Goal: Task Accomplishment & Management: Manage account settings

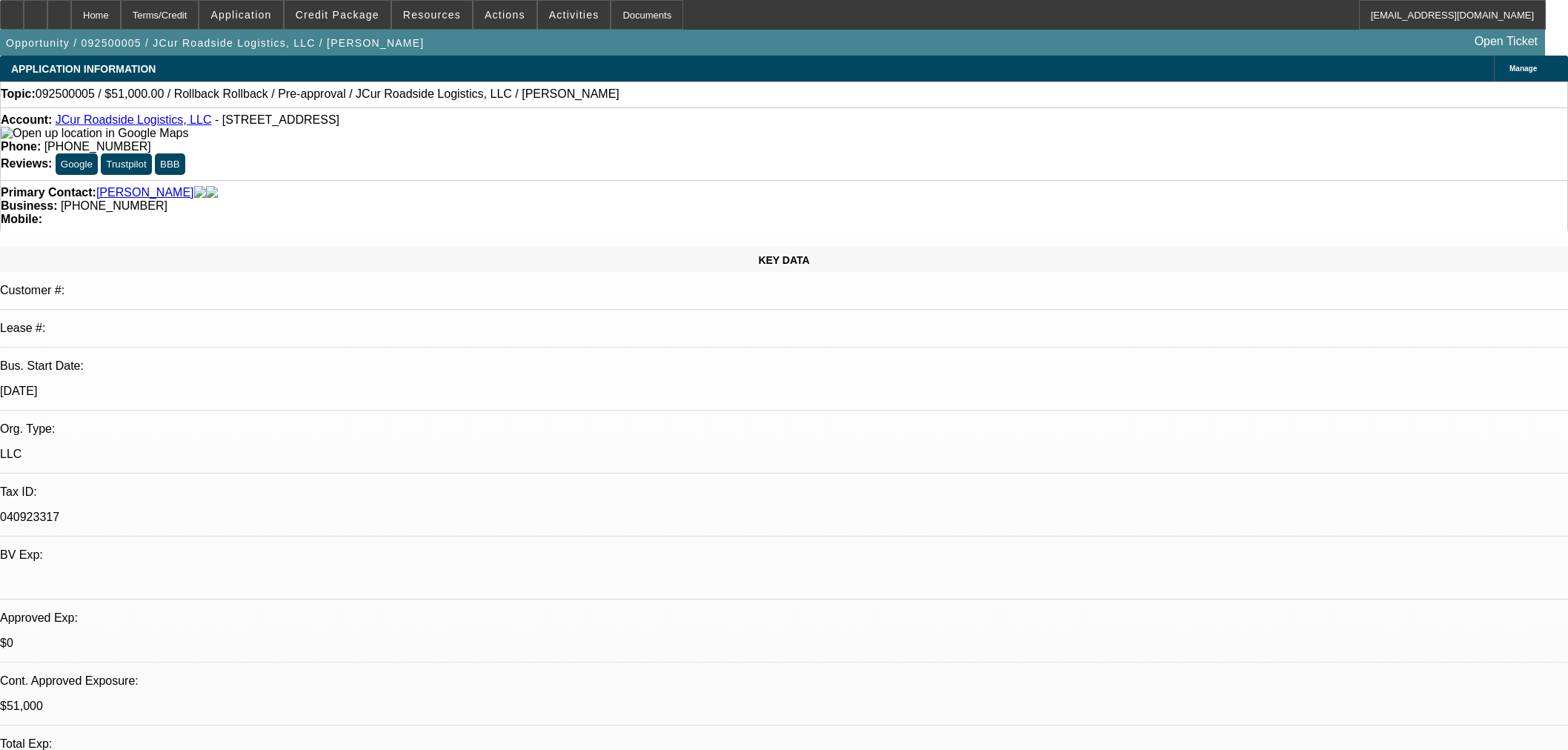
select select "0.15"
select select "2"
select select "0.1"
select select "4"
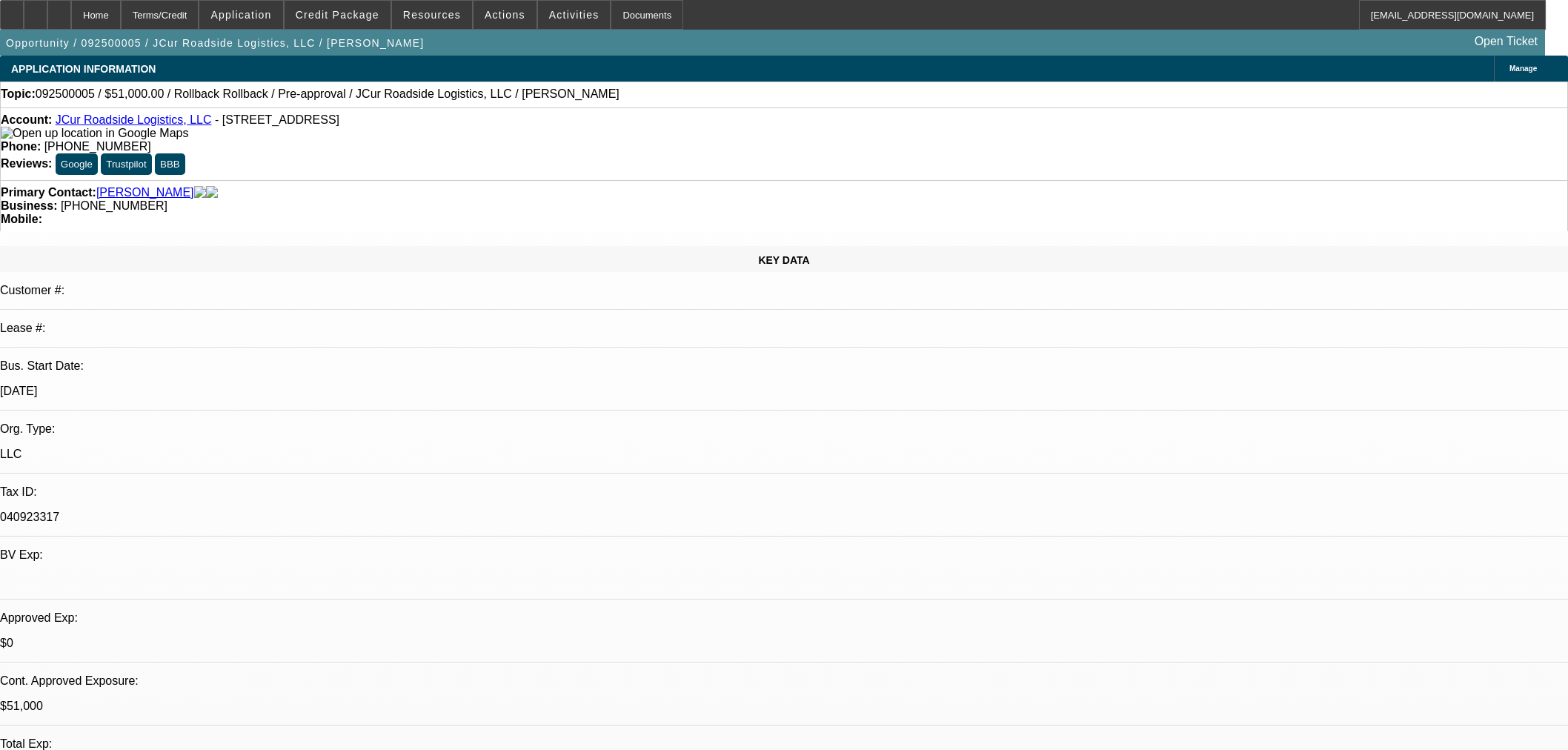
select select "0.15"
select select "2"
select select "0.1"
select select "4"
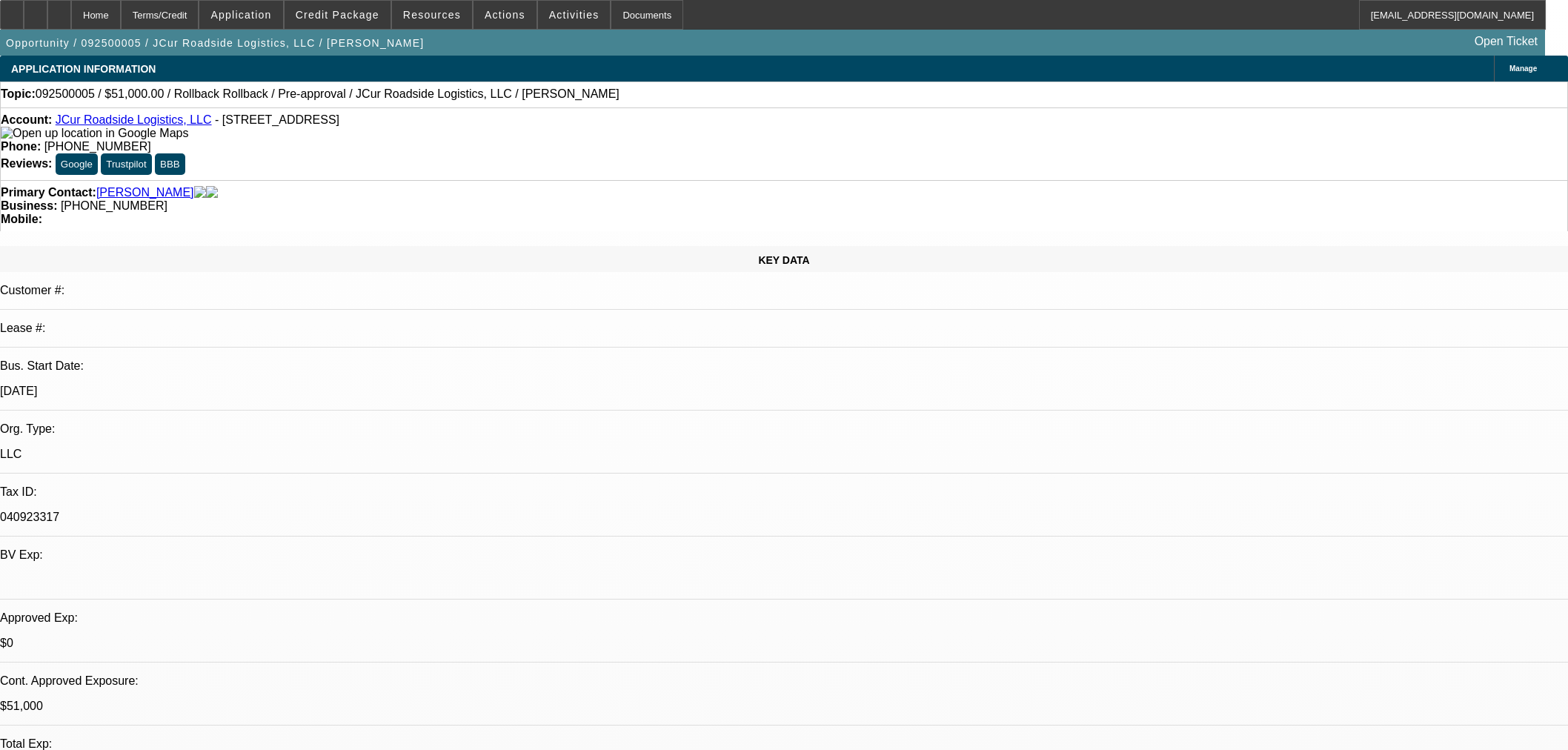
select select "0.15"
select select "2"
select select "0.1"
select select "4"
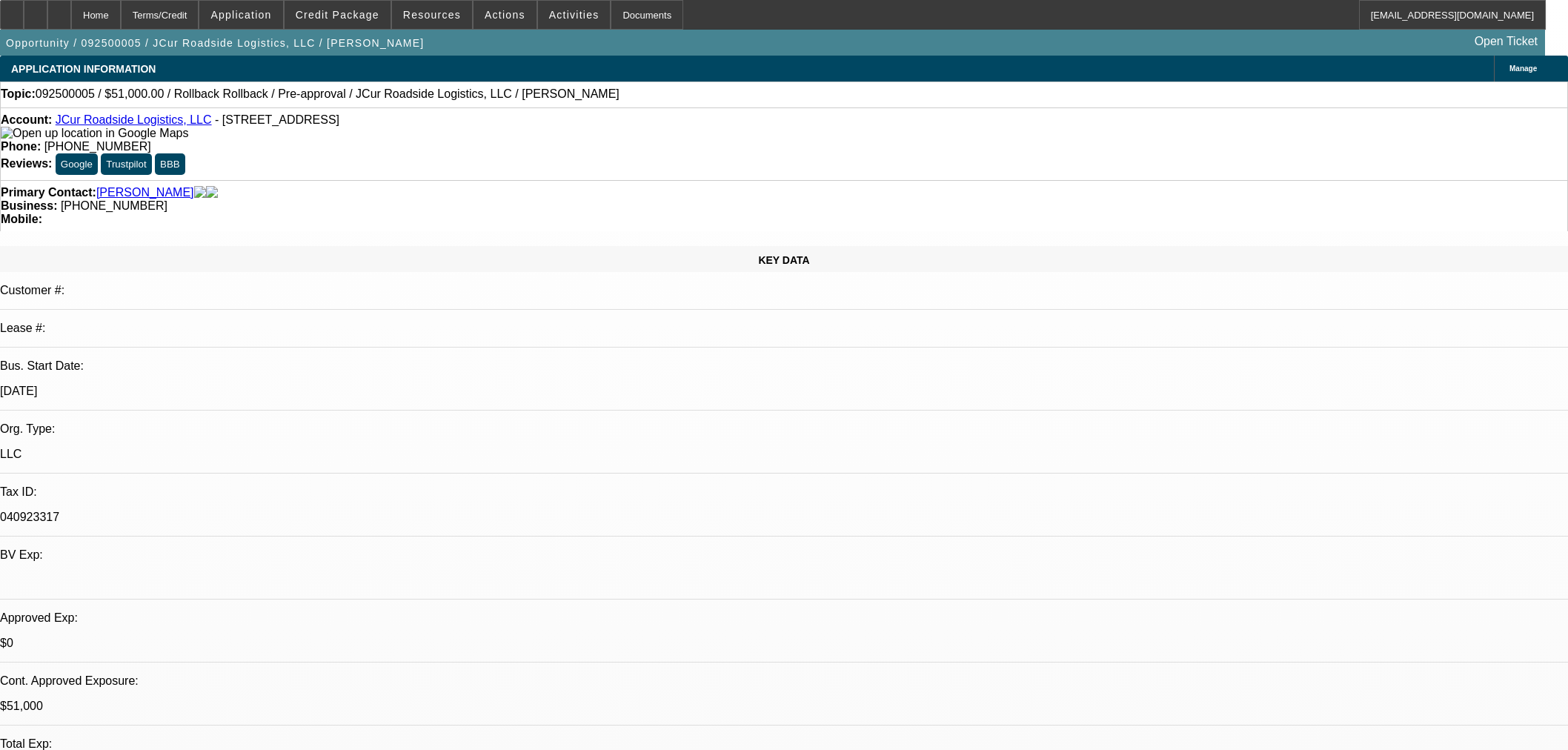
scroll to position [1916, 0]
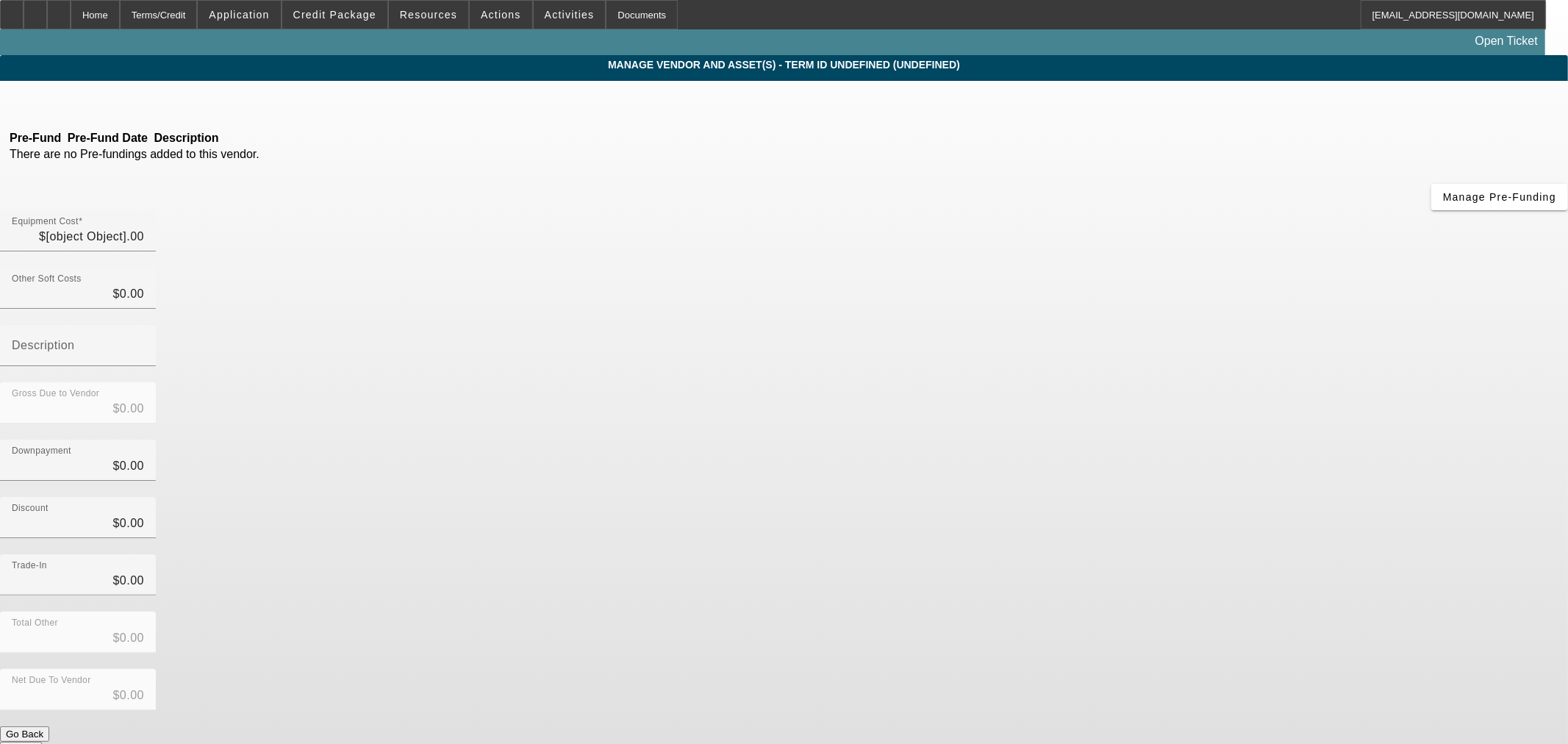
type input "$60,000.00"
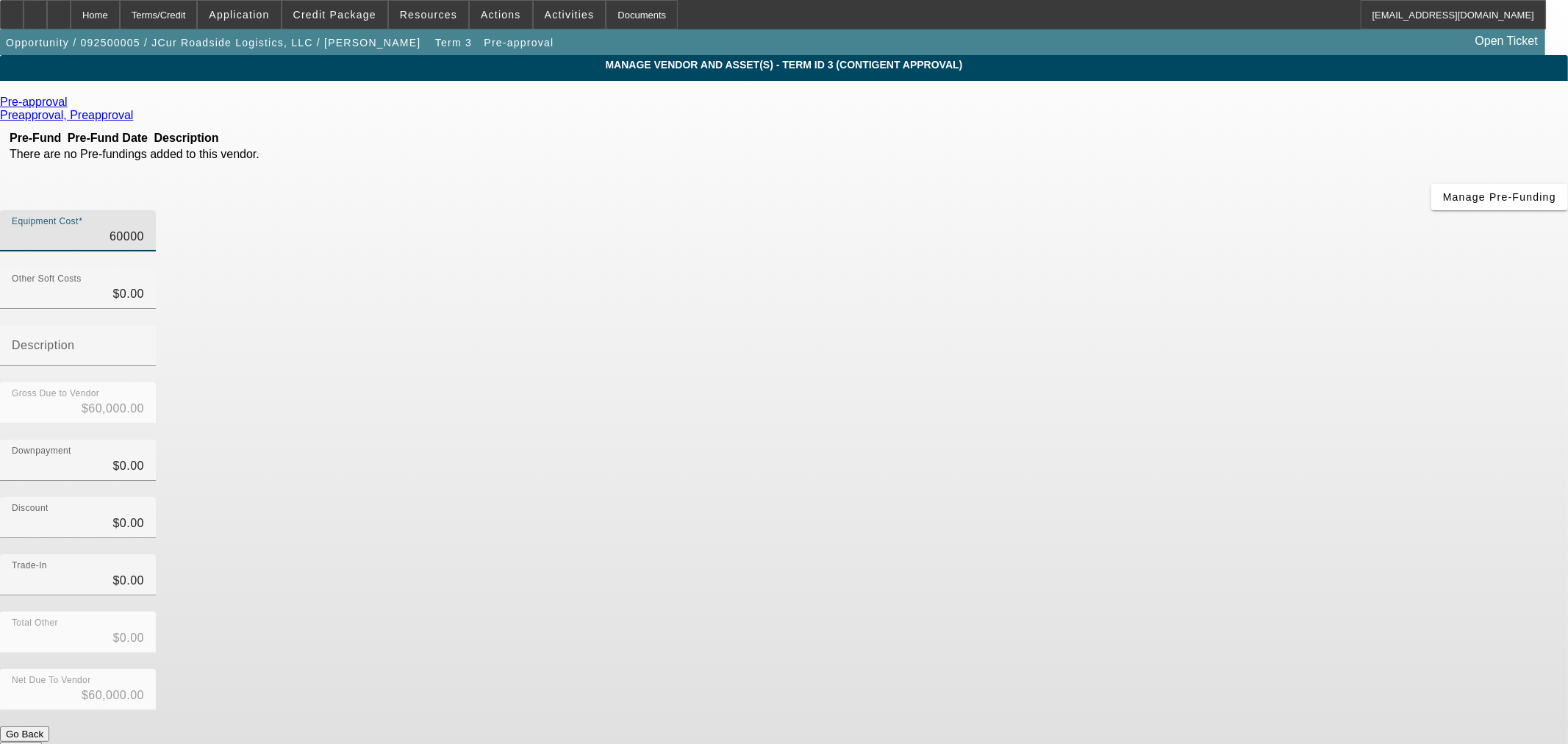
drag, startPoint x: 876, startPoint y: 129, endPoint x: 1139, endPoint y: 129, distance: 263.0
click at [1139, 210] on div "Equipment Cost 60000" at bounding box center [784, 238] width 1568 height 57
type input "5"
type input "$5.00"
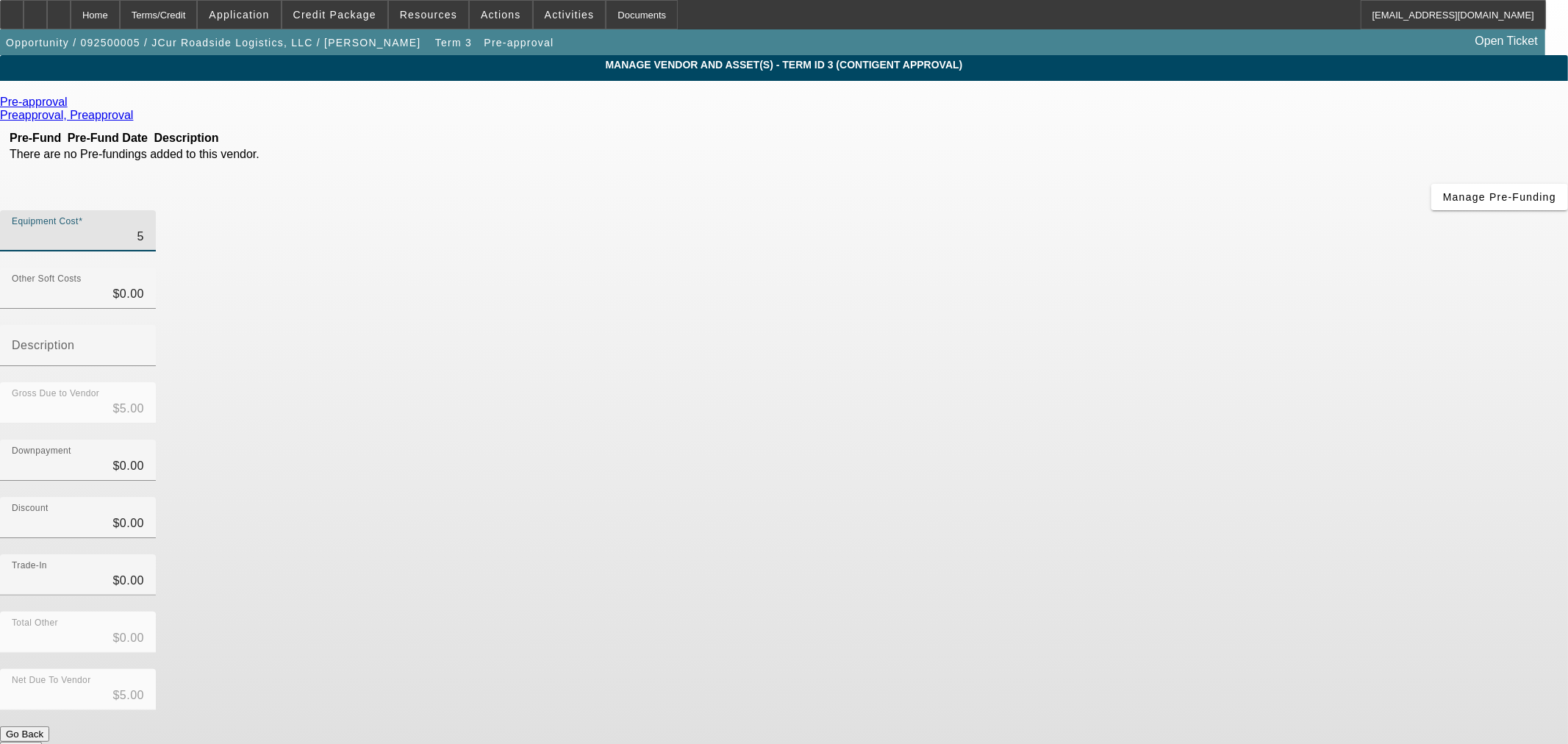
type input "57"
type input "$57.00"
type input "570"
type input "$570.00"
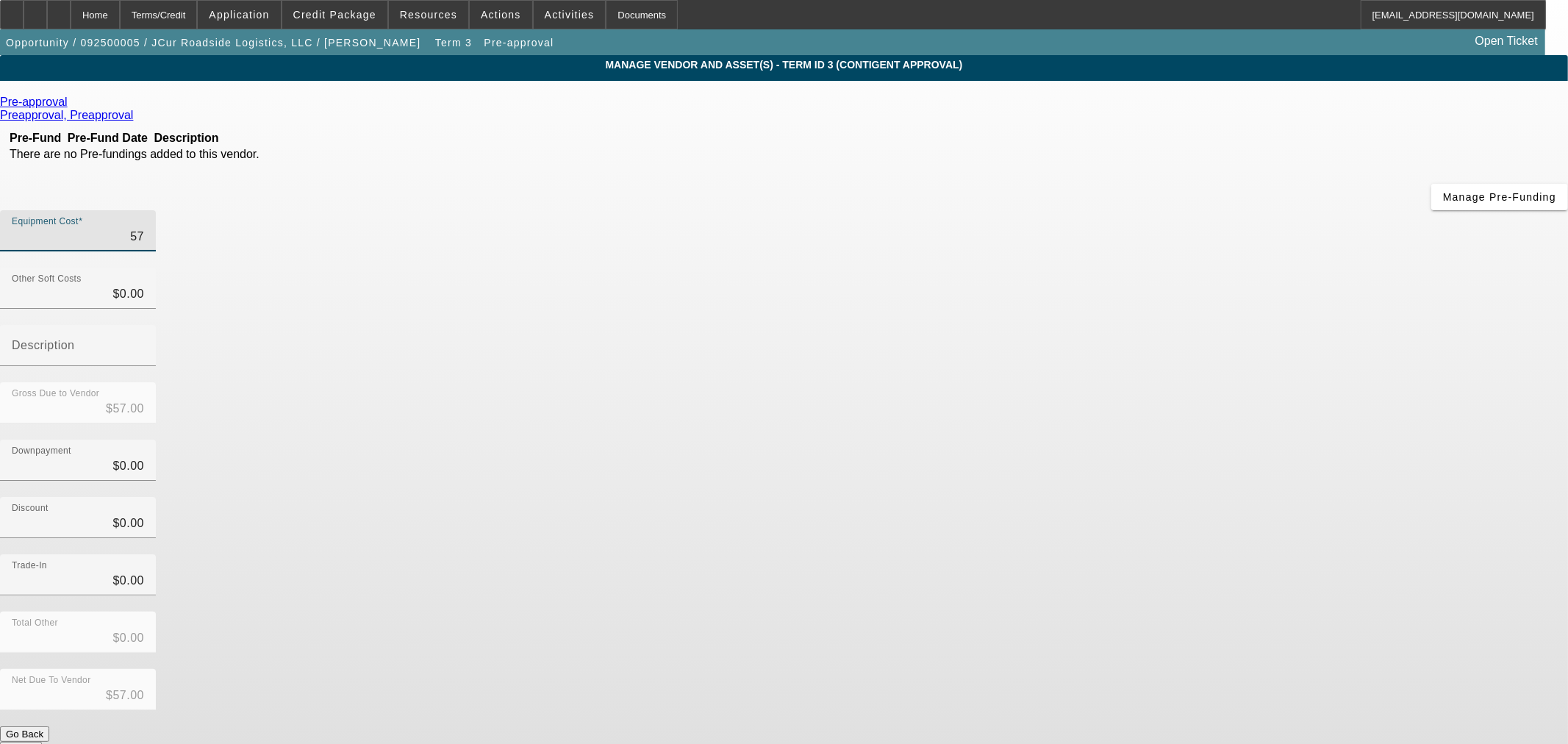
type input "$570.00"
type input "5700"
type input "$5,700.00"
type input "57000"
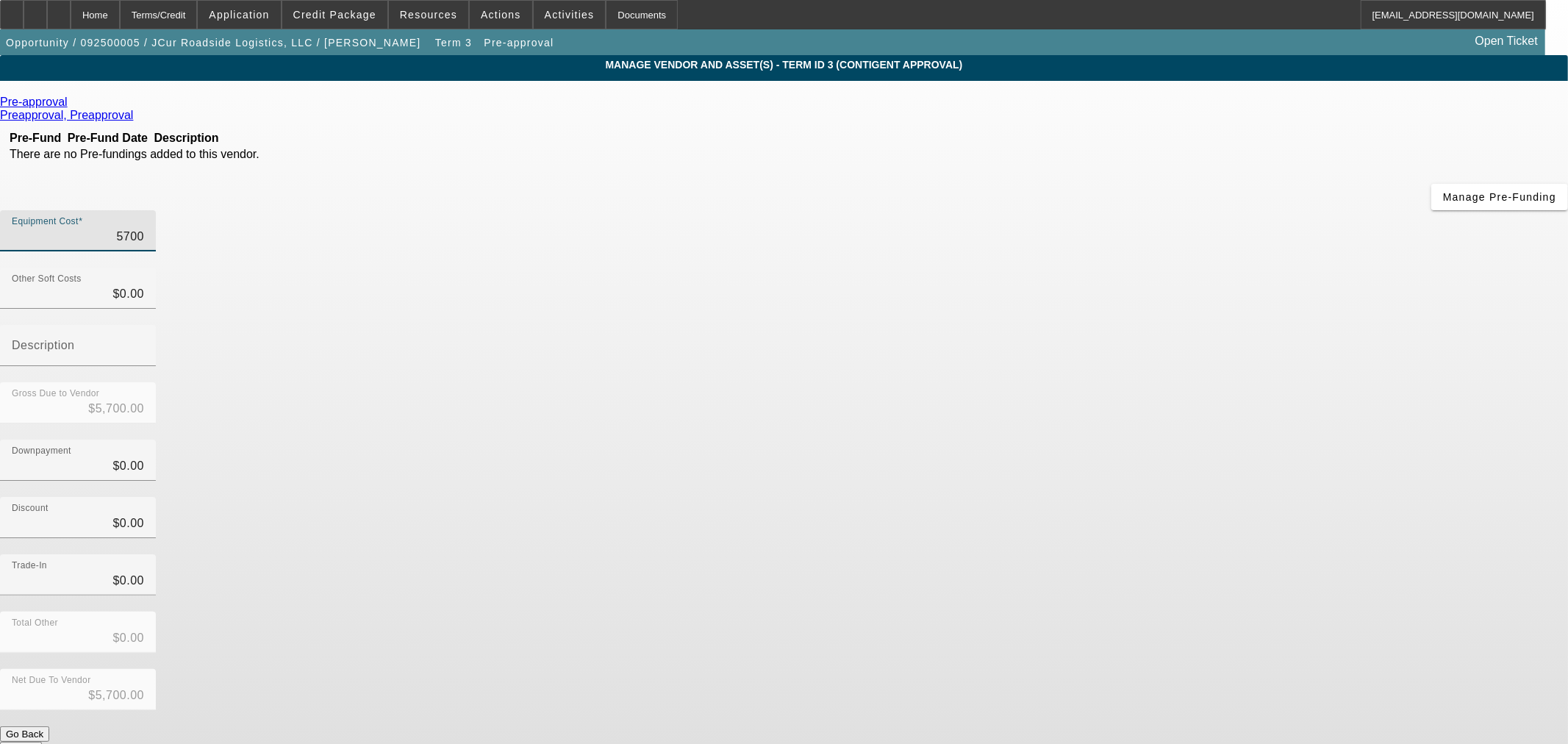
type input "$57,000.00"
click at [1129, 497] on div "Discount $0.00" at bounding box center [784, 525] width 1568 height 57
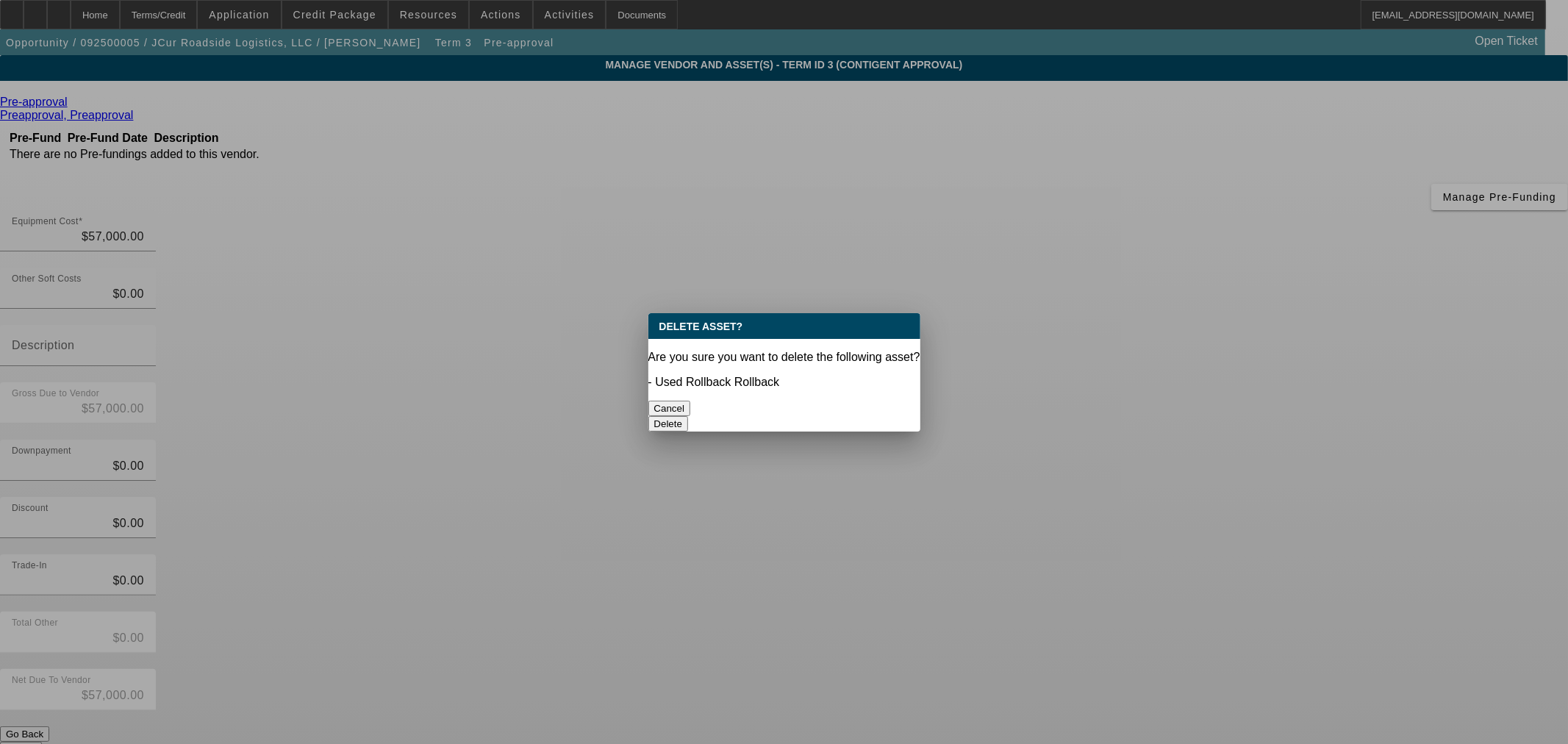
click at [847, 417] on div "Delete" at bounding box center [784, 424] width 272 height 16
click at [689, 417] on button "Delete" at bounding box center [669, 424] width 41 height 16
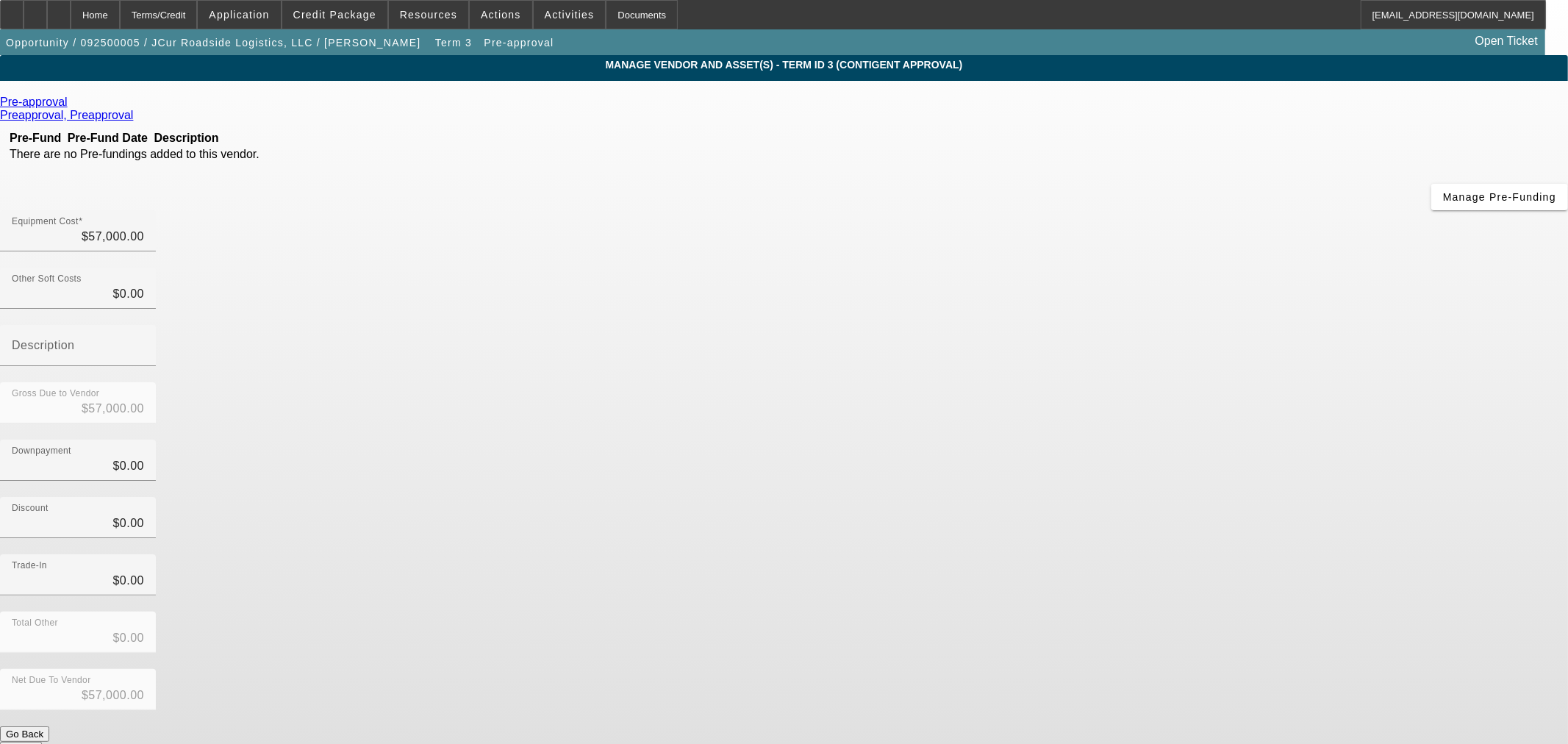
click at [72, 100] on link at bounding box center [69, 102] width 3 height 13
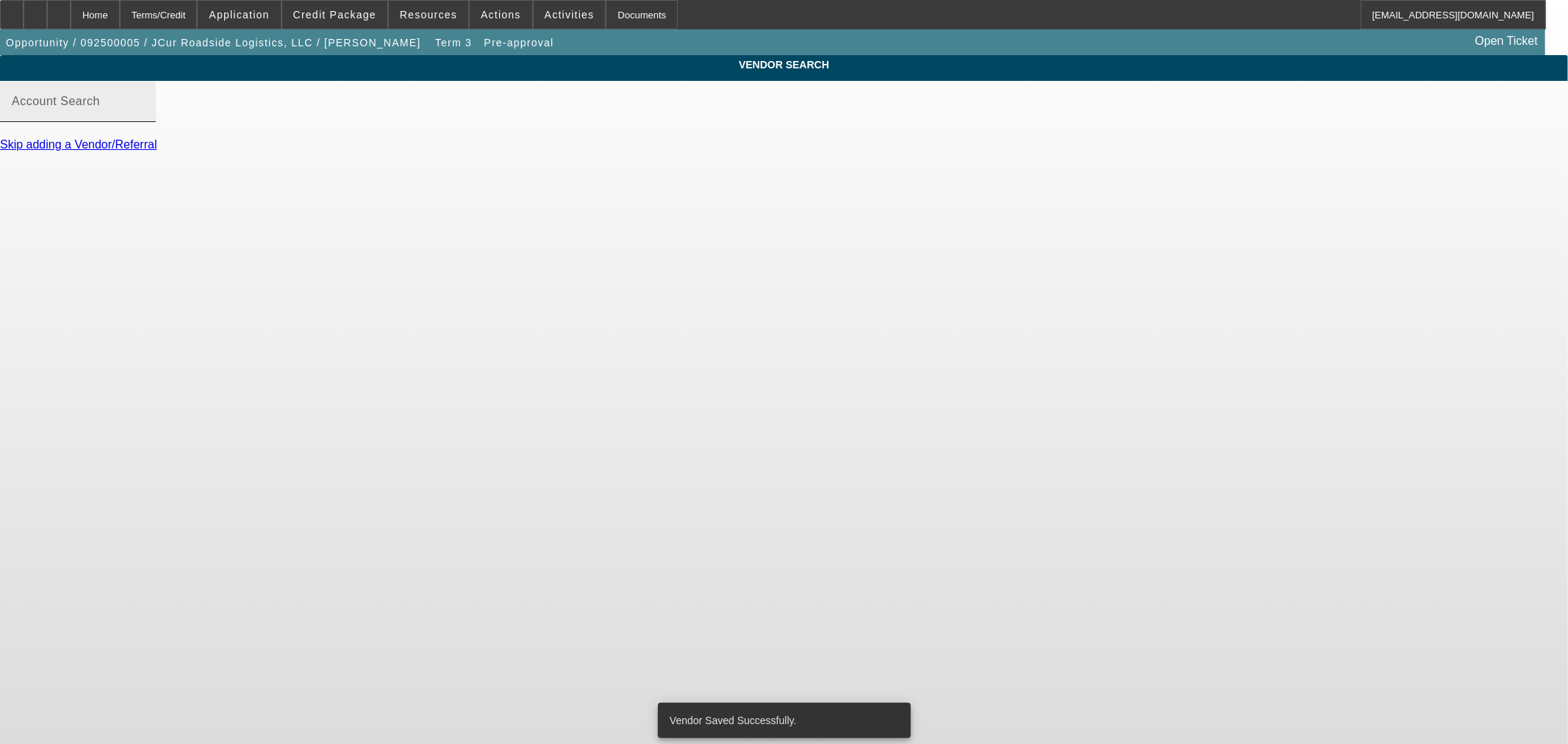
click at [144, 109] on div "Account Search" at bounding box center [78, 102] width 132 height 41
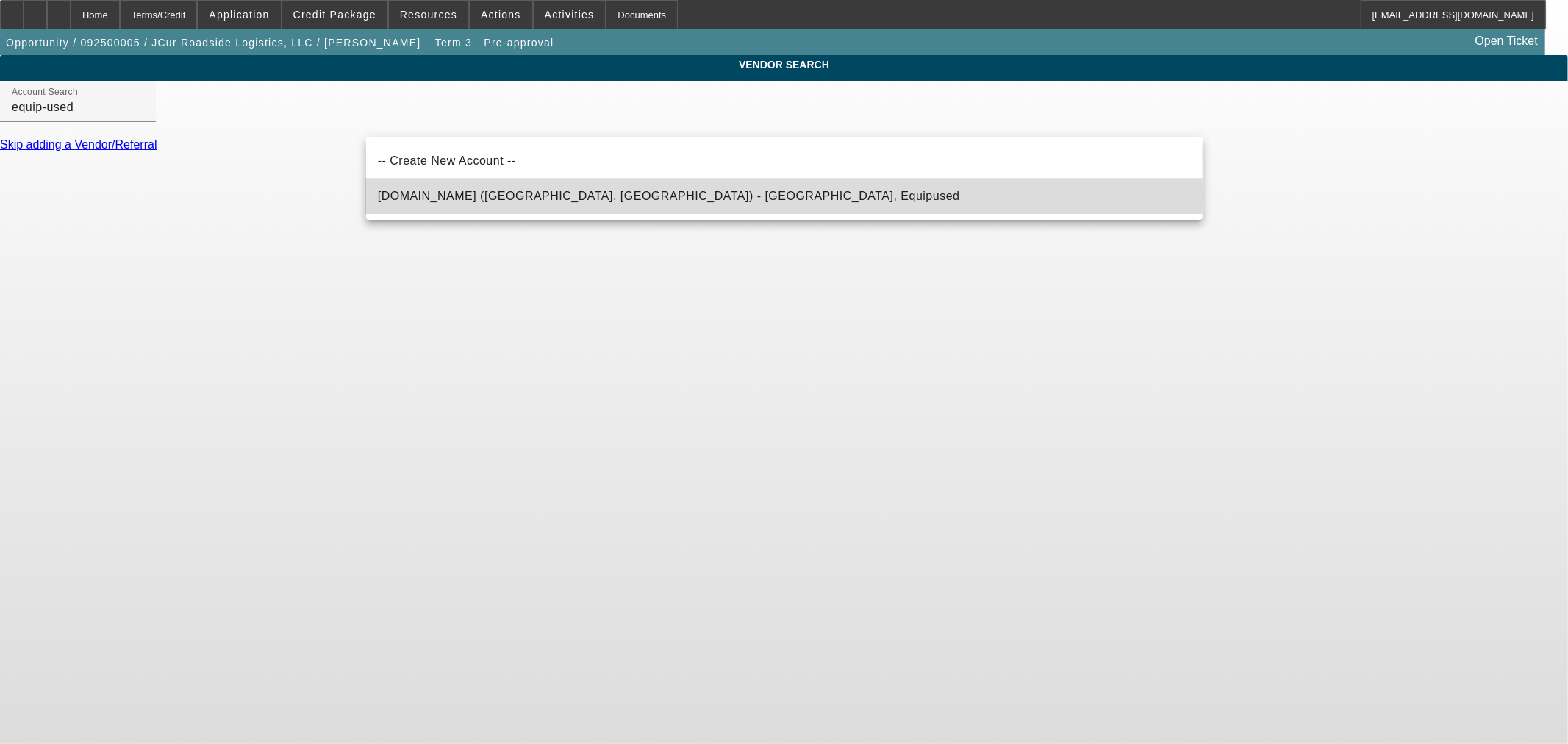
click at [603, 194] on span "Equip-Used.com (Northbrook, IL) - Equipused, Equipused" at bounding box center [669, 196] width 582 height 12
type input "Equip-Used.com (Northbrook, IL) - Equipused, Equipused"
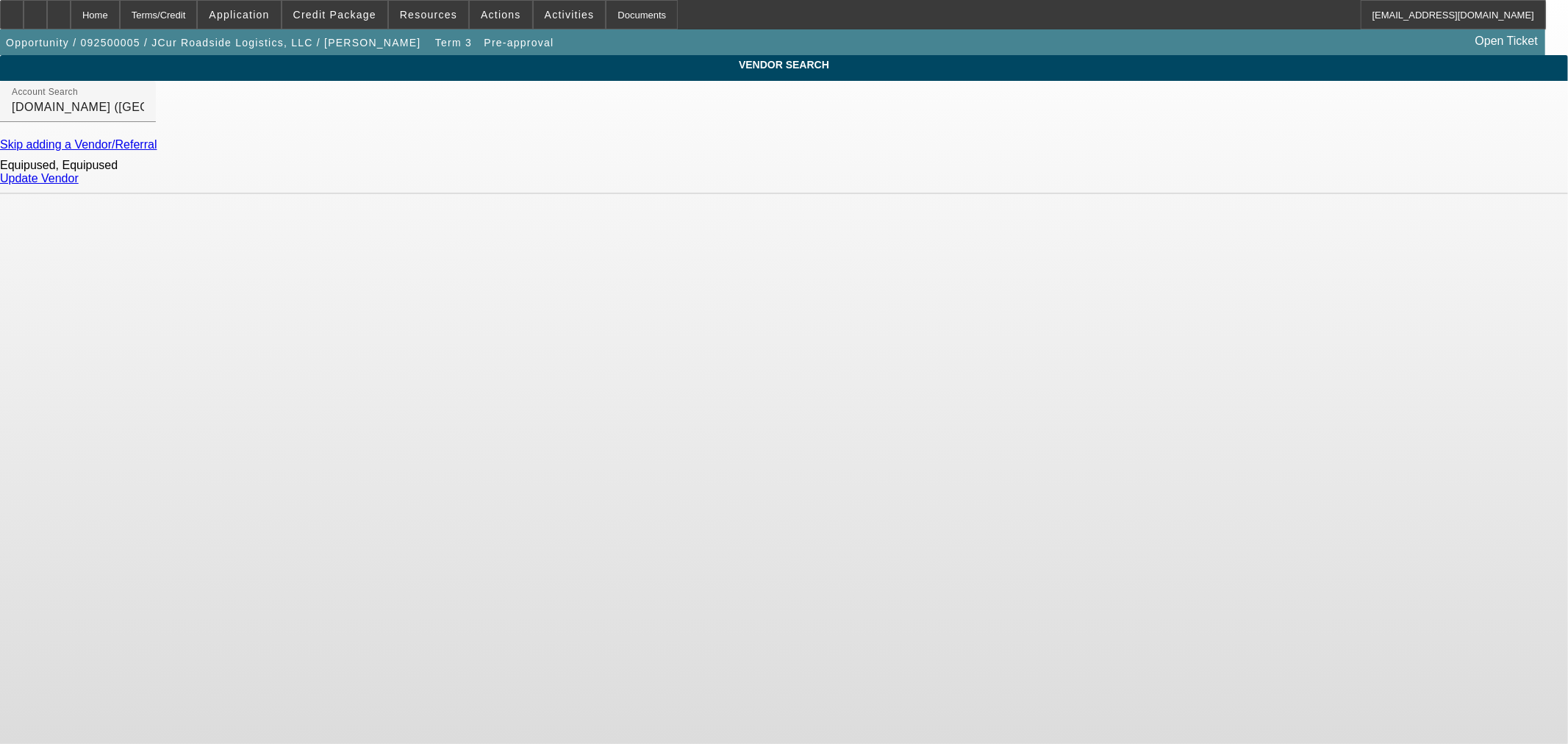
click at [79, 185] on link "Update Vendor" at bounding box center [39, 178] width 79 height 12
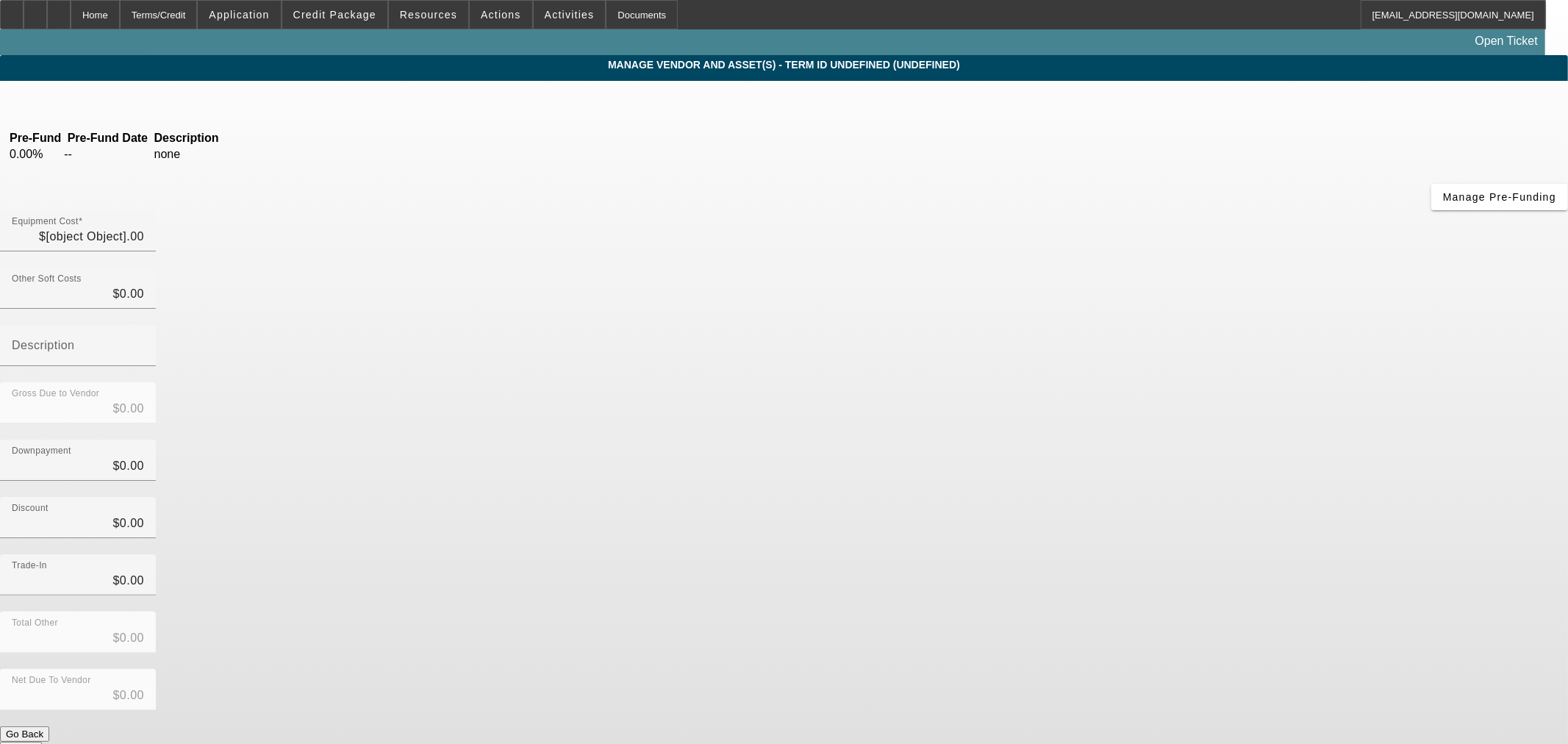
type input "$57,000.00"
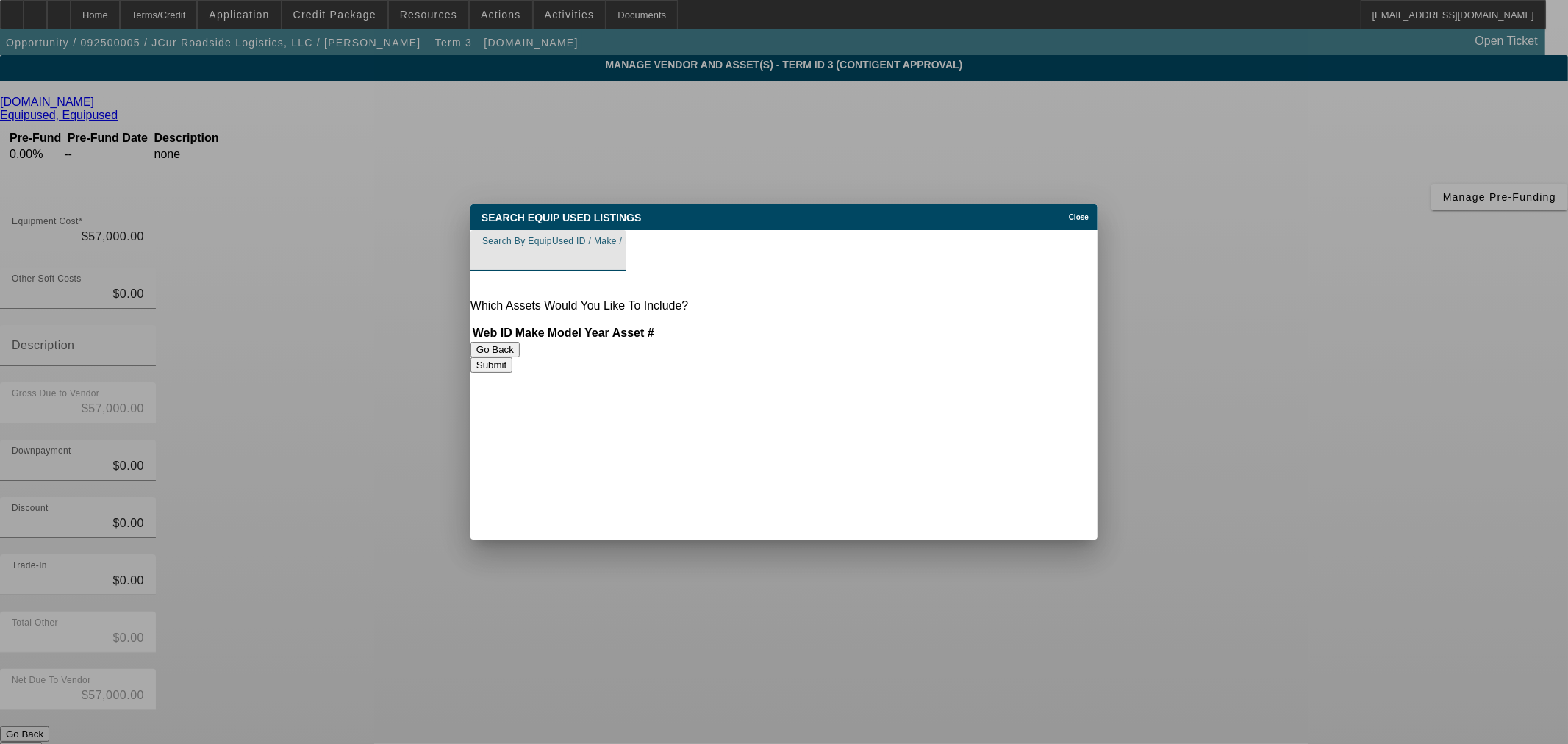
click at [614, 259] on input "Search By EquipUsed ID / Make / Model" at bounding box center [548, 257] width 132 height 17
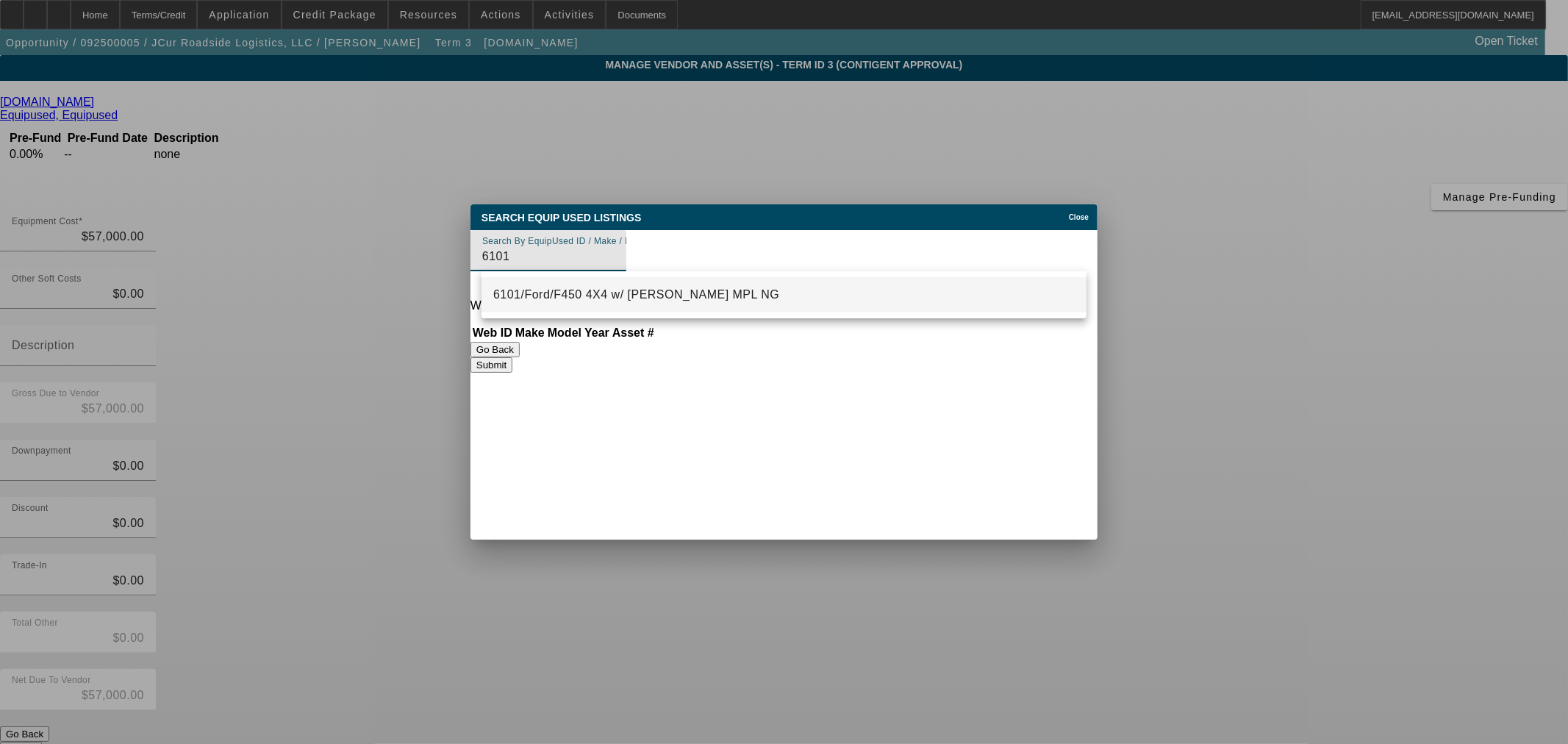
click at [568, 307] on mat-option "6101/Ford/F450 4X4 w/ Jerr-Dan MPL NG" at bounding box center [784, 295] width 605 height 35
type input "6101/Ford/F450 4X4 w/ Jerr-Dan MPL NG"
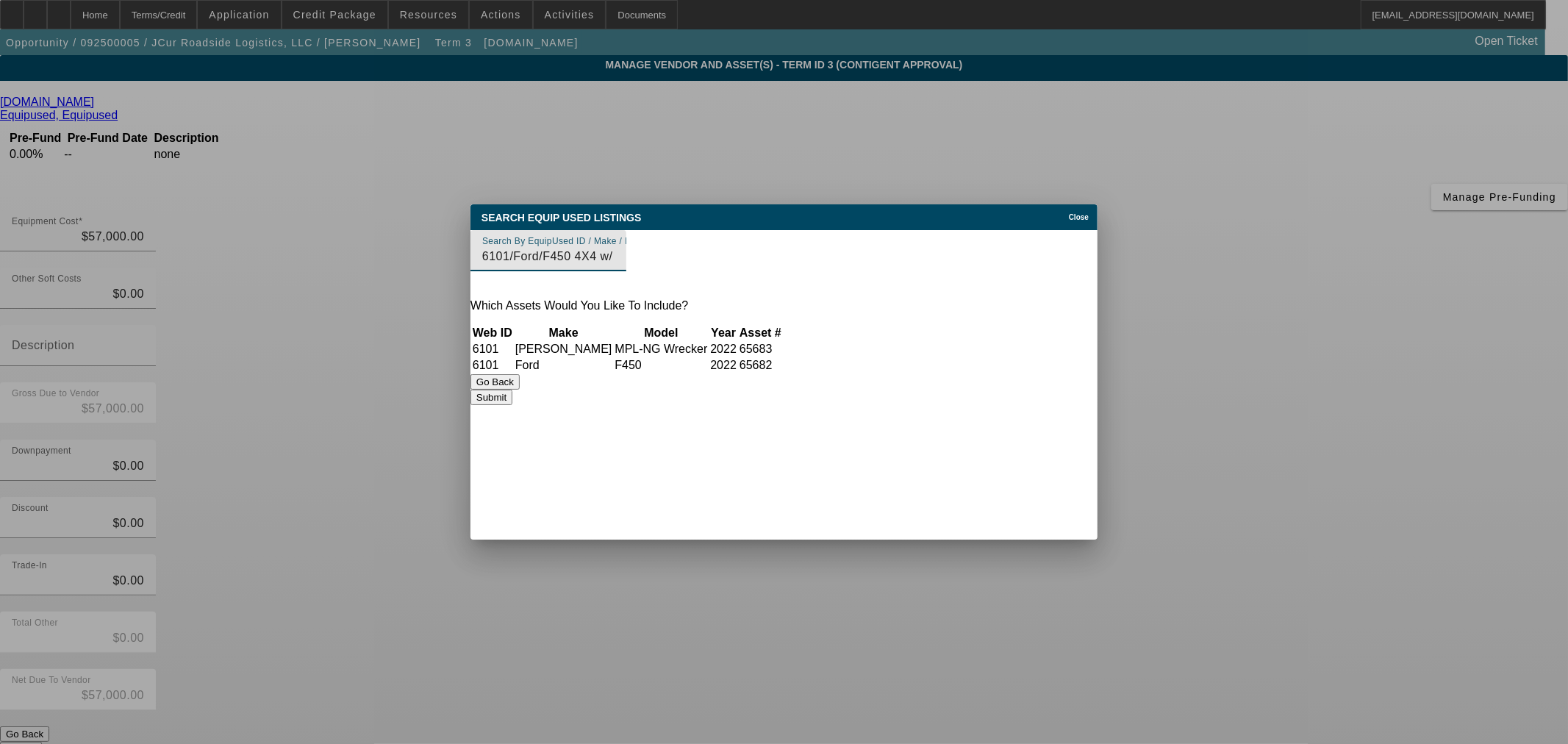
click at [512, 396] on button "Submit" at bounding box center [492, 397] width 42 height 16
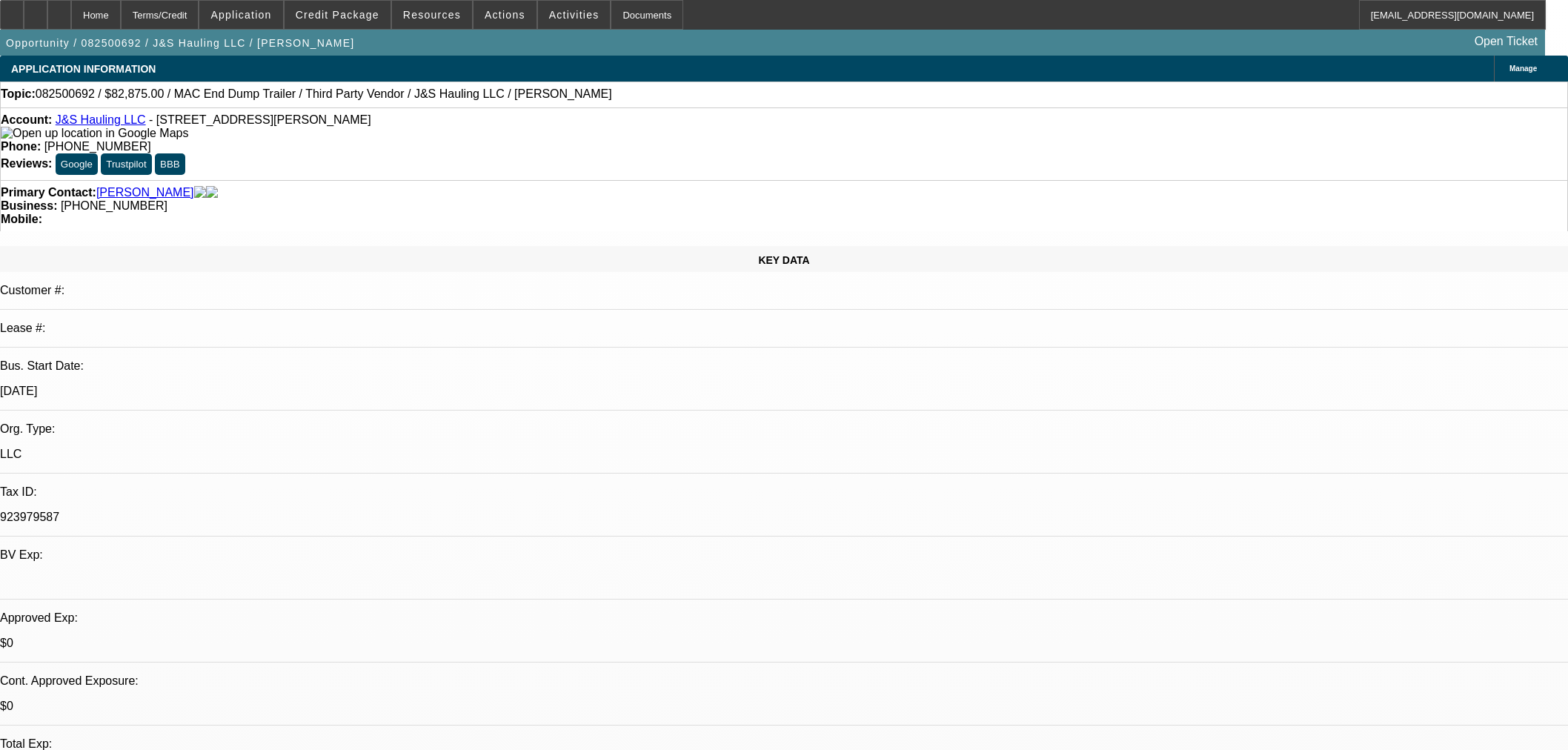
select select "0"
select select "2"
select select "0.1"
select select "4"
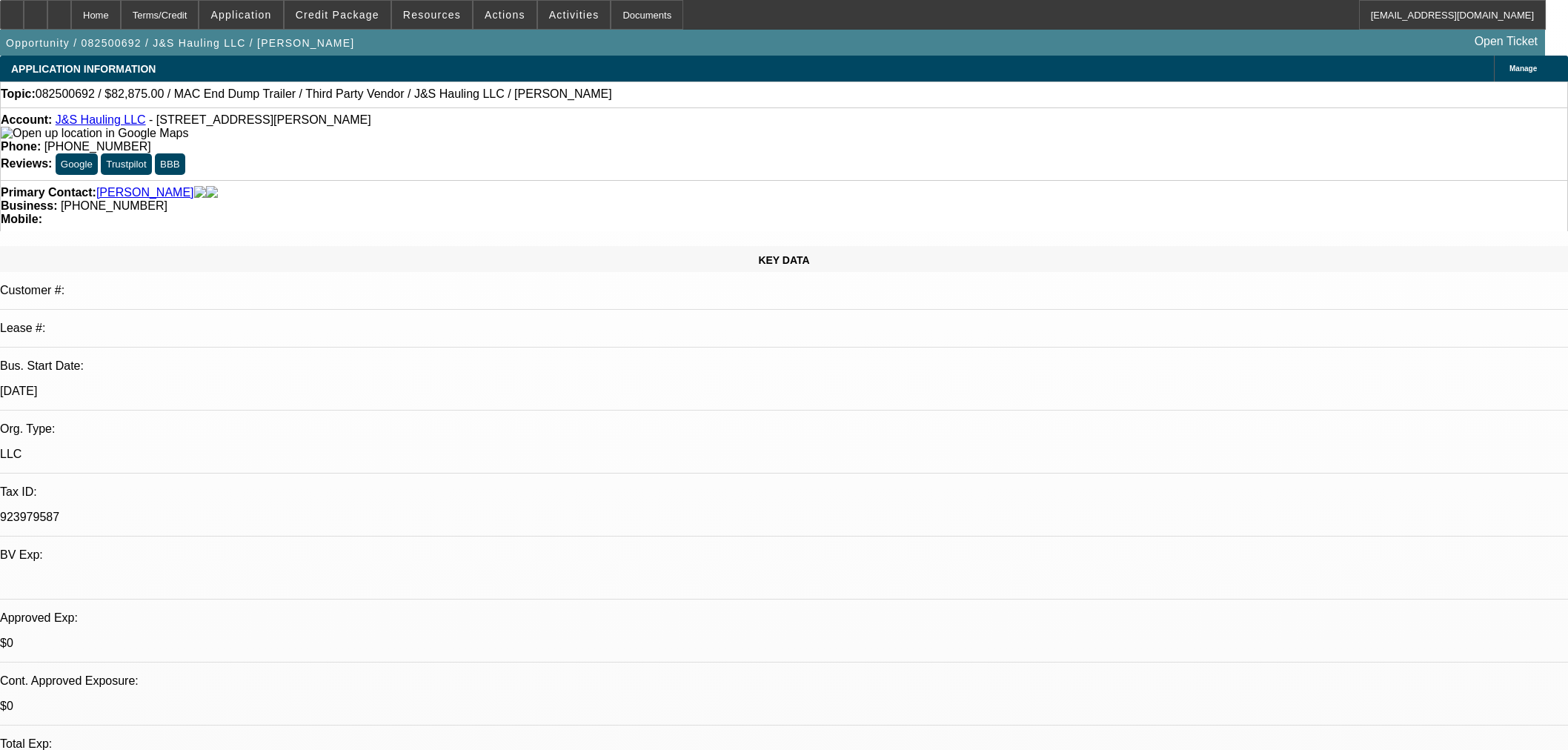
select select "0"
select select "2"
select select "0.1"
select select "4"
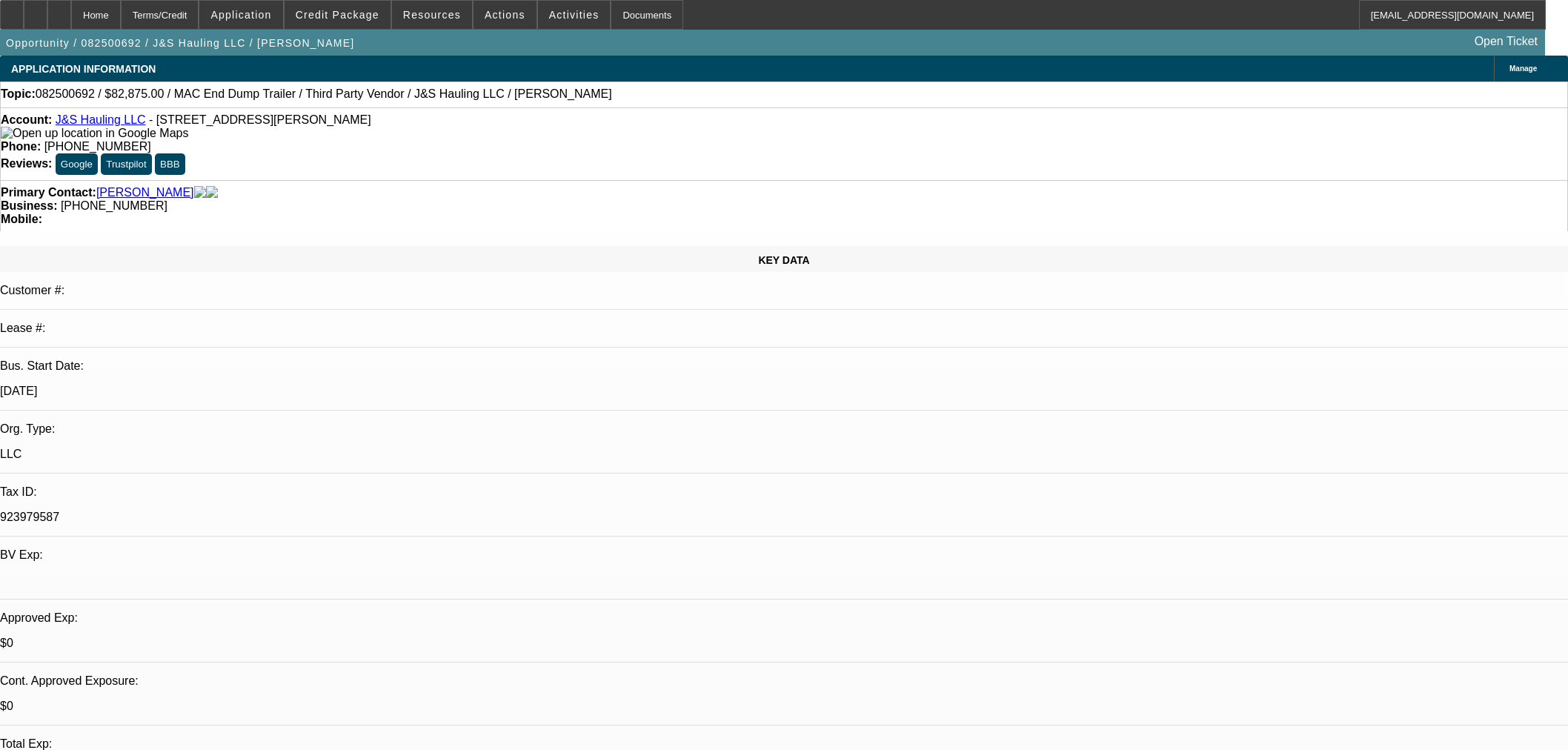
select select "0"
select select "2"
select select "0.1"
select select "4"
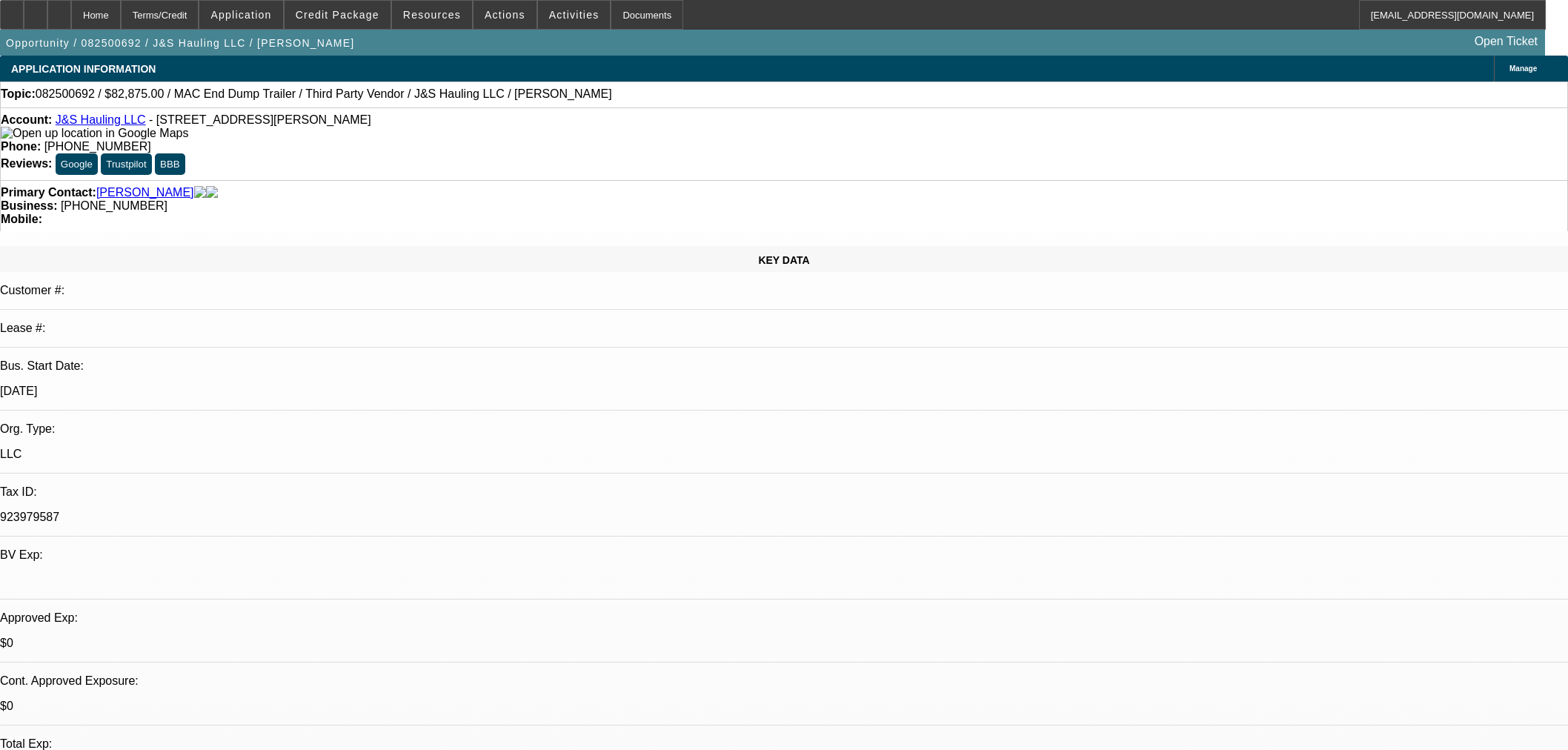
select select "0"
select select "3"
select select "0.1"
select select "4"
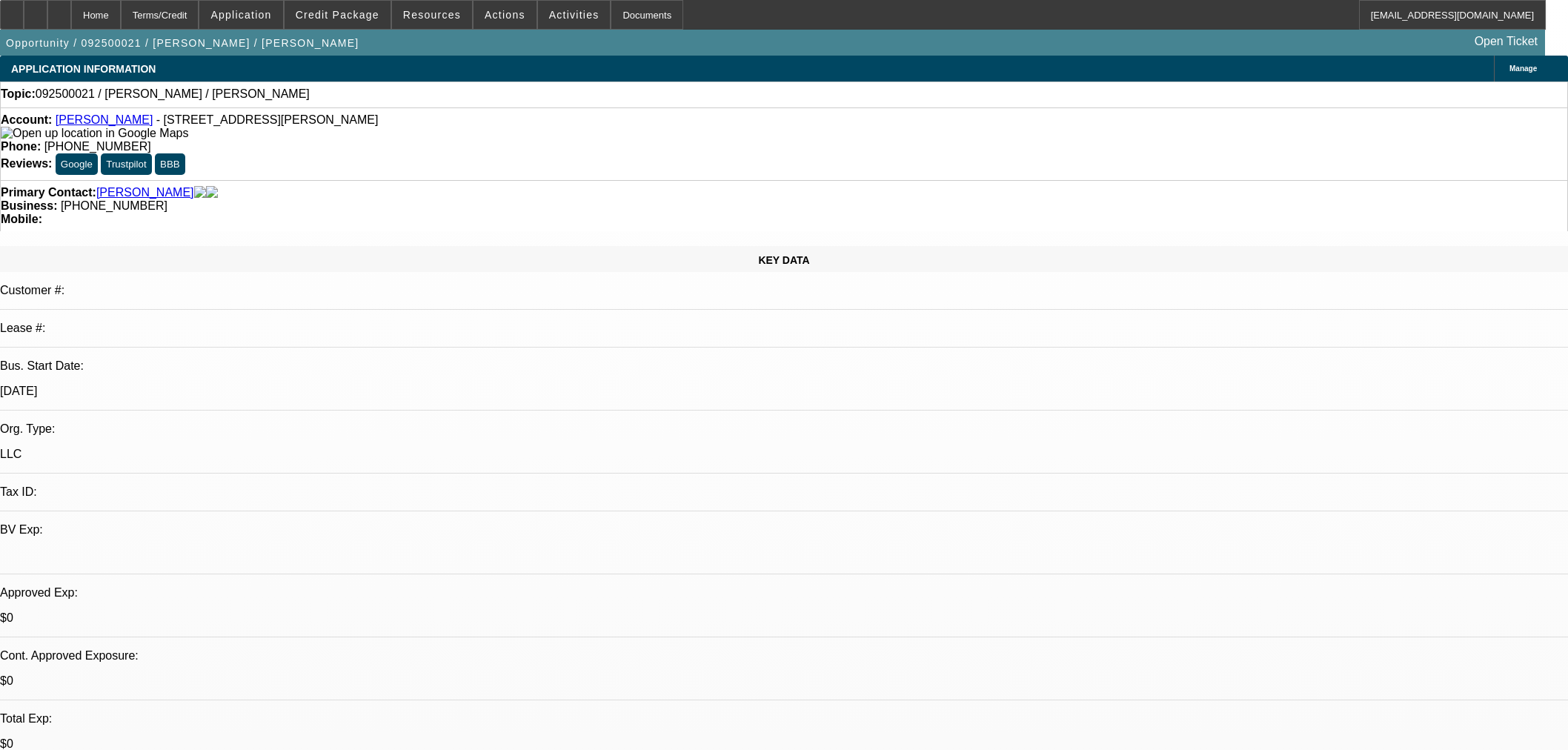
select select "0"
select select "2"
select select "0.1"
select select "4"
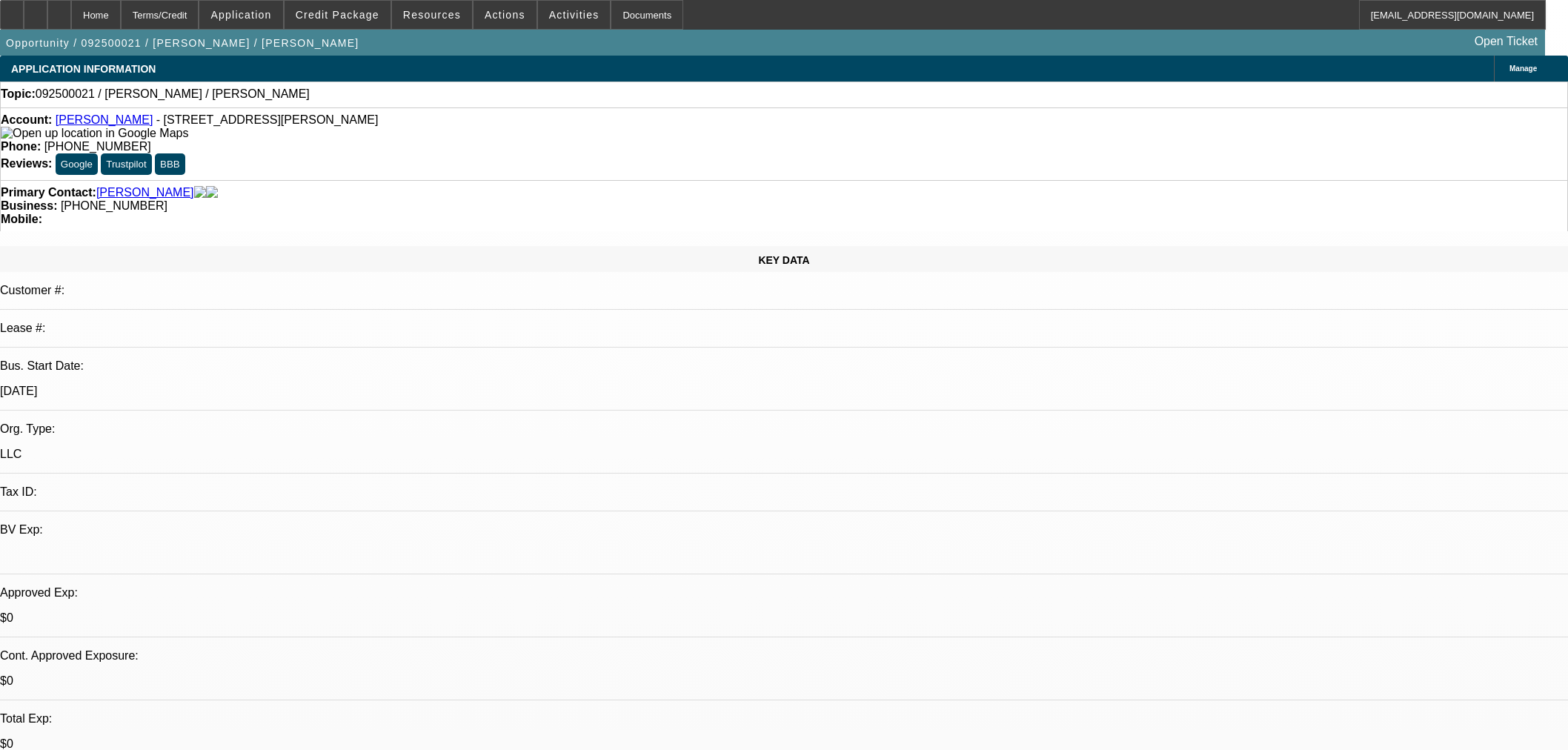
scroll to position [247, 0]
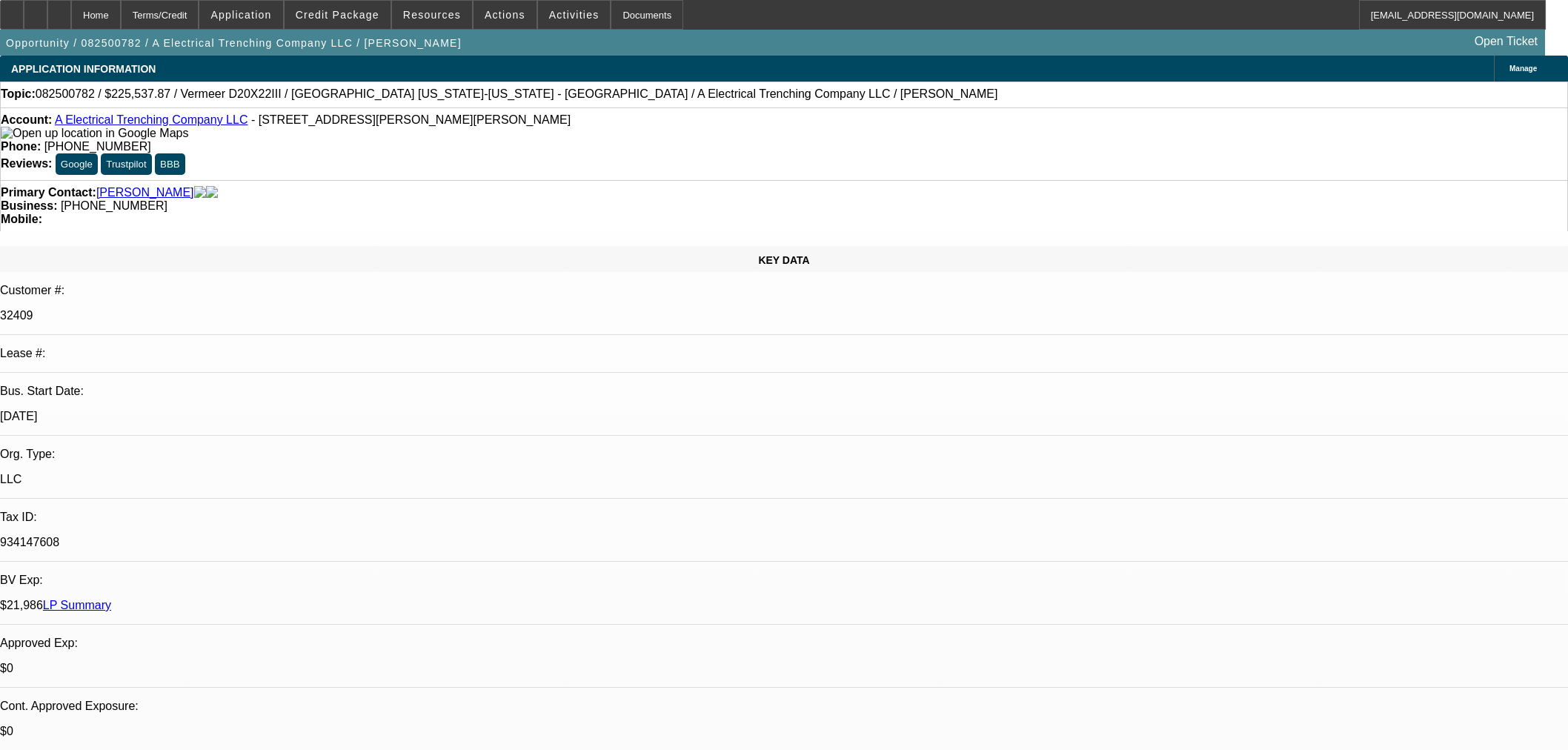
select select "0"
select select "2"
select select "0"
select select "6"
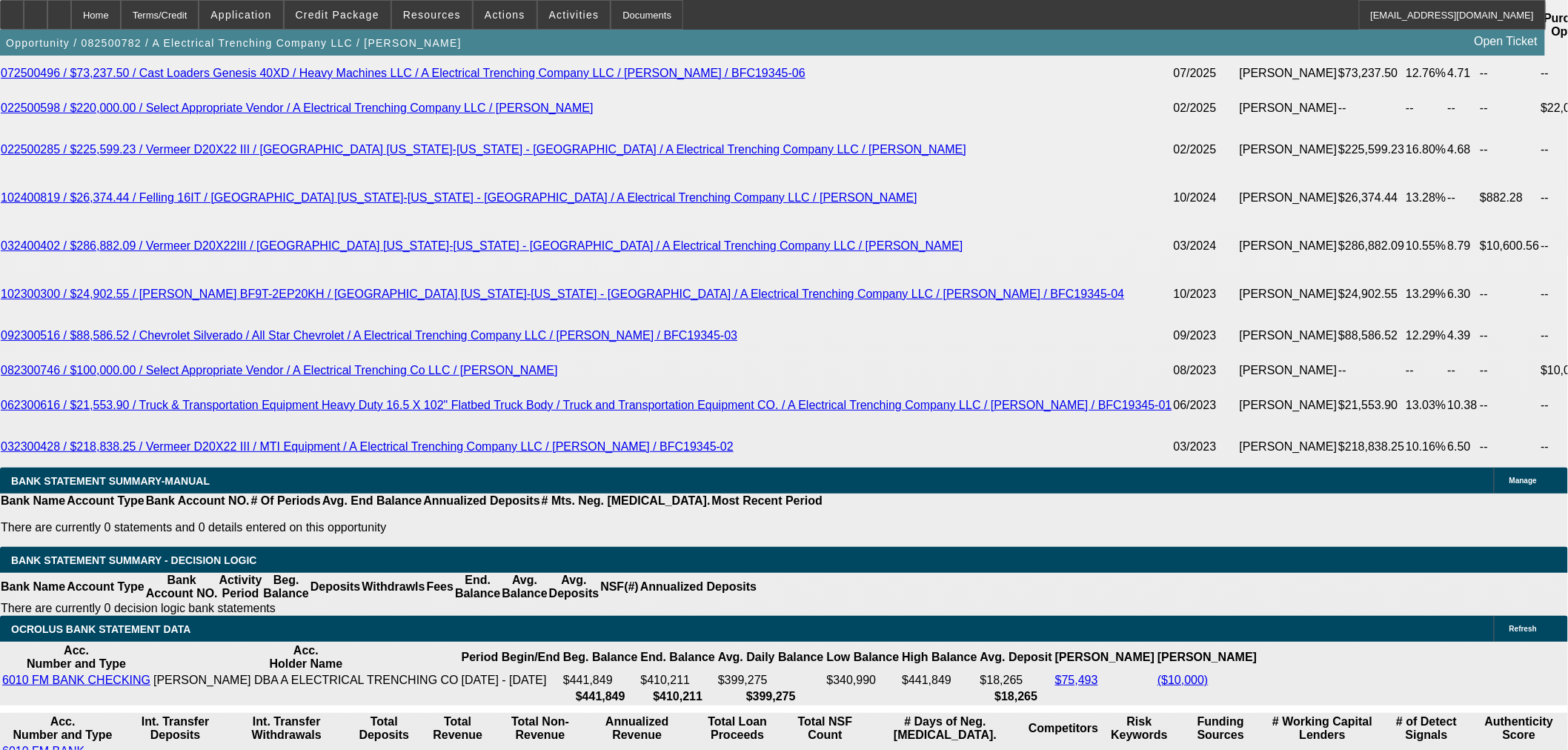
scroll to position [2251, 0]
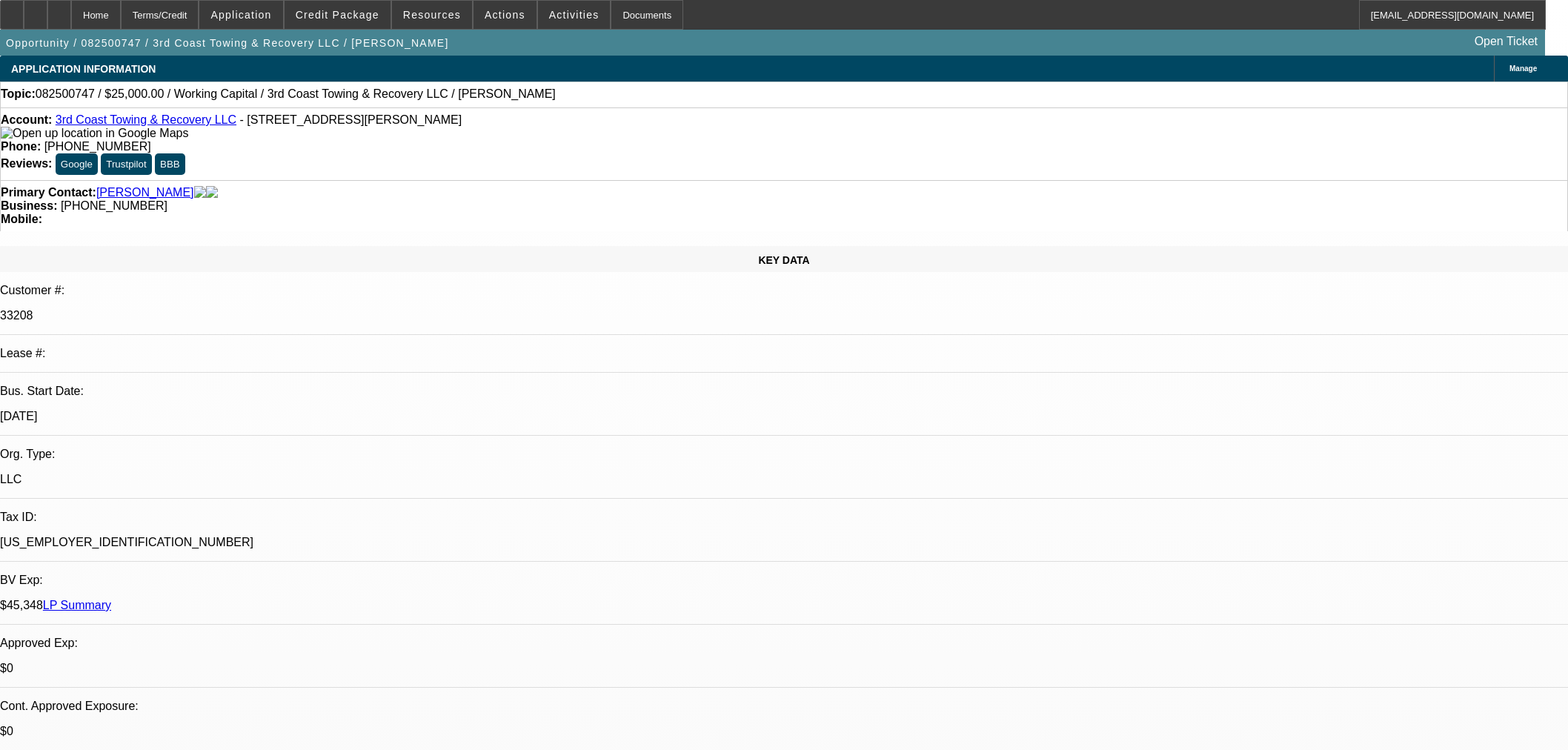
select select "0"
select select "2"
select select "0.1"
select select "4"
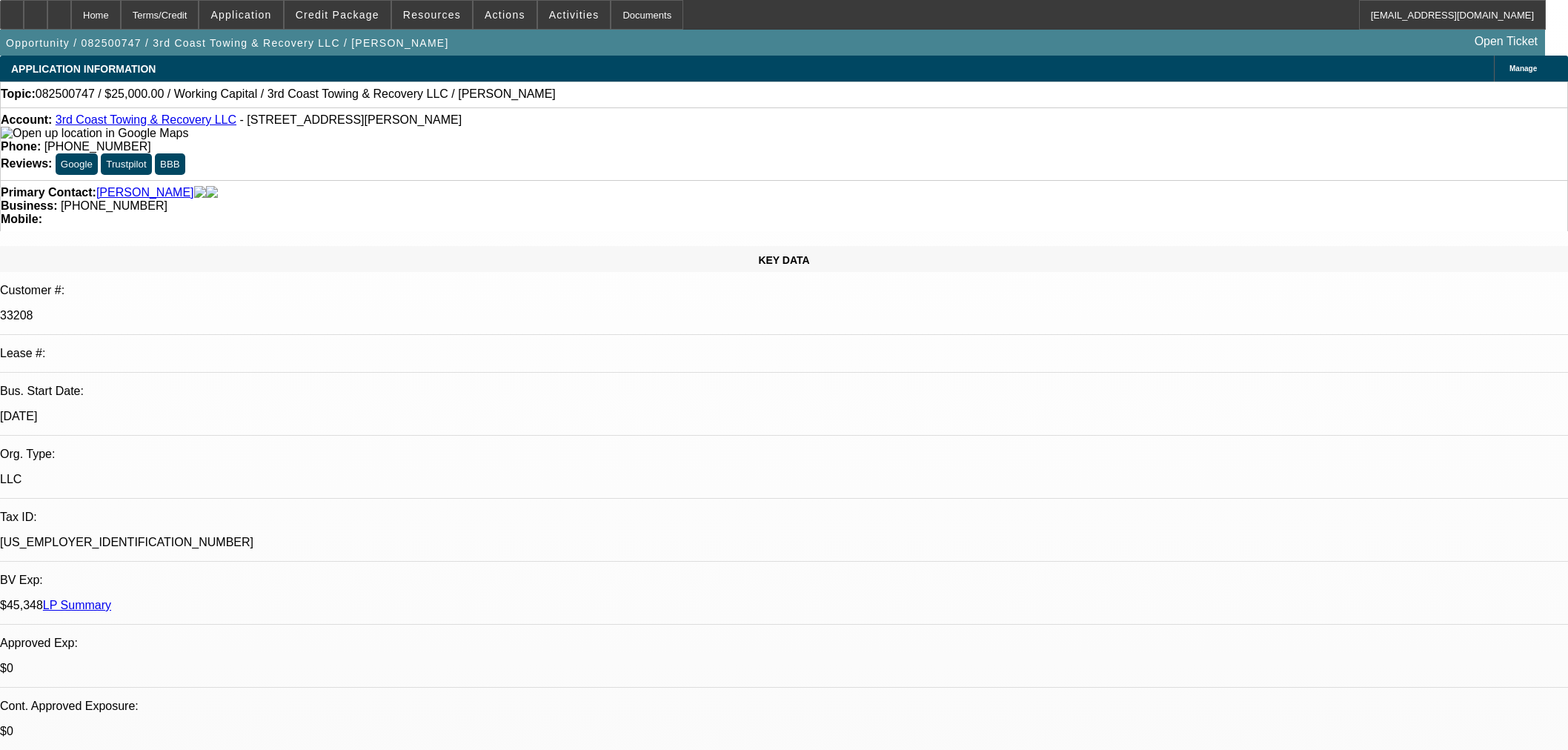
scroll to position [329, 0]
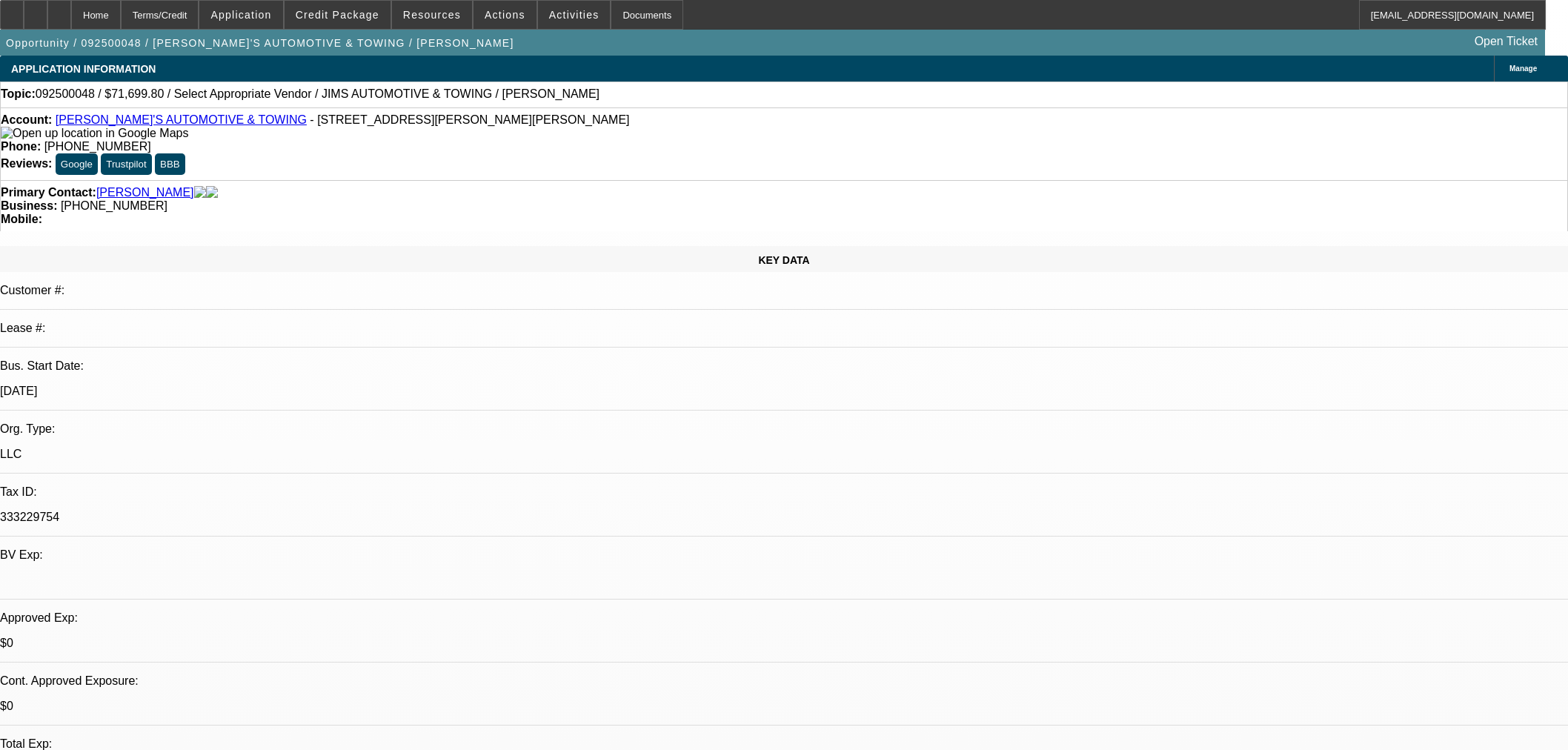
select select "0"
select select "2"
select select "0.1"
select select "4"
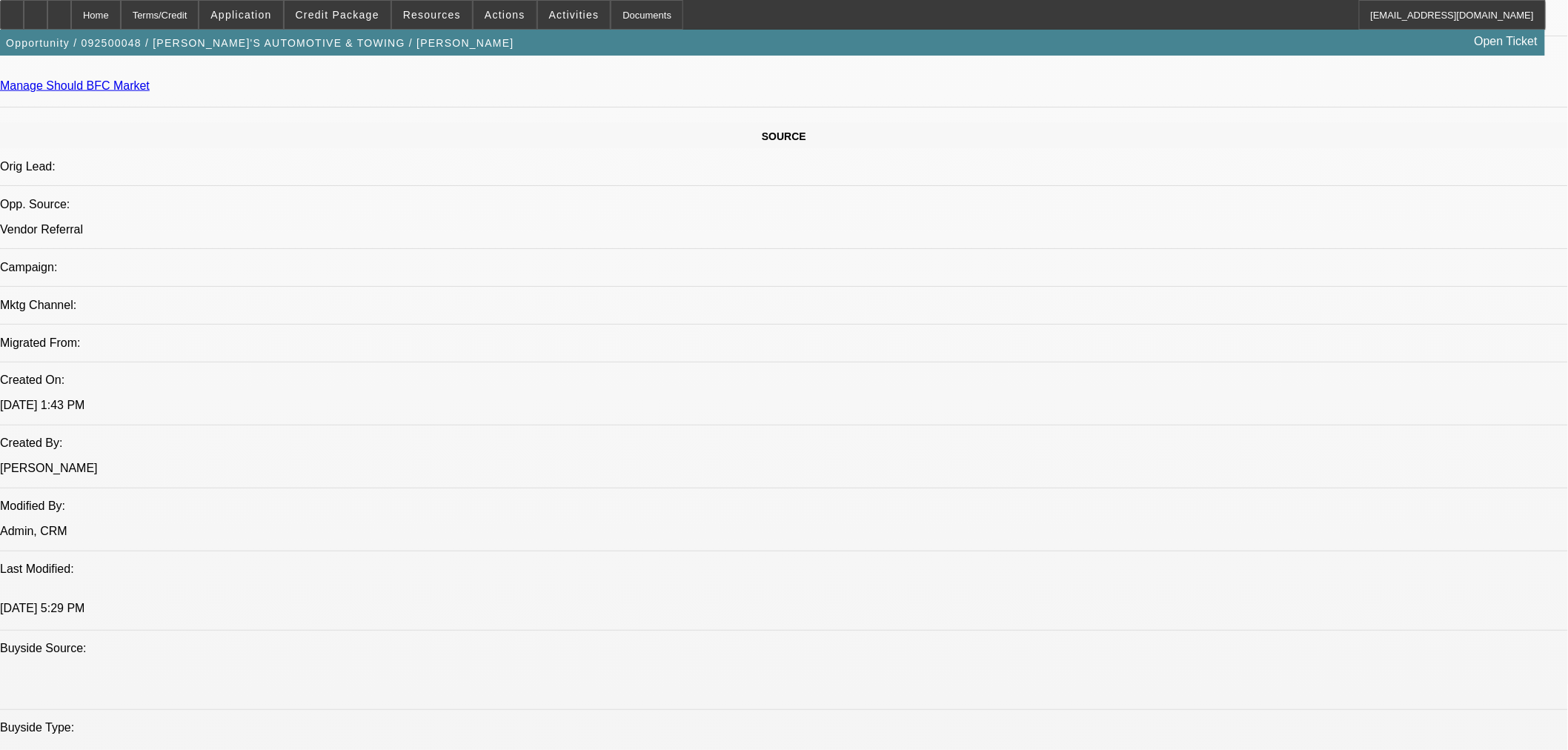
scroll to position [906, 0]
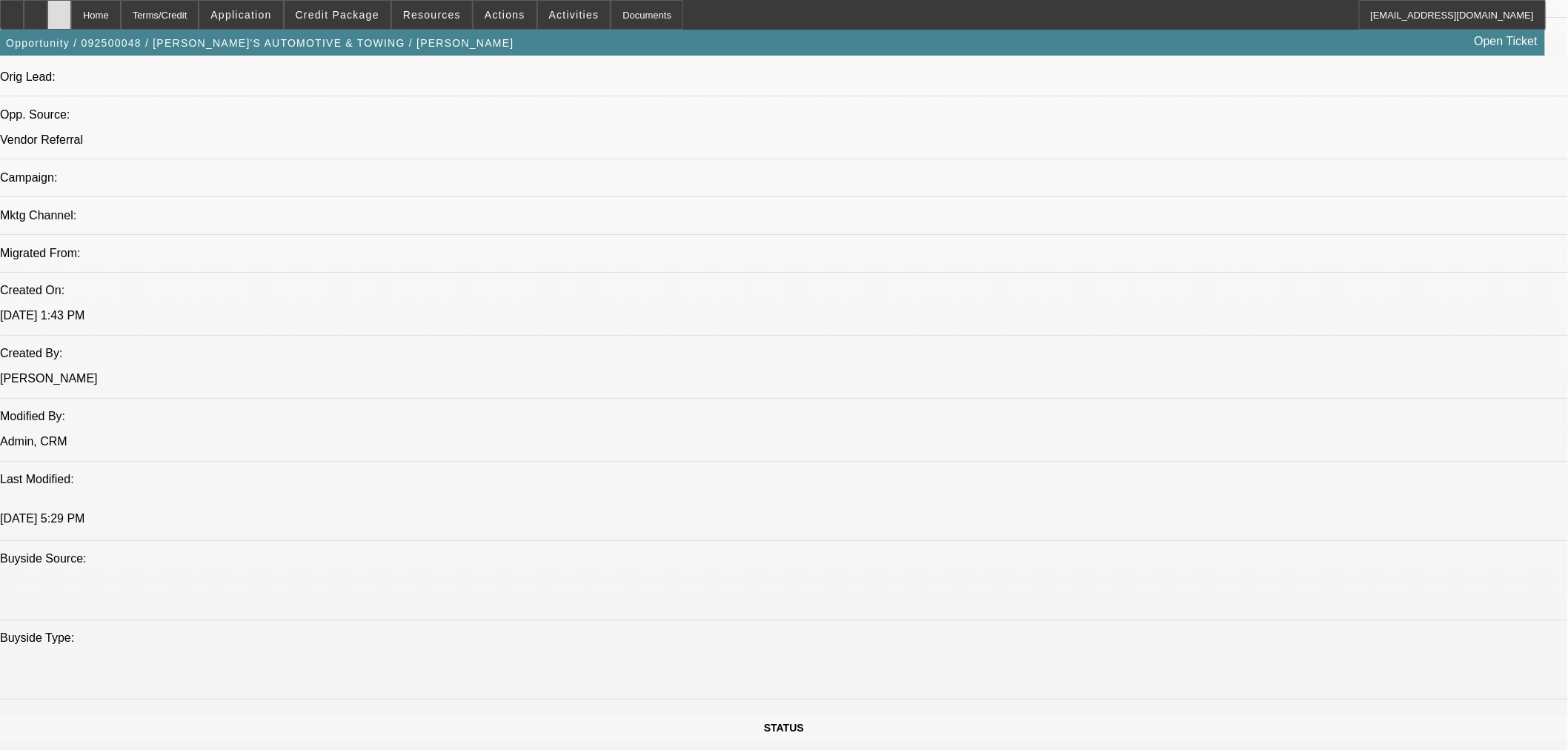
click at [71, 23] on div at bounding box center [58, 15] width 24 height 30
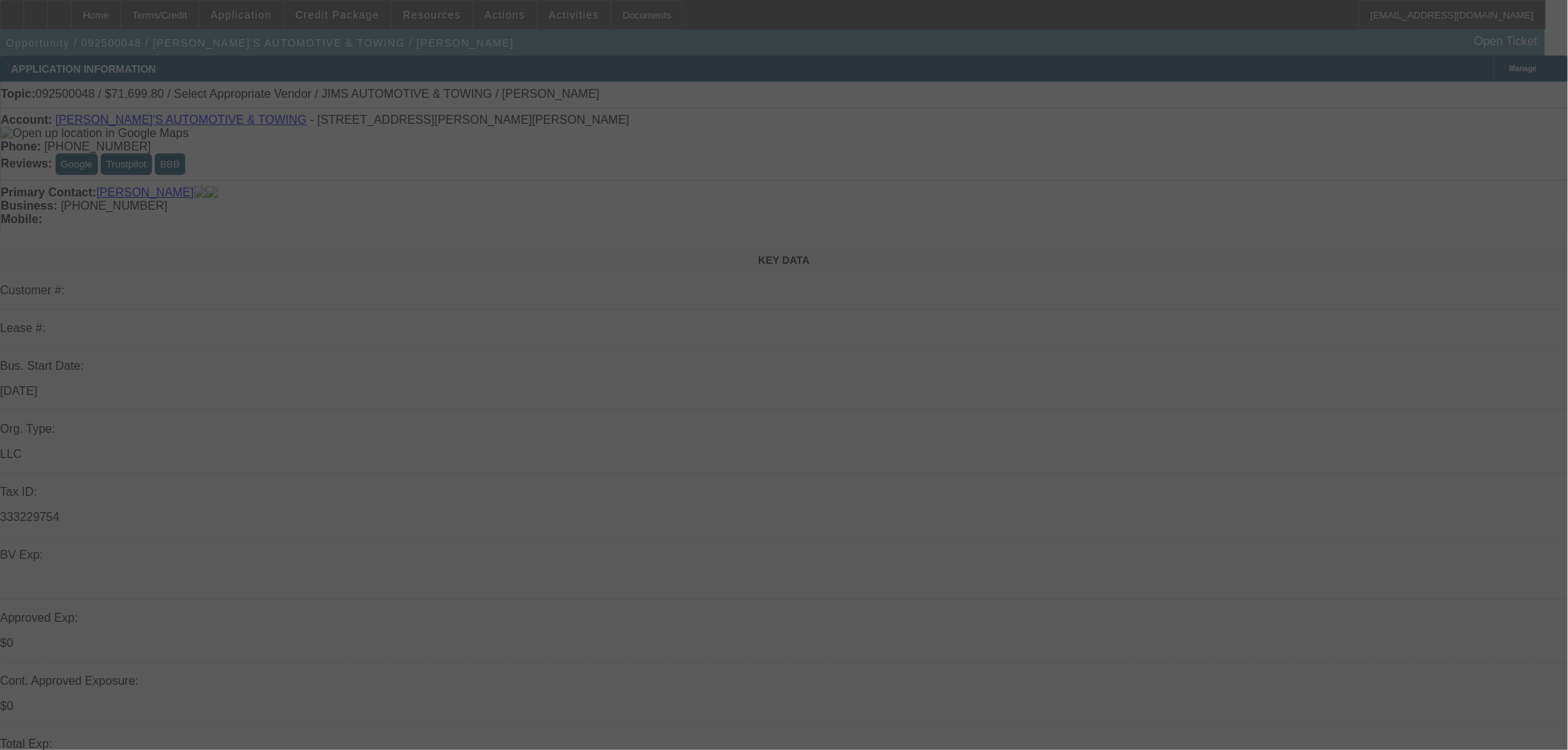
select select "0"
select select "2"
select select "0.1"
select select "4"
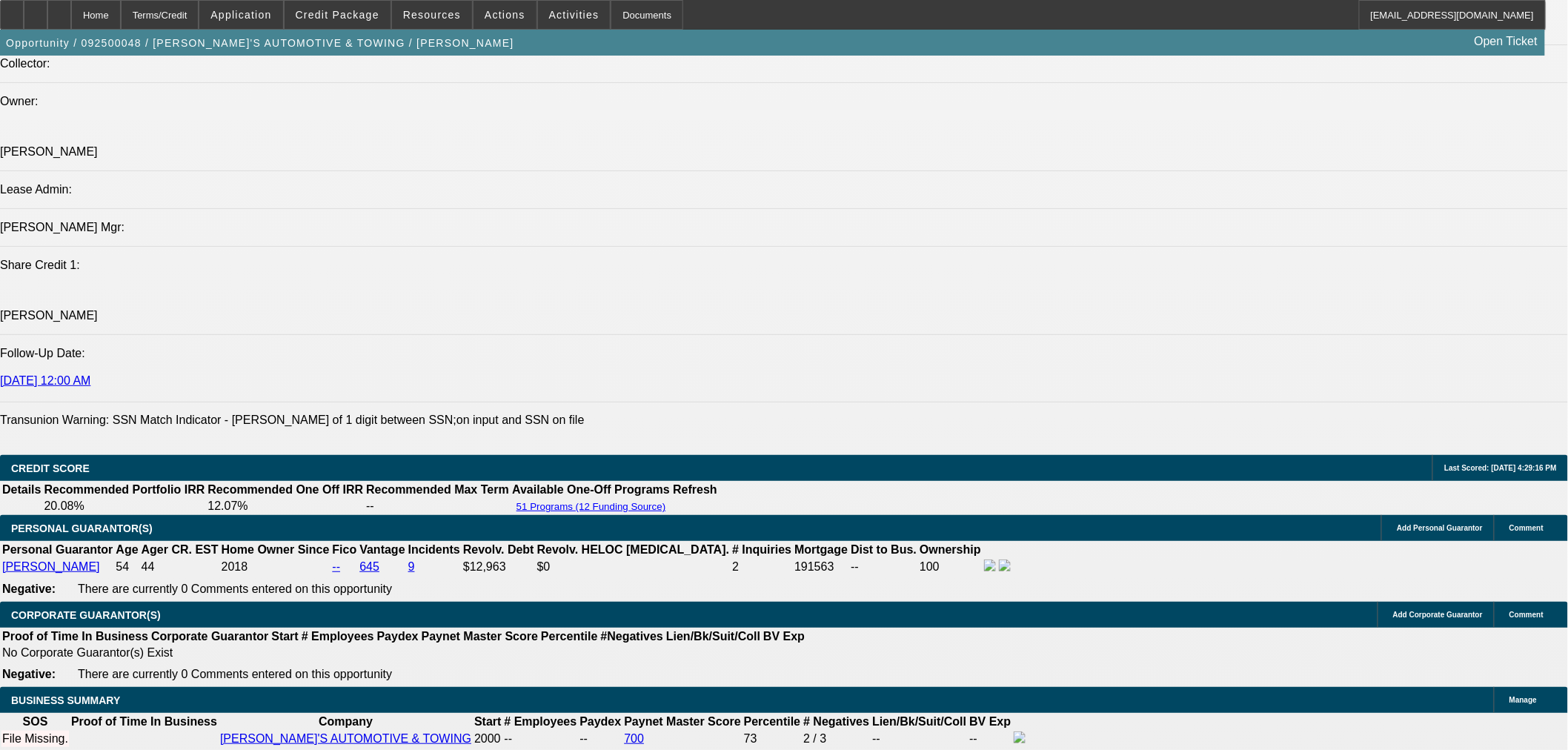
scroll to position [1729, 0]
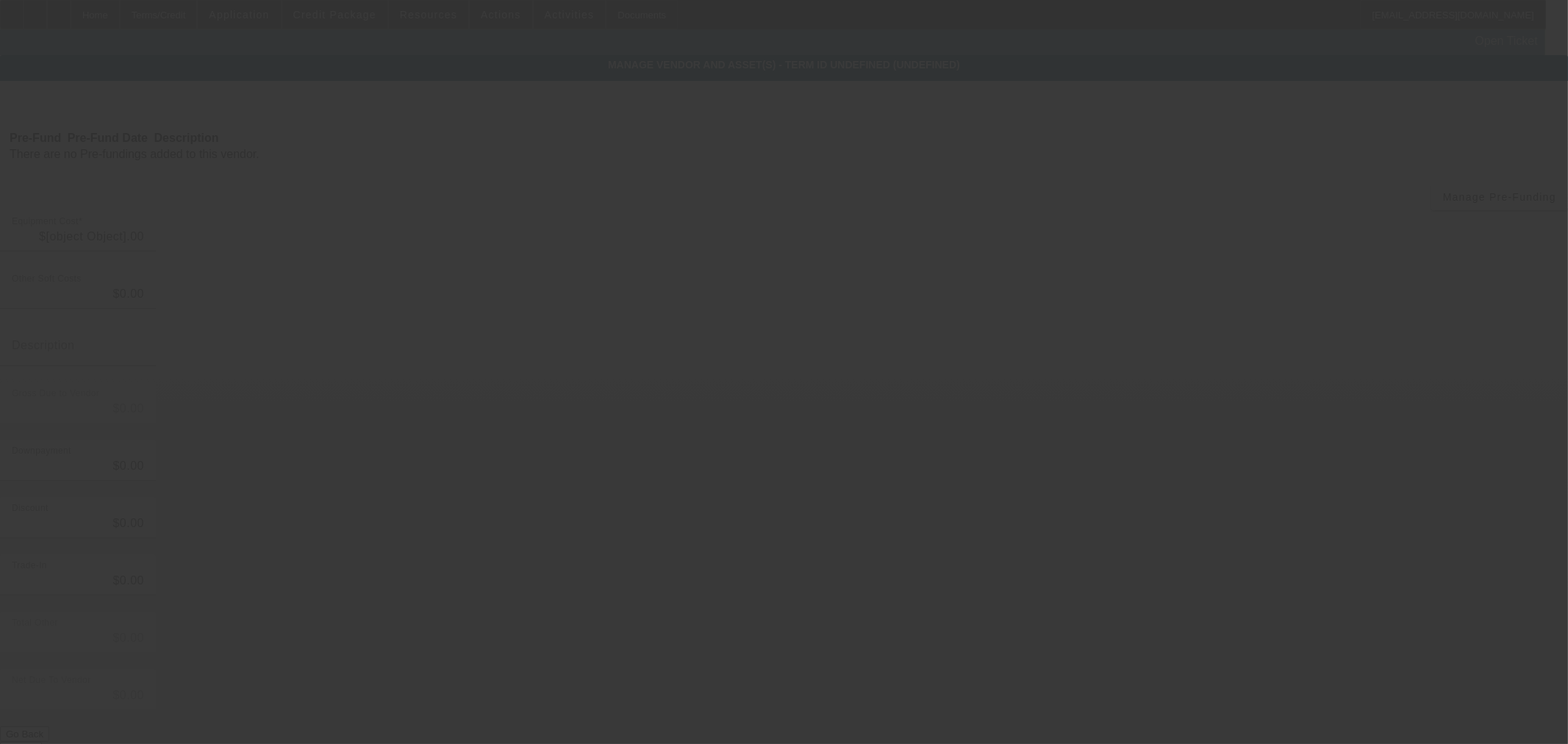
type input "$57,000.00"
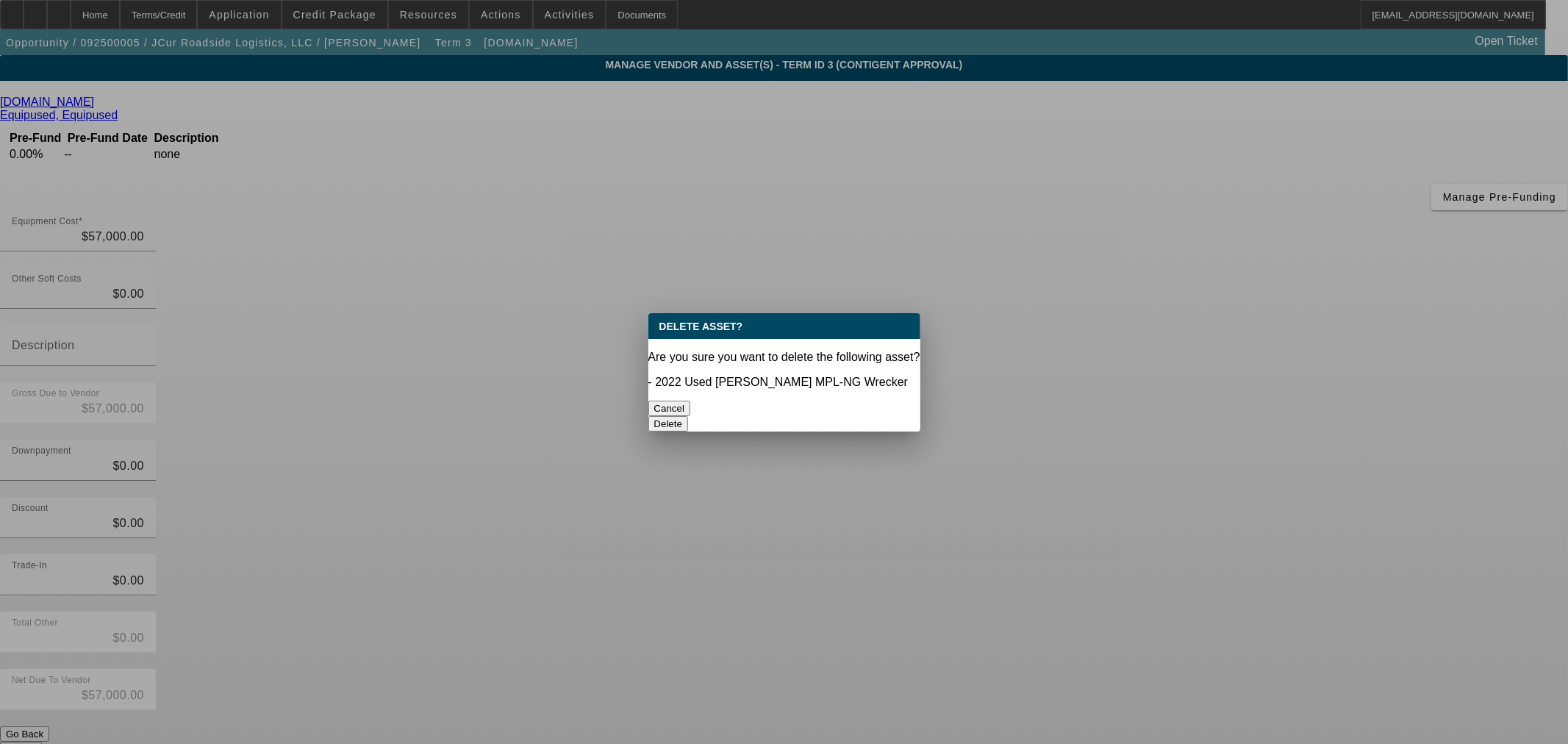
click at [689, 417] on button "Delete" at bounding box center [669, 424] width 41 height 16
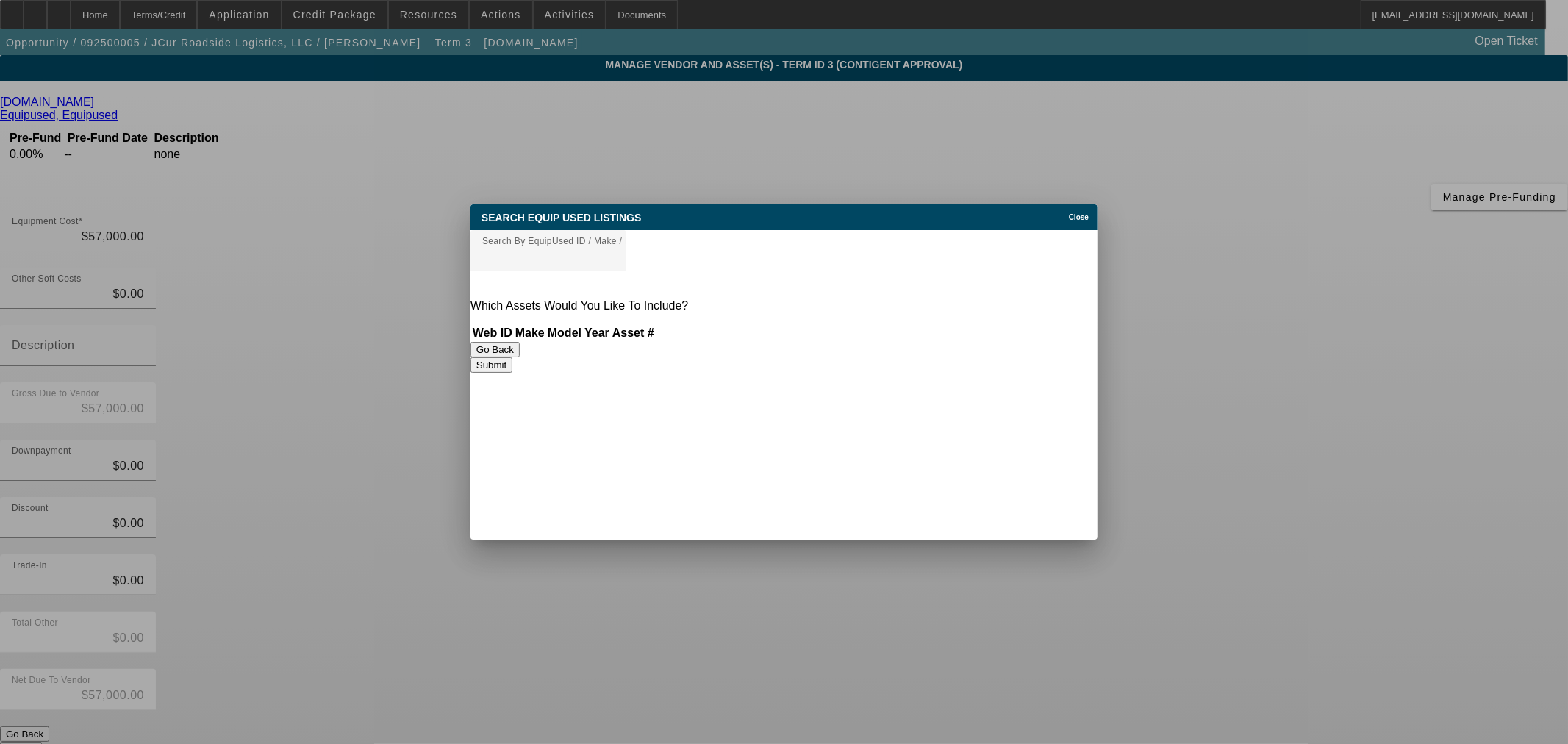
click at [1089, 217] on div "Close" at bounding box center [1081, 213] width 32 height 17
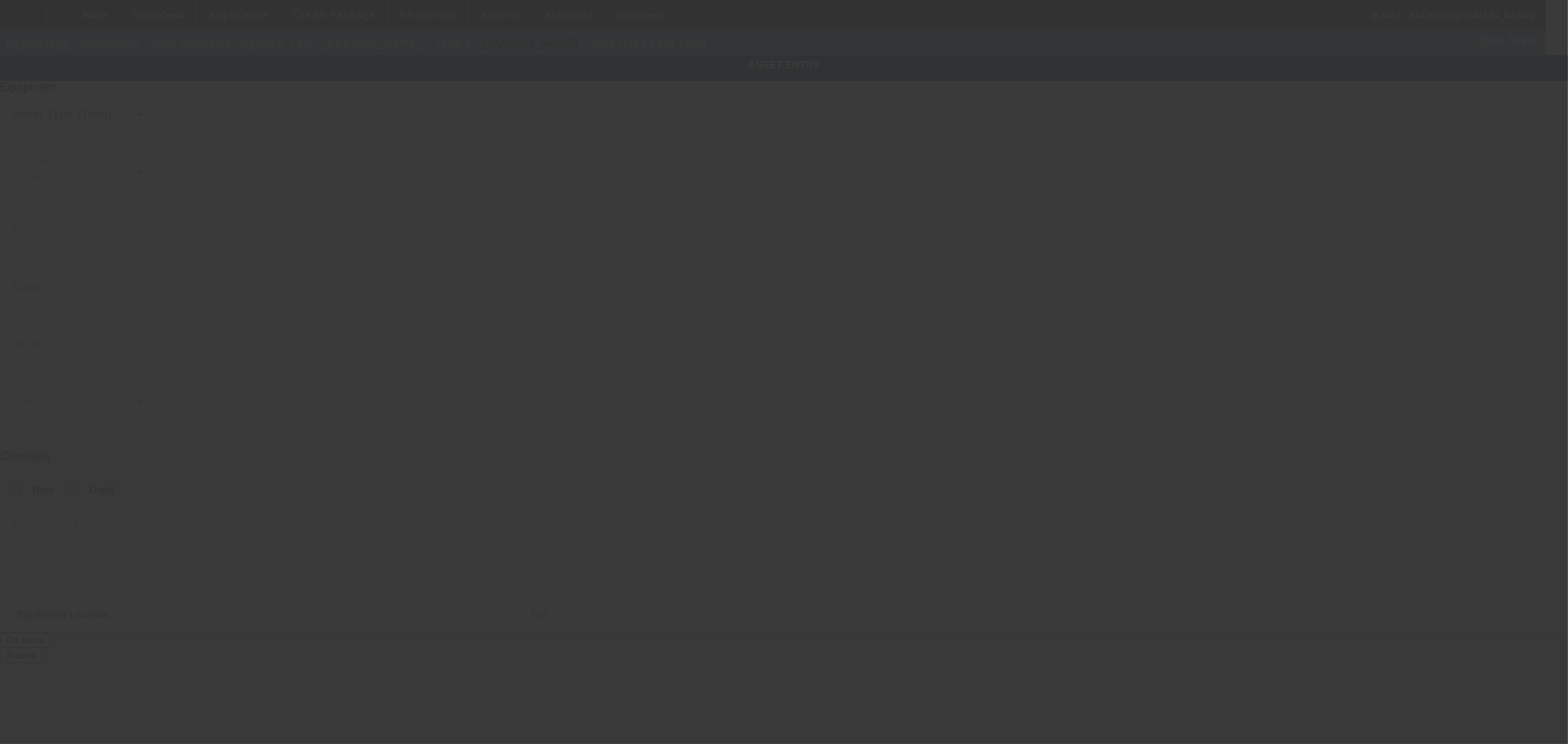
type input "[US_VEHICLE_IDENTIFICATION_NUMBER]"
type input "Ford"
type input "F450"
radio input "true"
type textarea "Ford F450"
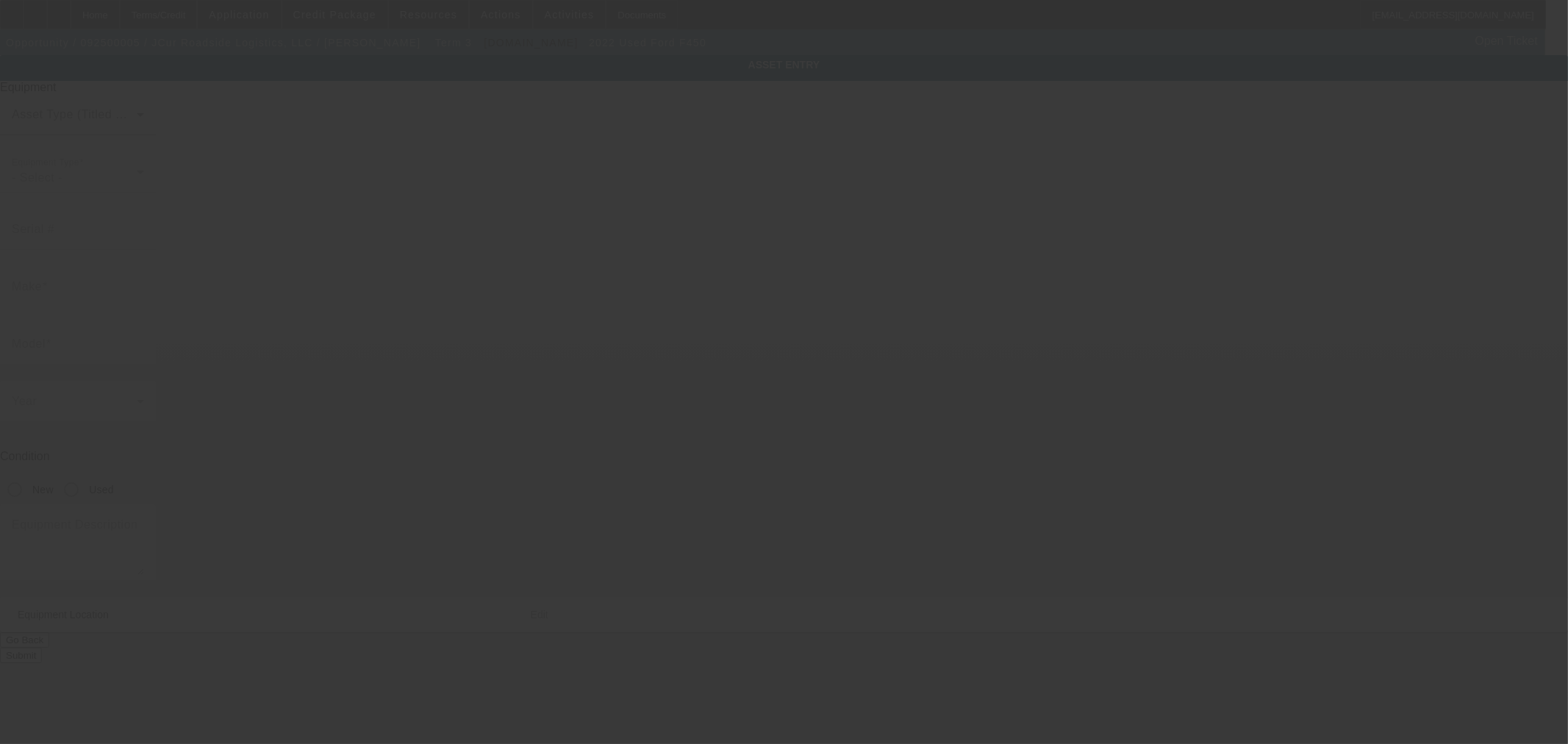
type input "670 Academy Dr"
type input "Apt 202"
type input "Kissimmee"
type input "34744"
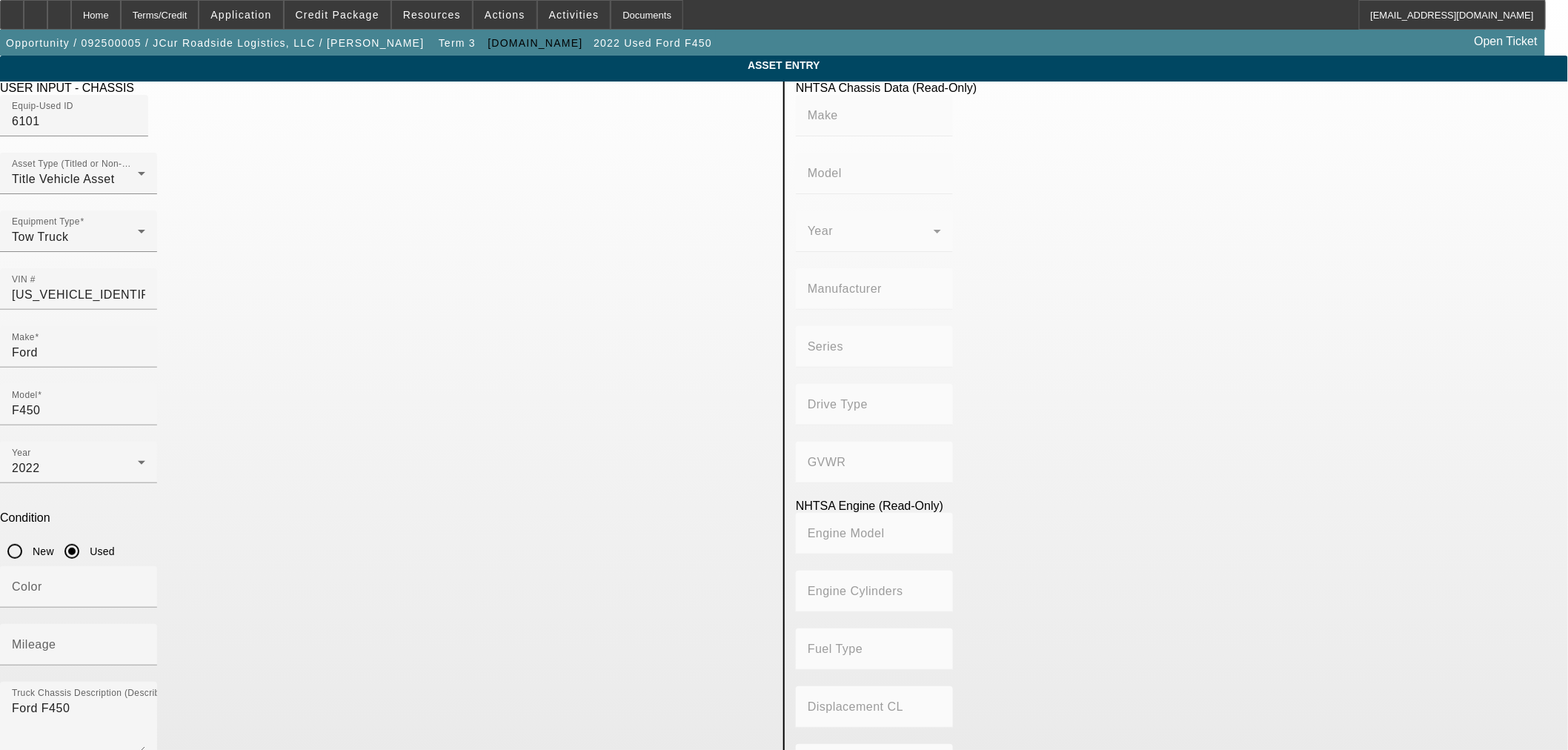
drag, startPoint x: 431, startPoint y: 648, endPoint x: 1470, endPoint y: 553, distance: 1043.3
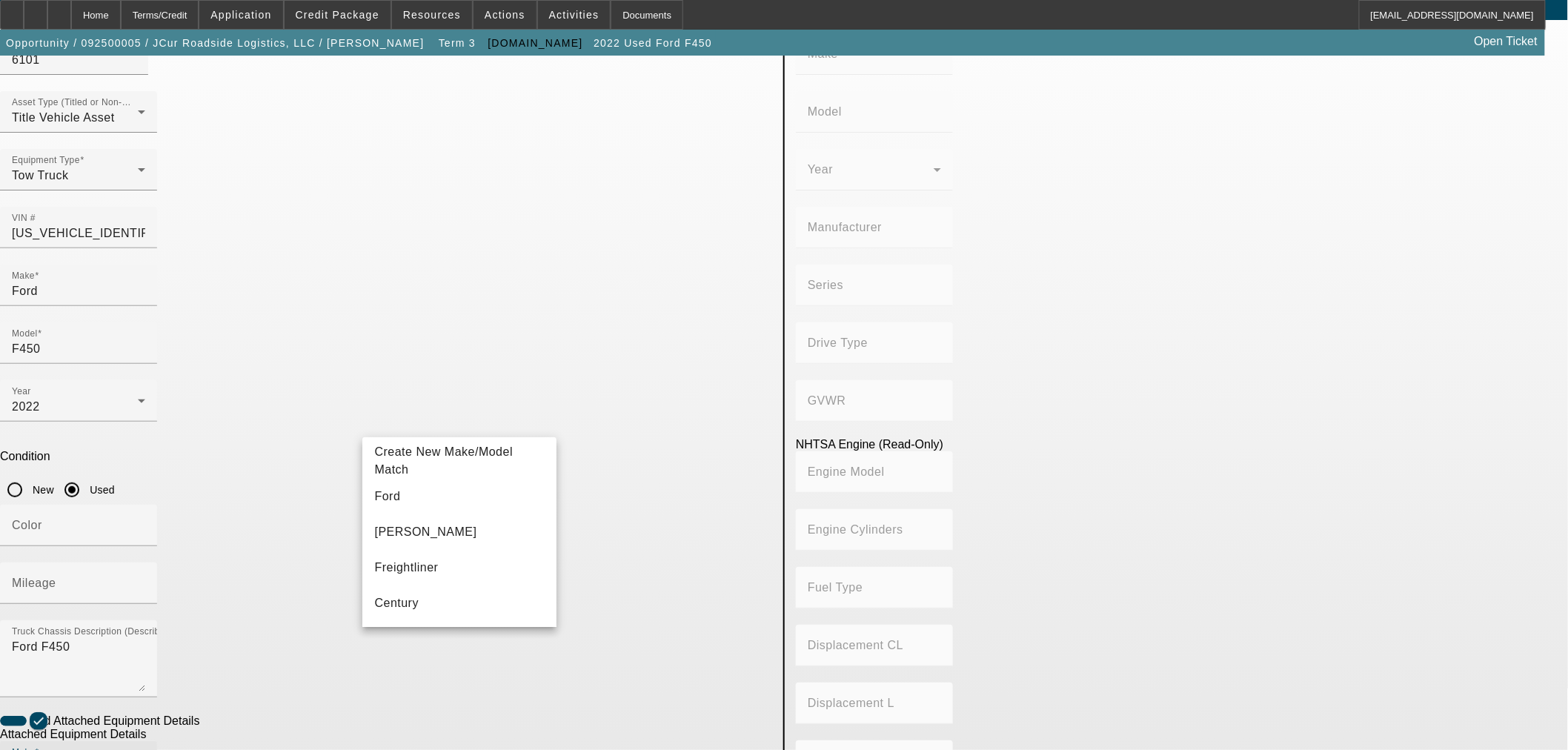
scroll to position [165, 0]
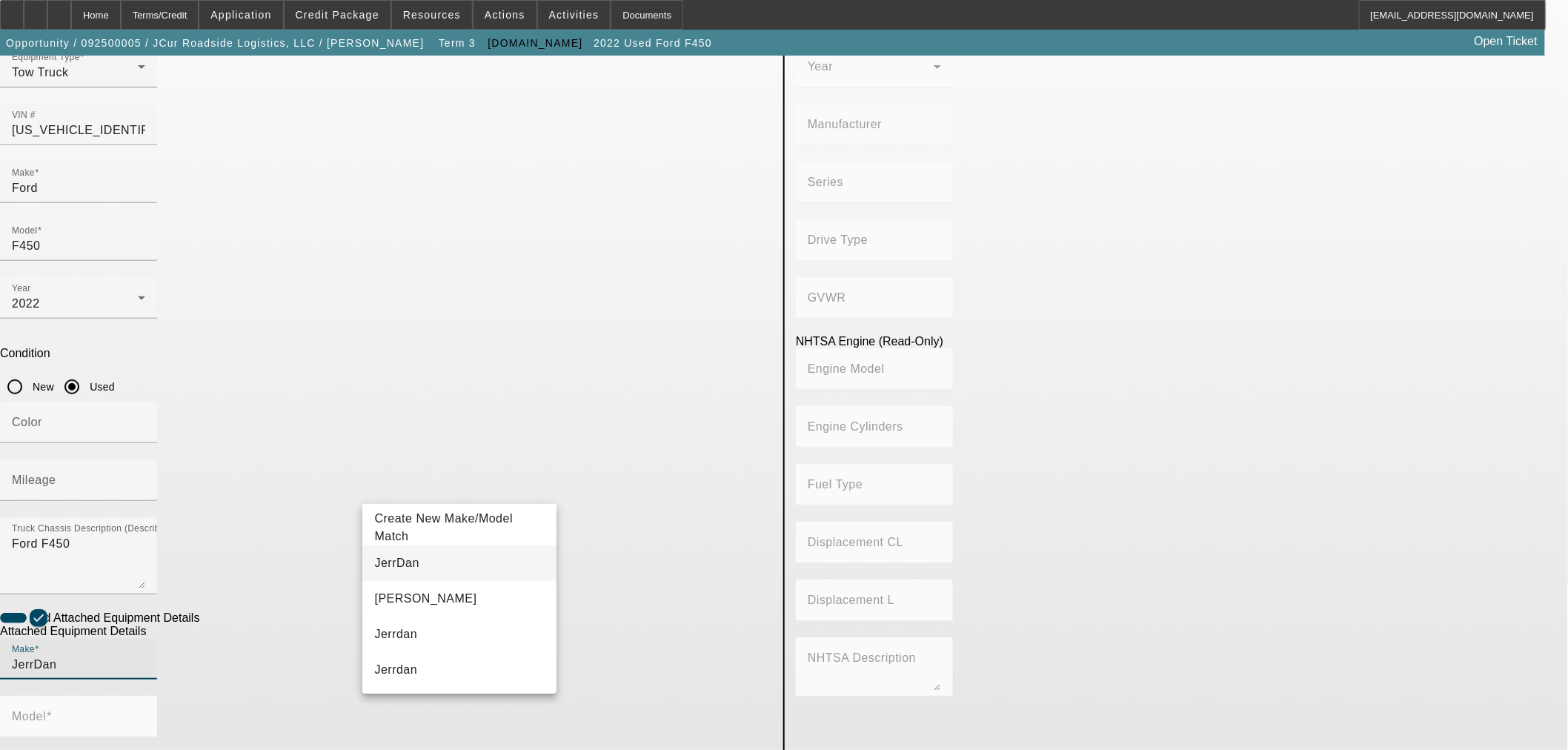
type input "JerrDan"
drag, startPoint x: 433, startPoint y: 552, endPoint x: 544, endPoint y: 526, distance: 114.0
click at [430, 557] on mat-option "JerrDan" at bounding box center [459, 563] width 193 height 36
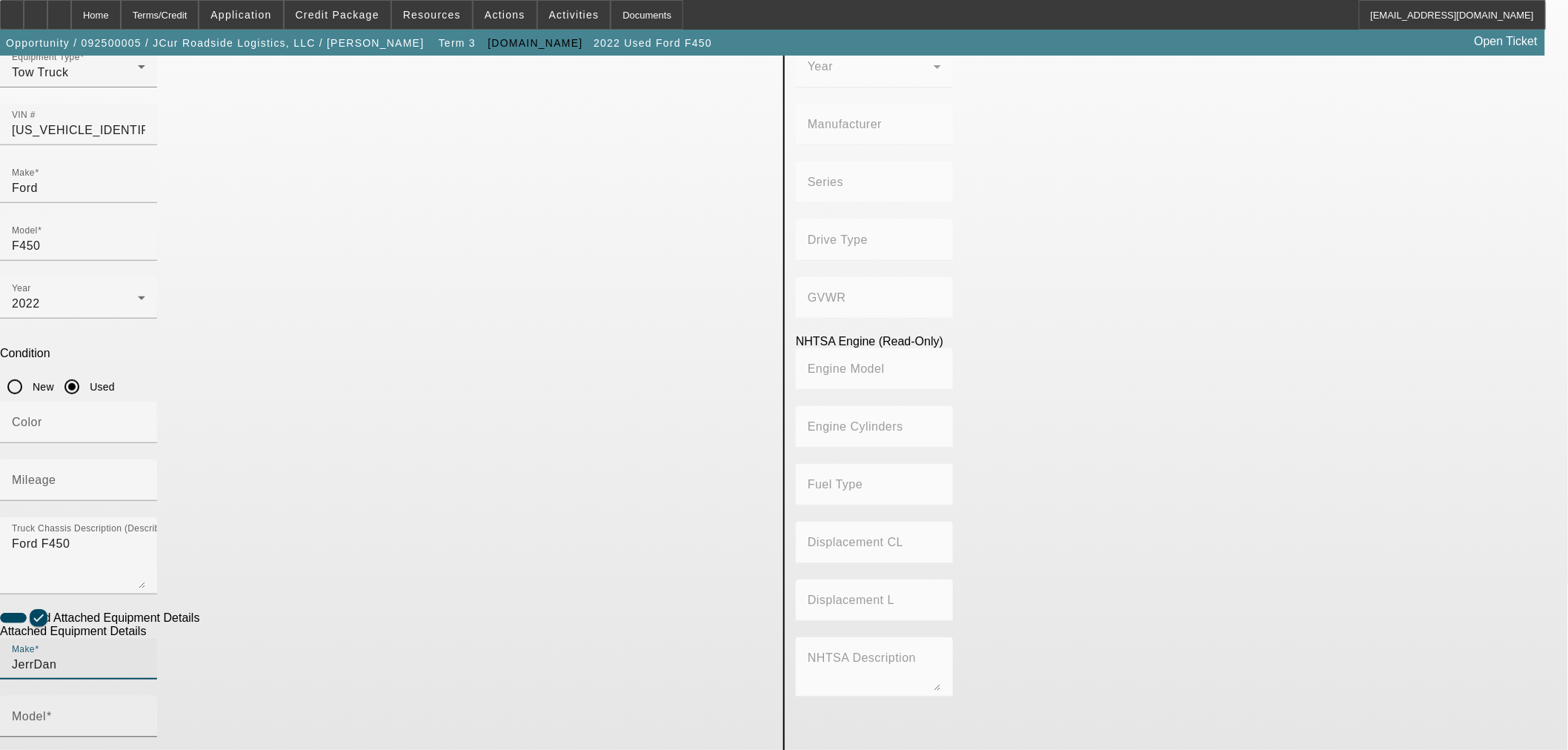
click at [145, 713] on input "Model" at bounding box center [78, 722] width 133 height 17
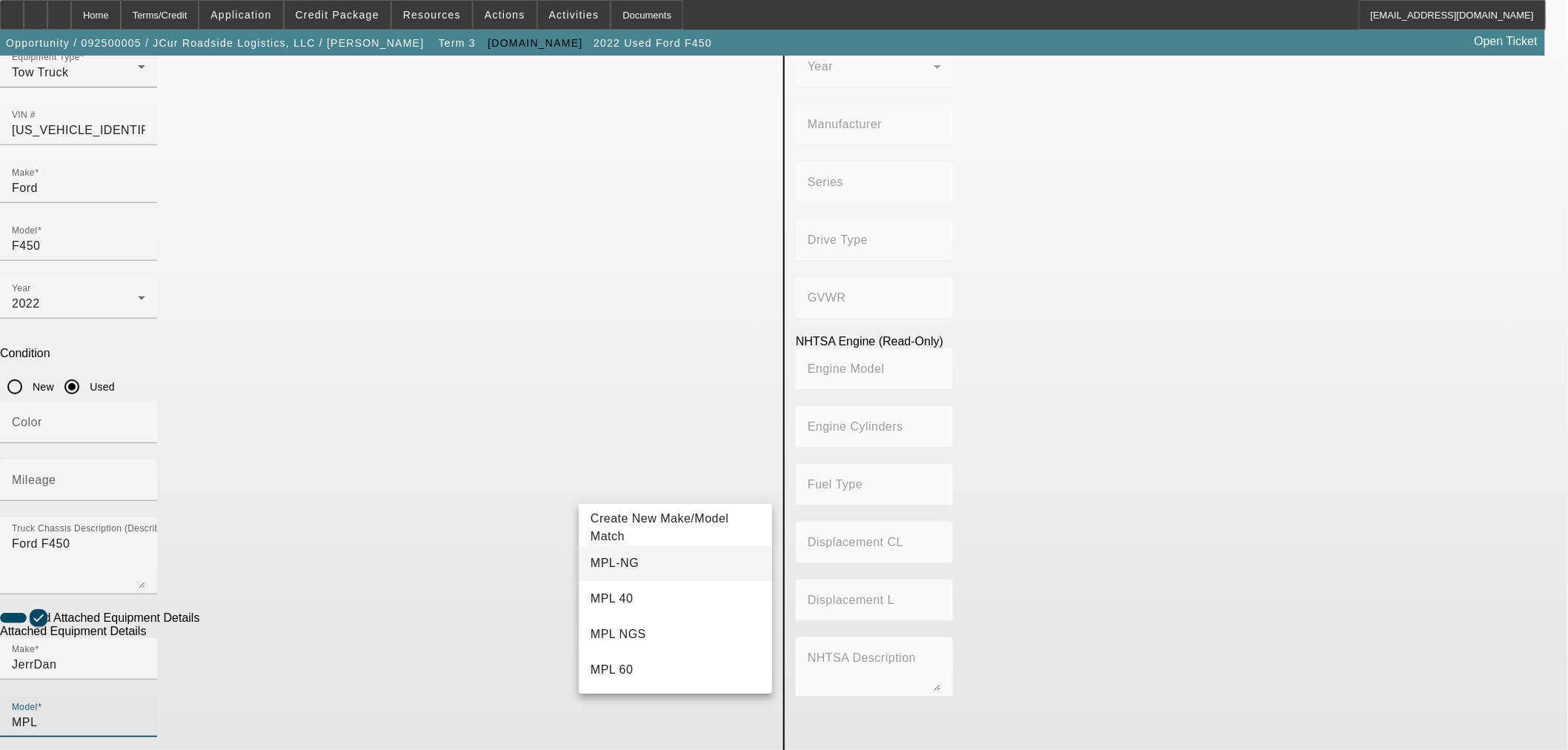
click at [677, 559] on mat-option "MPL-NG" at bounding box center [676, 563] width 193 height 36
type input "MPL-NG"
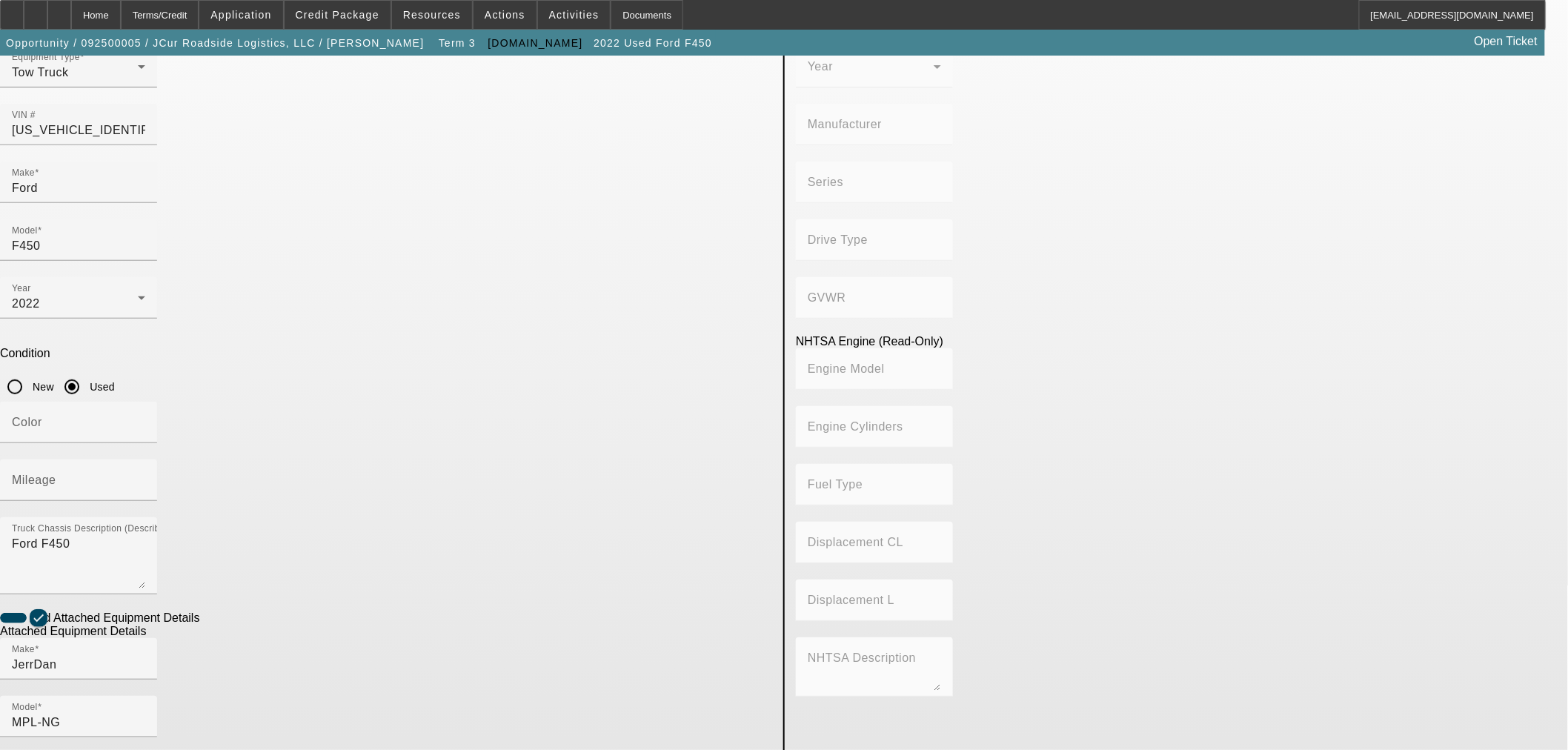
radio input "true"
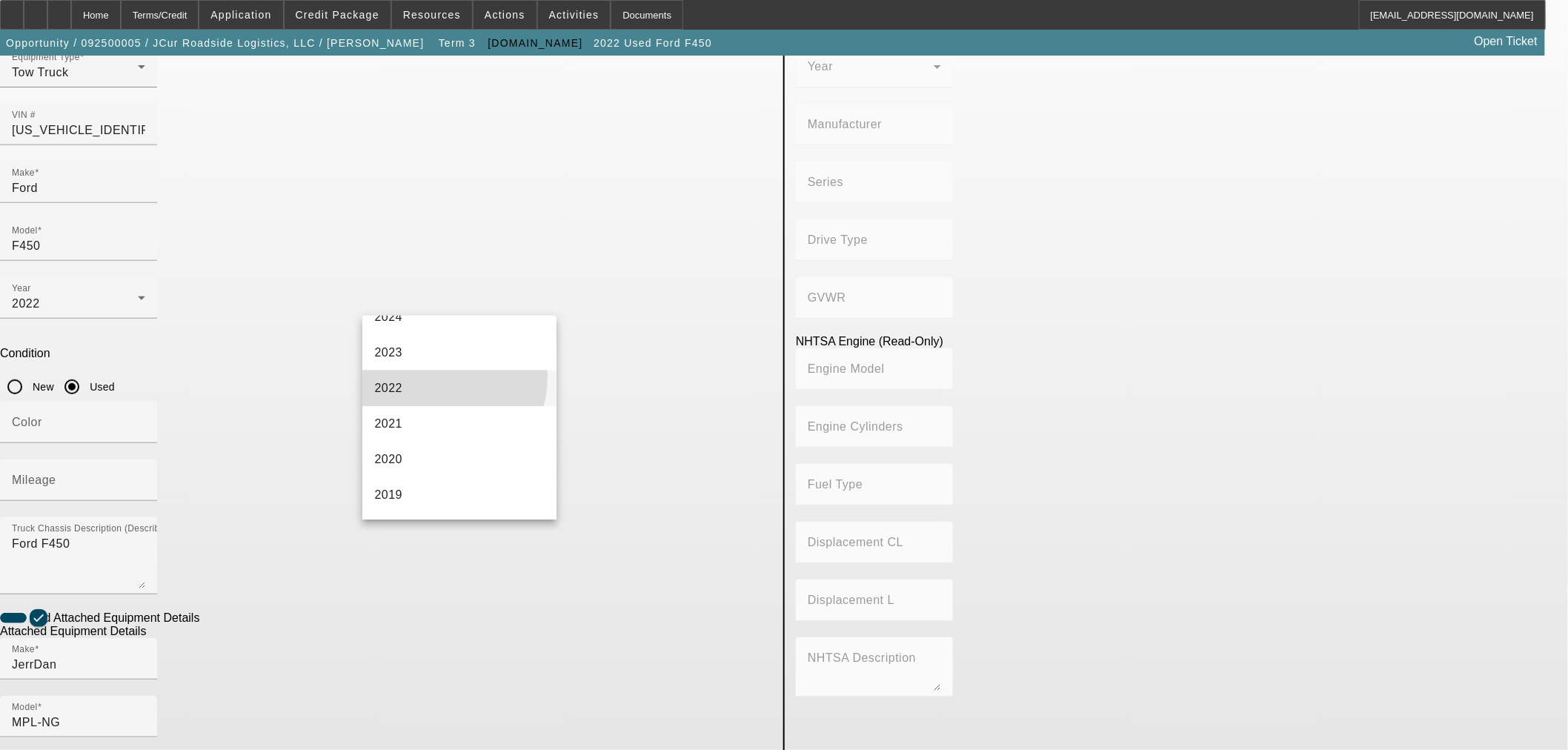
click at [427, 375] on mat-option "2022" at bounding box center [459, 388] width 193 height 36
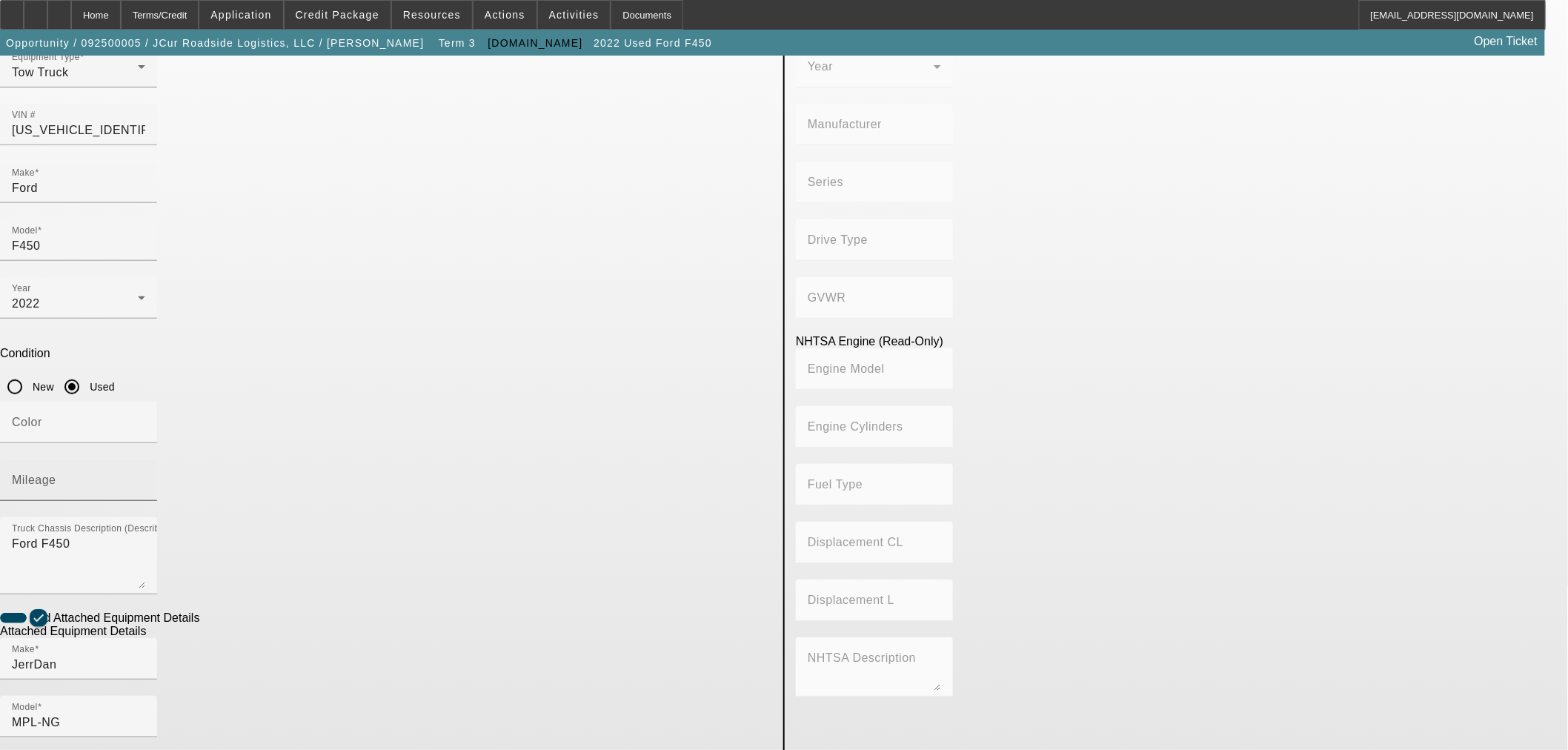
click at [145, 477] on input "Mileage" at bounding box center [78, 486] width 133 height 17
type input "149214"
click at [290, 460] on app-asset-collateral-manage "ASSET ENTRY Delete asset USER INPUT - CHASSIS Equip-Used ID 6101 Asset Type (Ti…" at bounding box center [784, 497] width 1568 height 1211
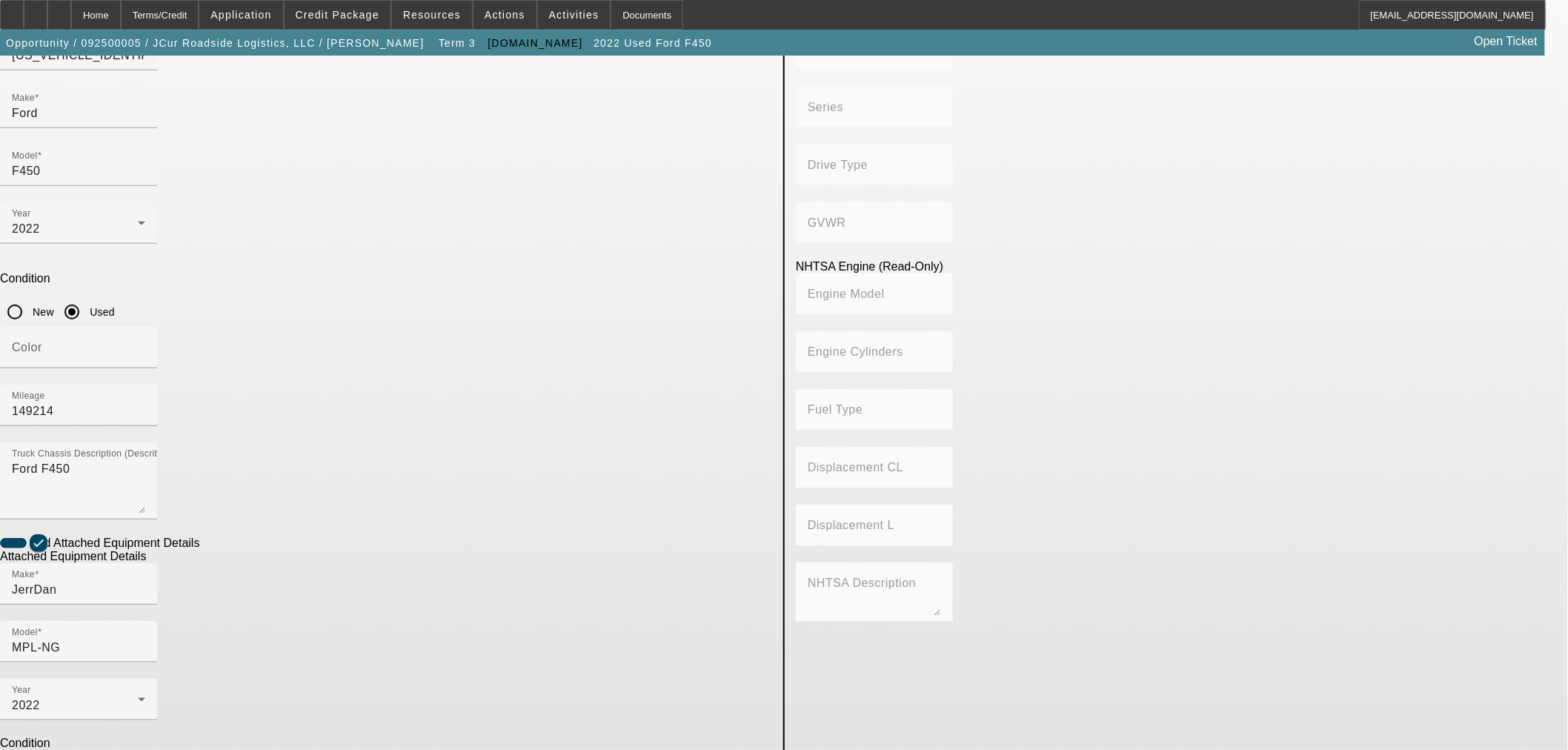
scroll to position [253, 0]
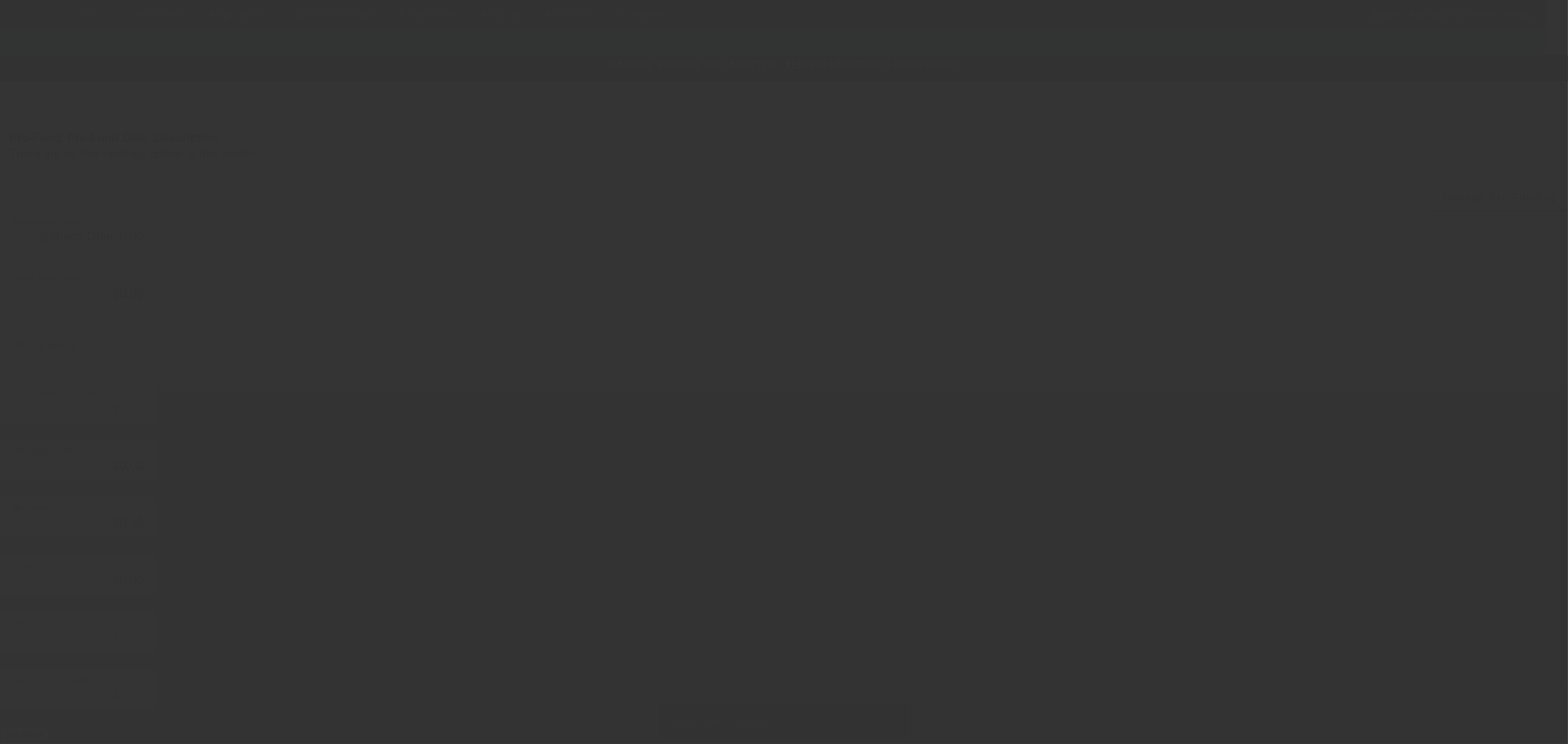
type input "$57,000.00"
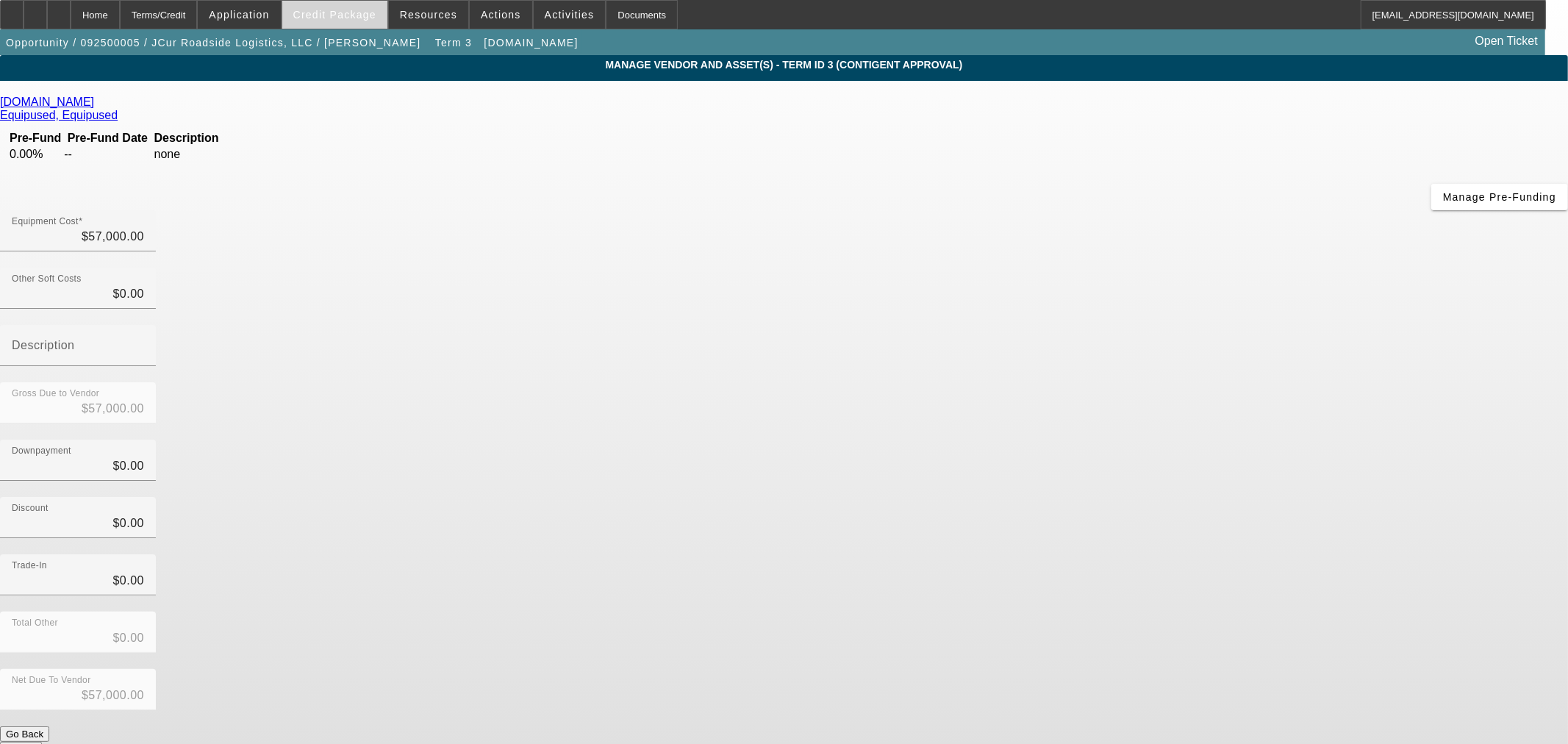
click at [321, 16] on span "Credit Package" at bounding box center [335, 15] width 83 height 12
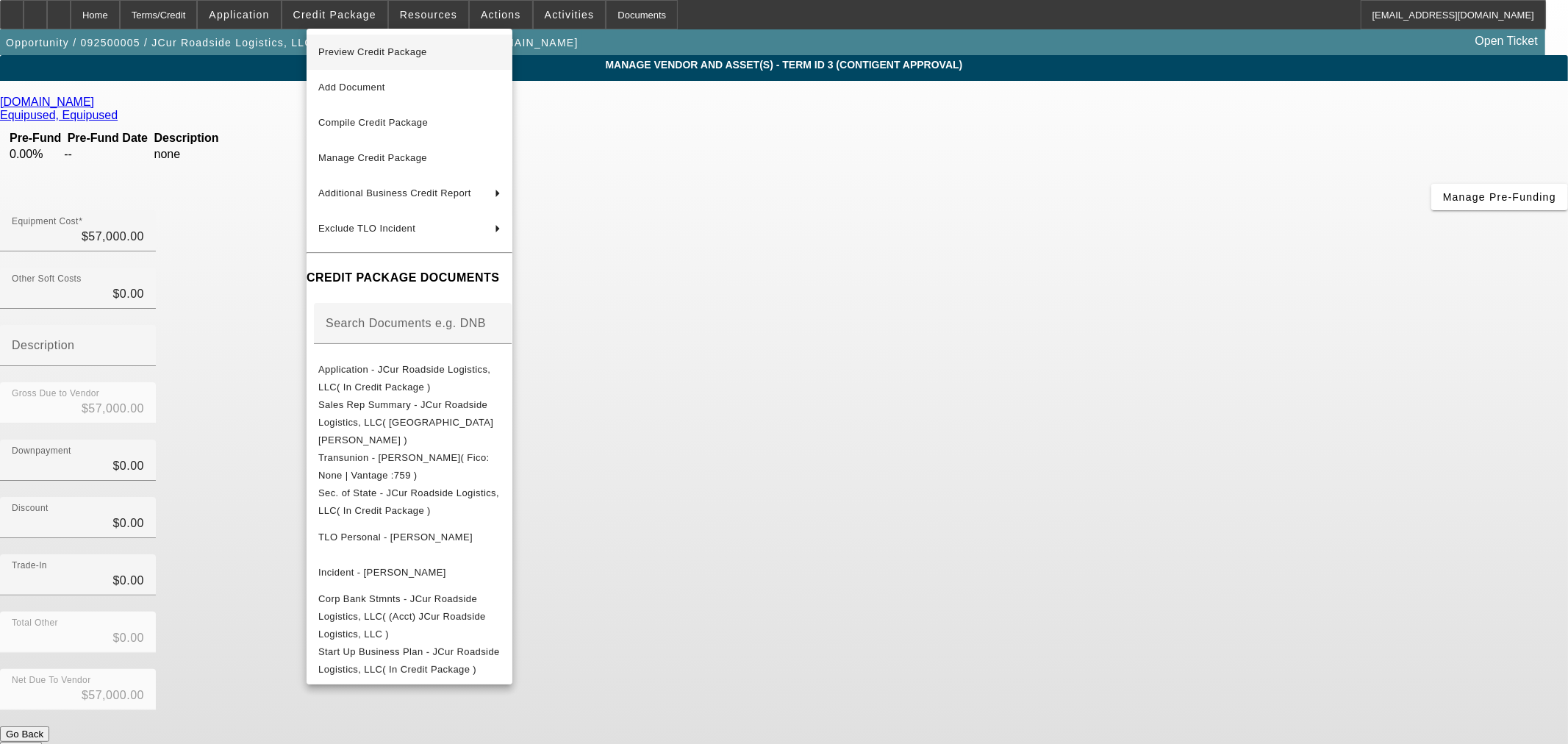
click at [335, 67] on button "Preview Credit Package" at bounding box center [409, 52] width 206 height 35
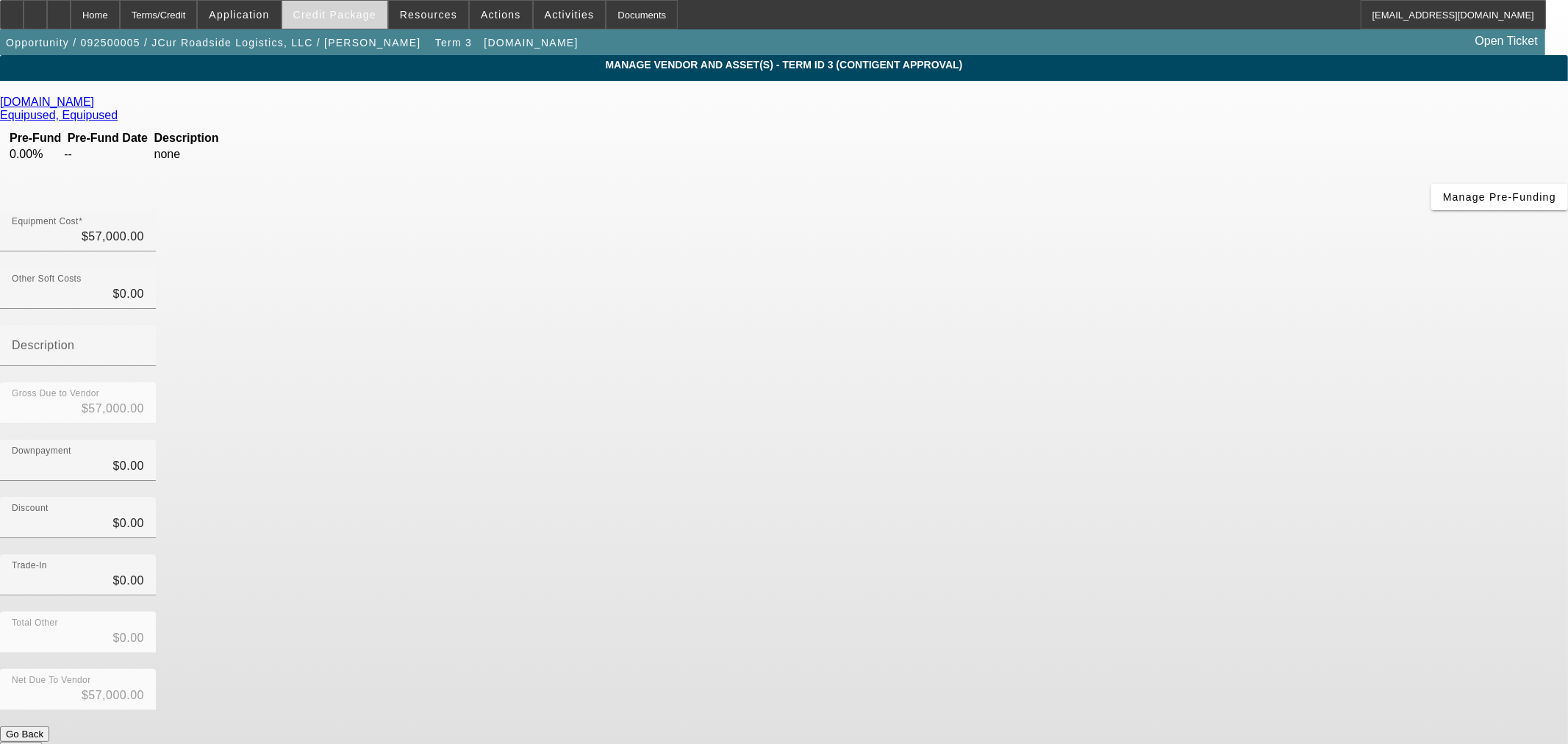
click at [361, 25] on span at bounding box center [335, 15] width 105 height 35
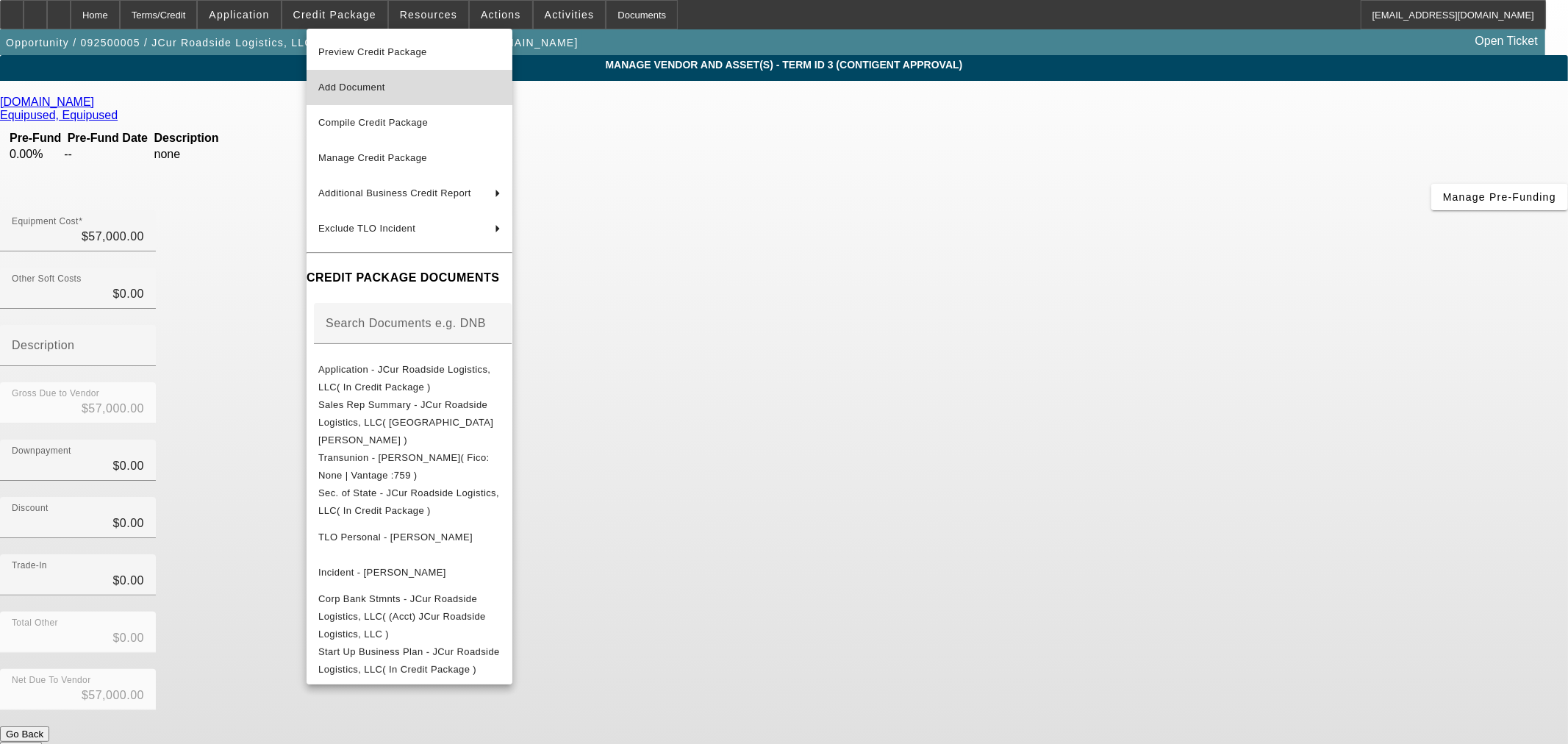
click at [368, 86] on span "Add Document" at bounding box center [351, 86] width 67 height 11
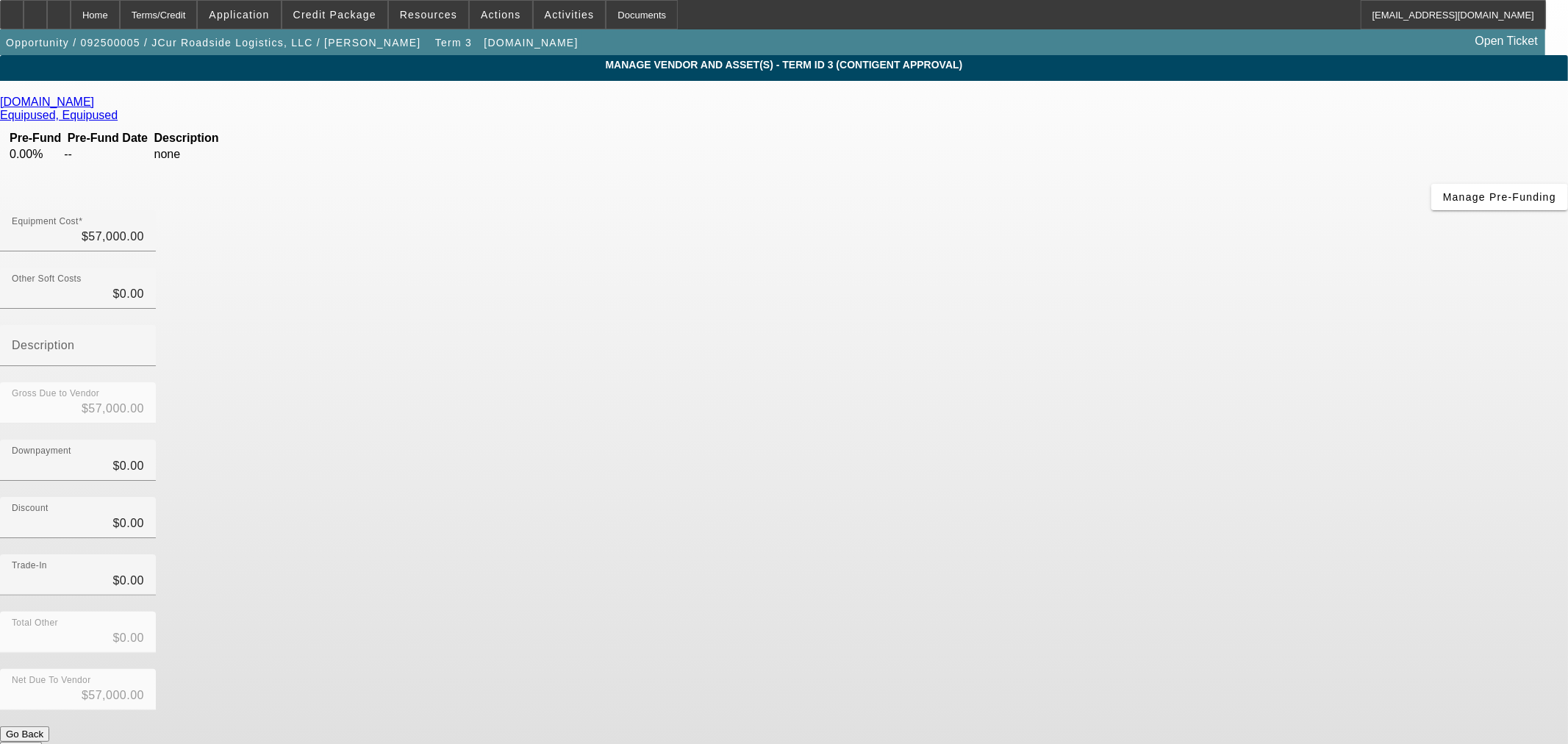
click at [85, 664] on app-vendor-asset-manage "MANAGE VENDOR AND ASSET(S) - Term ID 3 (Contigent Approval) Remove Vendor Equip…" at bounding box center [784, 450] width 1568 height 790
click at [120, 9] on div "Home" at bounding box center [95, 15] width 49 height 29
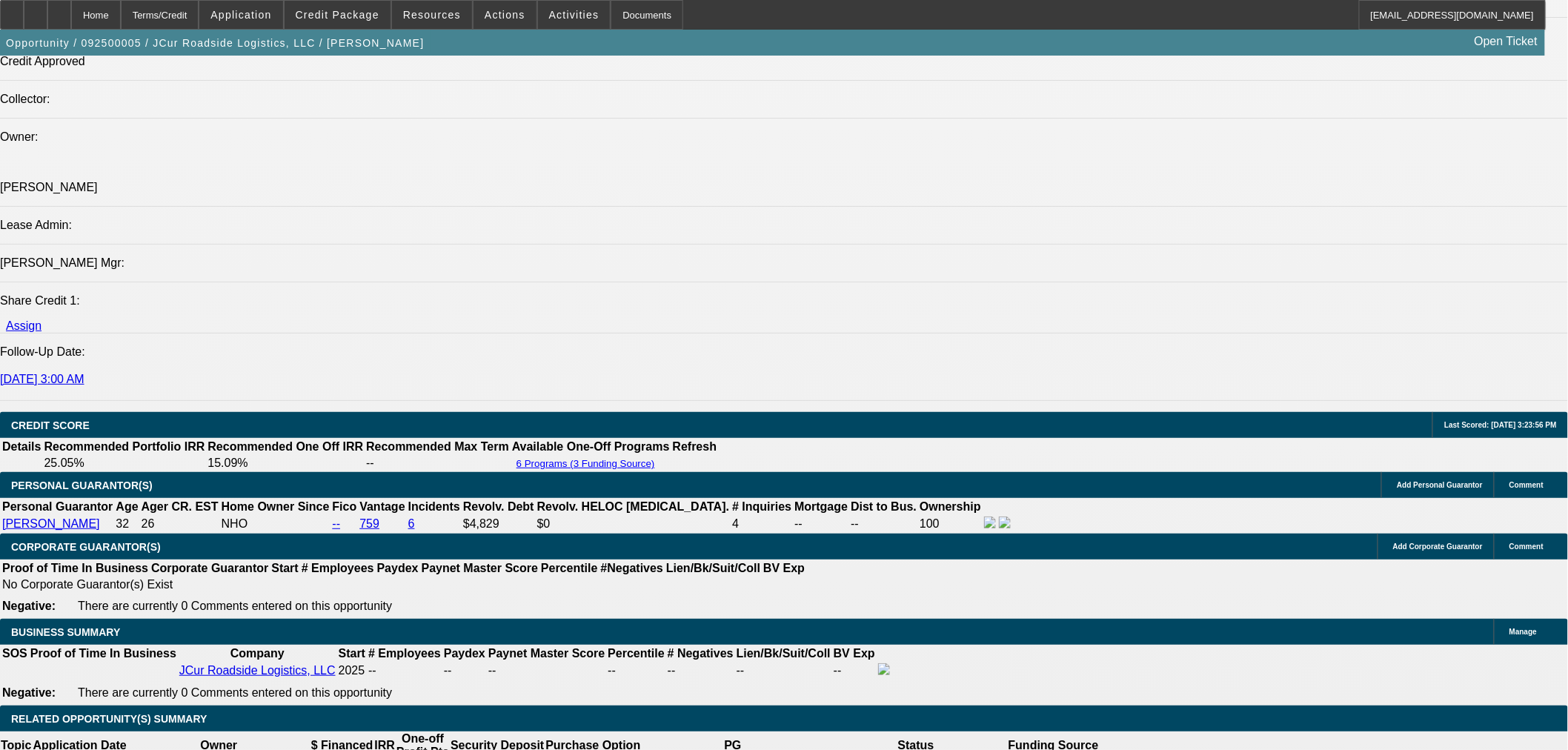
select select "0.15"
select select "2"
select select "0.1"
select select "4"
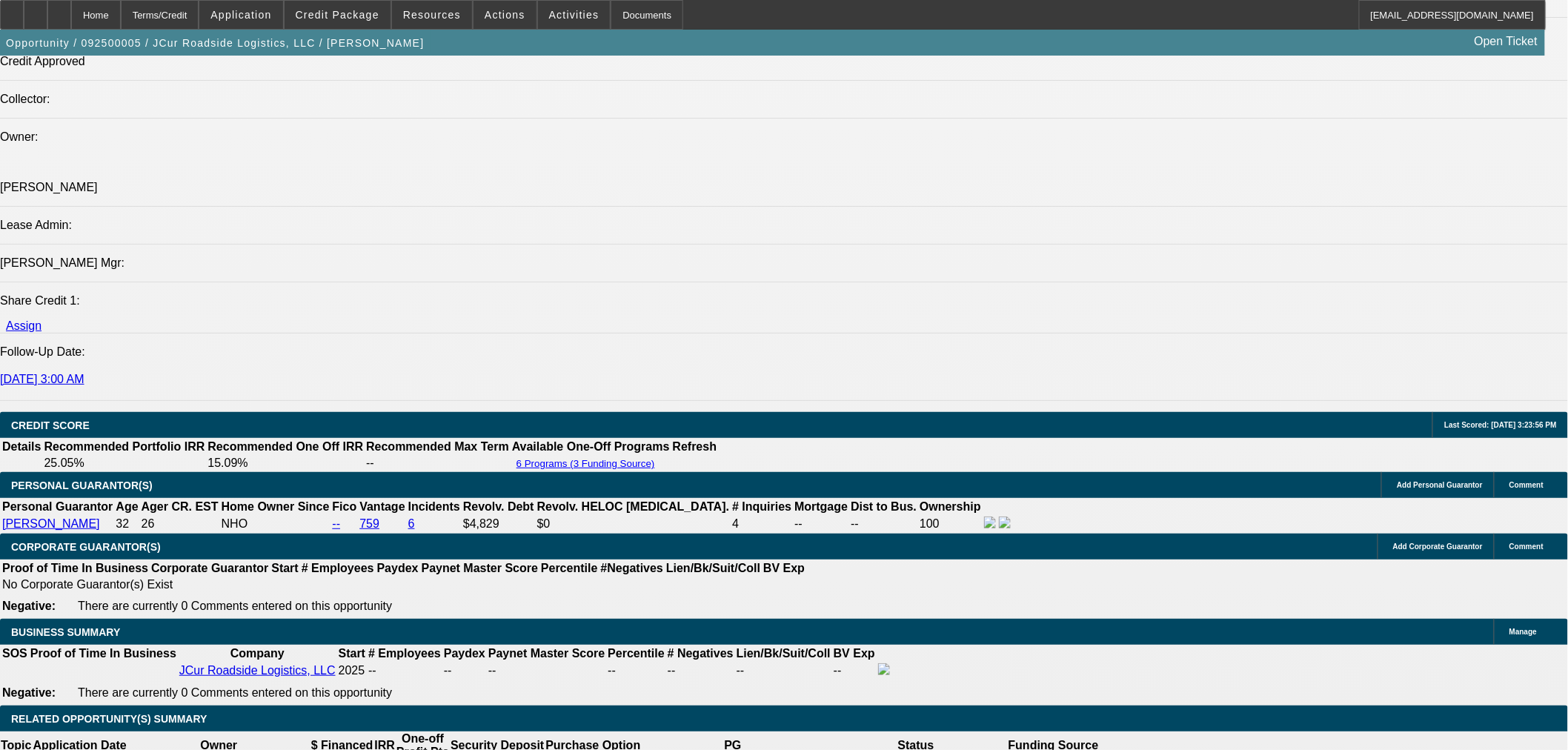
select select "0.15"
select select "2"
select select "0.1"
select select "4"
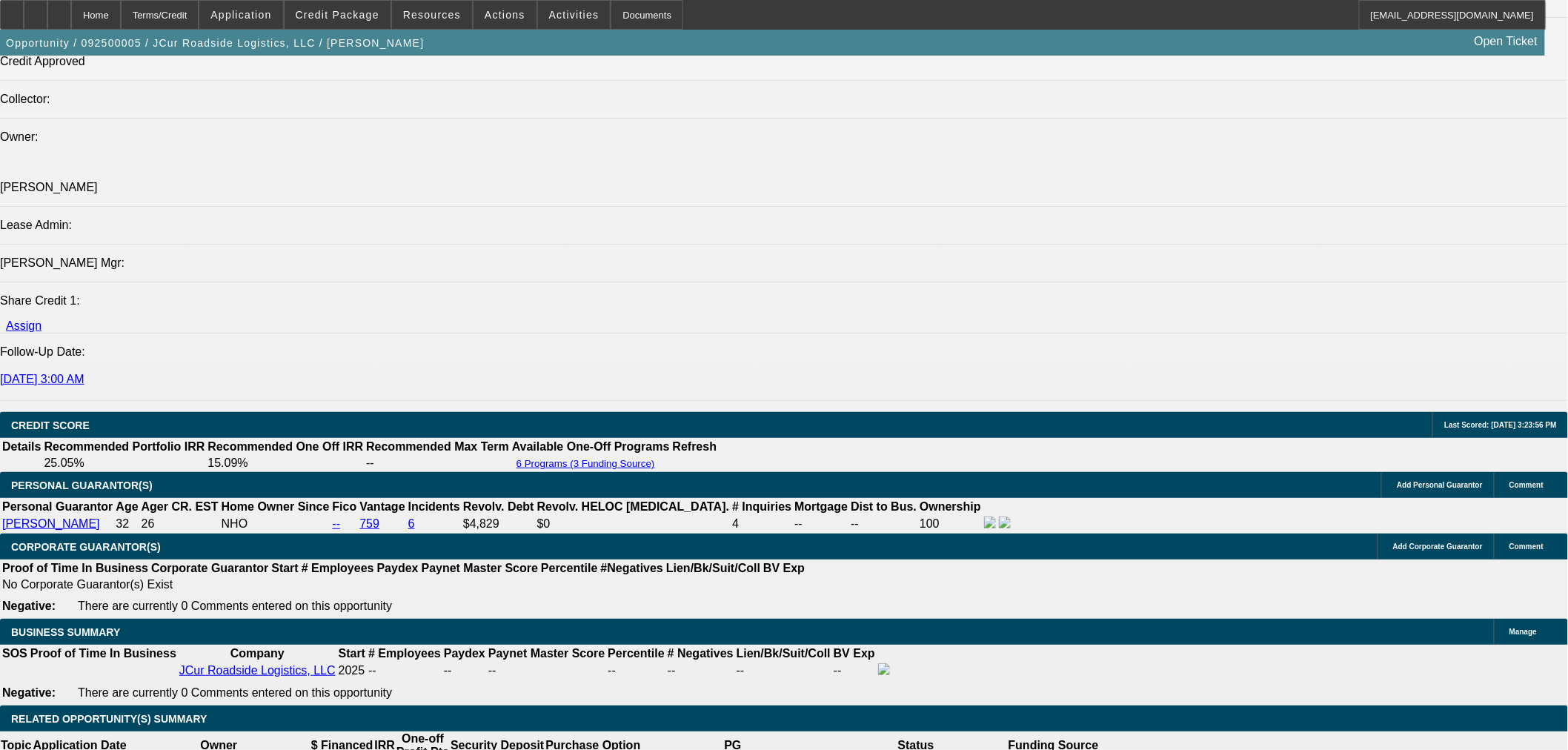
select select "0.15"
select select "2"
select select "0.1"
select select "4"
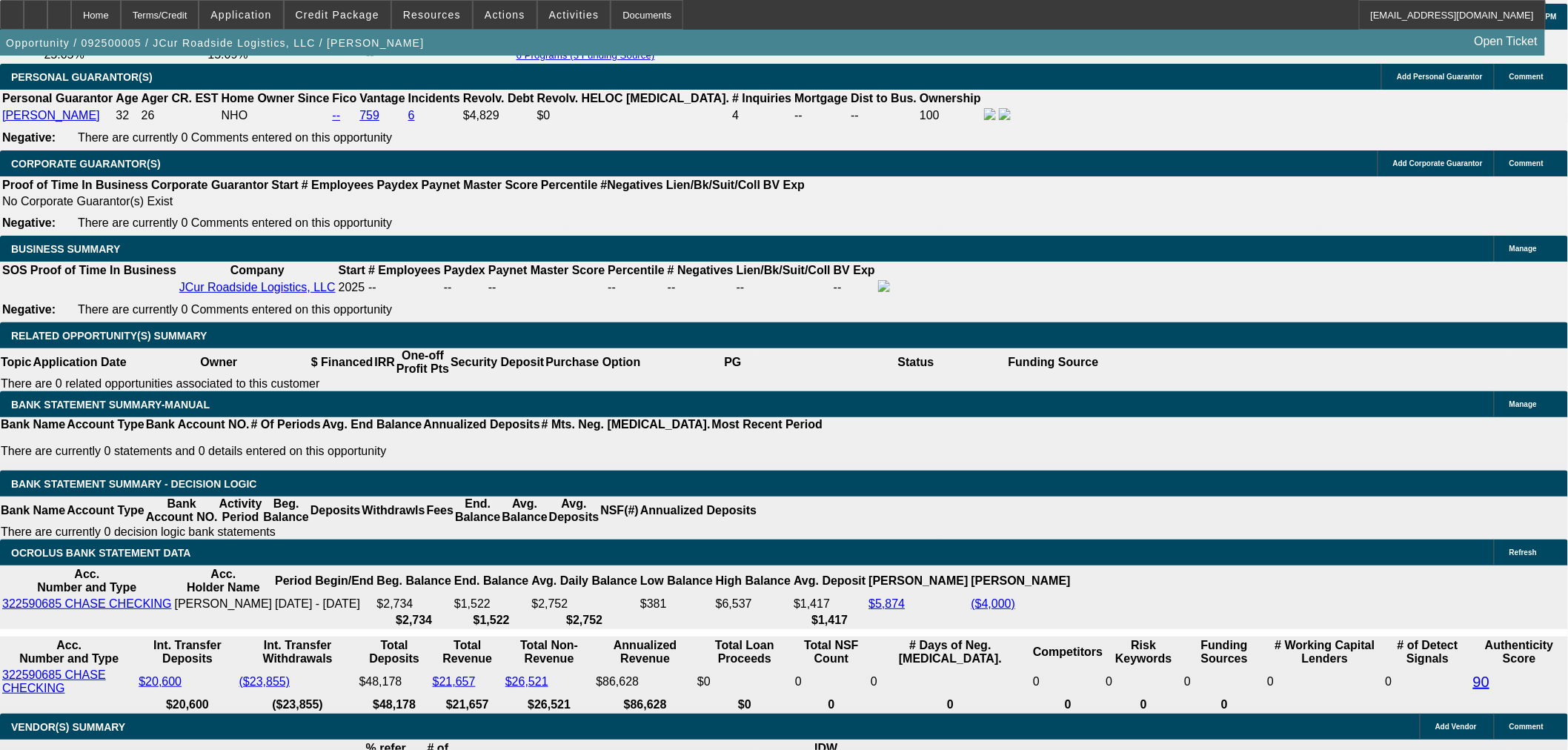
scroll to position [2266, 0]
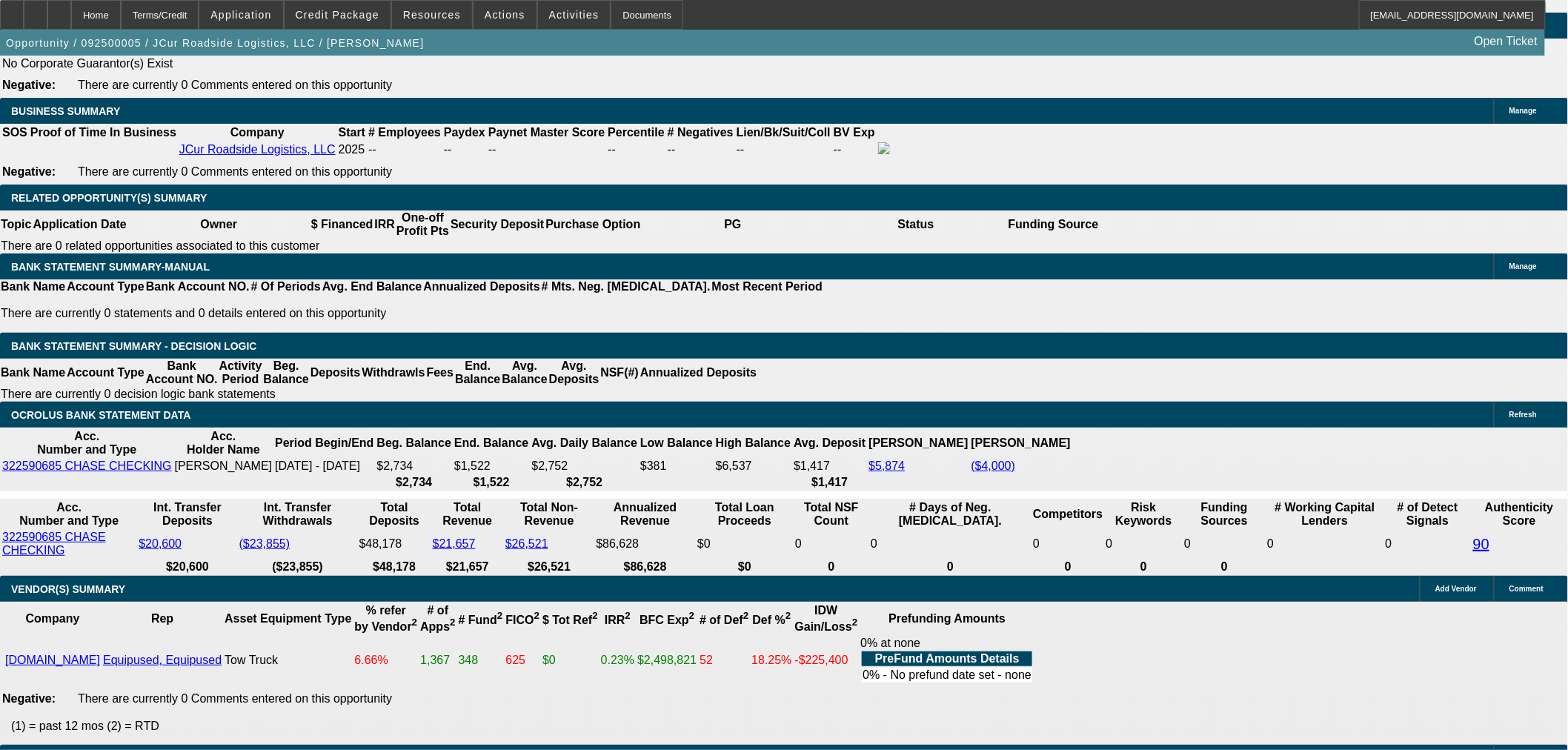
drag, startPoint x: 304, startPoint y: 238, endPoint x: 391, endPoint y: 243, distance: 87.1
type input "2"
type input "UNKNOWN"
type input "26"
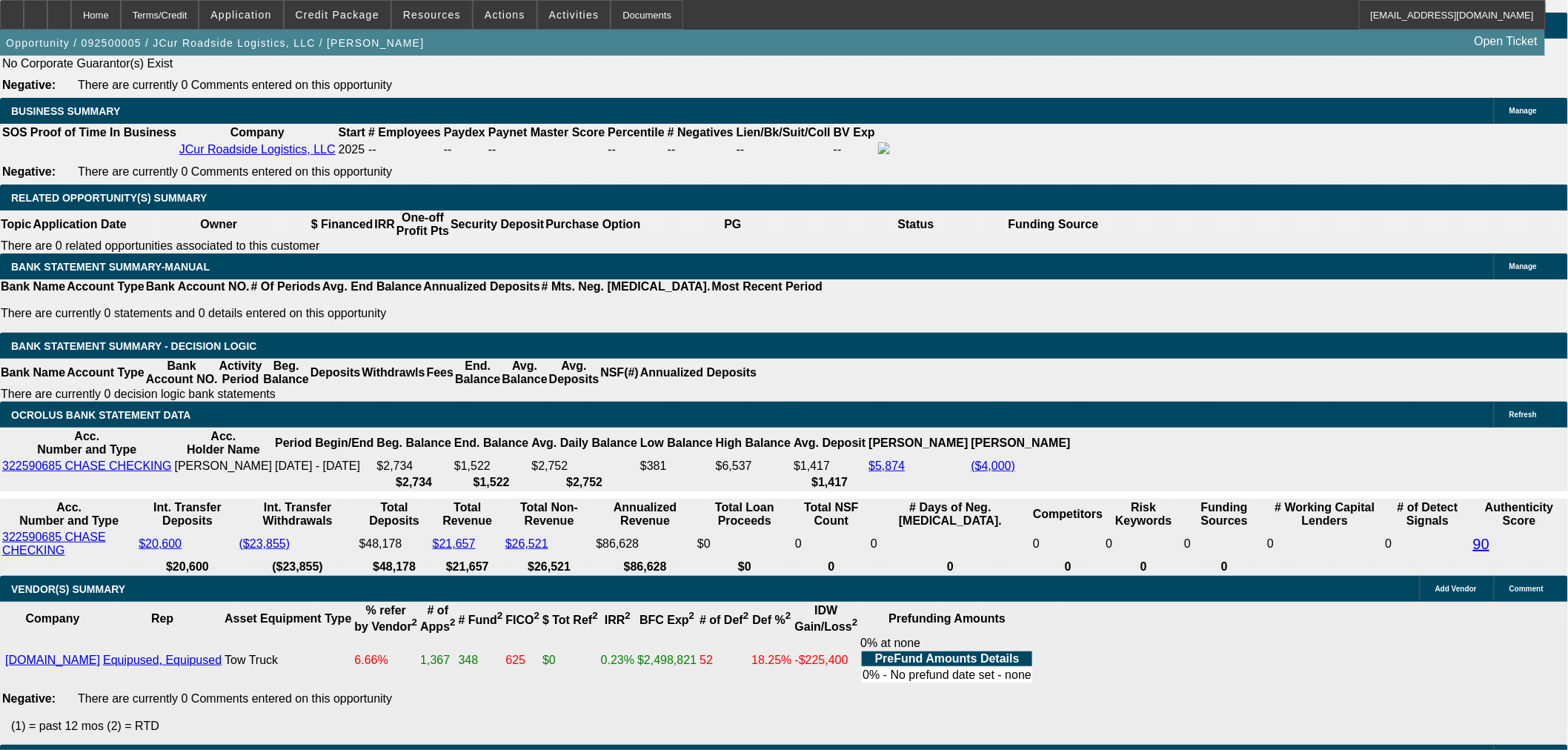
type input "$24,833.27"
type input "$49,666.54"
type input "$2,312.29"
type input "$4,624.58"
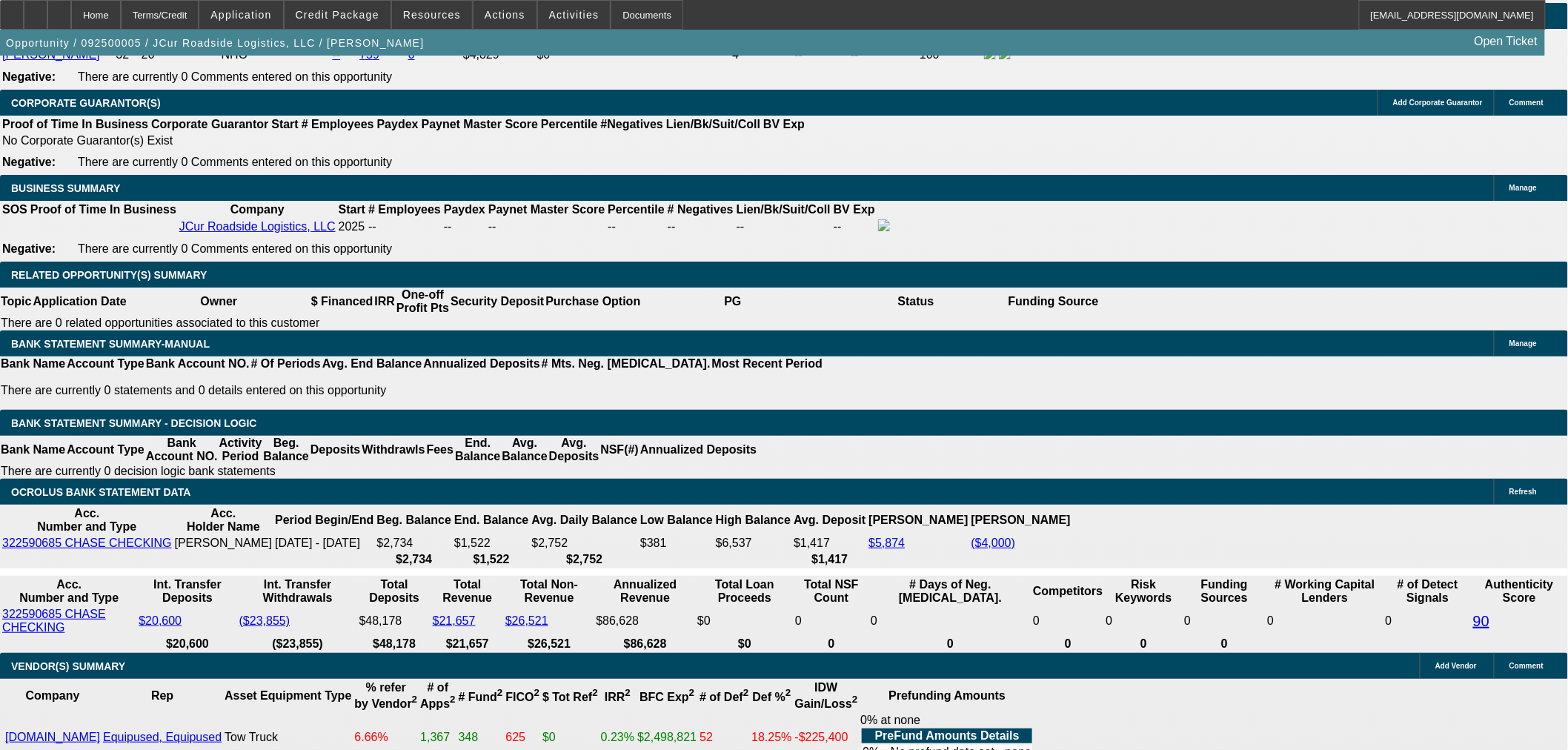
scroll to position [2102, 0]
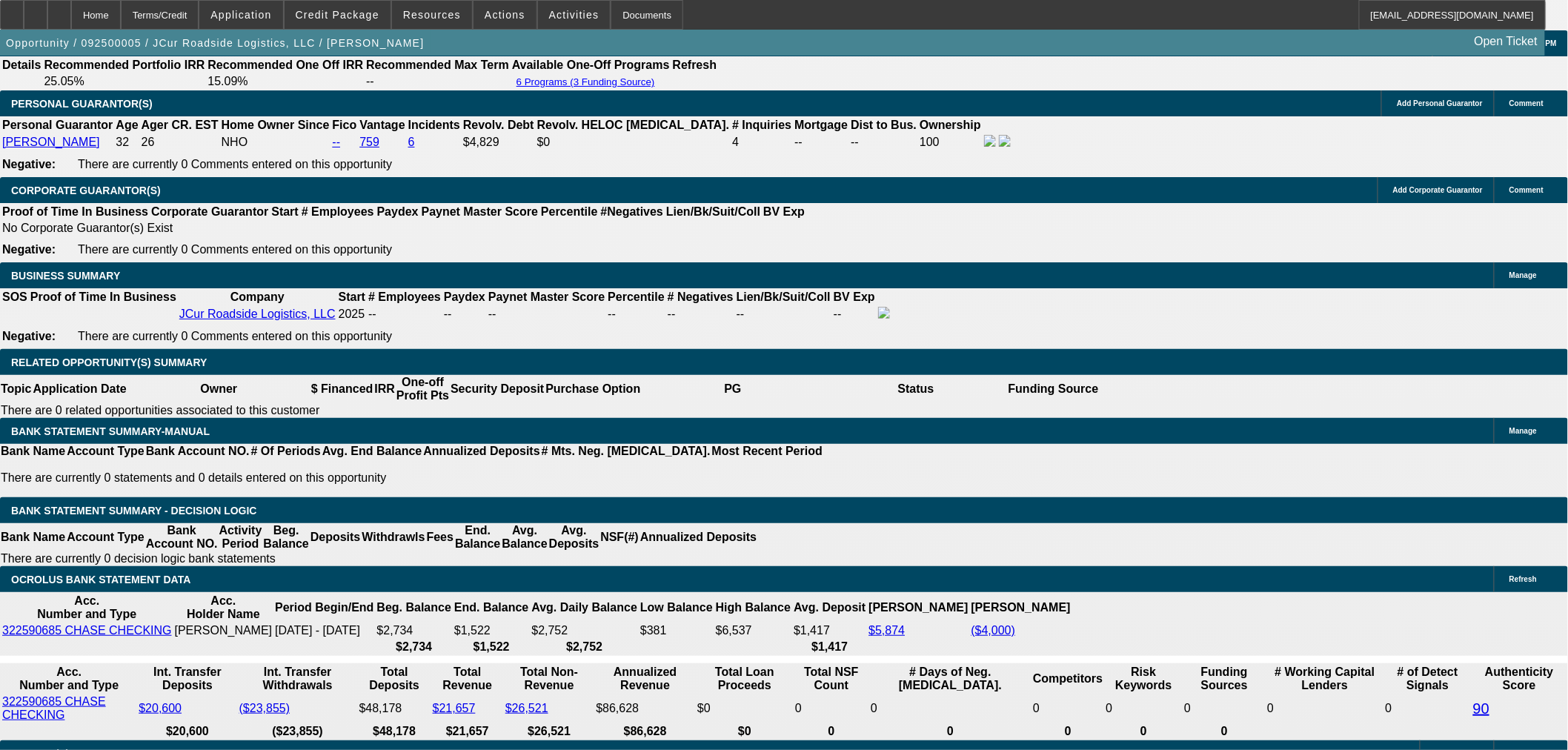
drag, startPoint x: 302, startPoint y: 405, endPoint x: 382, endPoint y: 411, distance: 80.2
type input "36"
type input "$16,692.17"
type input "$33,384.34"
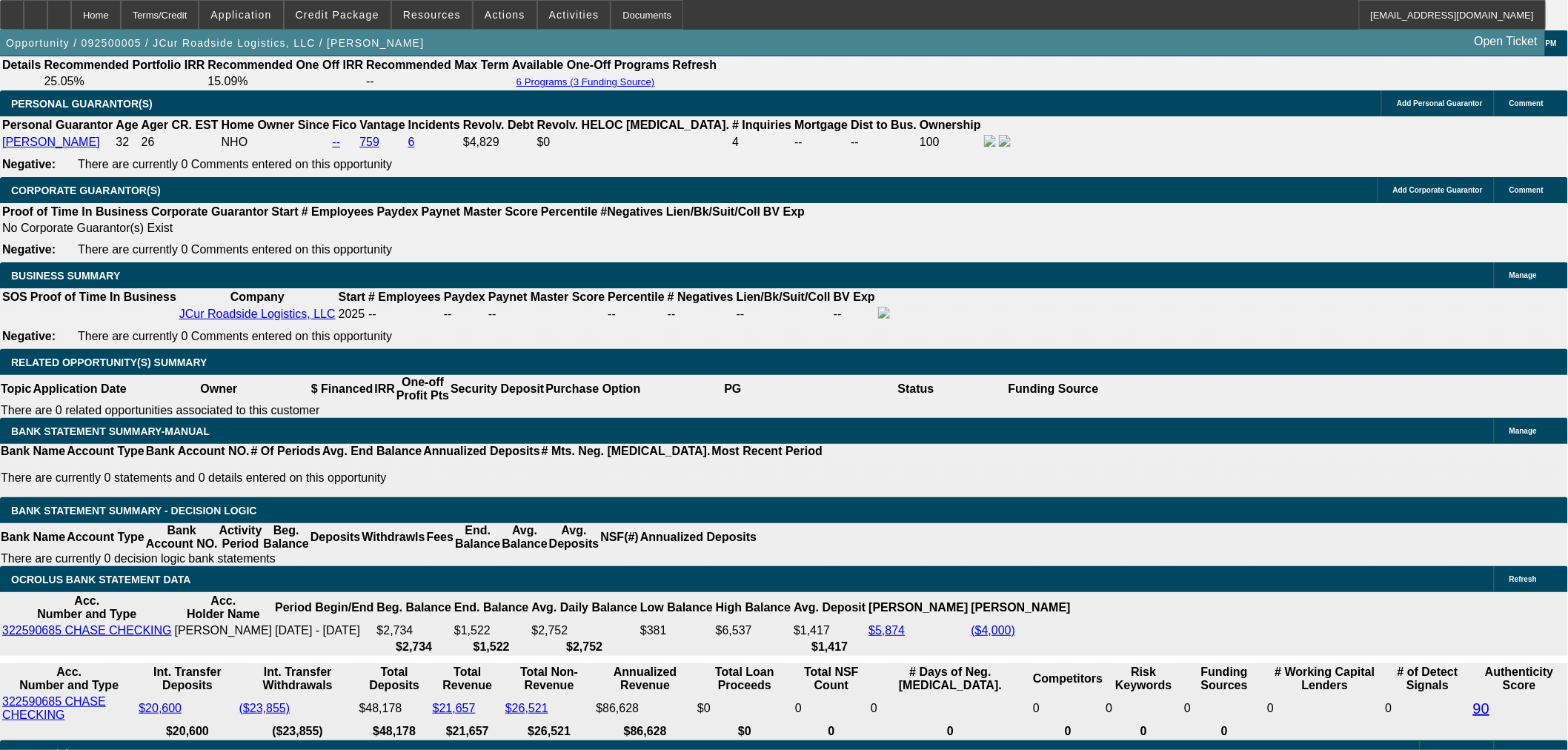
type input "$1,801.37"
type input "$3,602.74"
type input "36"
drag, startPoint x: 348, startPoint y: 402, endPoint x: 468, endPoint y: 410, distance: 120.3
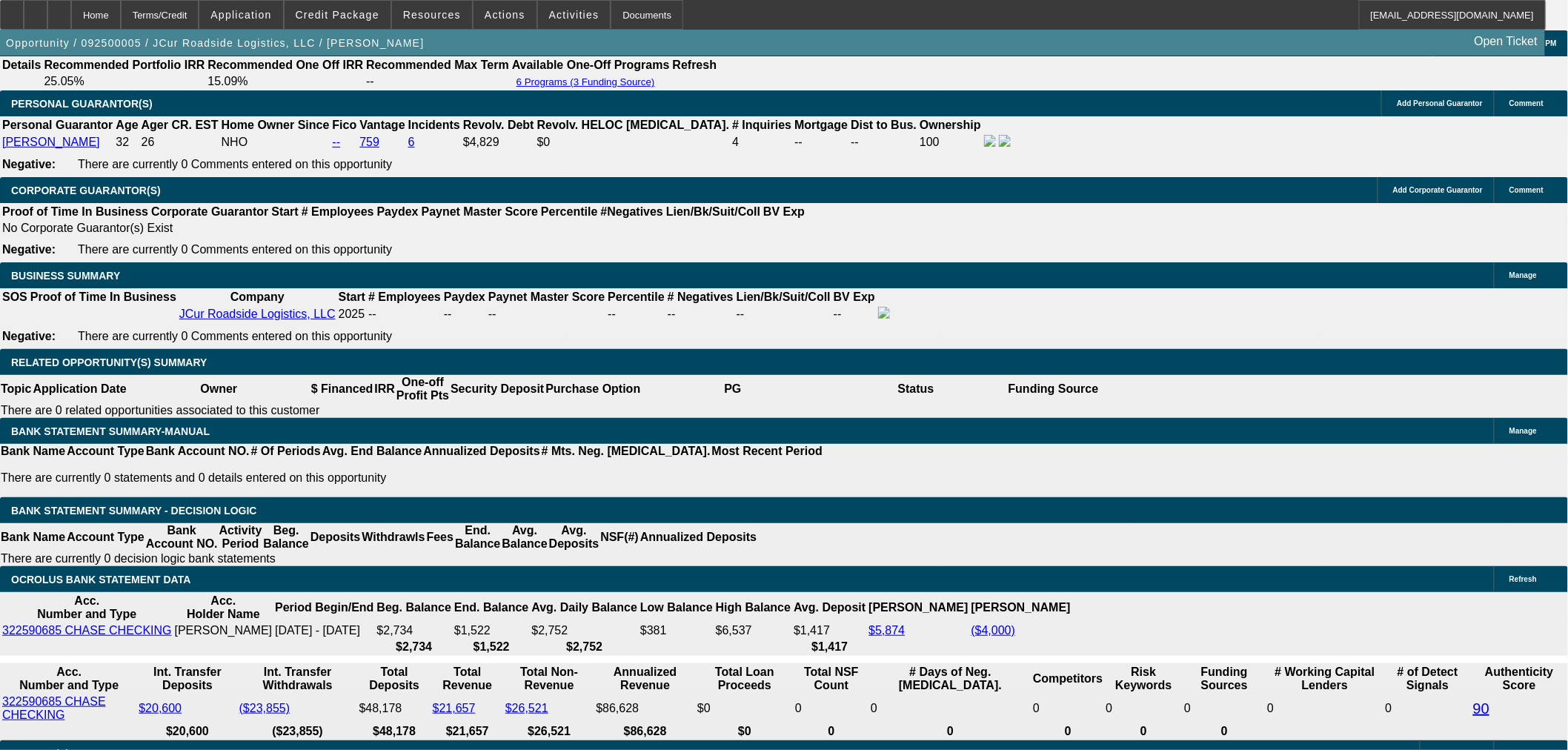
type input "18"
type input "$1,366.68"
type input "$2,733.36"
type input "$1,751.58"
type input "$3,503.16"
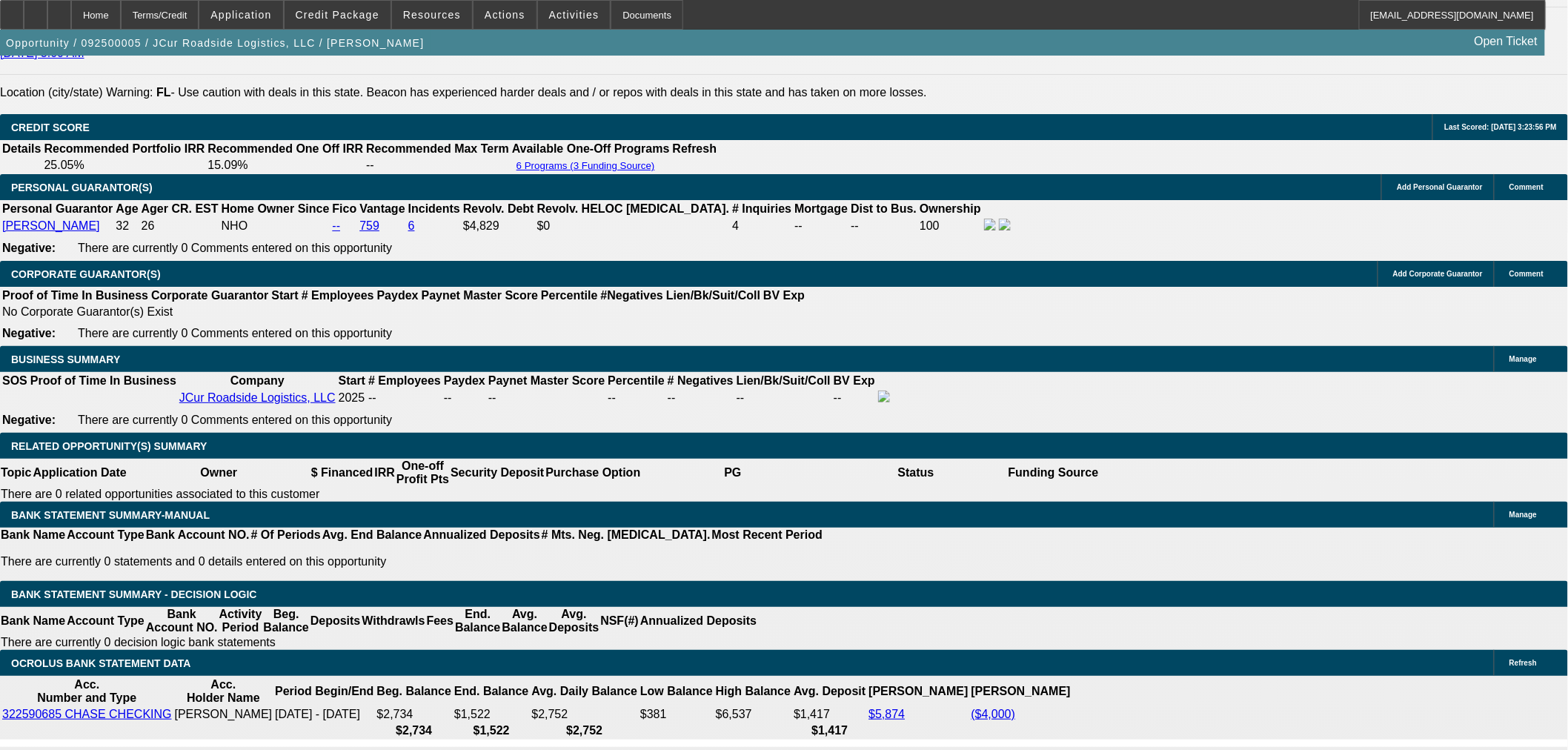
scroll to position [1773, 0]
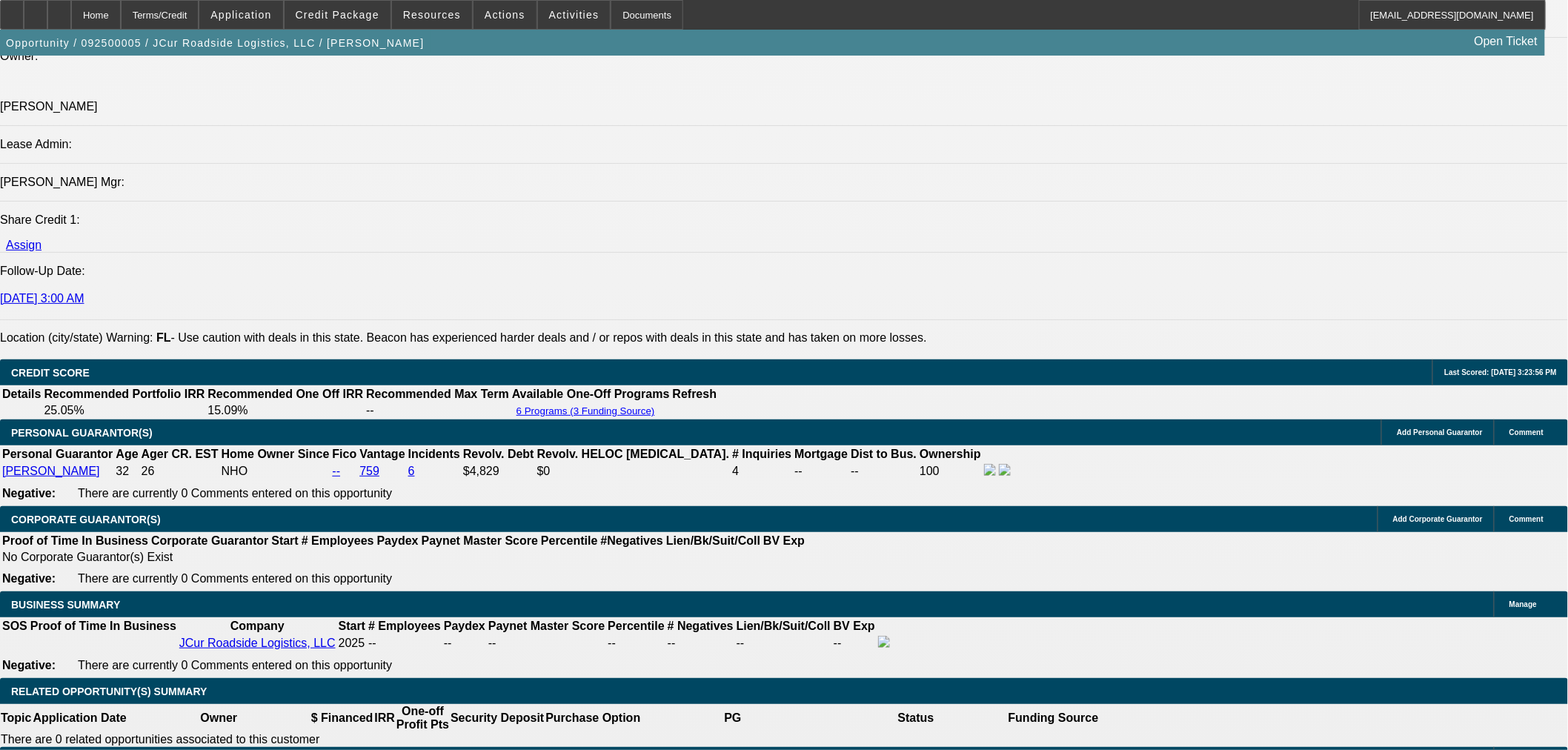
type input "18"
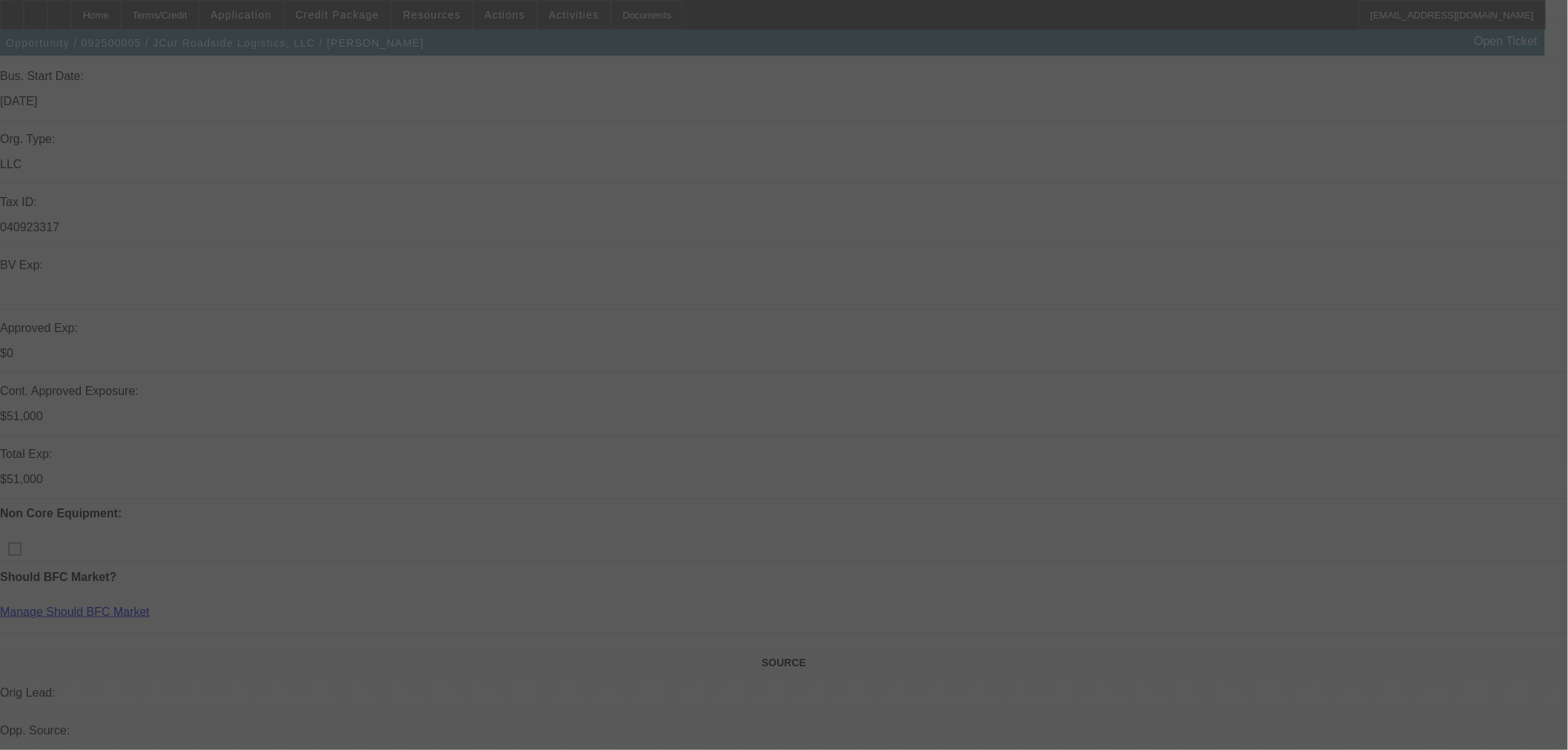
scroll to position [0, 0]
select select "0.15"
select select "2"
select select "0.1"
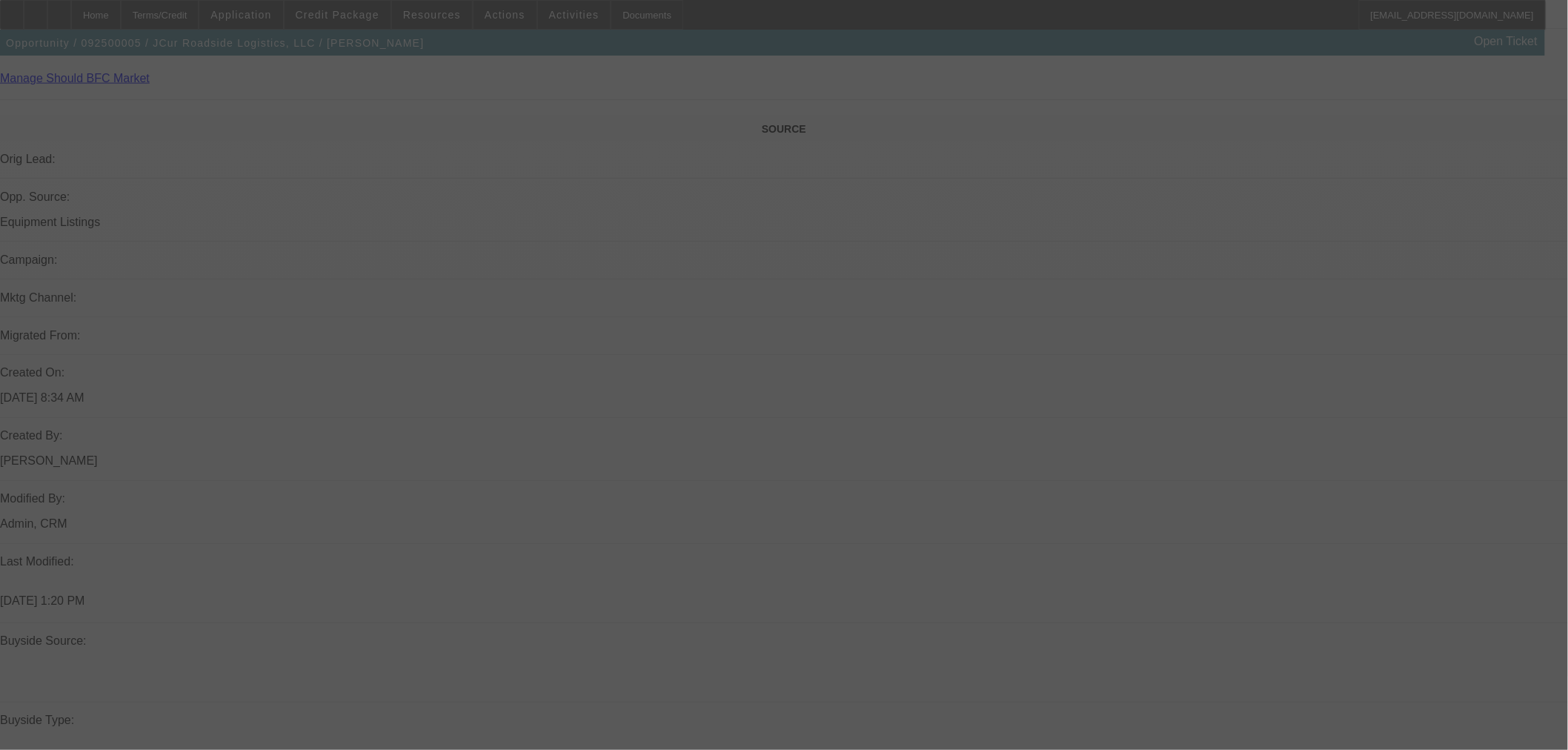
select select "4"
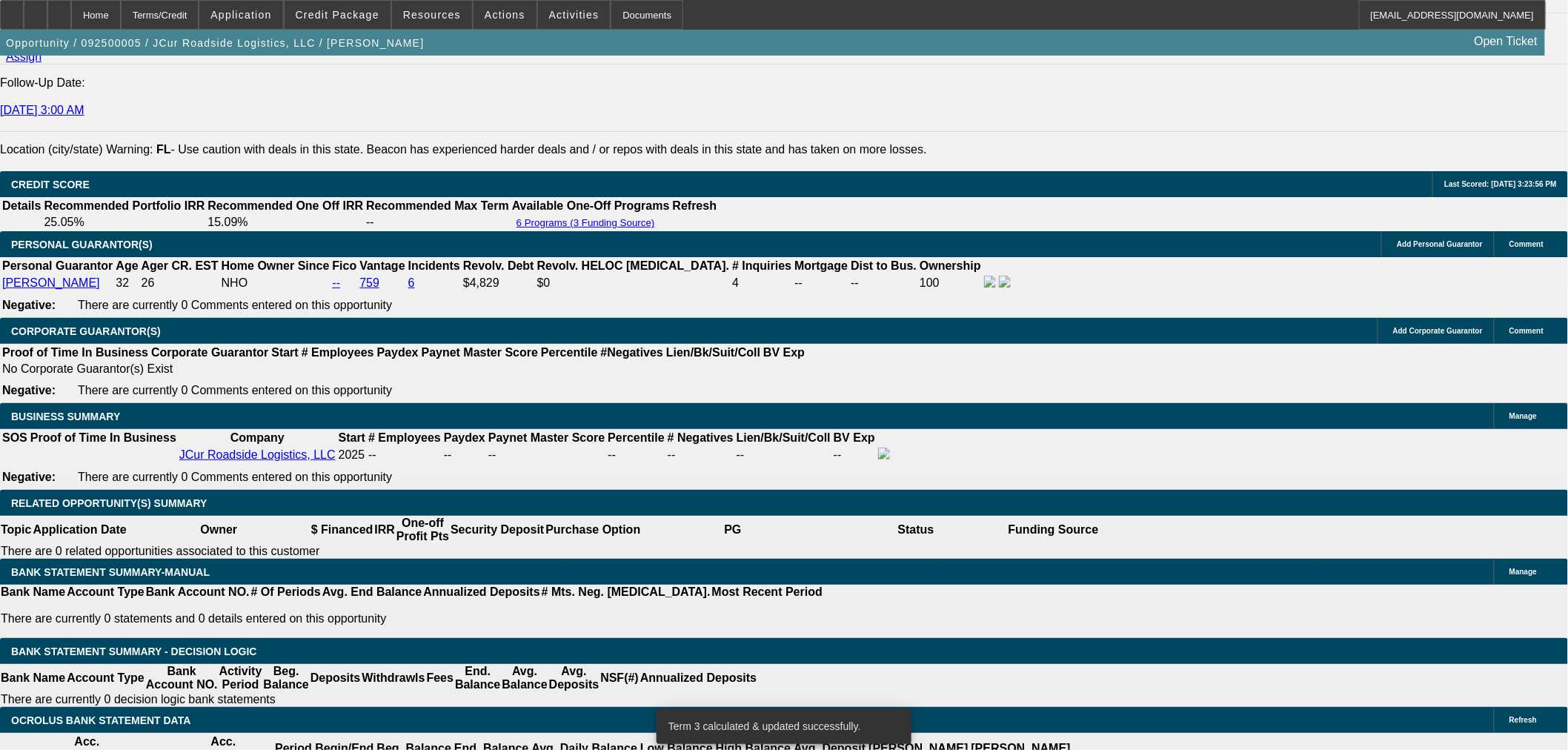
scroll to position [2224, 0]
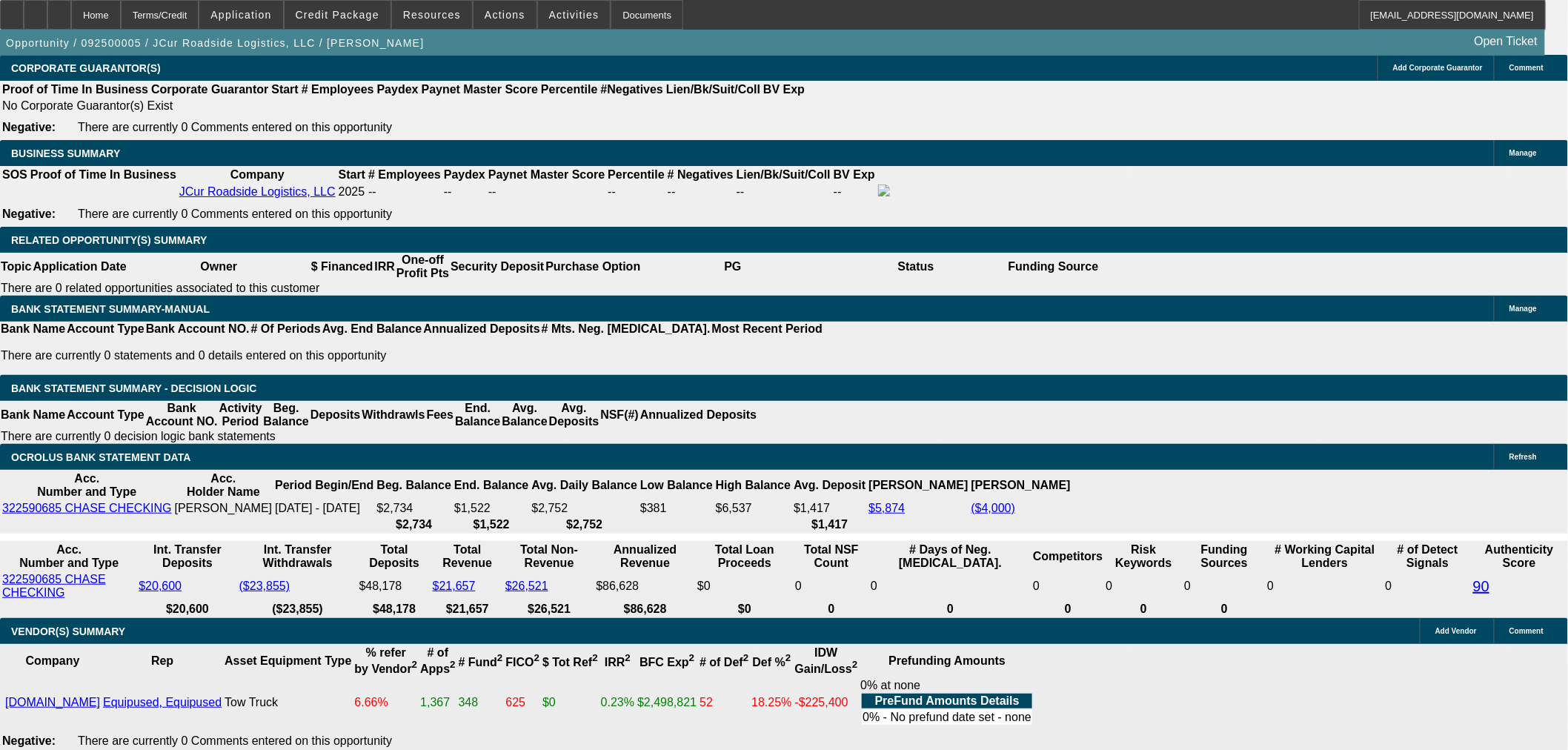
select select "0.1"
type input "$5,700.00"
type input "UNKNOWN"
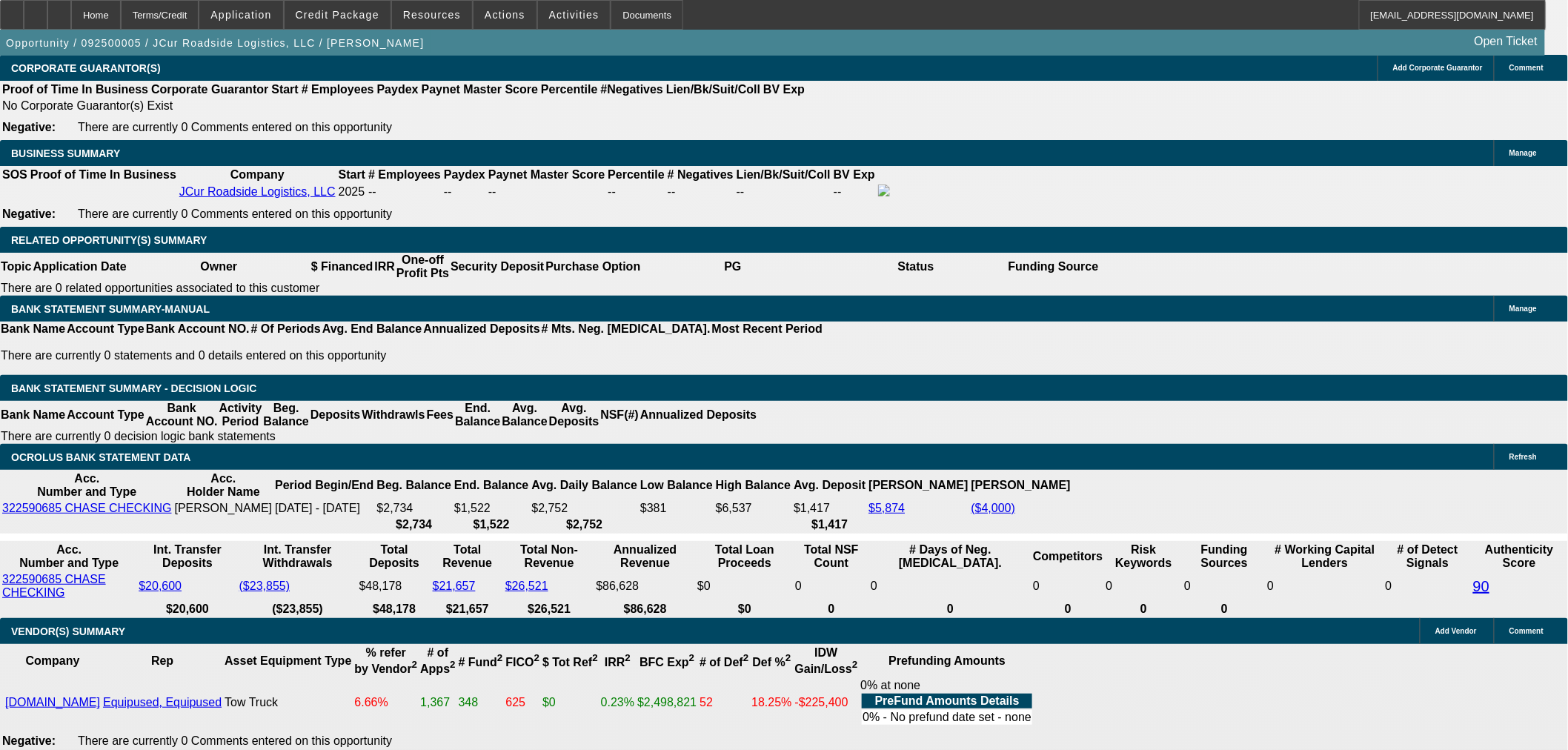
type input "$3,709.24"
type input "$1,854.62"
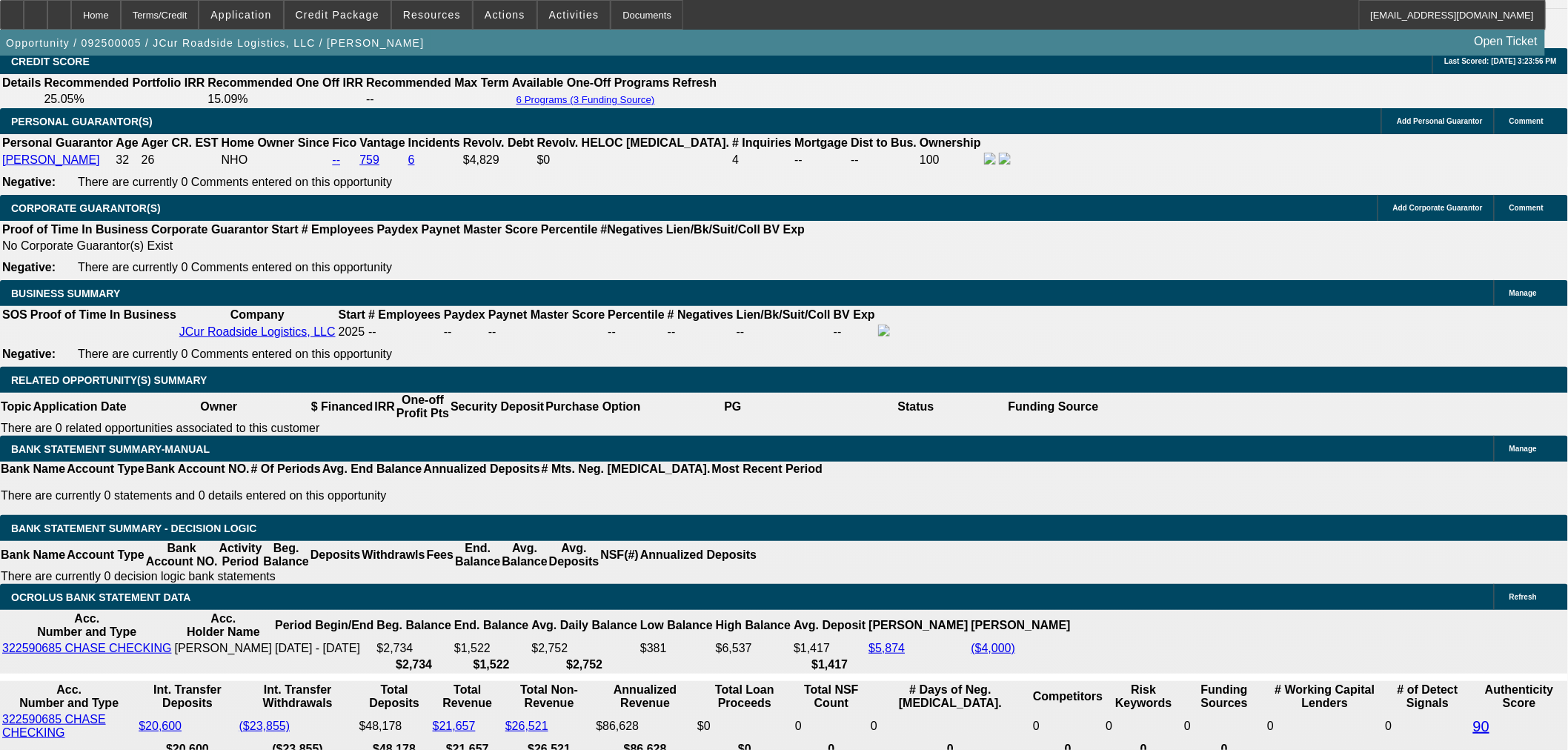
scroll to position [1894, 0]
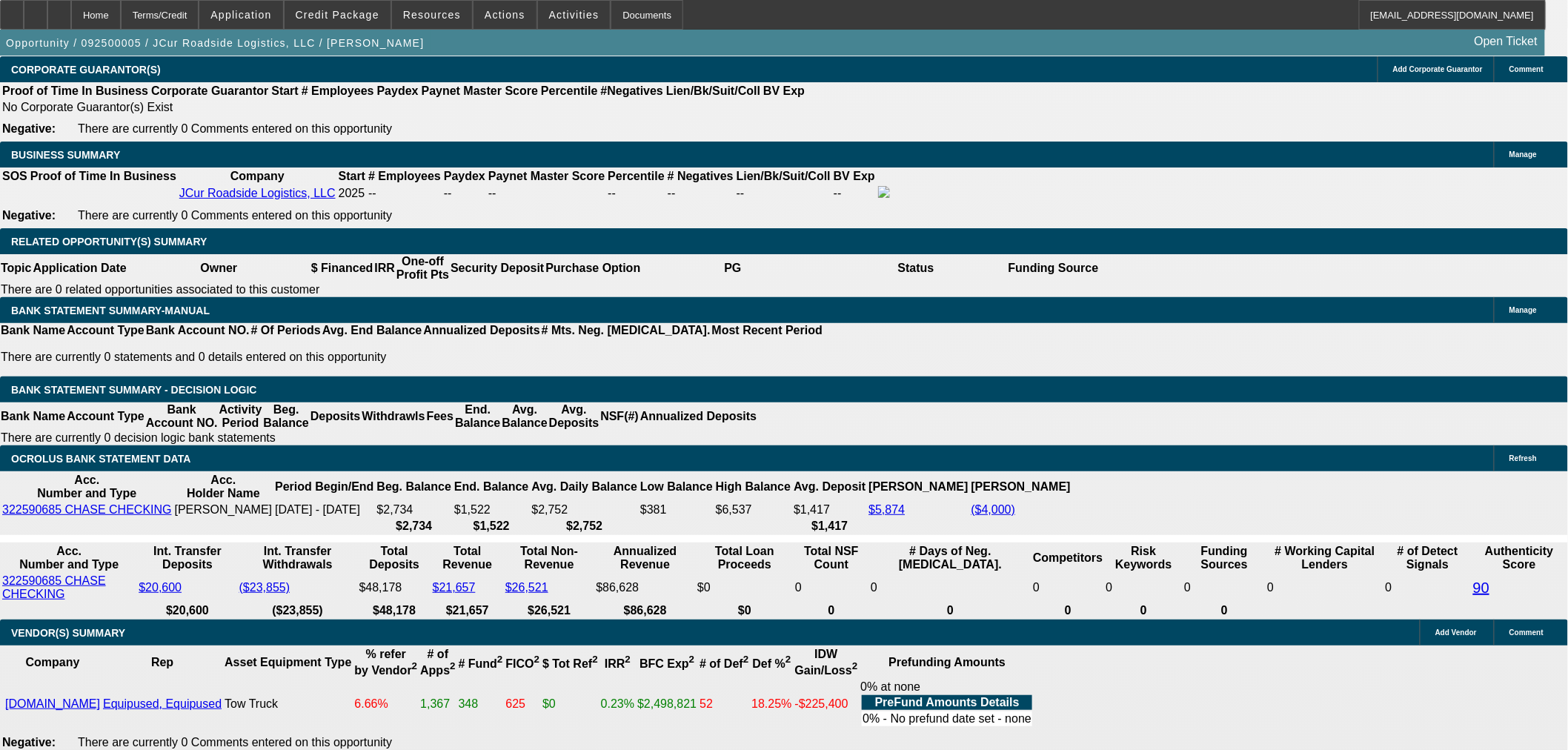
scroll to position [2389, 0]
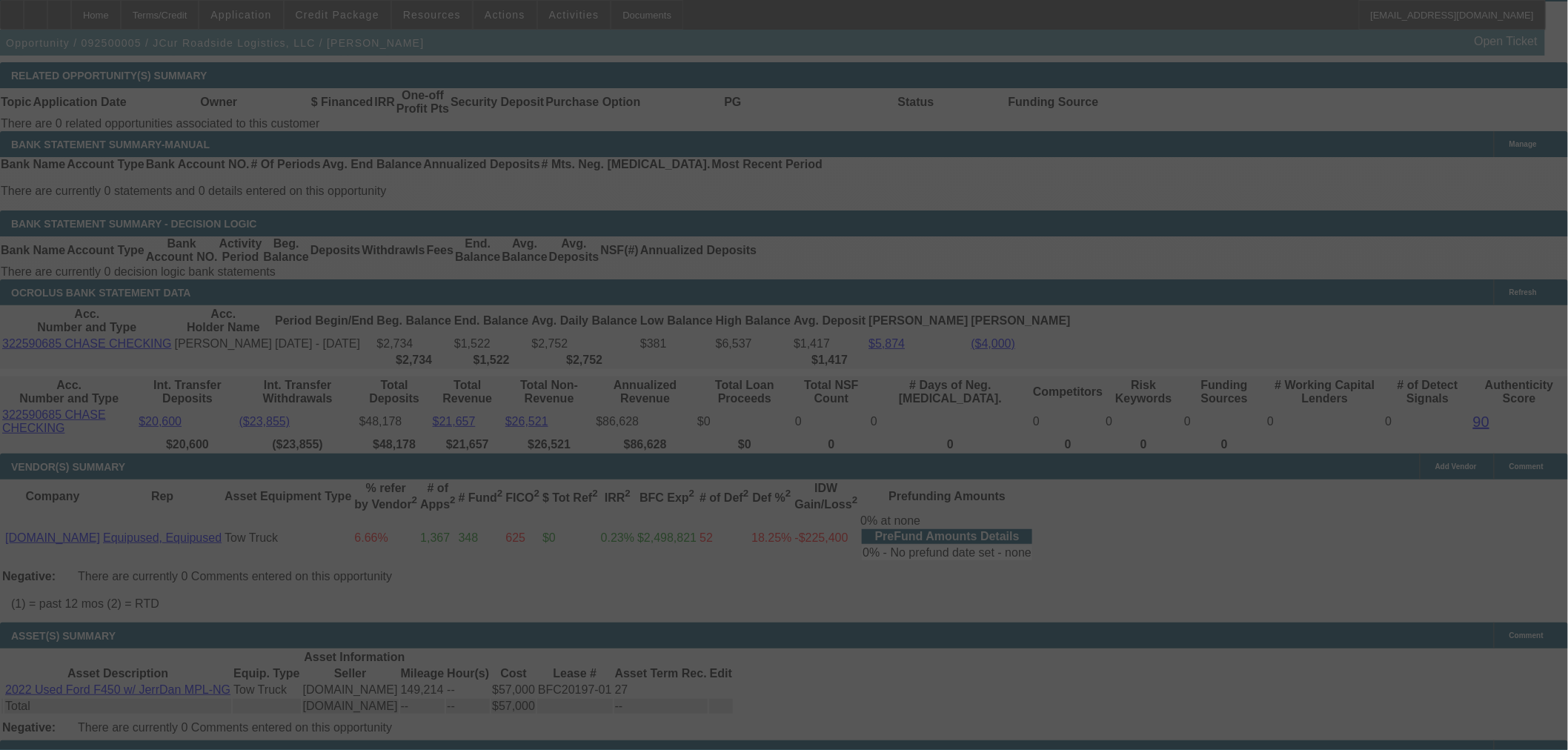
select select "0.1"
select select "2"
select select "0.1"
select select "4"
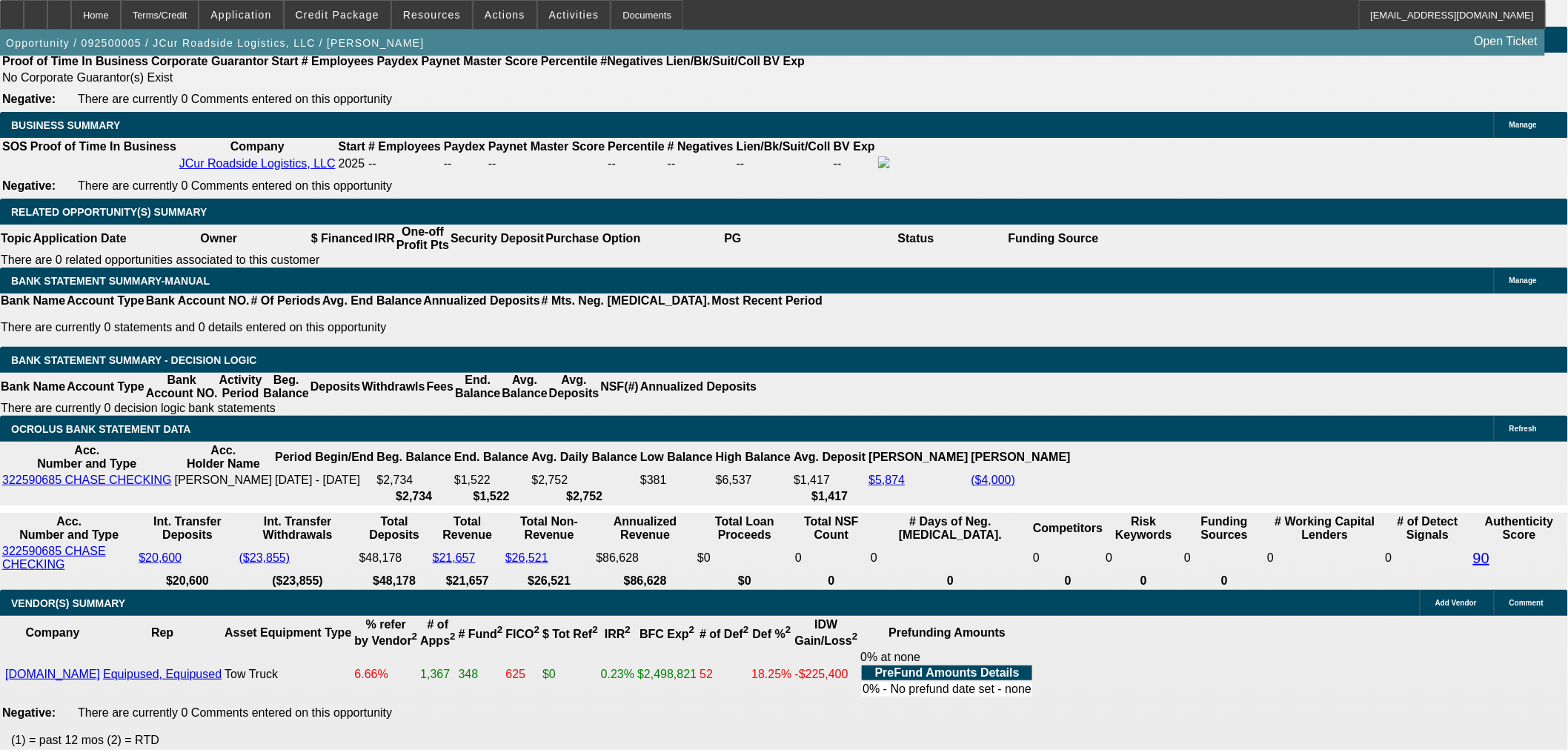
scroll to position [2224, 0]
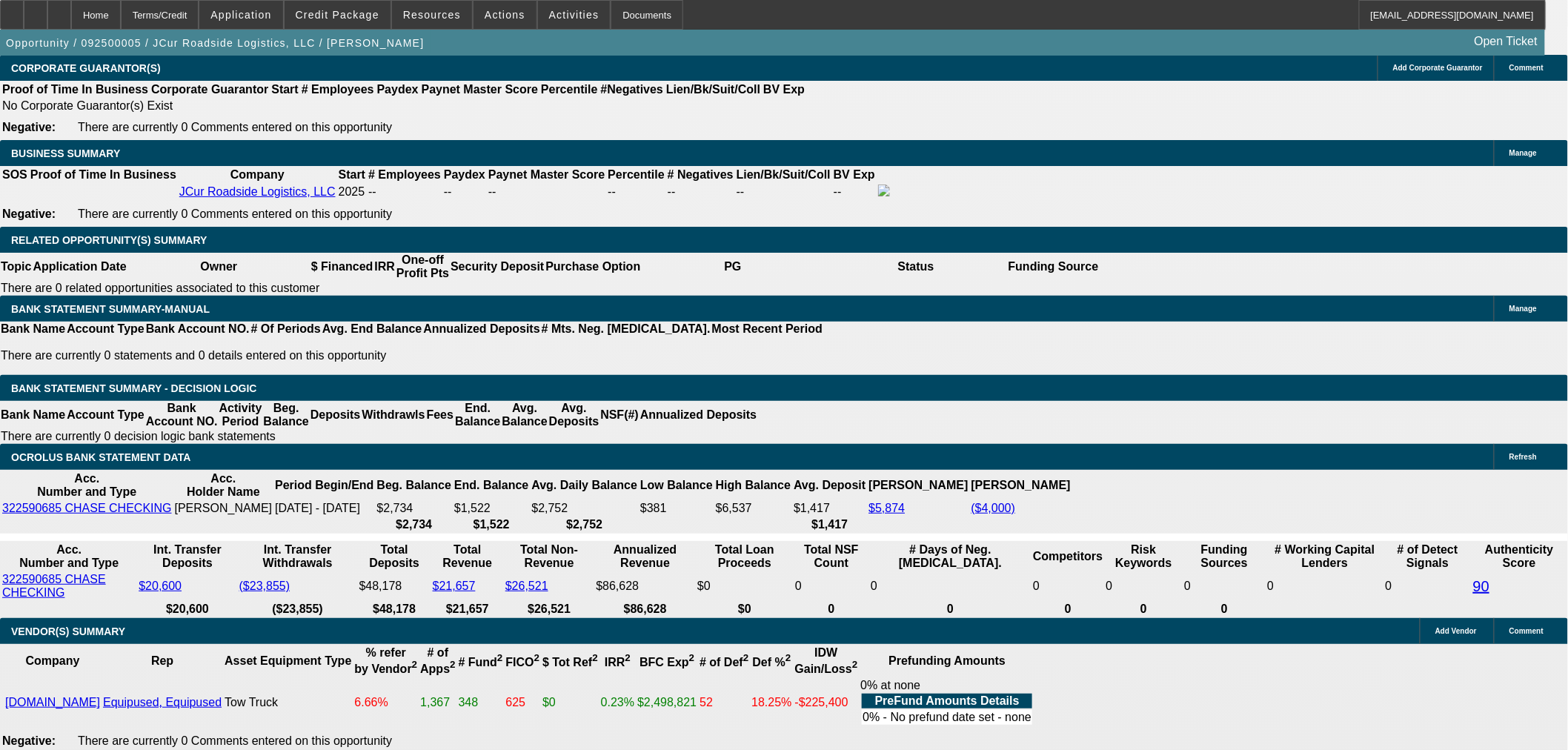
drag, startPoint x: 276, startPoint y: 169, endPoint x: 590, endPoint y: 174, distance: 314.0
type input "$65,000.00"
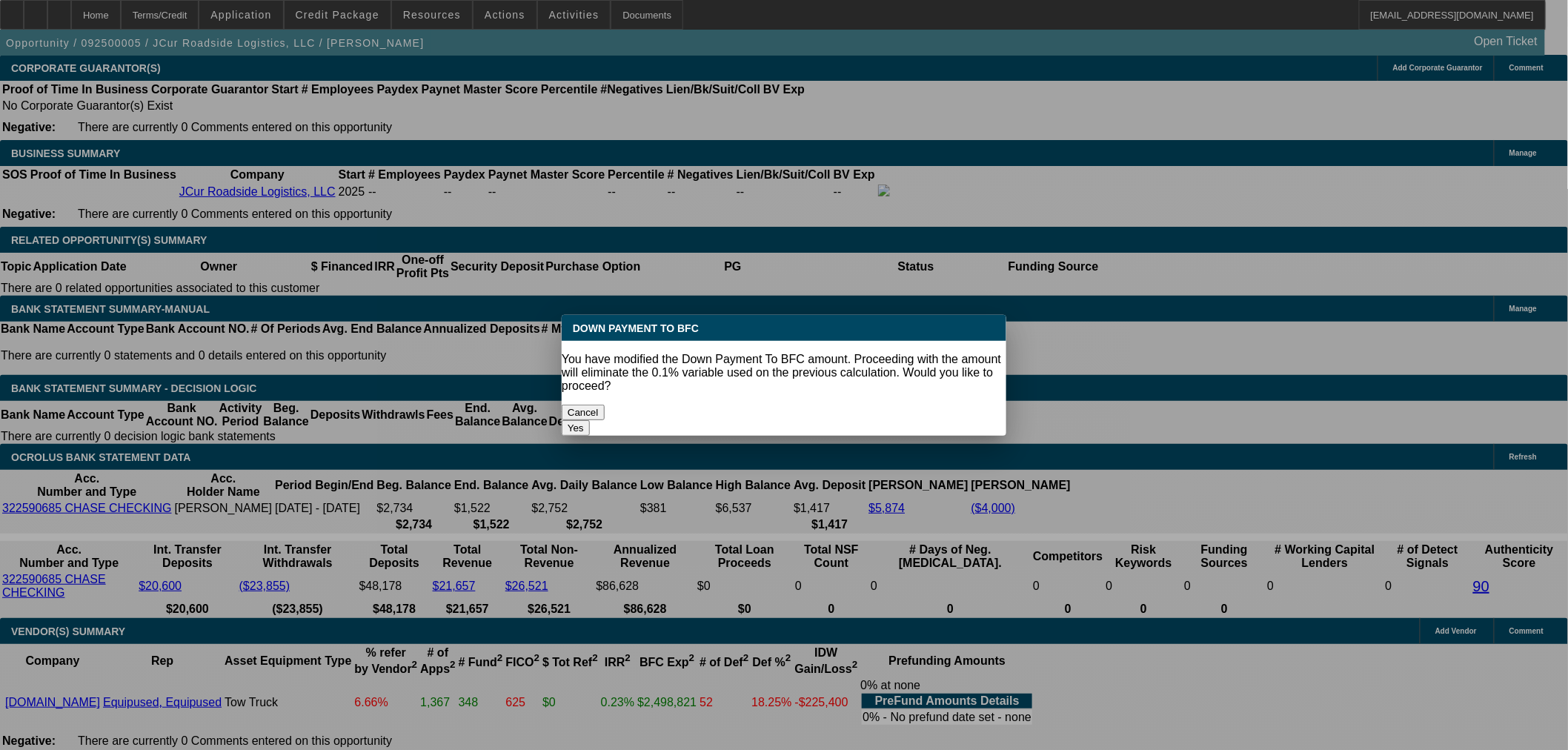
scroll to position [0, 0]
click at [162, 195] on body "Home Terms/Credit Application Credit Package Resources Actions Activities Docum…" at bounding box center [784, 540] width 1568 height 5529
click at [589, 421] on button "Yes" at bounding box center [575, 429] width 28 height 16
select select "0"
type input "UNKNOWN"
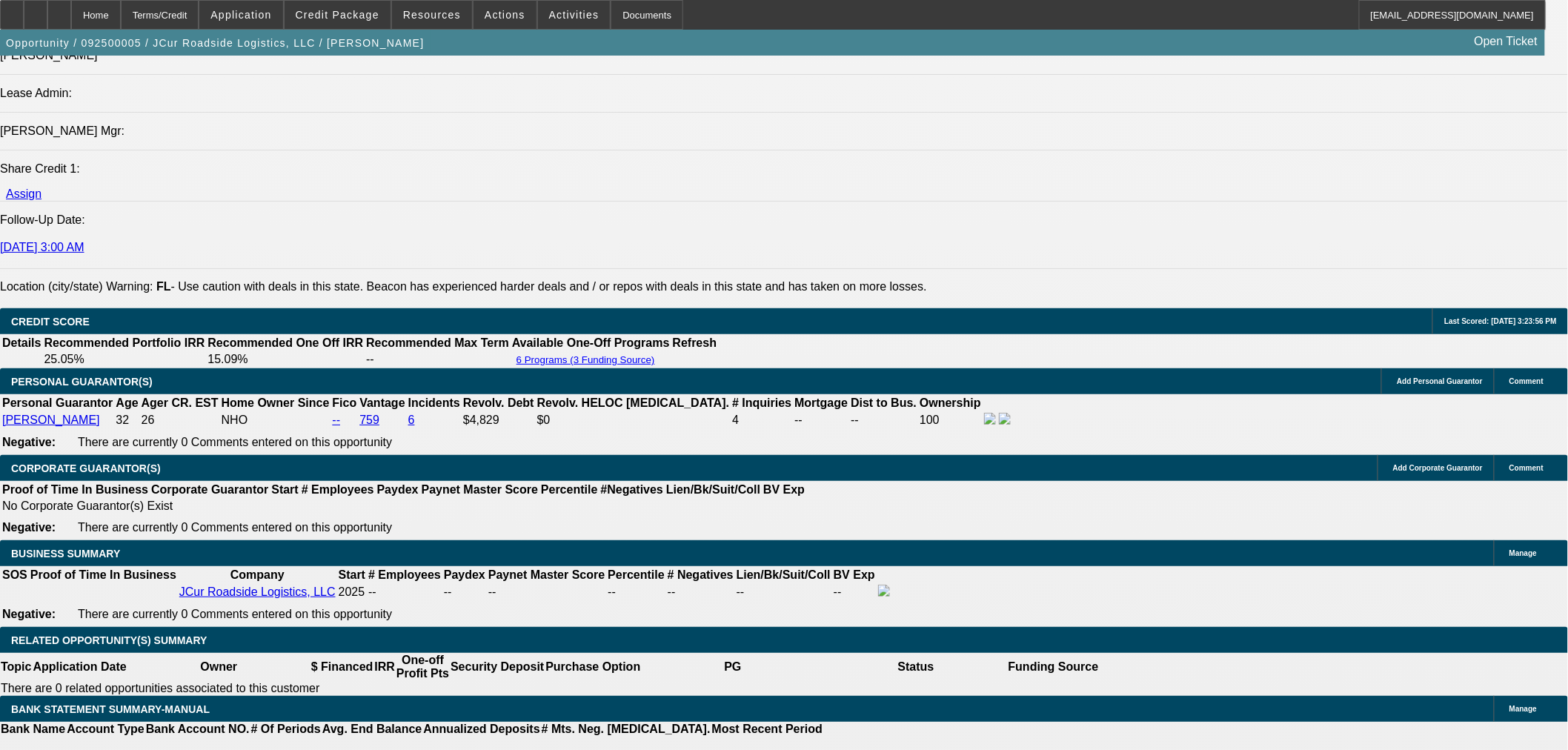
scroll to position [1812, 0]
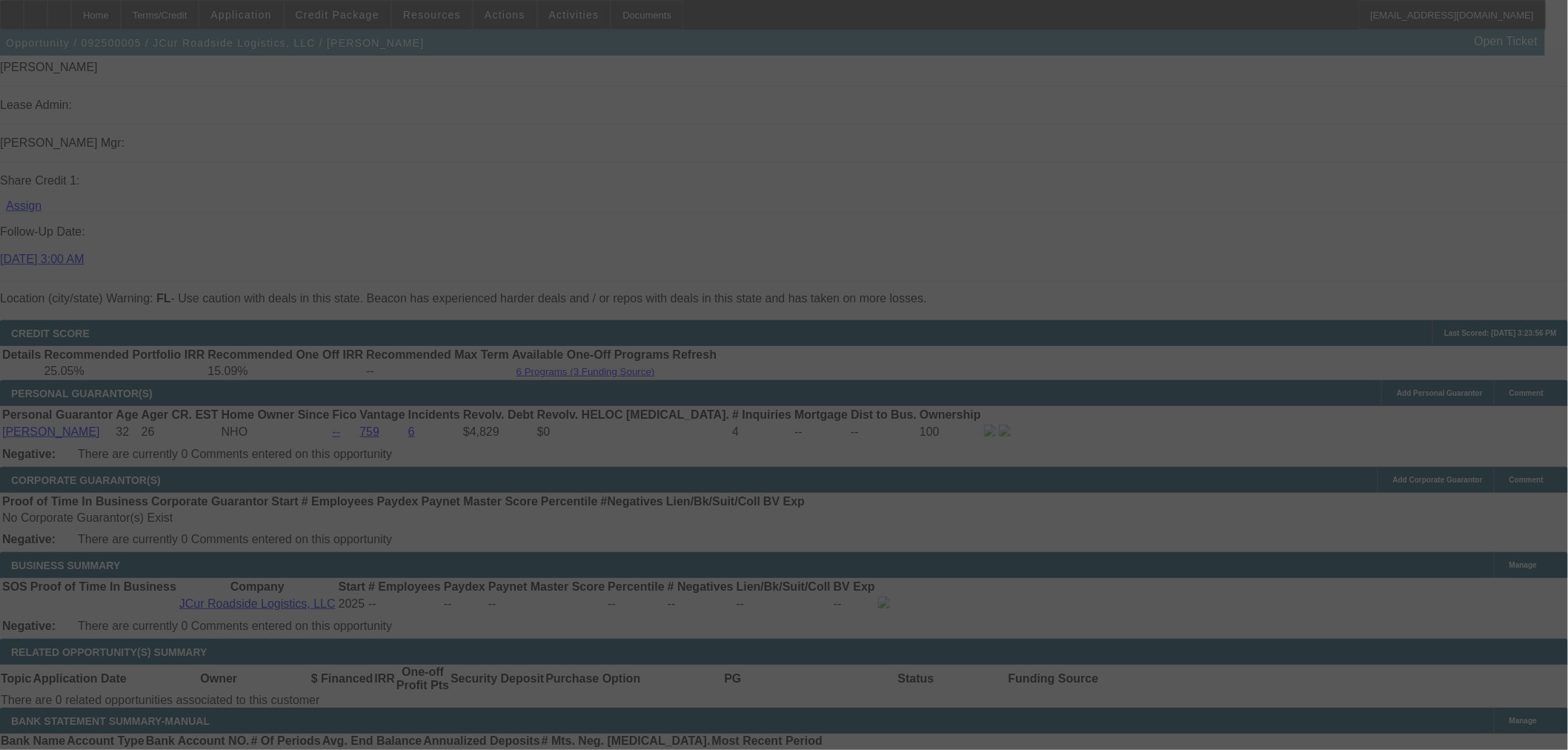
scroll to position [0, 0]
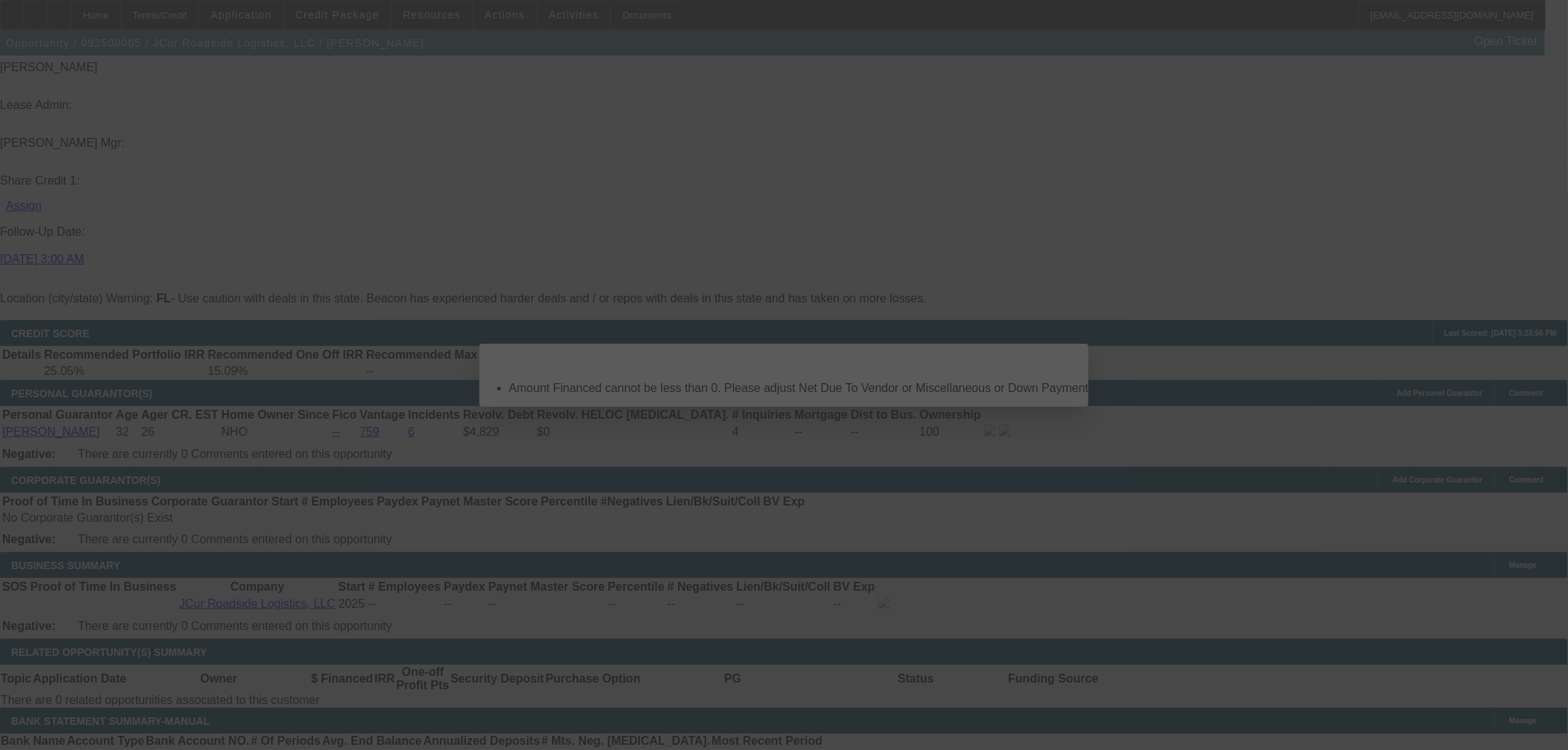
select select "0"
select select "2"
select select "0.1"
select select "4"
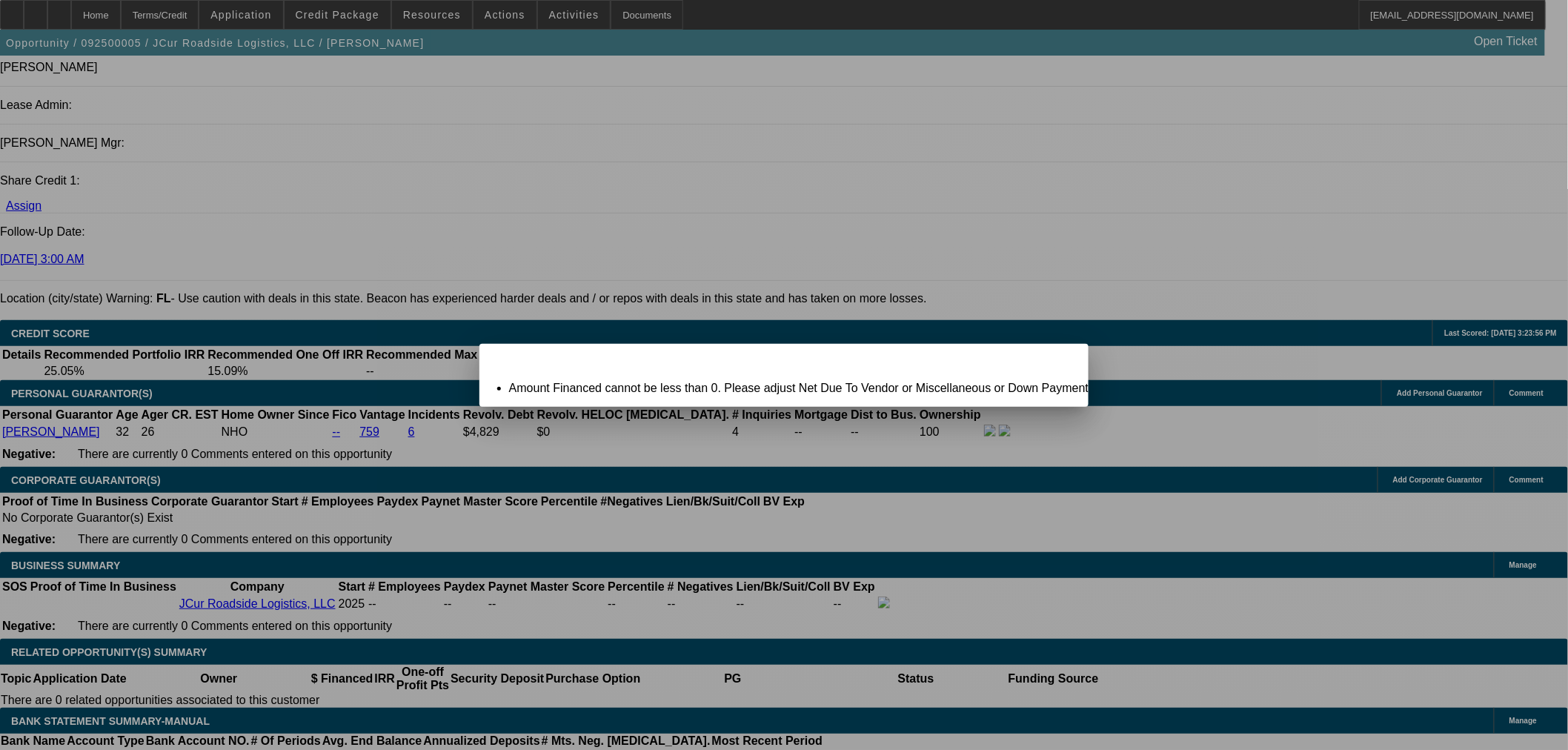
click at [1060, 361] on span "Close" at bounding box center [1069, 356] width 20 height 8
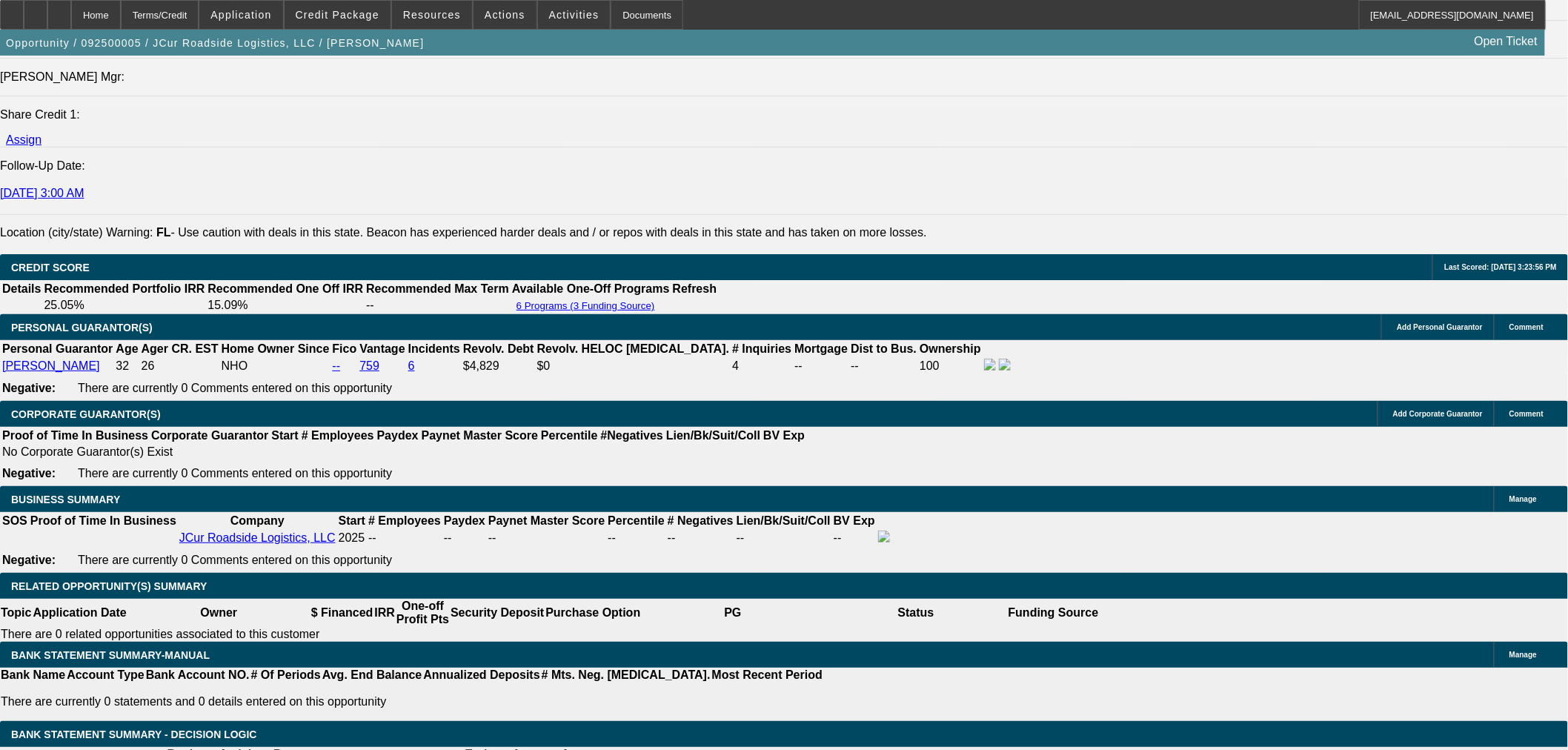
scroll to position [2058, 0]
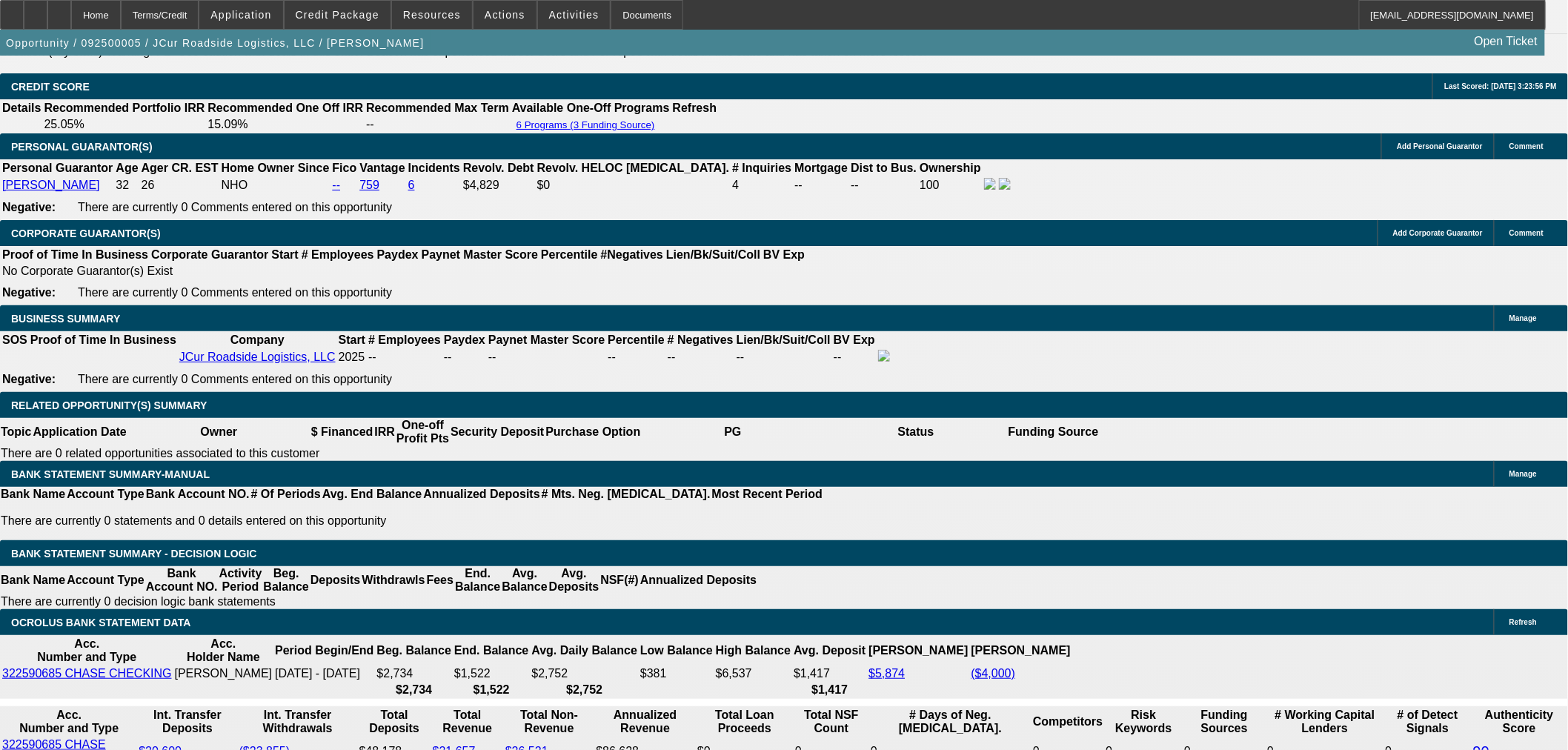
drag, startPoint x: 297, startPoint y: 331, endPoint x: 515, endPoint y: 339, distance: 218.1
type input "$6,500.00"
type input "19.1"
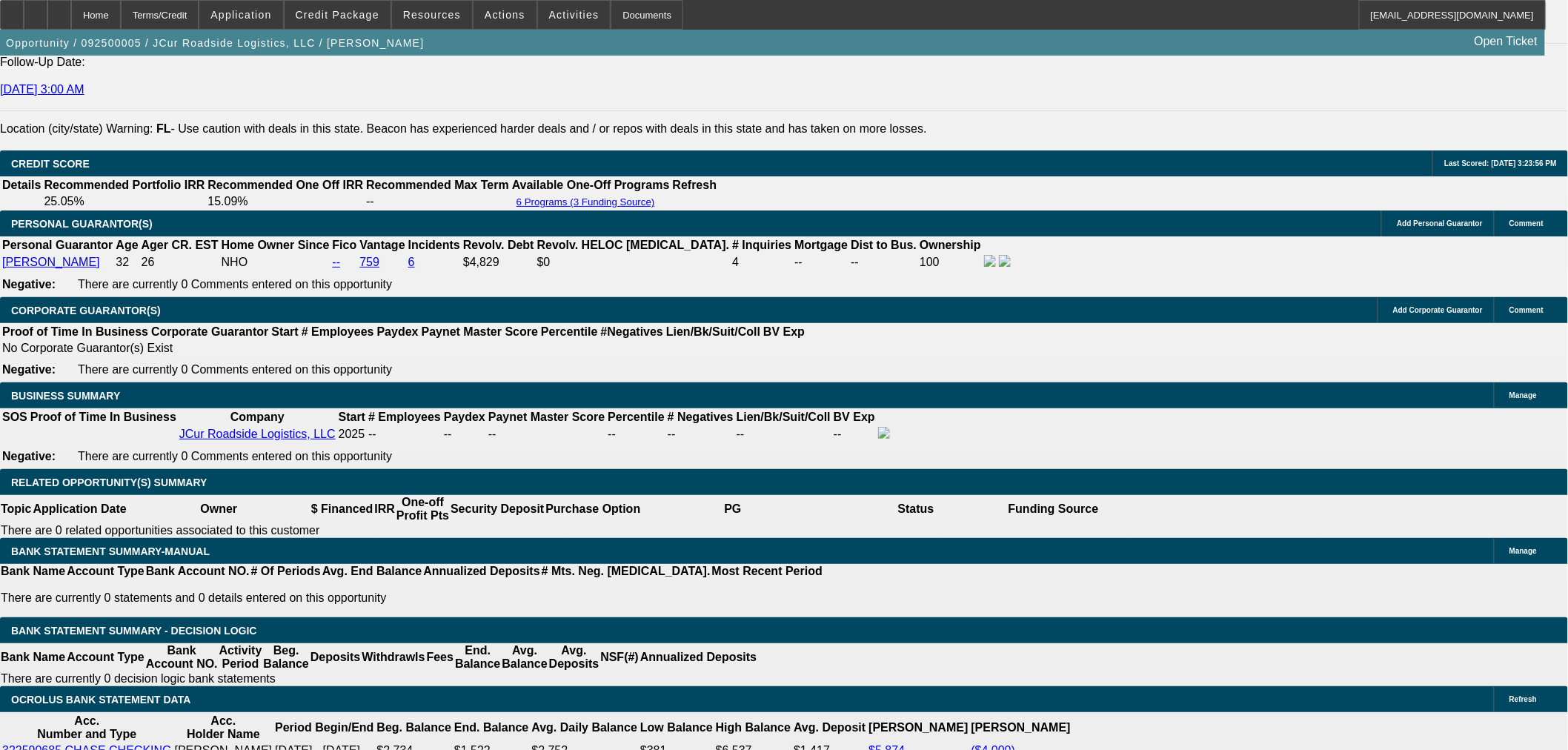
scroll to position [1894, 0]
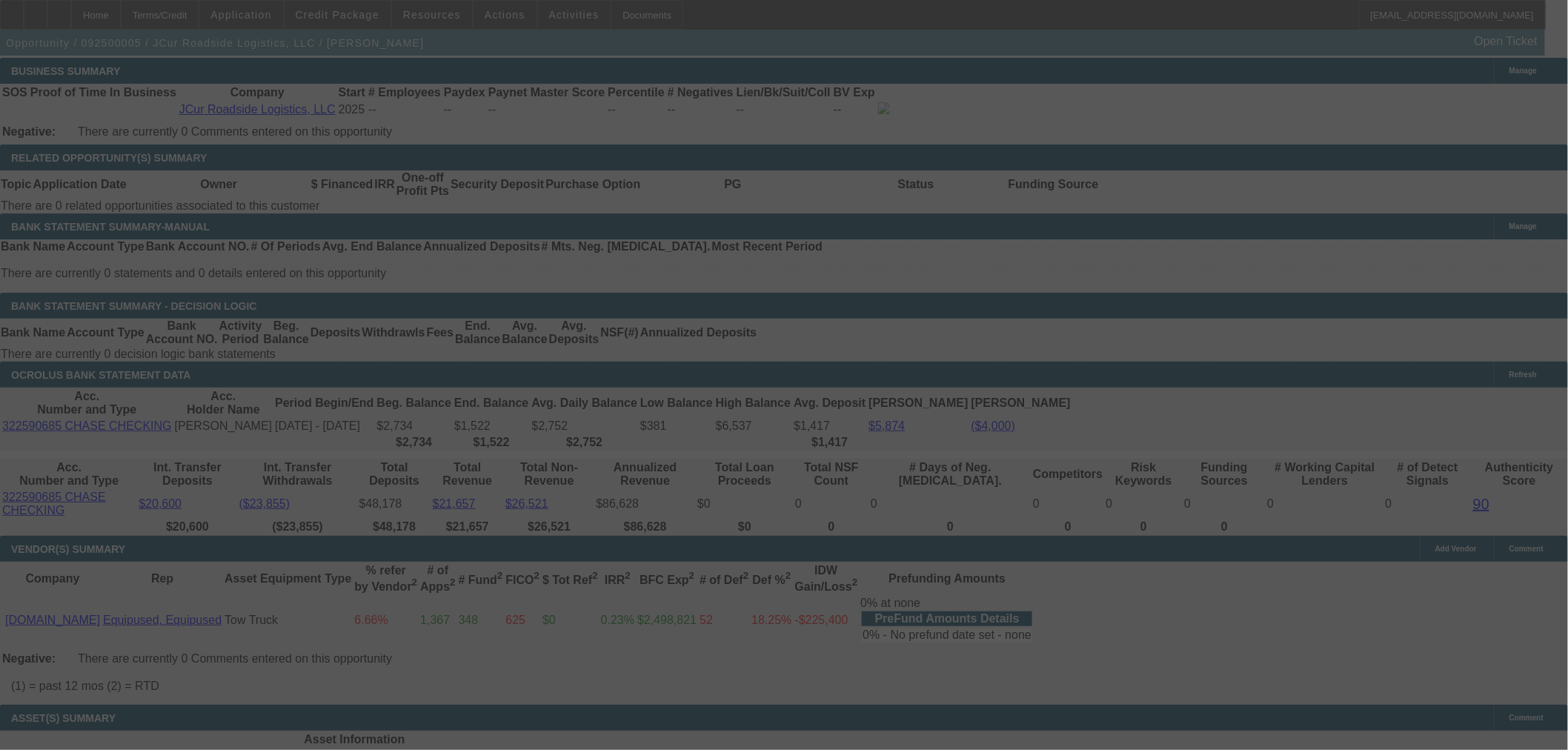
scroll to position [2058, 0]
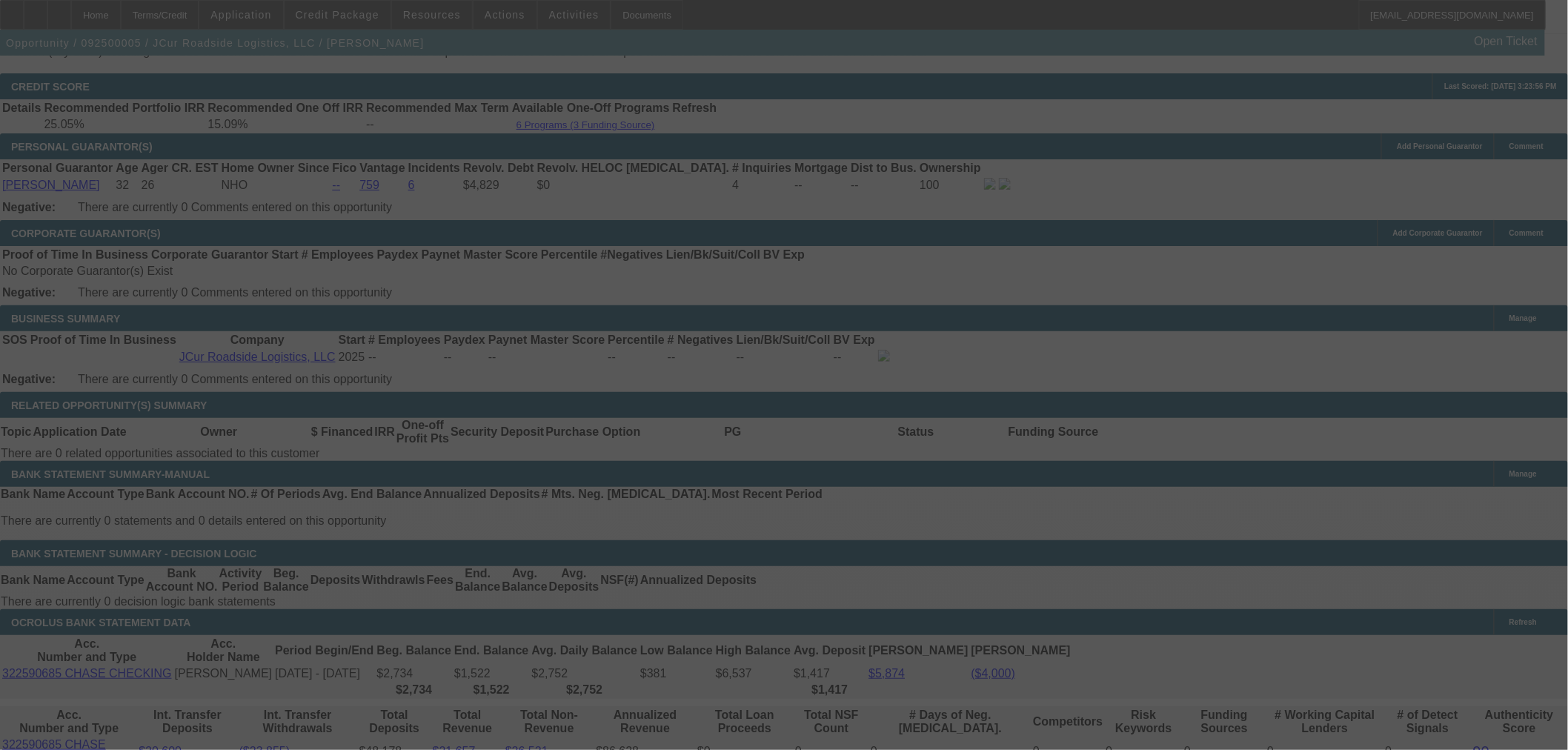
select select "0"
select select "2"
select select "0.1"
select select "4"
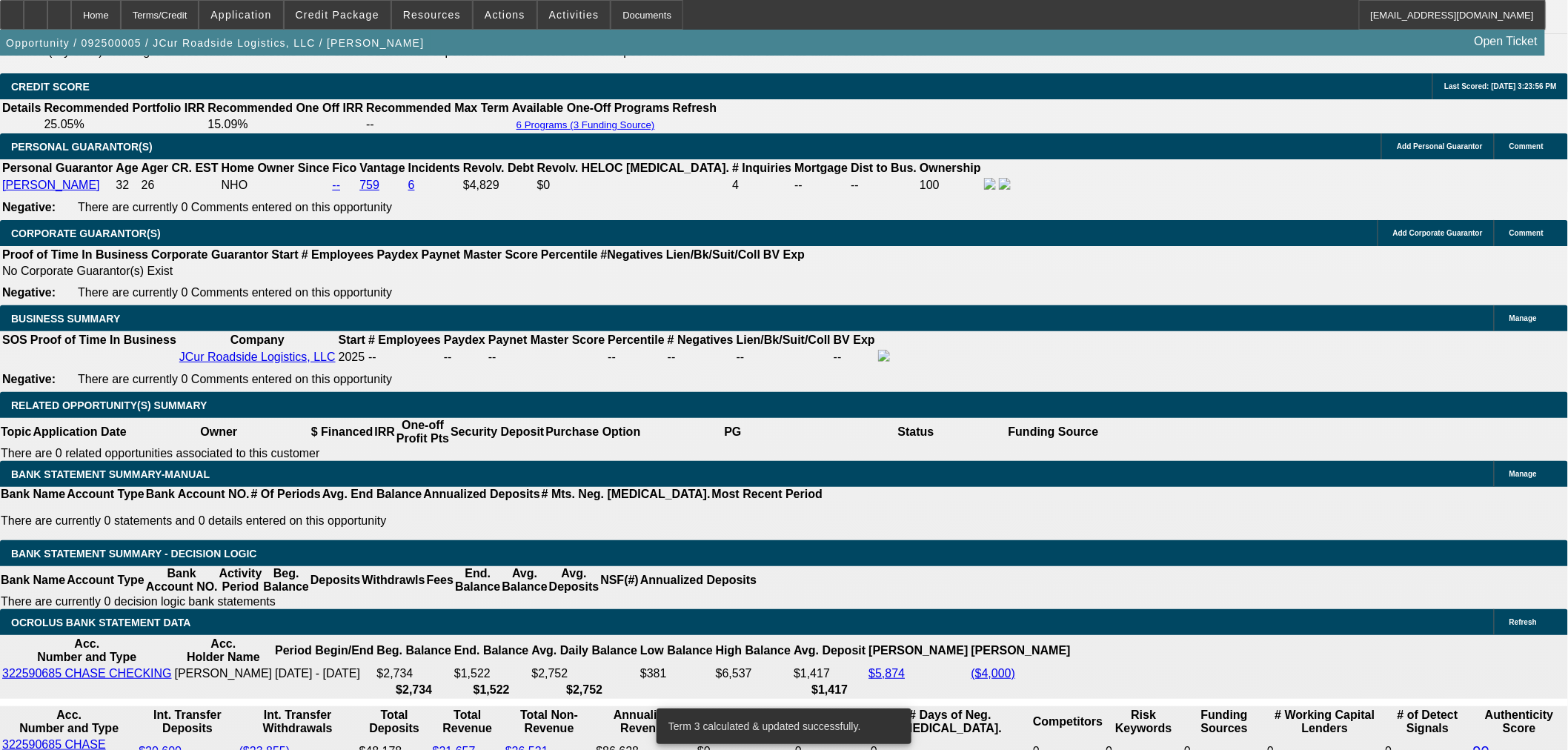
drag, startPoint x: 339, startPoint y: 445, endPoint x: 558, endPoint y: 445, distance: 219.0
type input "UNKNOWN"
type input "18"
type input "$2,849.02"
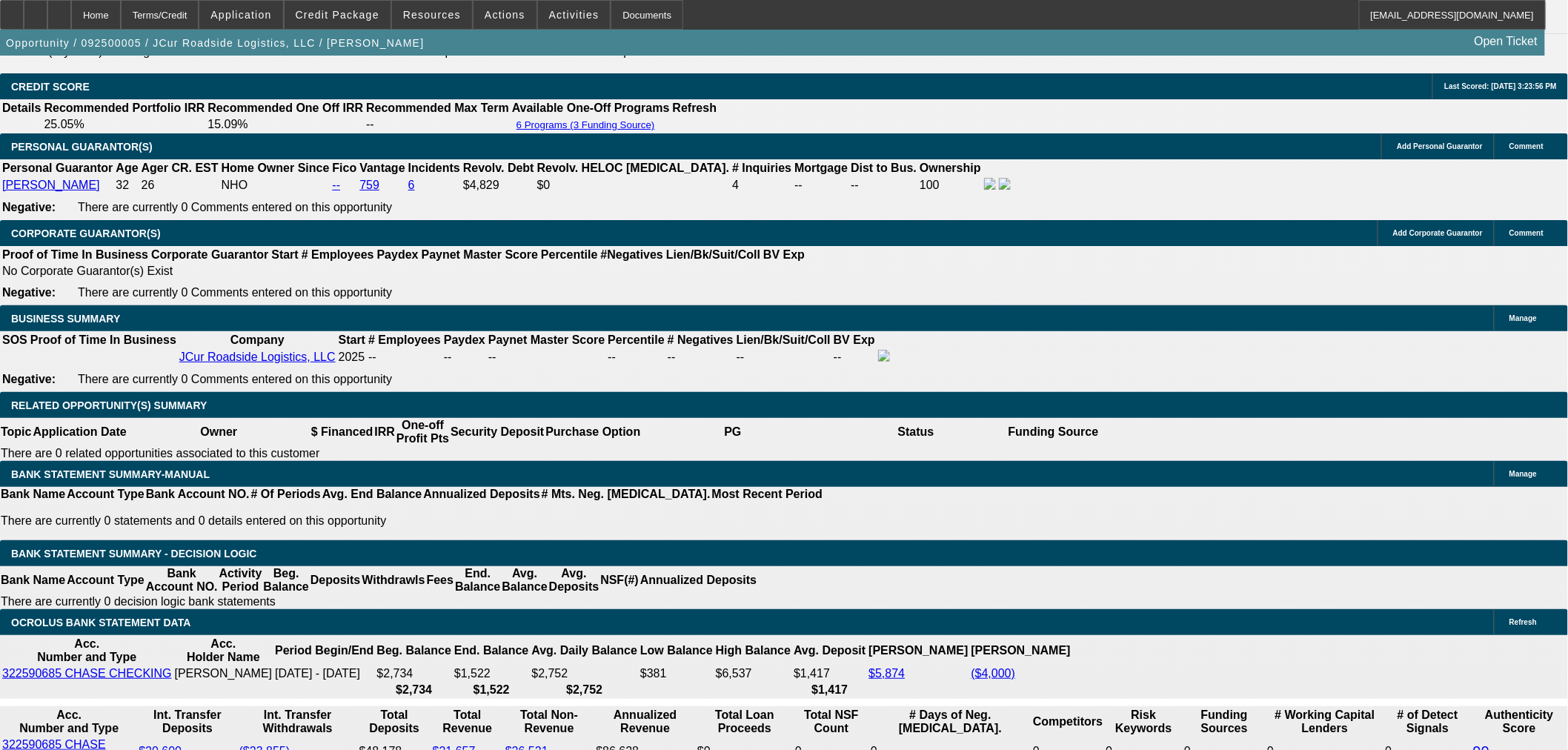
type input "$1,424.51"
type input "$3,651.40"
type input "$1,825.70"
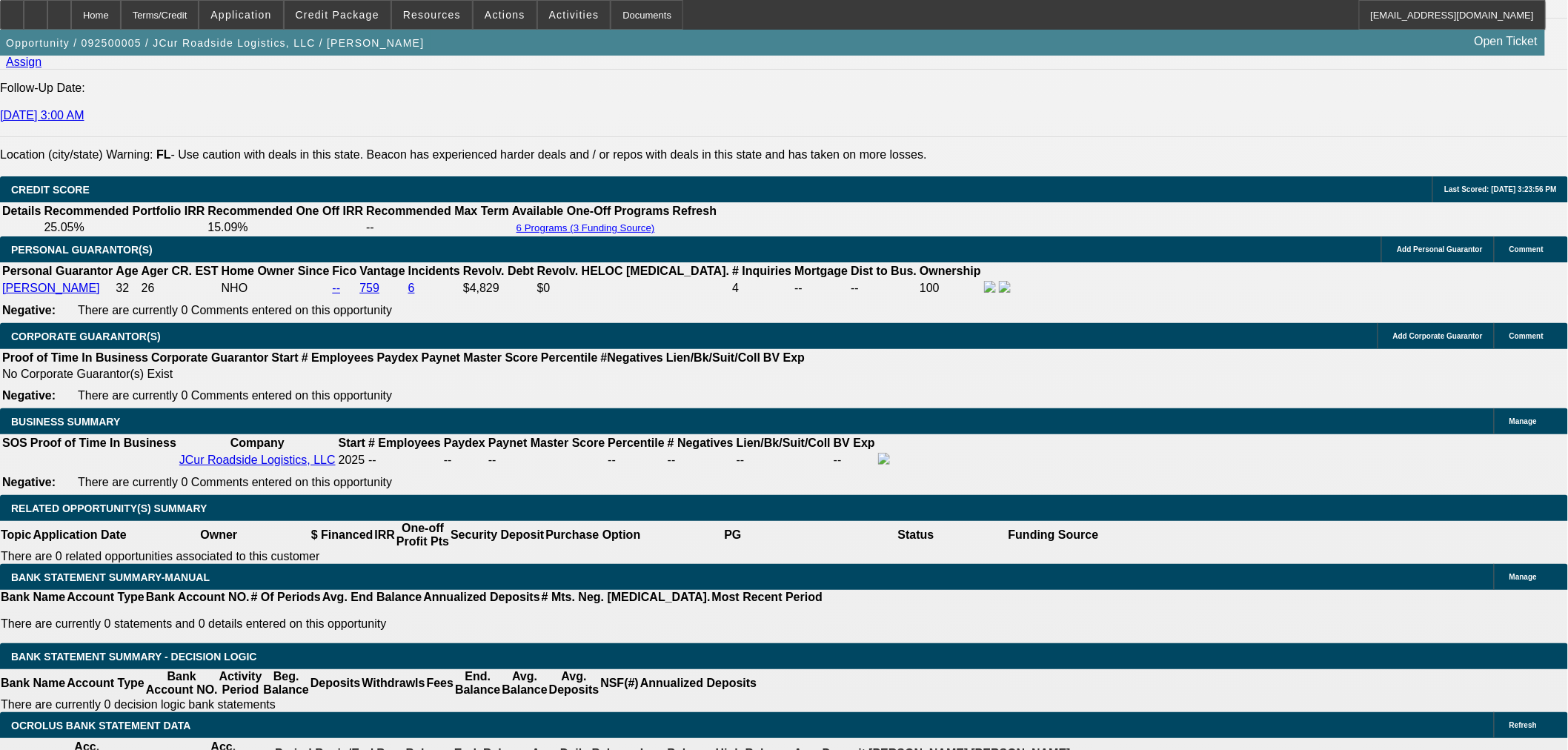
scroll to position [1812, 0]
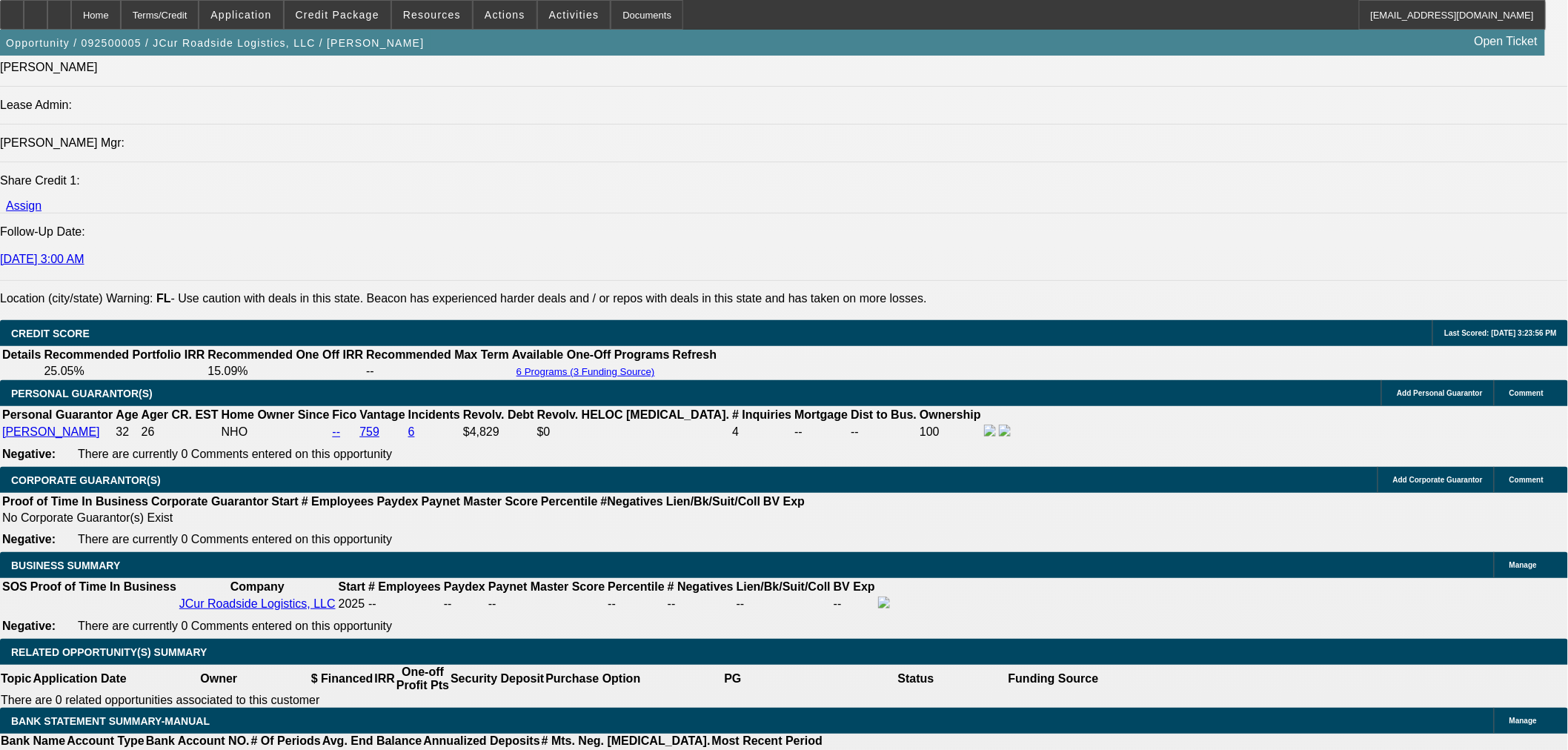
type input "18"
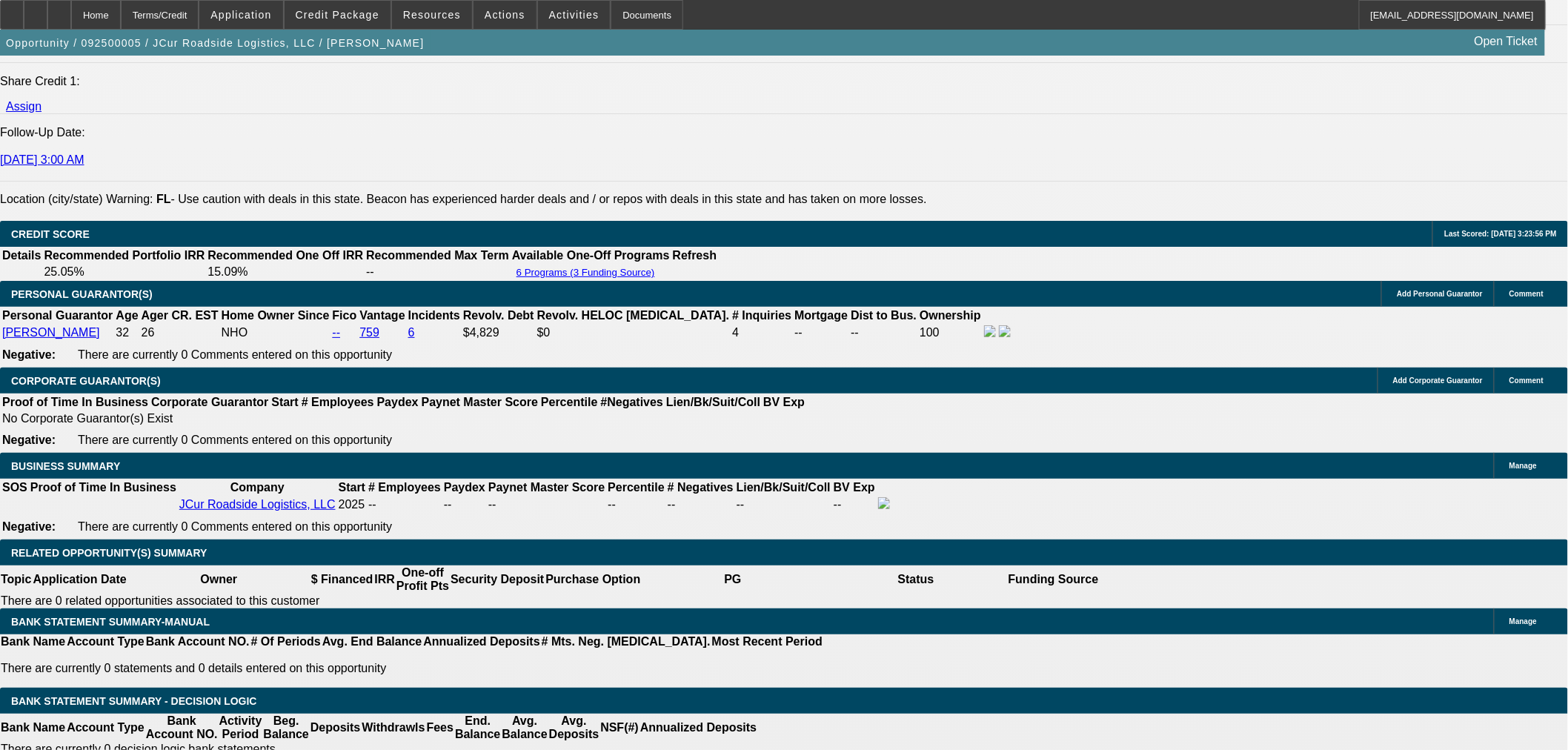
scroll to position [2058, 0]
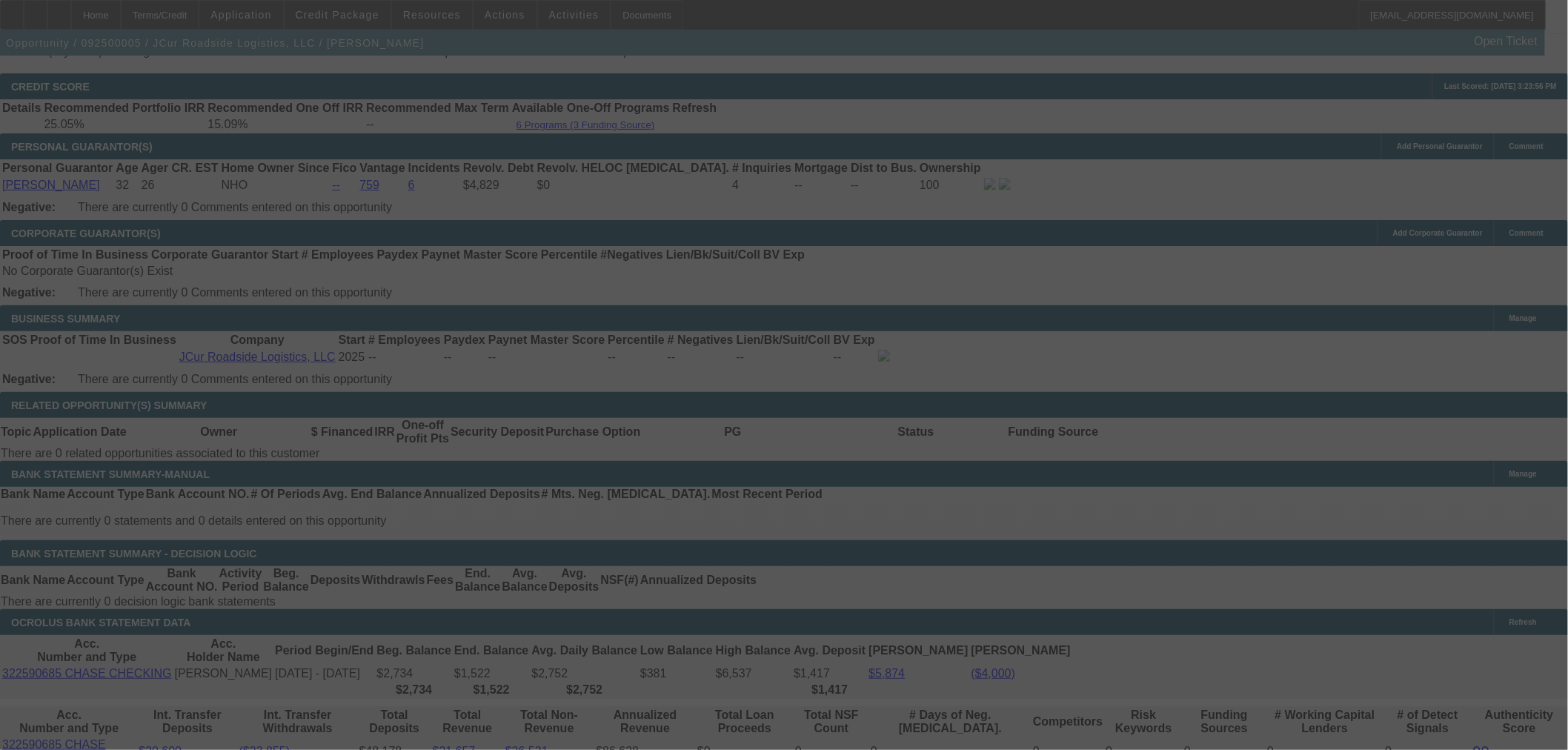
select select "0"
select select "2"
select select "0.1"
select select "4"
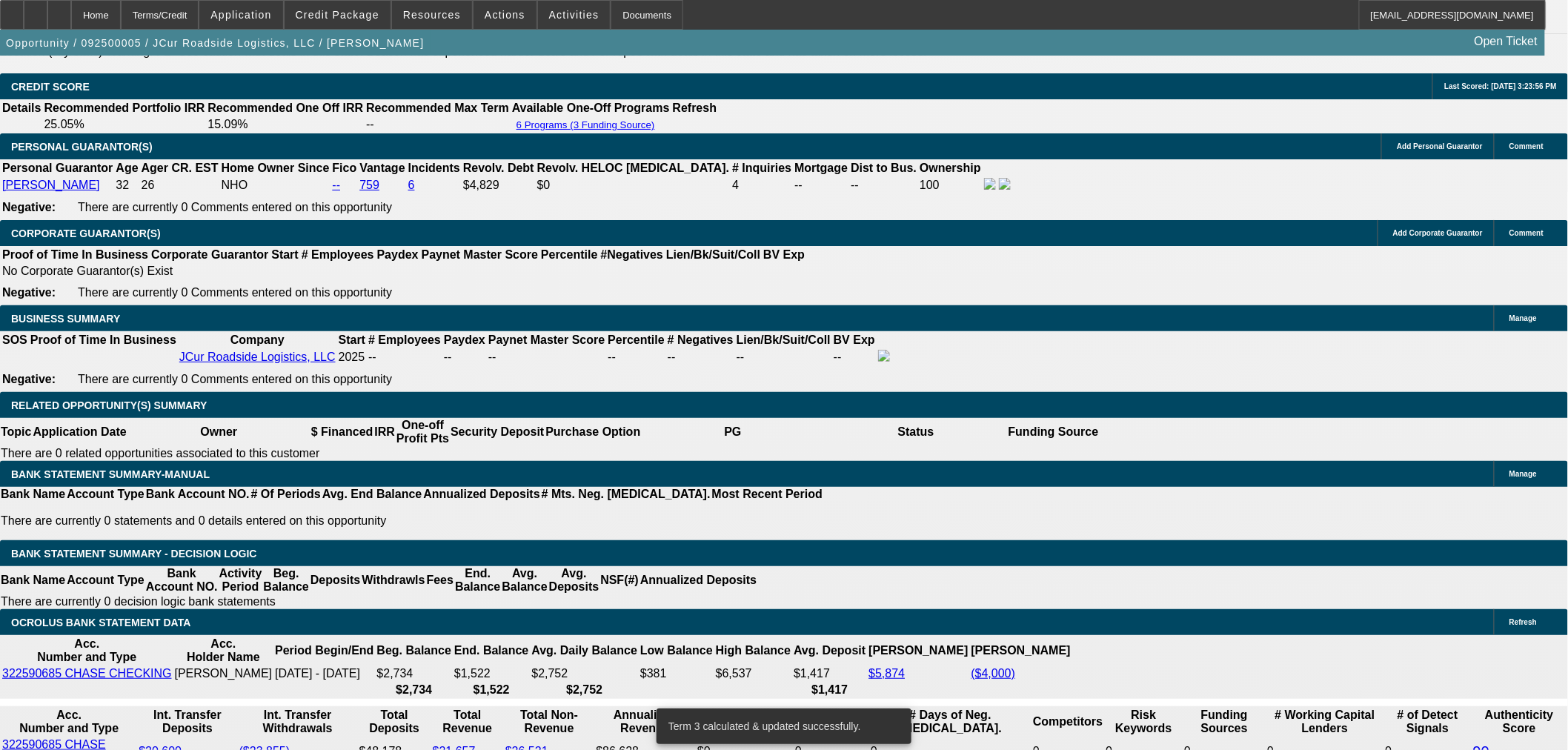
drag, startPoint x: 347, startPoint y: 439, endPoint x: 158, endPoint y: 488, distance: 195.2
type input "UNKNOWN"
type input "18"
type input "$2,849.02"
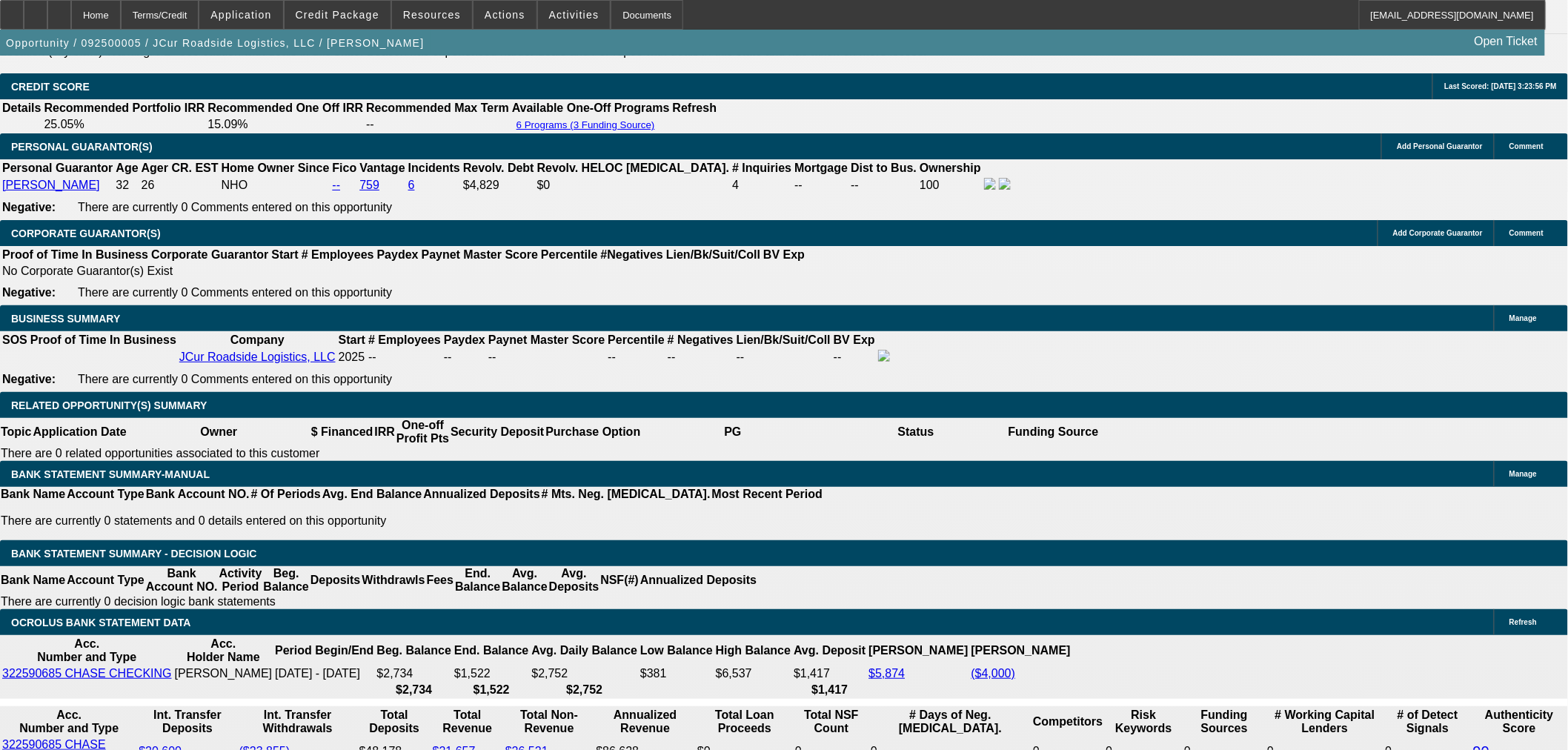
type input "$1,424.51"
type input "$3,651.40"
type input "$1,825.70"
type input "18.4"
type input "$3,671.70"
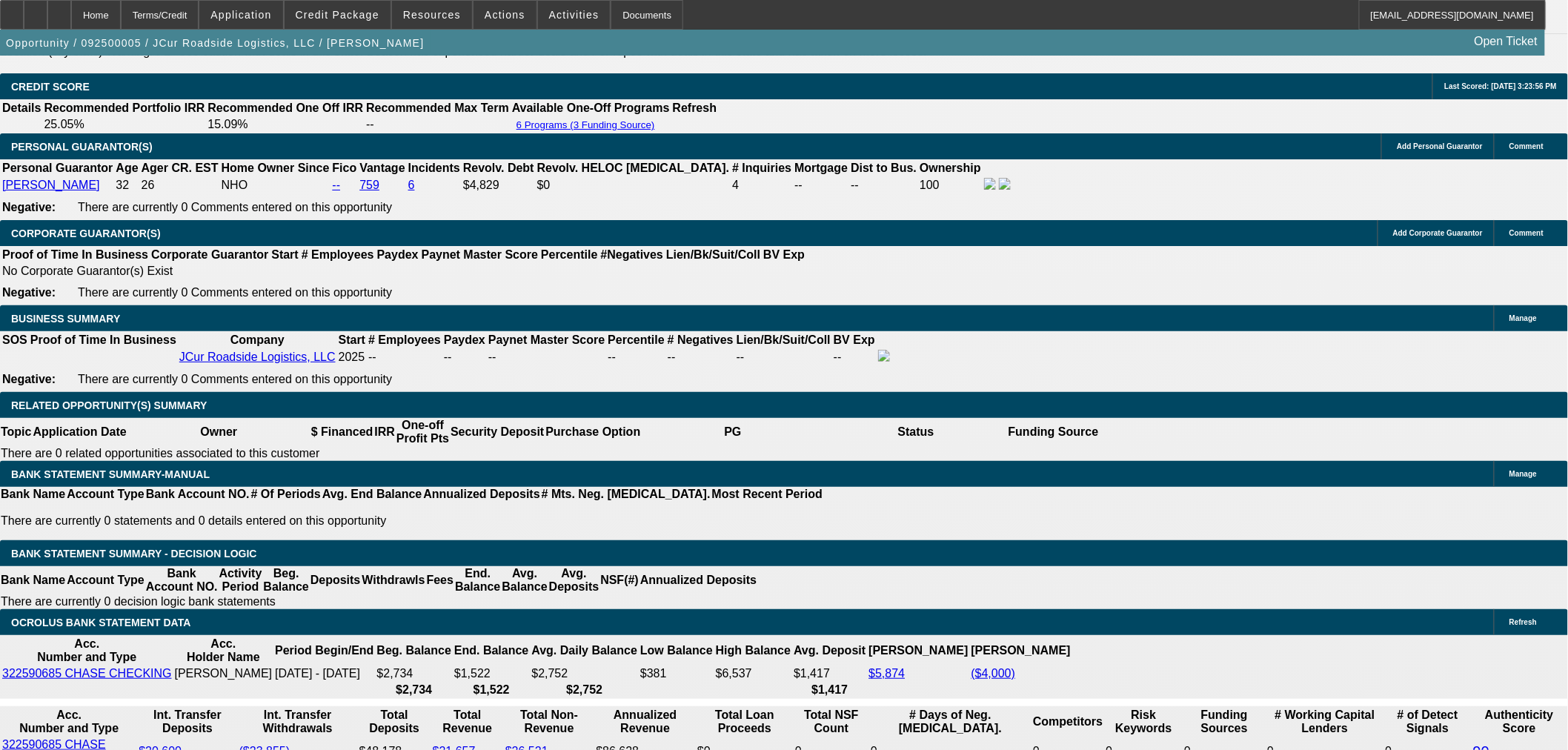
type input "$1,835.85"
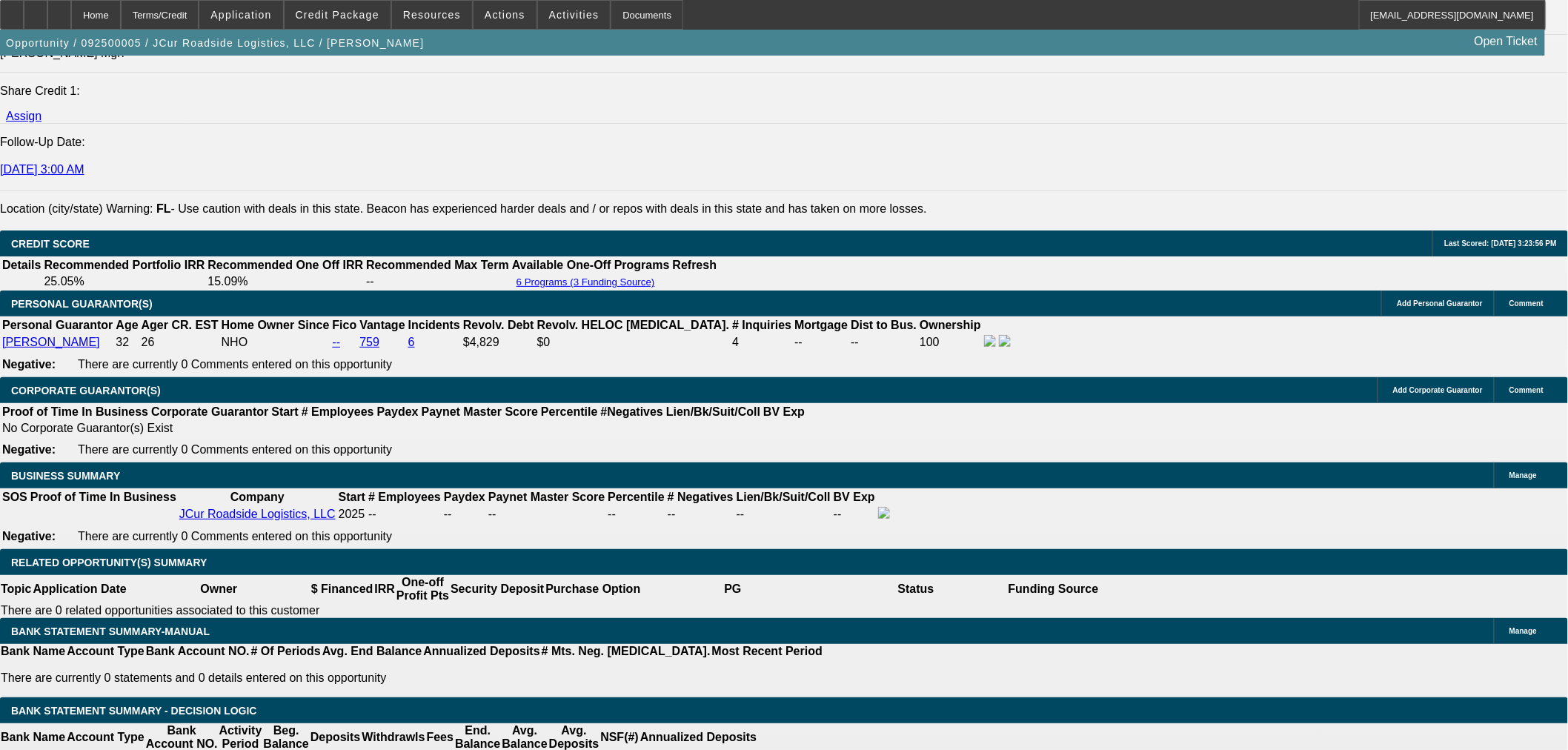
scroll to position [1812, 0]
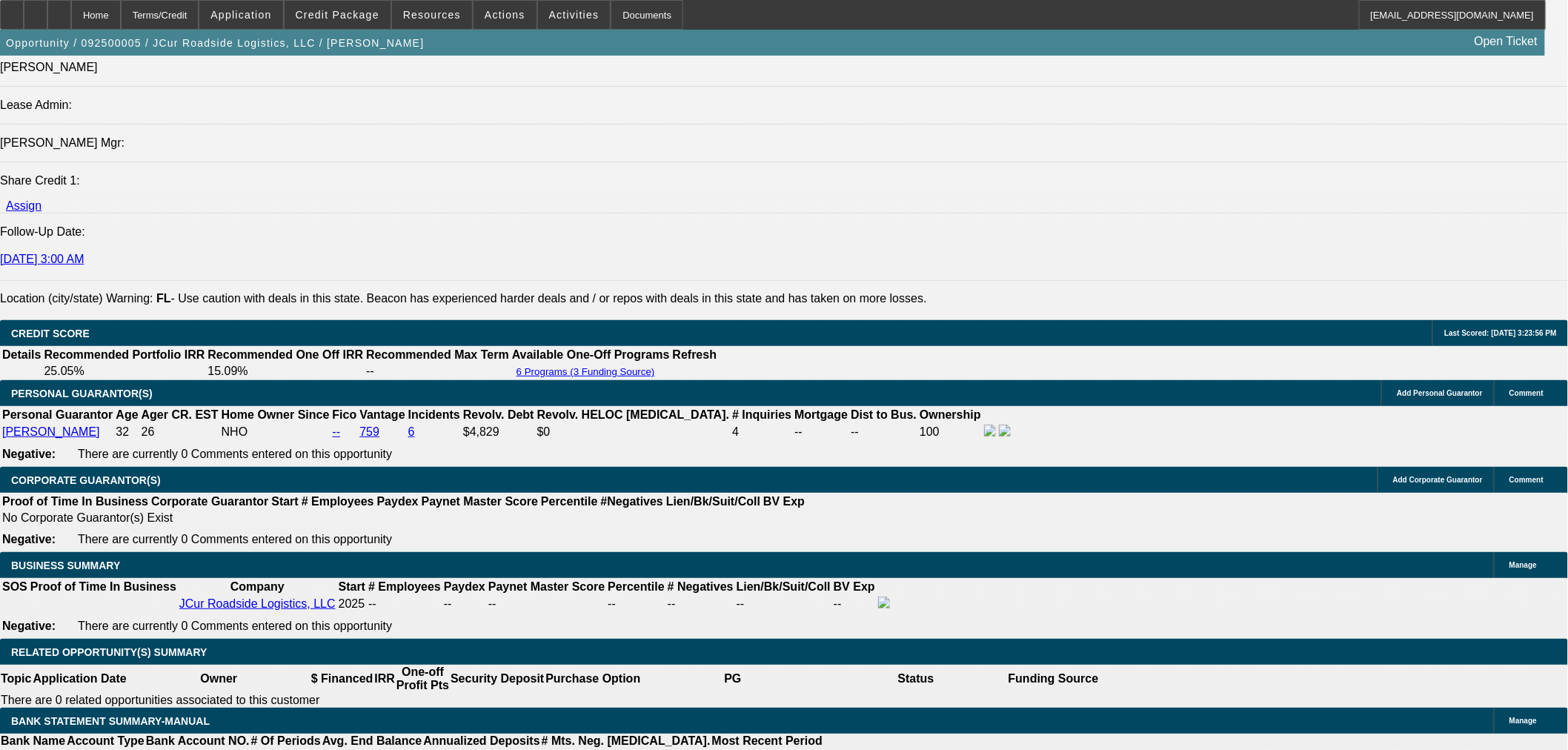
type input "18.4"
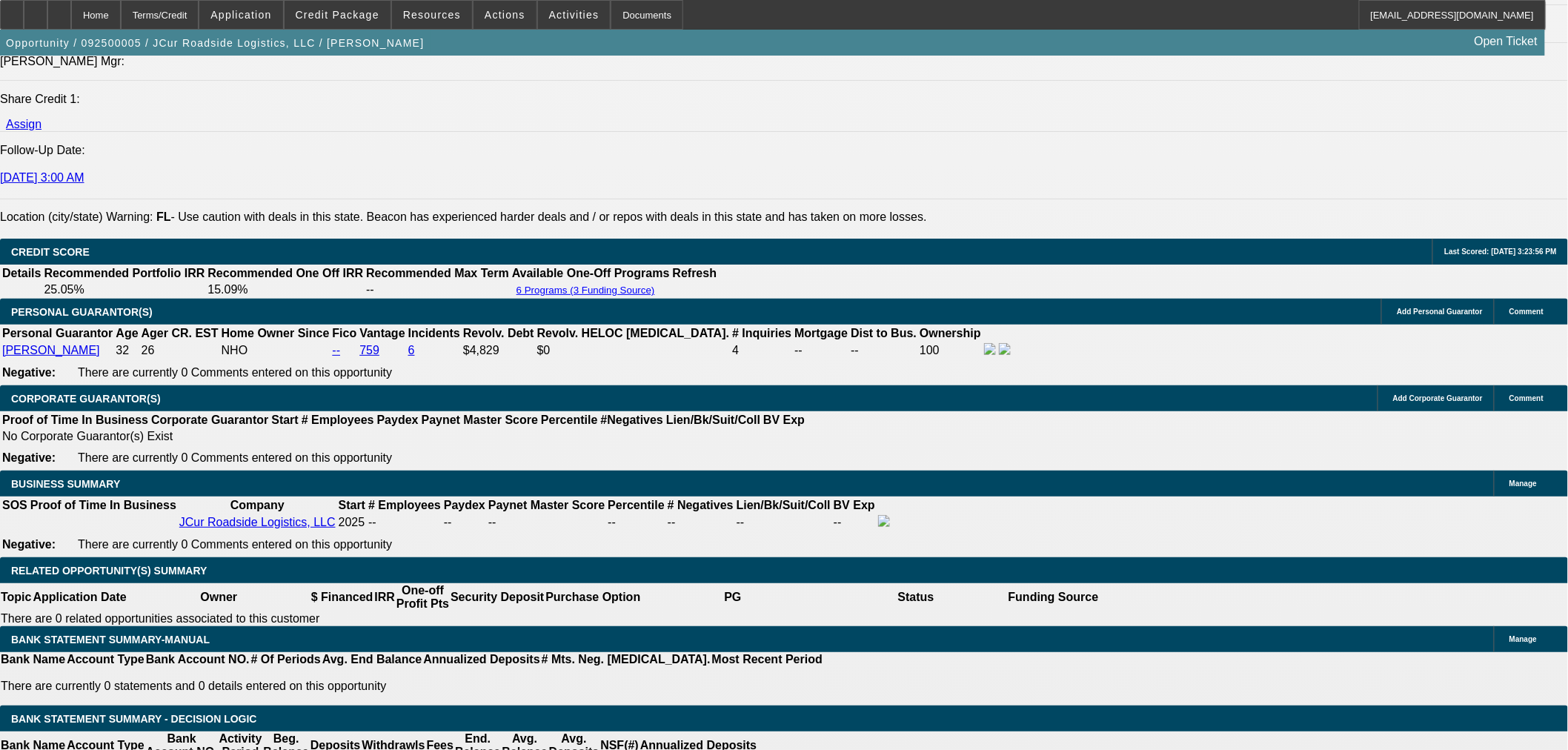
scroll to position [2141, 0]
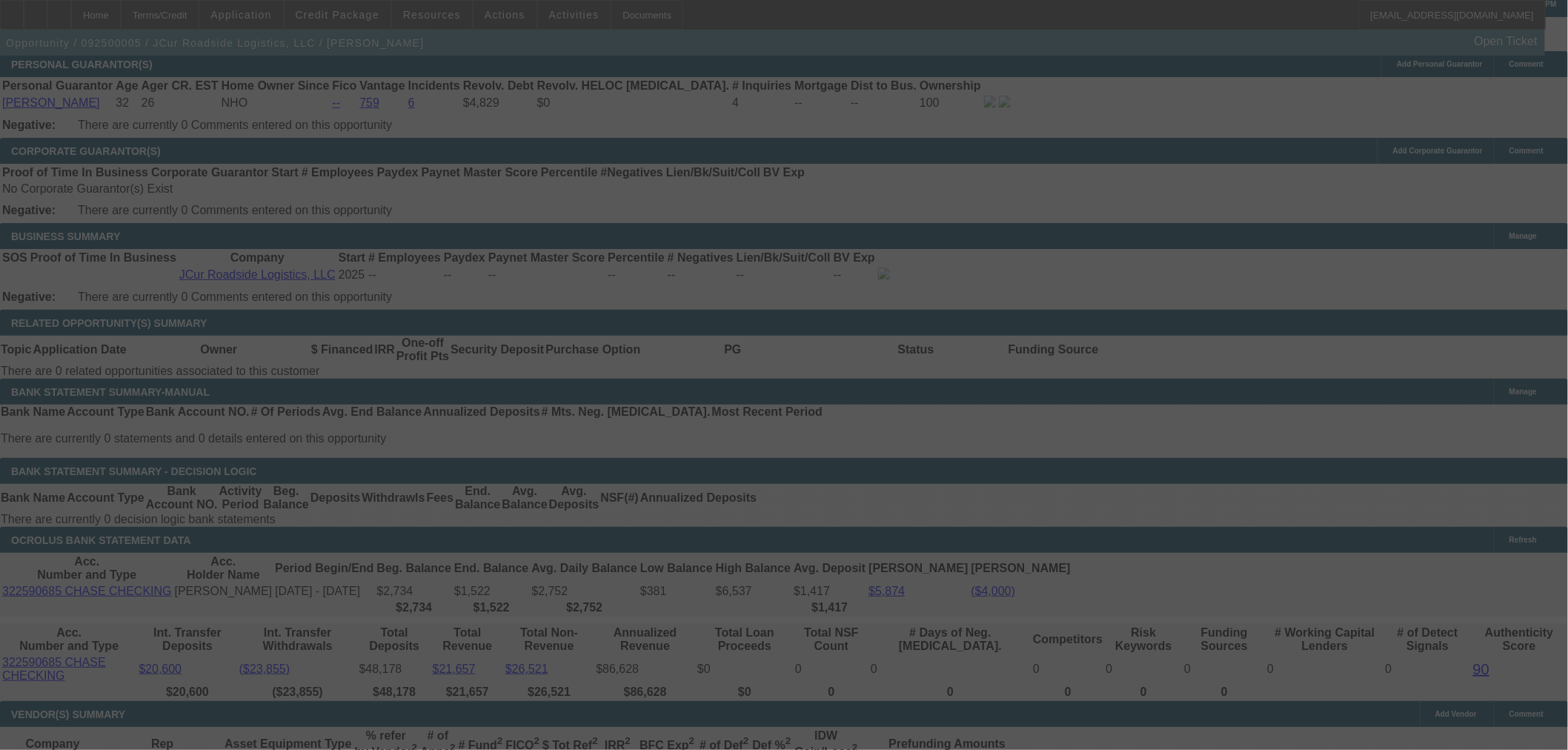
select select "0"
select select "2"
select select "0.1"
select select "4"
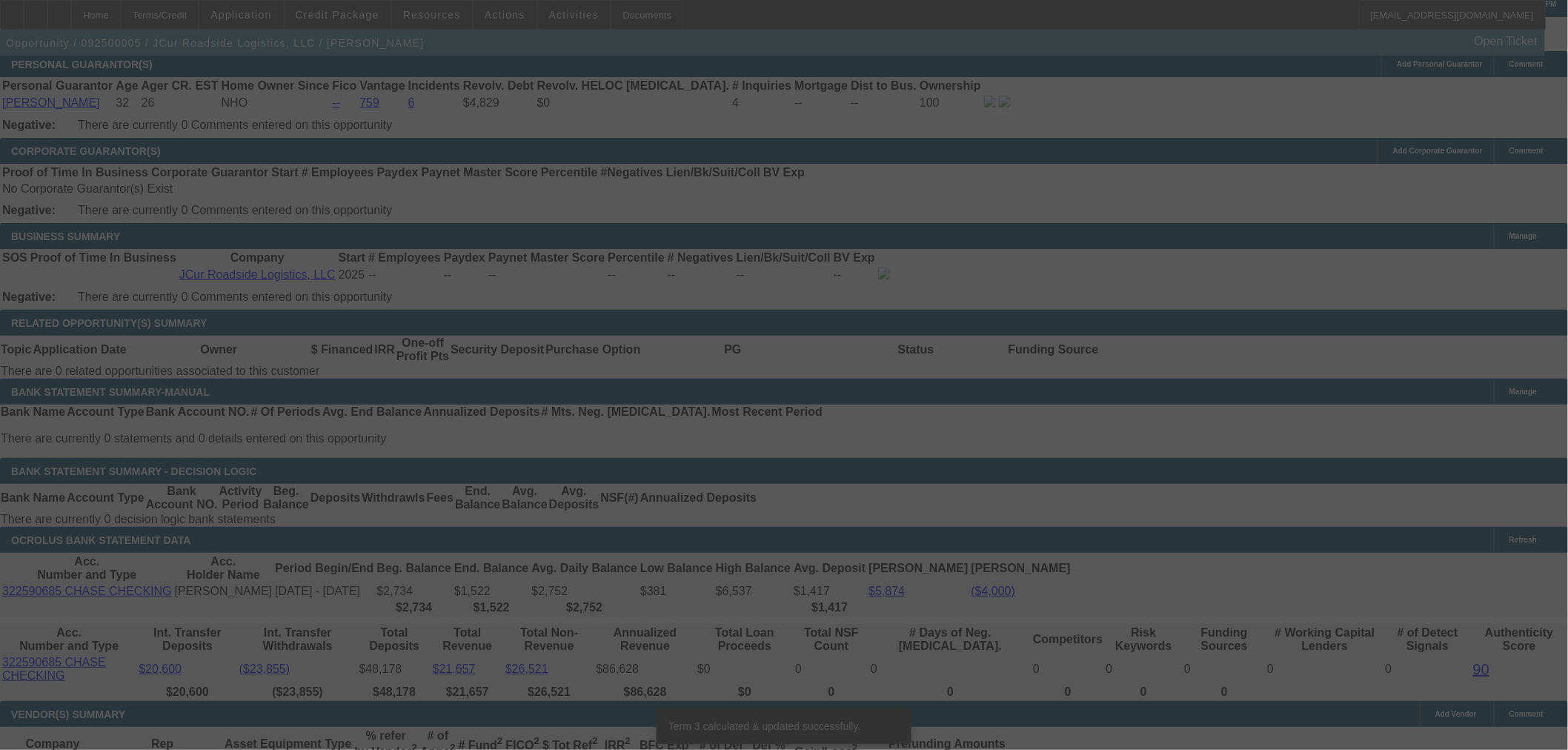
scroll to position [2124, 0]
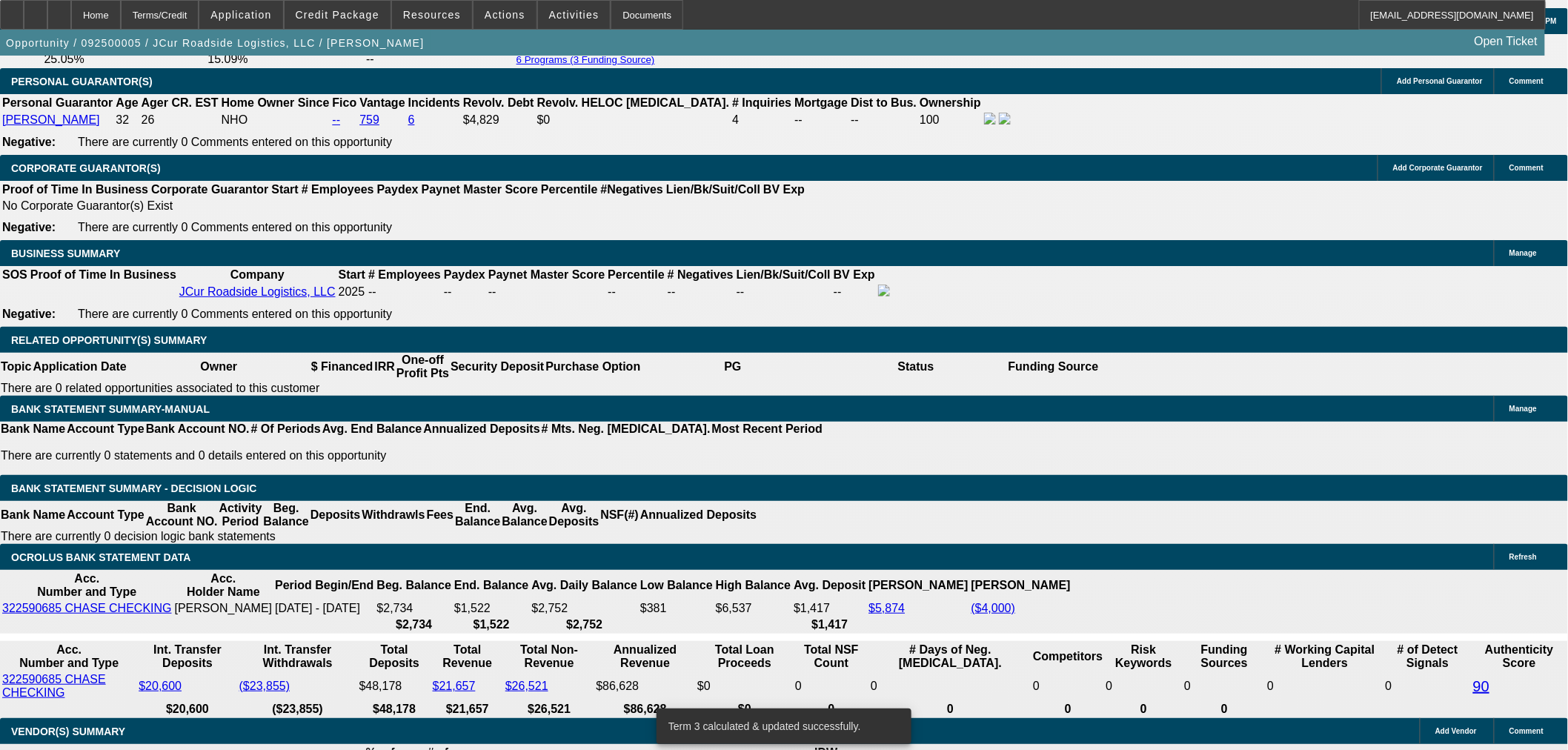
drag, startPoint x: 270, startPoint y: 267, endPoint x: 372, endPoint y: 294, distance: 105.5
type input "$7,000.00"
type input "UNKNOWN"
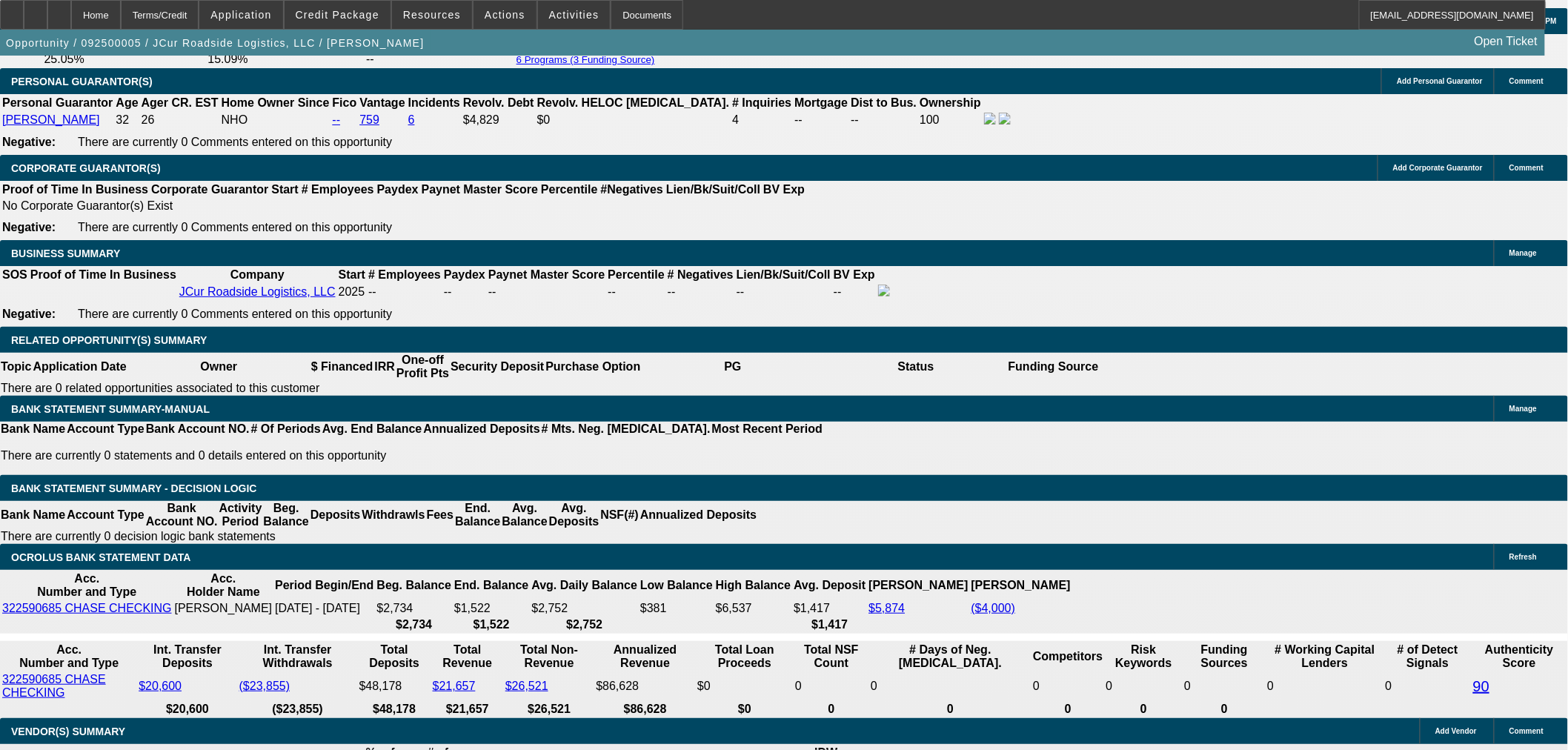
type input "$3,635.34"
type input "$1,817.67"
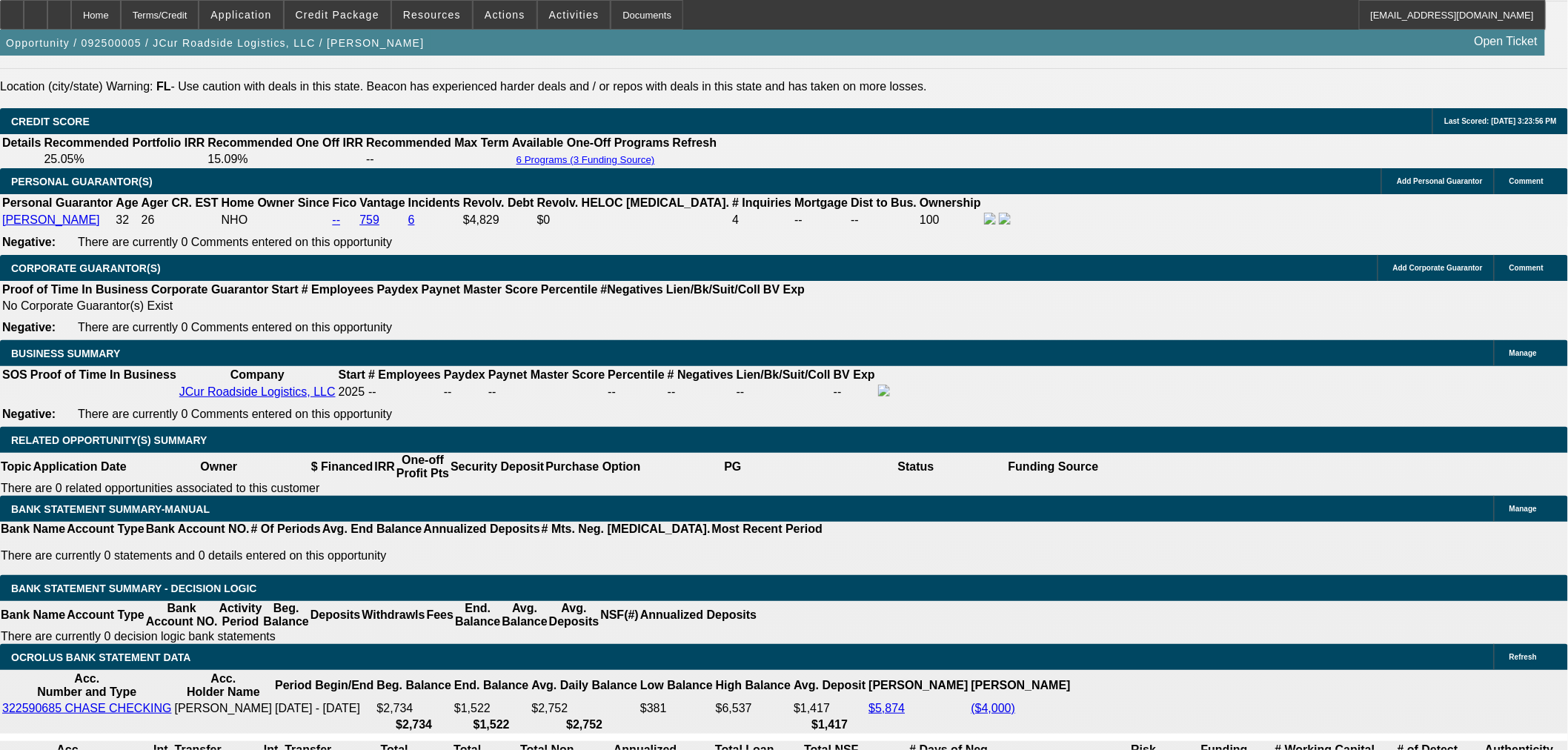
scroll to position [1877, 0]
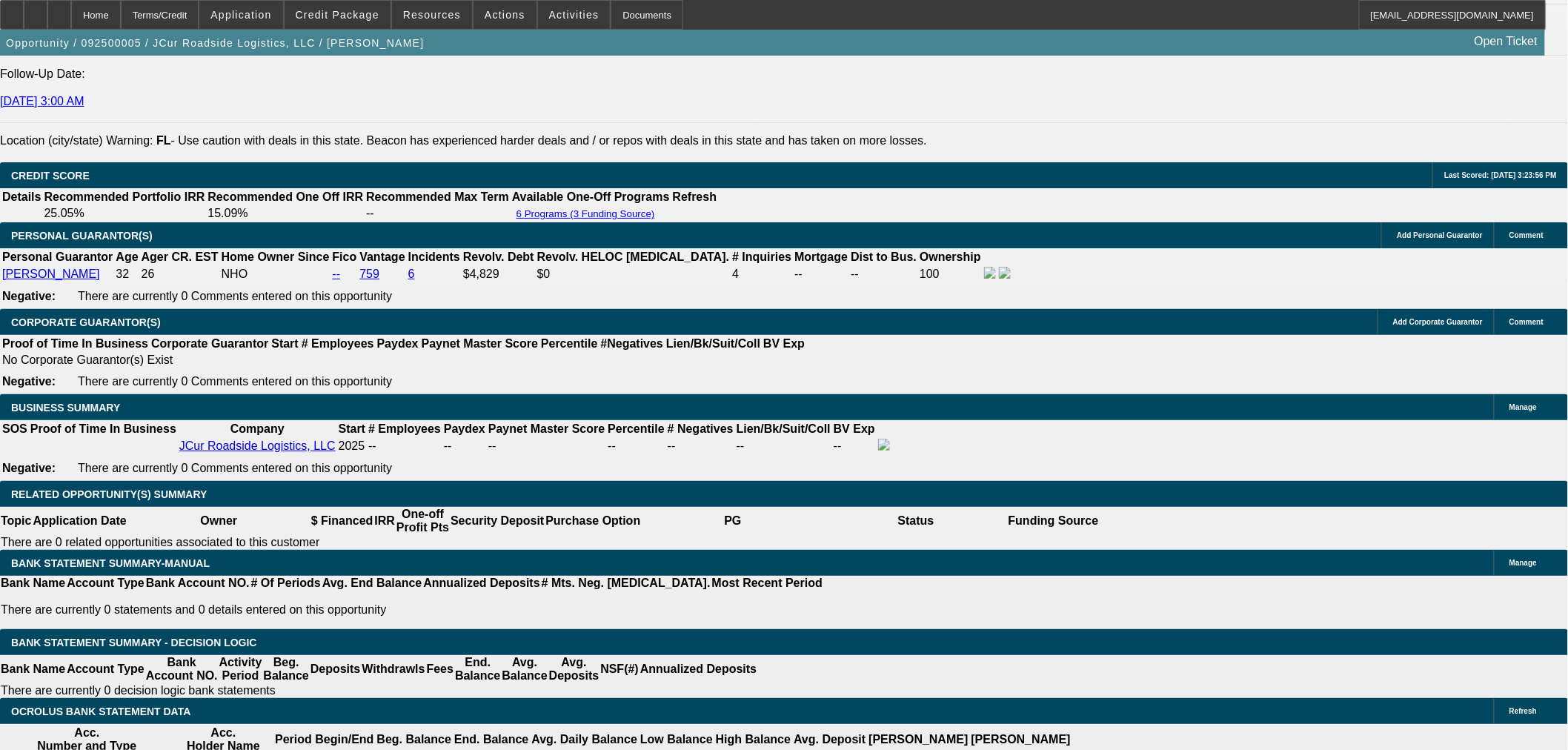
scroll to position [2124, 0]
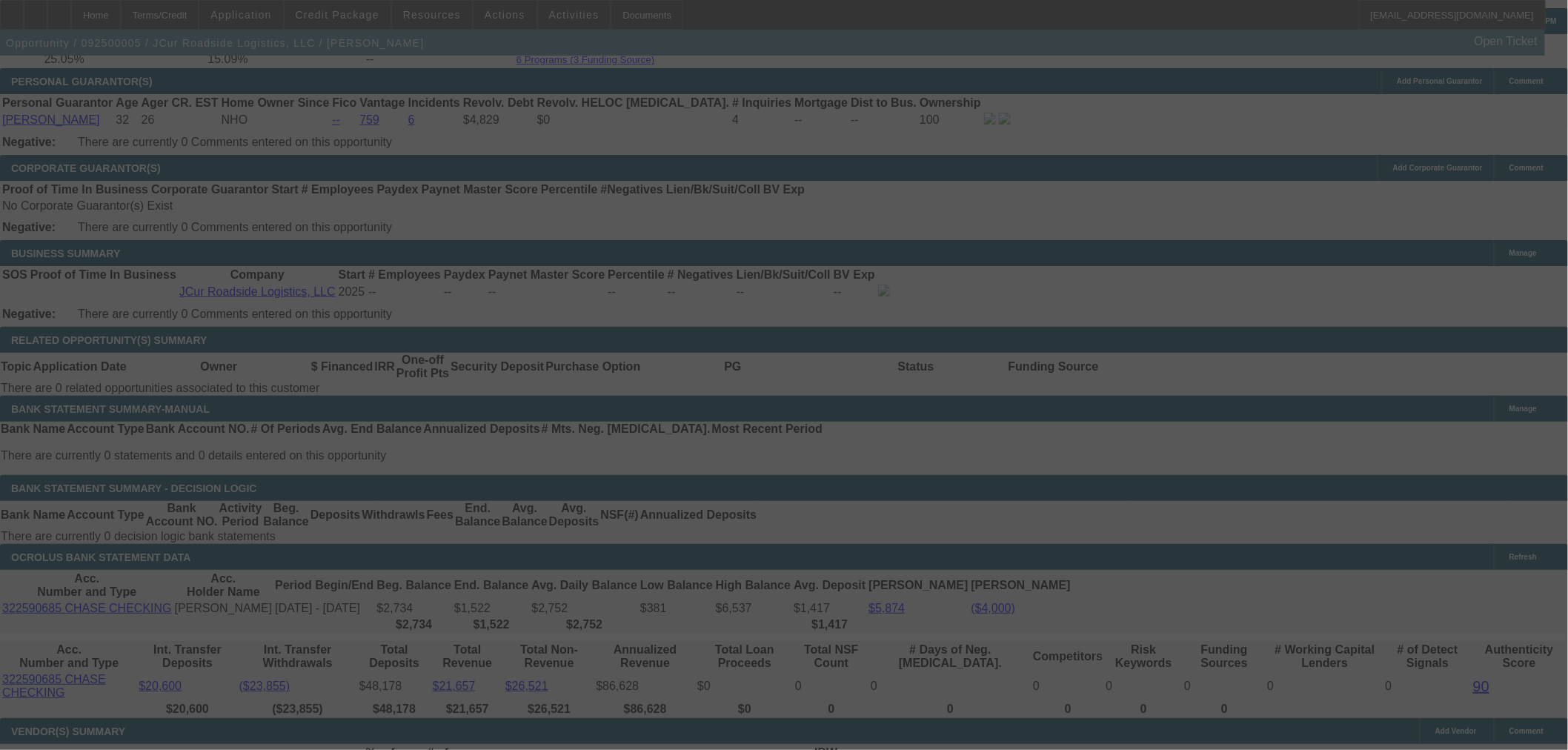
select select "0"
select select "2"
select select "0.1"
select select "4"
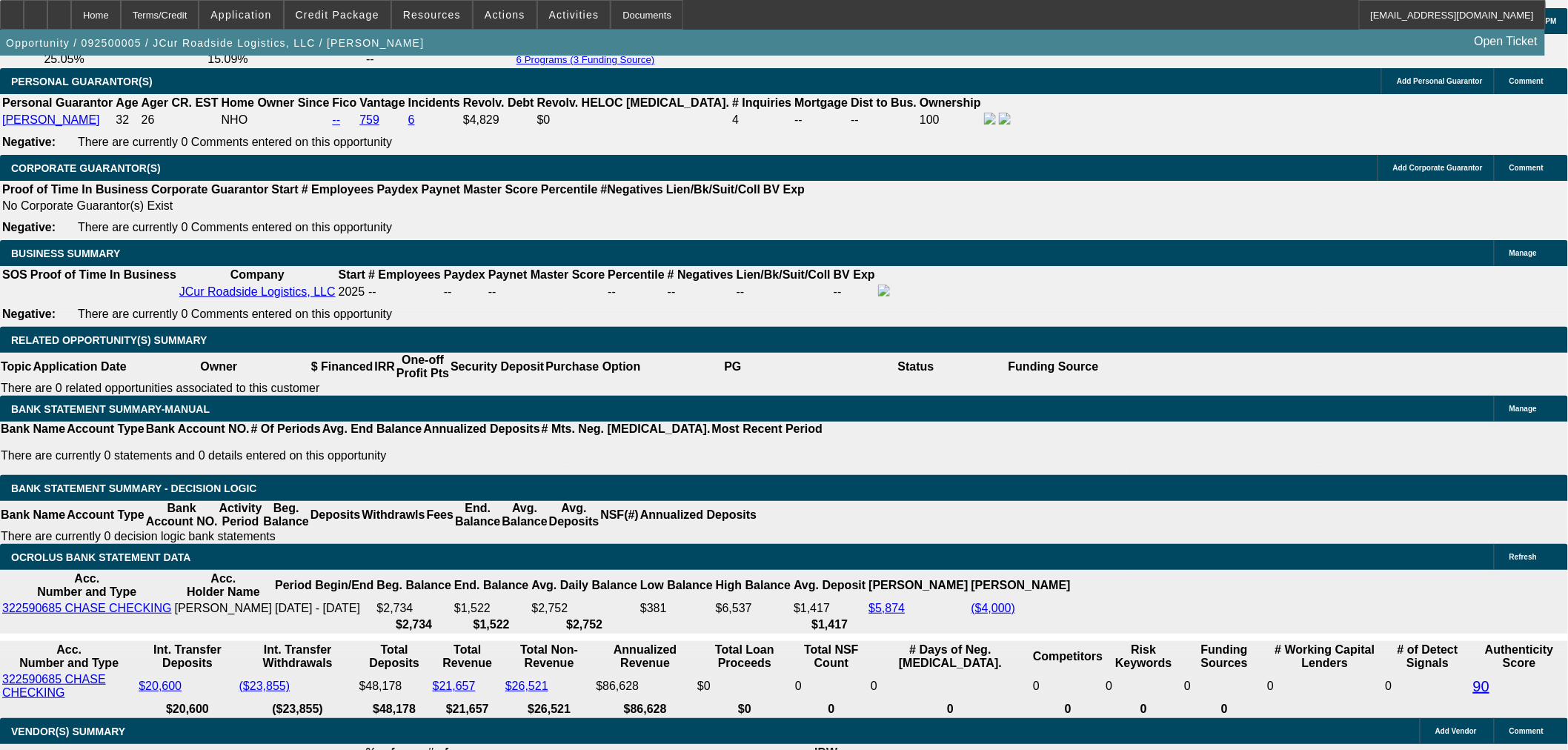
scroll to position [2042, 0]
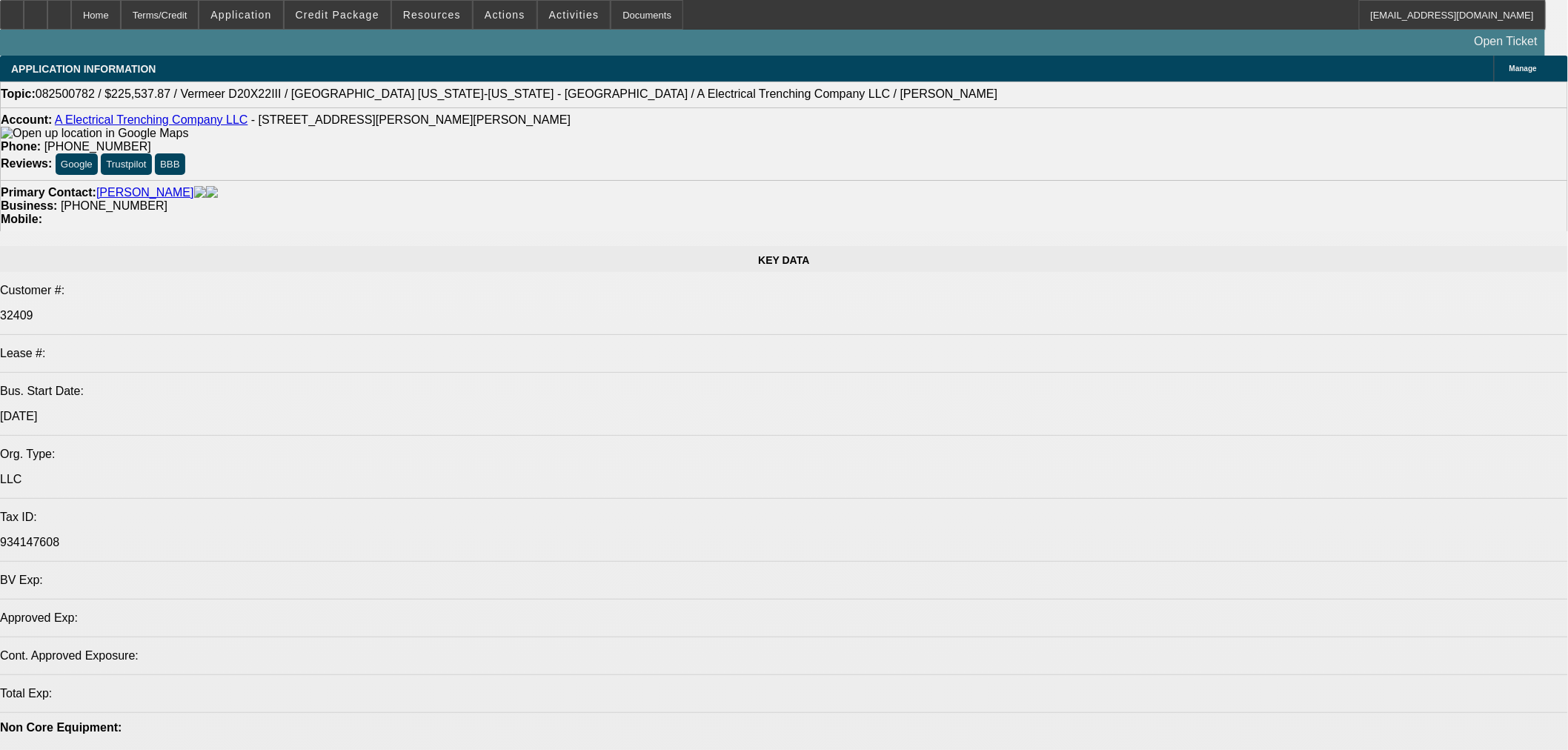
select select "0"
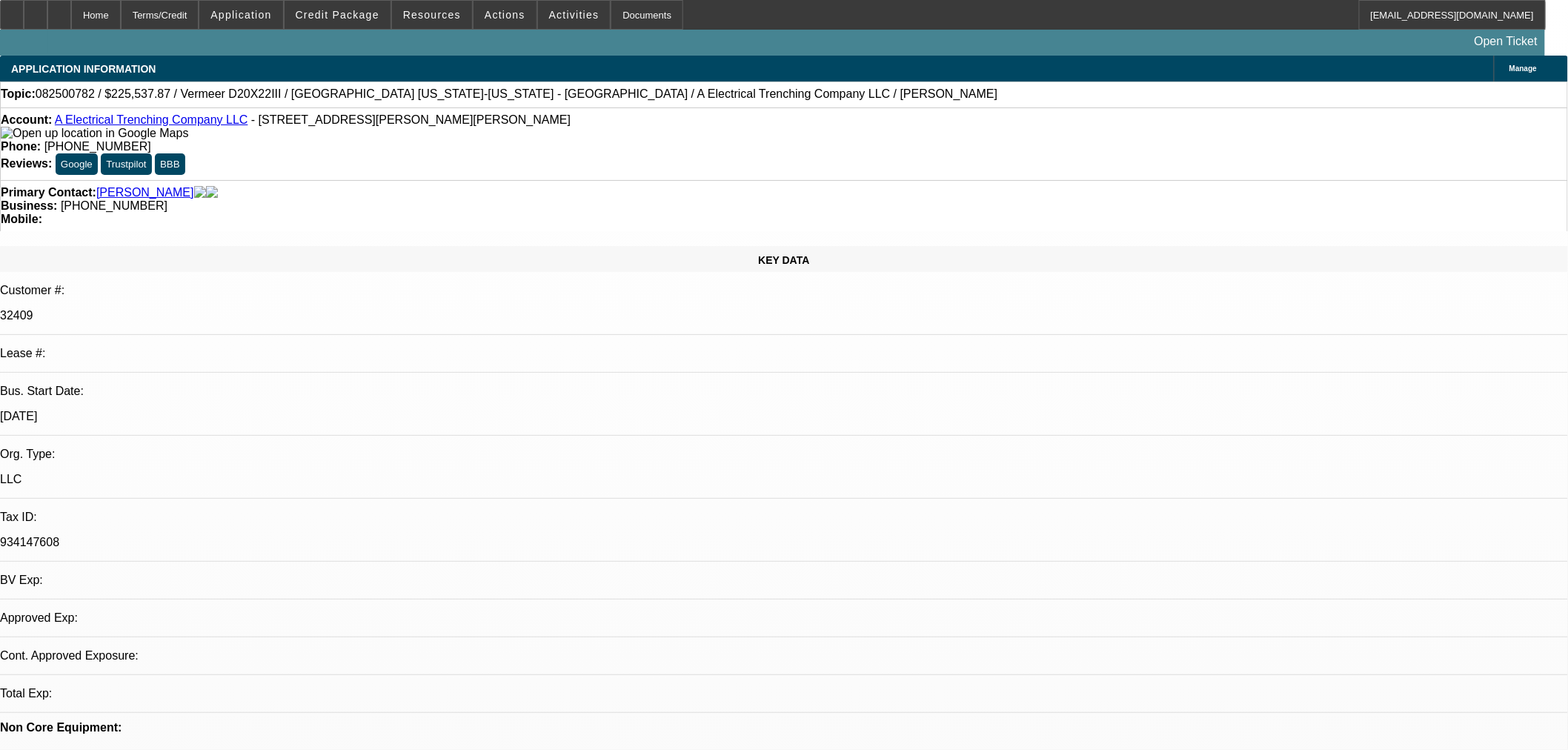
select select "2"
select select "0"
select select "6"
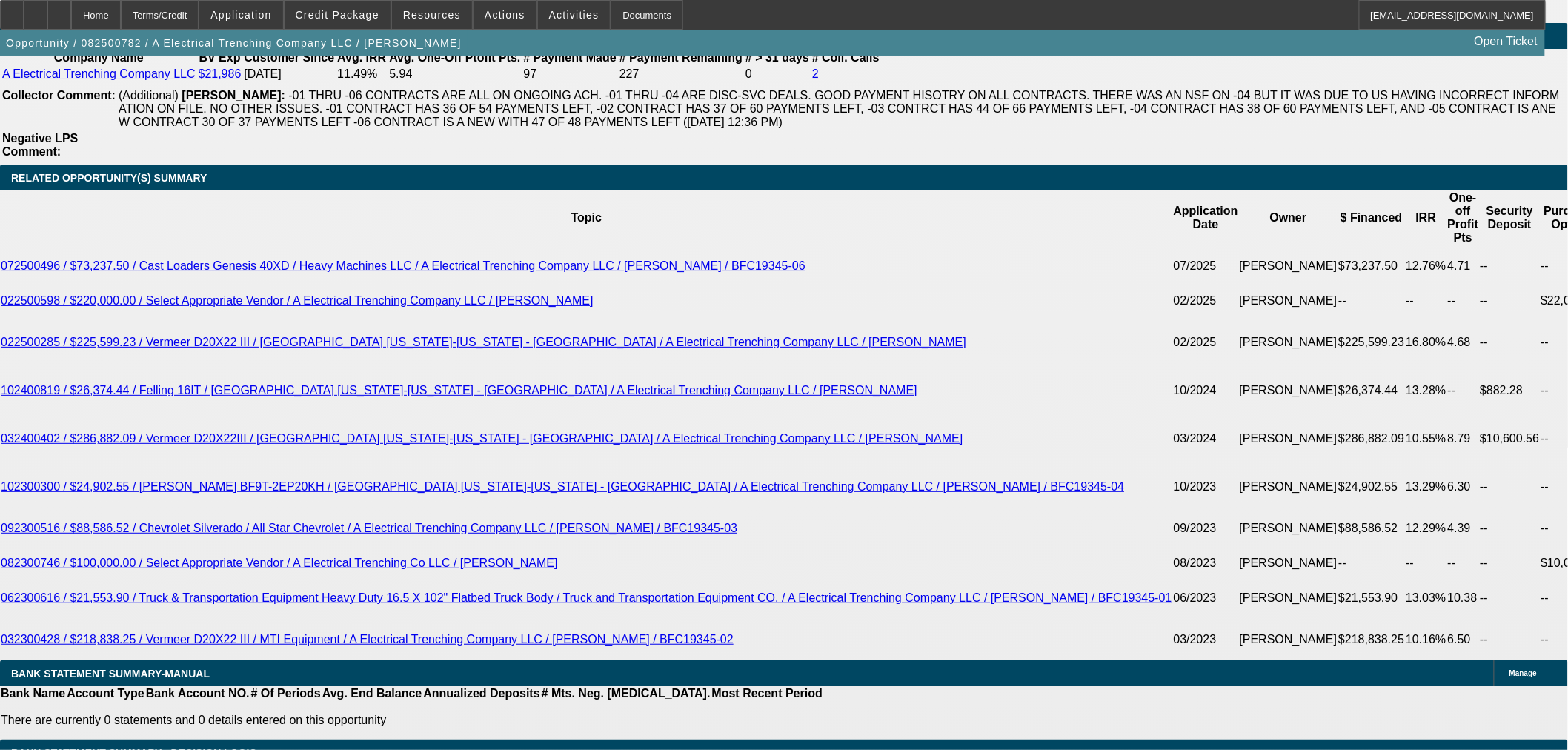
scroll to position [2141, 0]
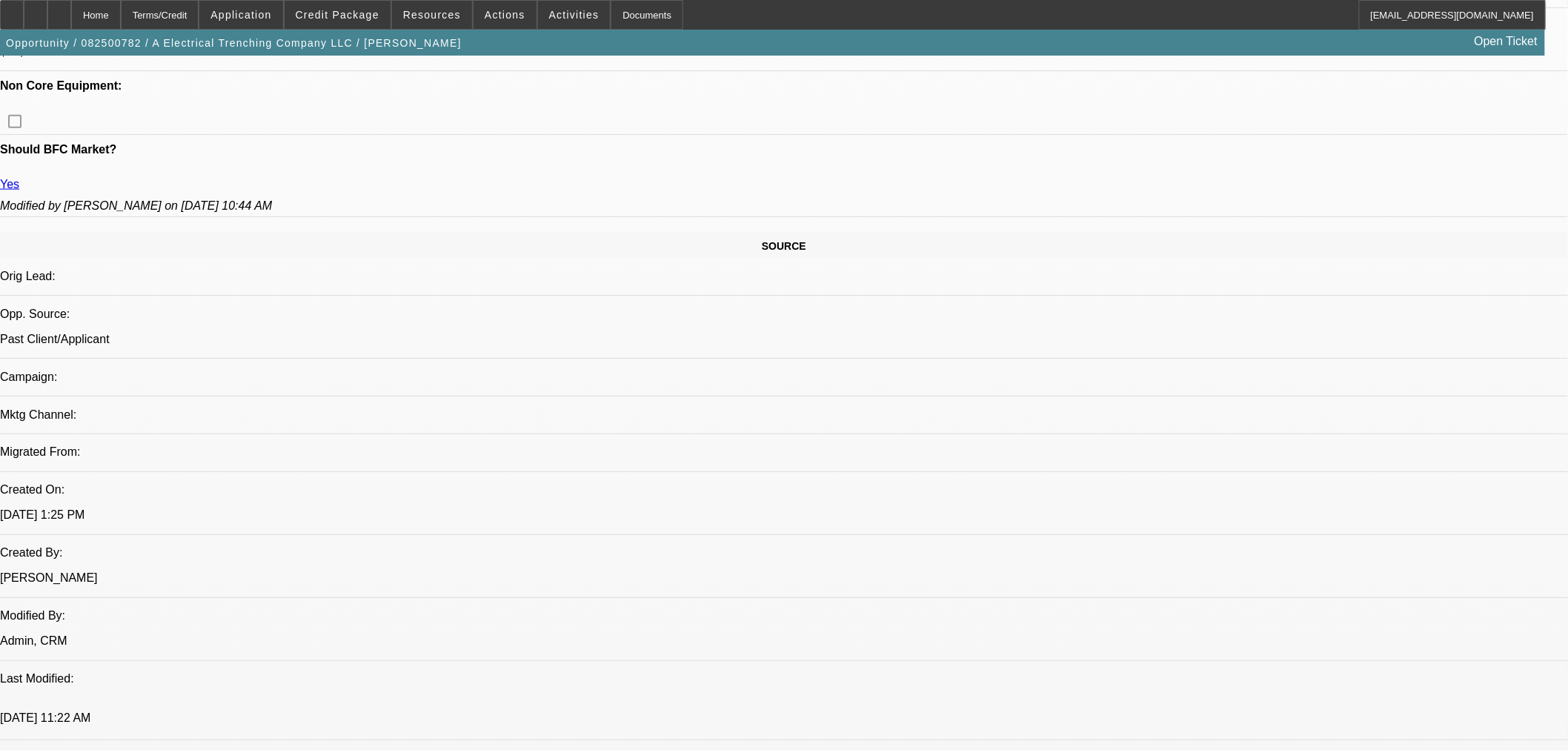
scroll to position [494, 0]
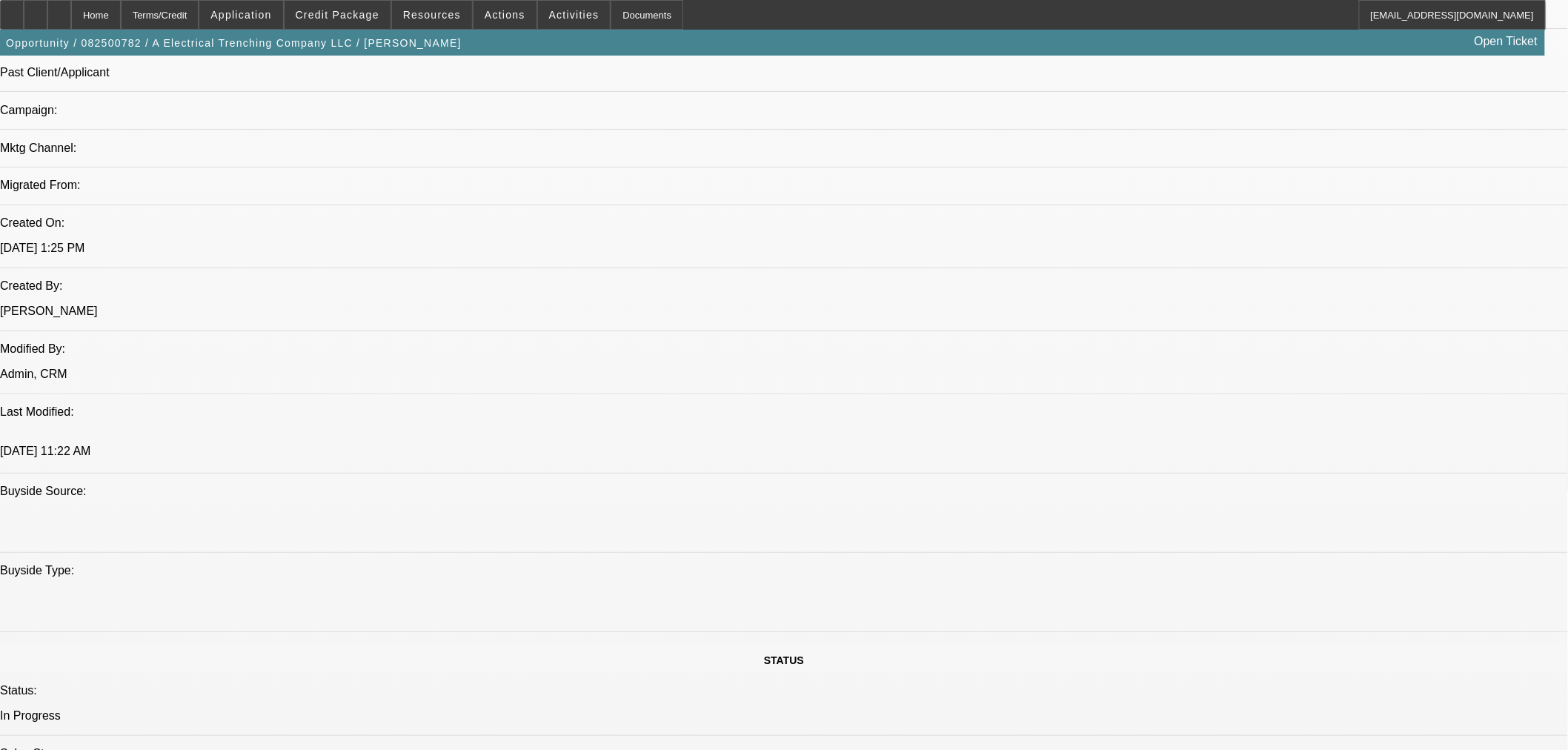
scroll to position [906, 0]
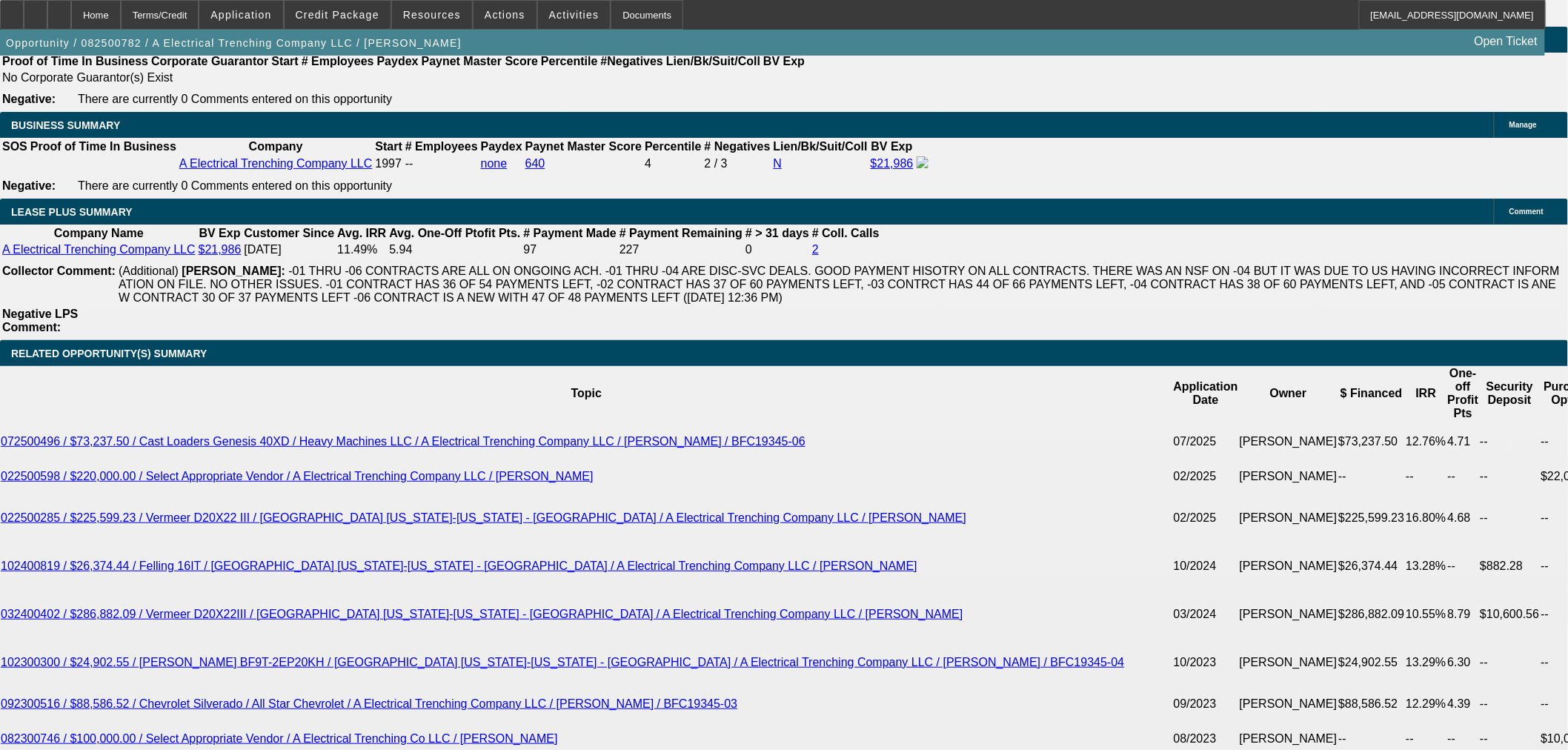
scroll to position [2553, 0]
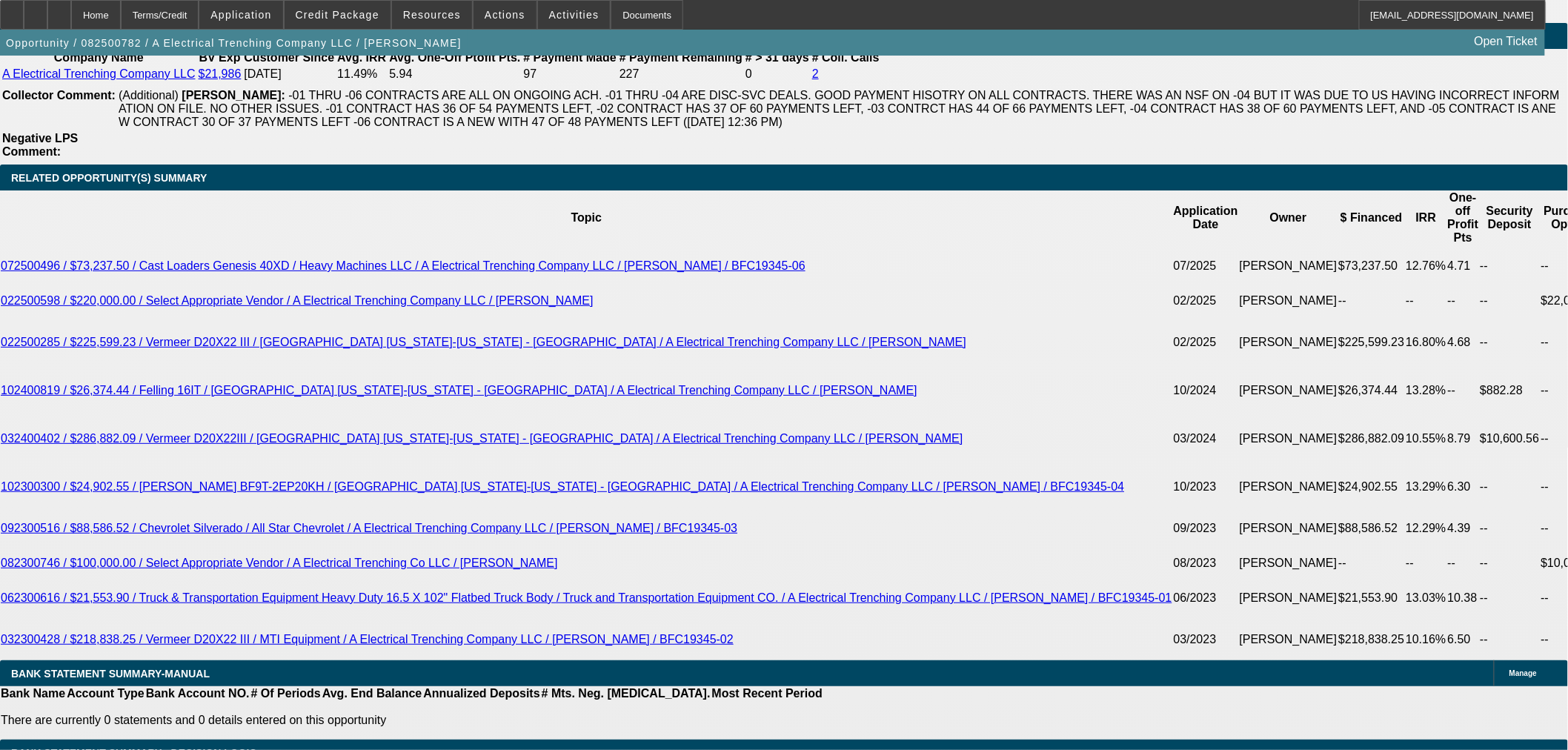
type input "UNKNOWN"
type input "12"
type input "$6,457.38"
type input "$3,228.69"
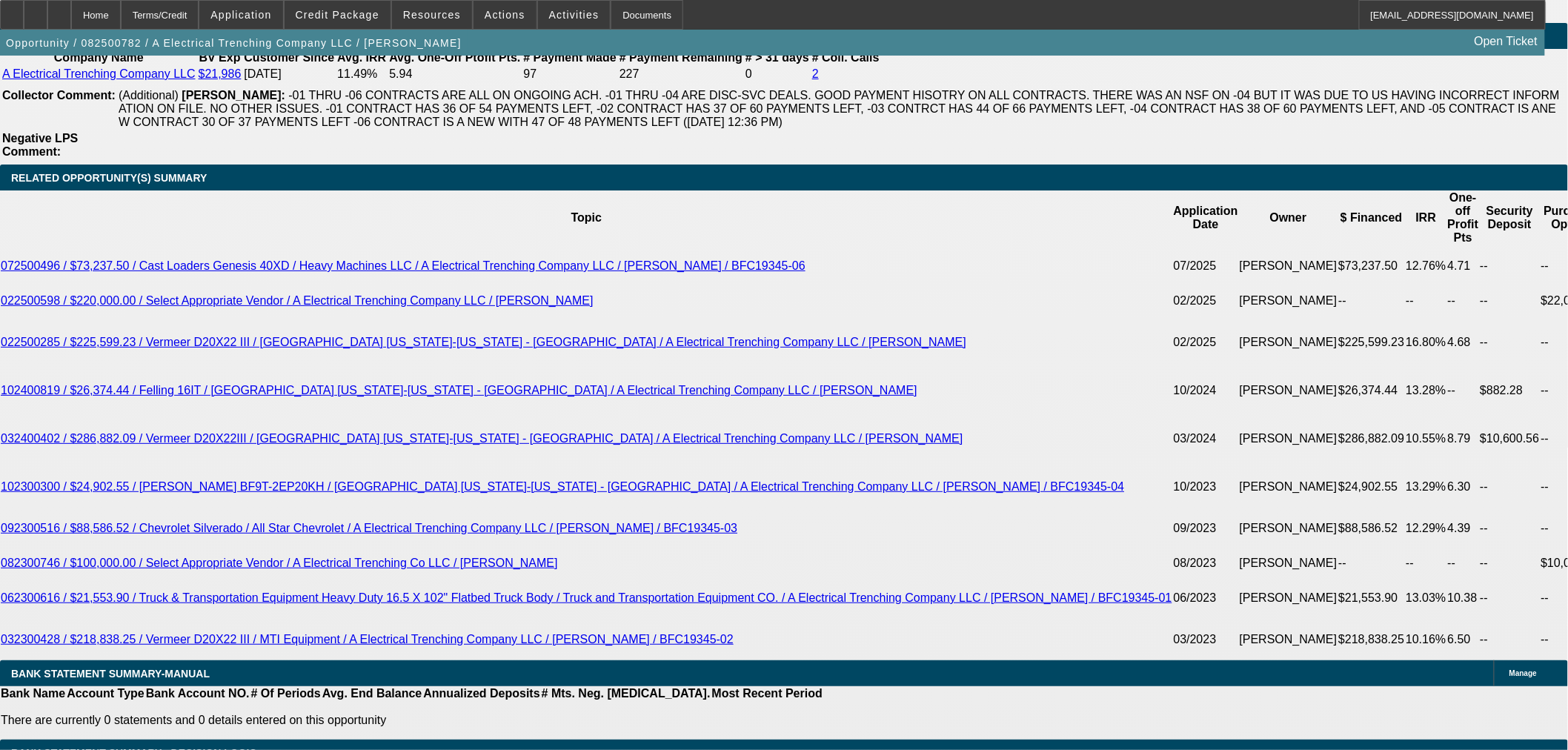
type input "$8,818.62"
type input "$4,409.31"
type input "12.5"
type input "$8,936.34"
type input "$4,468.17"
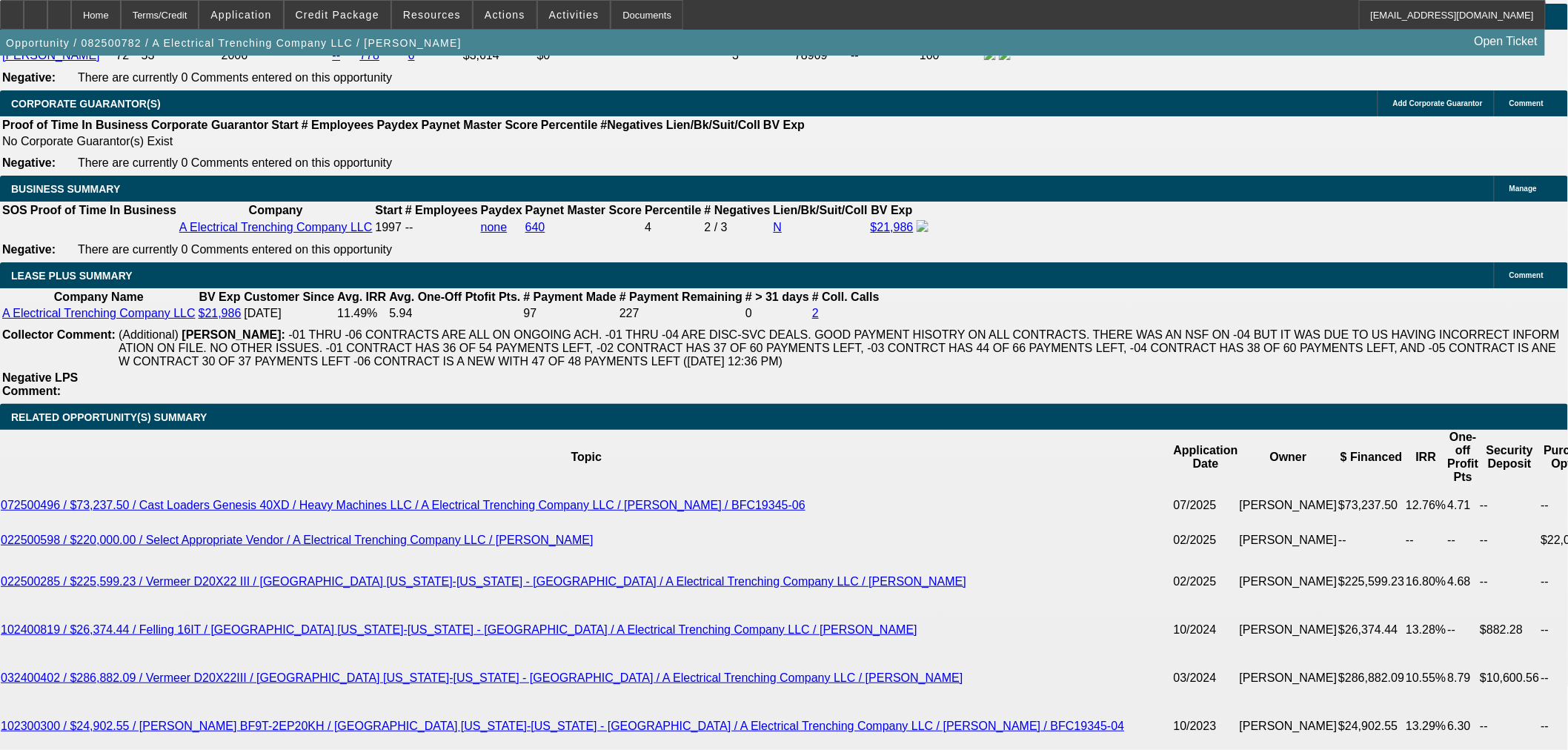
scroll to position [2306, 0]
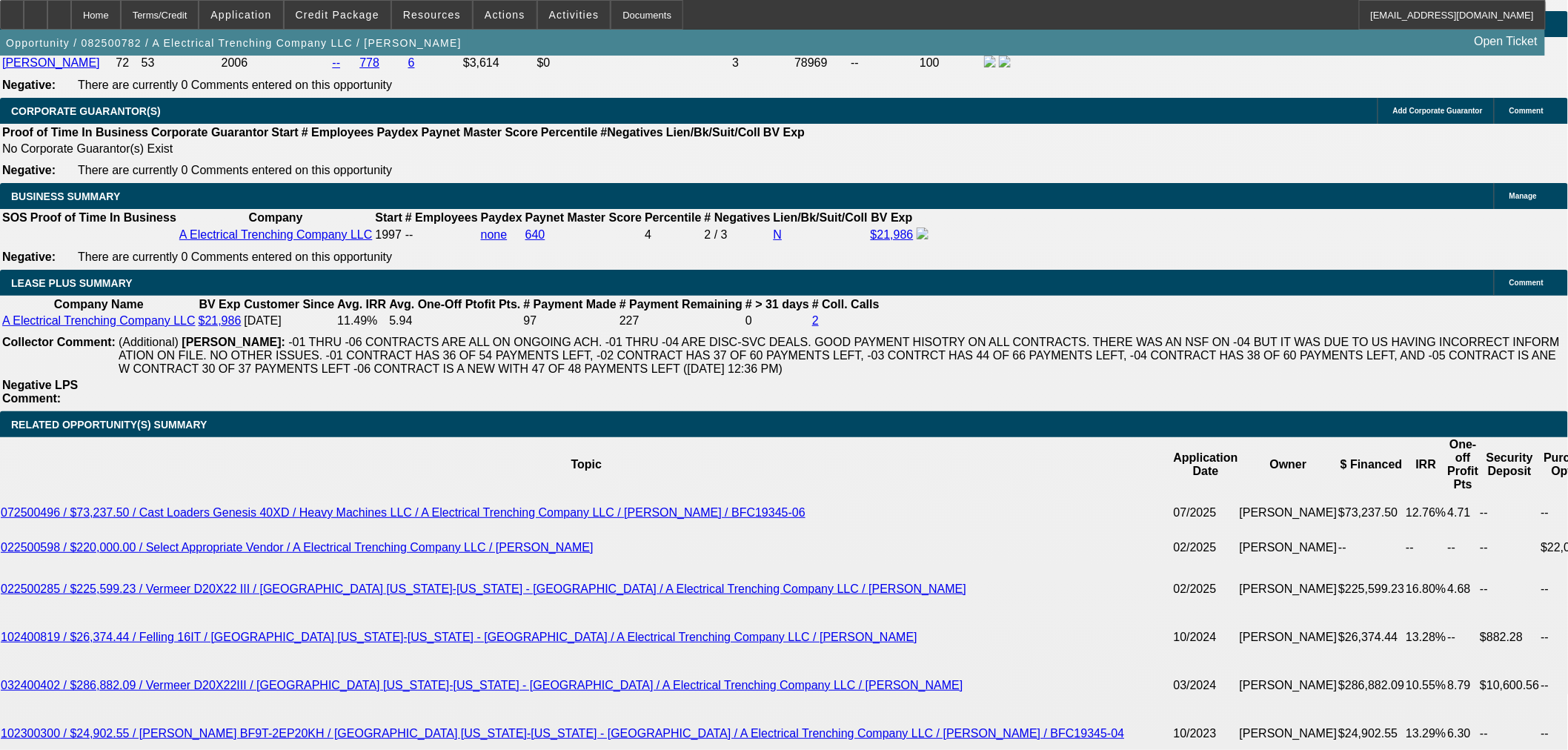
type input "12.5"
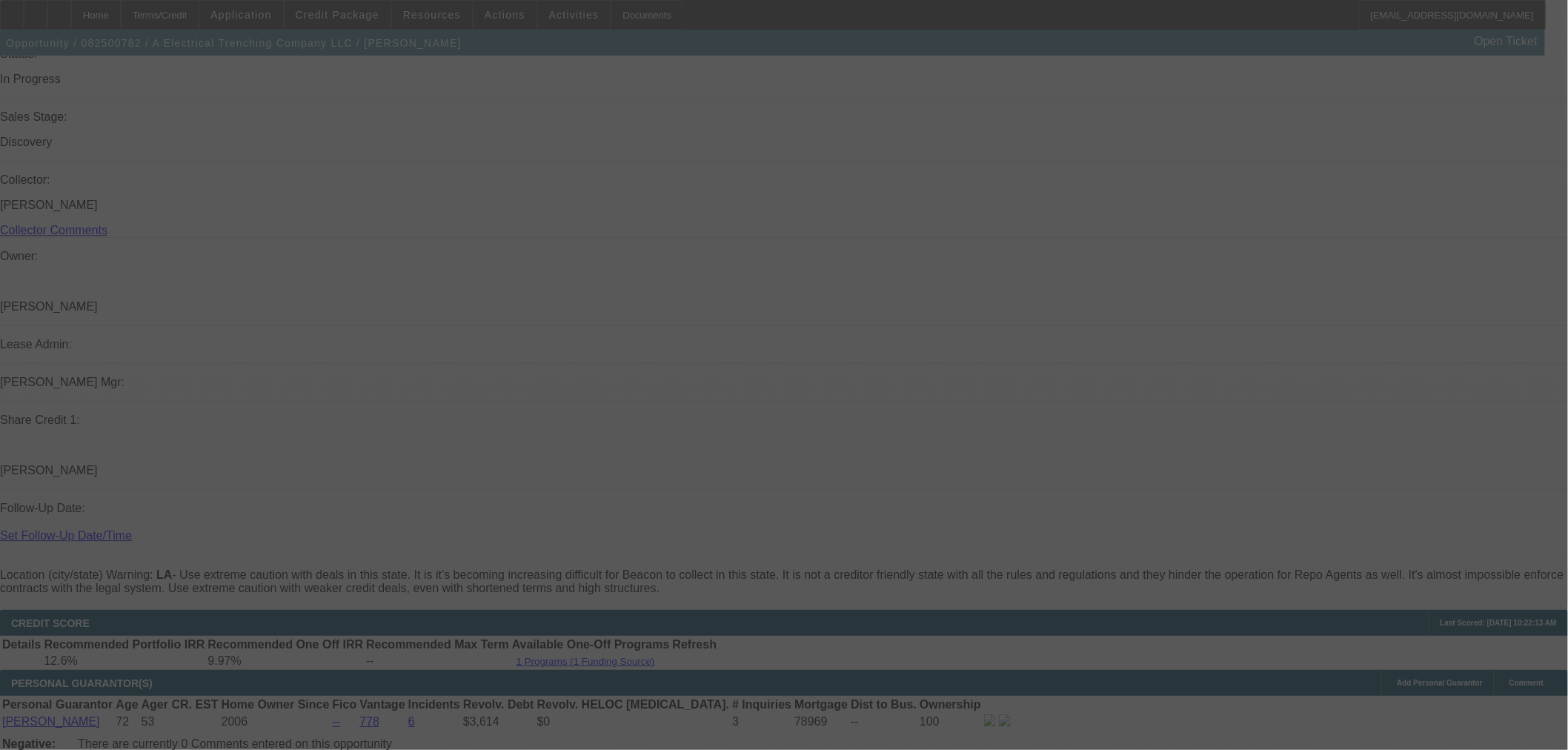
scroll to position [1235, 0]
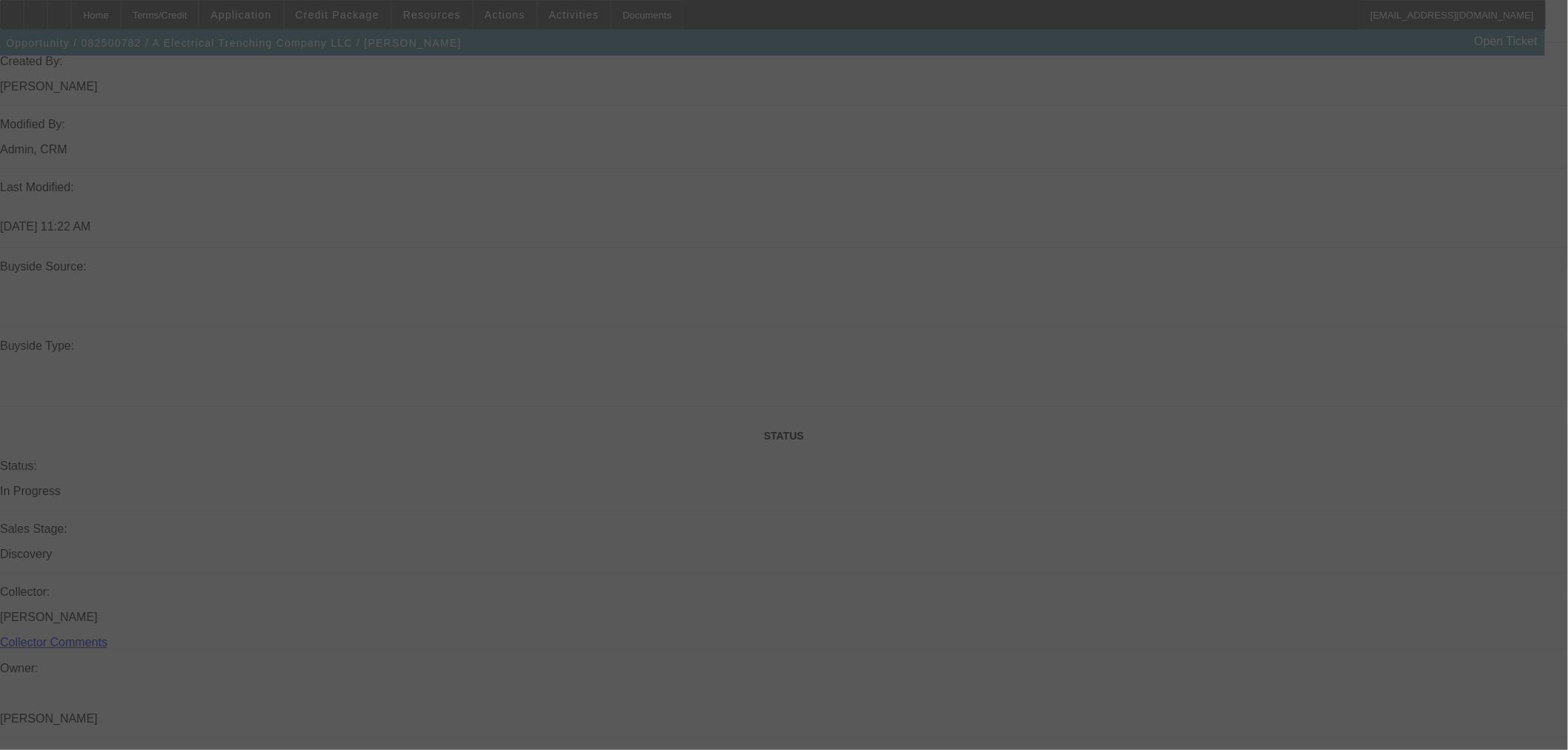
select select "0"
select select "2"
select select "0"
select select "6"
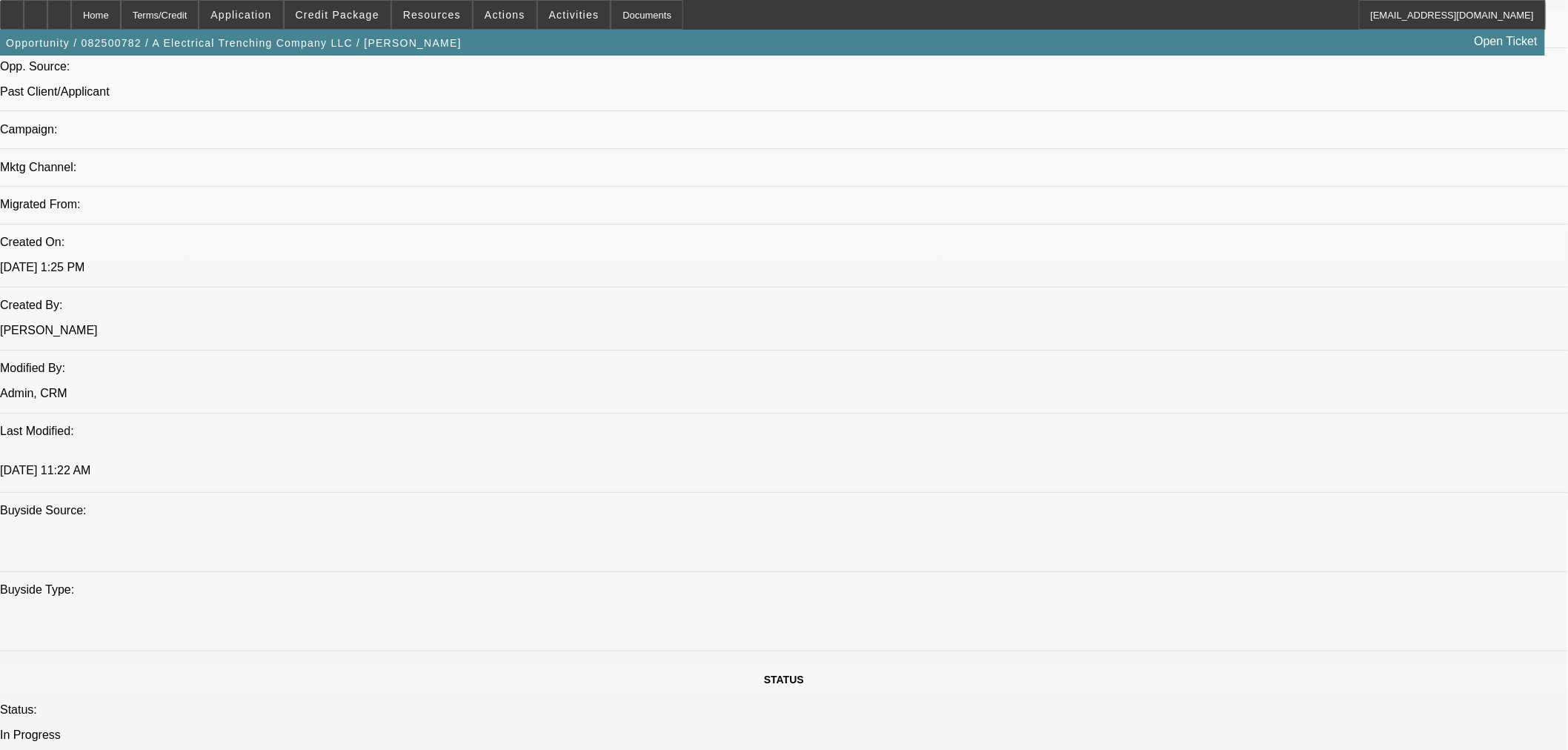
scroll to position [988, 0]
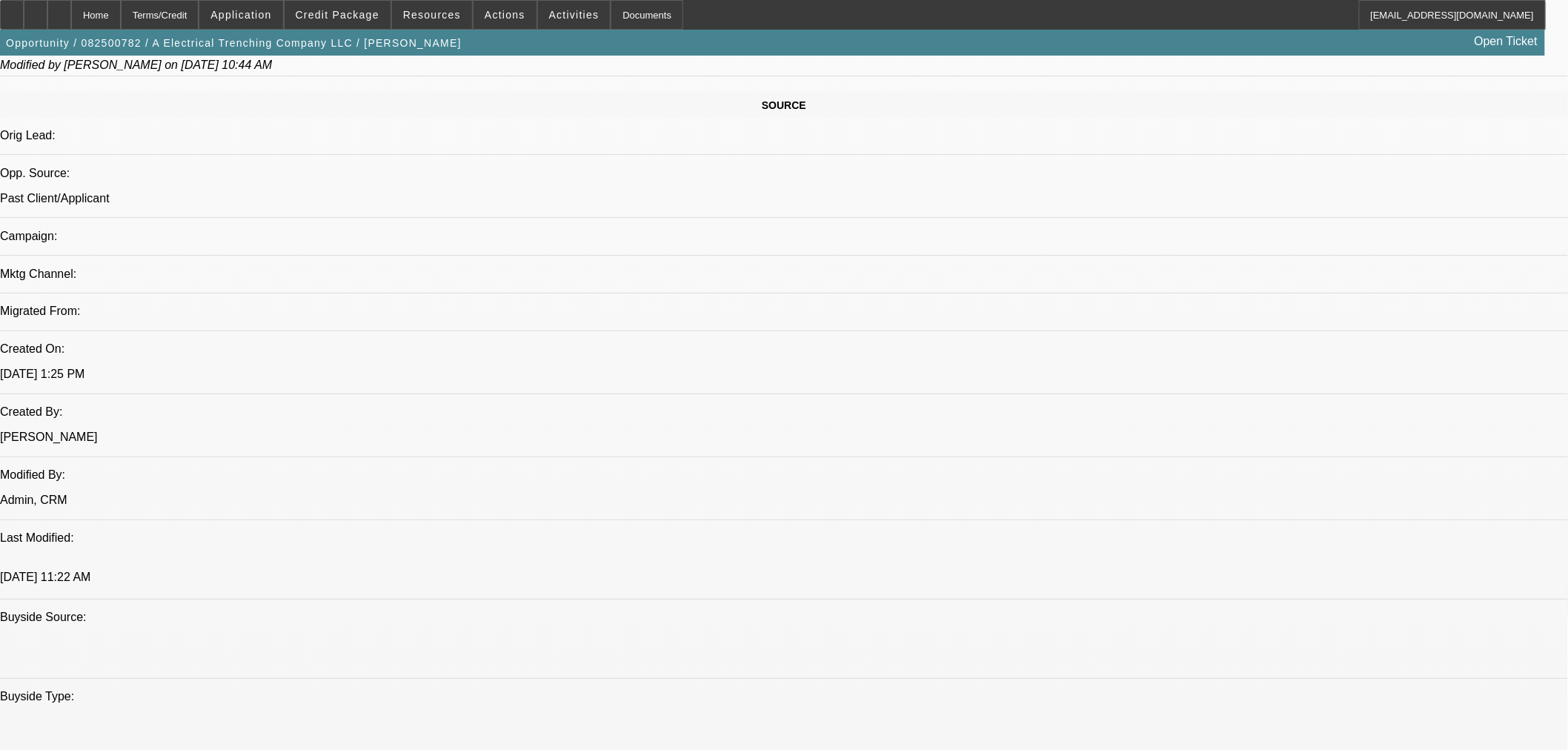
scroll to position [741, 0]
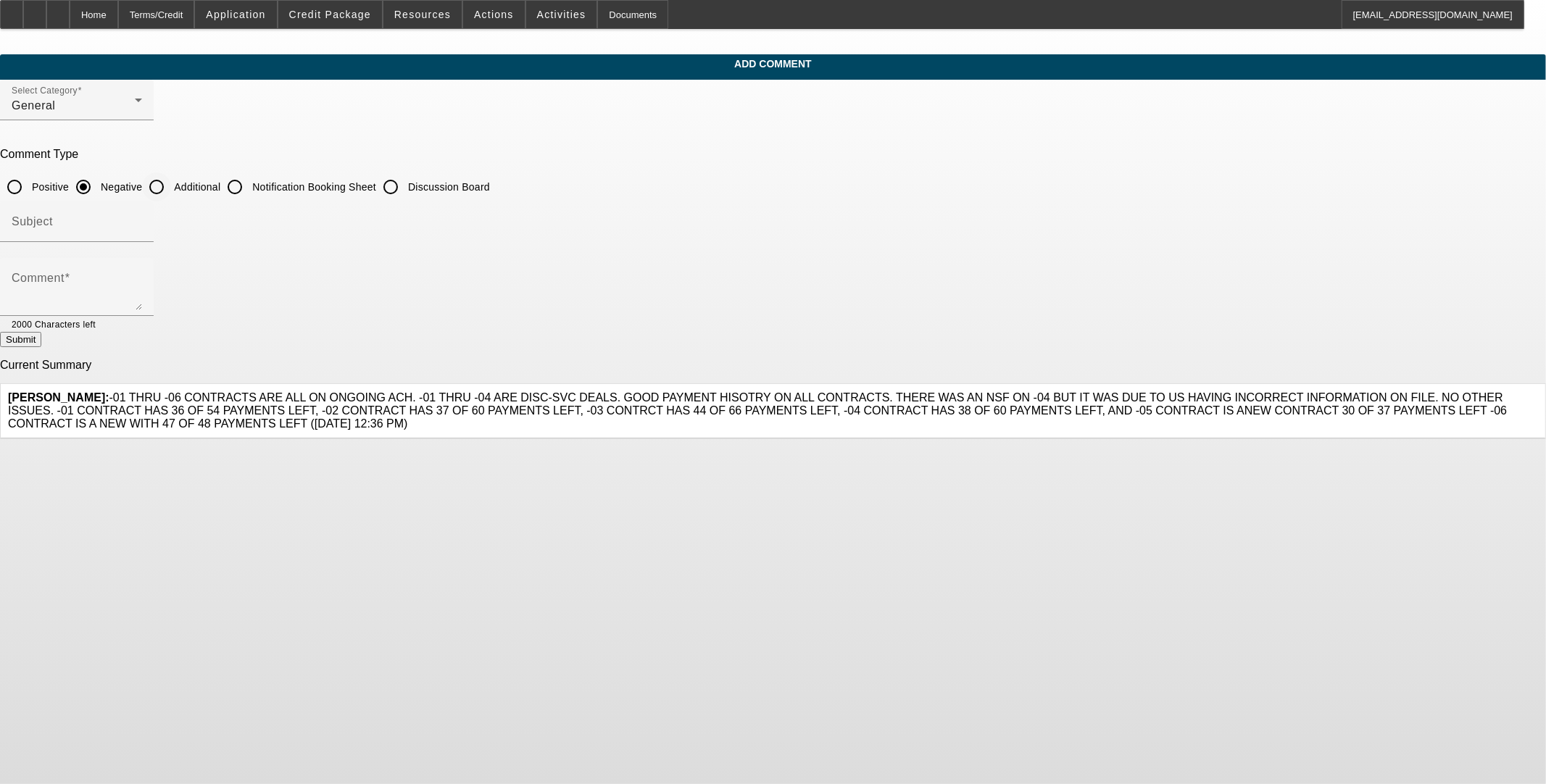
click at [171, 187] on input "Additional" at bounding box center [157, 187] width 29 height 29
radio input "true"
click at [142, 279] on textarea "Comment" at bounding box center [77, 292] width 130 height 35
type textarea "This is a many time repeat Beacon customer that was operating as a sole prop fo…"
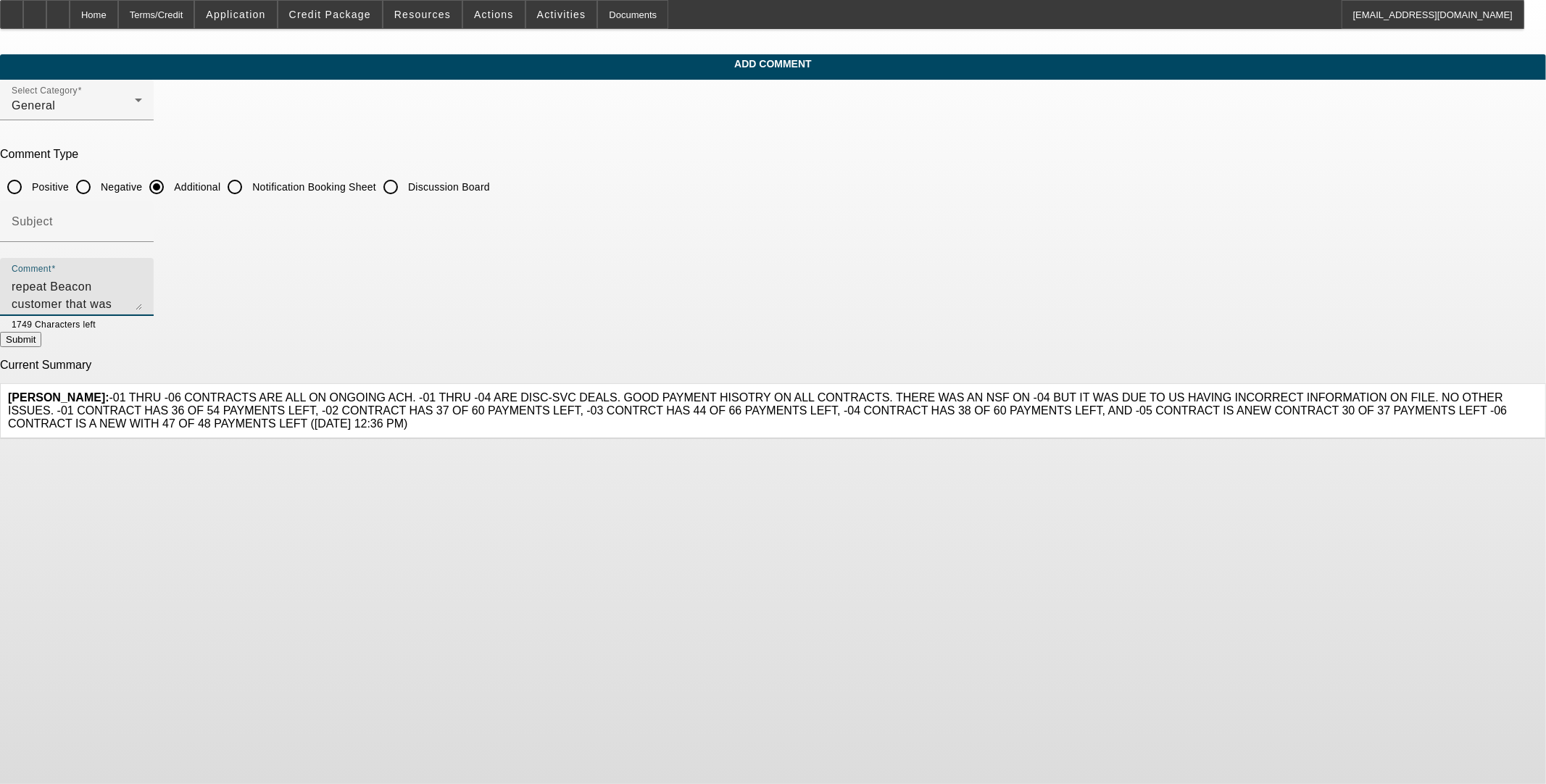
click at [42, 339] on button "Submit" at bounding box center [20, 340] width 42 height 15
radio input "true"
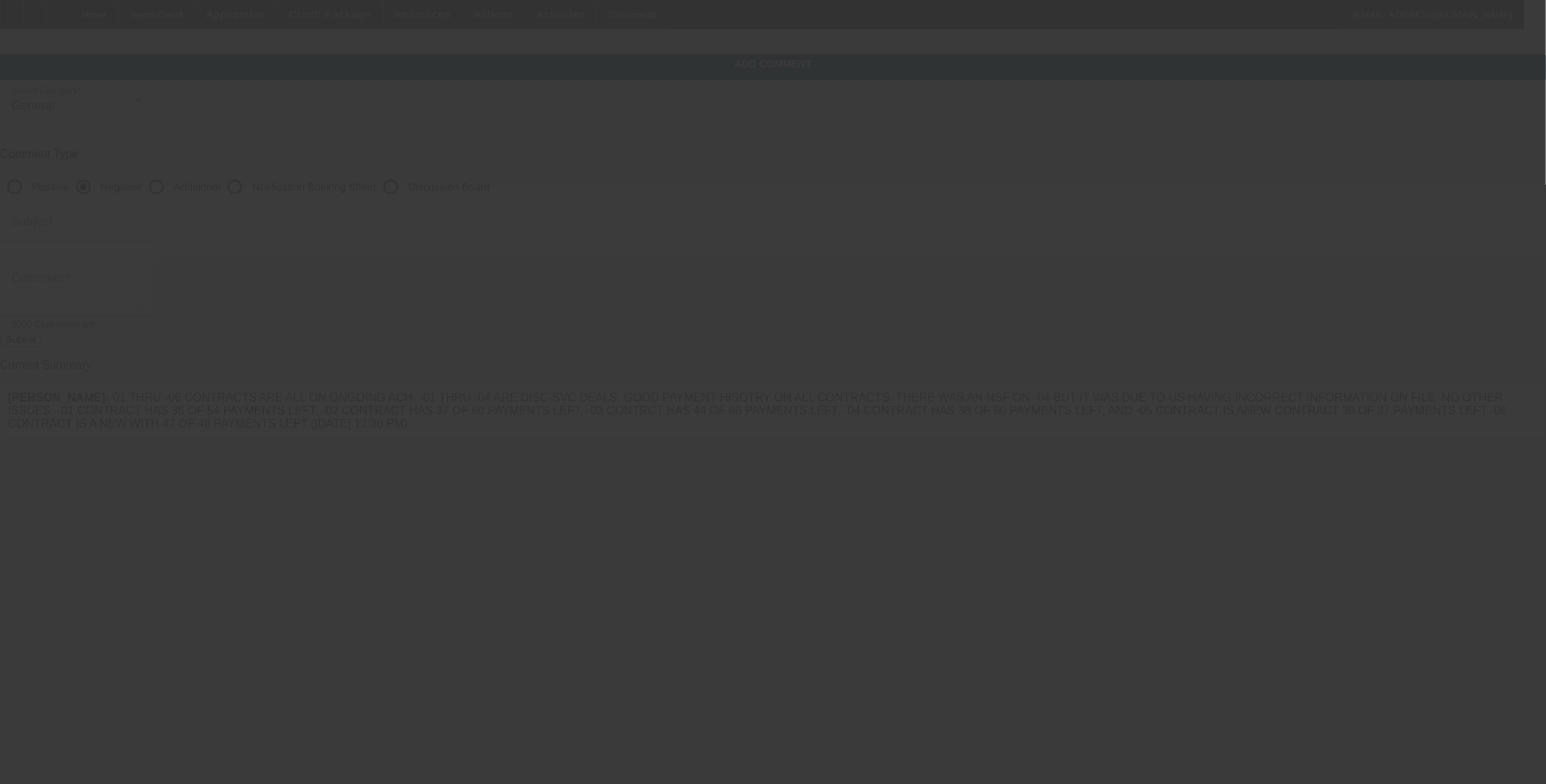
scroll to position [0, 0]
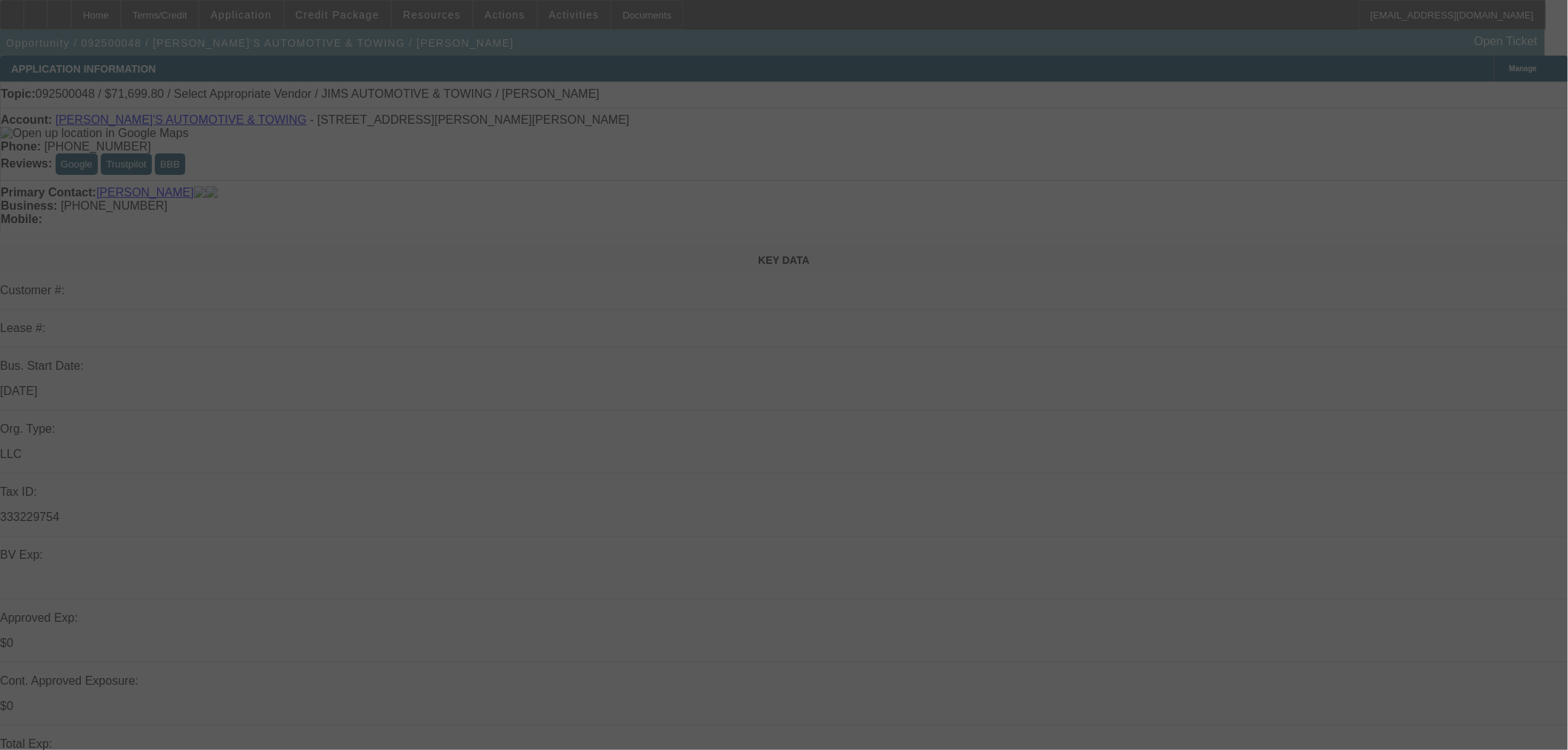
select select "0"
select select "2"
select select "0.1"
select select "4"
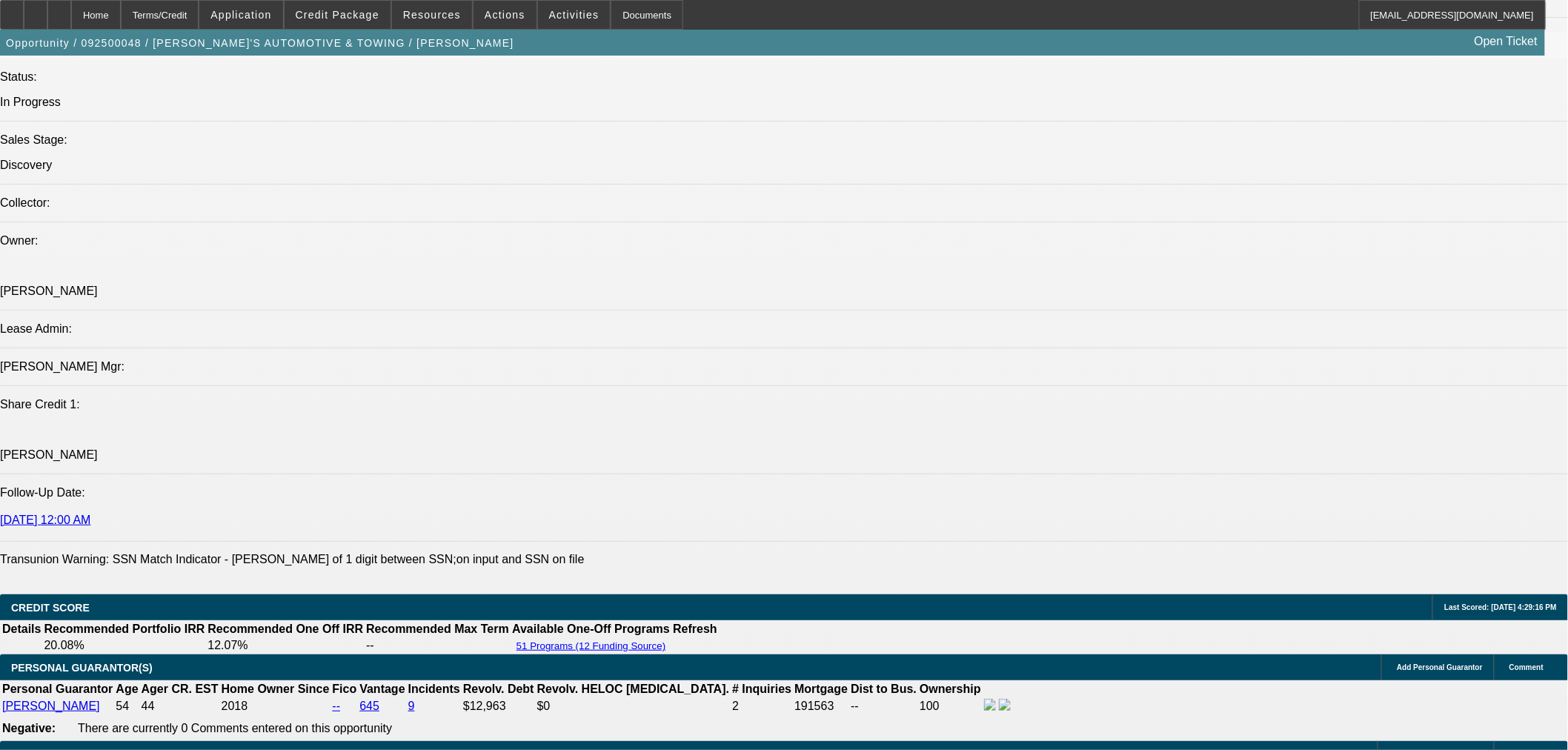
scroll to position [1806, 0]
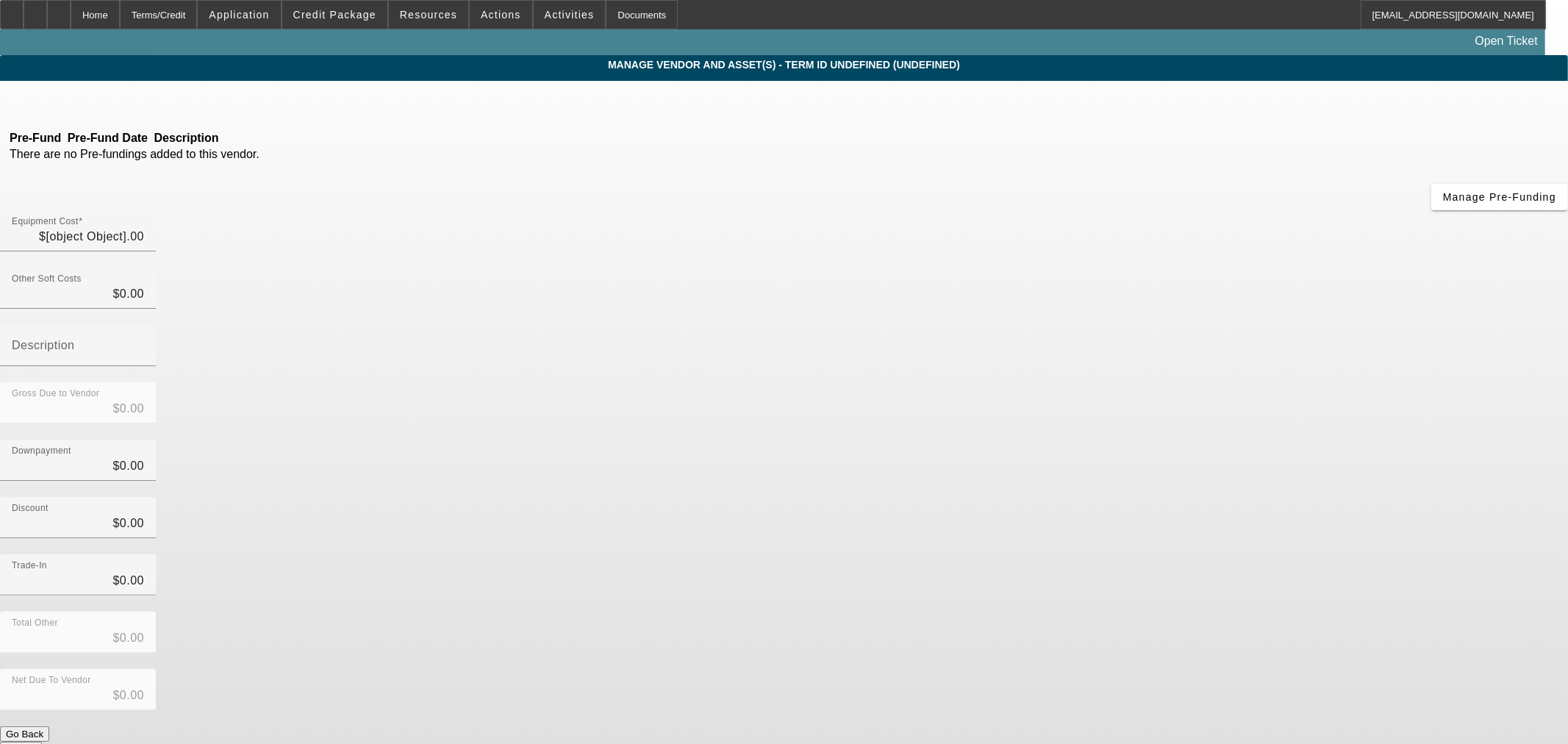
type input "$75,473.47"
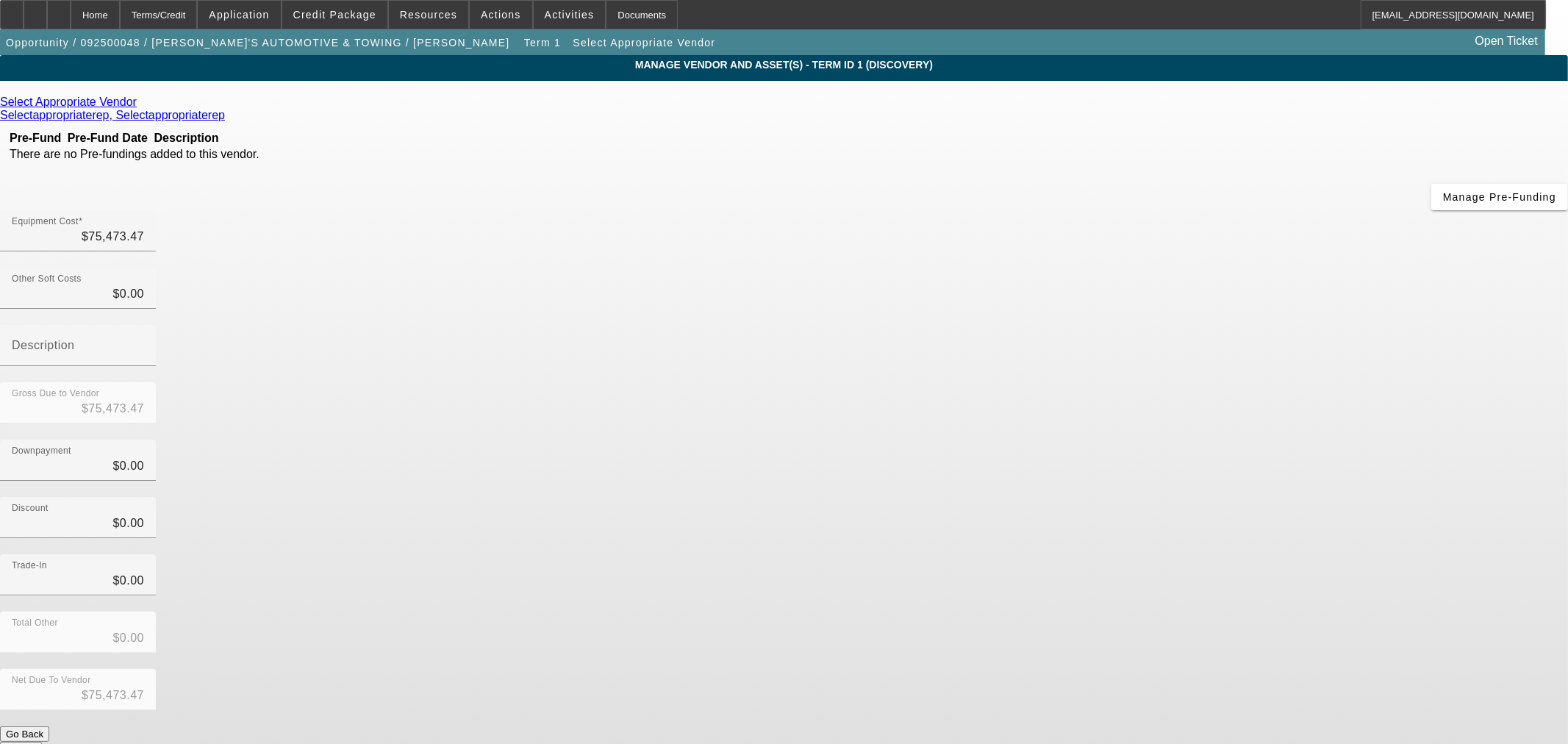
click at [141, 99] on link at bounding box center [138, 102] width 3 height 13
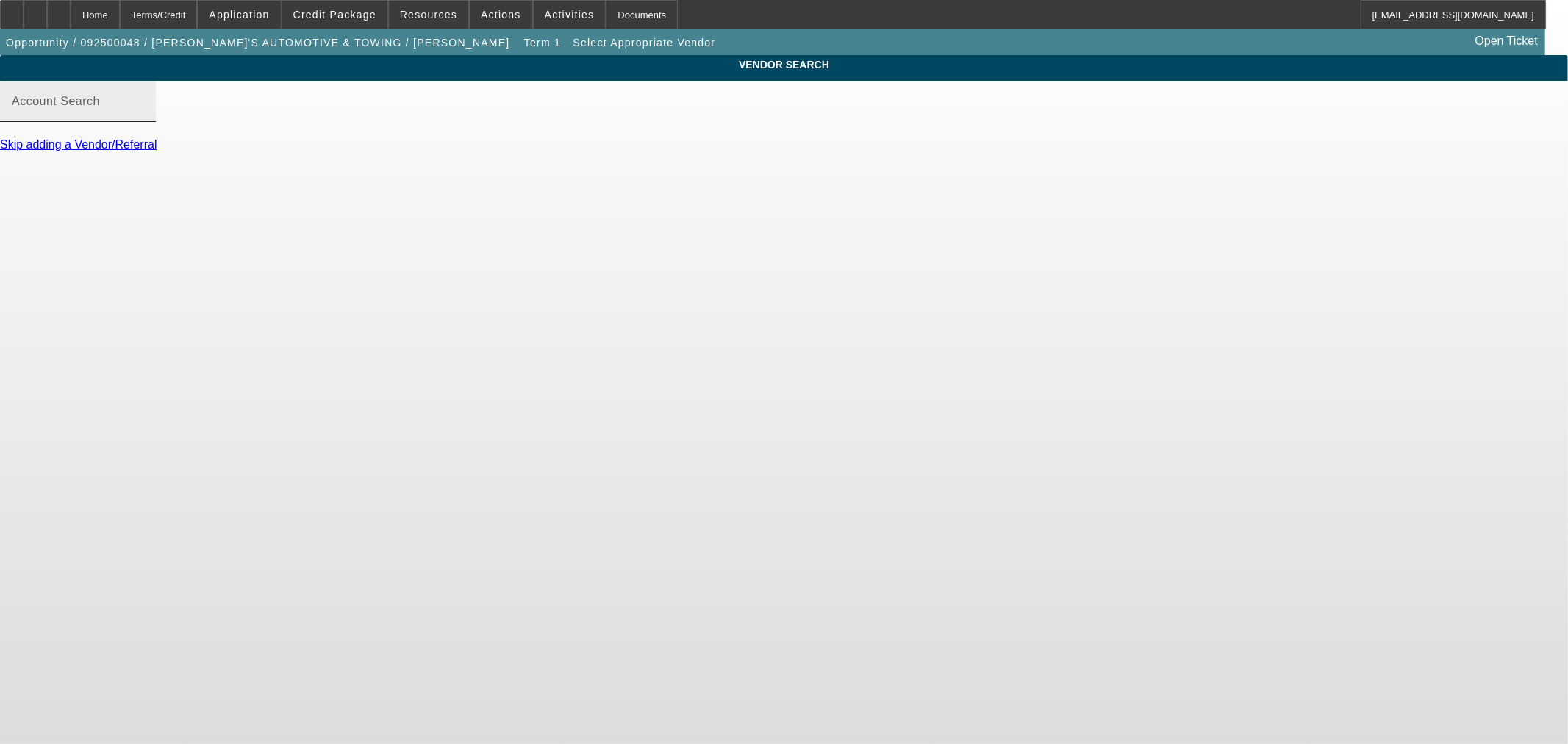
click at [144, 116] on input "Account Search" at bounding box center [78, 107] width 132 height 17
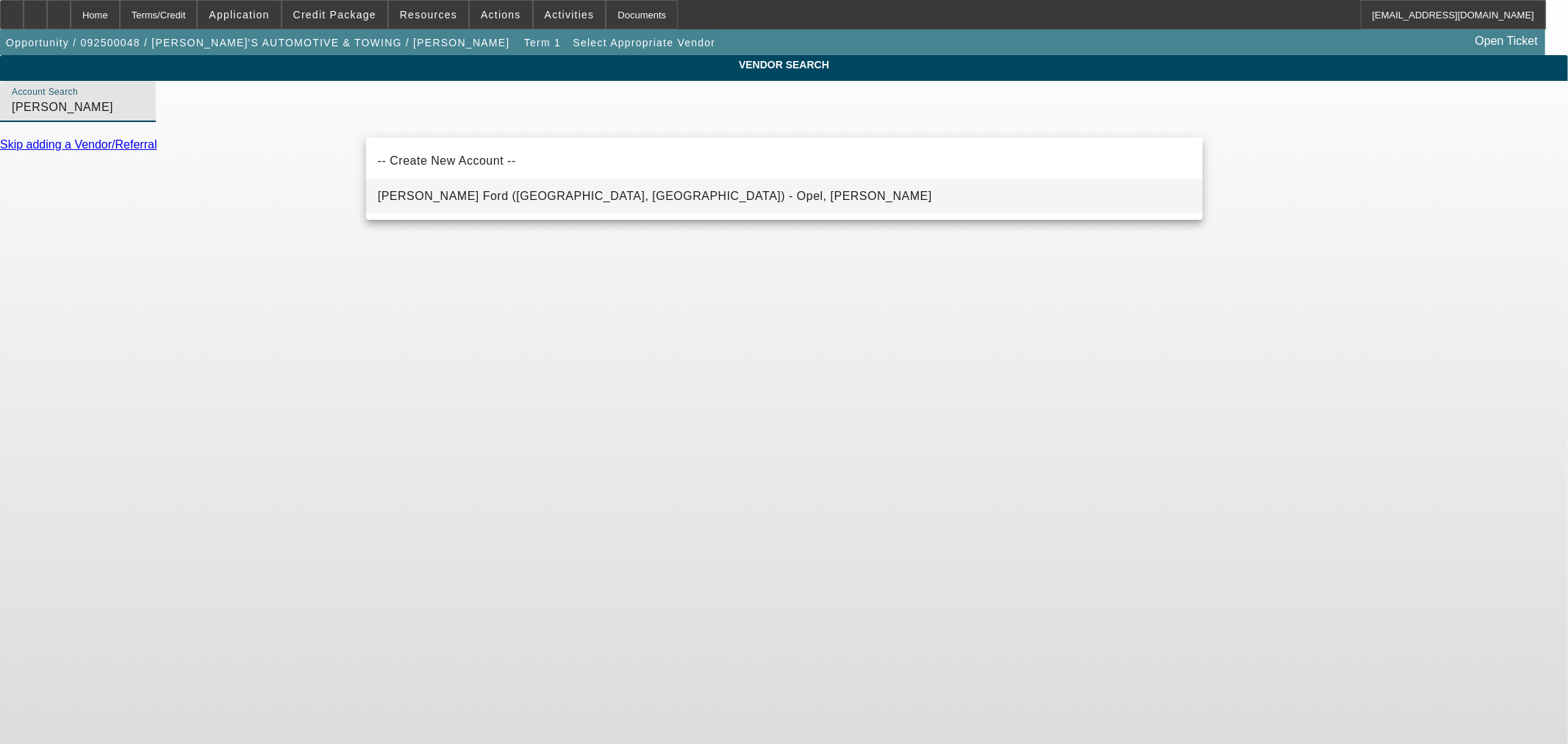
click at [583, 200] on mat-option "Jim Shorkey Ford (White Oak, PA) - Opel, Mike" at bounding box center [784, 196] width 836 height 35
type input "Jim Shorkey Ford (White Oak, PA) - Opel, Mike"
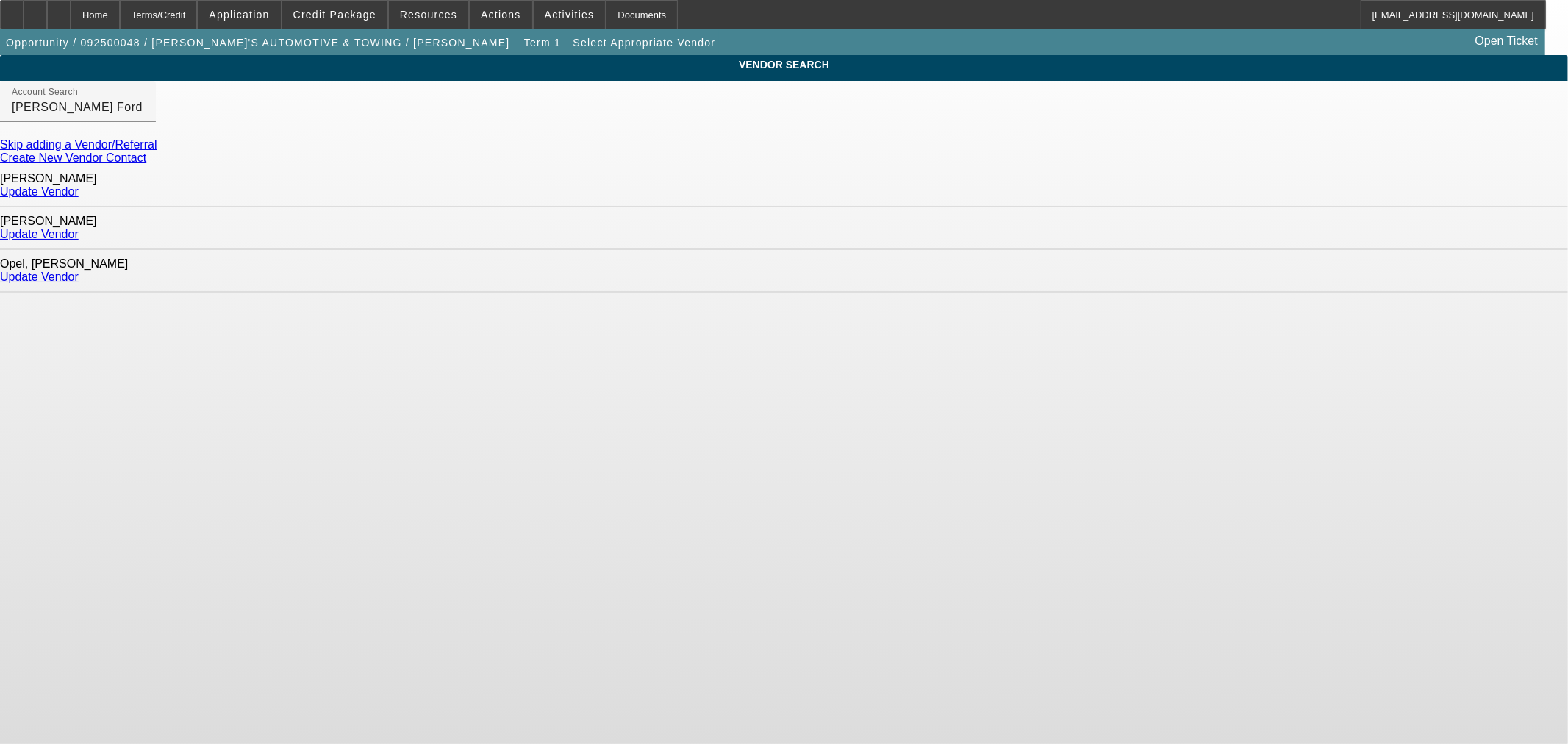
click at [79, 186] on link "Update Vendor" at bounding box center [39, 191] width 79 height 12
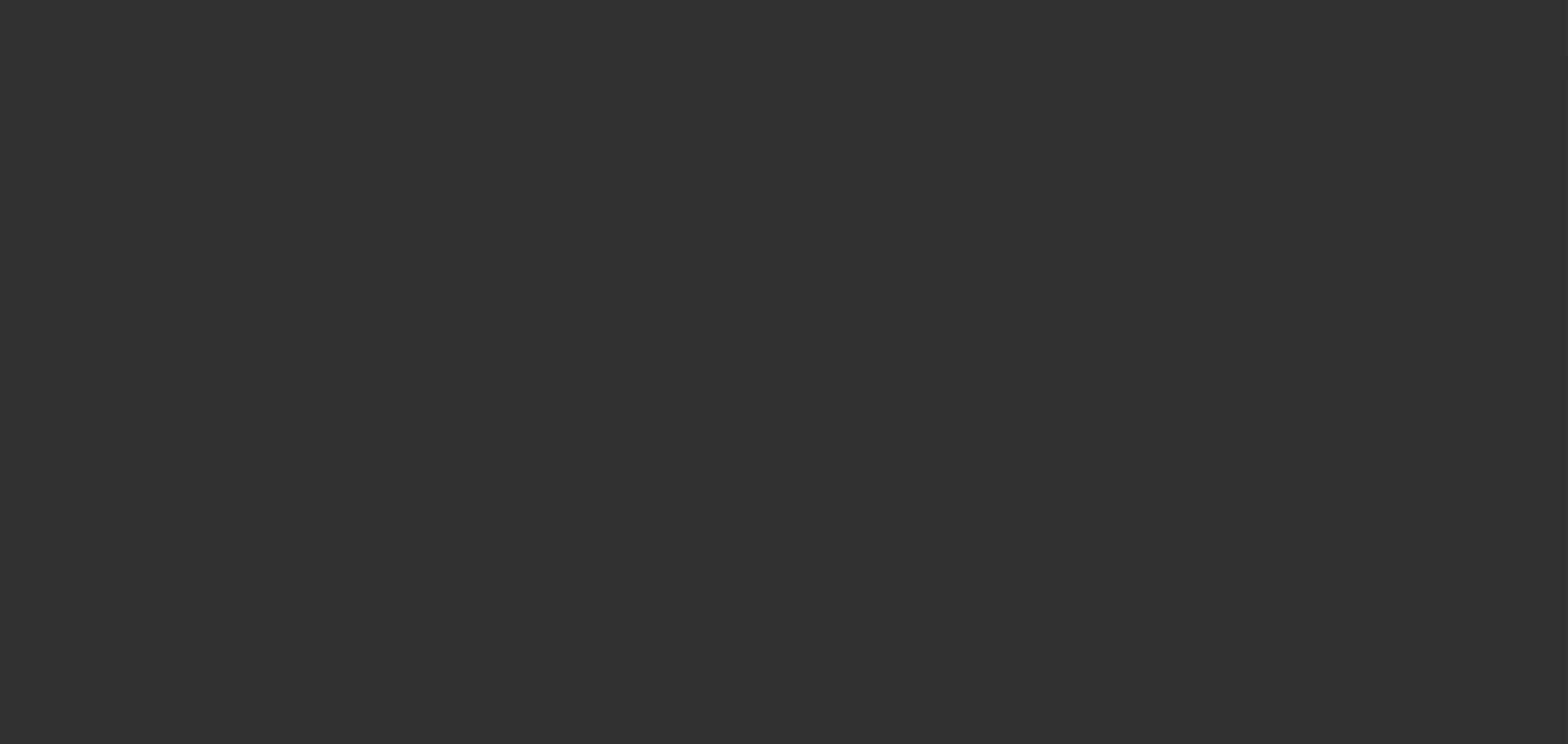
type input "$75,473.47"
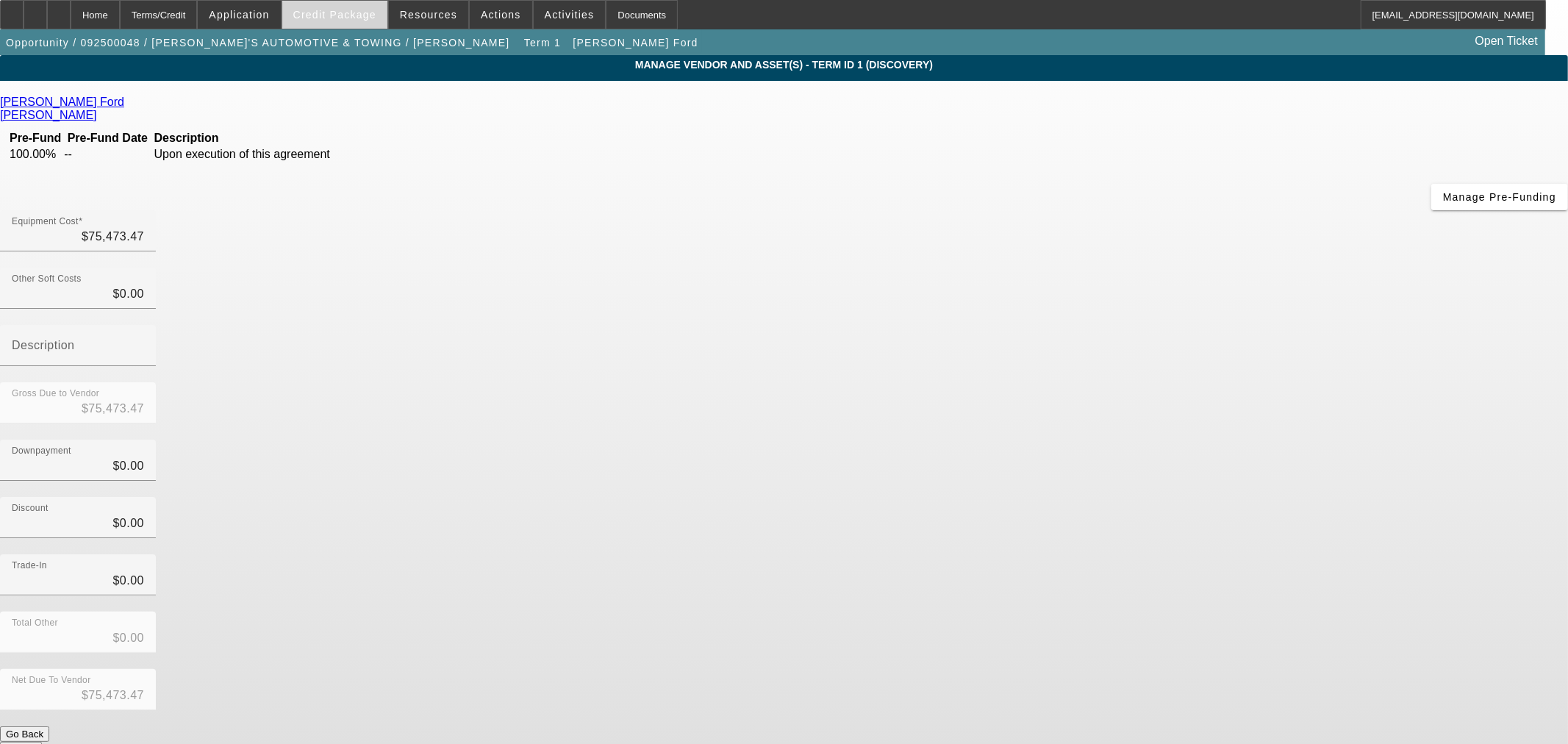
click at [342, 16] on span "Credit Package" at bounding box center [335, 15] width 83 height 12
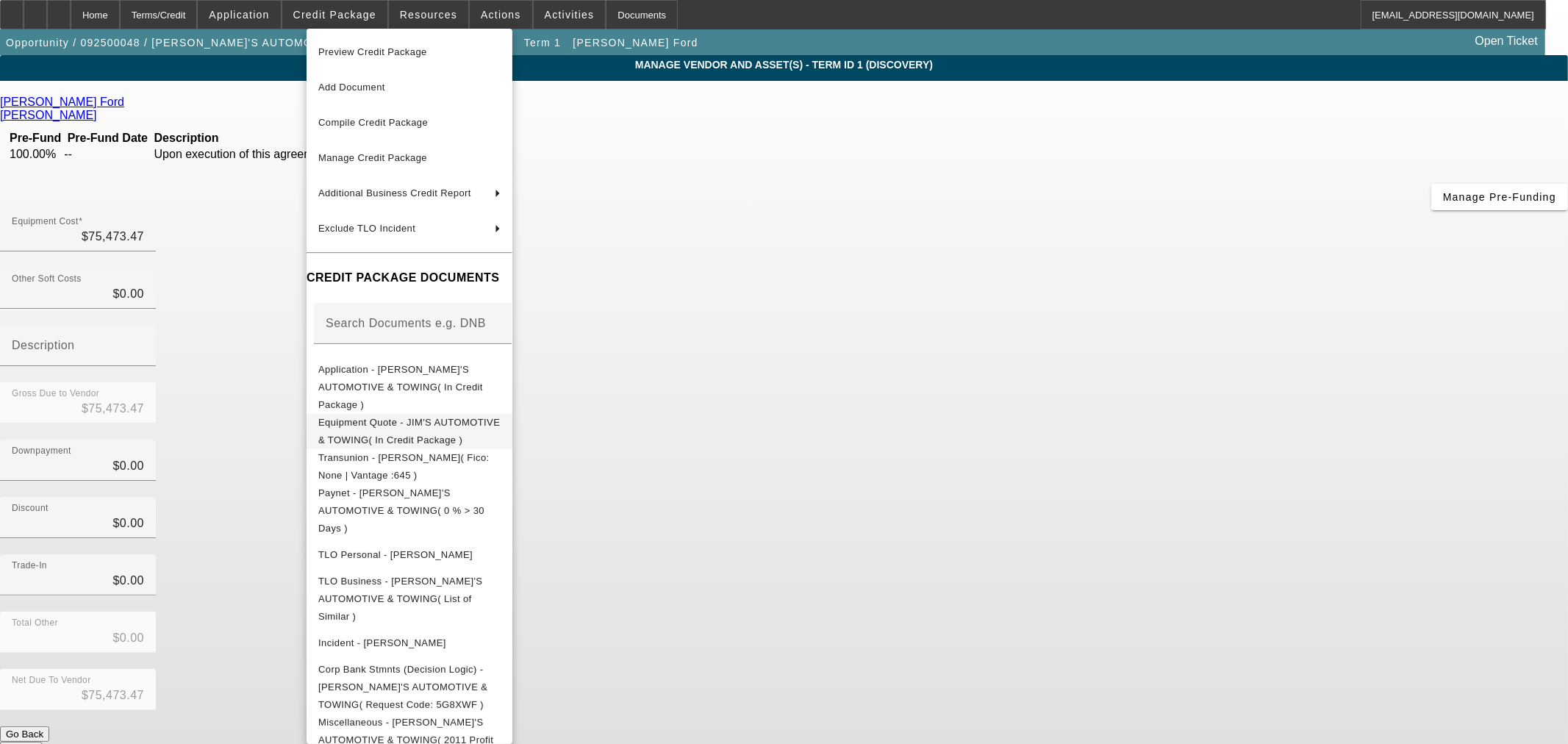
click at [420, 417] on span "Equipment Quote - JIM'S AUTOMOTIVE & TOWING( In Credit Package )" at bounding box center [409, 430] width 181 height 29
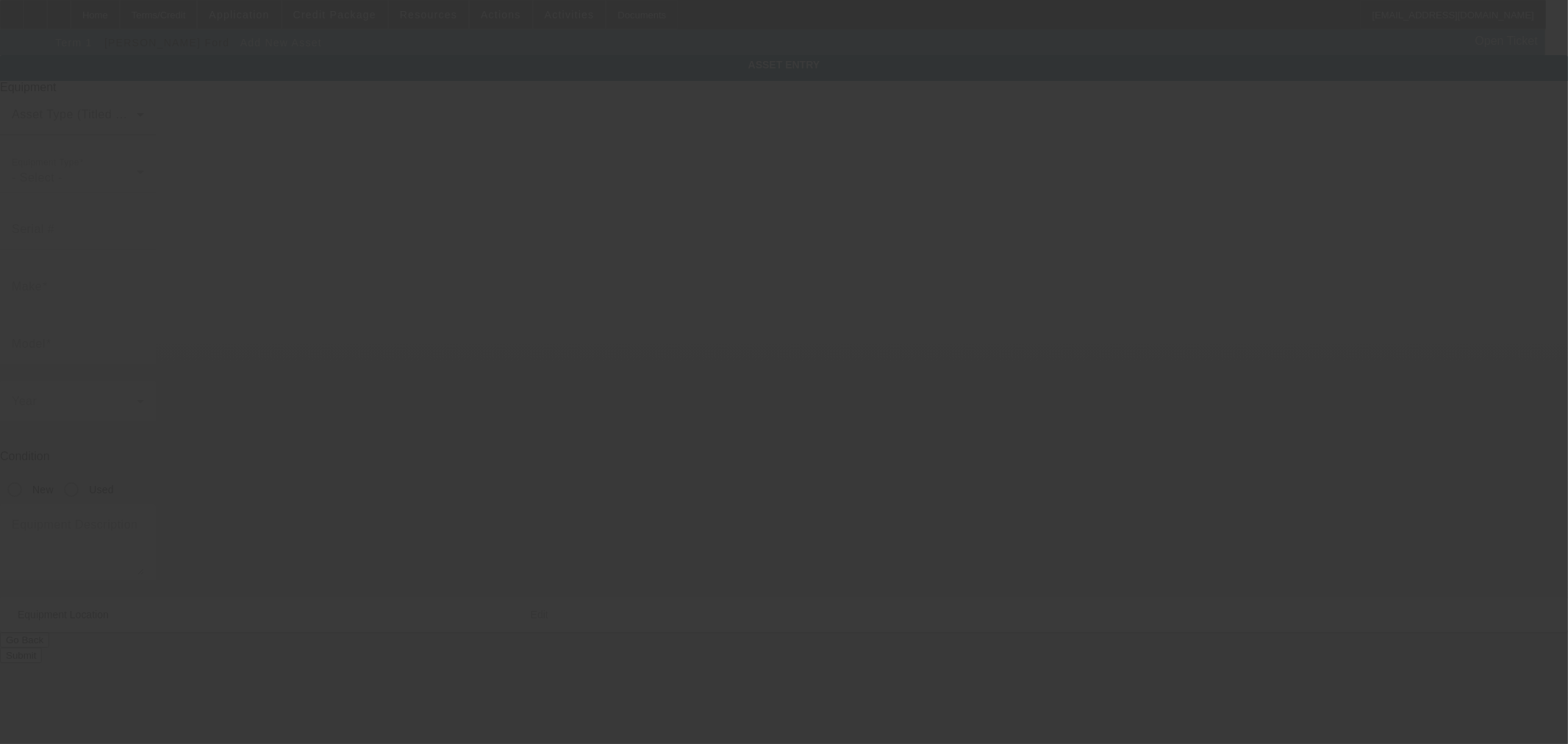
type input "[STREET_ADDRESS][PERSON_NAME]"
type input "[PERSON_NAME]"
type input "16121"
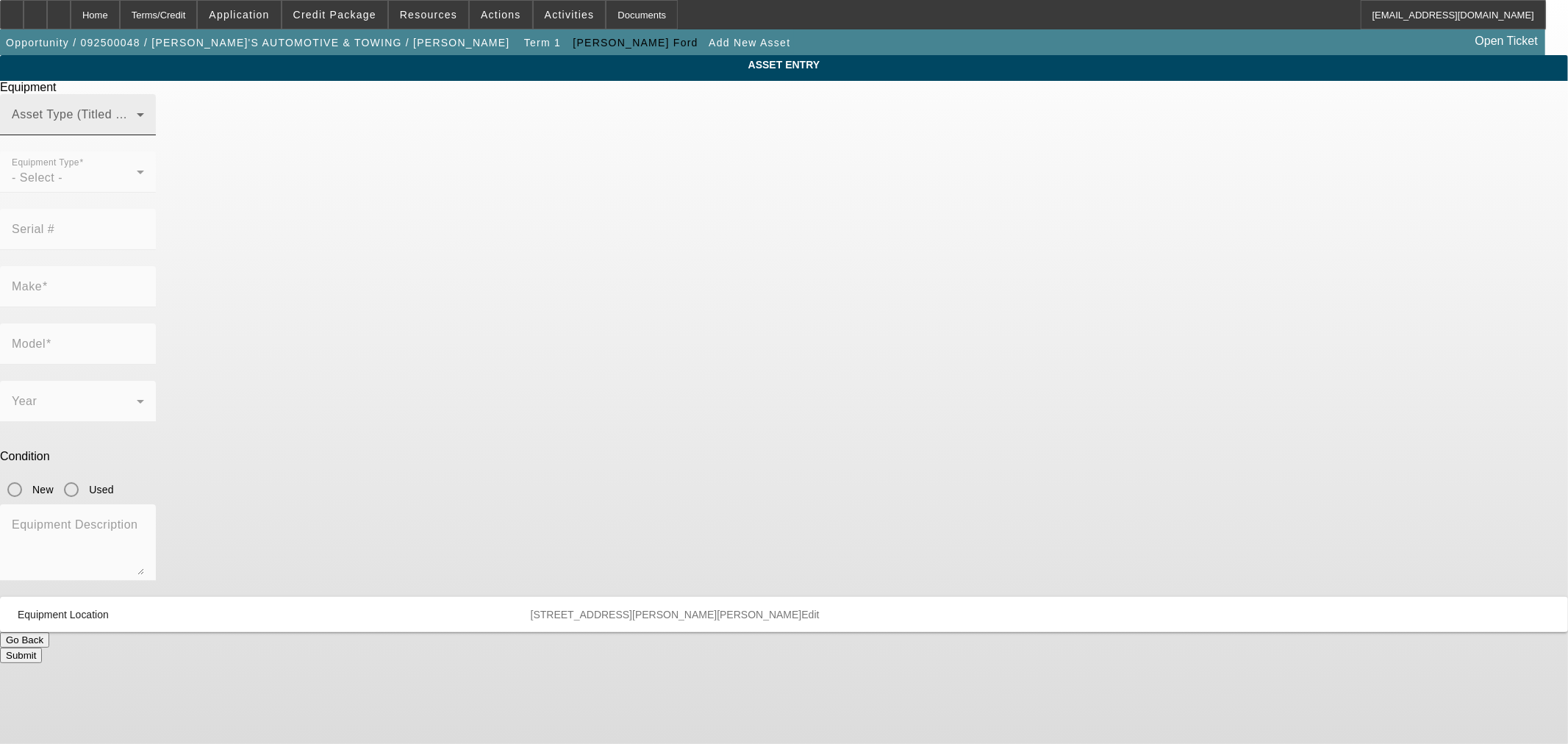
click at [144, 134] on div "Asset Type (Titled or Non-Titled)" at bounding box center [78, 115] width 132 height 41
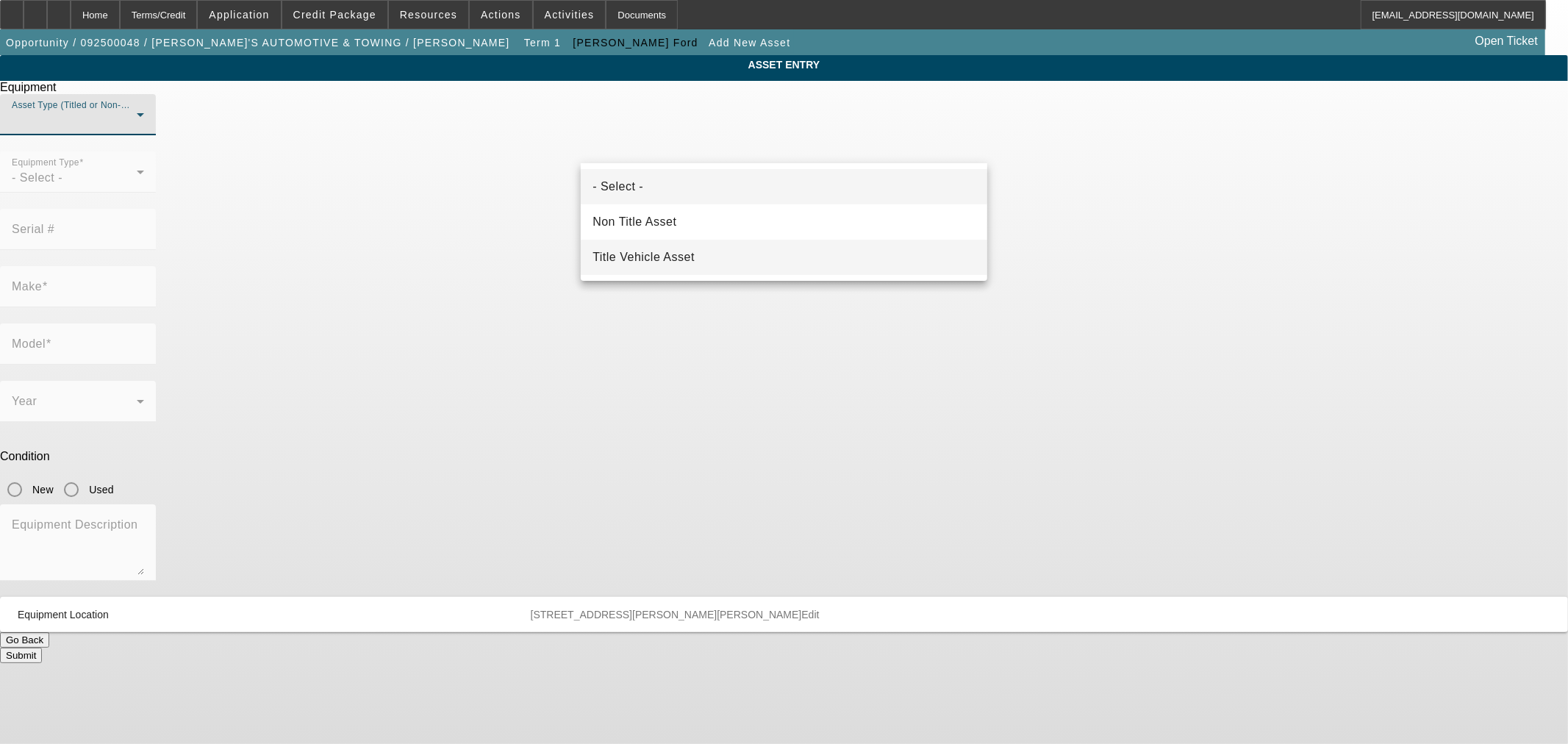
click at [626, 251] on span "Title Vehicle Asset" at bounding box center [644, 258] width 102 height 17
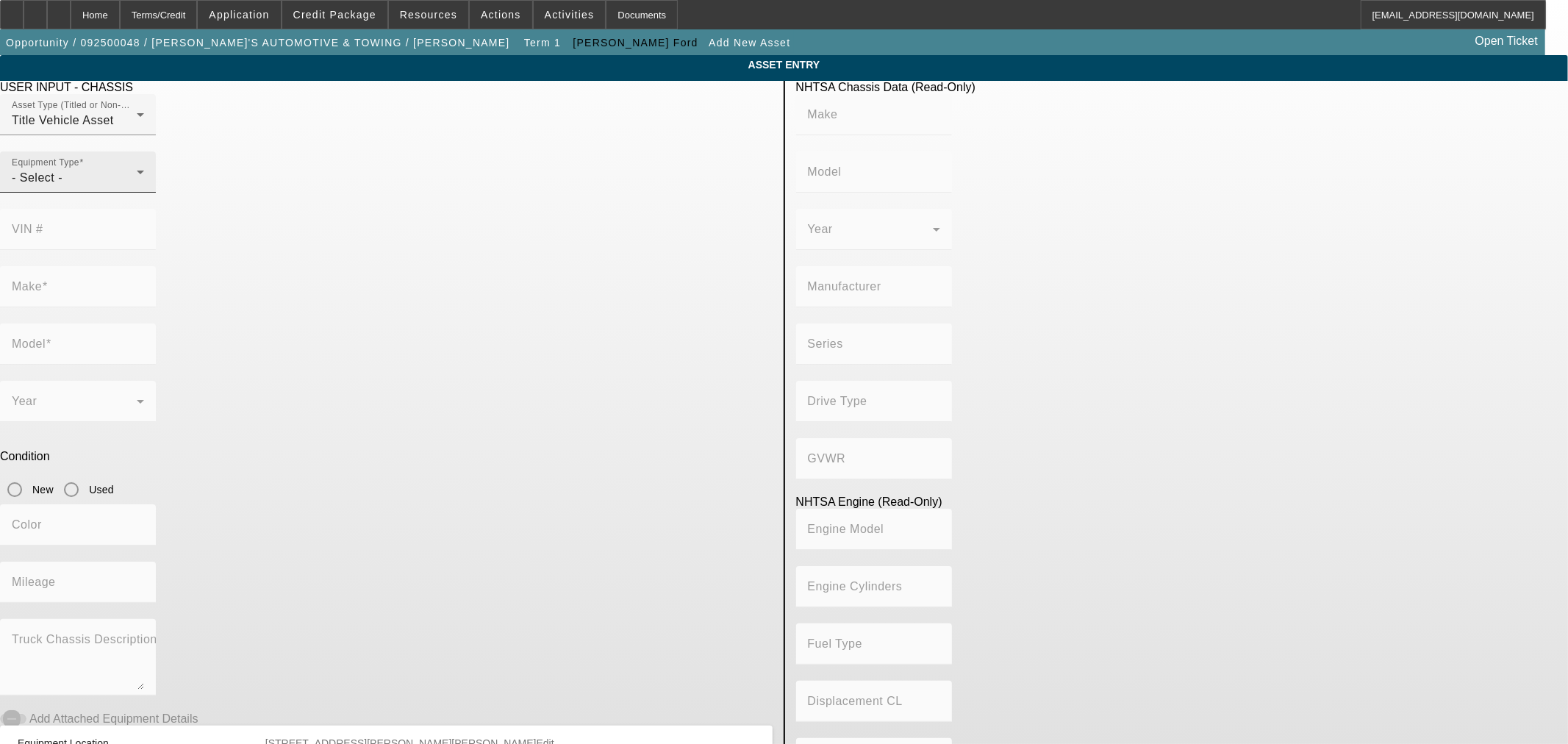
click at [136, 187] on div "- Select -" at bounding box center [74, 178] width 125 height 17
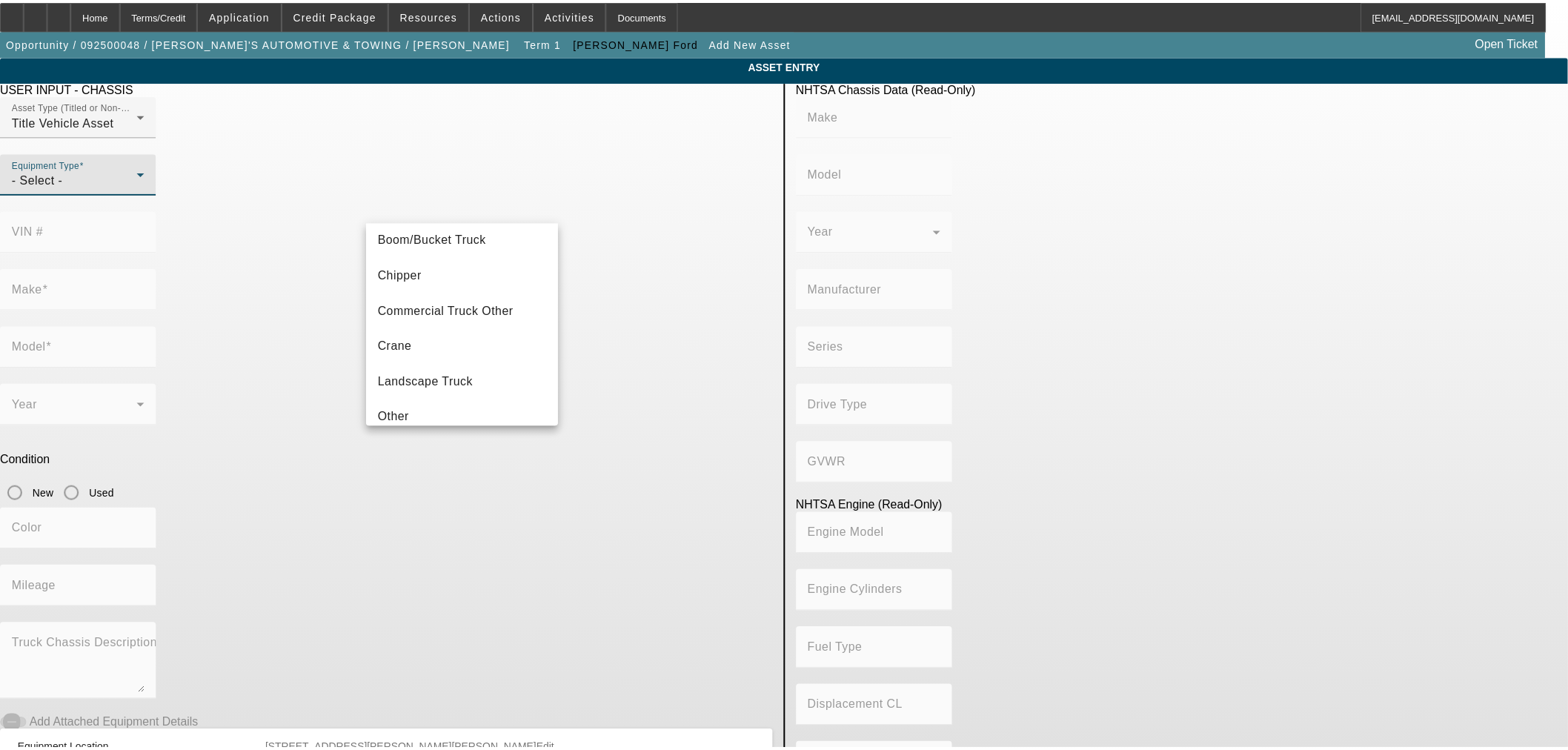
scroll to position [163, 0]
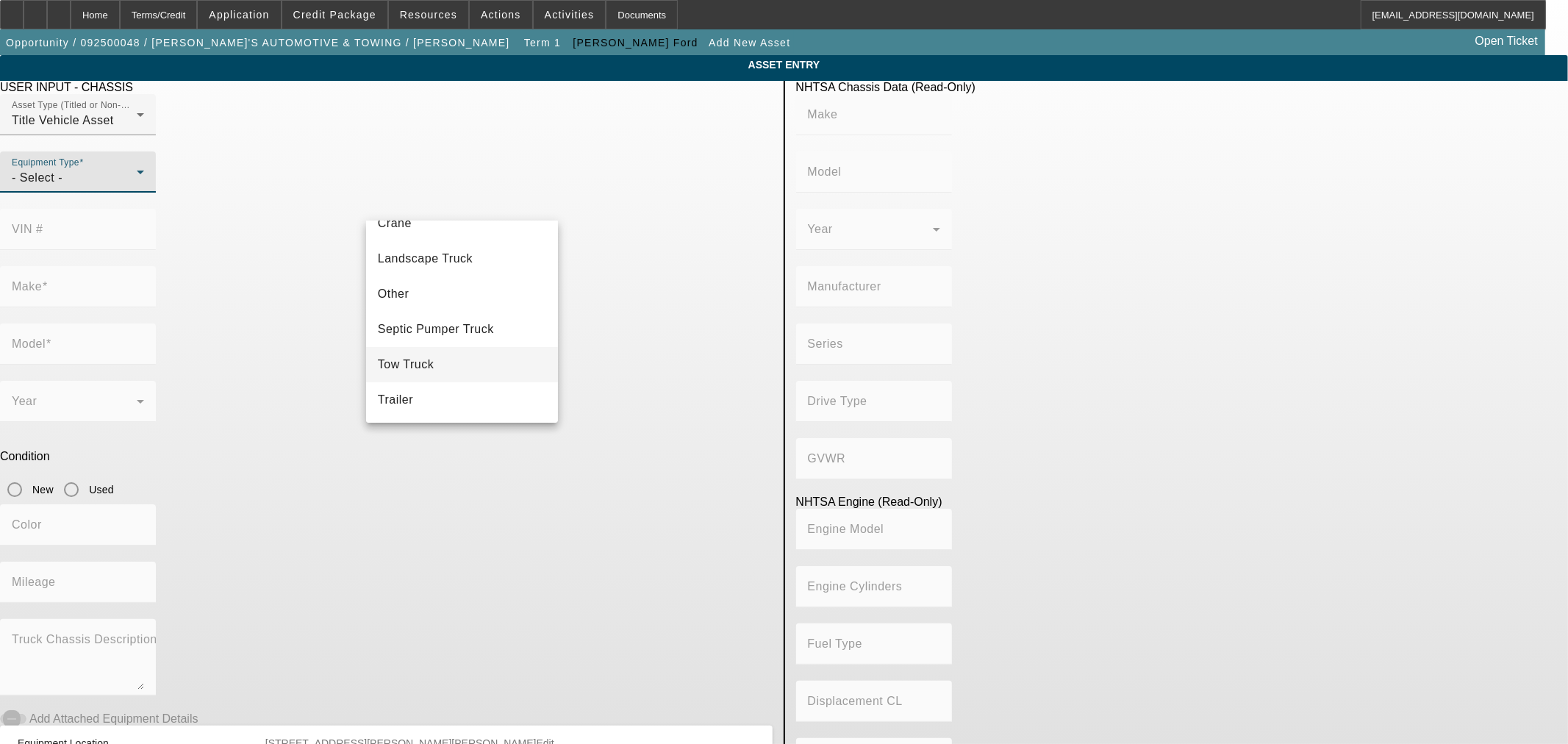
click at [437, 368] on mat-option "Tow Truck" at bounding box center [462, 365] width 192 height 35
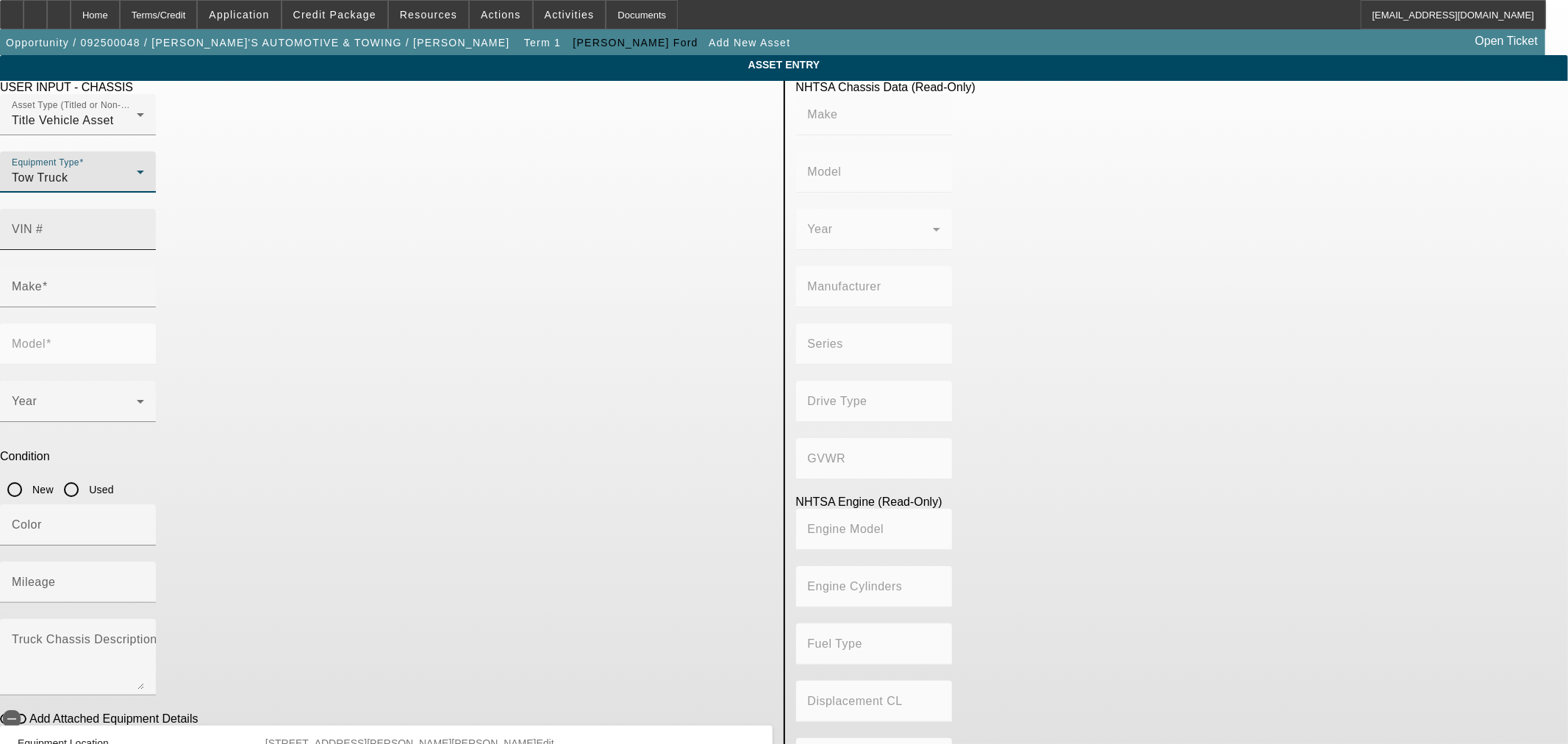
drag, startPoint x: 608, startPoint y: 193, endPoint x: 606, endPoint y: 205, distance: 12.2
click at [43, 223] on mat-label "VIN #" at bounding box center [28, 229] width 32 height 12
click at [144, 226] on input "VIN #" at bounding box center [78, 235] width 132 height 17
paste input "[US_VEHICLE_IDENTIFICATION_NUMBER]"
type input "[US_VEHICLE_IDENTIFICATION_NUMBER]"
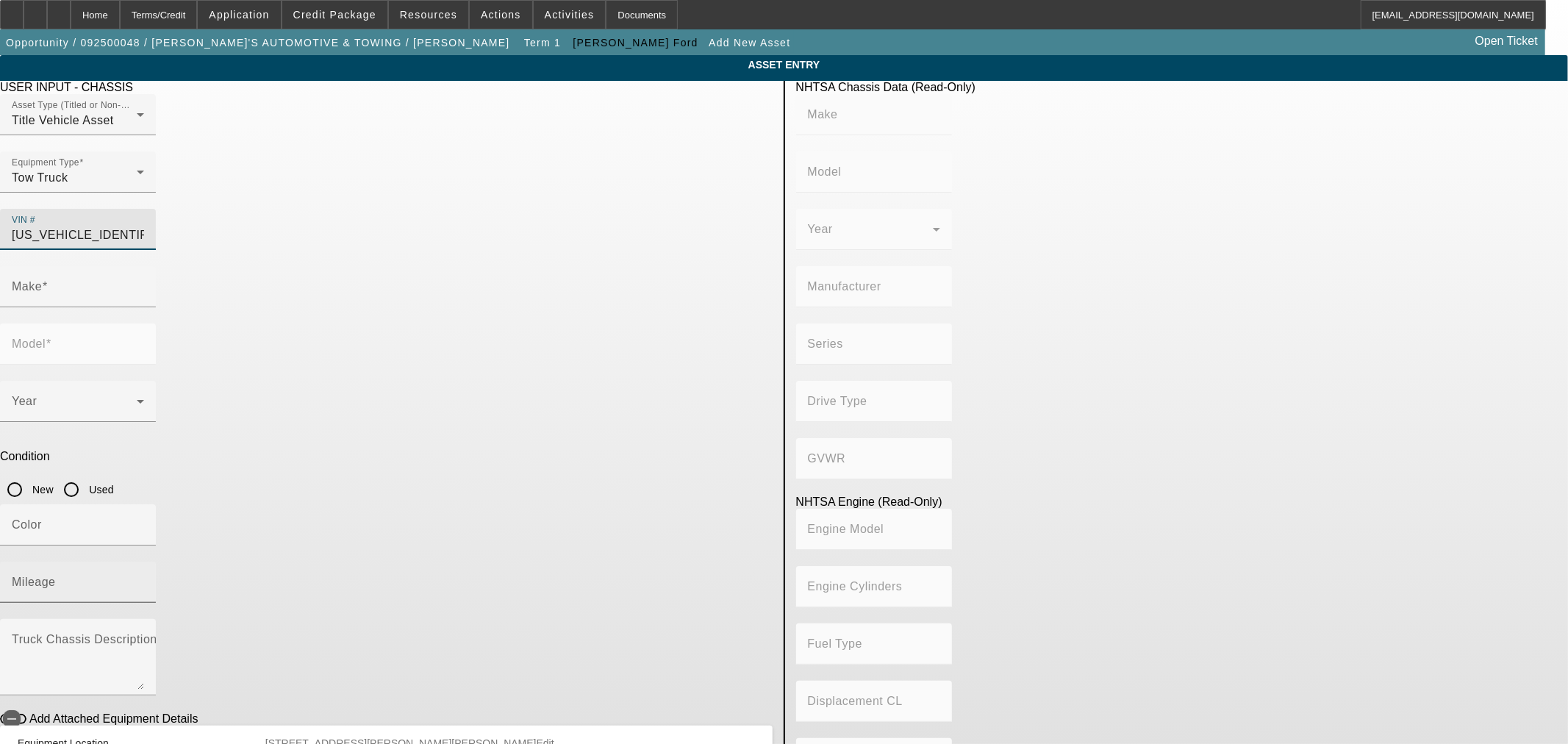
type input "RAM"
type input "5500"
type input "CHRYSLER DE [GEOGRAPHIC_DATA] [GEOGRAPHIC_DATA]"
type input "DP"
type input "4WD/4-Wheel Drive/4x4"
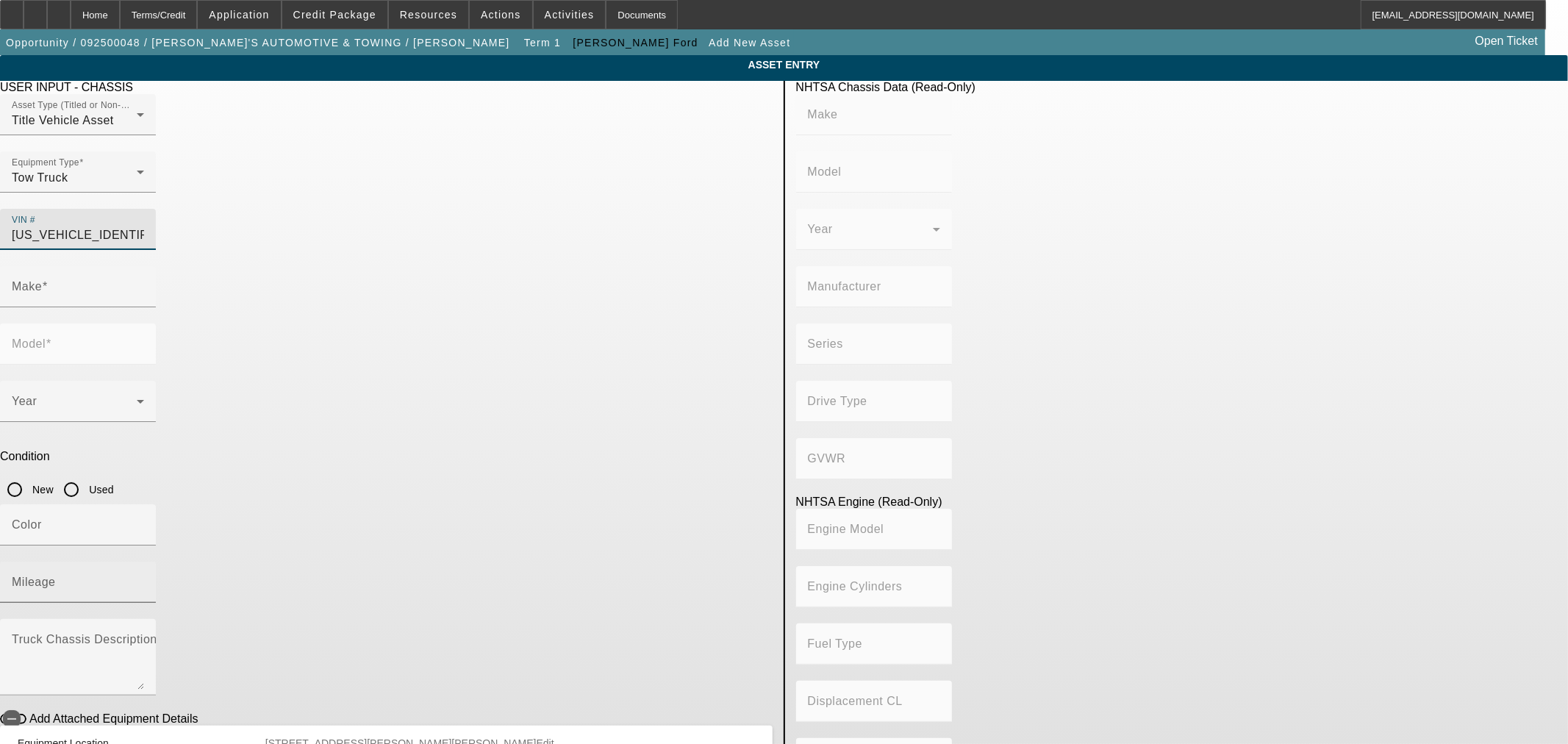
type input "Class 5: 16,001 - 19,500 lb (7,258 - 8,845 kg)"
type input "8"
type input "Gasoline"
type input "390.55196220628"
type input "6.4"
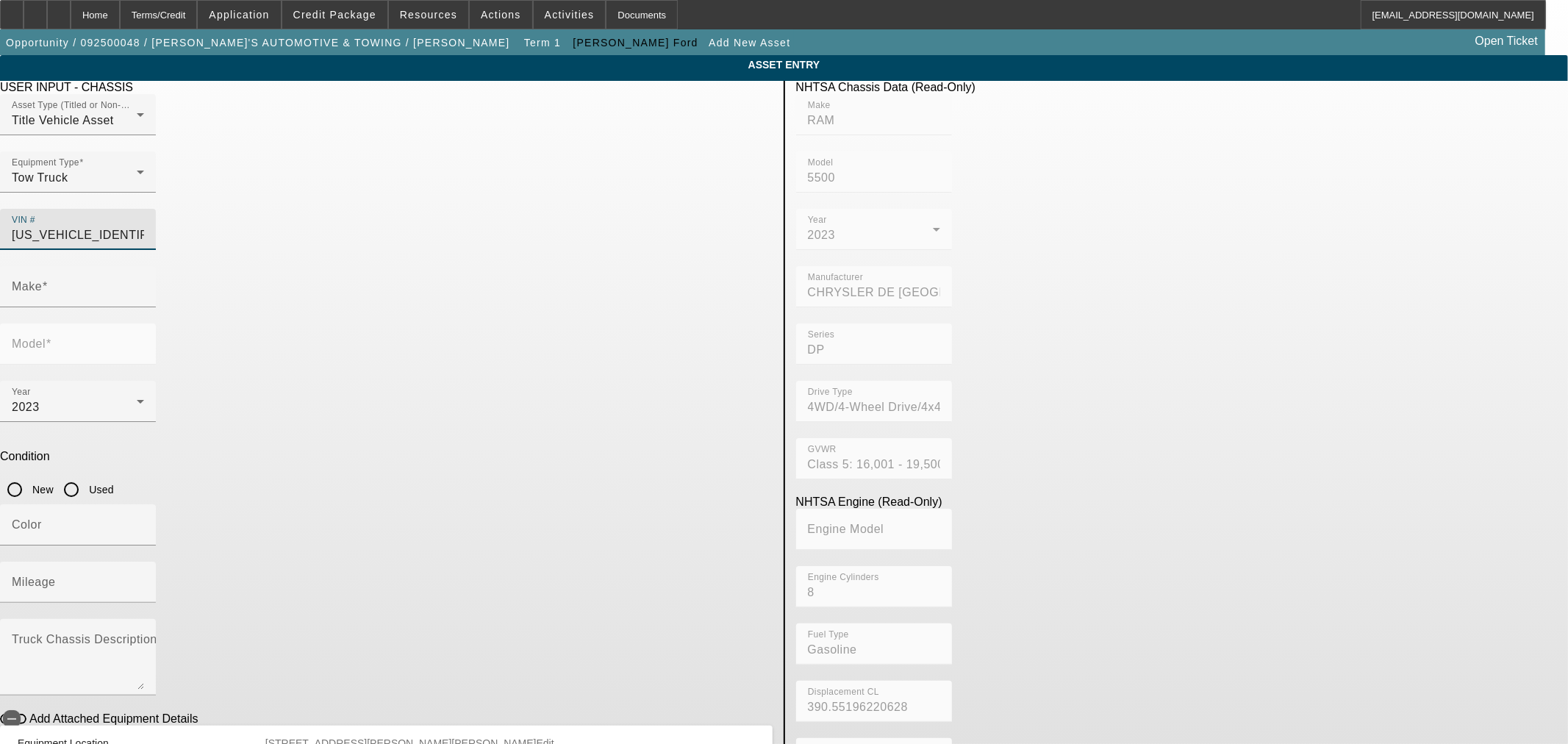
type input "RAM"
type input "5500"
type input "3C7WRNDJ7PG582834"
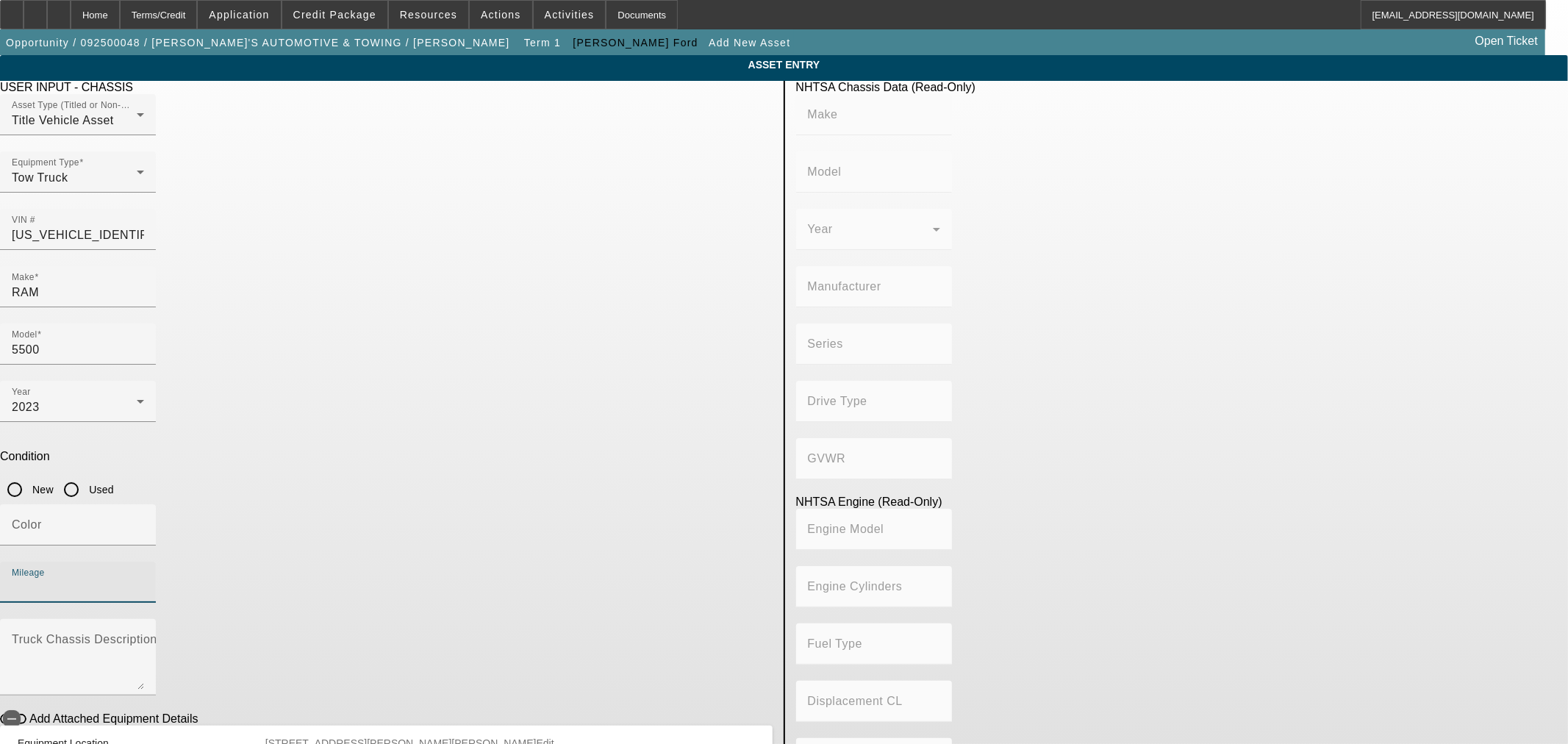
click at [144, 580] on input "Mileage" at bounding box center [78, 588] width 132 height 17
type input "52978"
click at [220, 350] on app-asset-collateral-manage "ASSET ENTRY USER INPUT - CHASSIS Asset Type (Titled or Non-Titled) Title Vehicl…" at bounding box center [784, 463] width 1568 height 816
type input "RAM"
type input "5500"
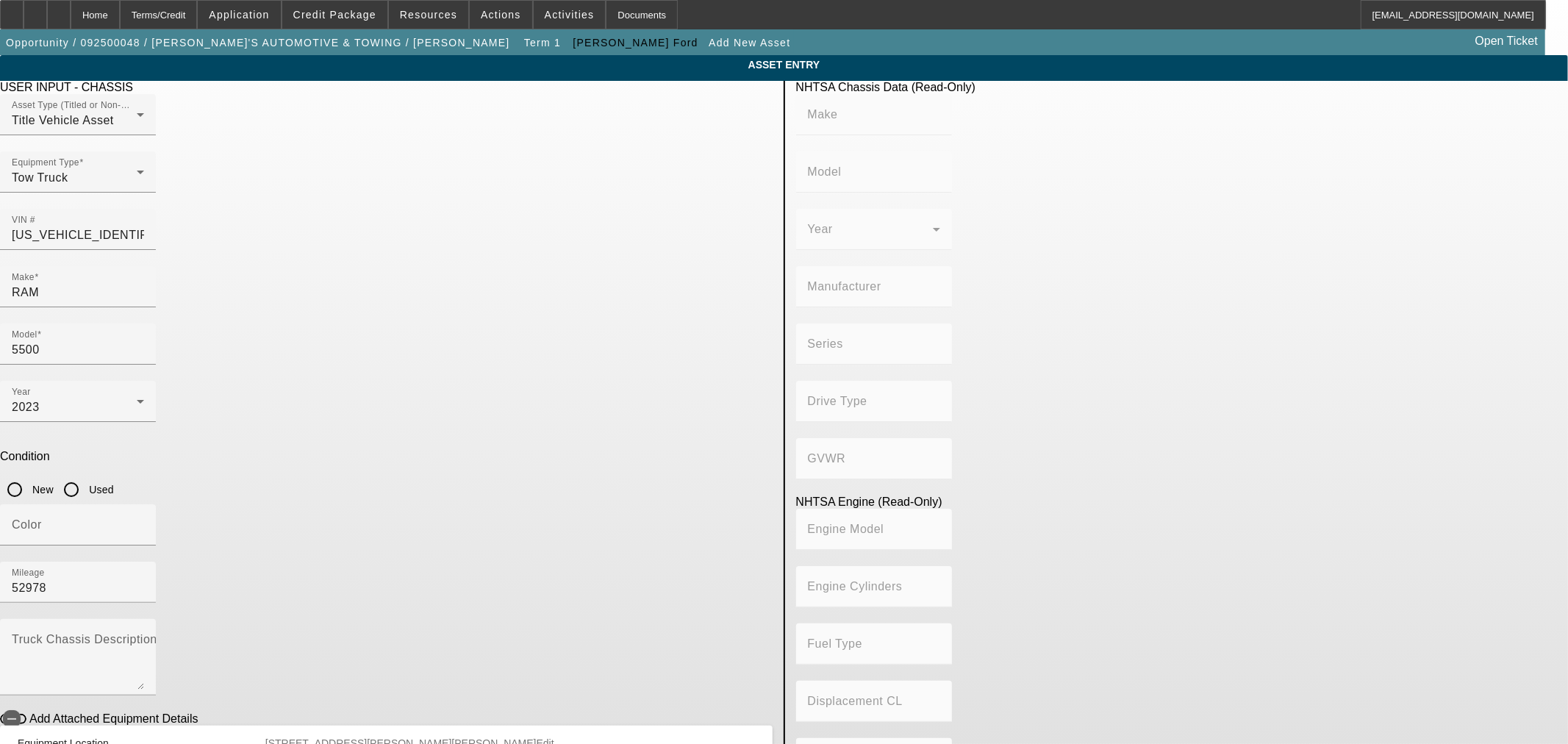
type input "CHRYSLER DE MEXICO TOLUCA"
type input "DP"
type input "4WD/4-Wheel Drive/4x4"
type input "Class 5: 16,001 - 19,500 lb (7,258 - 8,845 kg)"
type input "8"
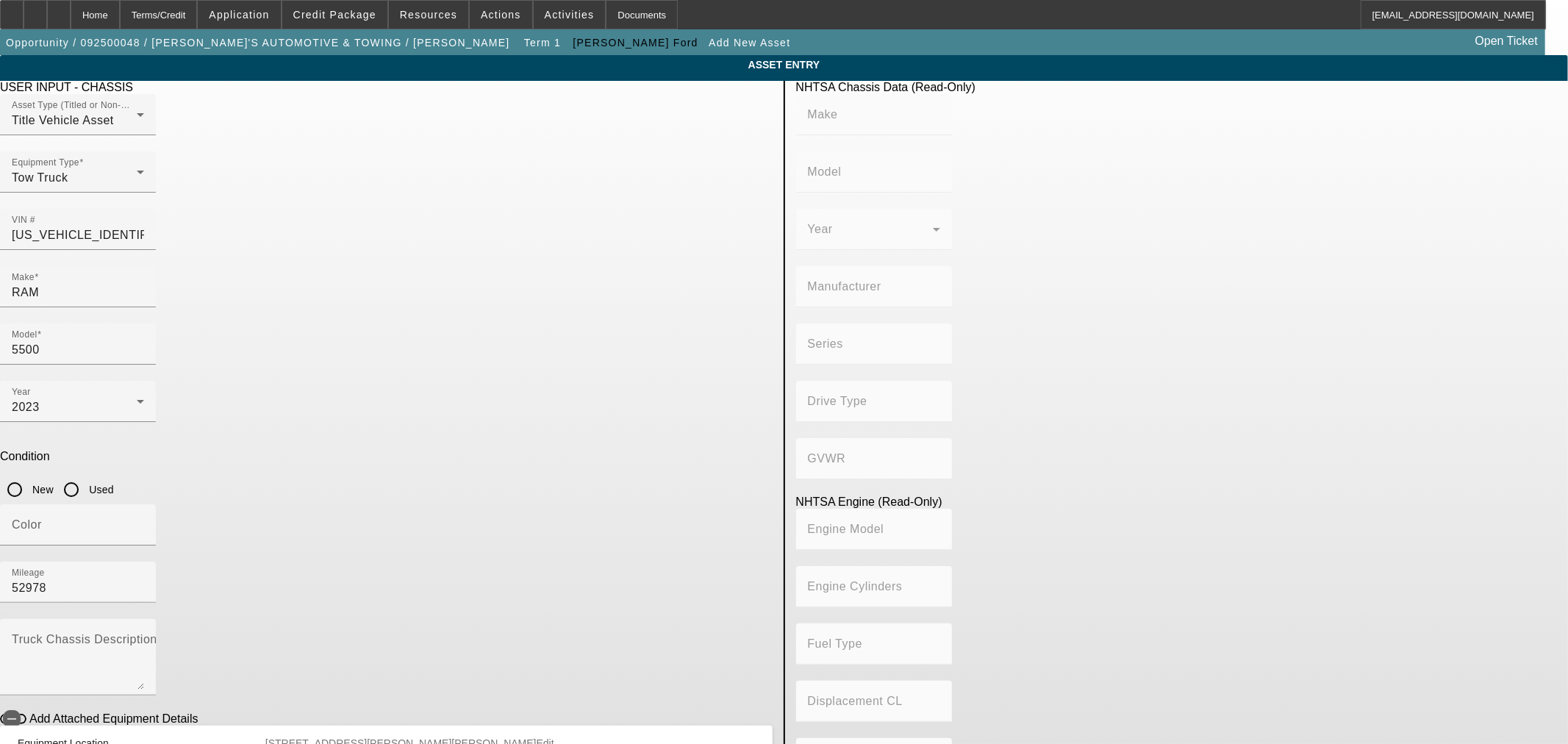
type input "Gasoline"
type input "390.55196220628"
type input "6.4"
click at [21, 710] on span "button" at bounding box center [11, 719] width 17 height 17
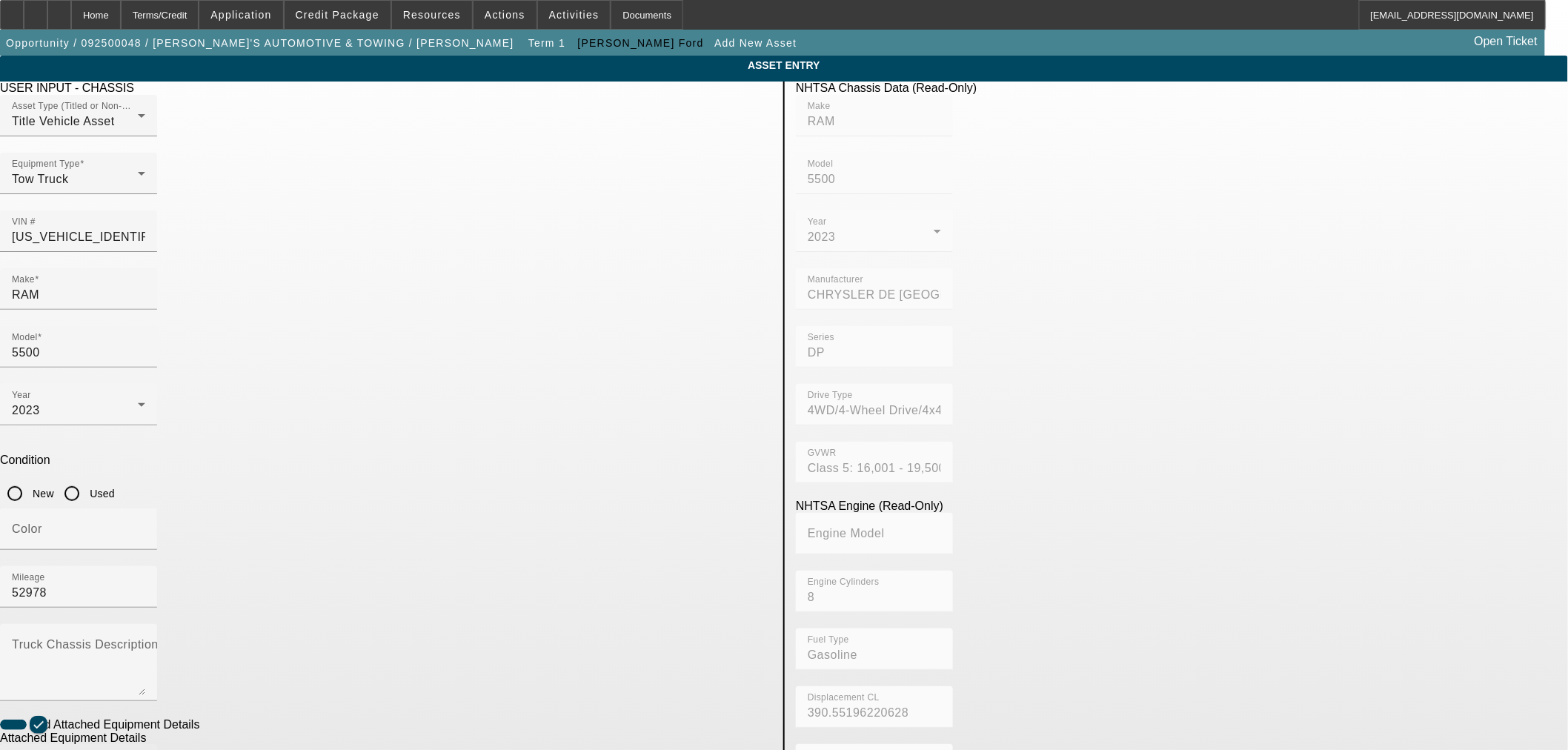
type input "Danco"
click at [421, 661] on mat-option "Danco" at bounding box center [459, 670] width 193 height 36
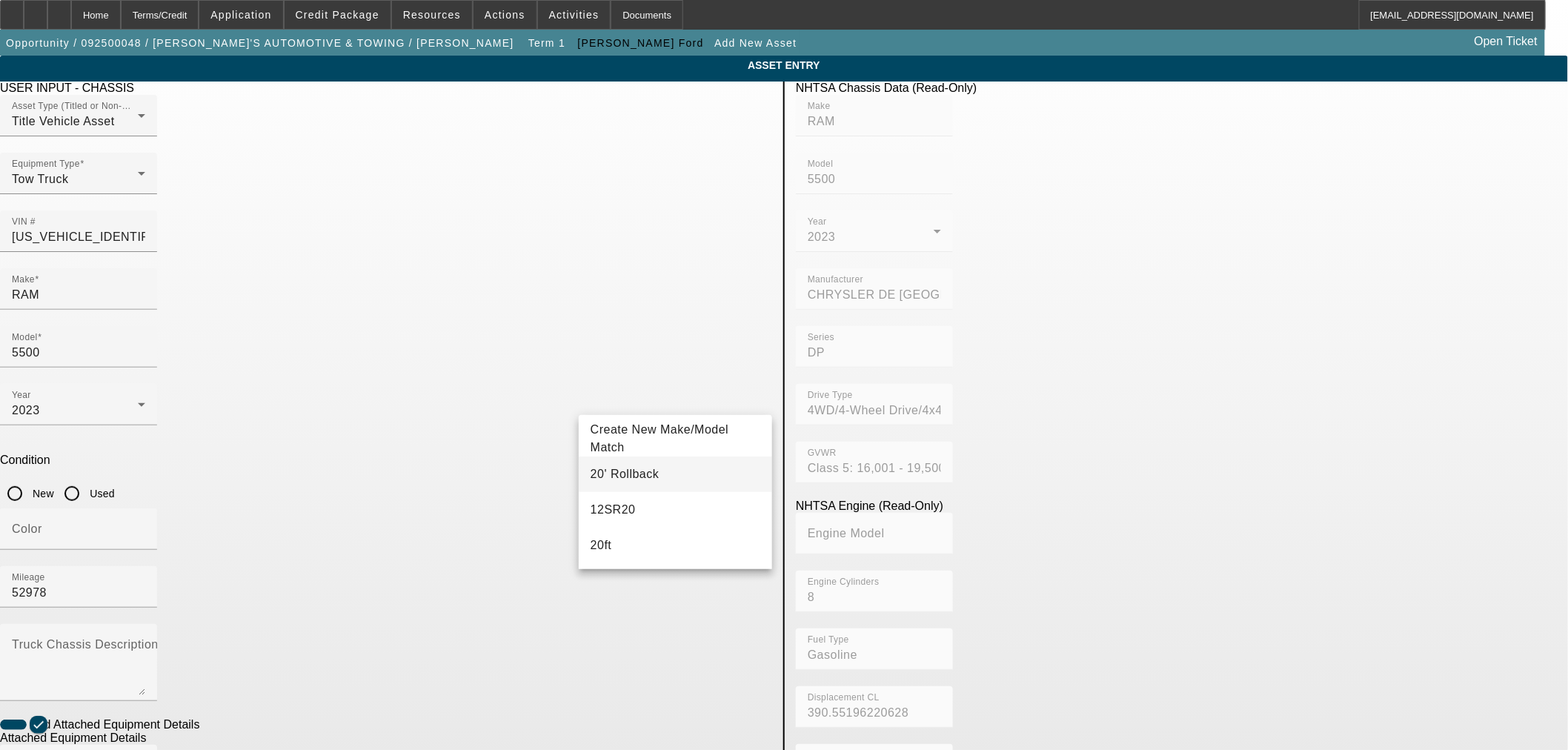
click at [616, 480] on span "20' Rollback" at bounding box center [624, 474] width 69 height 17
type input "20' Rollback"
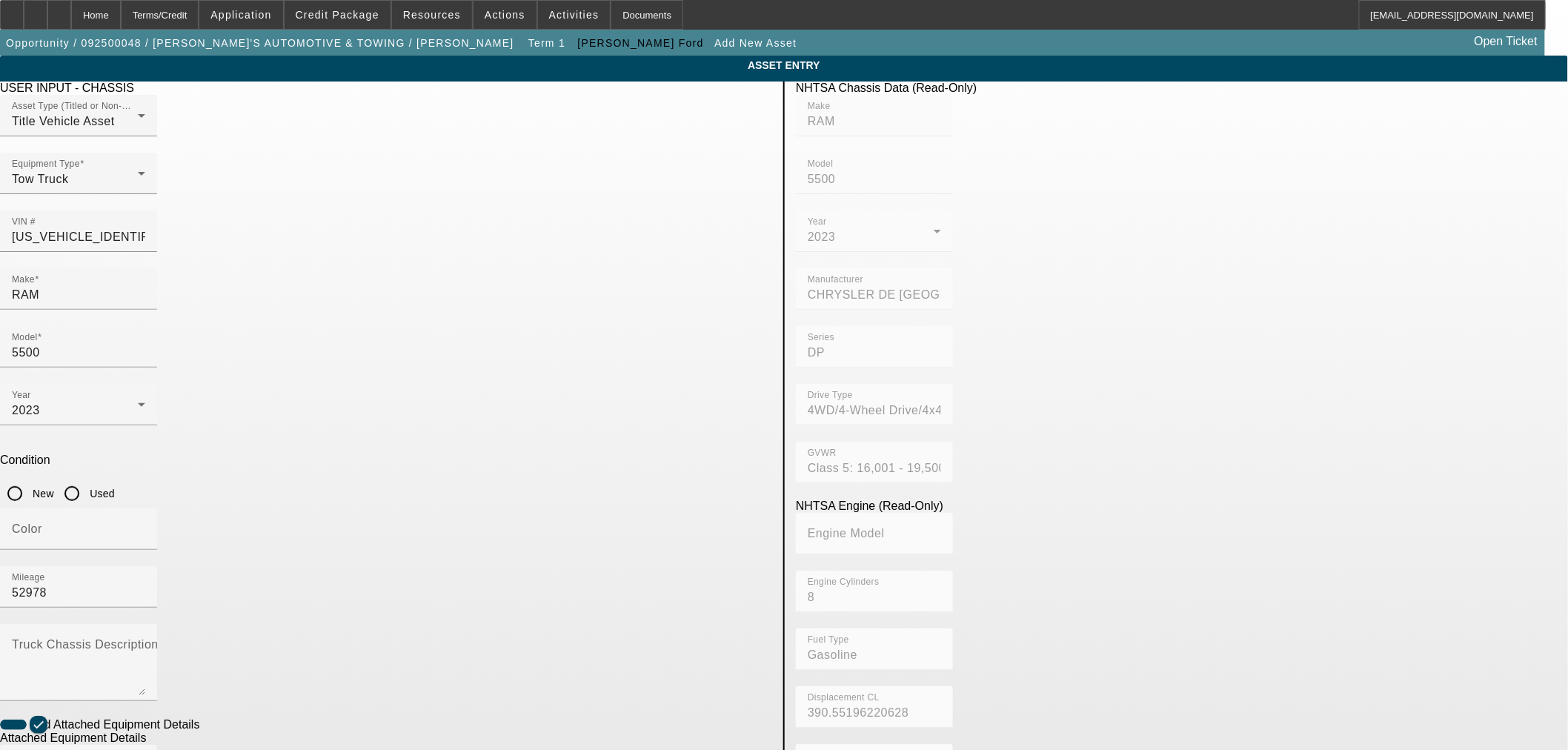
radio input "true"
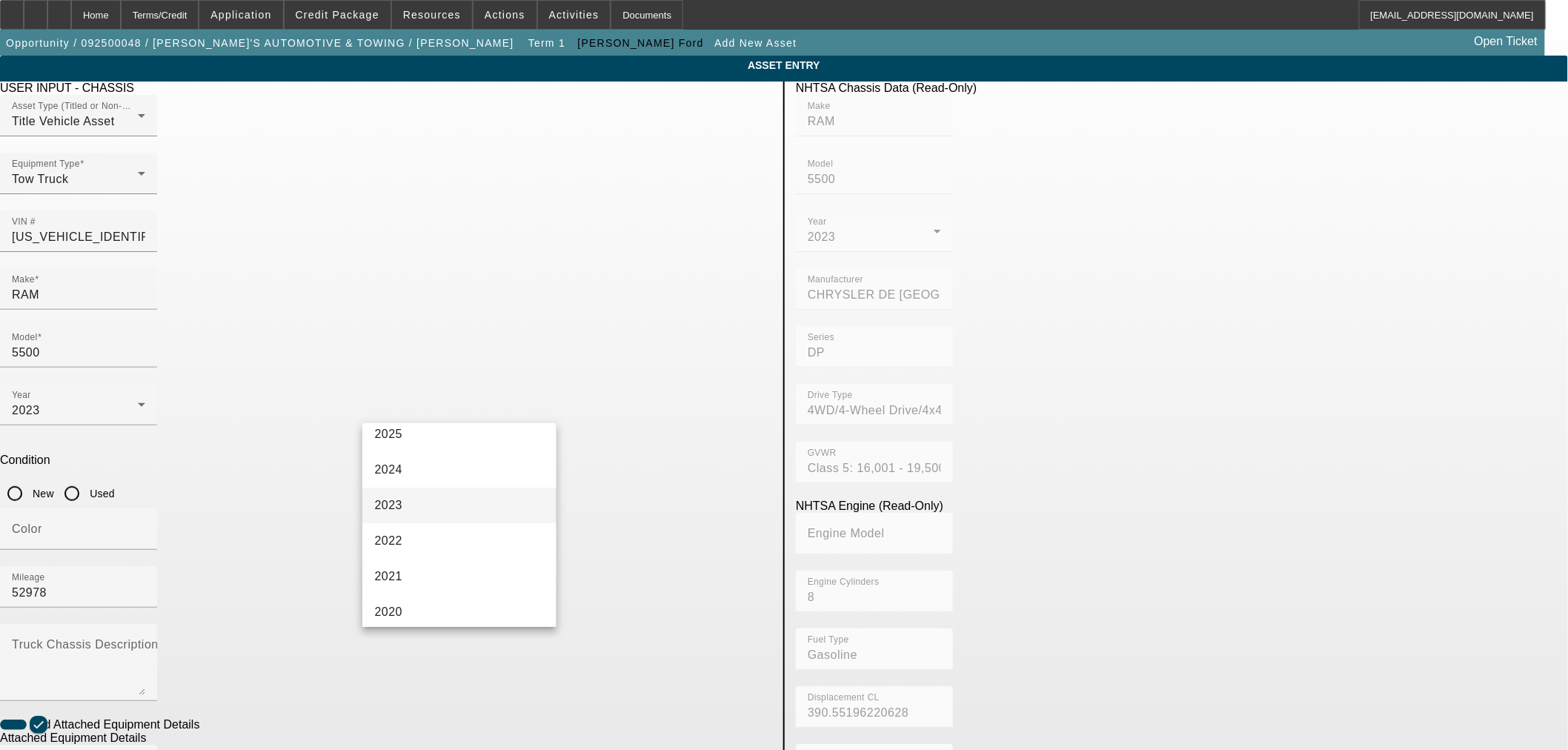
scroll to position [82, 0]
click at [412, 544] on mat-option "2023" at bounding box center [459, 542] width 193 height 36
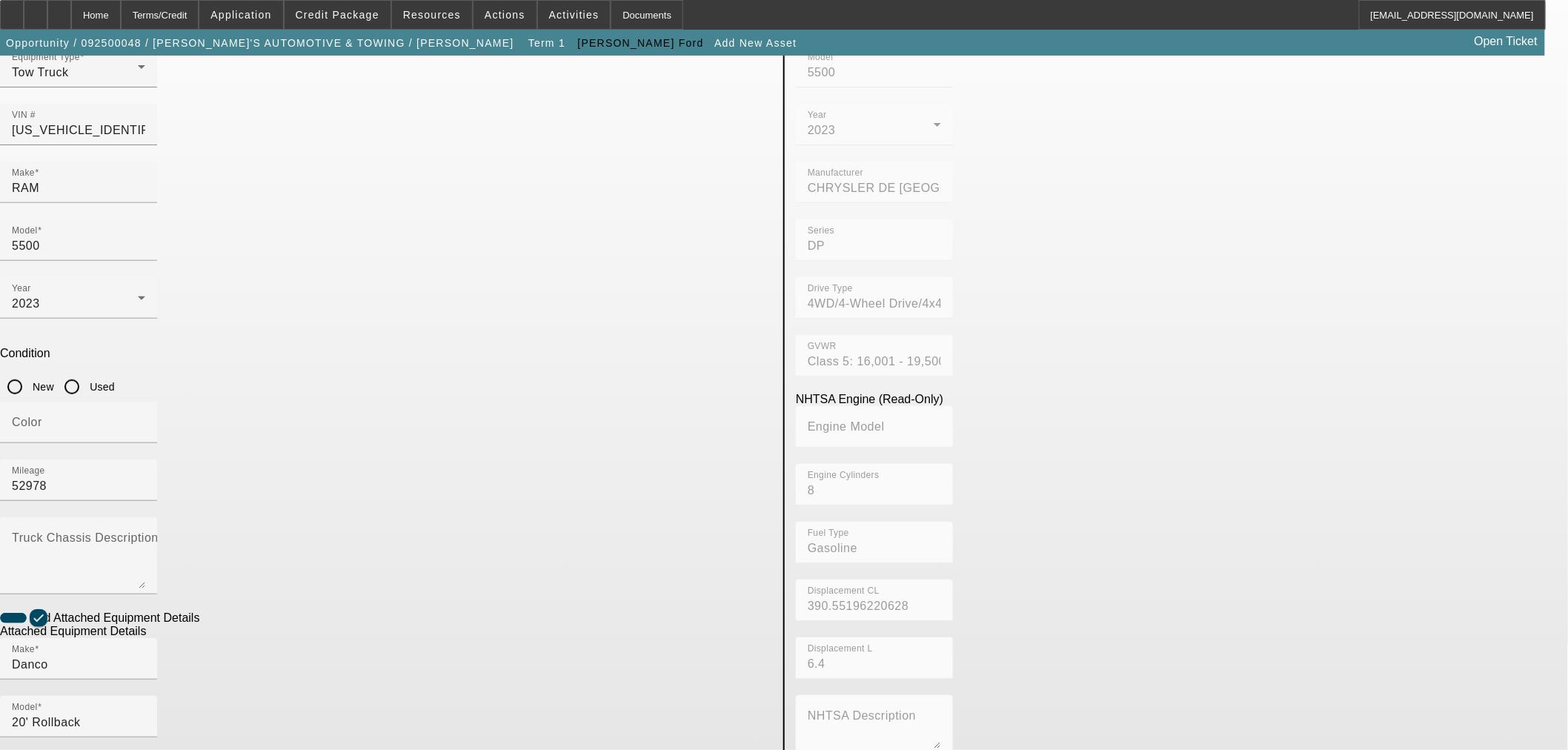
scroll to position [195, 0]
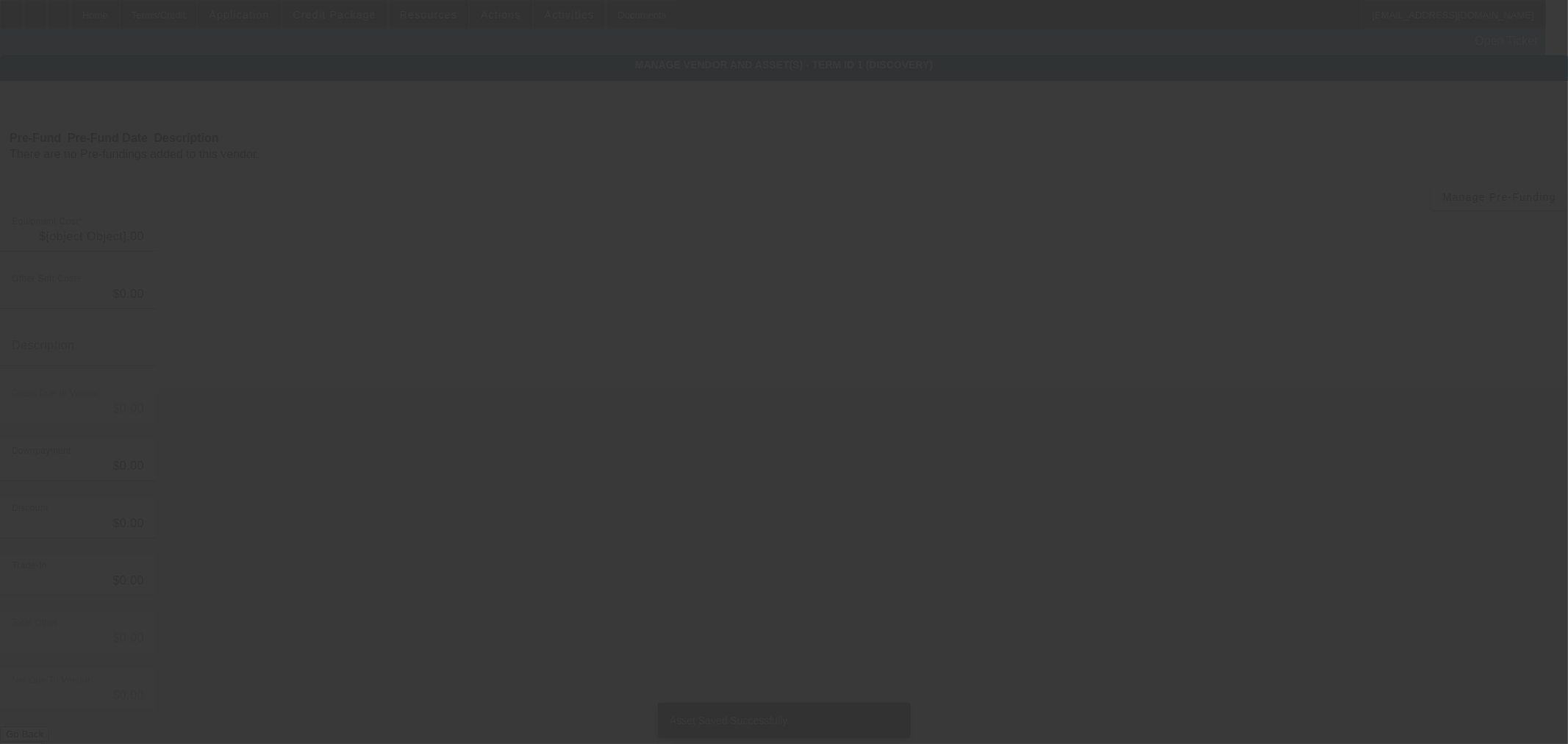
type input "$75,473.47"
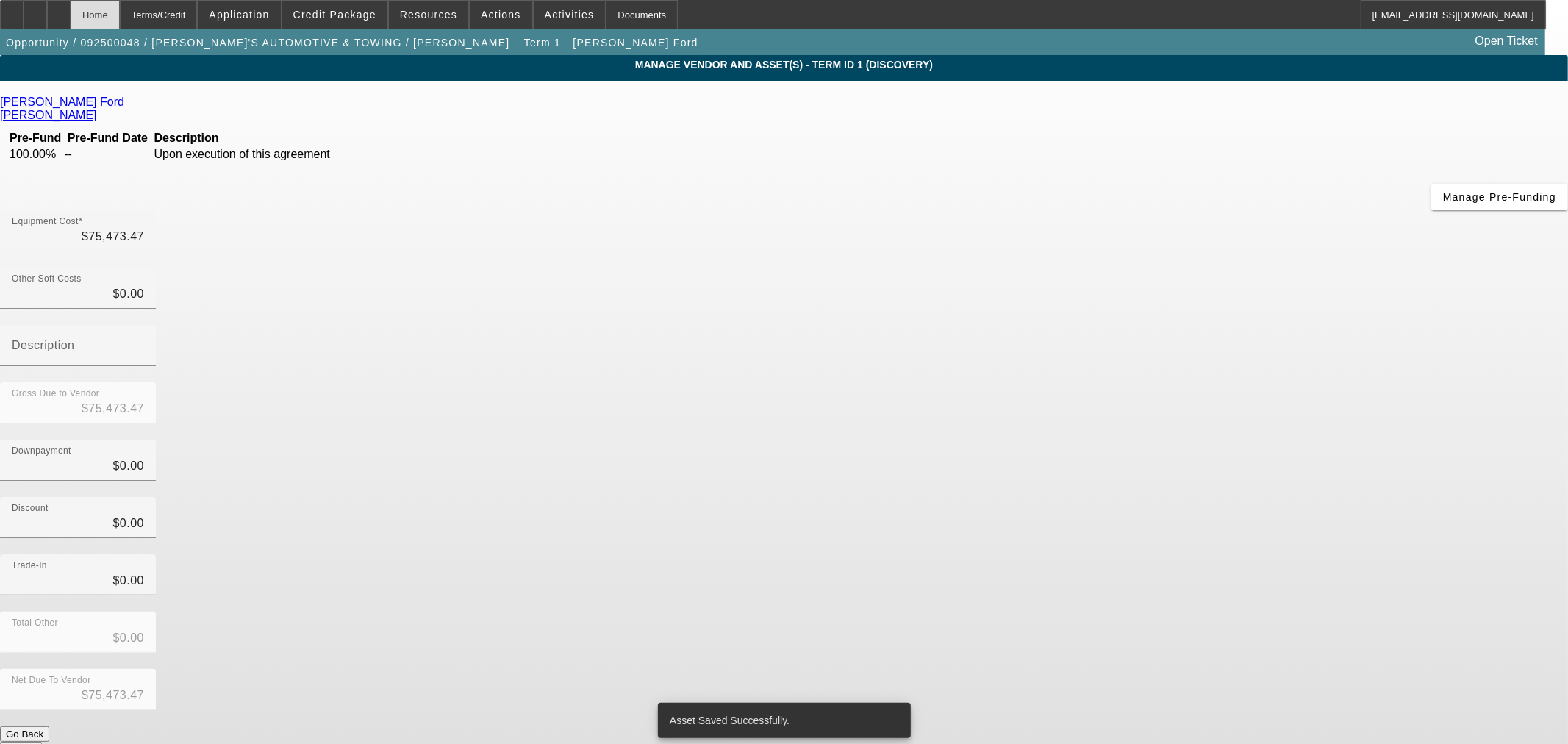
drag, startPoint x: 129, startPoint y: 8, endPoint x: 119, endPoint y: 26, distance: 20.6
click at [120, 8] on div "Home" at bounding box center [95, 15] width 49 height 29
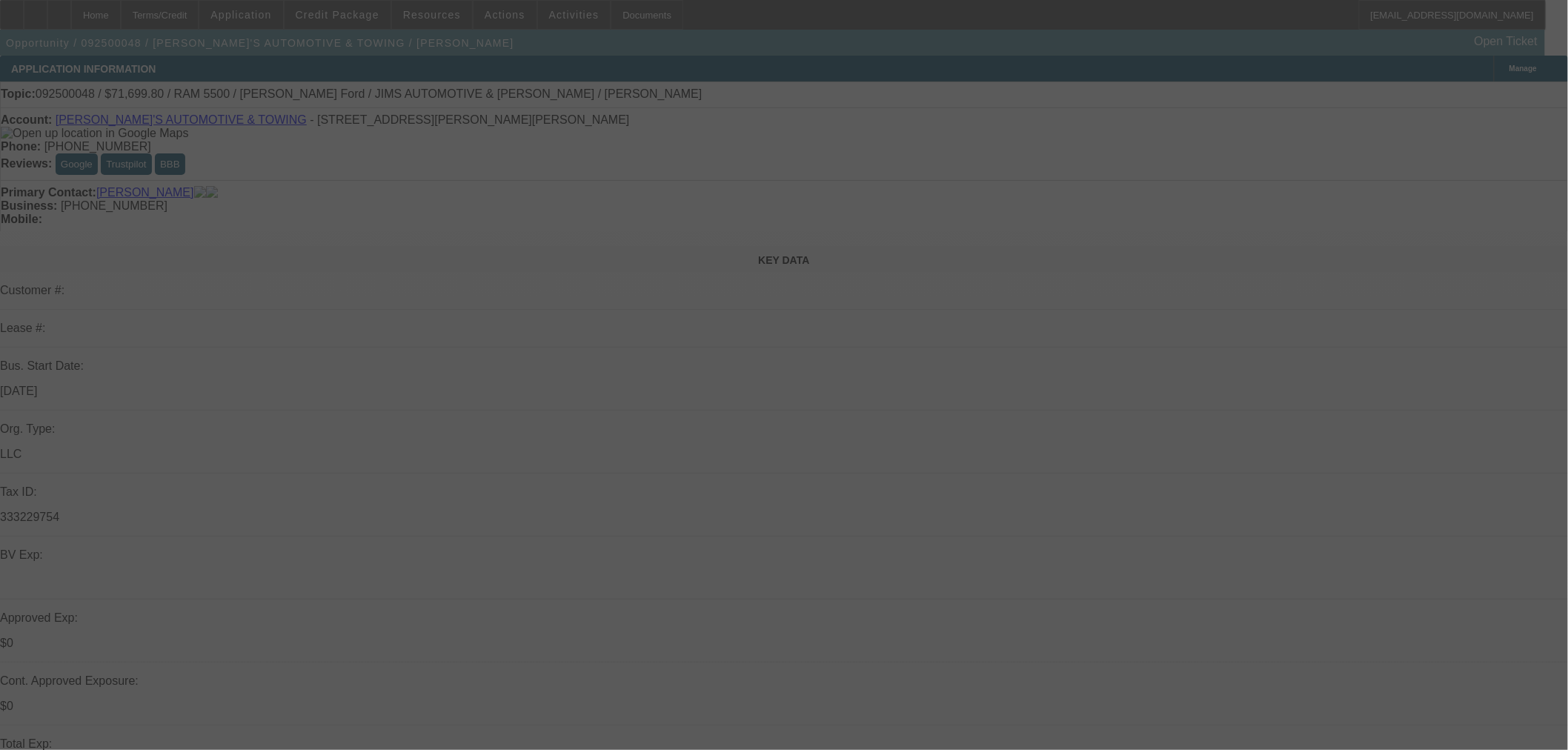
select select "0"
select select "2"
select select "0.1"
select select "4"
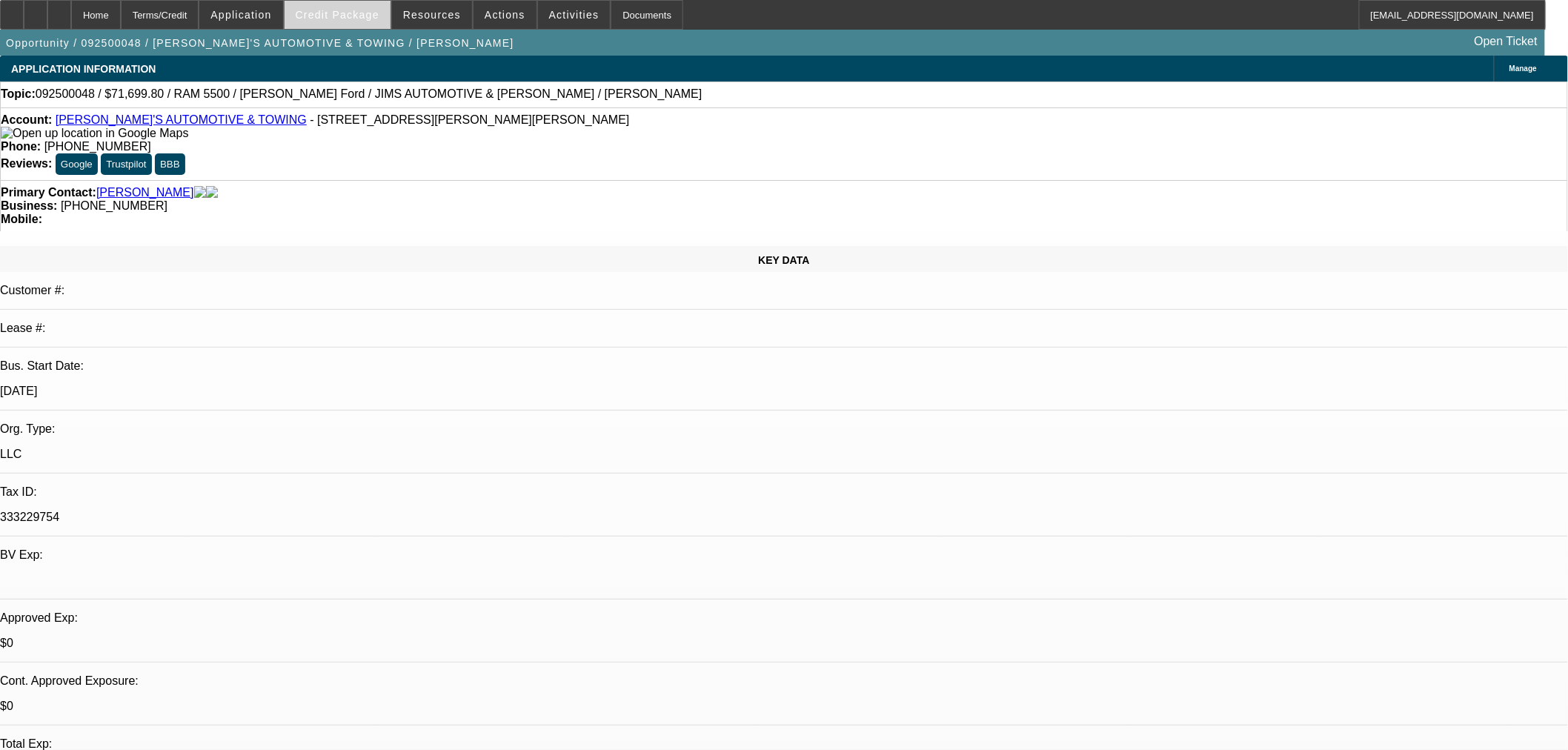
click at [335, 18] on span "Credit Package" at bounding box center [338, 15] width 84 height 12
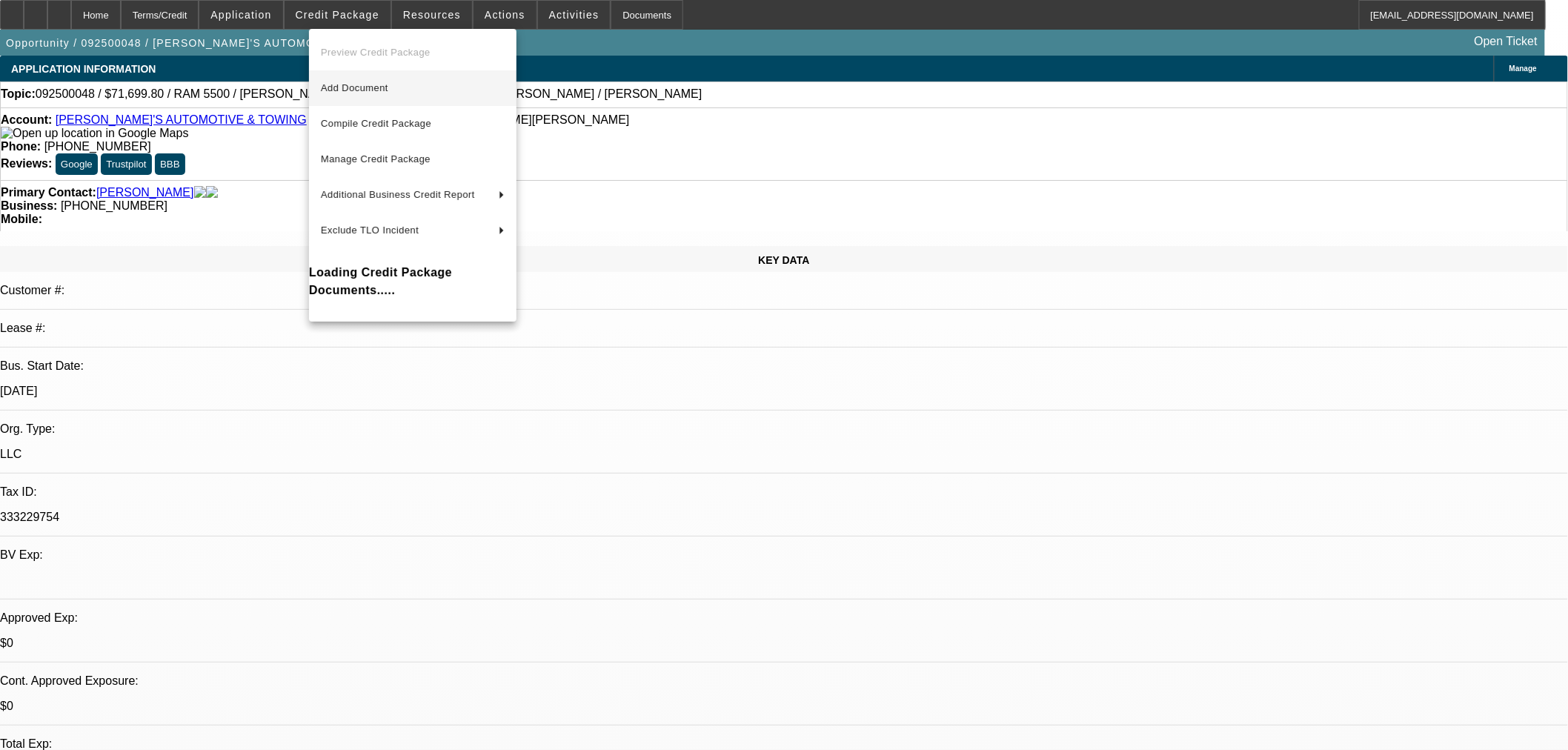
click at [351, 91] on span "Add Document" at bounding box center [353, 87] width 67 height 11
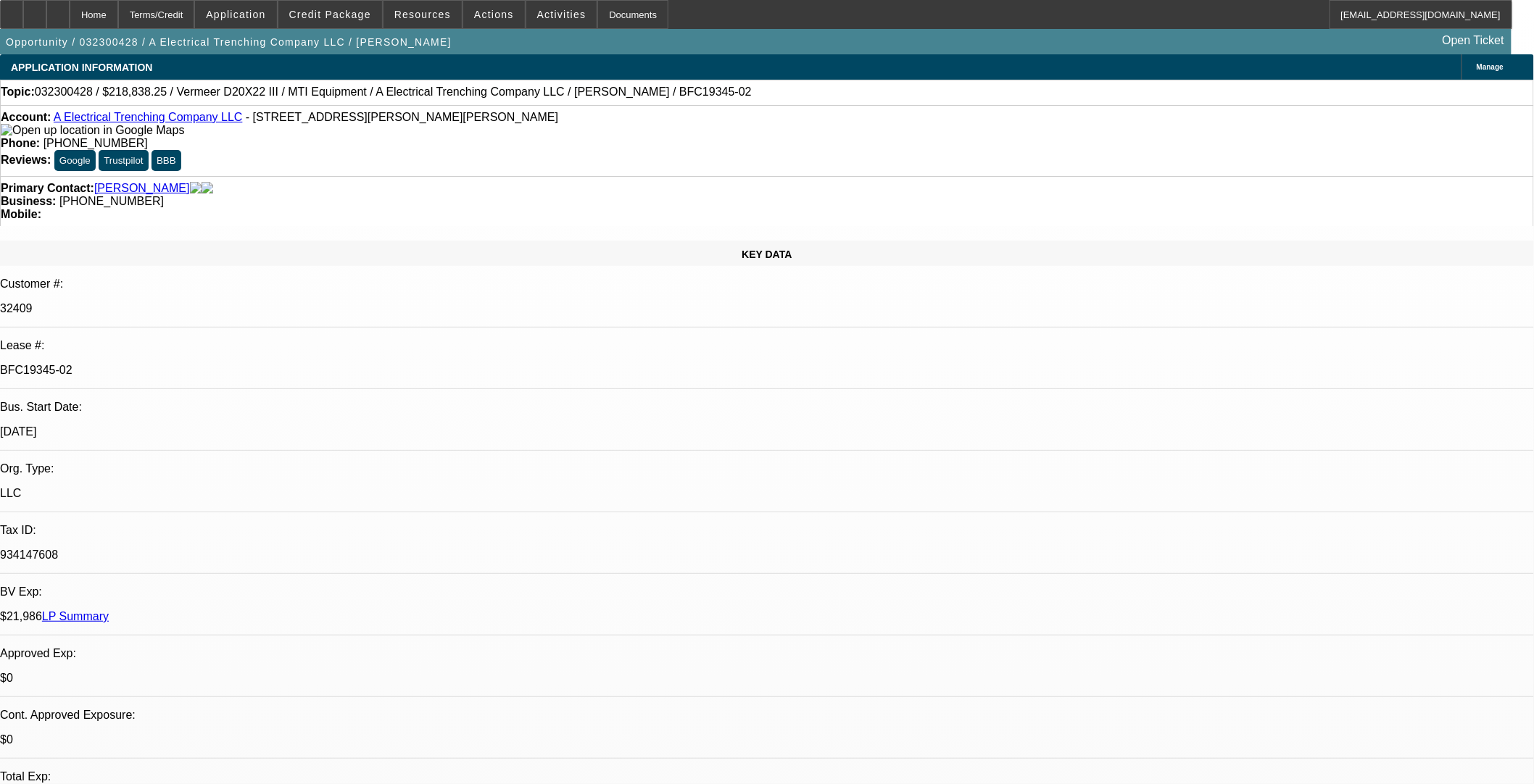
select select "0"
select select "3"
select select "0"
select select "6"
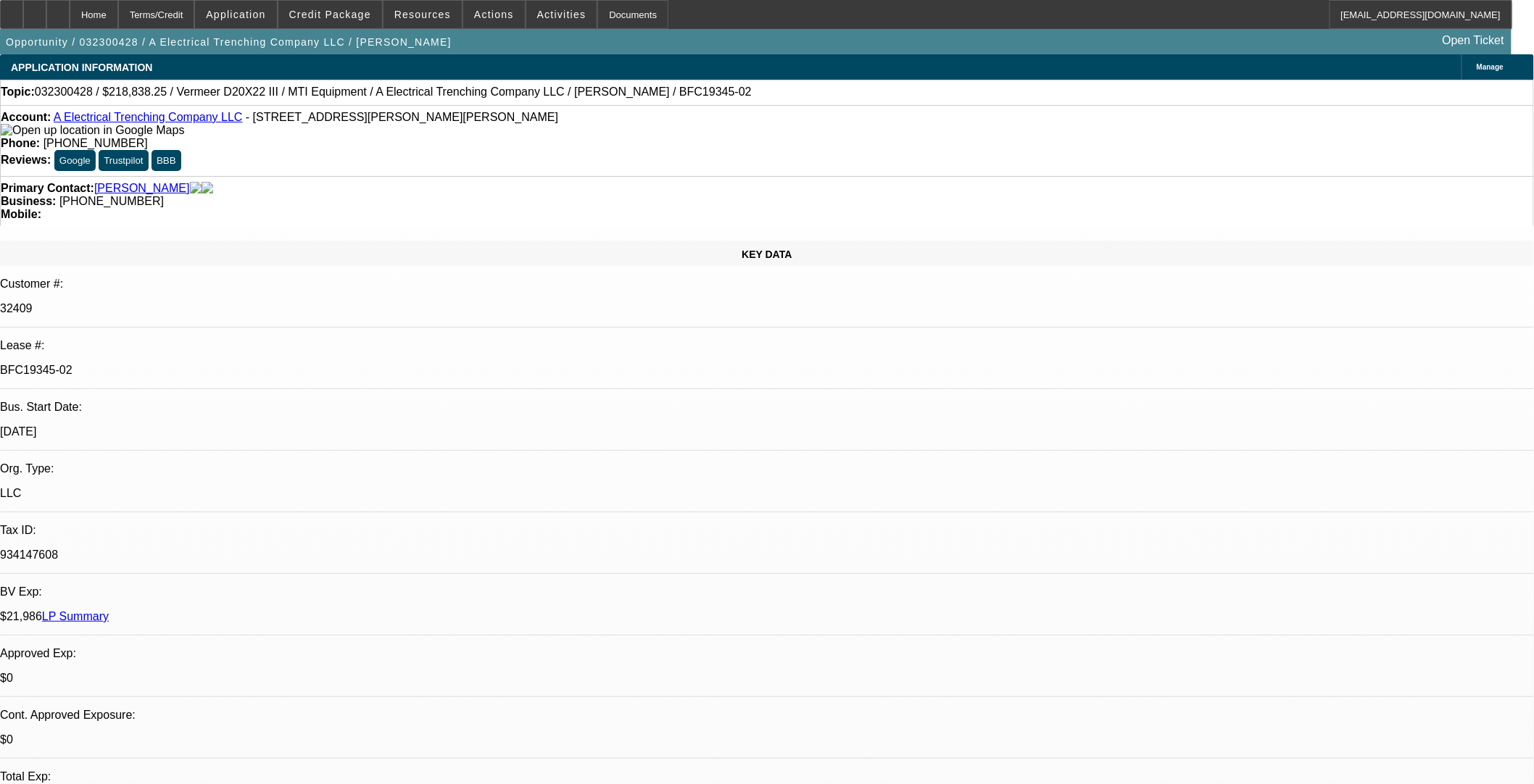
select select "0"
select select "3"
select select "0"
select select "6"
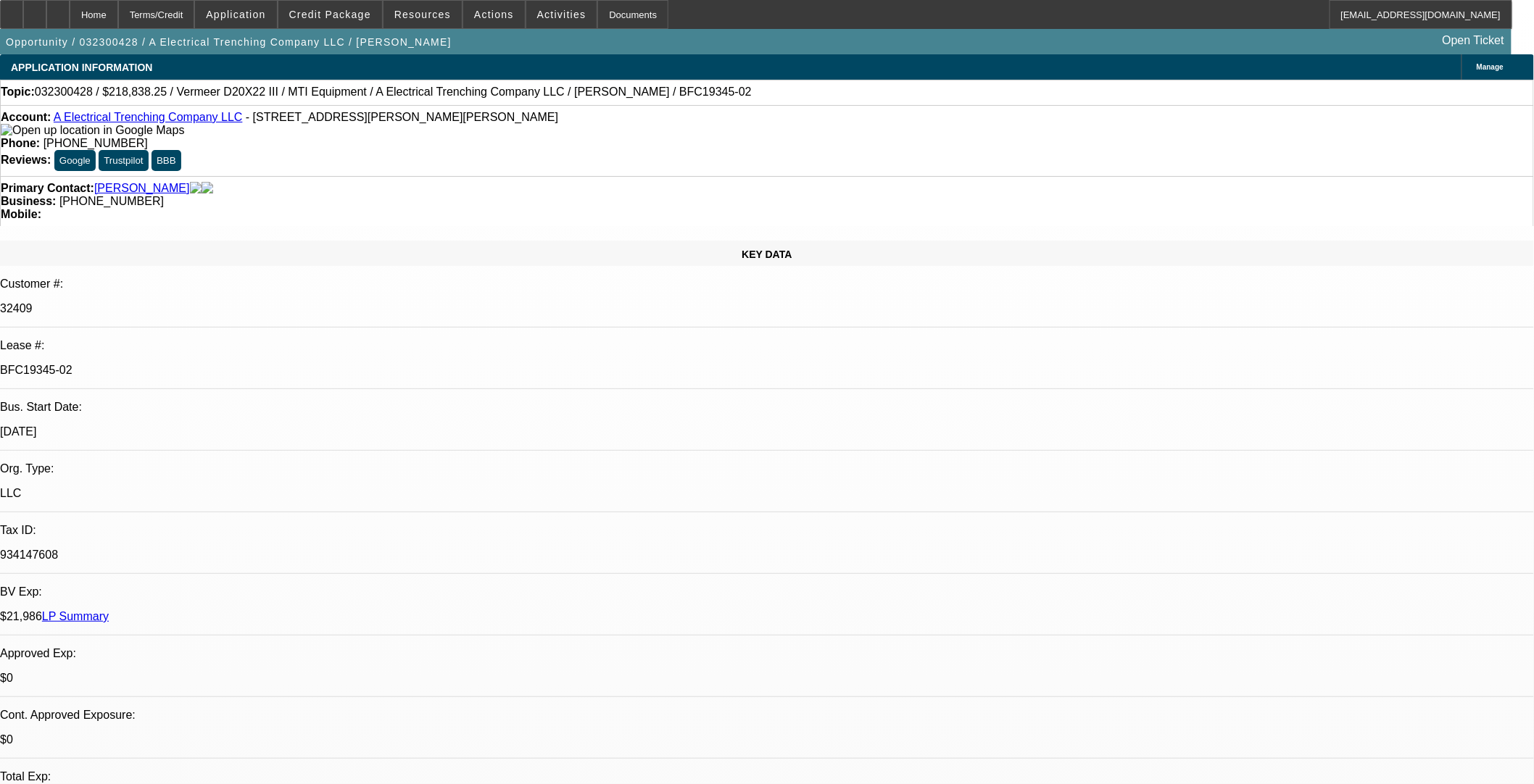
select select "0"
select select "3"
select select "0"
select select "6"
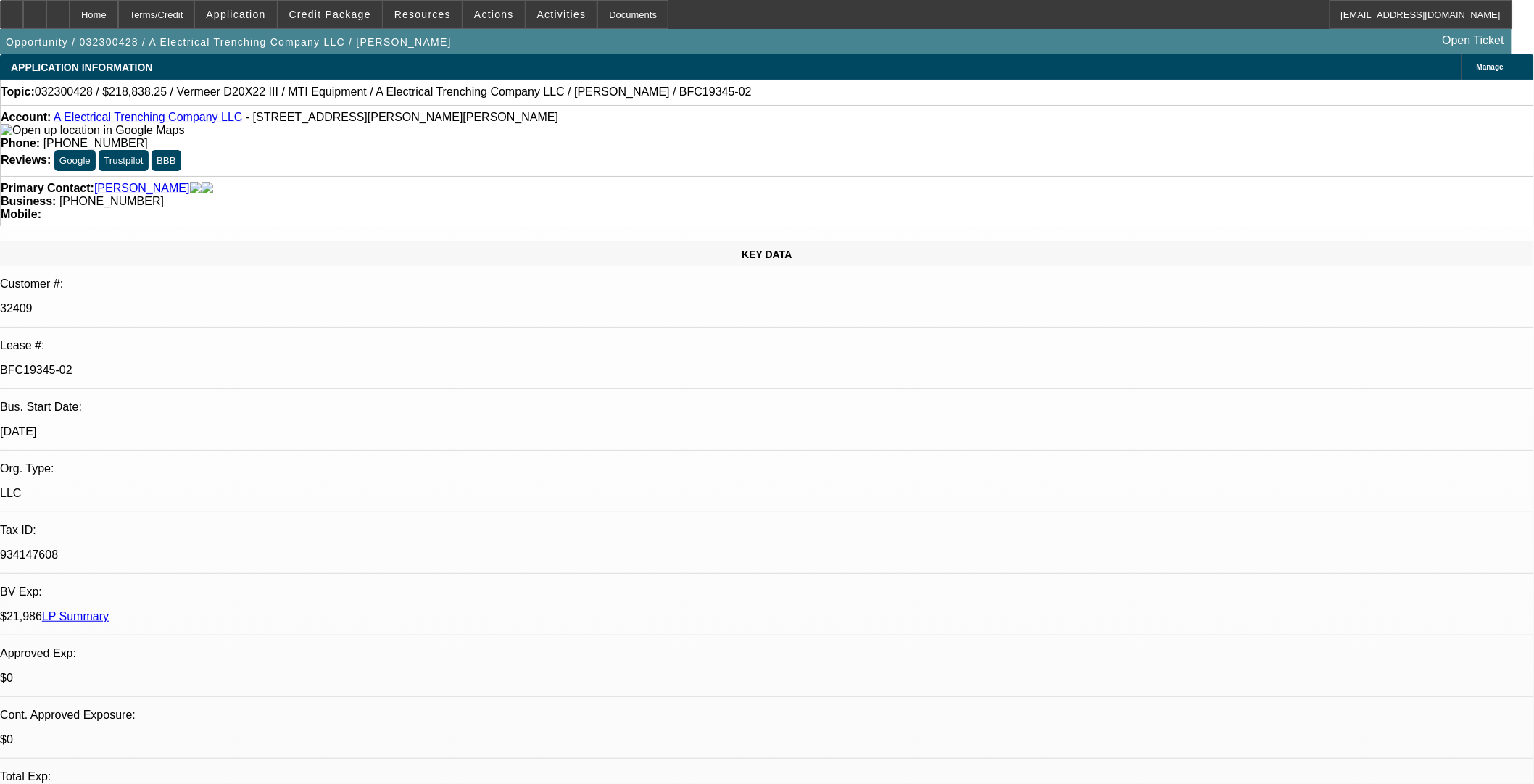
select select "0"
select select "3"
select select "0"
select select "6"
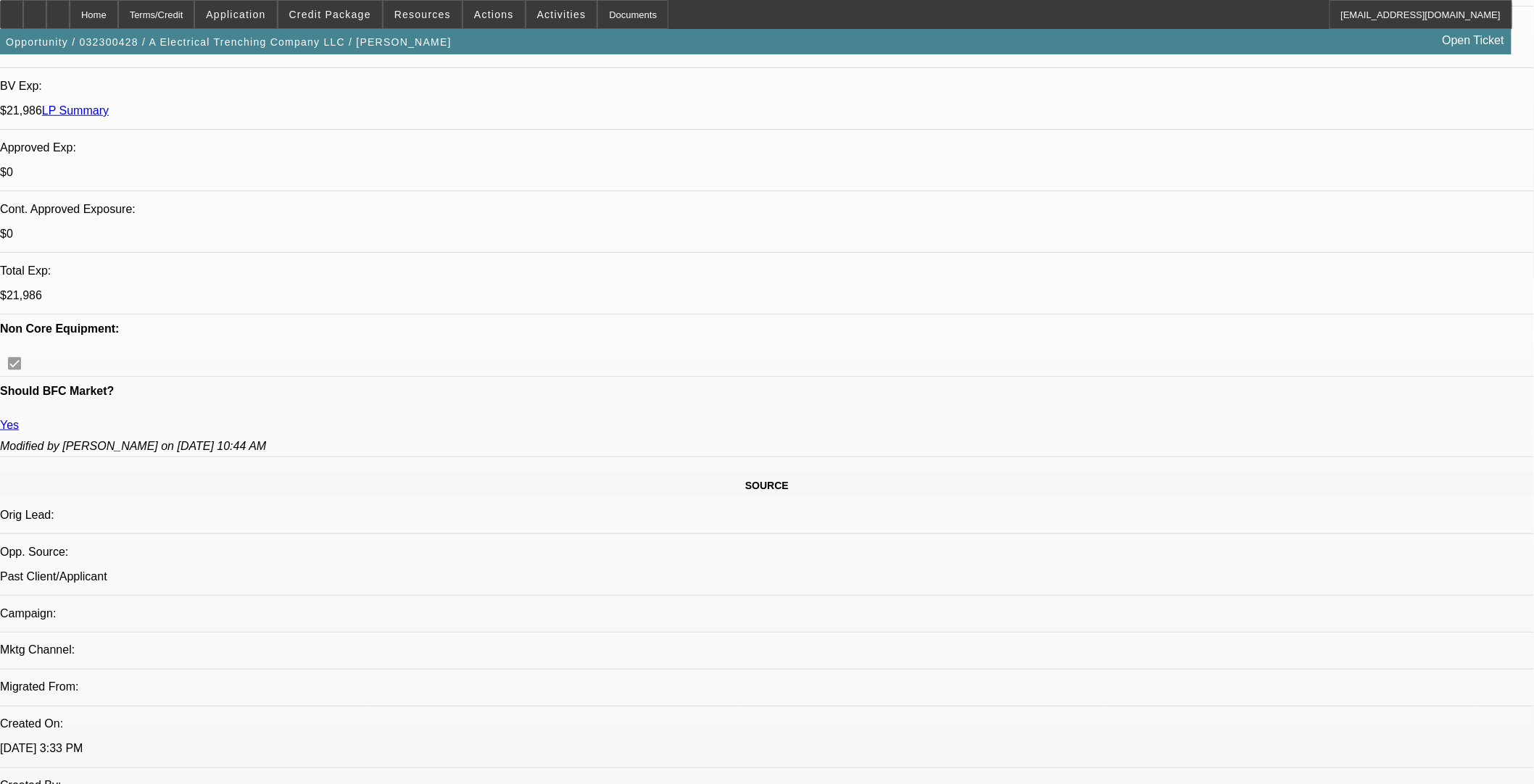
scroll to position [724, 0]
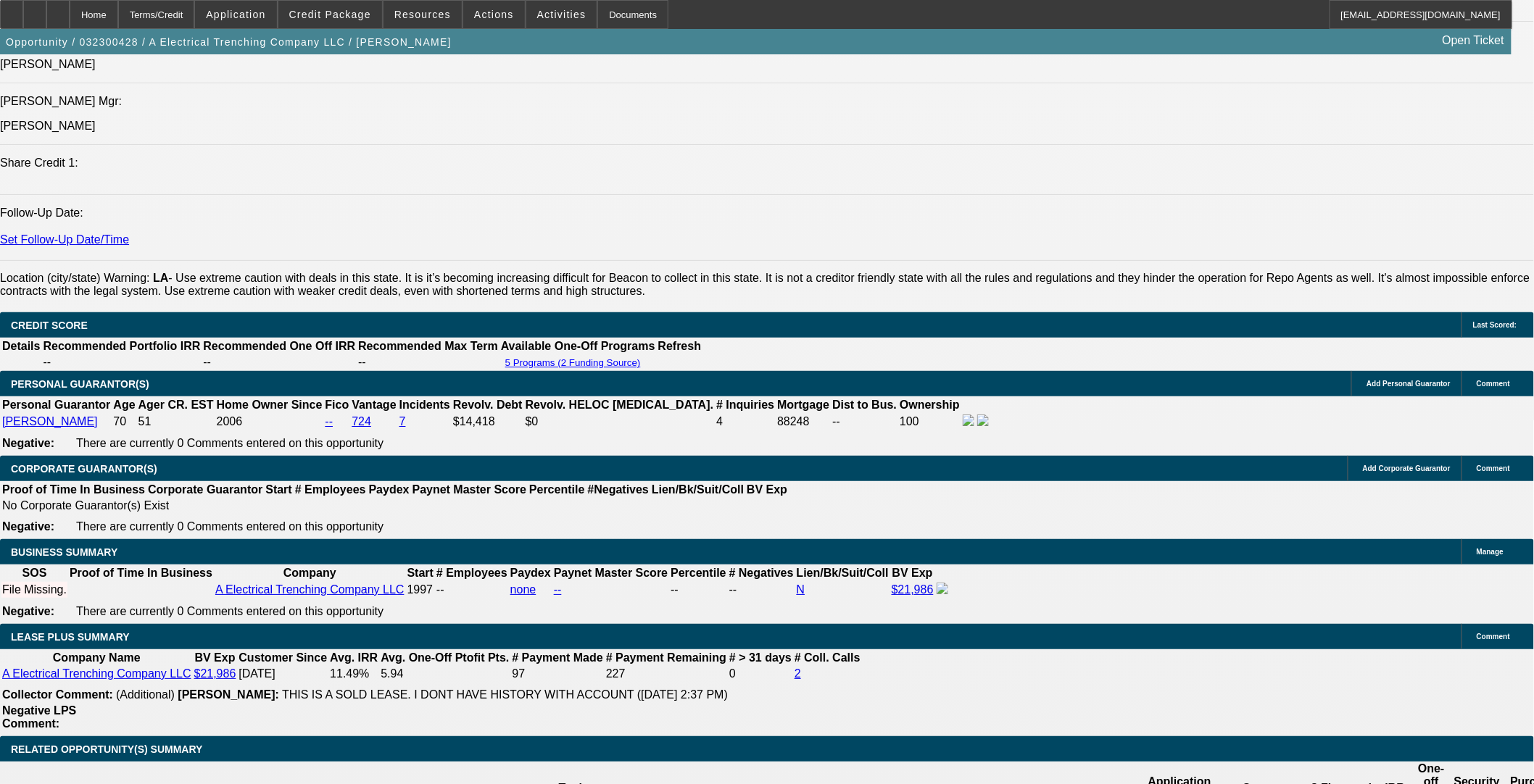
scroll to position [2495, 0]
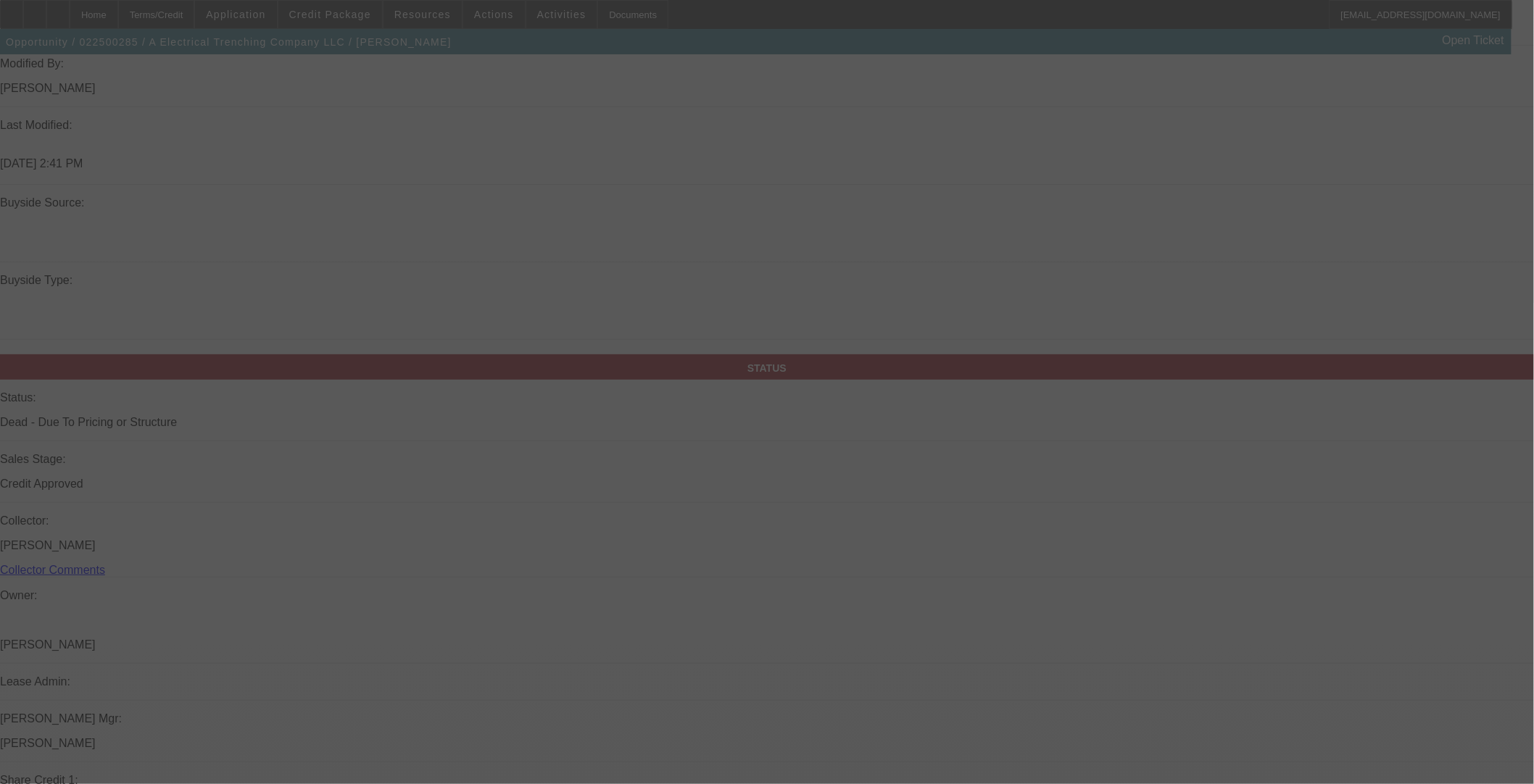
scroll to position [782, 0]
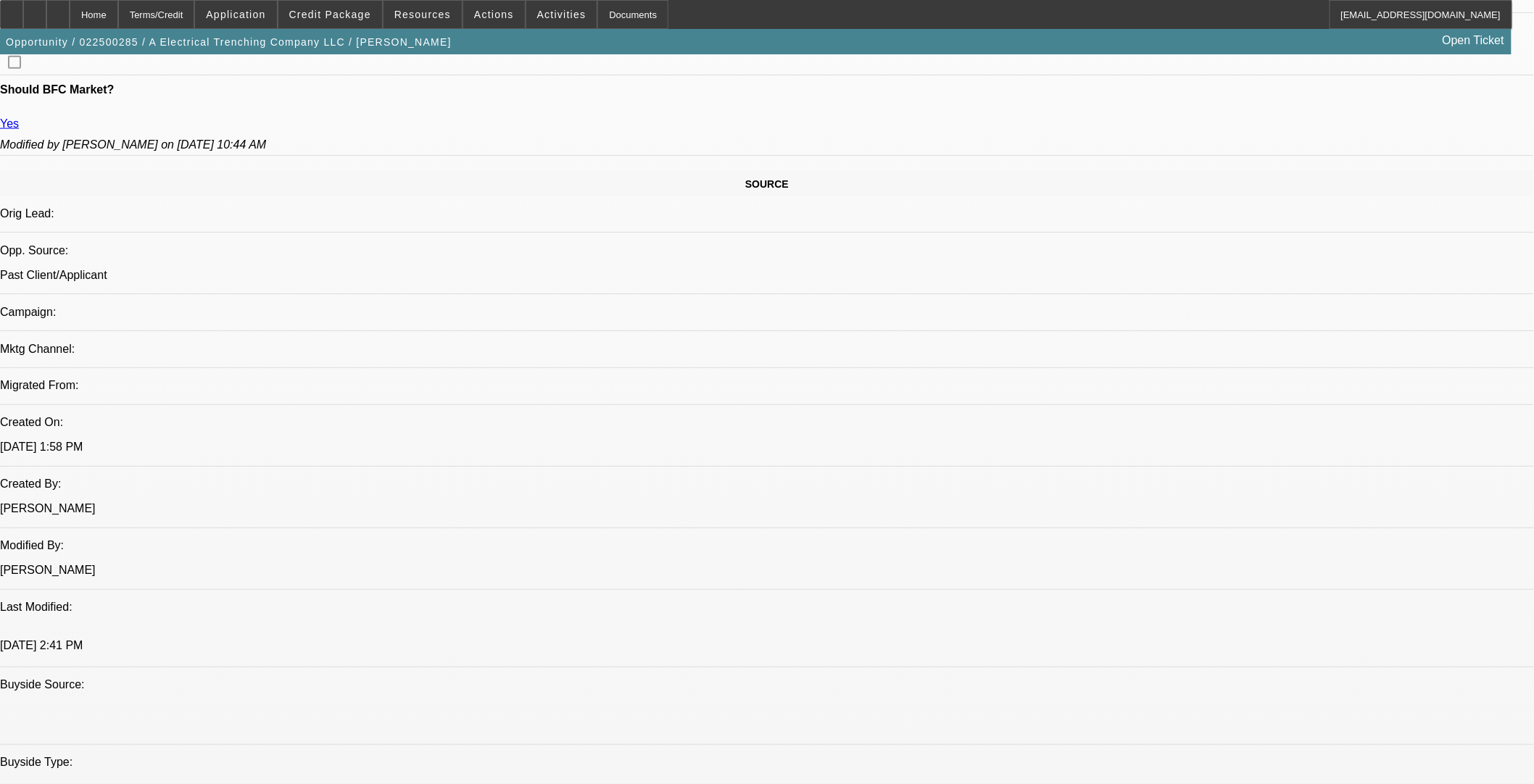
select select "0"
select select "2"
select select "0"
select select "6"
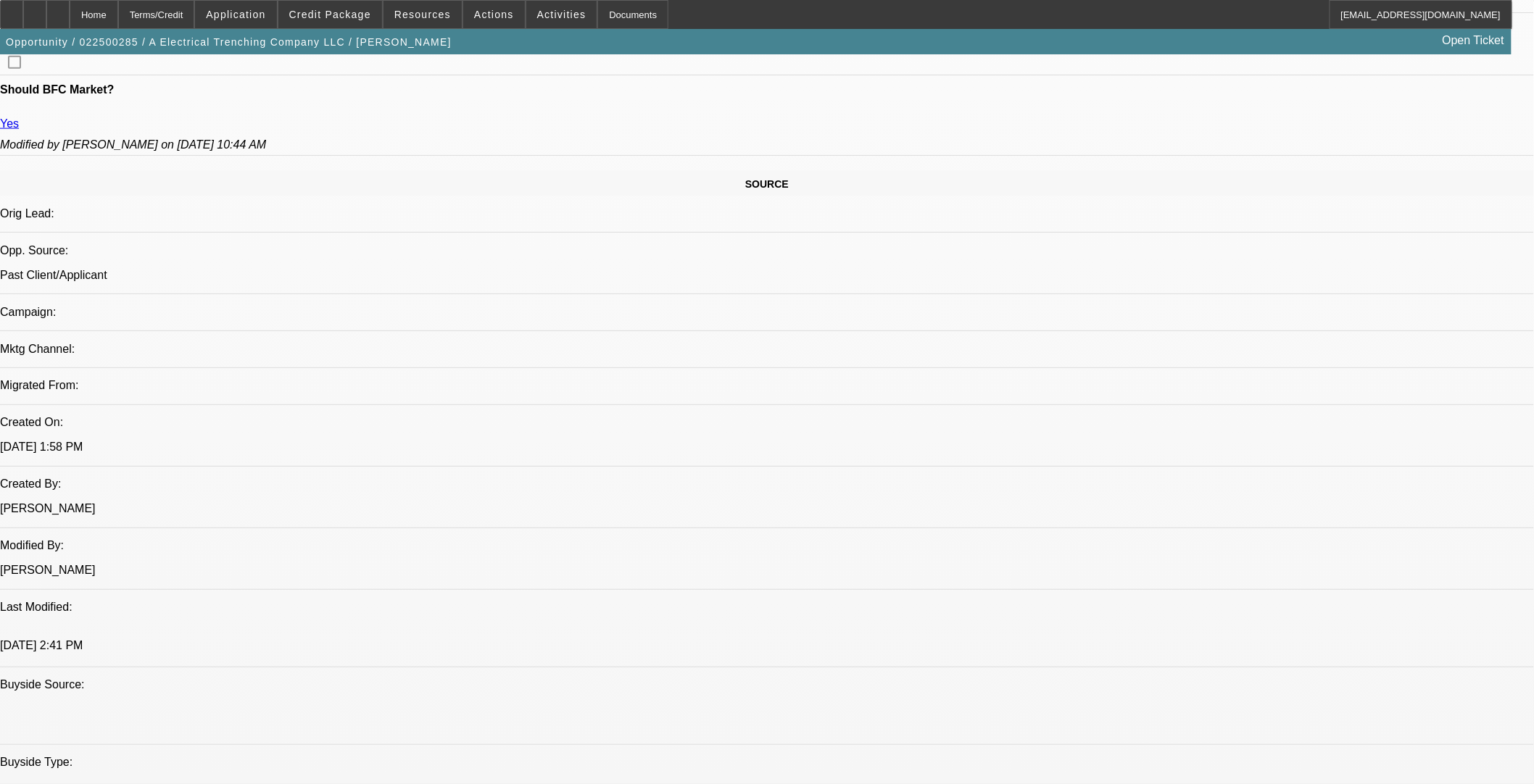
select select "0"
select select "2"
select select "0"
select select "6"
select select "0"
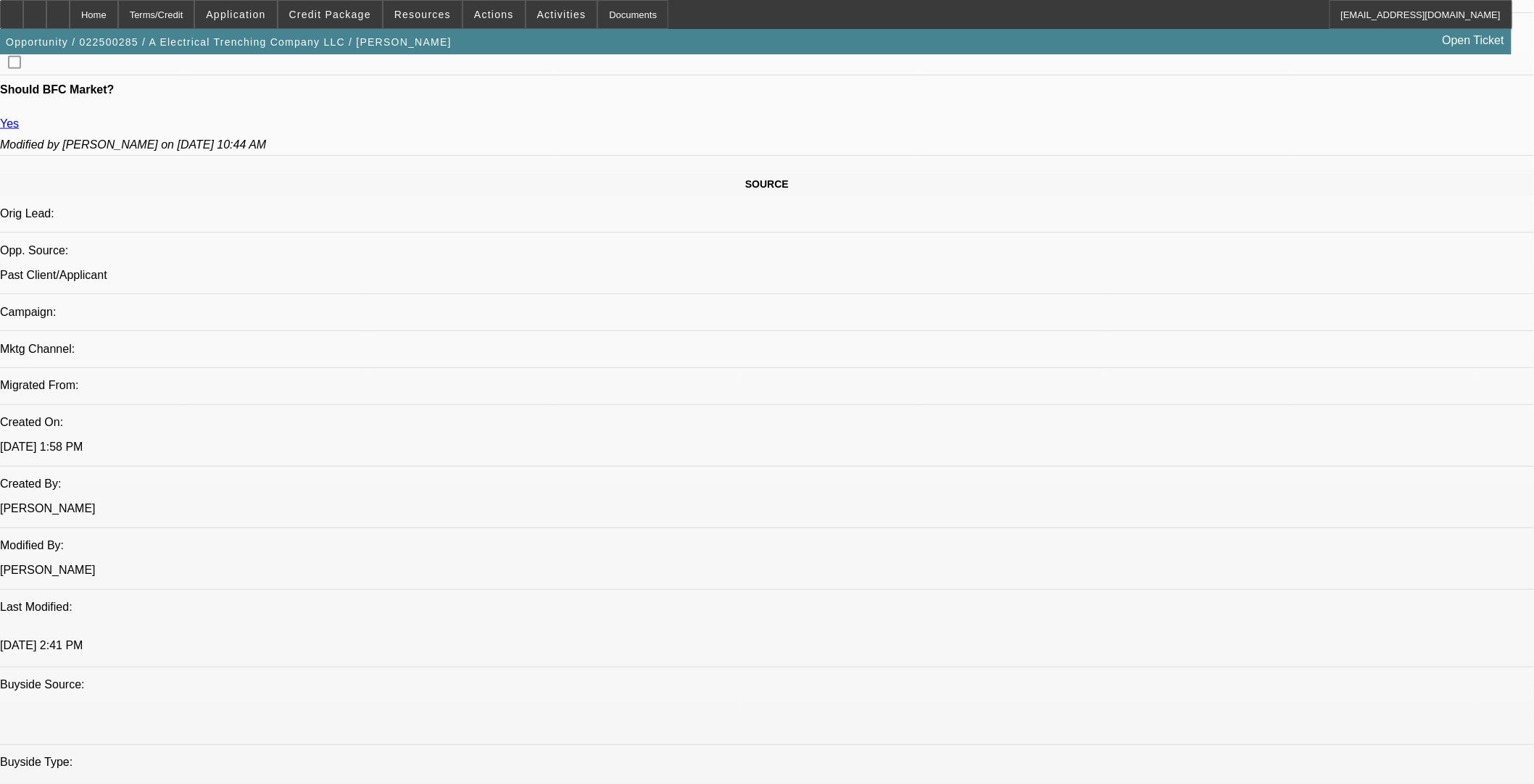
select select "0"
select select "2"
select select "0"
select select "6"
select select "0"
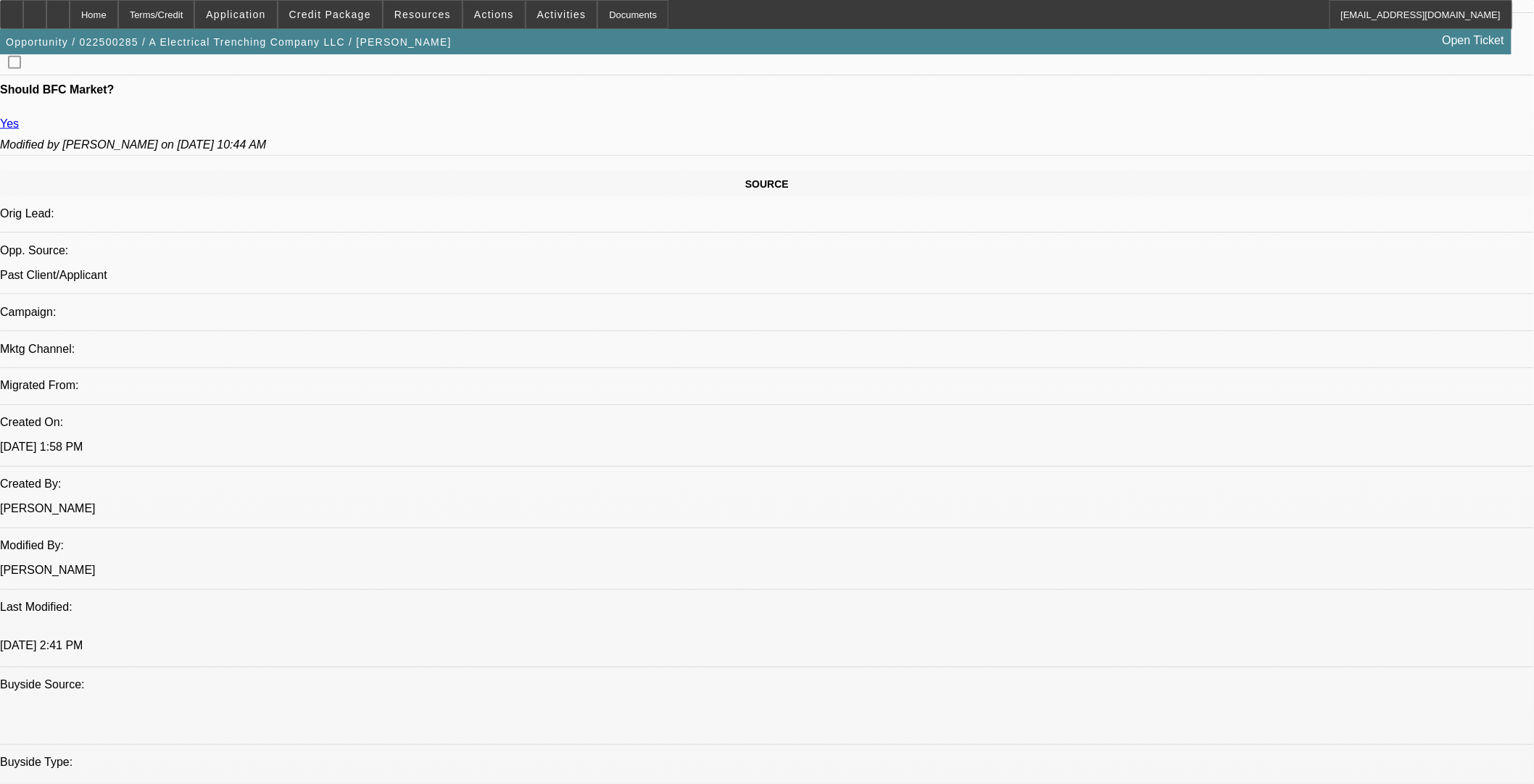
select select "0"
select select "3"
select select "0"
select select "6"
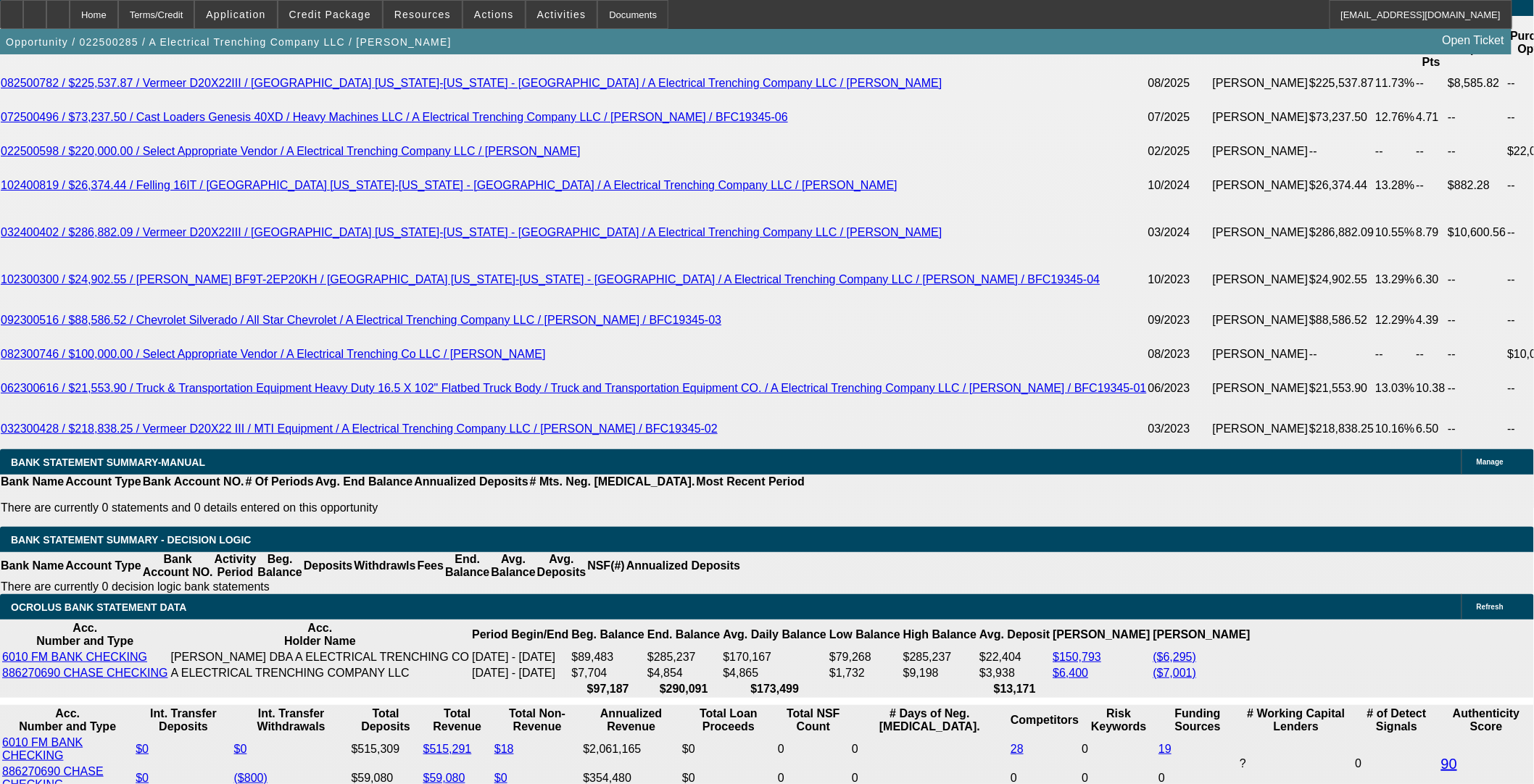
scroll to position [2633, 0]
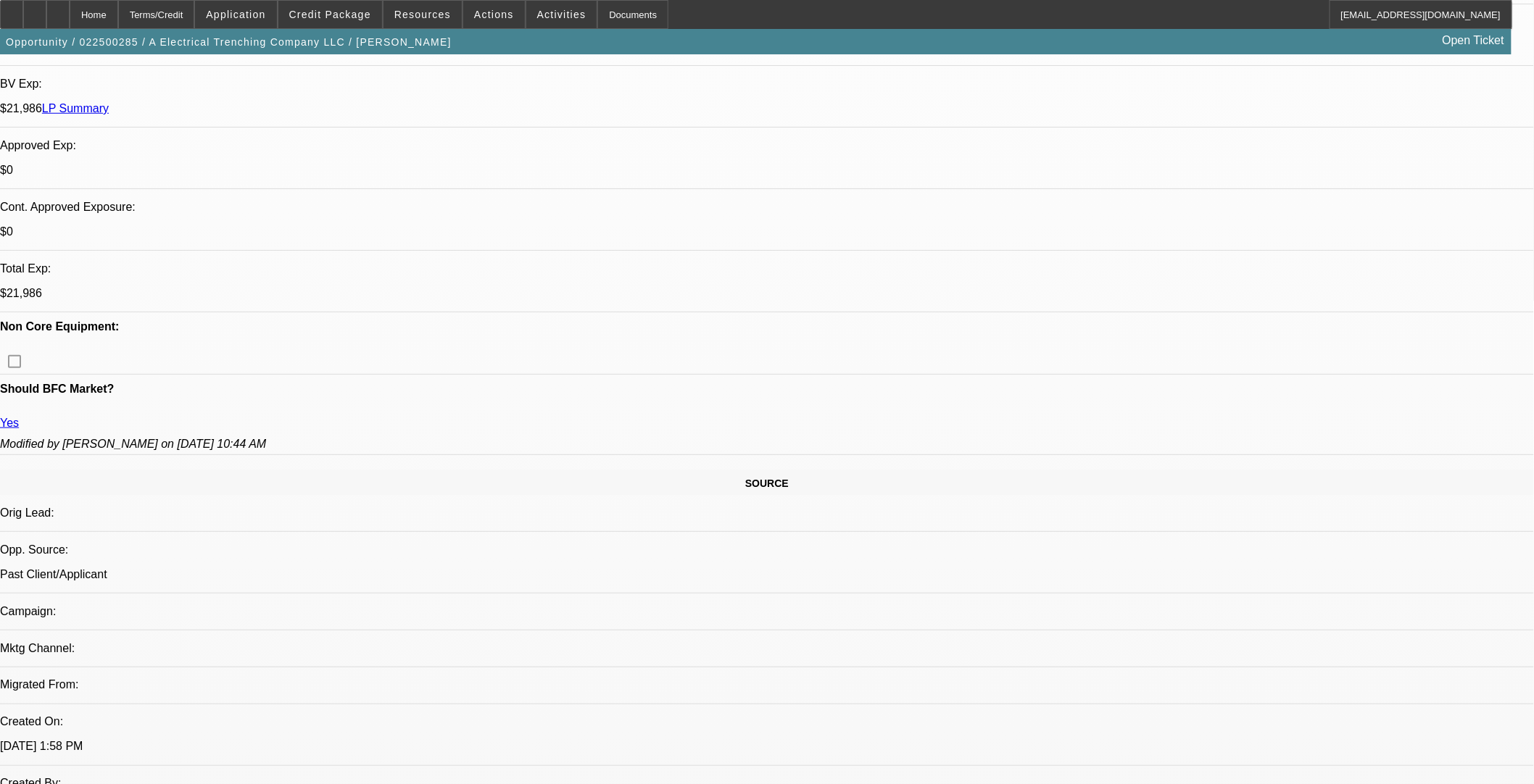
select select "0"
select select "2"
select select "0"
select select "6"
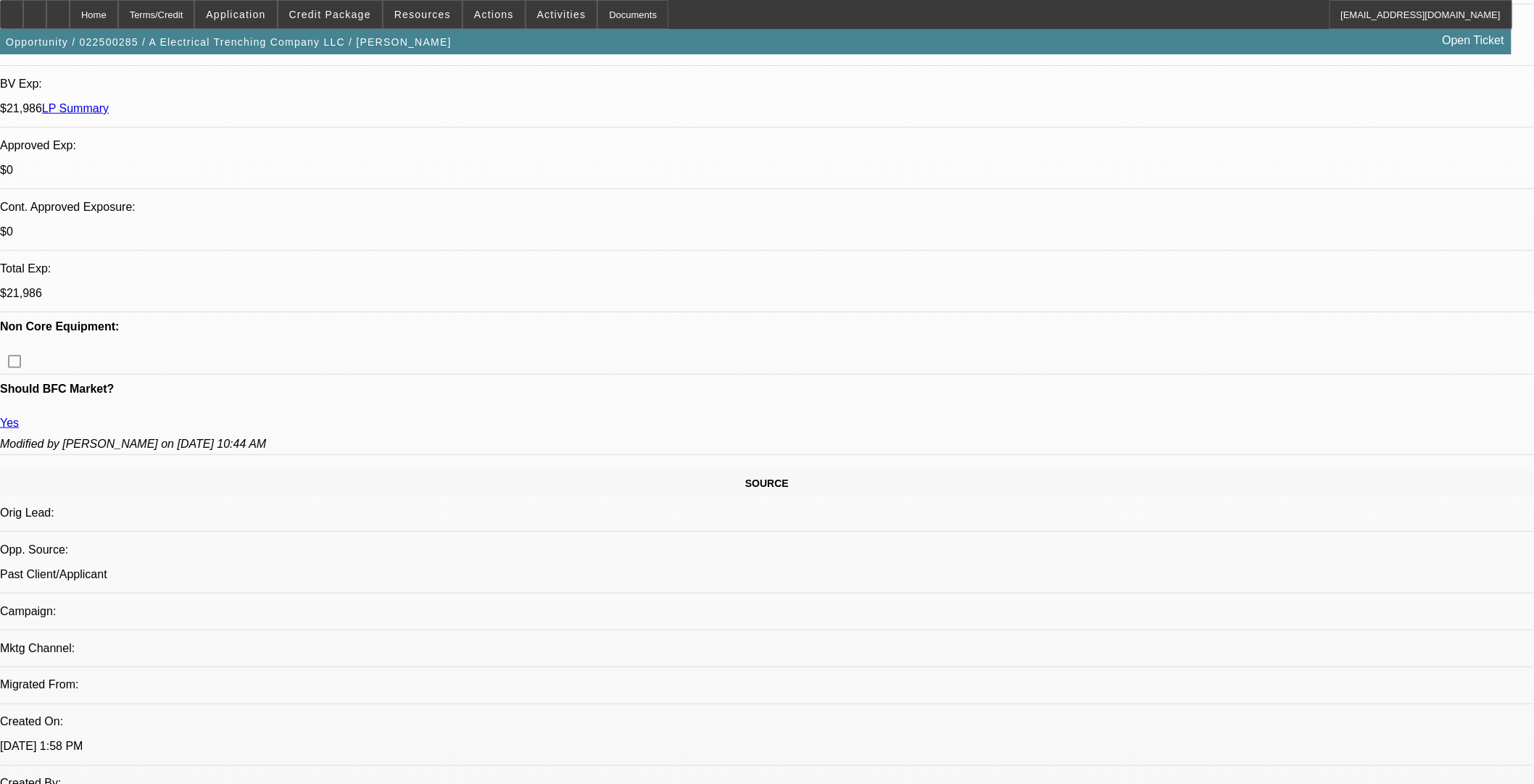
select select "0"
select select "2"
select select "0"
select select "6"
select select "0"
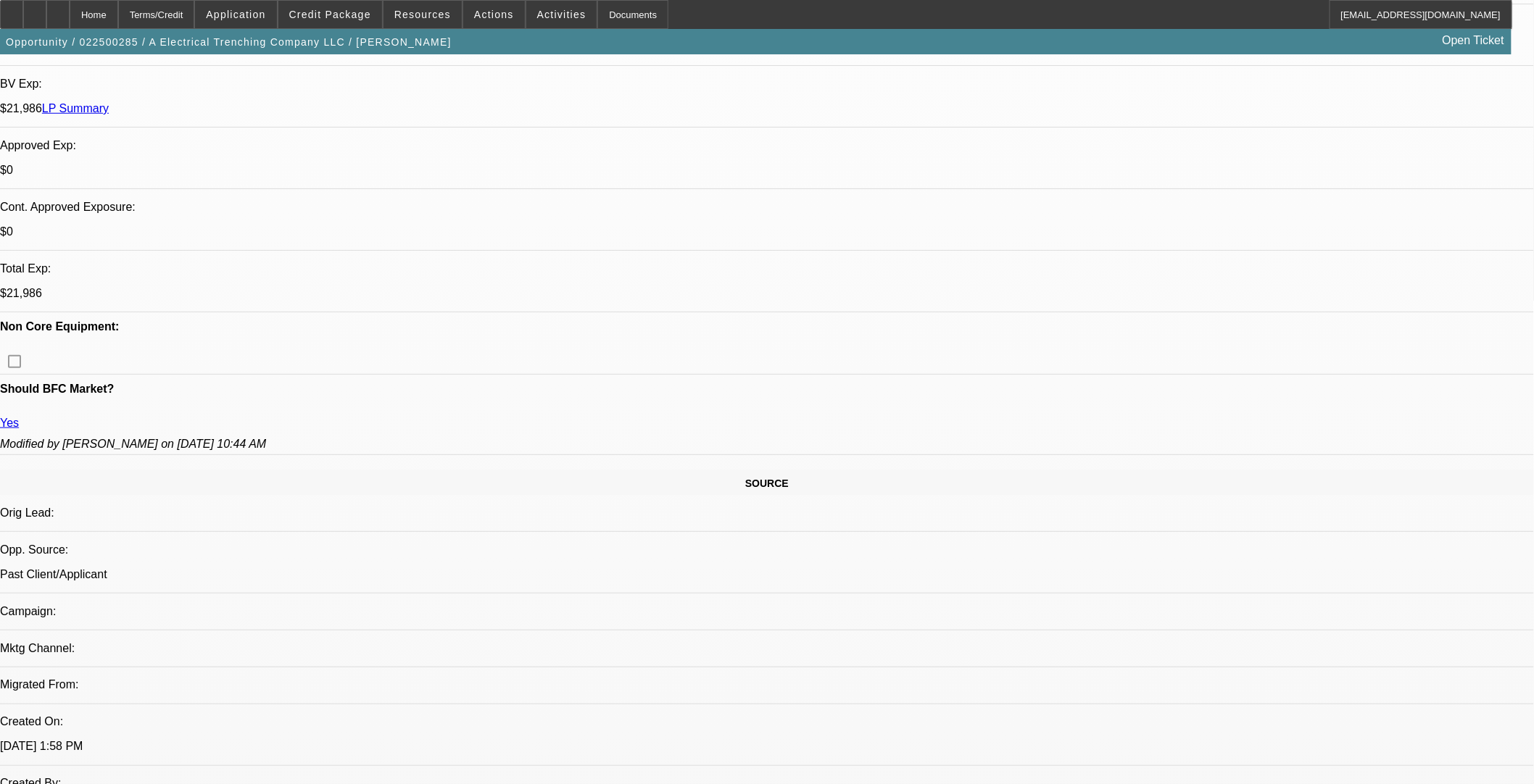
select select "0"
select select "2"
select select "0"
select select "6"
select select "0"
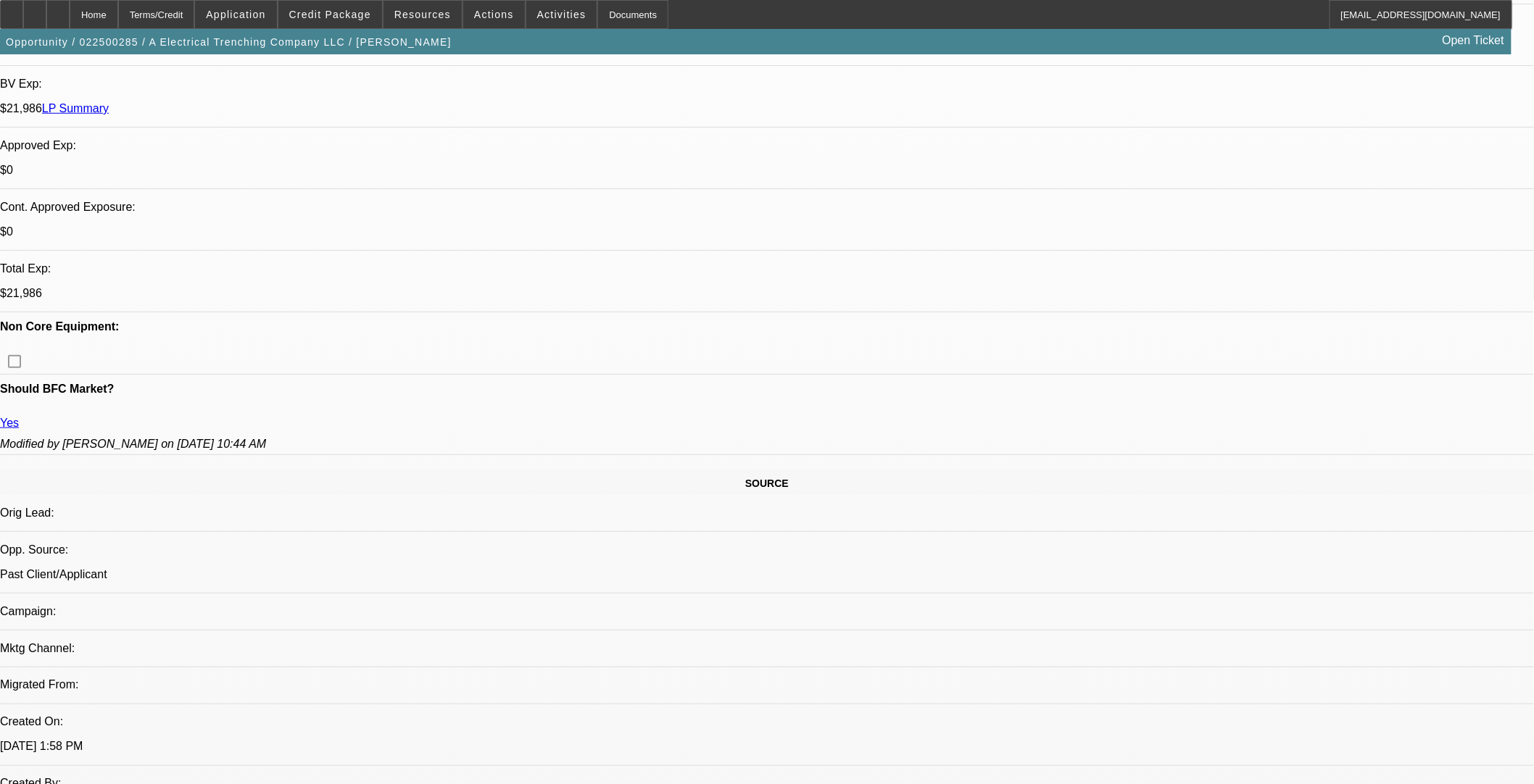
select select "0"
select select "3"
select select "0"
select select "6"
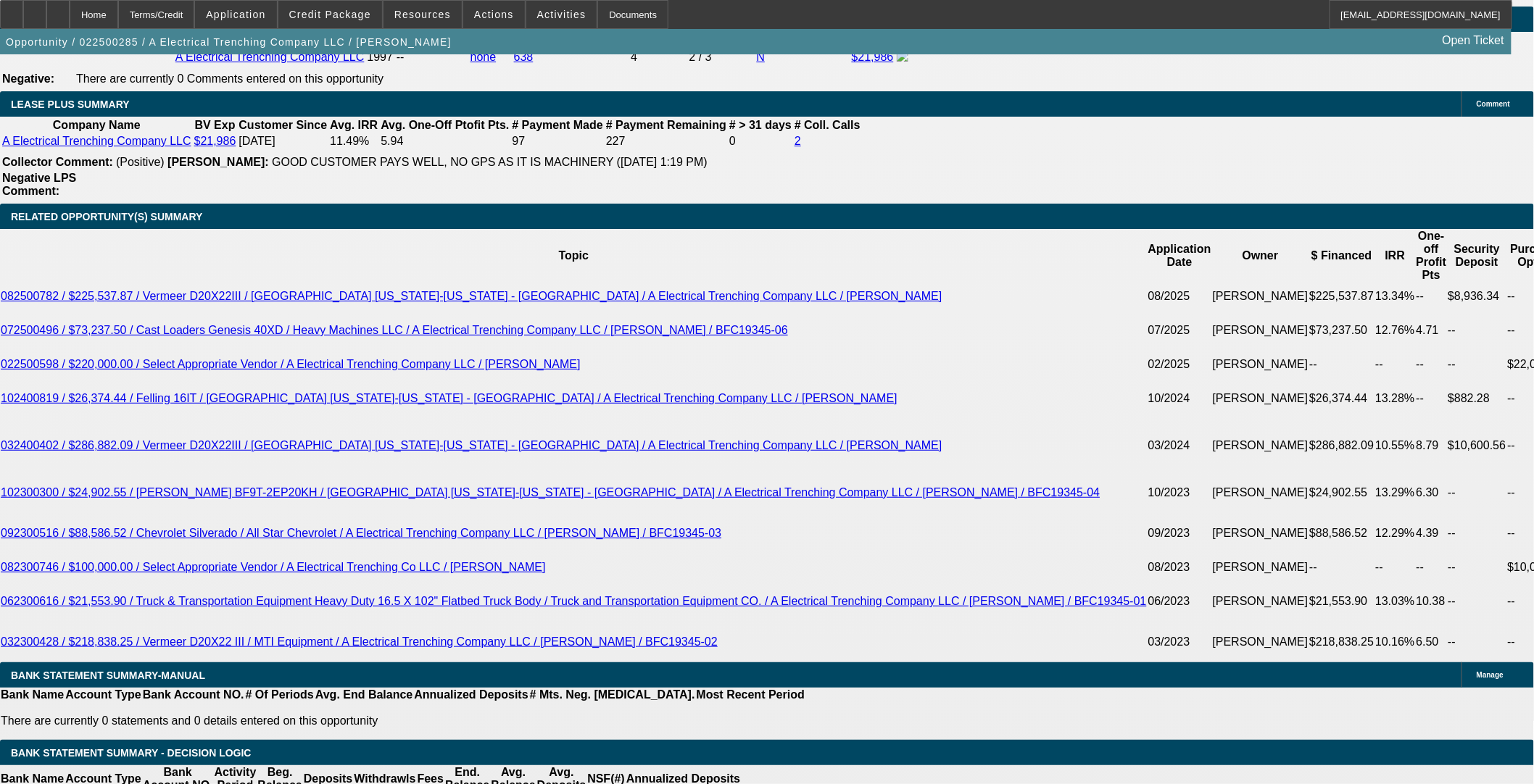
scroll to position [1046, 0]
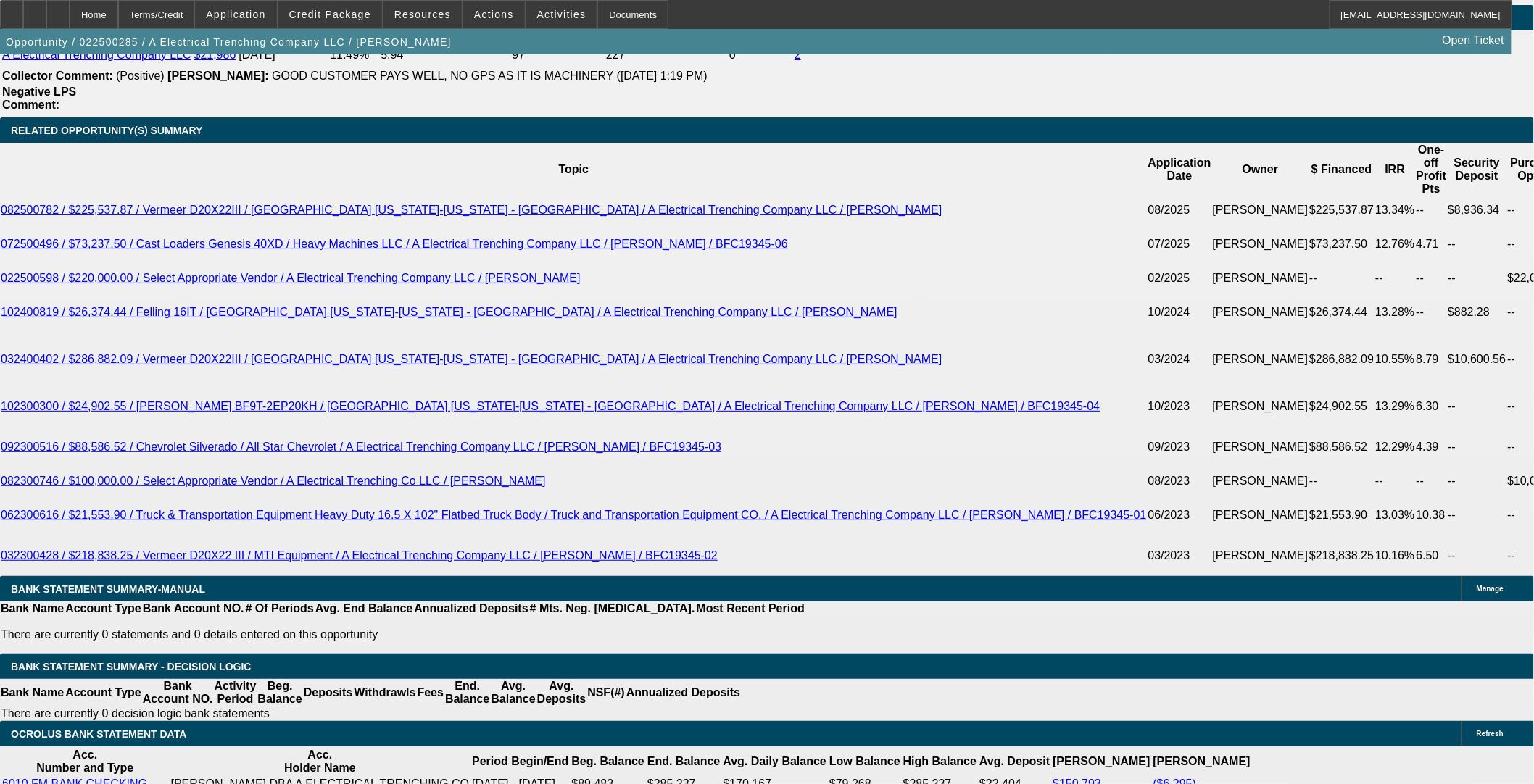
scroll to position [2495, 0]
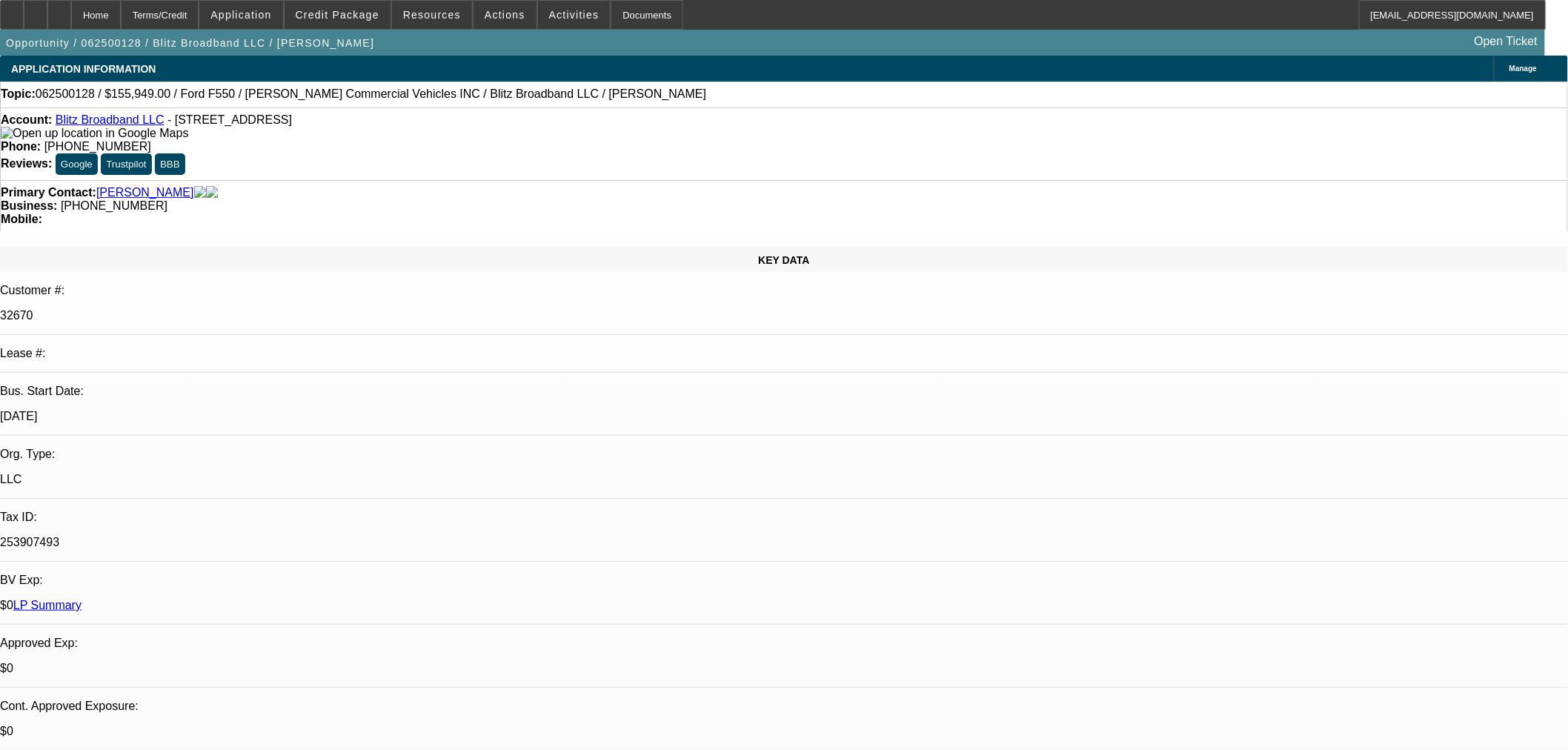
select select "0"
select select "6"
select select "0"
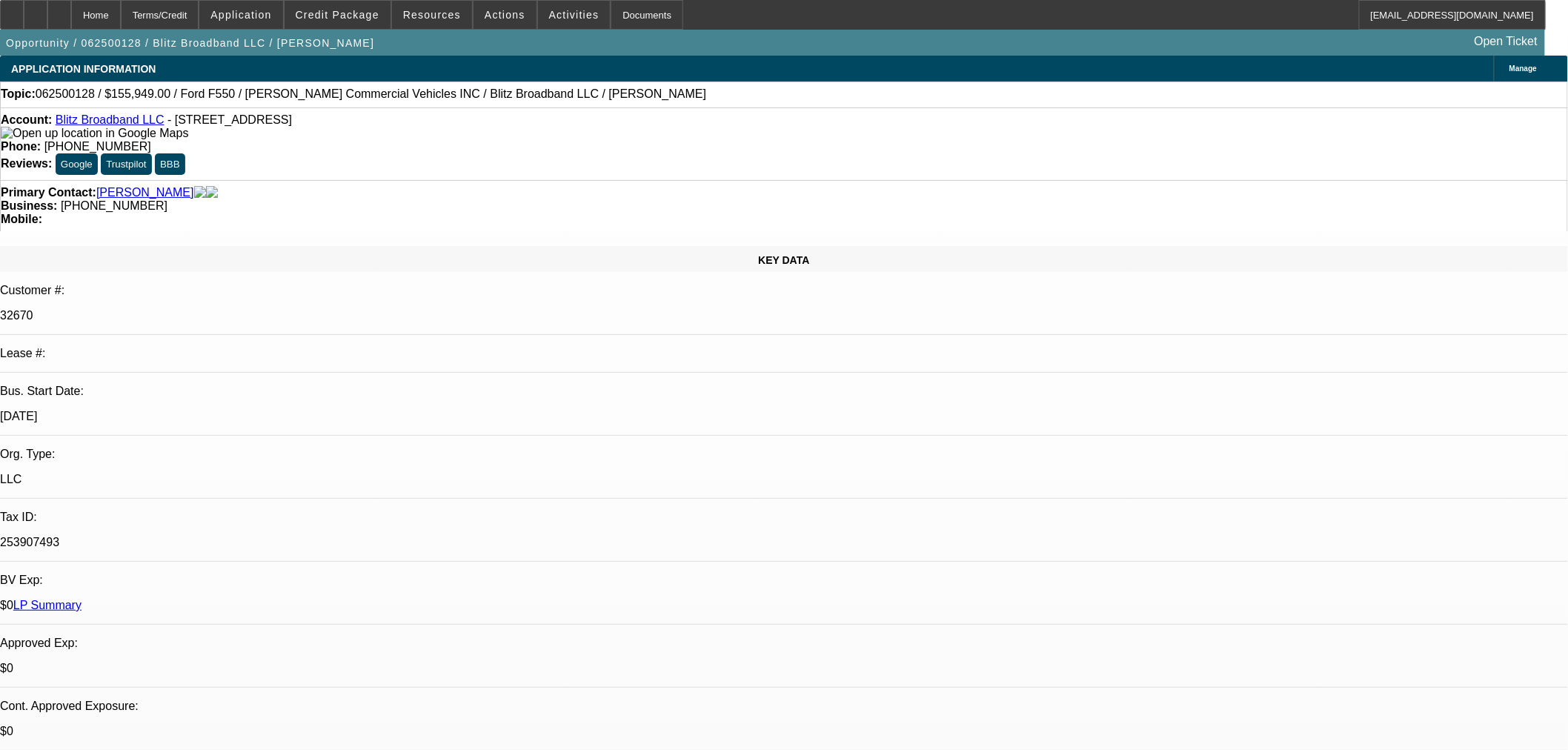
select select "0"
select select "0.1"
select select "4"
select select "0"
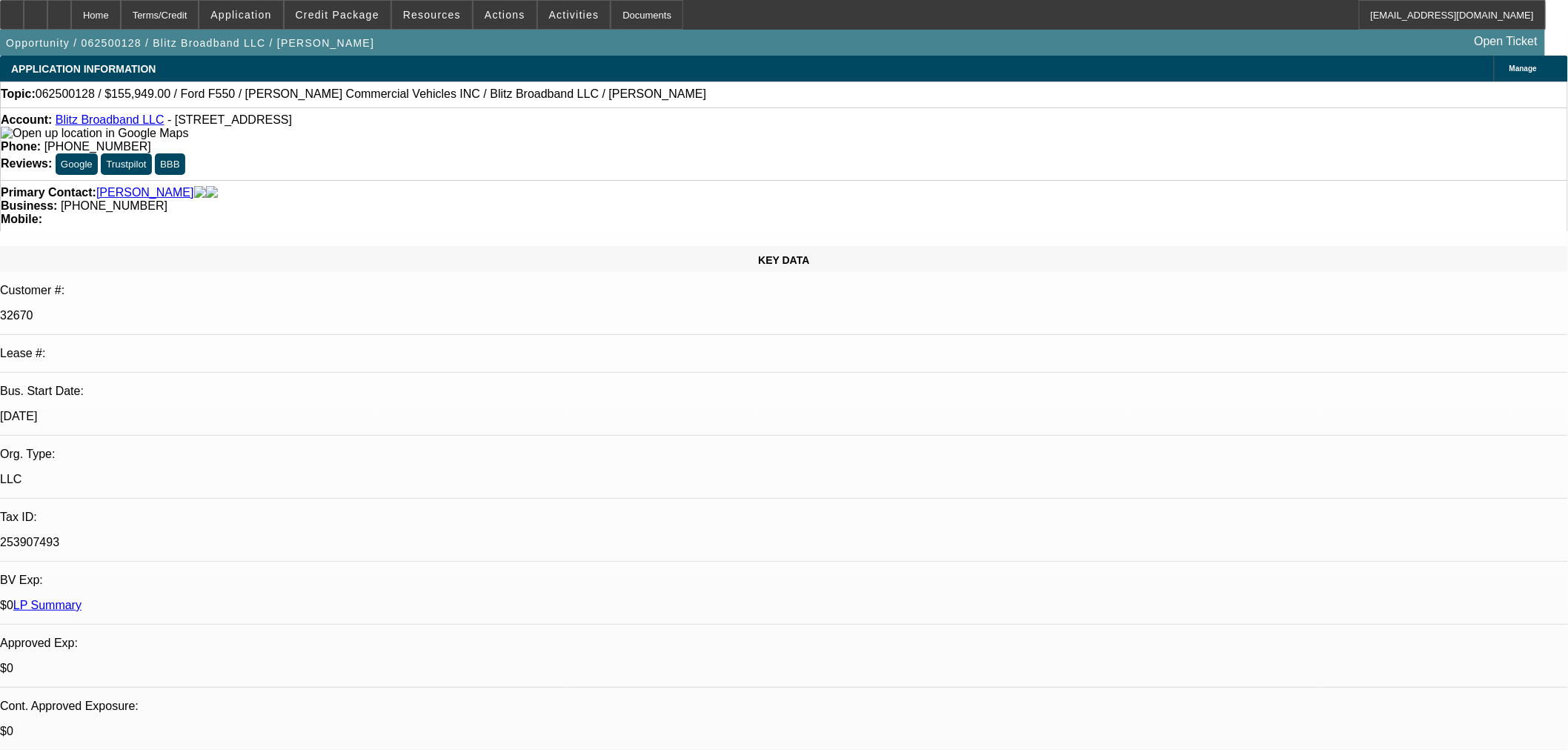
select select "3"
select select "0.1"
select select "4"
select select "0"
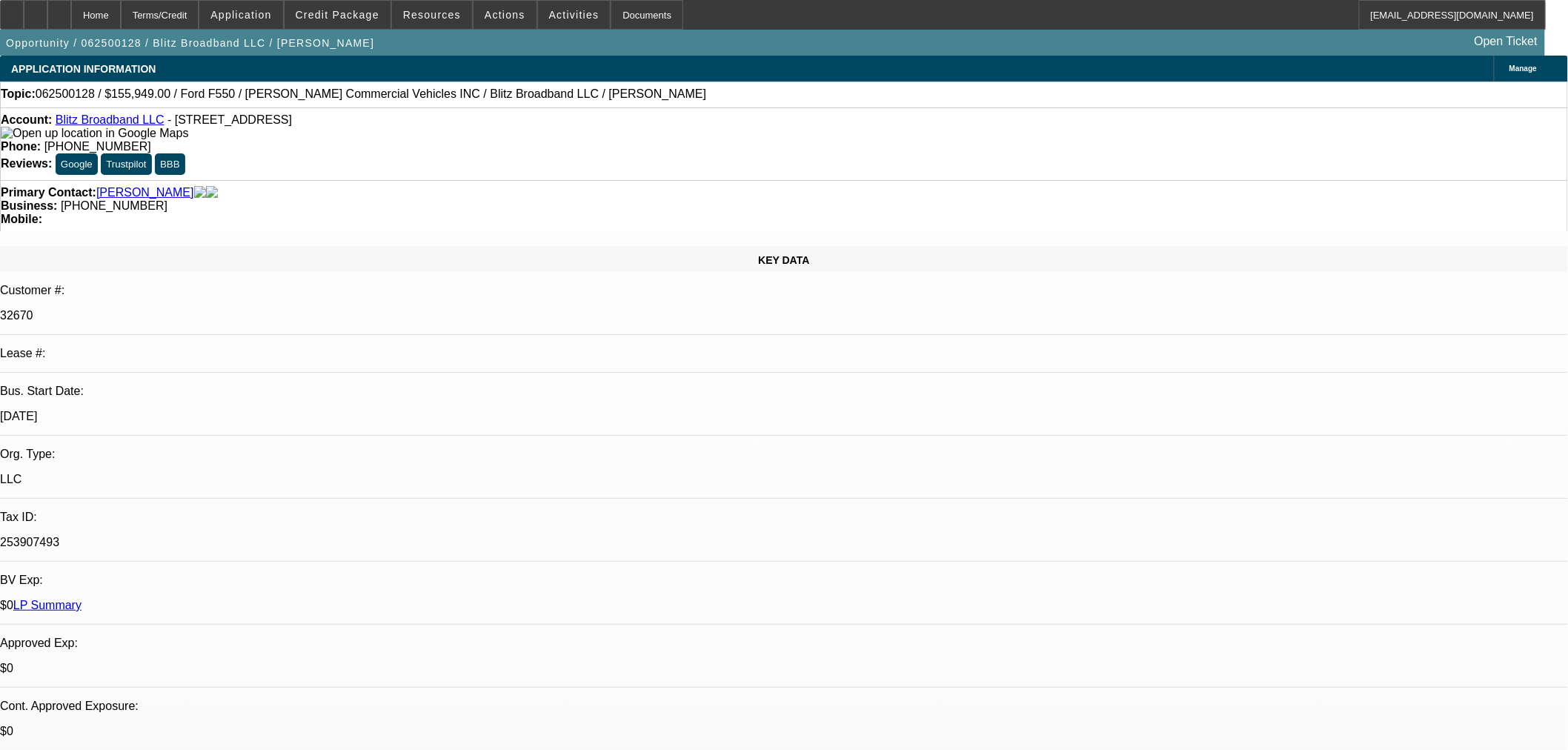
select select "3"
select select "0.1"
select select "4"
click at [382, 23] on span at bounding box center [338, 15] width 106 height 36
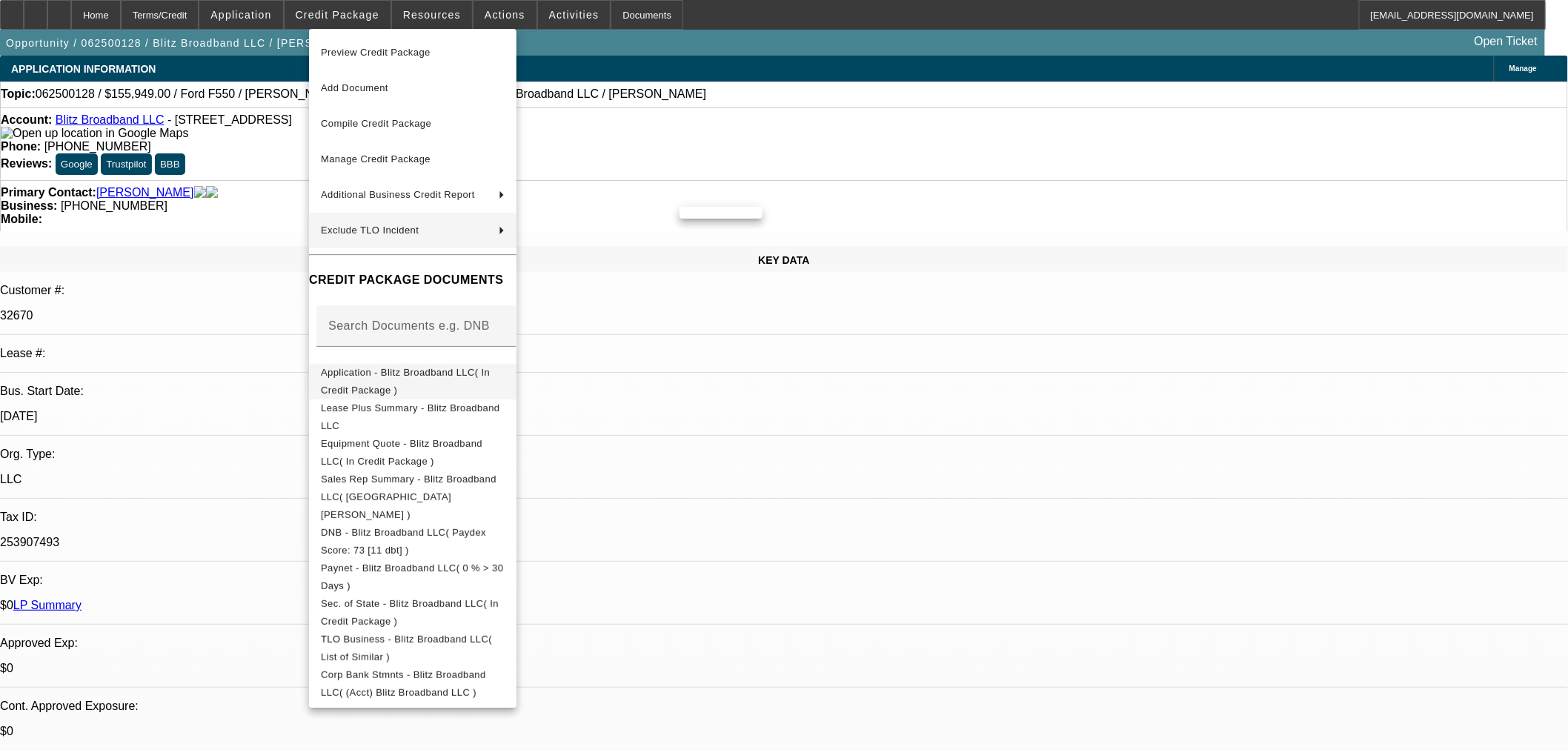
click at [398, 381] on span "Application - Blitz Broadband LLC( In Credit Package )" at bounding box center [412, 381] width 184 height 36
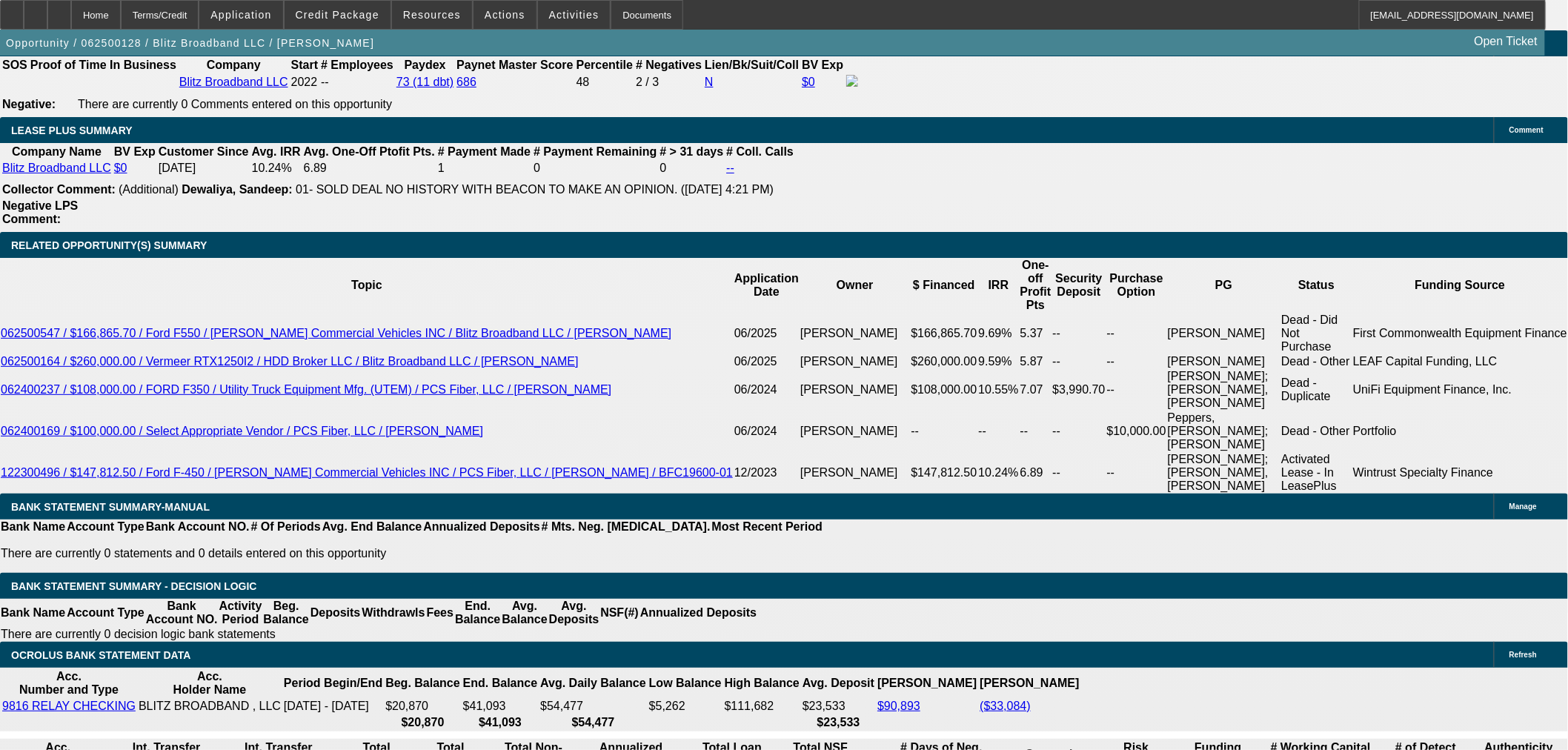
scroll to position [2389, 0]
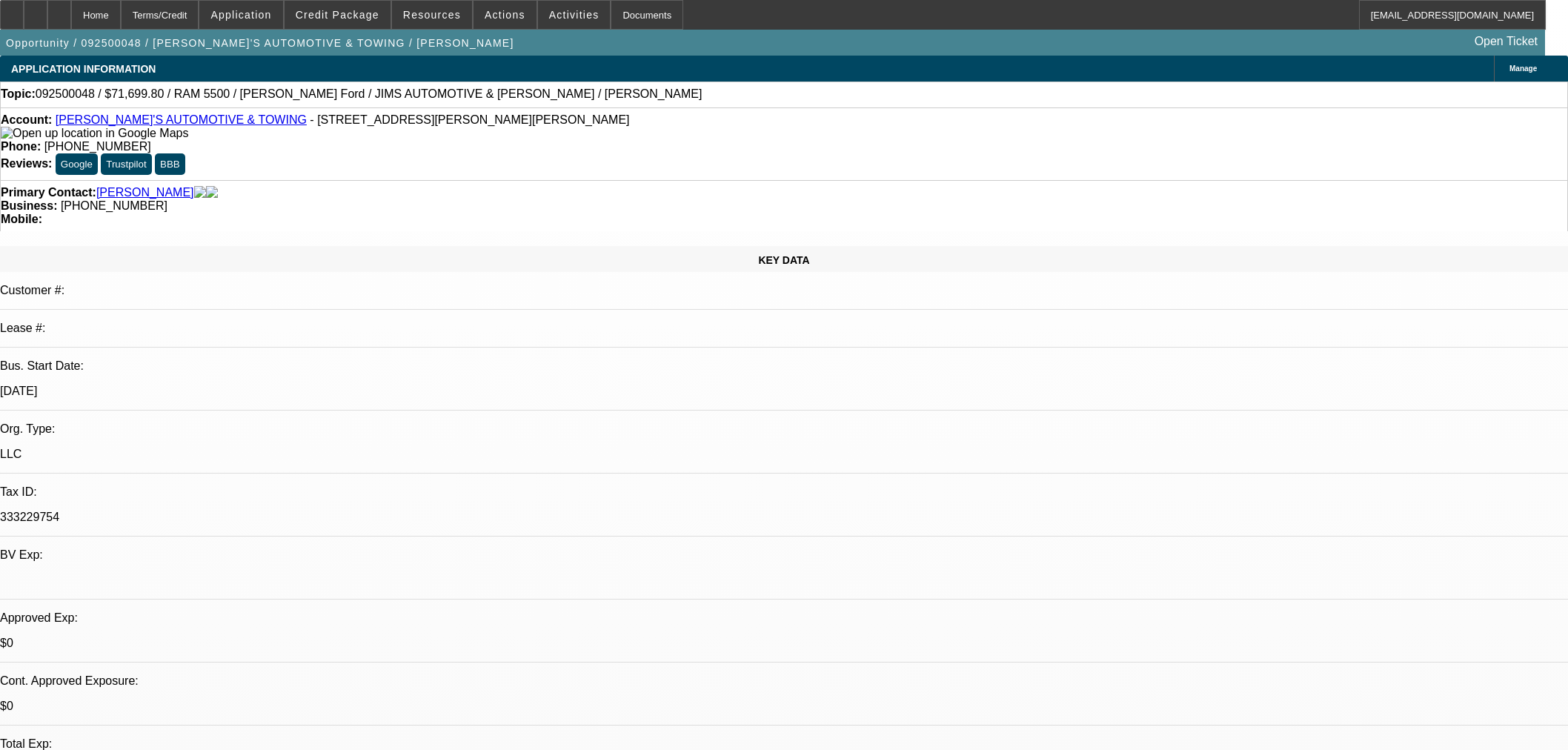
select select "0"
select select "2"
select select "0.1"
select select "4"
click at [336, 24] on span at bounding box center [338, 15] width 106 height 36
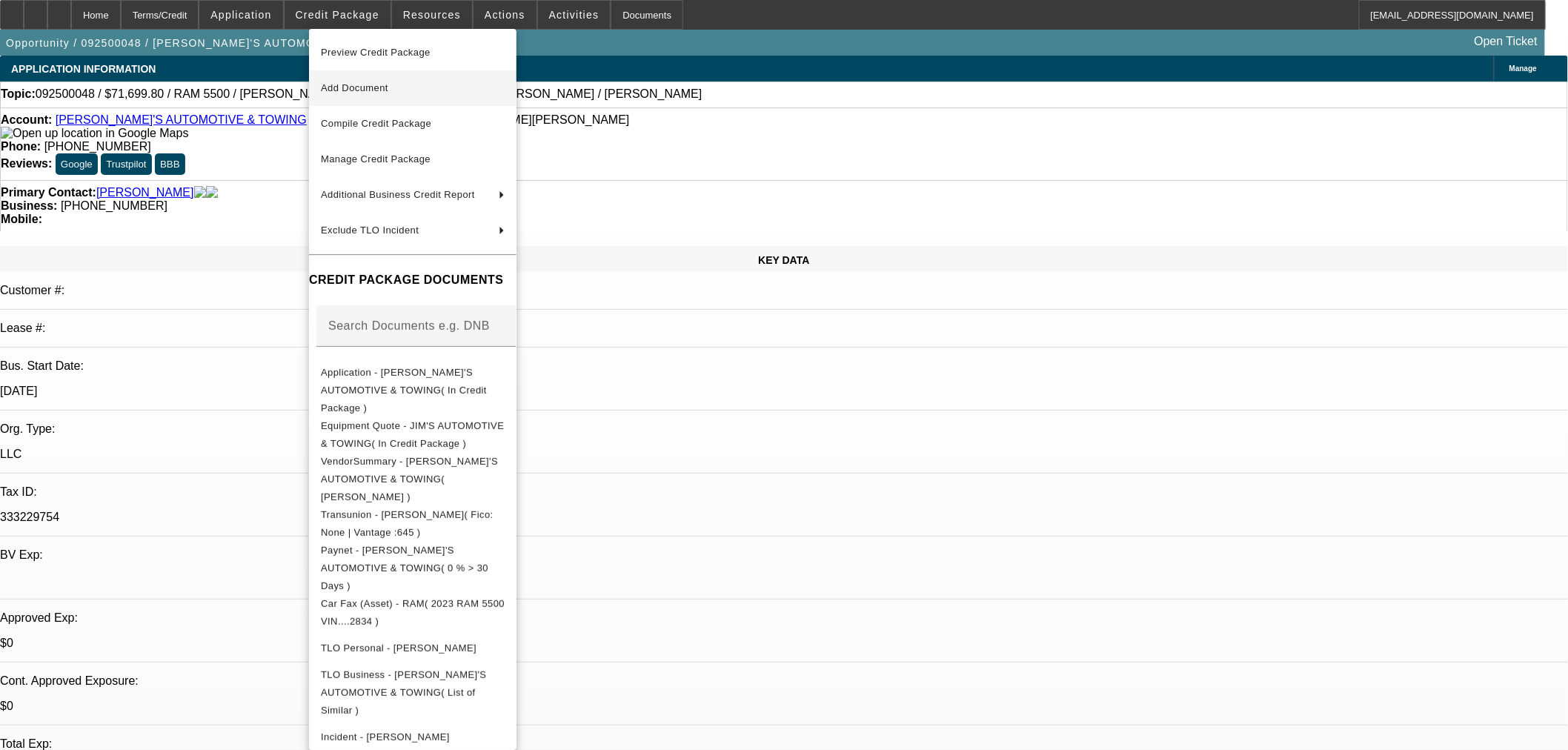
click at [353, 91] on span "Add Document" at bounding box center [353, 87] width 67 height 11
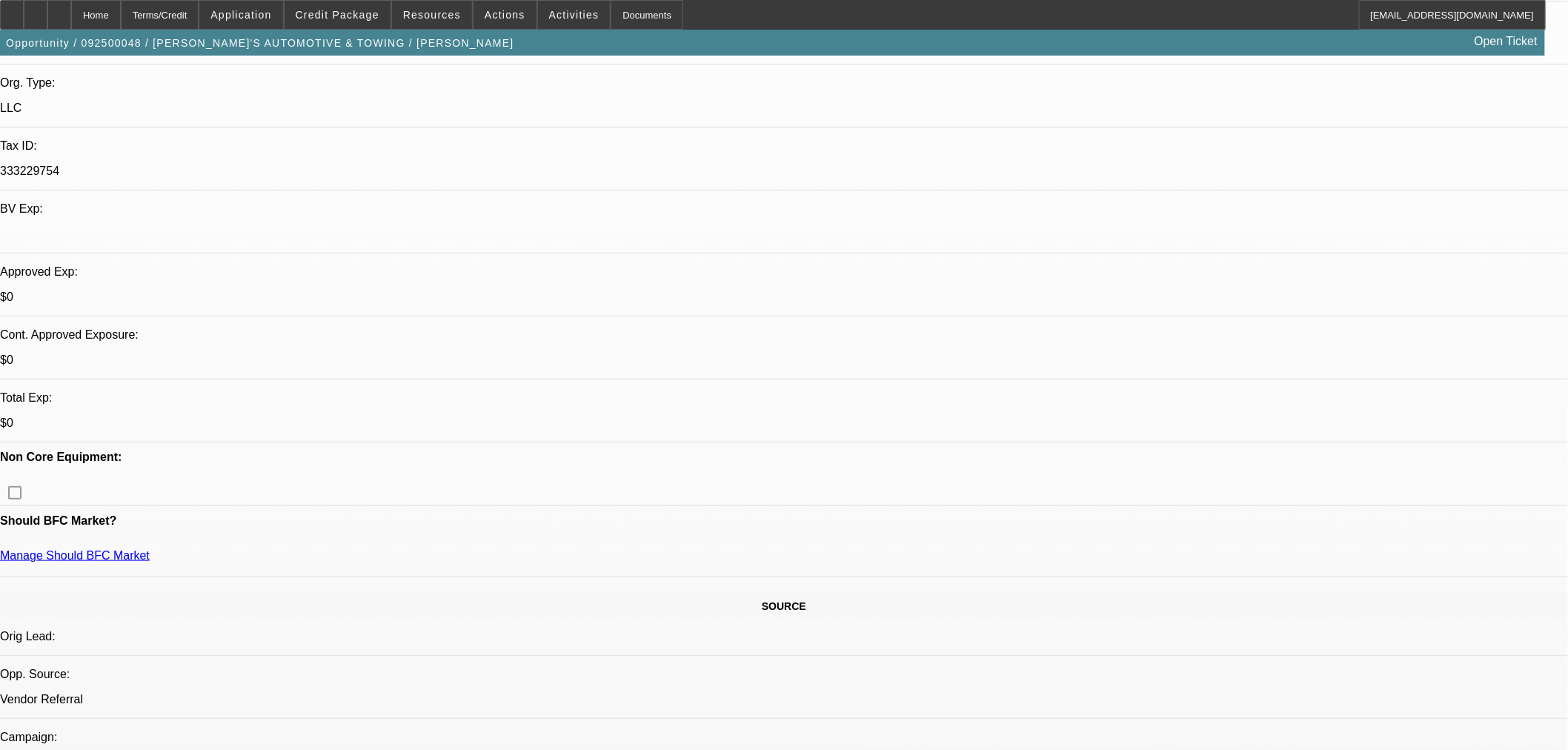
scroll to position [494, 0]
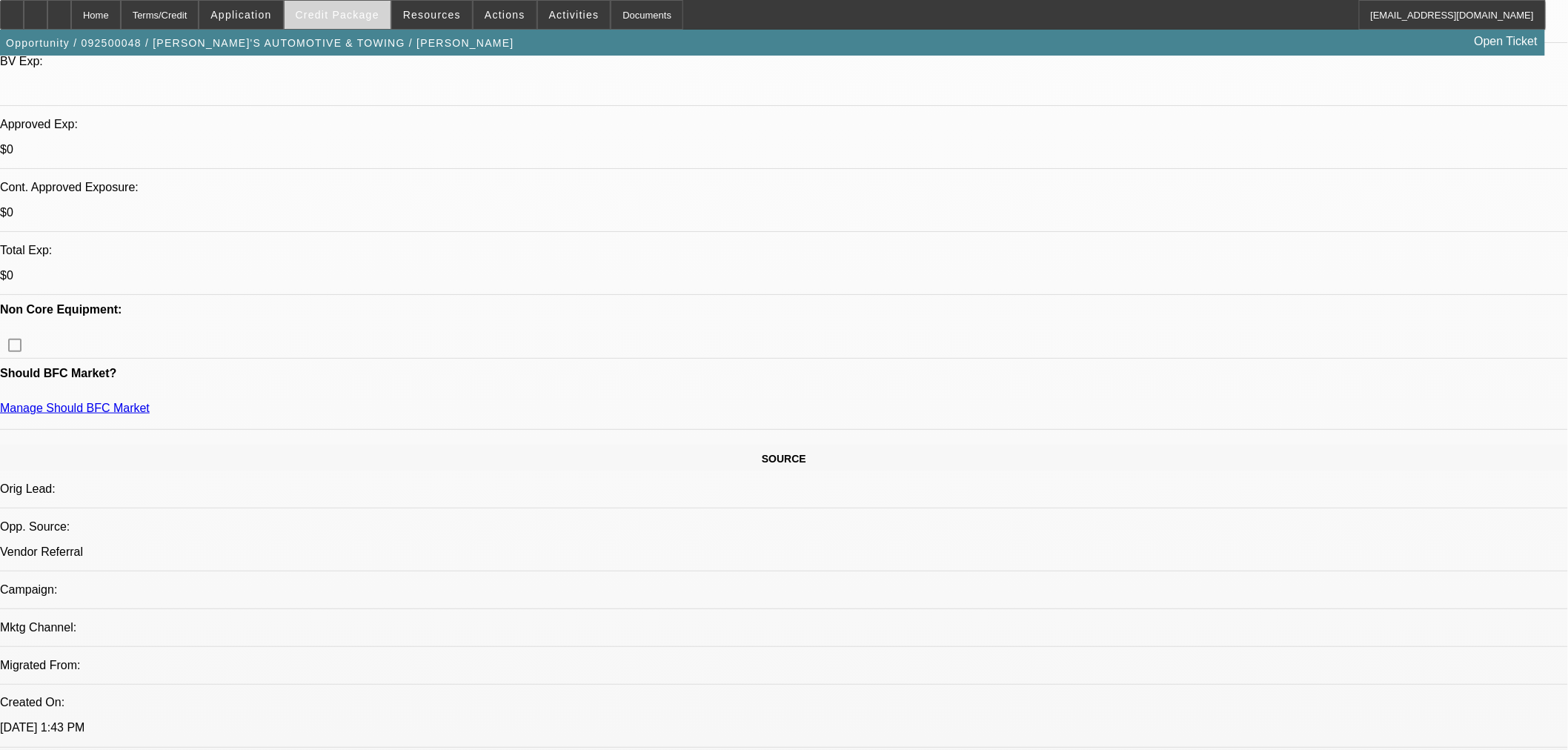
click at [360, 20] on span at bounding box center [338, 15] width 106 height 36
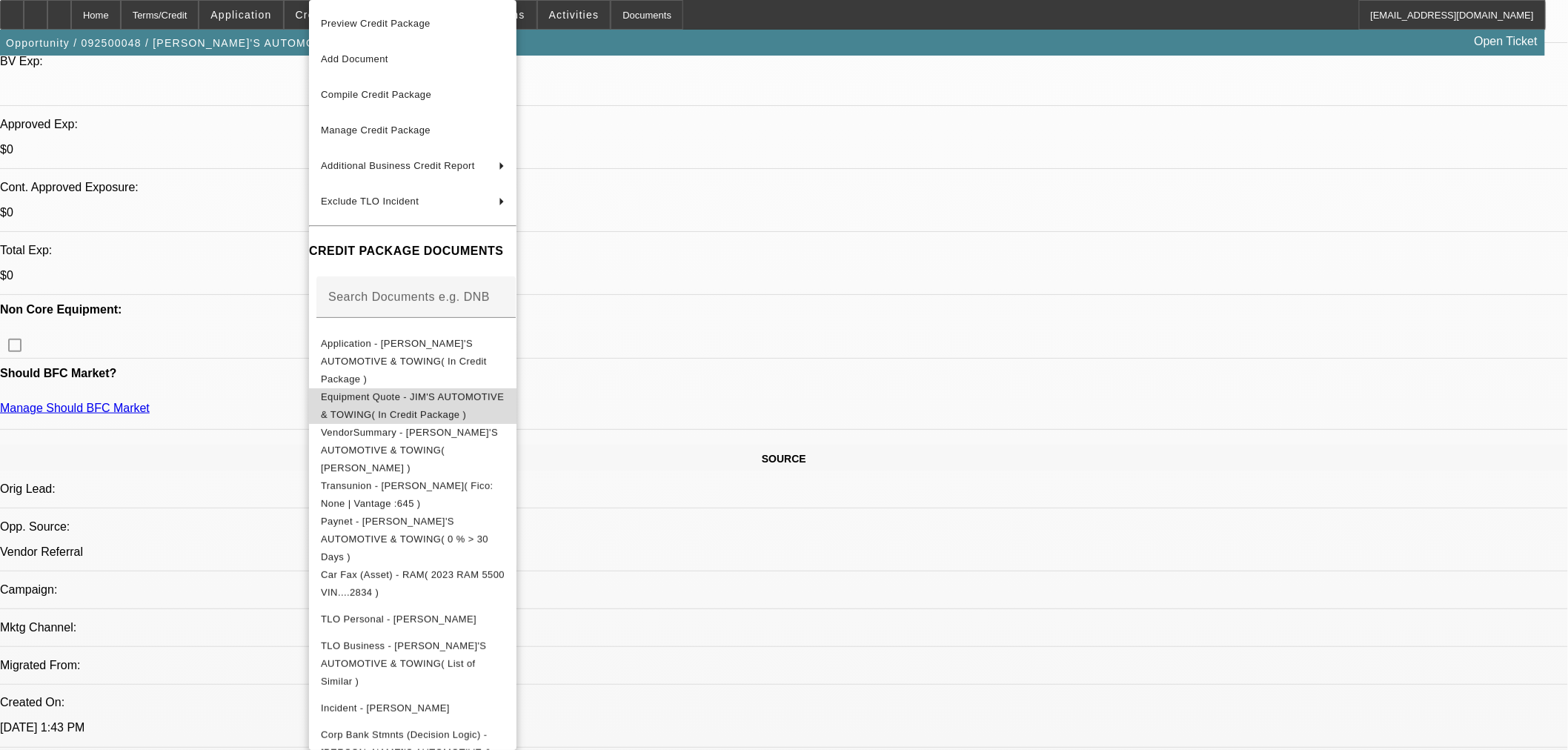
click at [419, 391] on span "Equipment Quote - JIM'S AUTOMOTIVE & TOWING( In Credit Package )" at bounding box center [412, 405] width 183 height 29
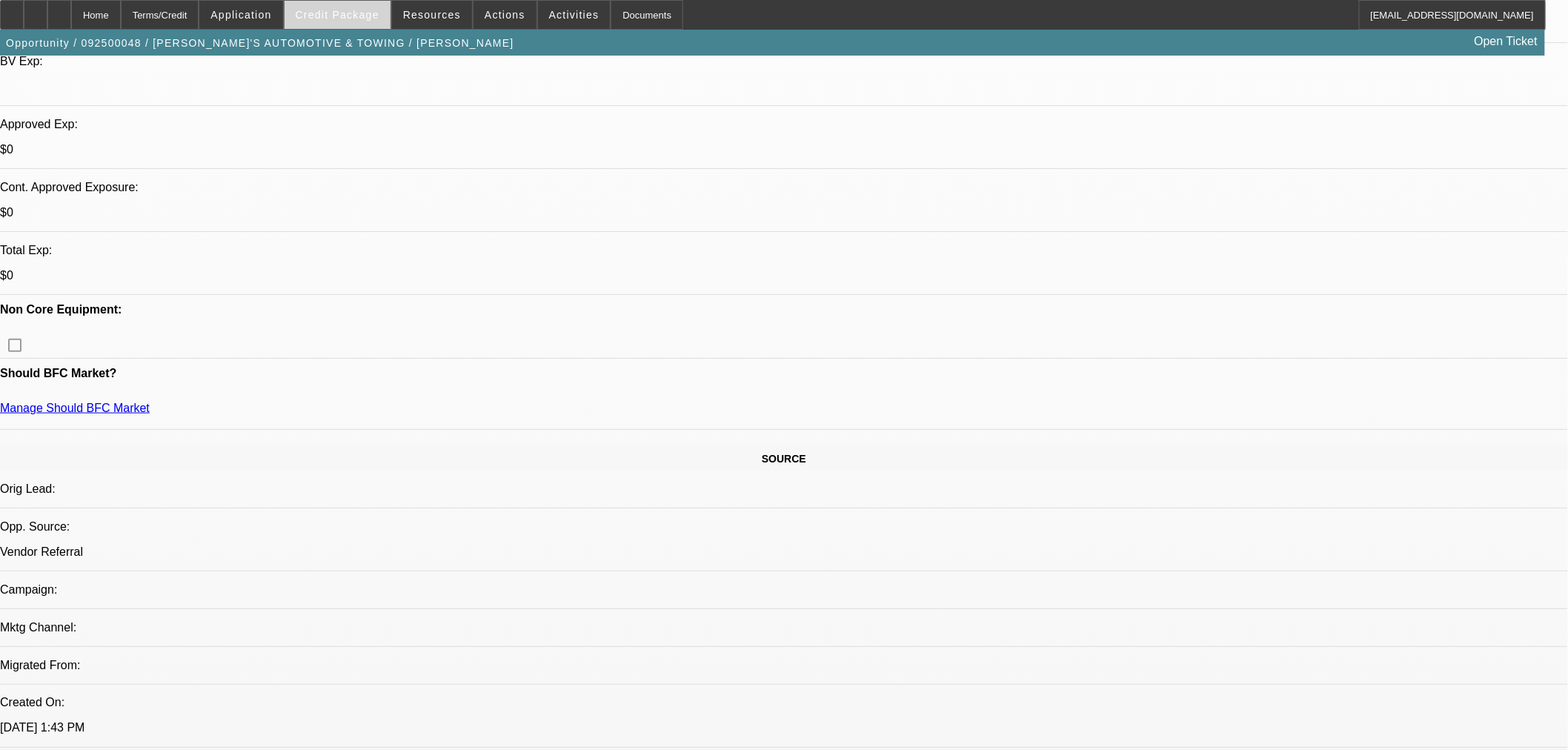
click at [351, 19] on span "Credit Package" at bounding box center [338, 15] width 84 height 12
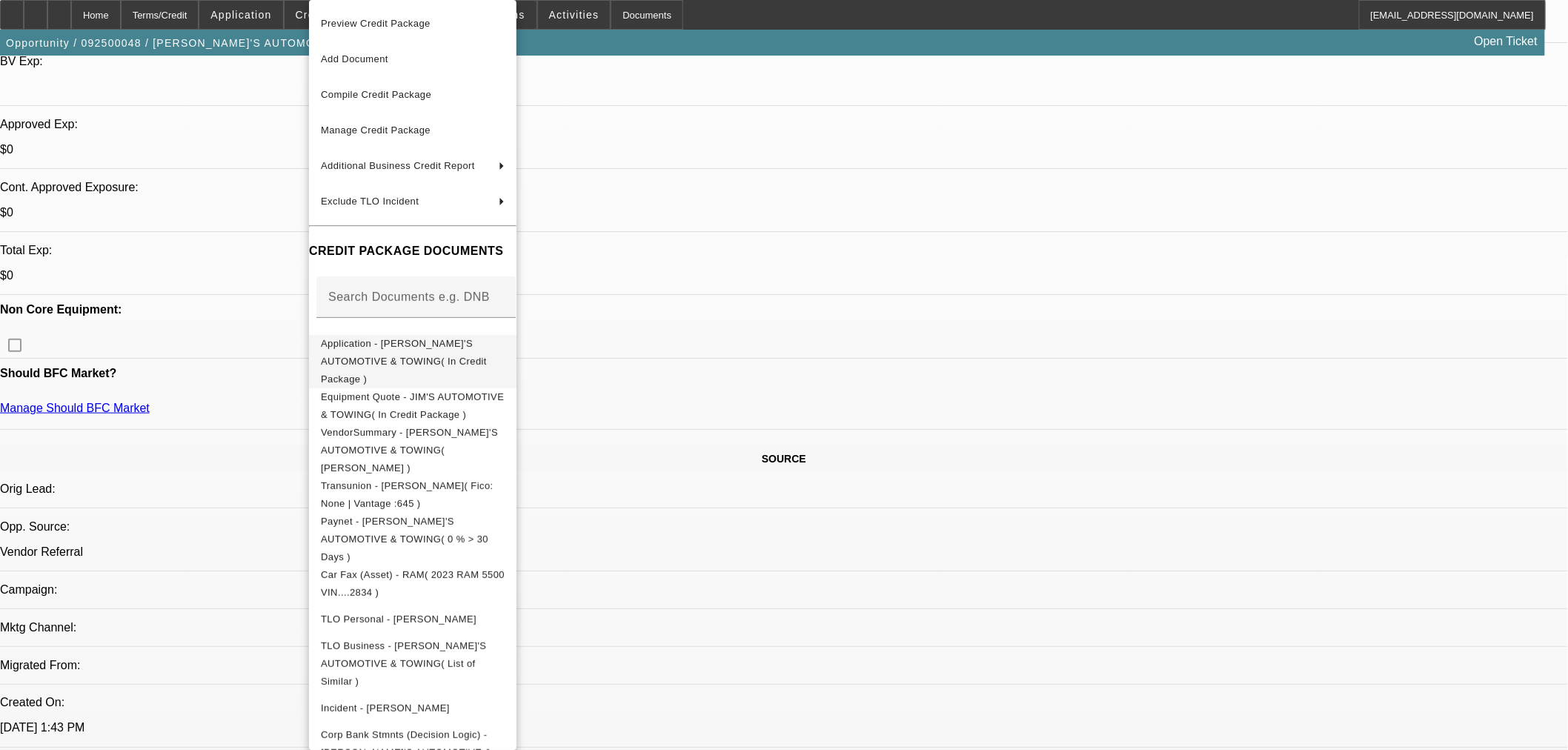
click at [398, 338] on span "Application - [PERSON_NAME]'S AUTOMOTIVE & TOWING( In Credit Package )" at bounding box center [412, 361] width 184 height 53
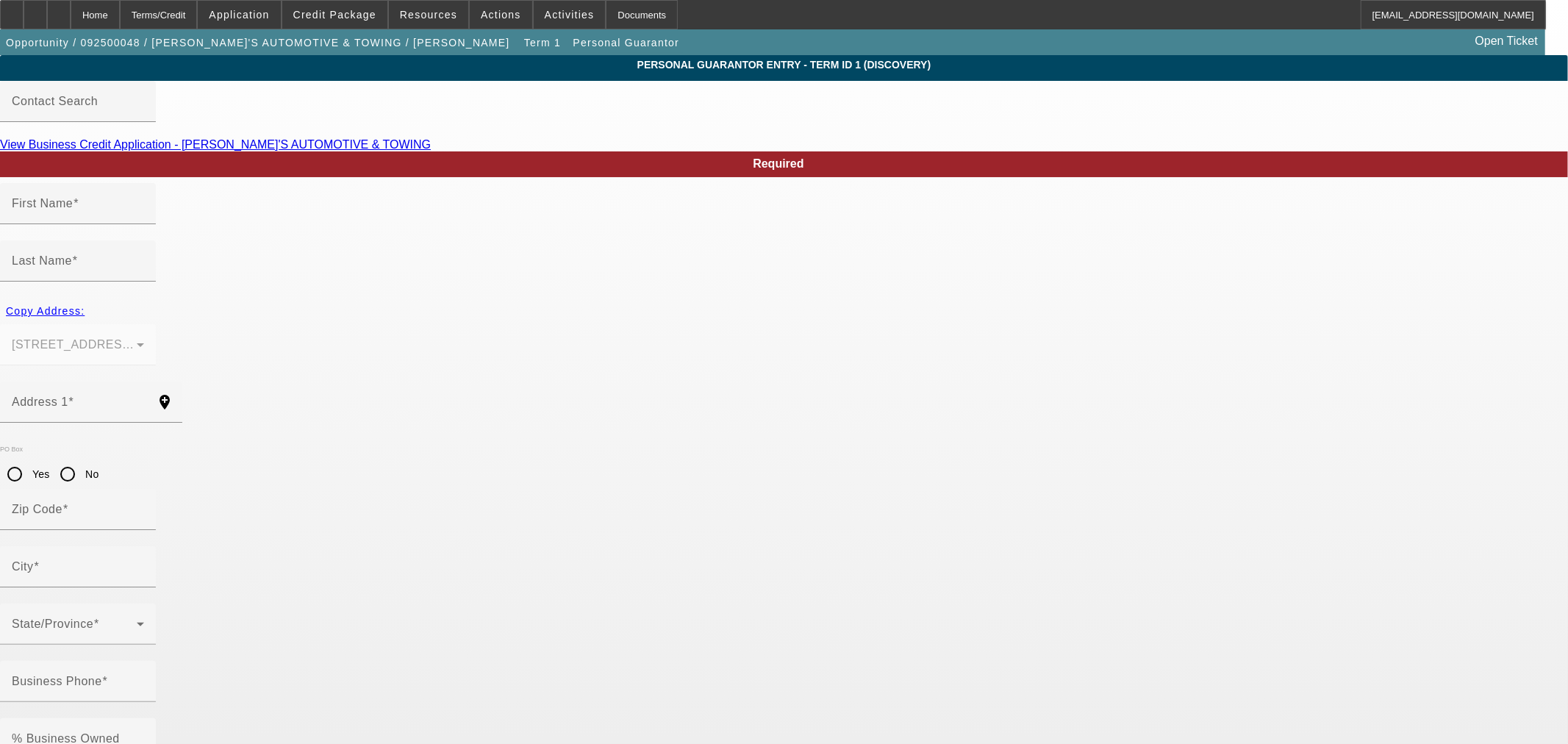
type input "[PERSON_NAME]"
type input "[STREET_ADDRESS][PERSON_NAME]"
radio input "true"
type input "16121"
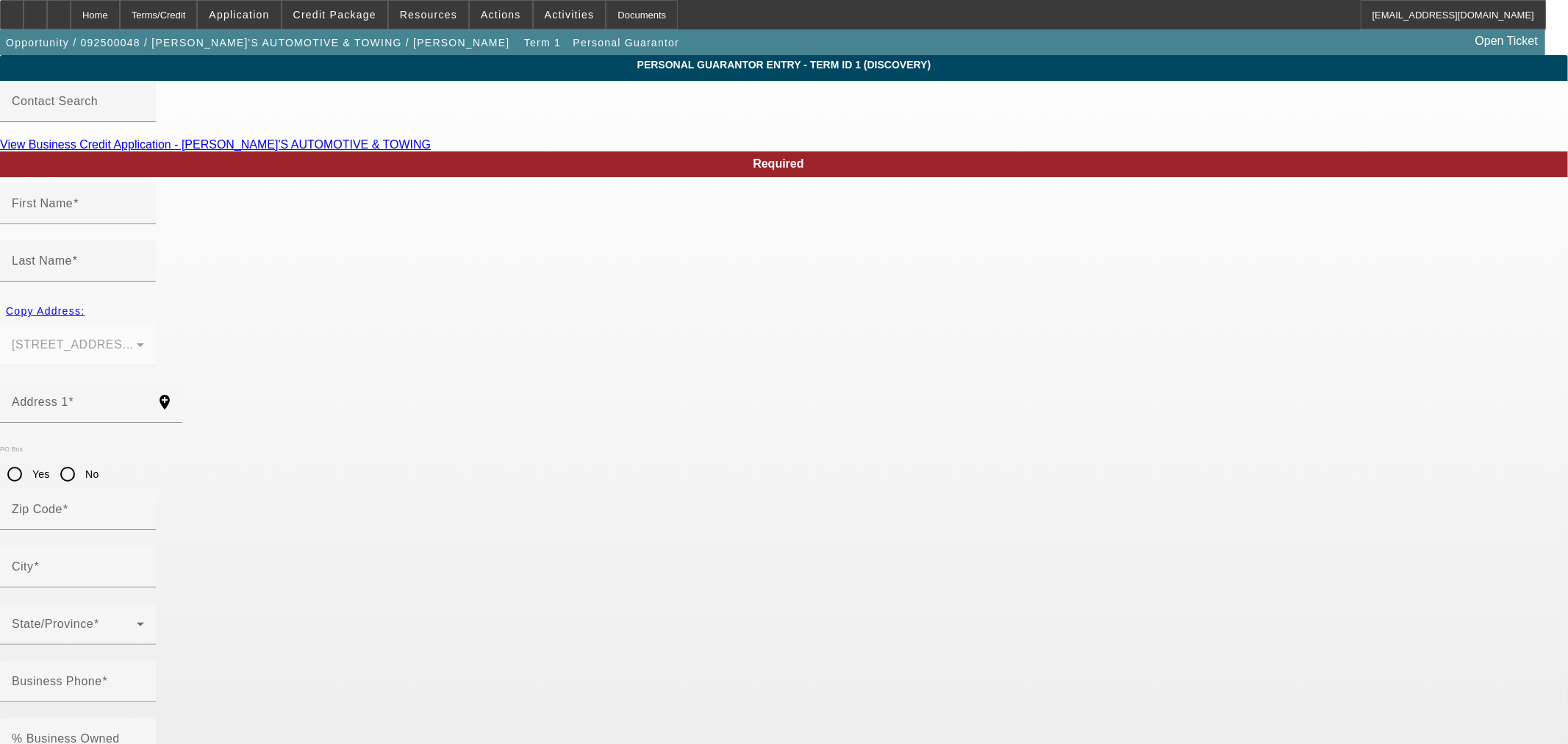
type input "[PERSON_NAME]"
type input "[PHONE_NUMBER]"
type input "100"
type input "210-54-4759"
type input "[EMAIL_ADDRESS][DOMAIN_NAME]"
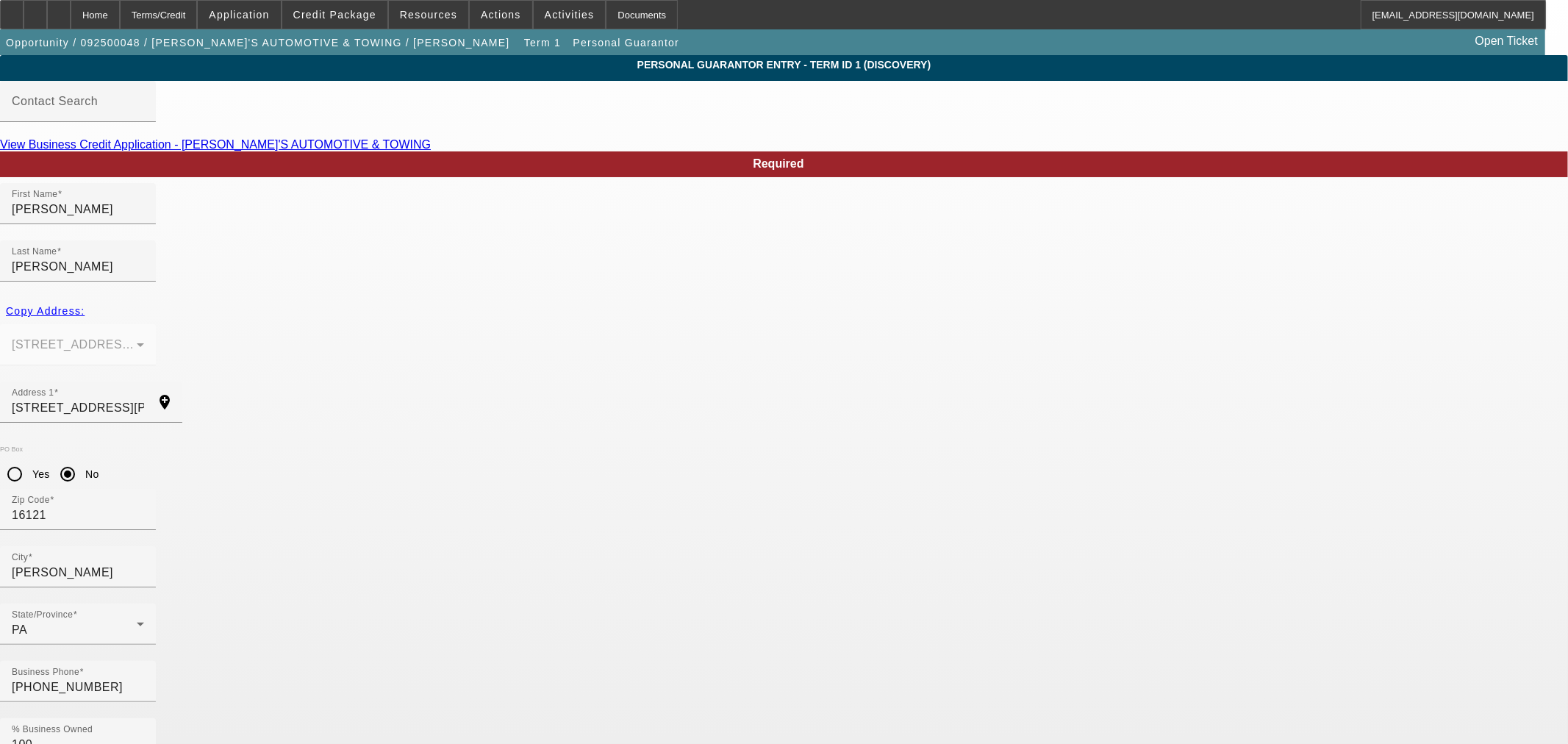
drag, startPoint x: 435, startPoint y: 575, endPoint x: 228, endPoint y: 600, distance: 208.5
paste input "210-54-4759"
type input "210-54-4759"
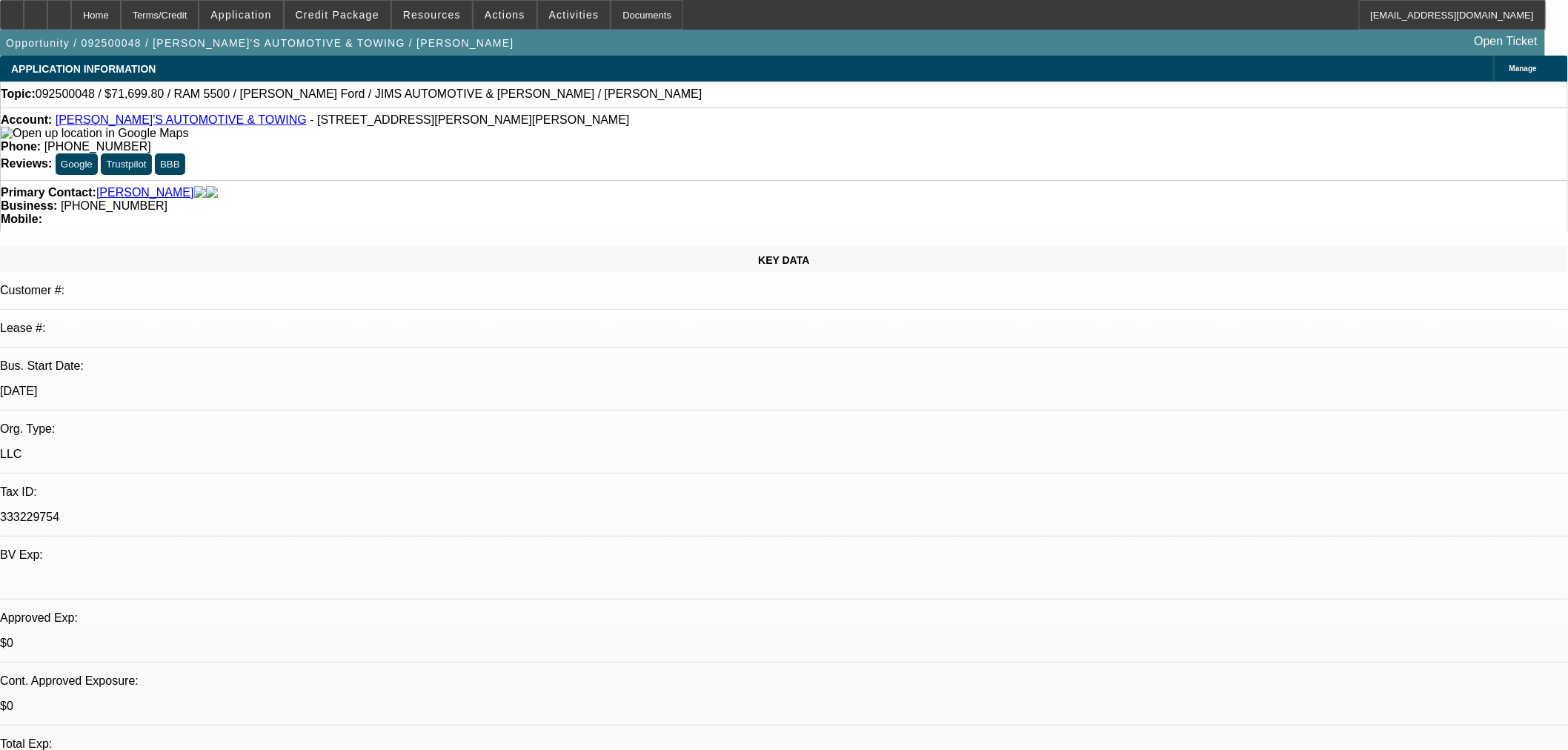
select select "0"
select select "2"
select select "0.1"
select select "4"
click at [361, 16] on span "Credit Package" at bounding box center [338, 15] width 84 height 12
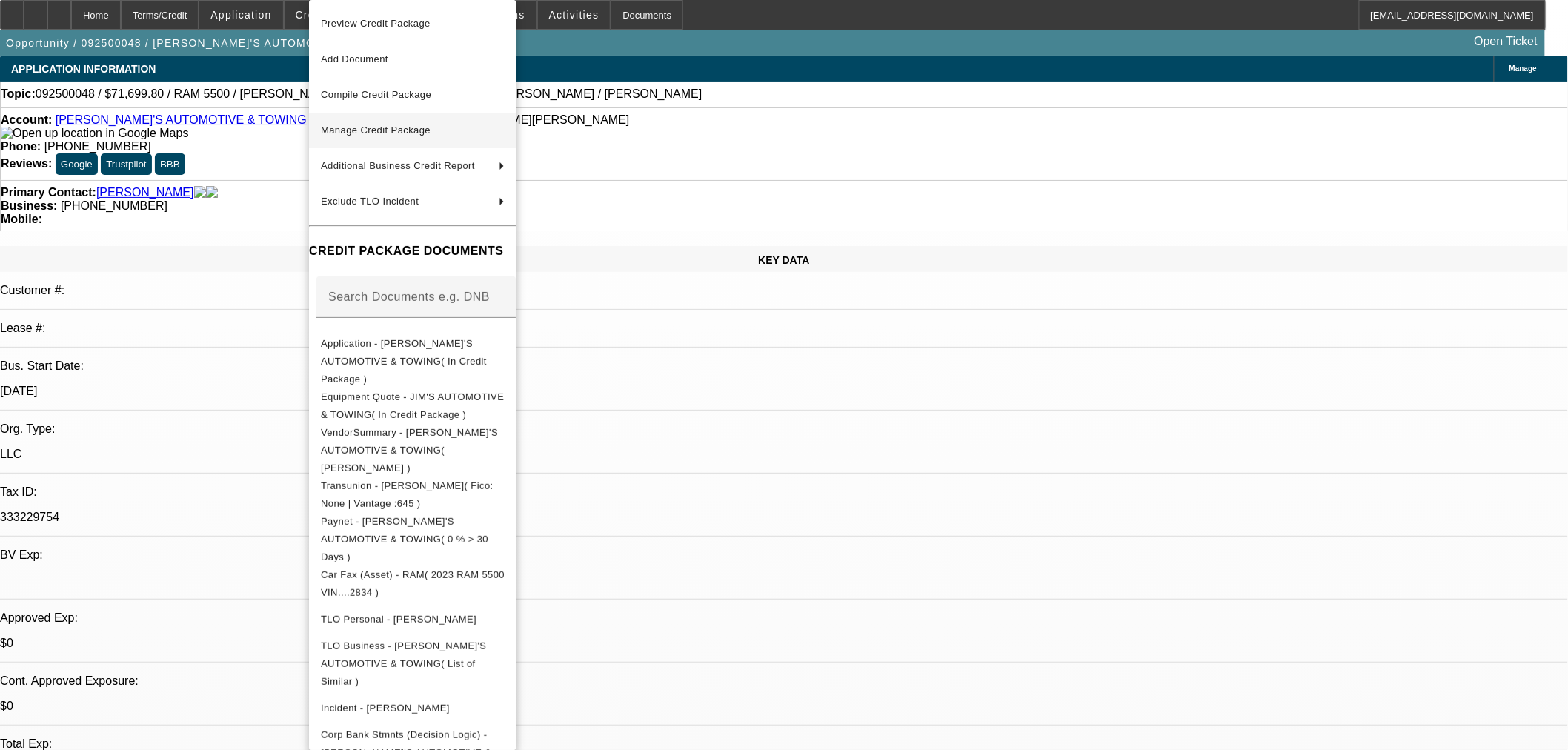
click at [386, 130] on span "Manage Credit Package" at bounding box center [375, 130] width 110 height 11
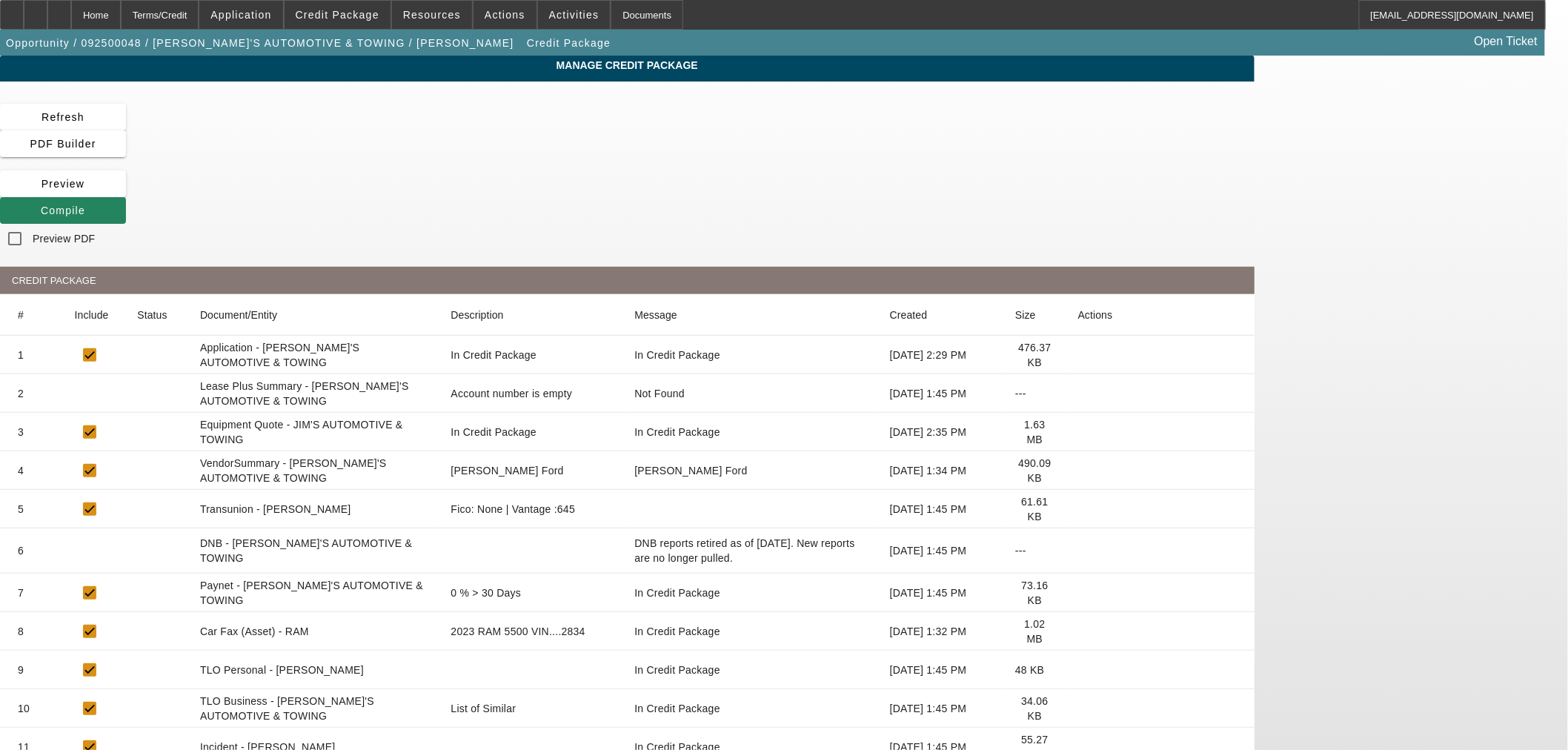
drag, startPoint x: 1217, startPoint y: 393, endPoint x: 1221, endPoint y: 401, distance: 8.9
click at [1219, 490] on mat-cell at bounding box center [1161, 509] width 188 height 38
click at [1078, 510] on icon at bounding box center [1078, 510] width 0 height 0
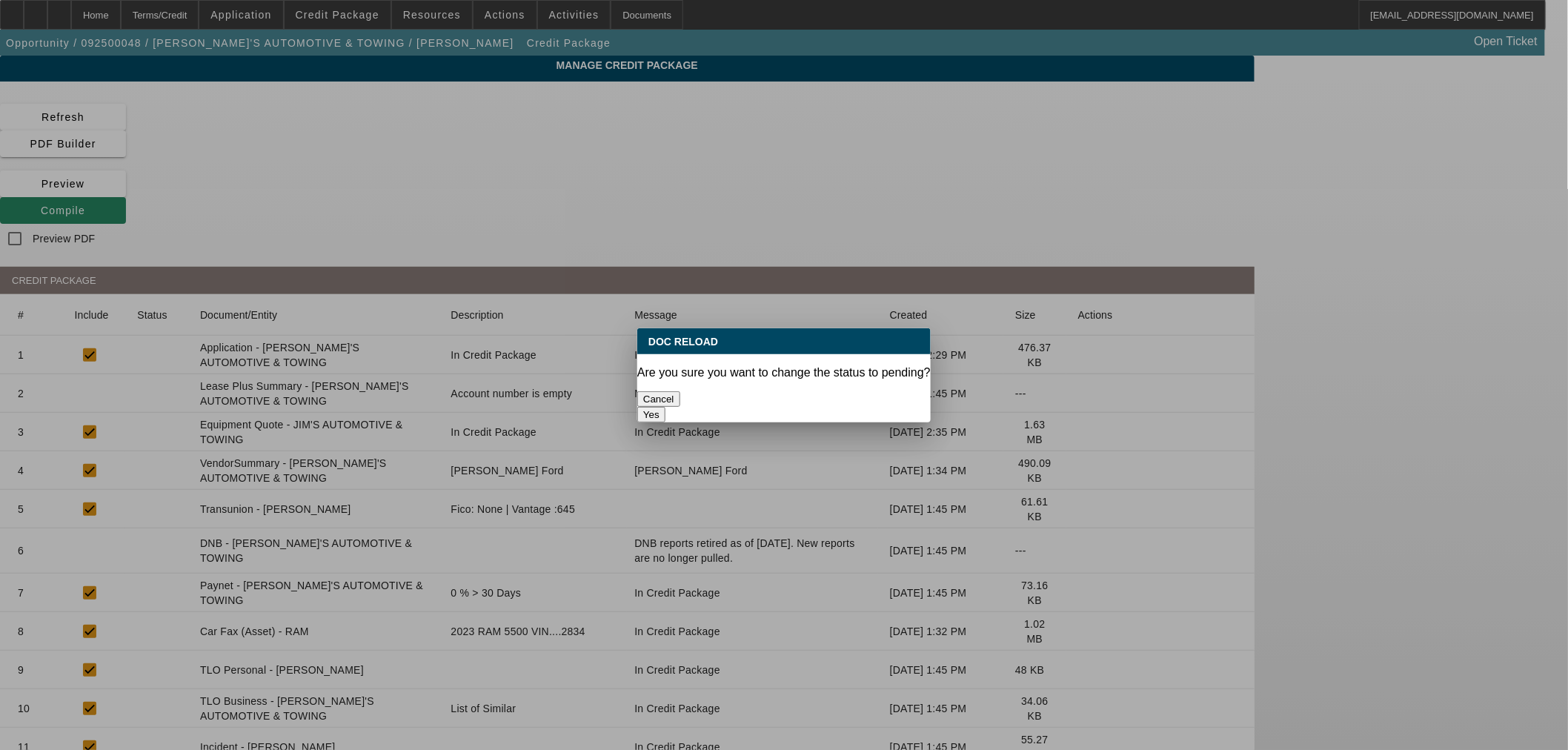
click at [665, 407] on button "Yes" at bounding box center [651, 415] width 28 height 16
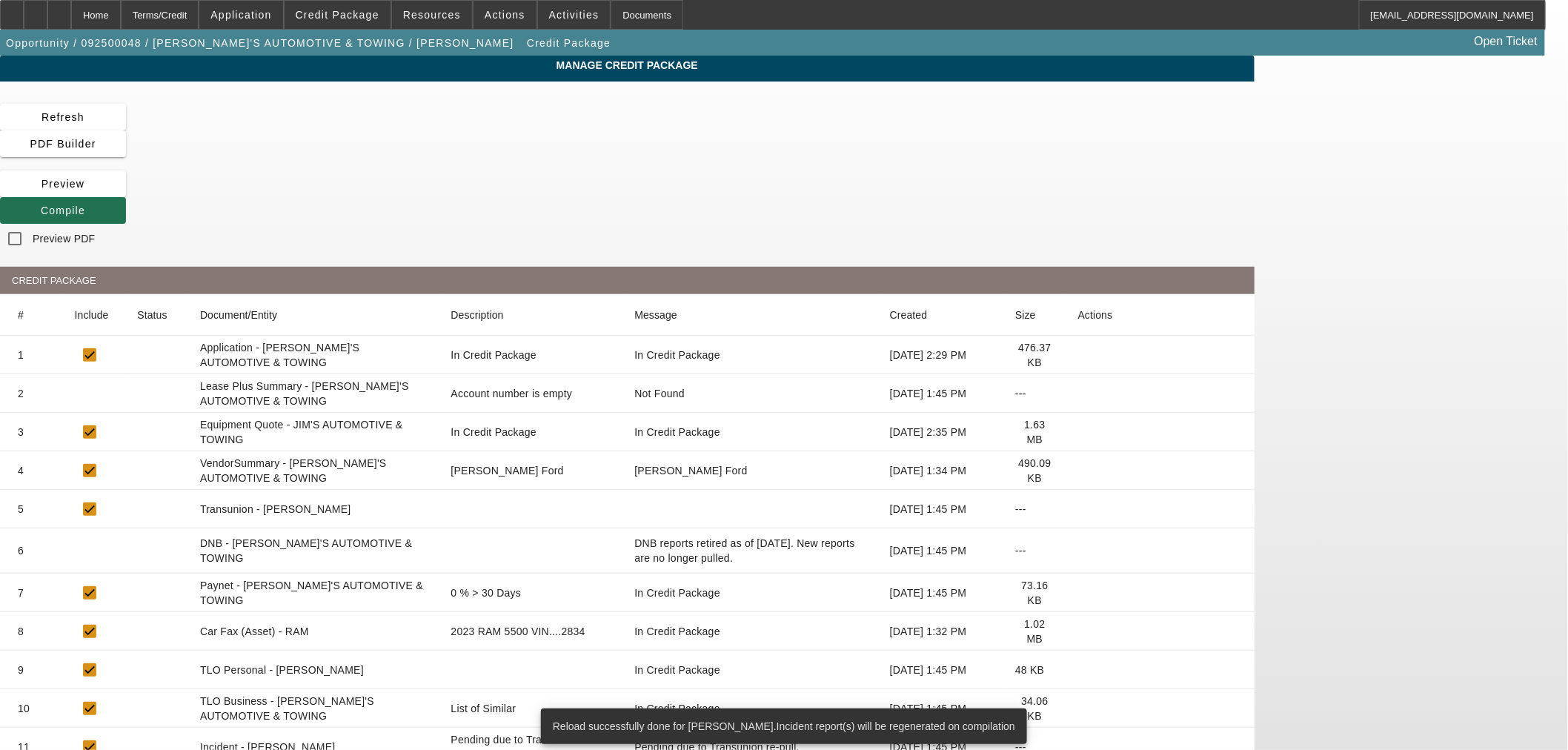
click at [85, 205] on span "Compile" at bounding box center [63, 211] width 44 height 12
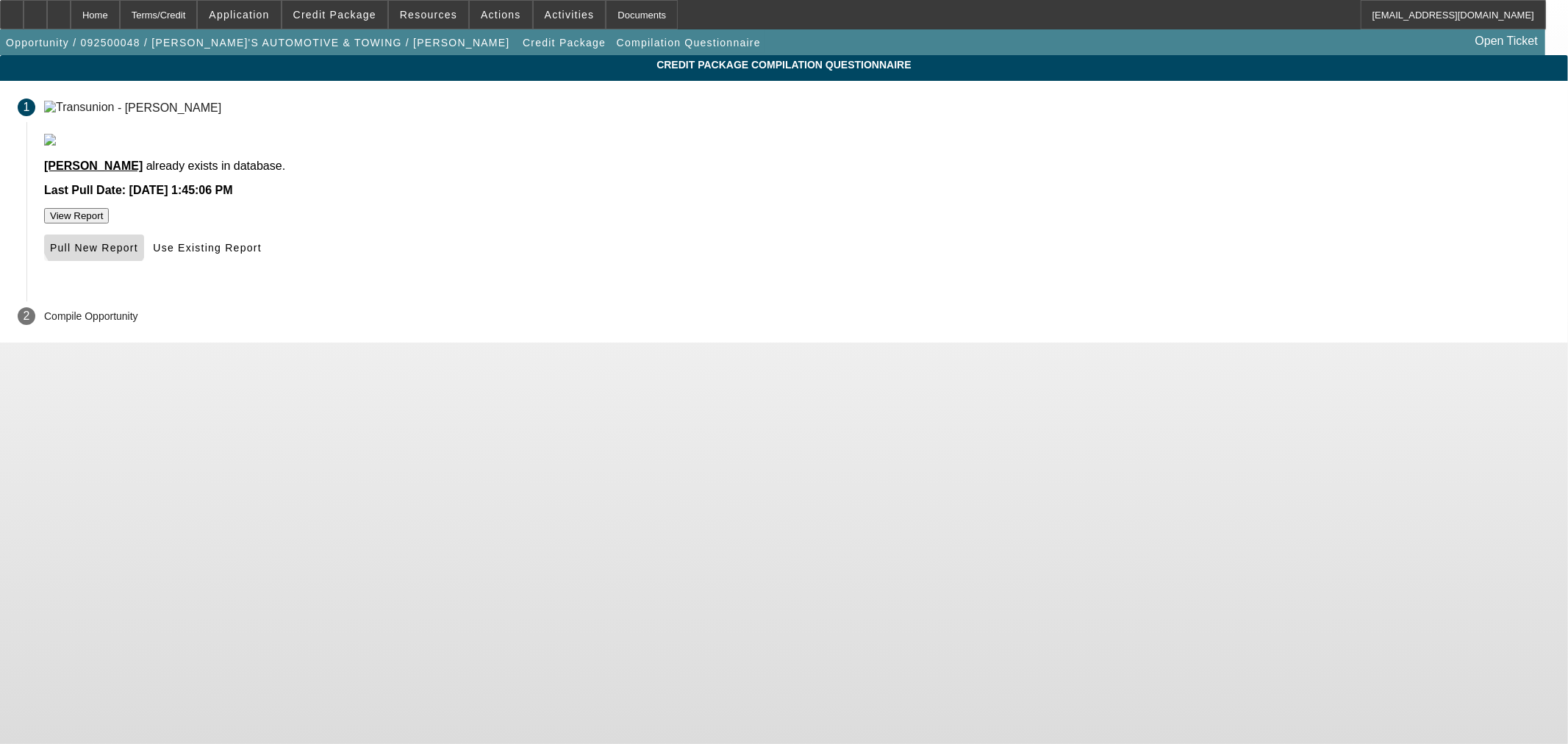
click at [144, 265] on span at bounding box center [94, 247] width 100 height 35
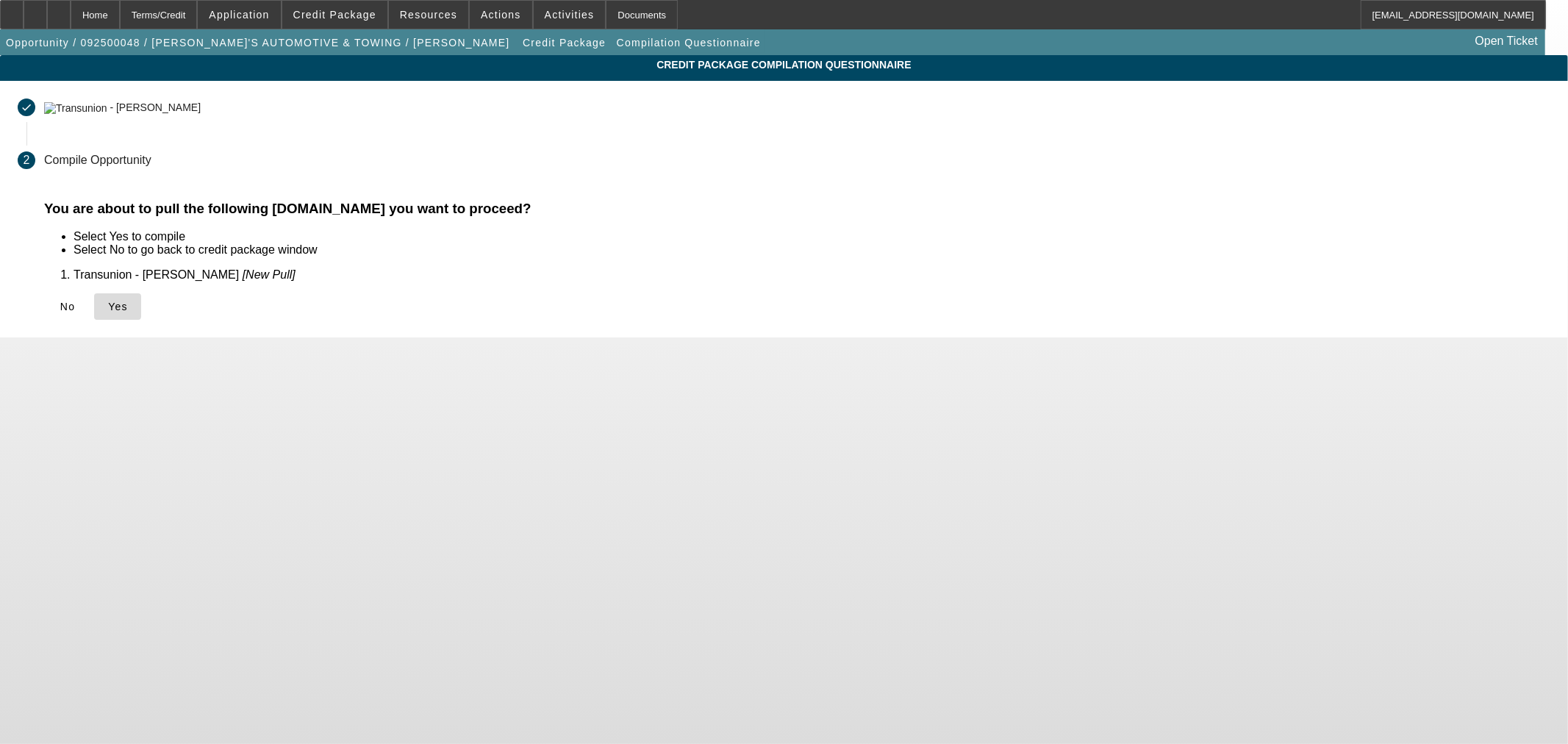
click at [108, 303] on icon at bounding box center [108, 307] width 0 height 12
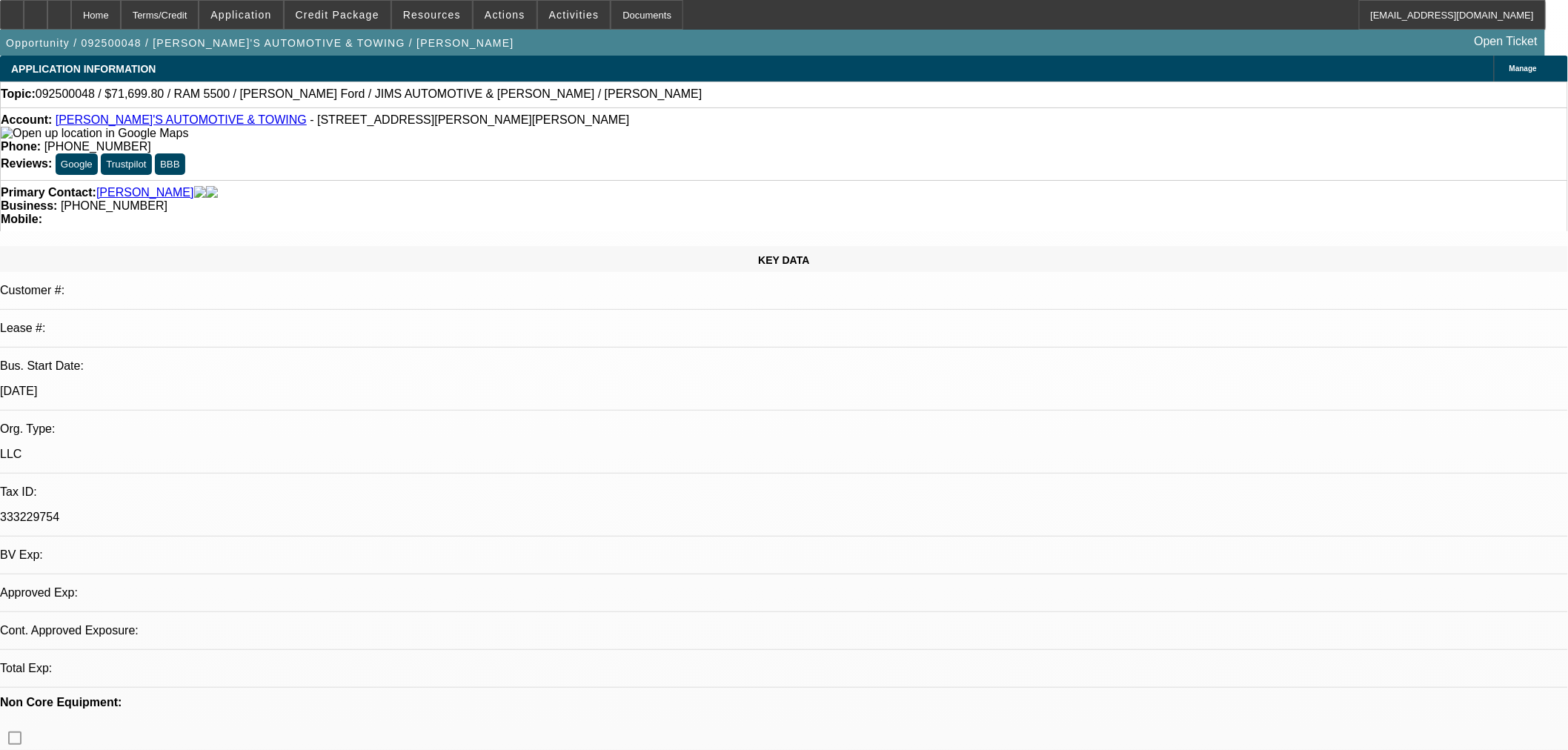
select select "0"
select select "2"
select select "0.1"
select select "4"
click at [71, 17] on div at bounding box center [58, 15] width 24 height 30
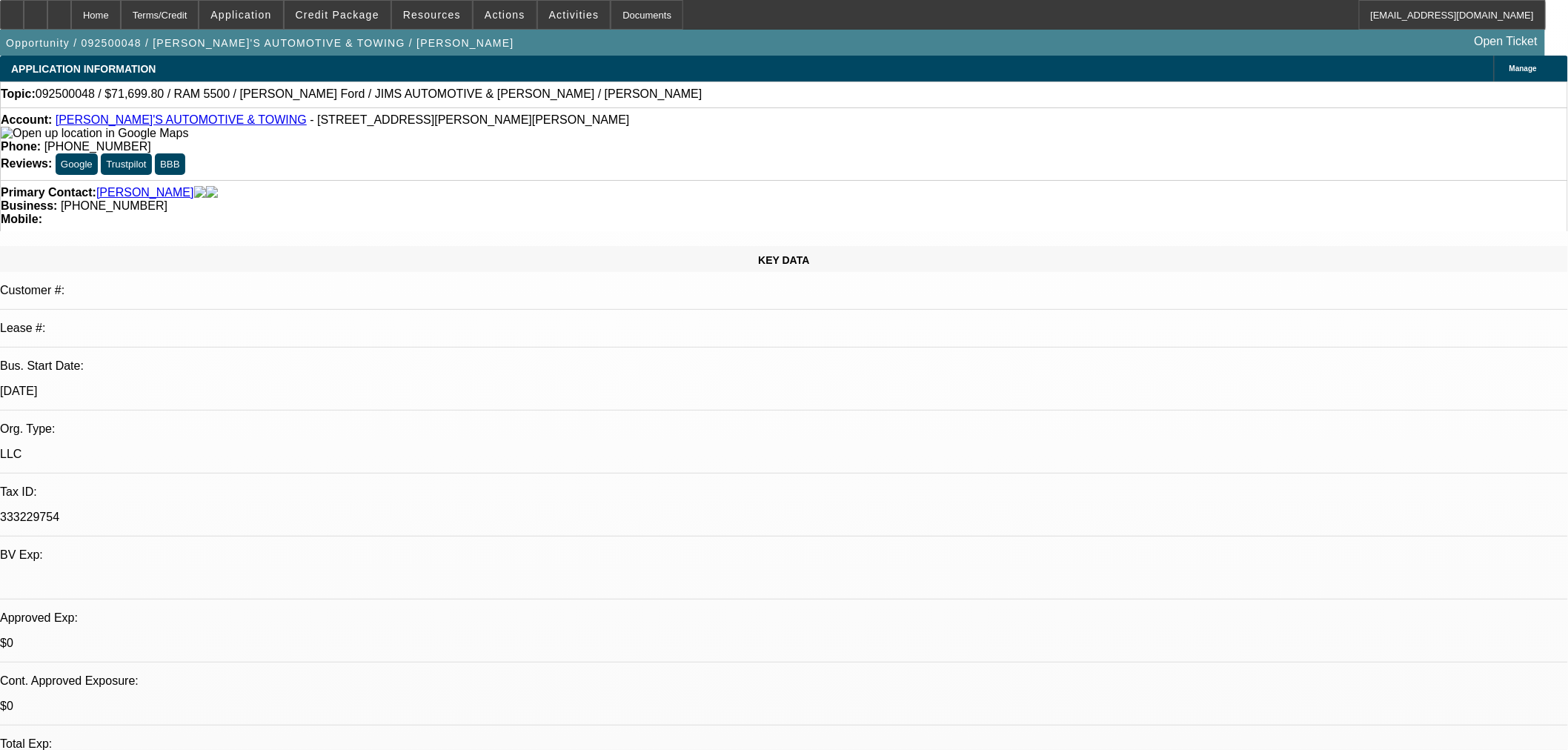
select select "0"
select select "2"
select select "0.1"
select select "4"
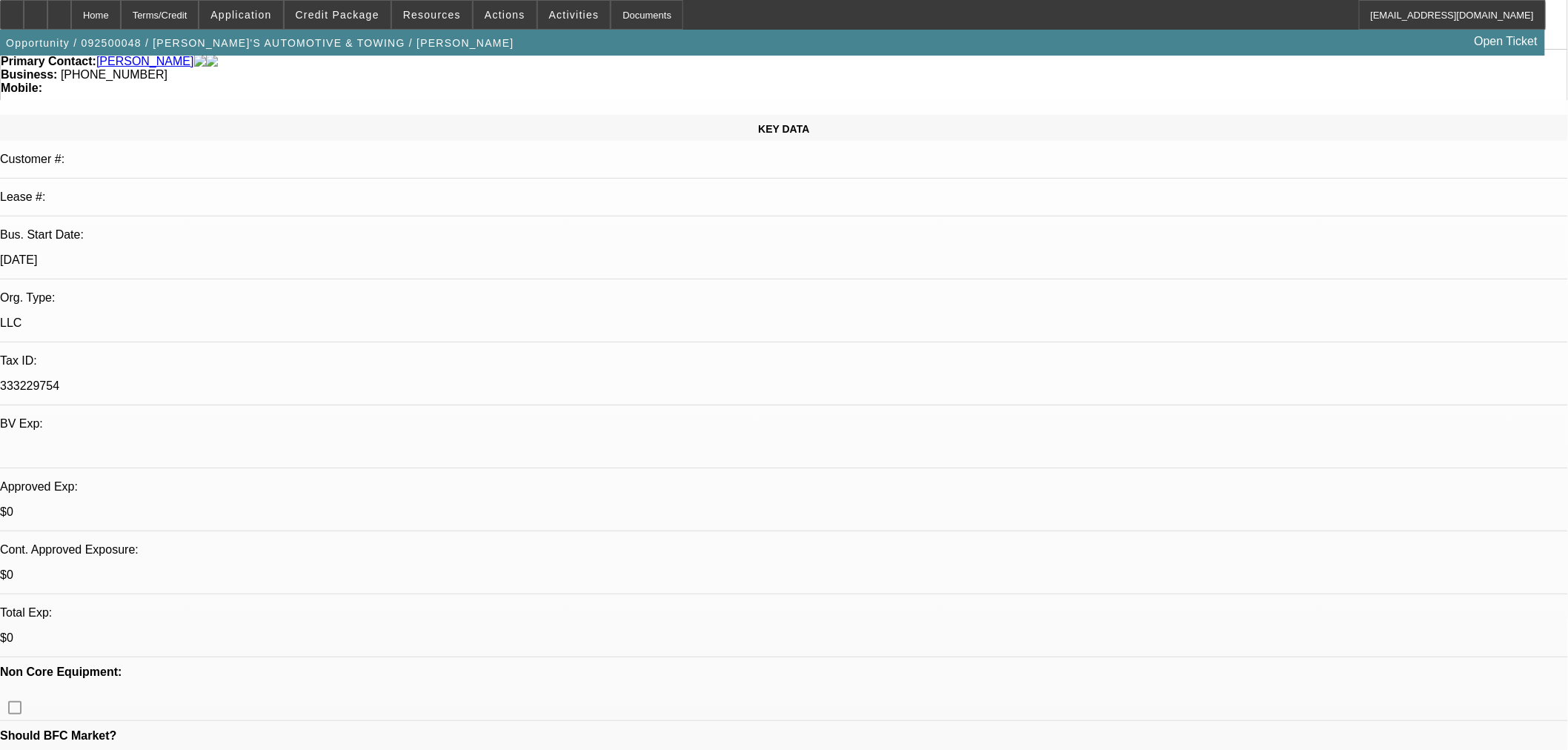
scroll to position [165, 0]
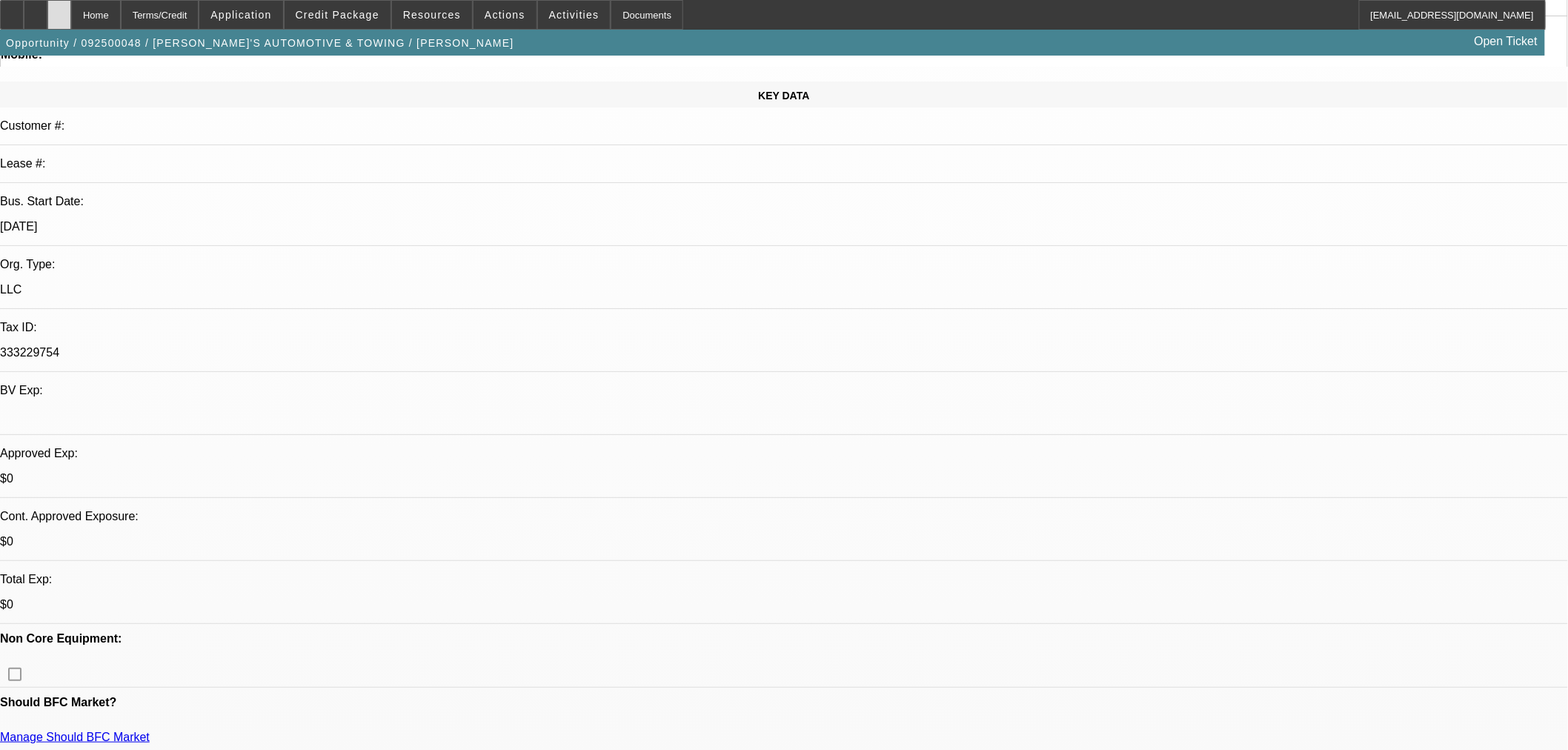
click at [59, 10] on icon at bounding box center [59, 10] width 0 height 0
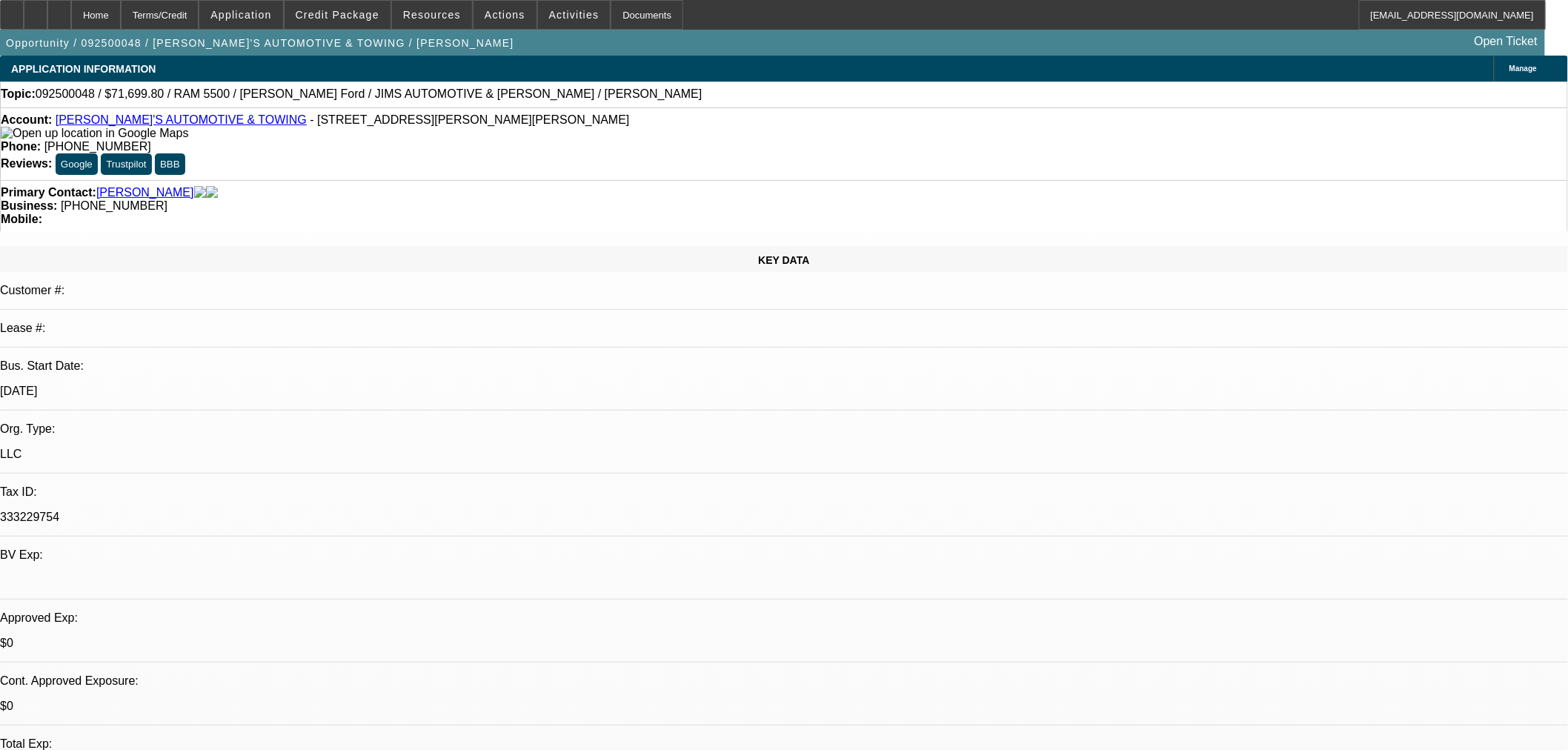
select select "0"
select select "2"
select select "0.1"
select select "4"
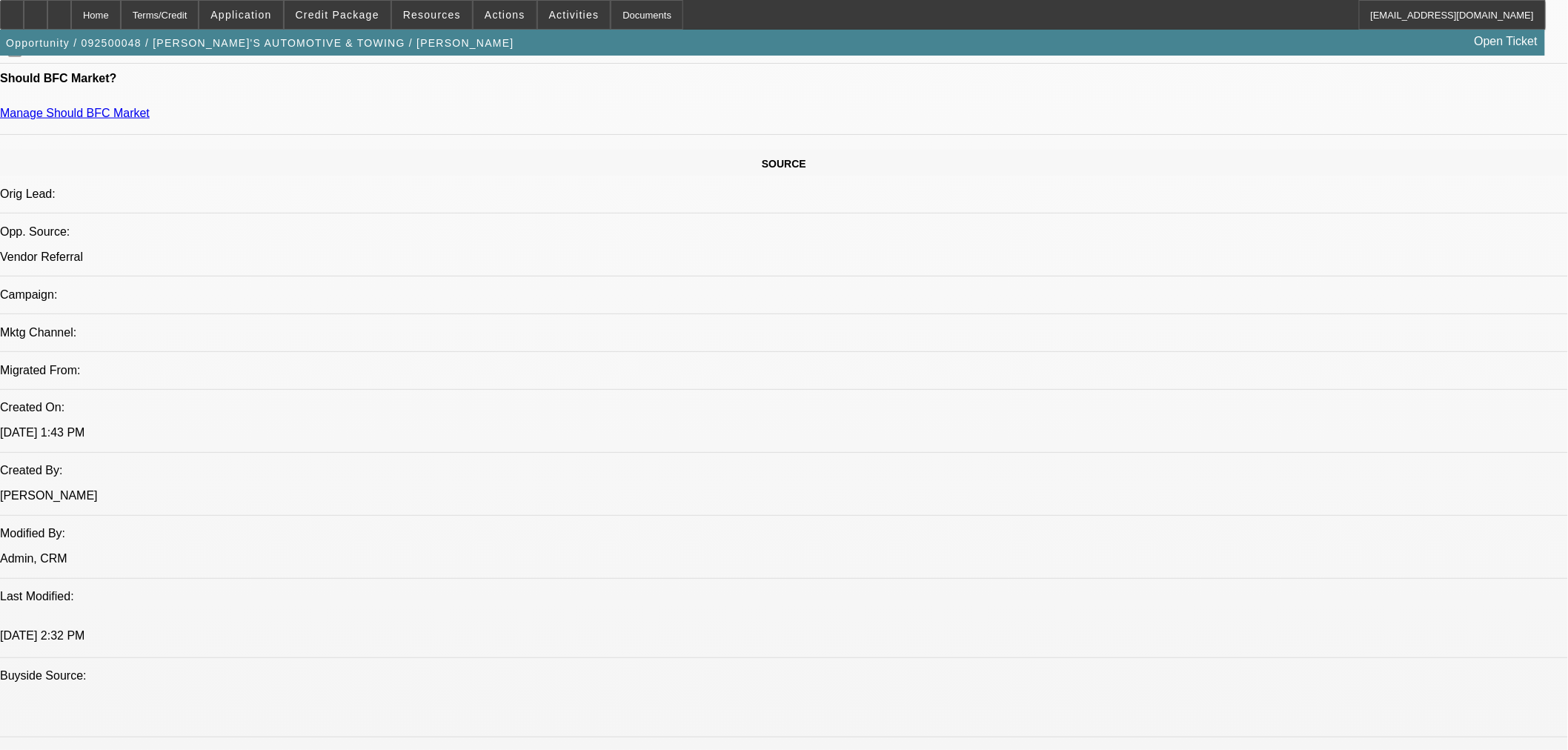
scroll to position [988, 0]
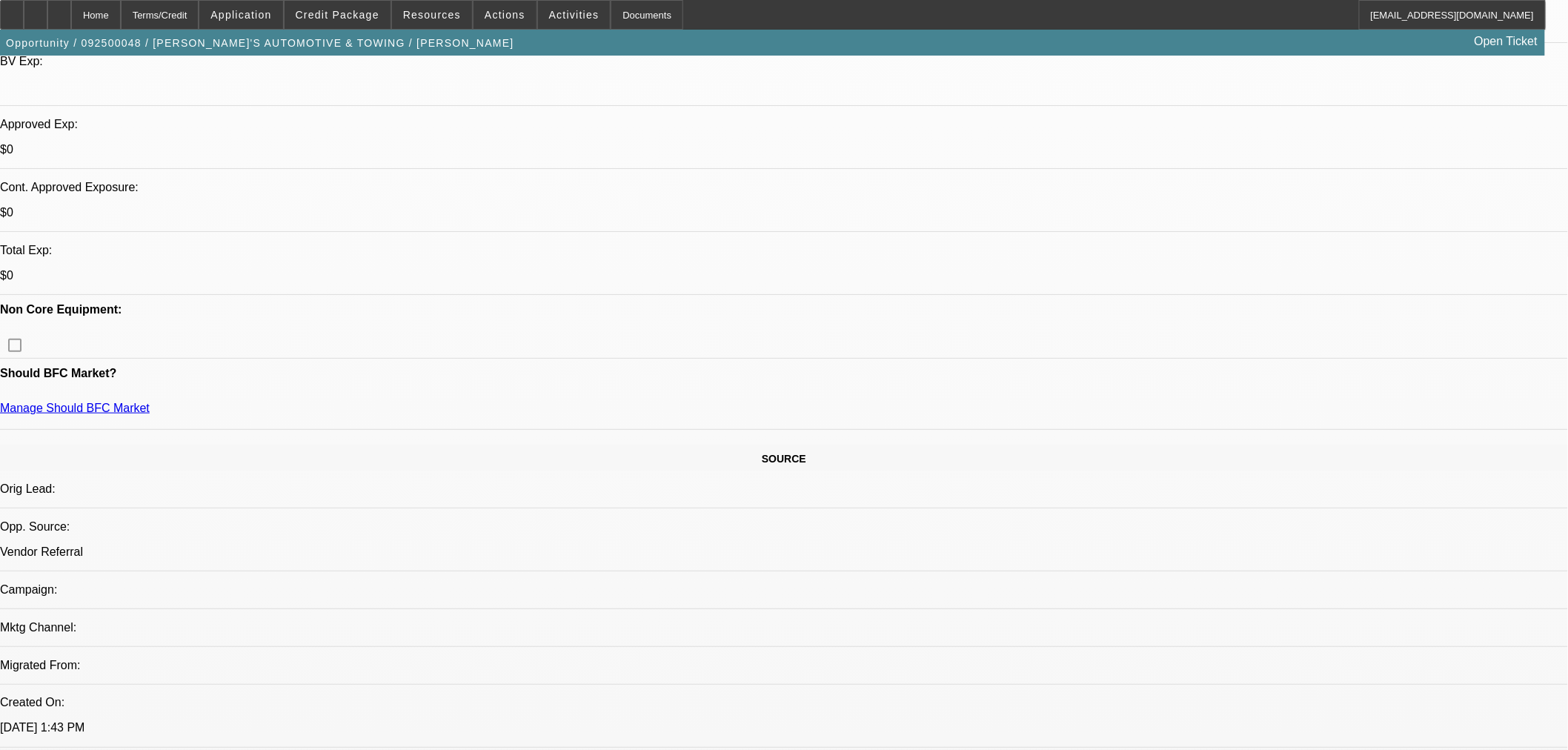
scroll to position [0, 0]
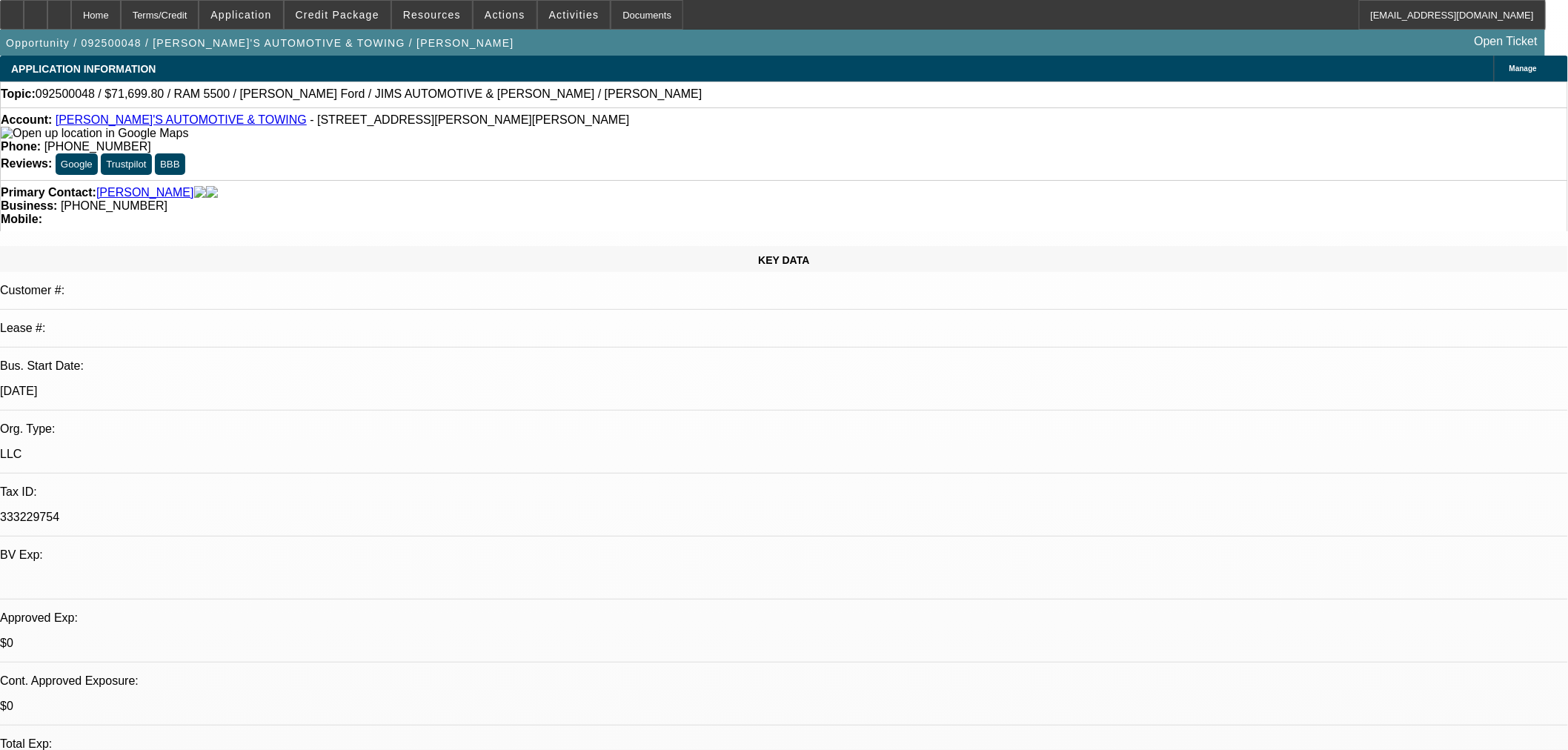
click at [181, 123] on link "[PERSON_NAME]'S AUTOMOTIVE & TOWING" at bounding box center [181, 119] width 251 height 12
click at [337, 17] on span "Credit Package" at bounding box center [338, 15] width 84 height 12
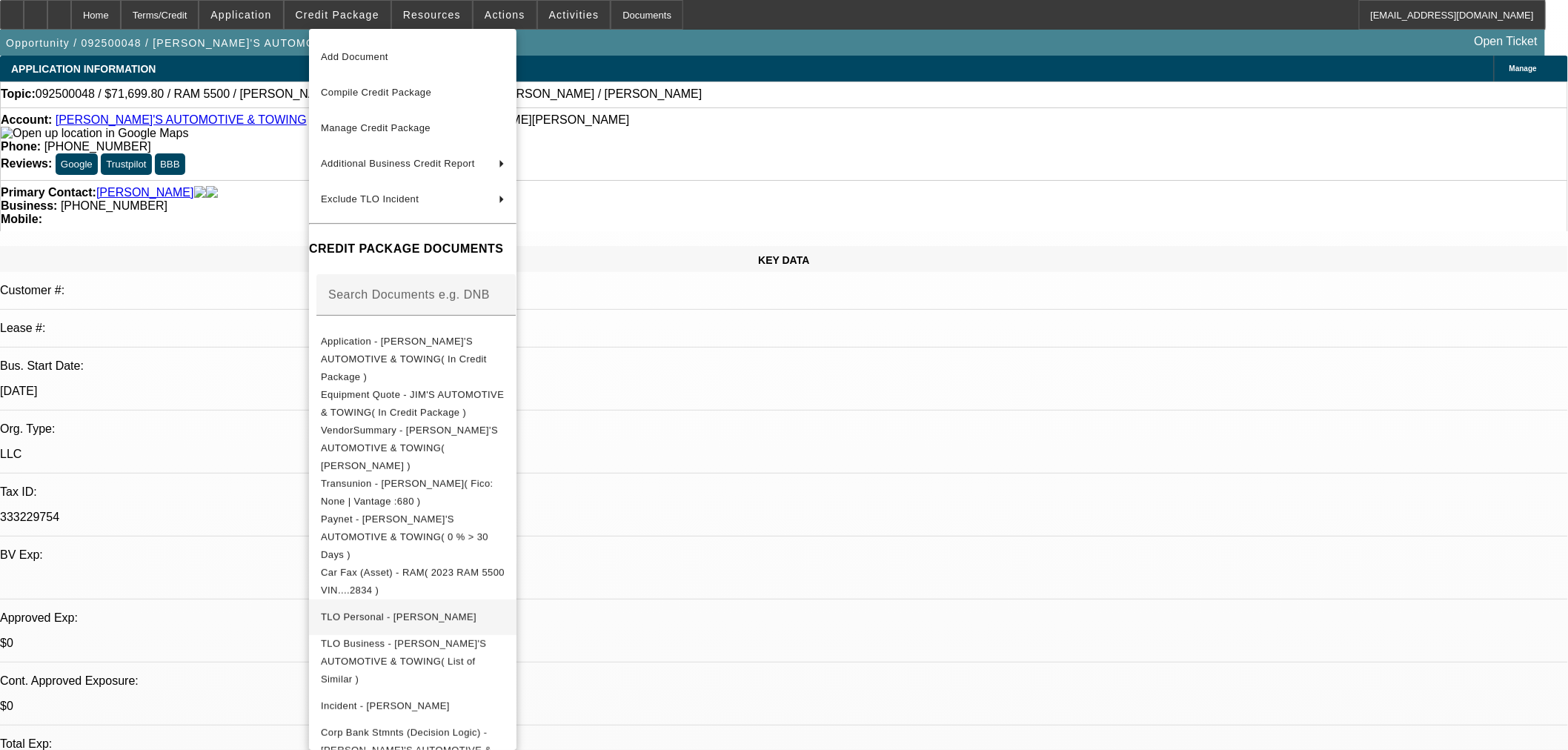
scroll to position [47, 0]
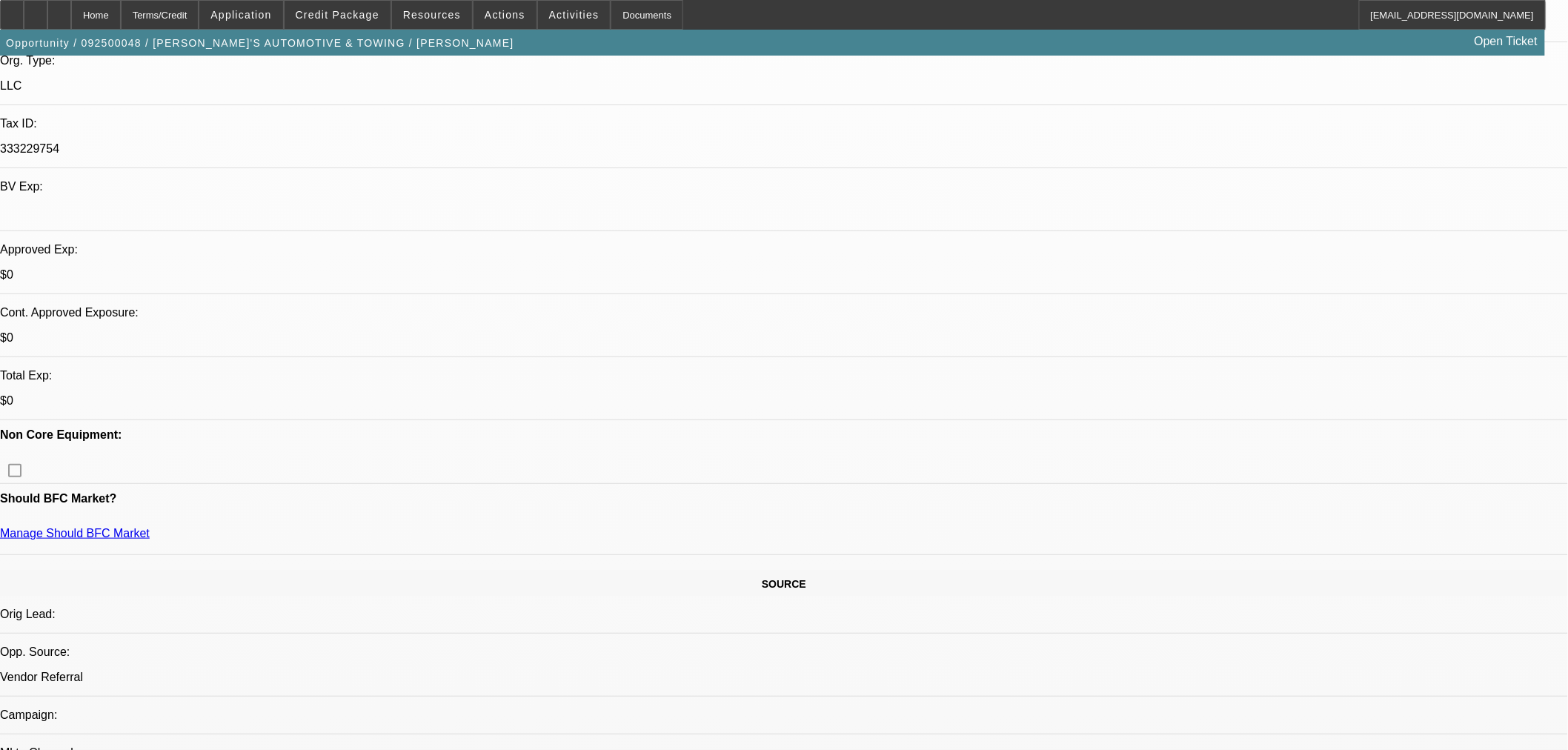
scroll to position [494, 0]
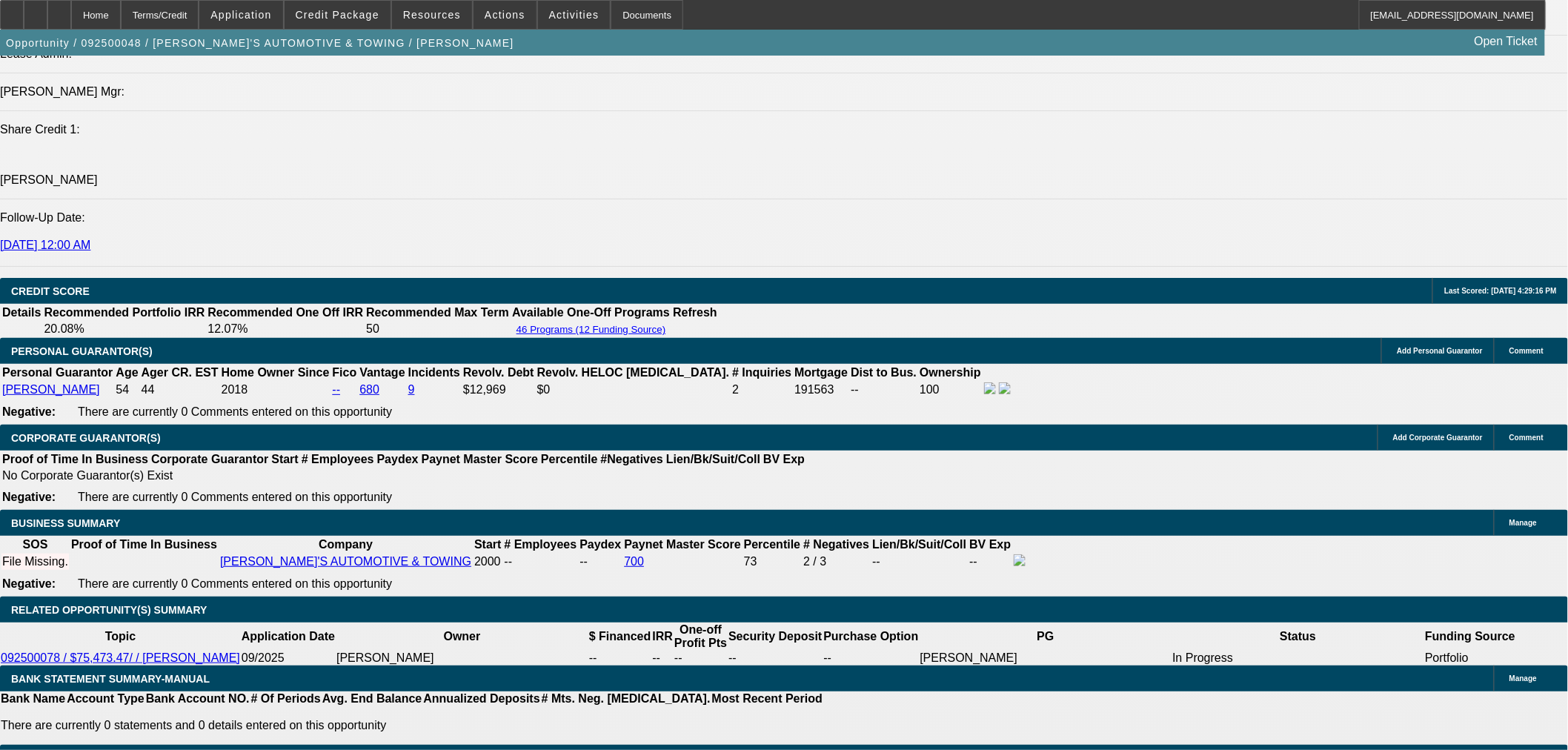
scroll to position [1976, 0]
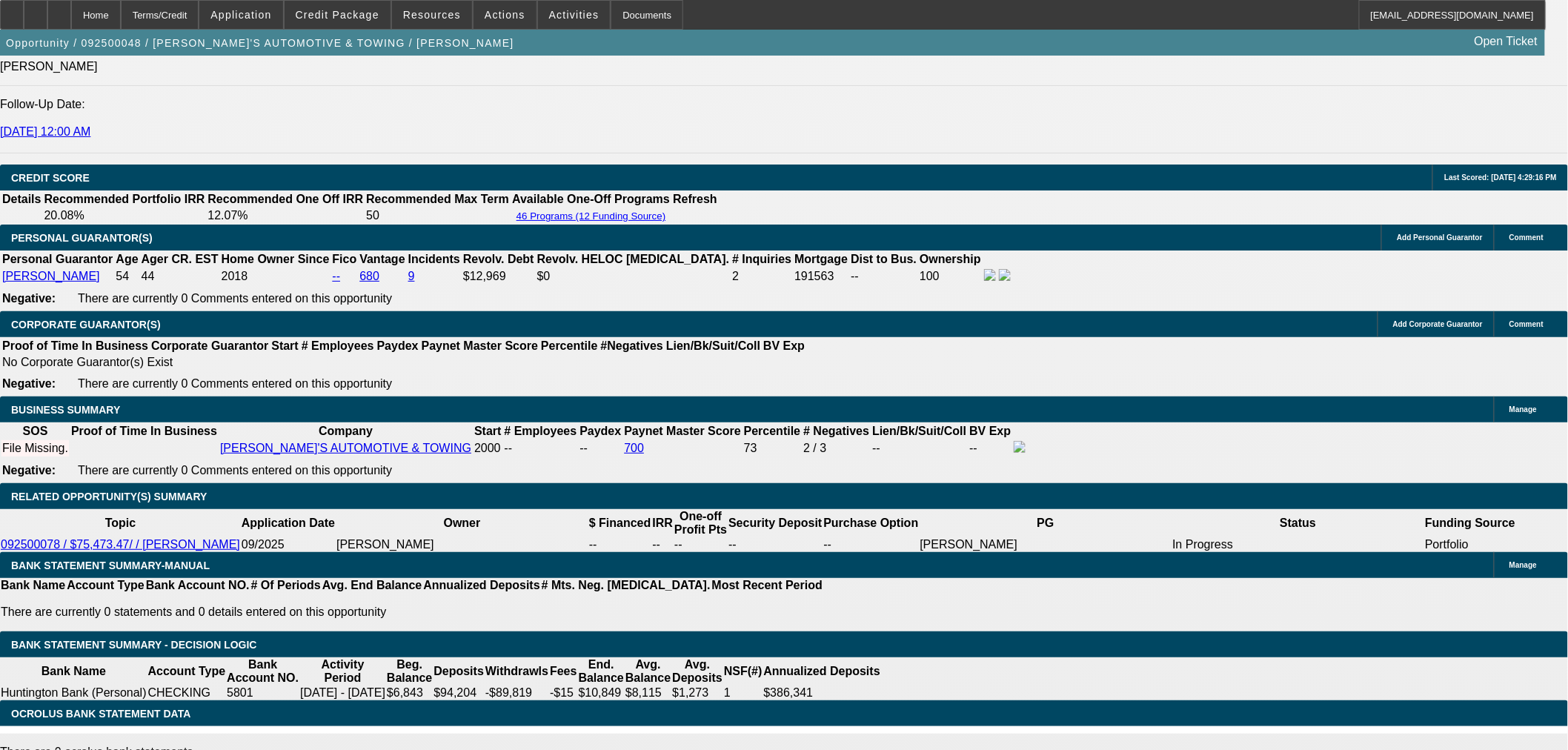
drag, startPoint x: 300, startPoint y: 190, endPoint x: 490, endPoint y: 171, distance: 190.9
click at [514, 168] on body "Home Terms/Credit Application Credit Package Resources Actions Activities Docum…" at bounding box center [784, 726] width 1568 height 5406
type input "$0.00"
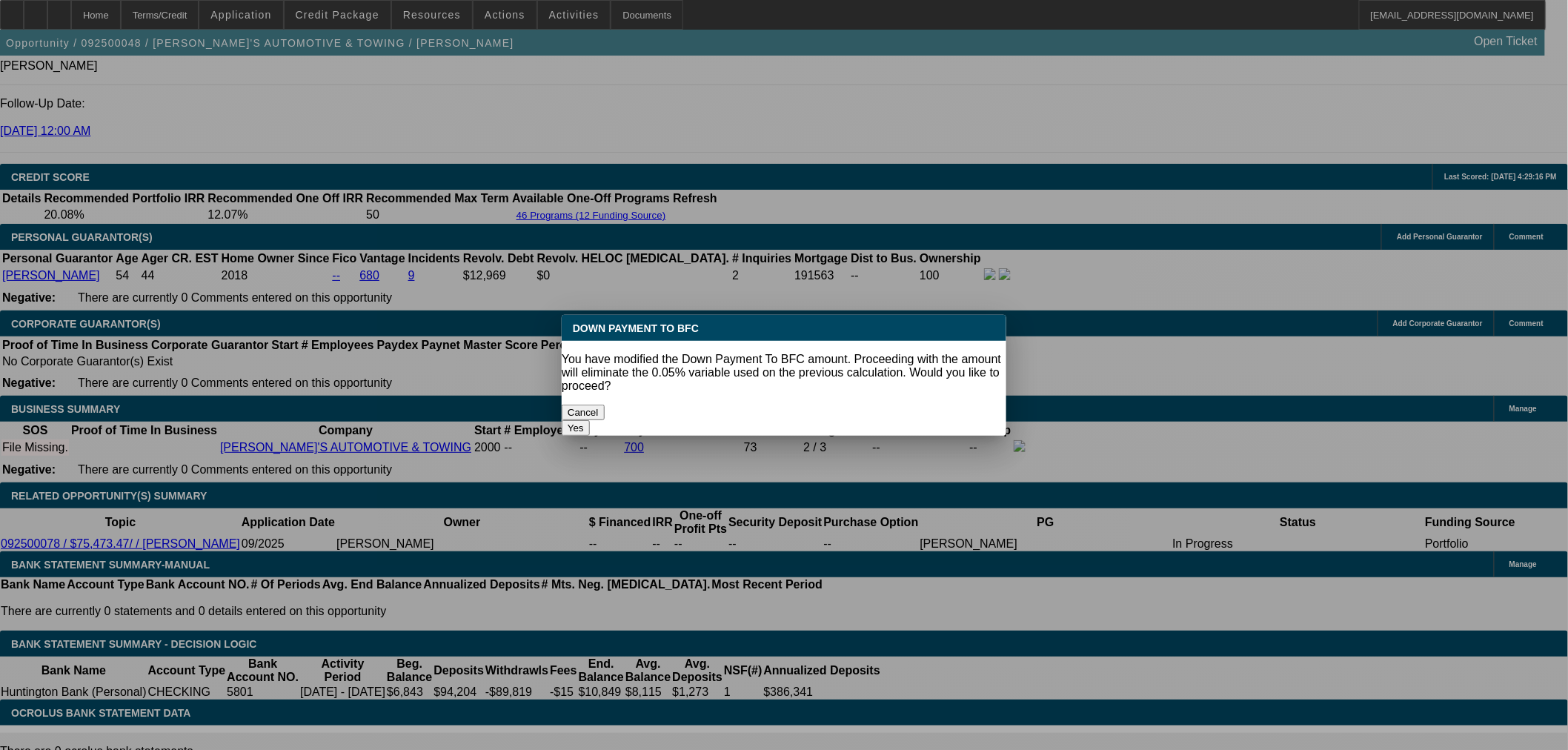
click at [589, 421] on button "Yes" at bounding box center [575, 429] width 28 height 16
select select "0"
type input "UNKNOWN"
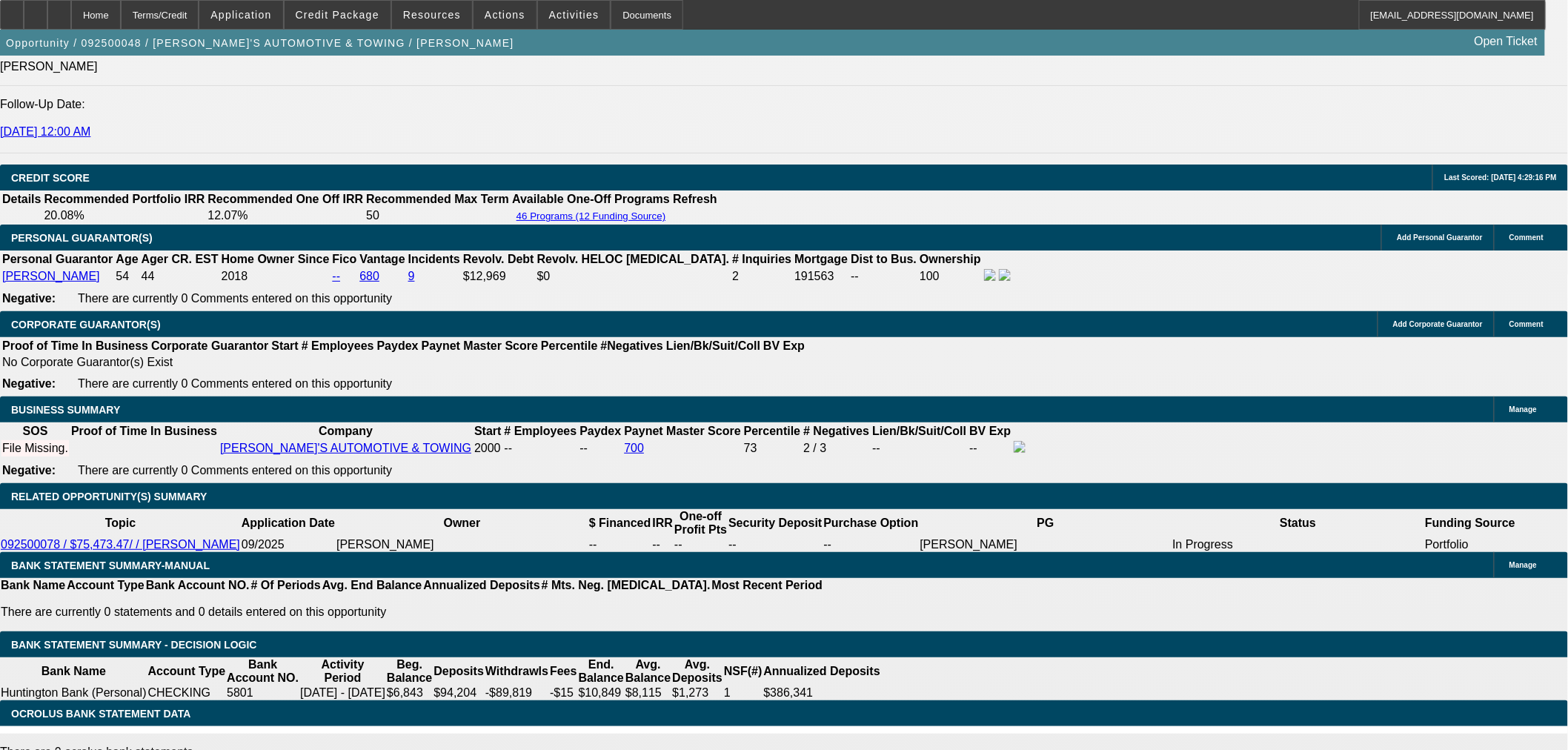
type input "$1,585.08"
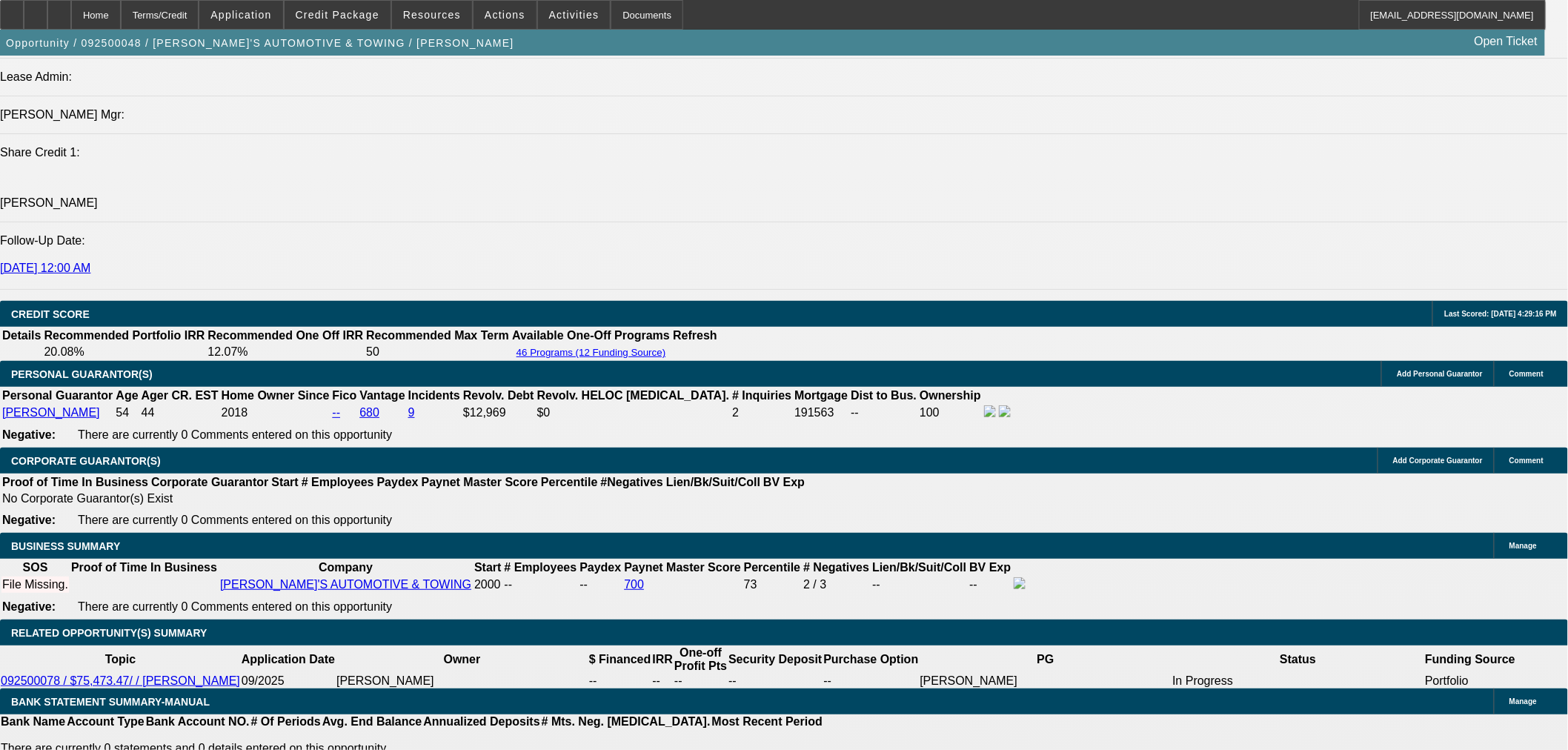
scroll to position [1729, 0]
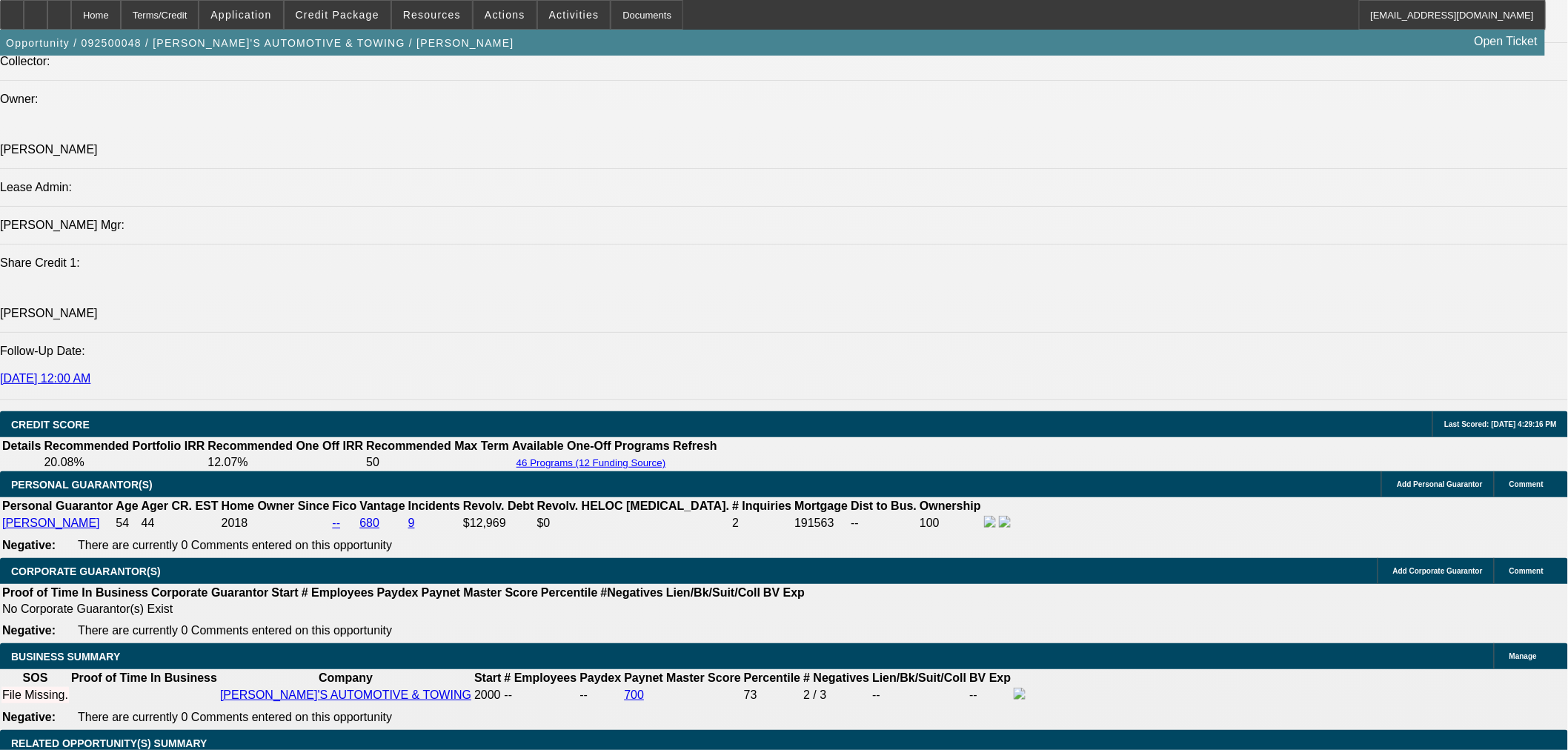
drag, startPoint x: 245, startPoint y: 152, endPoint x: 241, endPoint y: 160, distance: 8.9
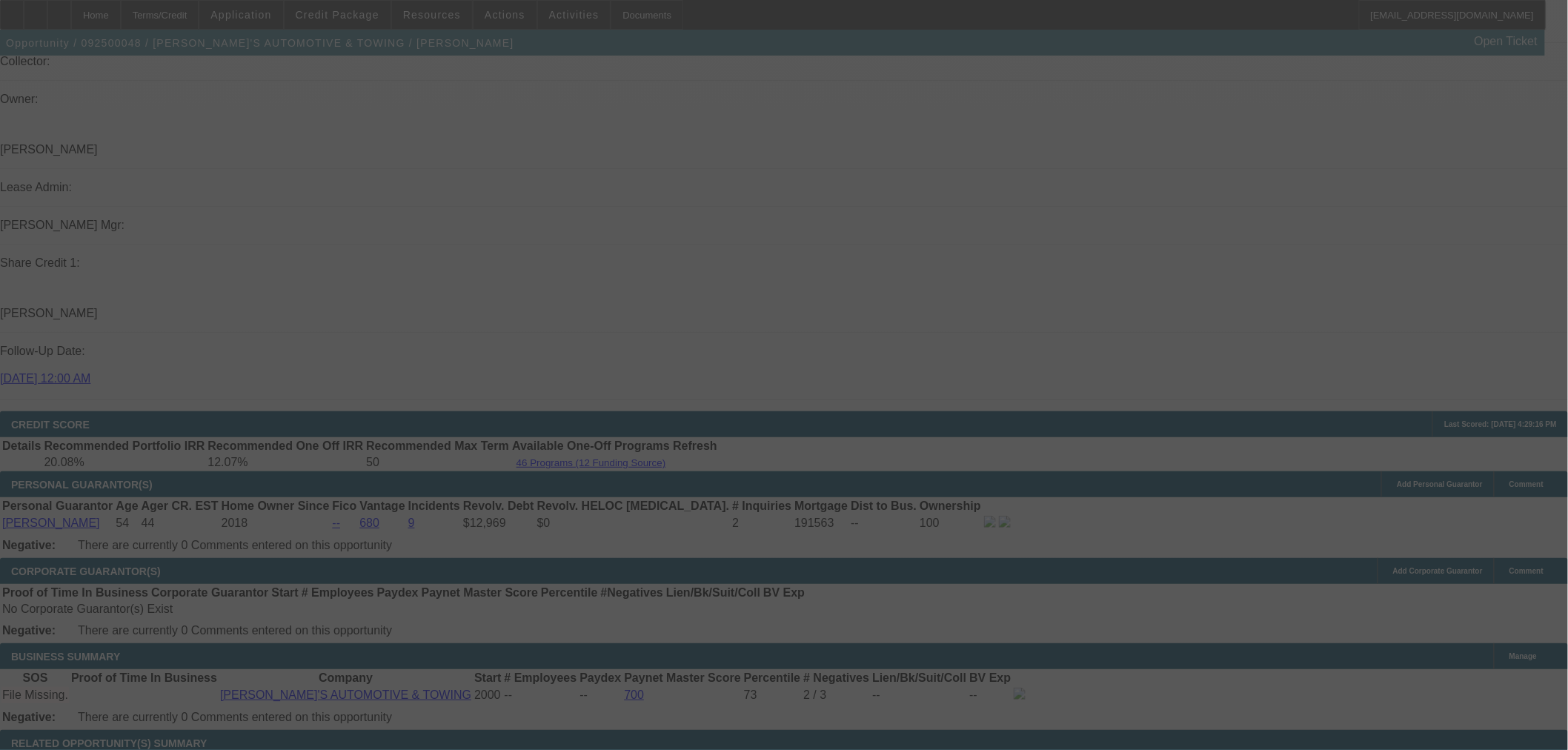
select select "0"
select select "2"
select select "0.1"
select select "4"
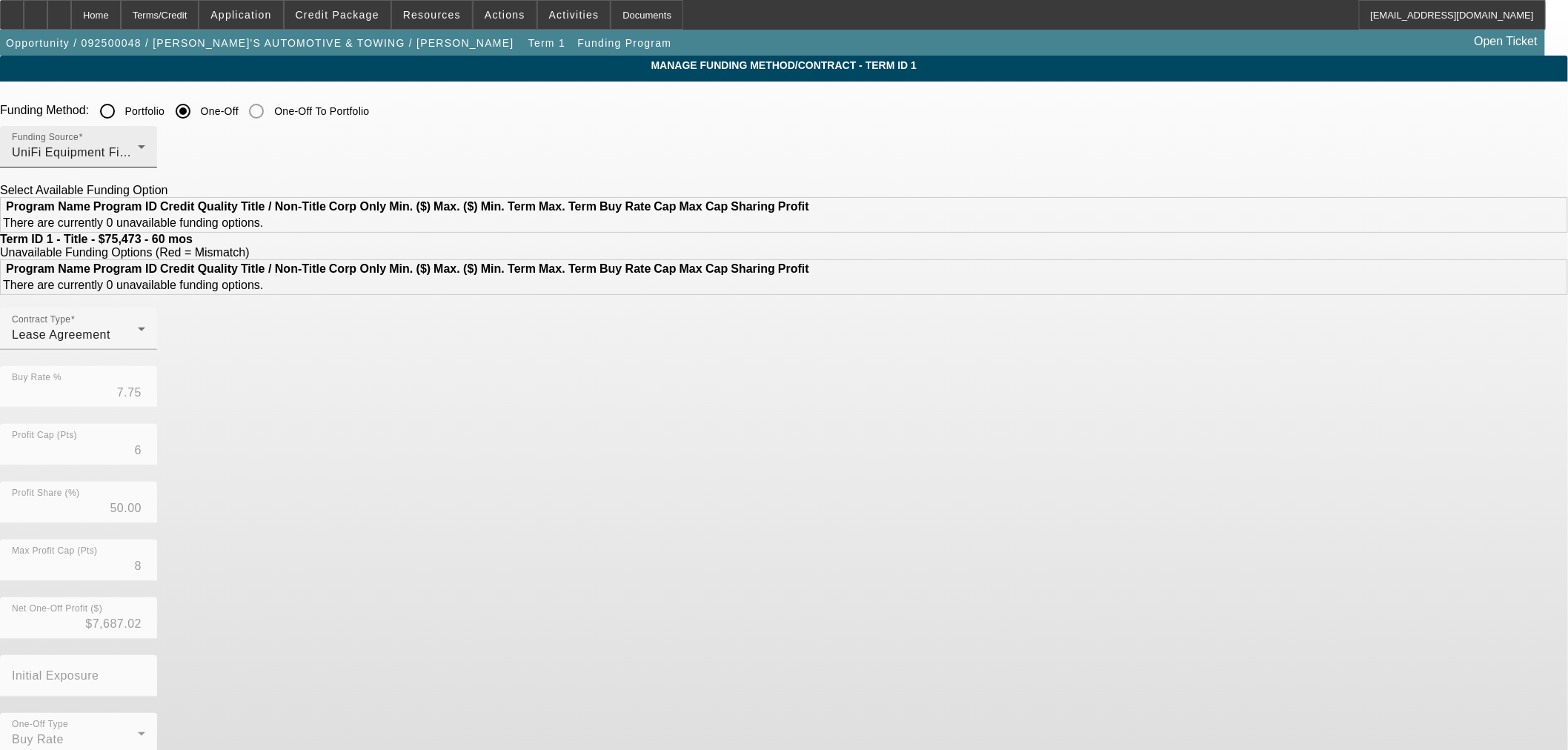
click at [145, 139] on div "Funding Source UniFi Equipment Finance, Inc." at bounding box center [78, 147] width 133 height 42
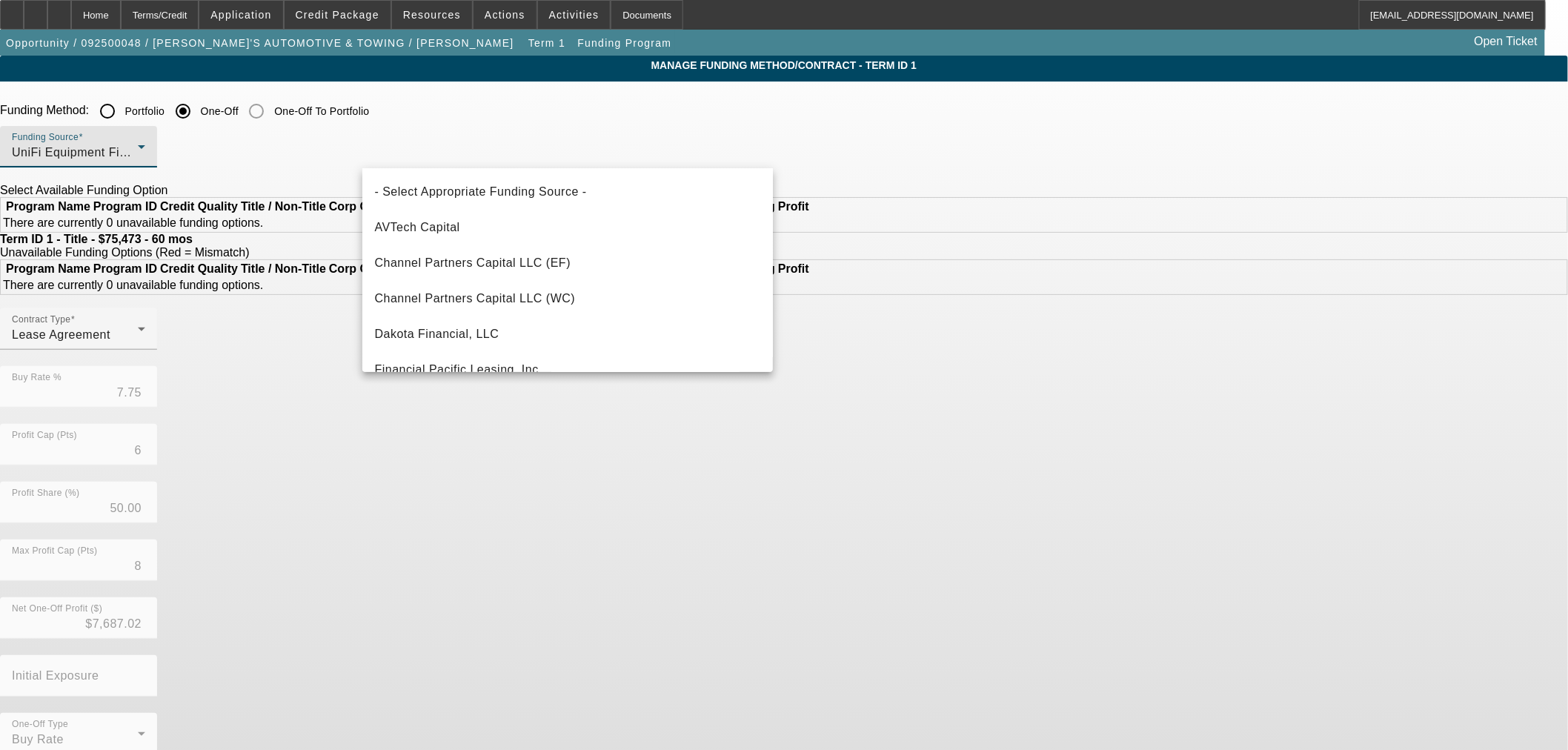
scroll to position [414, 0]
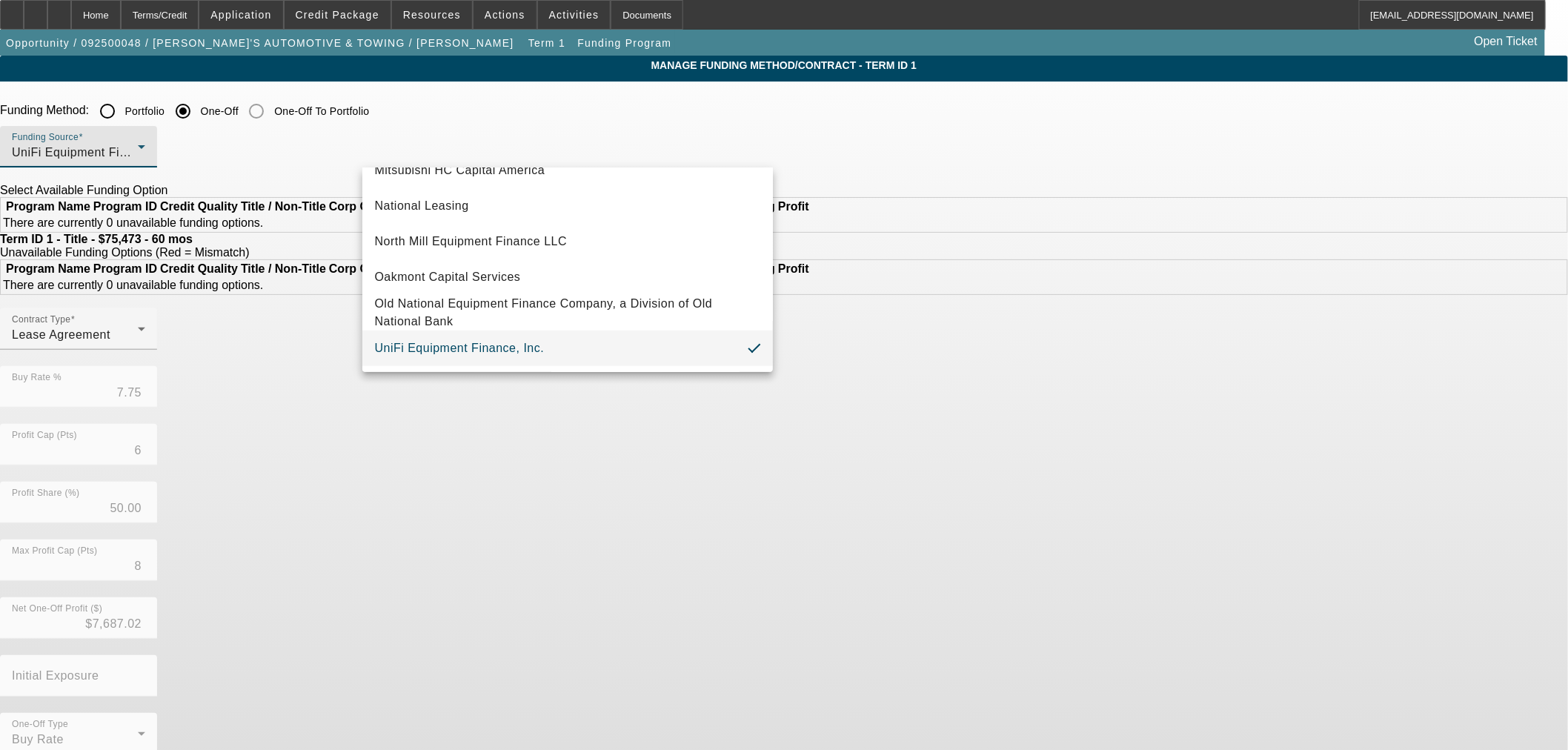
click at [261, 222] on div at bounding box center [784, 375] width 1568 height 750
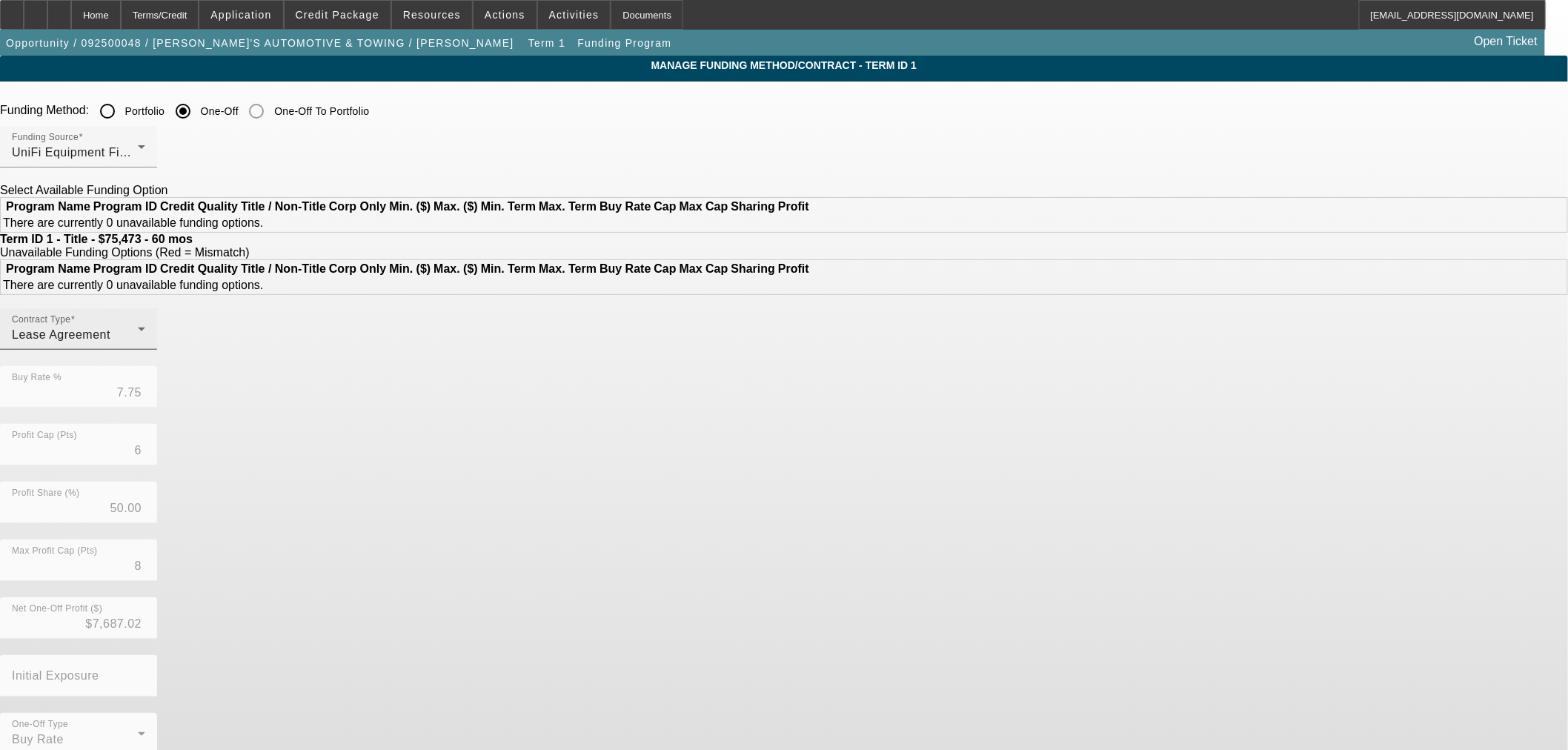
click at [111, 341] on span "Lease Agreement" at bounding box center [61, 334] width 98 height 12
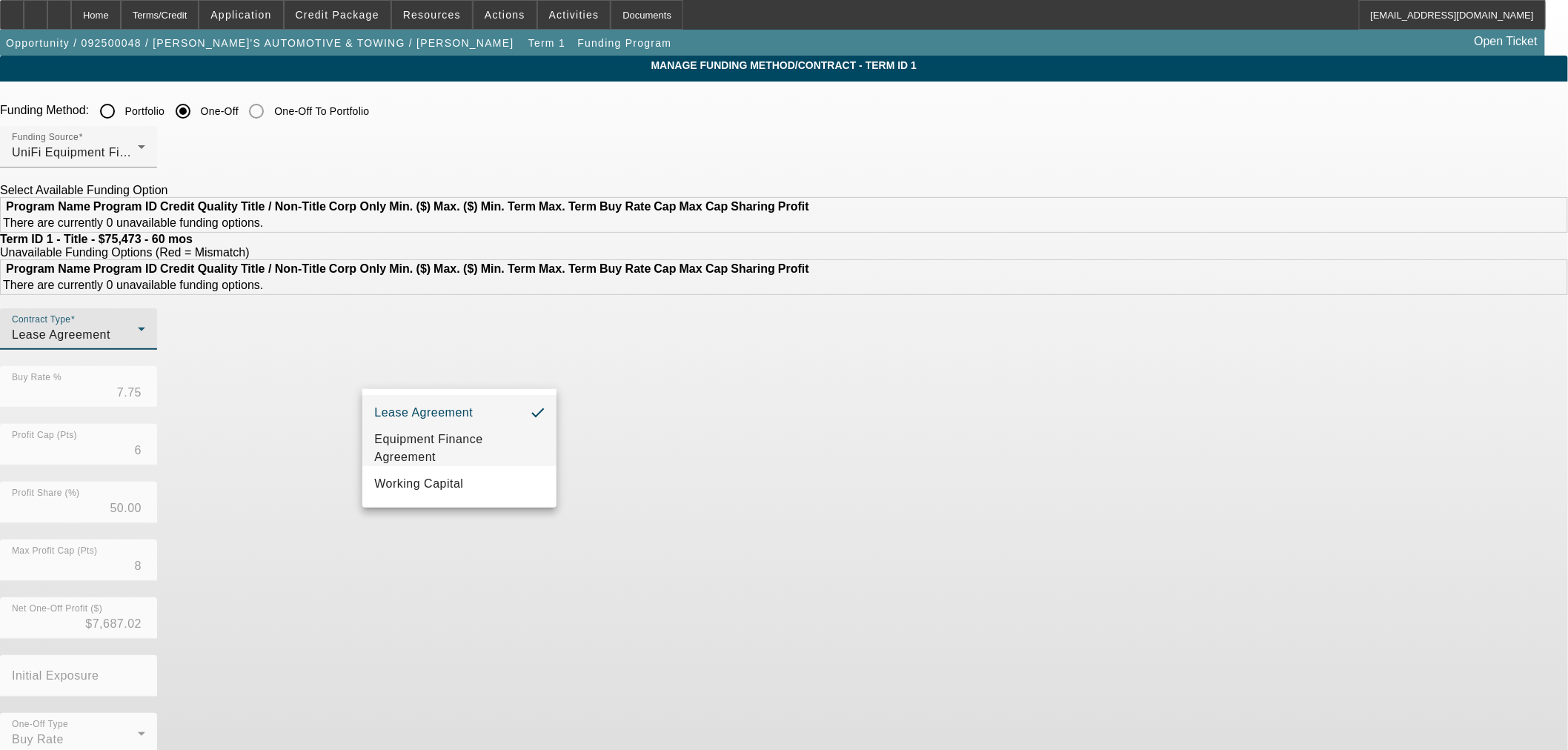
click at [390, 441] on span "Equipment Finance Agreement" at bounding box center [460, 448] width 171 height 36
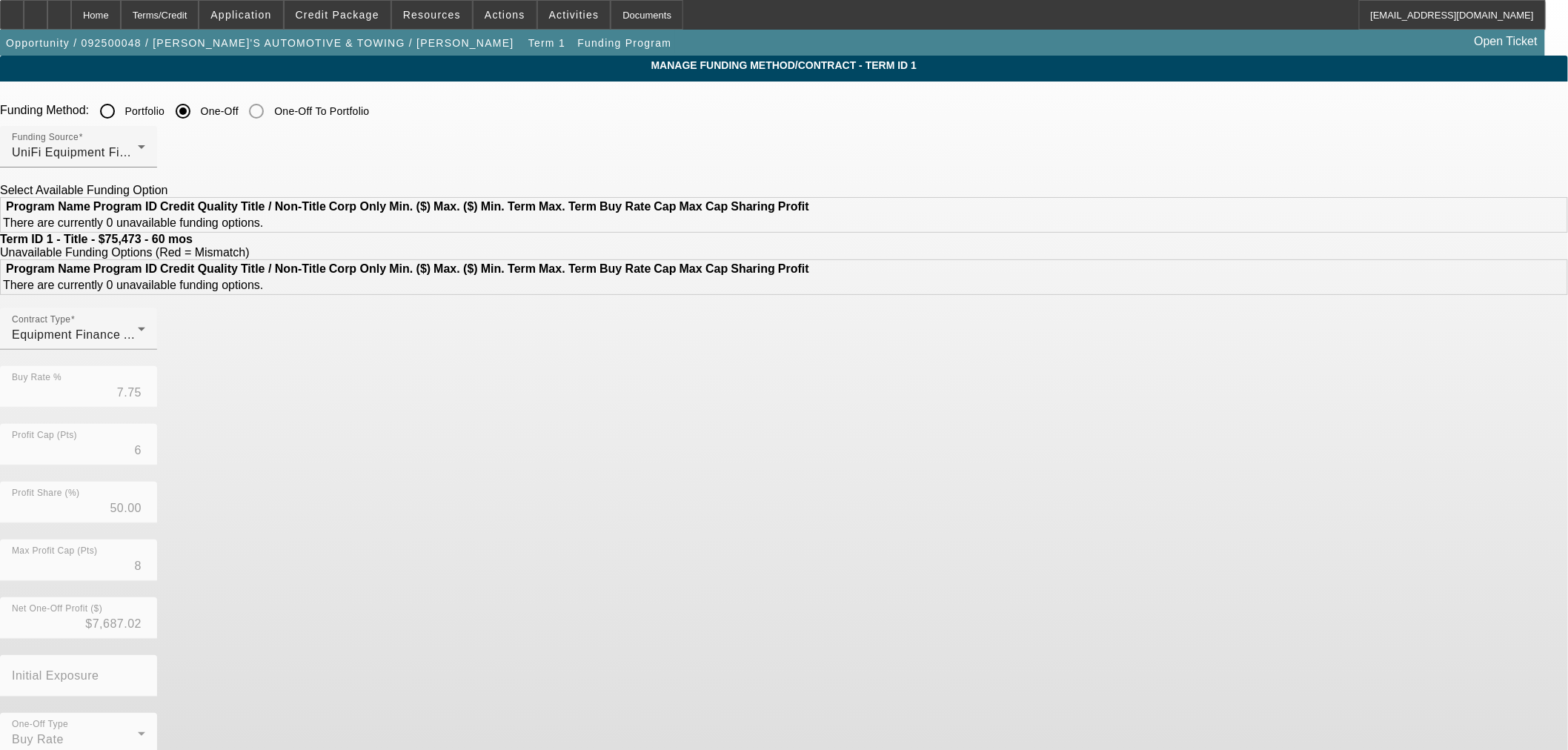
click at [803, 490] on div "Contract Type Equipment Finance Agreement Buy Rate % 7.75 Profit Cap (Pts) 6 Pr…" at bounding box center [784, 539] width 1568 height 463
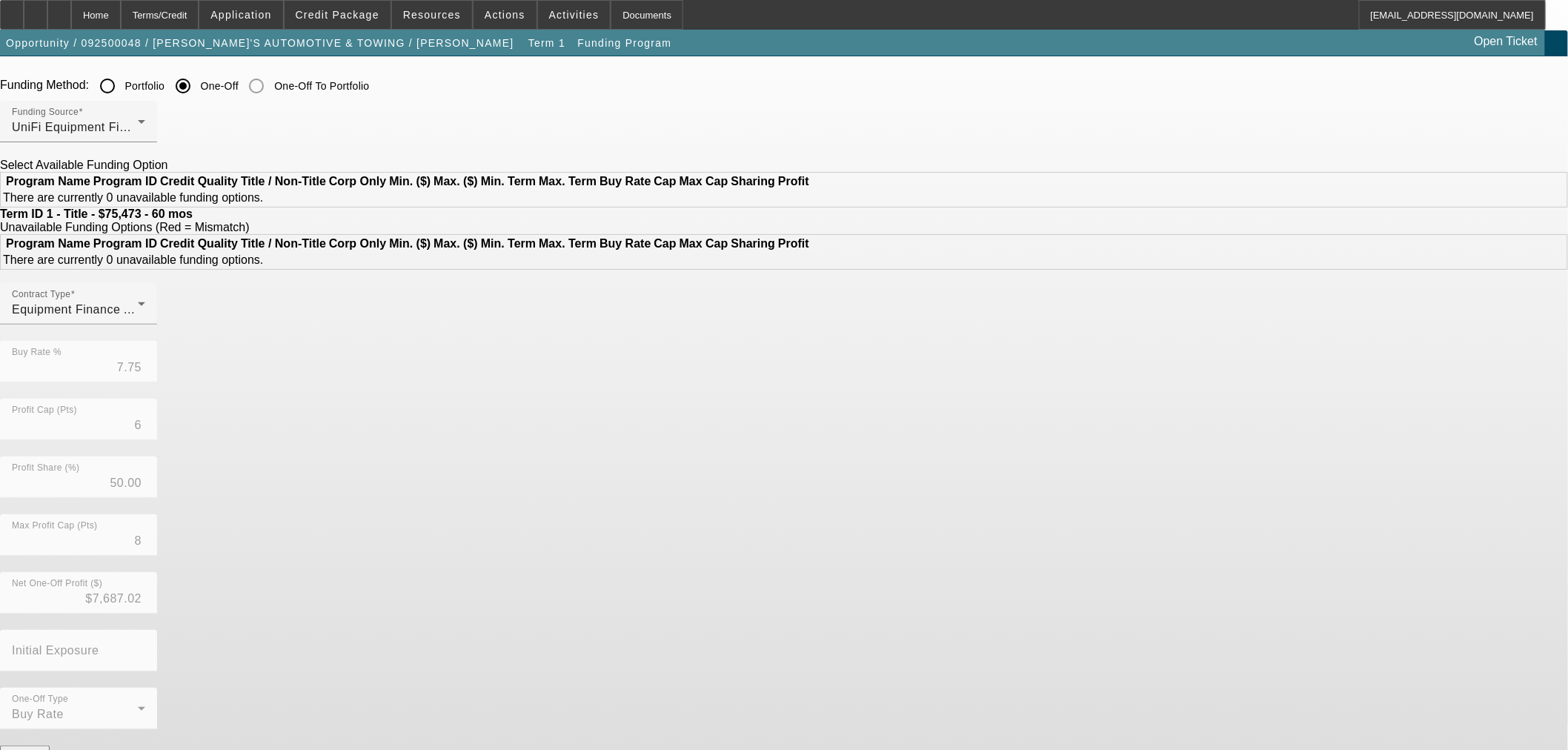
scroll to position [39, 0]
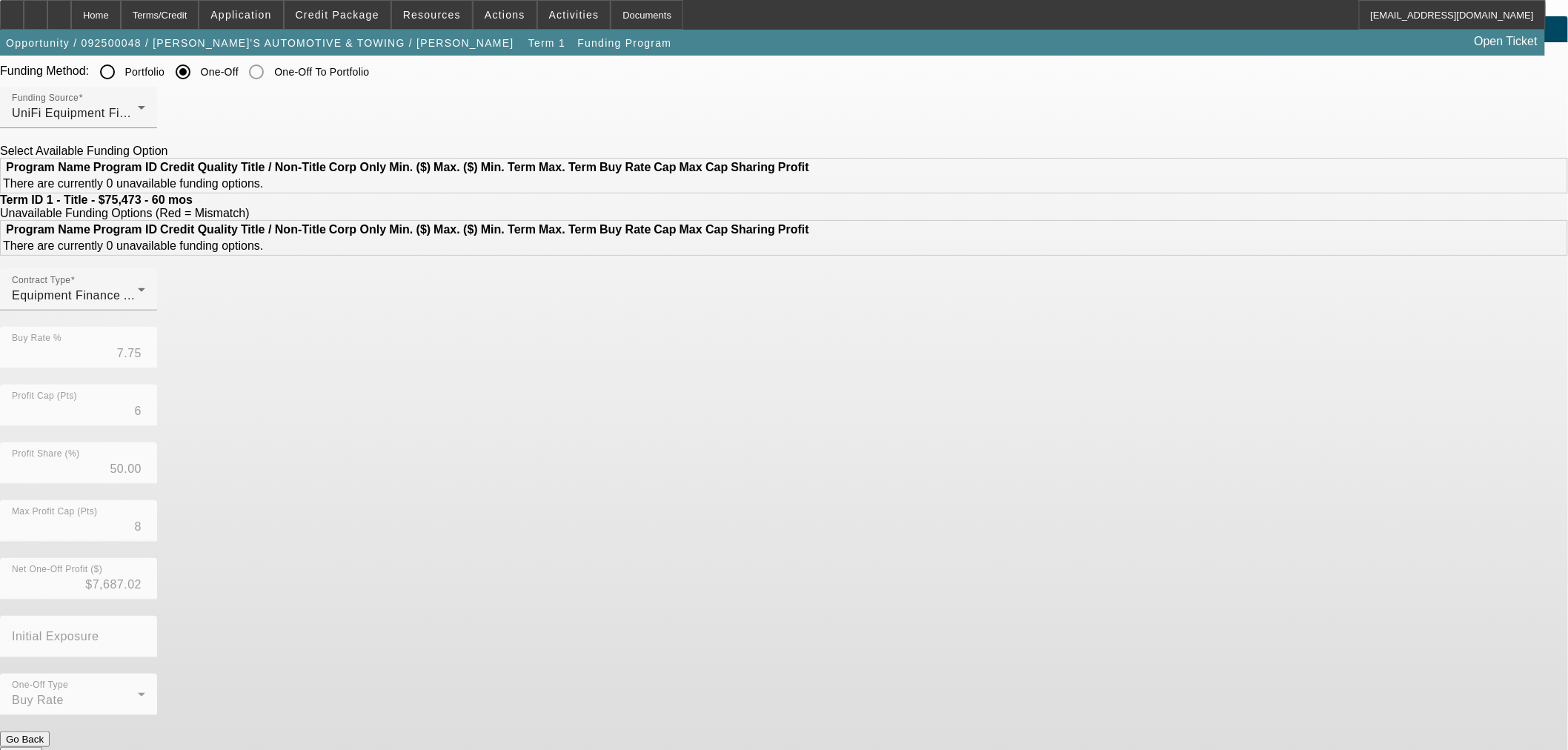
click at [683, 724] on div "Contract Type Equipment Finance Agreement Buy Rate % 7.75 Profit Cap (Pts) 6 Pr…" at bounding box center [784, 500] width 1568 height 463
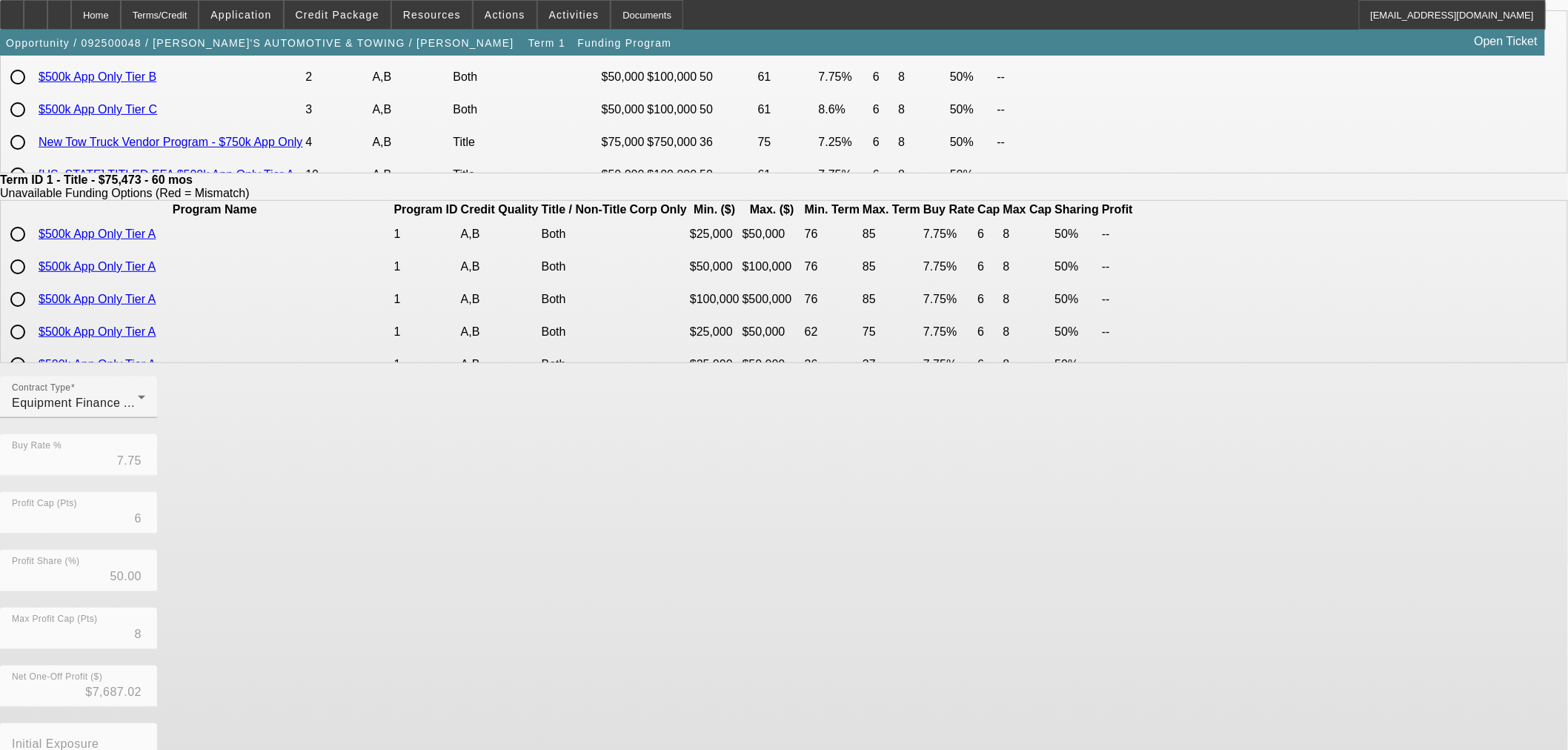
scroll to position [265, 0]
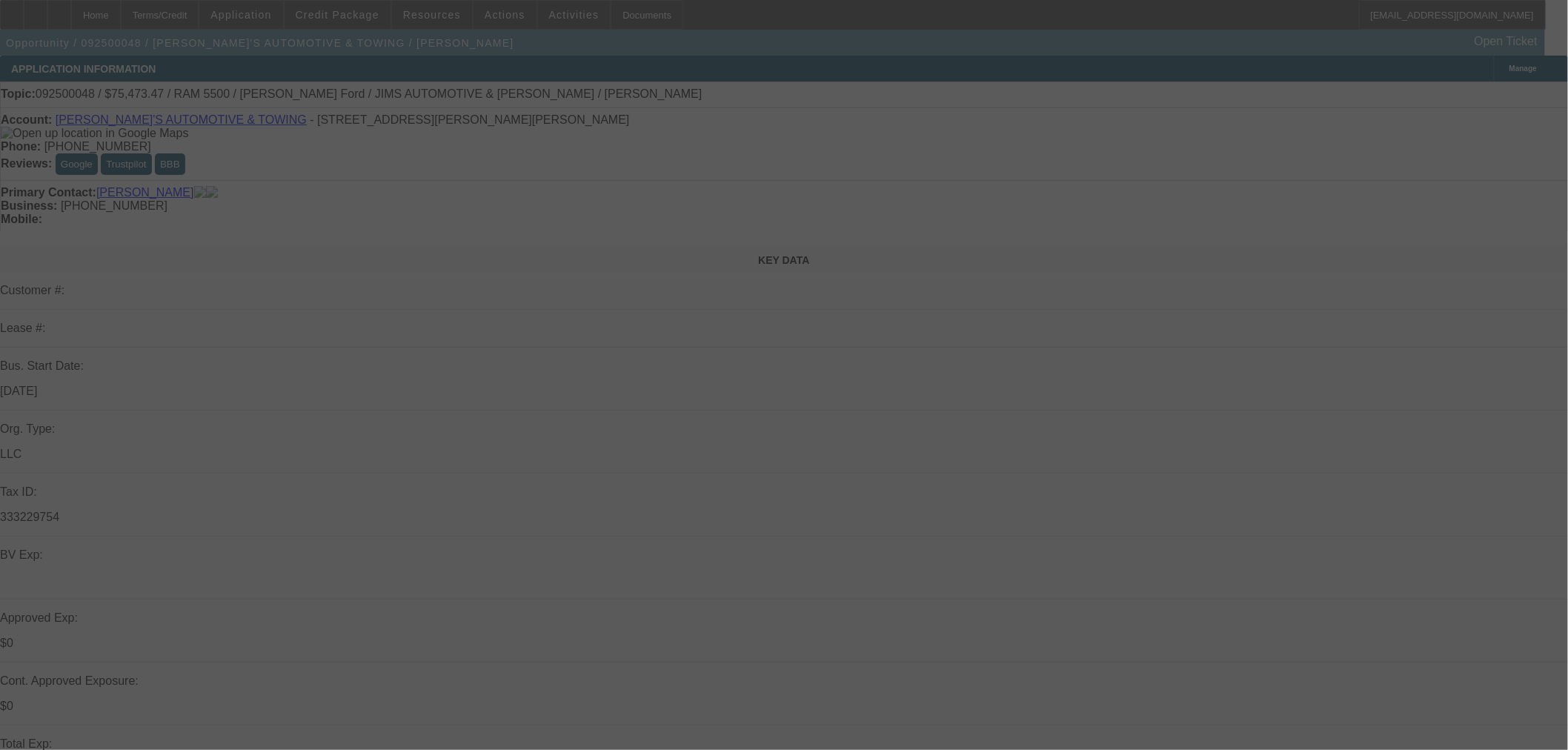
select select "0"
select select "2"
select select "0"
select select "6"
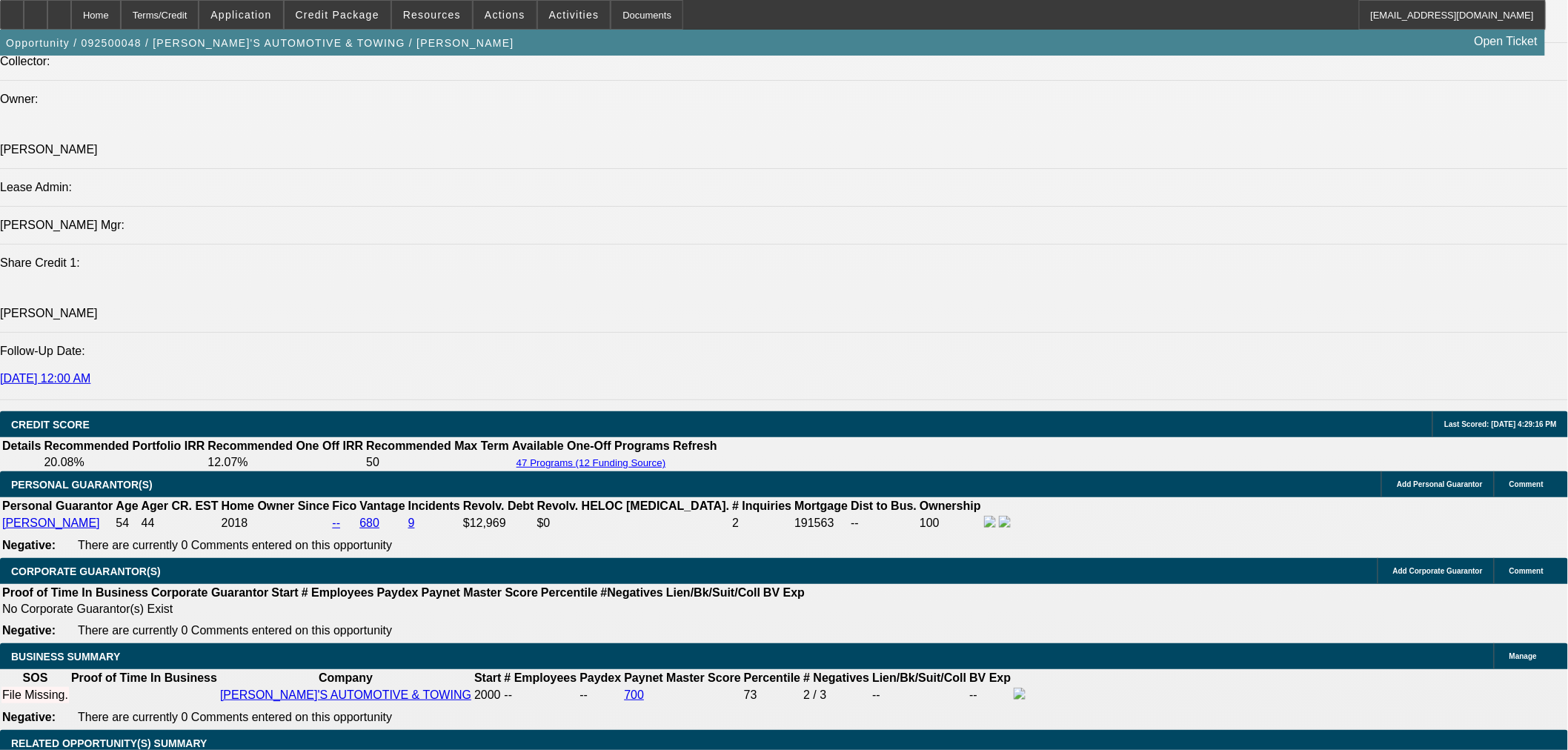
scroll to position [1317, 0]
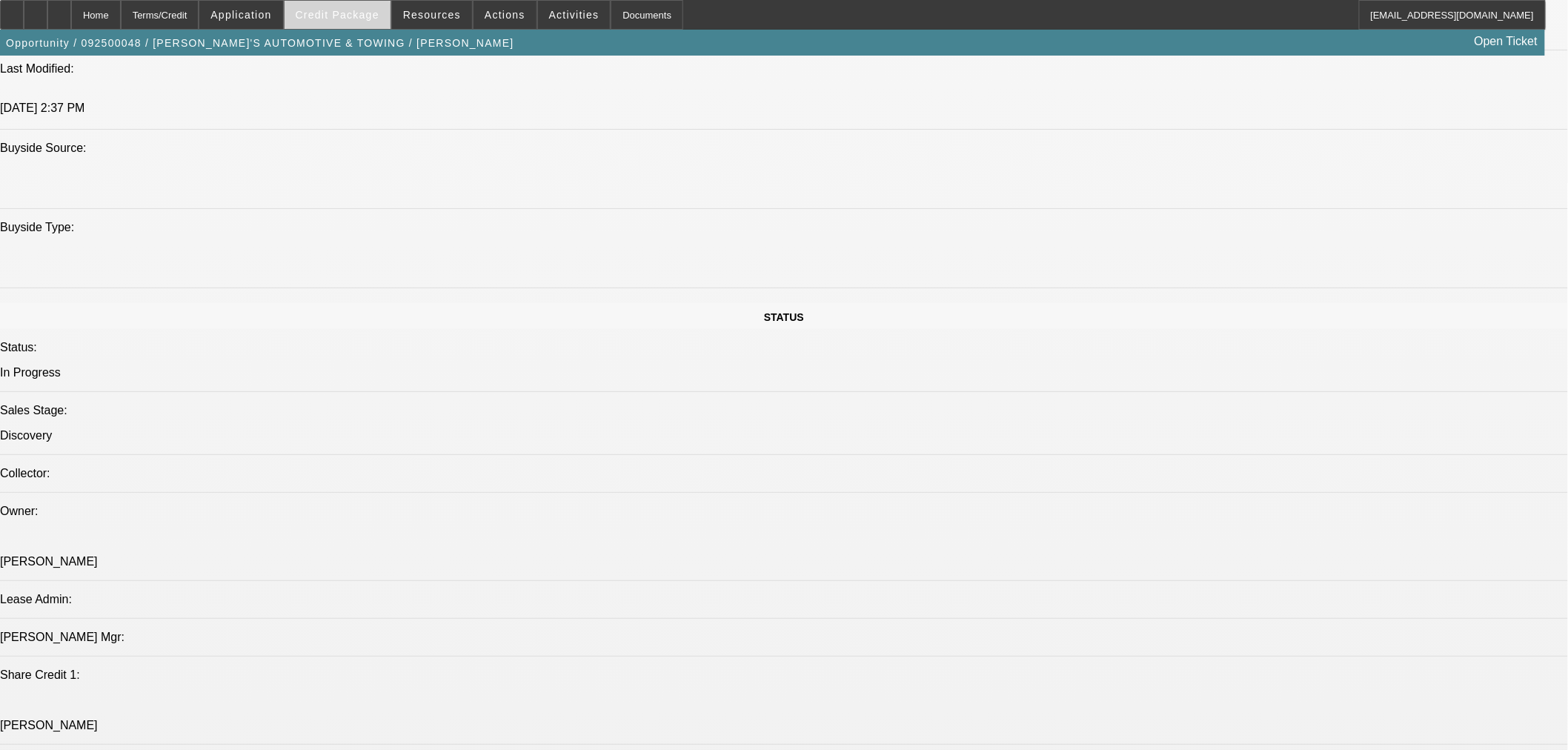
click at [367, 25] on span at bounding box center [338, 15] width 106 height 36
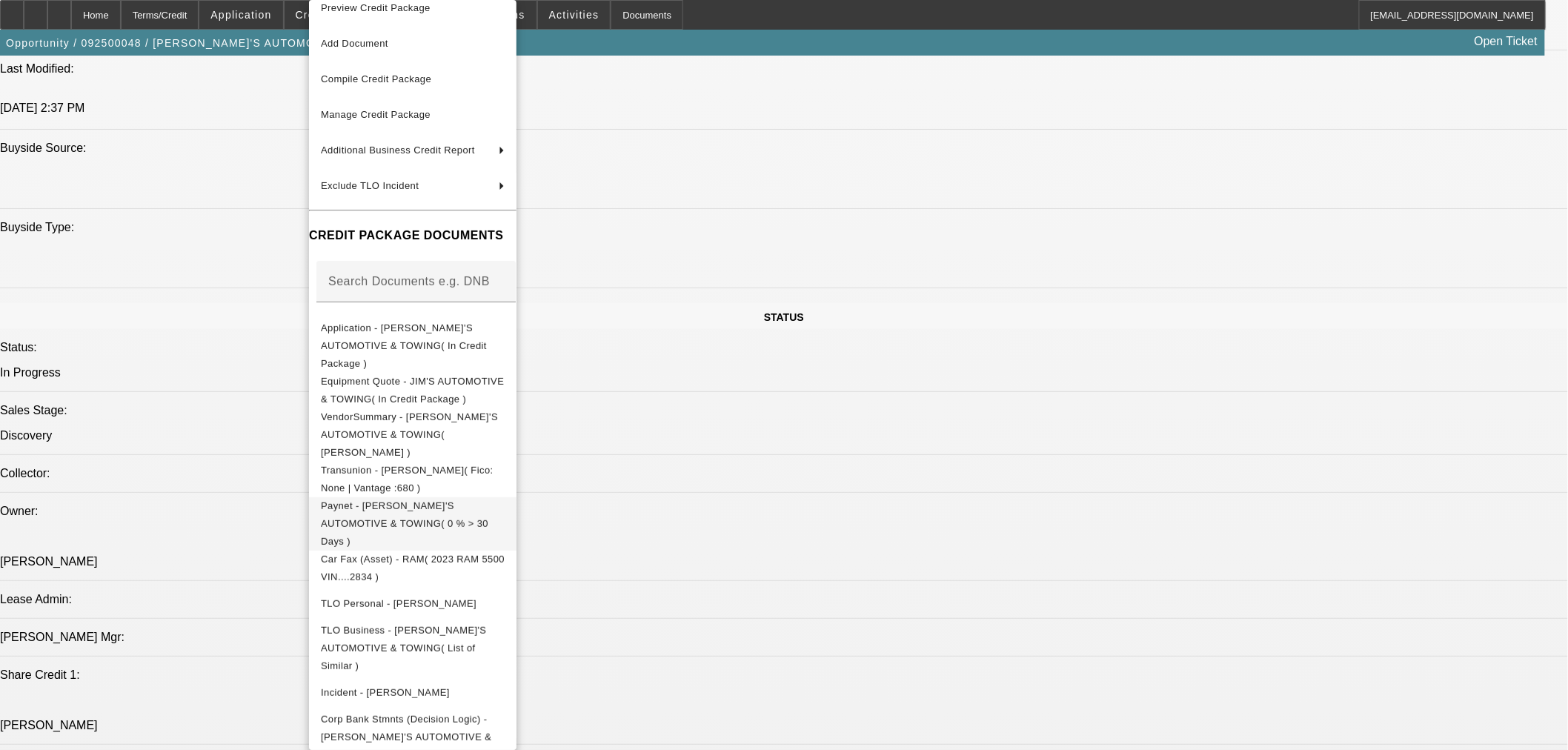
scroll to position [18, 0]
click at [221, 257] on div at bounding box center [784, 375] width 1568 height 750
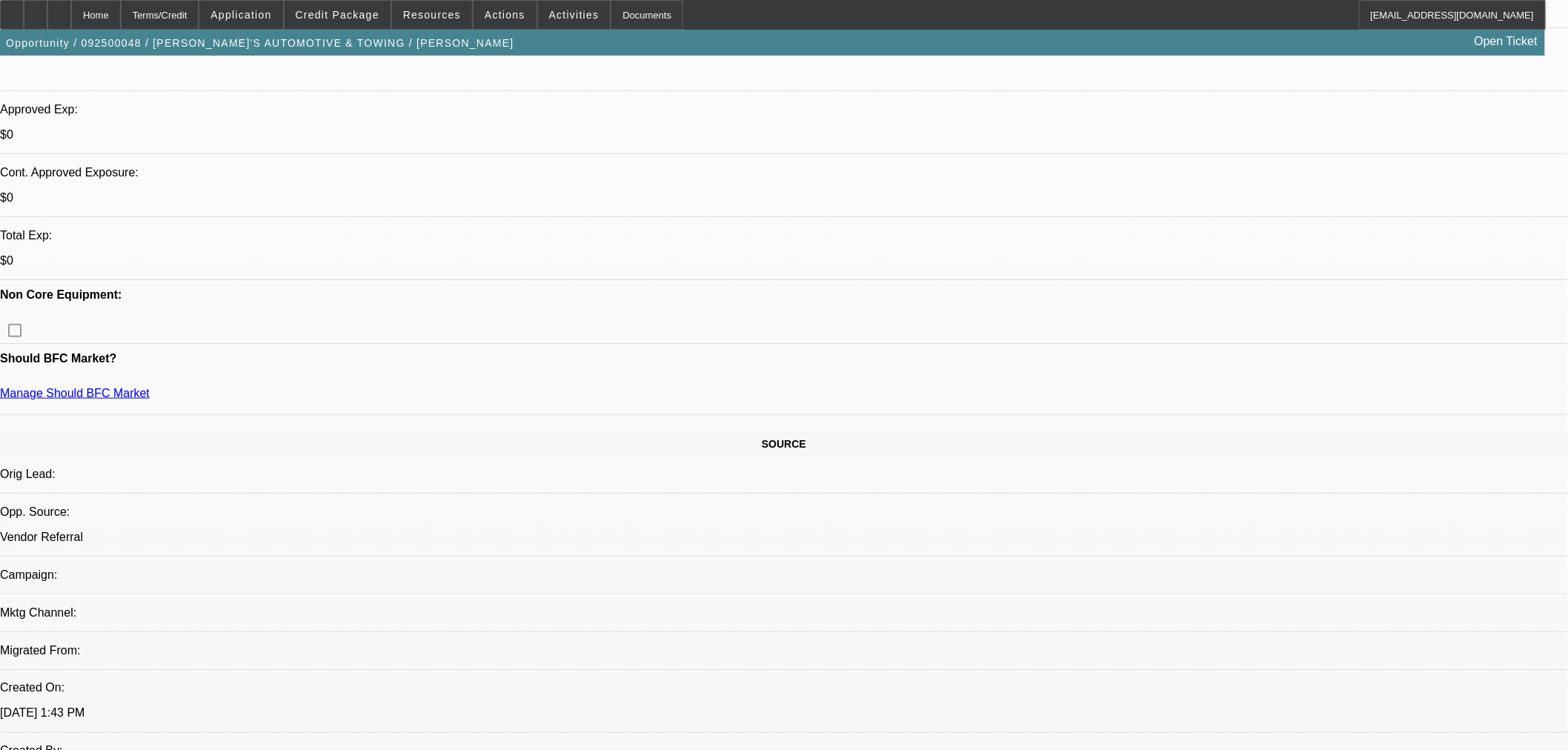
scroll to position [329, 0]
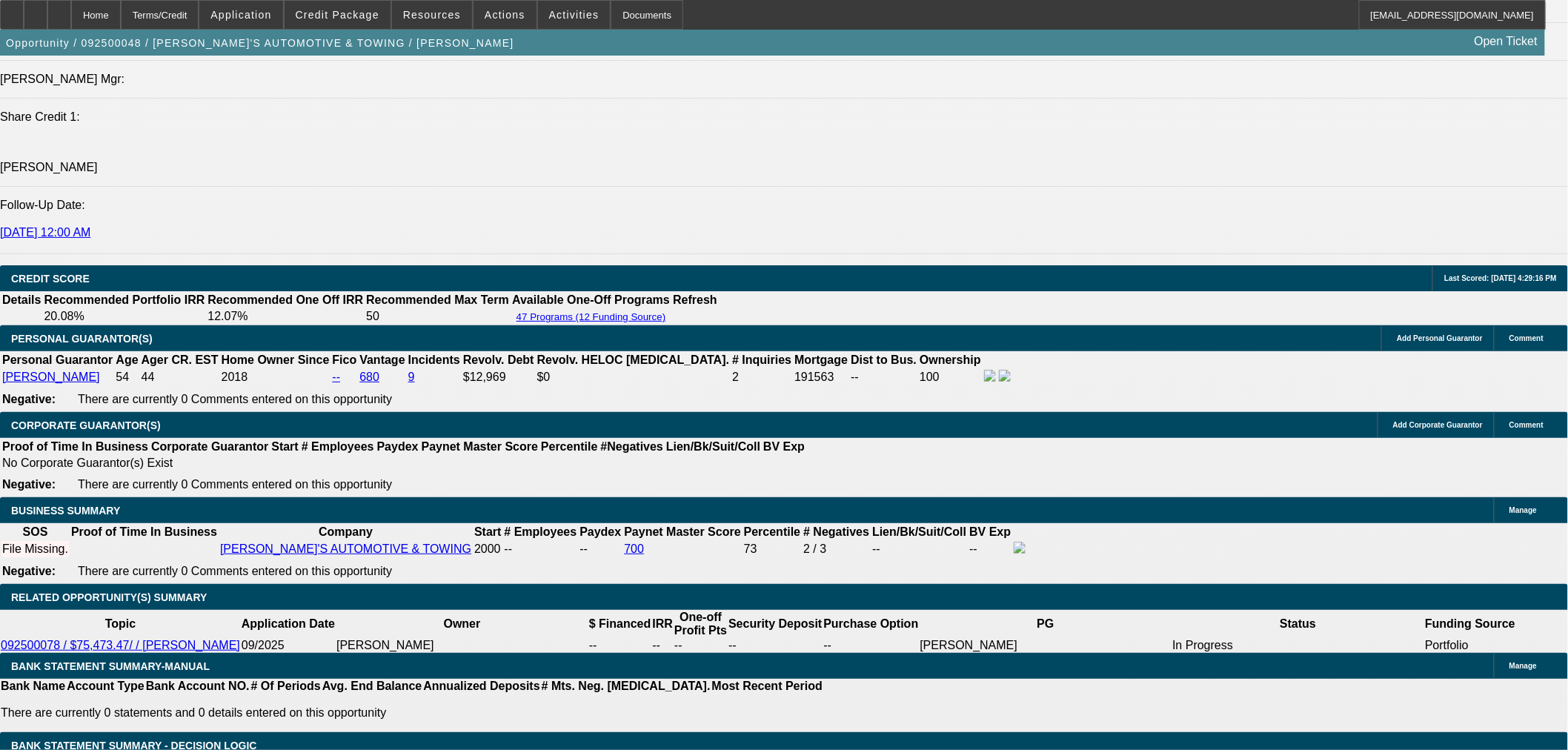
scroll to position [1894, 0]
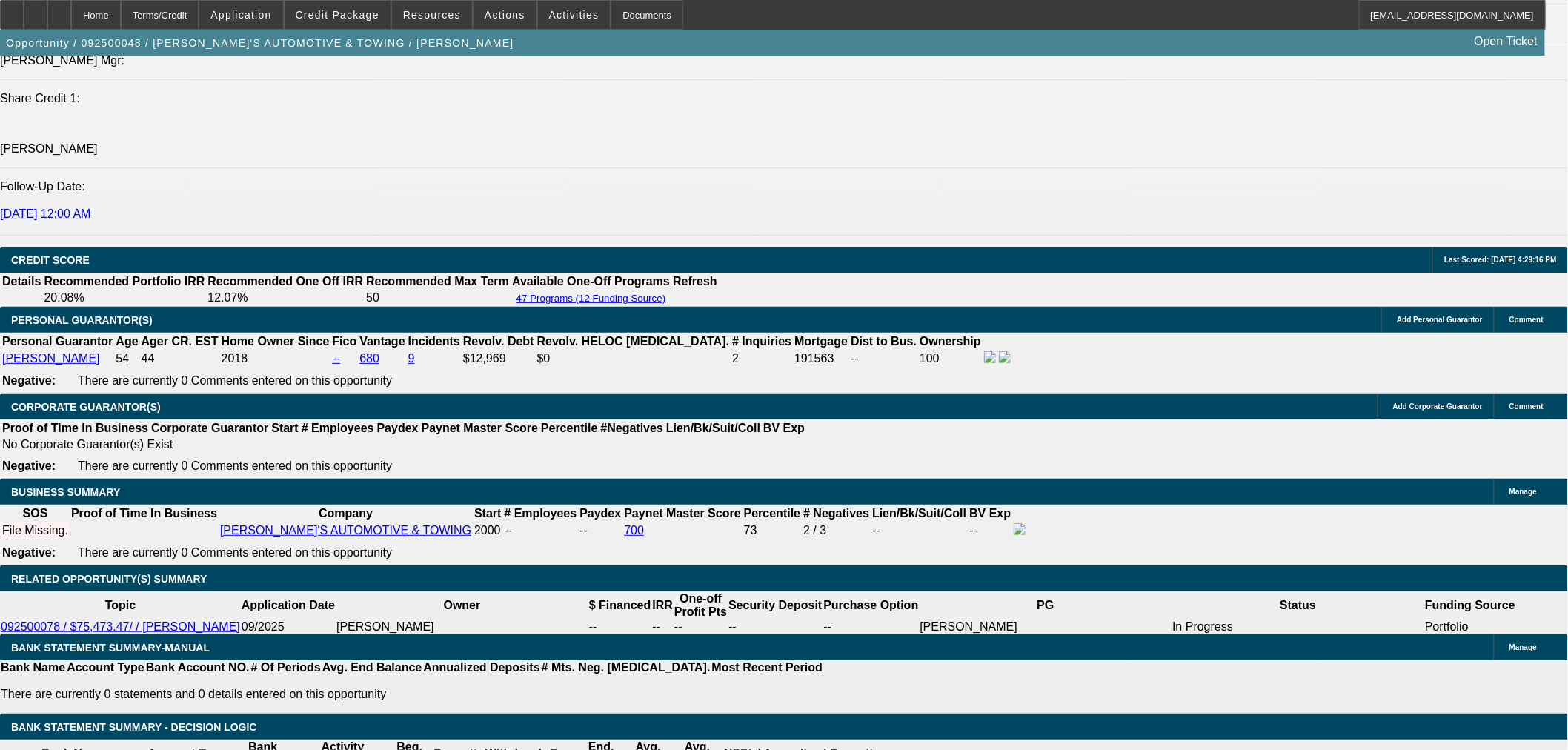
select select "3"
type input "UNKNOWN"
drag, startPoint x: 338, startPoint y: 390, endPoint x: 426, endPoint y: 381, distance: 88.5
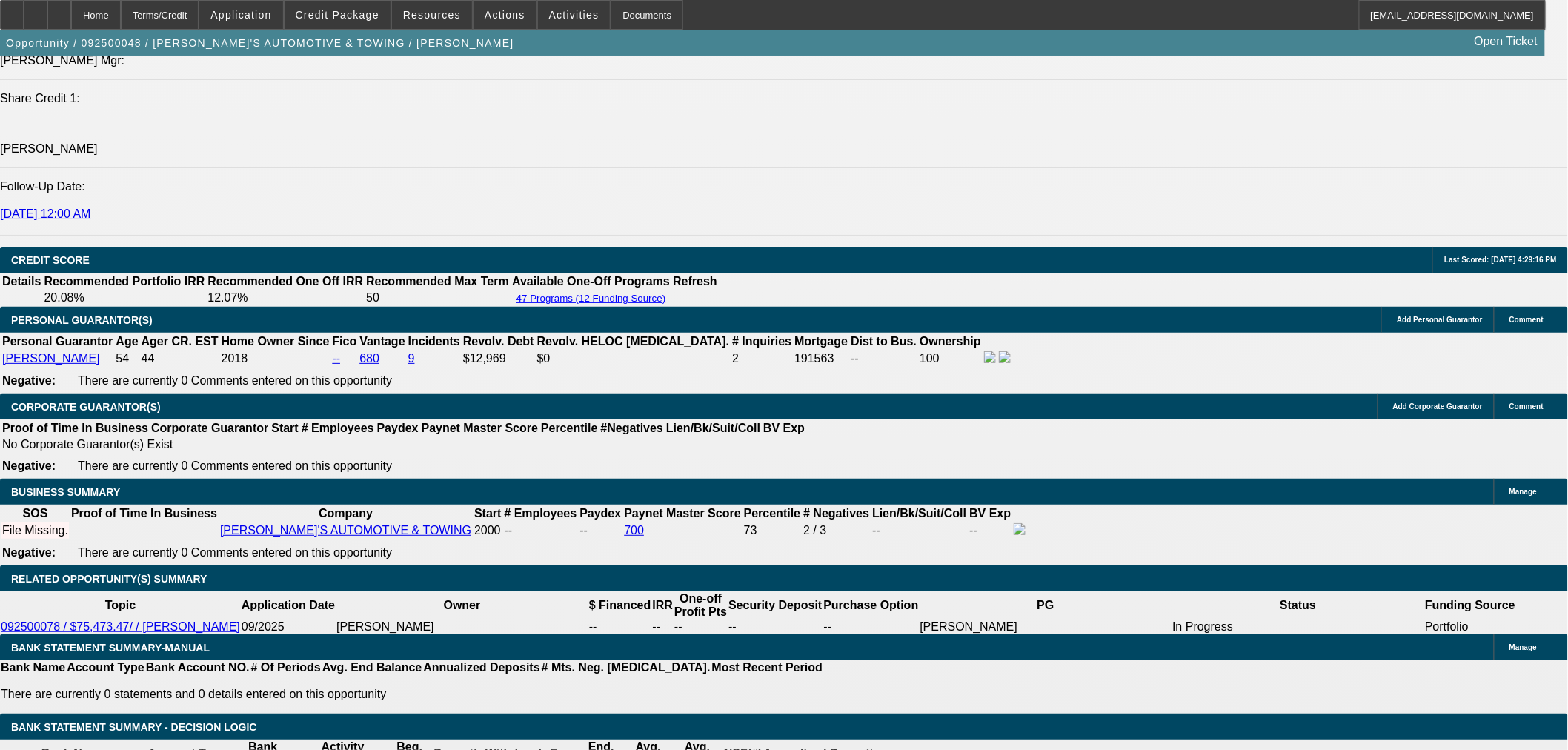
drag, startPoint x: 309, startPoint y: 393, endPoint x: 348, endPoint y: 389, distance: 39.2
type input "66"
type input "$1,472.60"
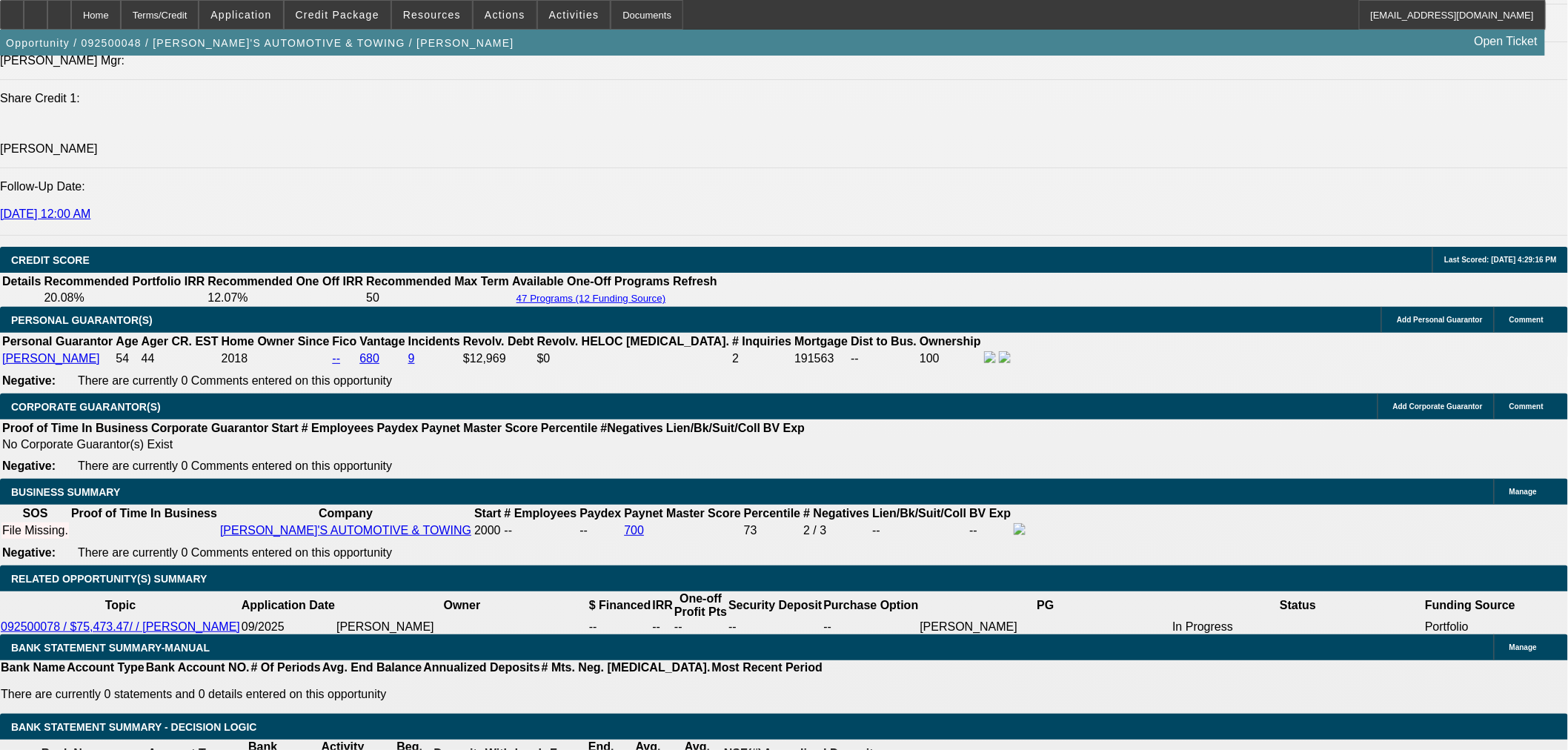
type input "66"
drag, startPoint x: 339, startPoint y: 390, endPoint x: 417, endPoint y: 412, distance: 81.0
type input "9"
type input "$1,454.01"
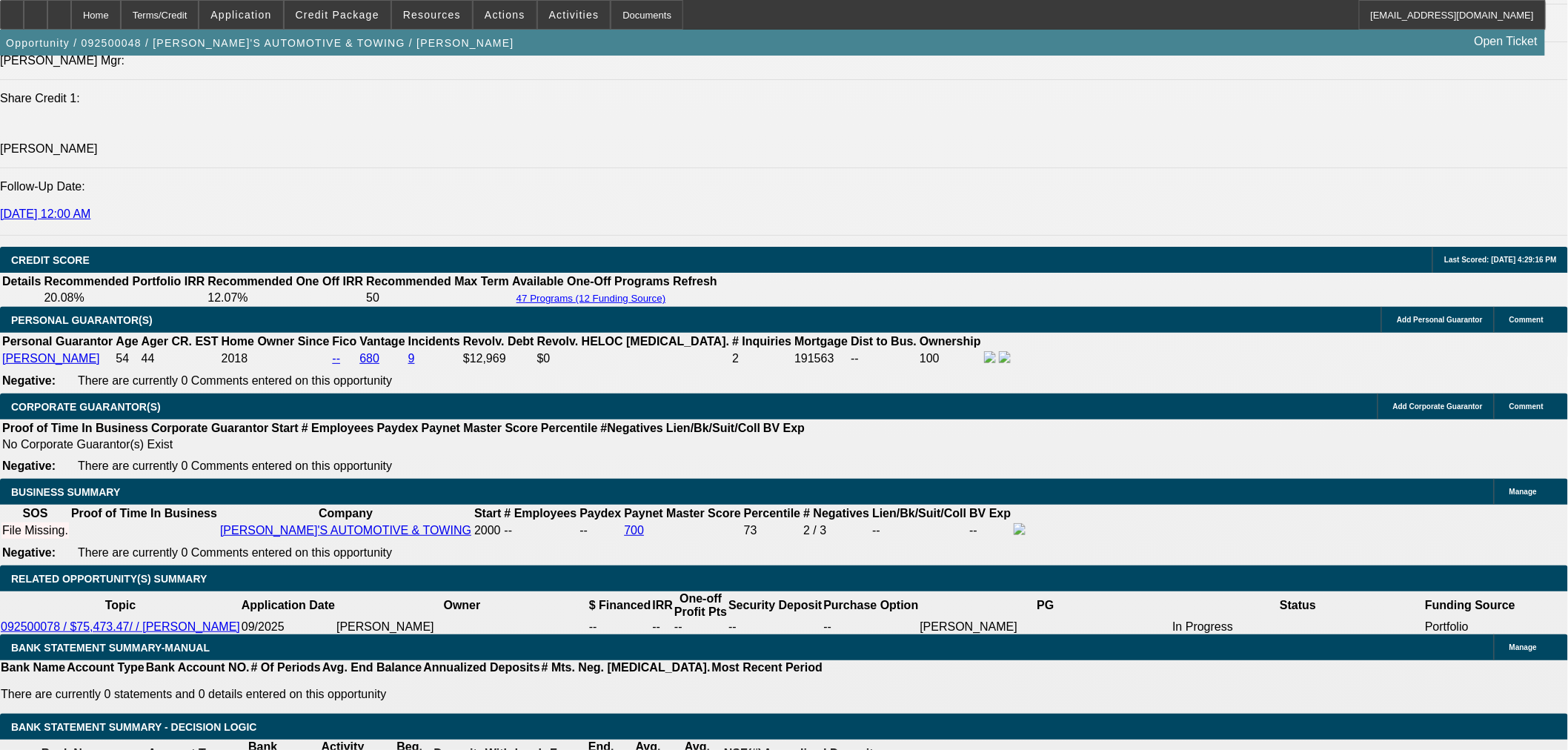
type input "9.8"
type input "$1,483.83"
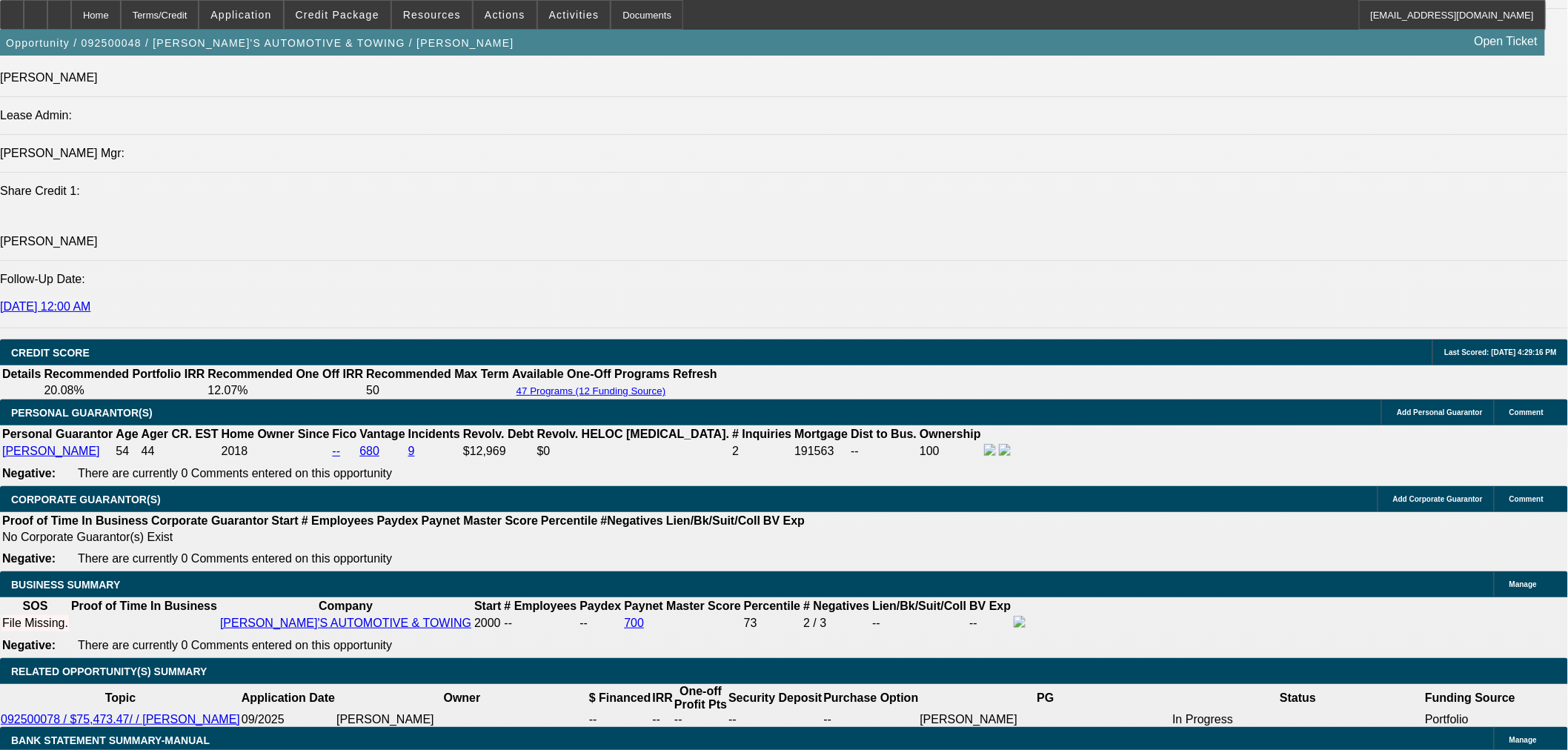
scroll to position [1729, 0]
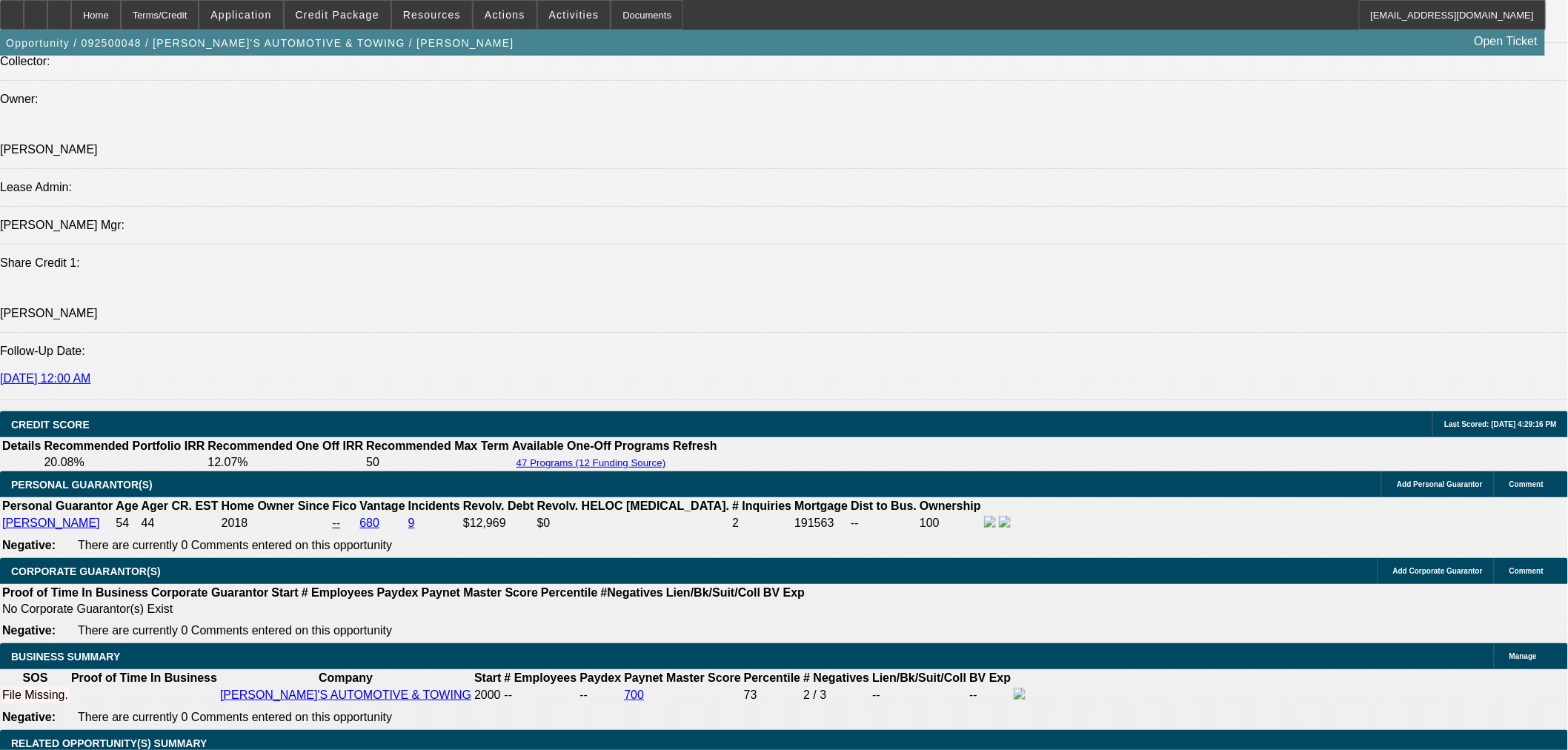
type input "9.8"
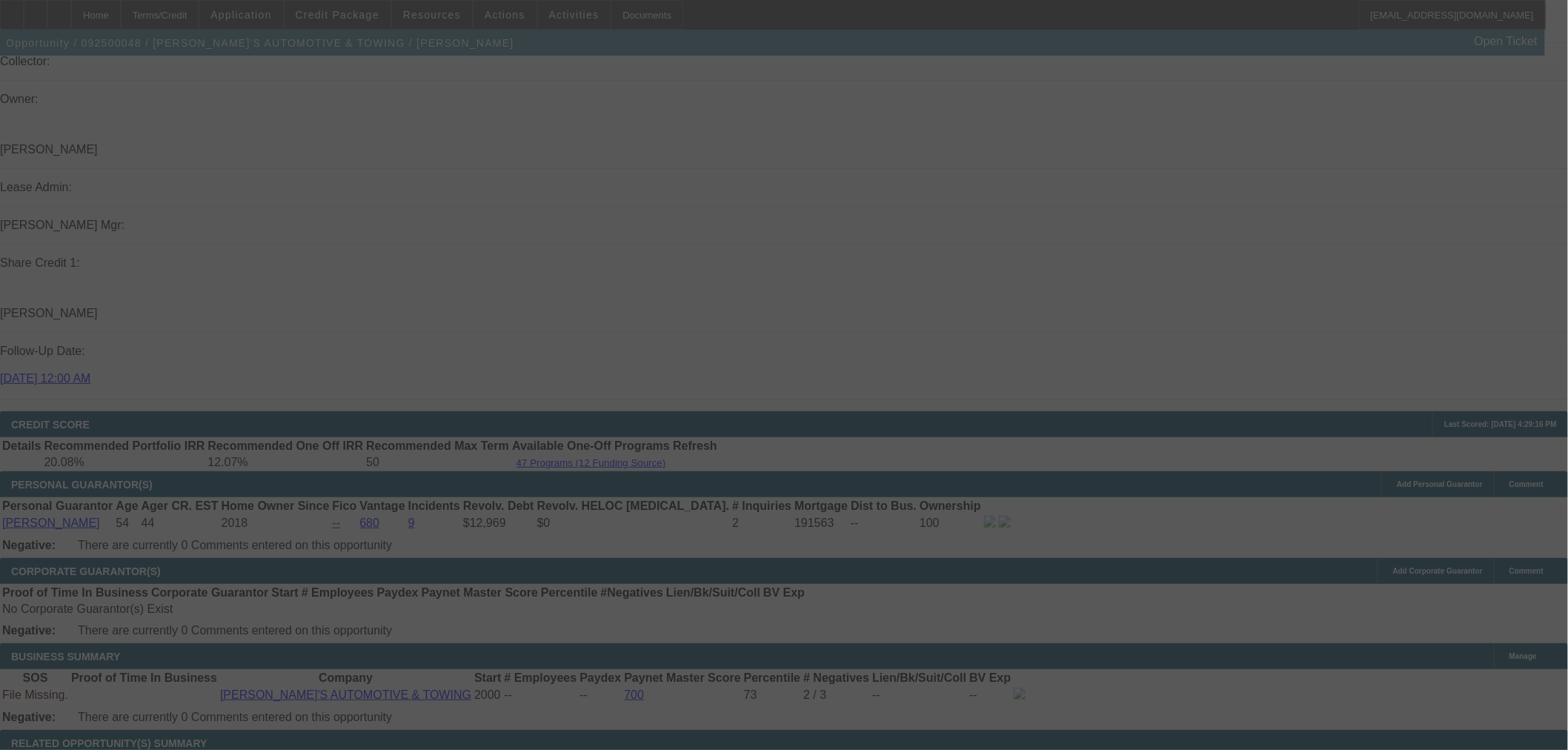
select select "0"
select select "3"
select select "0"
select select "6"
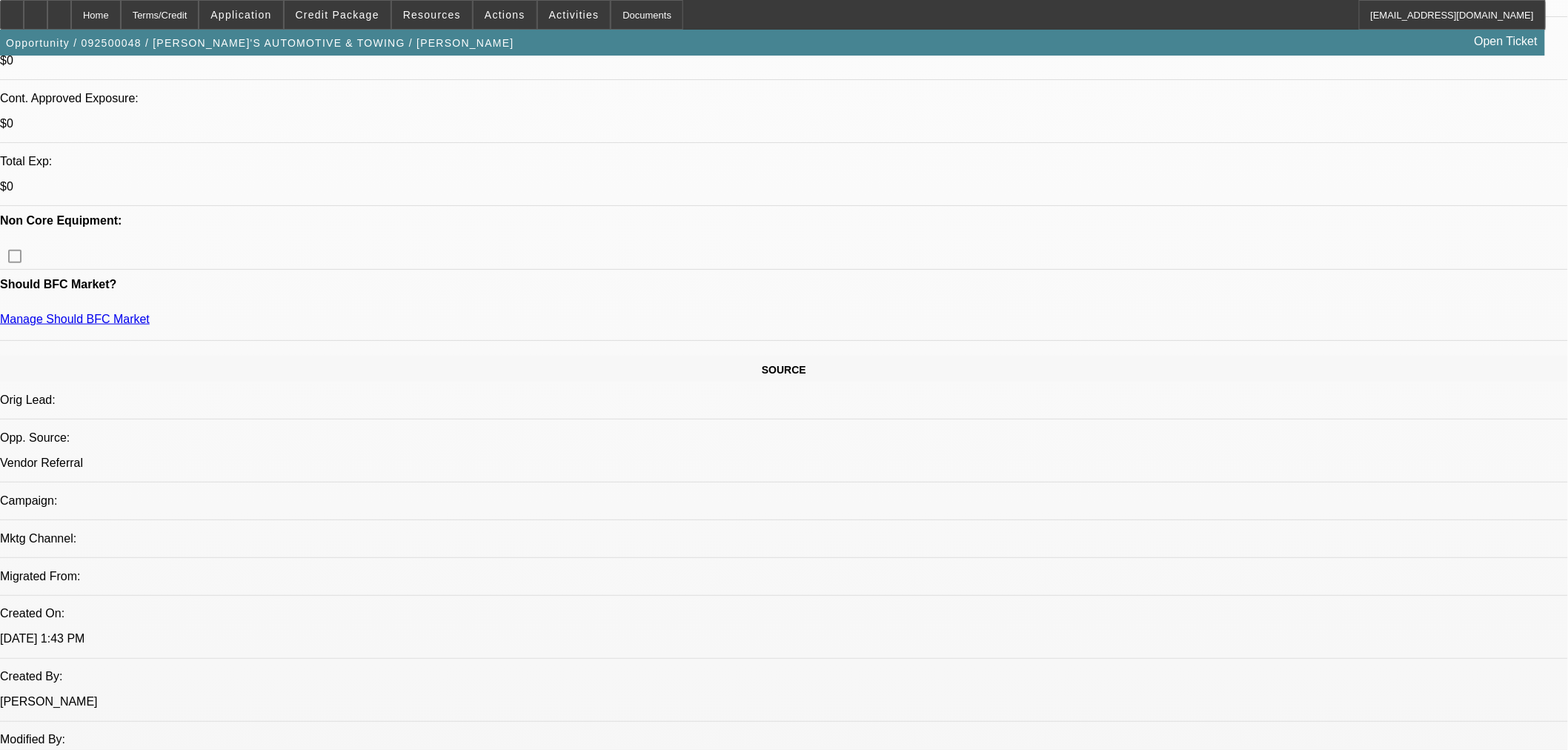
scroll to position [411, 0]
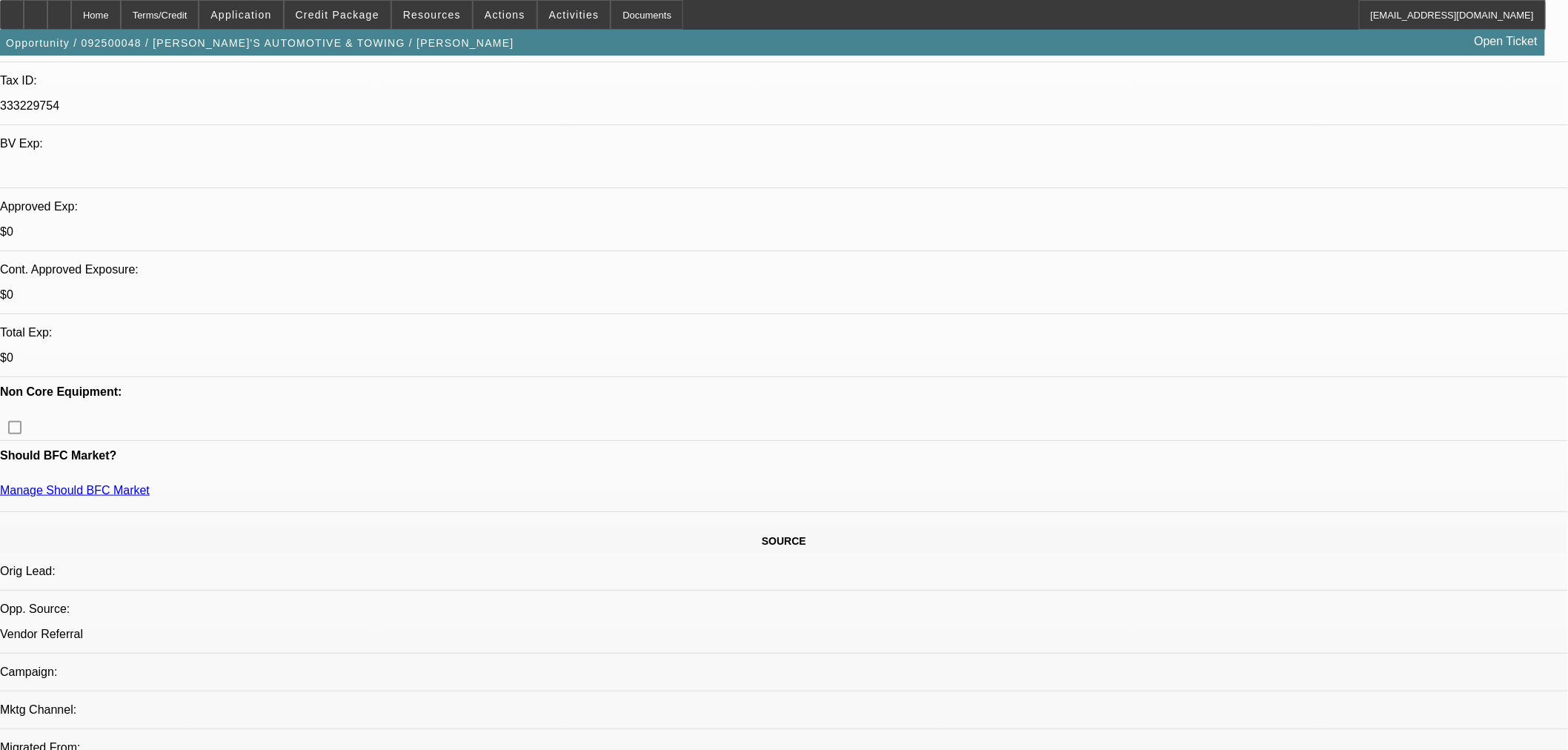
click at [380, 15] on span "Credit Package" at bounding box center [338, 15] width 84 height 12
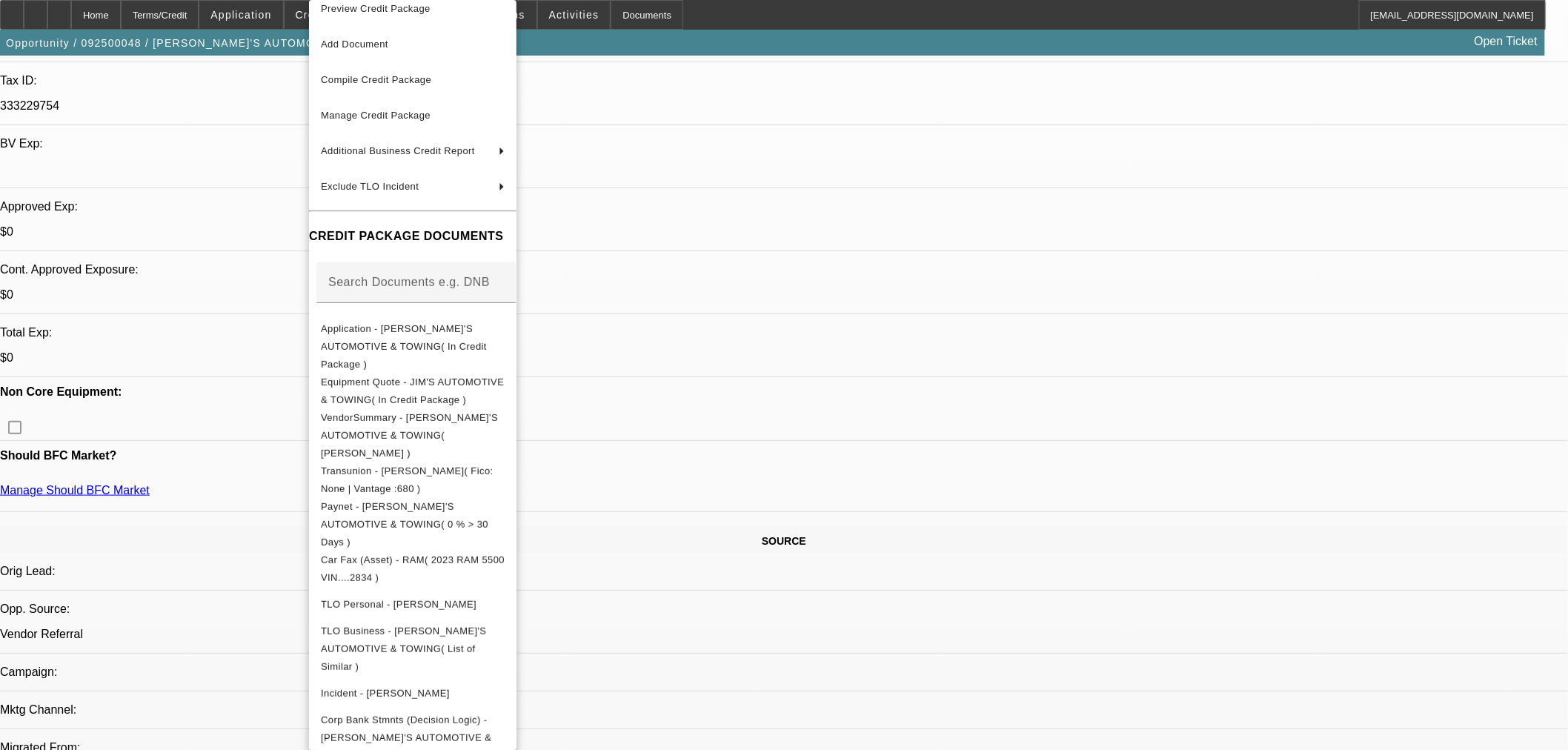
scroll to position [18, 0]
click at [480, 711] on span "Corp Bank Stmnts (Decision Logic) - JIM'S AUTOMOTIVE & TOWING( Request Code: 5G…" at bounding box center [406, 734] width 171 height 47
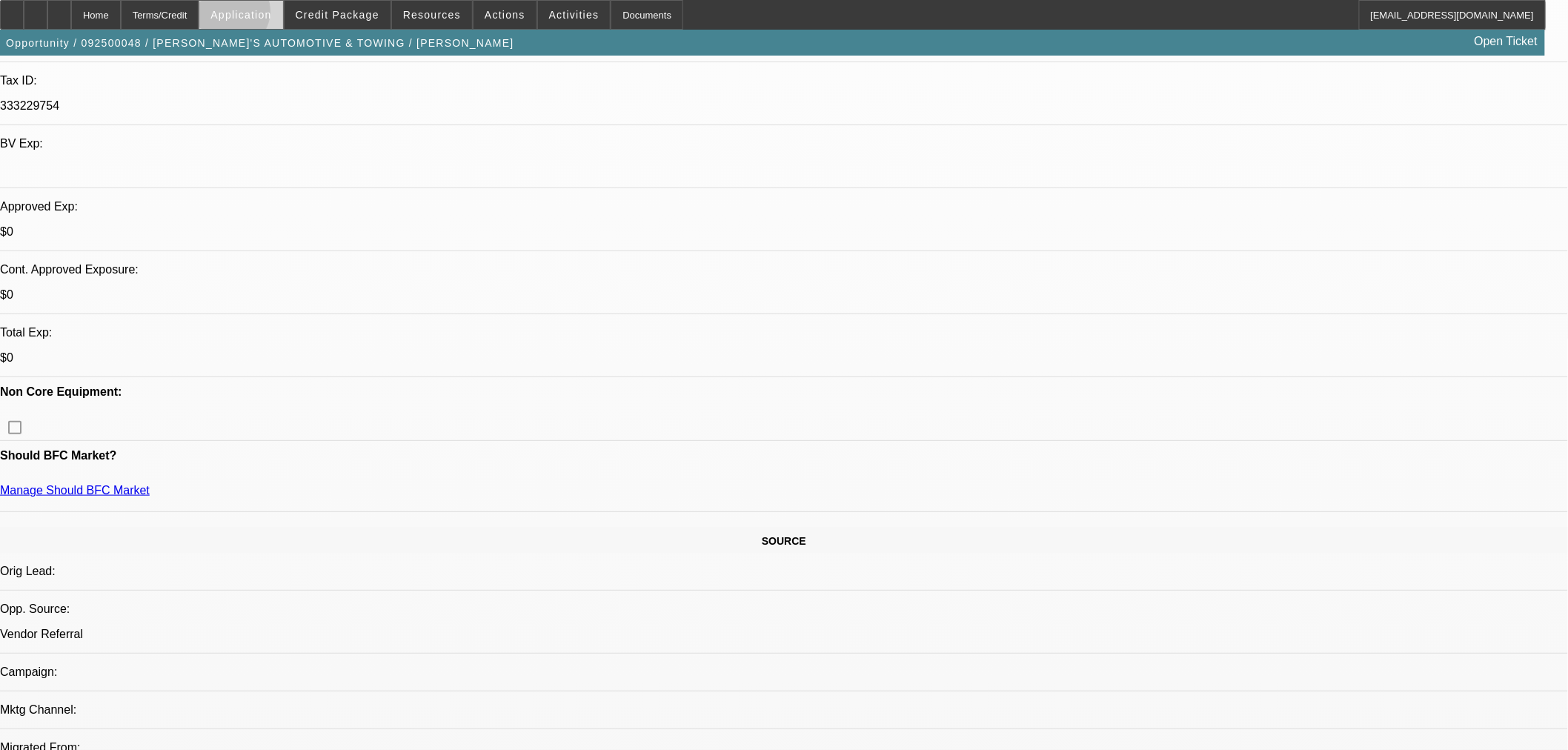
click at [270, 15] on span "Application" at bounding box center [241, 15] width 61 height 12
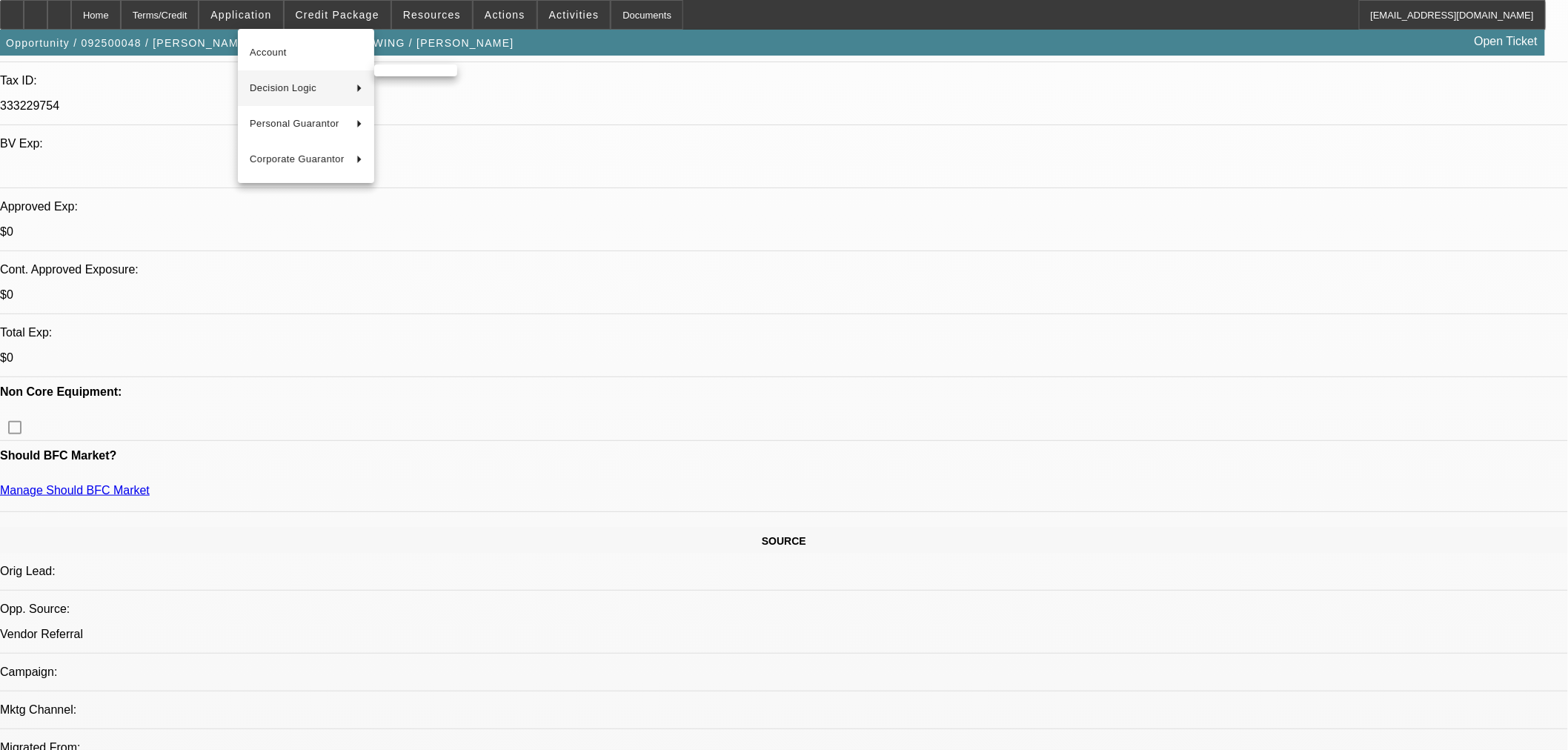
click at [341, 8] on div at bounding box center [784, 375] width 1568 height 750
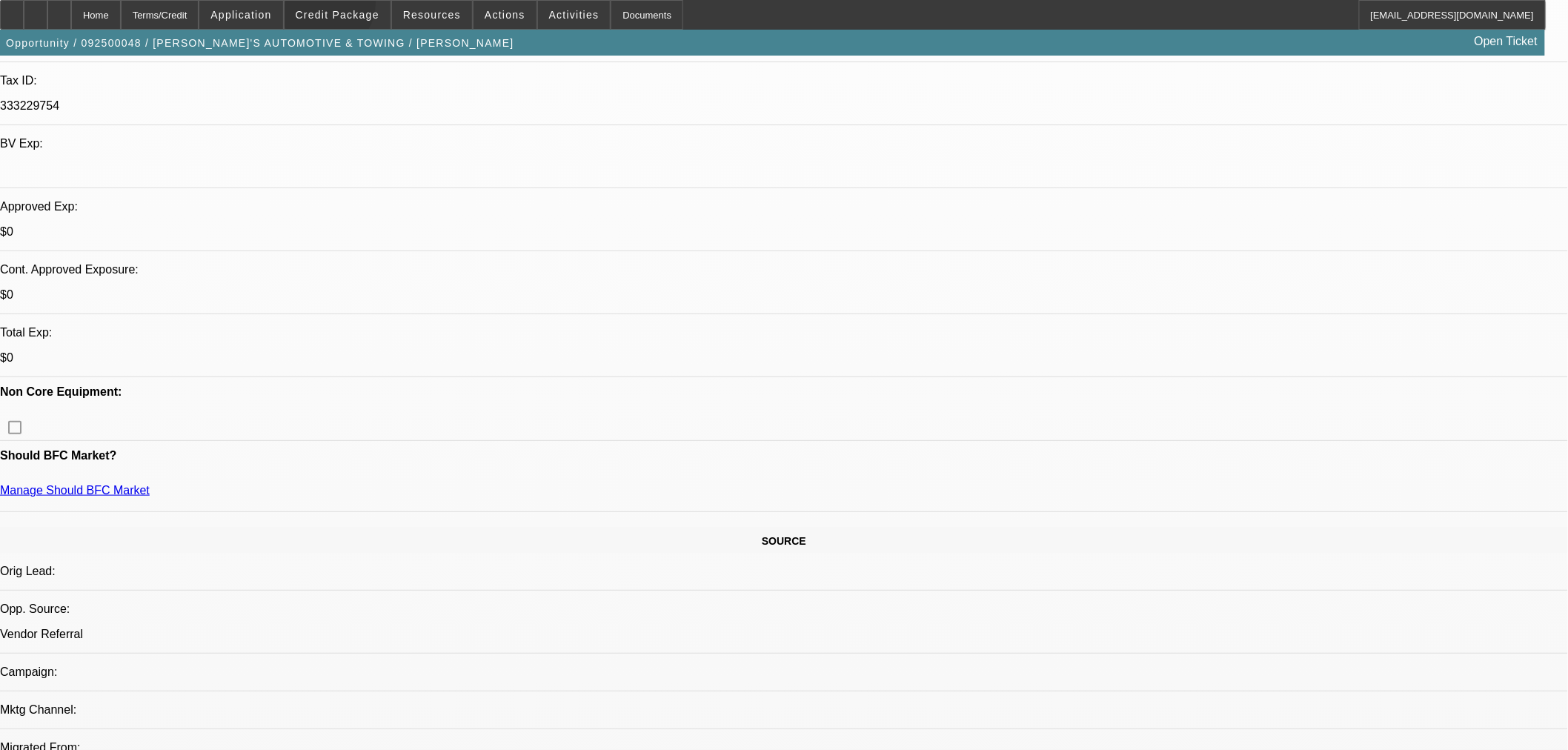
click at [344, 6] on span at bounding box center [338, 15] width 106 height 36
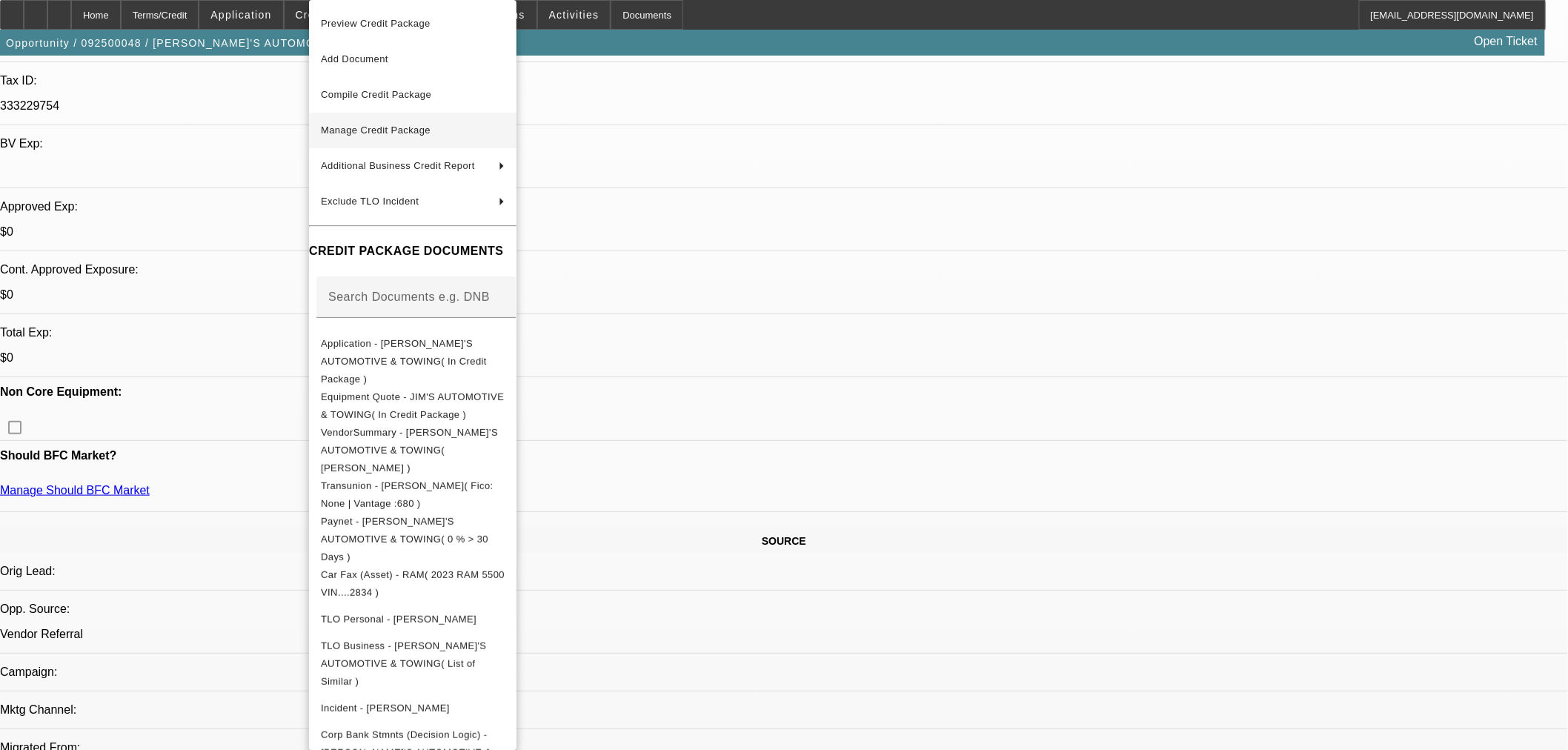
click at [354, 134] on span "Manage Credit Package" at bounding box center [375, 130] width 110 height 11
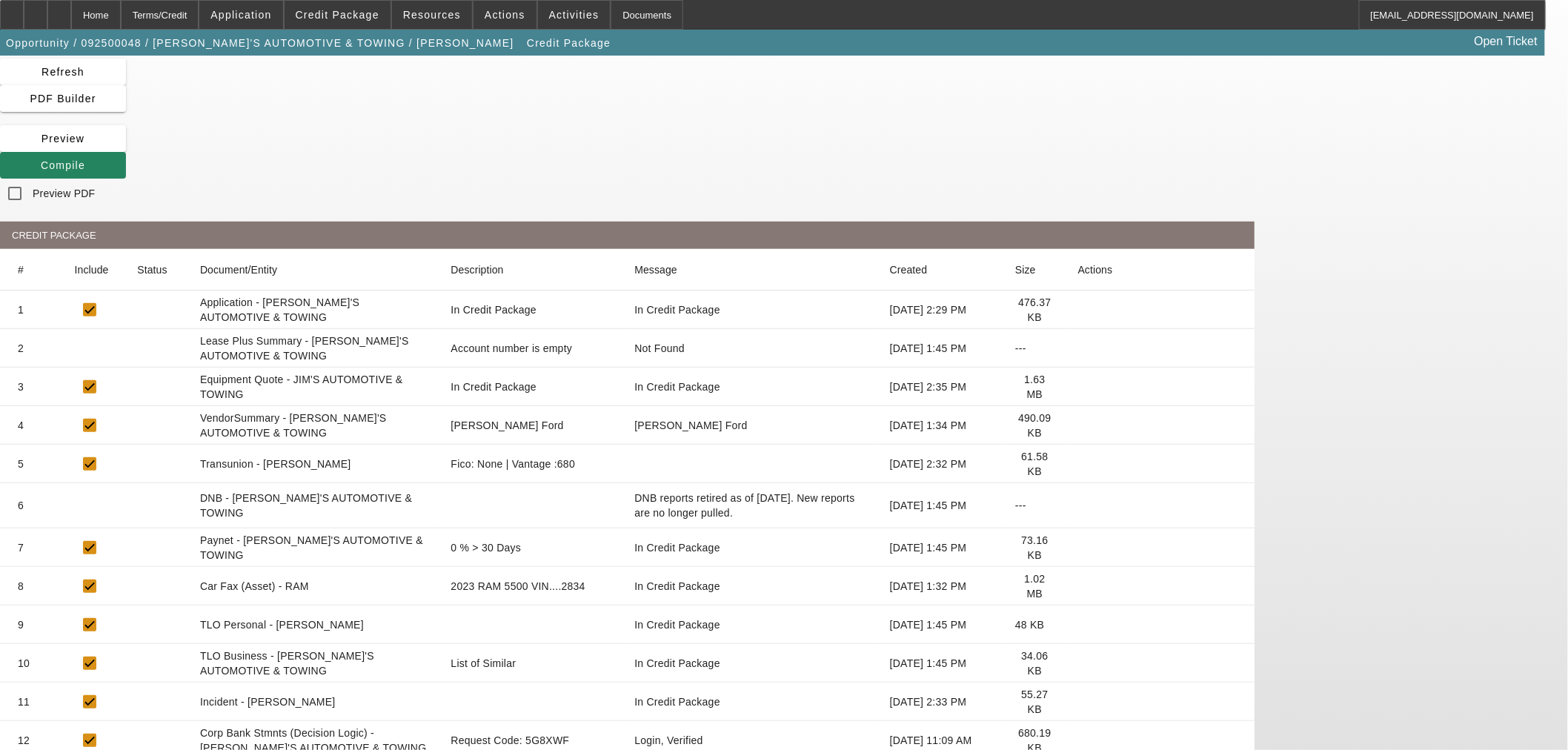
scroll to position [87, 0]
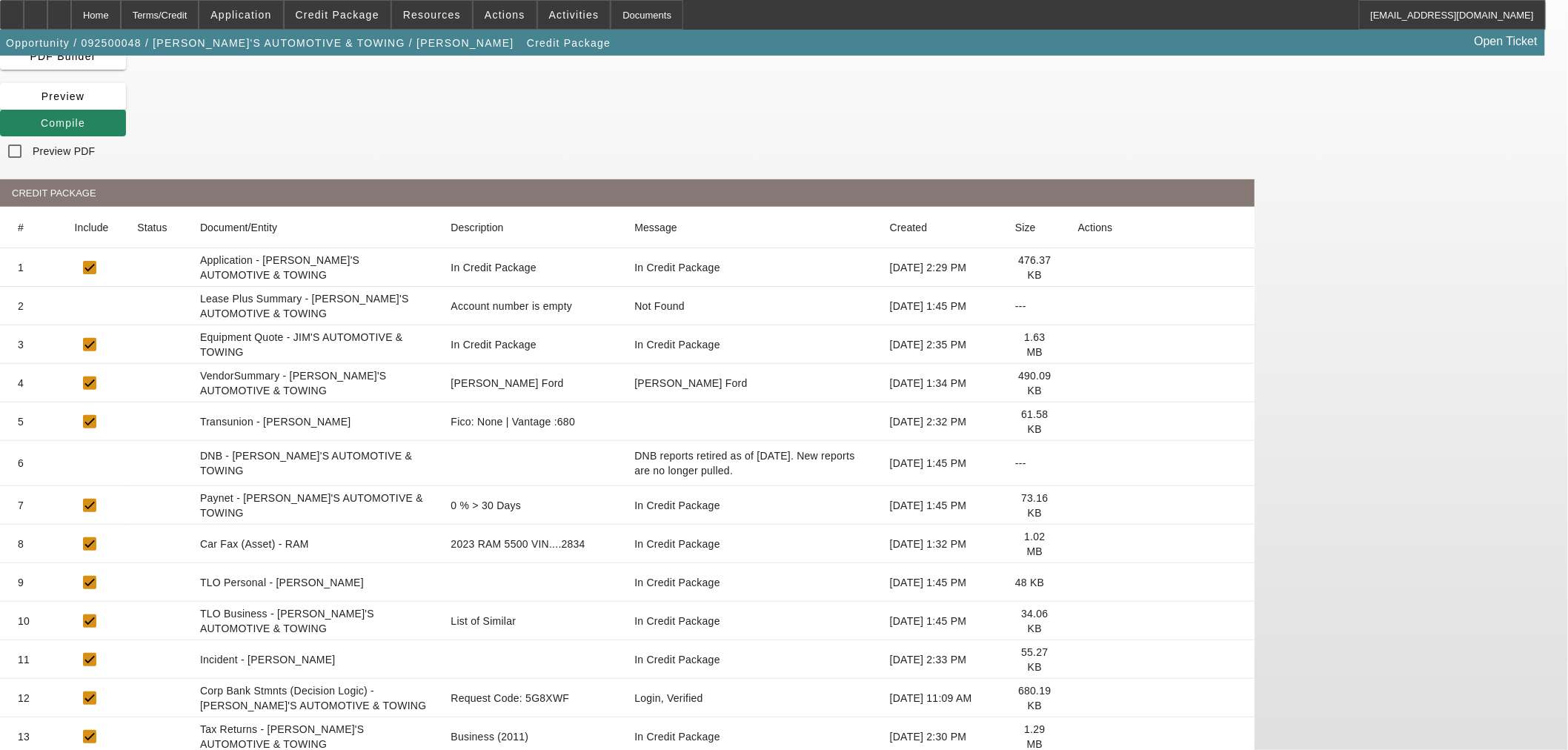
click at [1078, 699] on icon at bounding box center [1078, 699] width 0 height 0
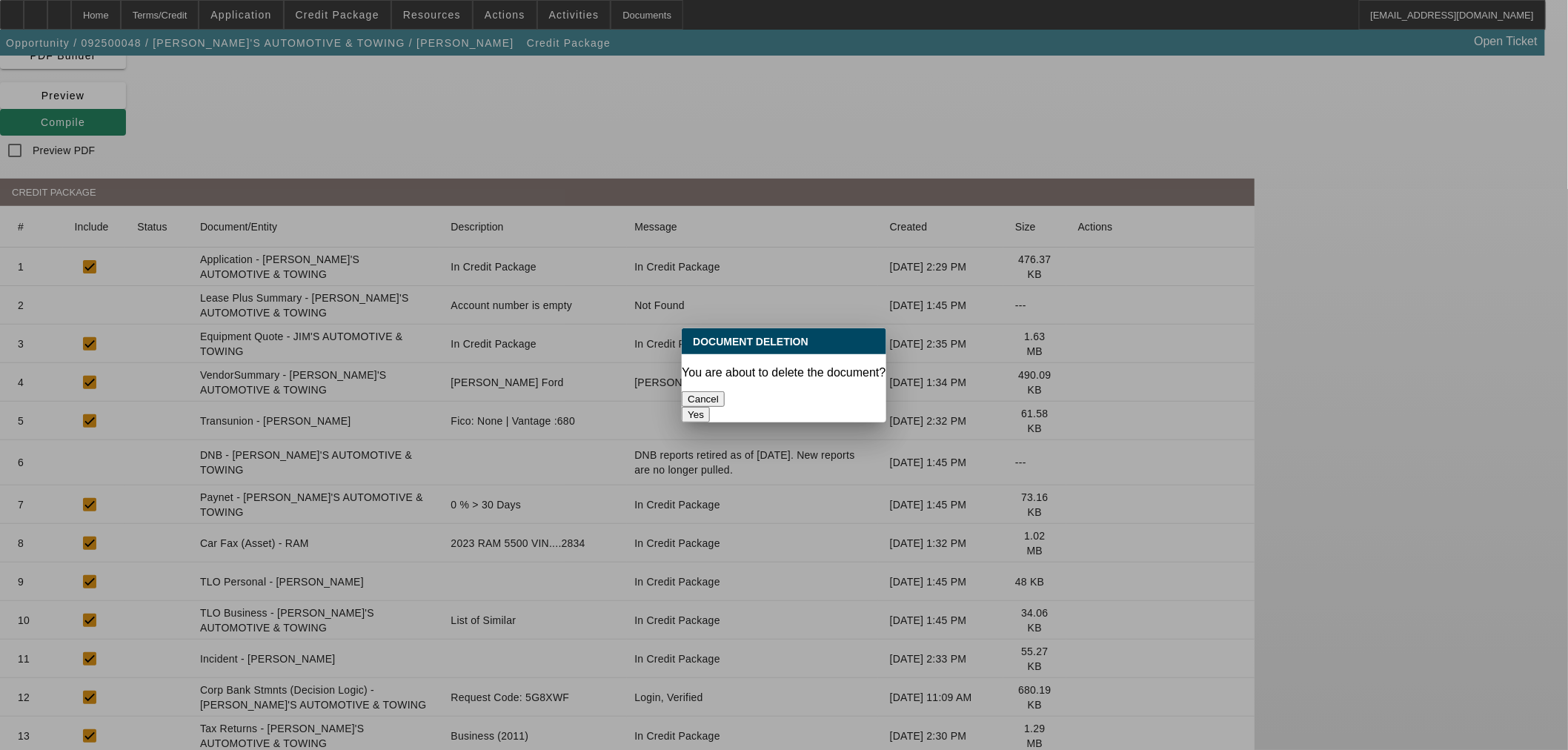
scroll to position [0, 0]
click at [710, 407] on button "Yes" at bounding box center [696, 415] width 28 height 16
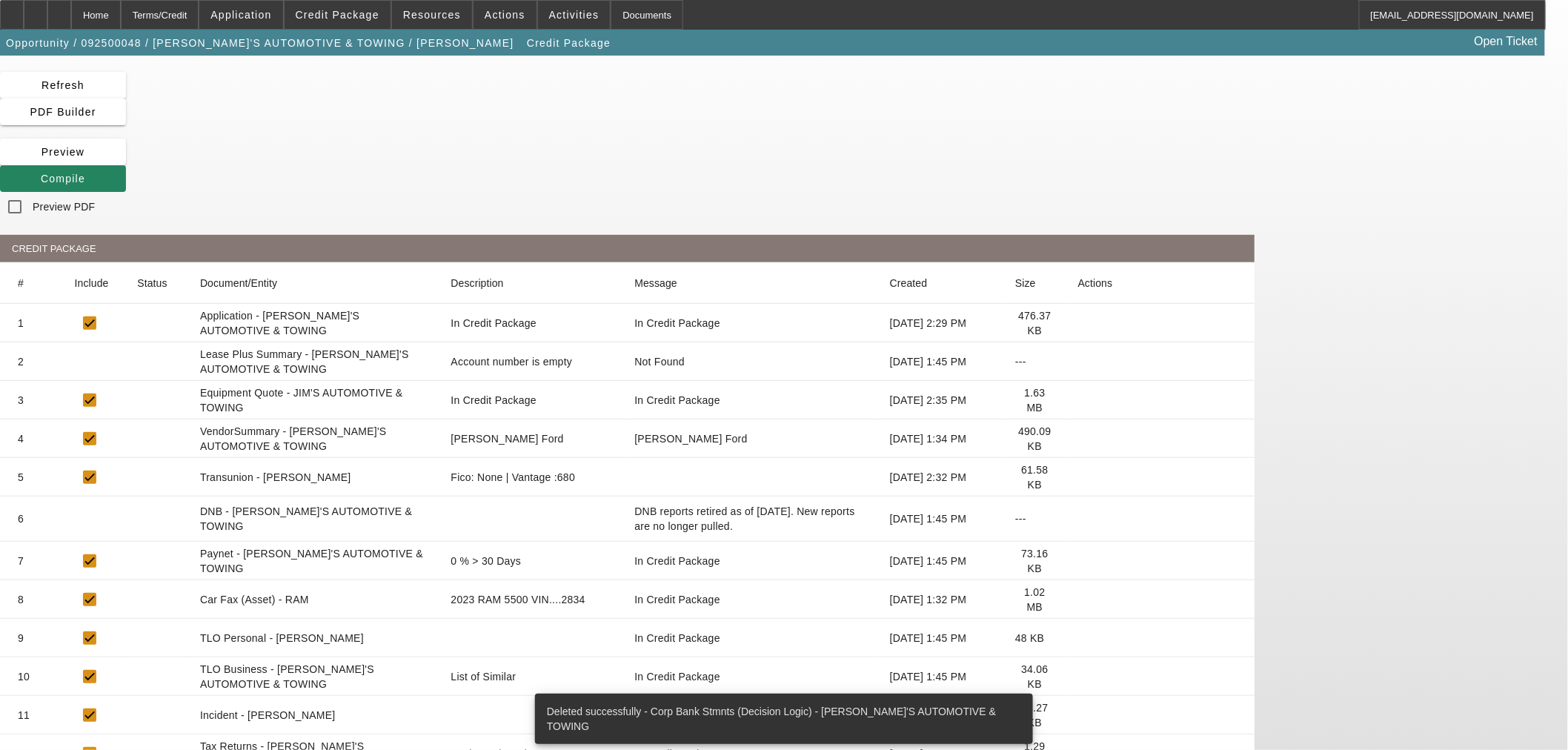
scroll to position [49, 0]
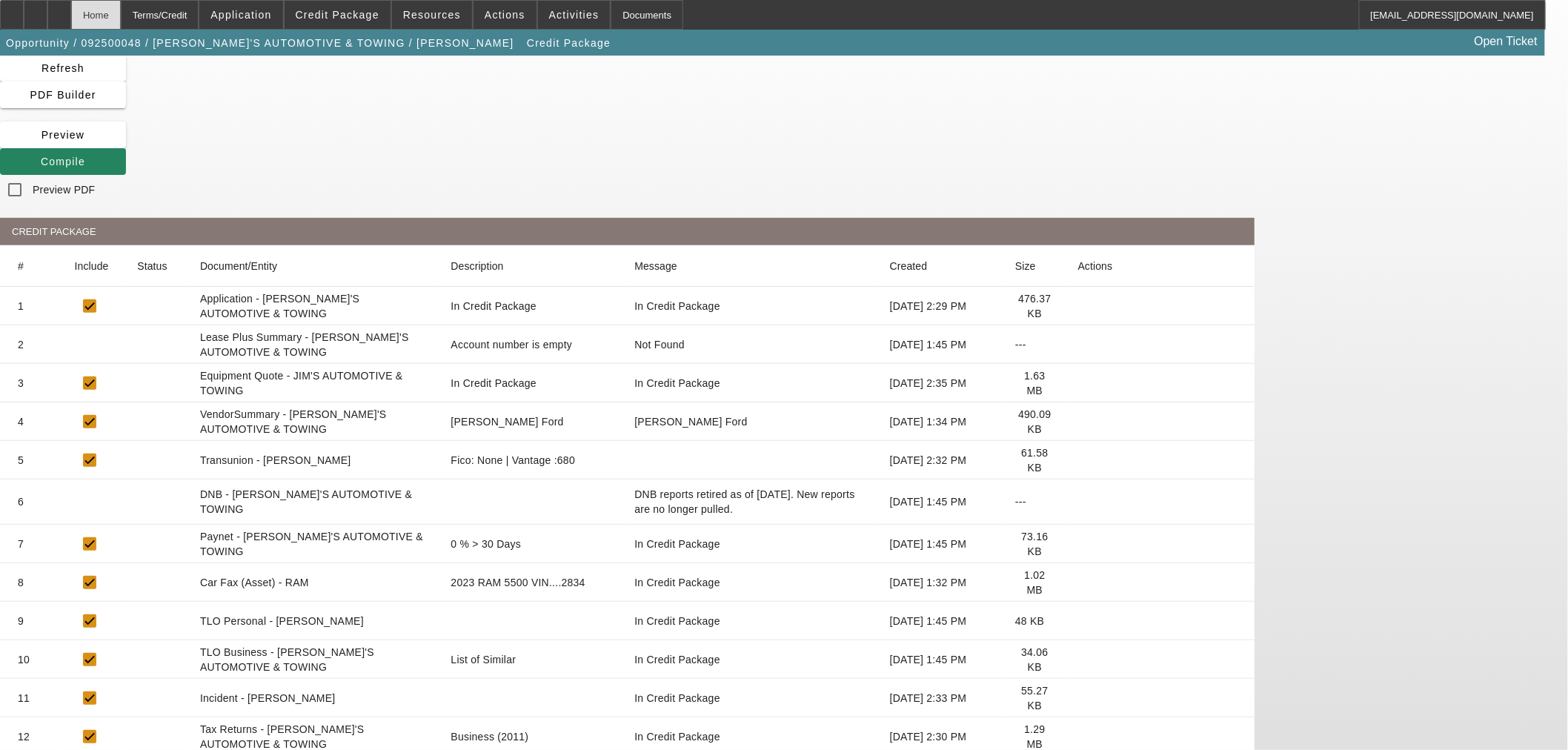
click at [121, 9] on div "Home" at bounding box center [96, 15] width 50 height 30
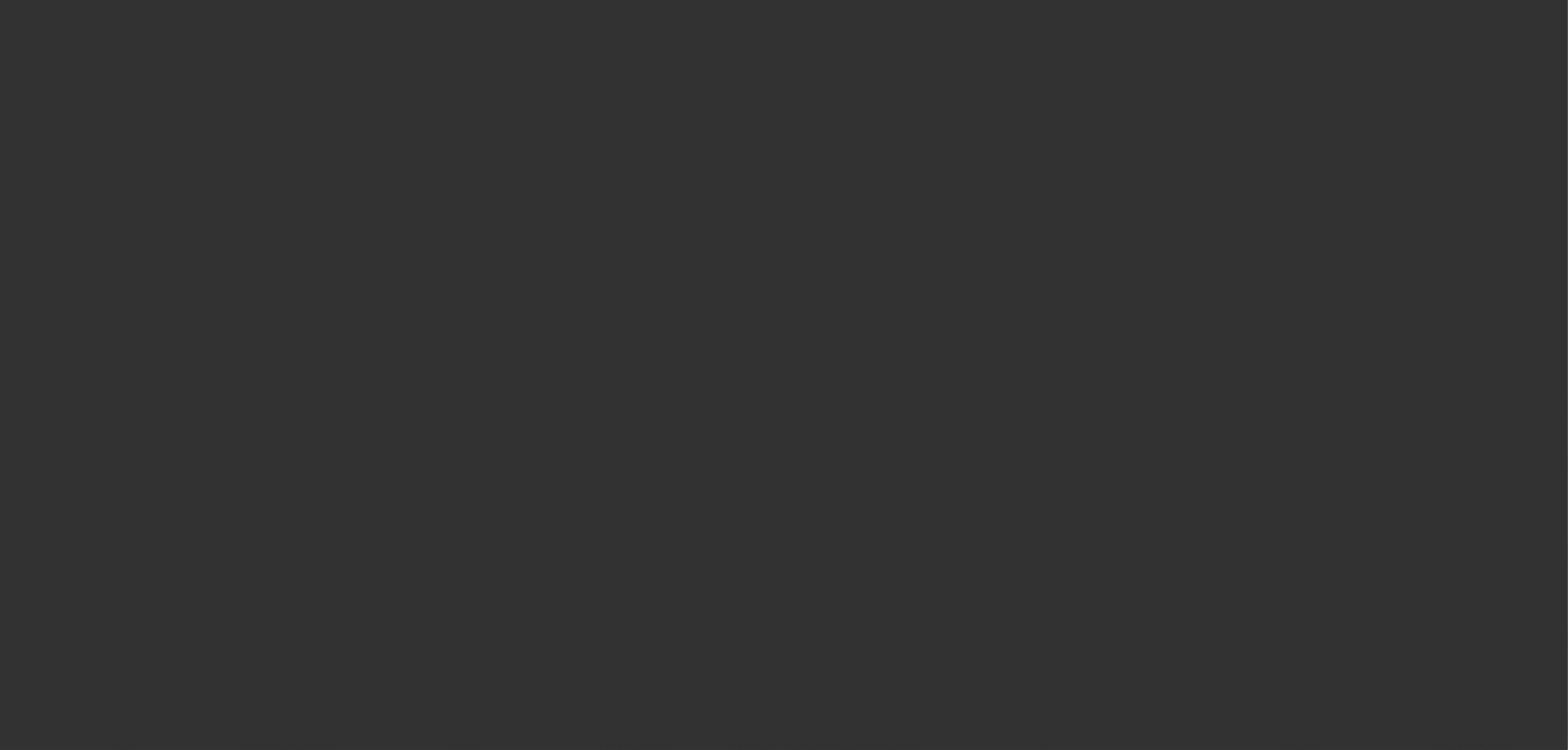
select select "0"
select select "3"
select select "0"
select select "6"
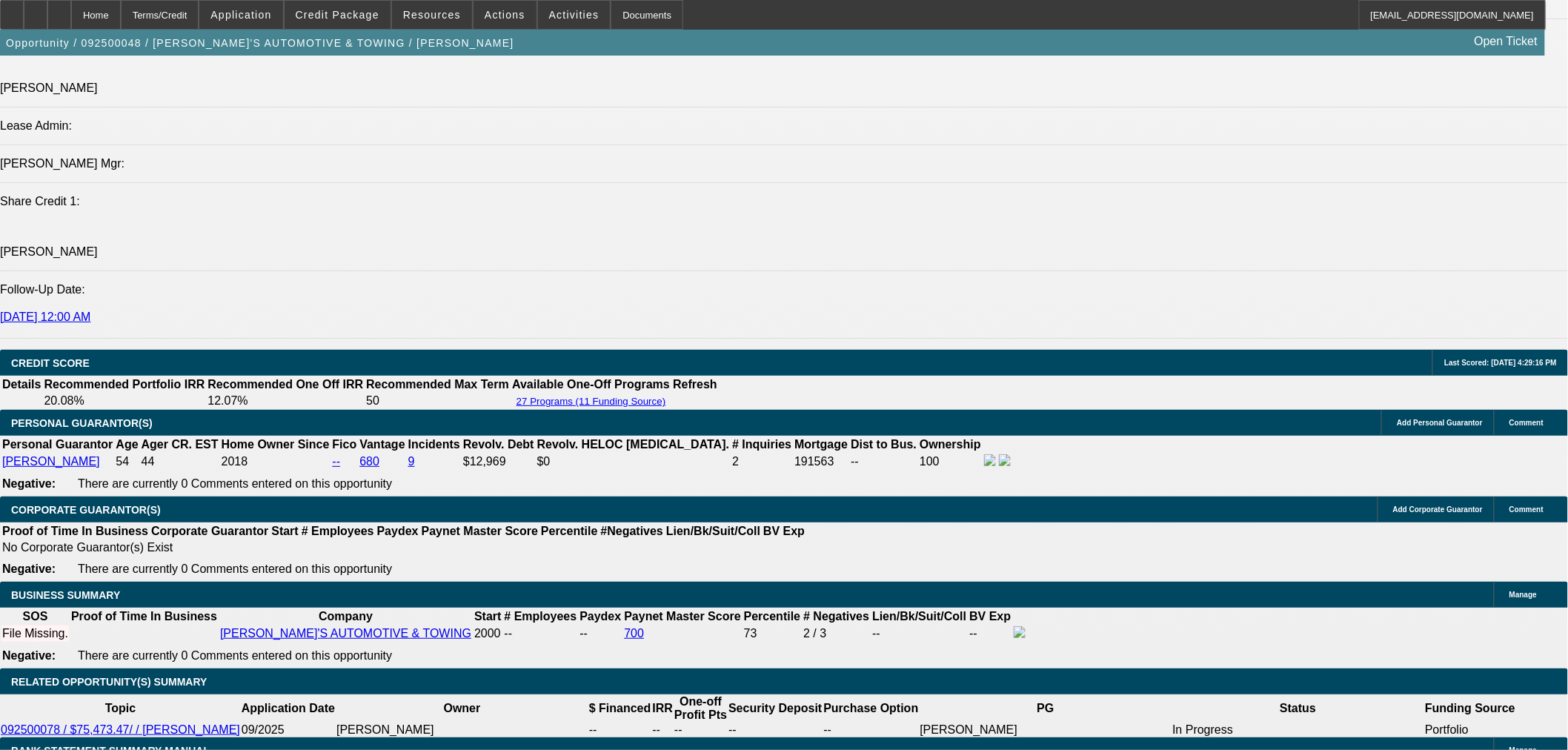
scroll to position [1647, 0]
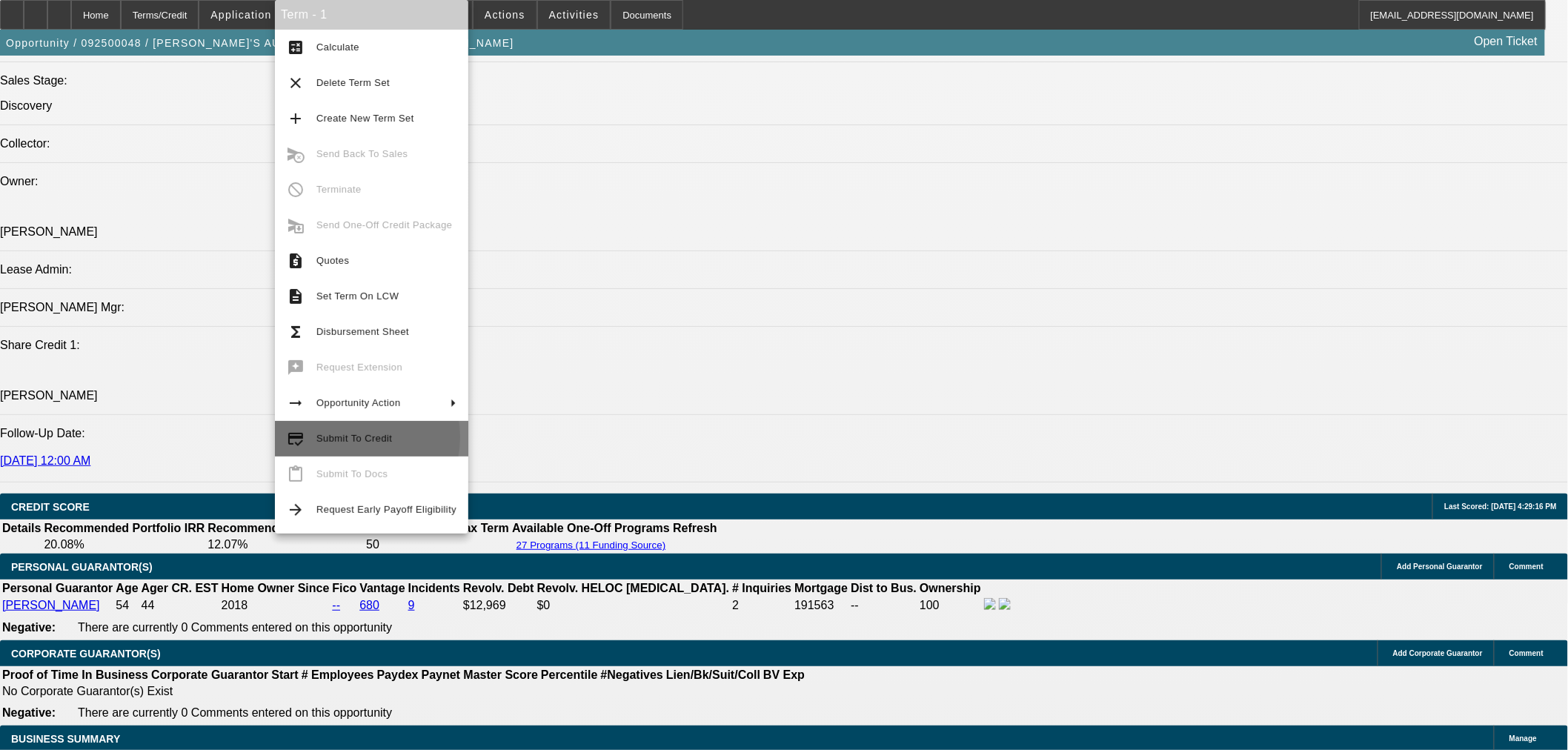
click at [337, 437] on span "Submit To Credit" at bounding box center [353, 438] width 76 height 11
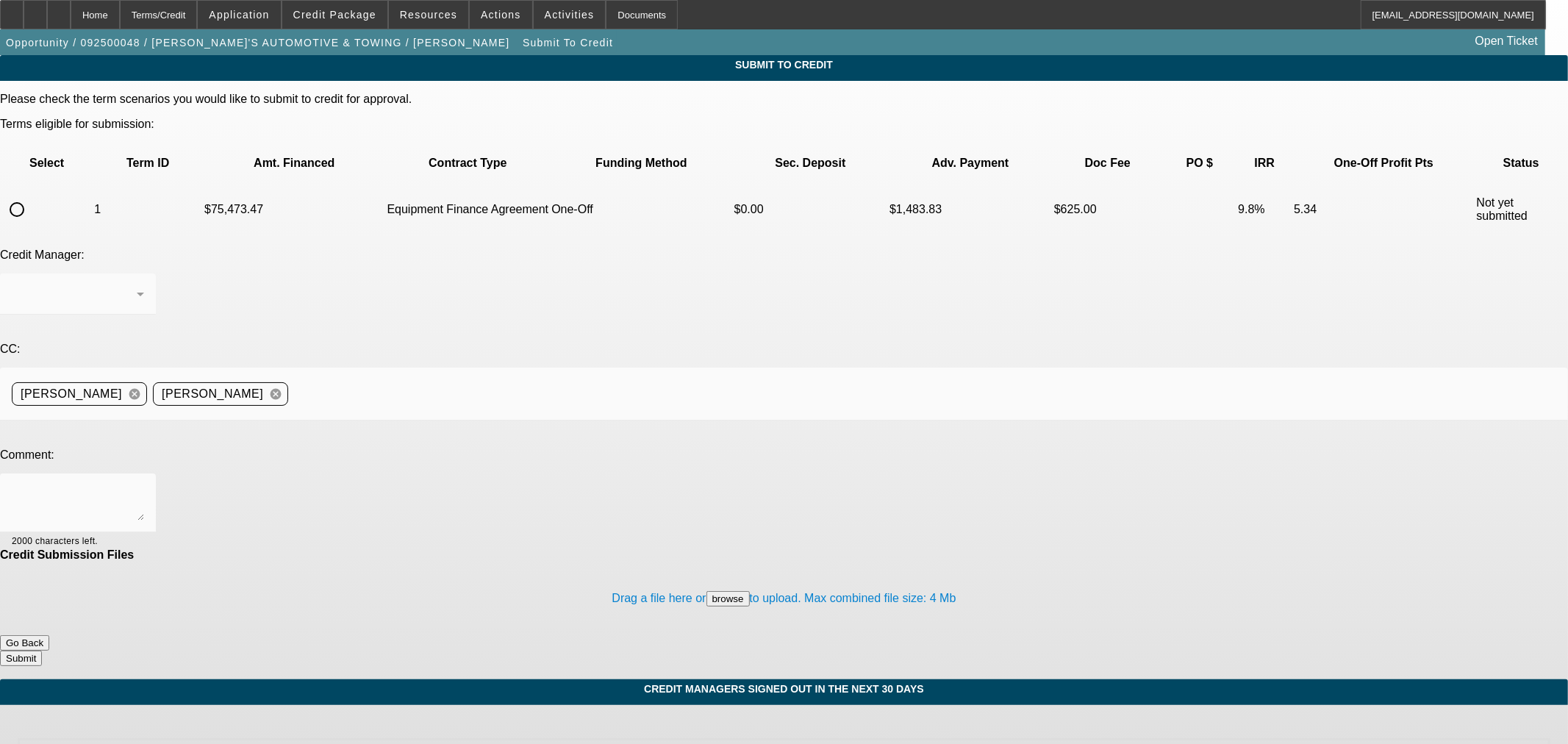
click at [32, 195] on input "radio" at bounding box center [17, 210] width 29 height 29
radio input "true"
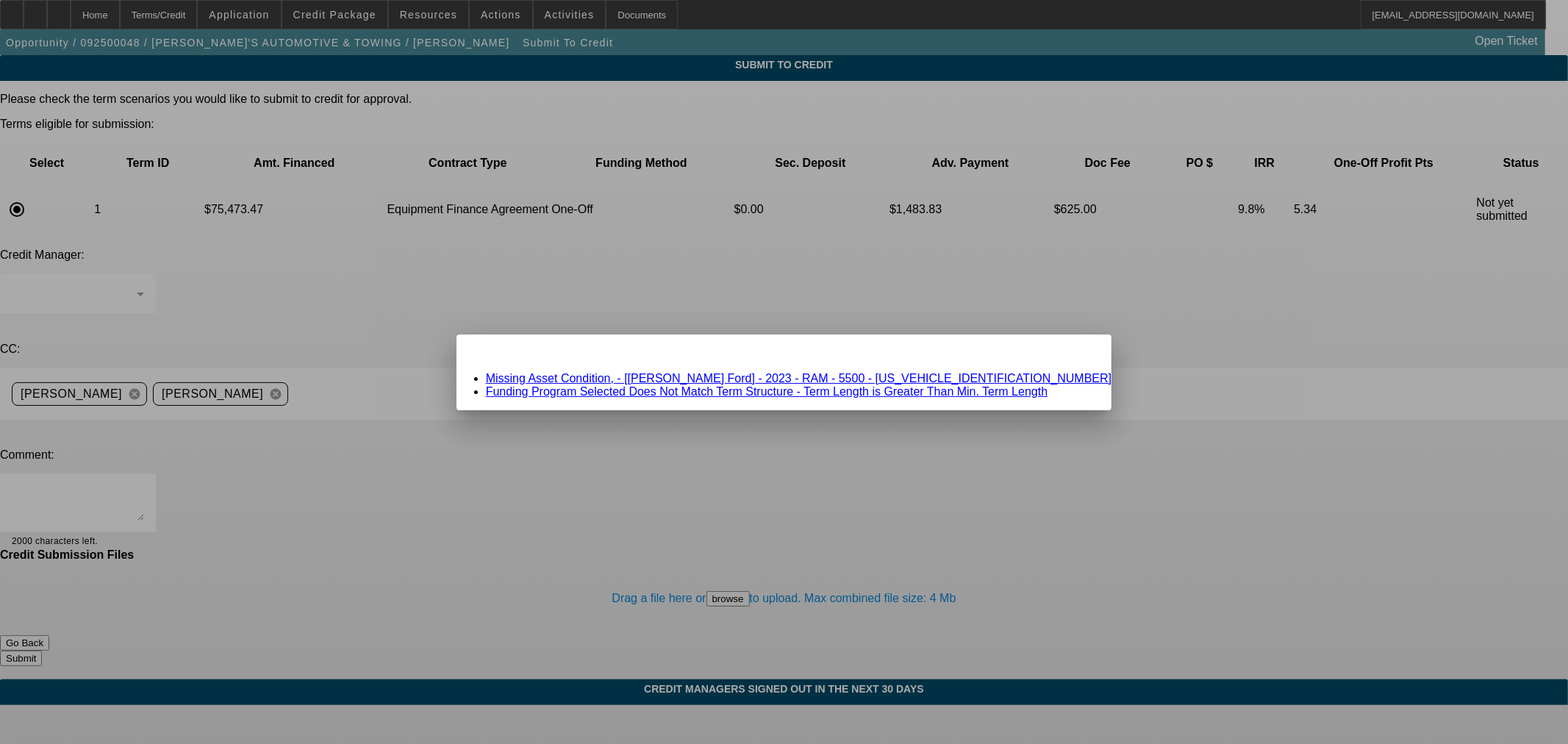
click at [670, 378] on link "Missing Asset Condition, - [Jim Shorkey Ford] - 2023 - RAM - 5500 - 3C7WRNDJ7PG…" at bounding box center [798, 378] width 626 height 12
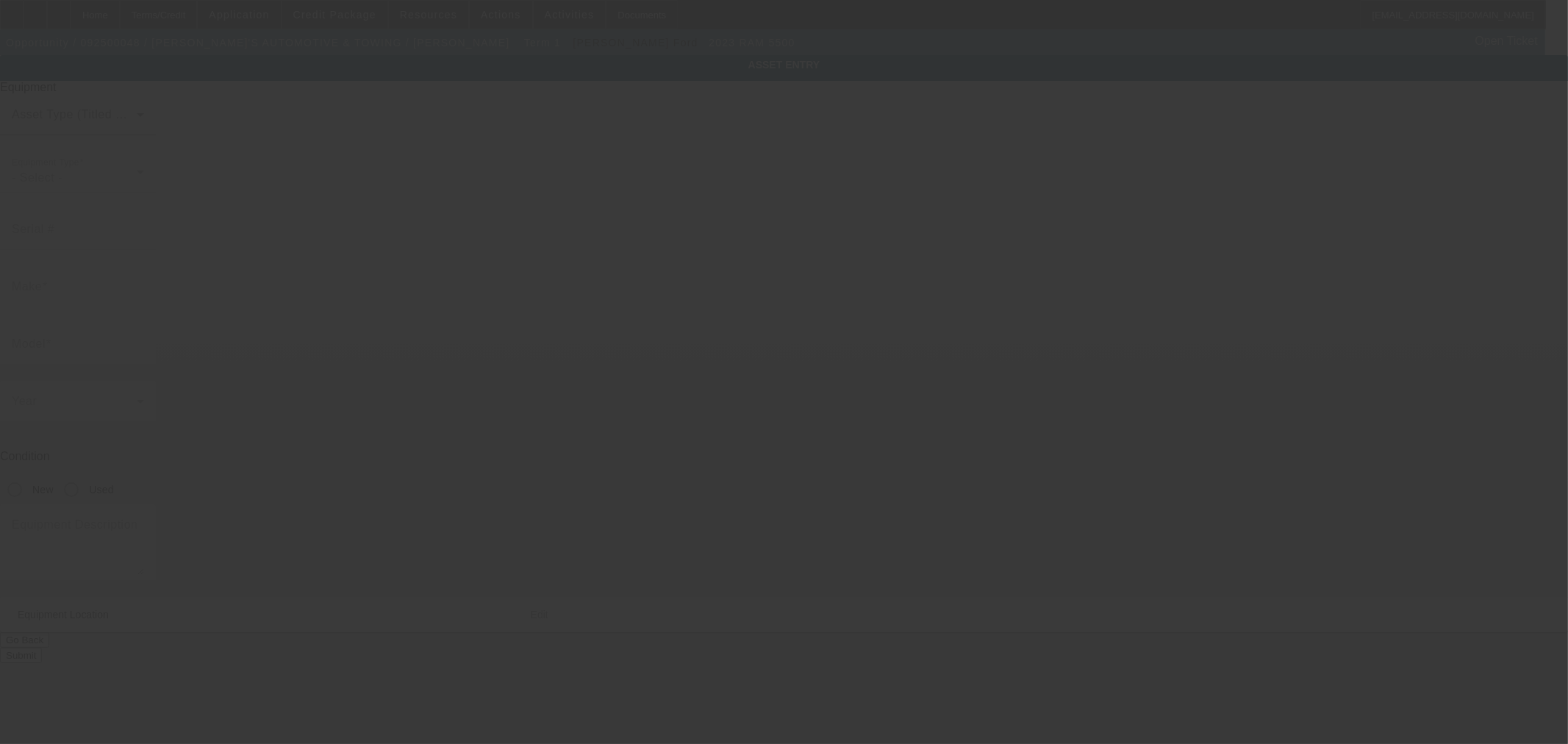
type input "3C7WRNDJ7PG582834"
type input "Ram"
type input "5500"
type input "315 Roemer Blvd"
type input "Farrell"
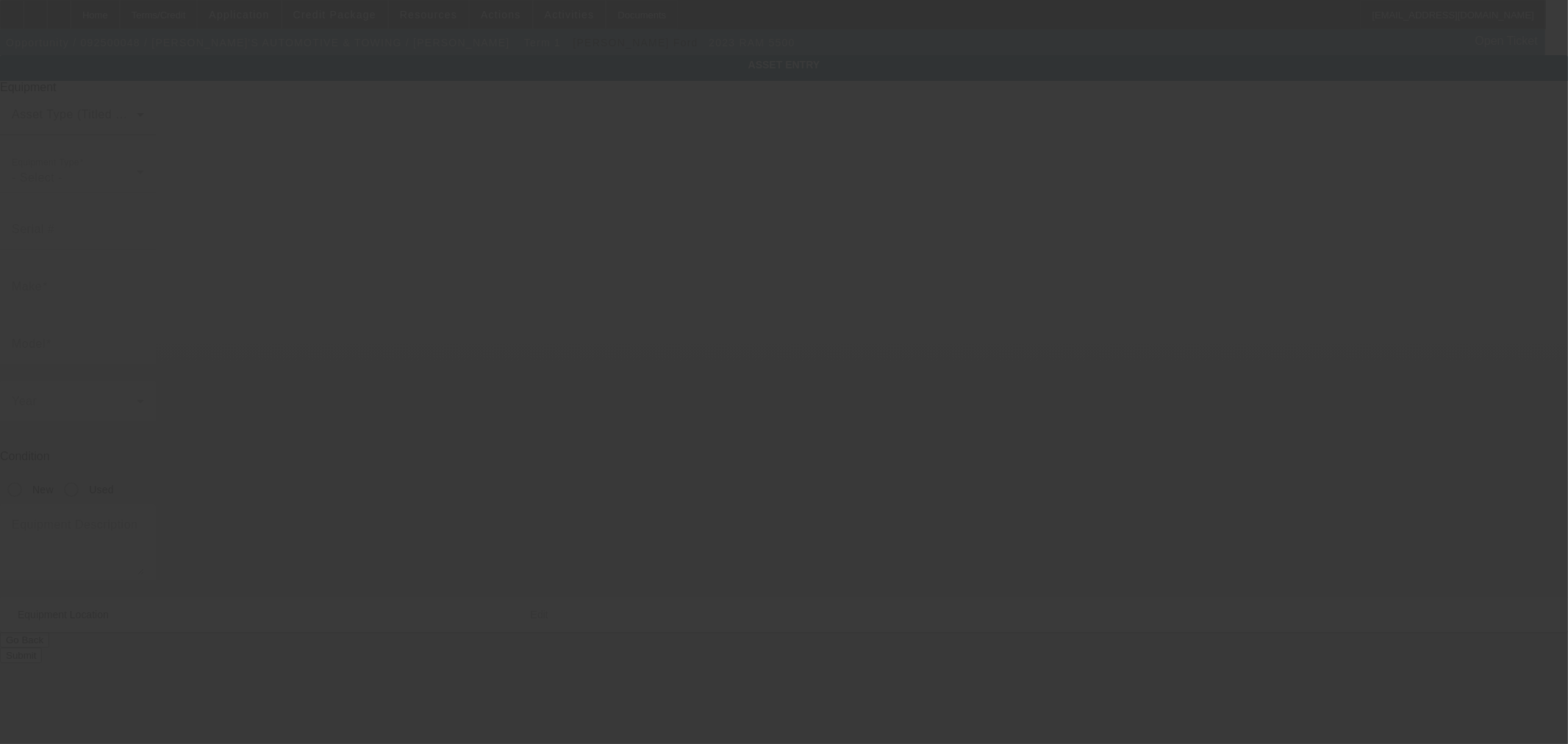
type input "16121"
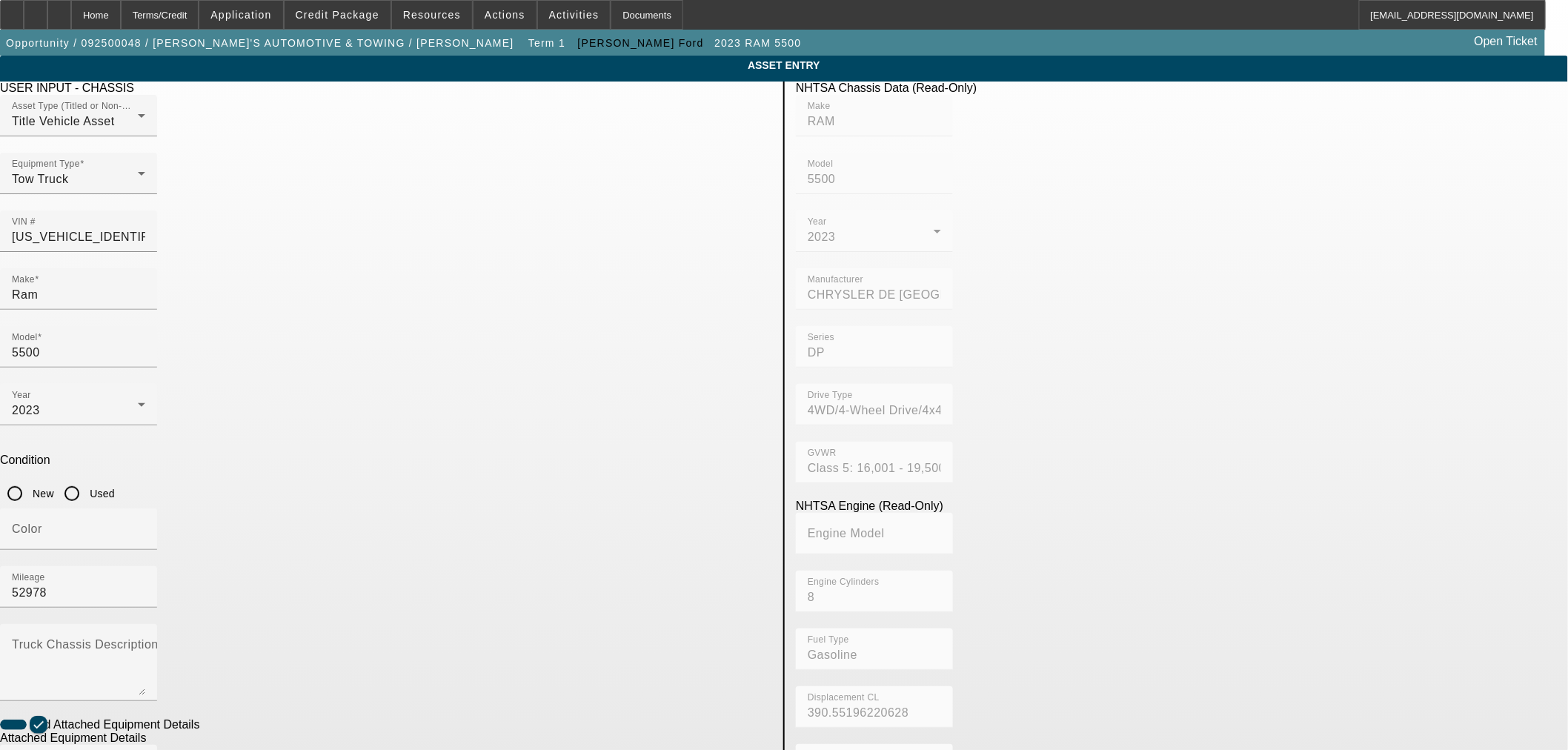
click at [87, 479] on input "Used" at bounding box center [72, 494] width 30 height 30
radio input "true"
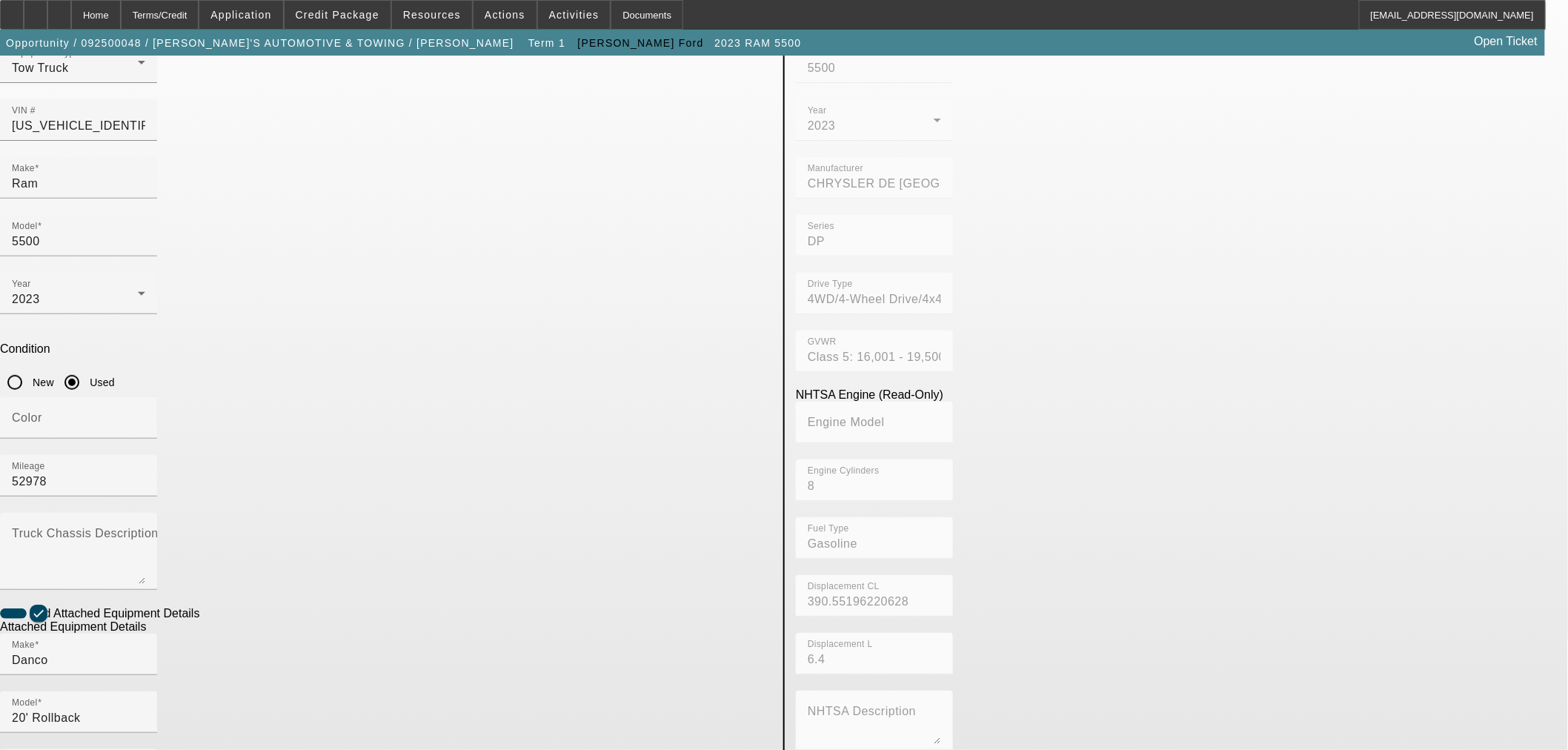
scroll to position [195, 0]
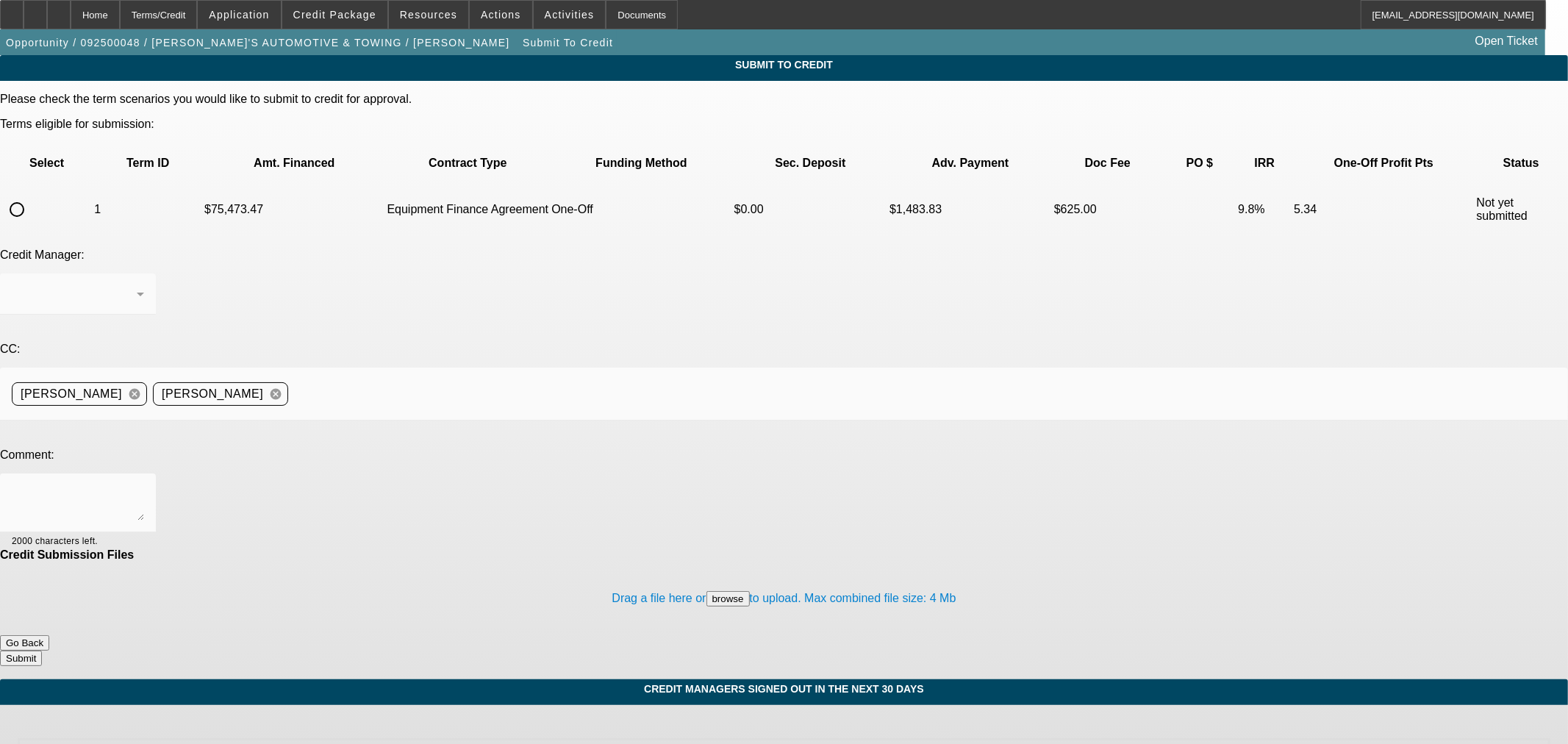
click at [32, 195] on input "radio" at bounding box center [17, 210] width 29 height 29
radio input "true"
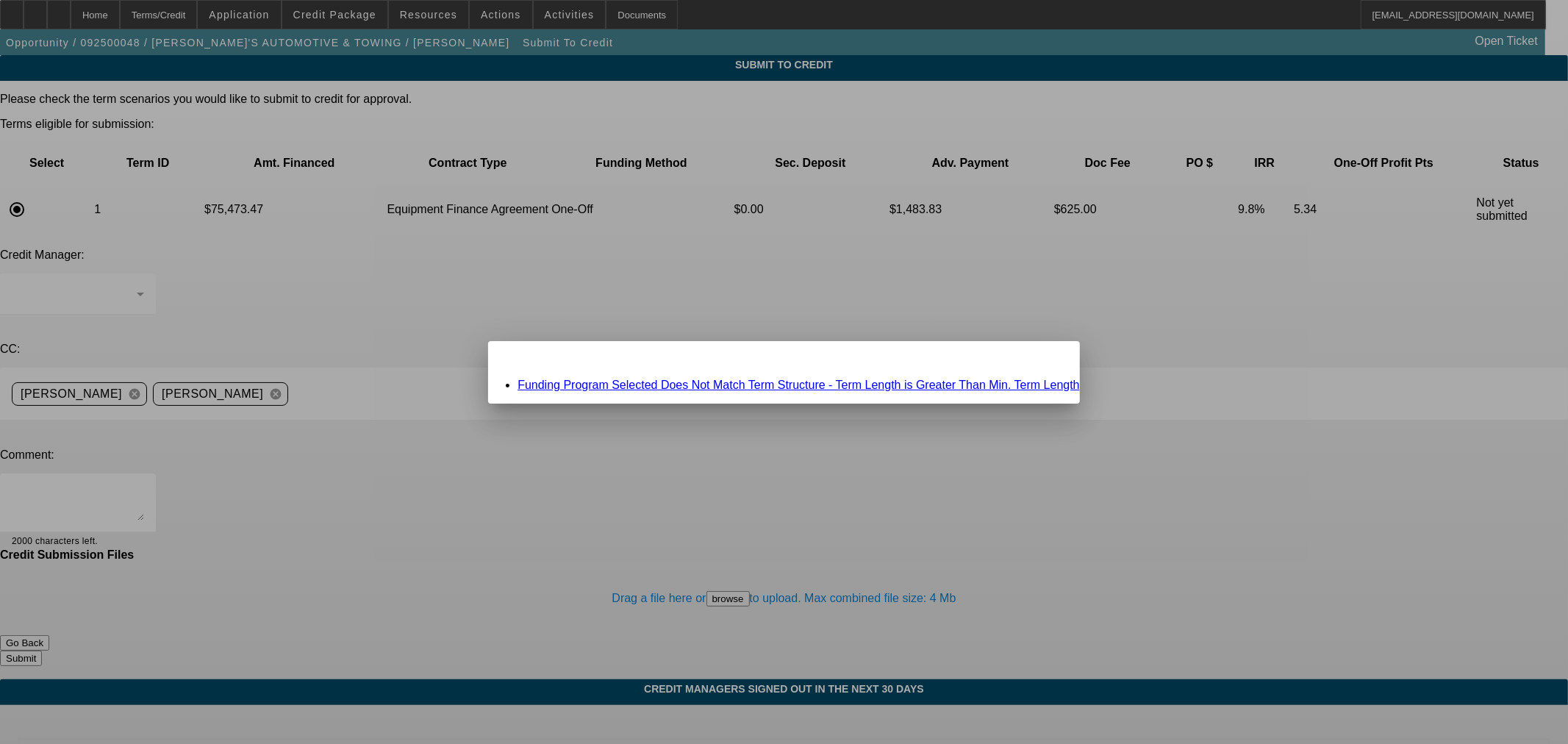
click at [663, 384] on link "Funding Program Selected Does Not Match Term Structure - Term Length is Greater…" at bounding box center [798, 385] width 562 height 12
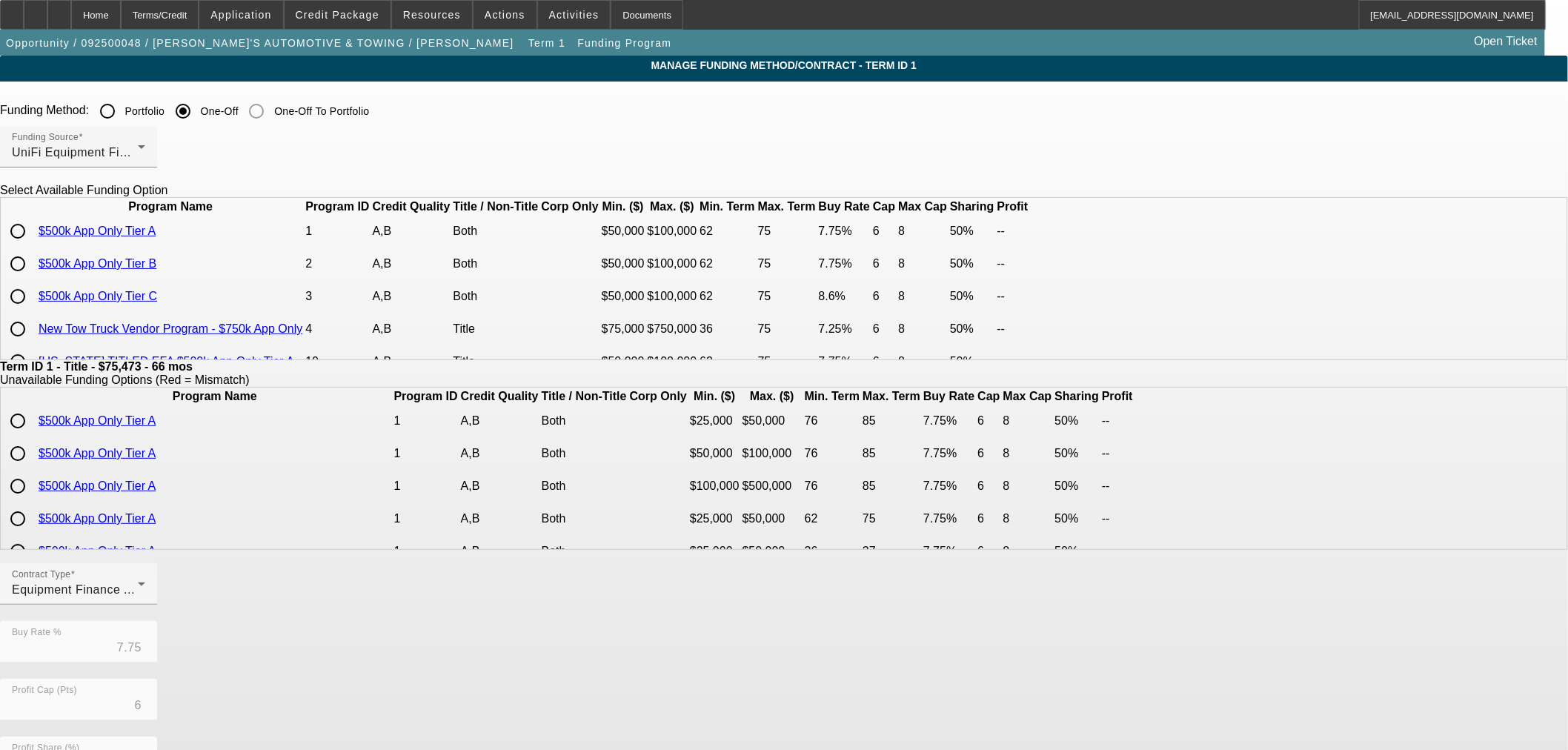
click at [32, 247] on input "radio" at bounding box center [17, 231] width 30 height 30
radio input "true"
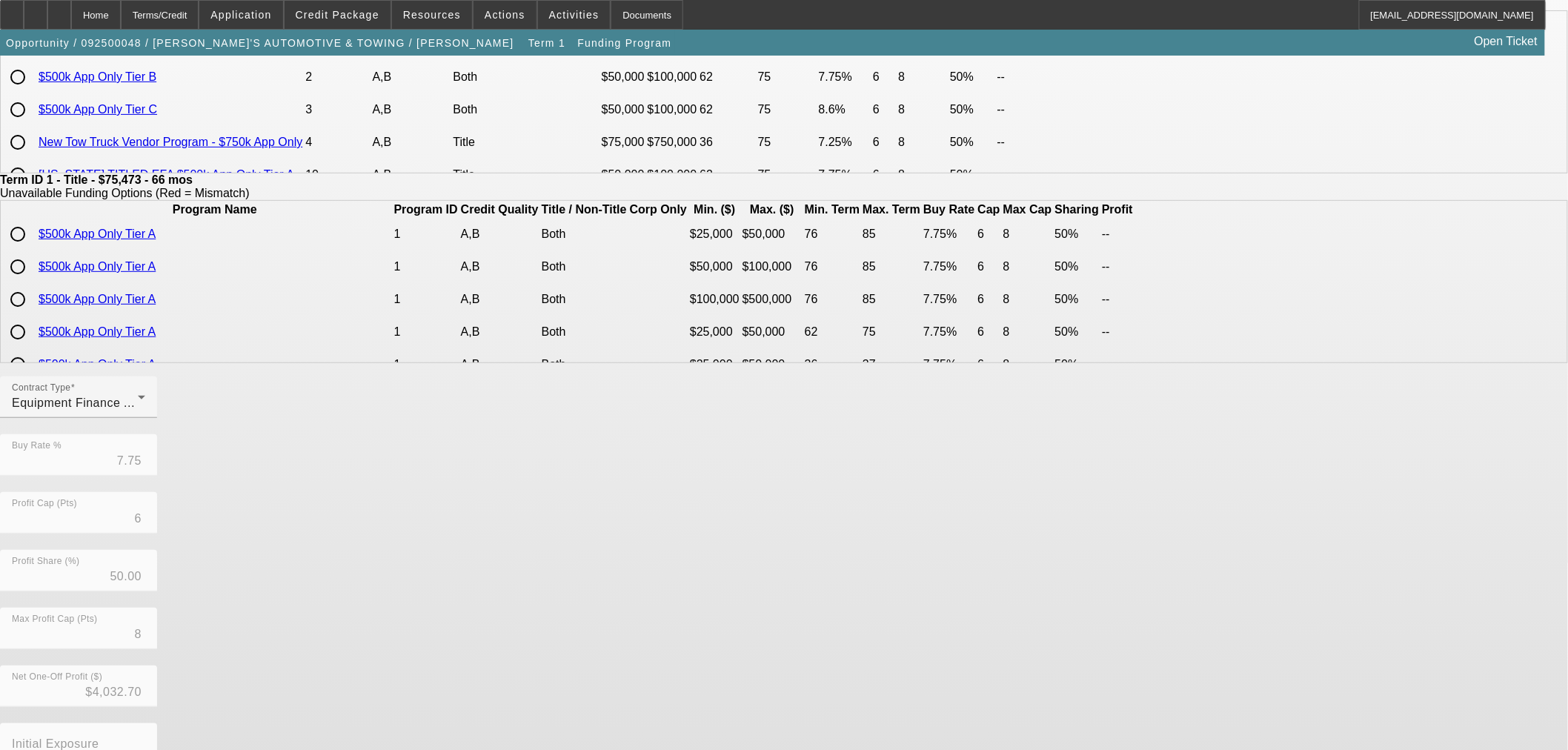
scroll to position [265, 0]
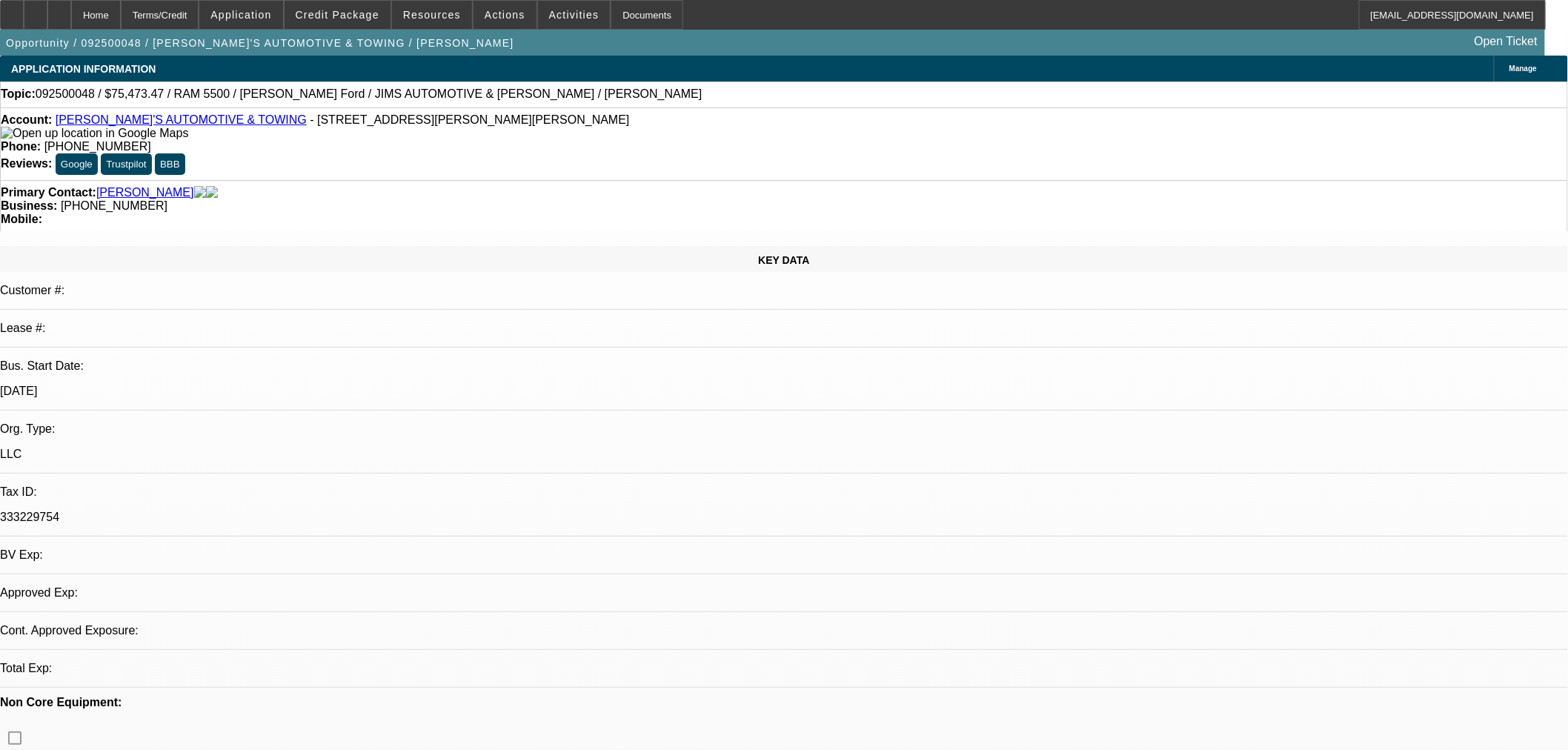
select select "0"
select select "3"
select select "0"
select select "6"
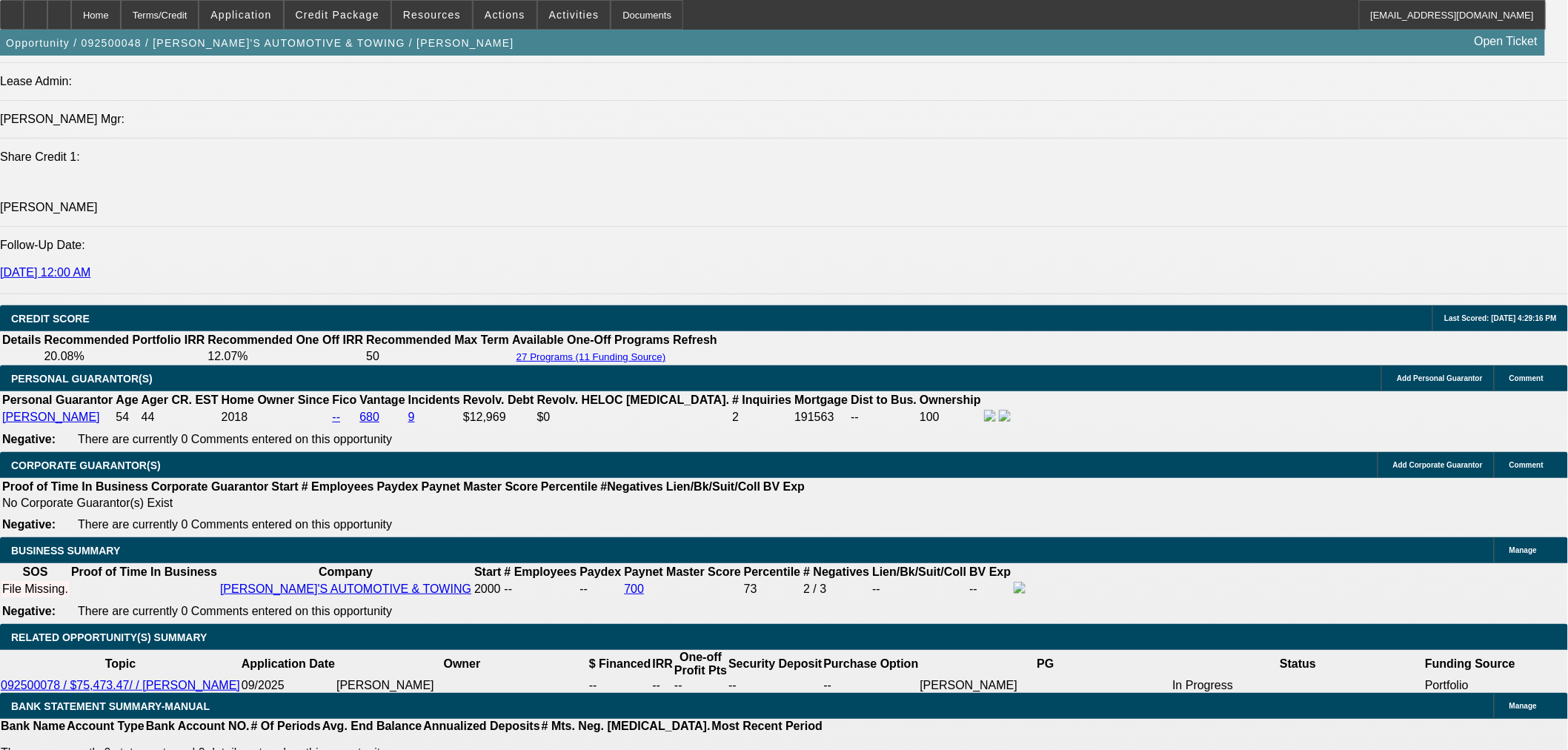
scroll to position [1812, 0]
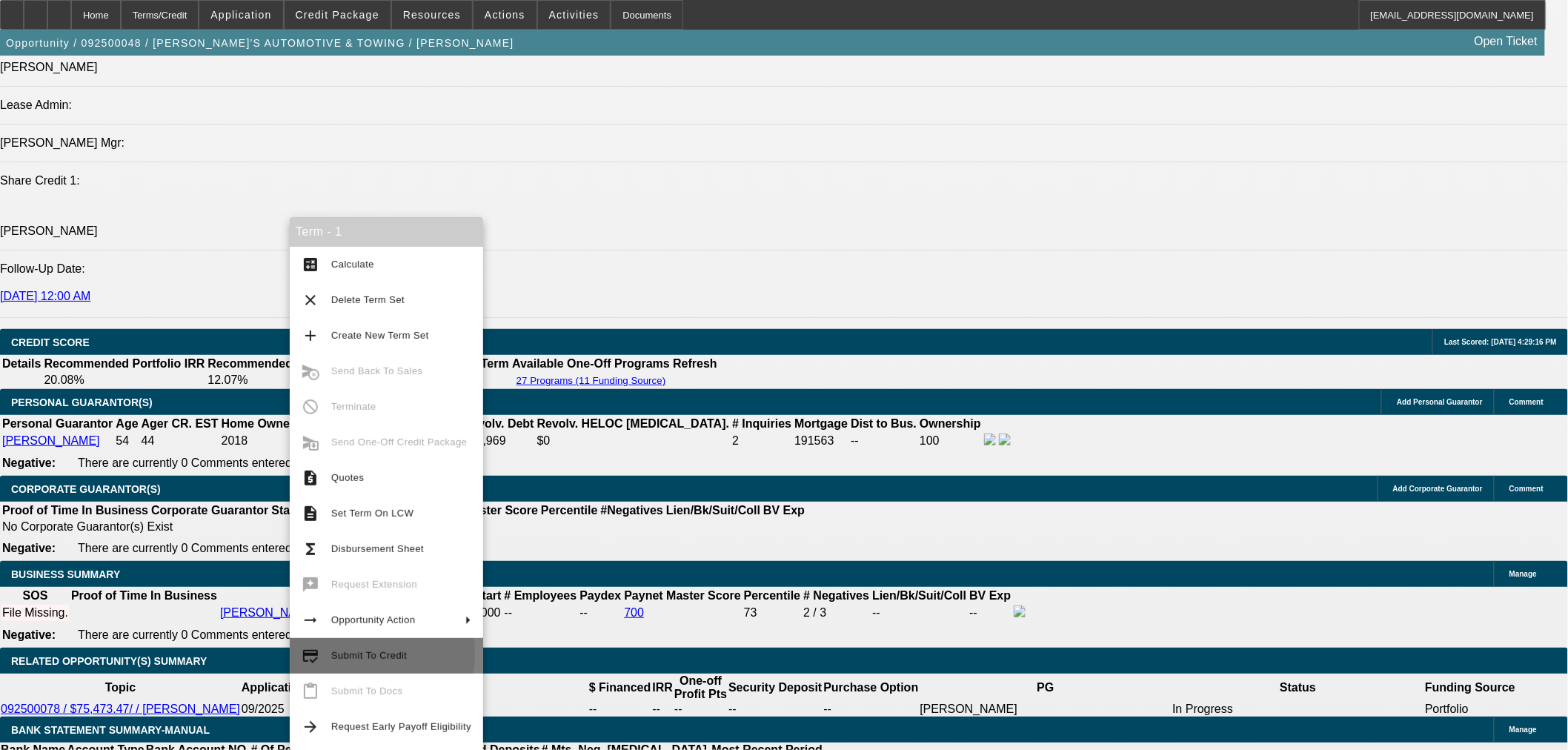
click at [351, 654] on span "Submit To Credit" at bounding box center [368, 655] width 76 height 11
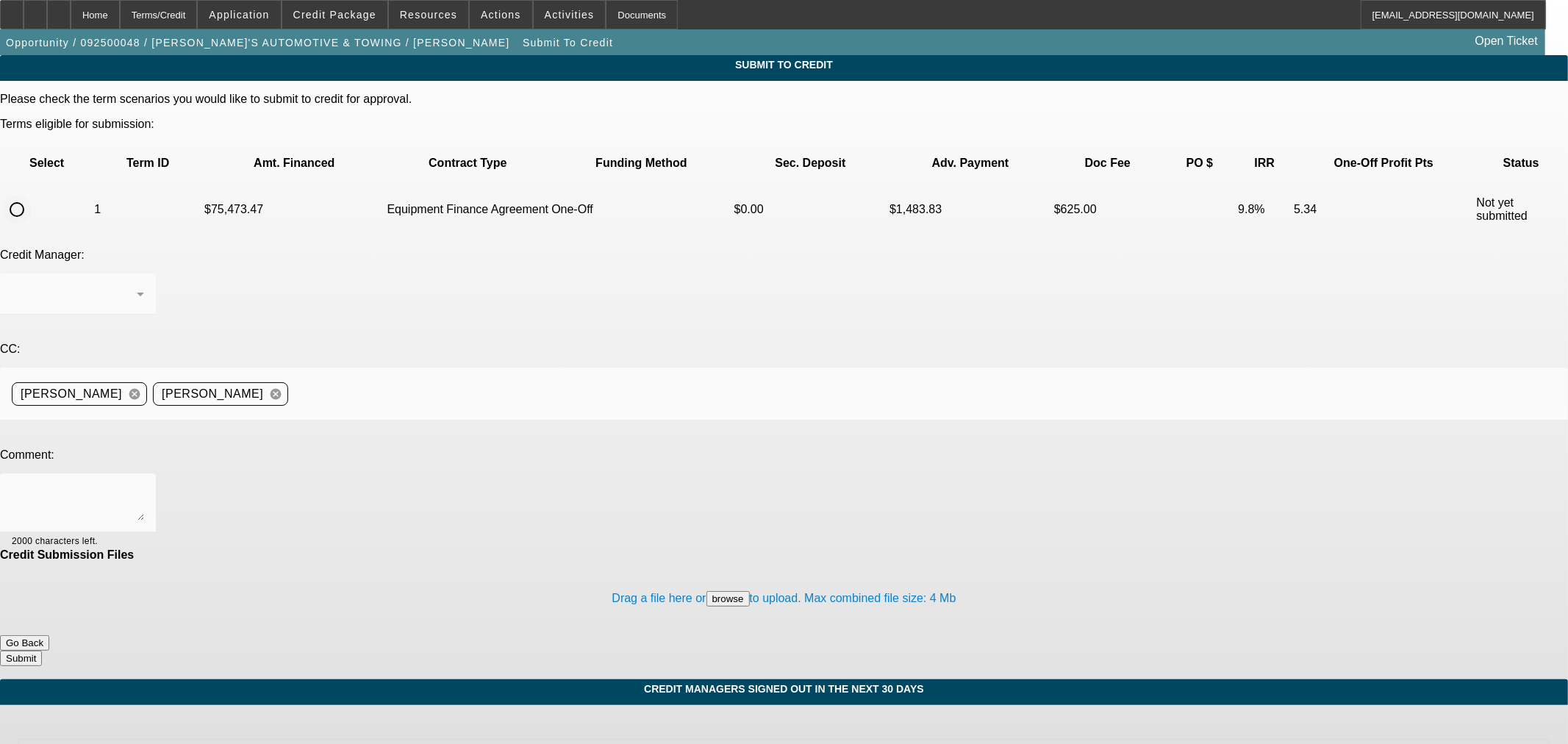
click at [32, 195] on input "radio" at bounding box center [17, 210] width 29 height 29
radio input "true"
click at [144, 486] on textarea at bounding box center [78, 503] width 132 height 35
type textarea "Please ok to Uni"
click at [42, 651] on button "Submit" at bounding box center [21, 658] width 42 height 16
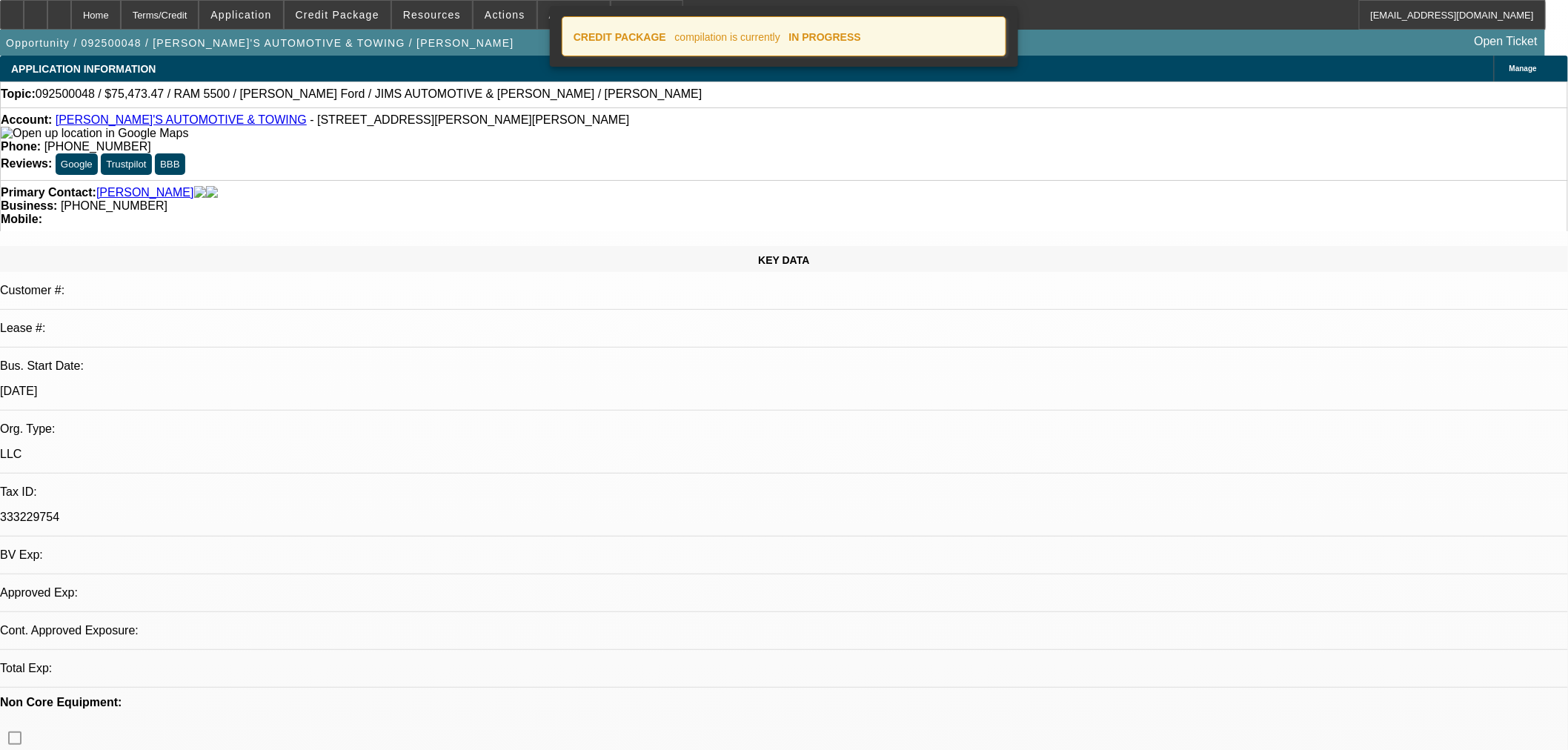
select select "0"
select select "3"
select select "0"
select select "6"
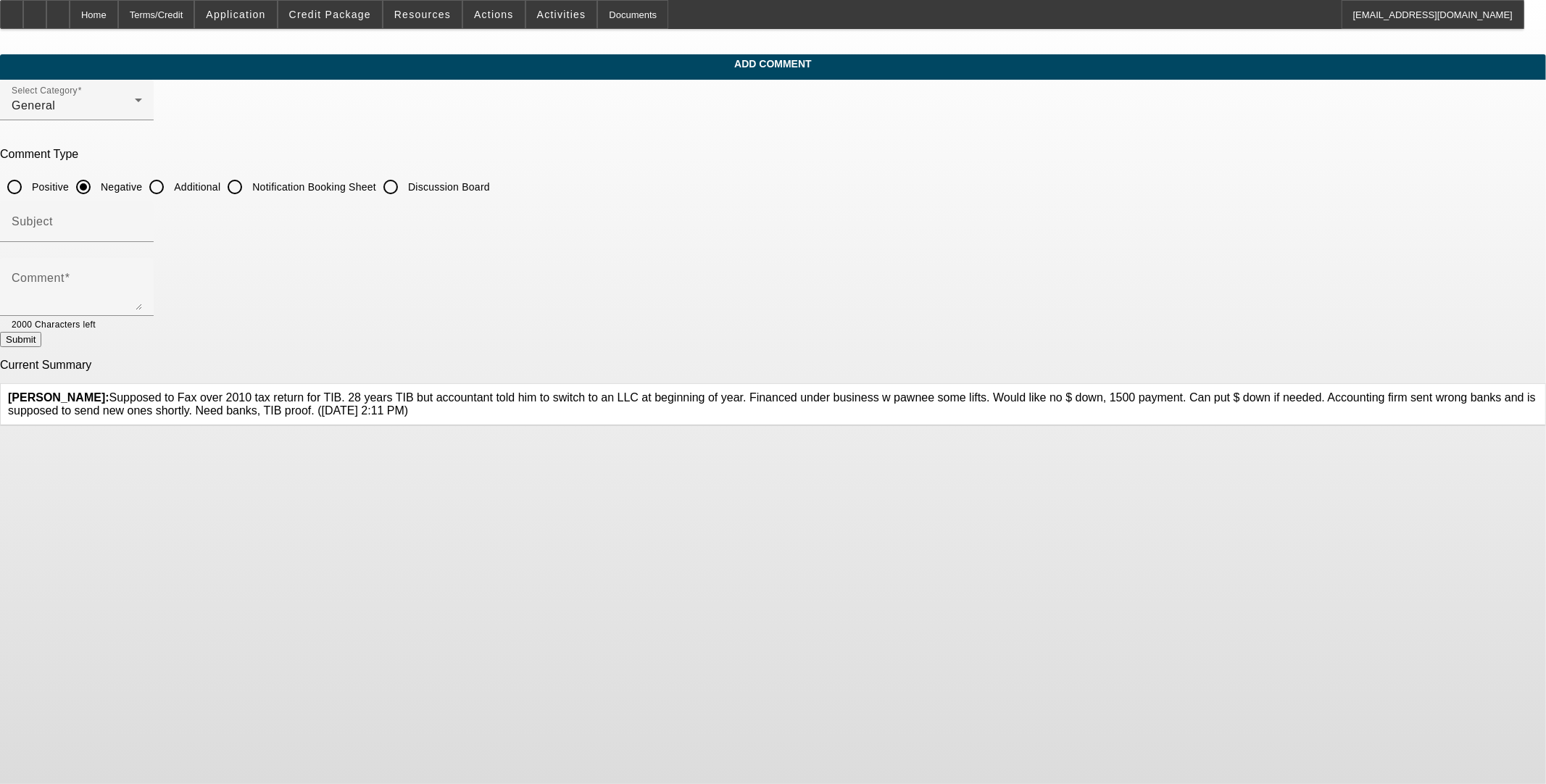
click at [171, 184] on input "Additional" at bounding box center [157, 187] width 29 height 29
radio input "true"
click at [142, 284] on textarea "Comment" at bounding box center [77, 292] width 130 height 35
type textarea "H"
click at [142, 279] on textarea "[PERSON_NAME]'s Automotive and Towing LLC" at bounding box center [77, 292] width 130 height 35
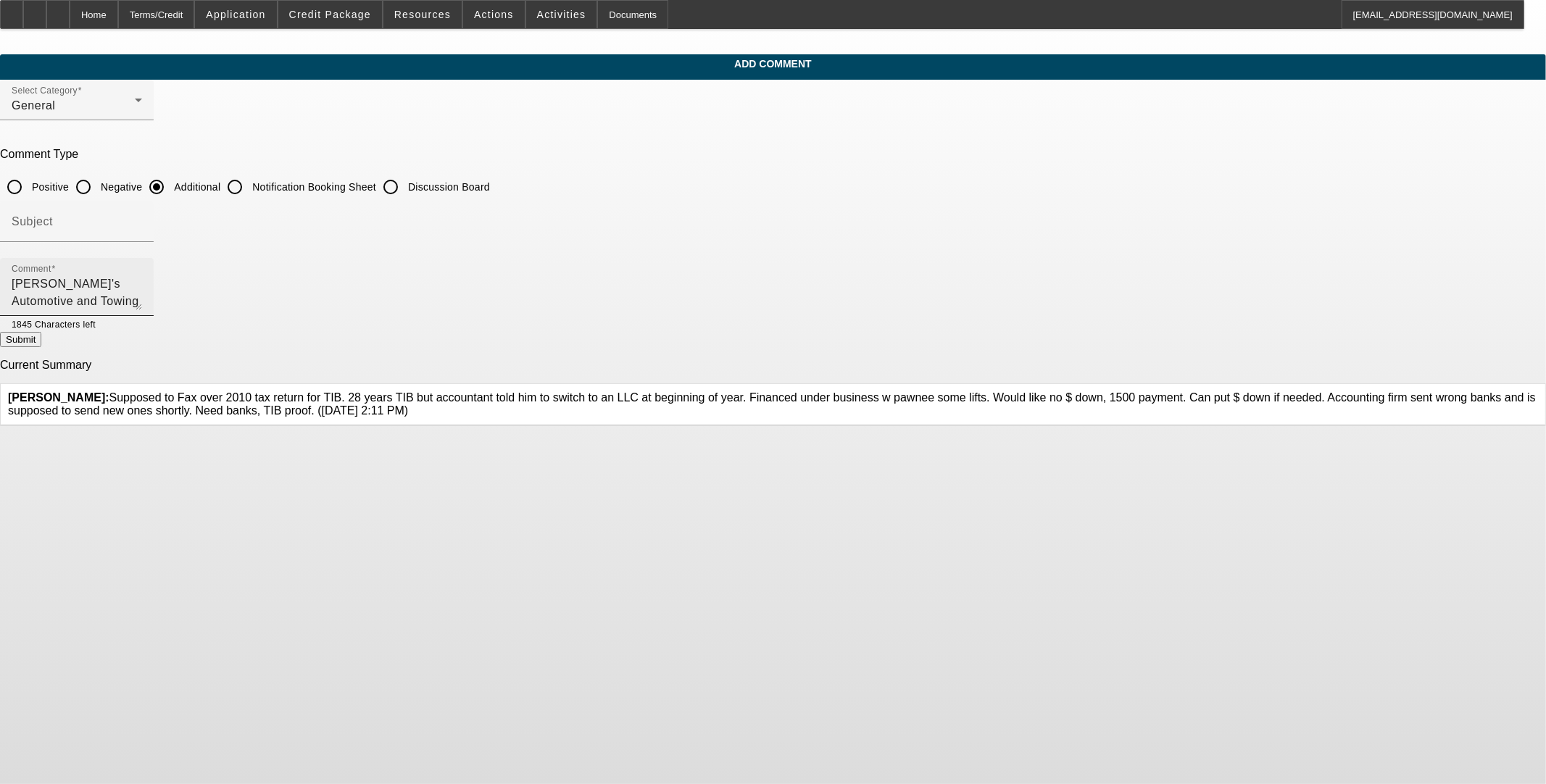
click at [142, 292] on textarea "[PERSON_NAME]'s Automotive and Towing LLC has been operating since [DATE]. They…" at bounding box center [77, 292] width 130 height 35
type textarea "[PERSON_NAME]'s Automotive and Towing LLC has been operating since [DATE]. They…"
click at [42, 338] on button "Submit" at bounding box center [20, 340] width 42 height 15
radio input "true"
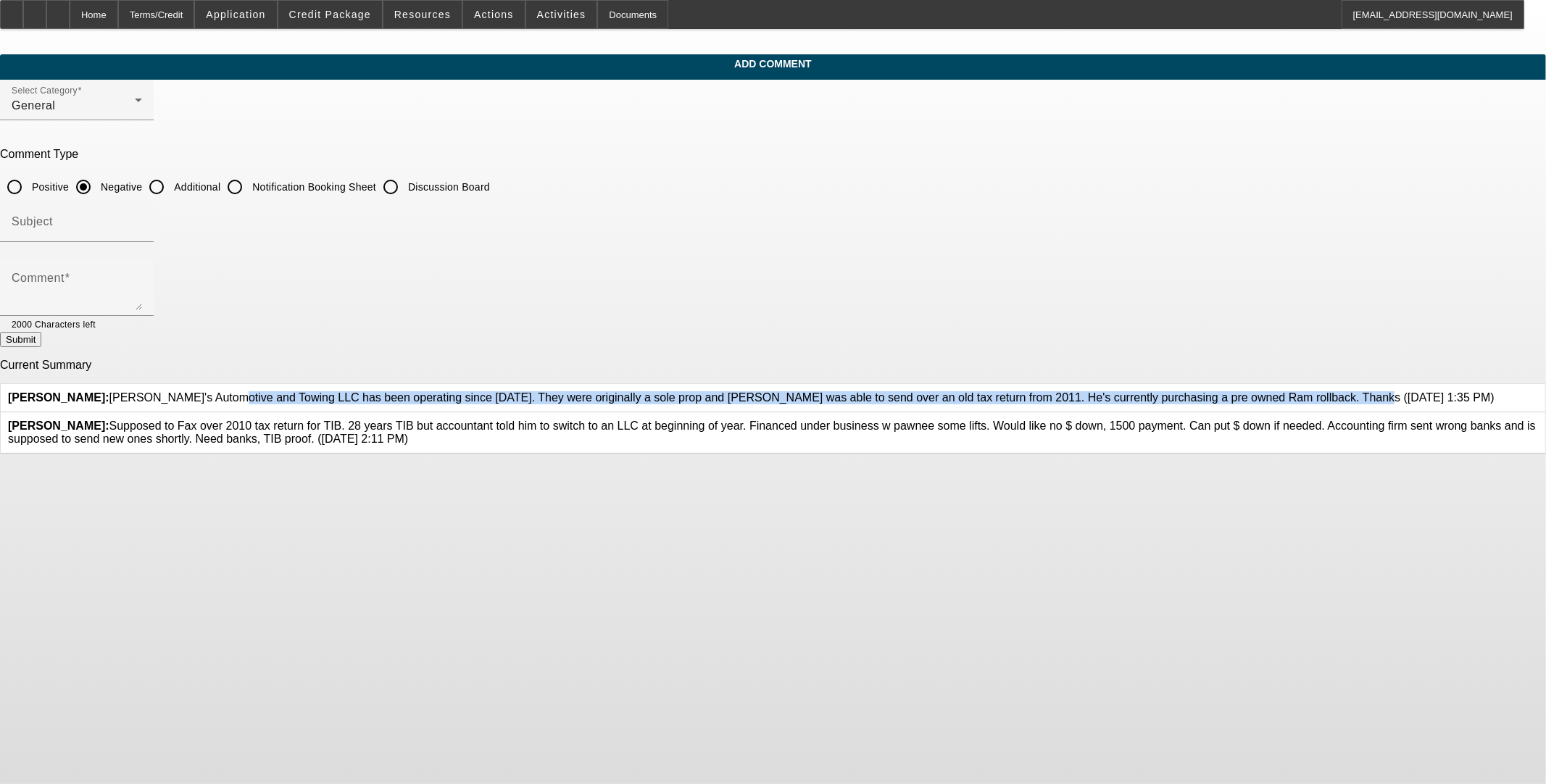
drag, startPoint x: 589, startPoint y: 409, endPoint x: 589, endPoint y: 381, distance: 28.0
click at [589, 392] on span "[PERSON_NAME]: [PERSON_NAME]'s Automotive and Towing LLC has been operating sin…" at bounding box center [750, 398] width 1486 height 12
copy span "[PERSON_NAME]'s Automotive and Towing LLC has been operating since [DATE]. They…"
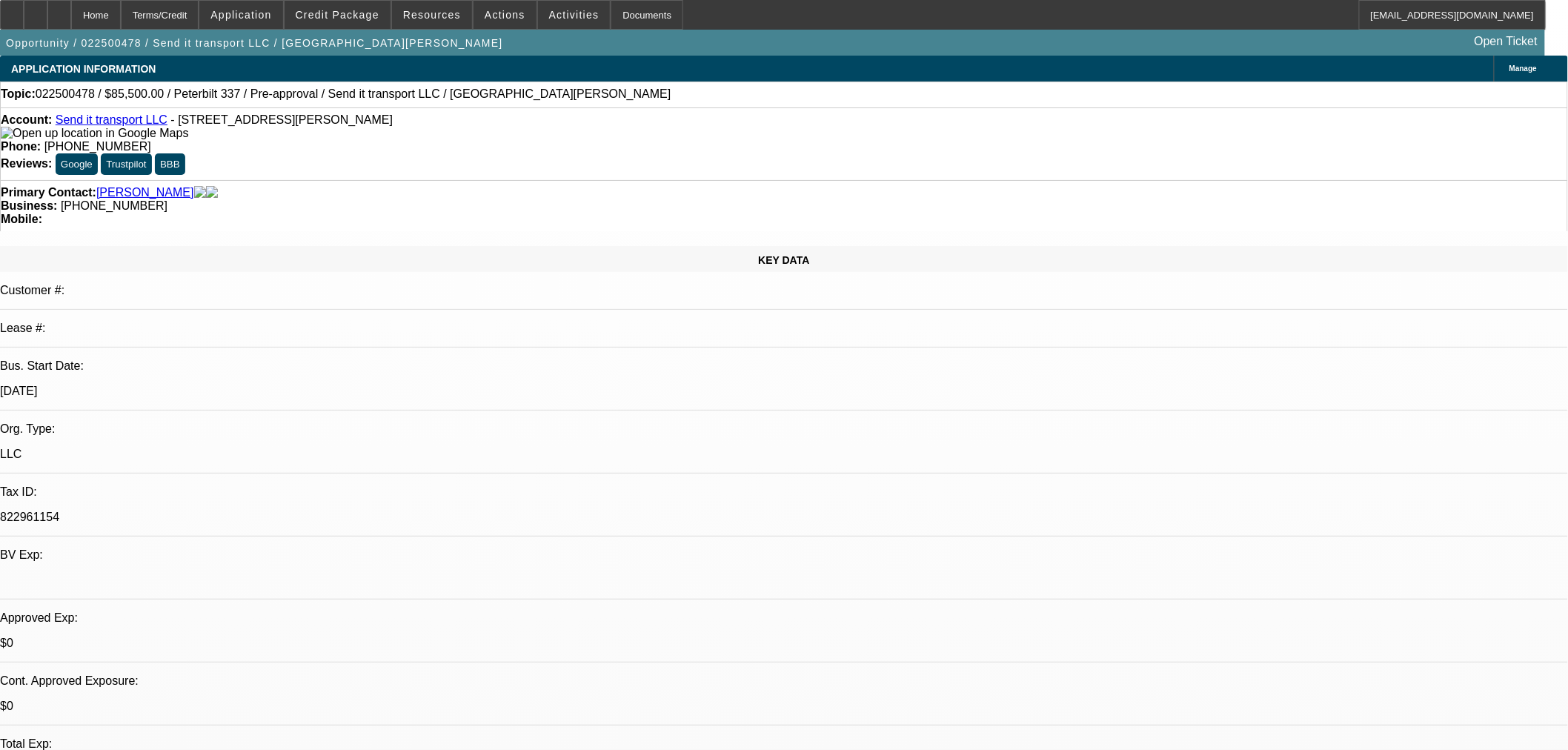
select select "0"
select select "6"
select select "0"
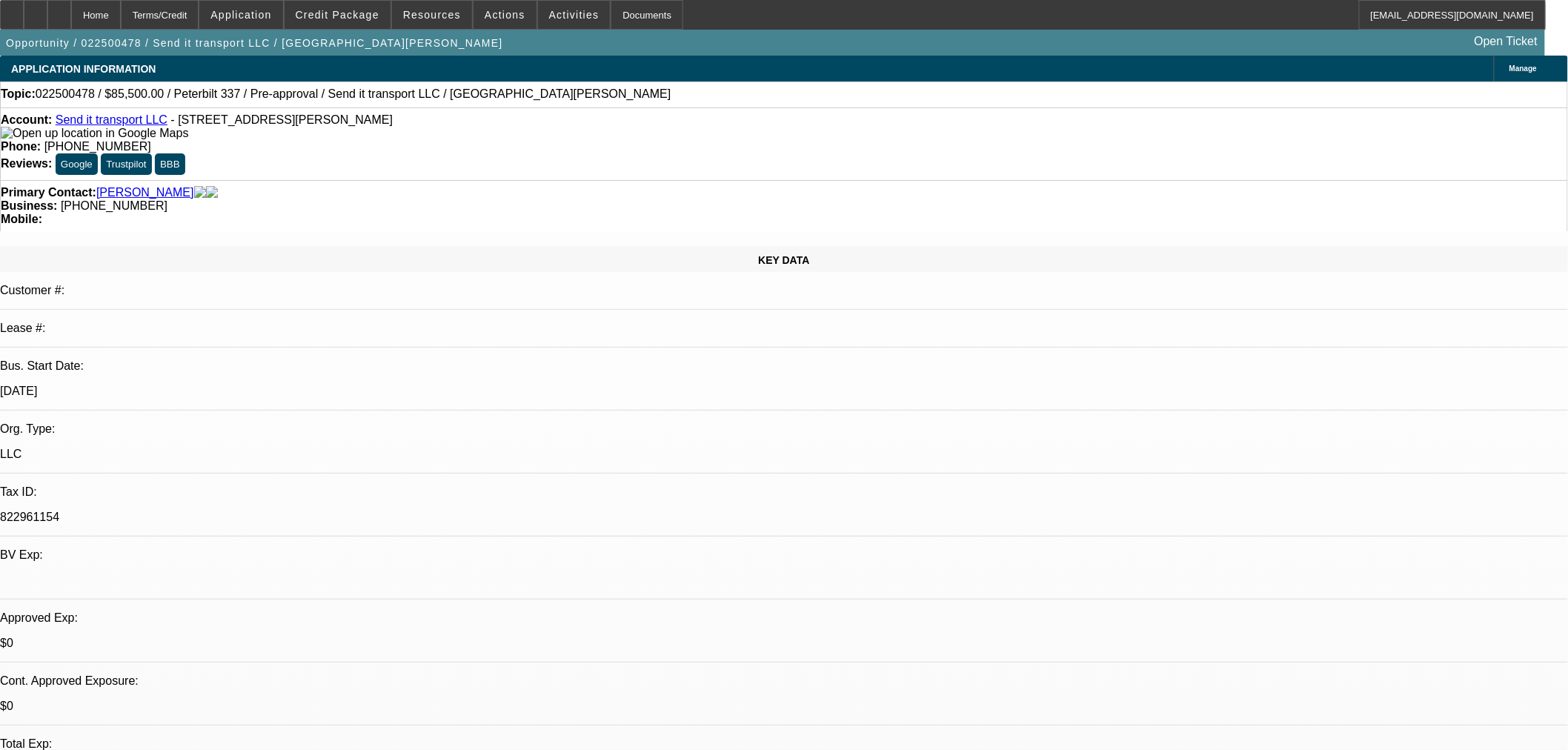
select select "0"
select select "6"
select select "0"
select select "2"
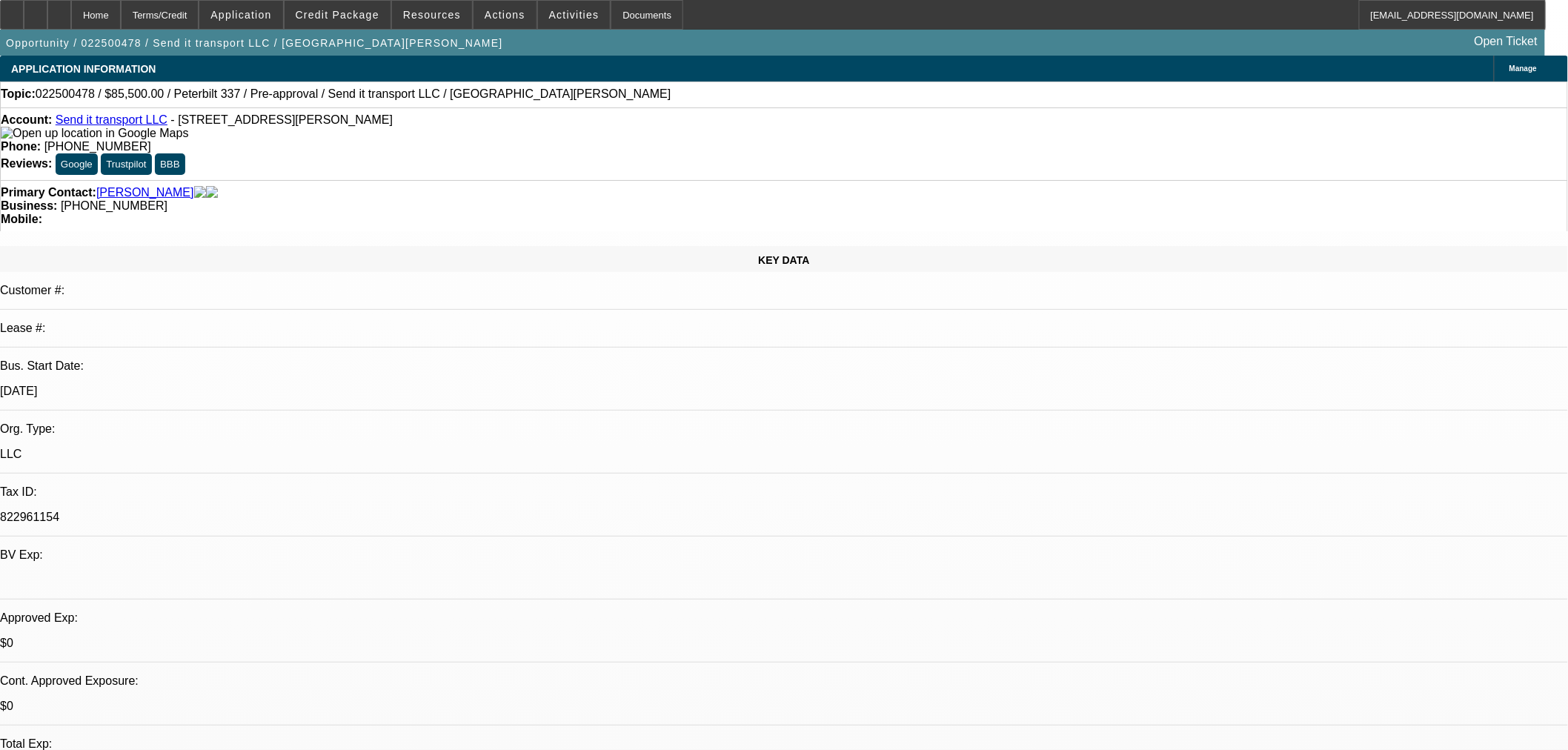
select select "0"
select select "6"
select select "0"
select select "2"
select select "0"
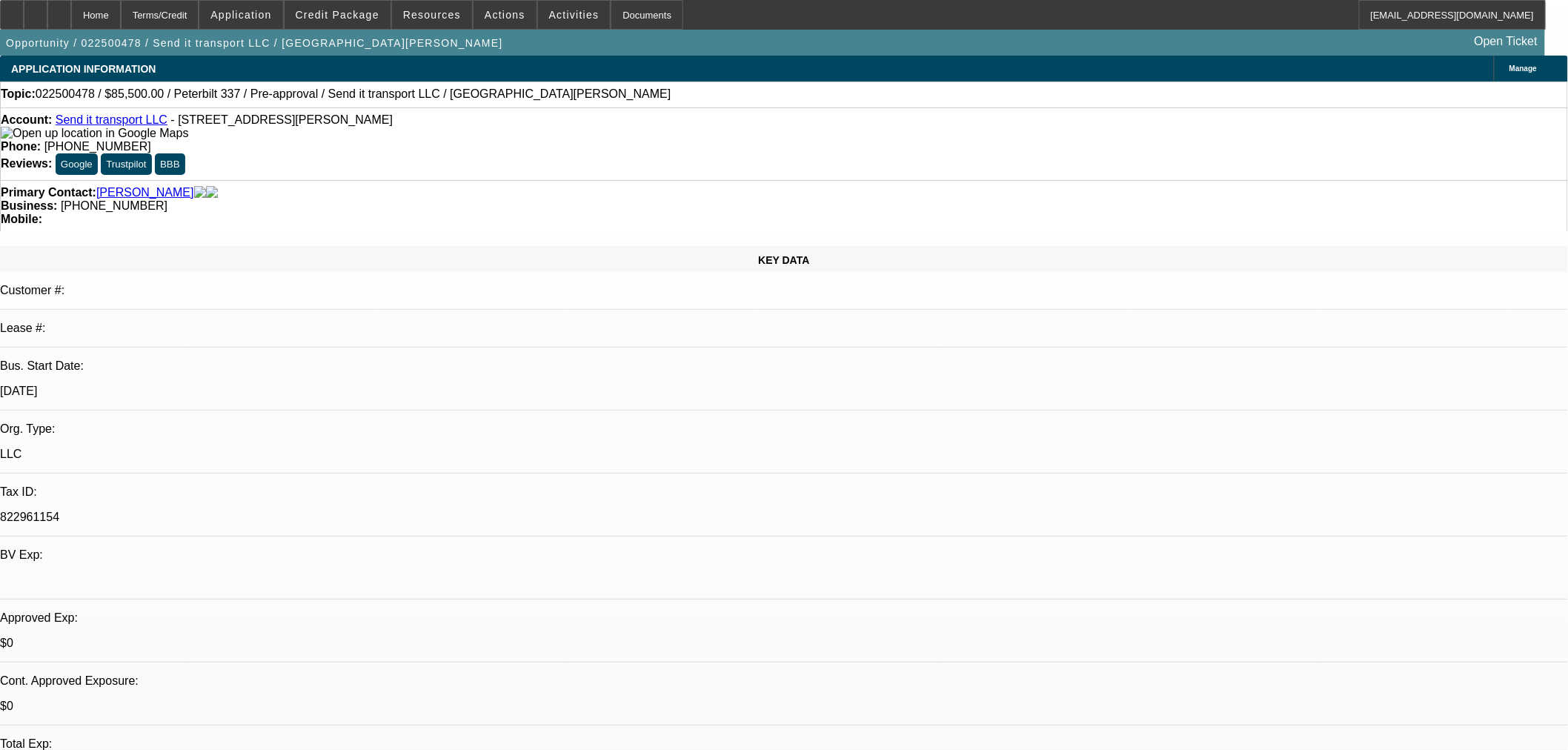
select select "6"
click at [390, 8] on span at bounding box center [338, 15] width 106 height 36
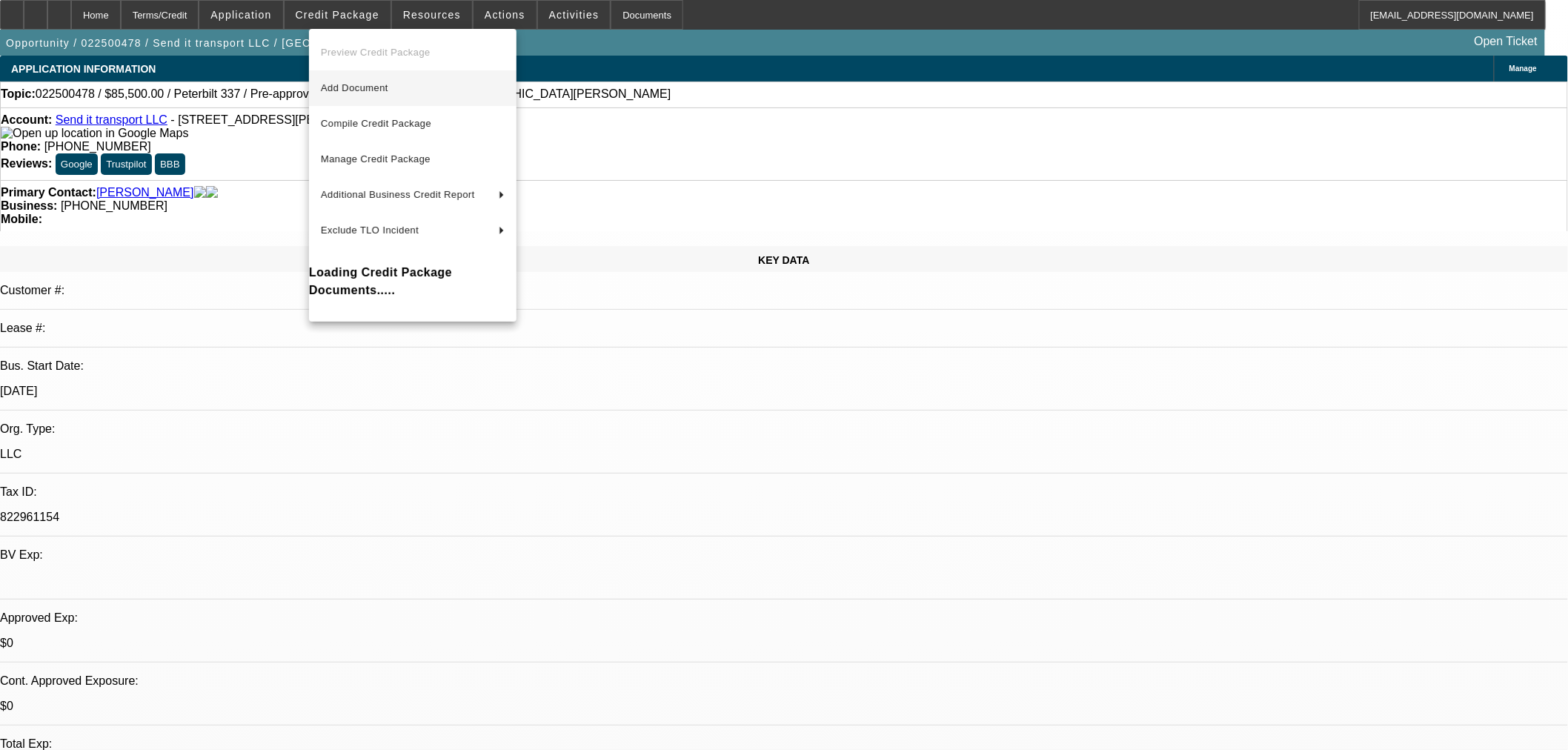
click at [346, 82] on span "Add Document" at bounding box center [353, 87] width 67 height 11
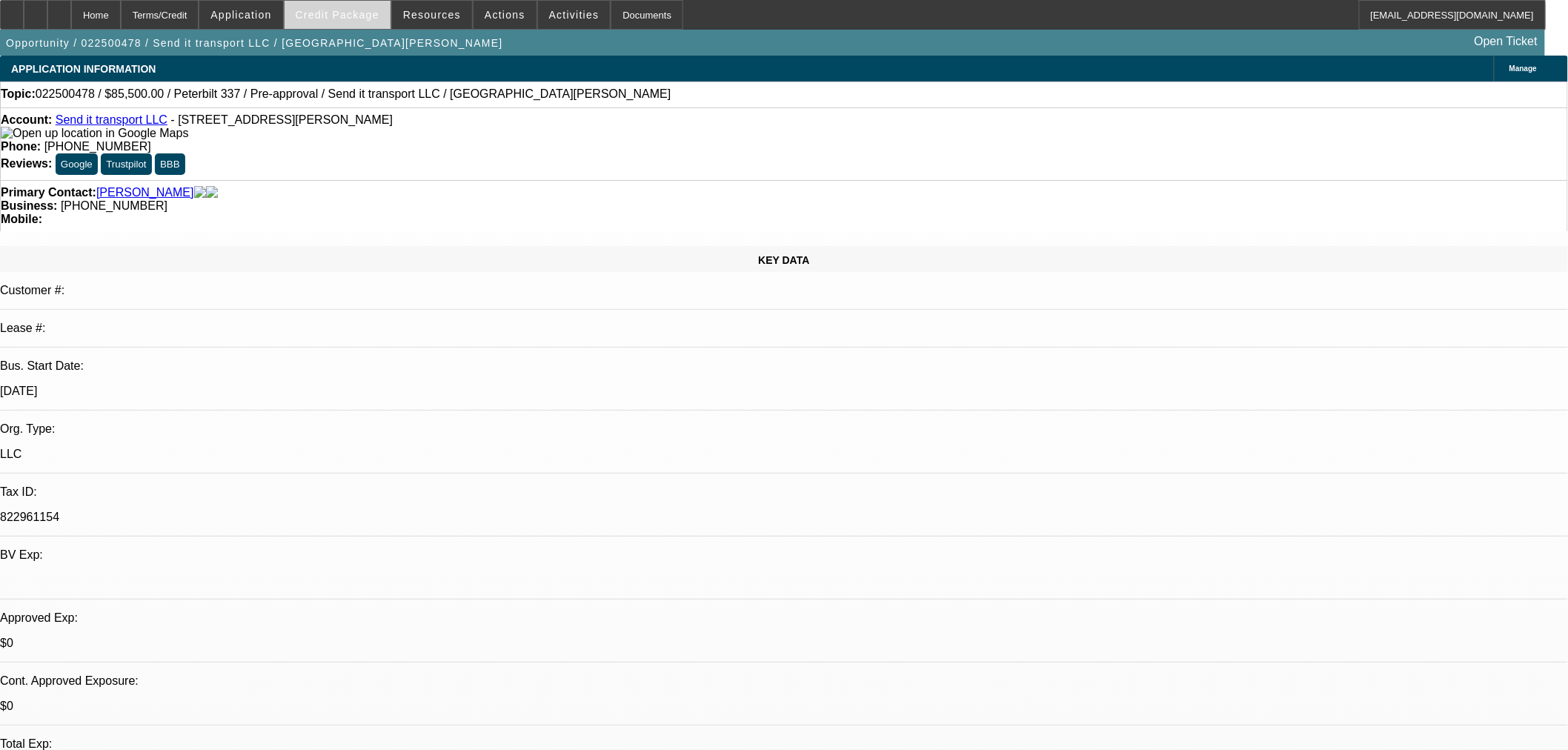
click at [369, 9] on span "Credit Package" at bounding box center [338, 15] width 84 height 12
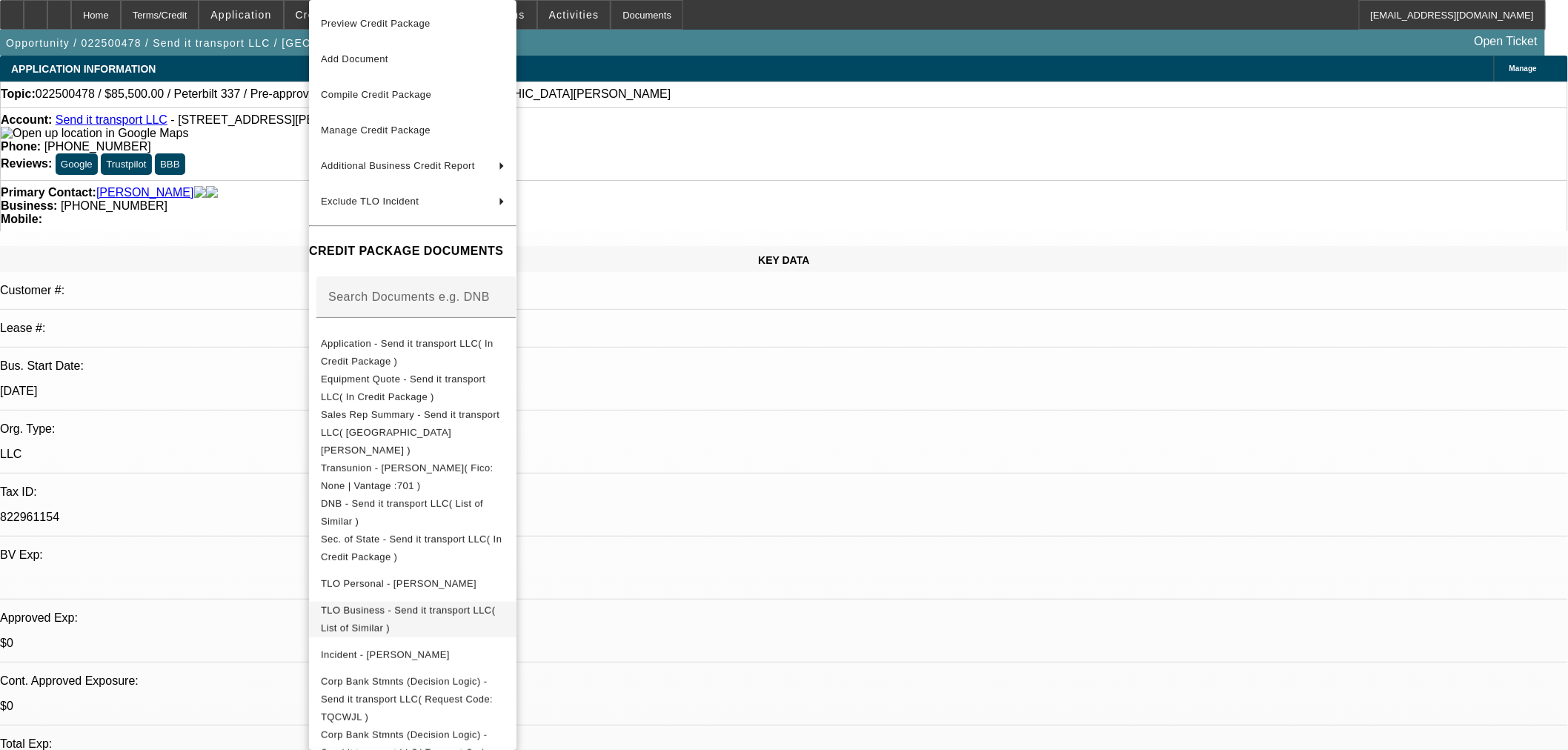
scroll to position [62, 0]
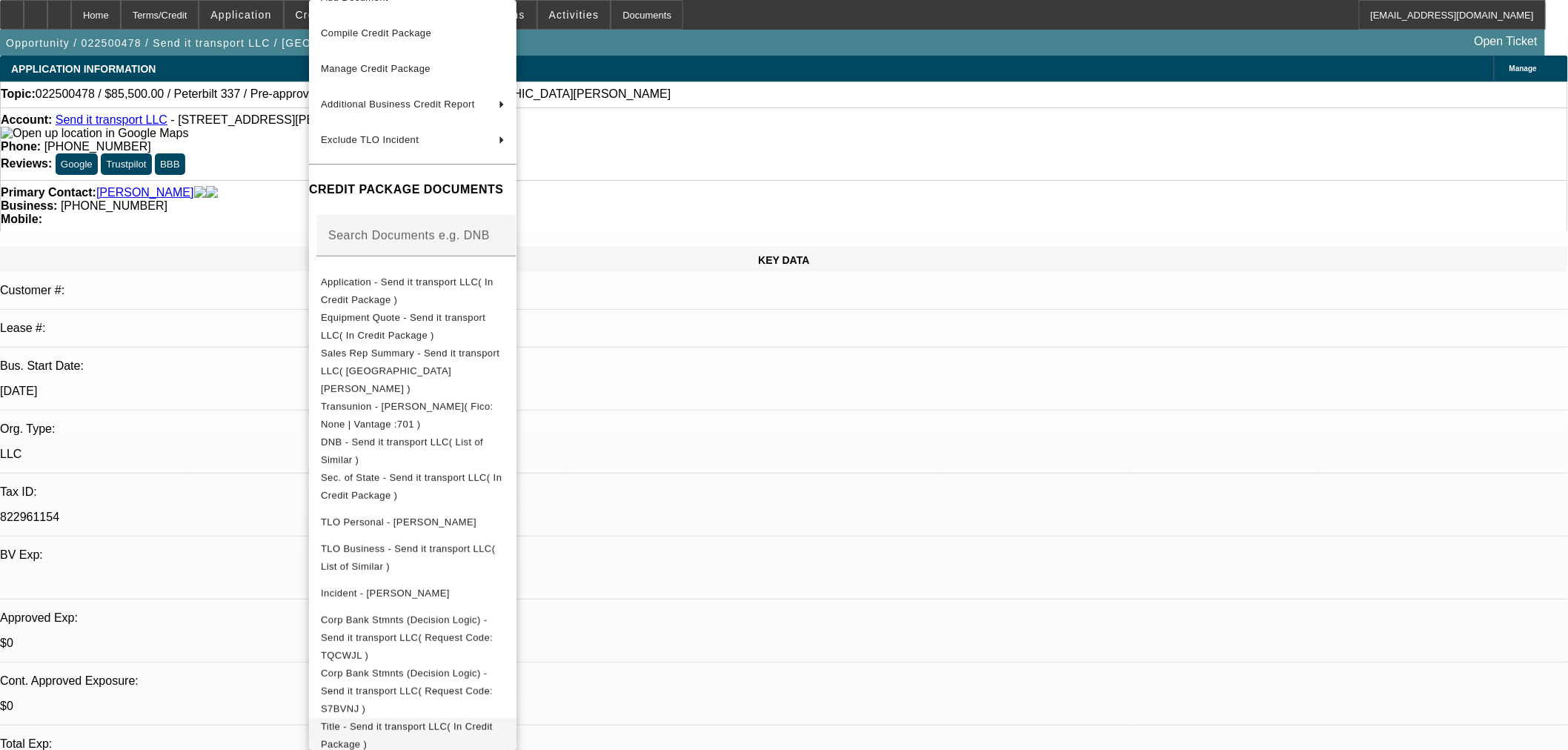
click at [410, 721] on span "Title - Send it transport LLC( In Credit Package )" at bounding box center [406, 735] width 172 height 29
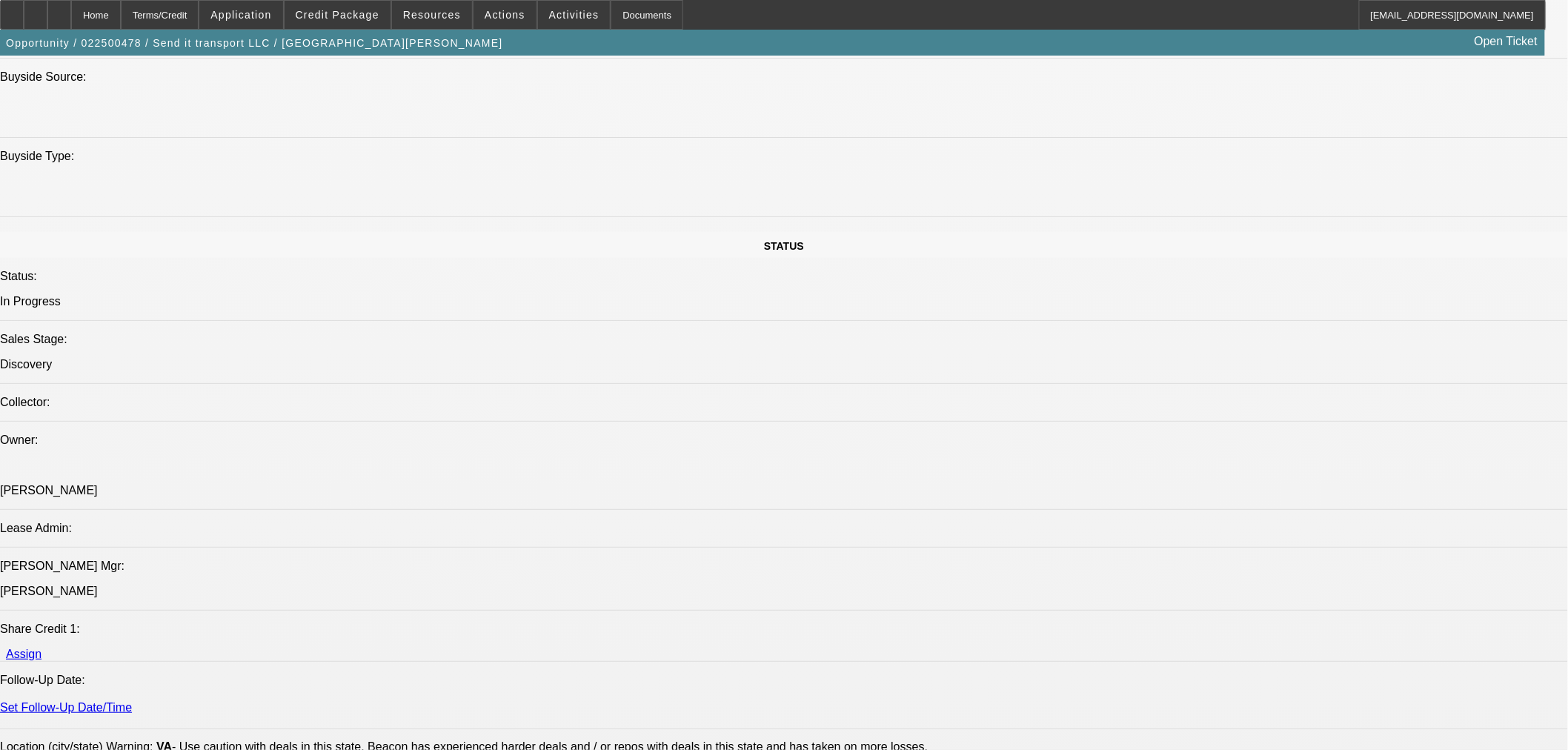
scroll to position [1812, 0]
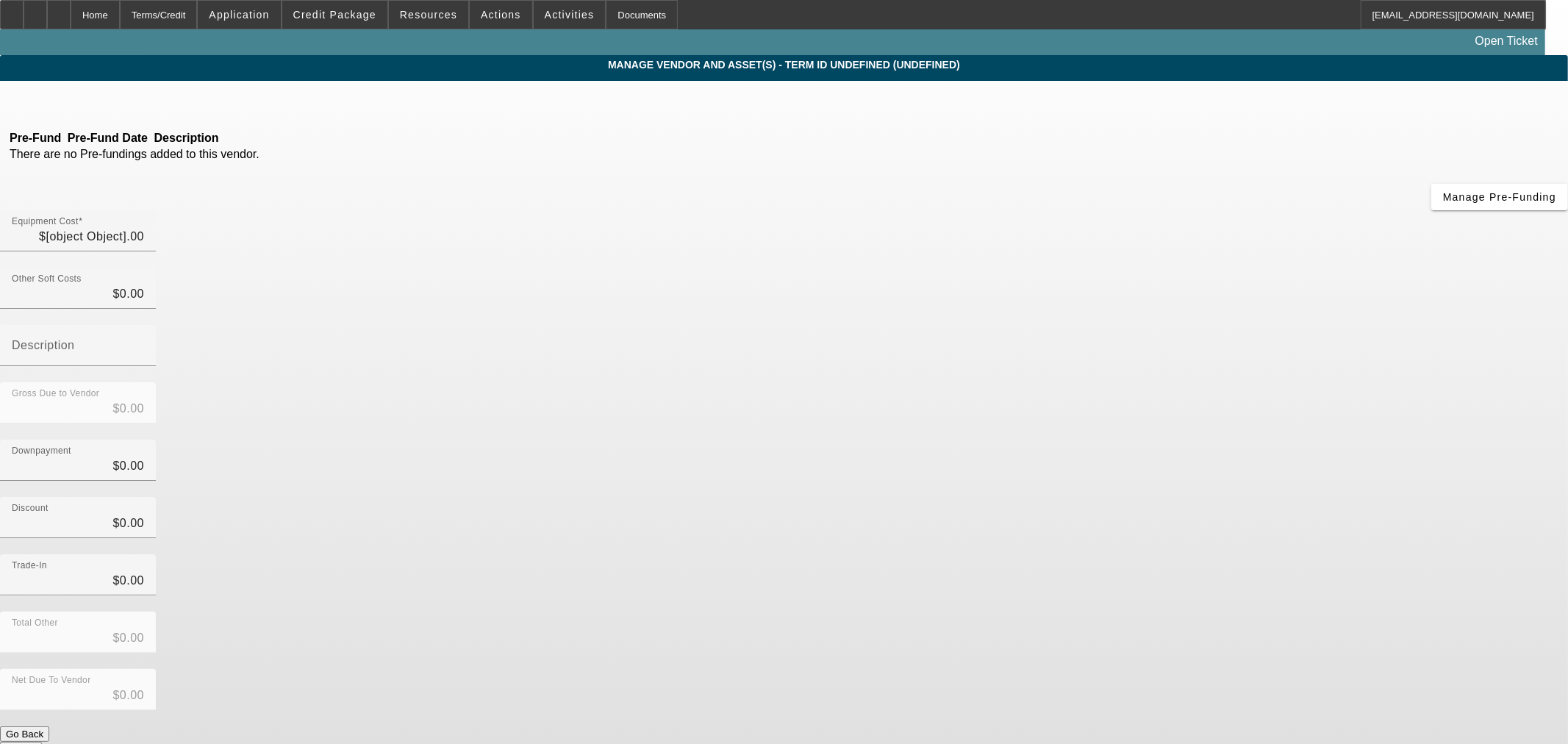
type input "$60,000.00"
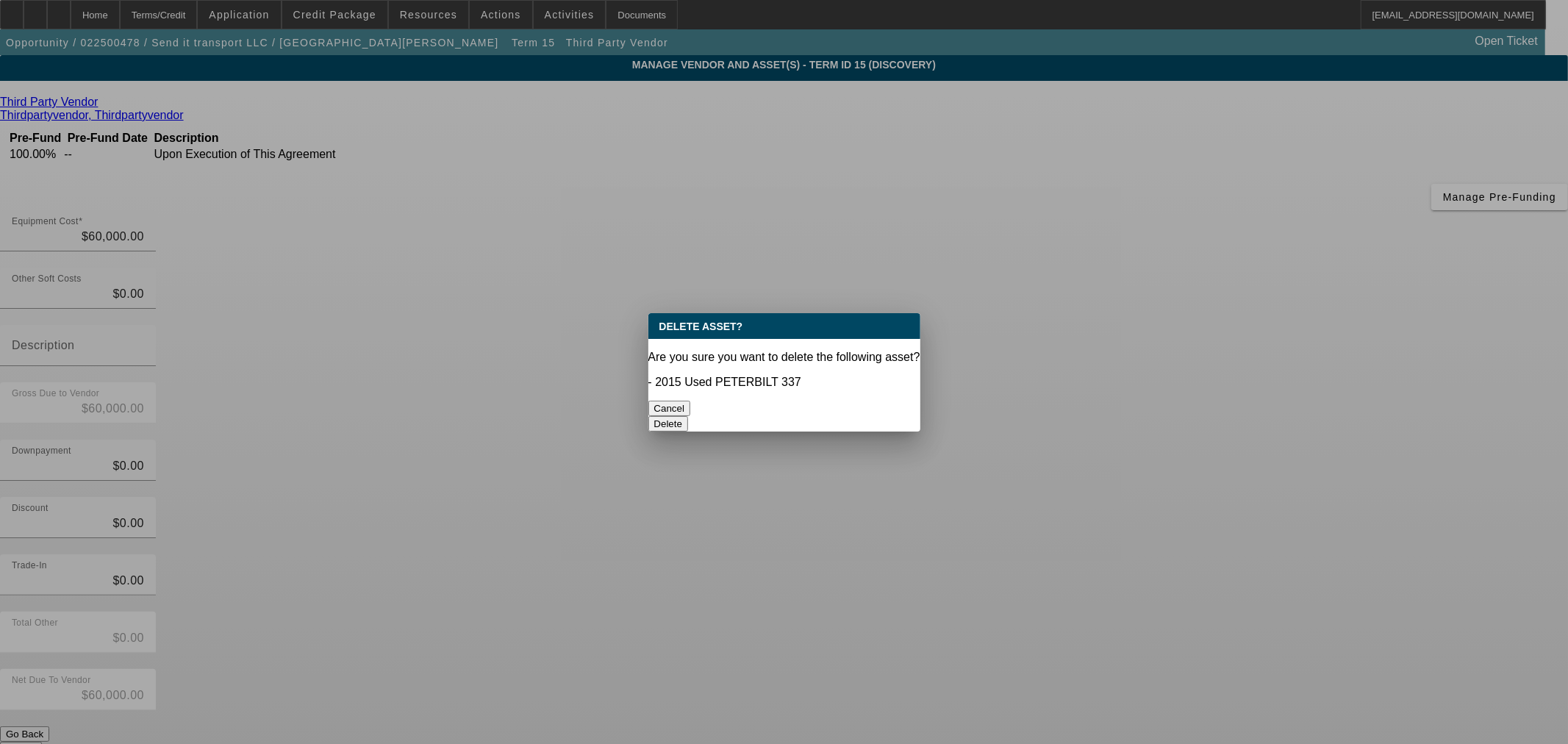
click at [689, 417] on button "Delete" at bounding box center [669, 424] width 41 height 16
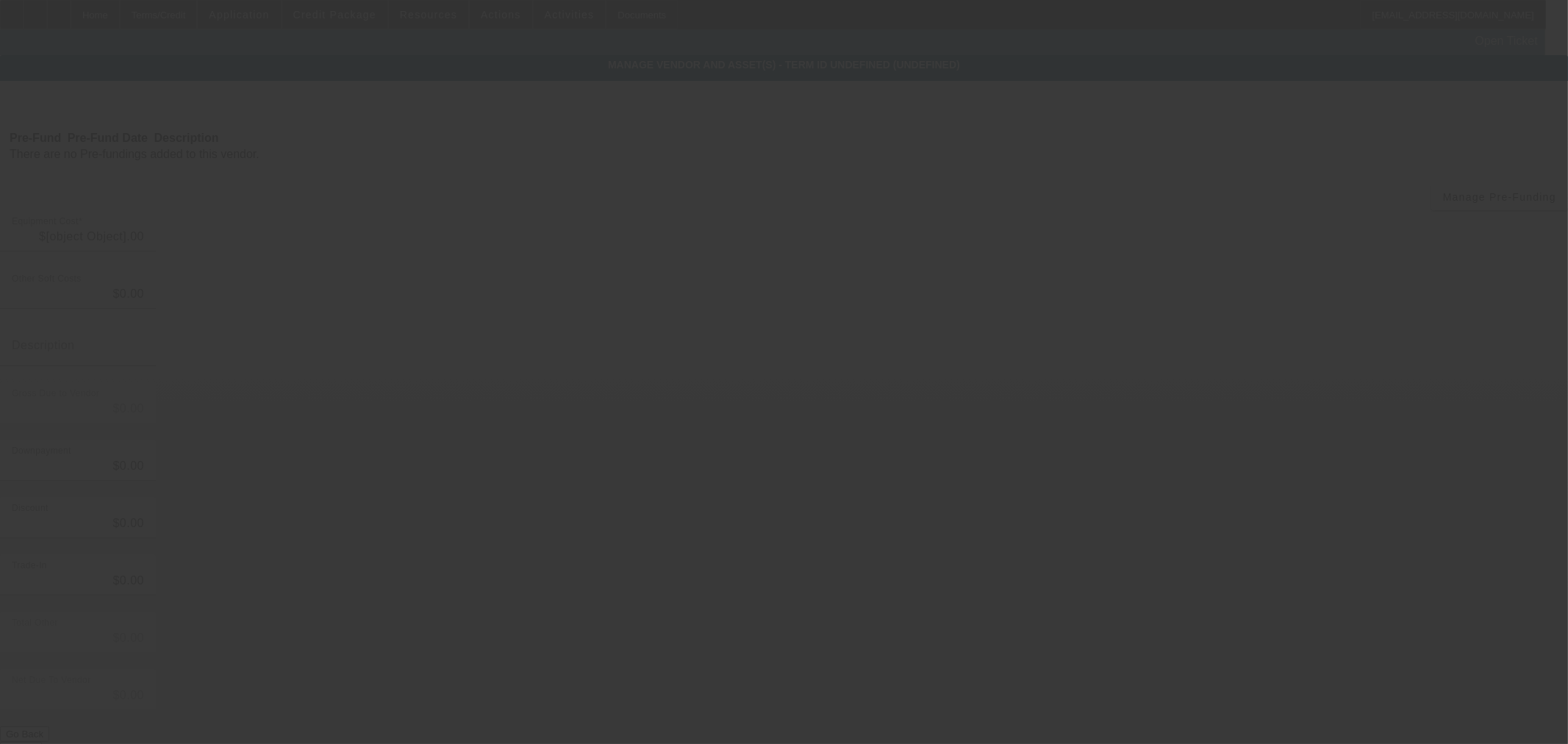
type input "$60,000.00"
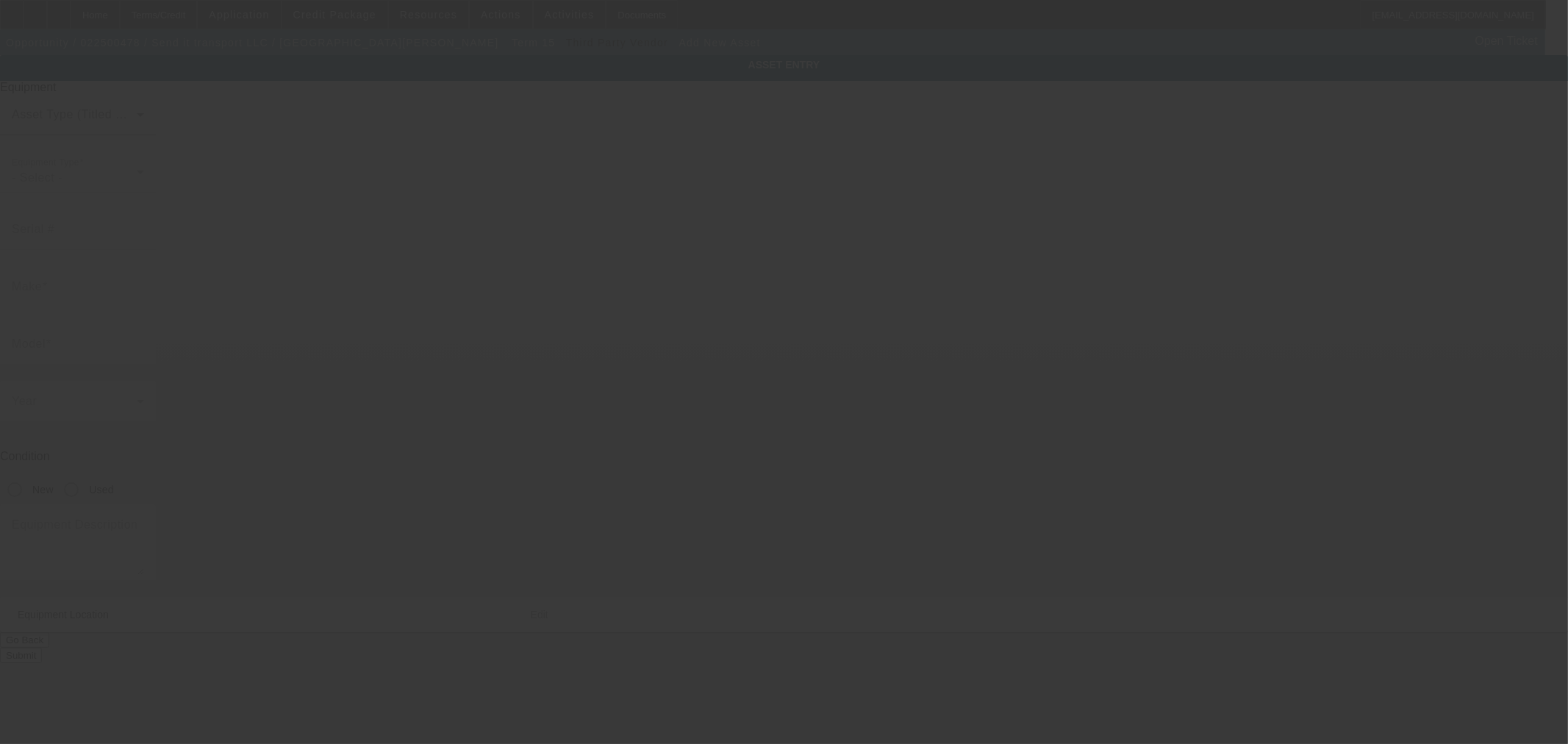
type input "[STREET_ADDRESS]"
type input "[PERSON_NAME]"
type input "22725"
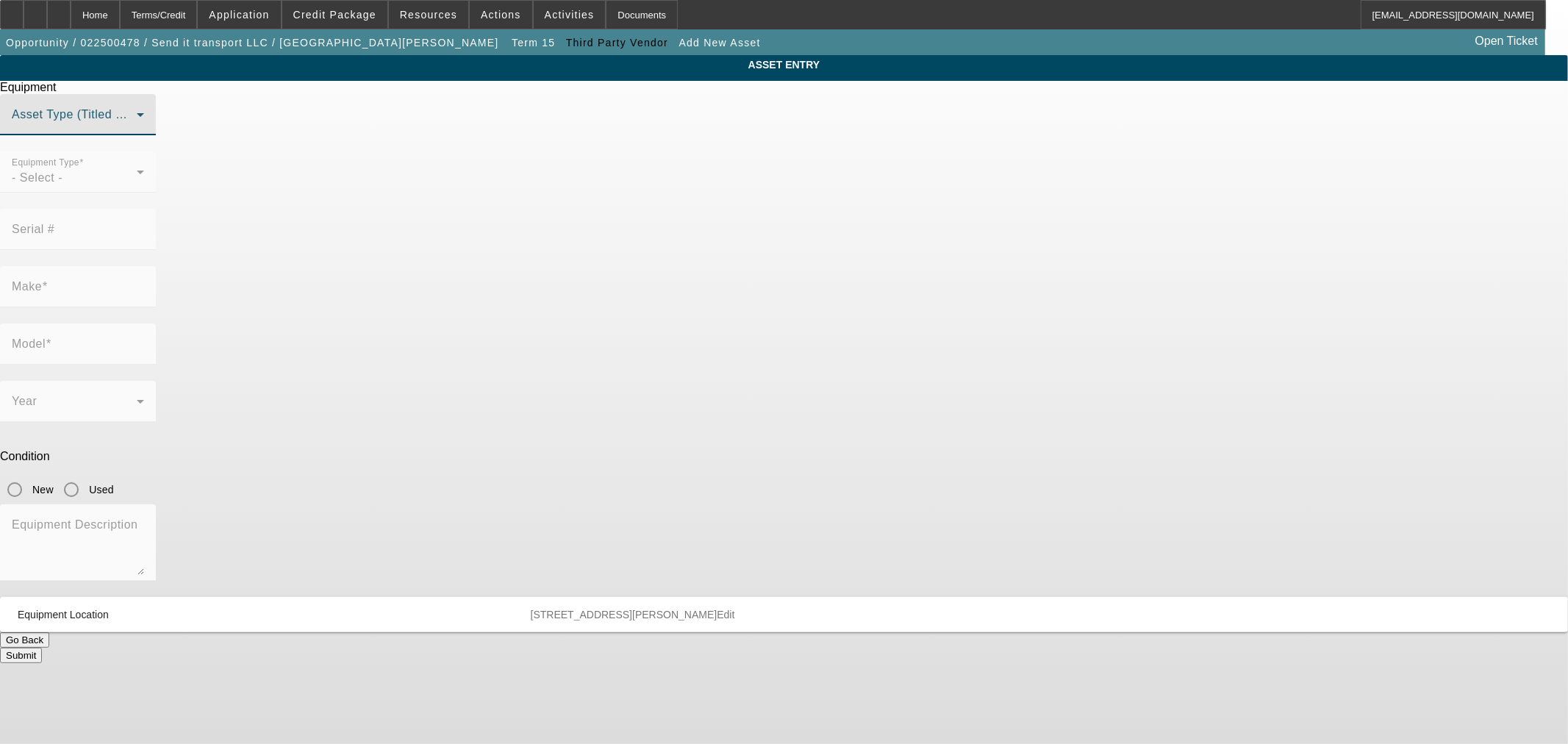
click at [136, 130] on span at bounding box center [74, 120] width 125 height 17
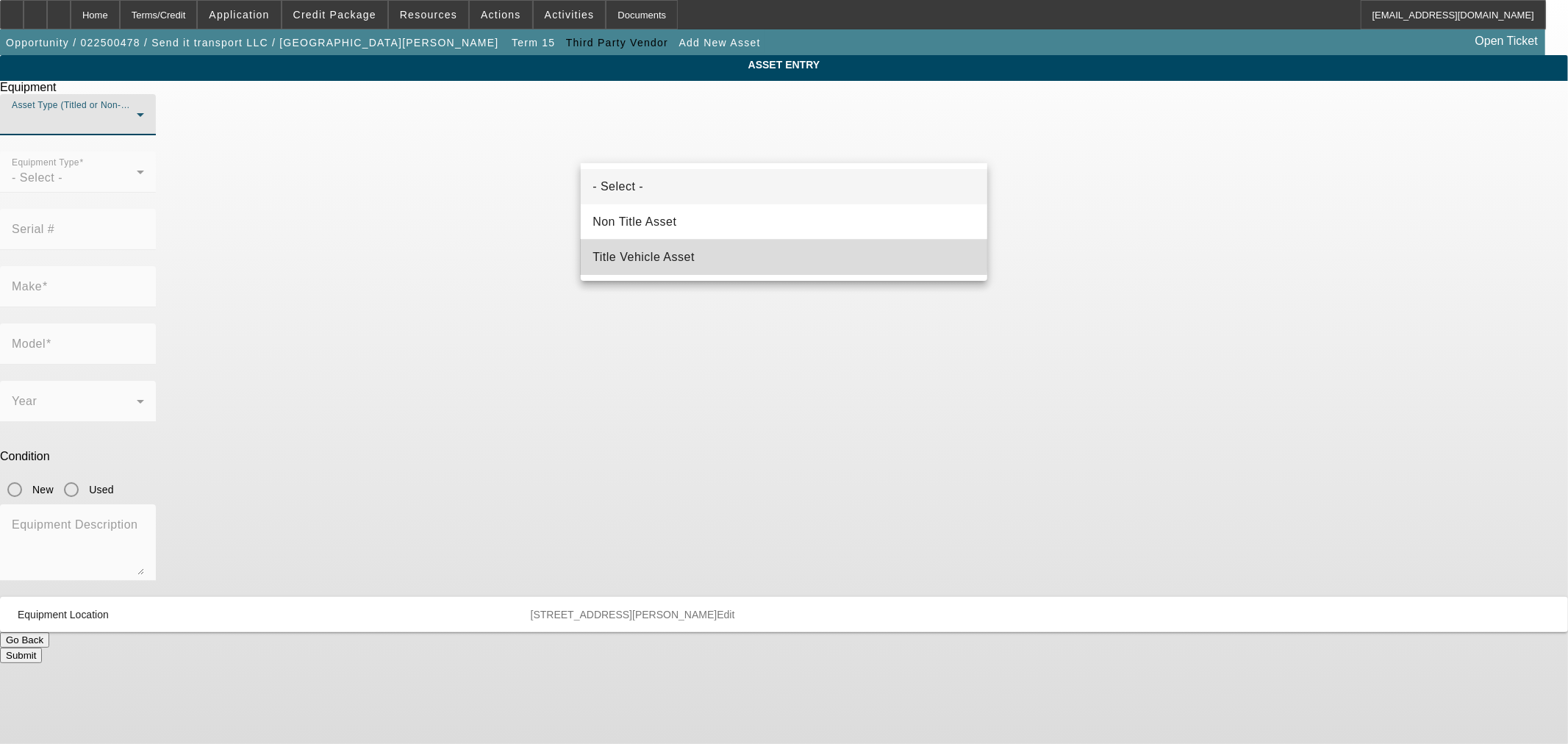
click at [703, 252] on mat-option "Title Vehicle Asset" at bounding box center [784, 257] width 407 height 35
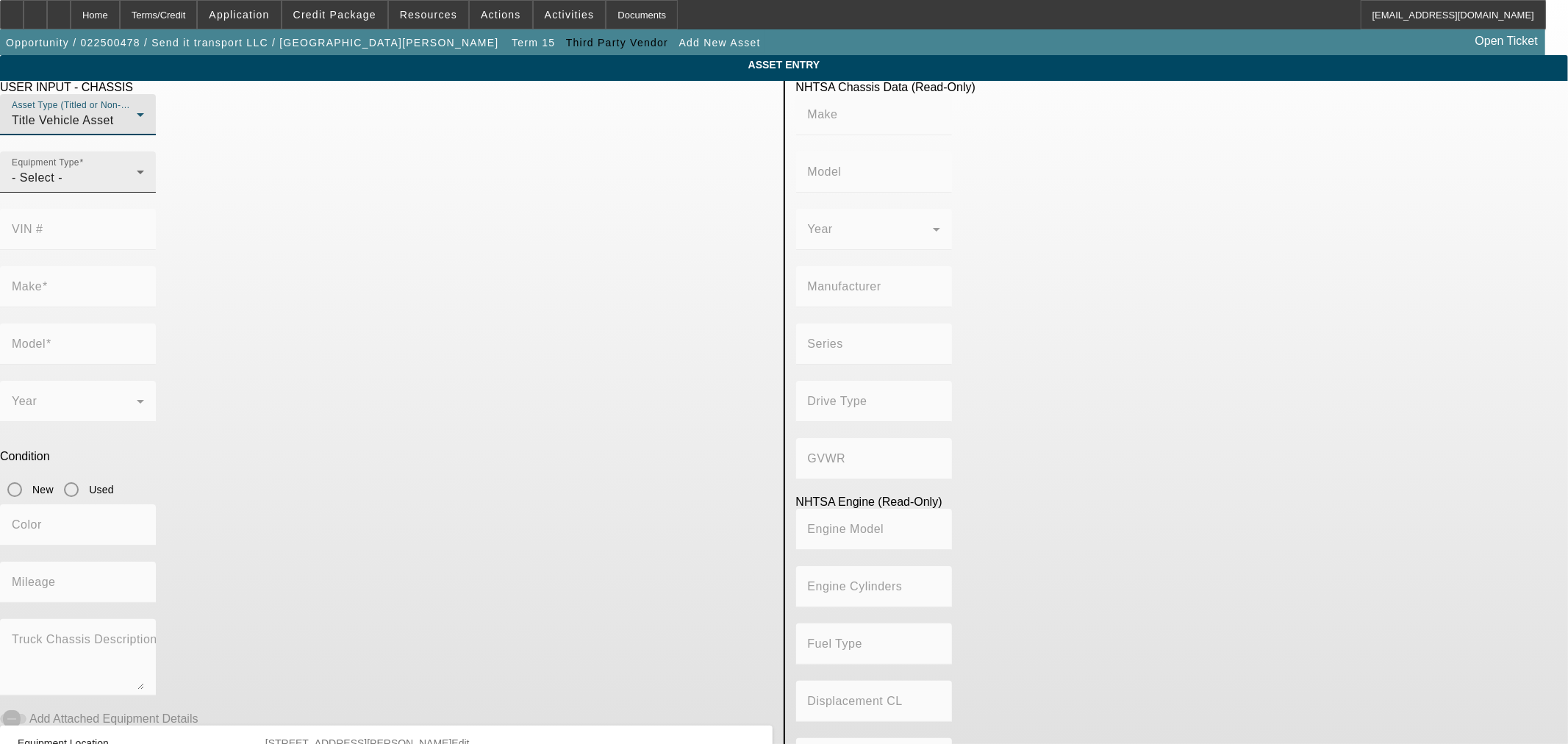
click at [136, 187] on div "- Select -" at bounding box center [74, 178] width 125 height 17
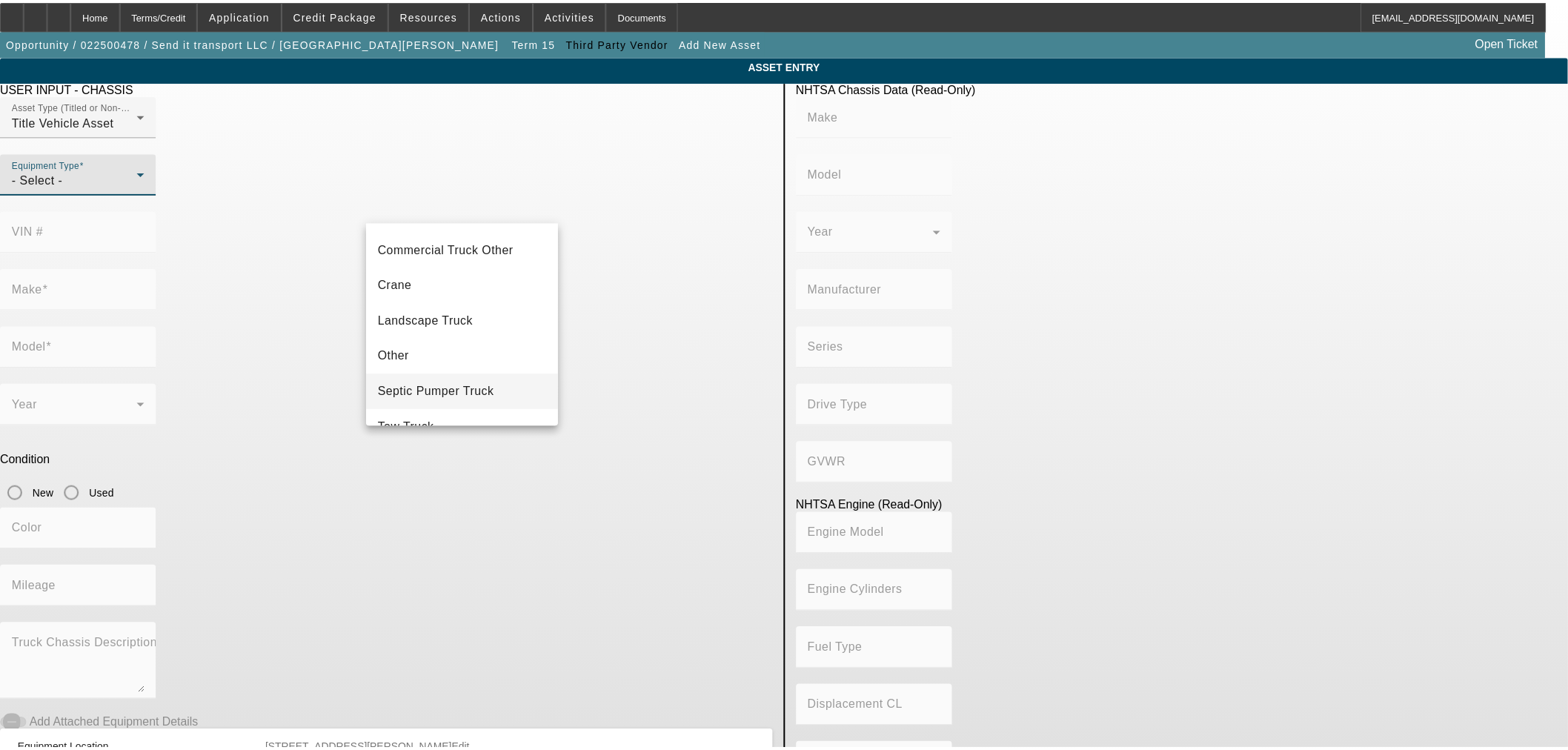
scroll to position [163, 0]
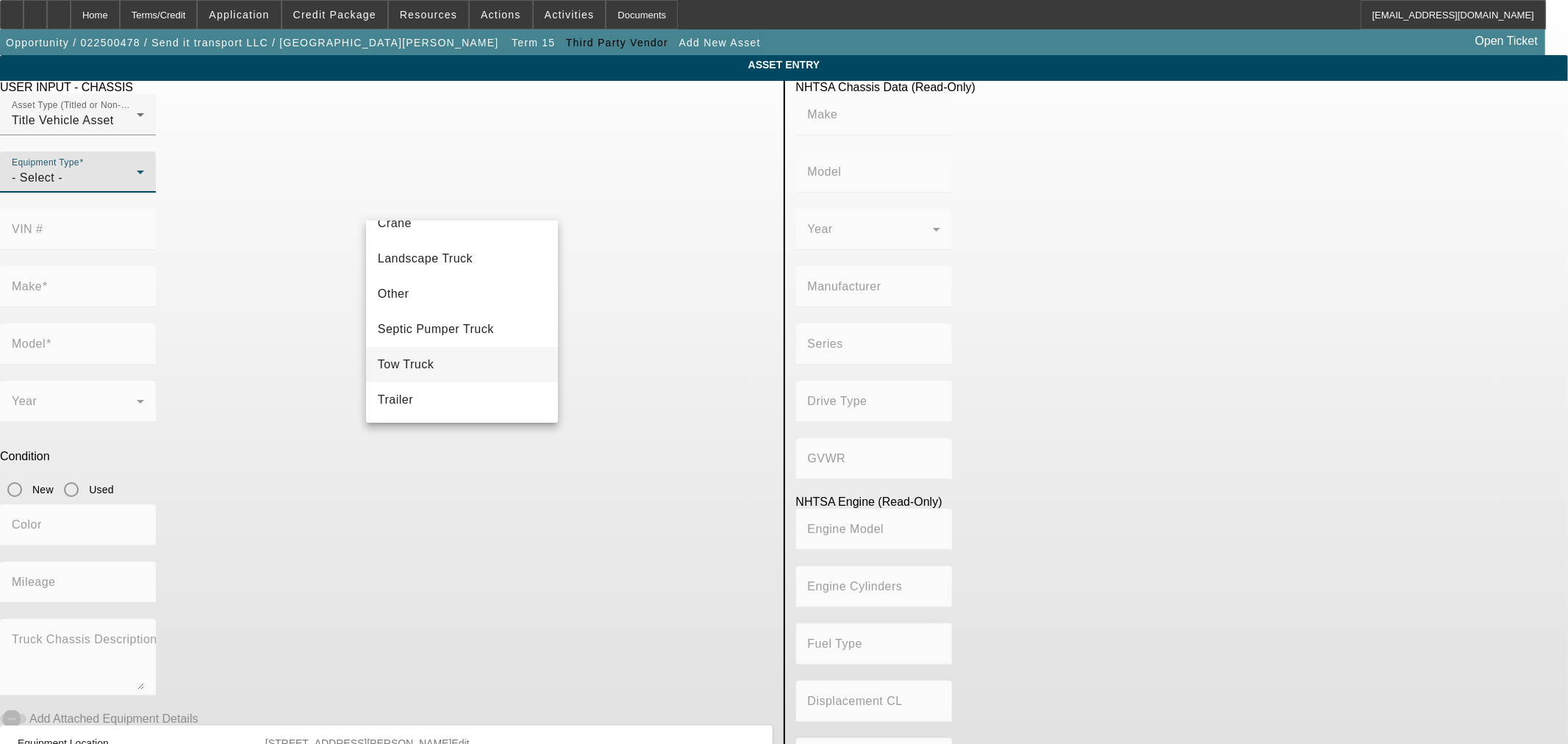
click at [461, 358] on mat-option "Tow Truck" at bounding box center [462, 365] width 192 height 35
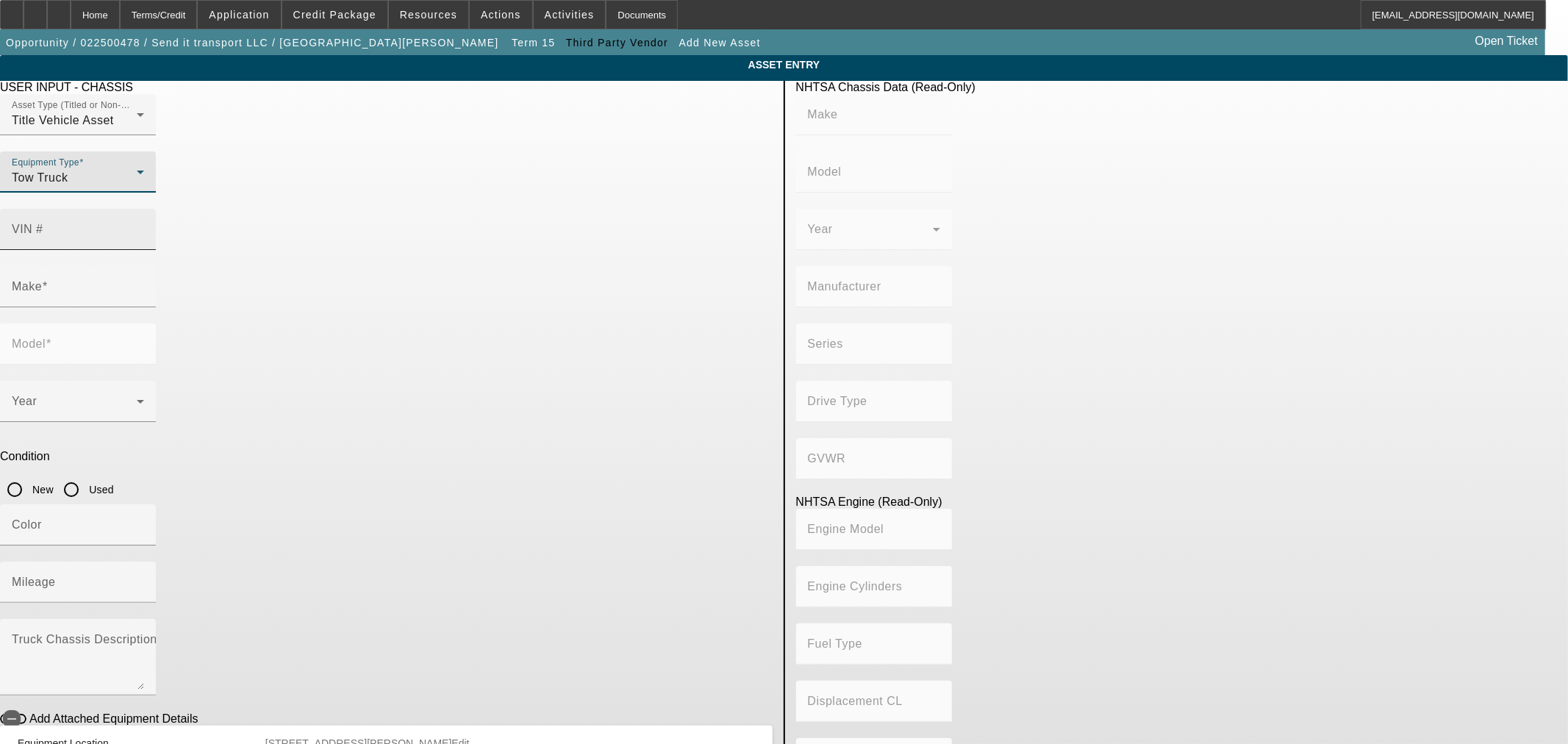
click at [43, 223] on mat-label "VIN #" at bounding box center [28, 229] width 32 height 12
click at [144, 226] on input "VIN #" at bounding box center [78, 235] width 132 height 17
type input "2np2mm6x2km274845"
type input "PETERBILT"
type input "337"
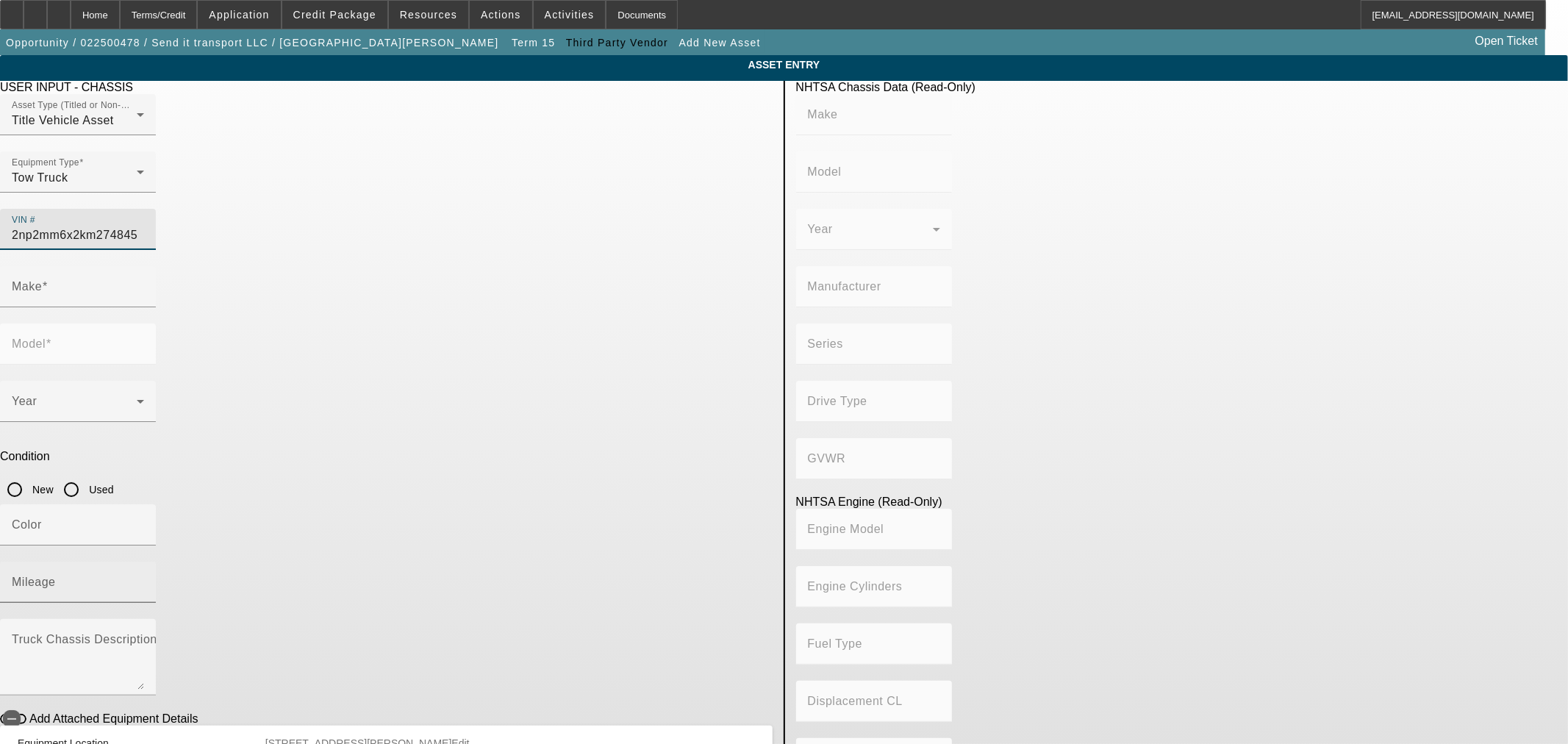
type input "PETERBILT MOTORS COMPANY"
type input "6x6"
type input "Class 6: 19,501 - 26,000 lb (8,845 - 11,794 kg)"
type input "PX-6/PX-7"
type input "6"
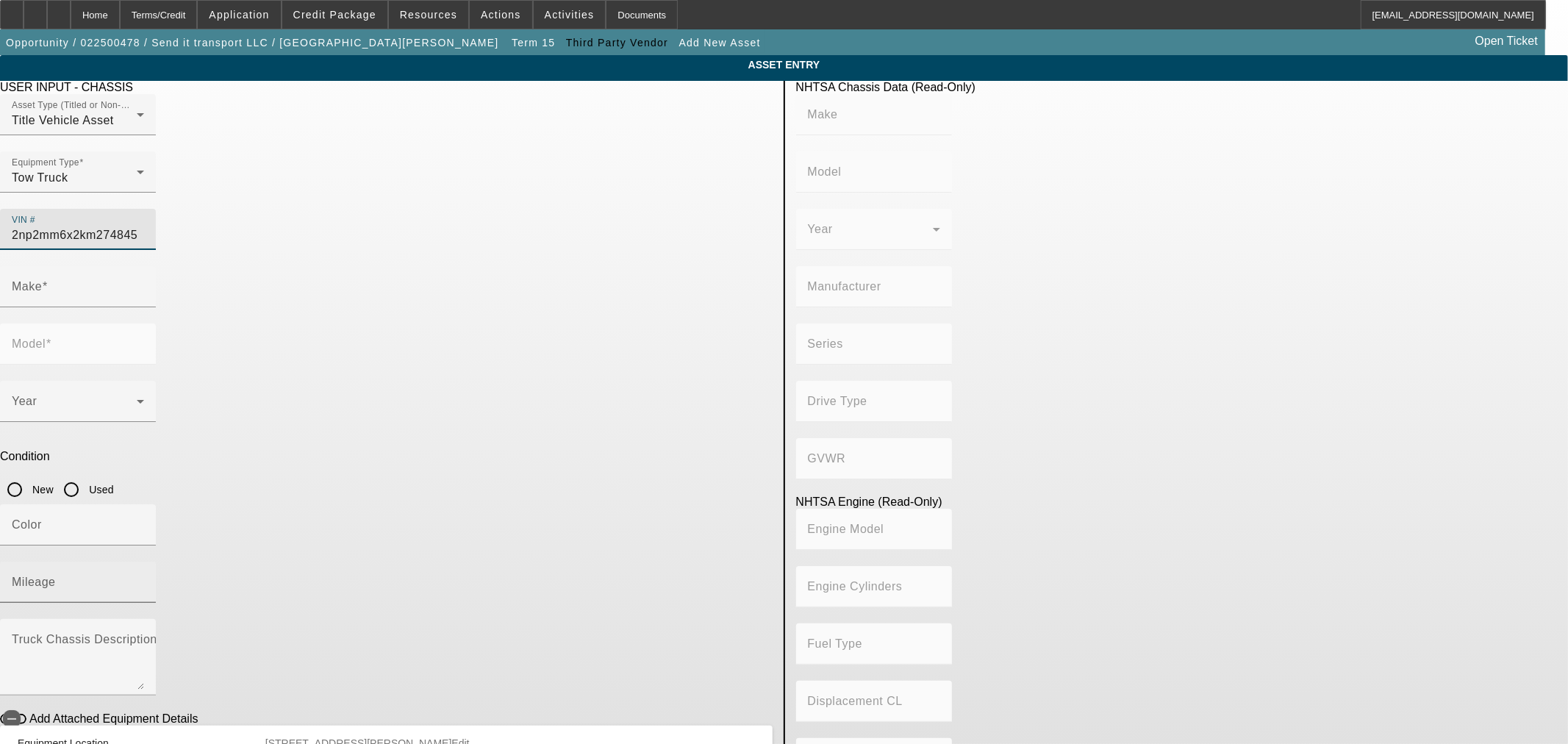
type input "Diesel"
type input "408.85908543470"
type input "6.7"
type input "PETERBILT"
type input "337"
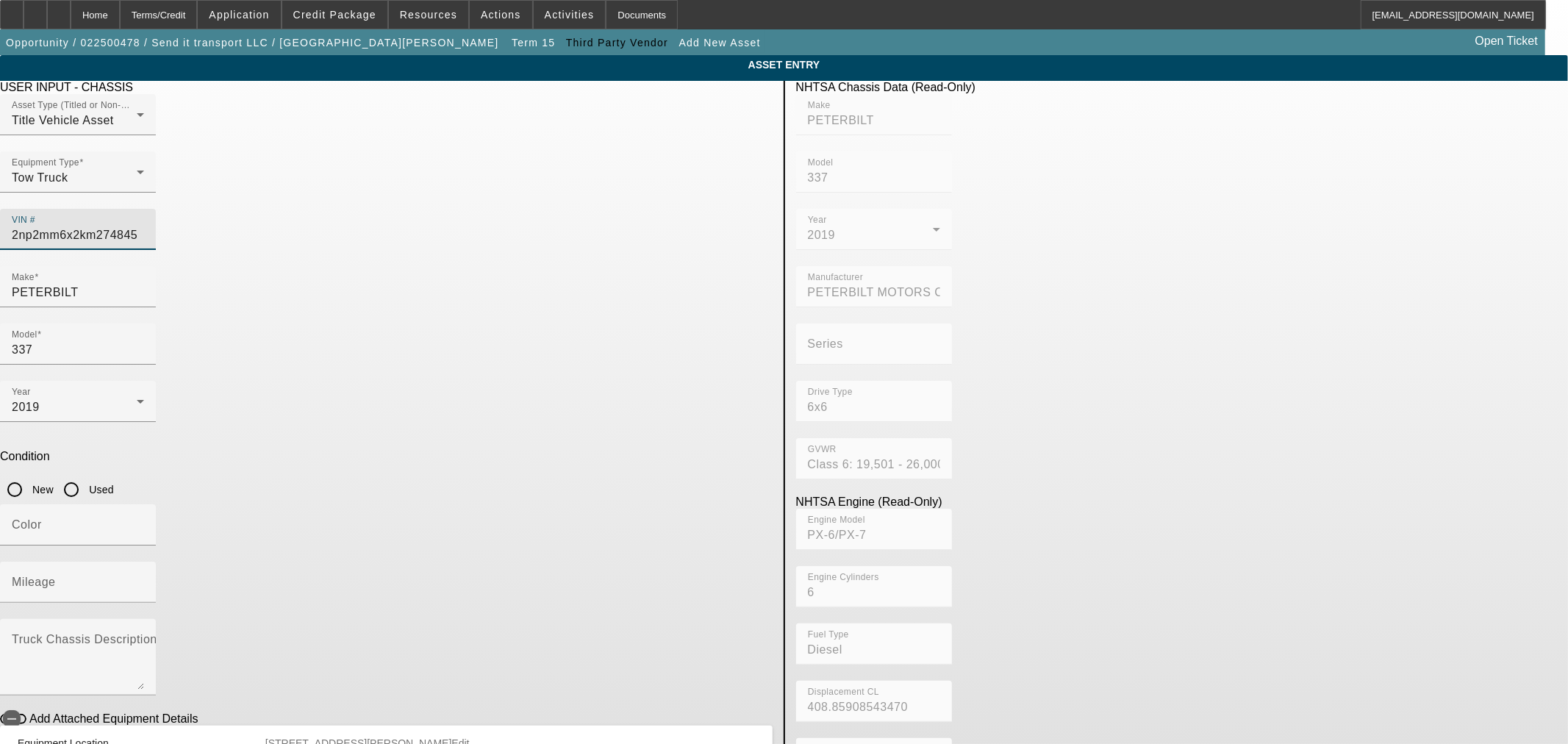
type input "[US_VEHICLE_IDENTIFICATION_NUMBER]"
click at [86, 475] on input "Used" at bounding box center [72, 490] width 29 height 29
radio input "true"
type input "PETERBILT"
type input "337"
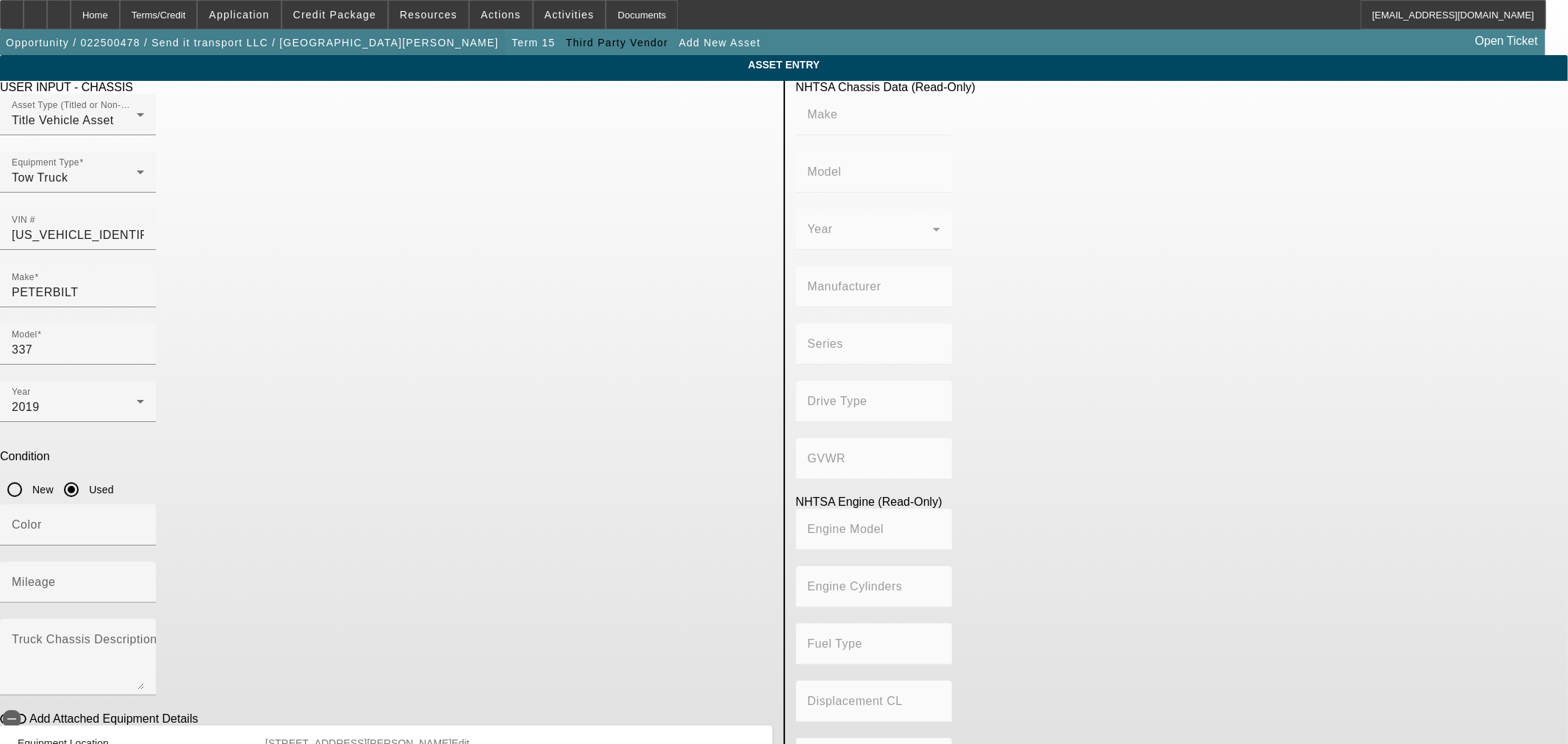
type input "PETERBILT MOTORS COMPANY"
type input "6x6"
type input "Class 6: 19,501 - 26,000 lb (8,845 - 11,794 kg)"
type input "PX-6/PX-7"
type input "6"
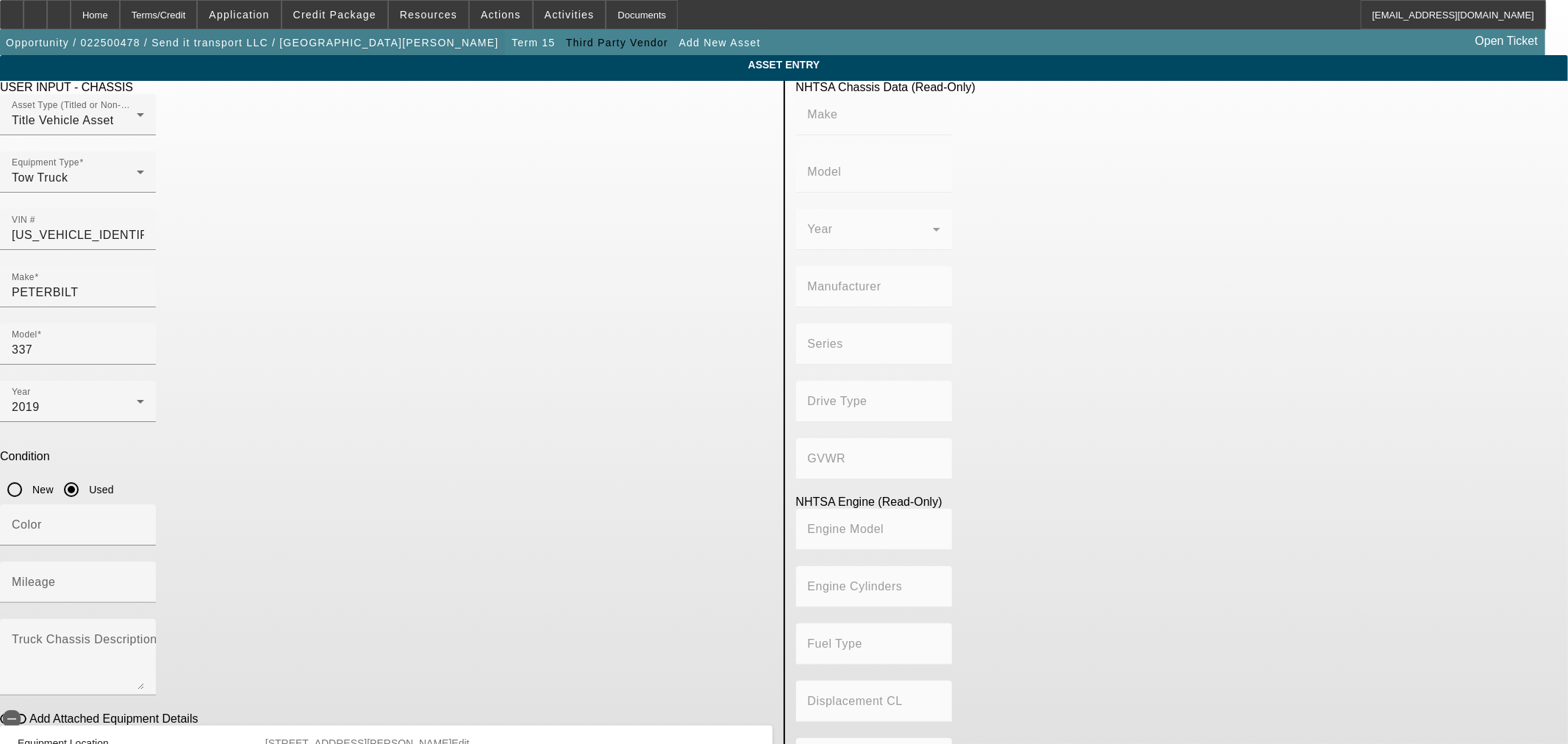
type input "Diesel"
type input "408.85908543470"
type input "6.7"
click at [343, 27] on span at bounding box center [335, 15] width 105 height 35
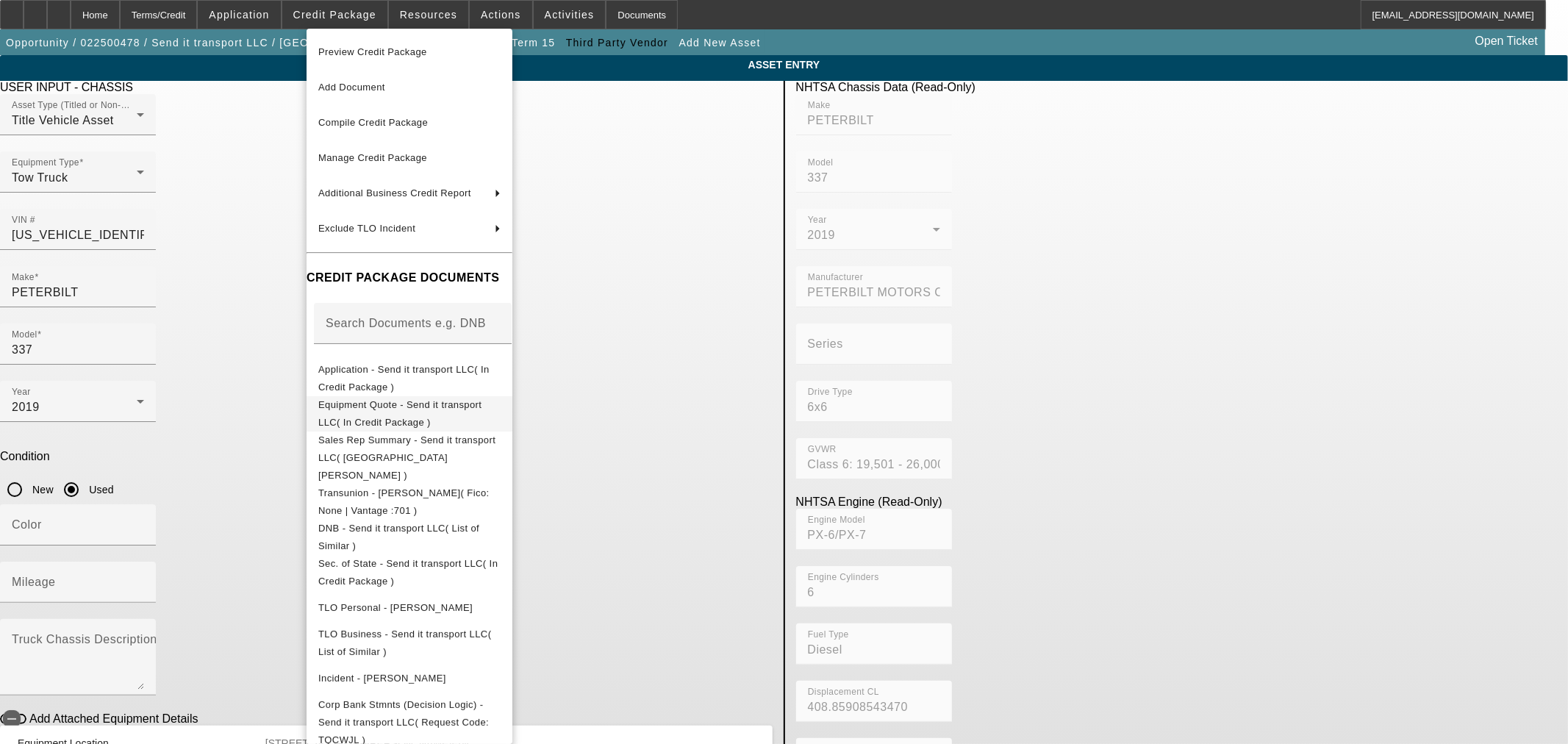
click at [421, 407] on span "Equipment Quote - Send it transport LLC( In Credit Package )" at bounding box center [399, 412] width 163 height 29
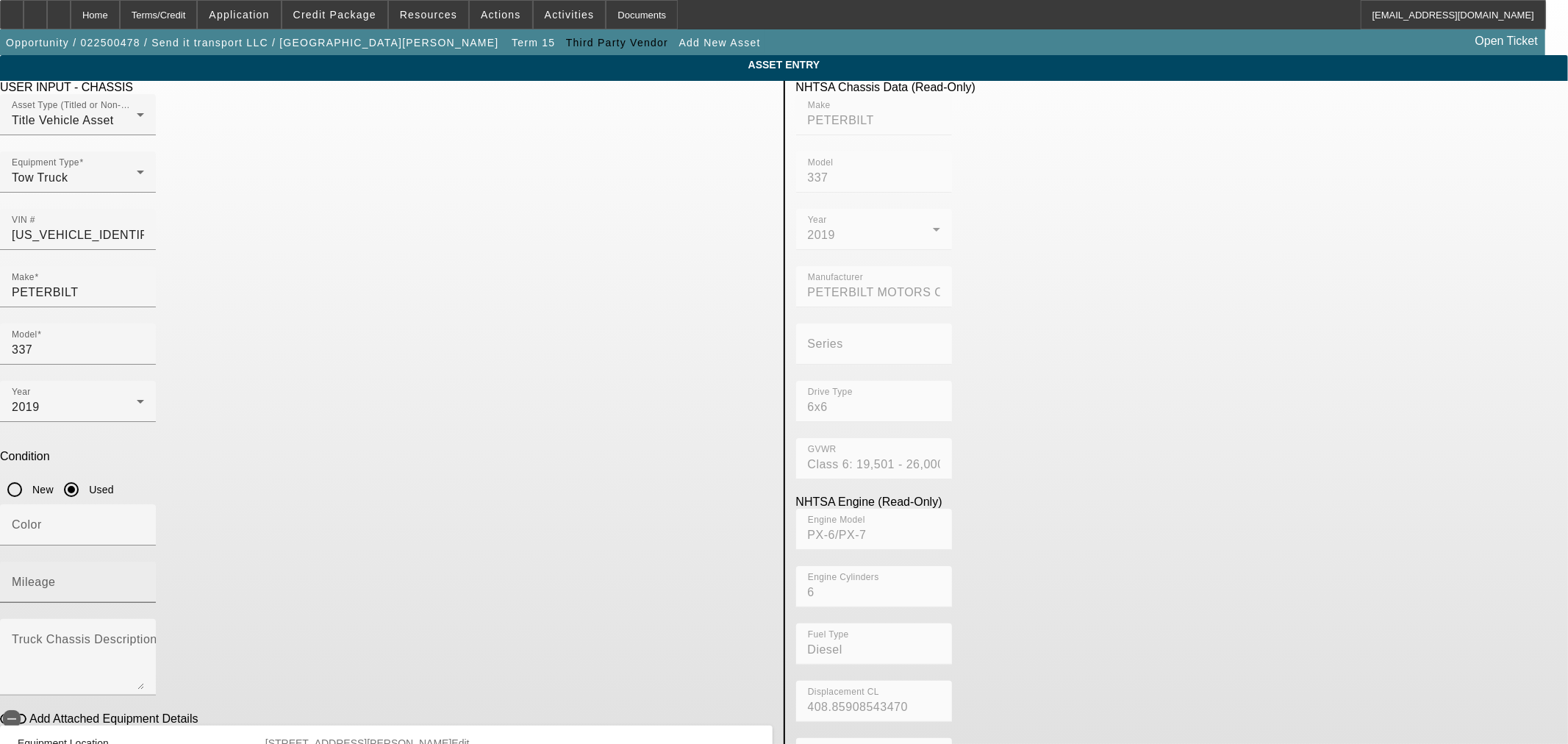
click at [144, 580] on input "Mileage" at bounding box center [78, 588] width 132 height 17
type input "226832"
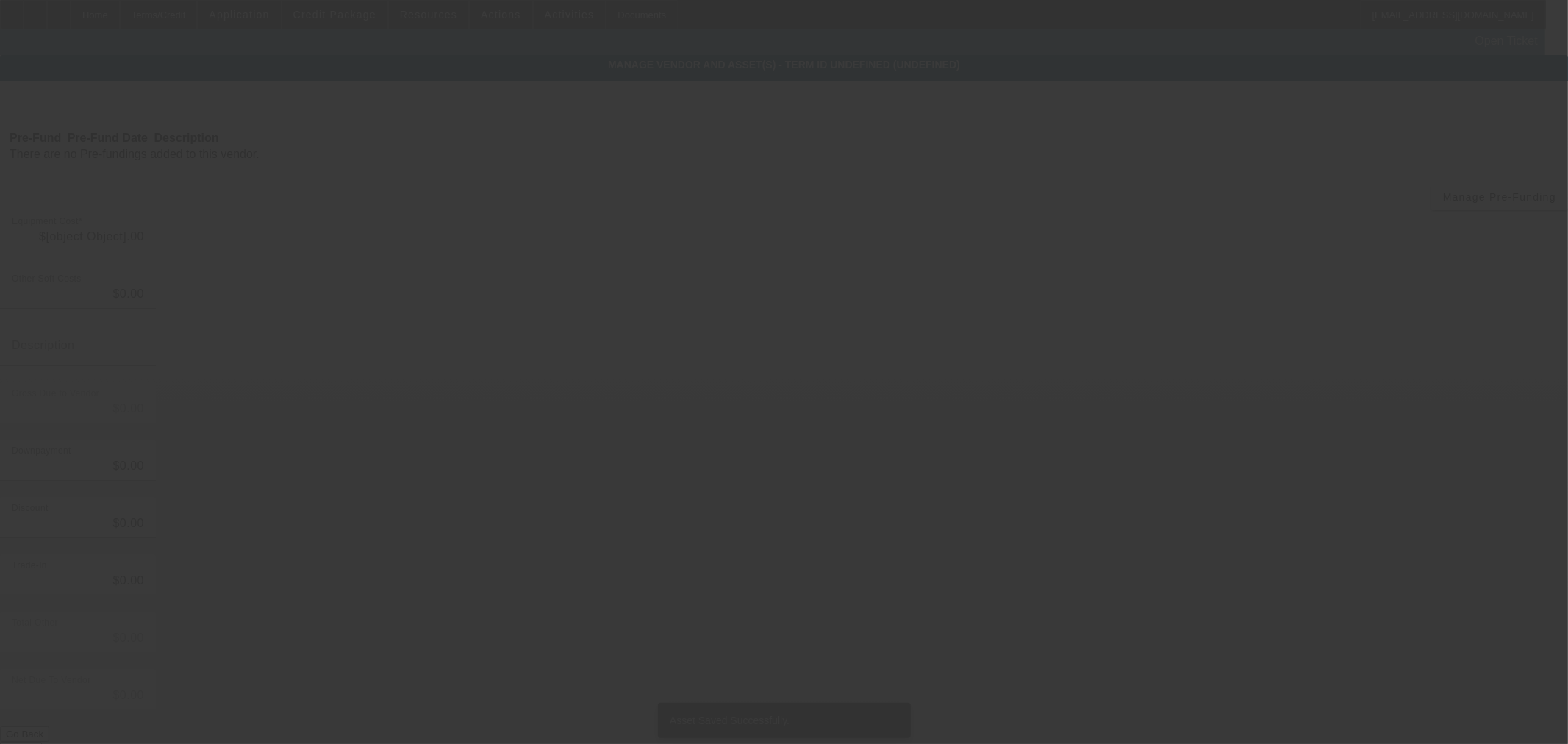
type input "$60,000.00"
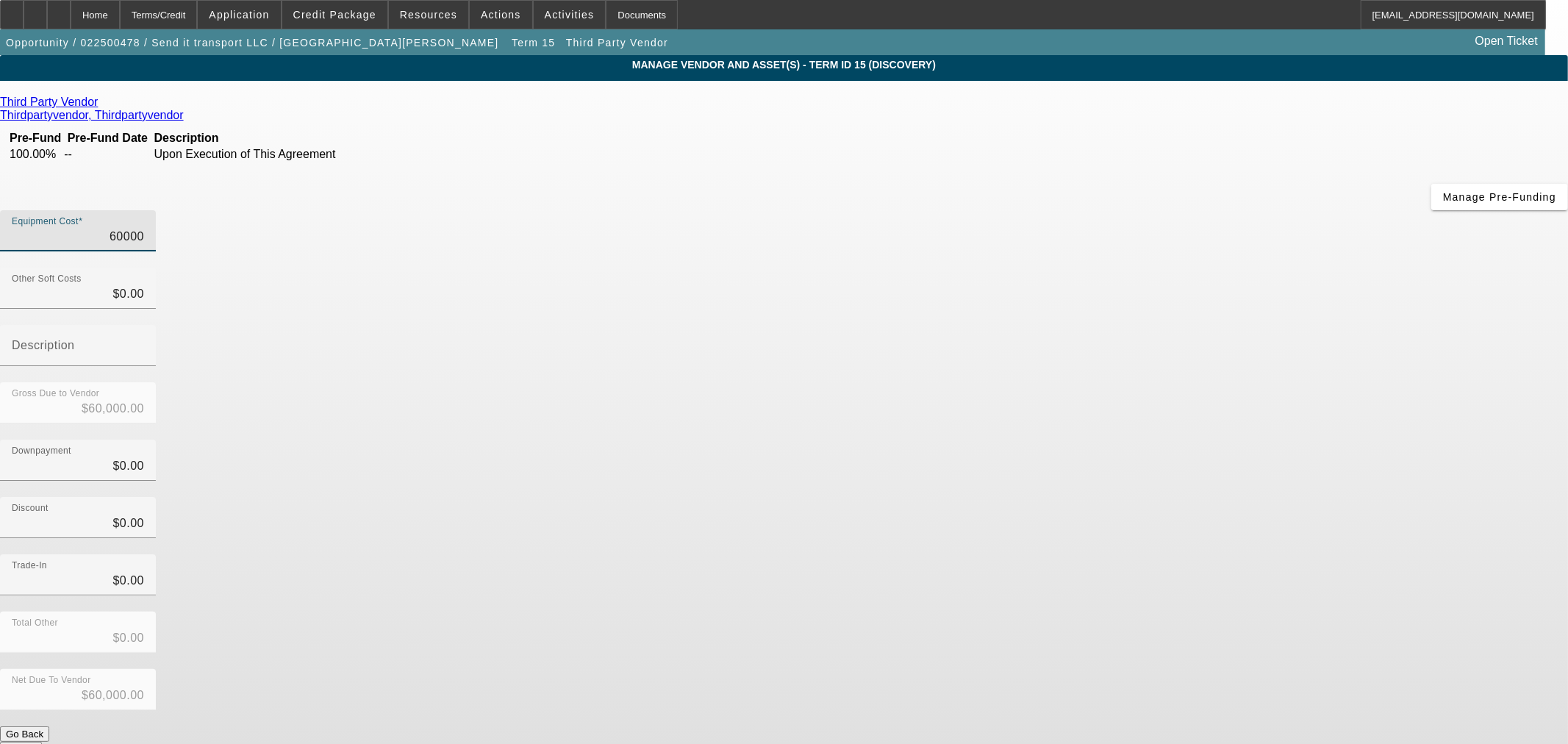
drag, startPoint x: 1170, startPoint y: 122, endPoint x: 1319, endPoint y: 130, distance: 149.2
click at [1318, 130] on app-vendor-asset-manage "MANAGE VENDOR AND ASSET(S) - Term ID 15 (Discovery) Remove Vendor Third Party V…" at bounding box center [784, 450] width 1568 height 790
type input "6"
type input "$6.00"
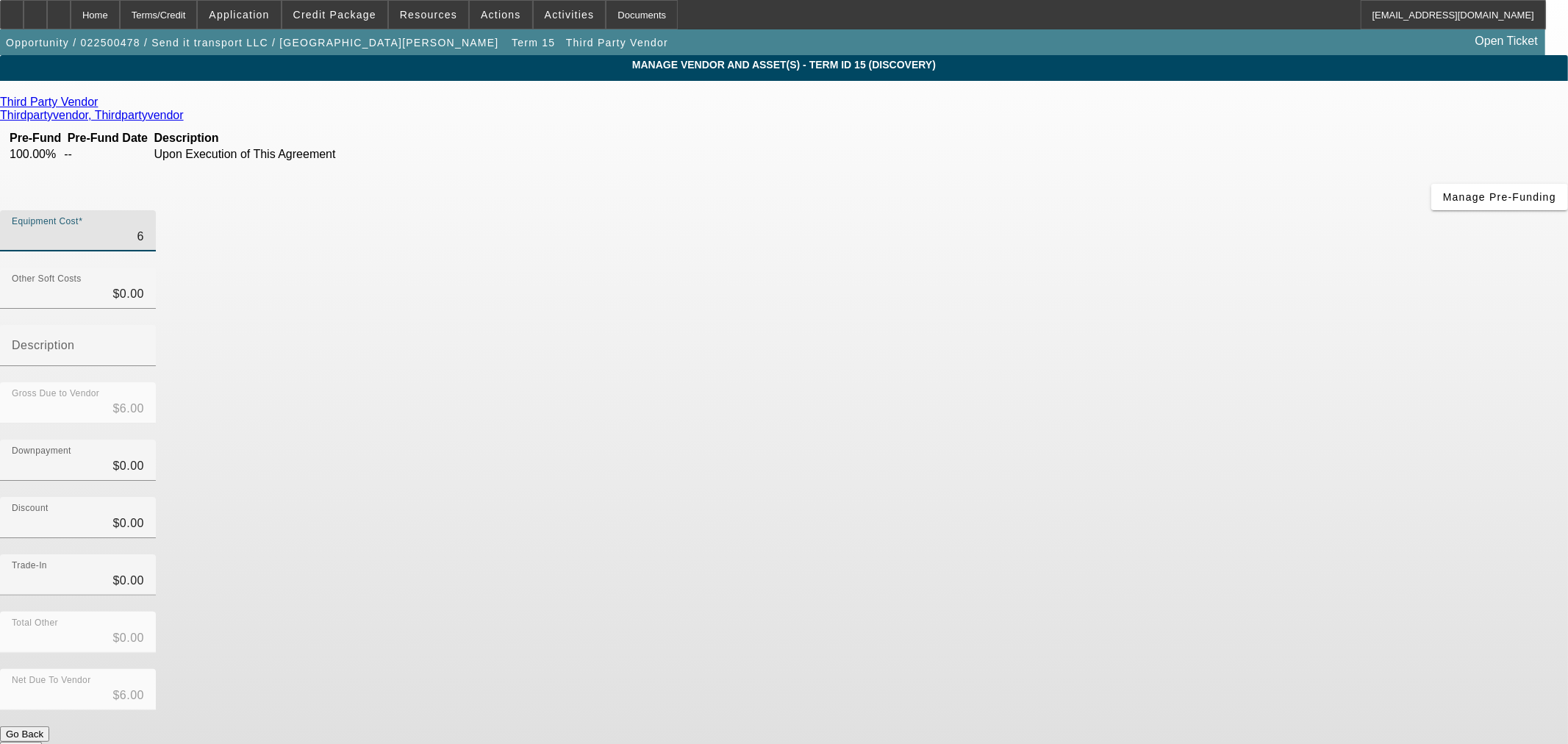
type input "65"
type input "$65.00"
type input "650"
type input "$650.00"
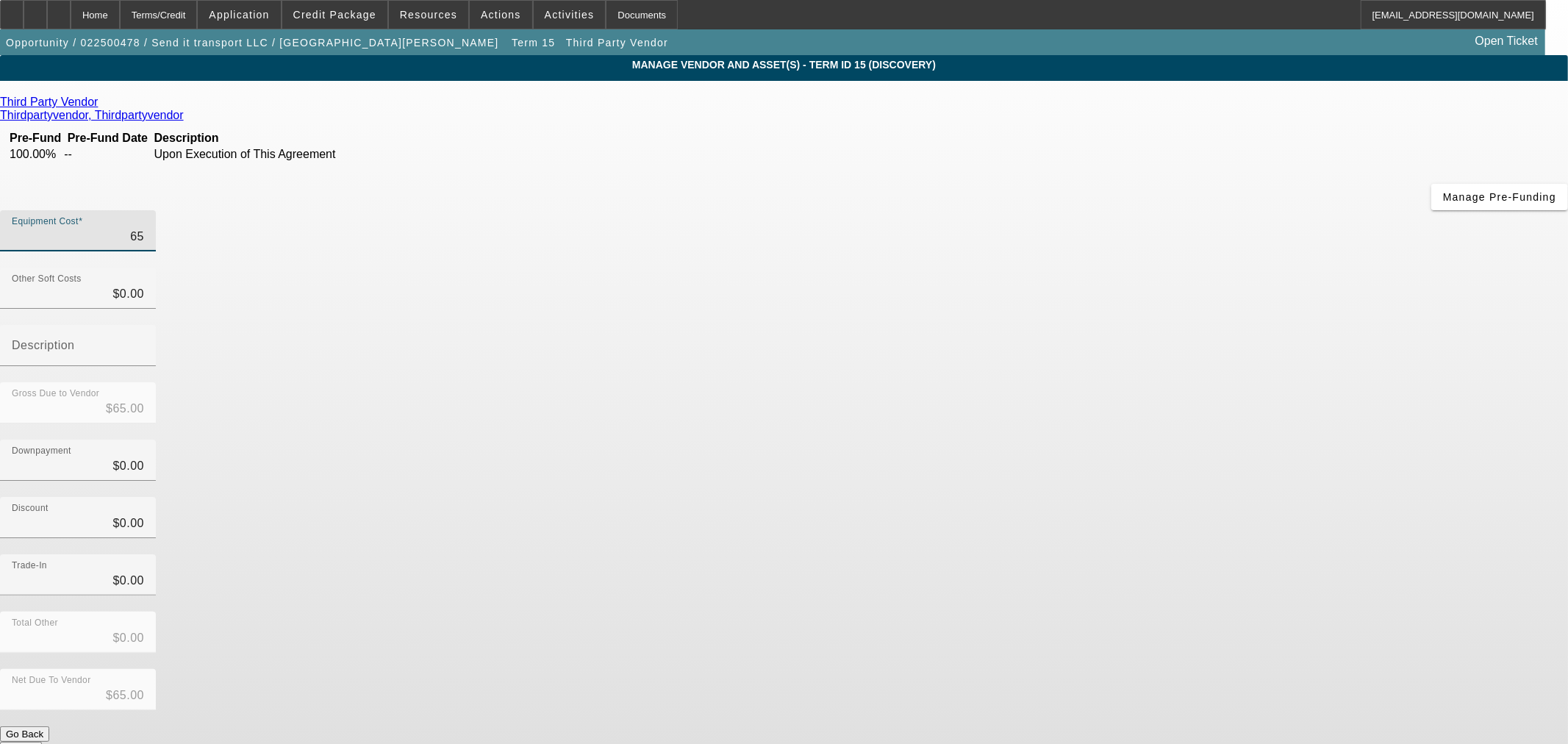
type input "$650.00"
type input "6500"
type input "$6,500.00"
type input "65000"
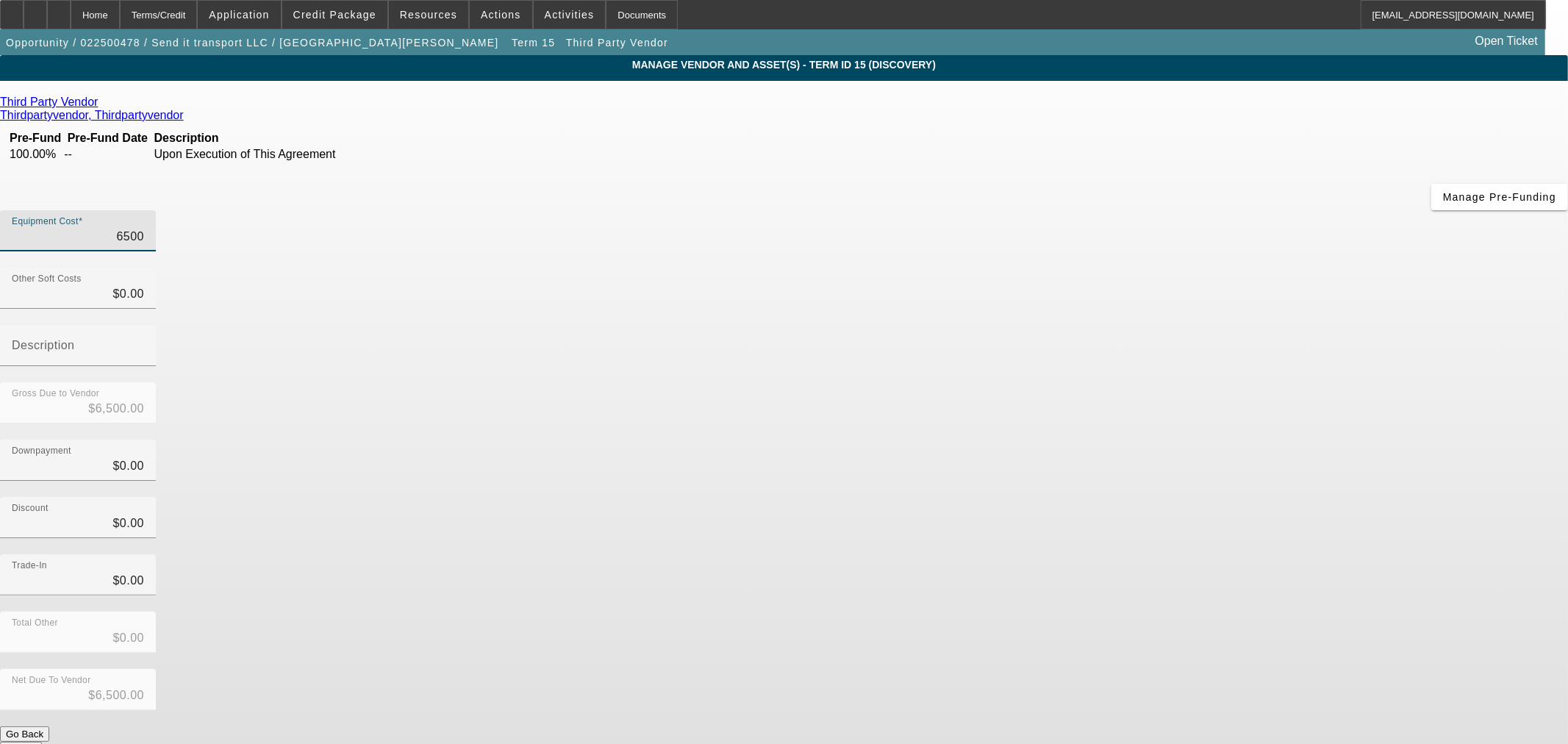
type input "$65,000.00"
click at [1085, 440] on div "Downpayment $0.00" at bounding box center [784, 468] width 1568 height 57
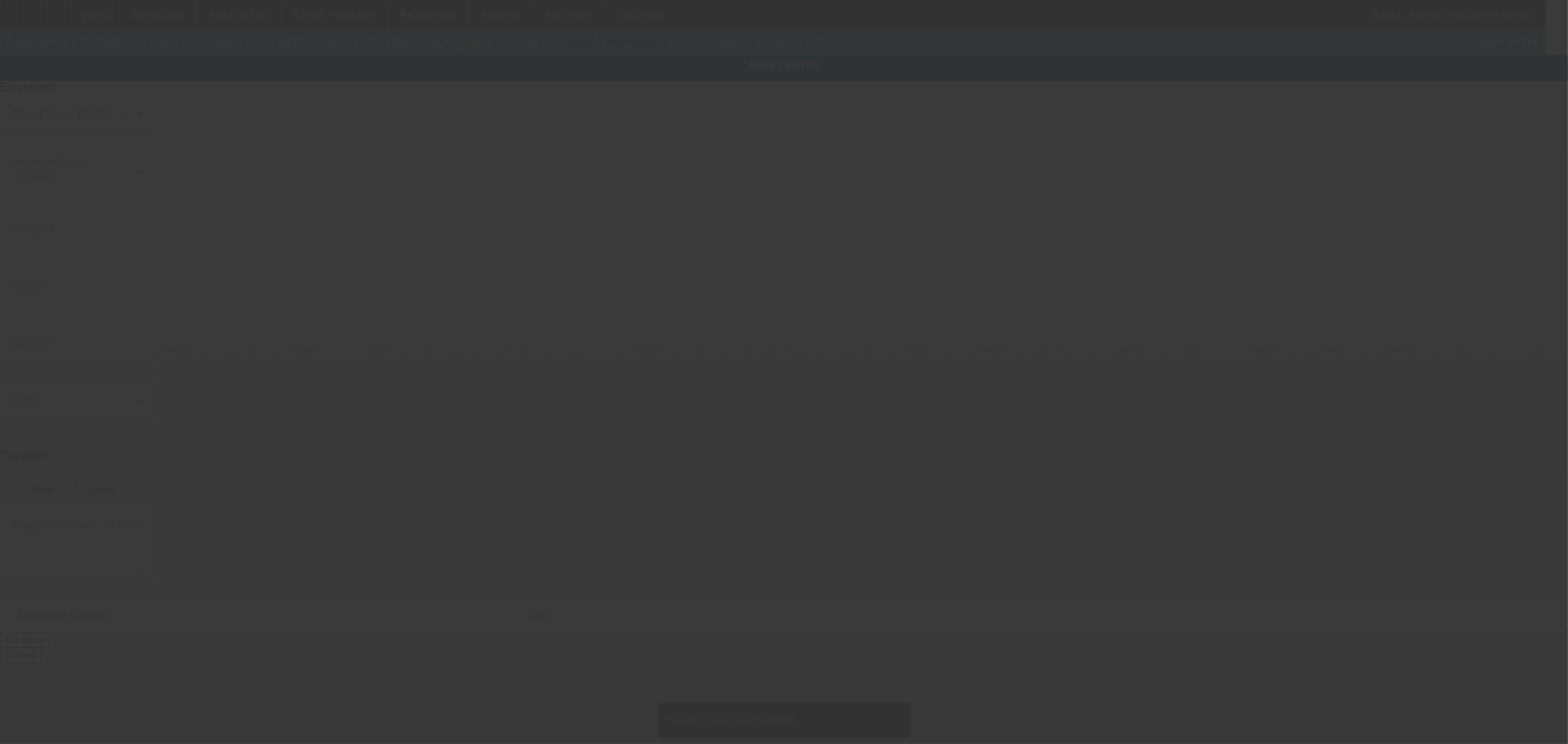
type input "2NP2MM6X2KM274845"
type input "Peterbilt"
type input "337"
radio input "true"
type input "6065 N Seminole Trl"
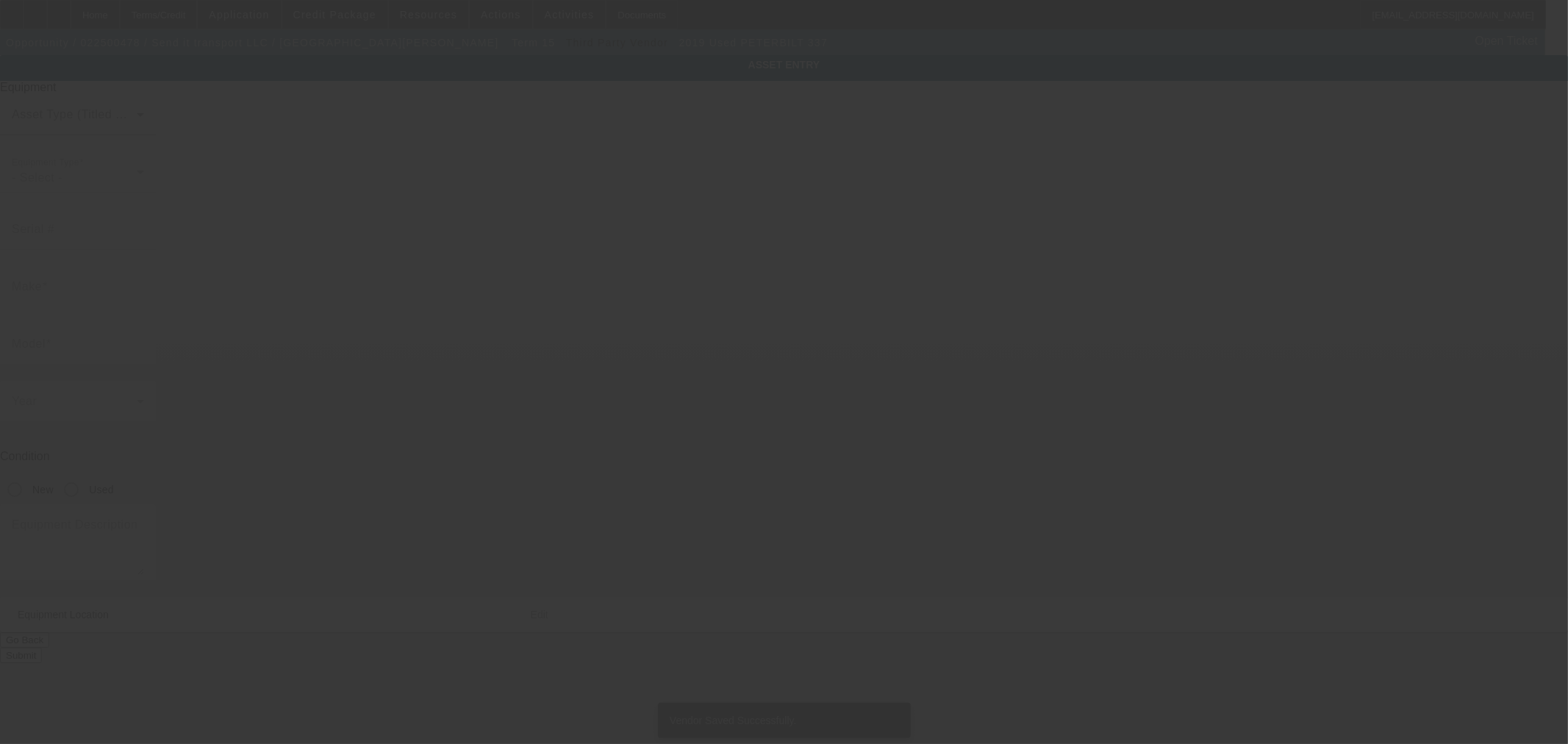
type input "Leon"
type input "22725"
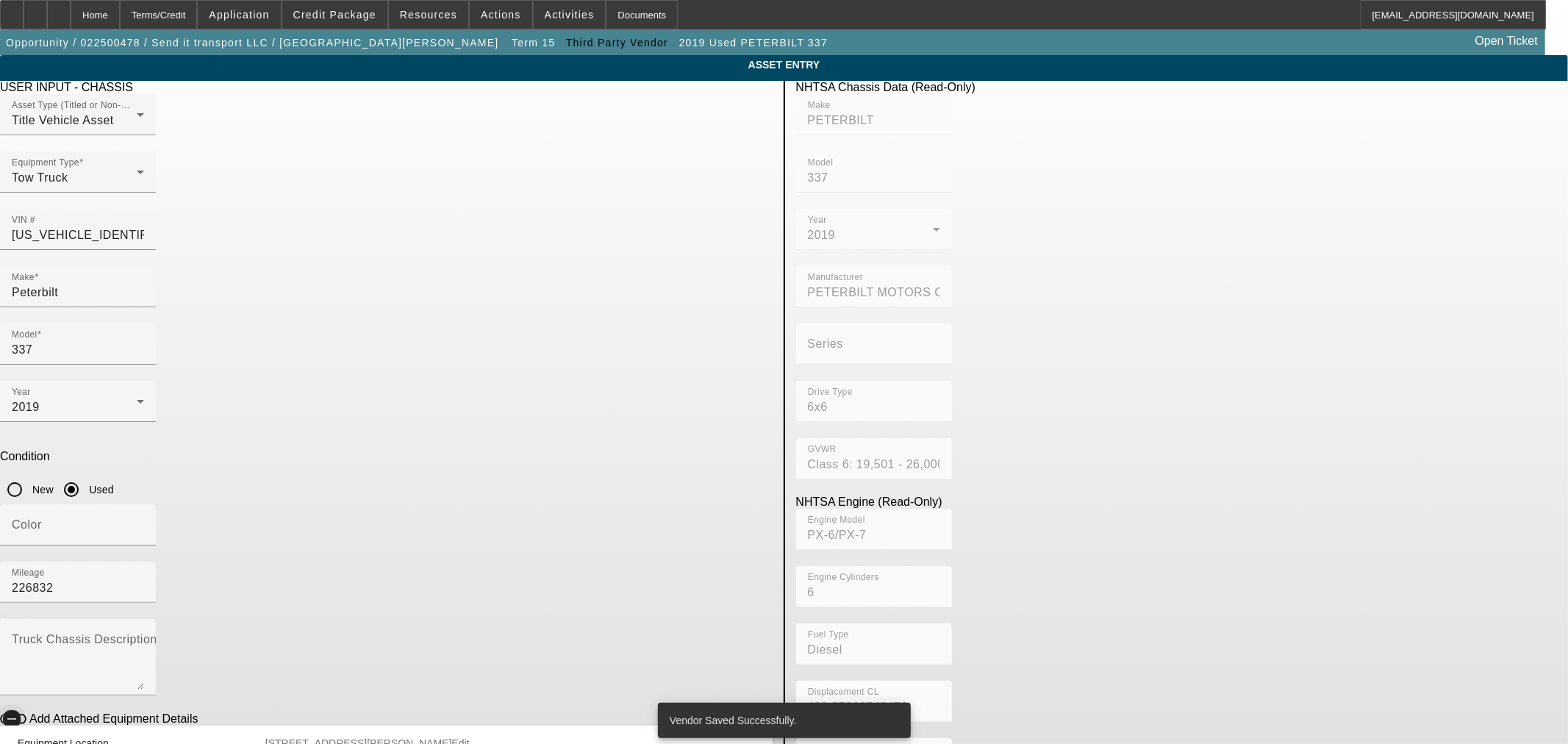
click at [16, 718] on icon "button" at bounding box center [12, 719] width 9 height 2
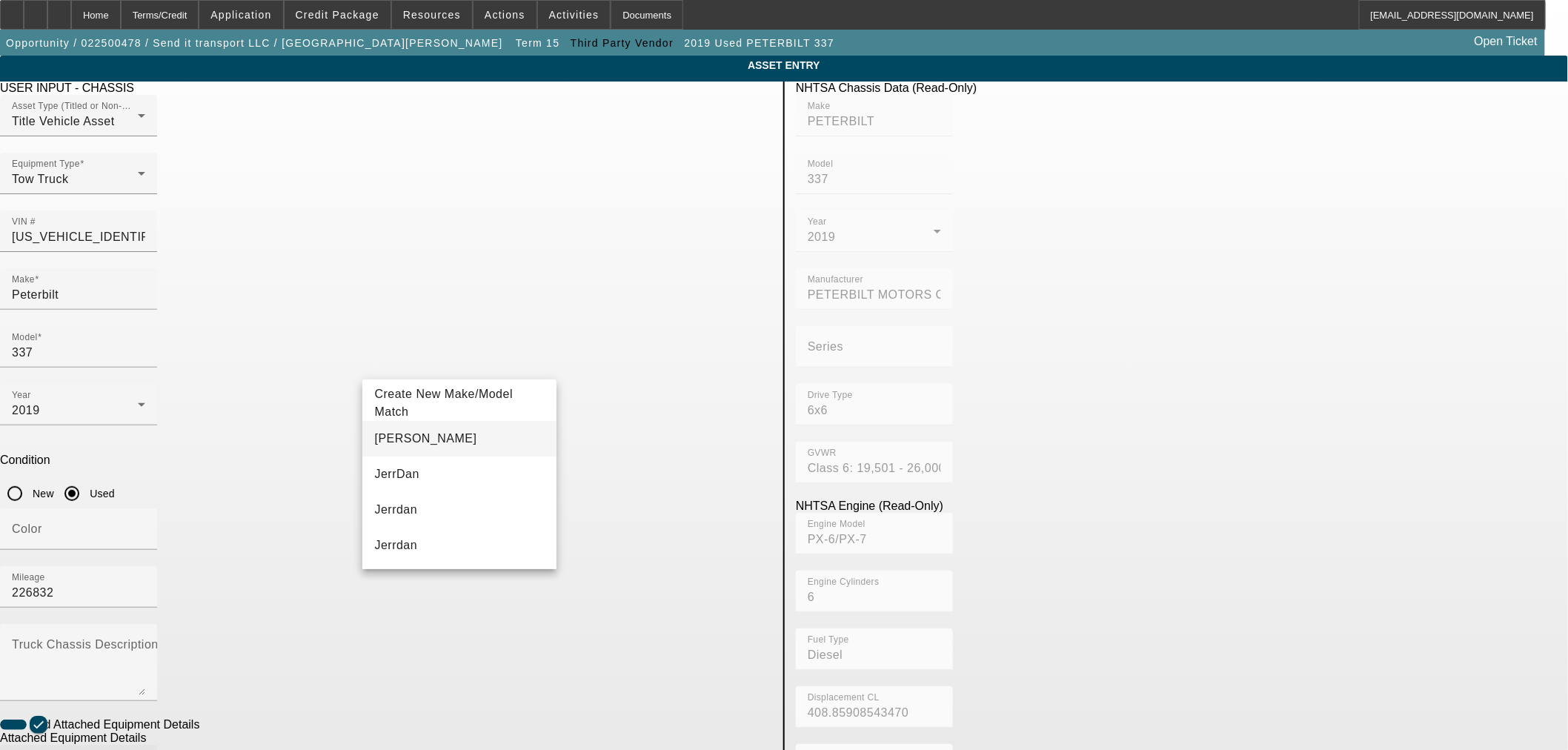
click at [449, 443] on mat-option "JERRDAN" at bounding box center [459, 438] width 193 height 36
type input "JERRDAN"
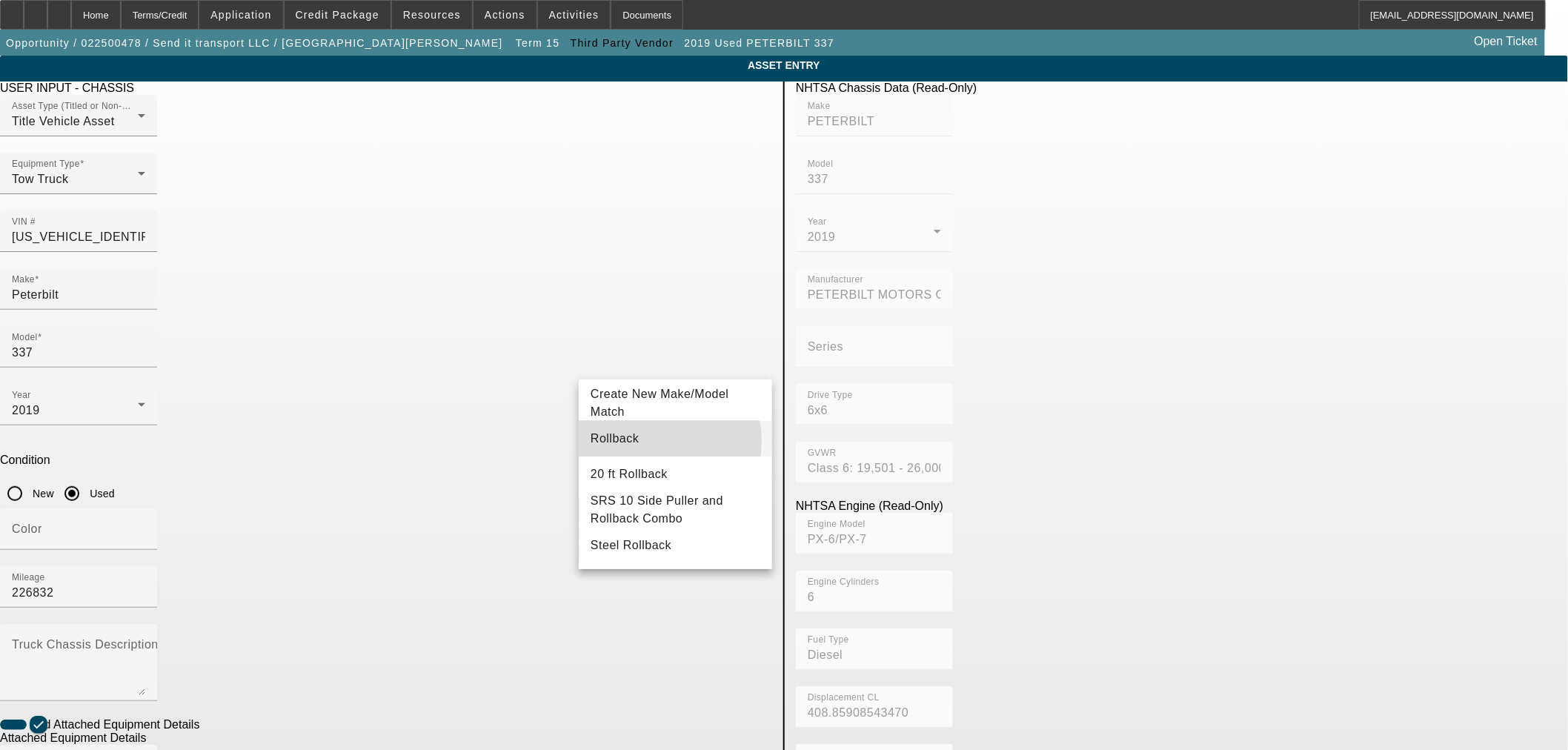
click at [659, 442] on mat-option "Rollback" at bounding box center [676, 438] width 193 height 36
type input "Rollback"
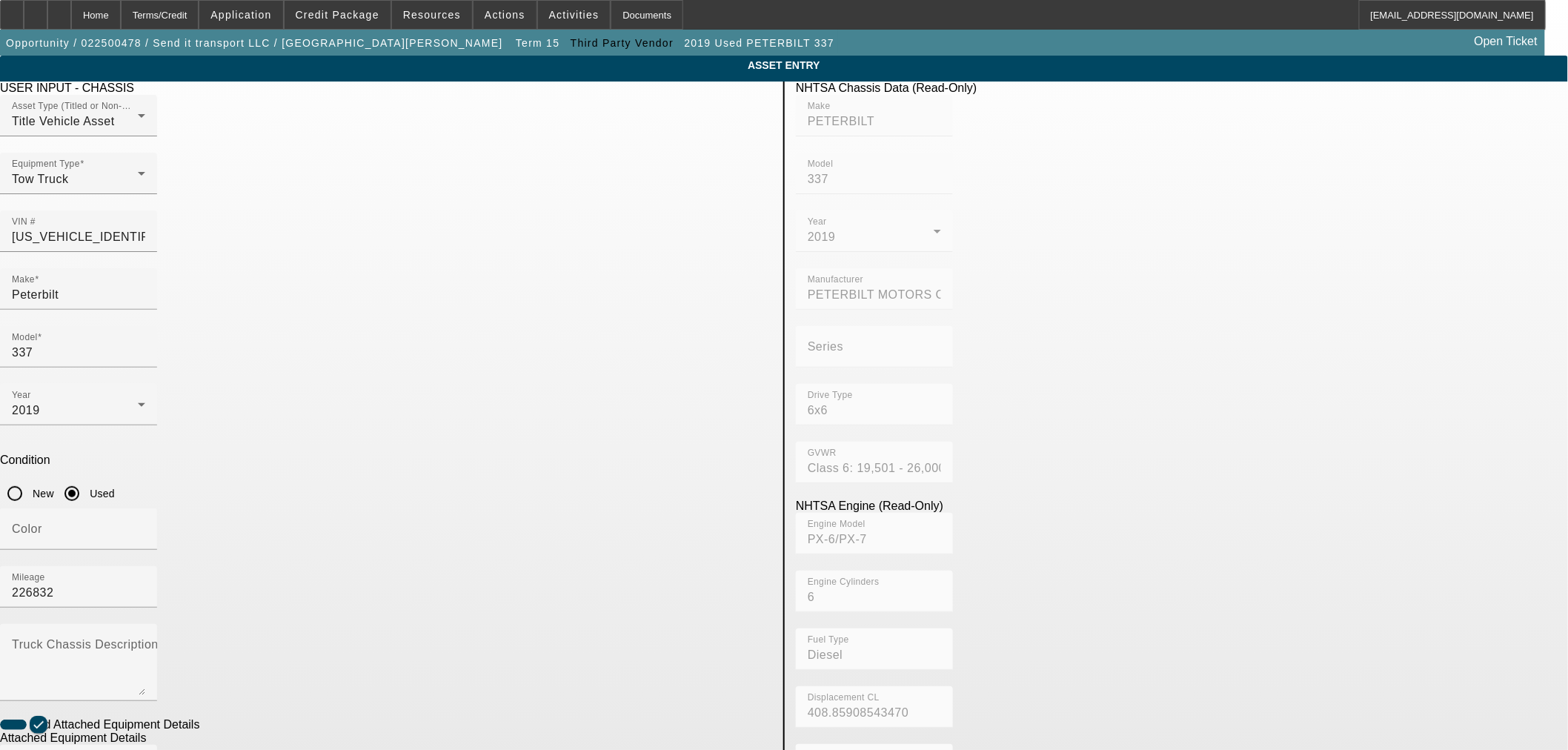
radio input "true"
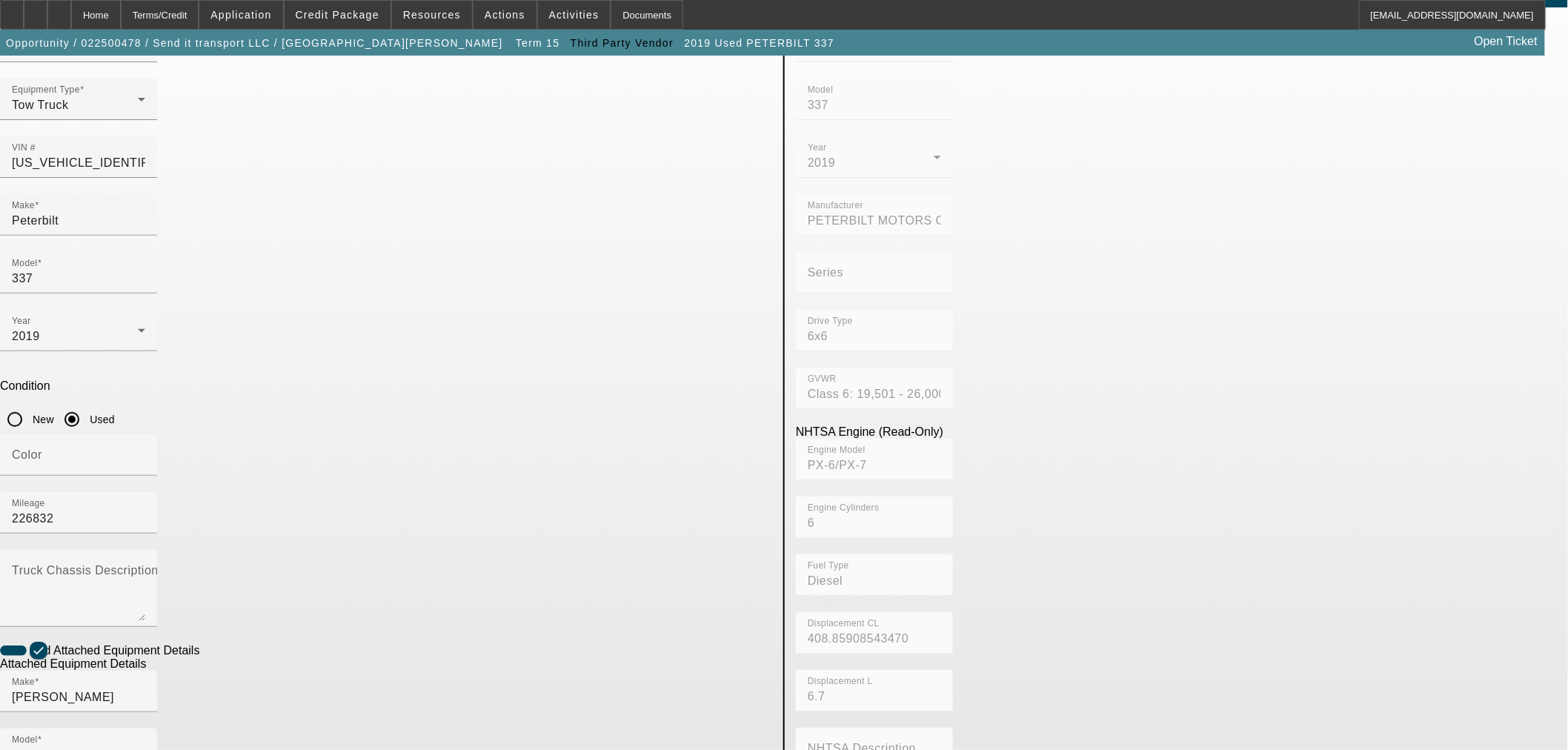
scroll to position [195, 0]
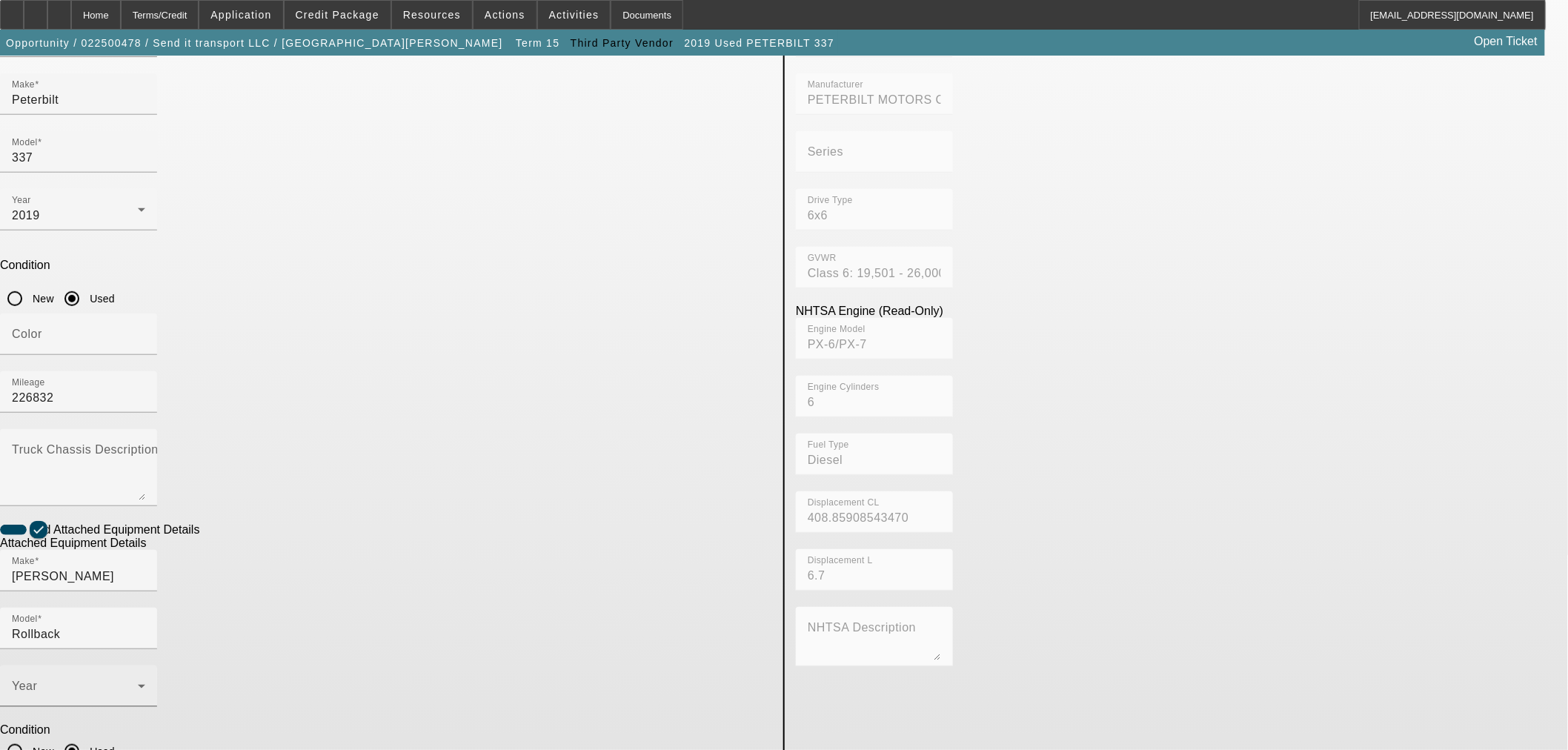
click at [138, 684] on span at bounding box center [75, 693] width 126 height 17
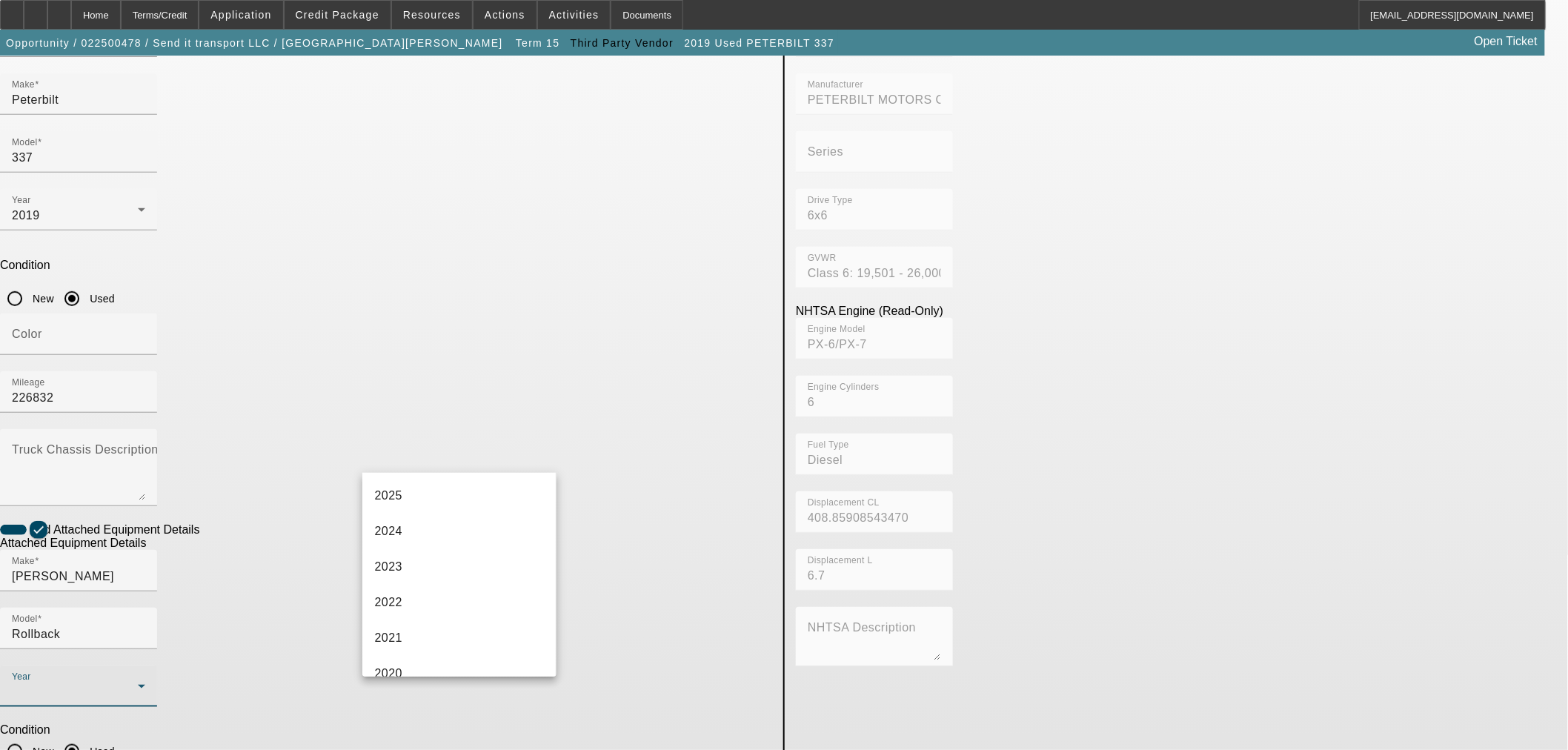
scroll to position [247, 0]
click at [445, 564] on mat-option "2019" at bounding box center [459, 570] width 193 height 36
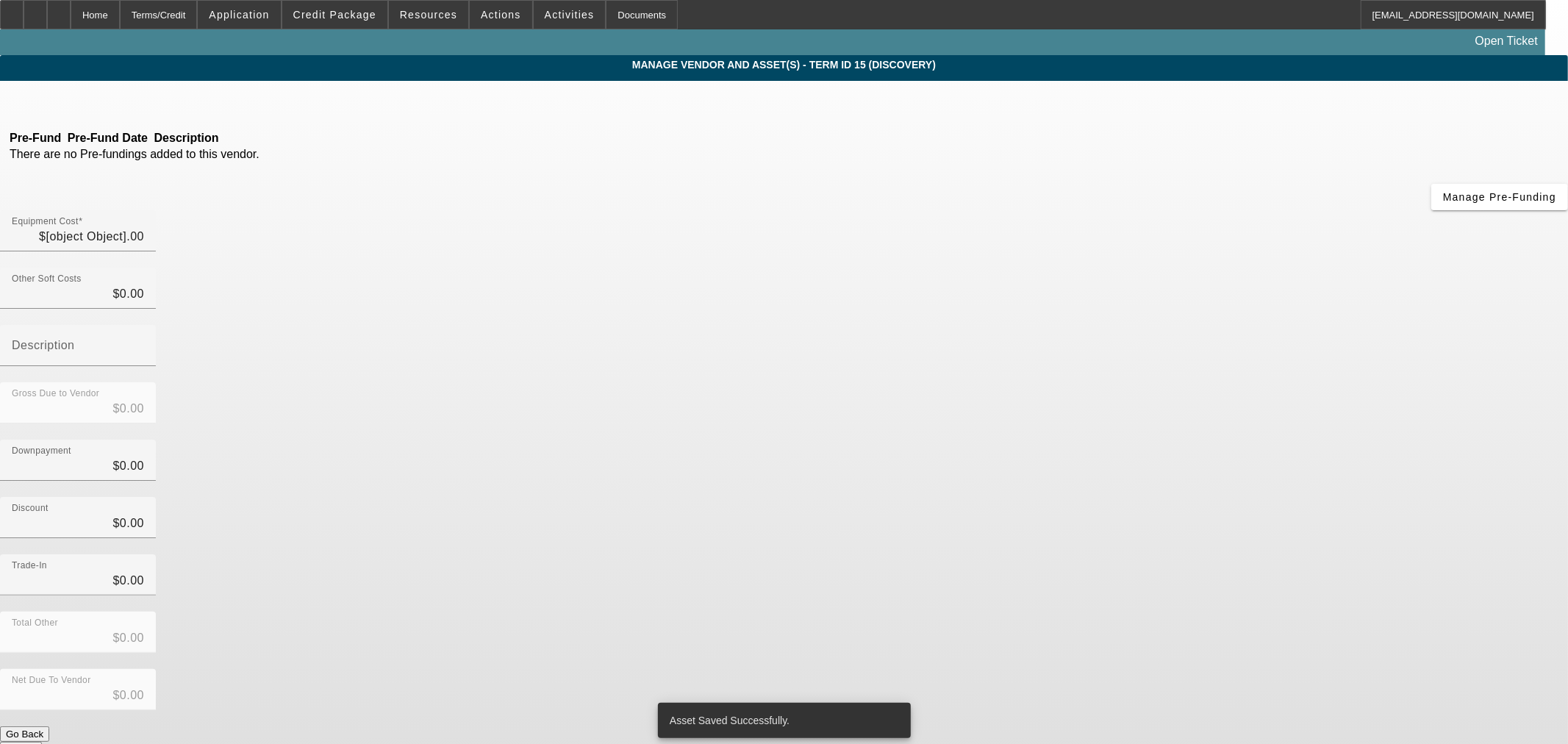
type input "$65,000.00"
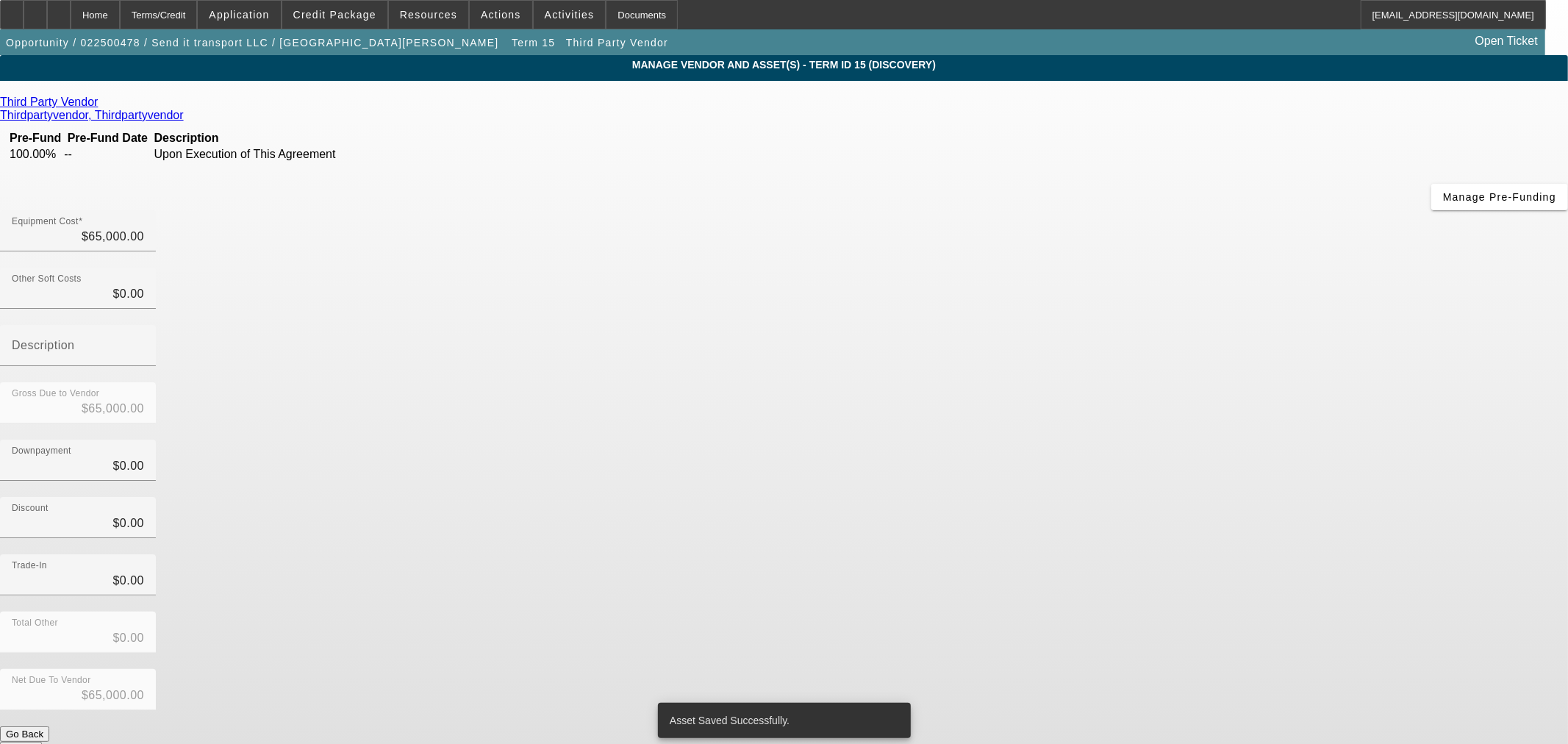
drag, startPoint x: 134, startPoint y: 24, endPoint x: 140, endPoint y: 74, distance: 50.4
click at [120, 23] on div "Home" at bounding box center [95, 15] width 49 height 29
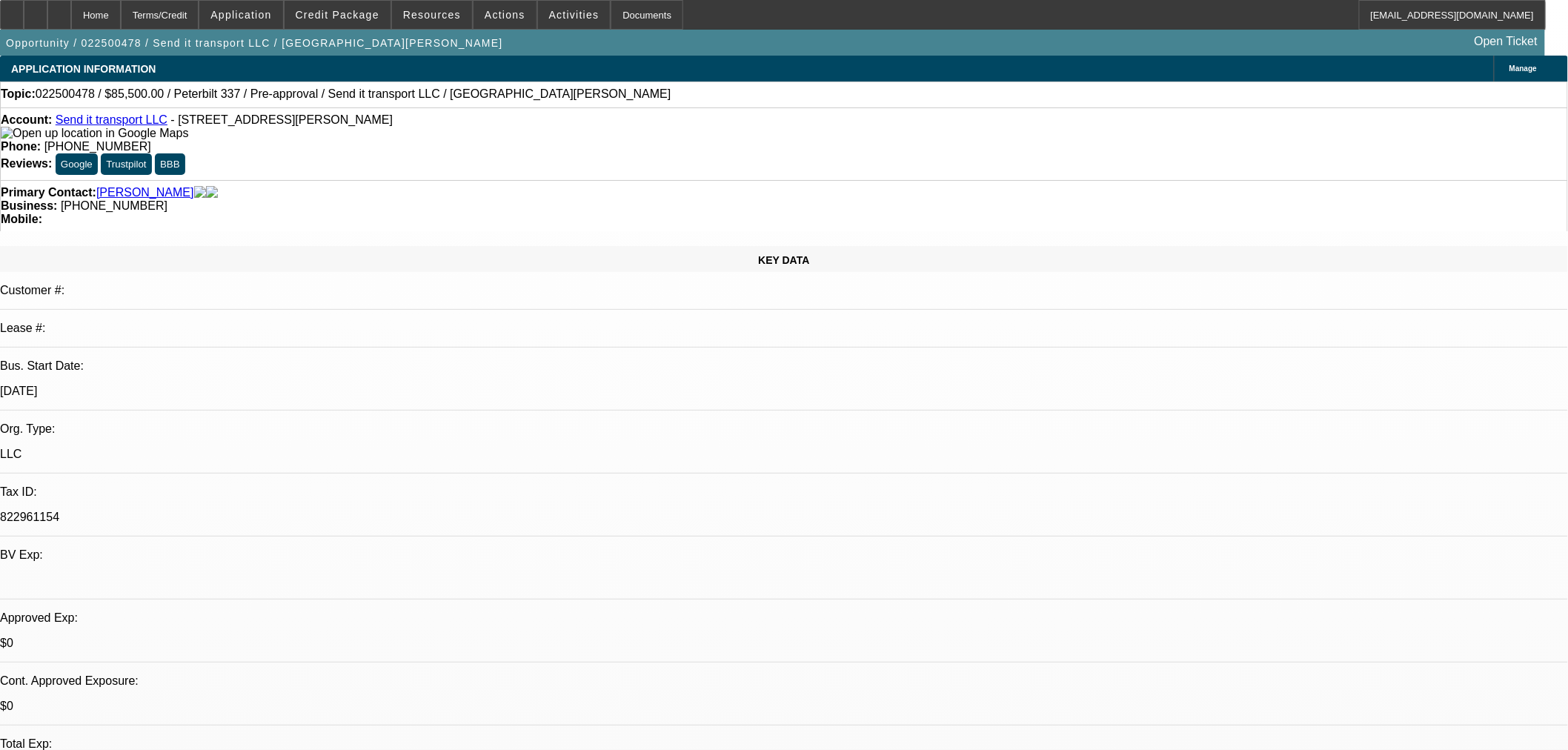
select select "0"
select select "6"
select select "0"
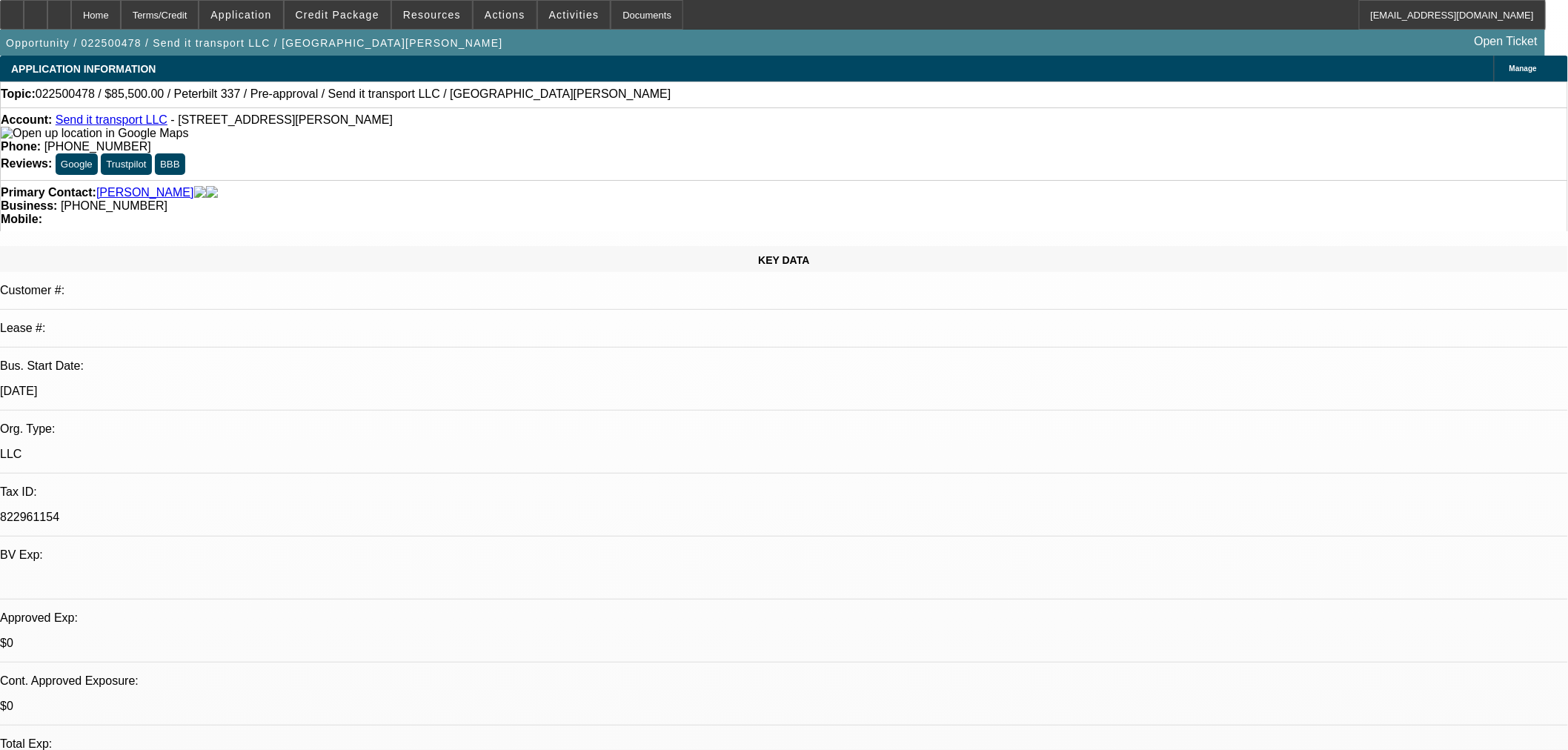
select select "0"
select select "6"
select select "0"
select select "2"
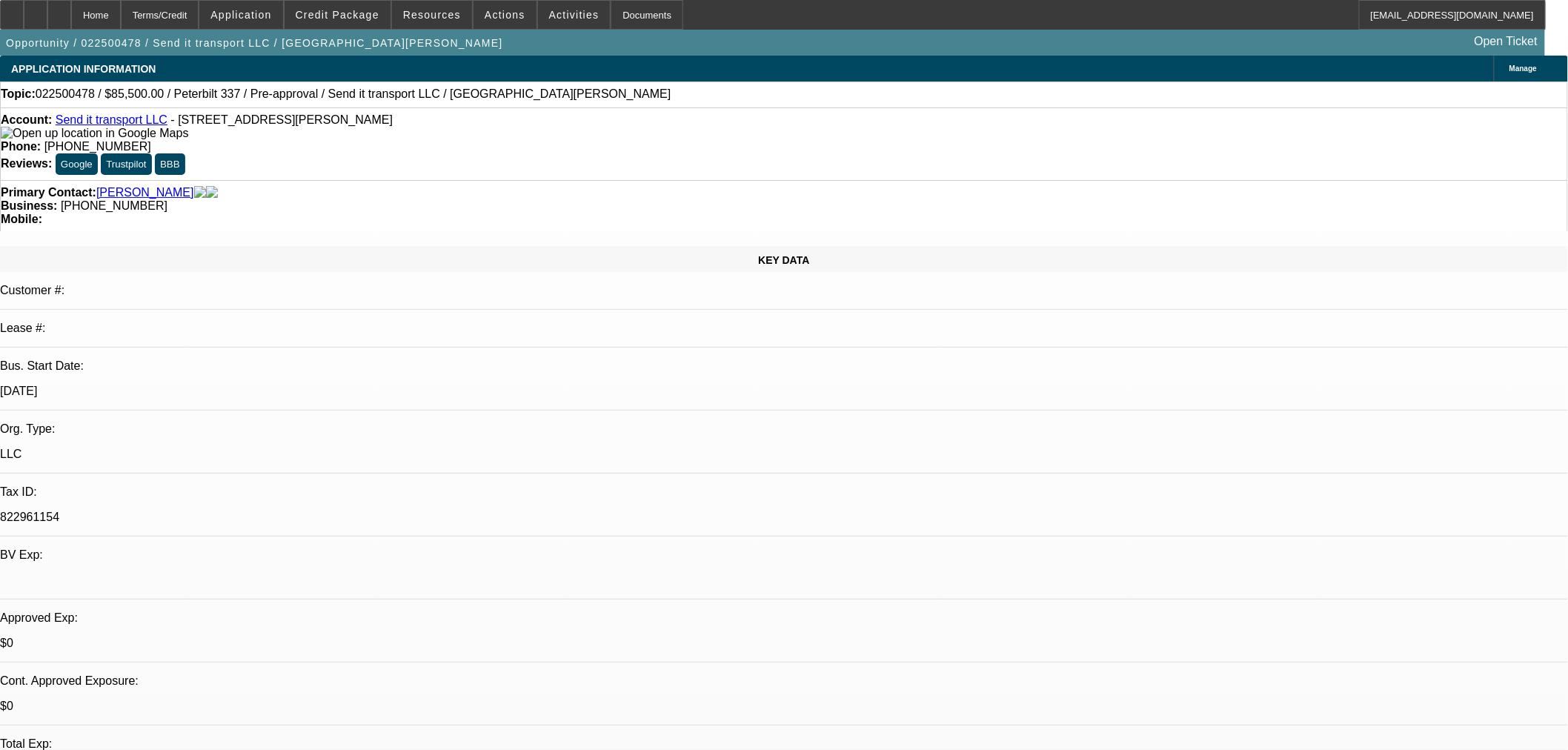
select select "0"
select select "6"
select select "0"
select select "2"
select select "0"
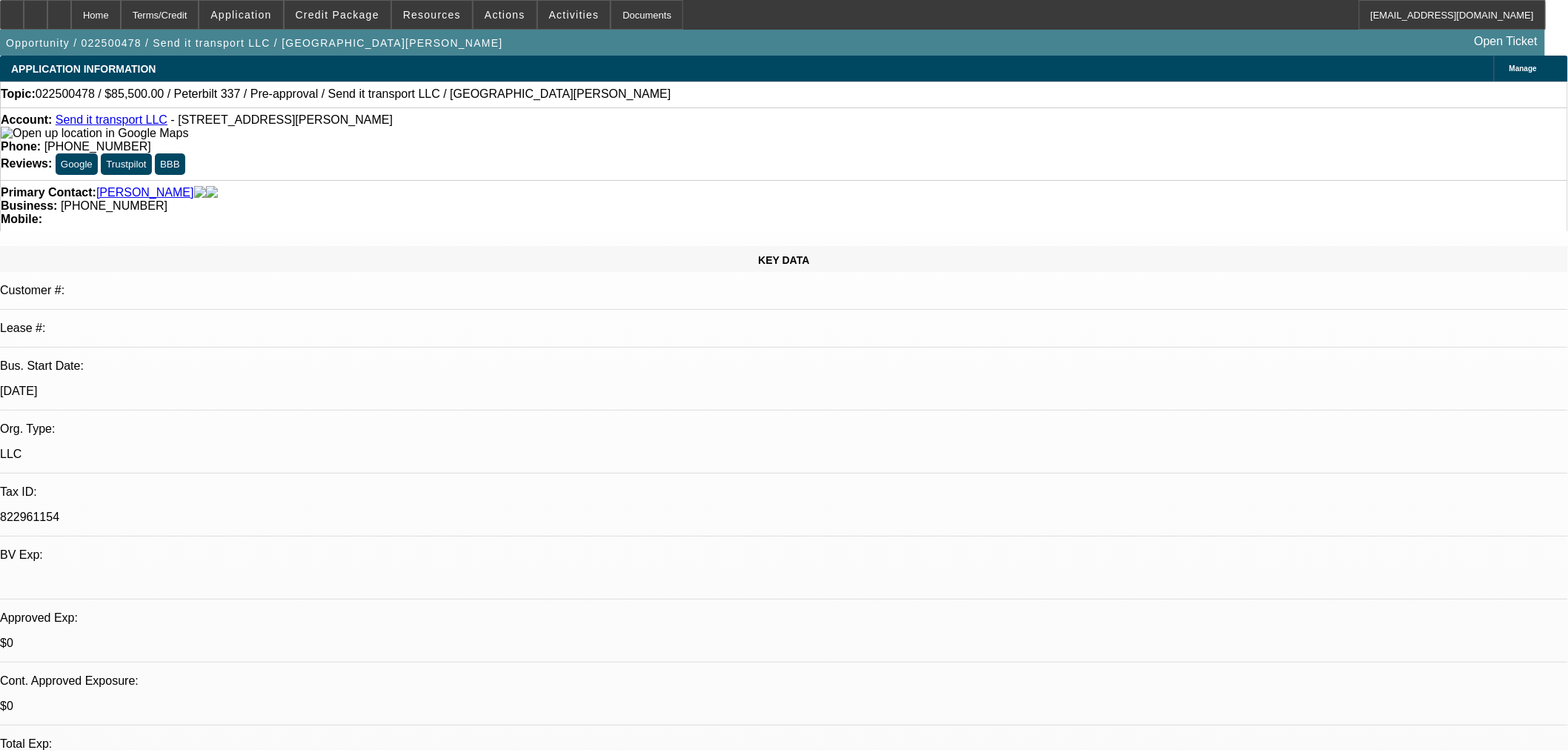
select select "6"
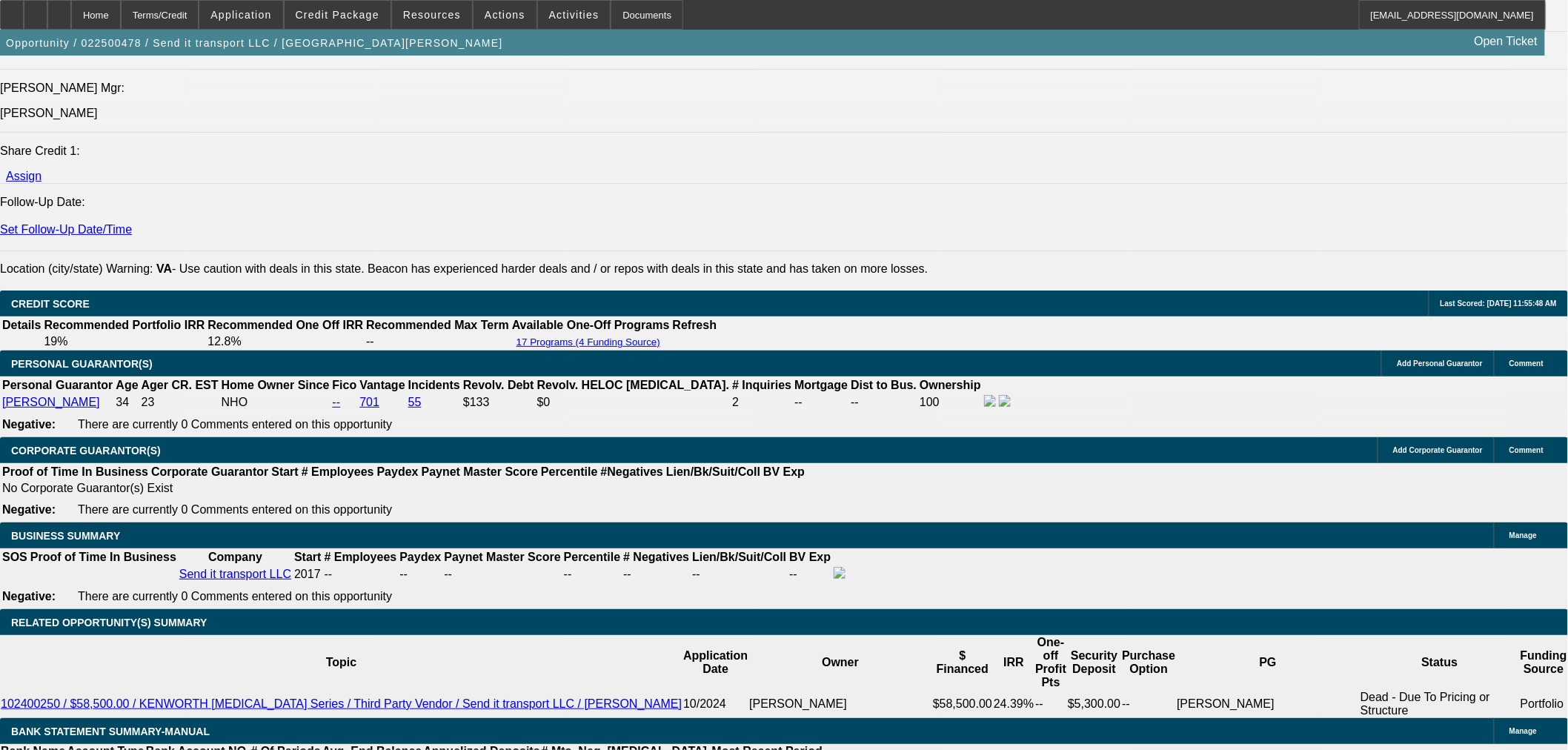
scroll to position [1976, 0]
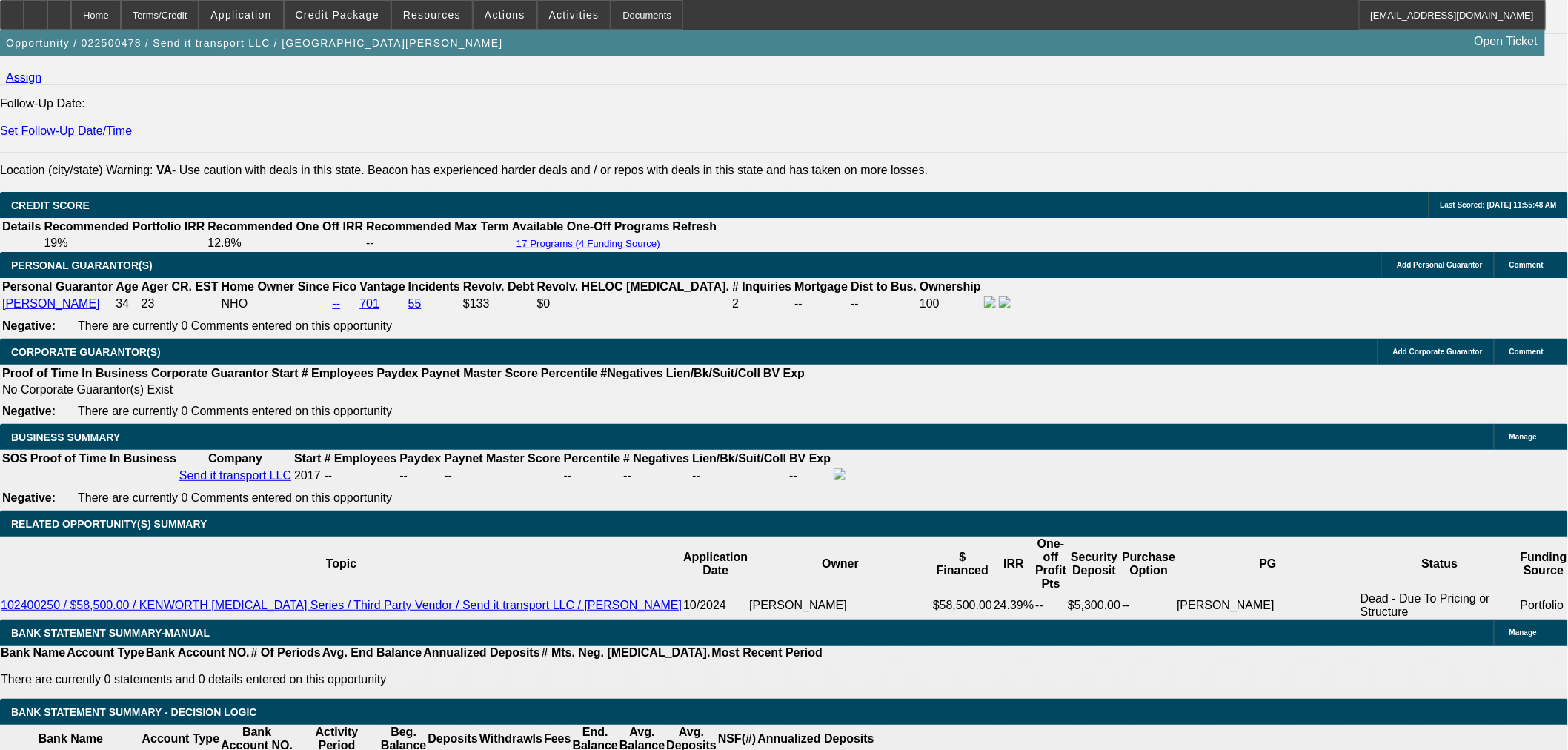
drag, startPoint x: 311, startPoint y: 440, endPoint x: 346, endPoint y: 438, distance: 35.1
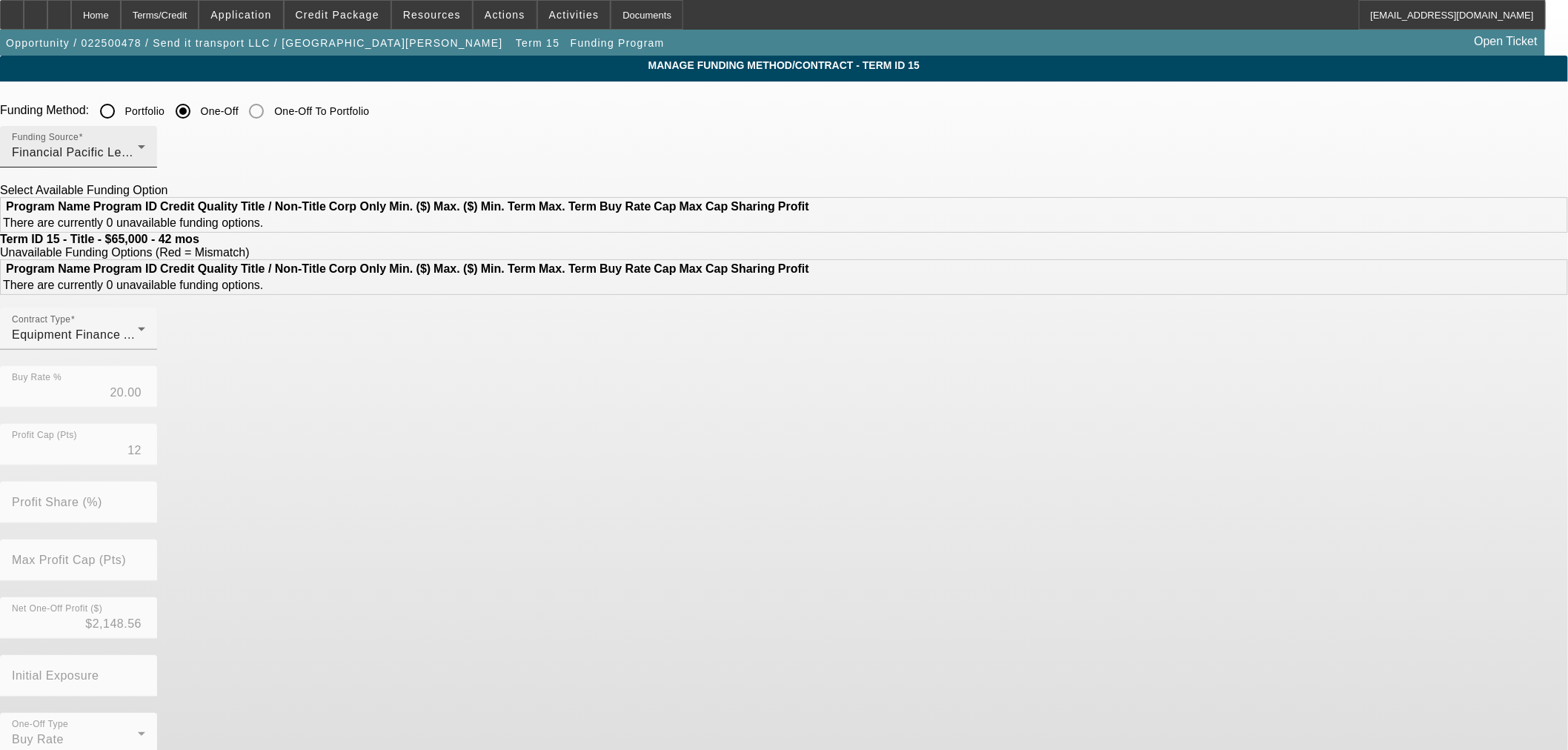
click at [179, 151] on span "Financial Pacific Leasing, Inc." at bounding box center [96, 152] width 167 height 12
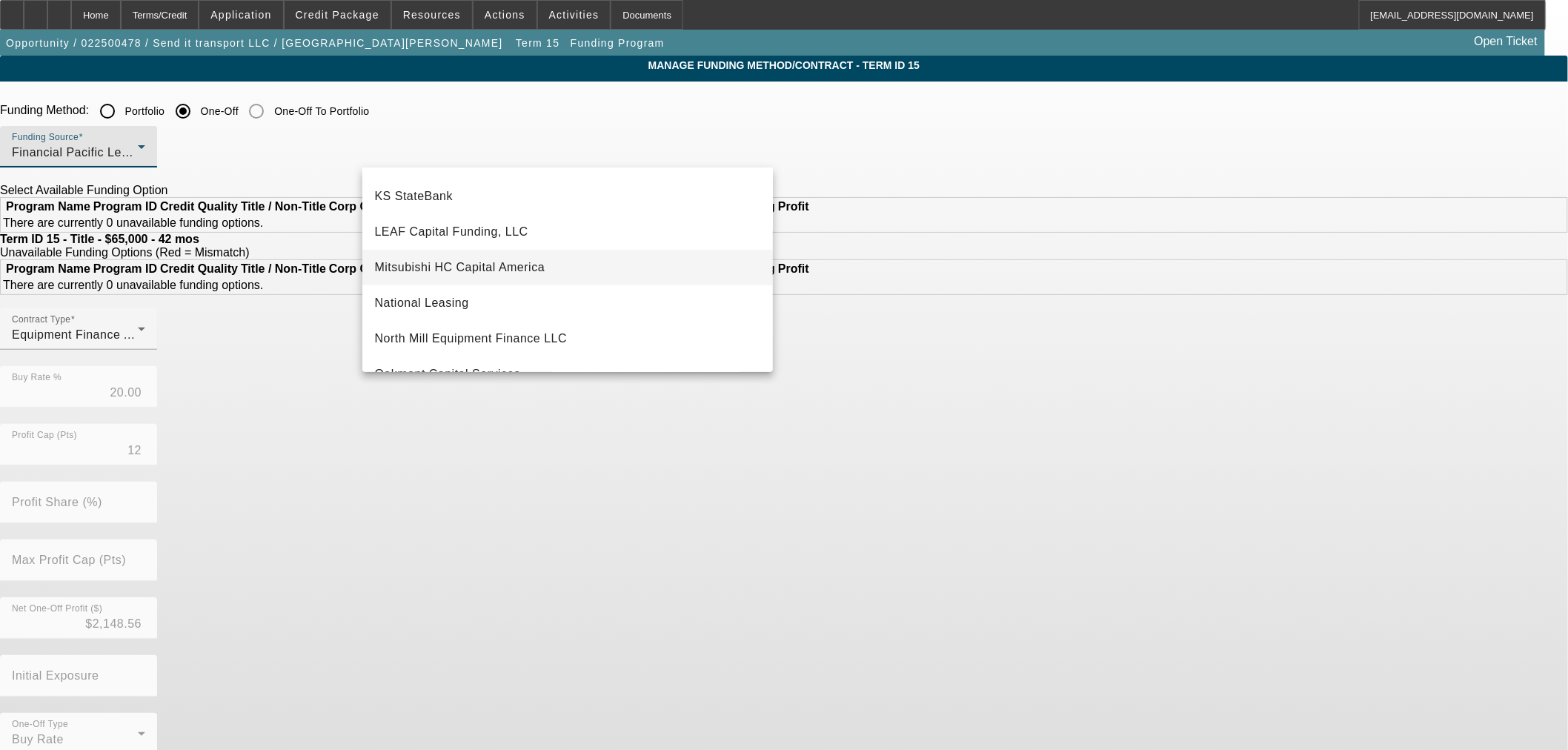
scroll to position [345, 0]
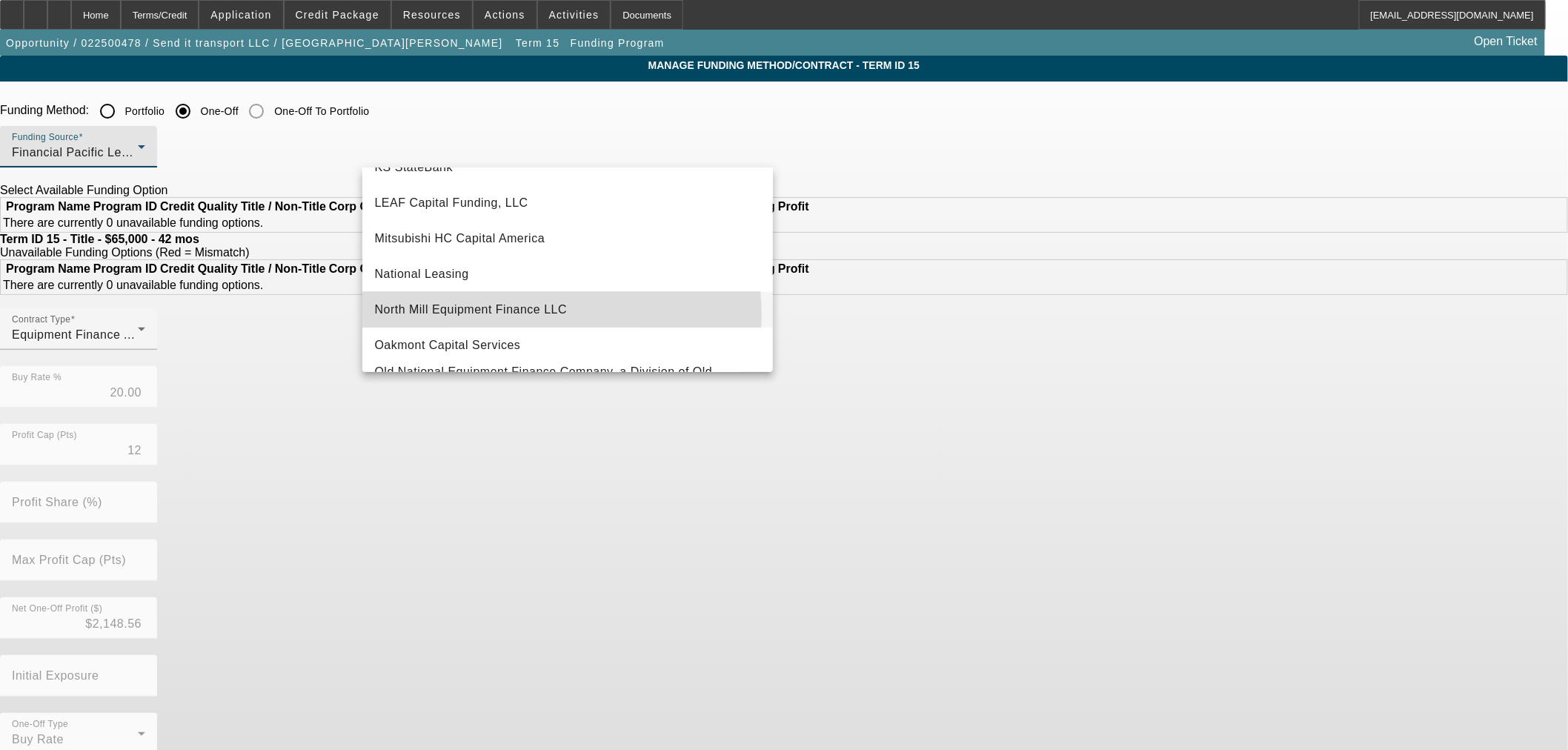
click at [511, 315] on span "North Mill Equipment Finance LLC" at bounding box center [470, 309] width 192 height 17
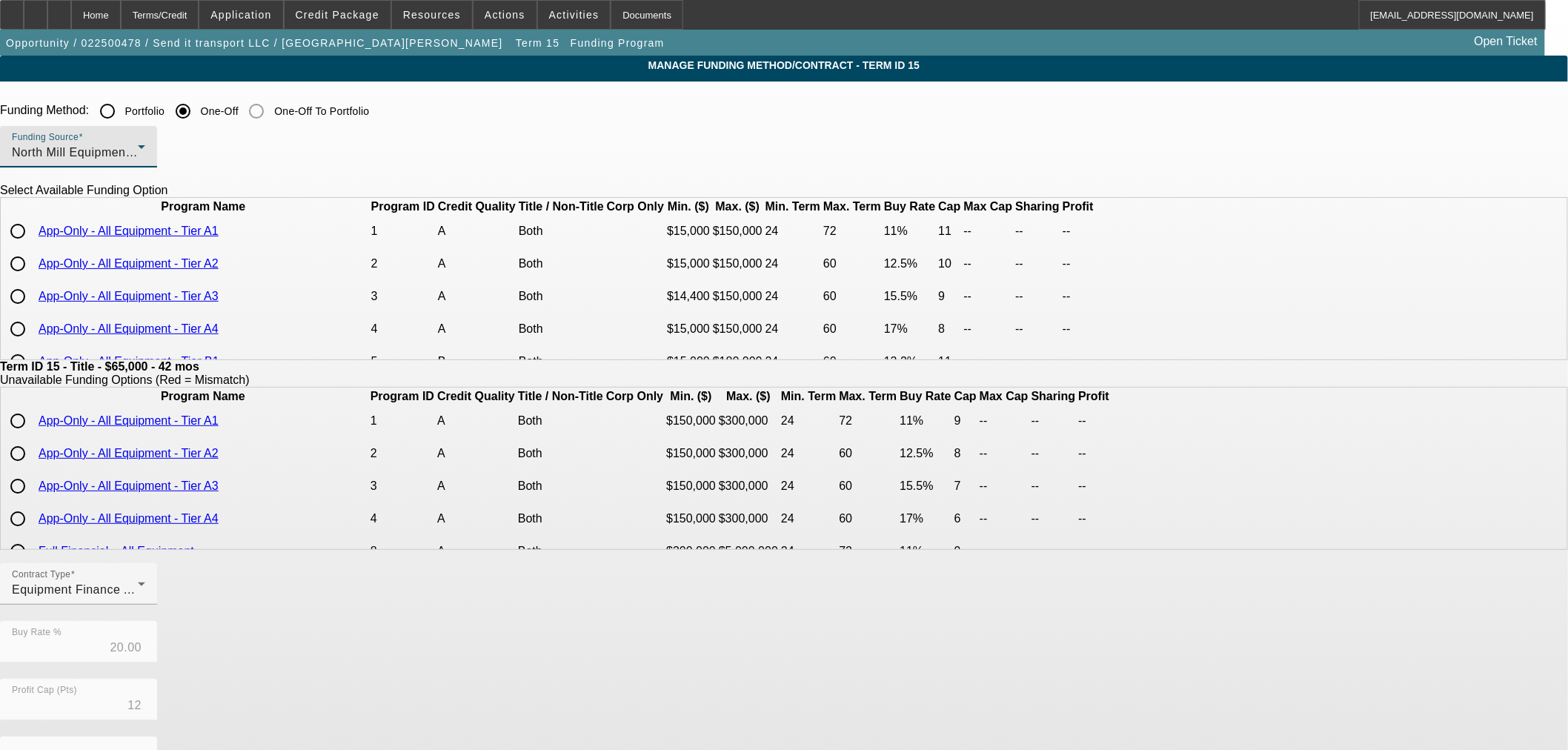
click at [32, 247] on input "radio" at bounding box center [17, 231] width 30 height 30
radio input "true"
type input "11.00"
type input "11"
click at [121, 15] on div "Home" at bounding box center [96, 15] width 50 height 30
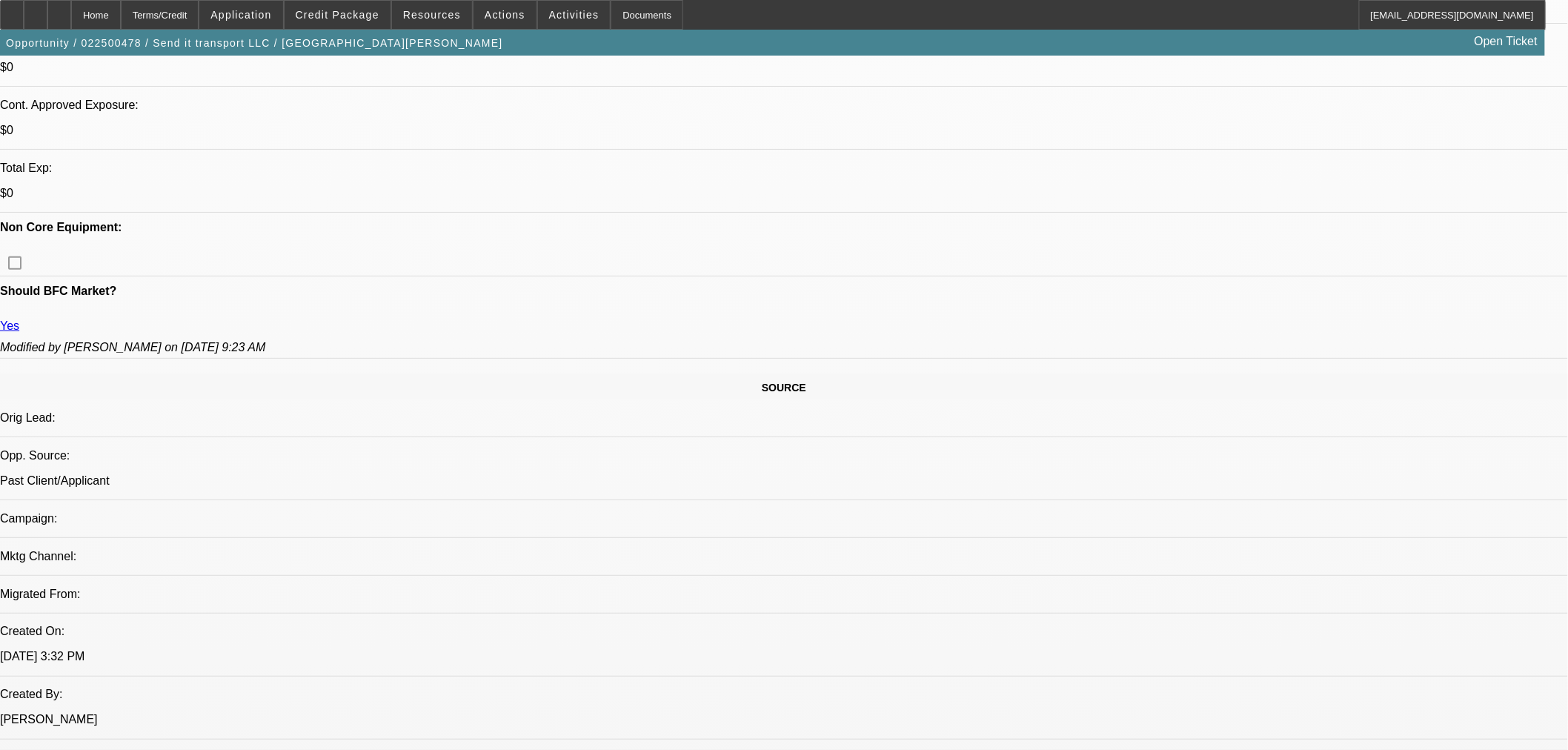
select select "0"
select select "6"
select select "0"
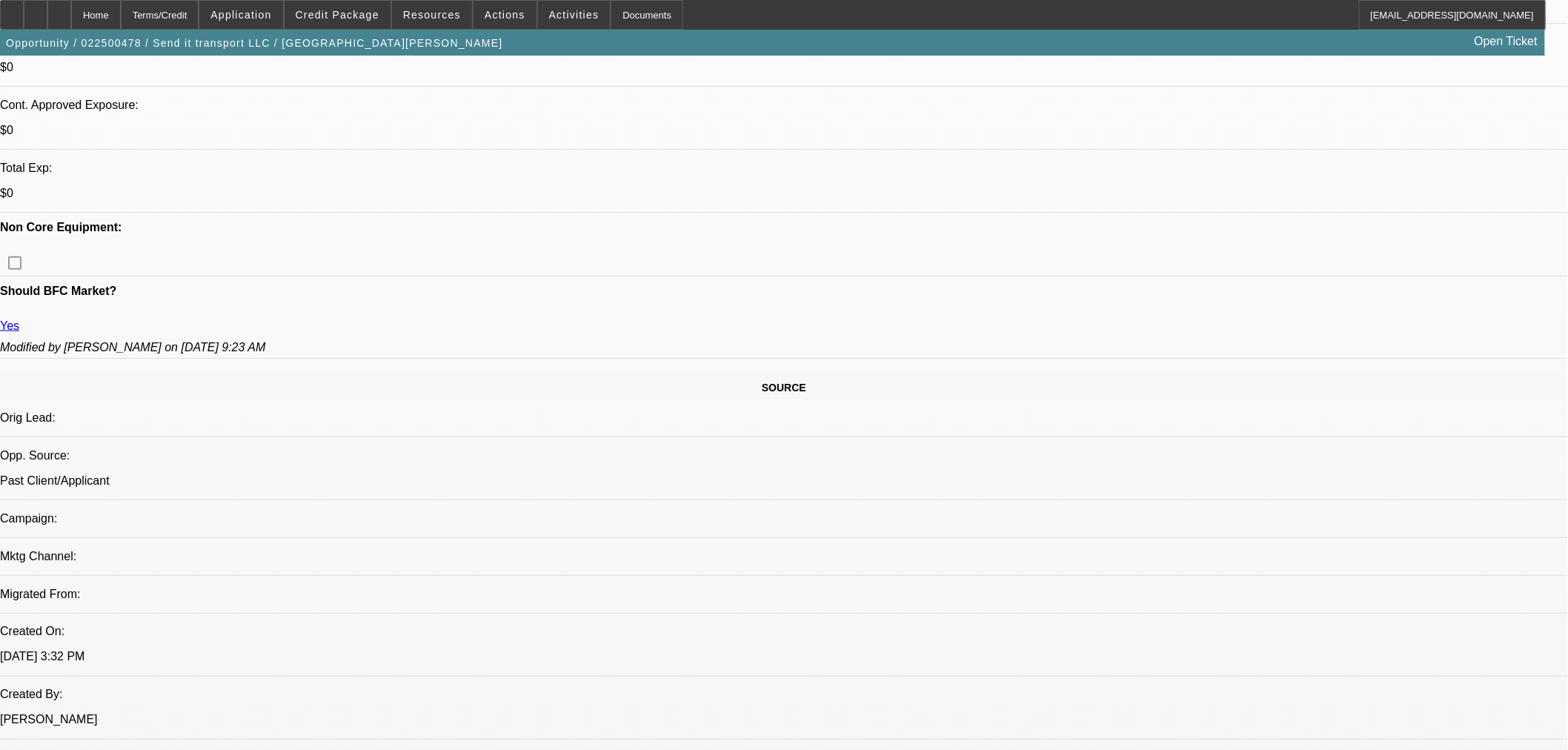
select select "0"
select select "6"
select select "0"
select select "2"
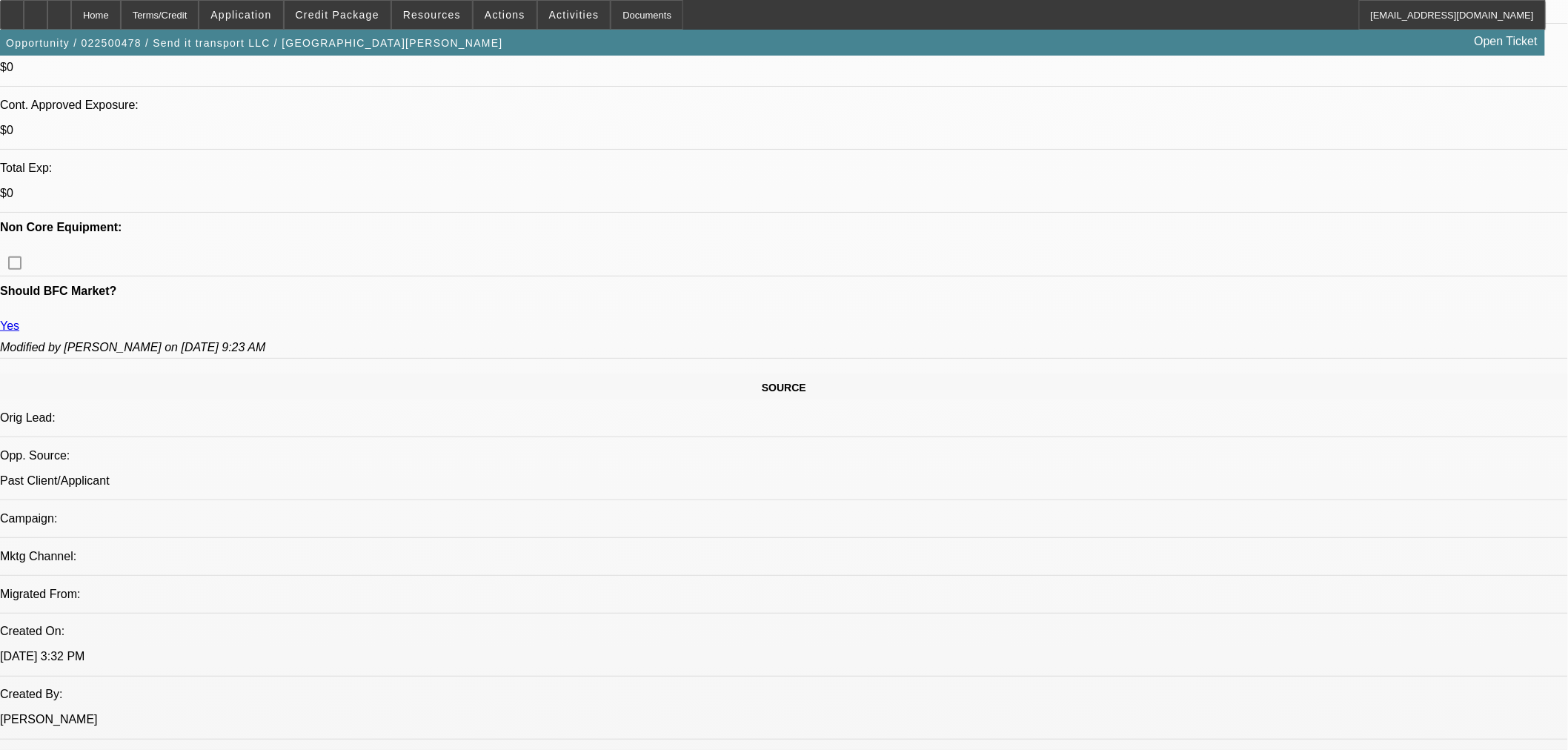
select select "0"
select select "6"
select select "0"
select select "2"
select select "0"
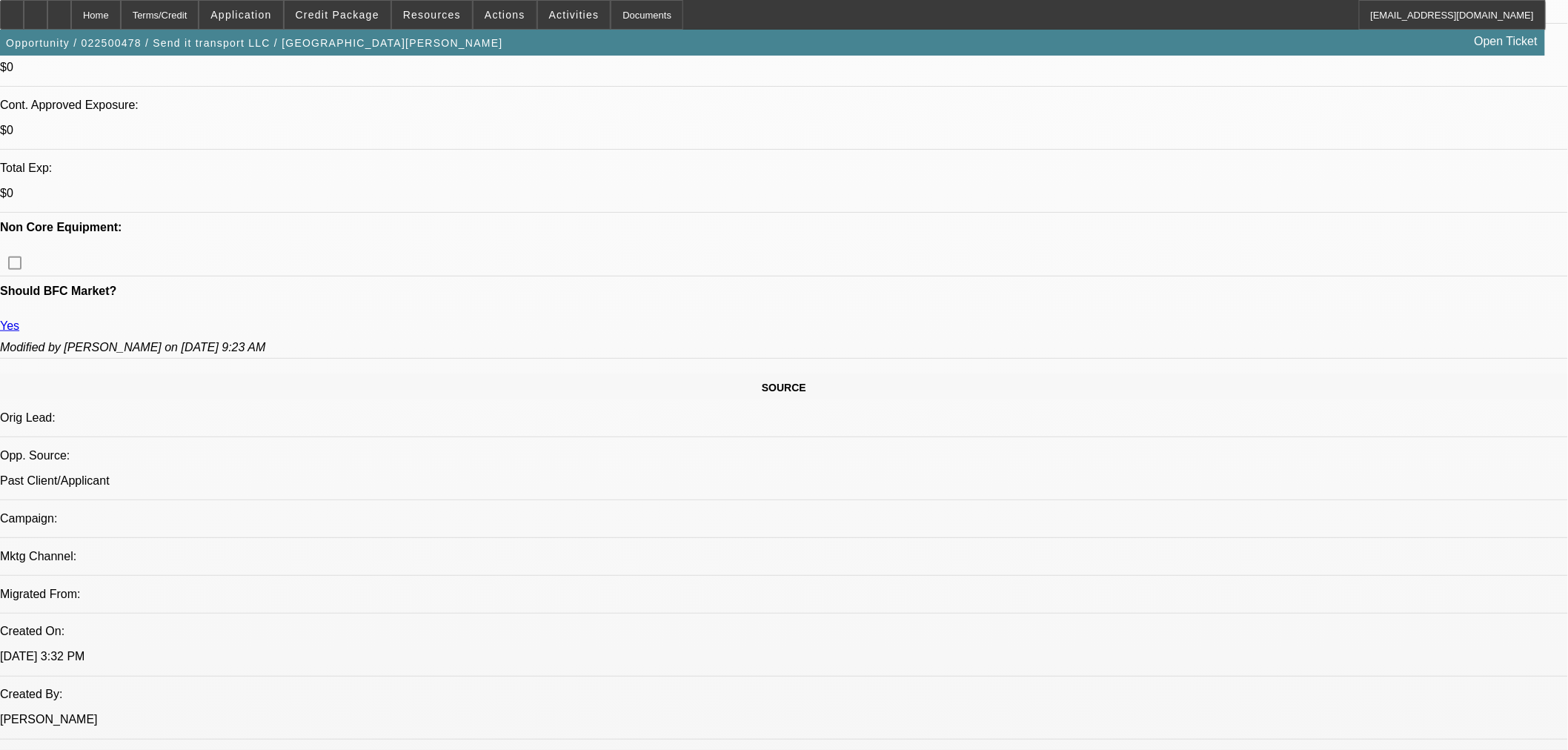
select select "6"
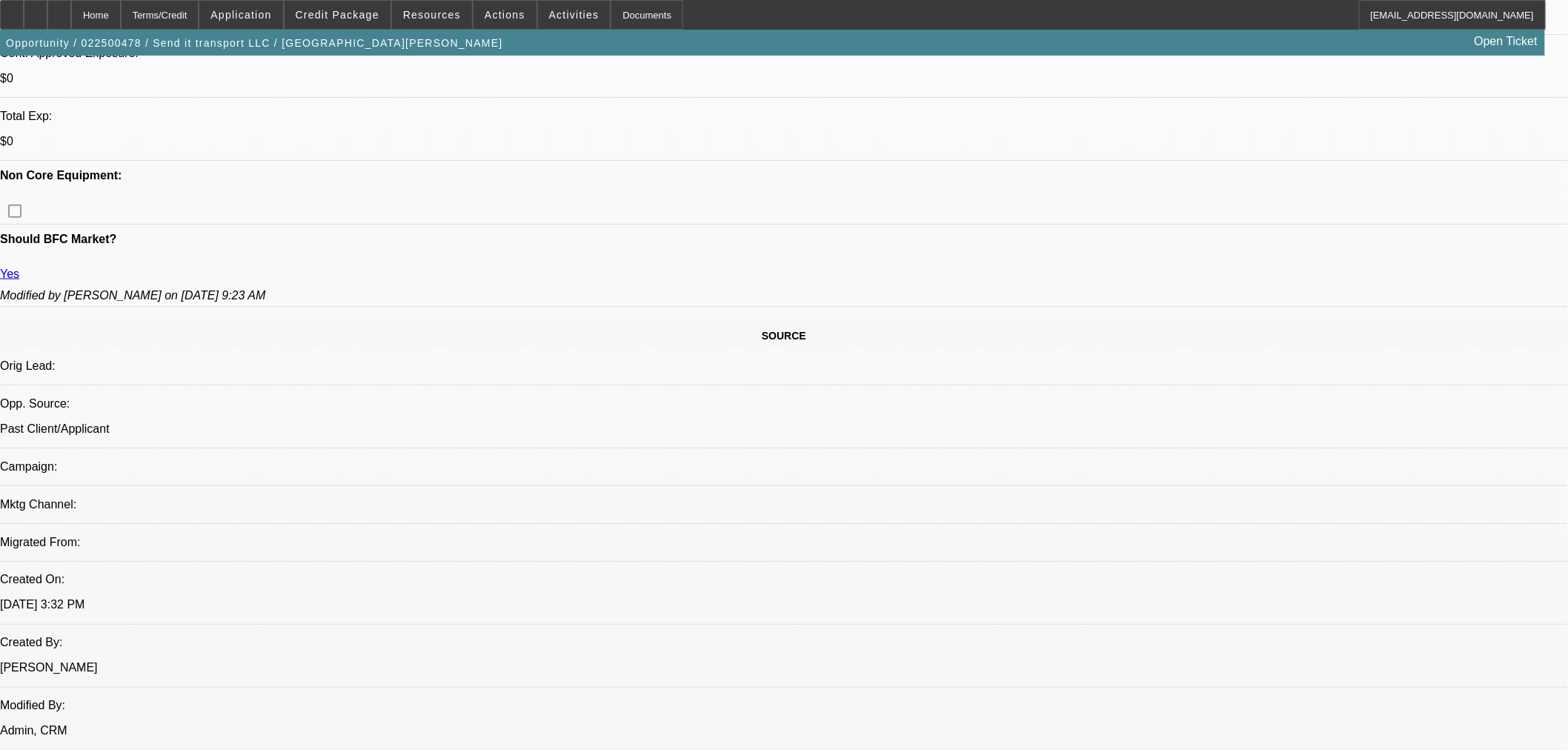
scroll to position [82, 0]
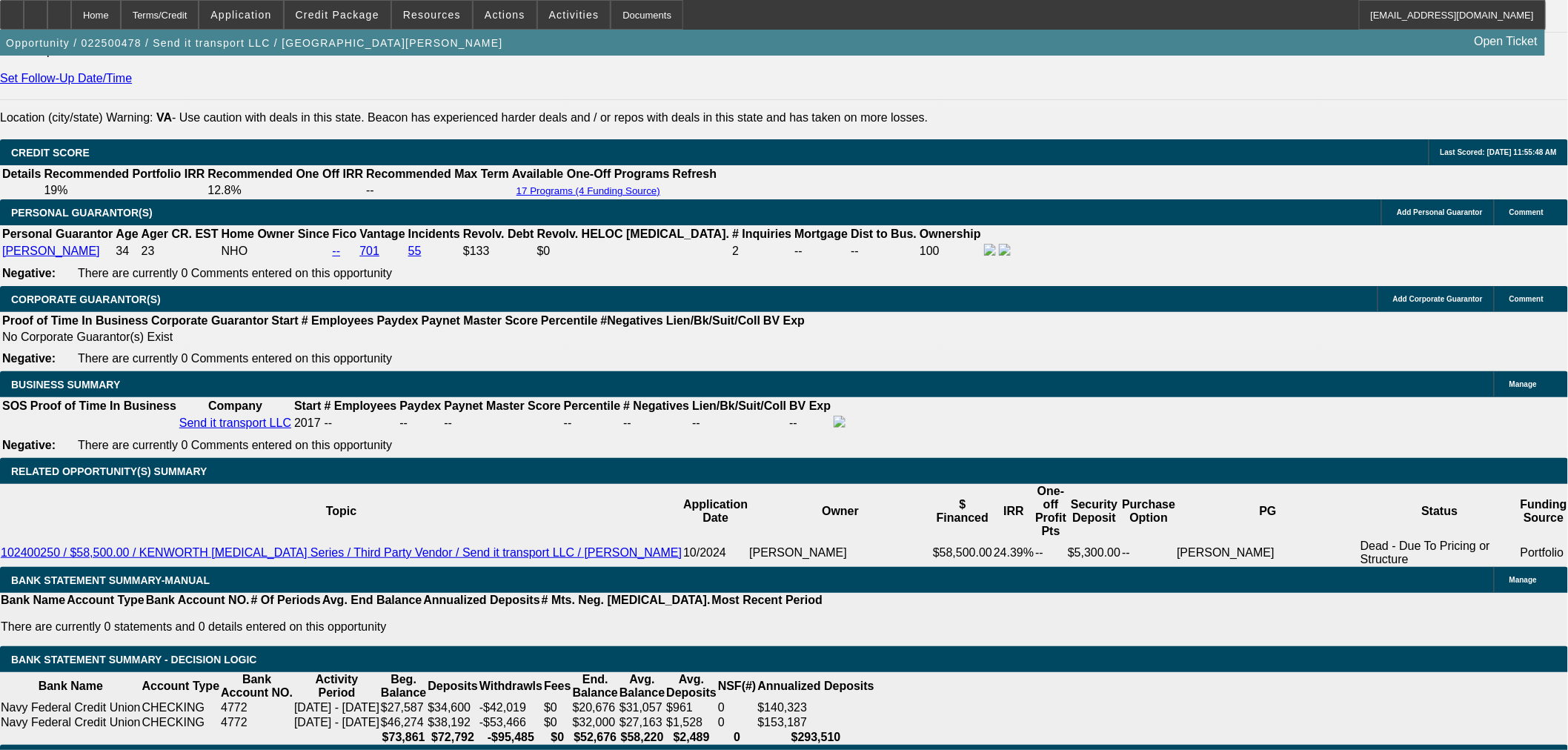
scroll to position [2028, 0]
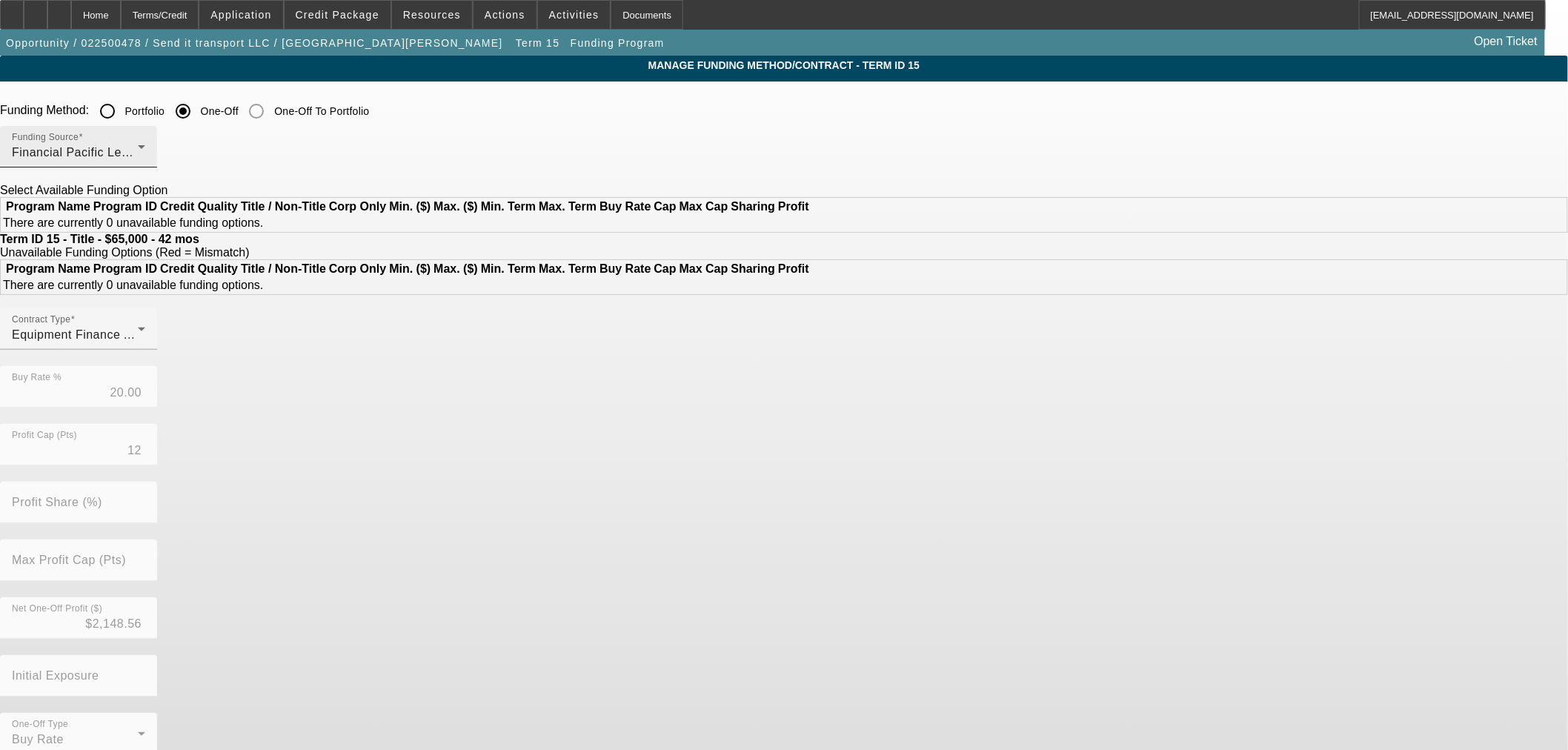
click at [138, 144] on div "Financial Pacific Leasing, Inc." at bounding box center [75, 152] width 126 height 17
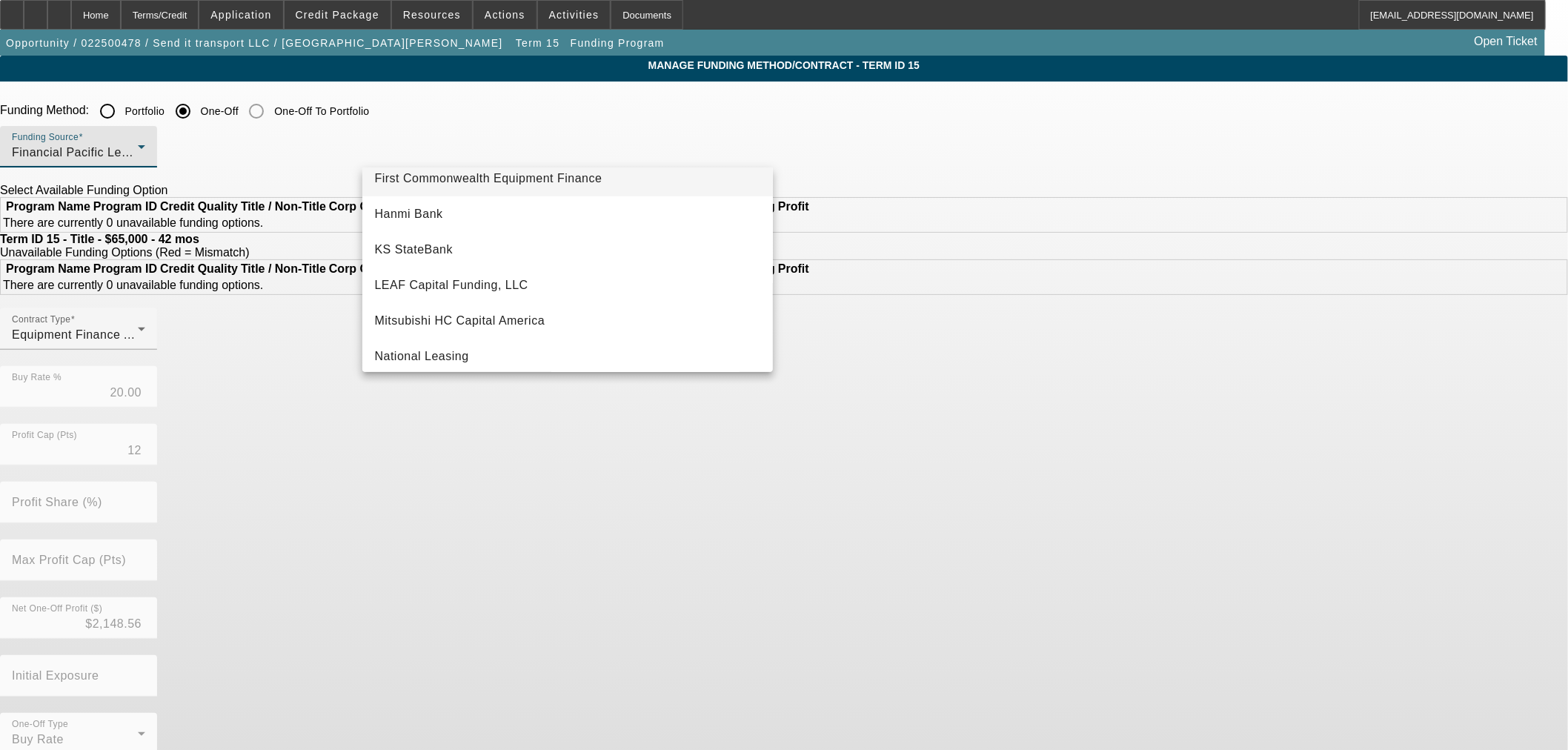
scroll to position [345, 0]
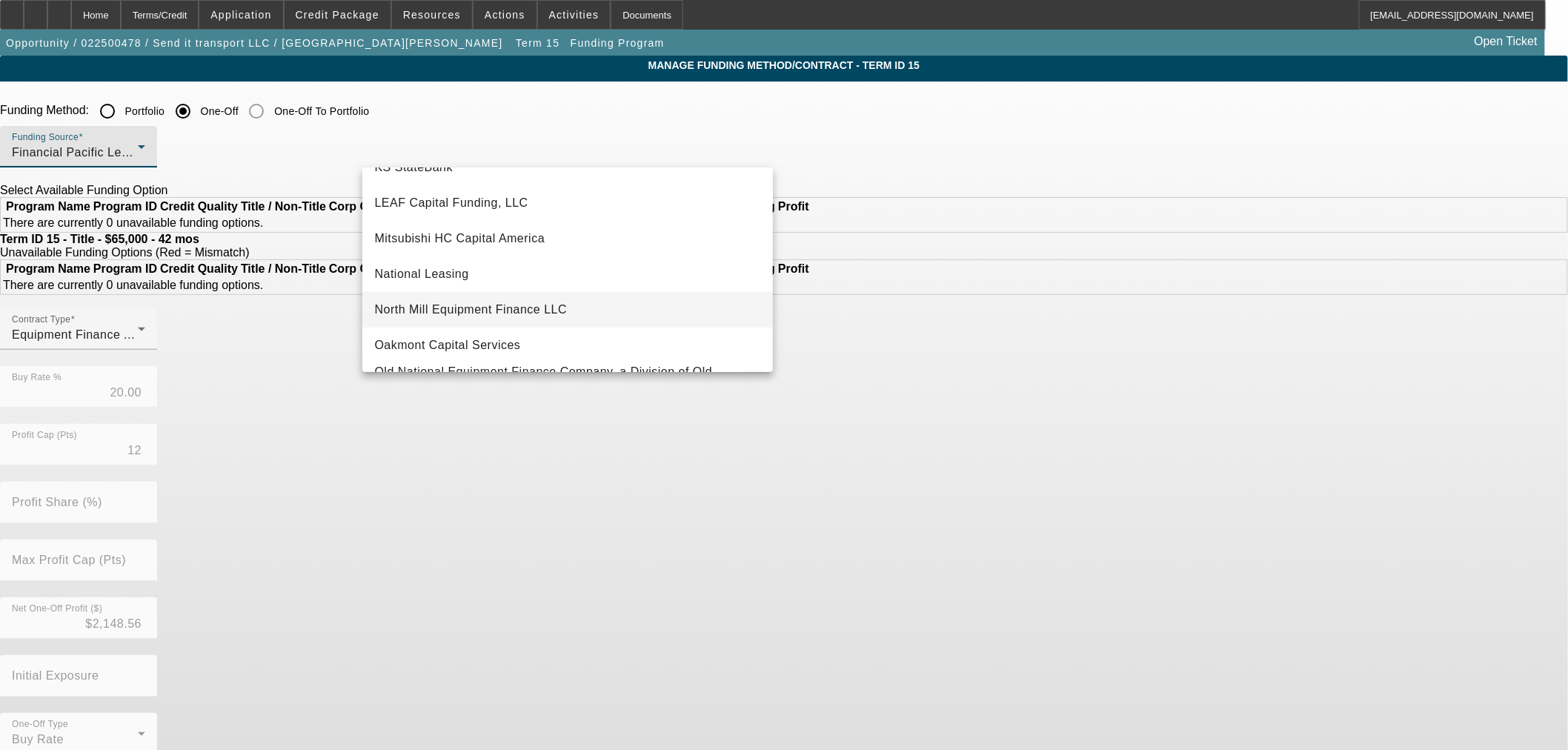
click at [519, 297] on mat-option "North Mill Equipment Finance LLC" at bounding box center [567, 309] width 410 height 36
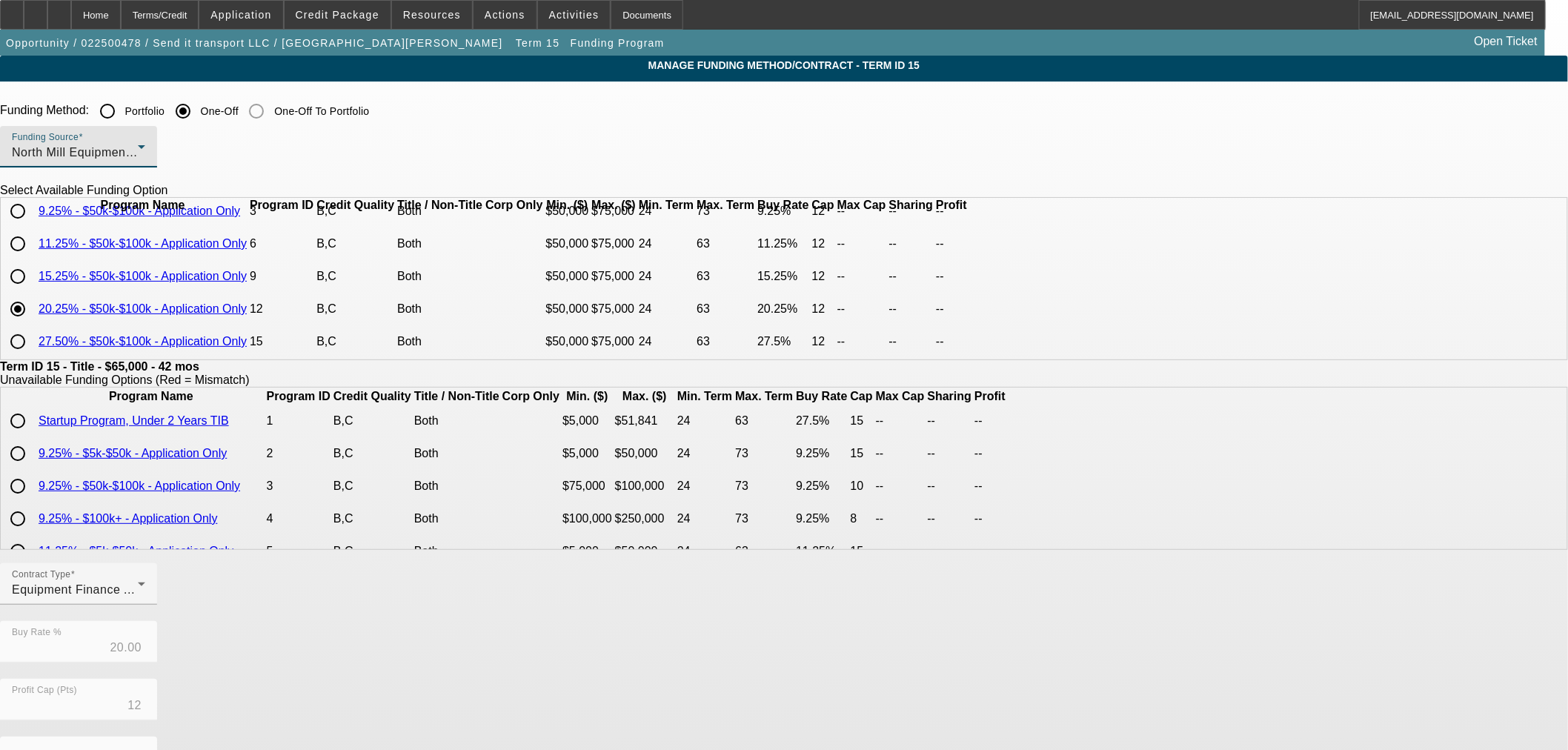
scroll to position [64, 0]
click at [32, 264] on input "radio" at bounding box center [17, 276] width 30 height 30
radio input "true"
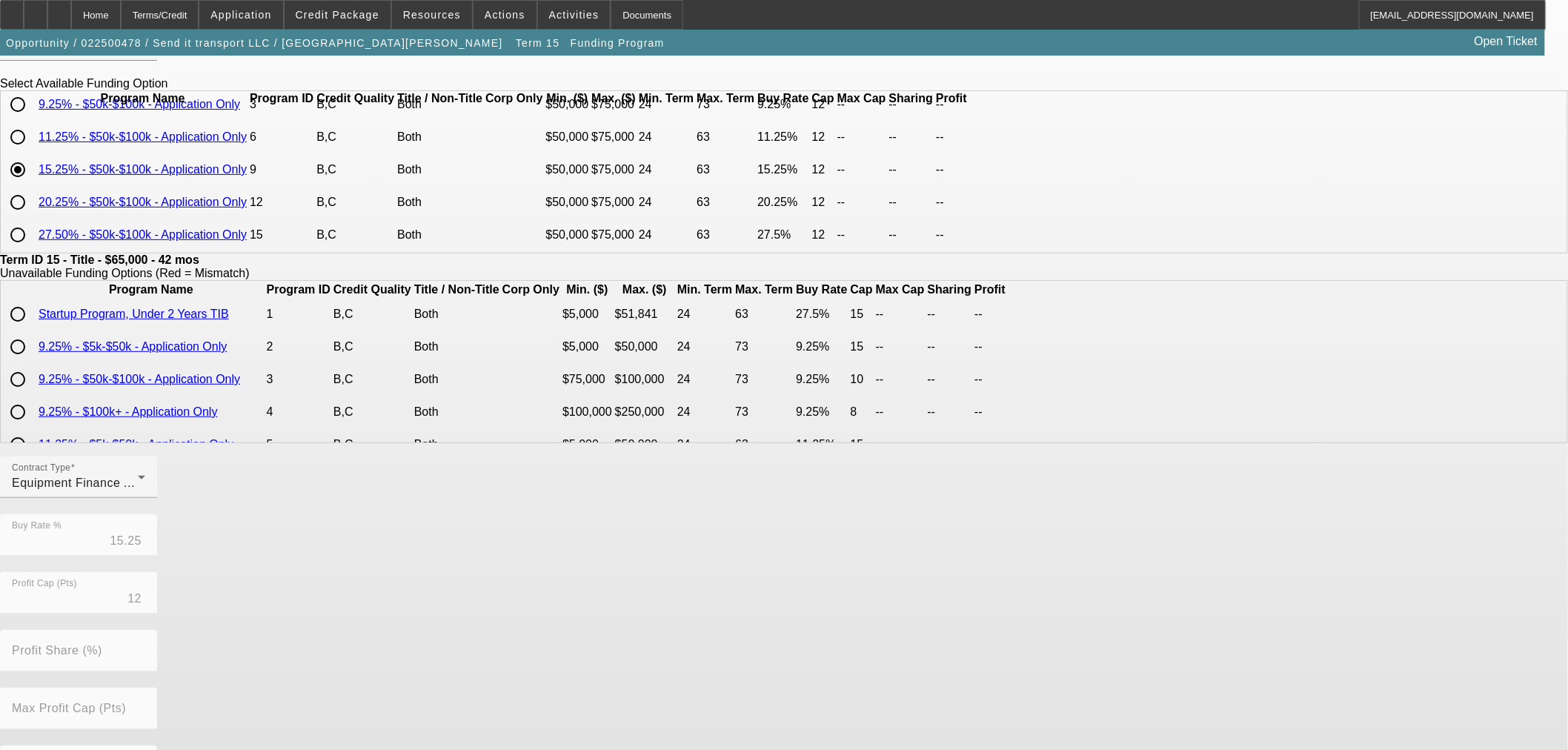
scroll to position [265, 0]
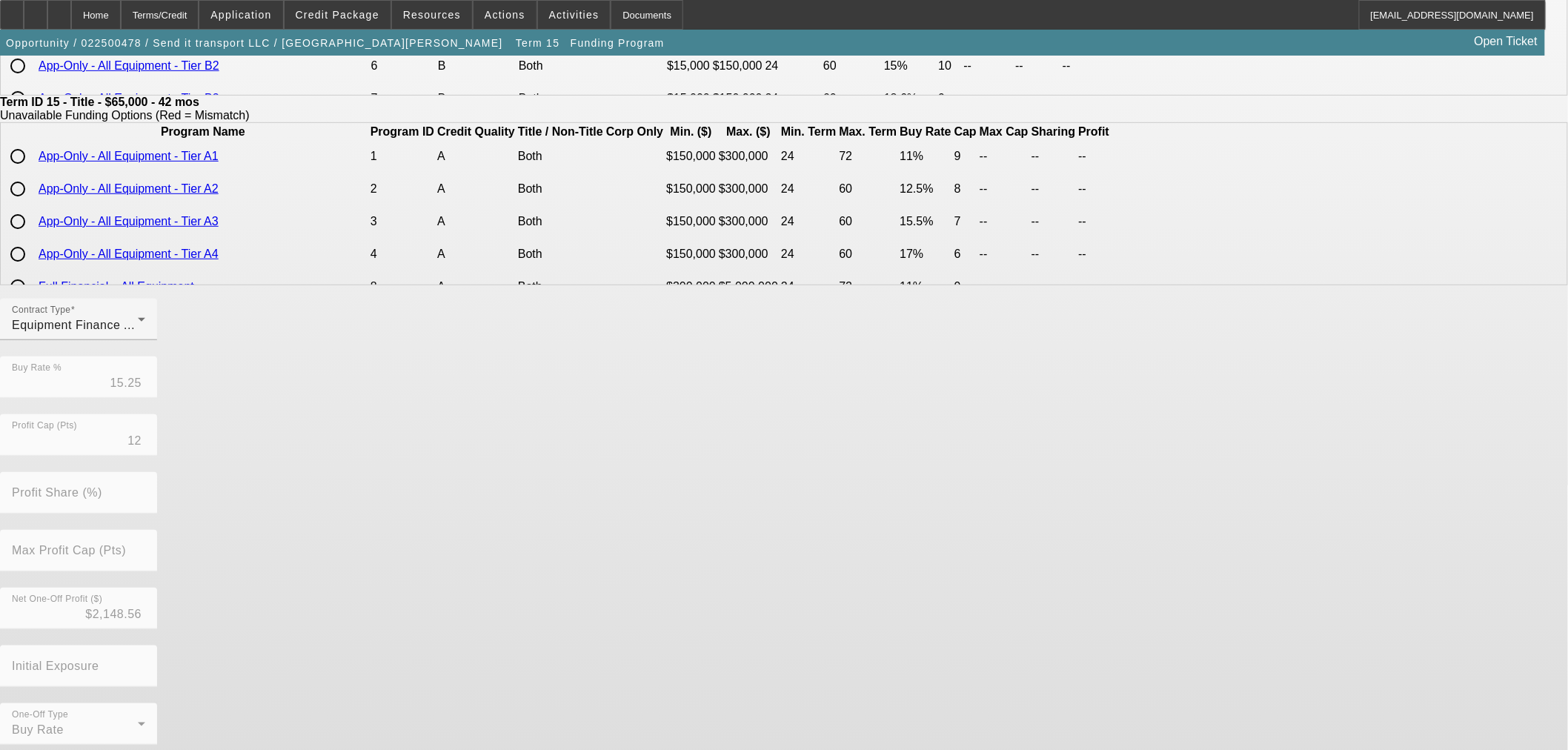
type input "20.00"
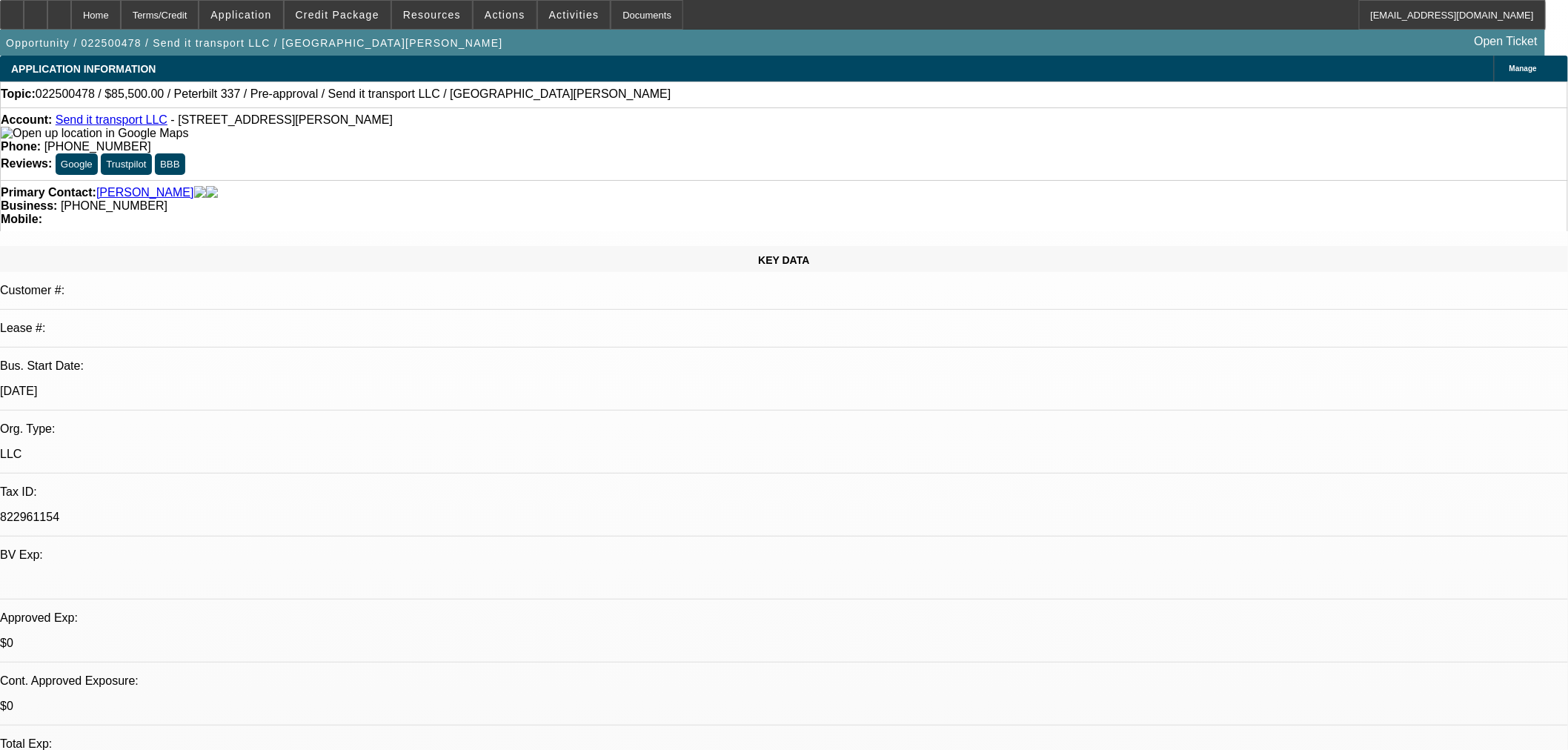
select select "0"
select select "6"
select select "0"
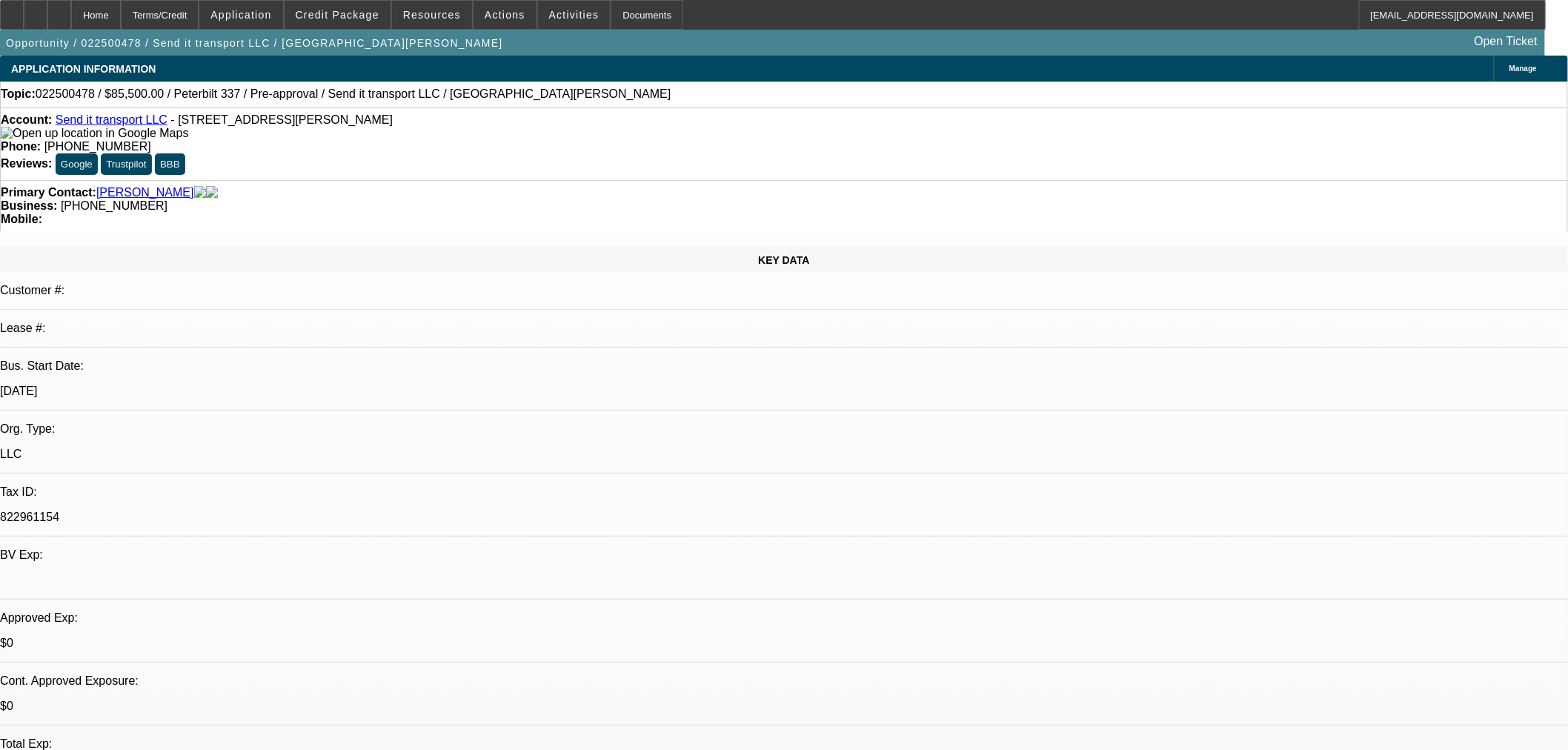
select select "0"
select select "6"
select select "0"
select select "2"
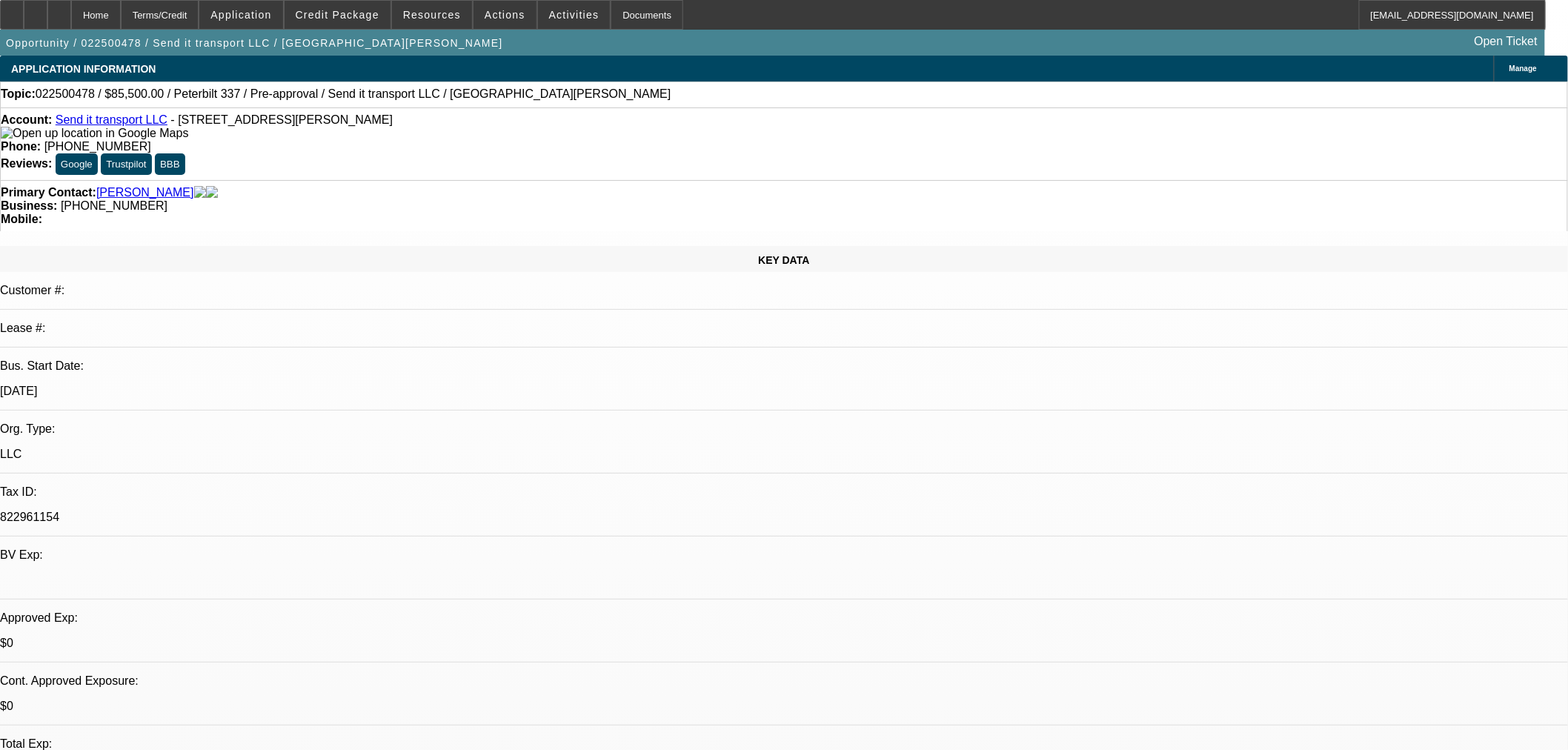
select select "0"
select select "6"
select select "0"
select select "2"
select select "0"
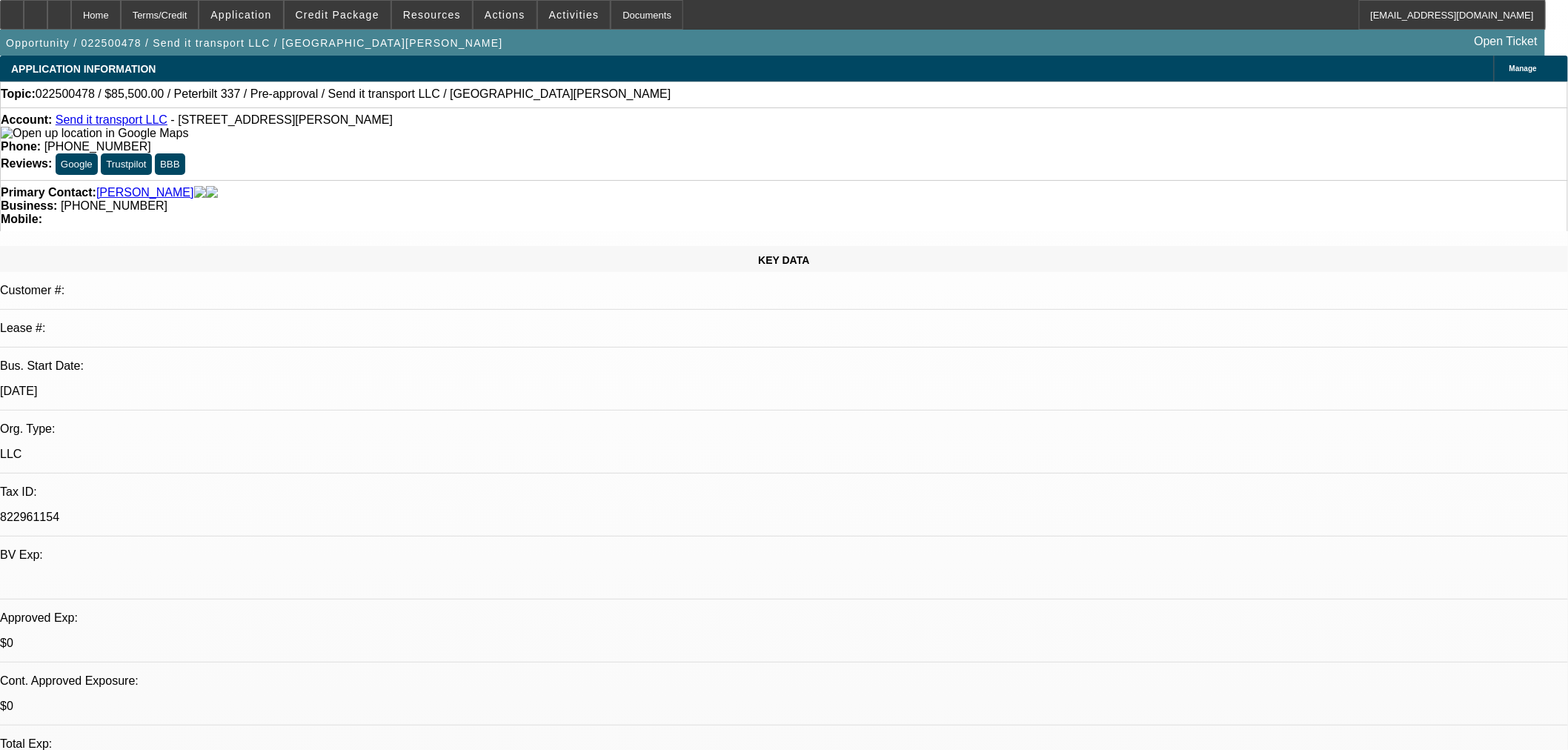
select select "6"
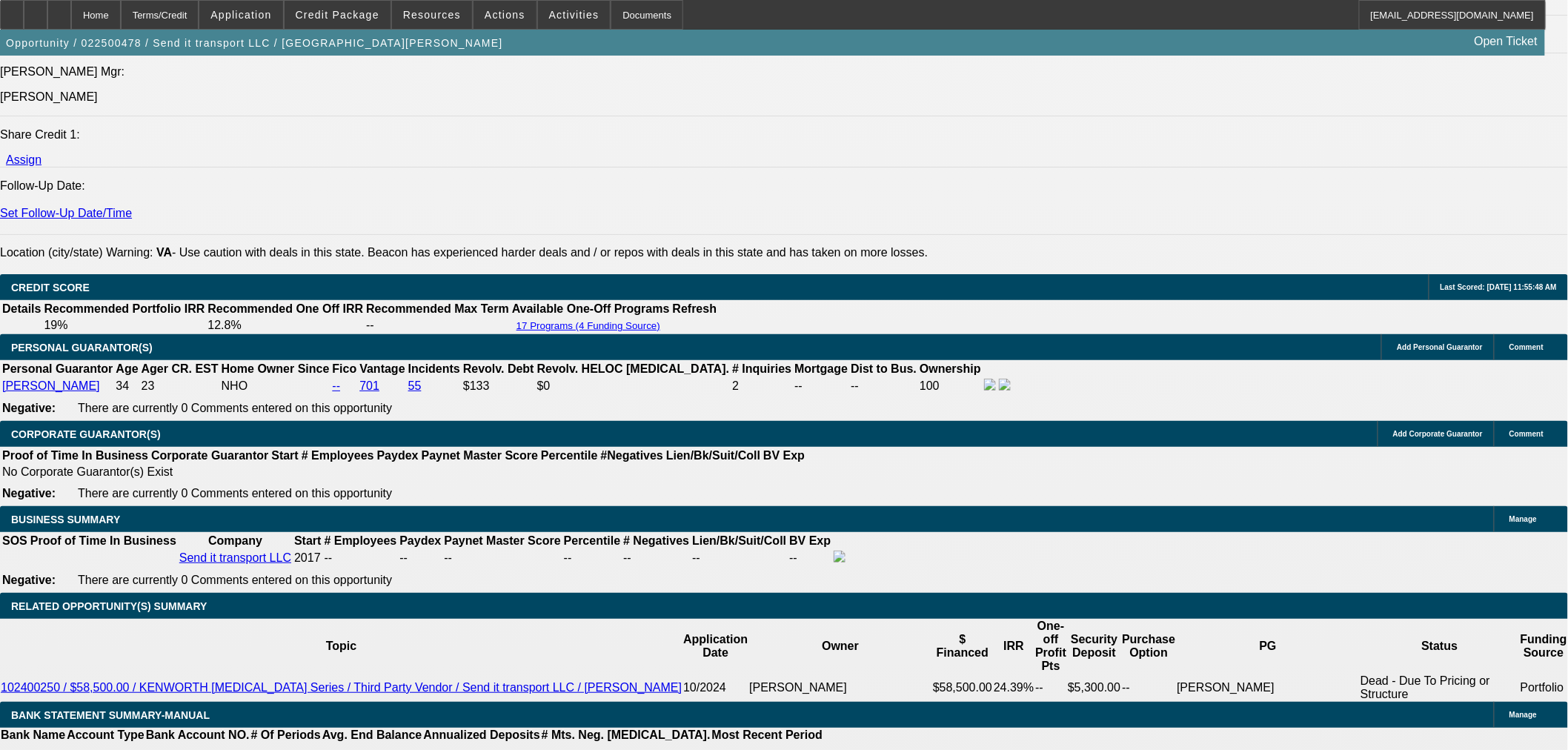
scroll to position [1976, 0]
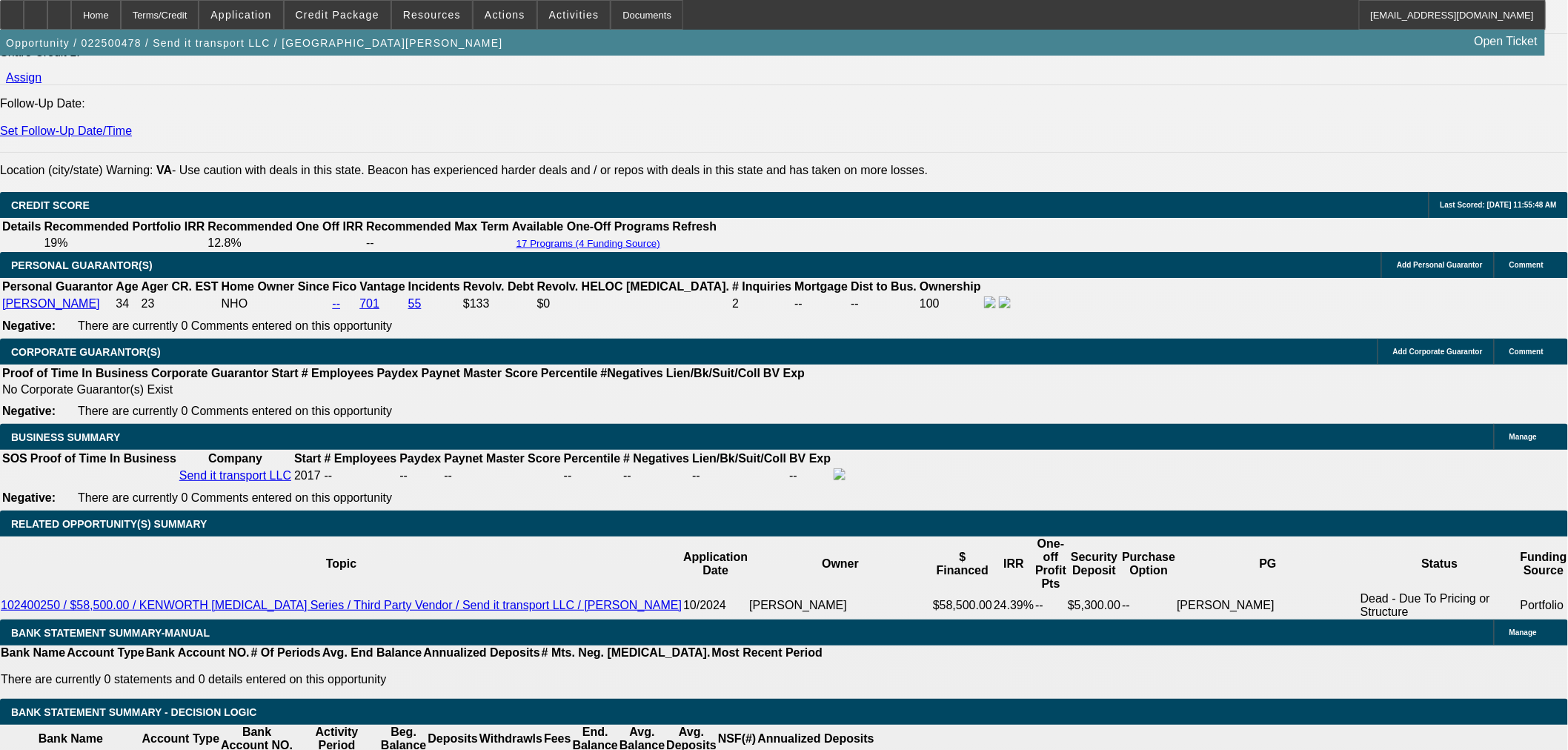
drag, startPoint x: 345, startPoint y: 440, endPoint x: 450, endPoint y: 440, distance: 105.0
type input "1"
type input "UNKNOWN"
type input "17"
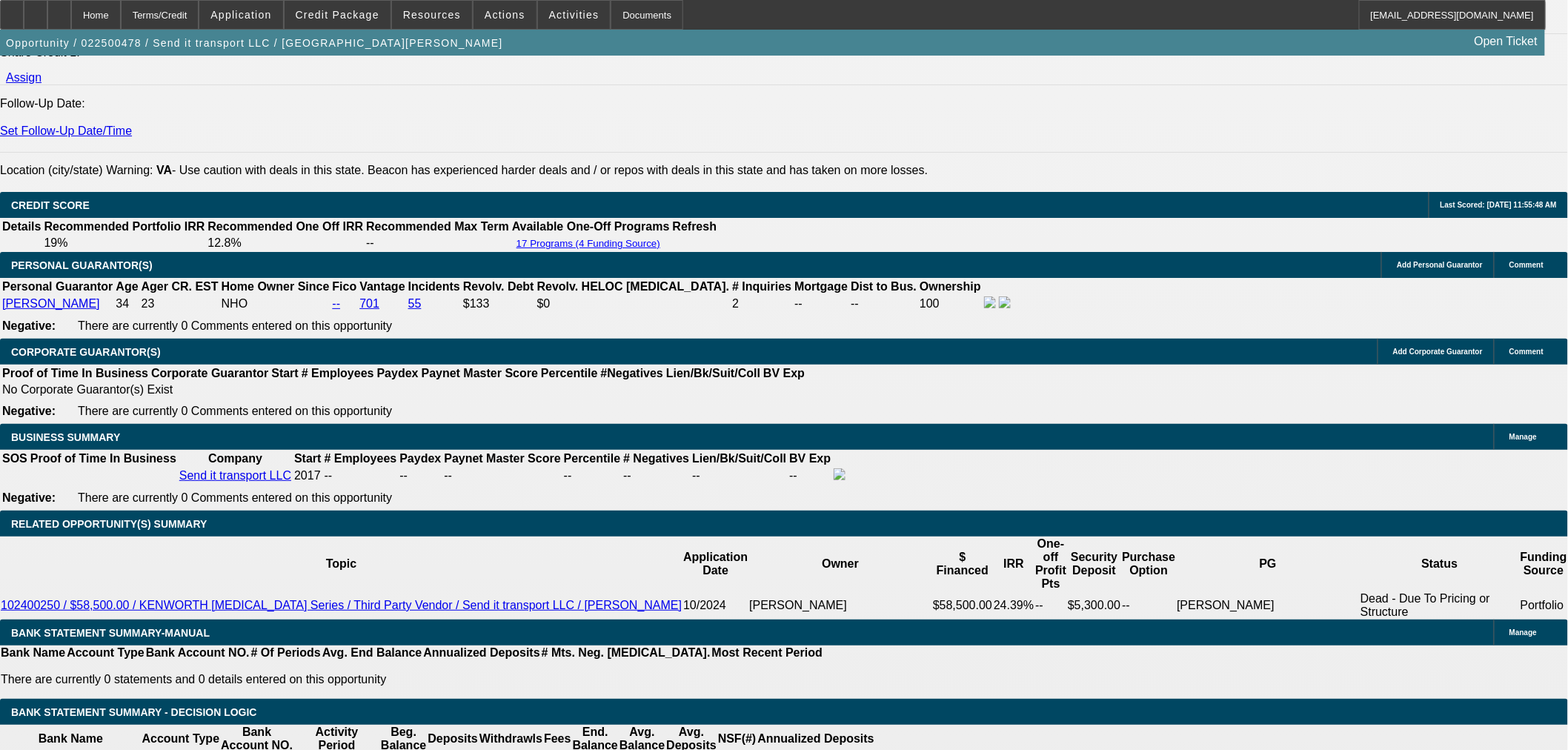
type input "$1,575.51"
type input "17.5"
type input "$2,080.58"
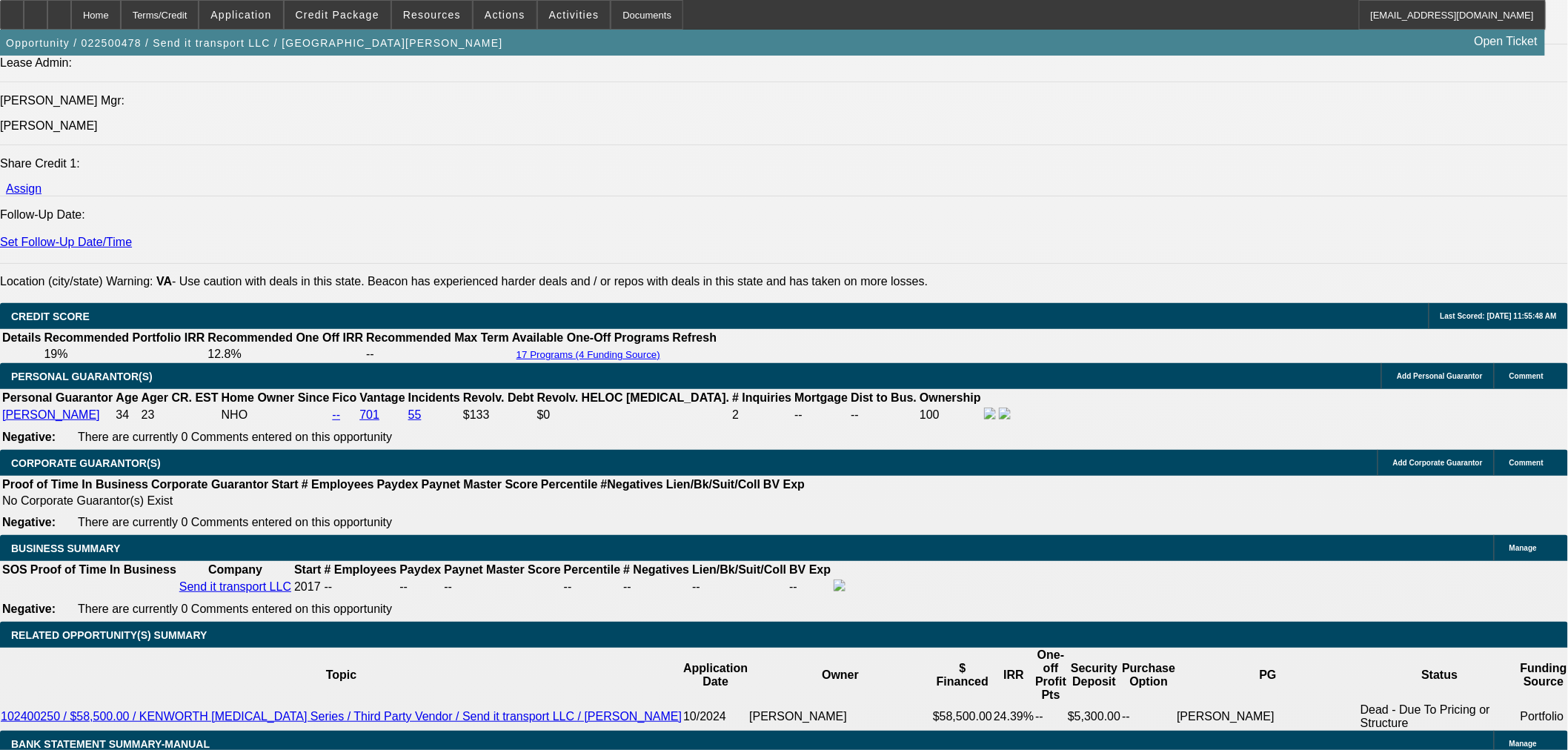
scroll to position [1894, 0]
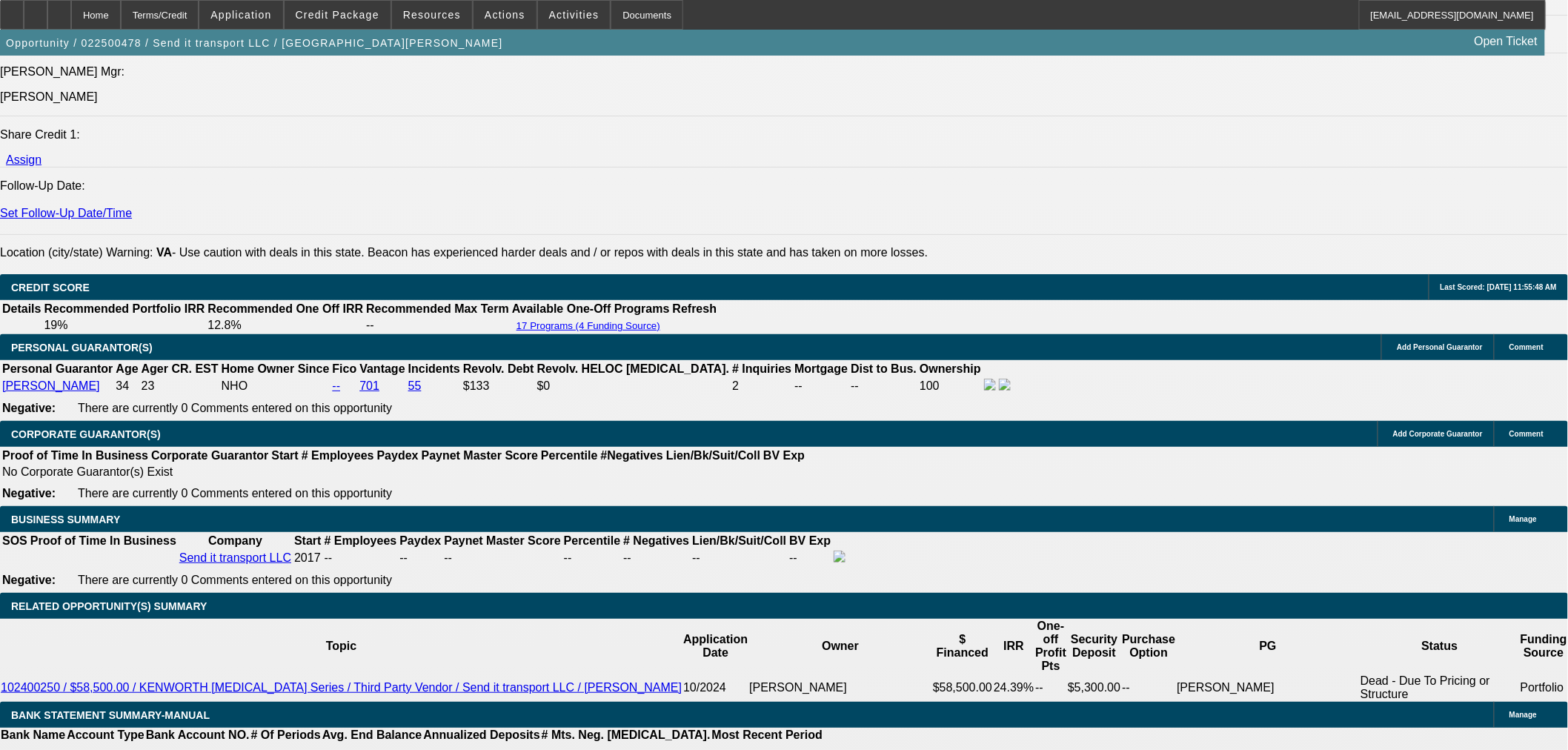
type input "17.5"
select select "0.05"
type input "$3,250.00"
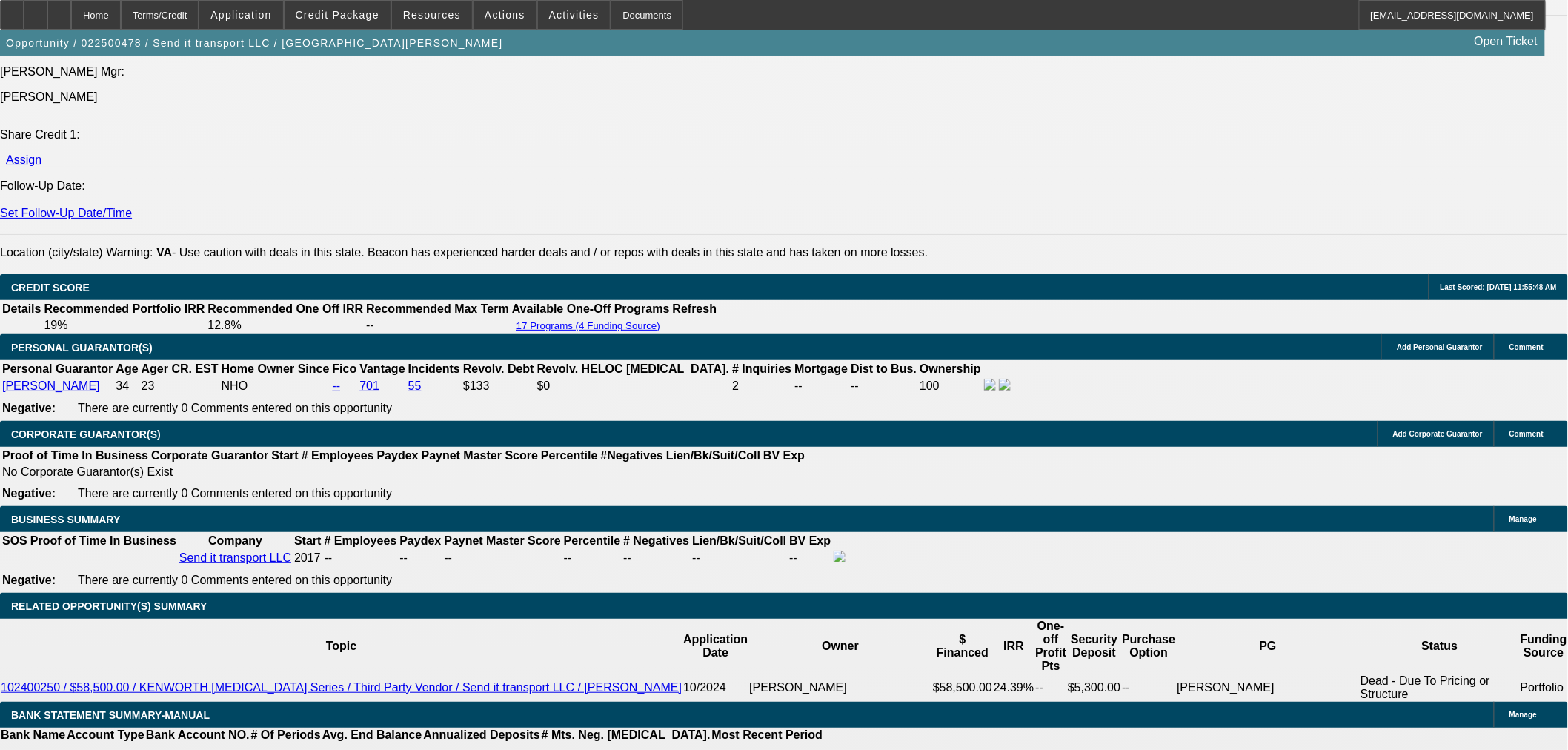
type input "$1,976.55"
select select "2"
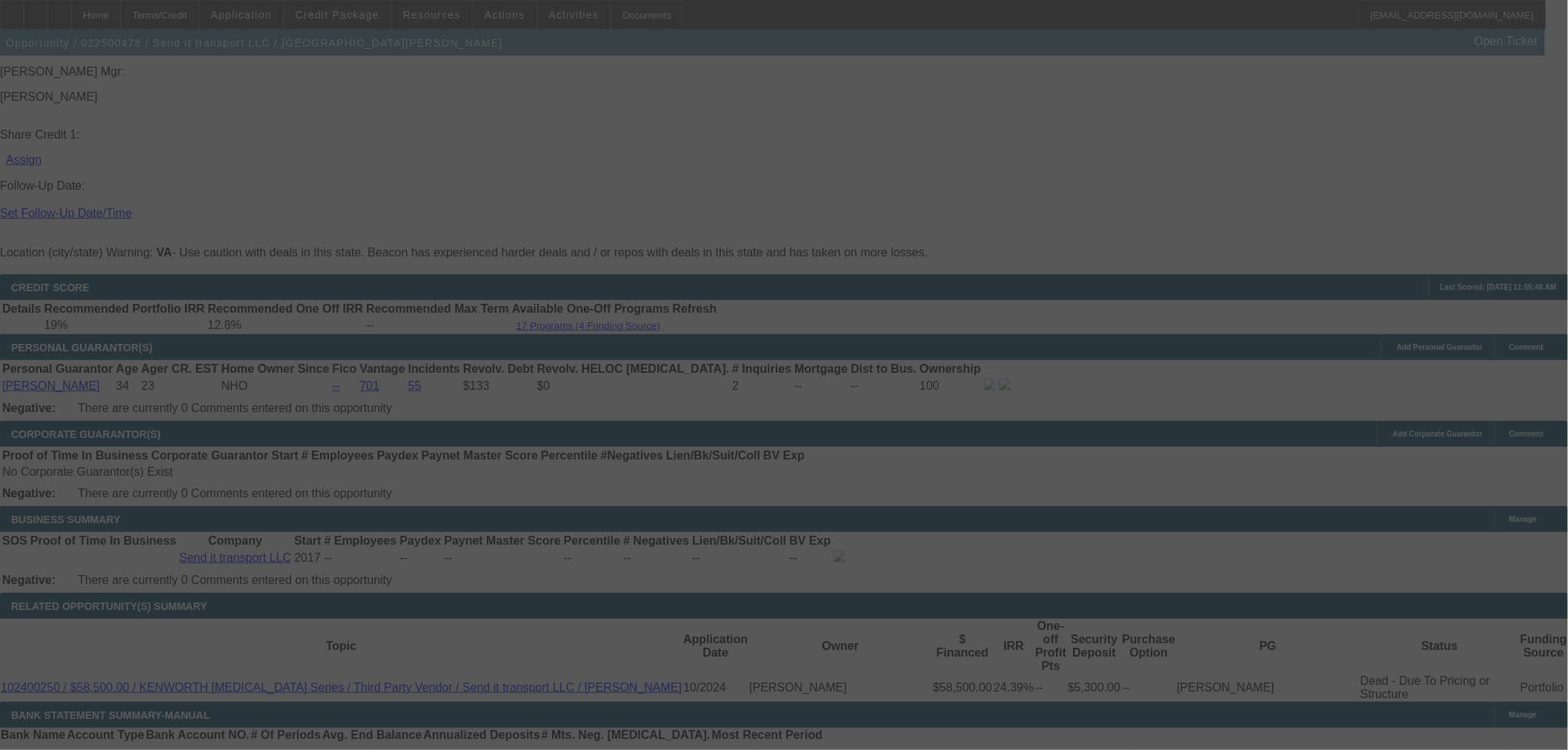
select select "0"
select select "2"
select select "0"
select select "6"
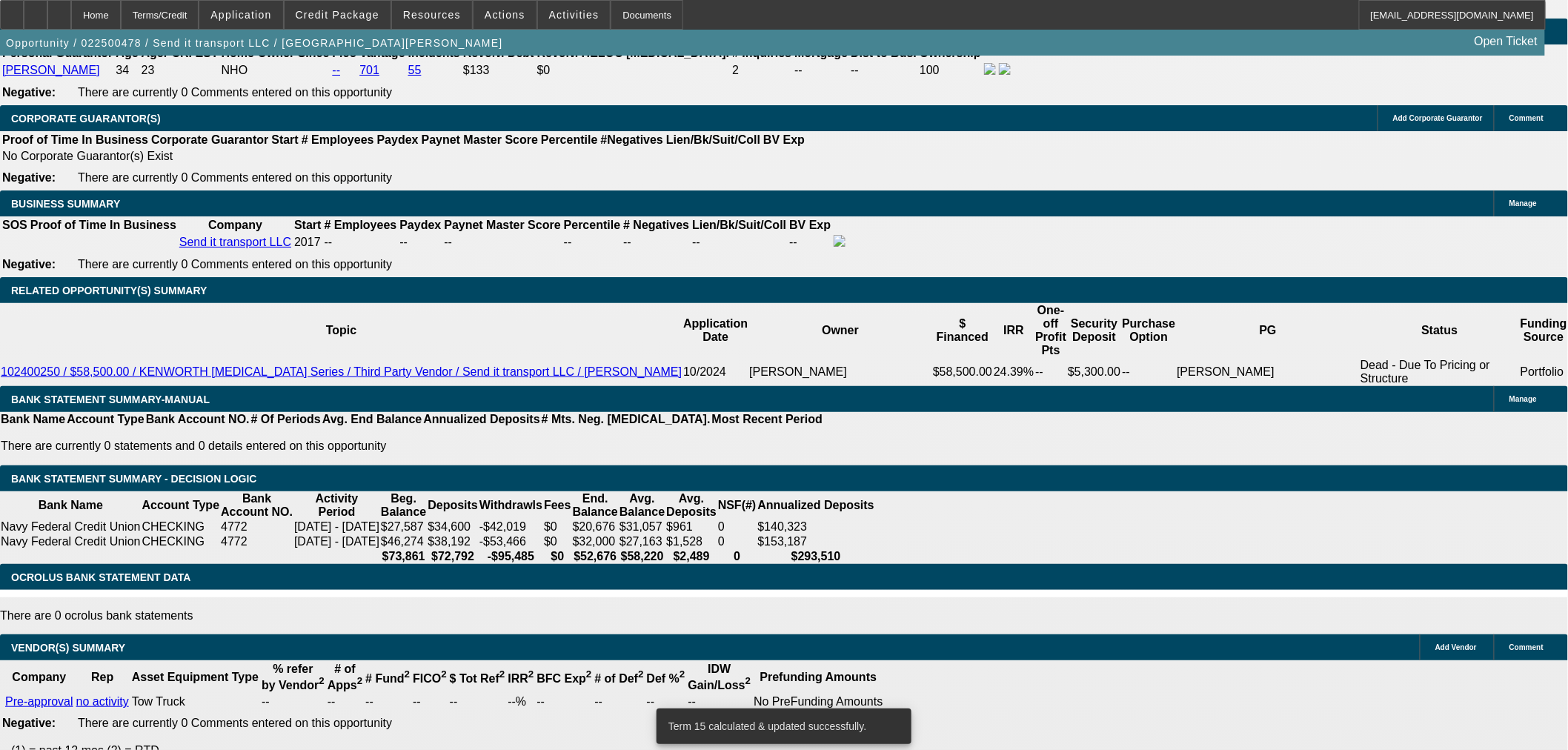
scroll to position [2058, 0]
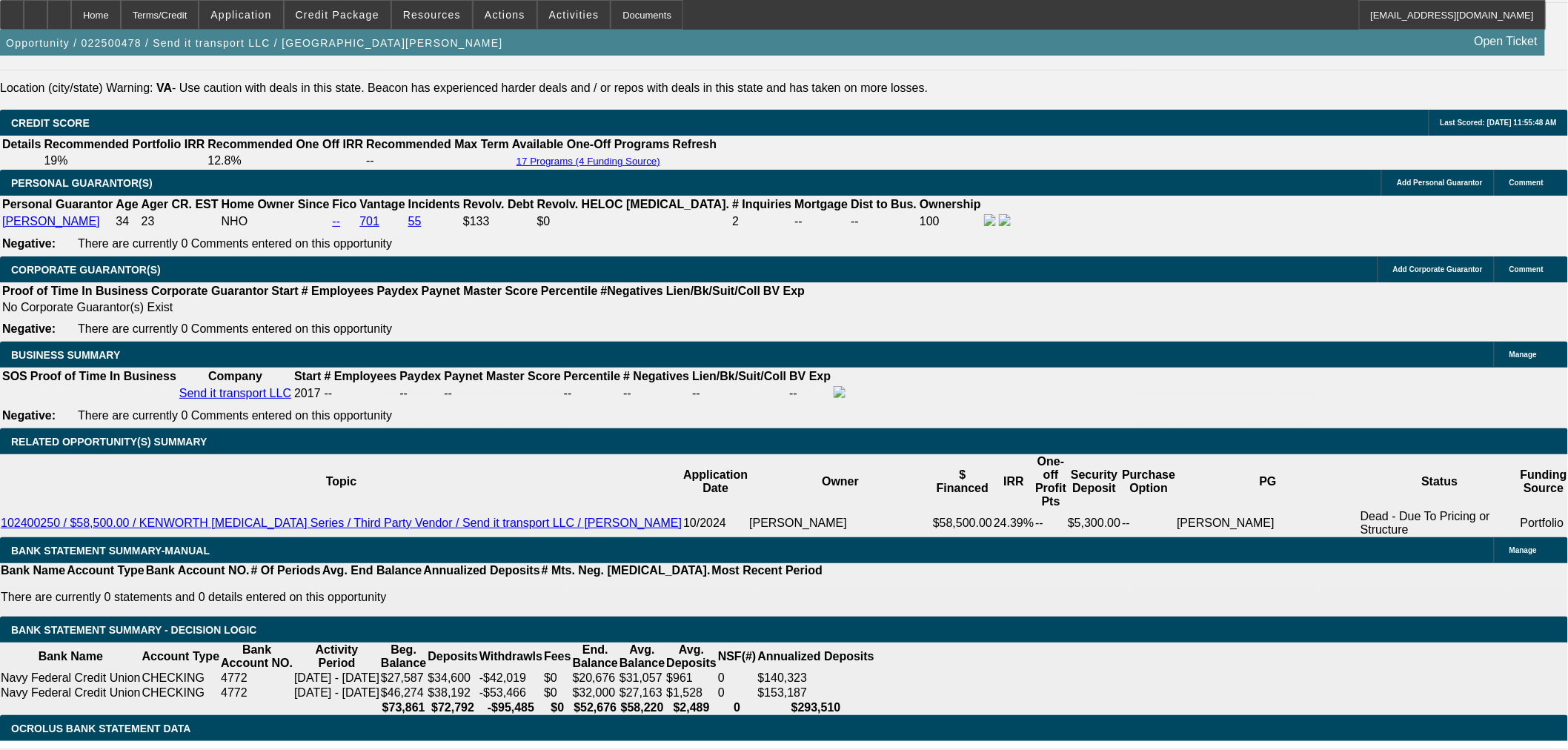
drag, startPoint x: 335, startPoint y: 354, endPoint x: 306, endPoint y: 341, distance: 31.8
type input "UNKNOWN"
type input "18"
type input "$1,992.32"
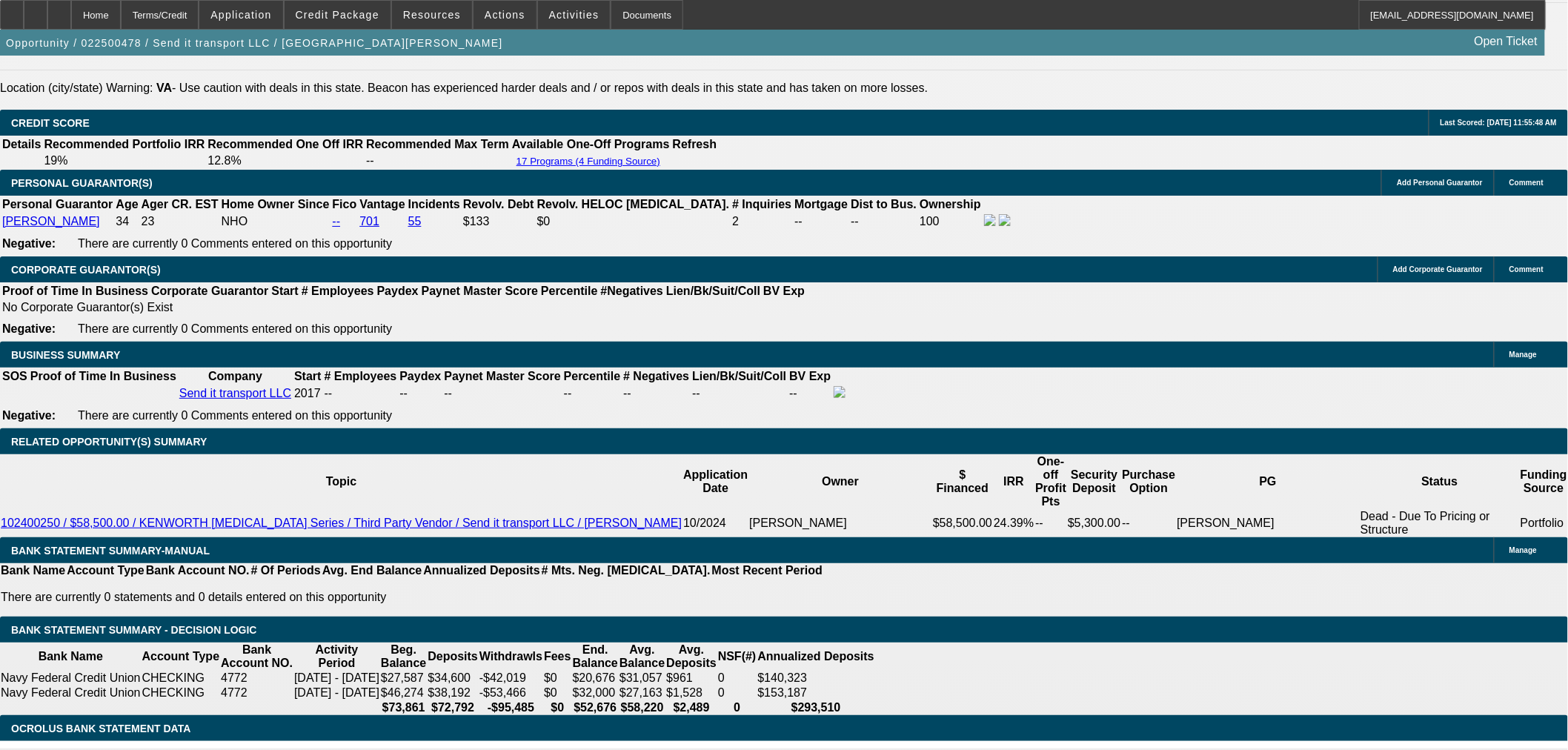
scroll to position [1729, 0]
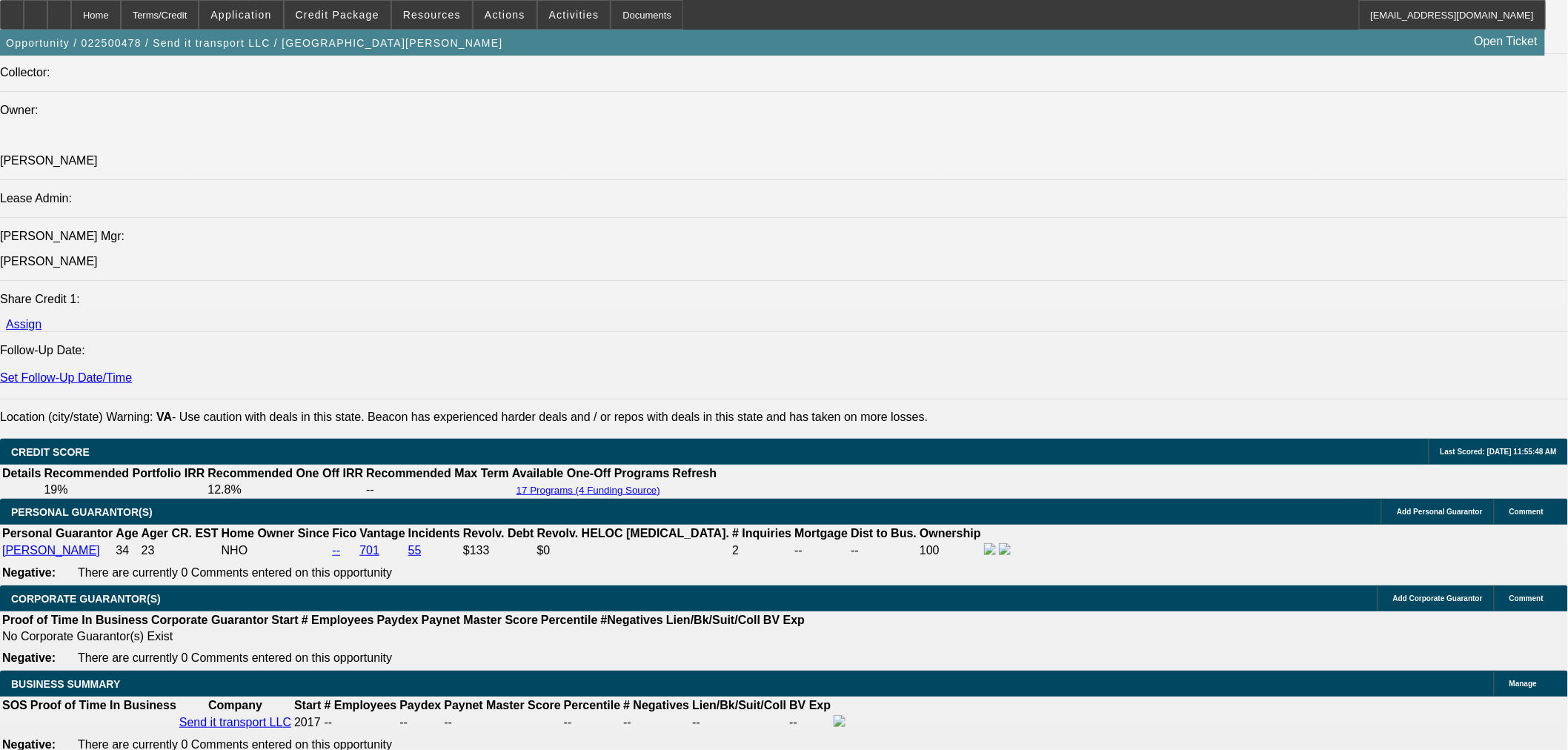
type input "18"
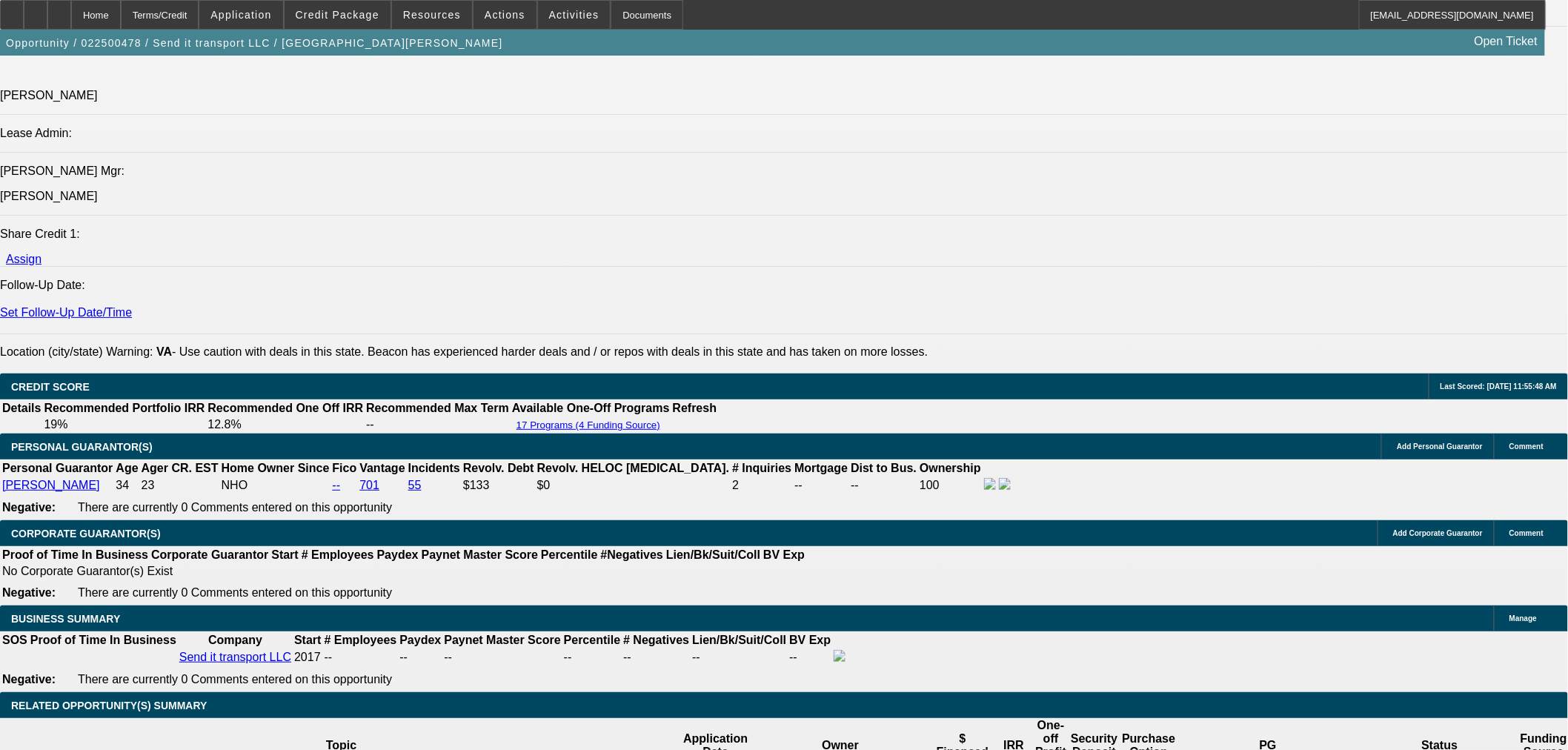
scroll to position [1976, 0]
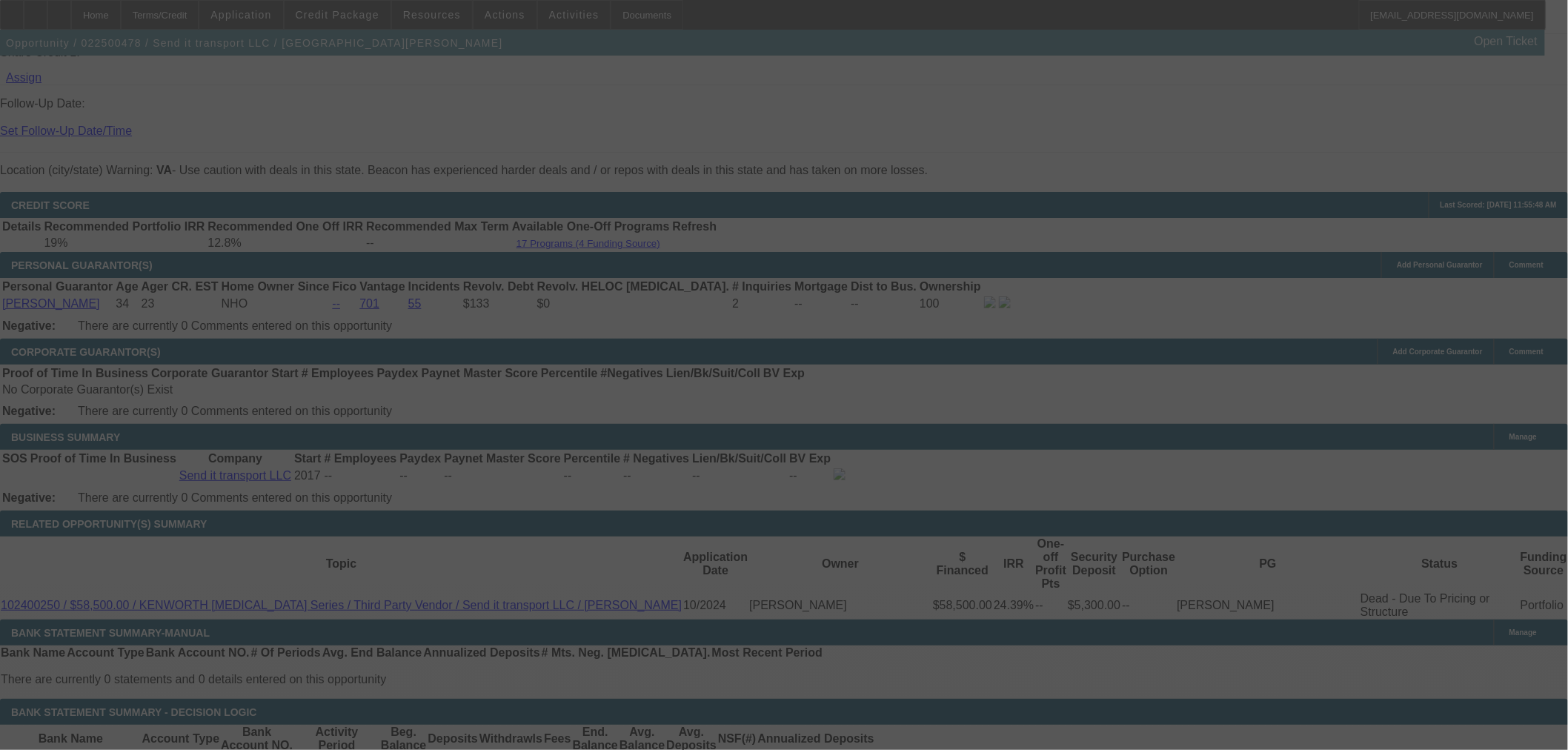
select select "0"
select select "2"
select select "0"
select select "6"
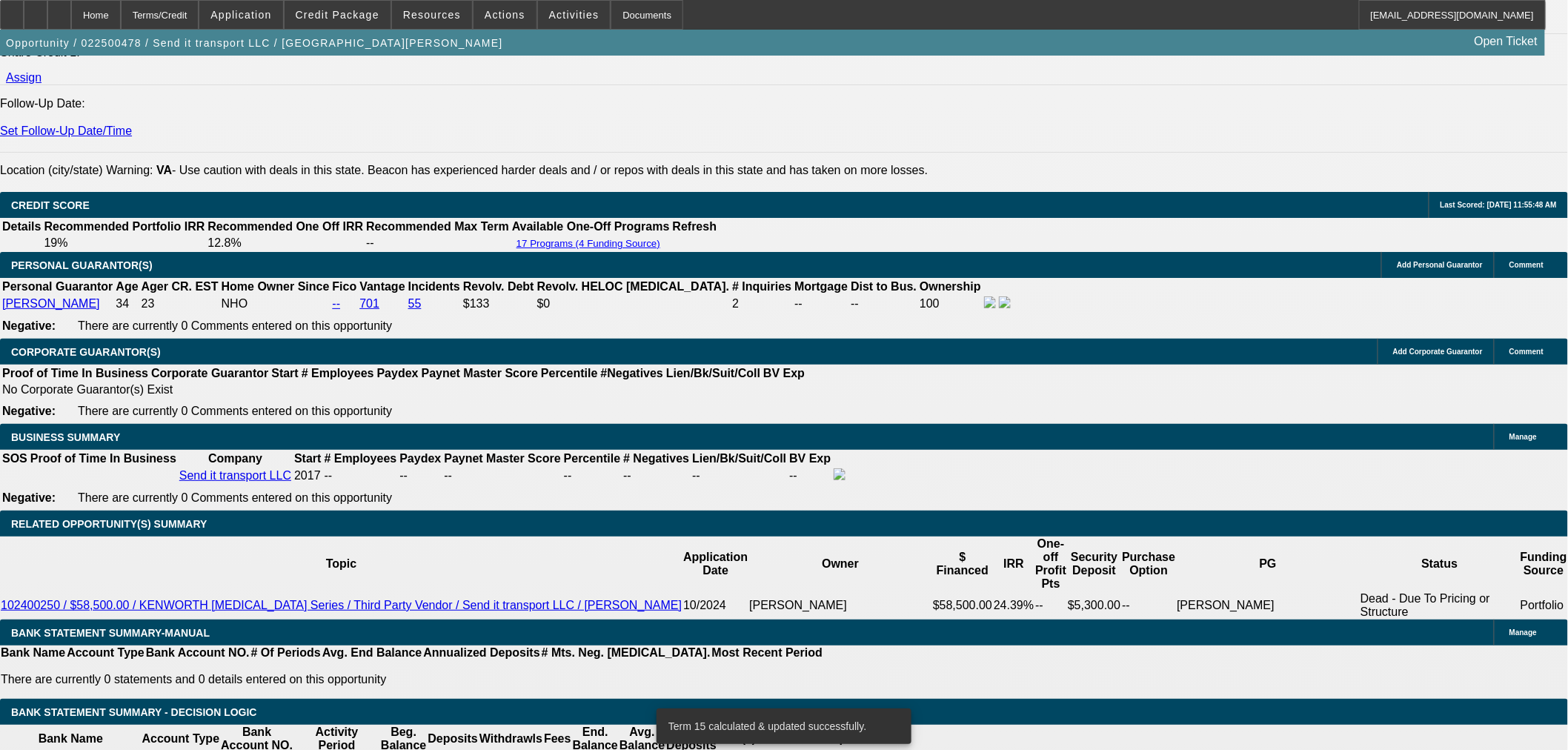
select select "3"
type input "UNKNOWN"
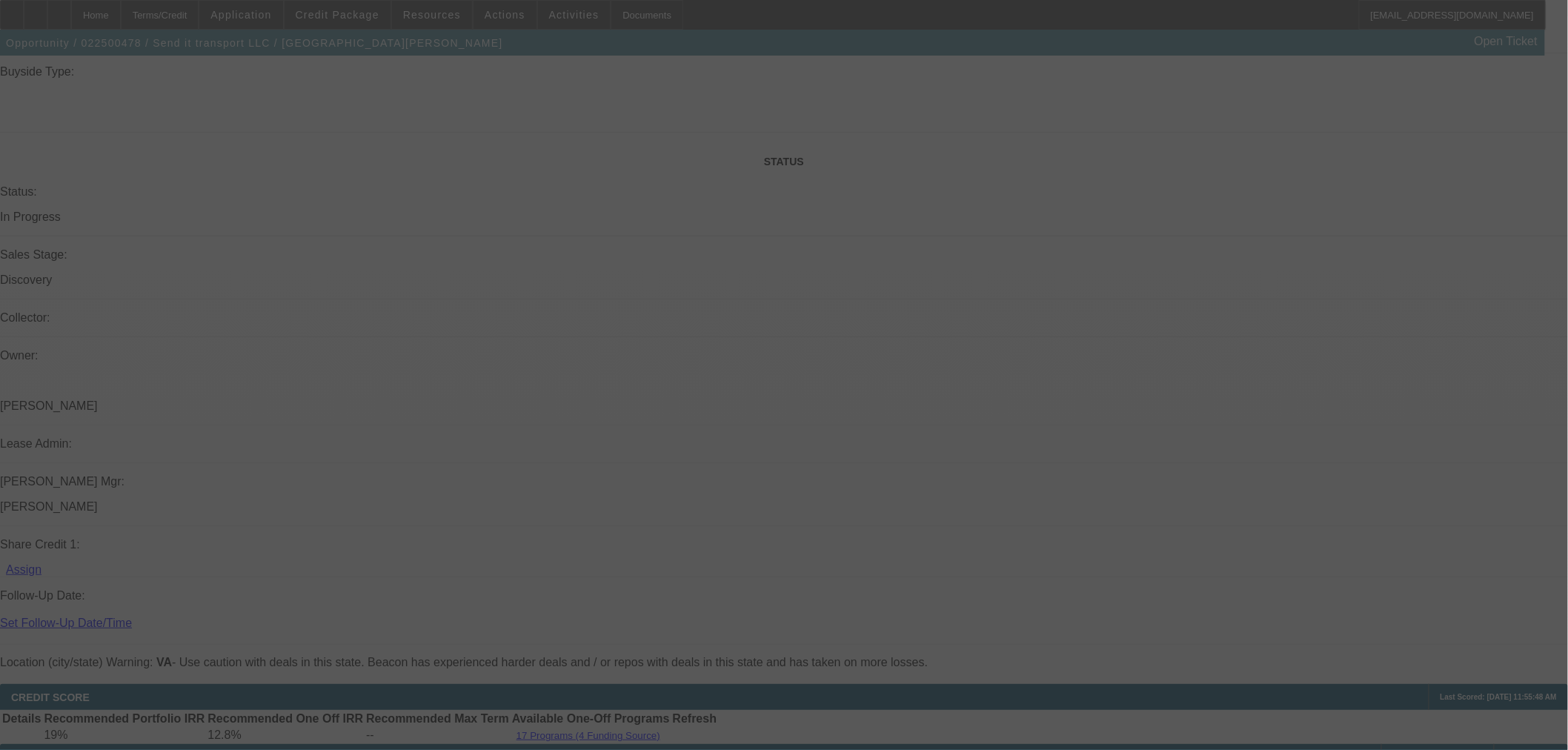
scroll to position [1483, 0]
select select "0"
select select "3"
select select "0"
select select "6"
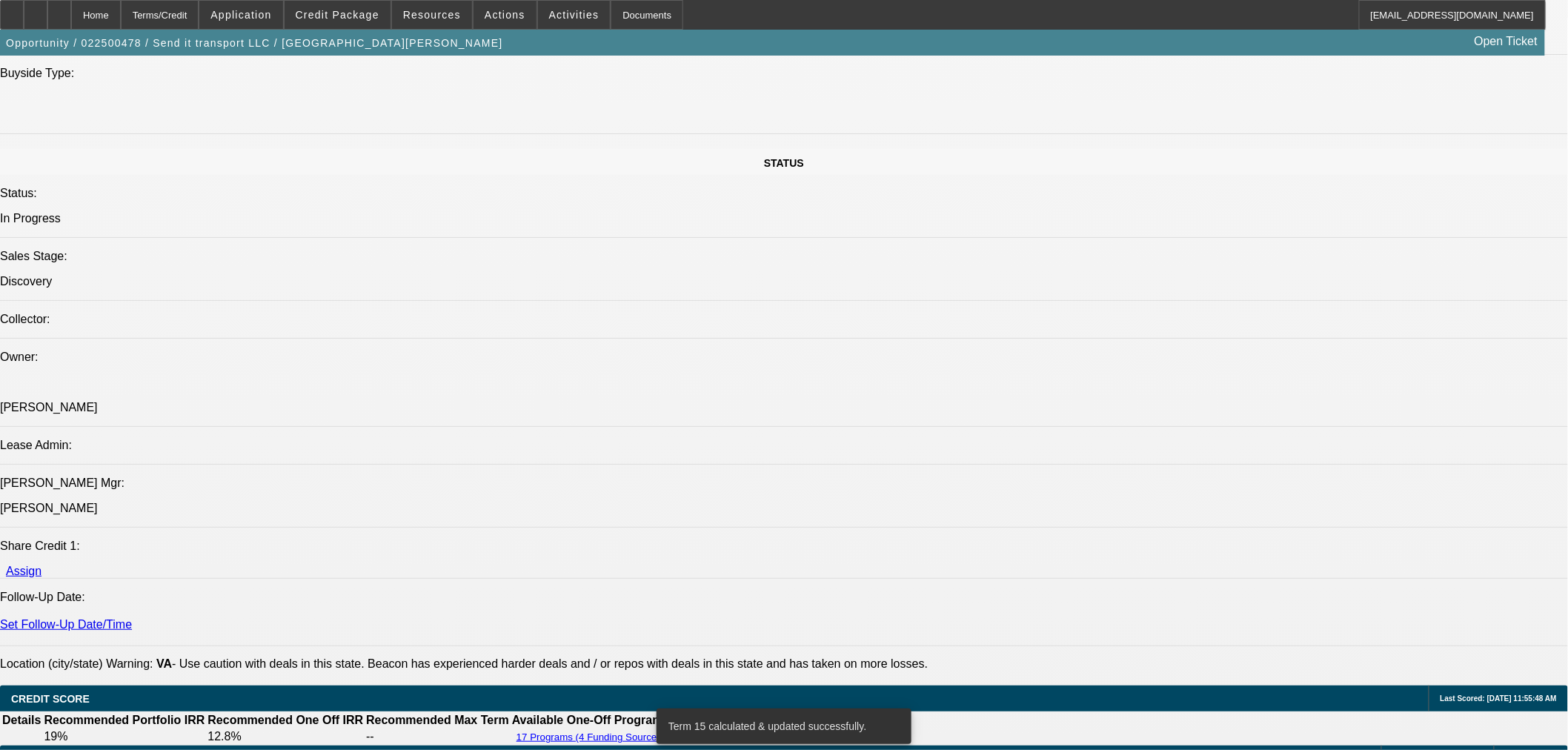
scroll to position [165, 0]
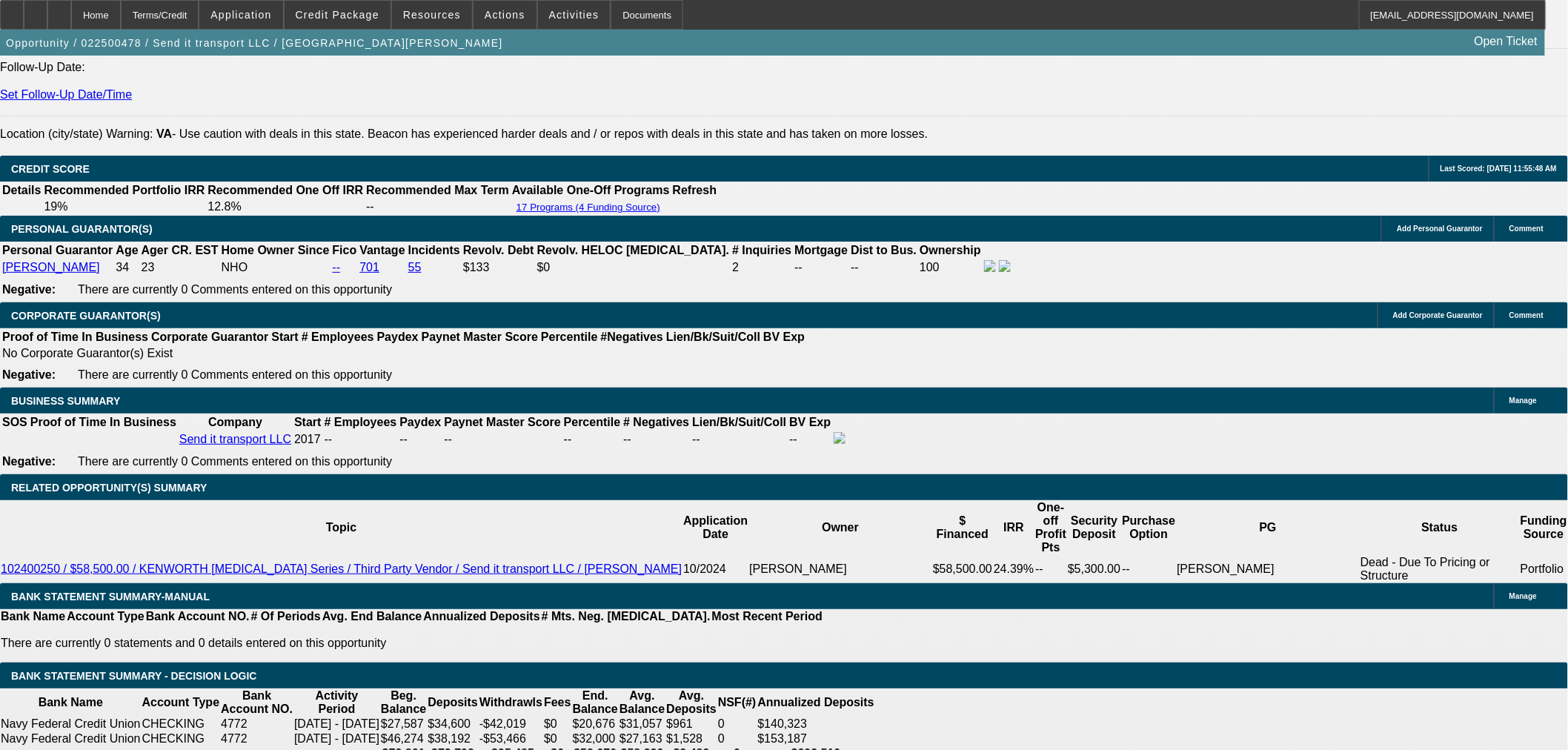
scroll to position [1976, 0]
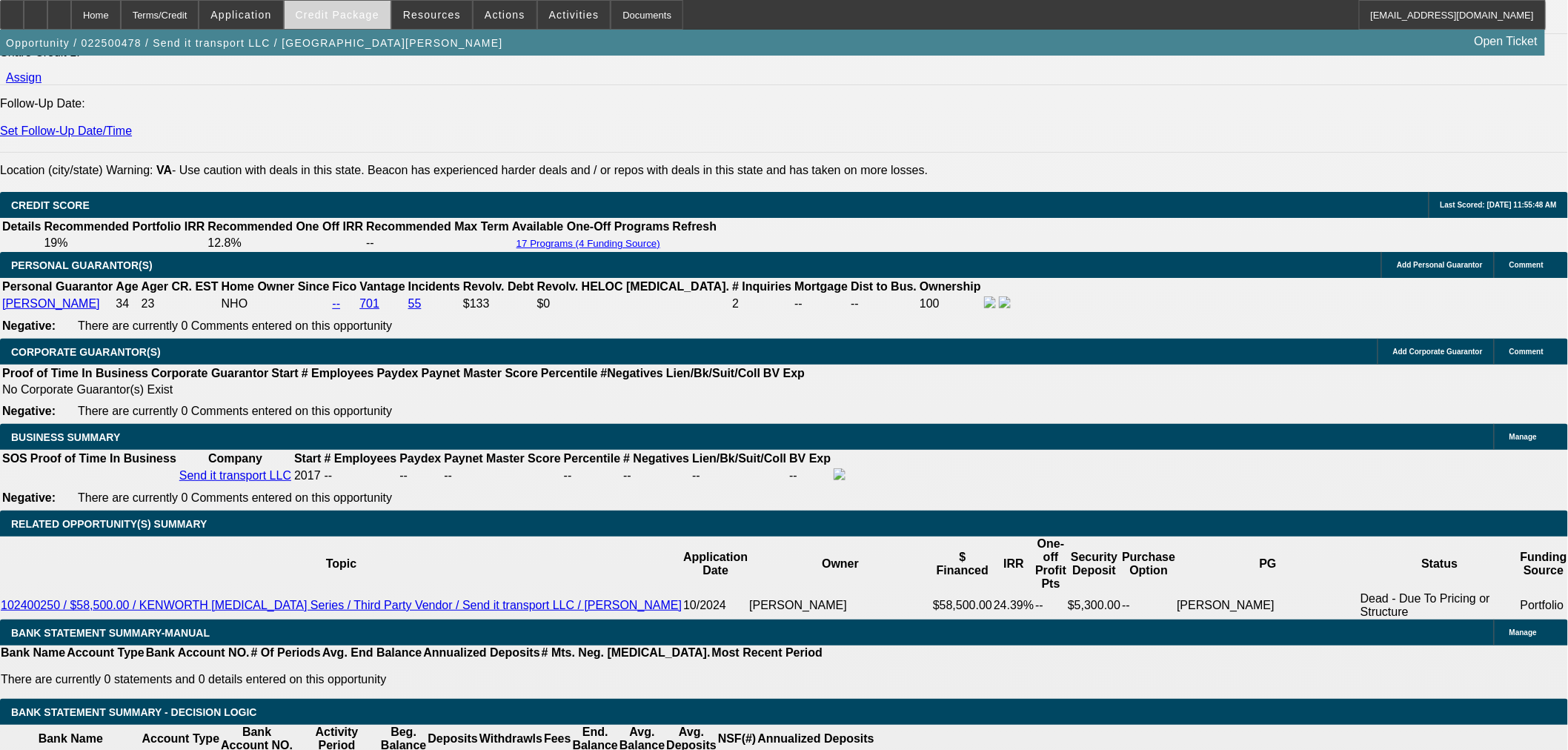
click at [371, 17] on span "Credit Package" at bounding box center [338, 15] width 84 height 12
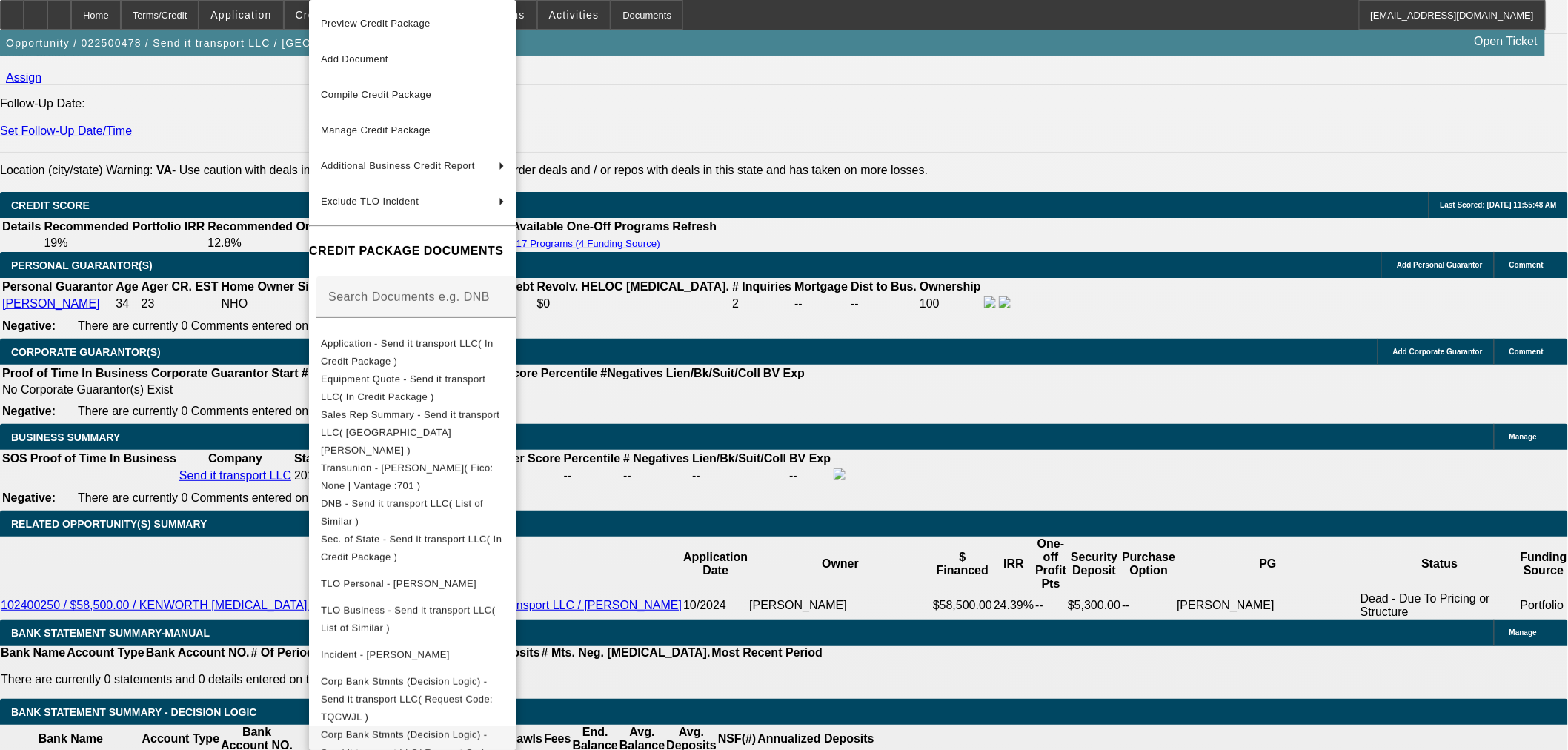
scroll to position [62, 0]
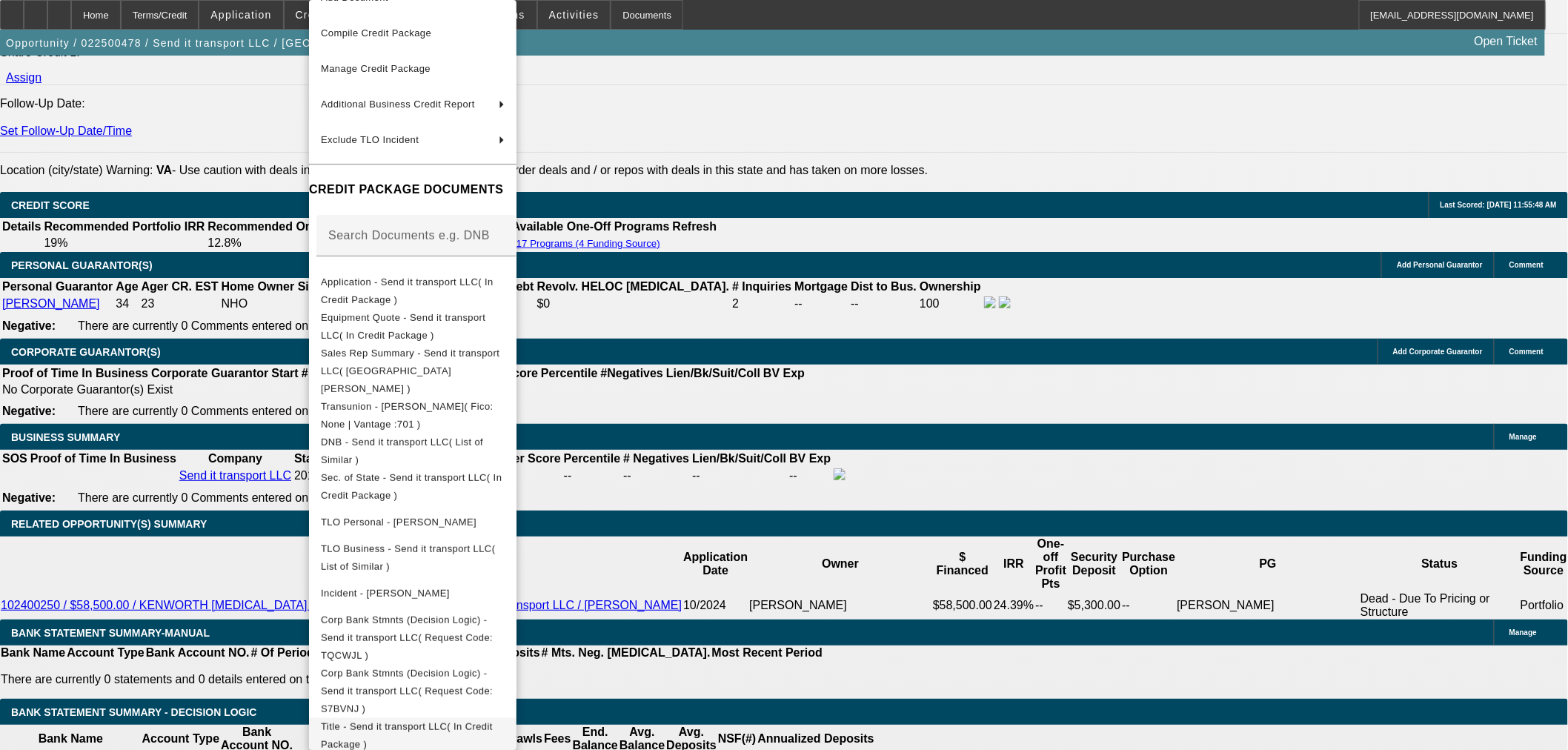
click at [489, 721] on span "Title - Send it transport LLC( In Credit Package )" at bounding box center [406, 735] width 172 height 29
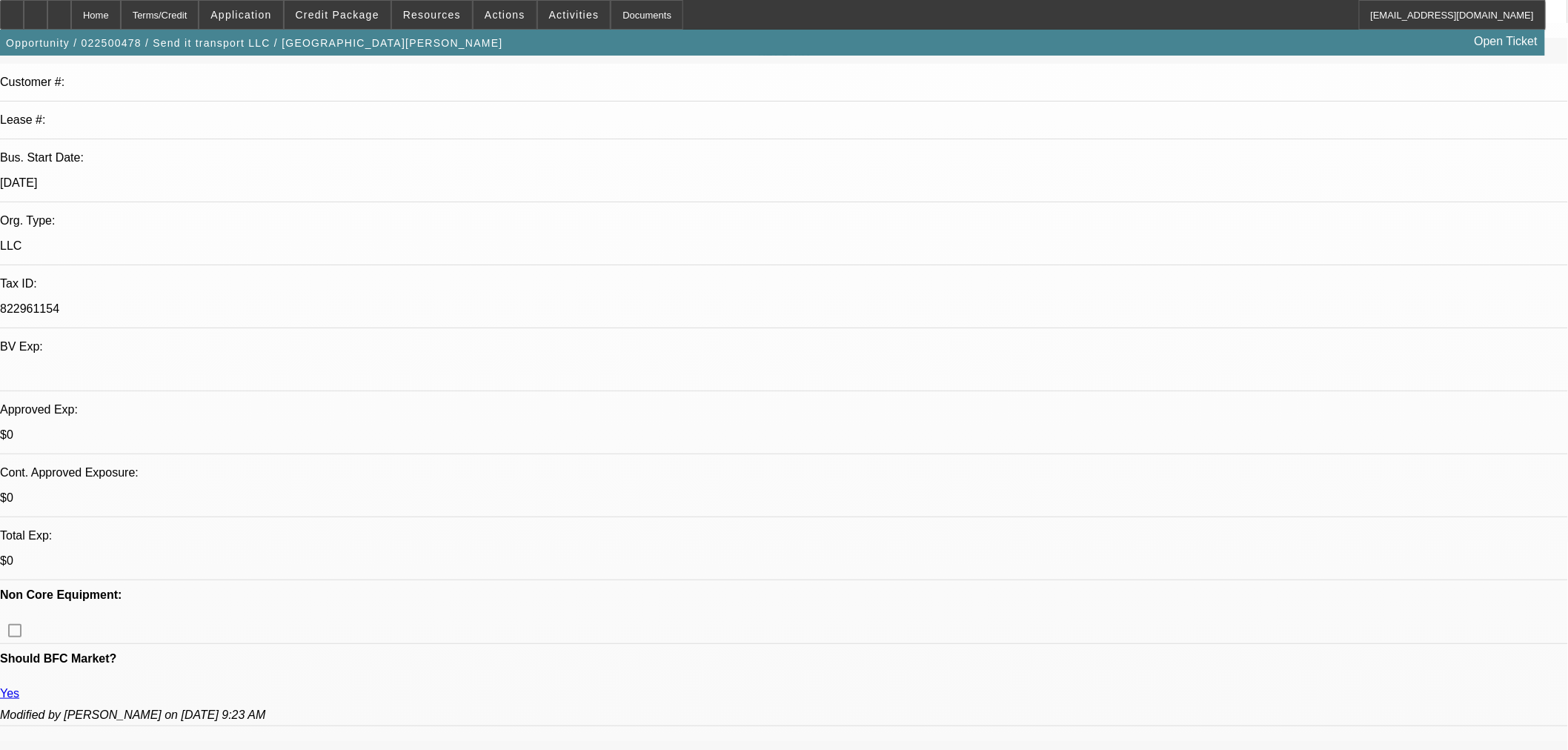
scroll to position [0, 0]
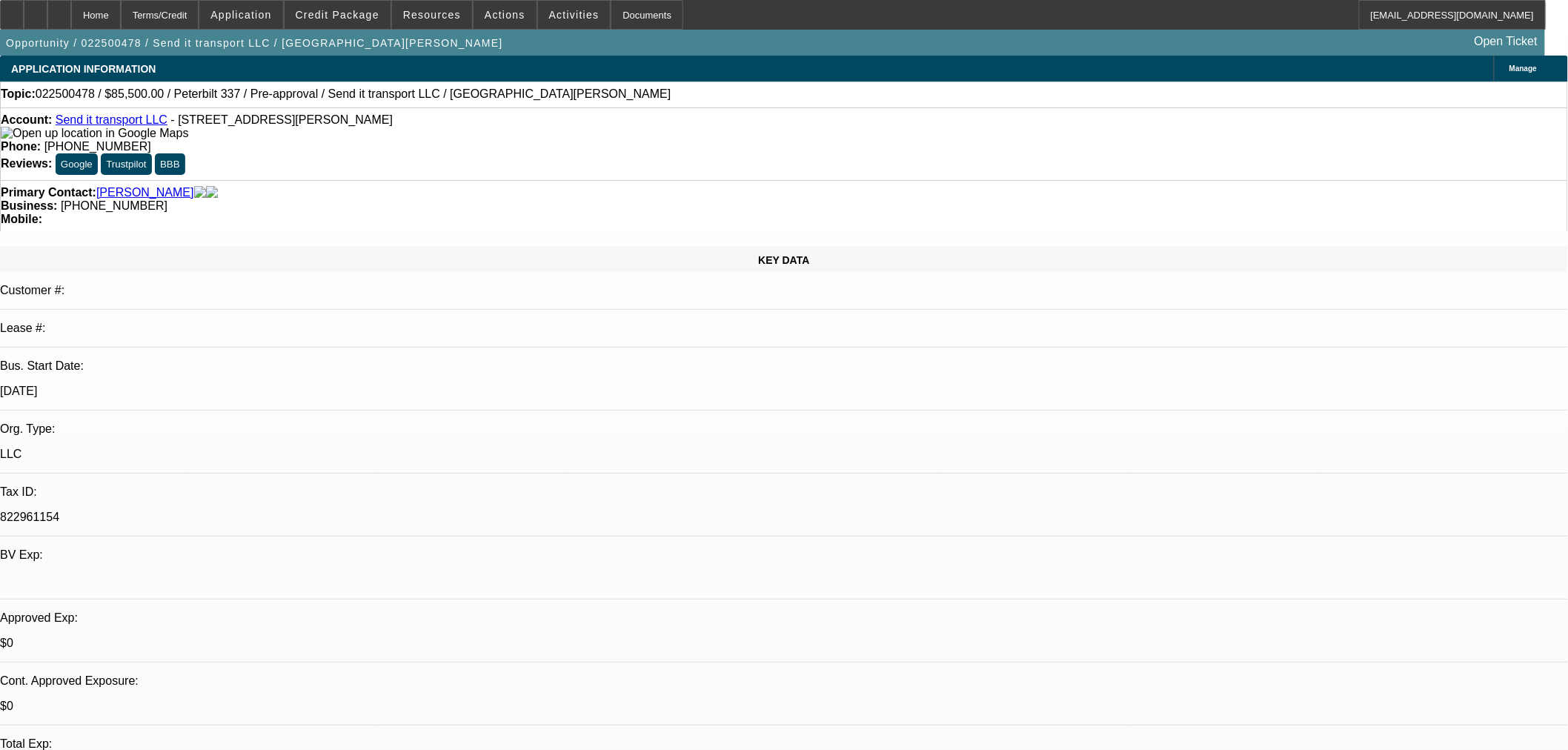
drag, startPoint x: 345, startPoint y: 120, endPoint x: 68, endPoint y: 124, distance: 277.0
click at [68, 124] on div "Account: Send it transport LLC - 6065 N Seminole Trl, Leon, VA 22725" at bounding box center [784, 126] width 1566 height 27
copy div "Send it transport LLC - 6065 N Seminole Trl, Leon, VA 22725"
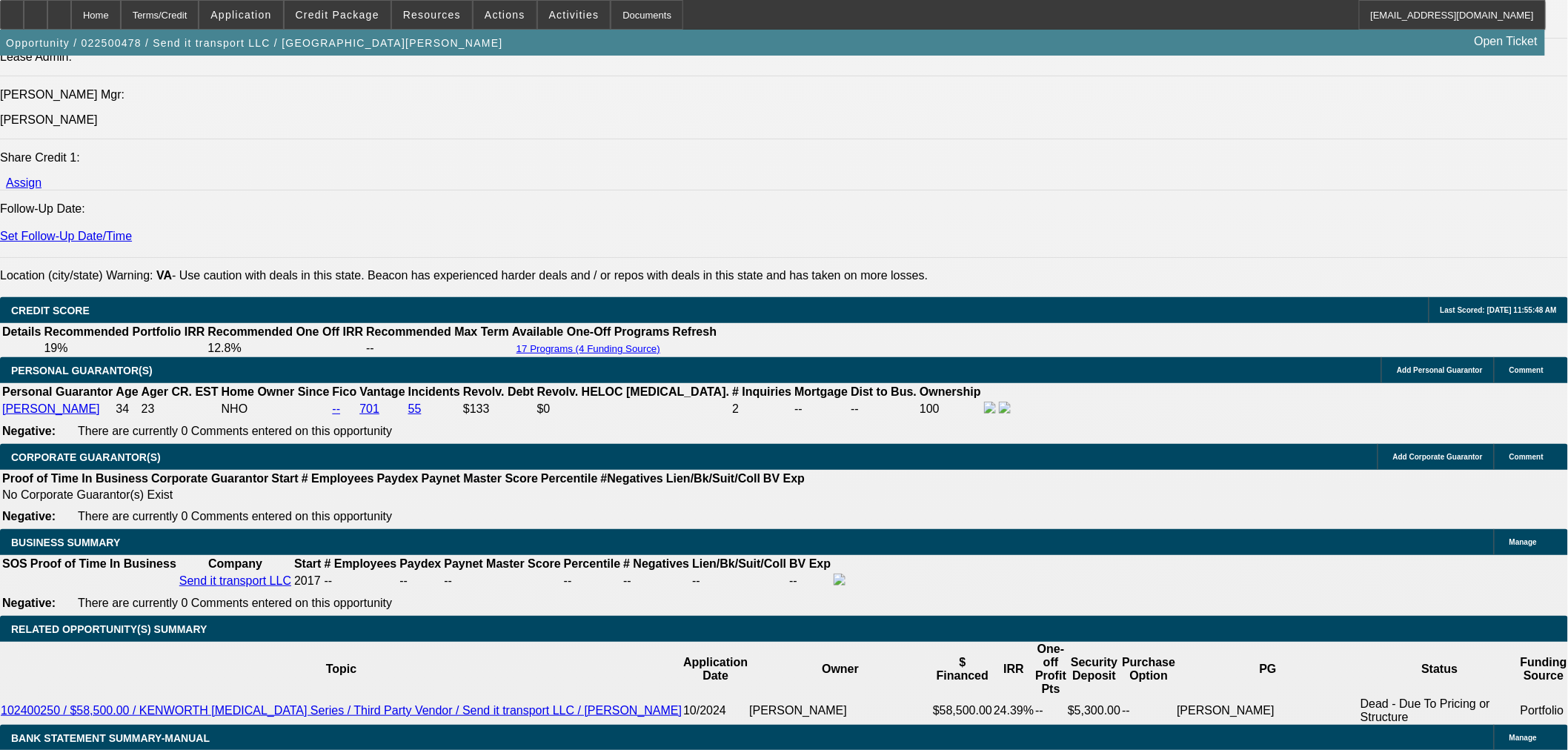
scroll to position [1976, 0]
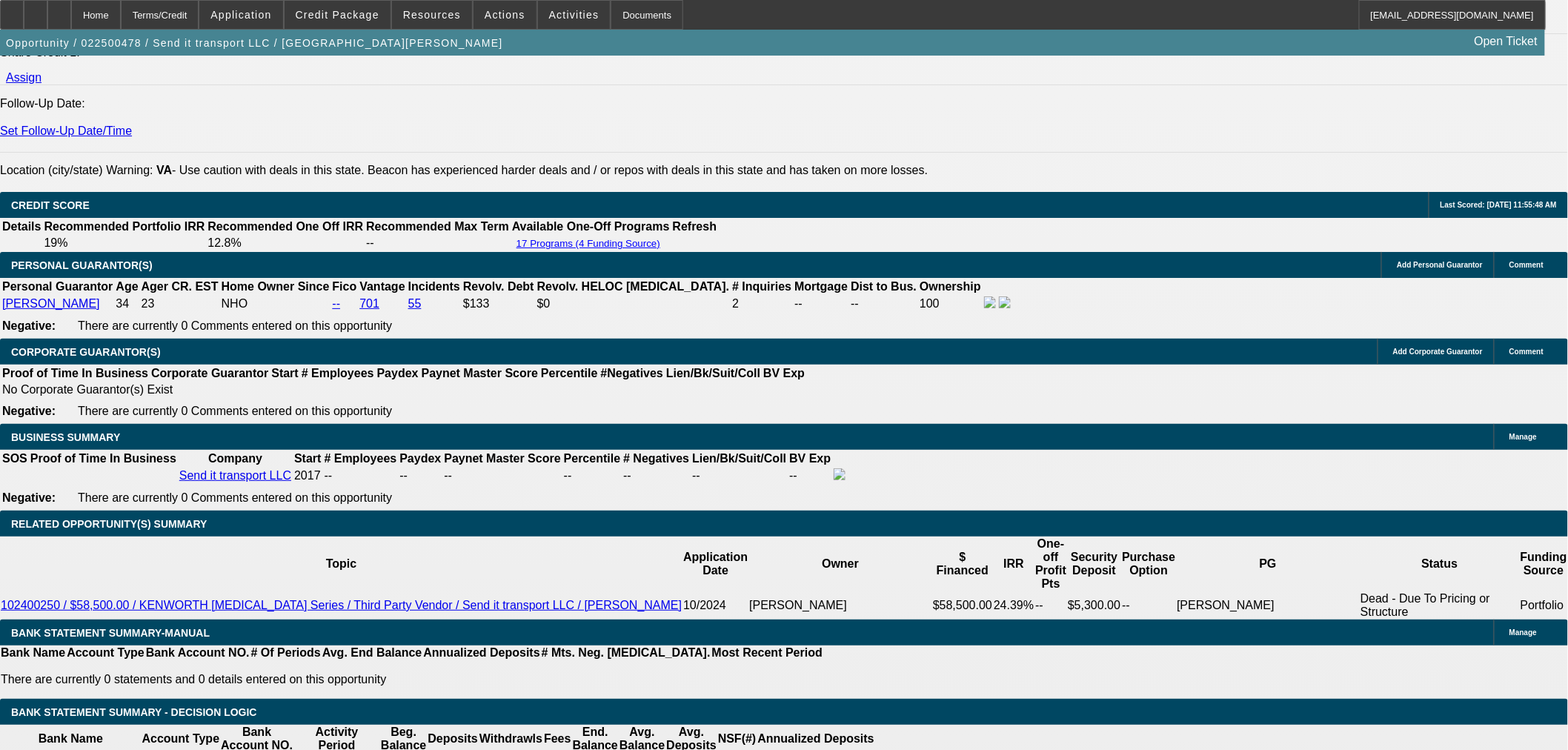
drag, startPoint x: 327, startPoint y: 128, endPoint x: 351, endPoint y: 219, distance: 94.1
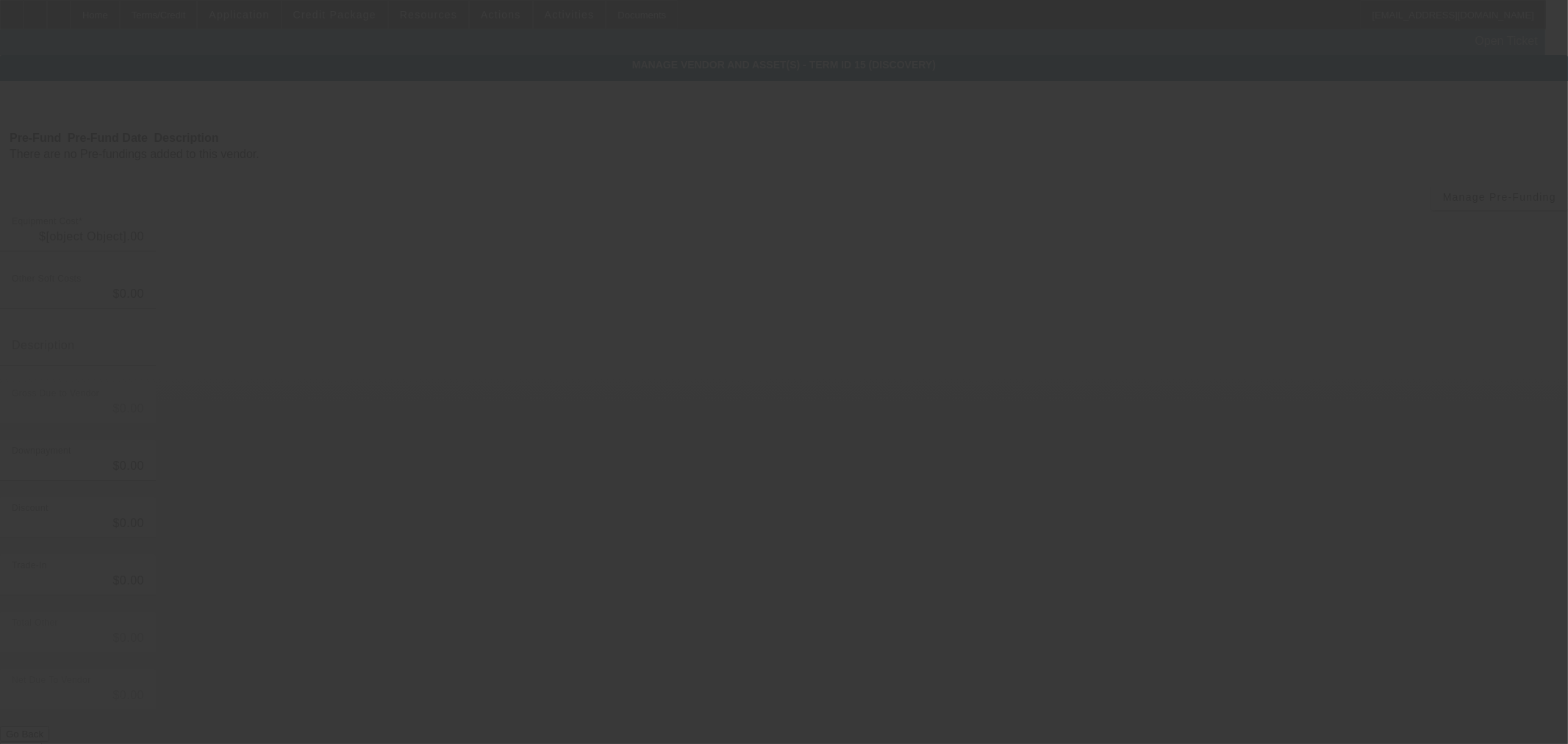
type input "$65,000.00"
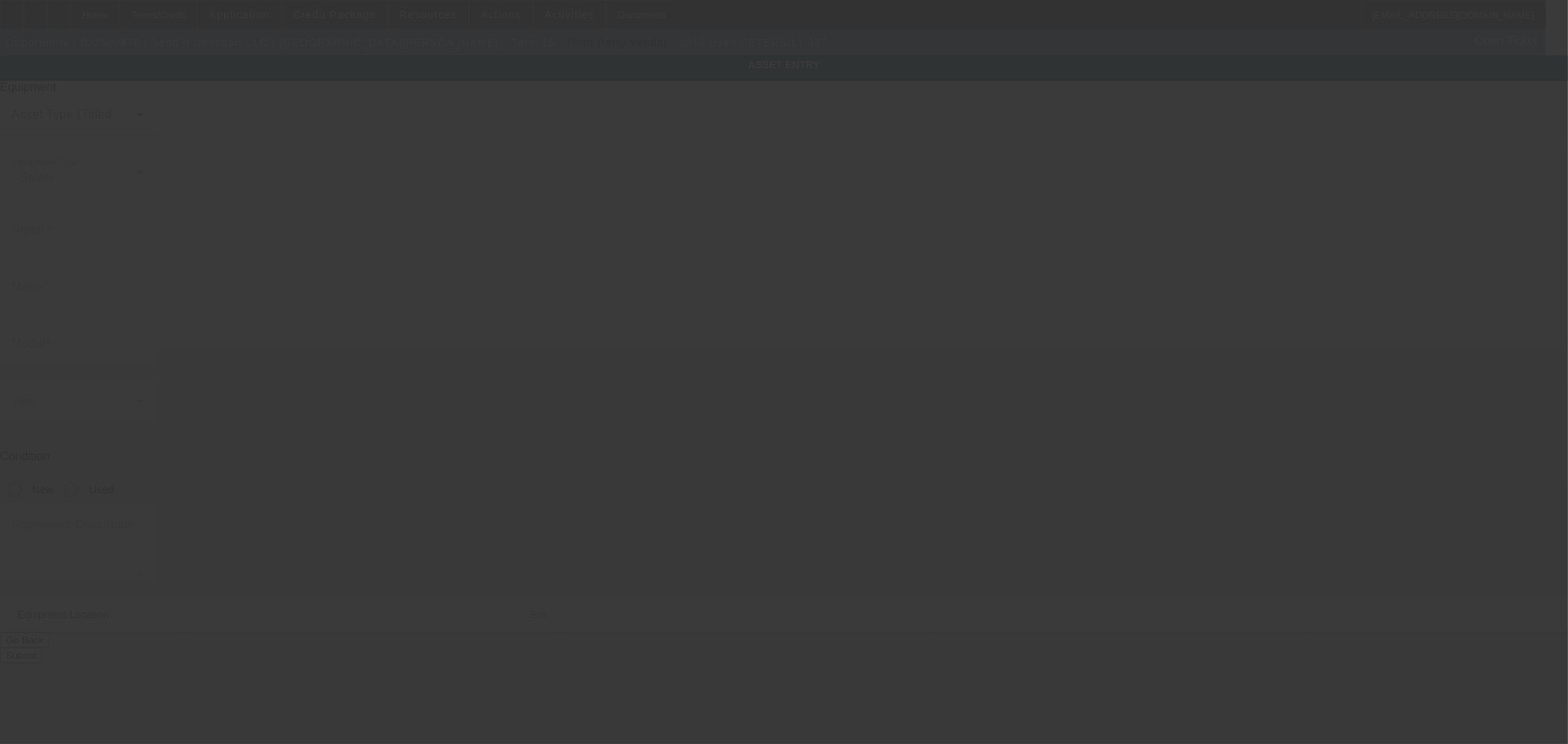
type input "2NP2MM6X2KM274845"
type input "Peterbilt"
type input "337"
radio input "true"
type input "6065 N Seminole Trl"
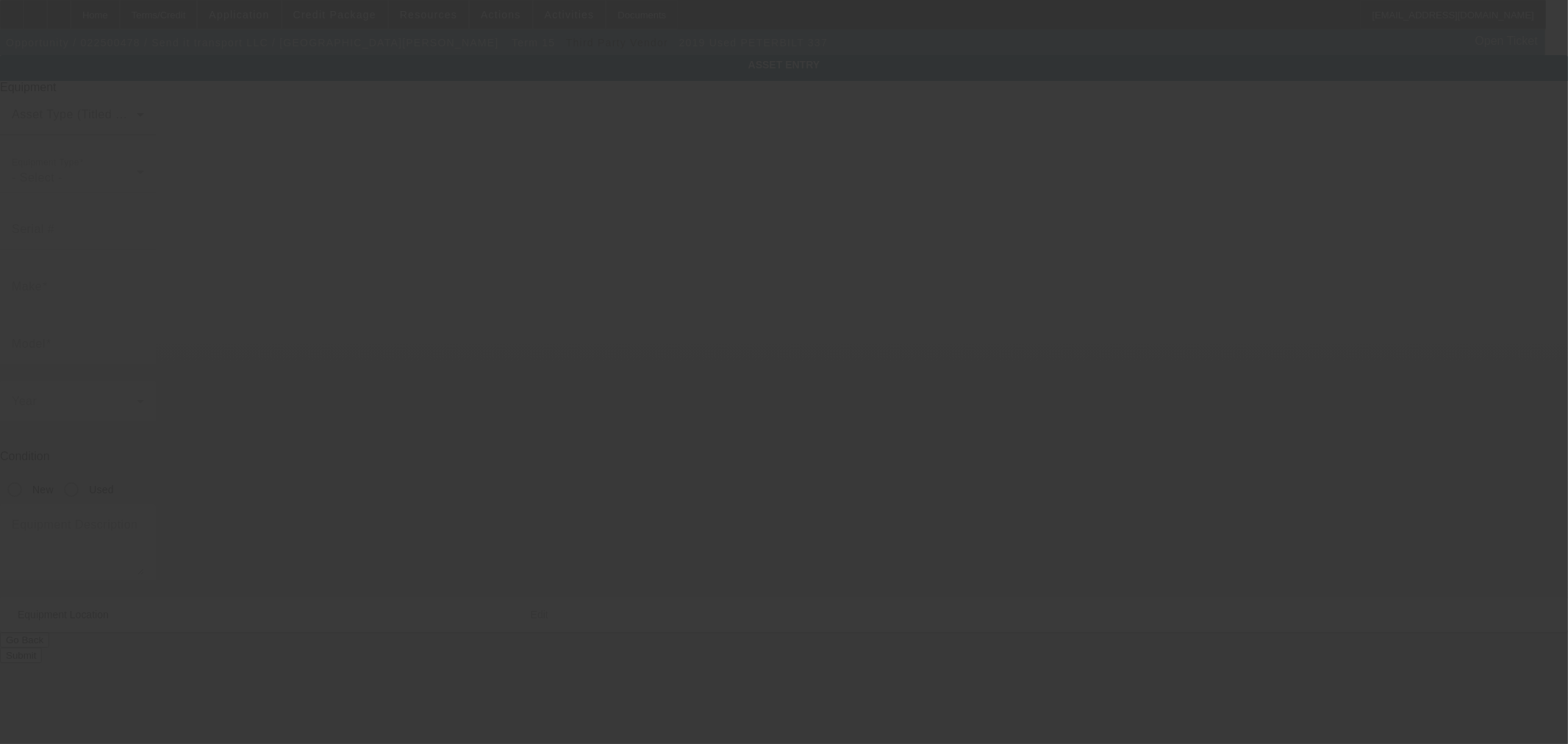
type input "Leon"
type input "22725"
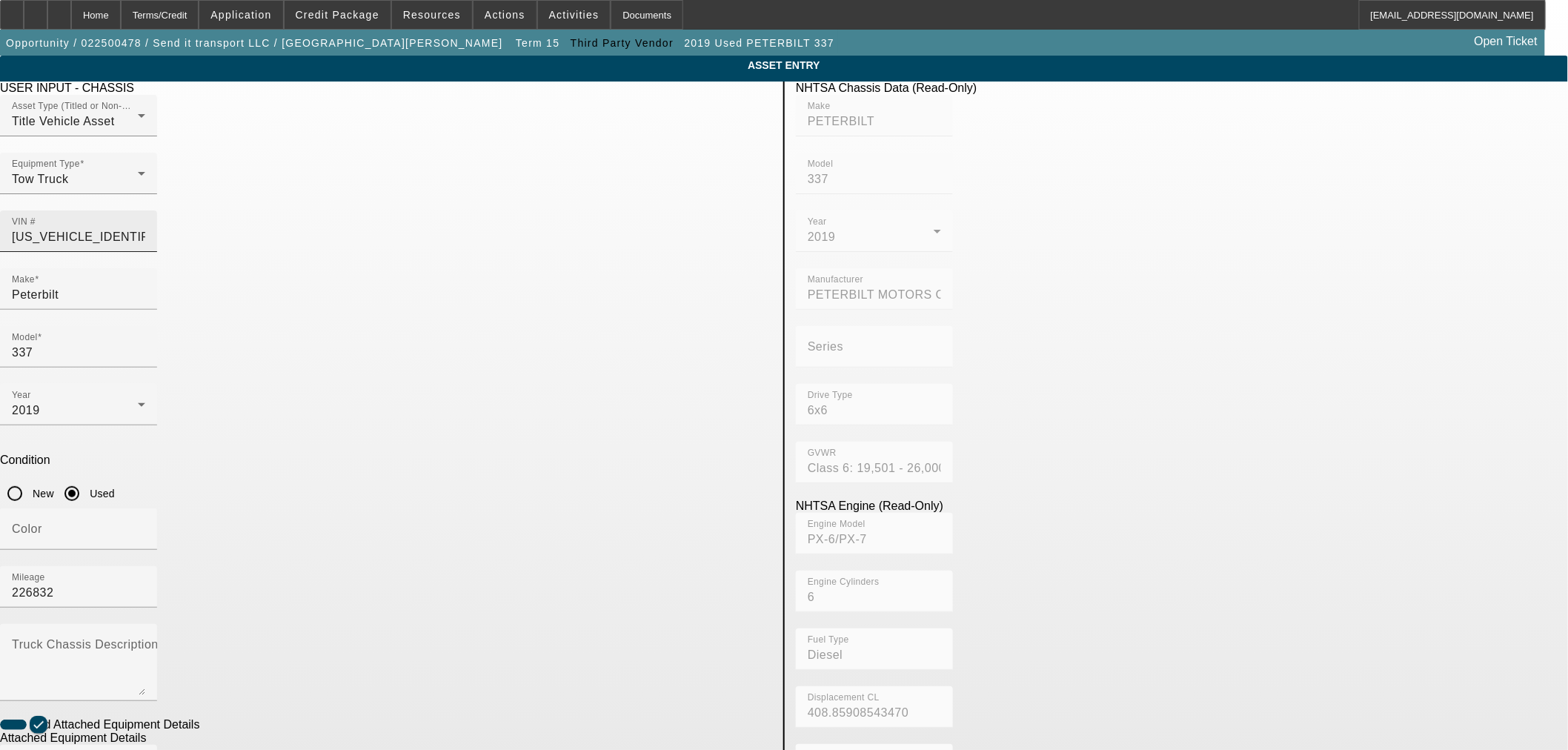
click at [145, 228] on input "2NP2MM6X2KM274845" at bounding box center [78, 237] width 133 height 17
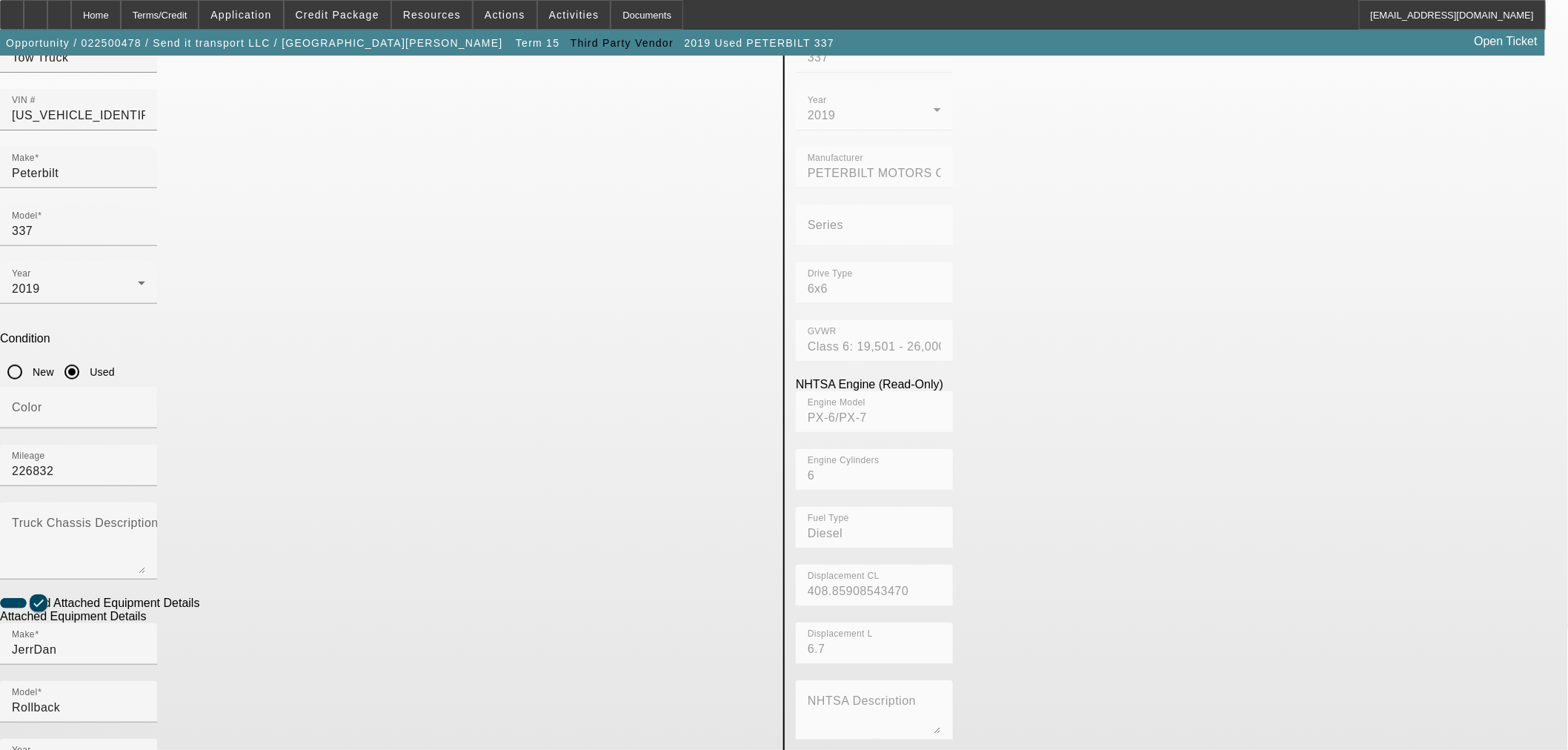
scroll to position [195, 0]
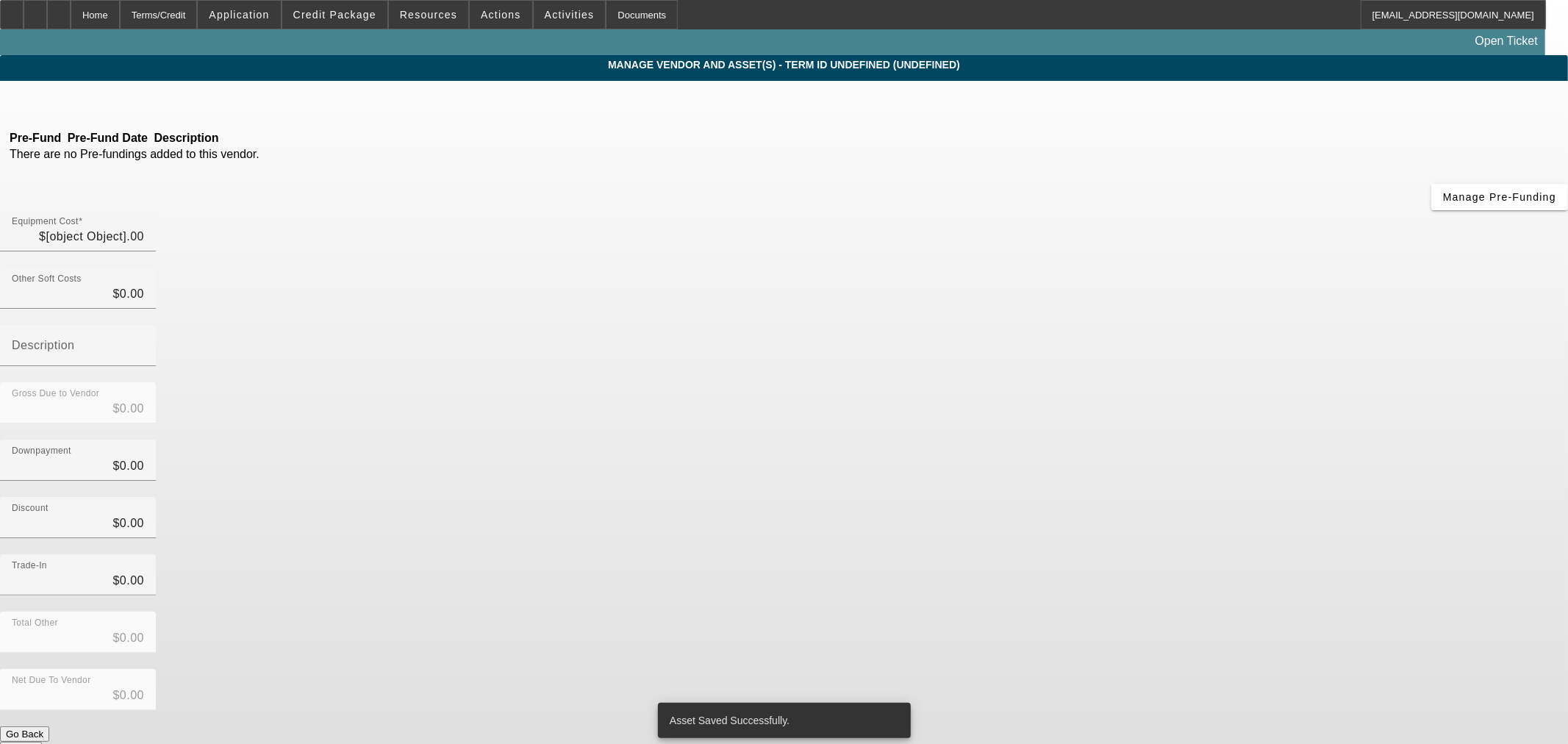
type input "$65,000.00"
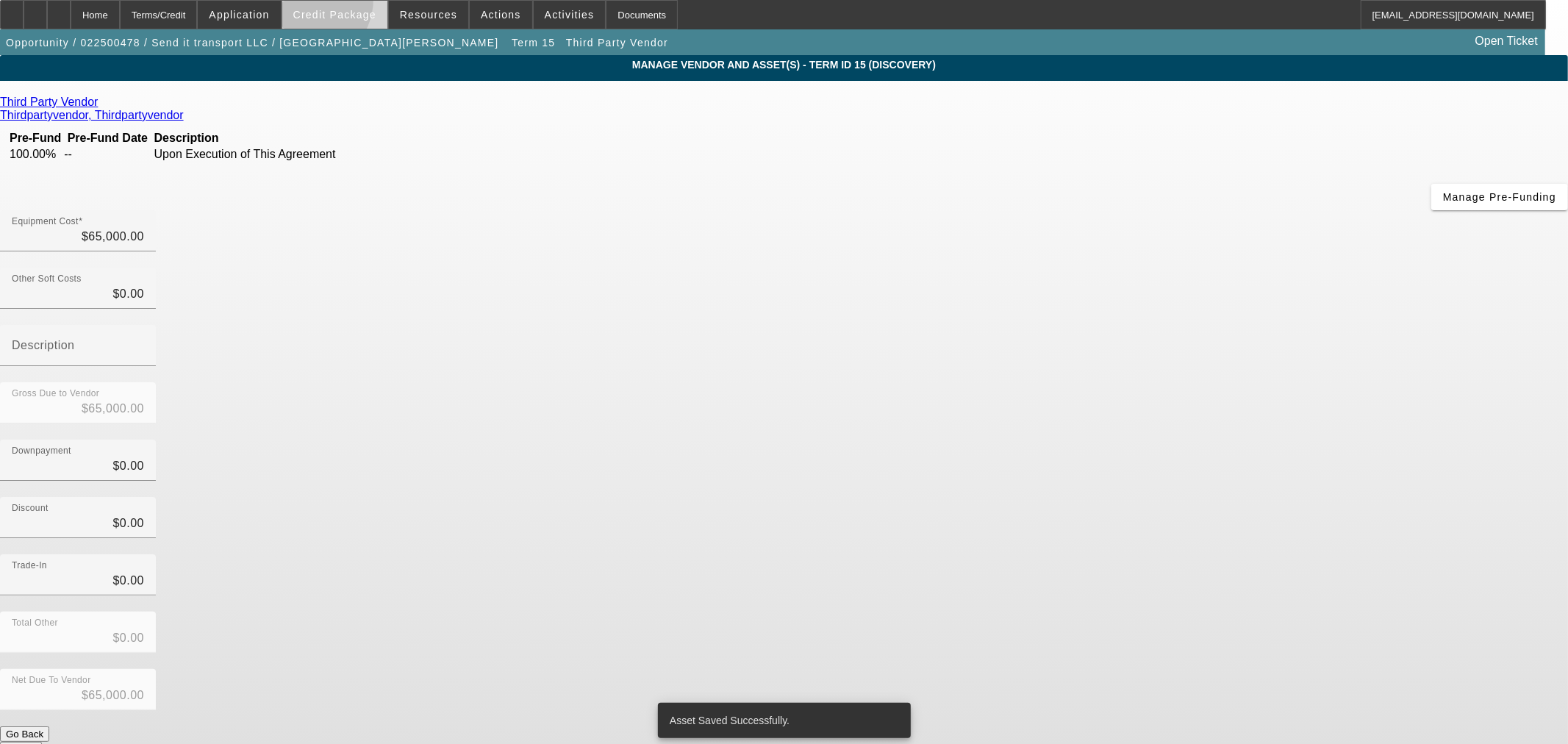
click at [327, 3] on span at bounding box center [335, 15] width 105 height 35
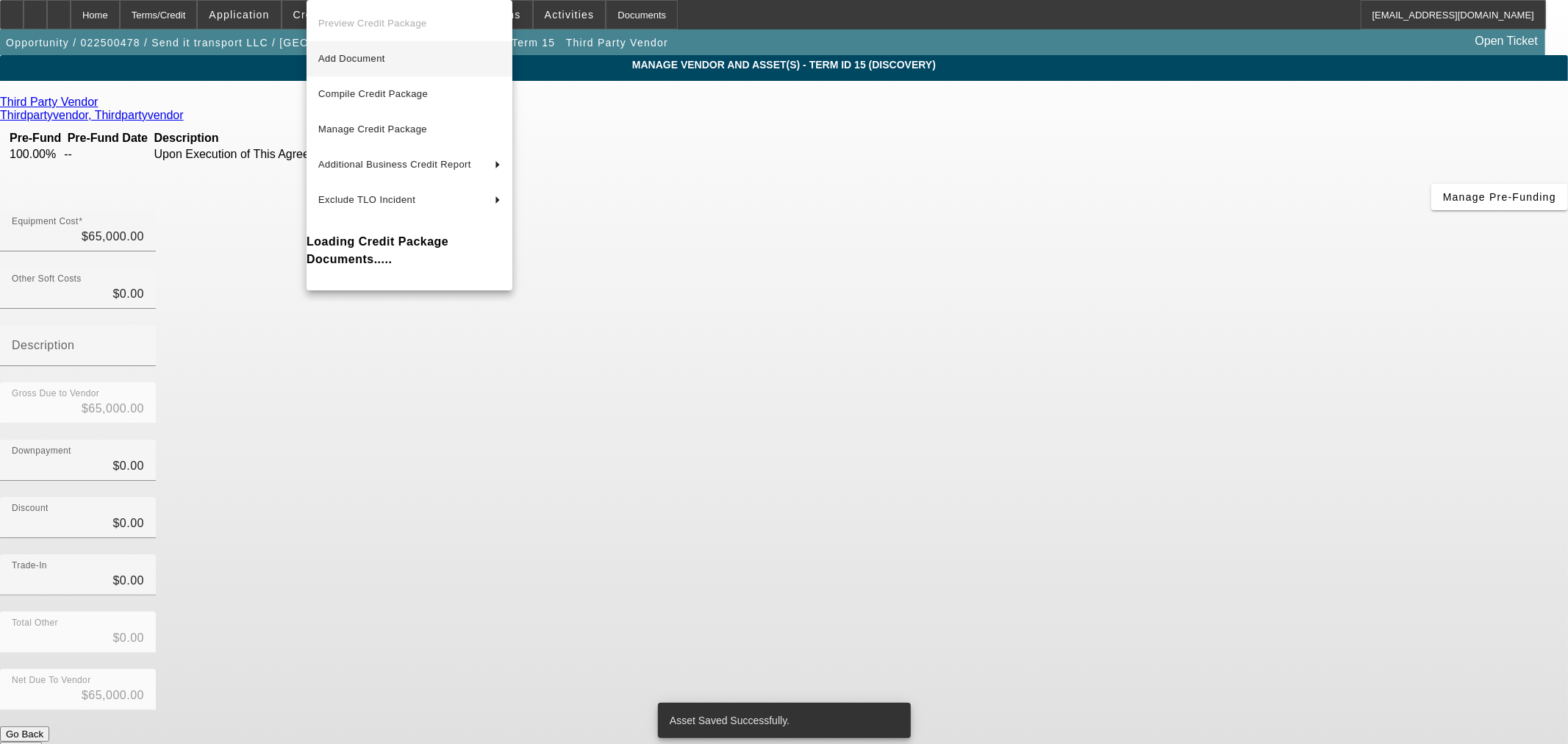
click at [348, 60] on span "Add Document" at bounding box center [351, 58] width 67 height 11
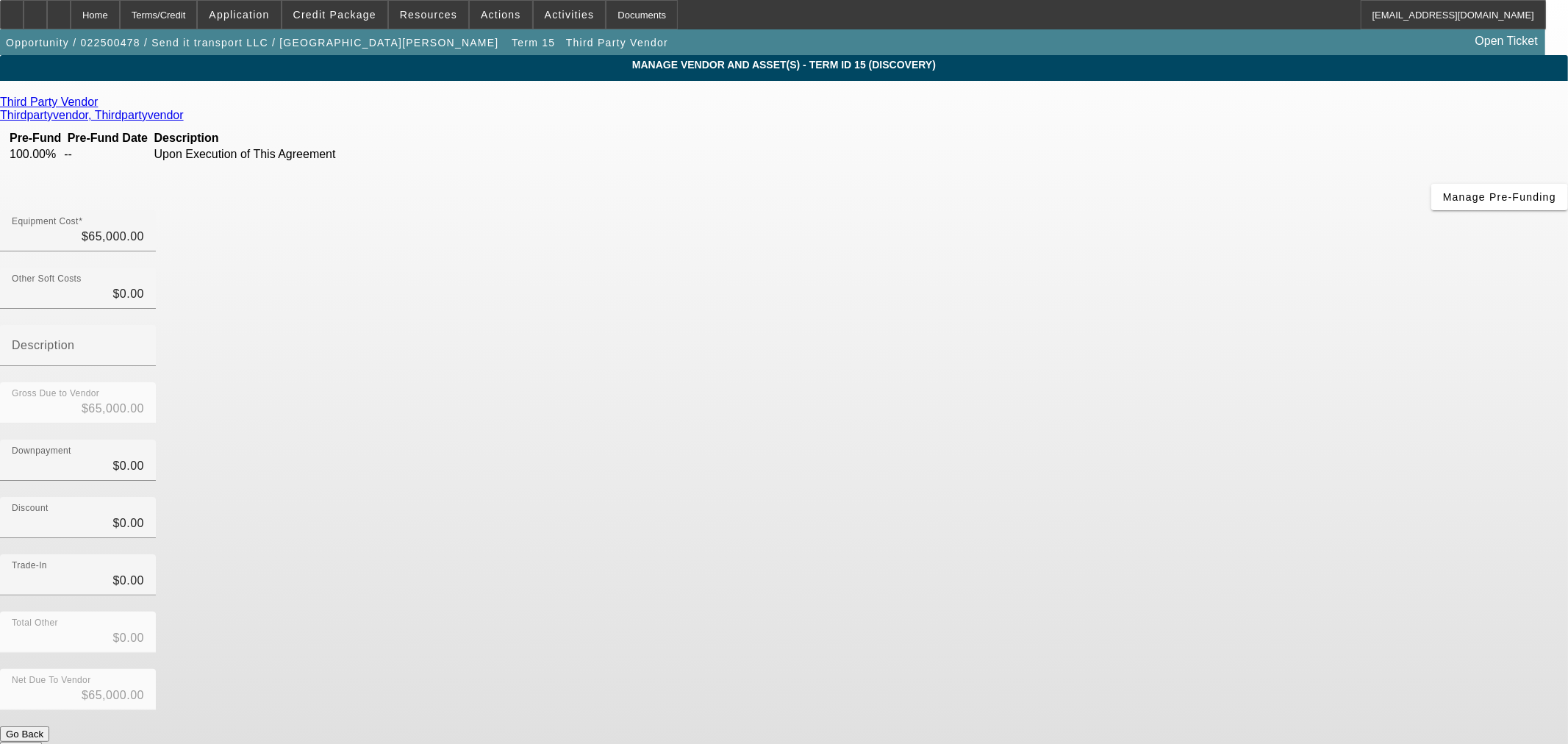
drag, startPoint x: 1345, startPoint y: 344, endPoint x: 556, endPoint y: 108, distance: 823.5
click at [1345, 344] on app-vendor-asset-manage "MANAGE VENDOR AND ASSET(S) - Term ID 15 (Discovery) Remove Vendor Third Party V…" at bounding box center [784, 450] width 1568 height 790
click at [353, 24] on span at bounding box center [335, 15] width 105 height 35
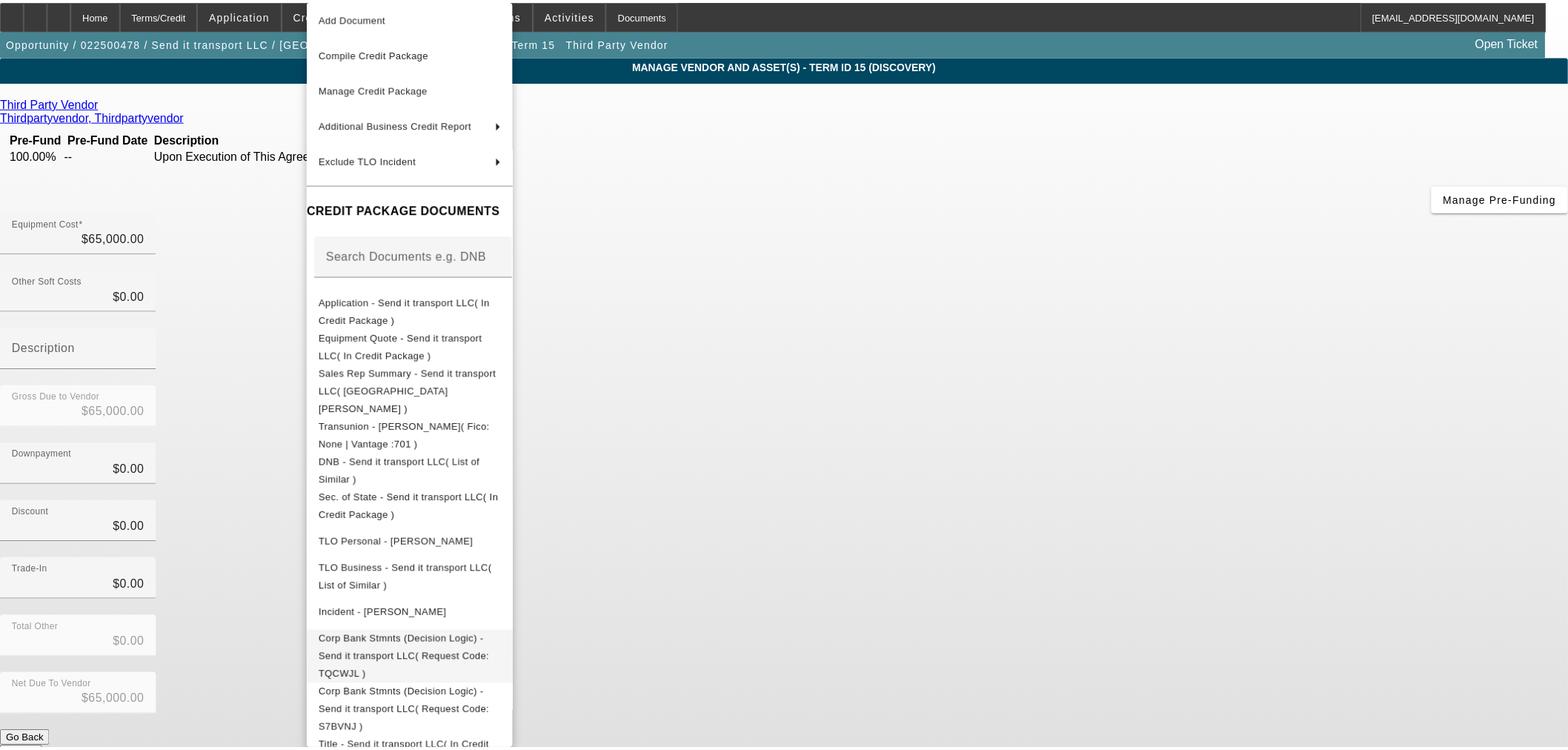
scroll to position [62, 0]
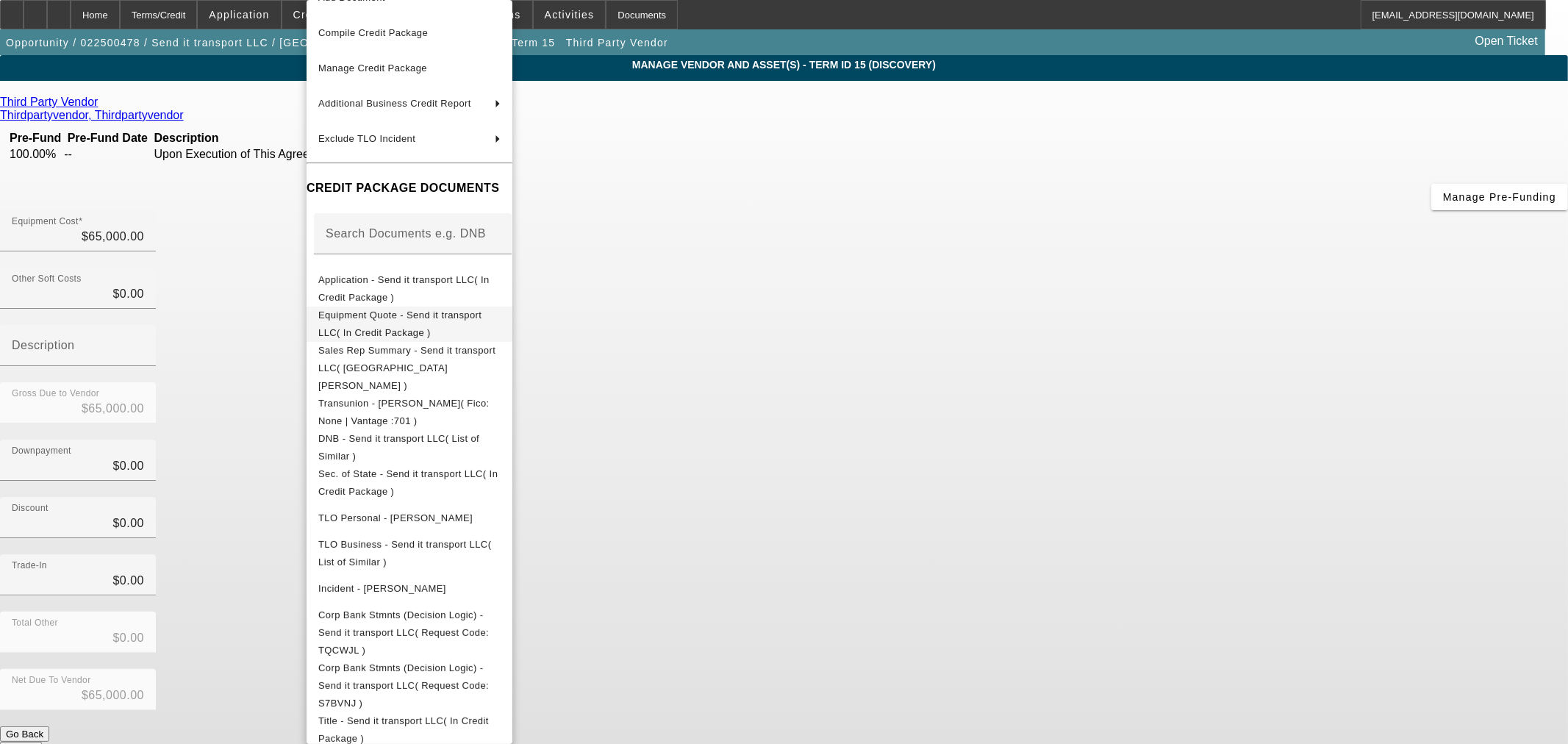
click at [396, 316] on span "Equipment Quote - Send it transport LLC( In Credit Package )" at bounding box center [399, 323] width 163 height 29
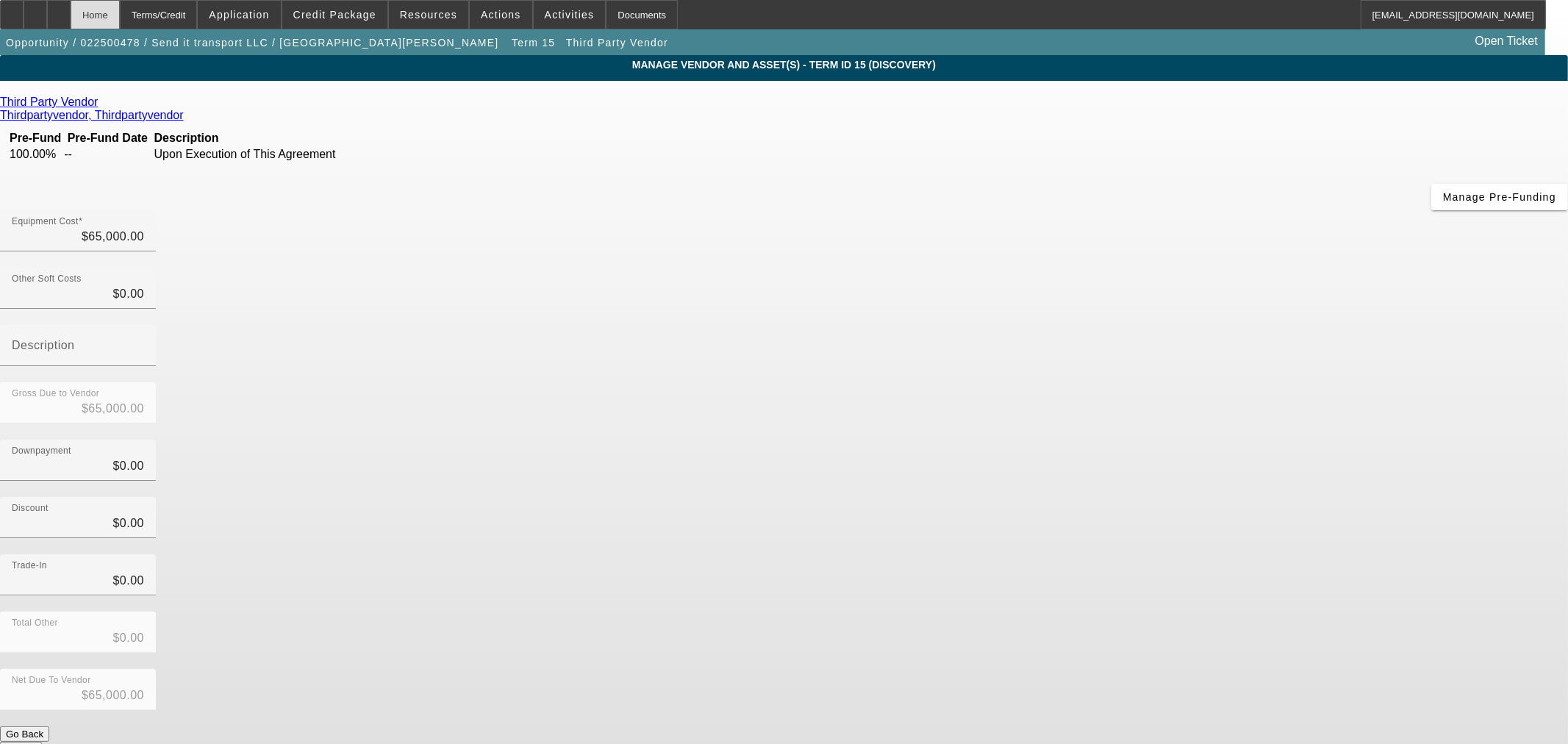
click at [120, 18] on div "Home" at bounding box center [95, 15] width 49 height 29
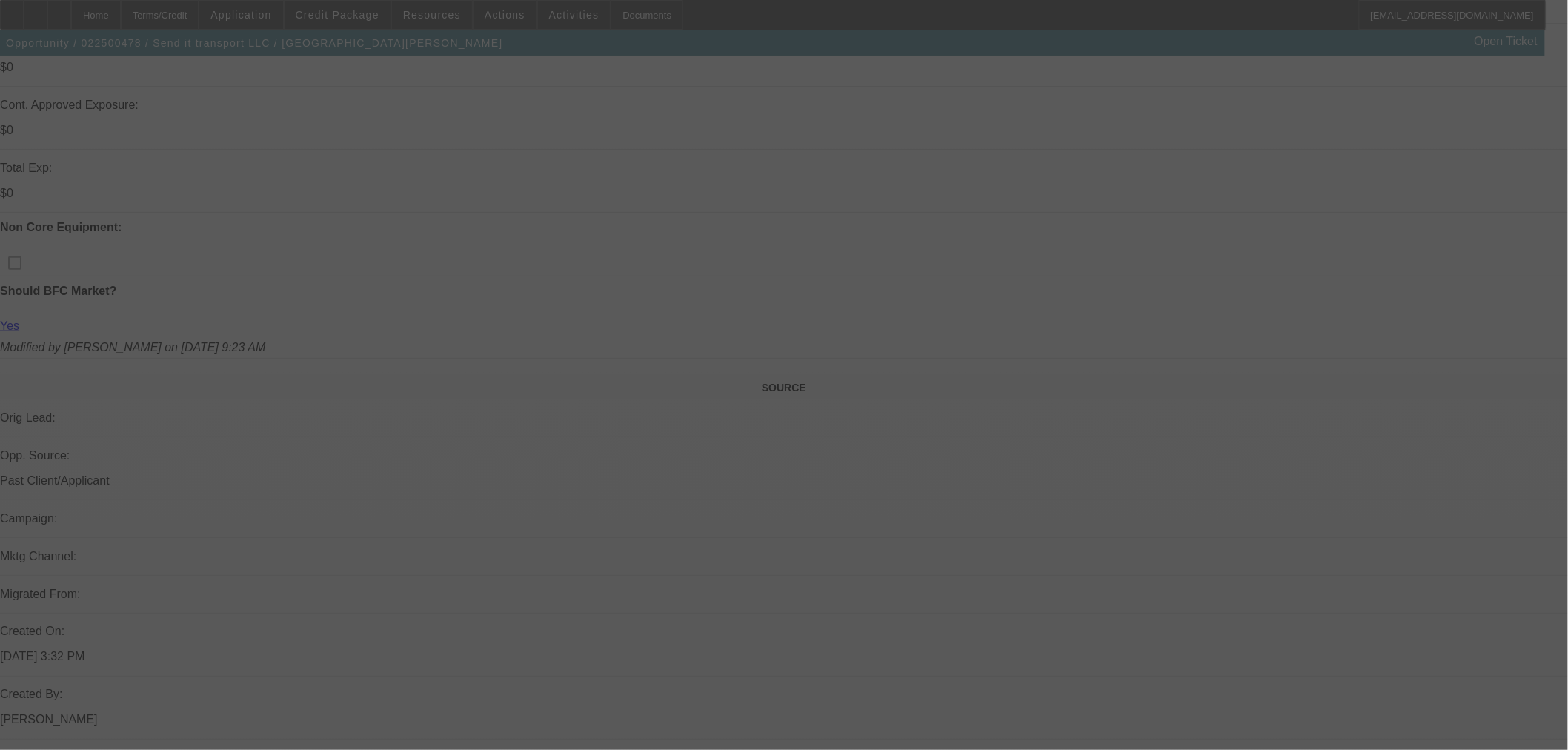
scroll to position [628, 0]
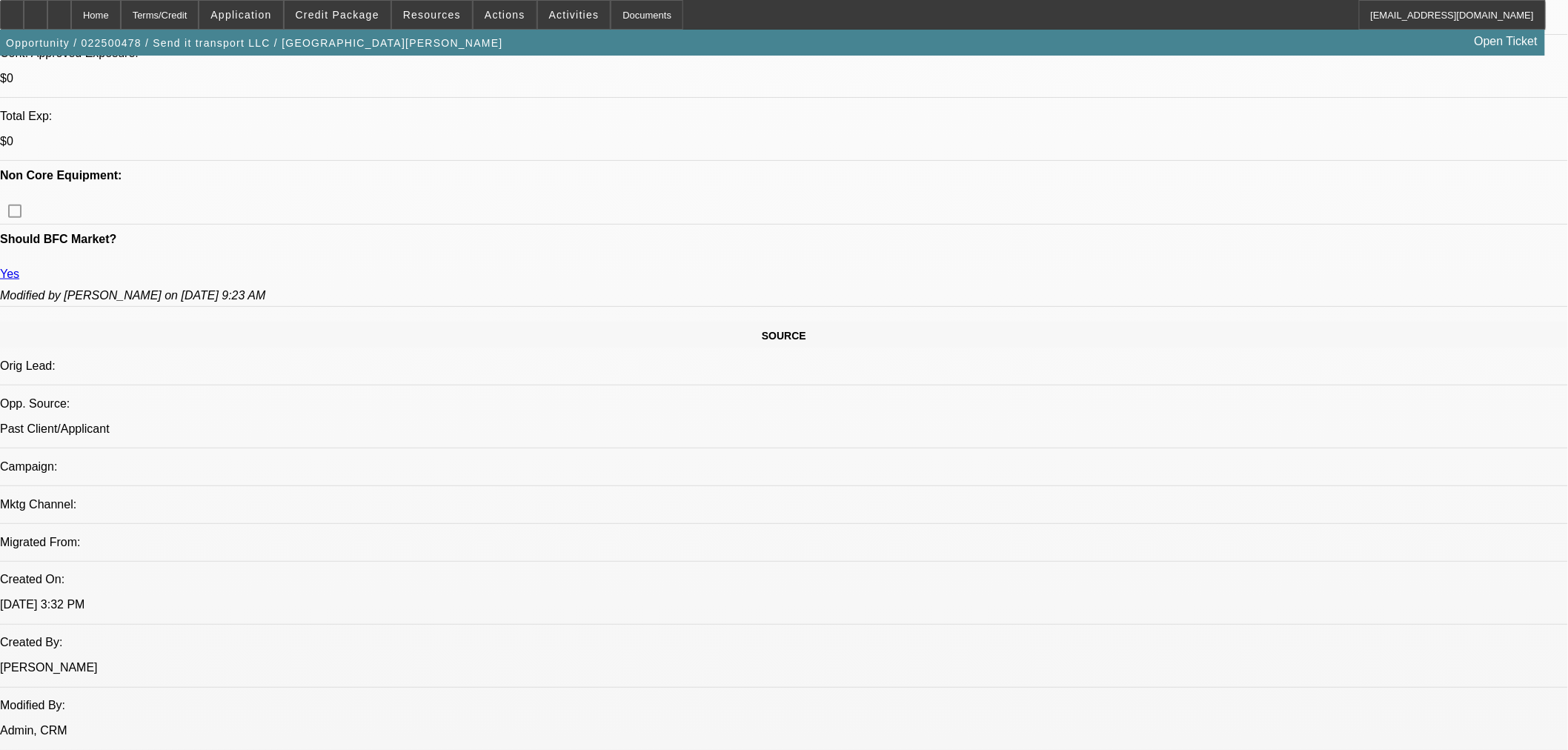
select select "0"
select select "3"
select select "0"
select select "6"
select select "0"
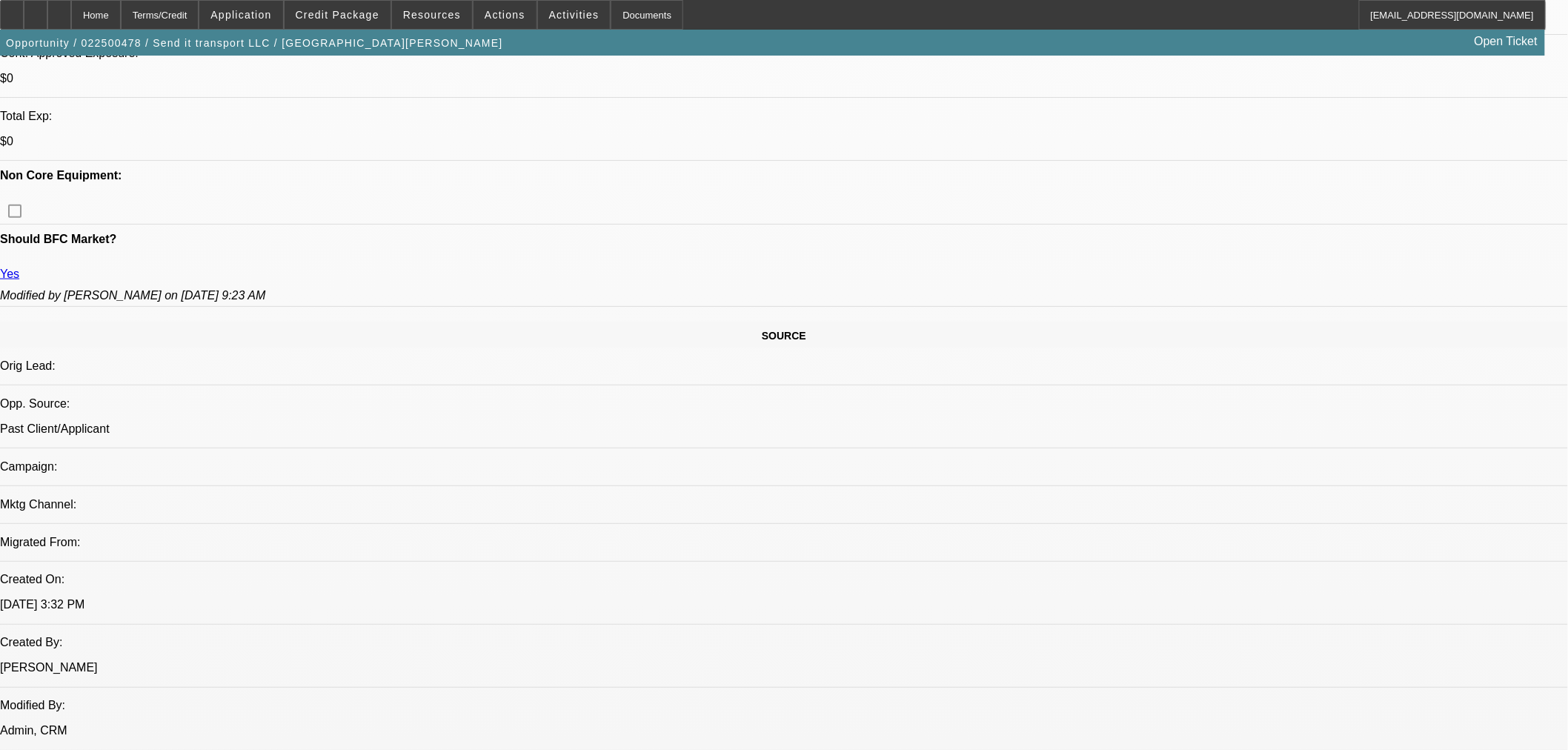
select select "0"
select select "6"
select select "0"
select select "2"
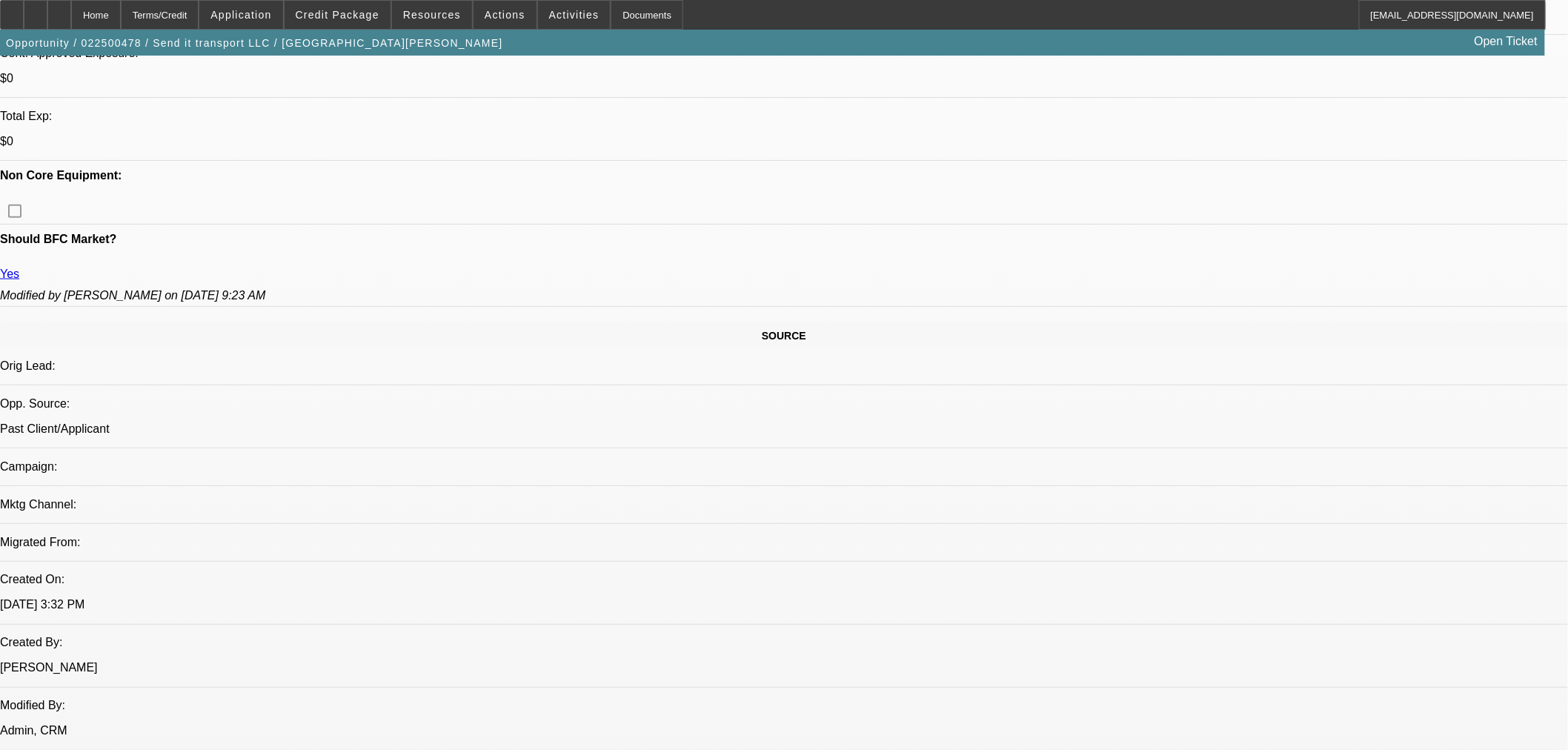
select select "0"
select select "6"
select select "0"
select select "2"
select select "0"
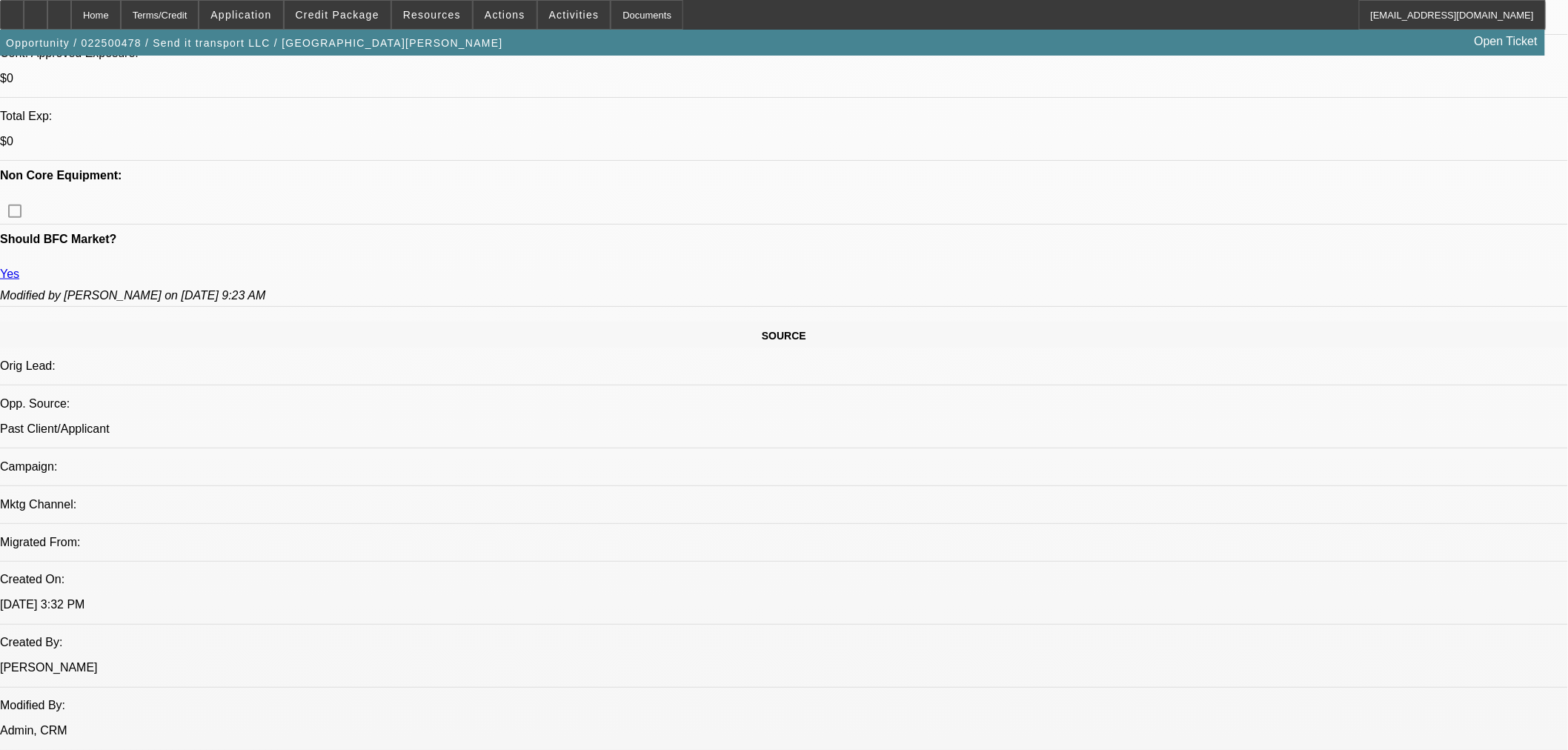
select select "6"
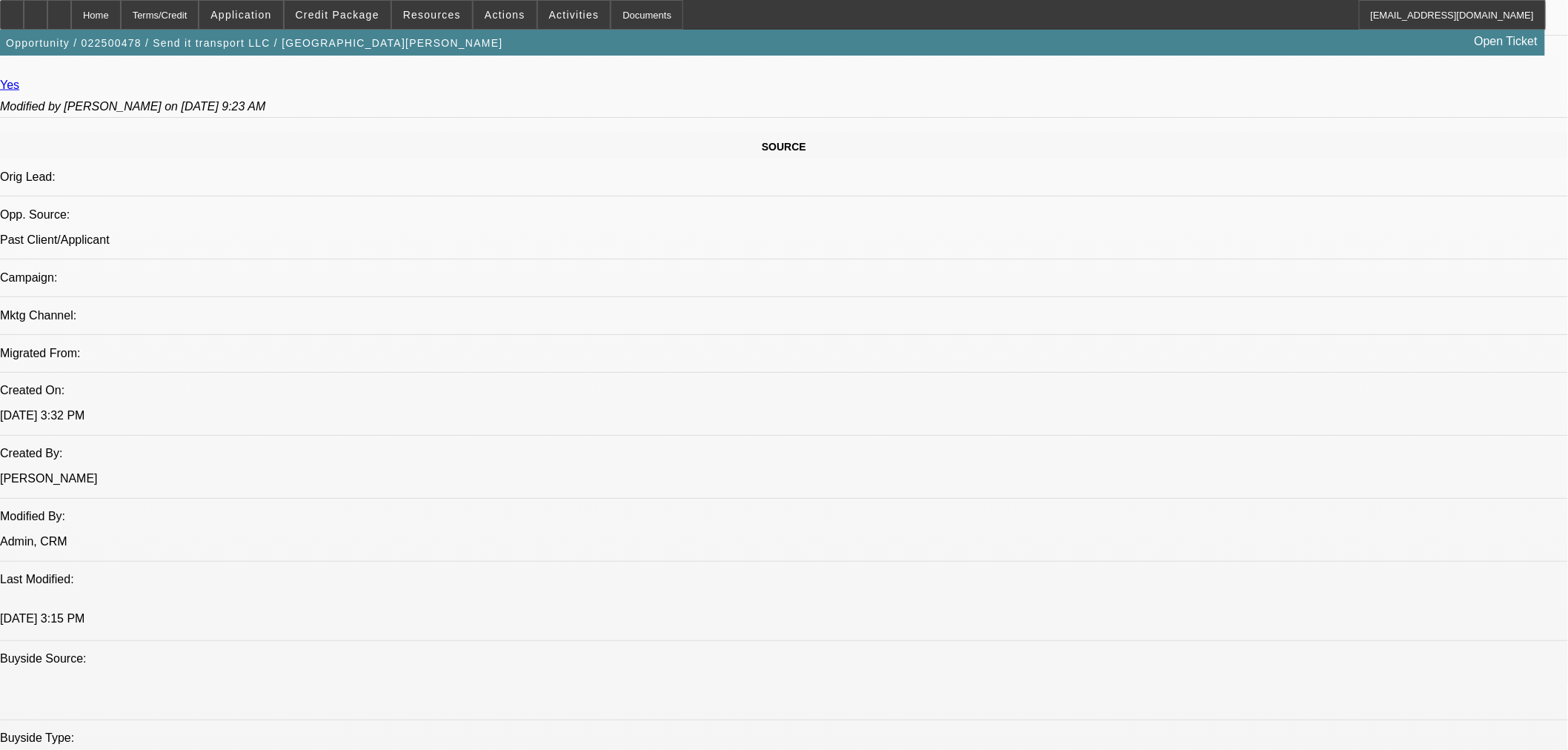
scroll to position [794, 0]
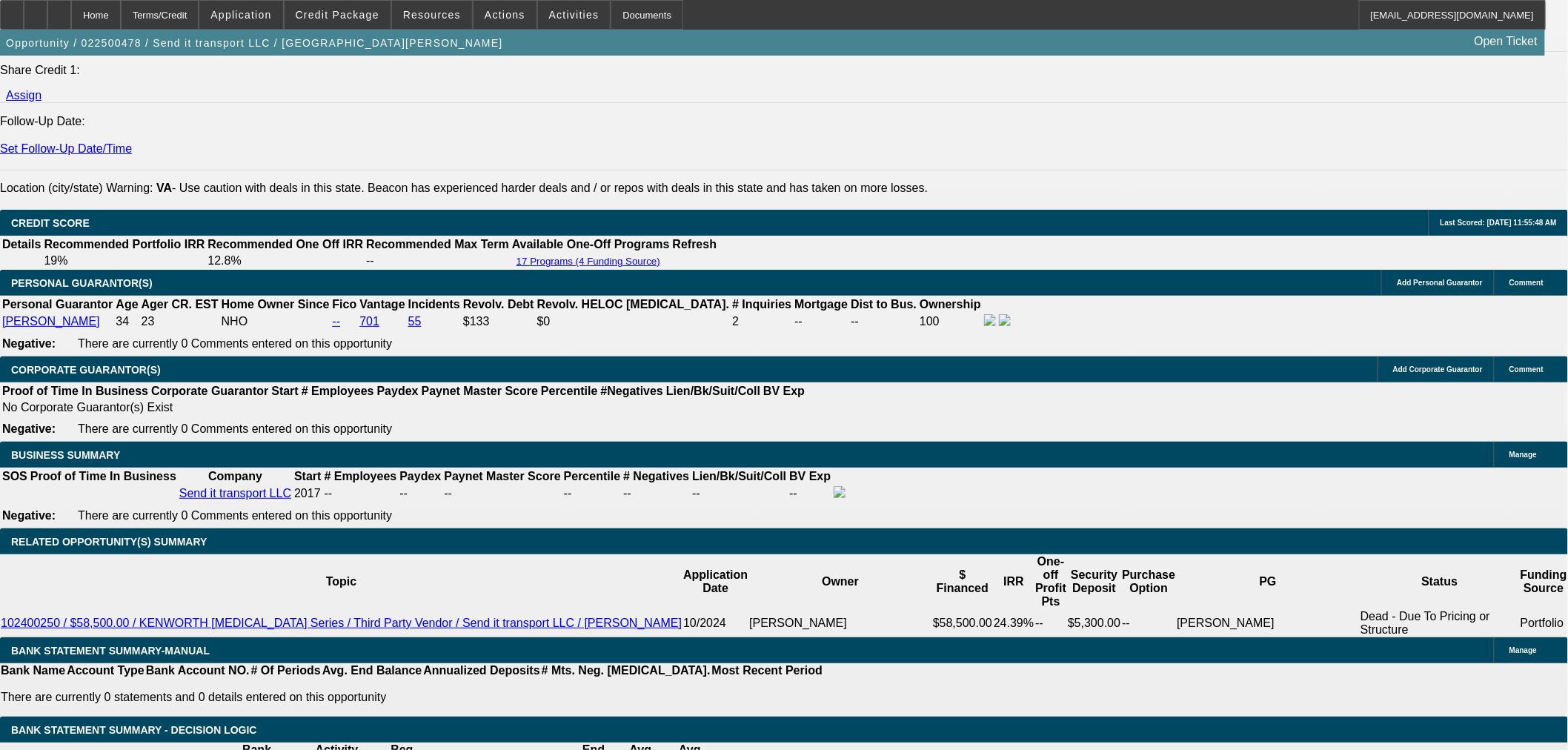
scroll to position [1863, 0]
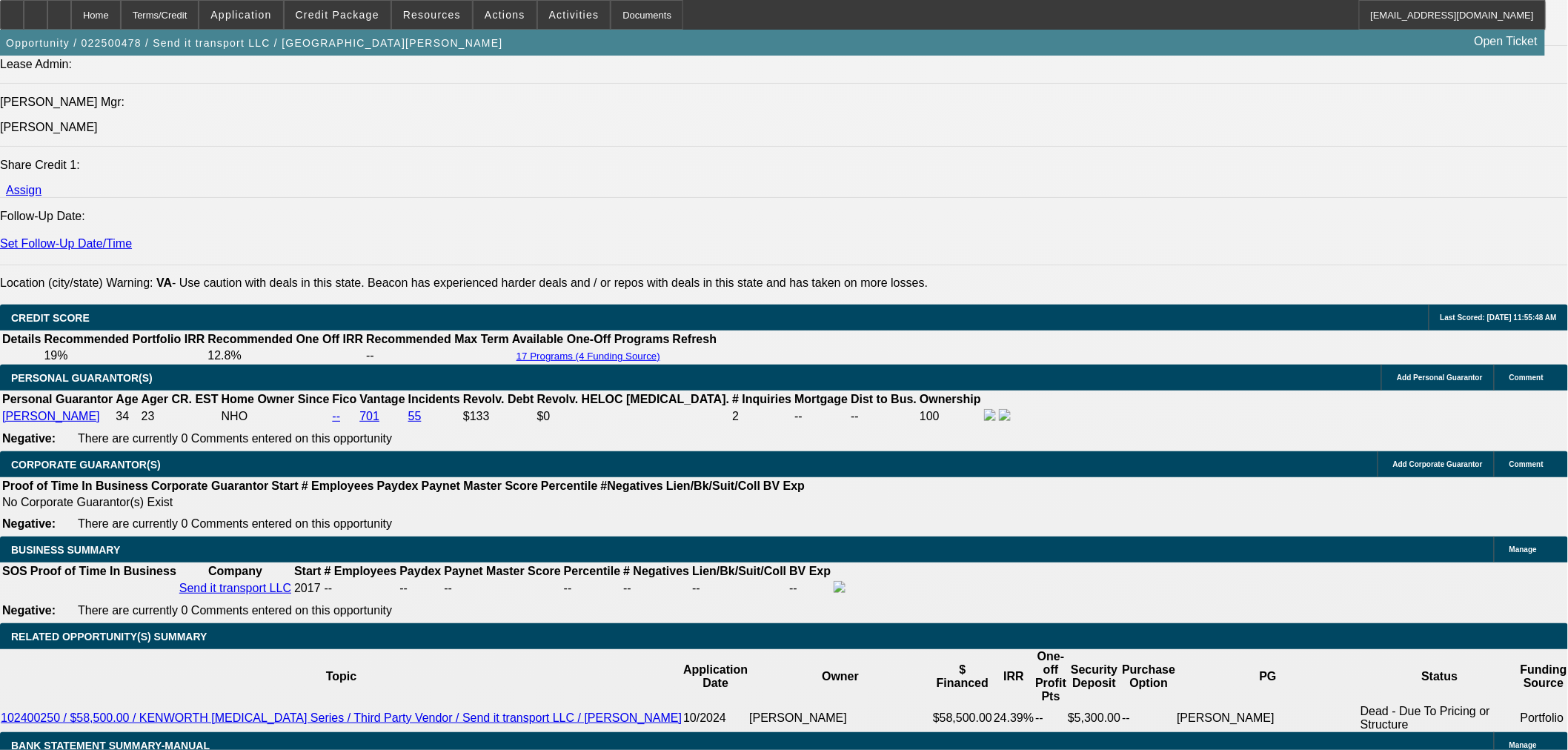
drag, startPoint x: 345, startPoint y: 557, endPoint x: 509, endPoint y: 520, distance: 168.1
type input "1"
type input "UNKNOWN"
type input "$1,496.73"
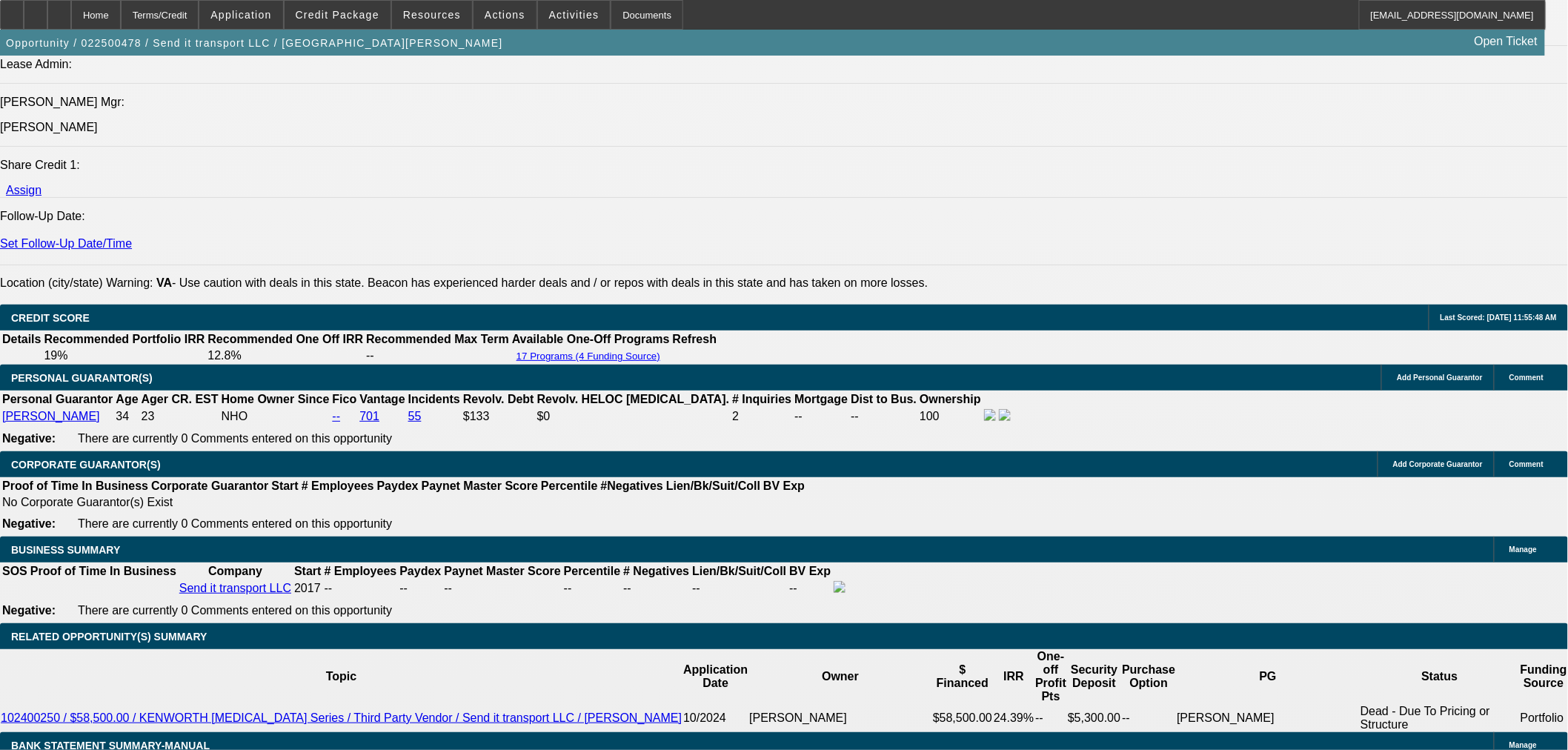
type input "19."
type input "$2,024.07"
type input "19.5"
type input "$2,040.05"
type input "19.5"
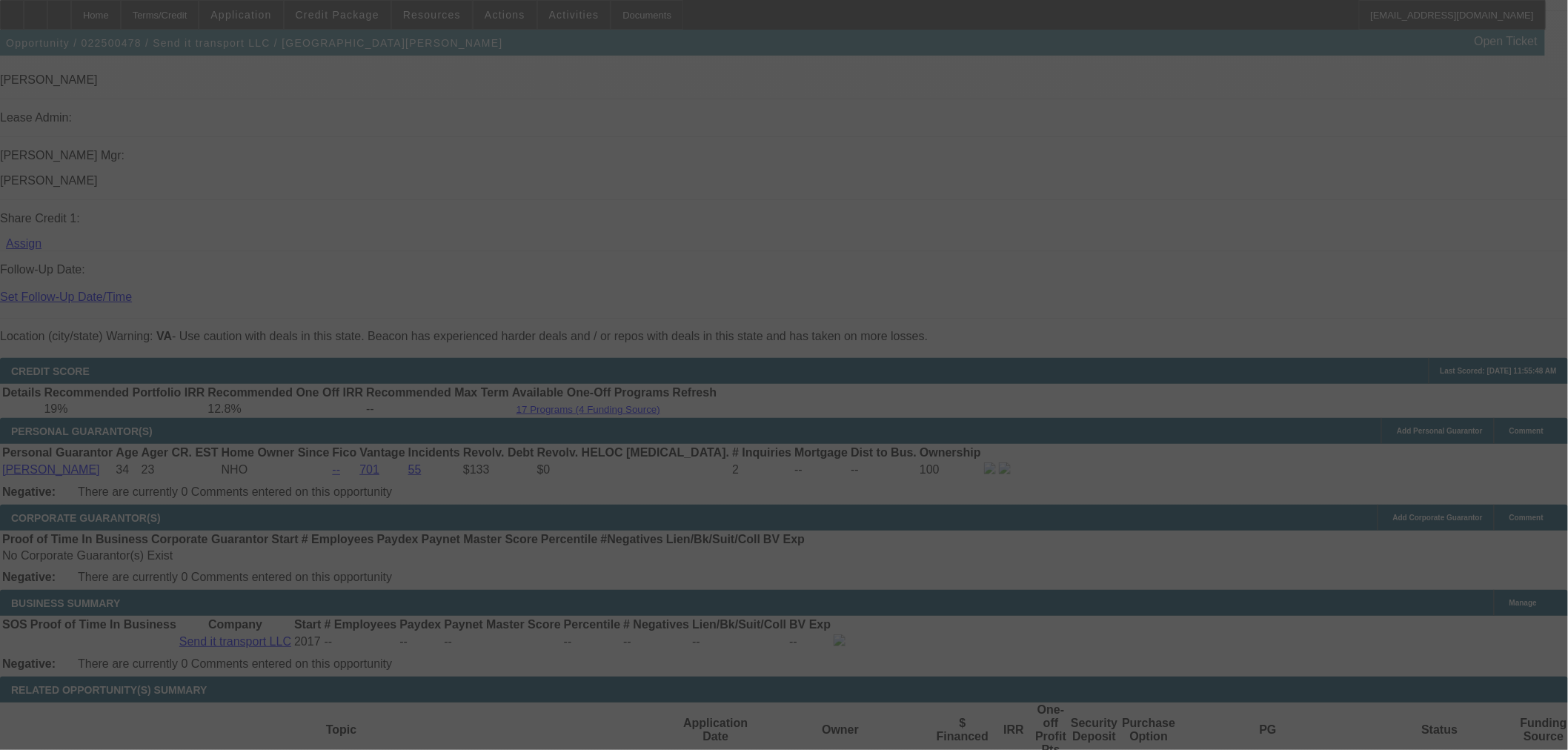
scroll to position [2111, 0]
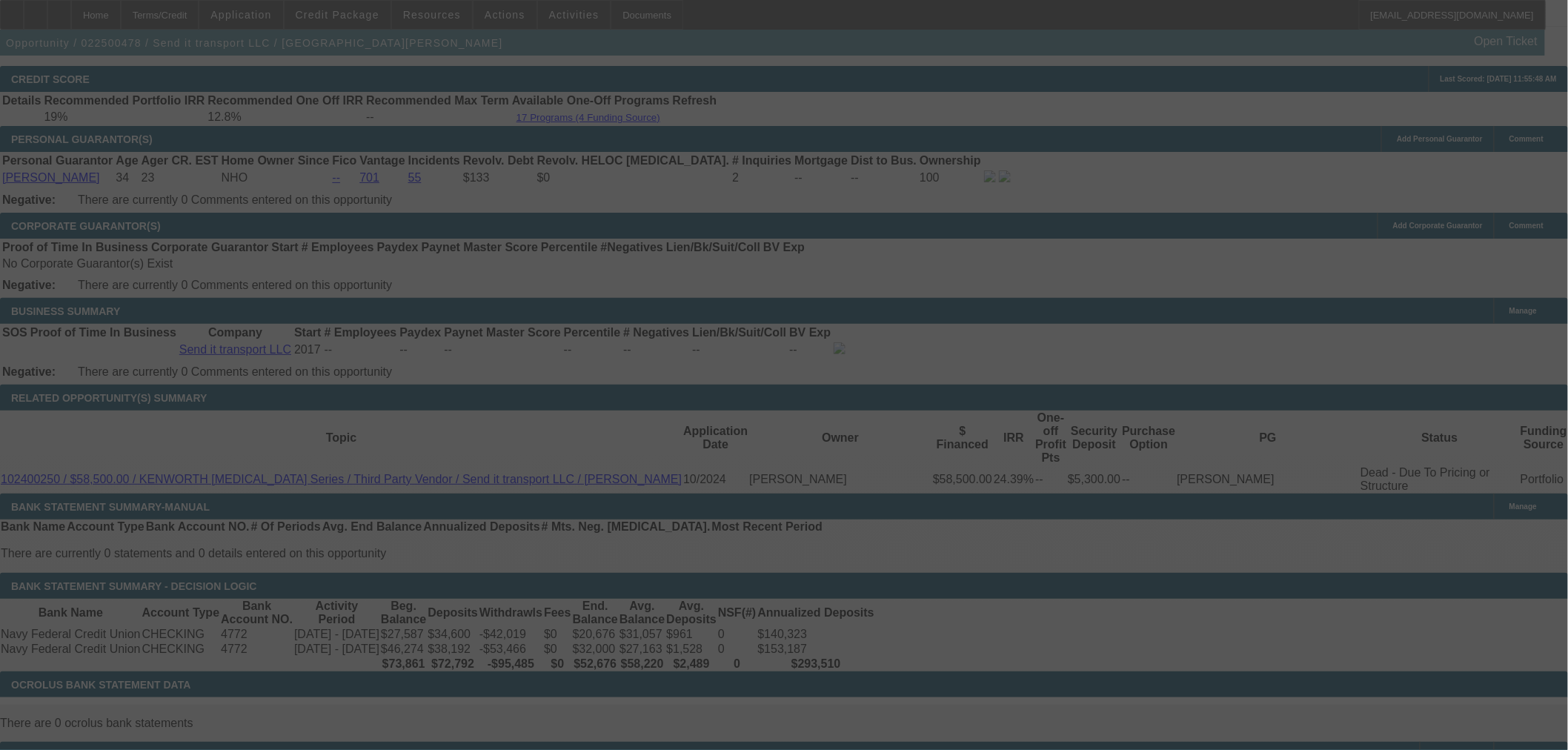
select select "0"
select select "3"
select select "0"
select select "6"
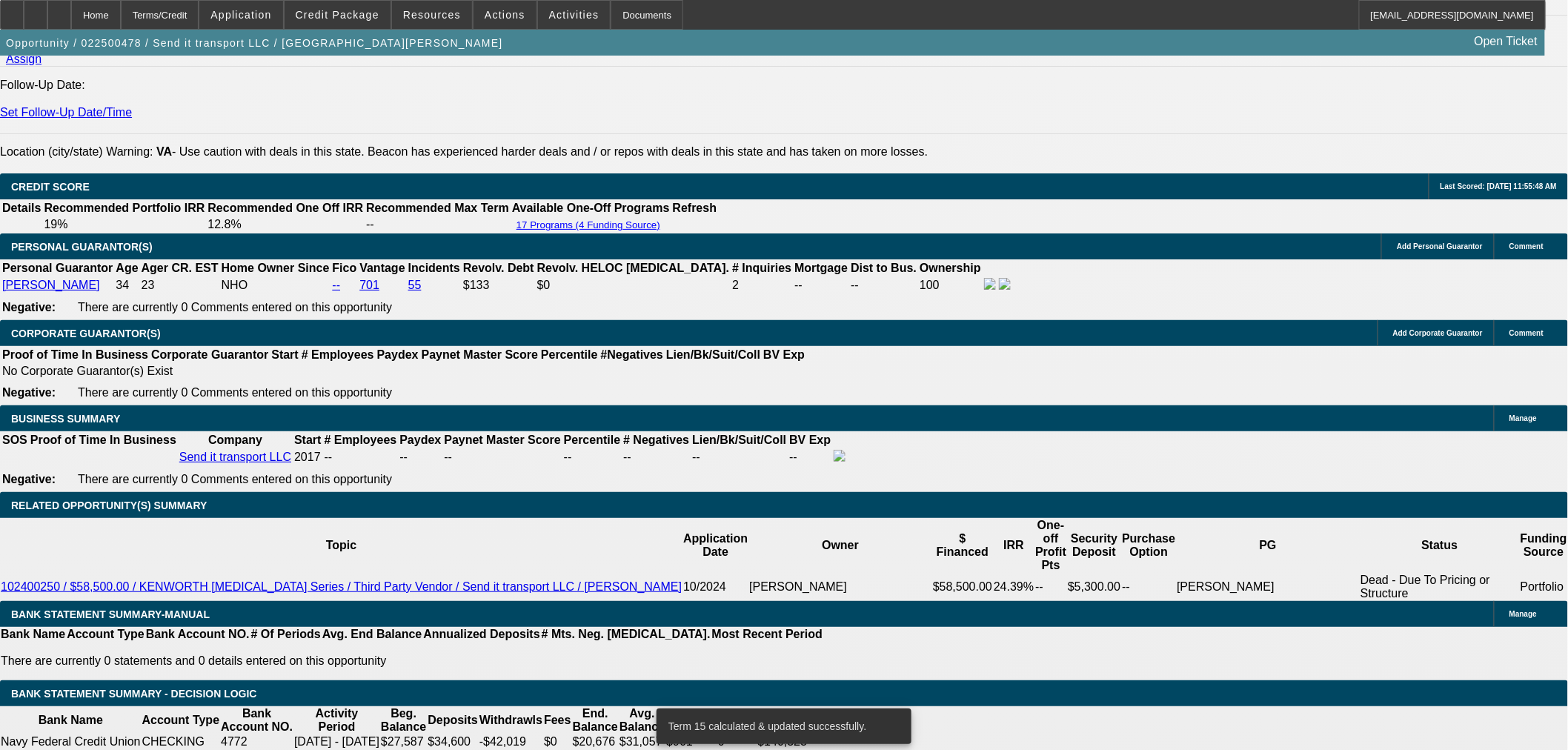
scroll to position [1855, 0]
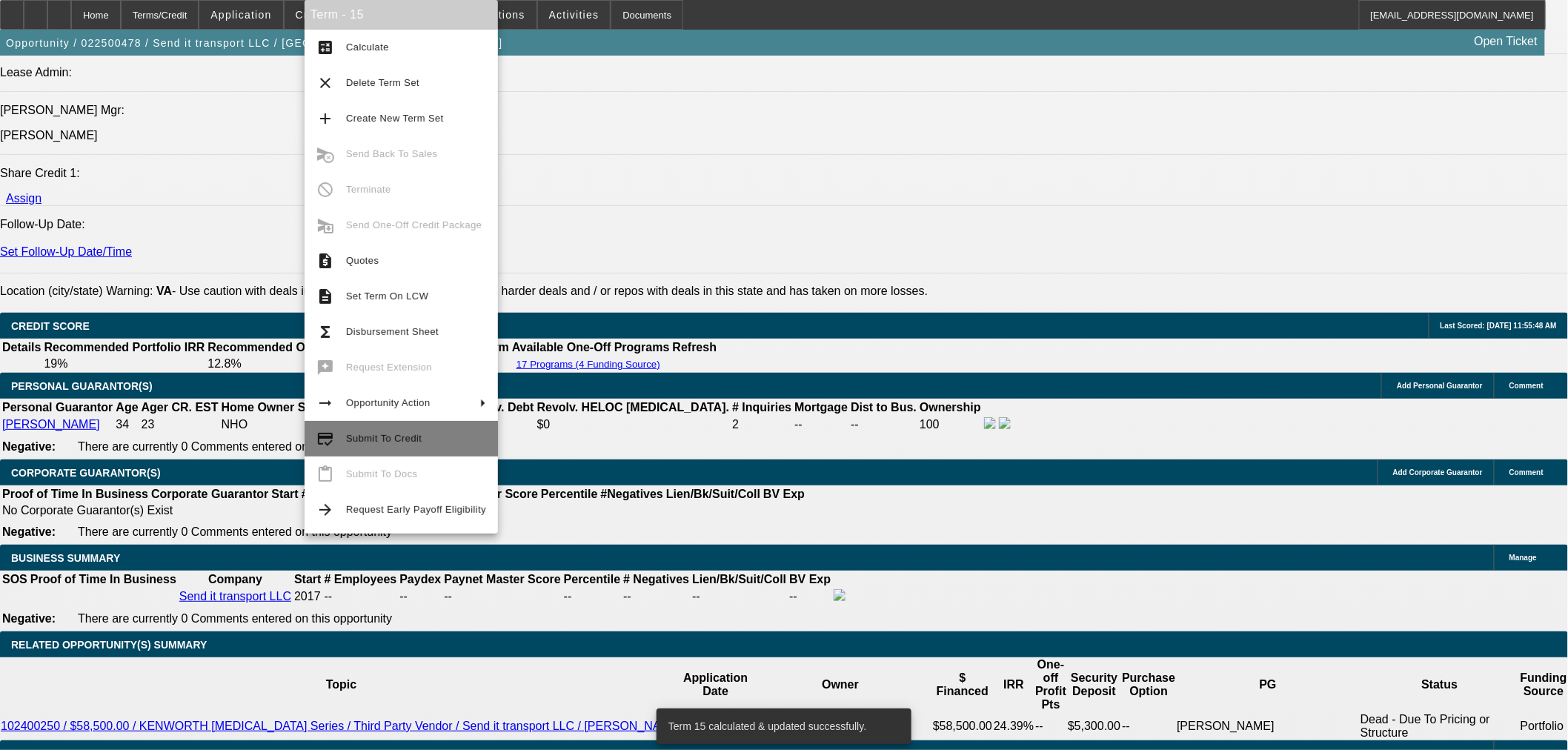
click at [387, 447] on span "Submit To Credit" at bounding box center [415, 439] width 140 height 17
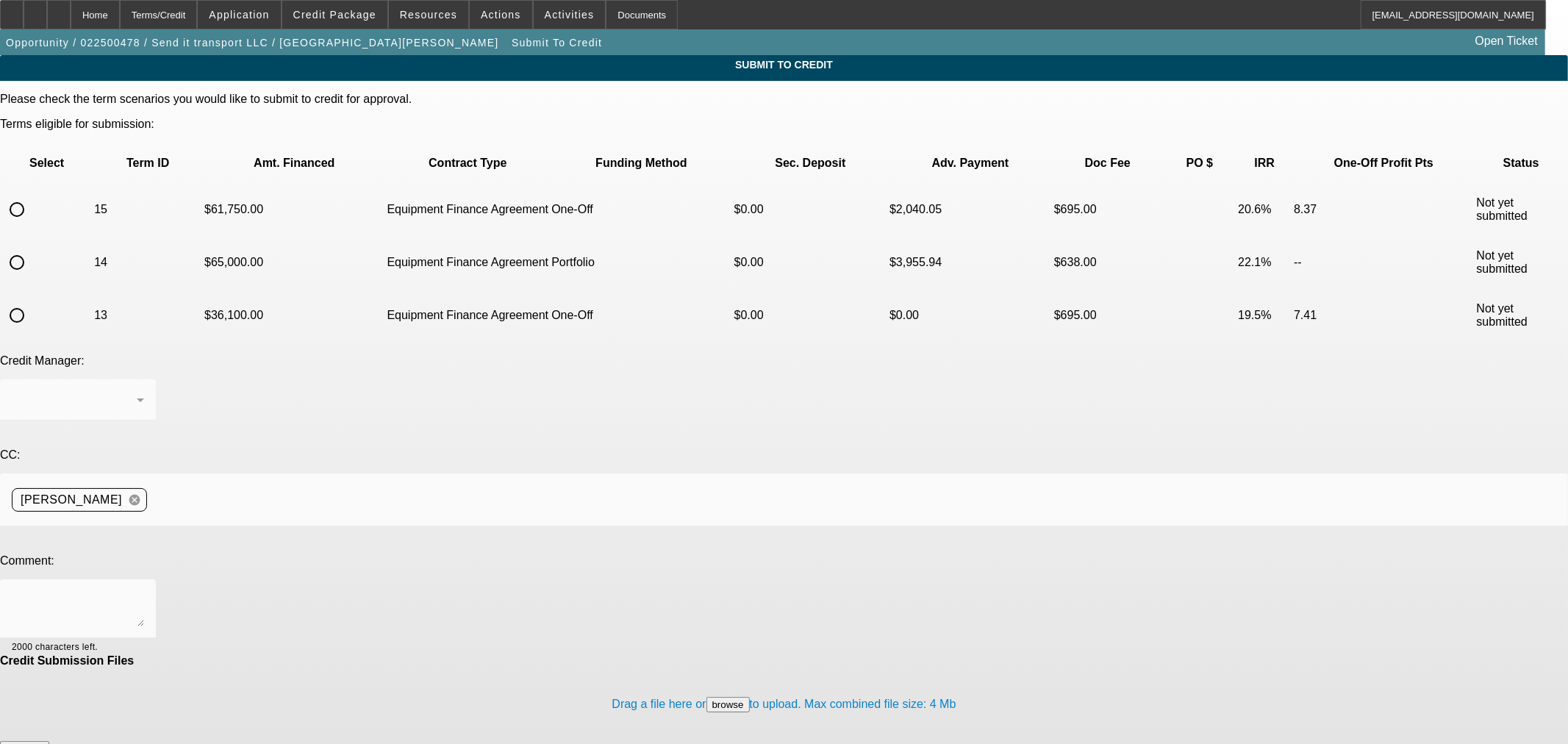
click at [32, 195] on input "radio" at bounding box center [17, 210] width 29 height 29
radio input "true"
click at [144, 591] on textarea at bounding box center [78, 608] width 132 height 35
type textarea "Please ok to NM. Thanks"
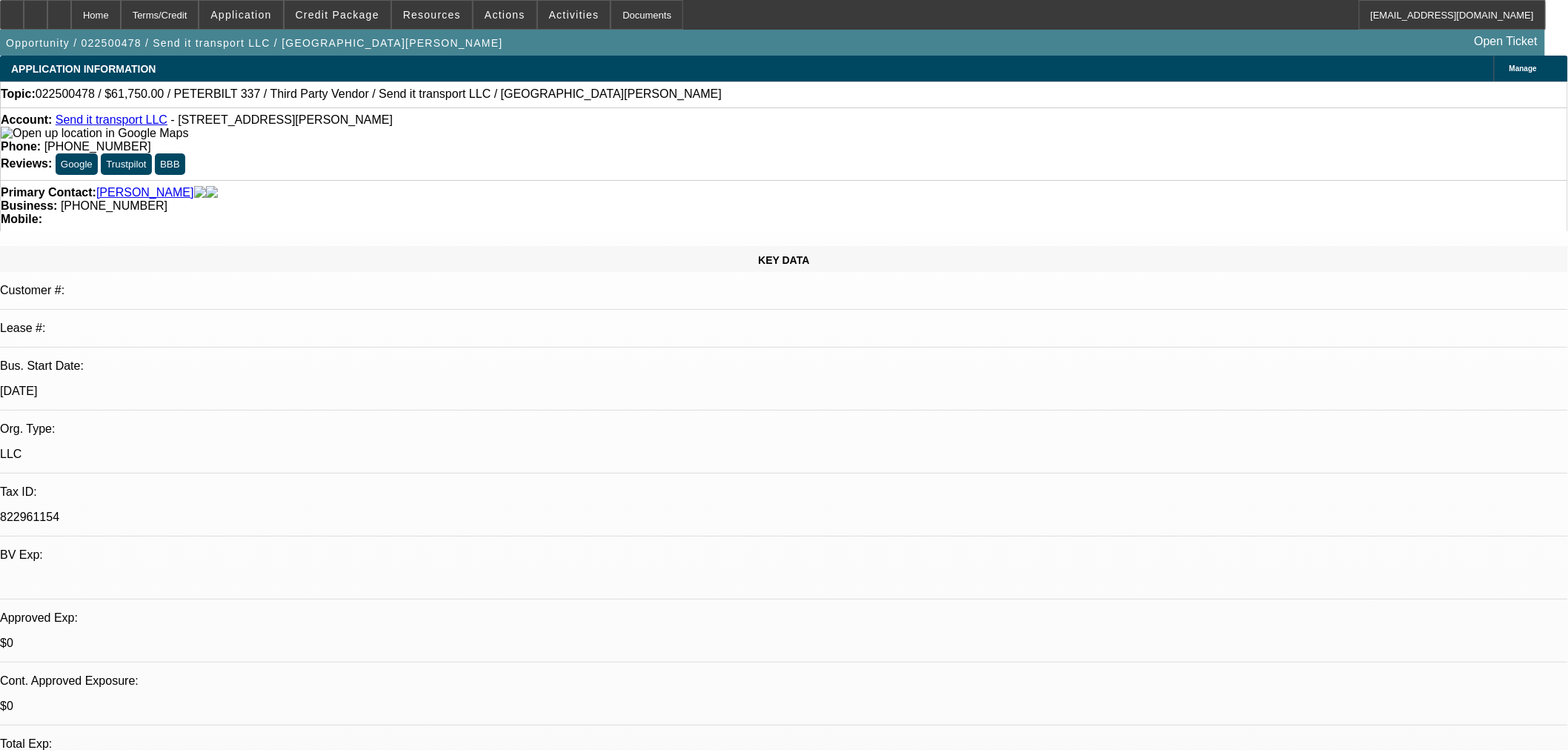
select select "0"
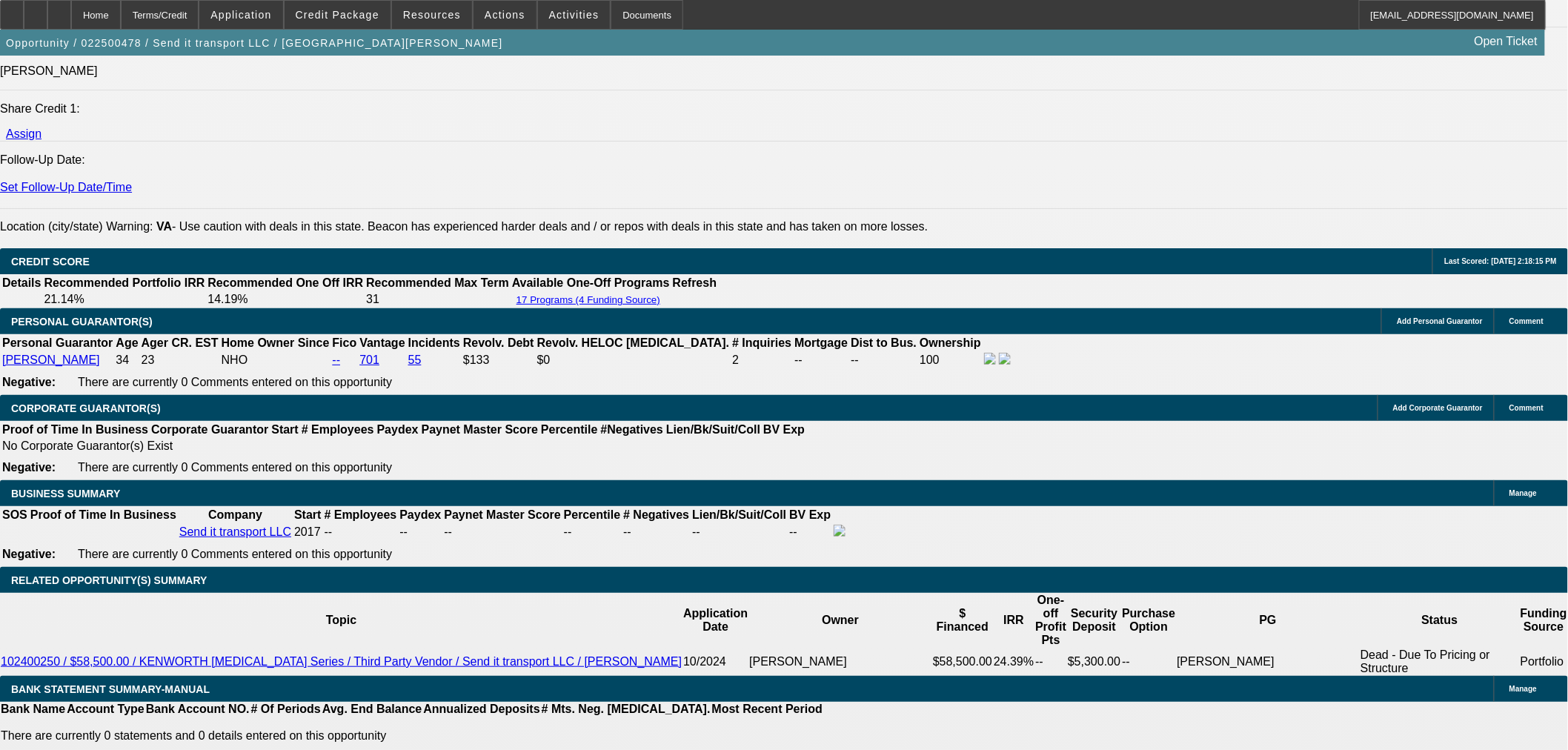
scroll to position [1894, 0]
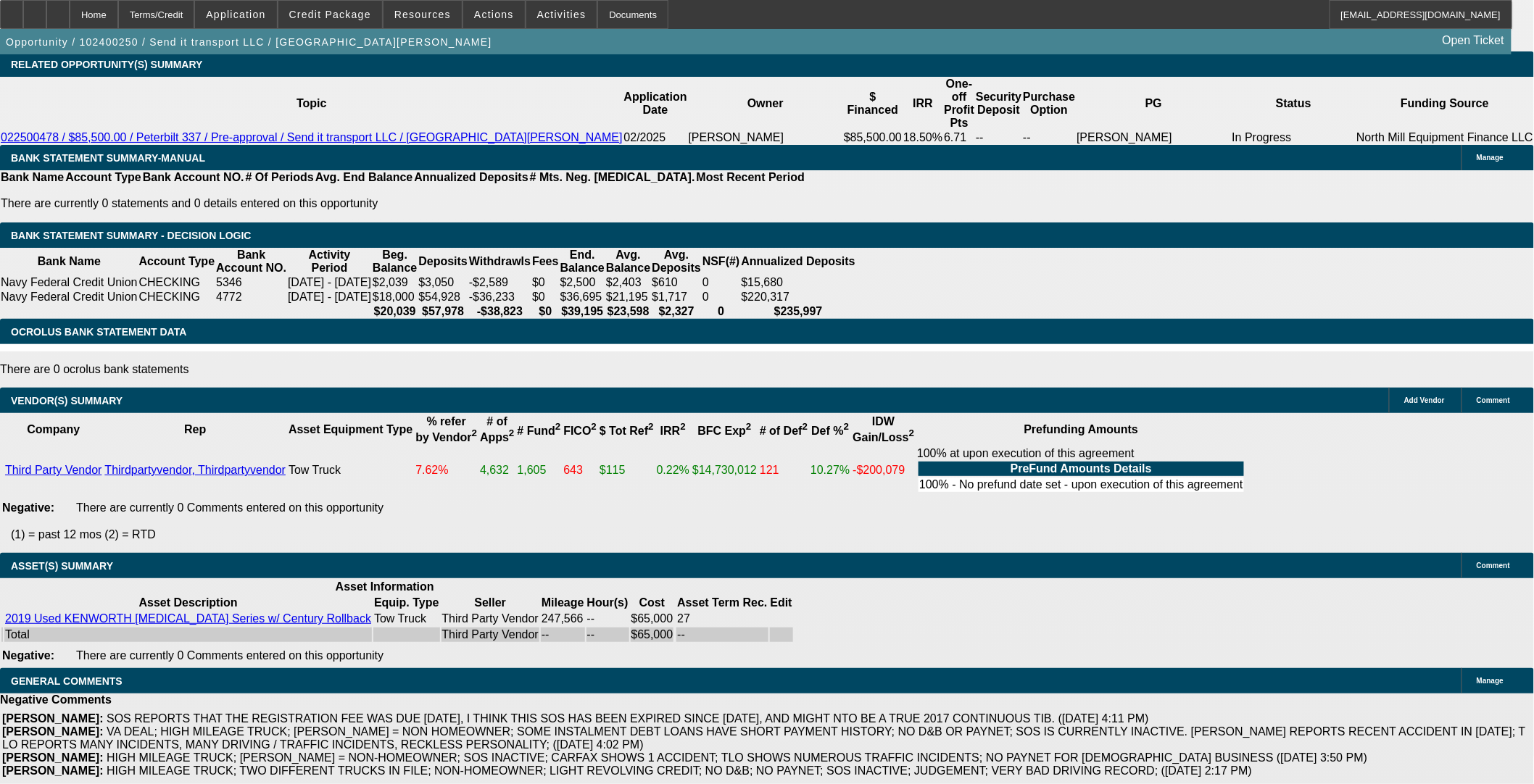
select select "0"
select select "3"
select select "0"
select select "6"
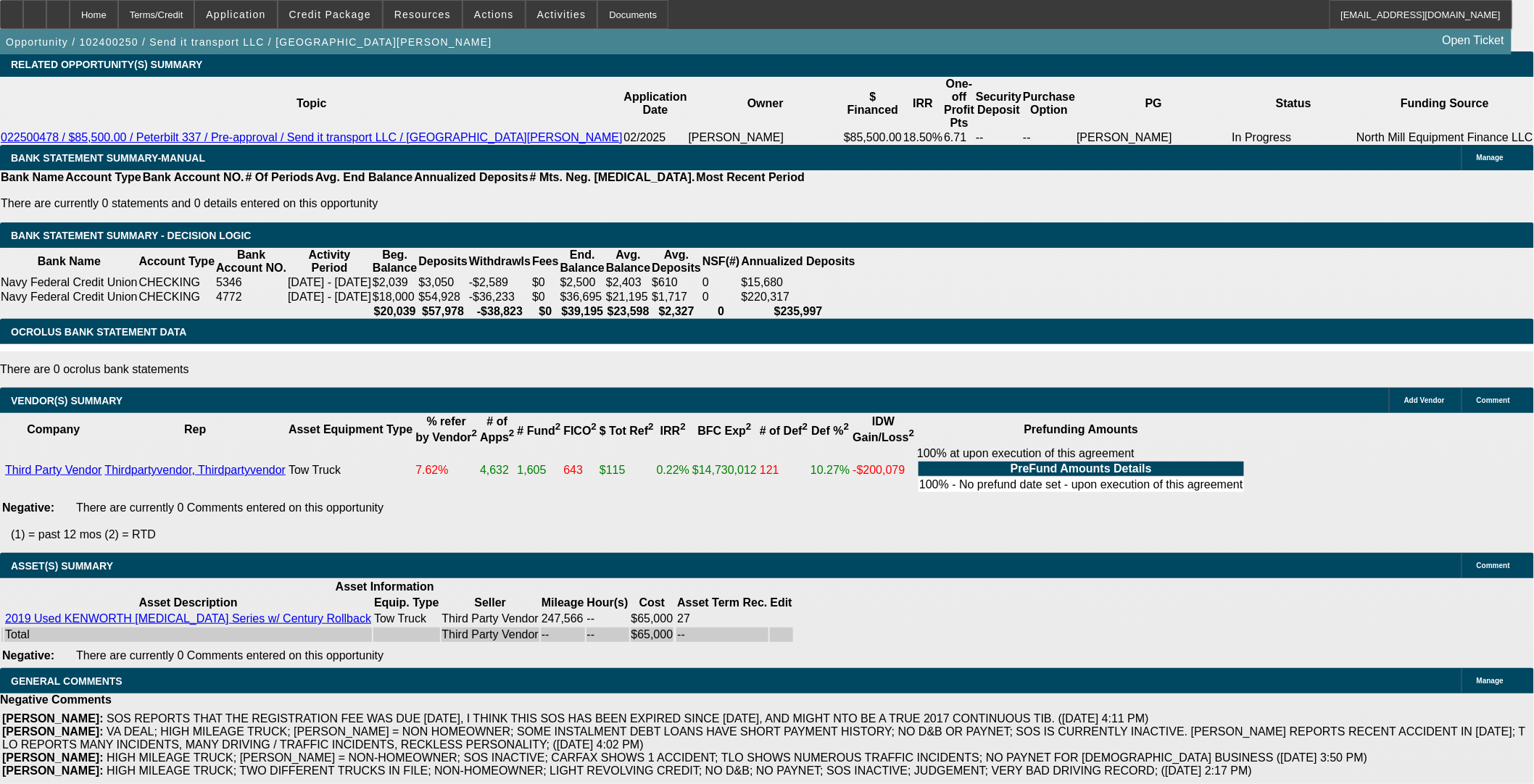
select select "0"
select select "3"
select select "0"
select select "6"
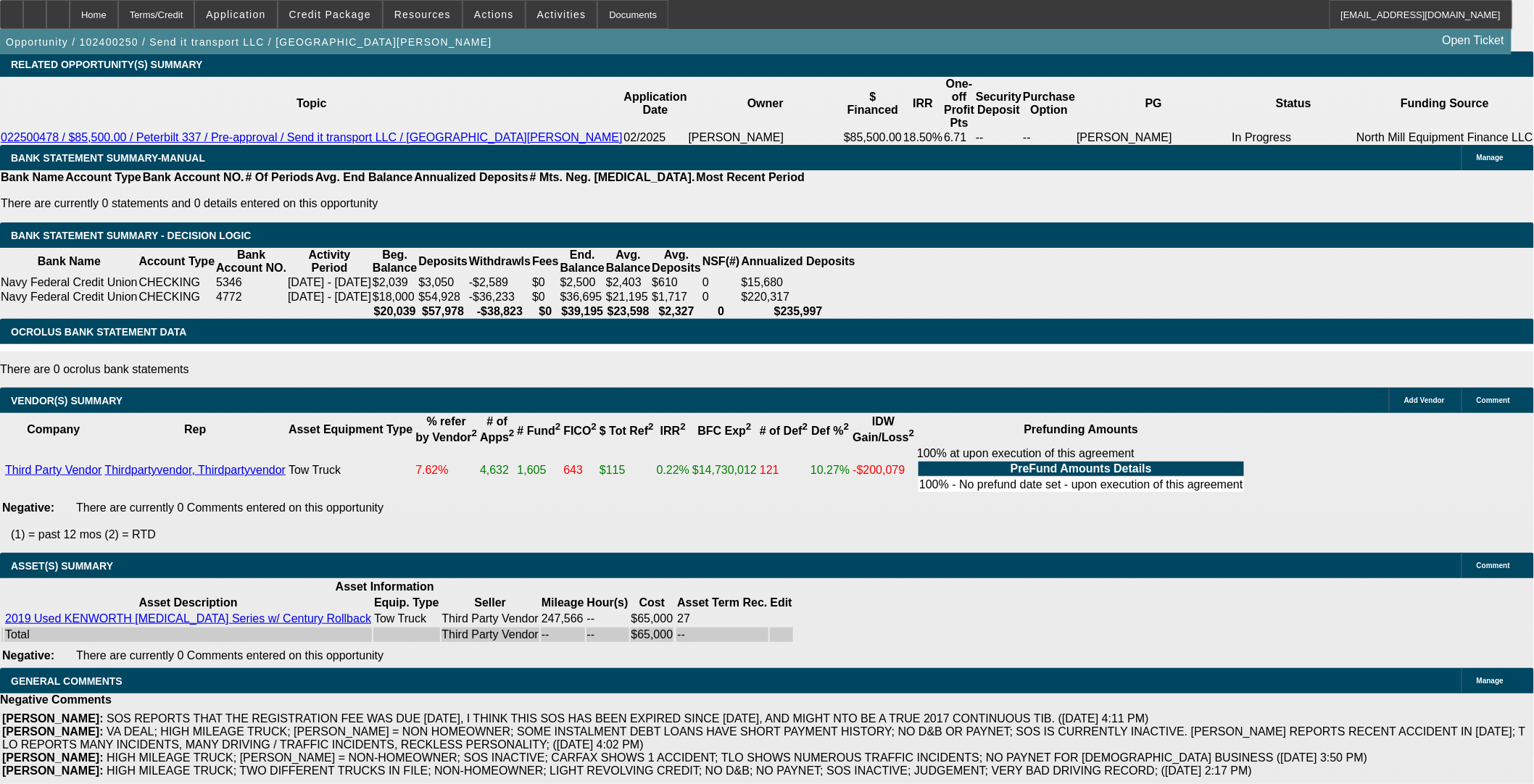
select select "0"
select select "3"
select select "0"
select select "6"
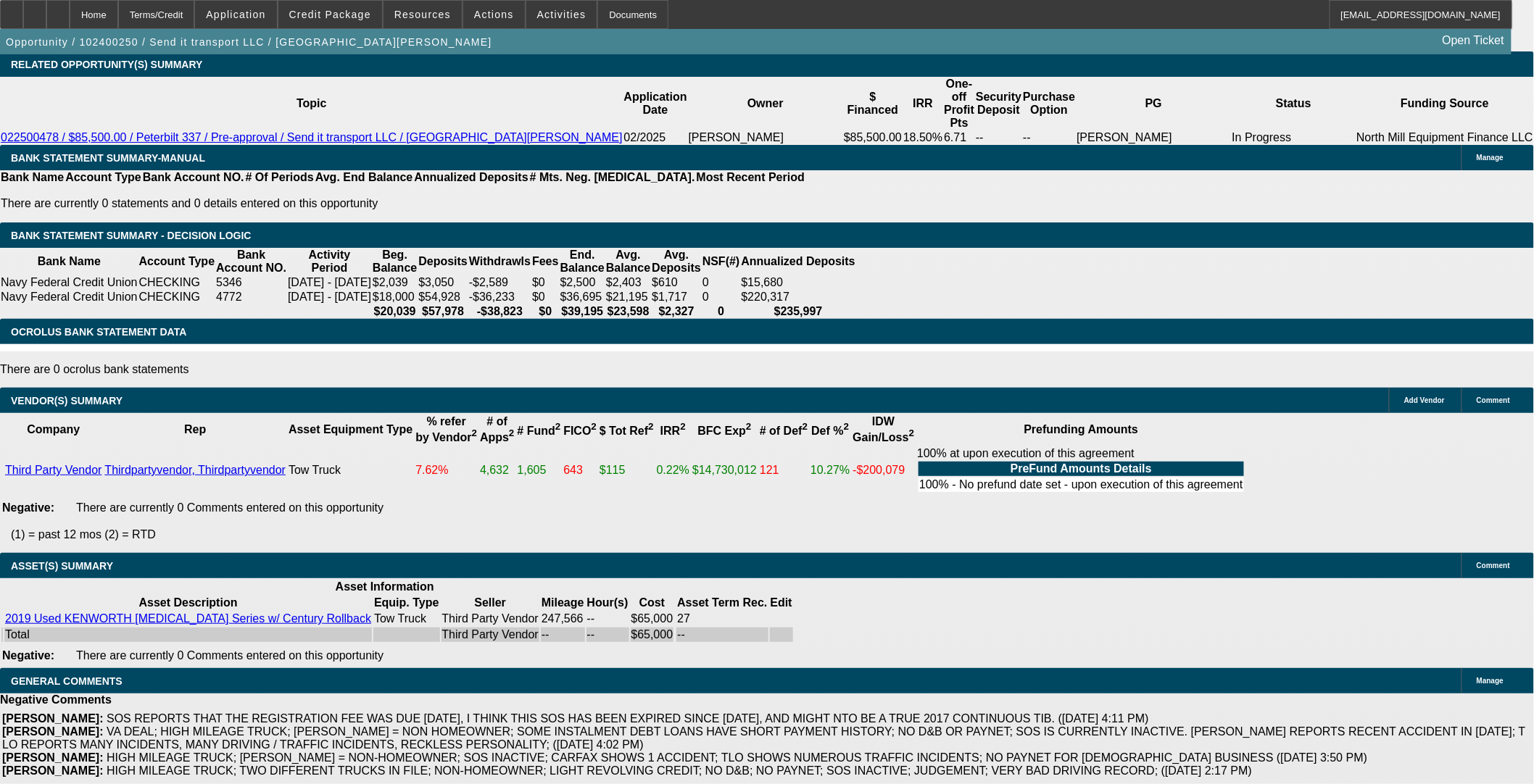
select select "0"
select select "3"
select select "0"
select select "6"
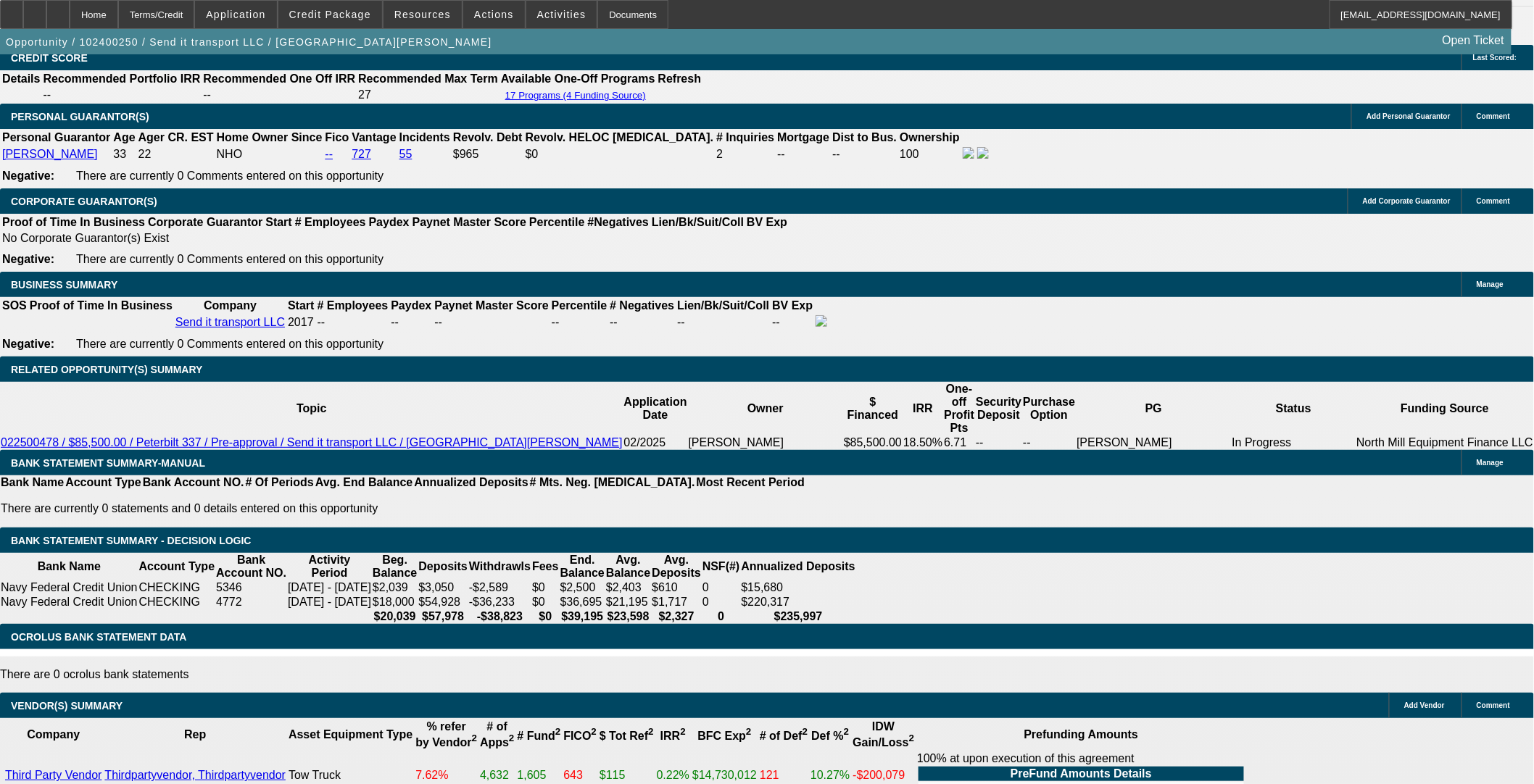
scroll to position [1995, 0]
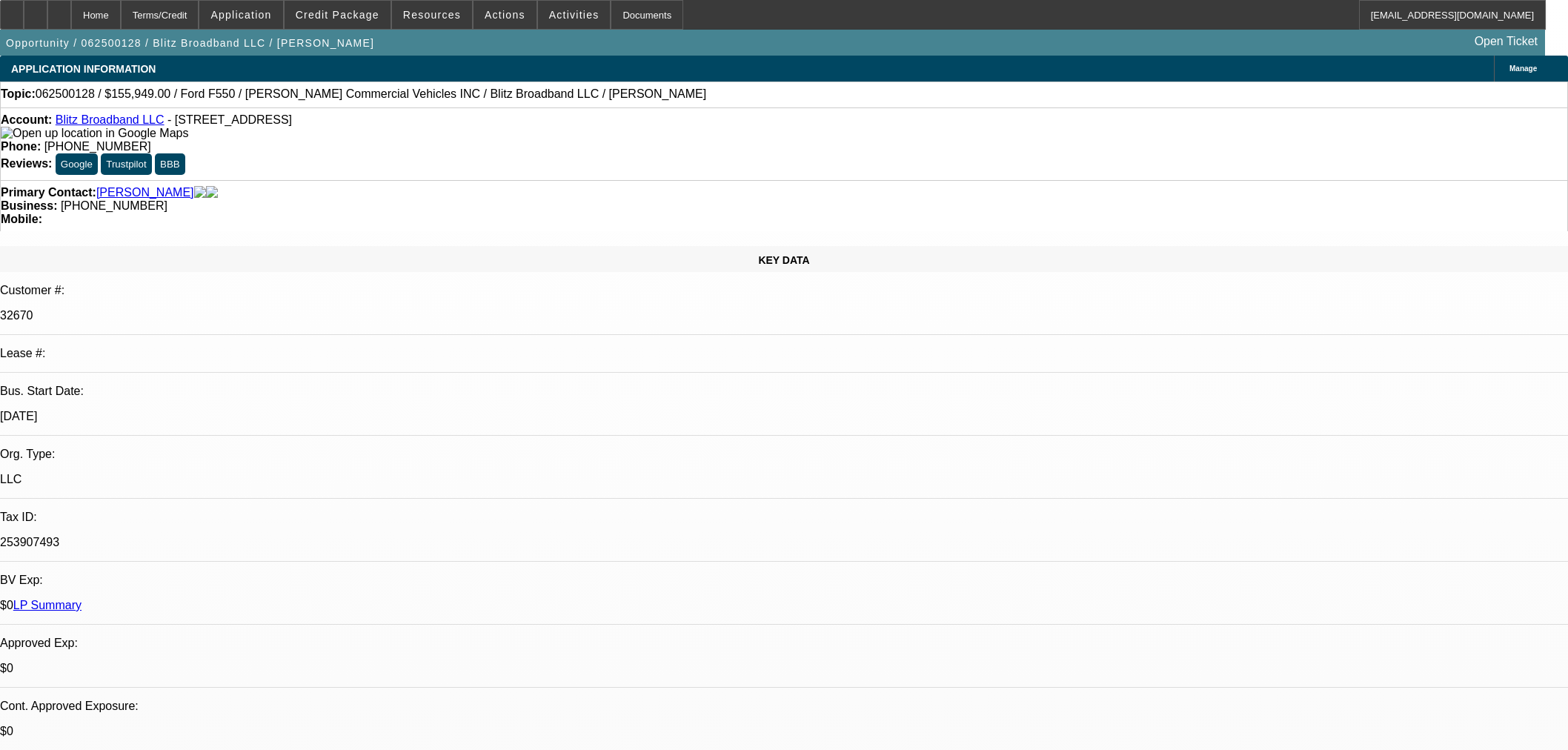
select select "0"
select select "6"
select select "0"
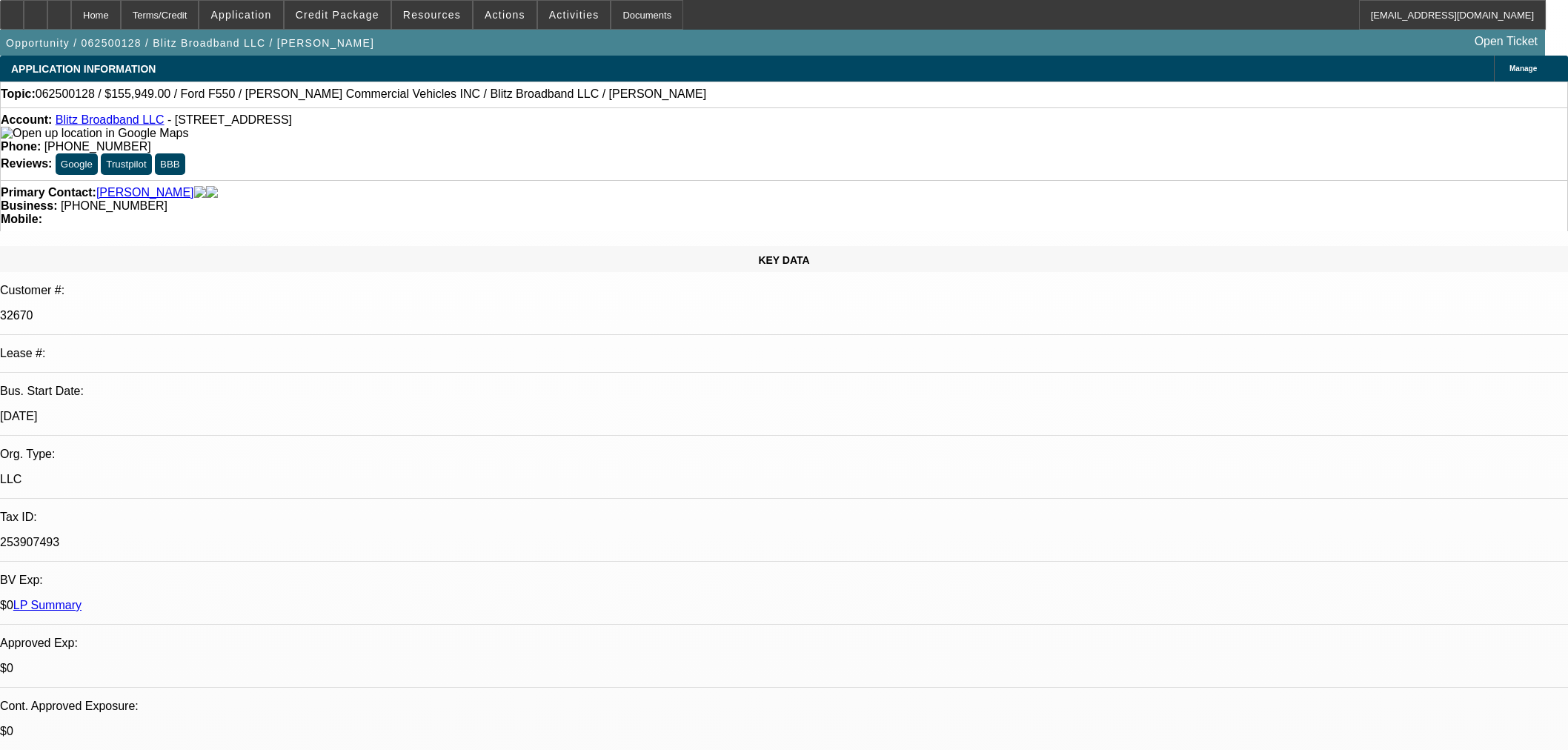
select select "0"
select select "0.1"
select select "4"
select select "0"
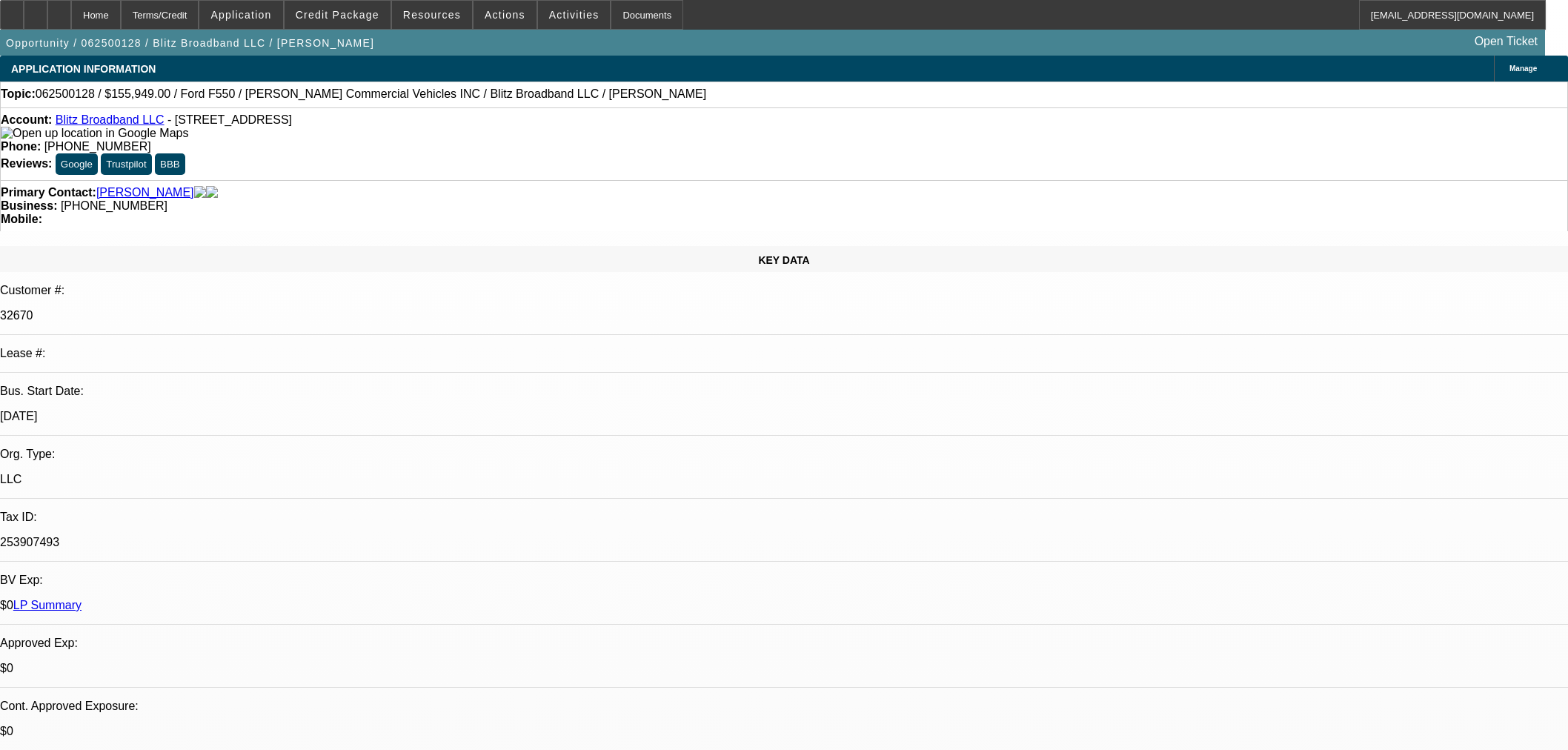
select select "3"
select select "0.1"
select select "4"
select select "0"
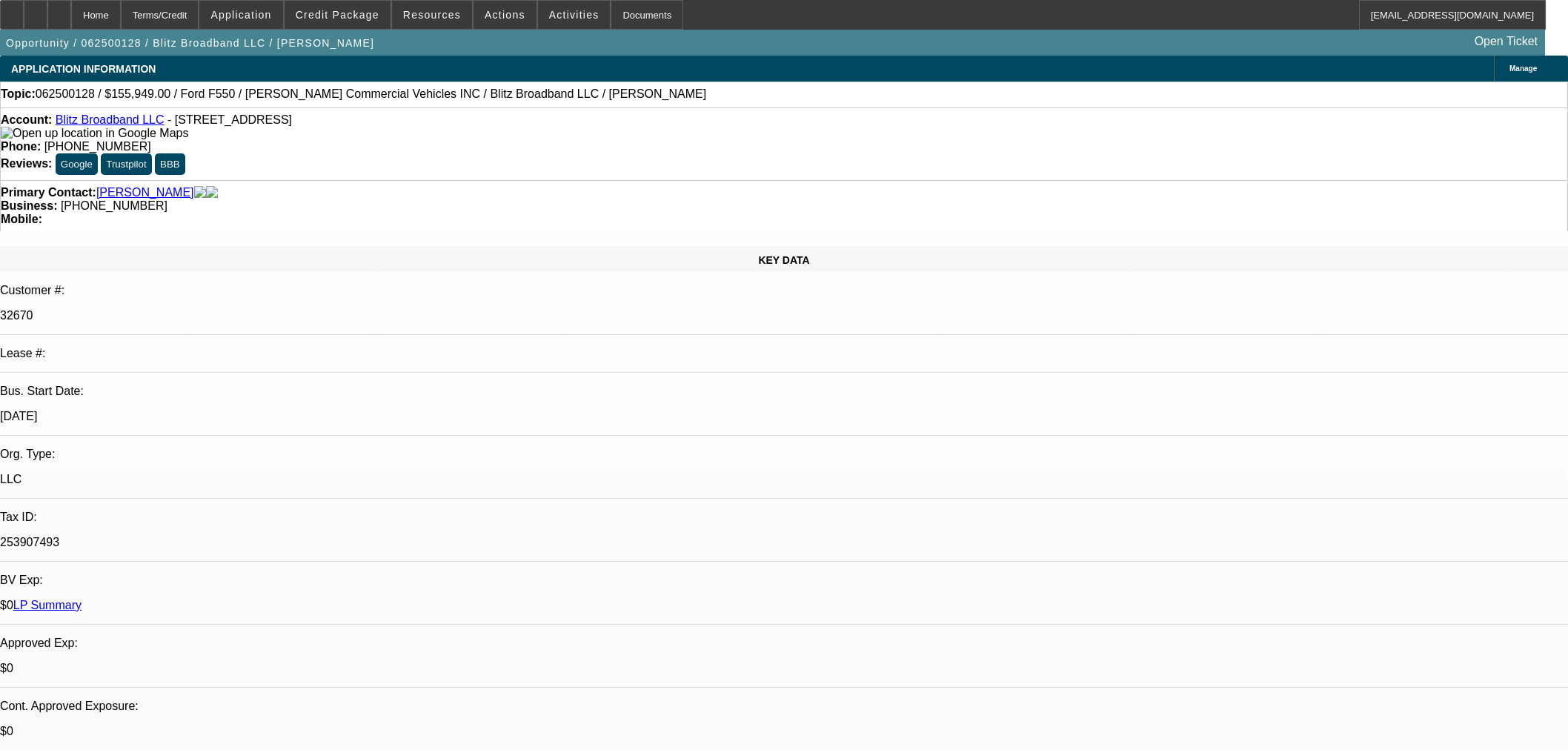
select select "3"
select select "0.1"
select select "4"
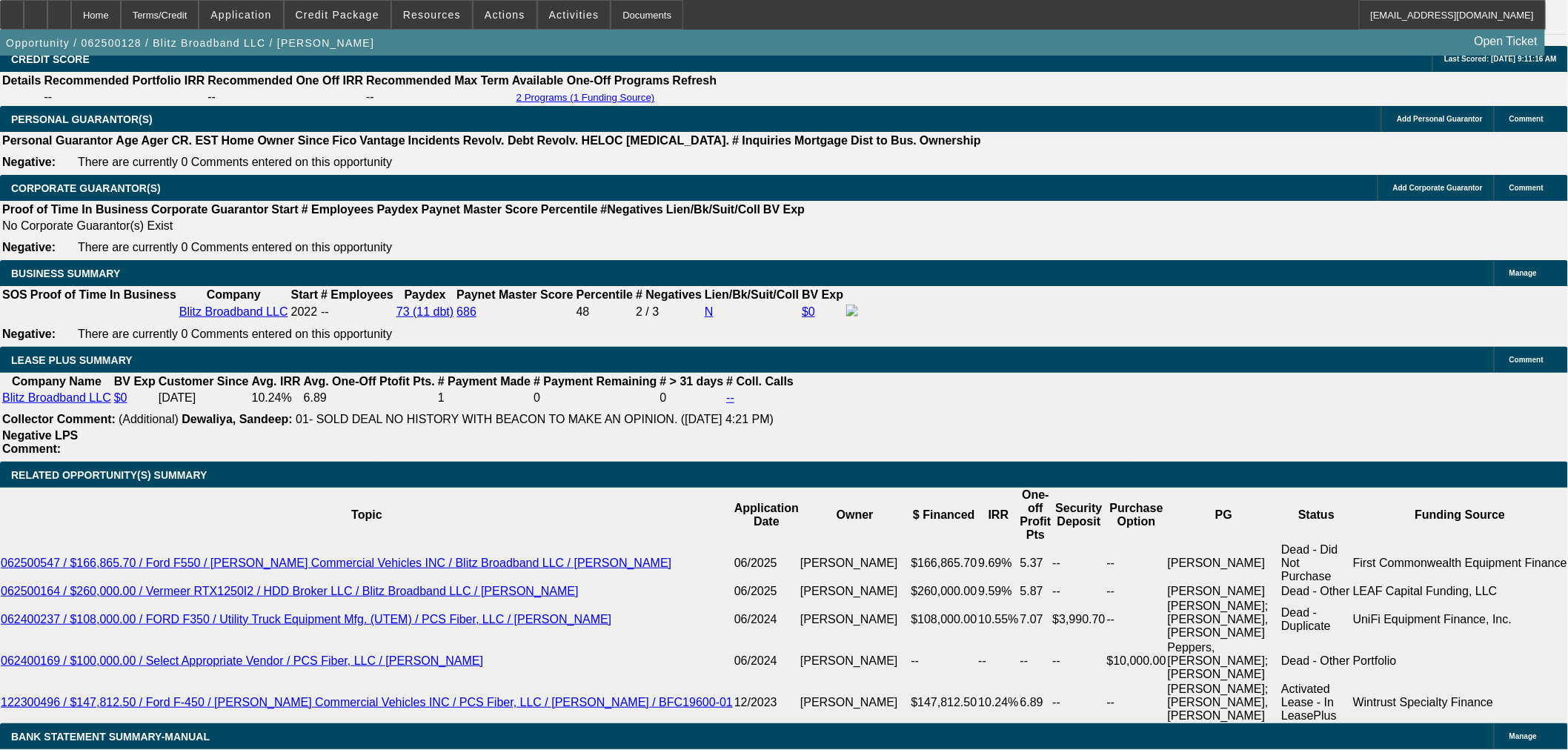
scroll to position [2141, 0]
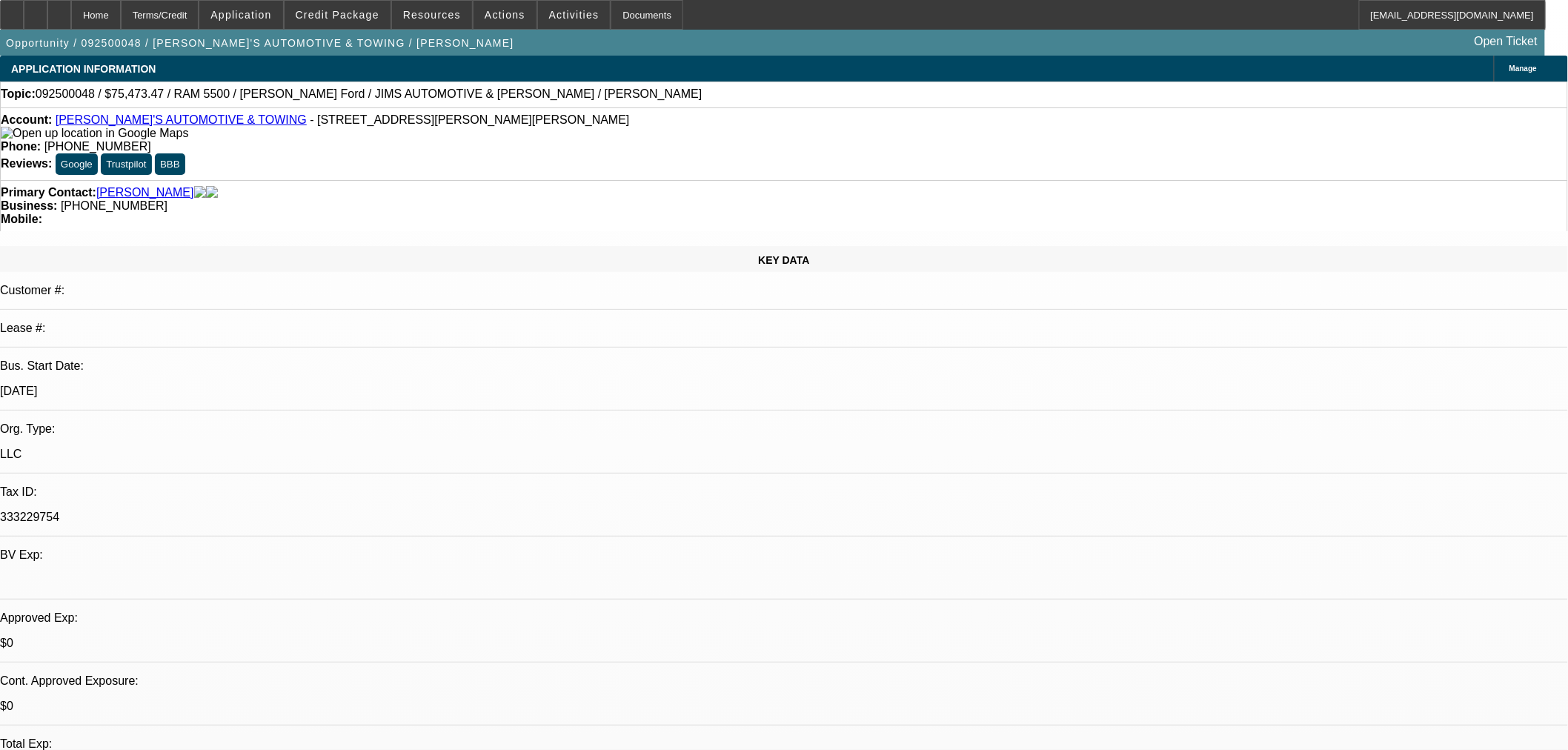
select select "0"
select select "3"
select select "0"
select select "6"
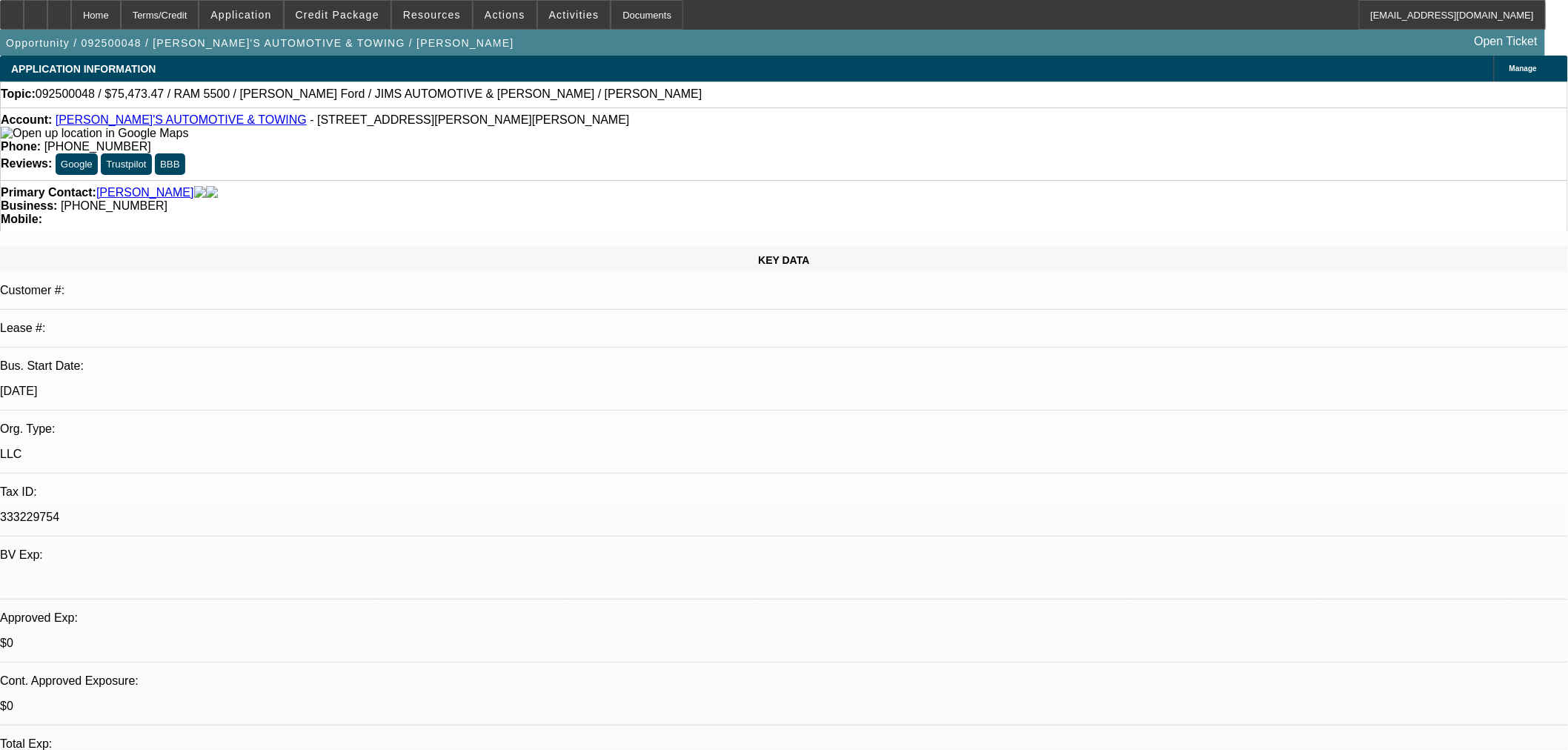
select select "0"
select select "3"
select select "0"
select select "6"
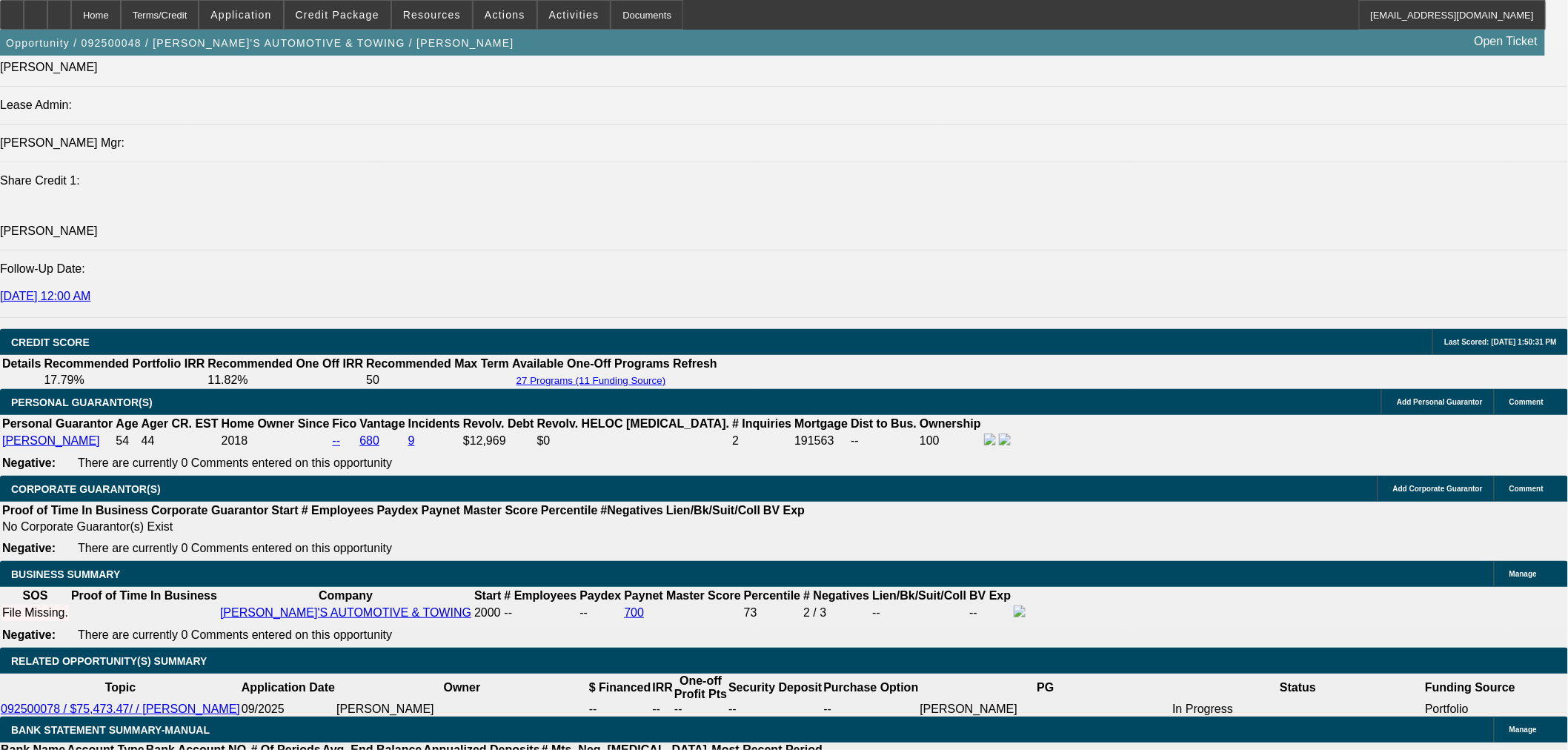
scroll to position [1834, 0]
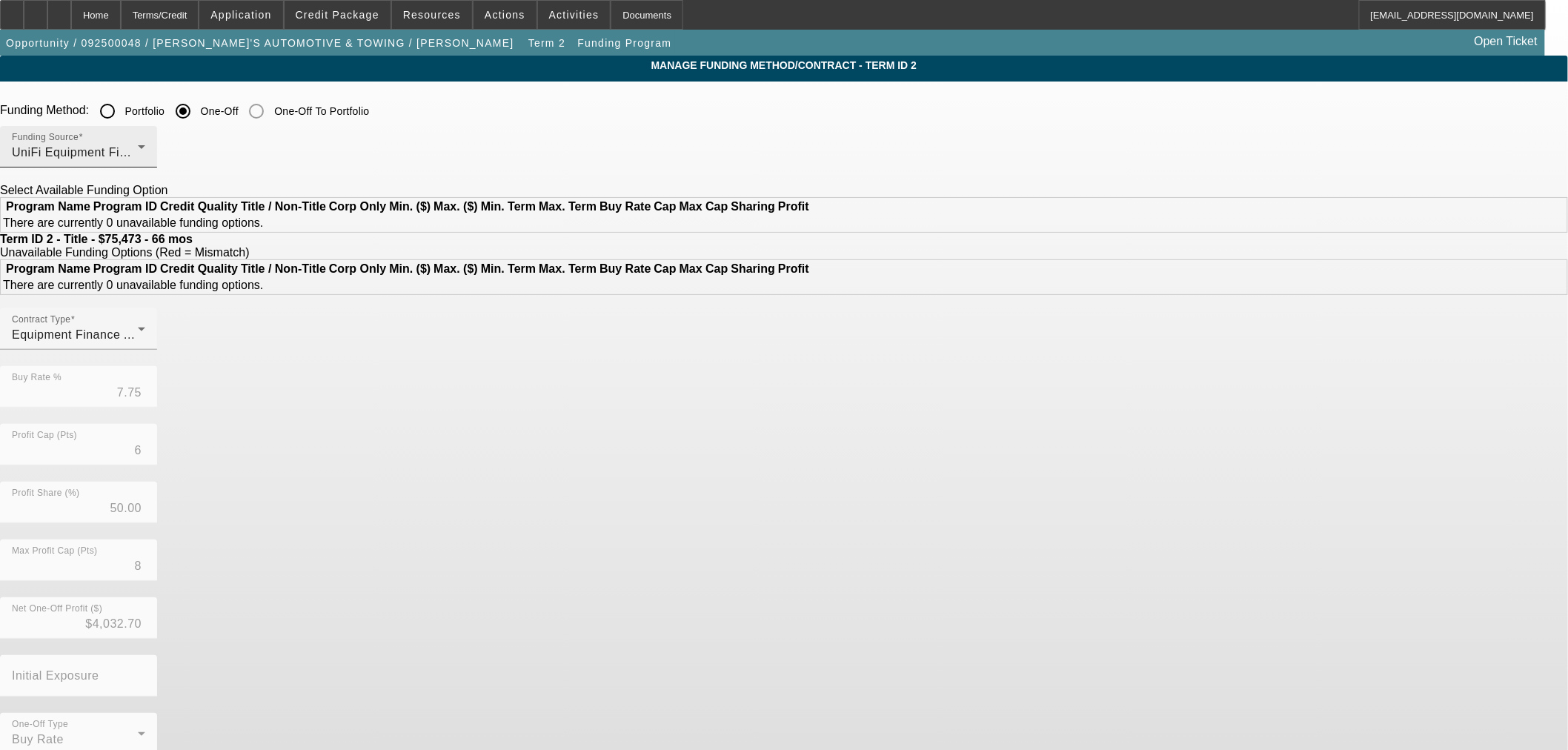
click at [145, 163] on div "Funding Source UniFi Equipment Finance, Inc." at bounding box center [78, 147] width 133 height 42
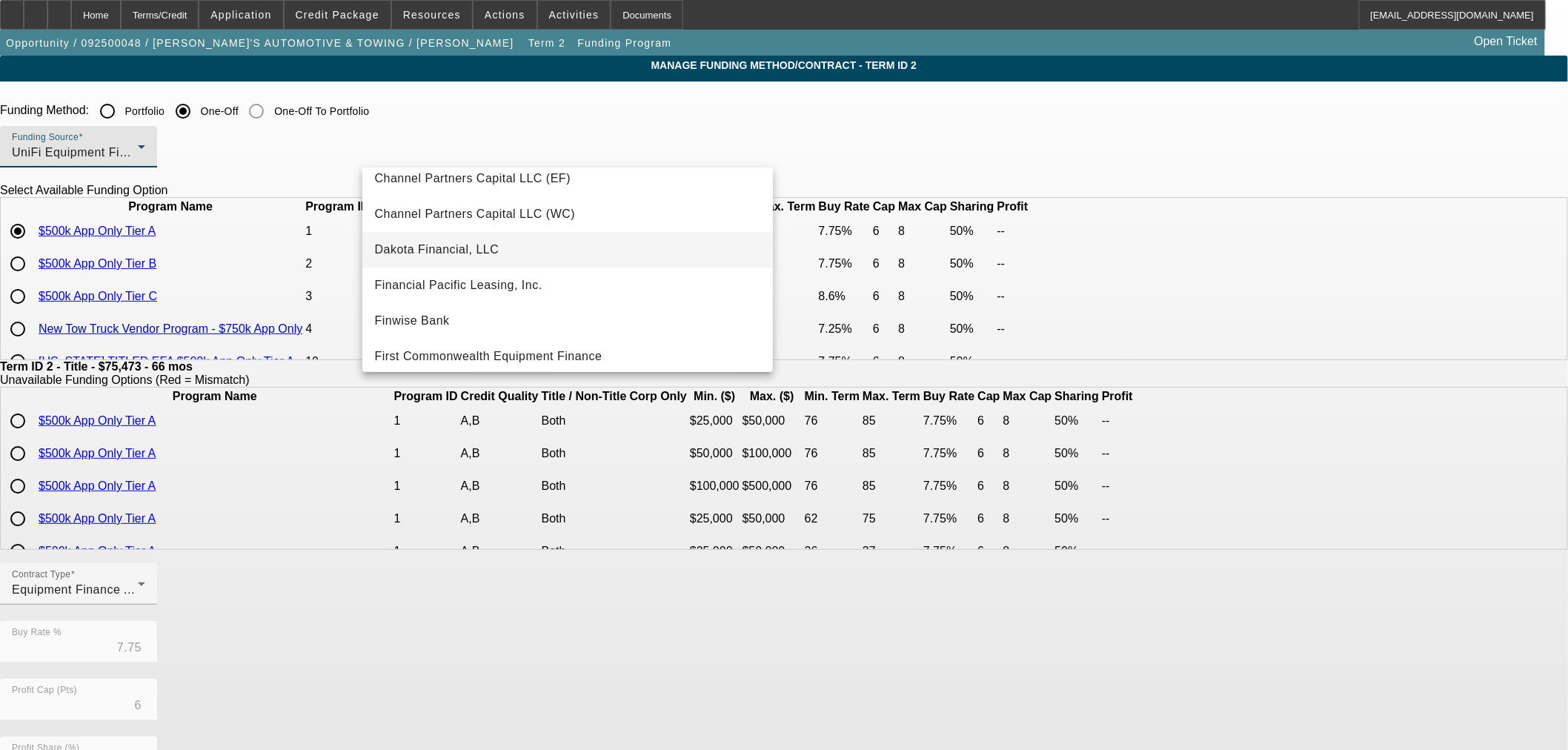
scroll to position [3, 0]
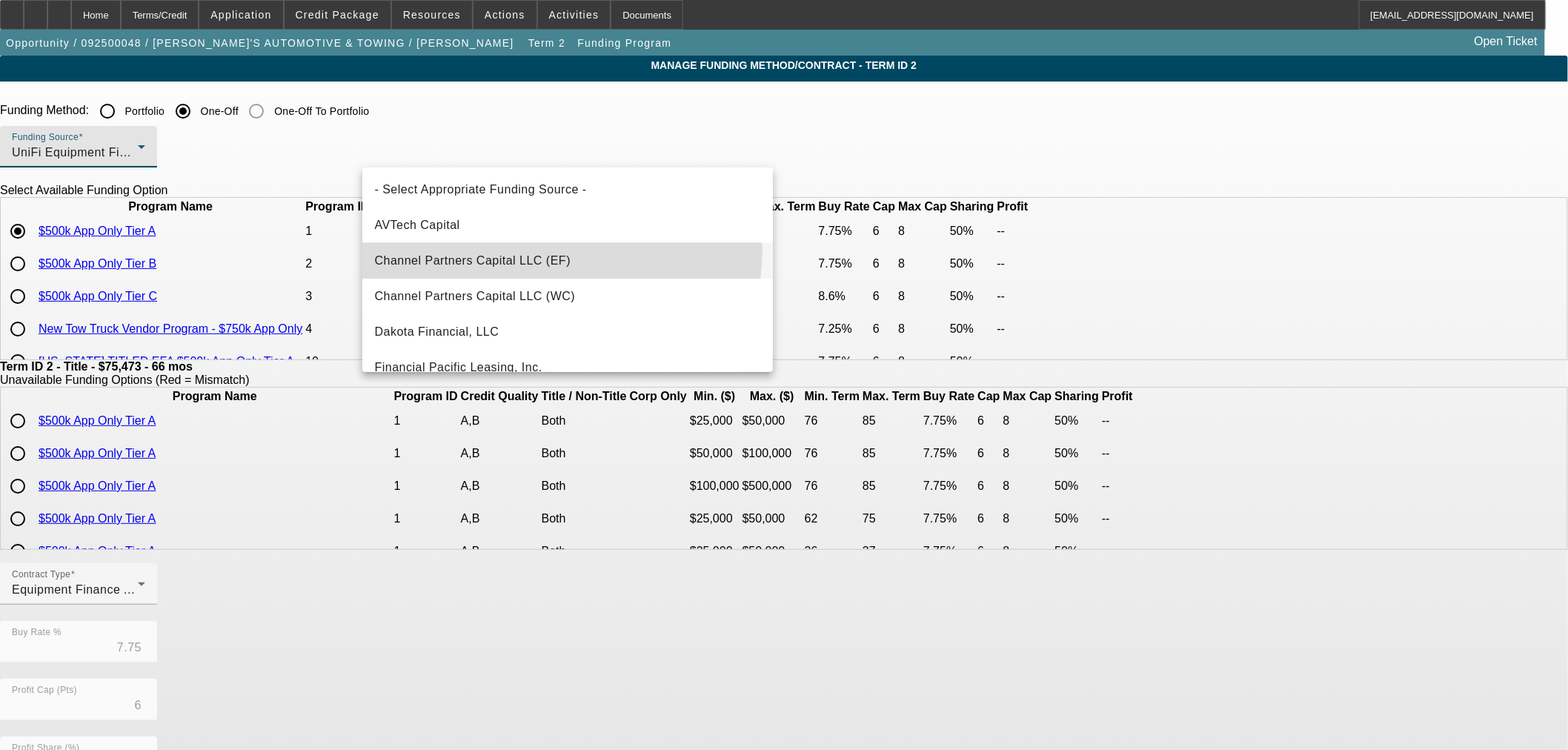
click at [508, 248] on mat-option "Channel Partners Capital LLC (EF)" at bounding box center [567, 260] width 410 height 36
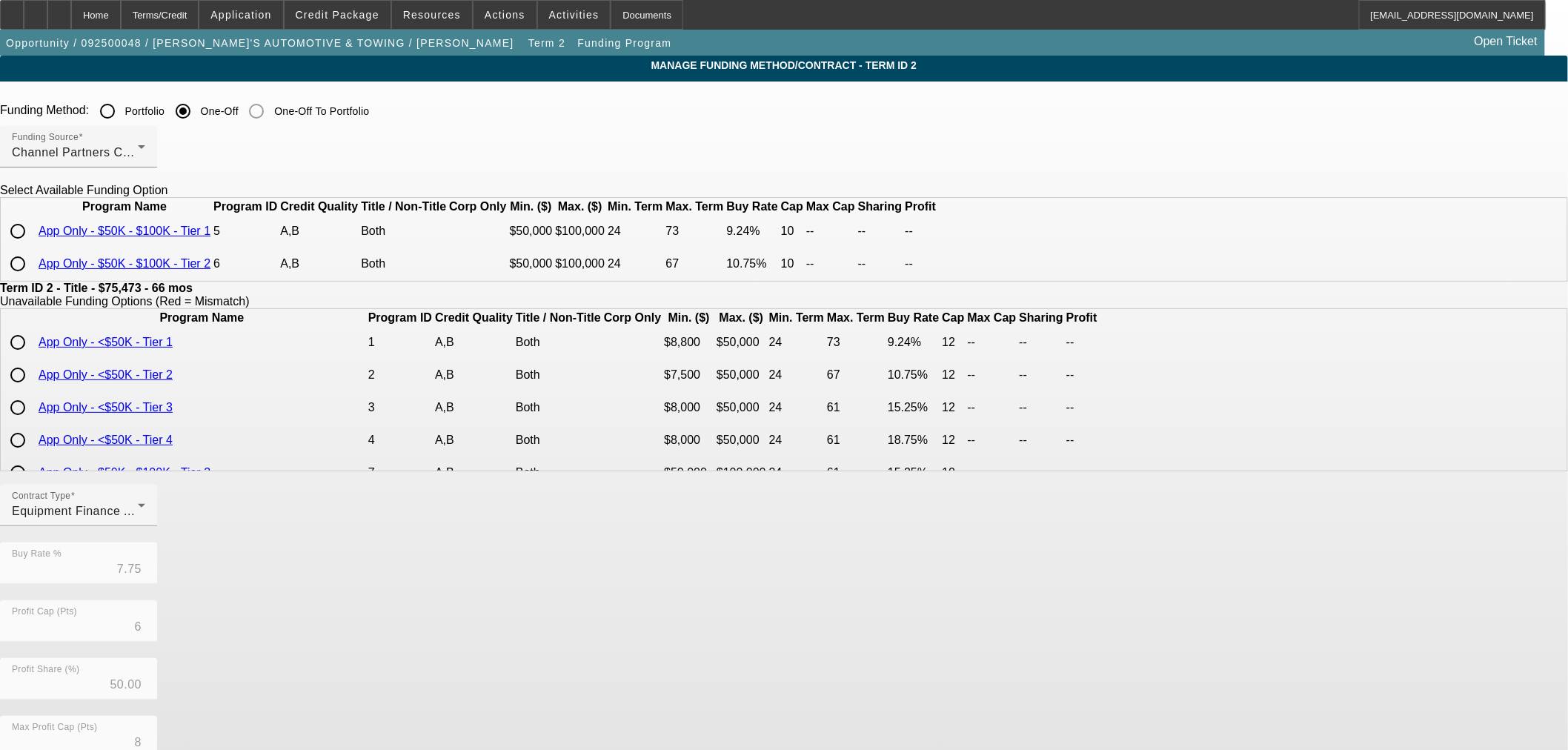
click at [32, 247] on input "radio" at bounding box center [17, 231] width 30 height 30
radio input "true"
type input "9.24"
type input "10"
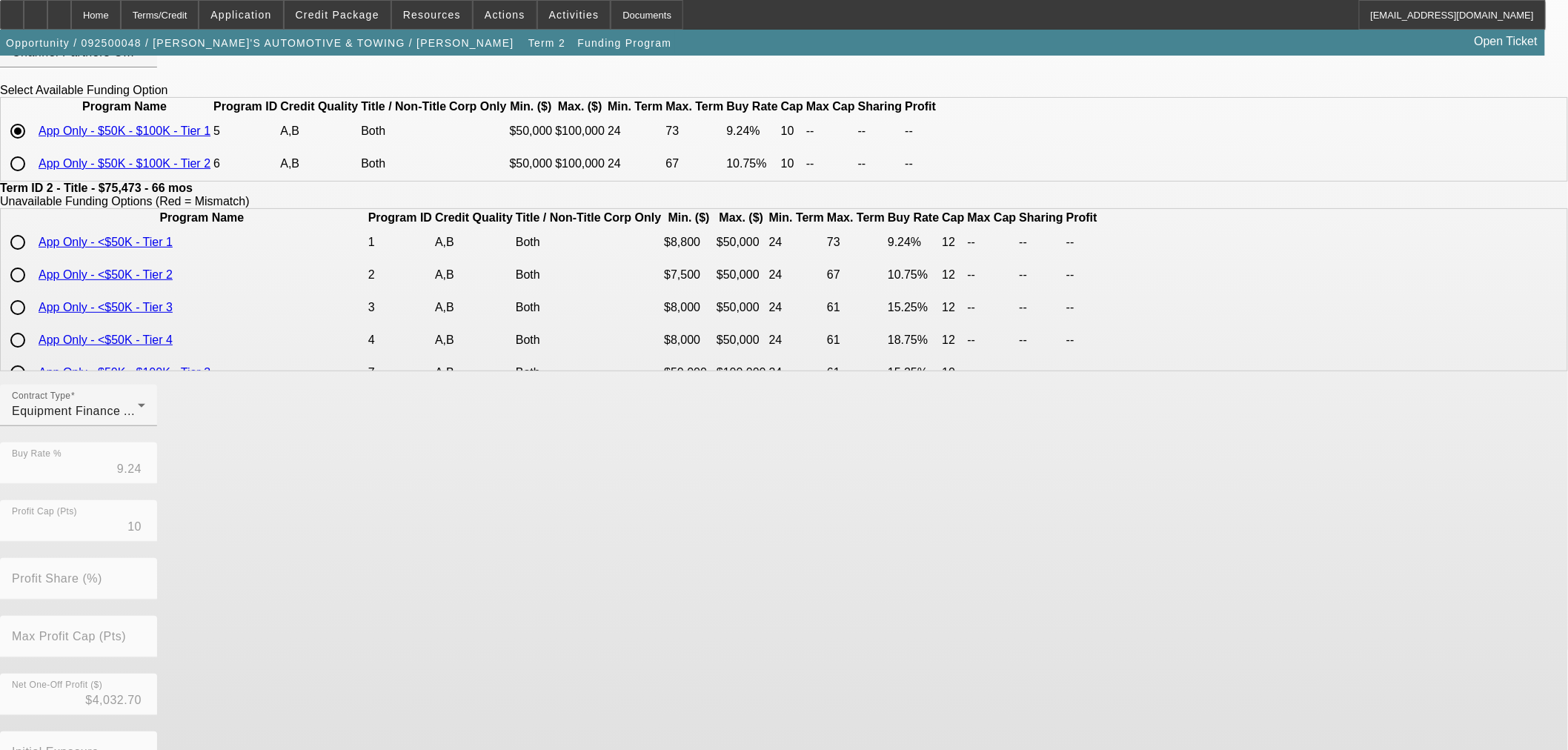
scroll to position [216, 0]
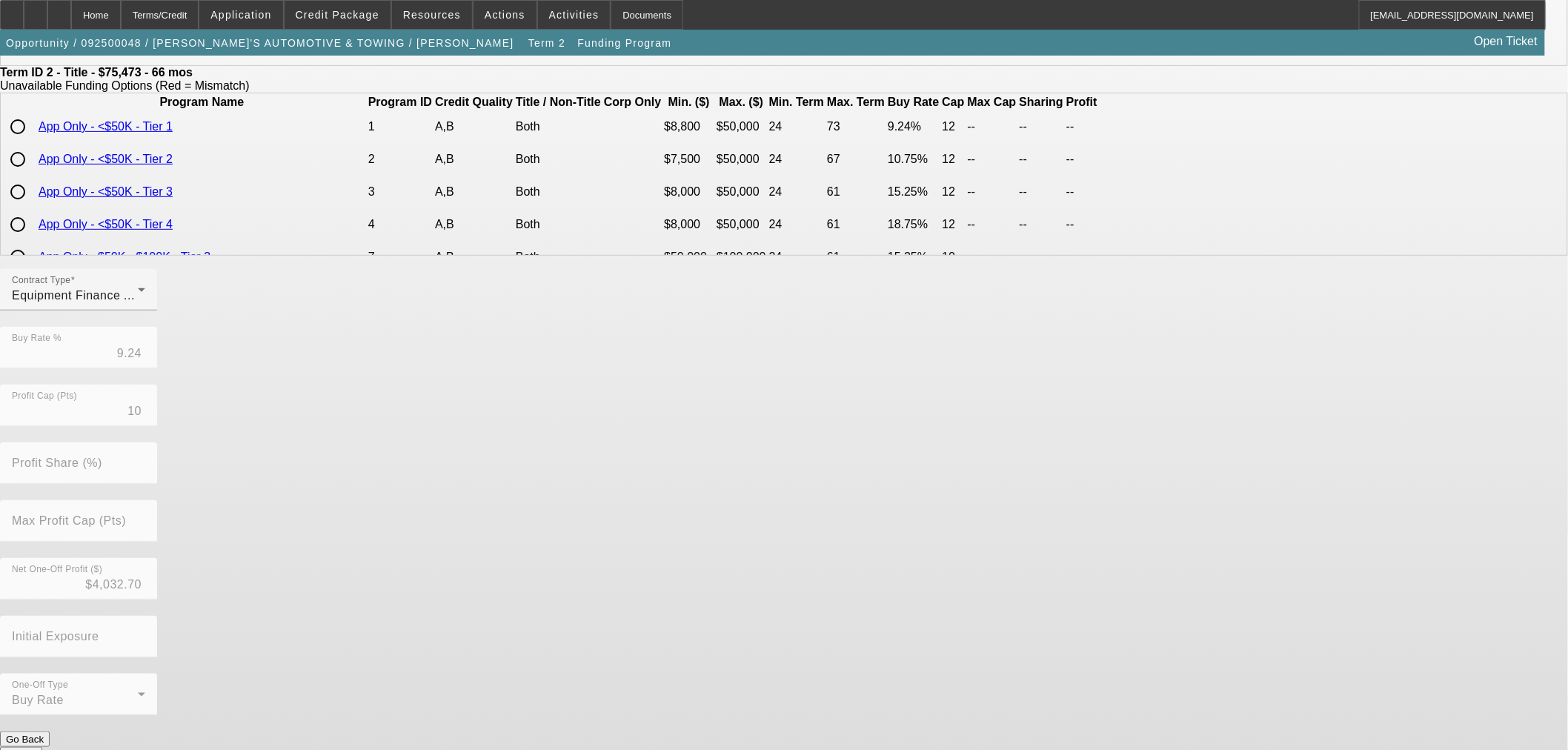
click at [43, 747] on button "Submit" at bounding box center [21, 755] width 43 height 16
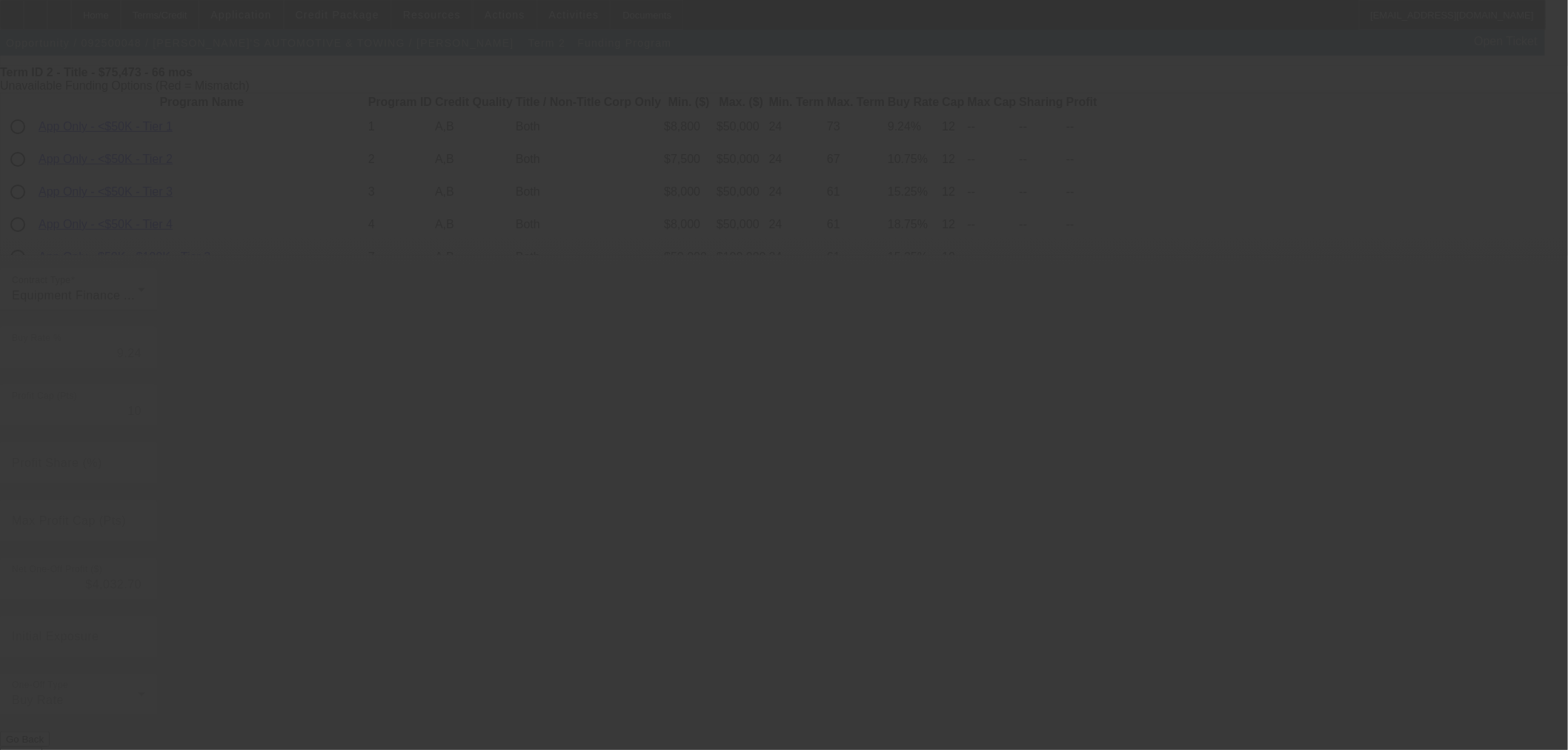
type input "7.75"
type input "6"
type input "50.00"
type input "8"
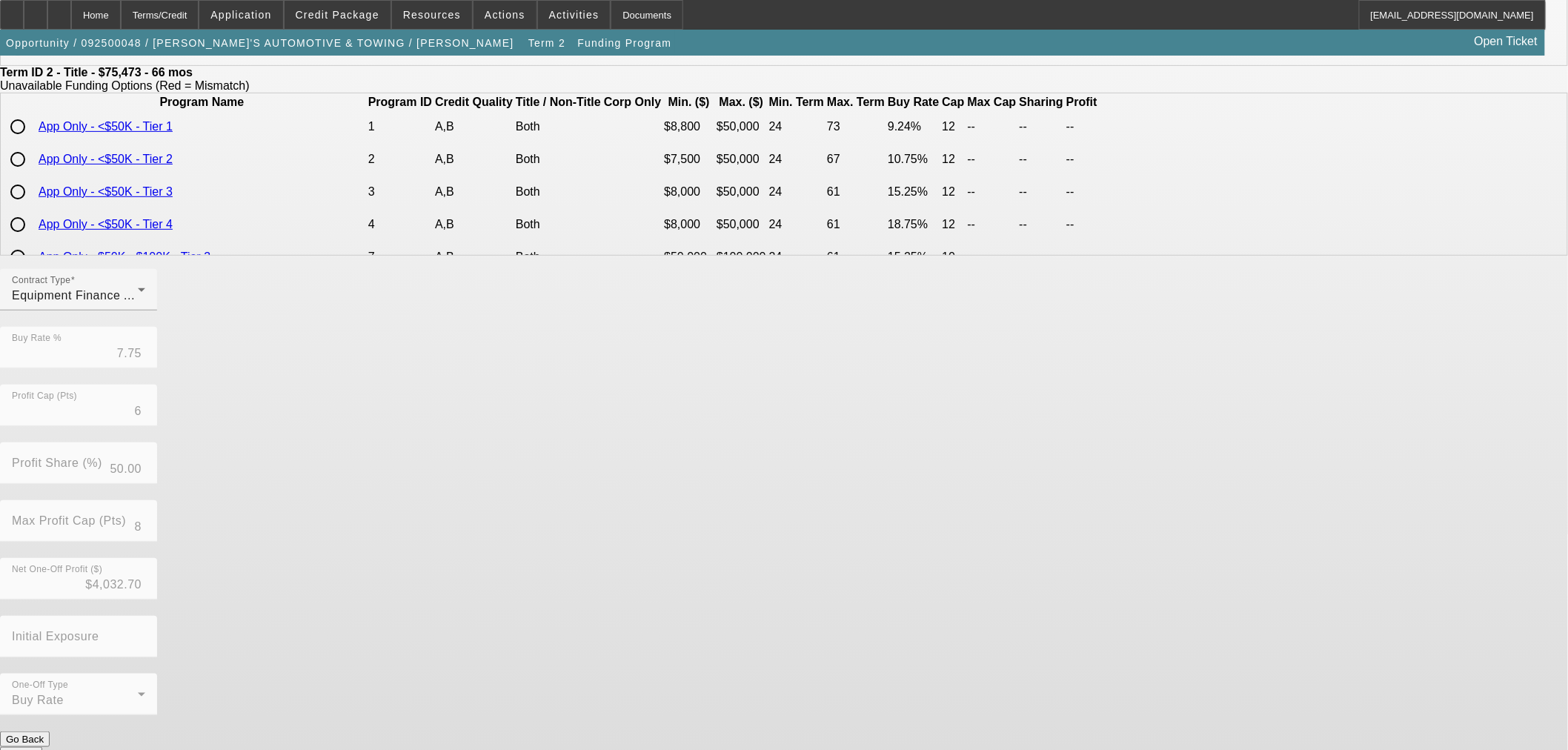
scroll to position [0, 0]
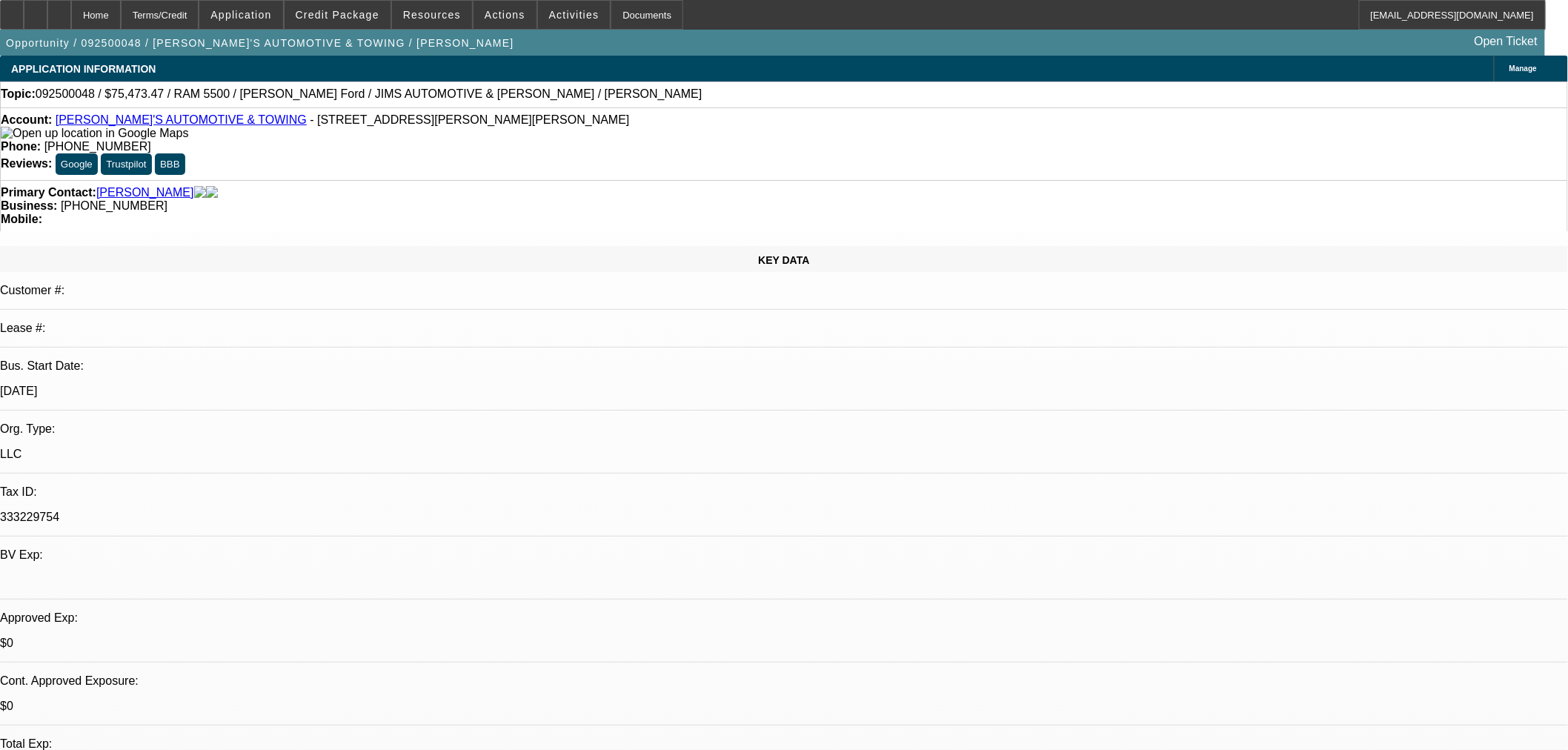
select select "0"
select select "3"
select select "0"
select select "6"
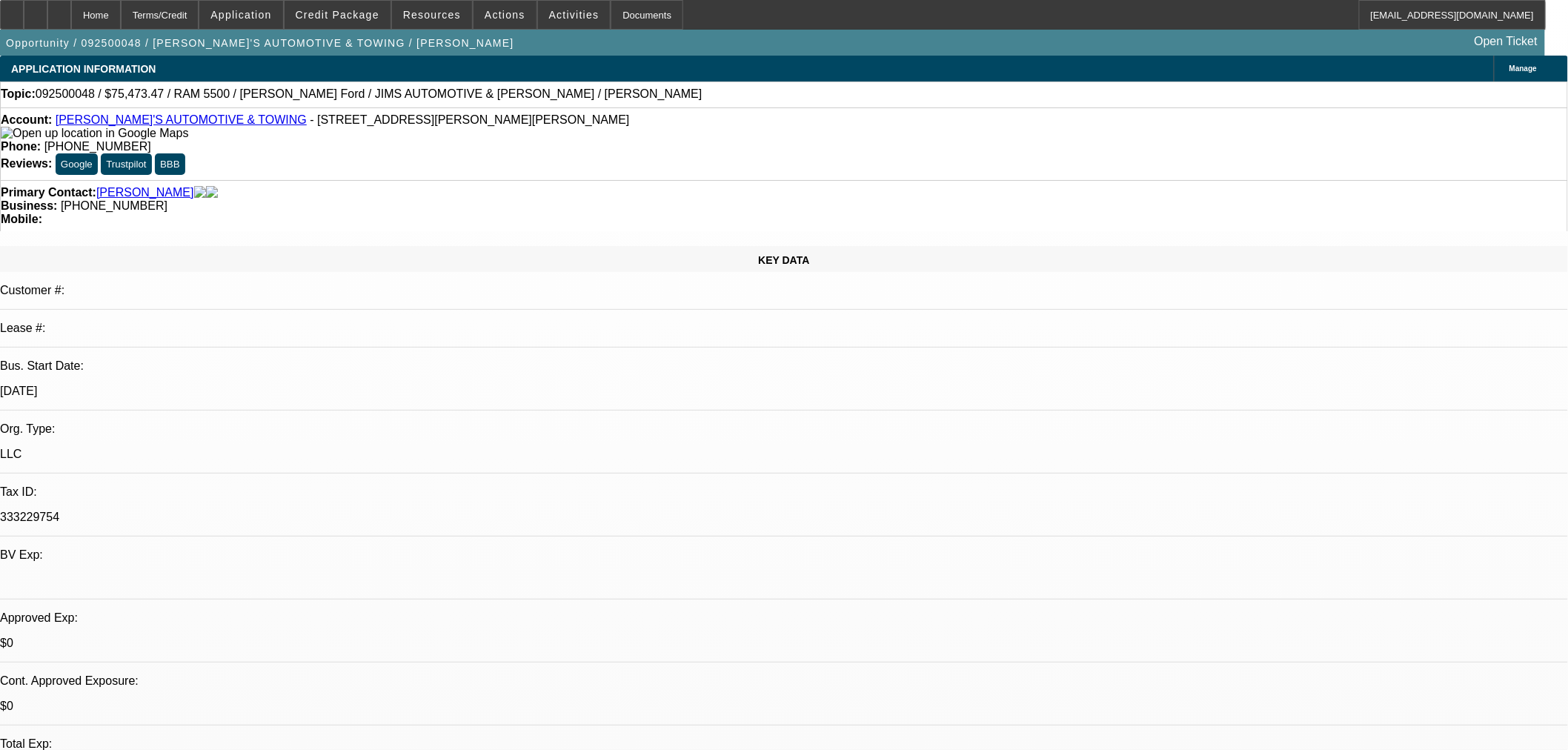
select select "0"
select select "3"
select select "0"
select select "6"
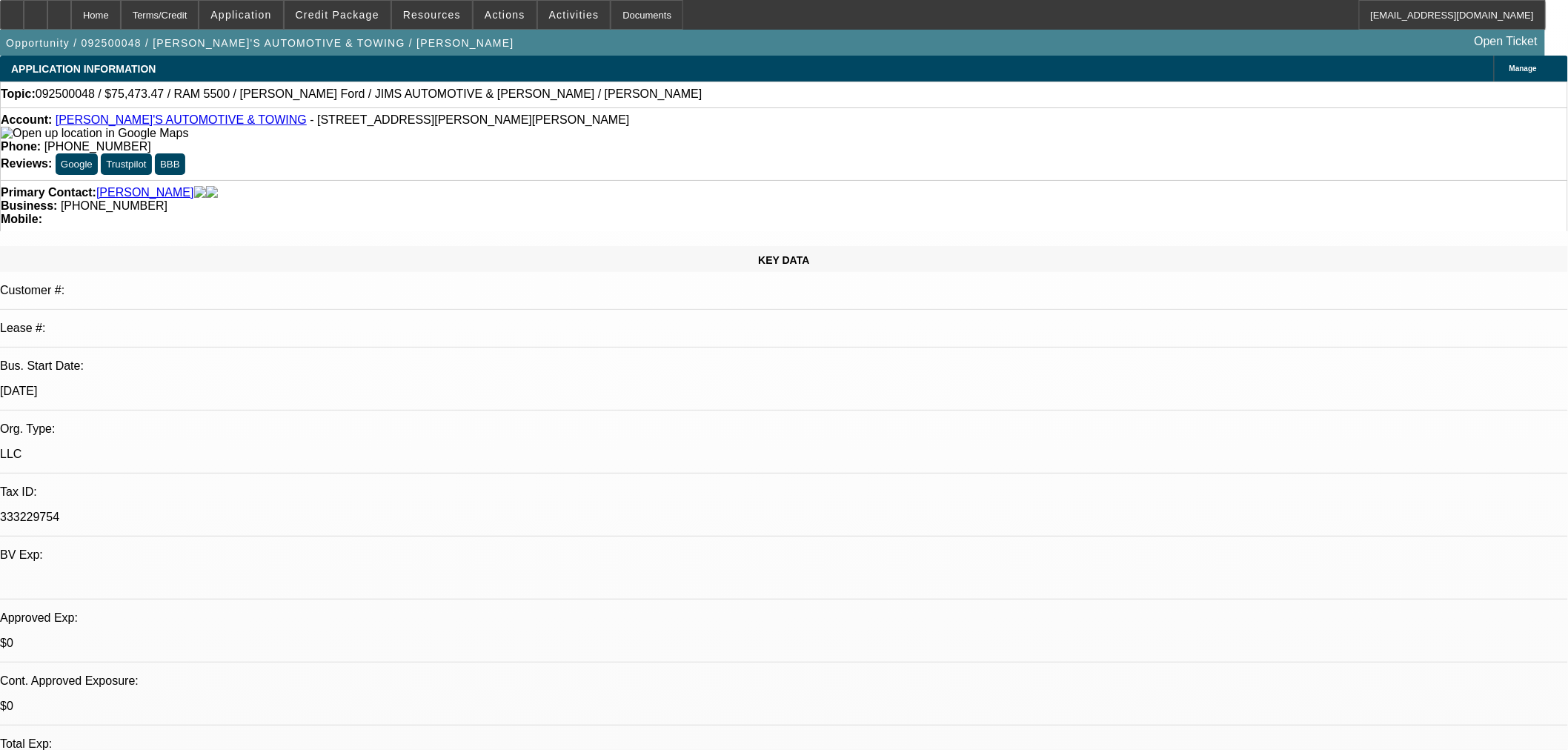
drag, startPoint x: 1201, startPoint y: 157, endPoint x: 1189, endPoint y: 175, distance: 21.6
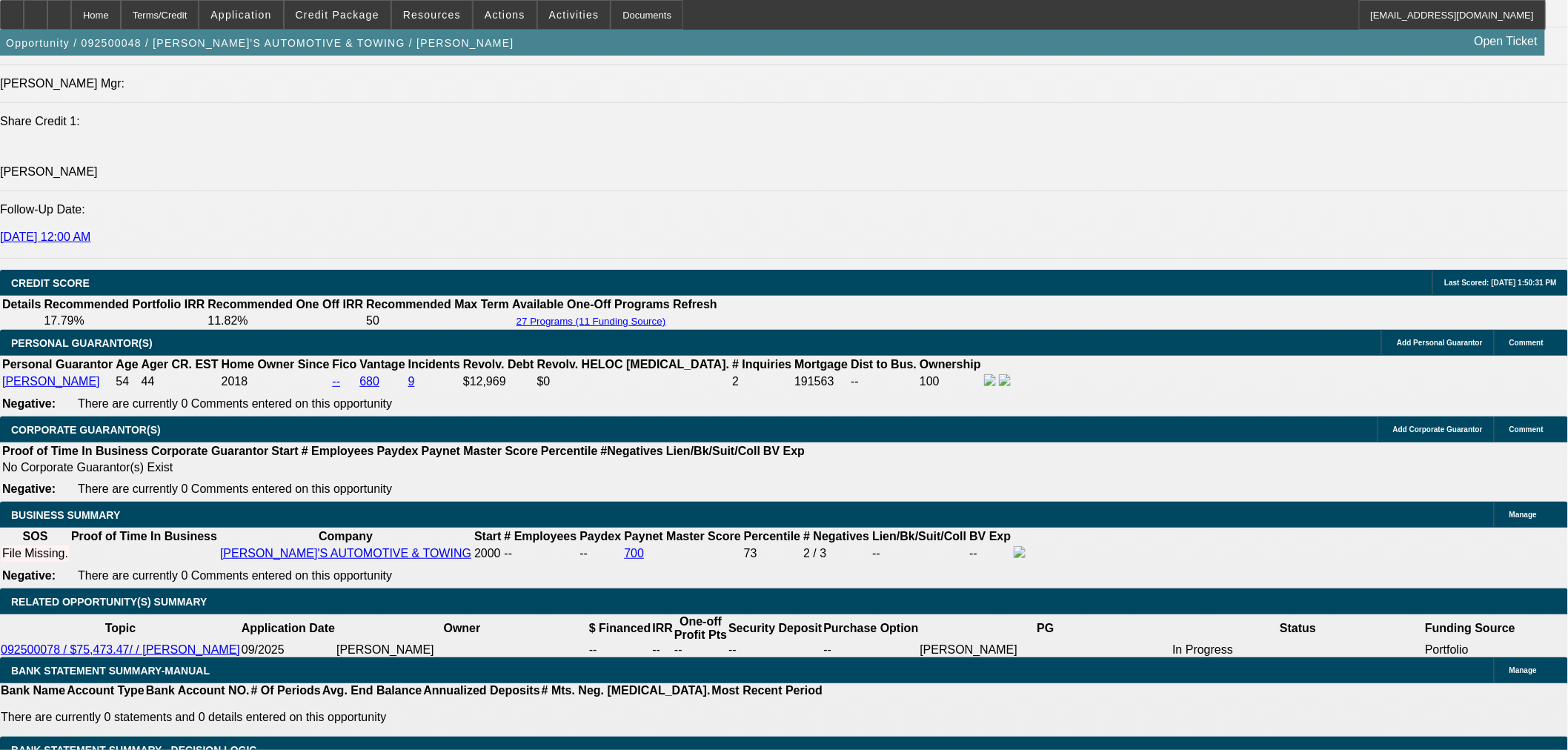
scroll to position [1833, 0]
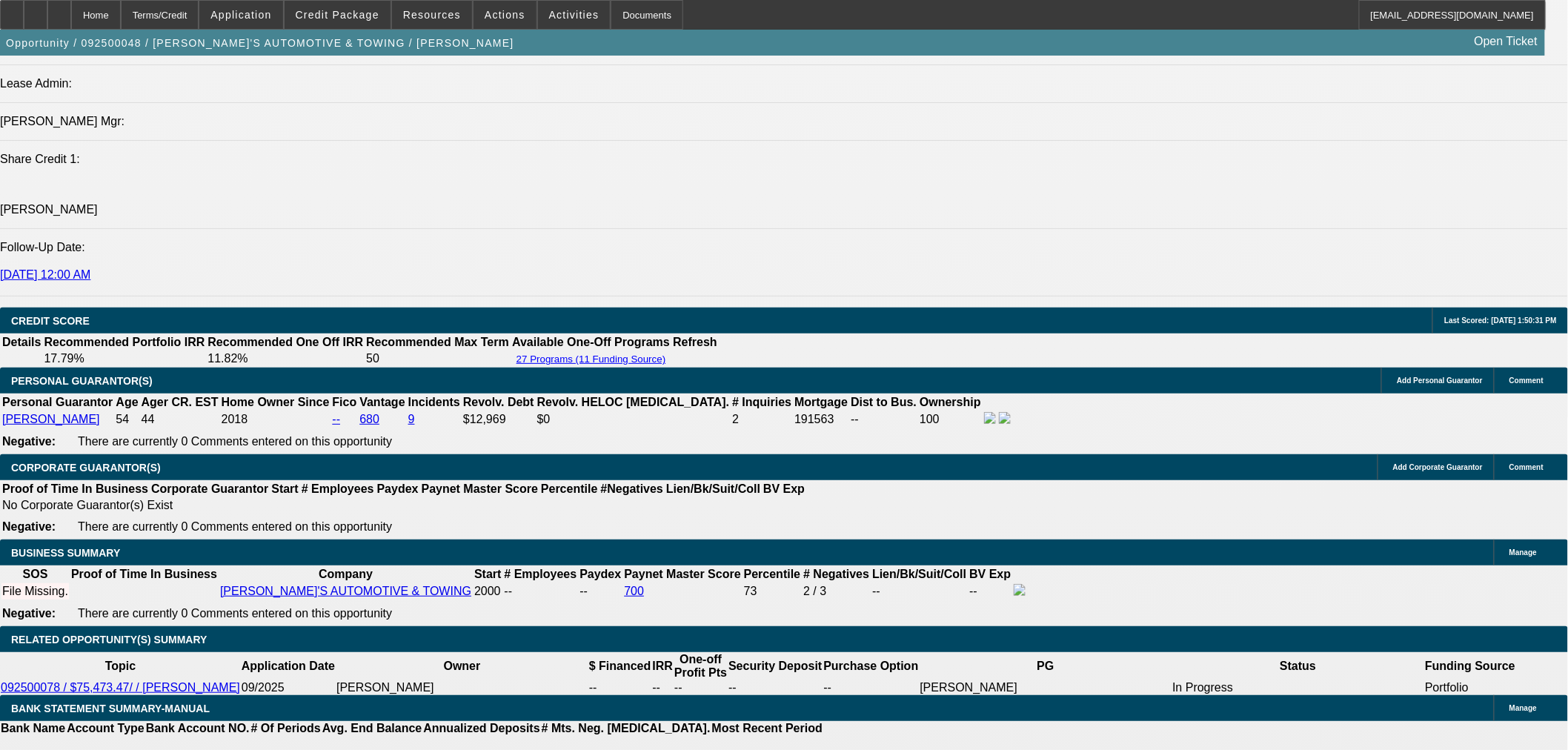
drag, startPoint x: 335, startPoint y: 437, endPoint x: 409, endPoint y: 419, distance: 76.2
type input "UNKNOWN"
type input "11"
type input "$1,529.20"
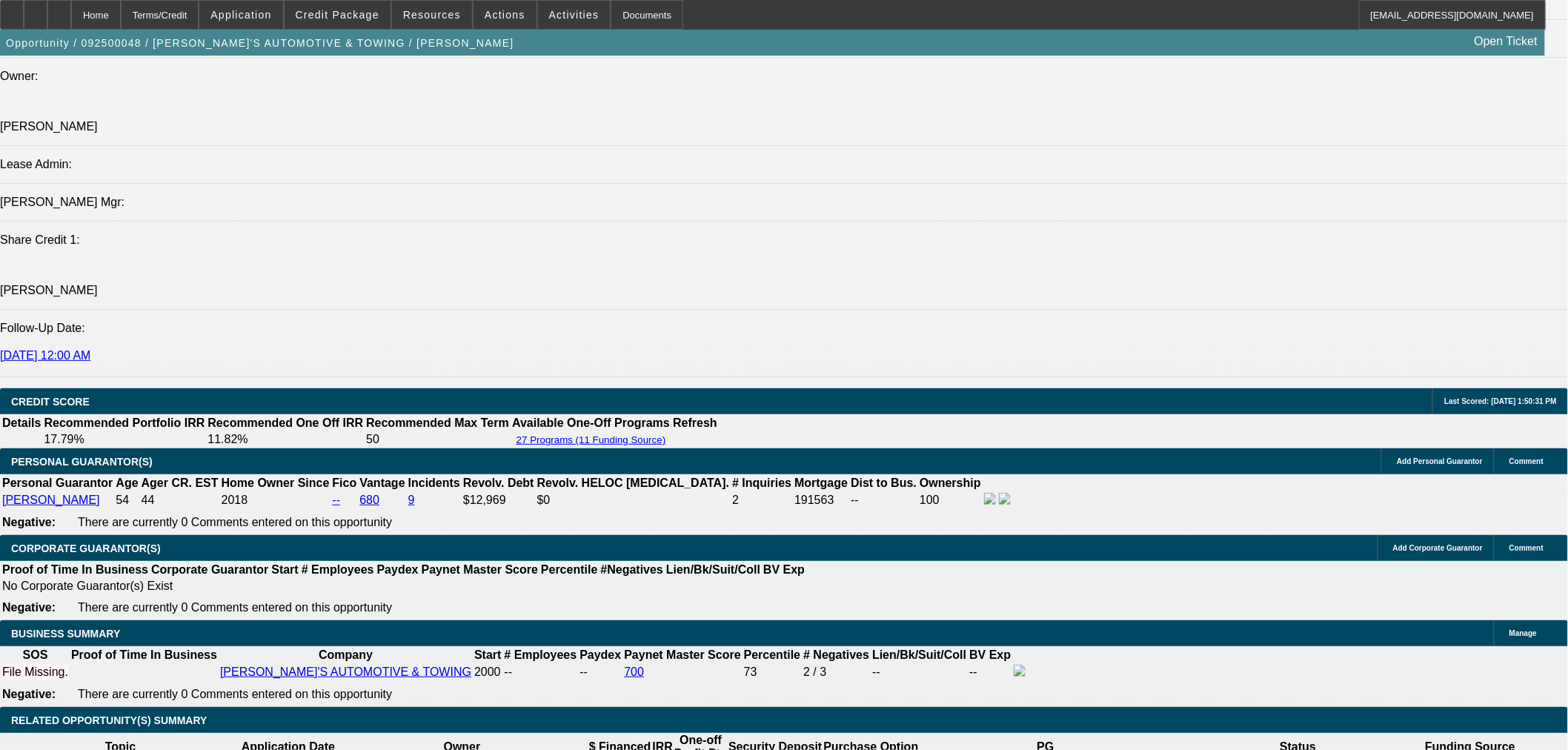
scroll to position [1503, 0]
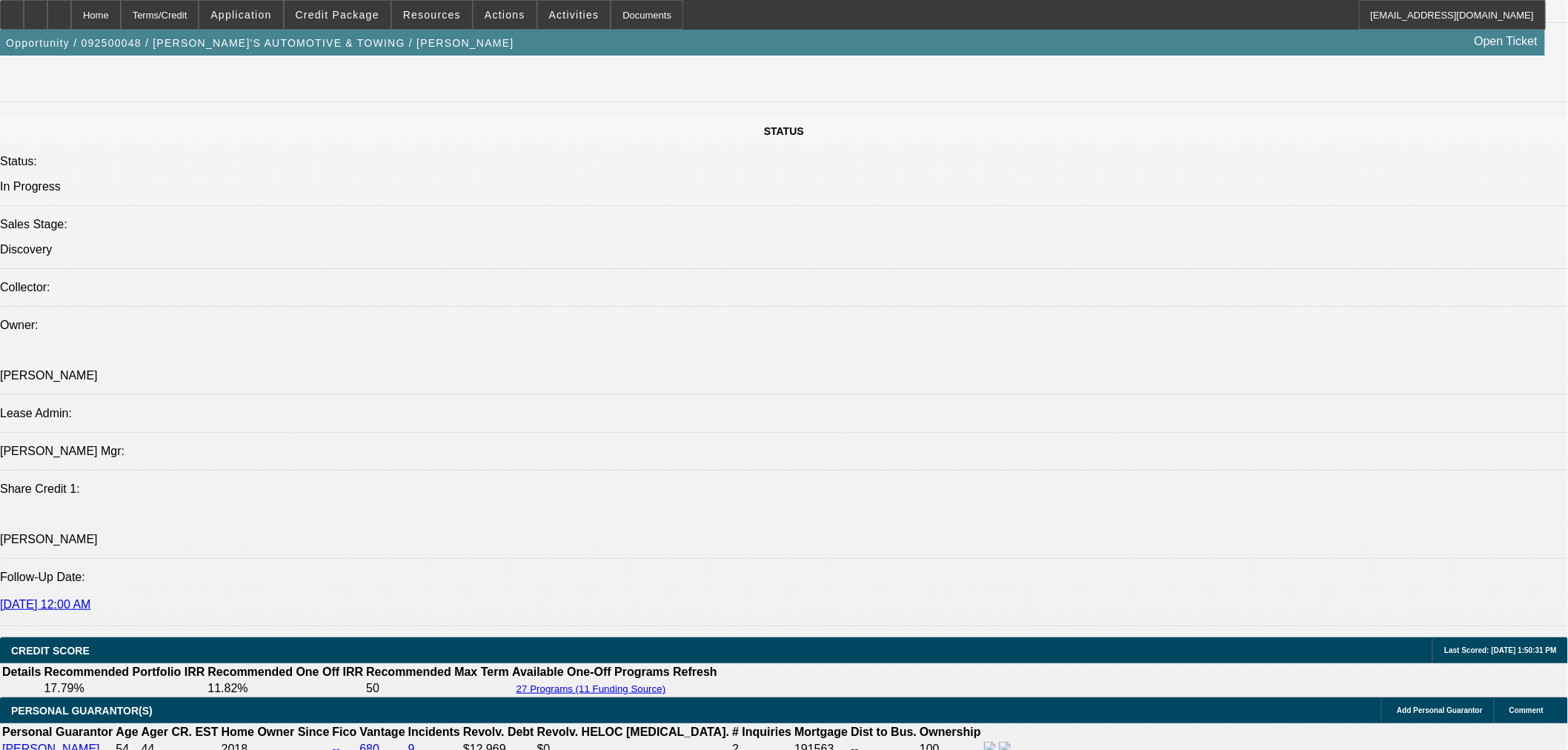
type input "11"
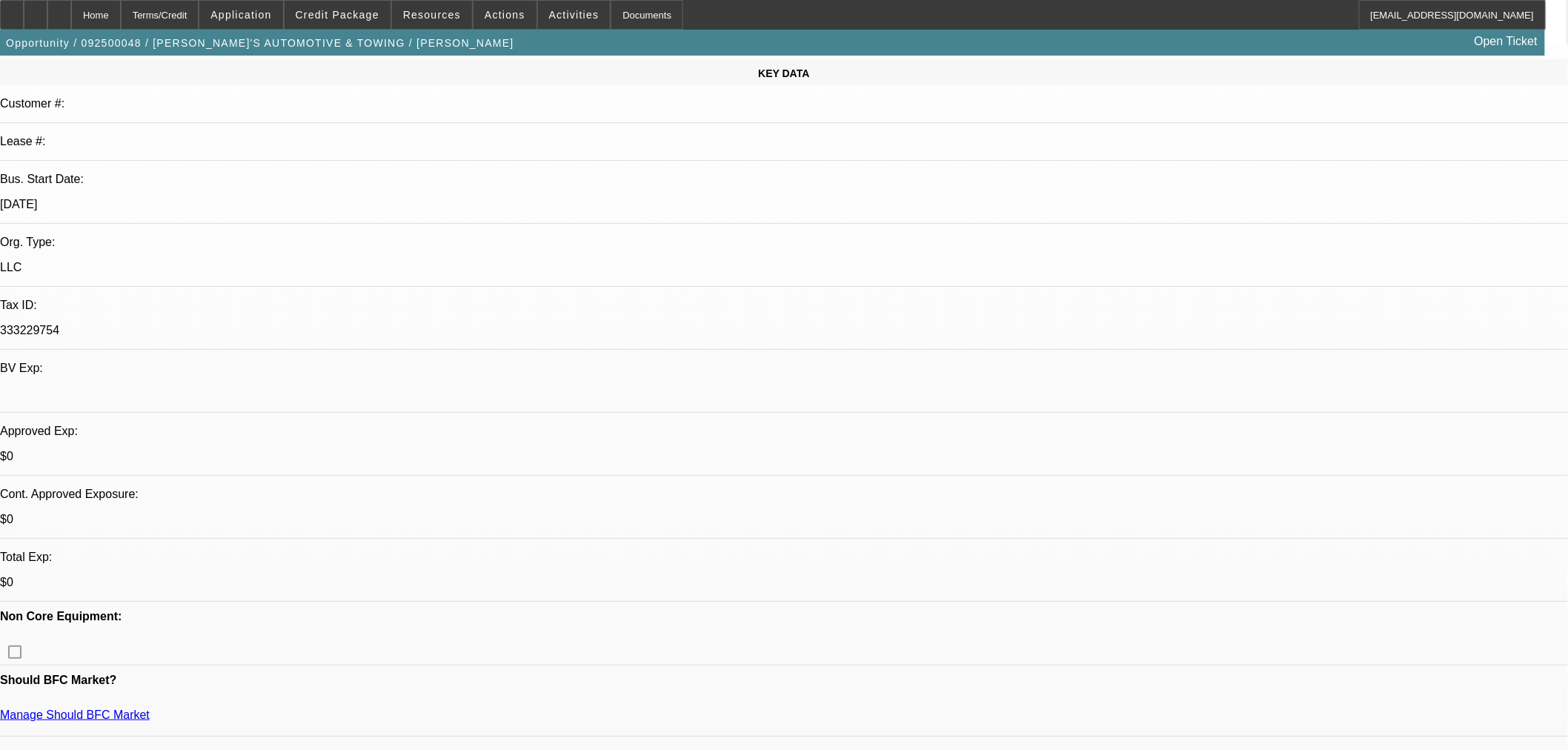
scroll to position [186, 0]
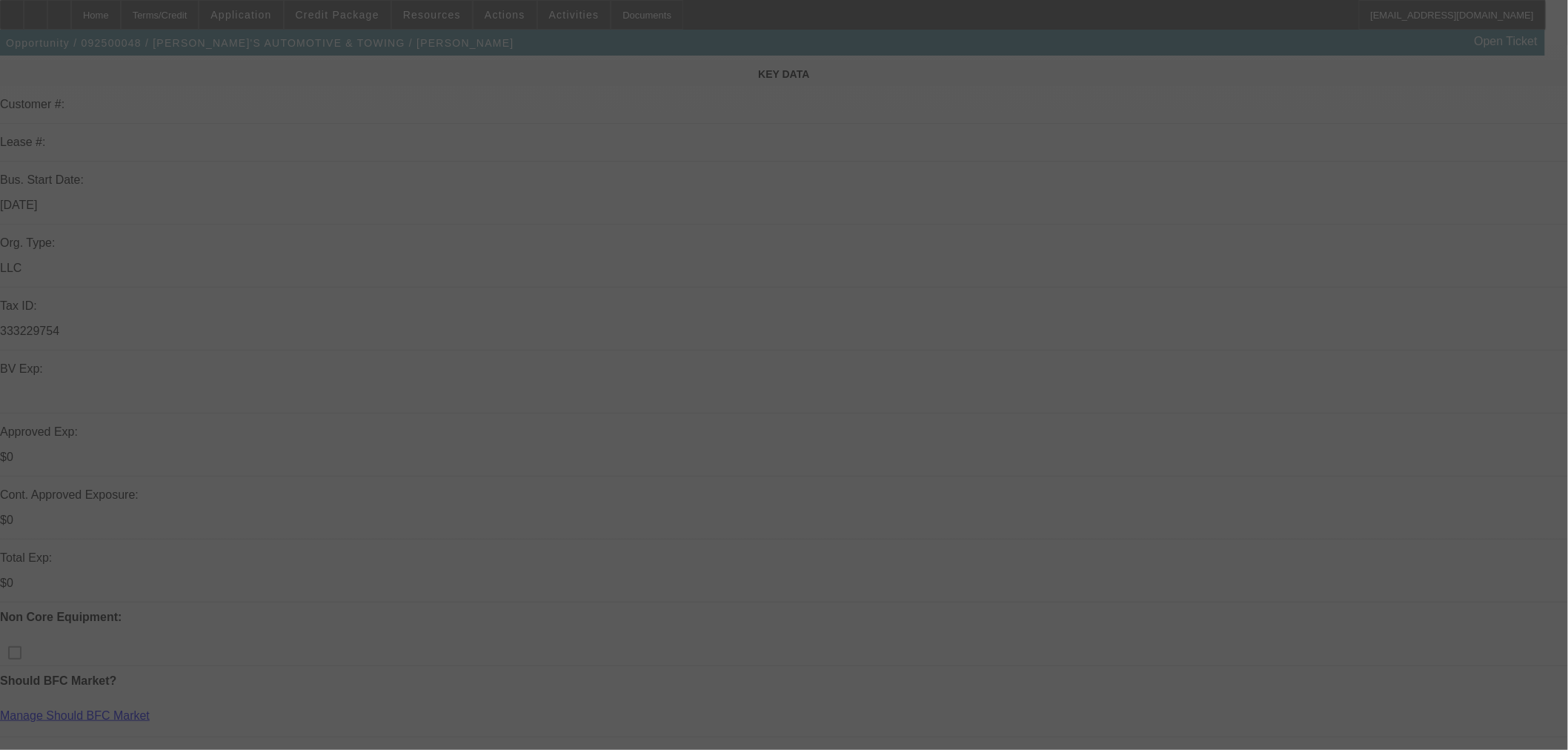
select select "0"
select select "3"
select select "0"
select select "6"
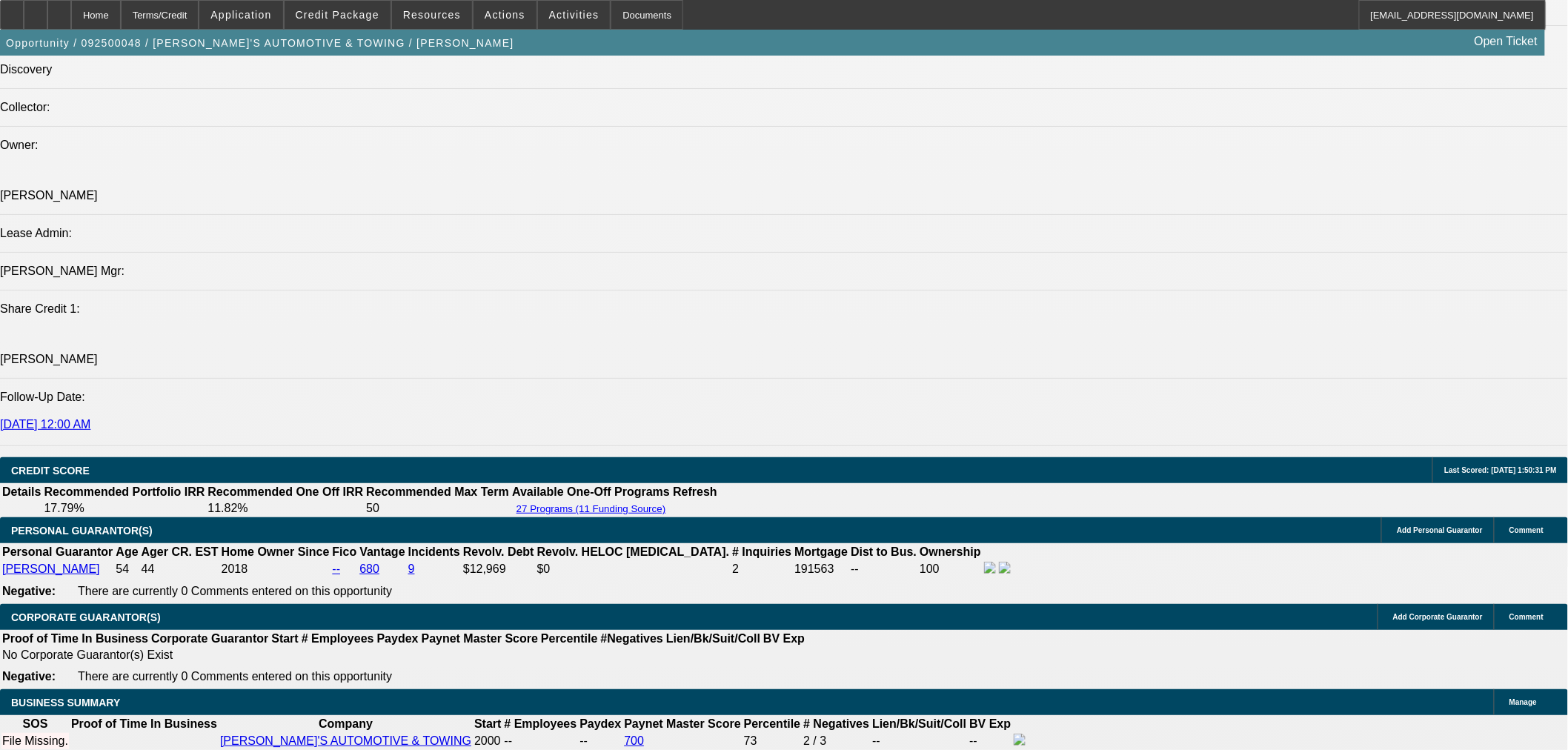
scroll to position [1916, 0]
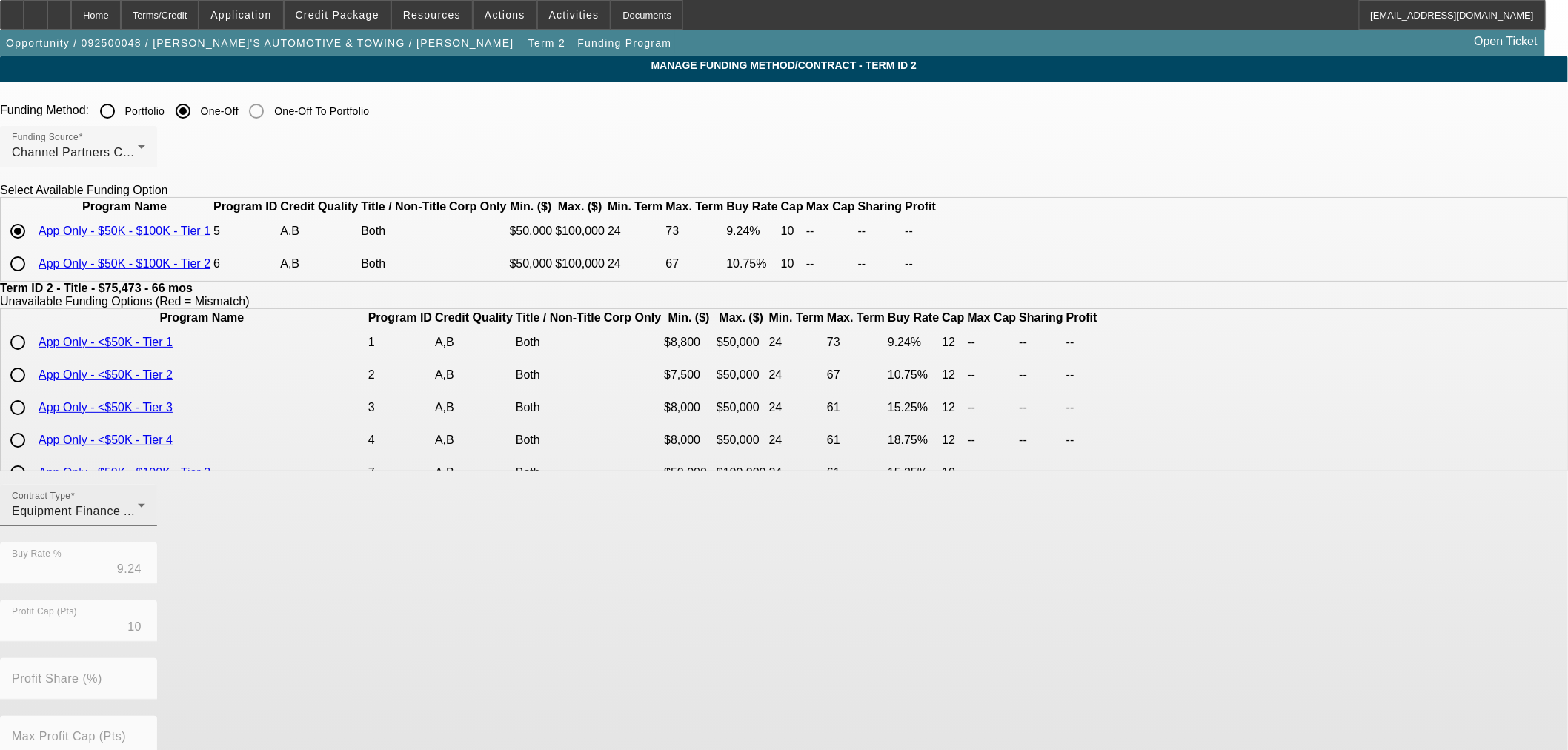
click at [185, 517] on span "Equipment Finance Agreement" at bounding box center [98, 511] width 172 height 12
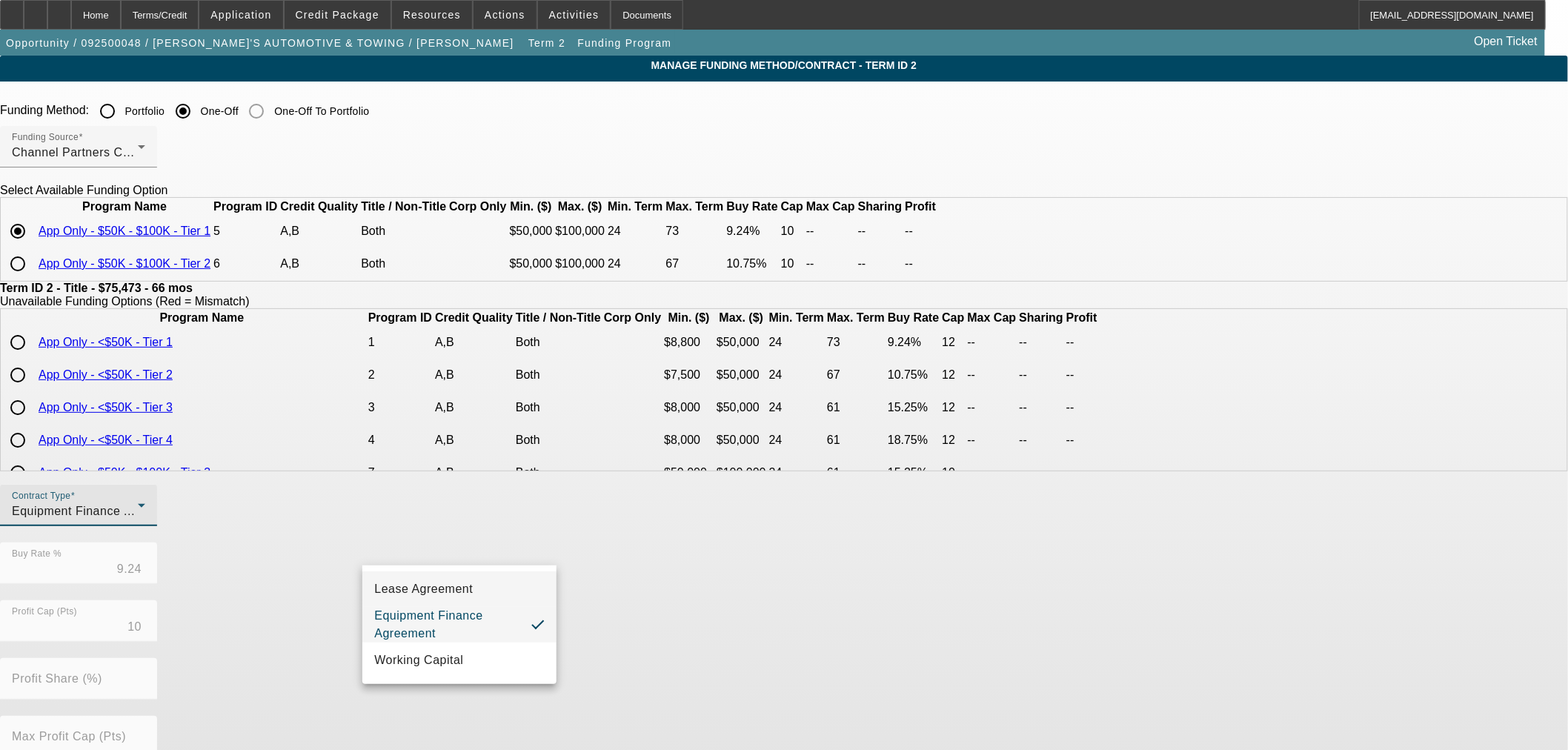
click at [414, 587] on span "Lease Agreement" at bounding box center [423, 589] width 98 height 17
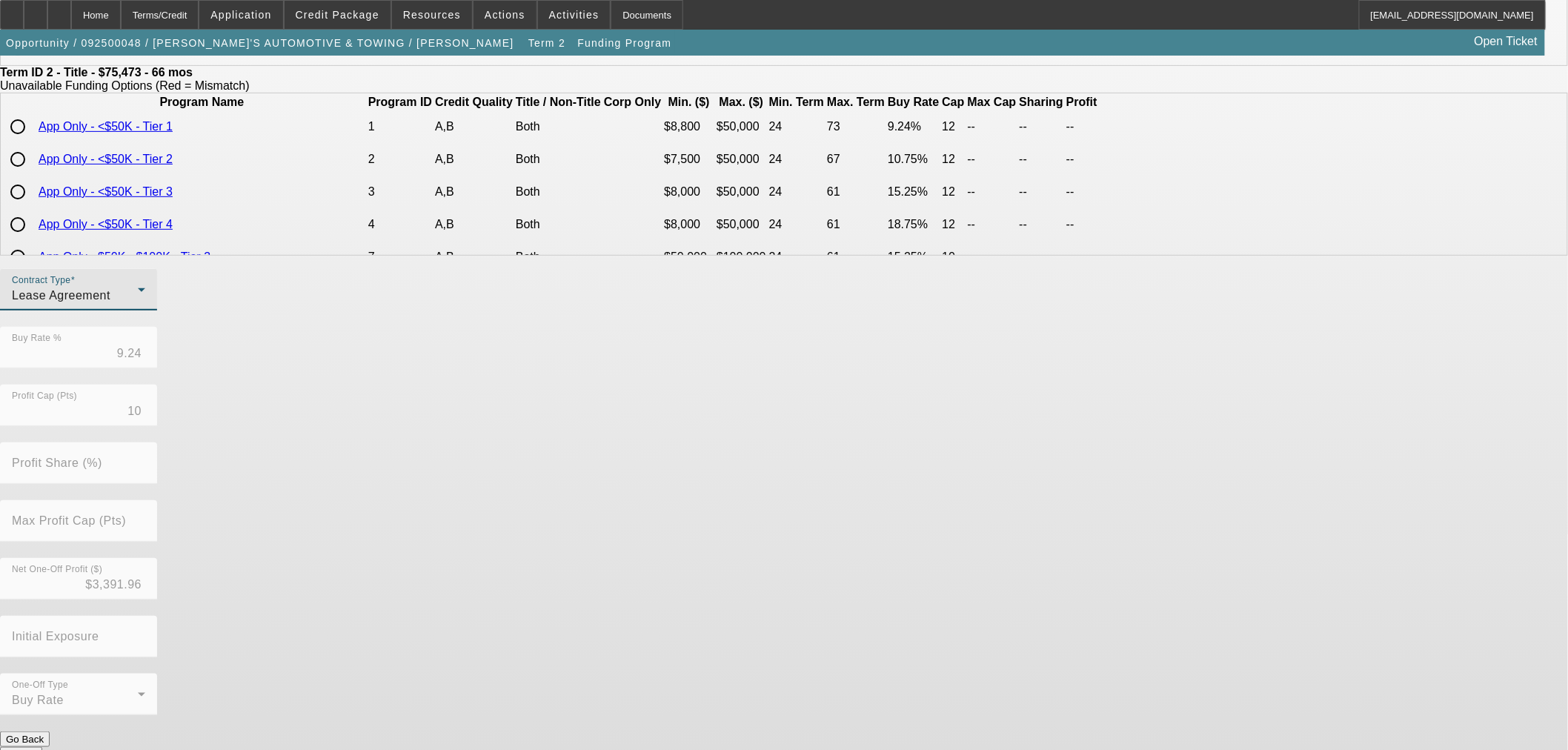
click at [43, 747] on button "Submit" at bounding box center [21, 755] width 43 height 16
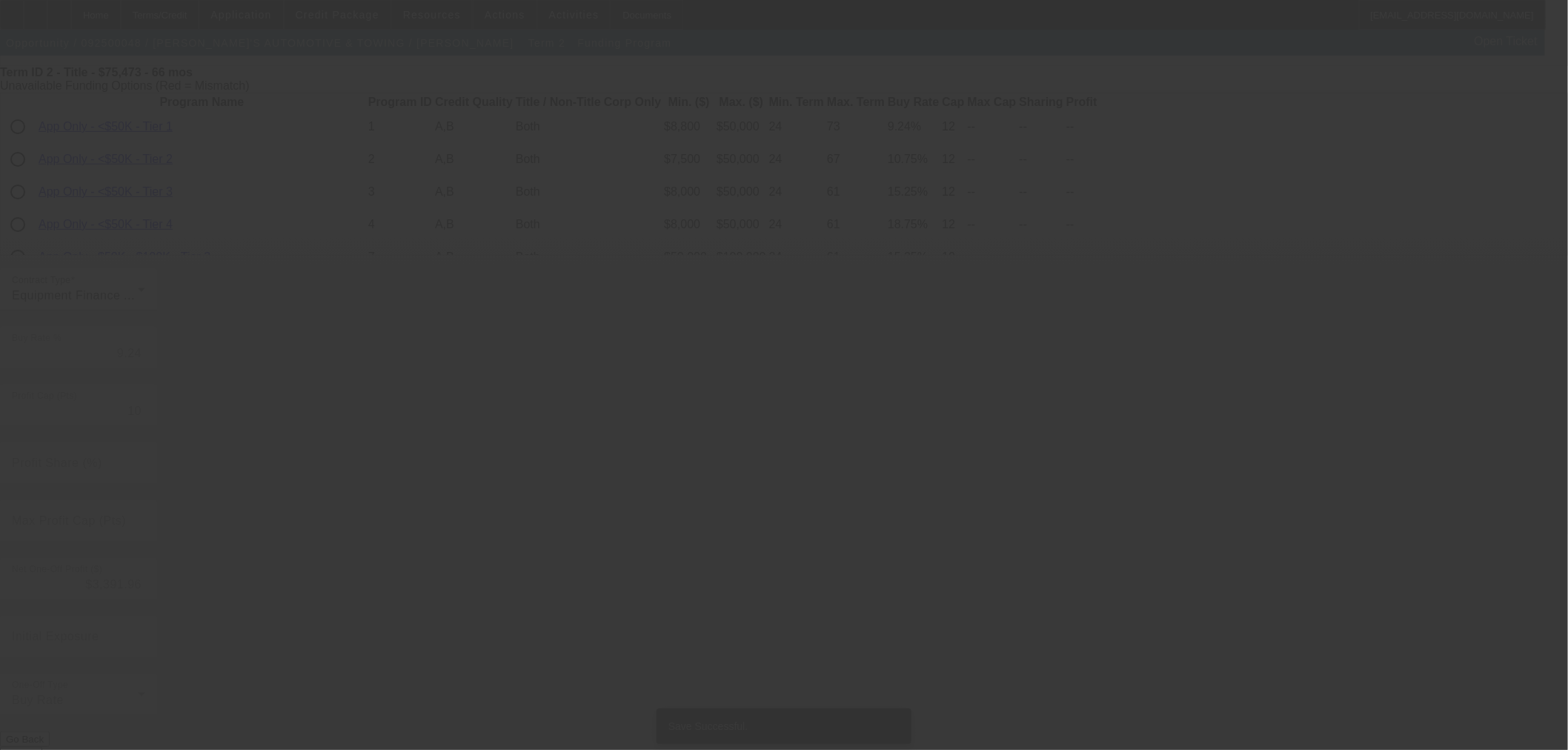
scroll to position [0, 0]
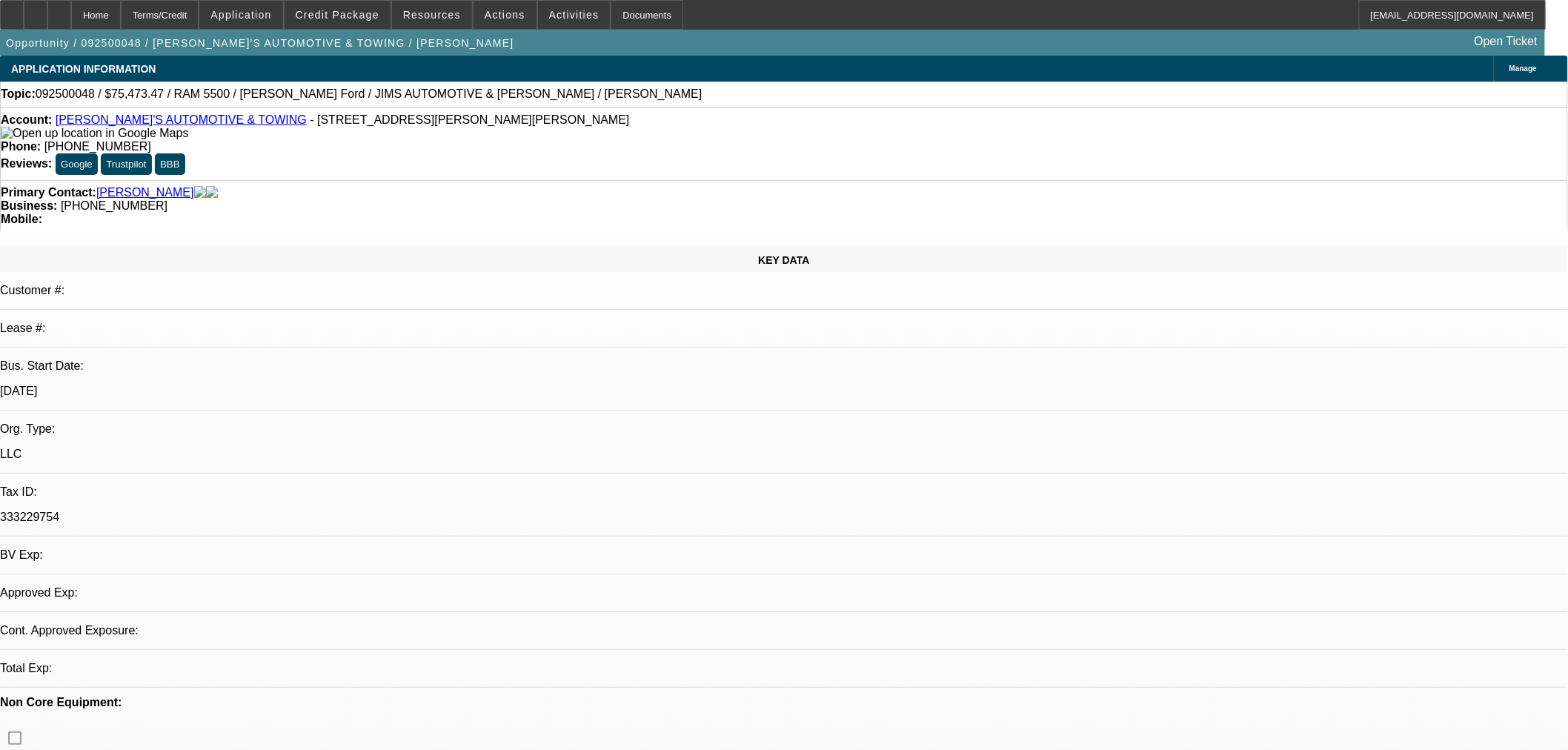
select select "0"
select select "3"
select select "0"
select select "6"
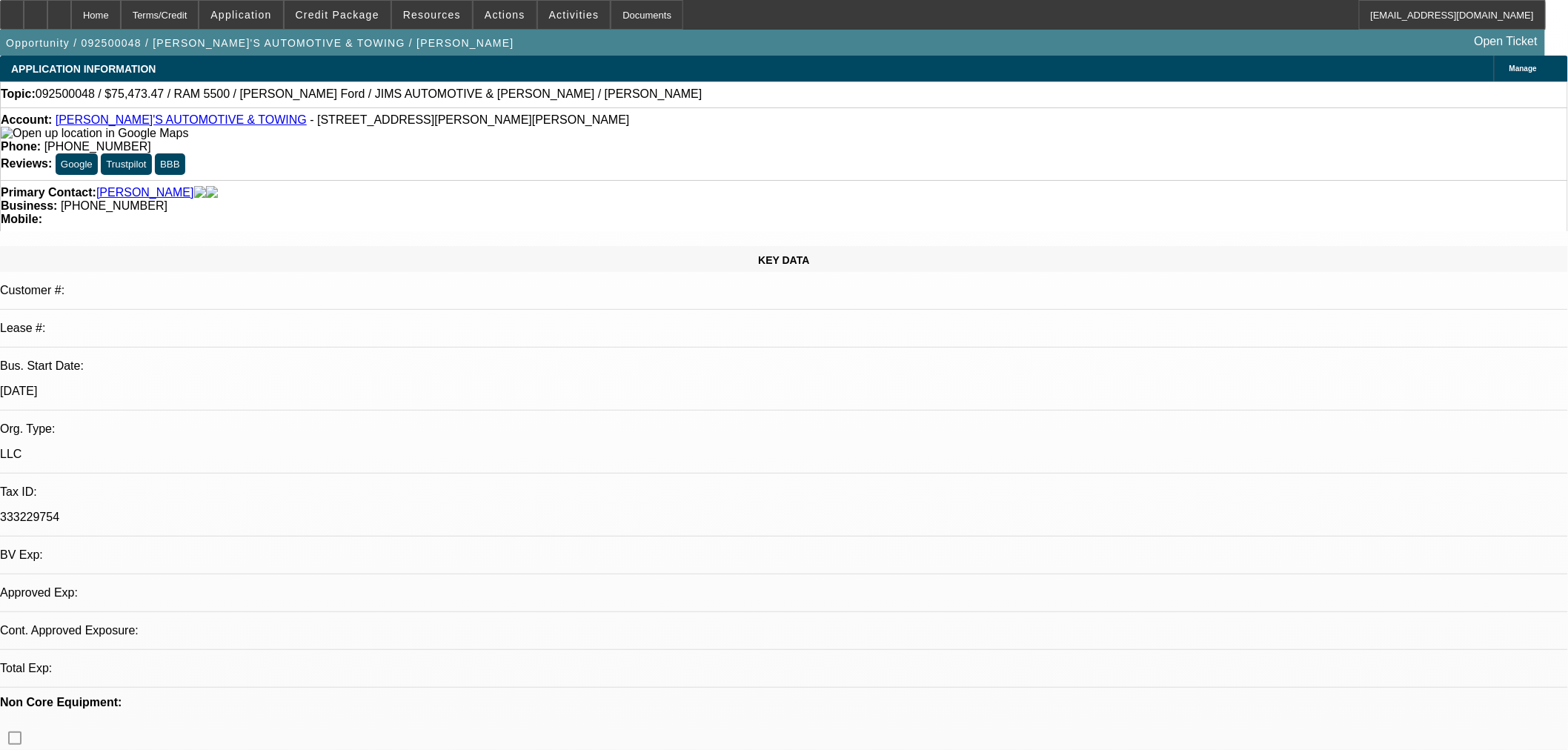
select select "0"
select select "3"
select select "0"
select select "6"
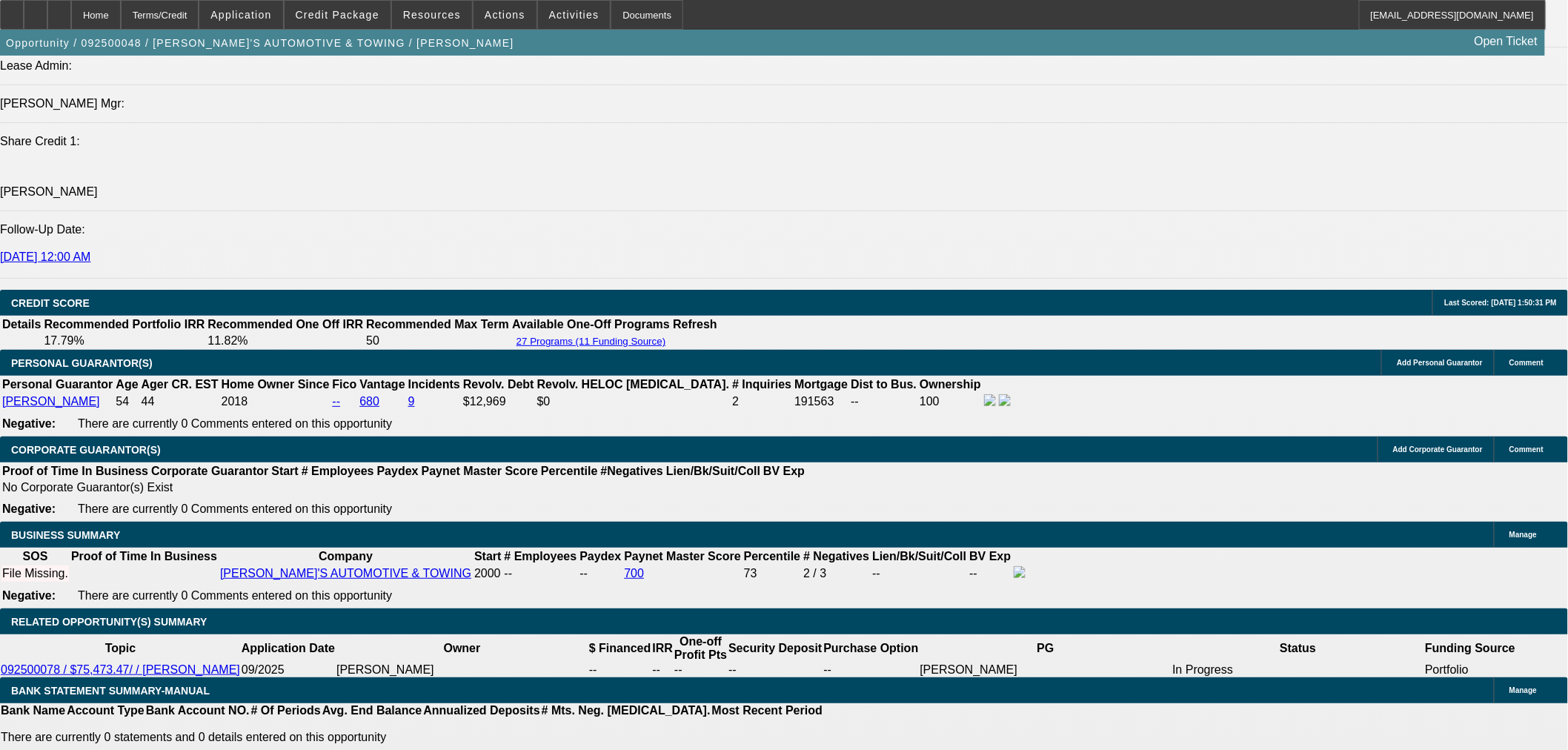
scroll to position [1976, 0]
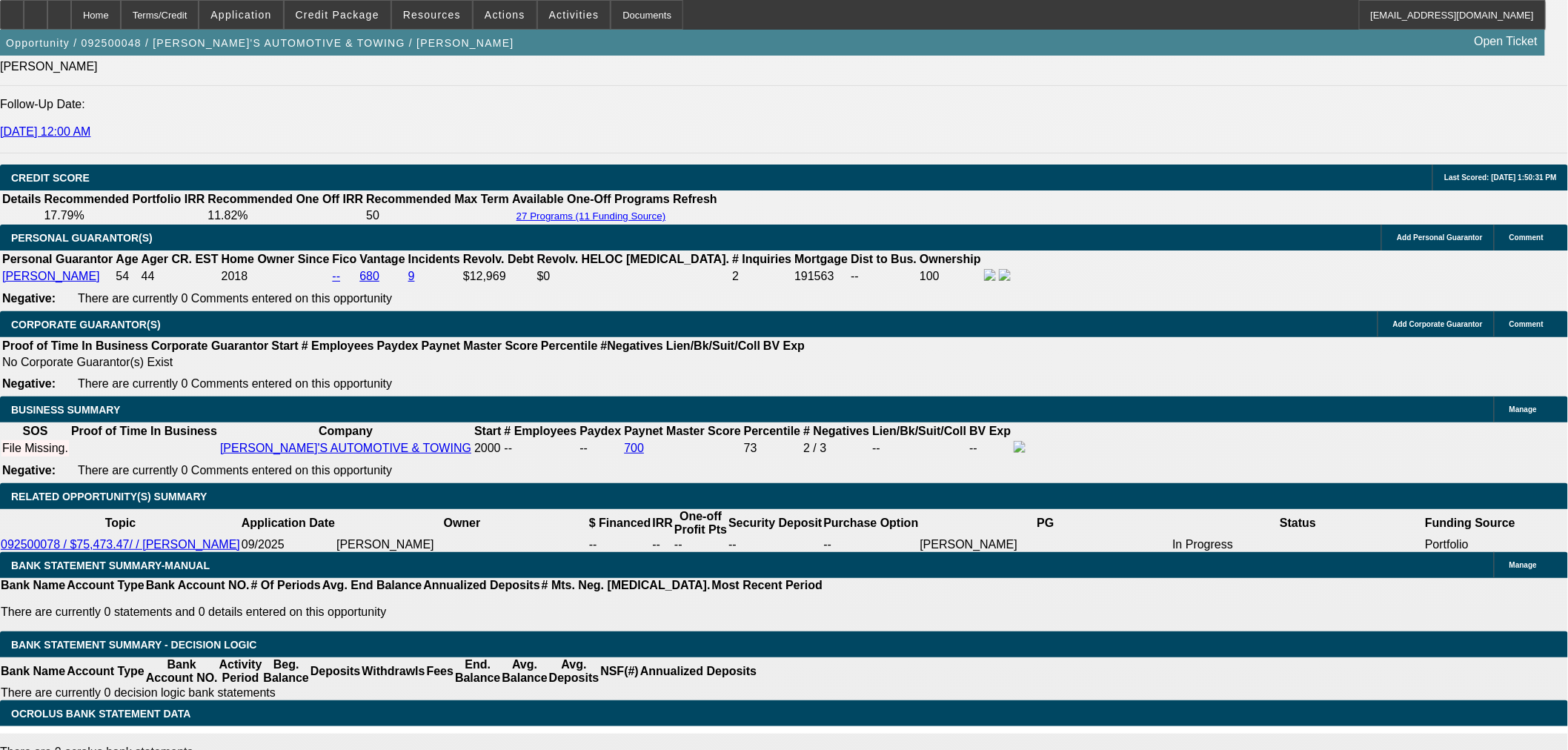
select select "0.1"
type input "$7,547.35"
type input "UNKNOWN"
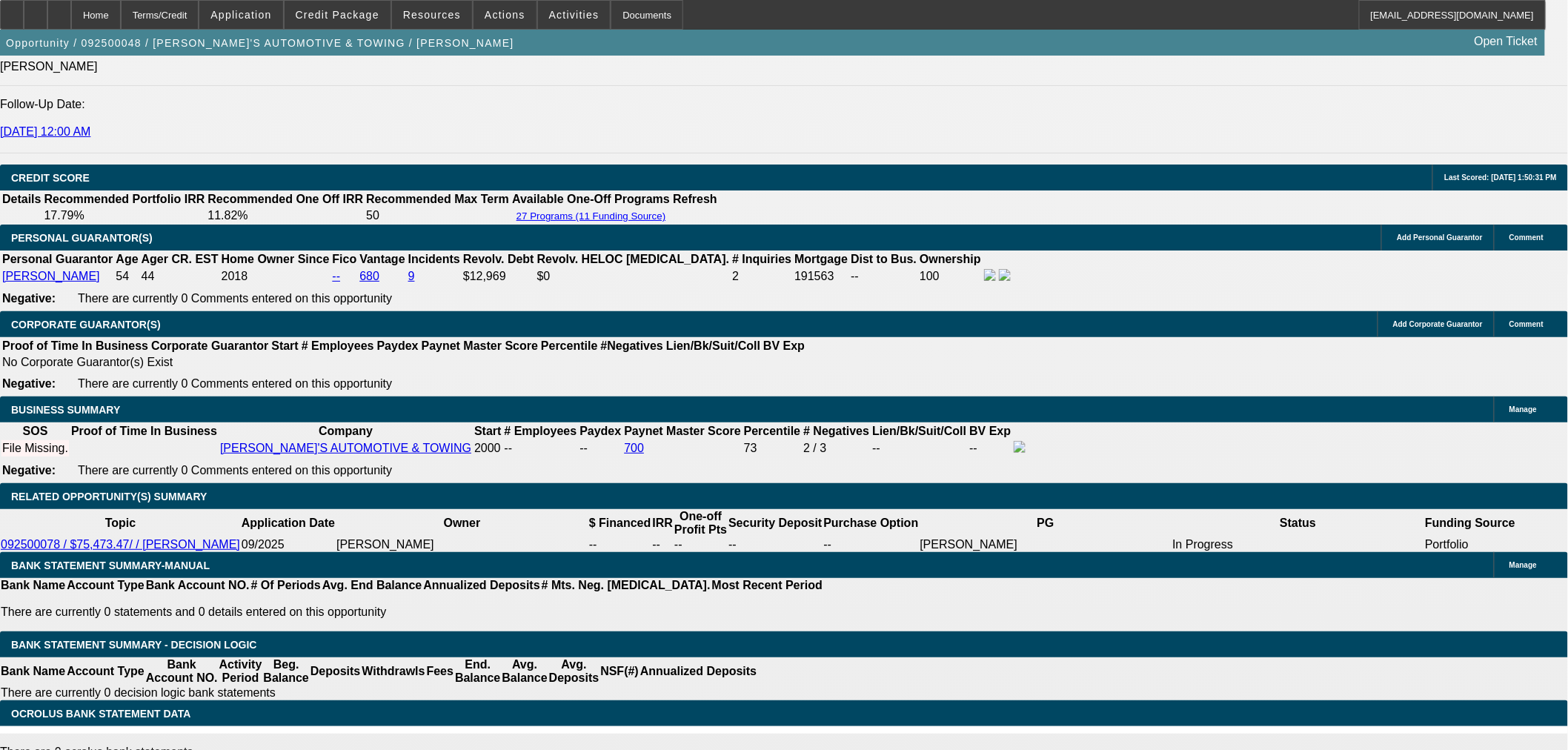
select select "4"
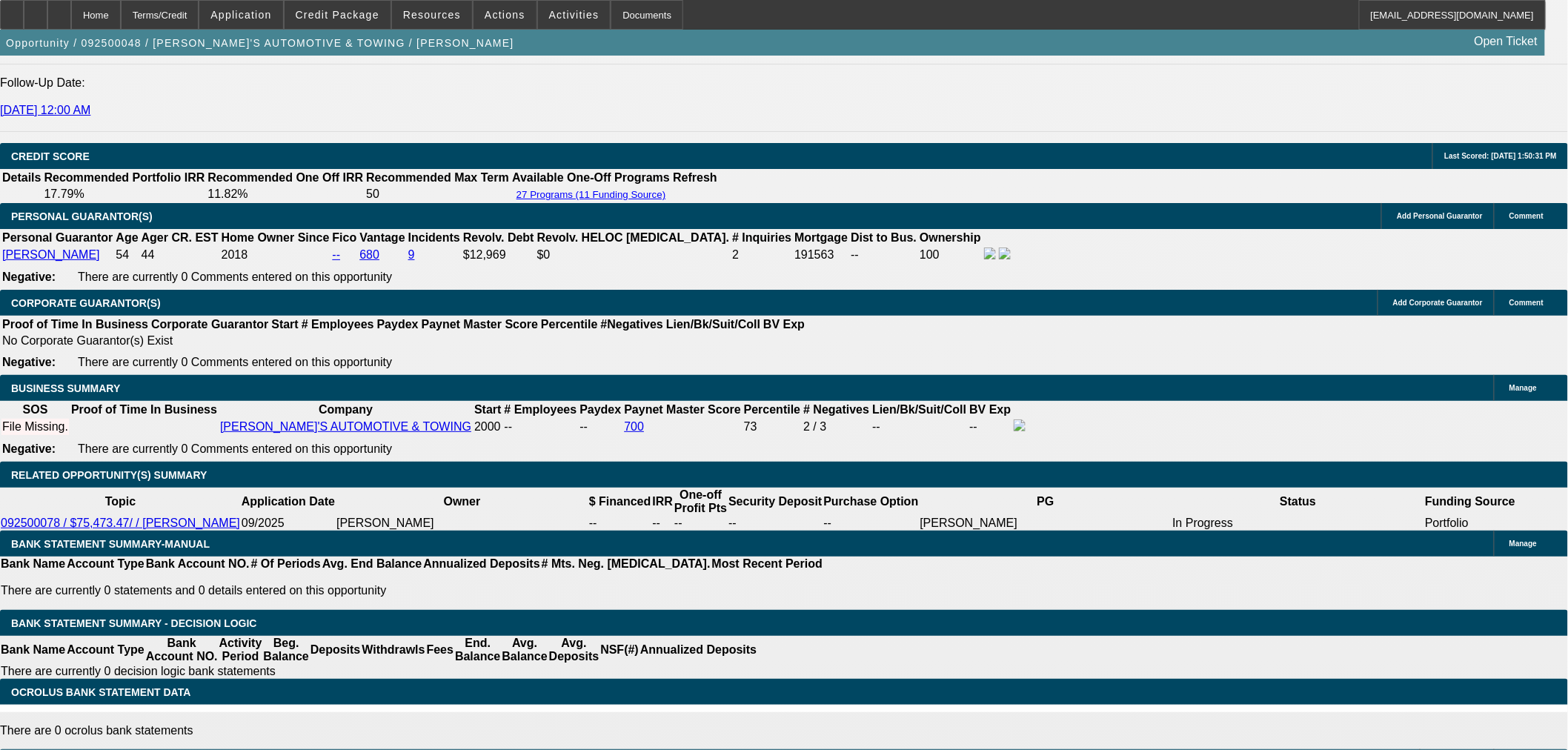
drag, startPoint x: 347, startPoint y: 276, endPoint x: 516, endPoint y: 218, distance: 178.7
type input "9"
type input "$1,454.01"
type input "9.9"
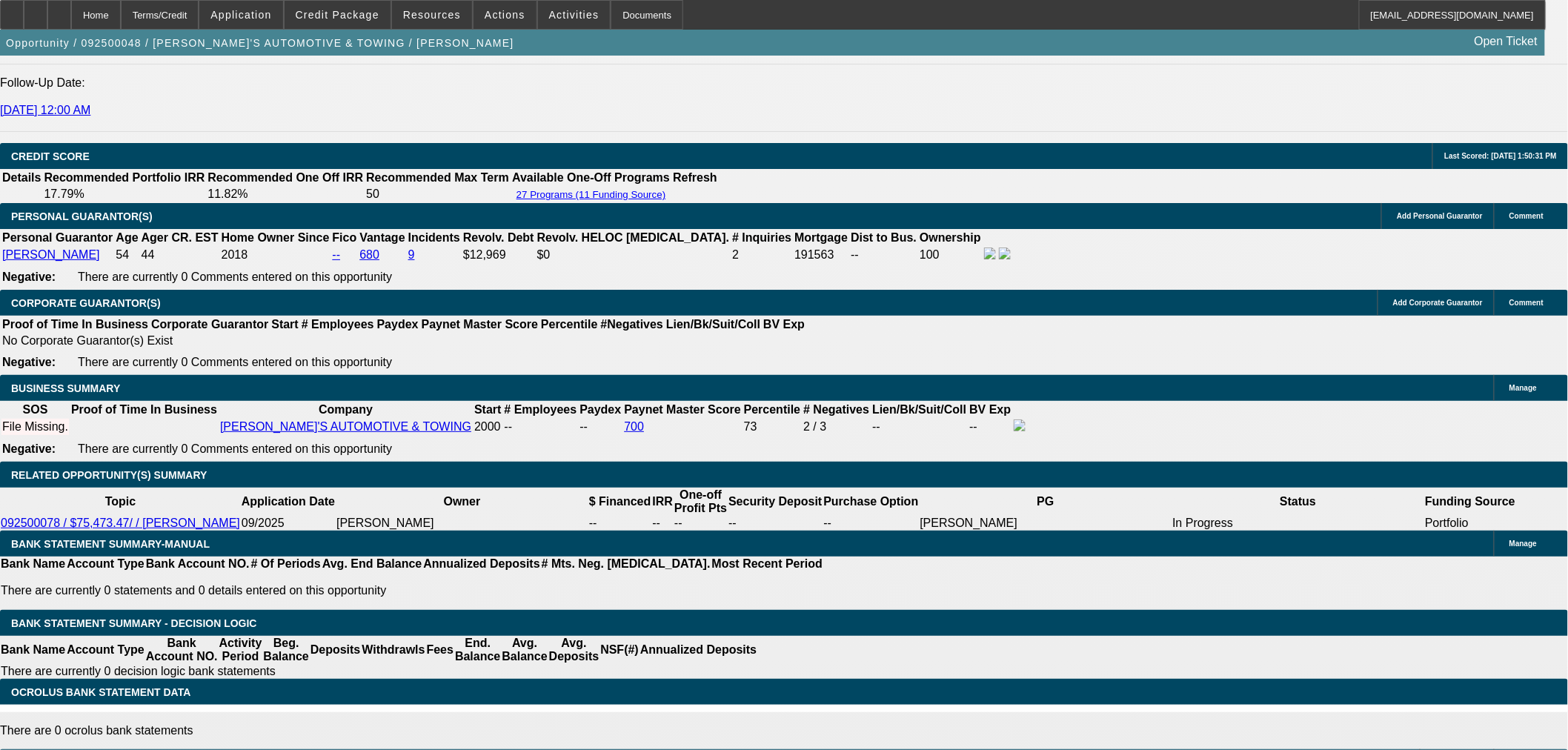
type input "$1,487.58"
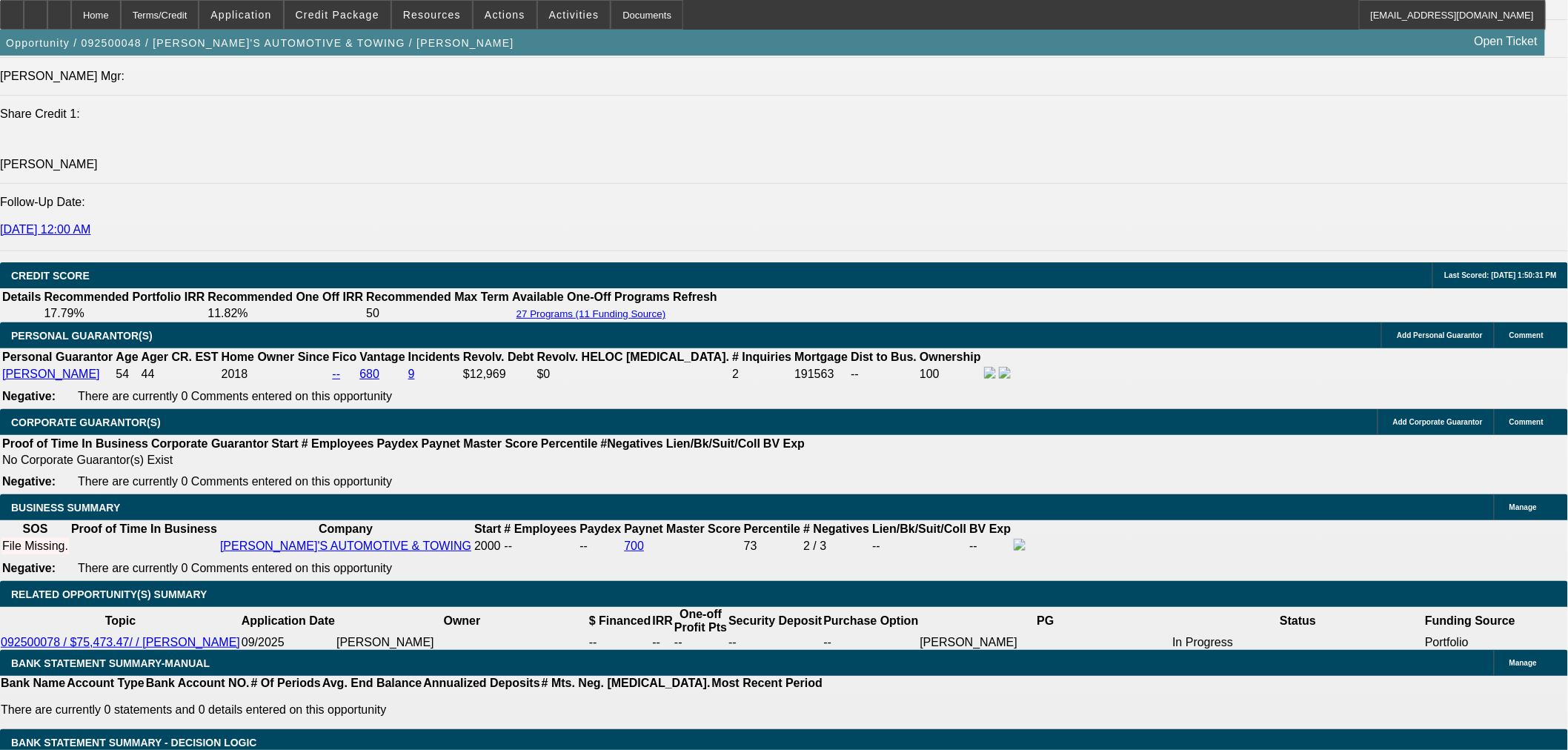
scroll to position [1669, 0]
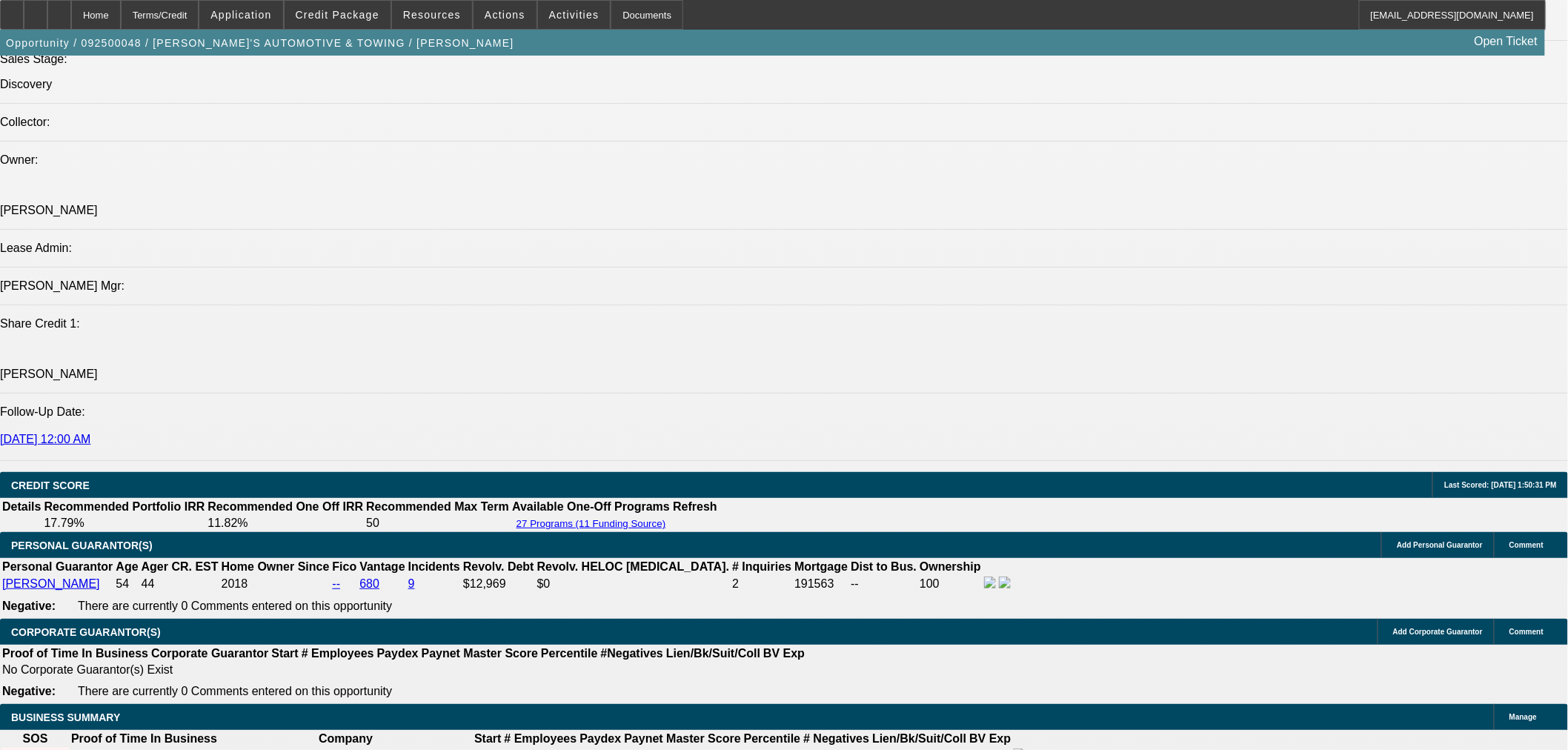
type input "9.9"
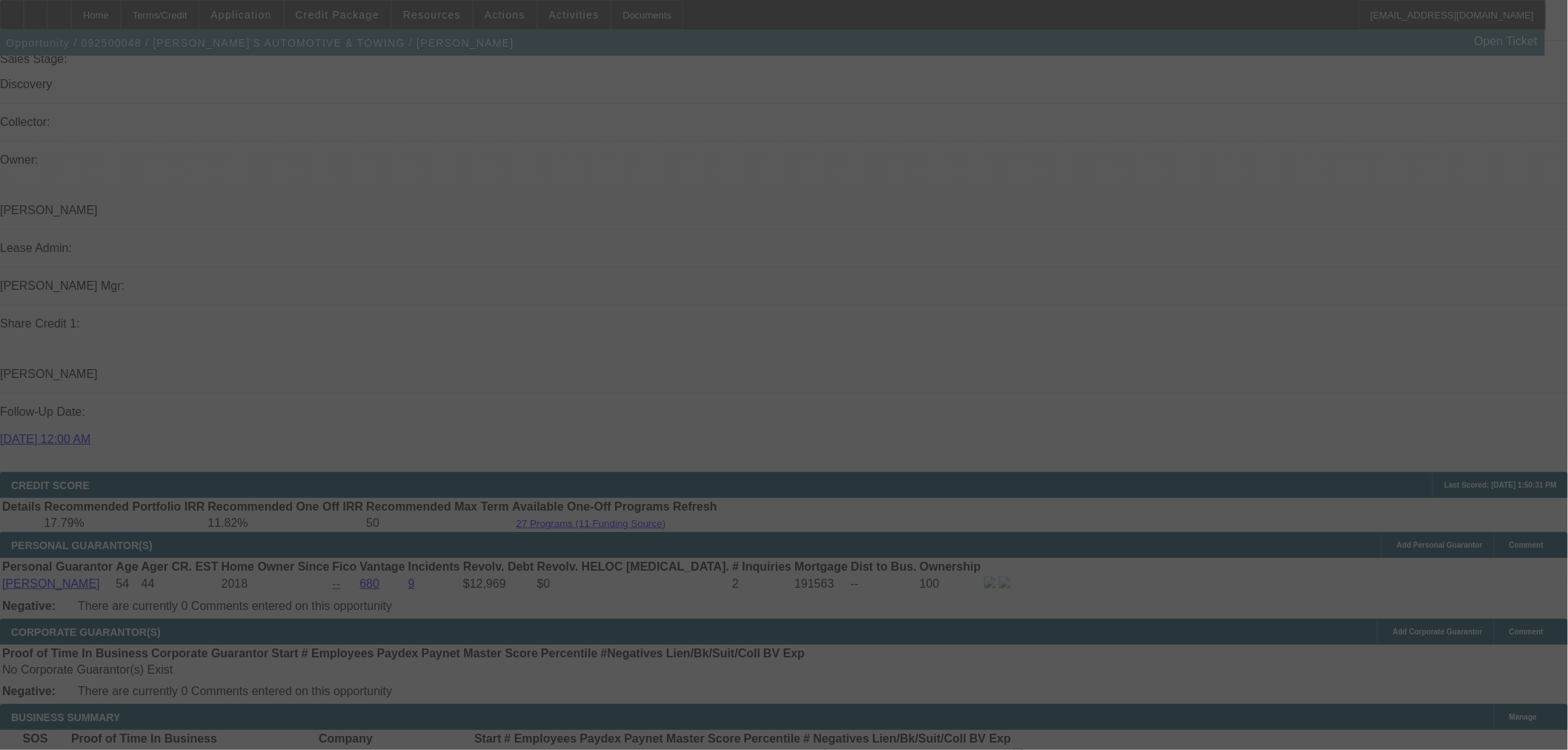
select select "0"
select select "3"
select select "0.1"
select select "4"
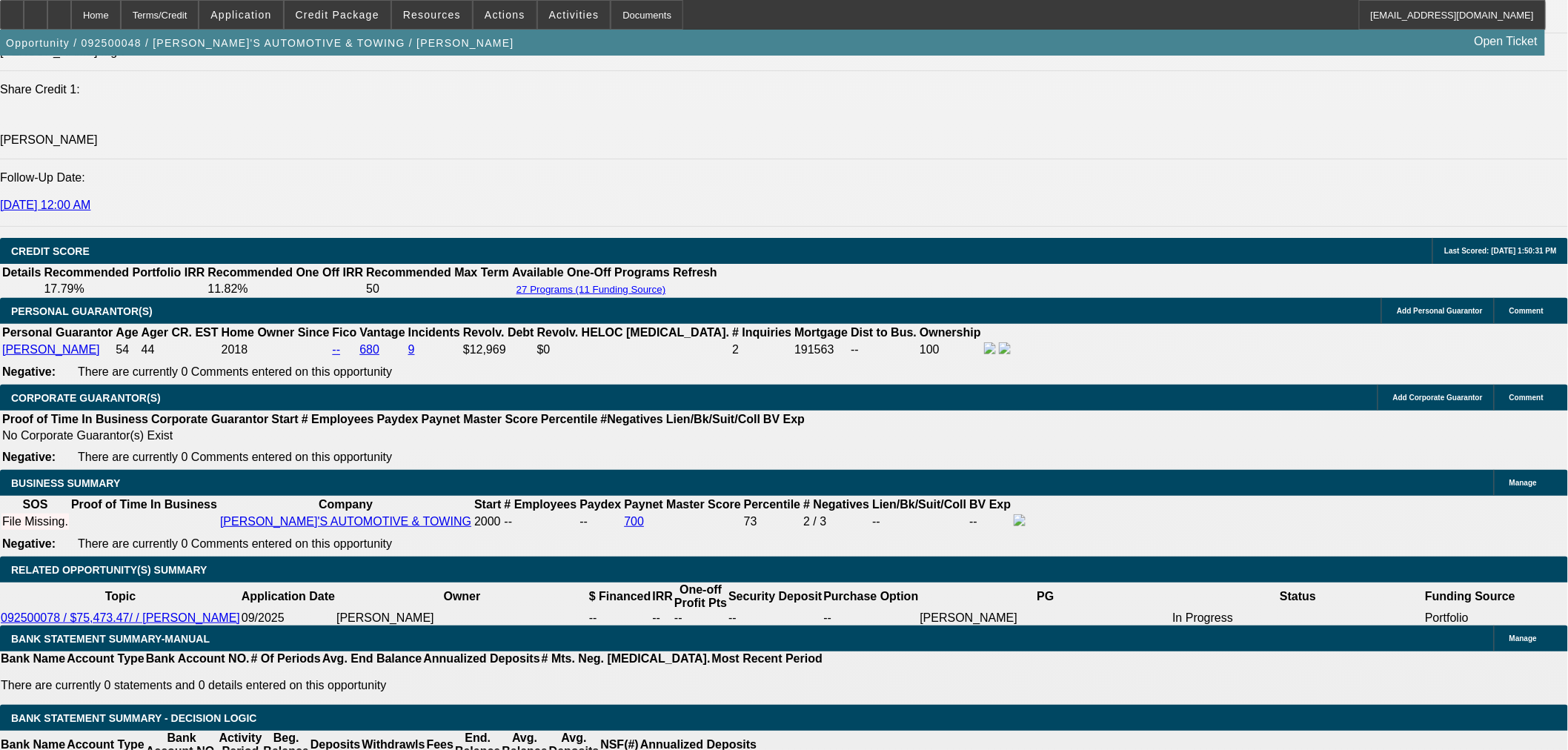
scroll to position [1751, 0]
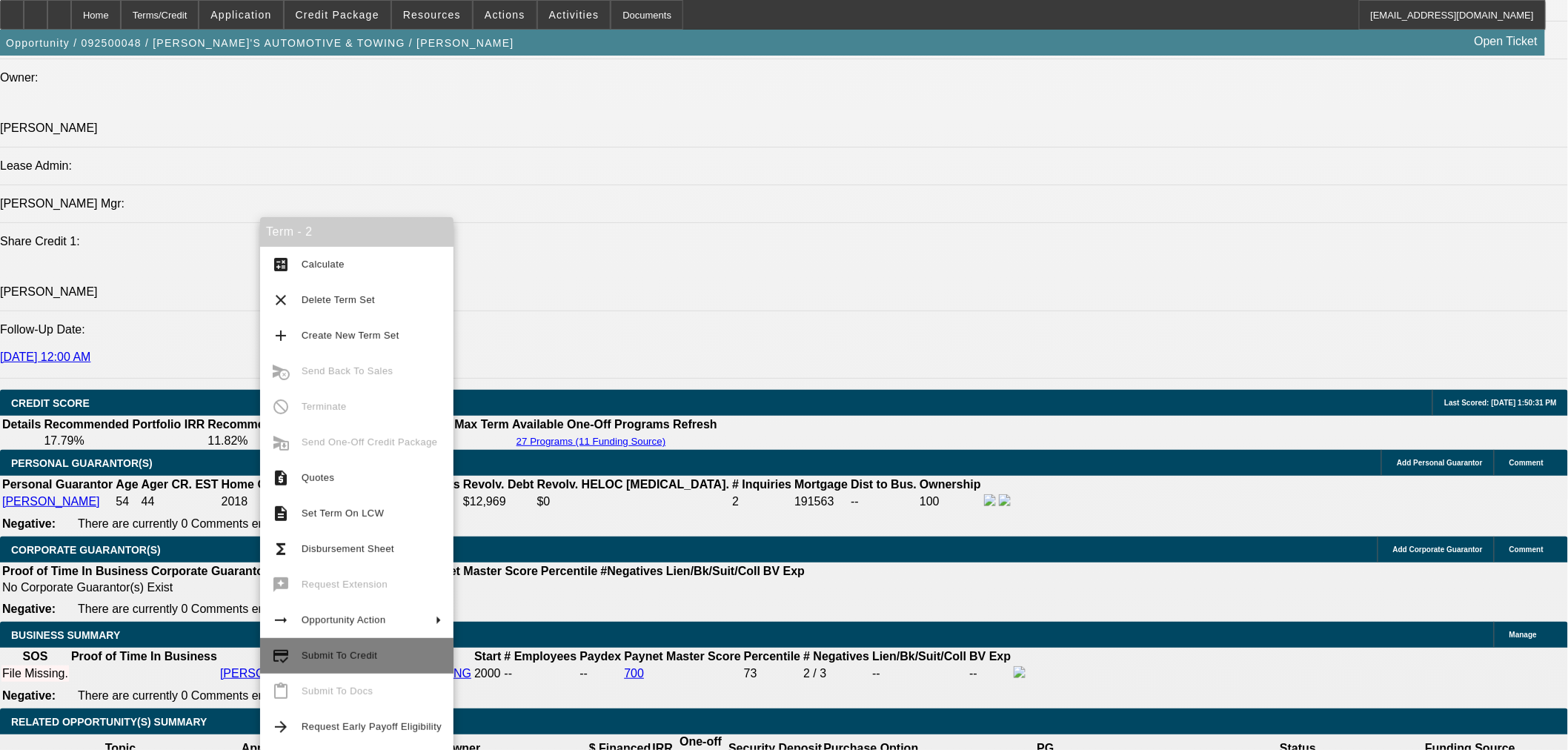
click at [367, 660] on span "Submit To Credit" at bounding box center [339, 655] width 76 height 11
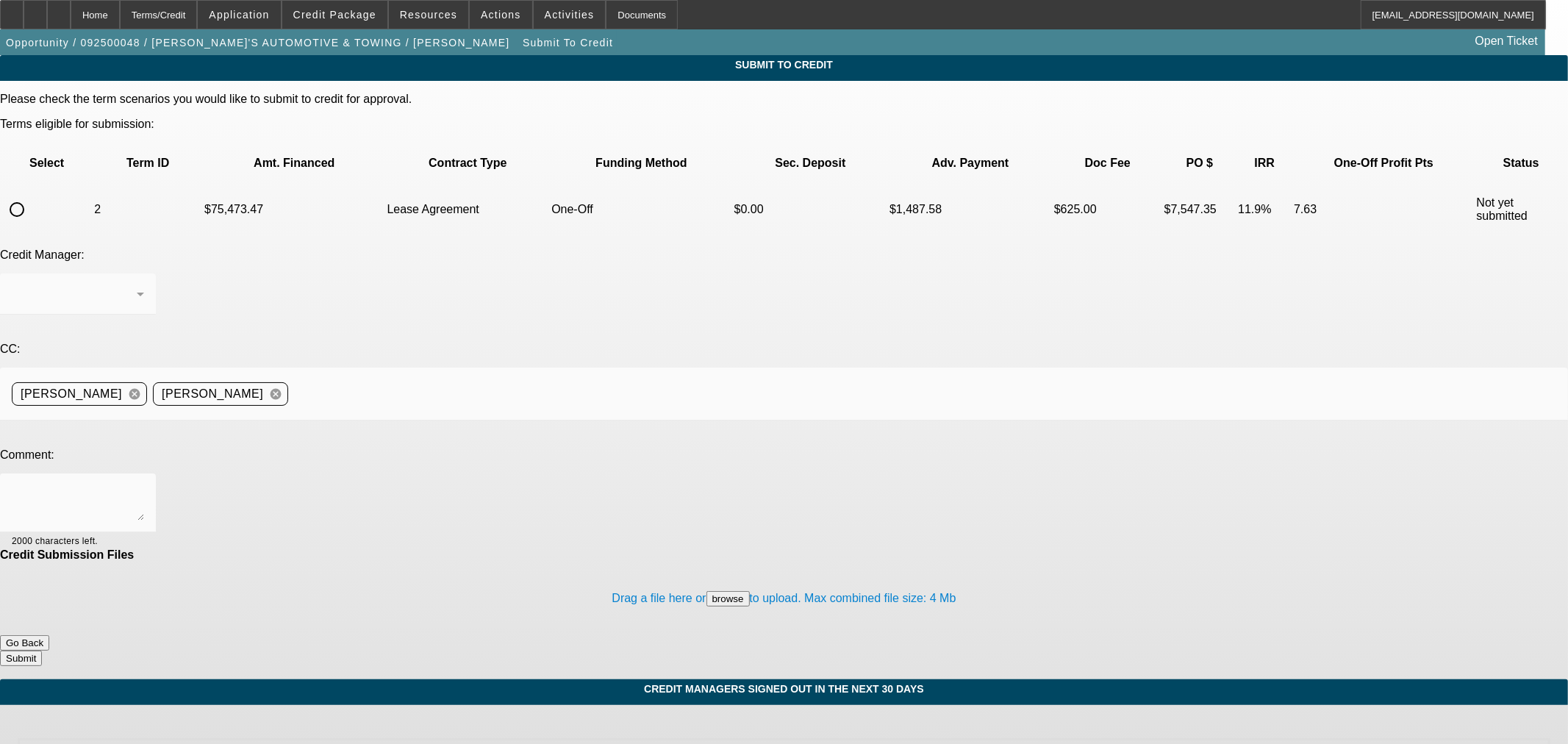
click at [32, 195] on input "radio" at bounding box center [17, 210] width 29 height 29
radio input "true"
click at [144, 486] on textarea at bounding box center [78, 503] width 132 height 35
type textarea "Please ok to CPEF. Thanks"
click at [42, 651] on button "Submit" at bounding box center [21, 658] width 42 height 16
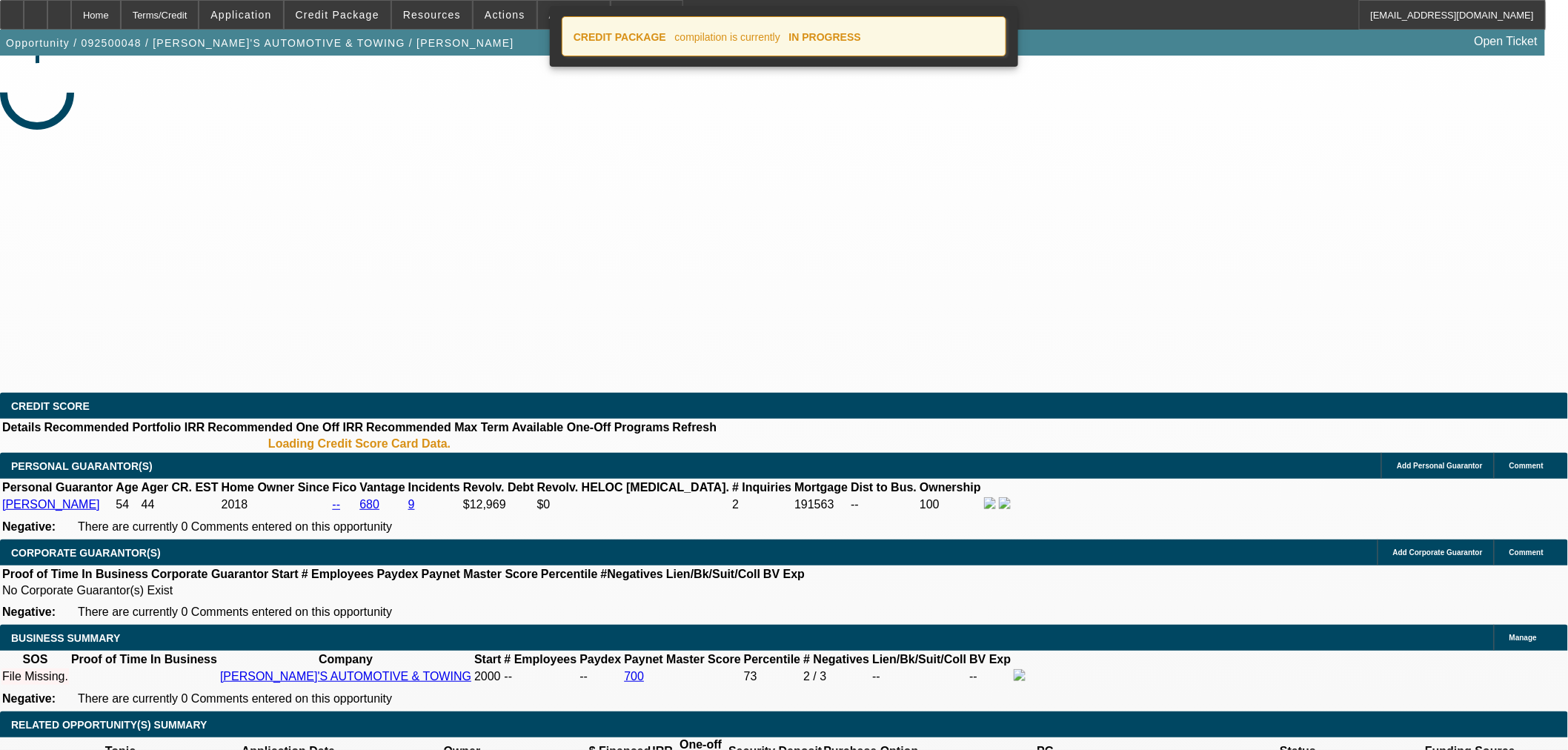
select select "0"
select select "3"
select select "0.1"
select select "4"
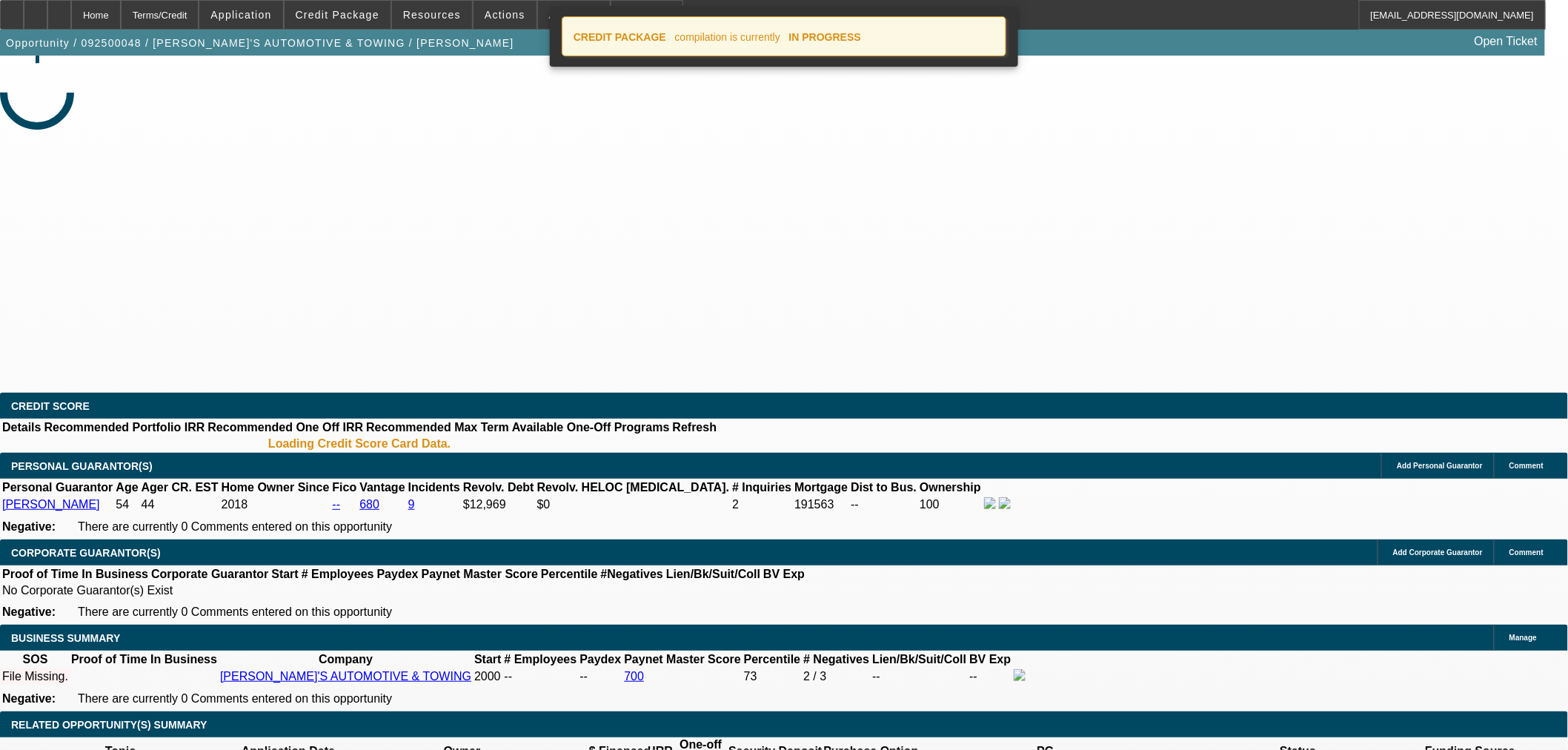
select select "0"
select select "3"
select select "0"
select select "6"
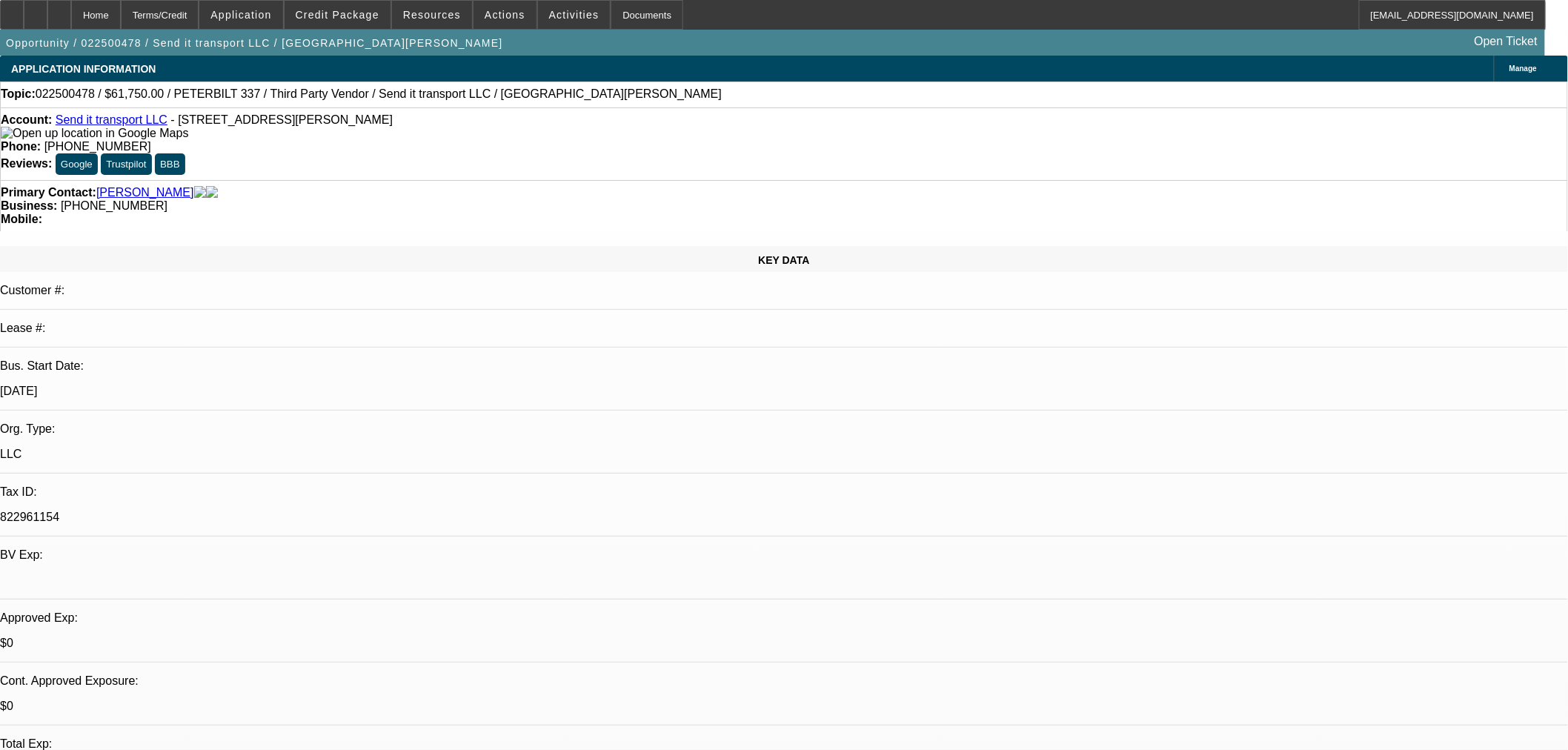
select select "0"
select select "6"
select select "0"
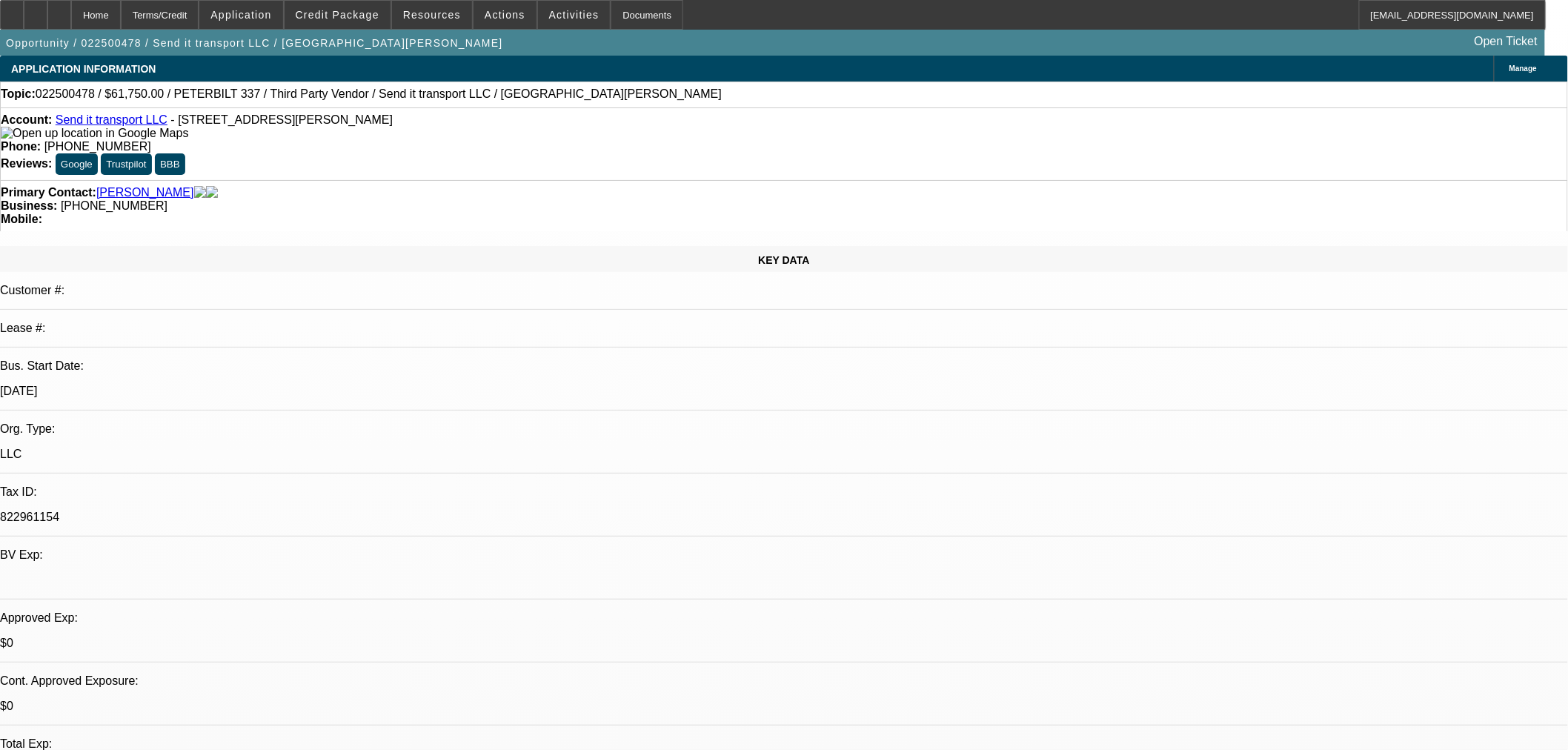
select select "6"
select select "0"
select select "6"
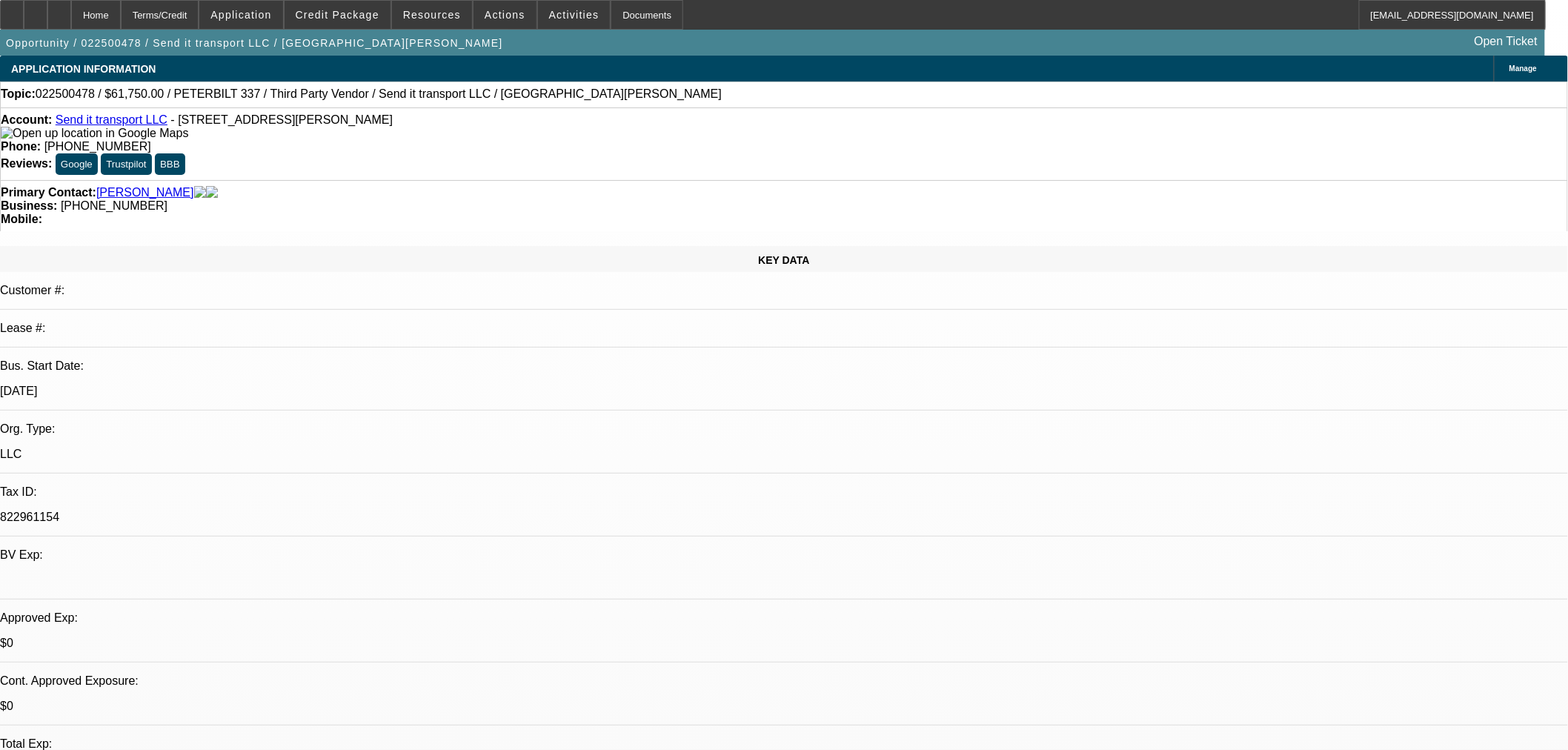
select select "0"
select select "6"
select select "1"
select select "3"
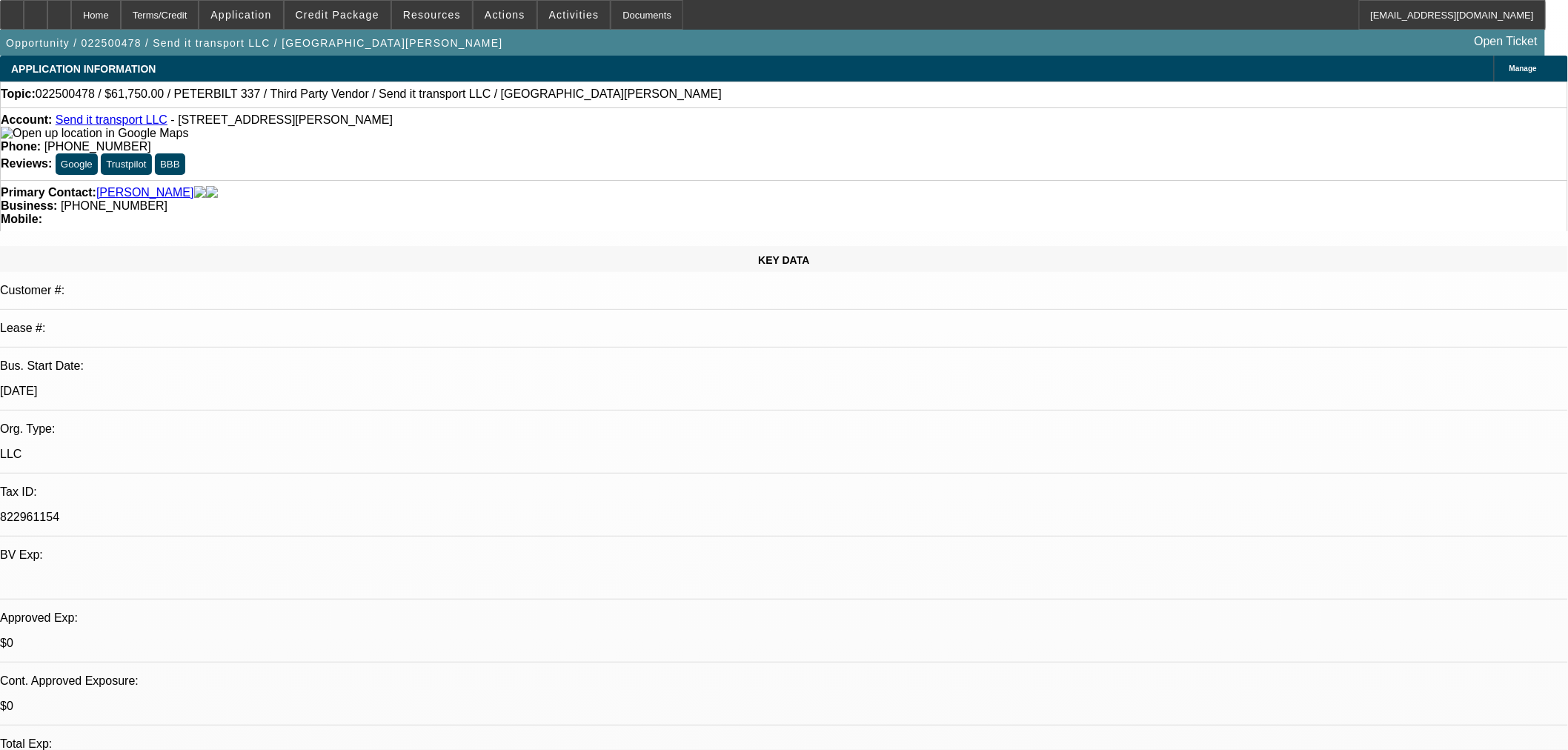
select select "1"
select select "3"
select select "1"
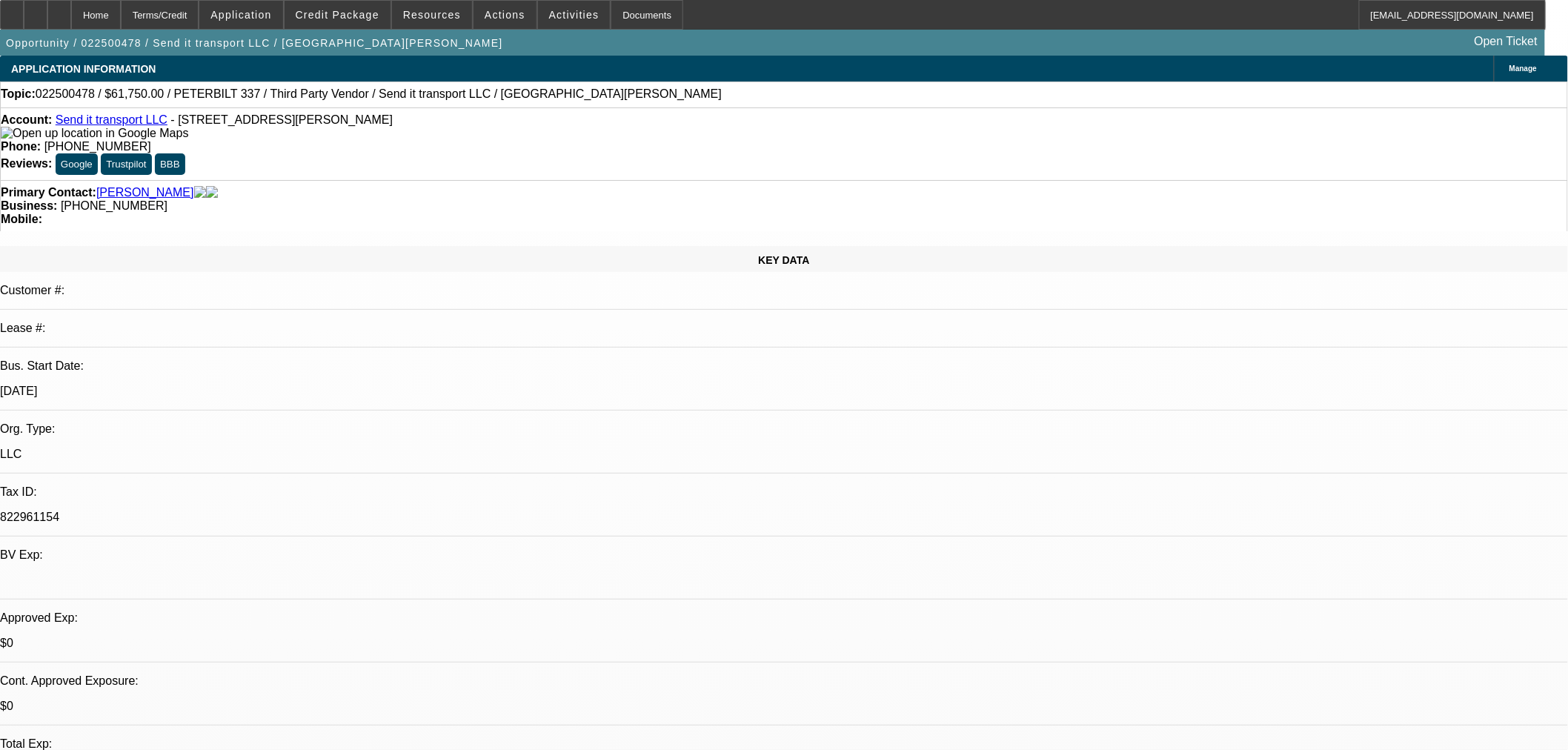
select select "2"
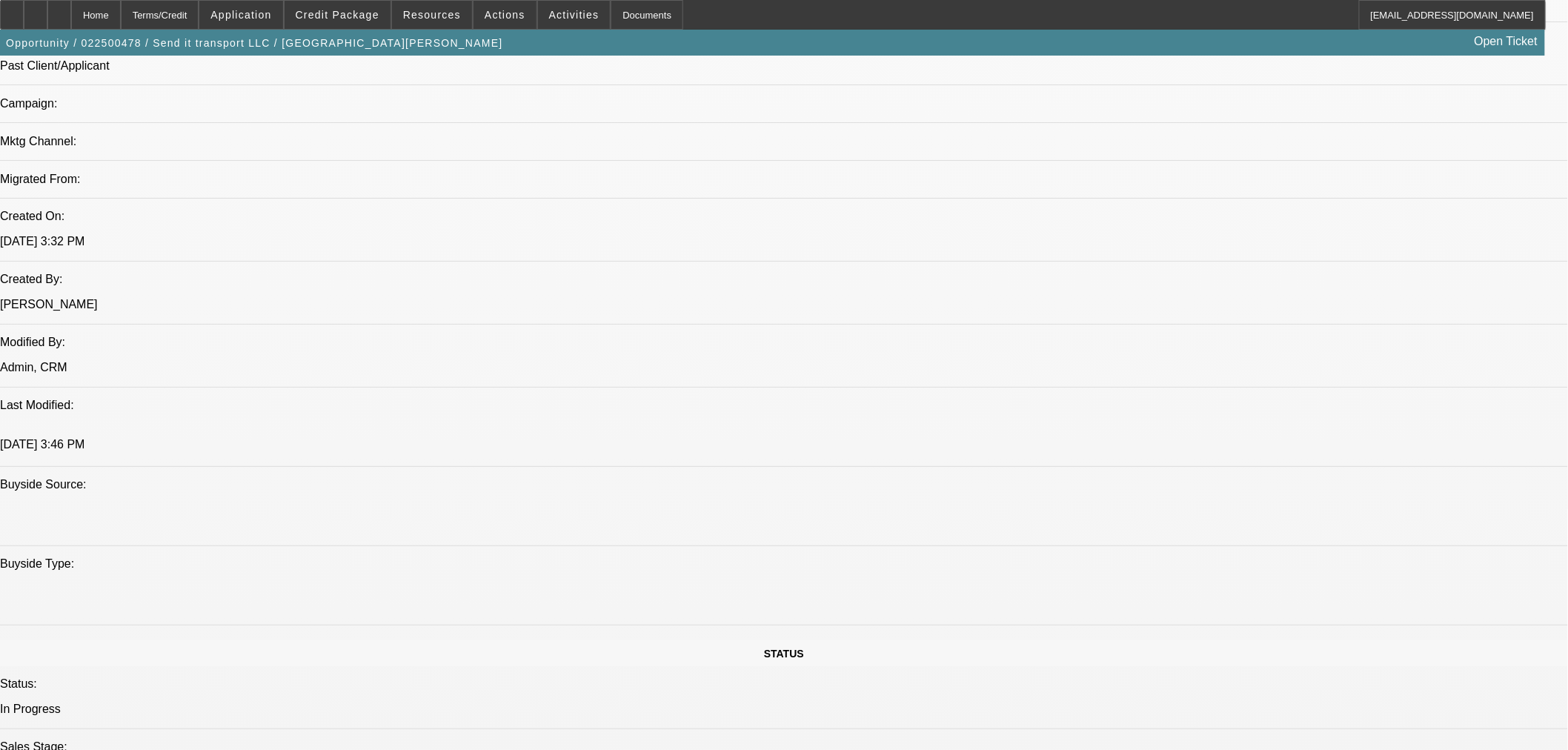
scroll to position [741, 0]
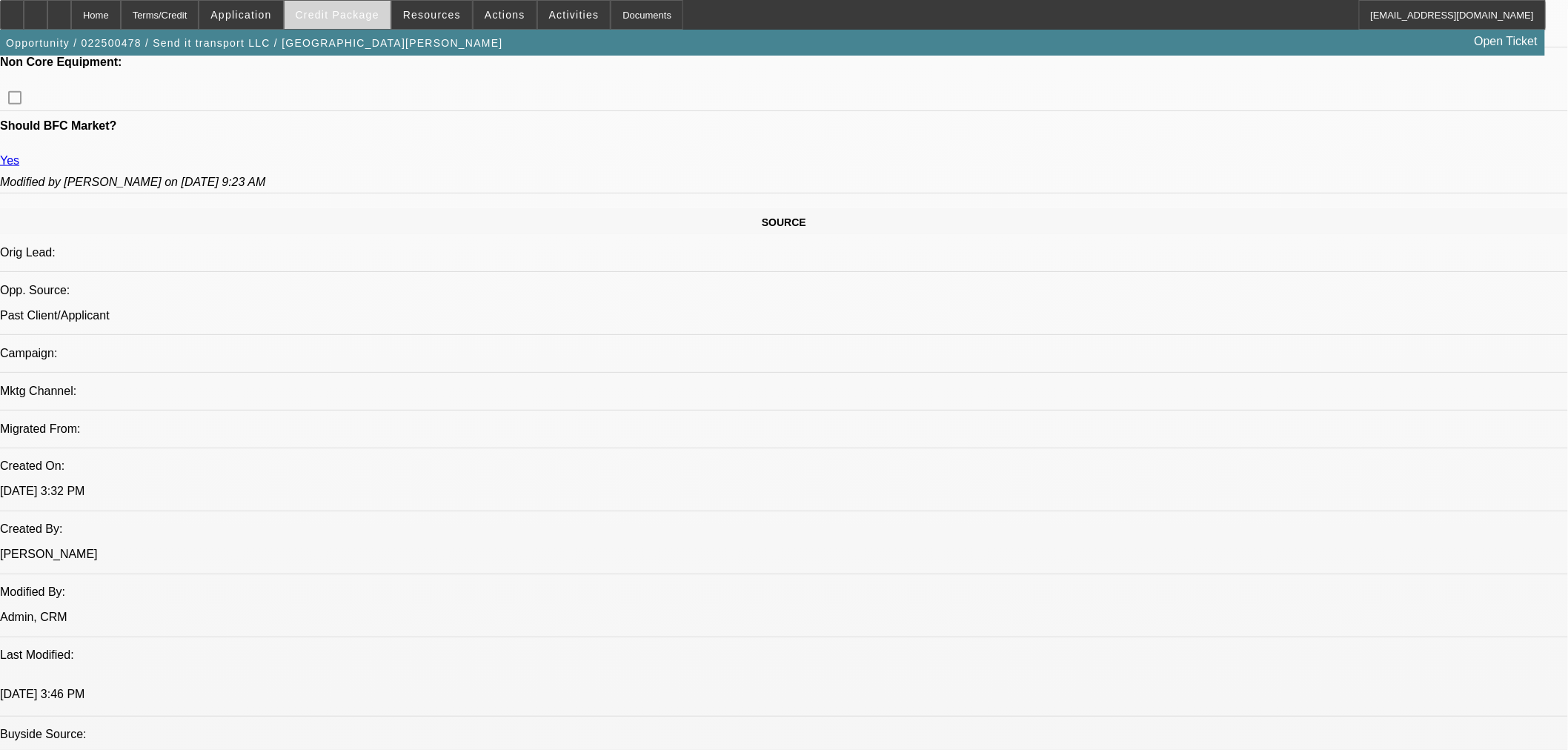
click at [370, 23] on span at bounding box center [338, 15] width 106 height 36
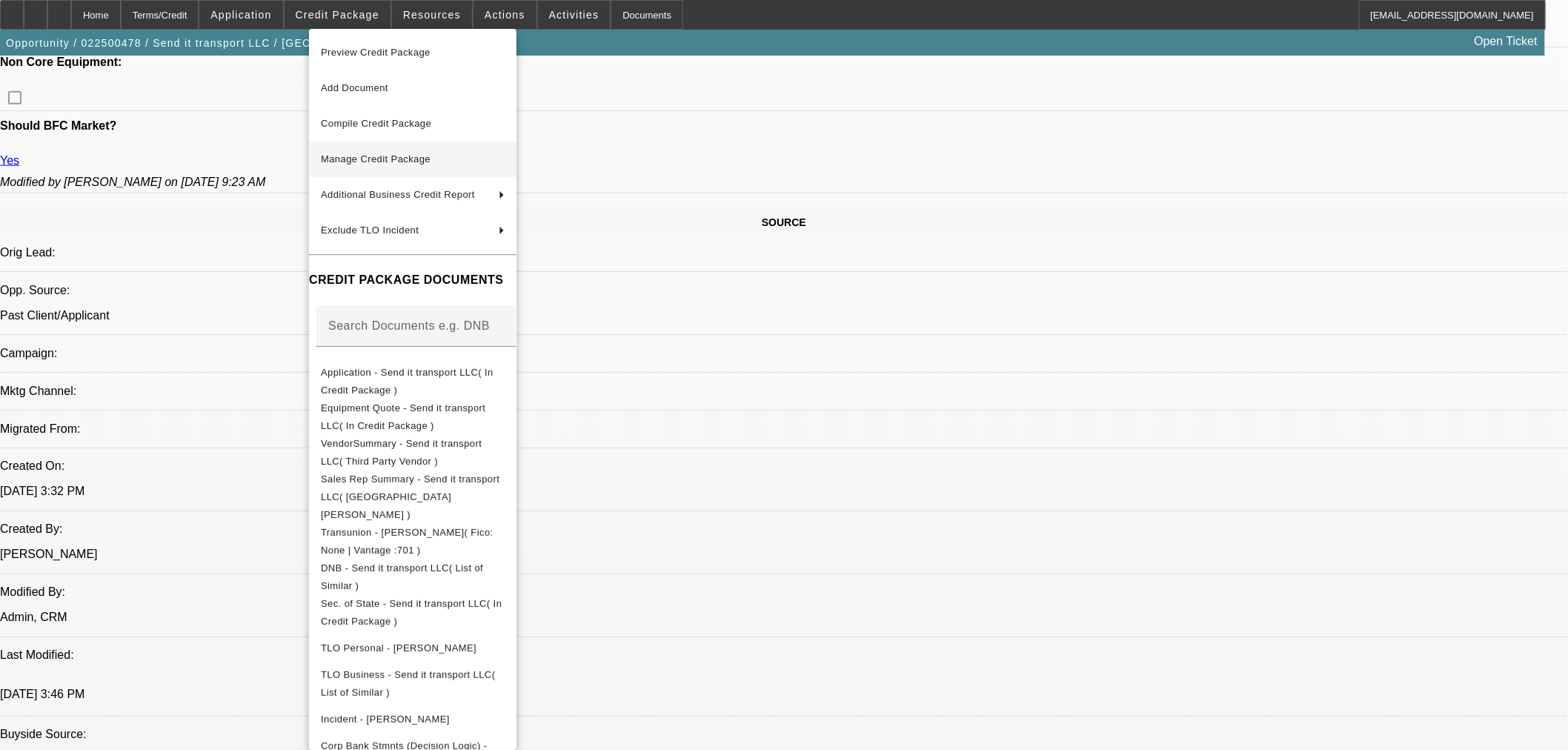
click at [380, 157] on span "Manage Credit Package" at bounding box center [375, 159] width 110 height 11
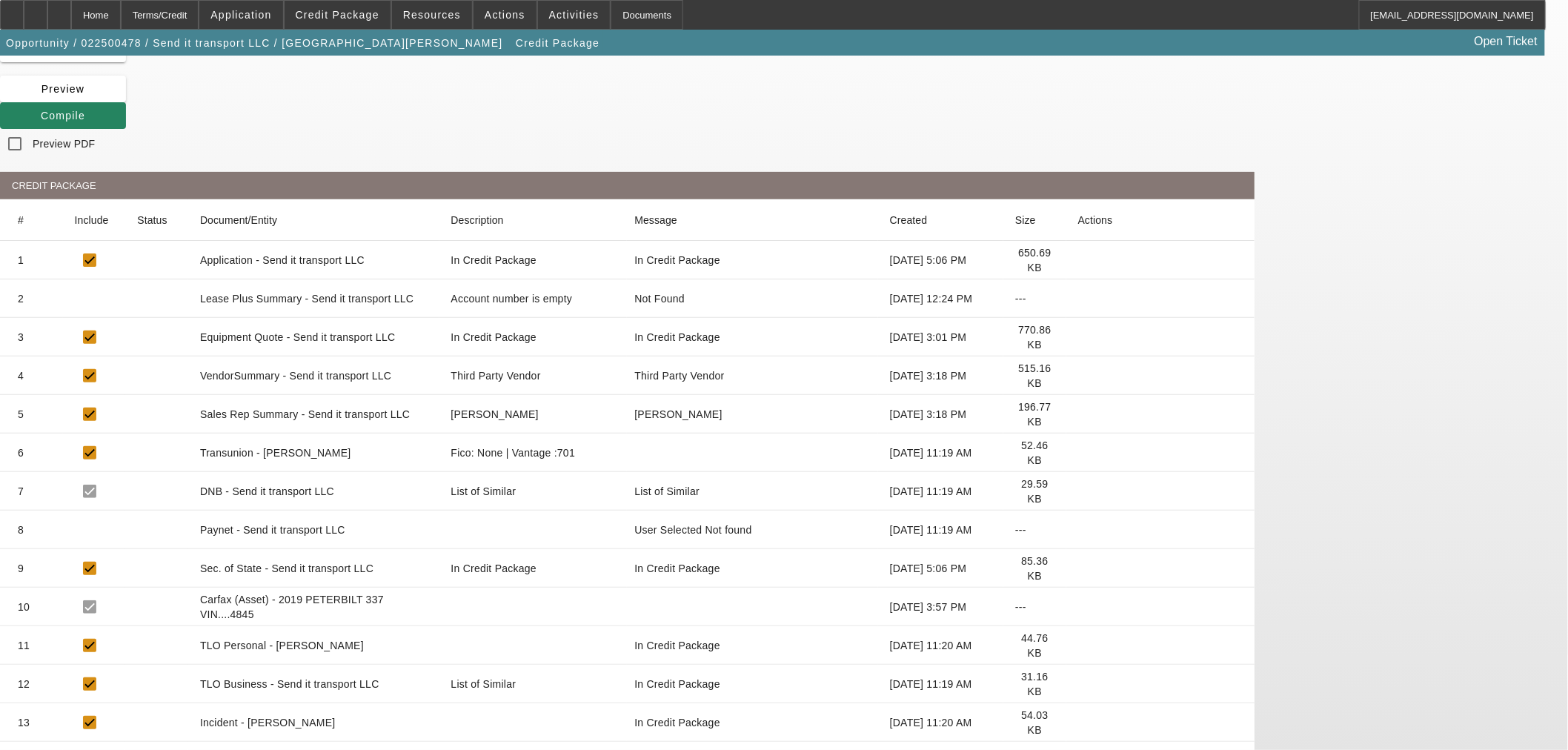
scroll to position [165, 0]
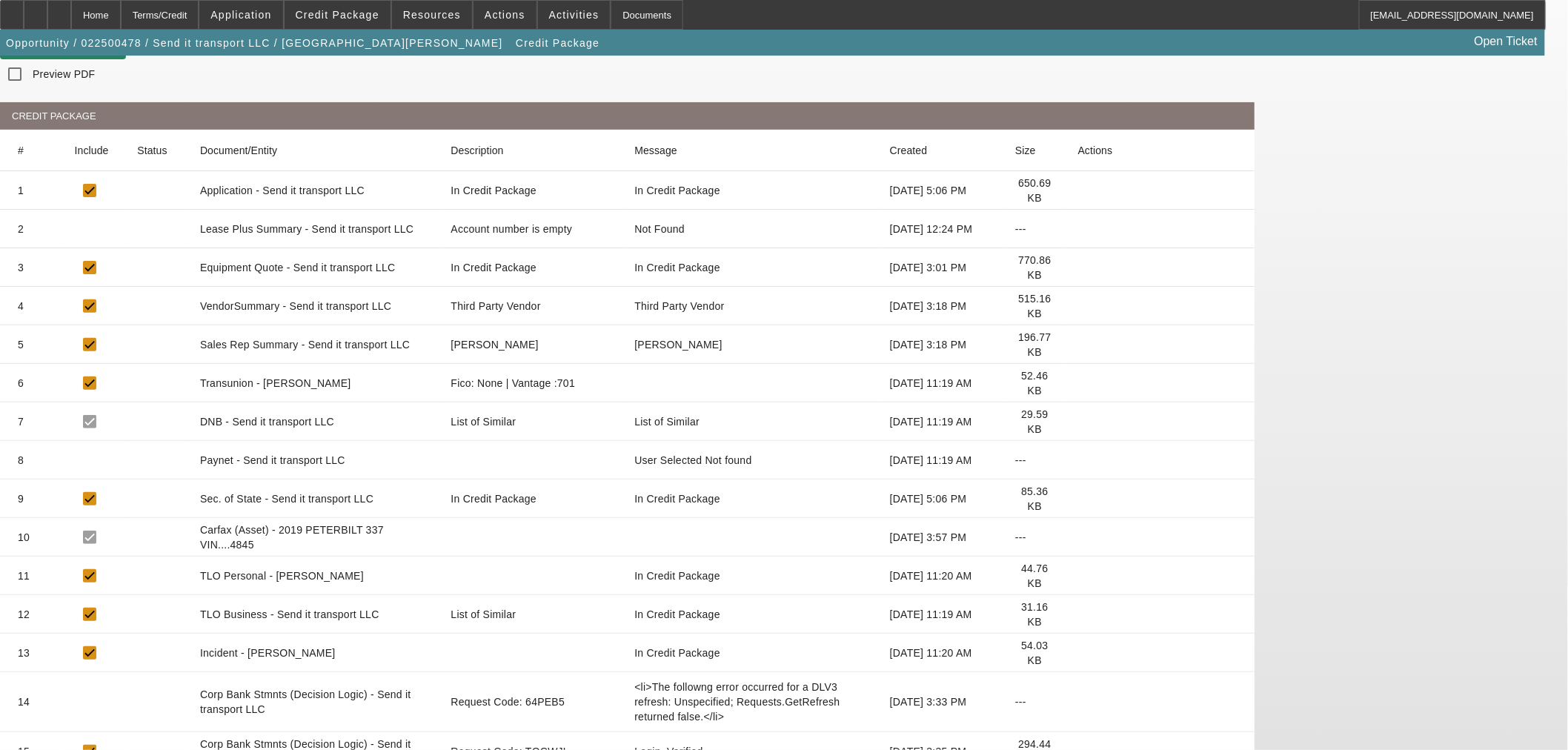
click at [1078, 383] on icon at bounding box center [1078, 383] width 0 height 0
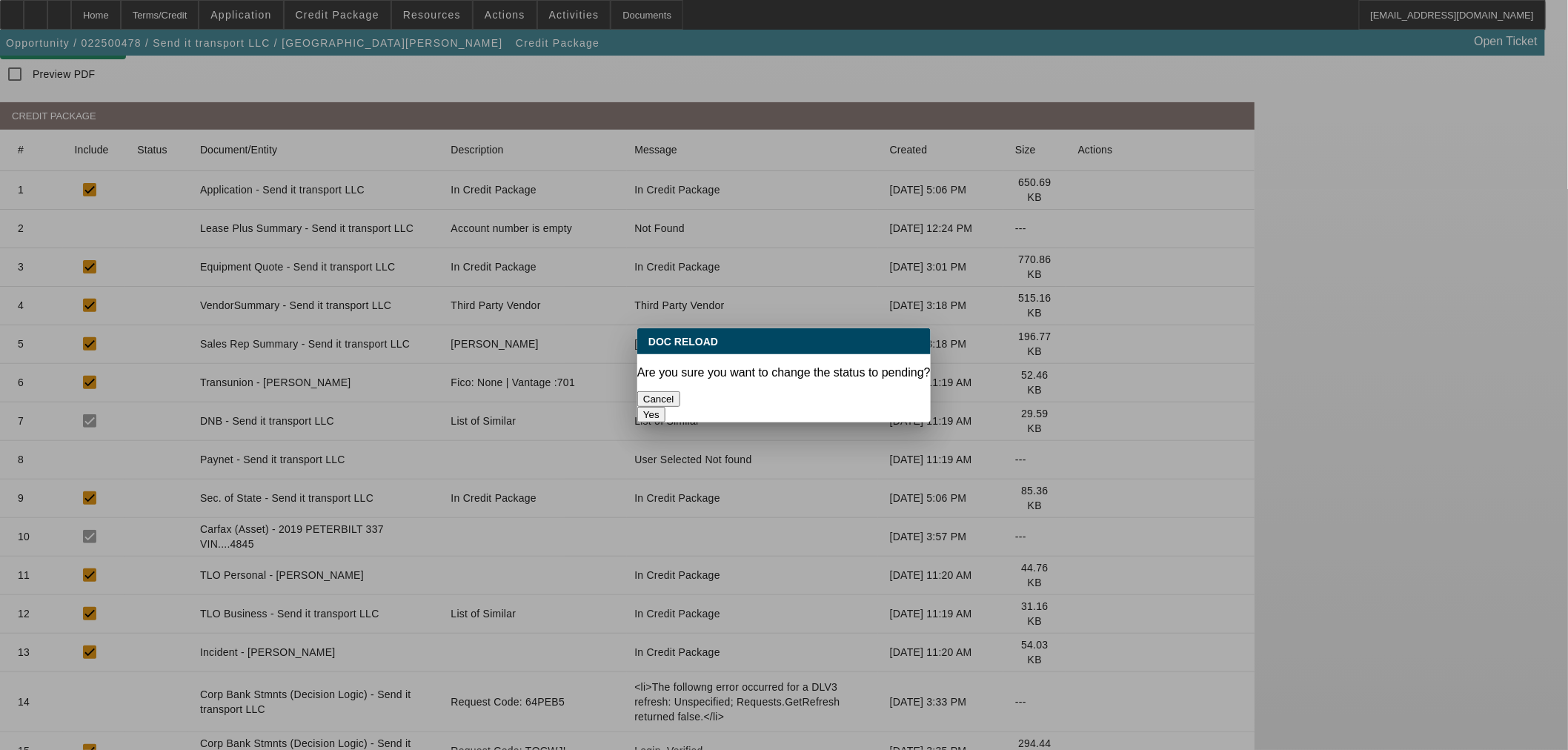
click at [665, 407] on button "Yes" at bounding box center [651, 415] width 28 height 16
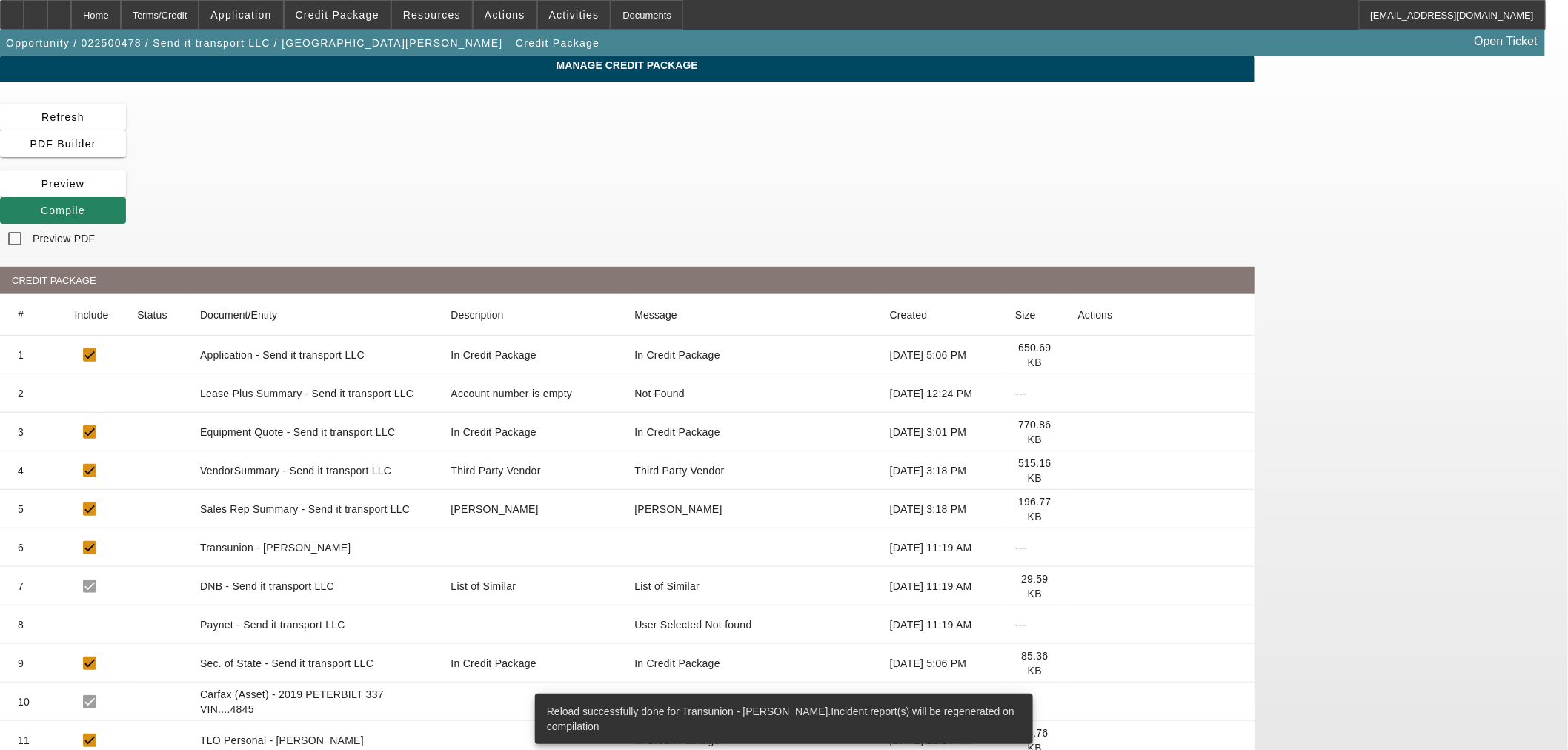
click at [1078, 586] on icon at bounding box center [1078, 586] width 0 height 0
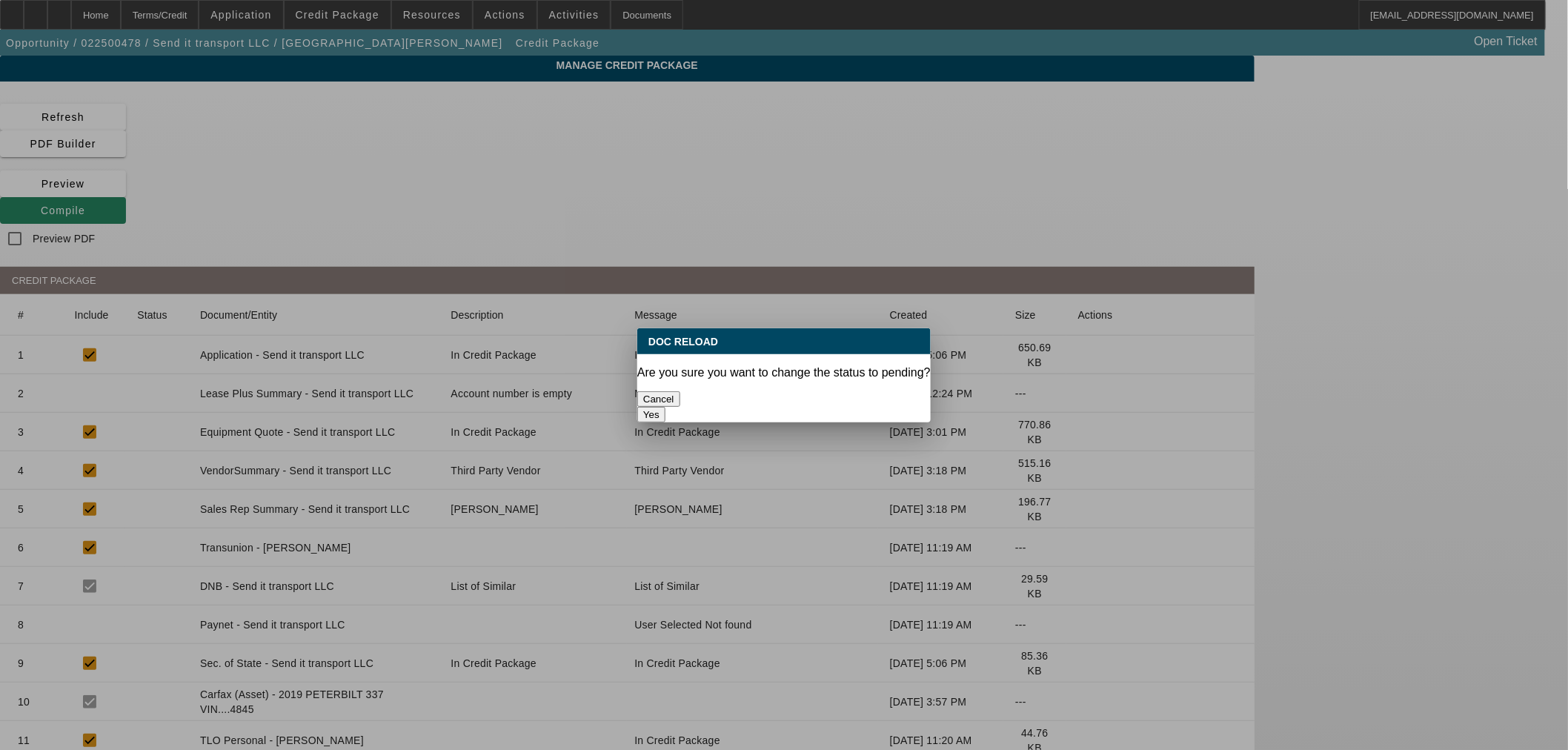
click at [665, 407] on button "Yes" at bounding box center [651, 415] width 28 height 16
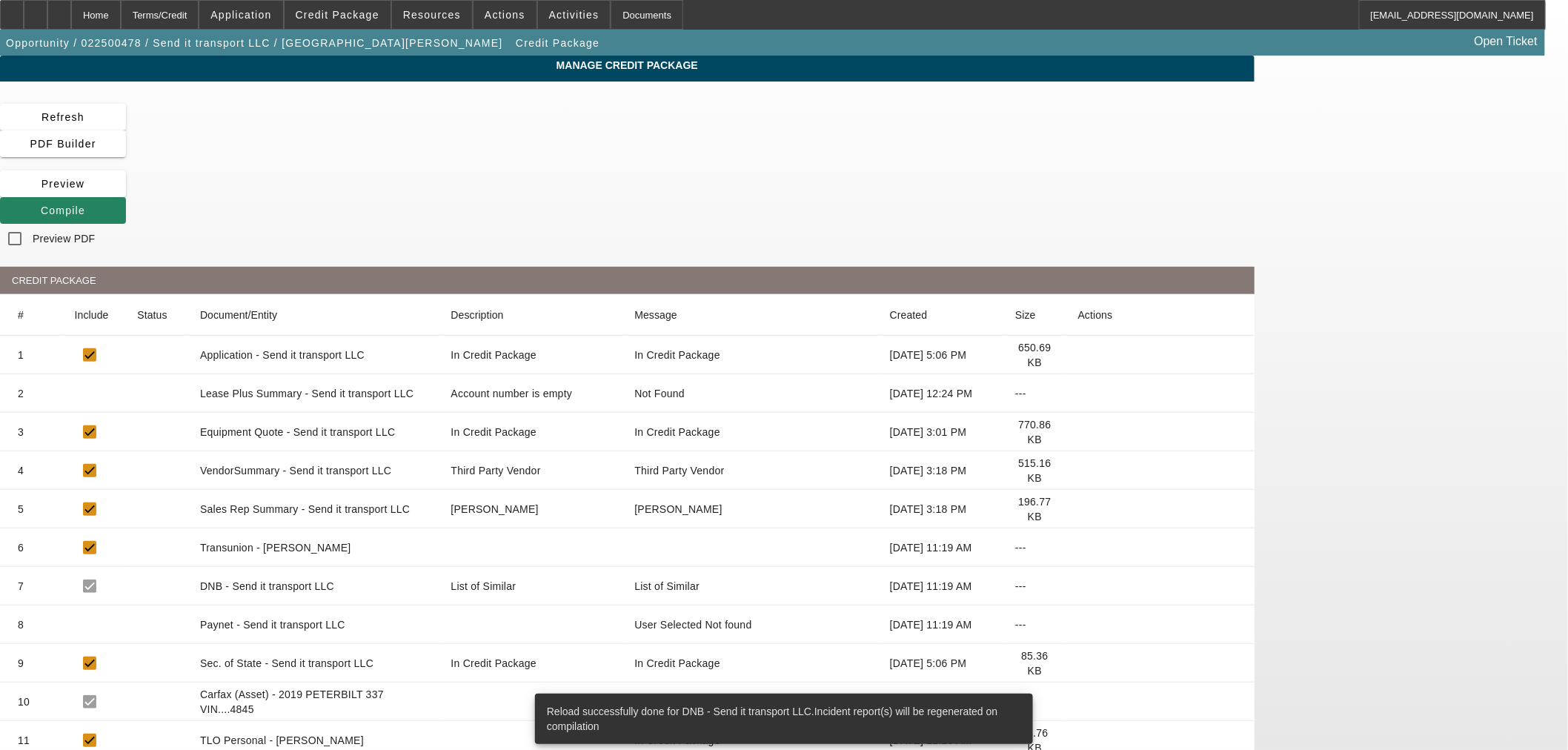
click at [1078, 625] on icon at bounding box center [1078, 625] width 0 height 0
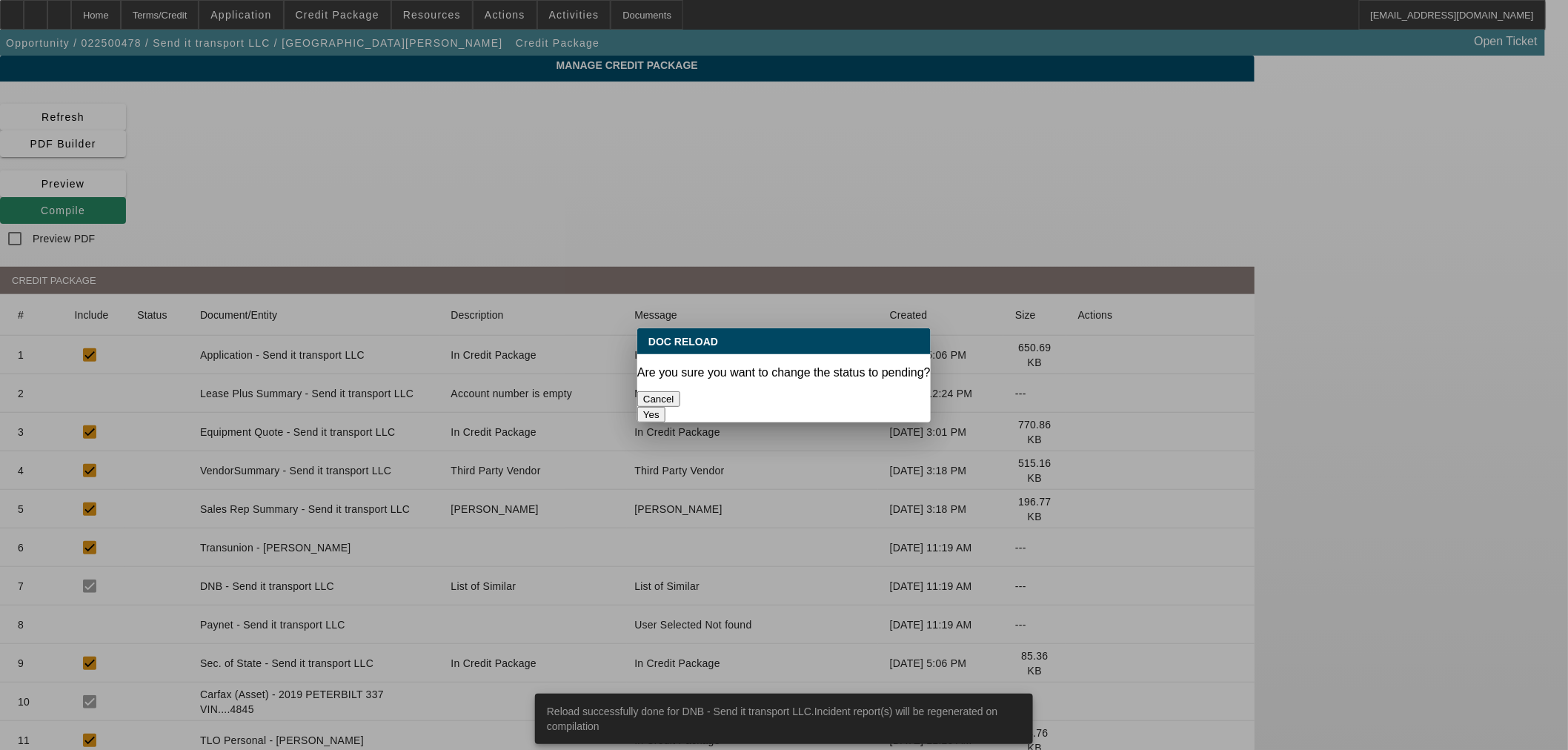
click at [665, 407] on button "Yes" at bounding box center [651, 415] width 28 height 16
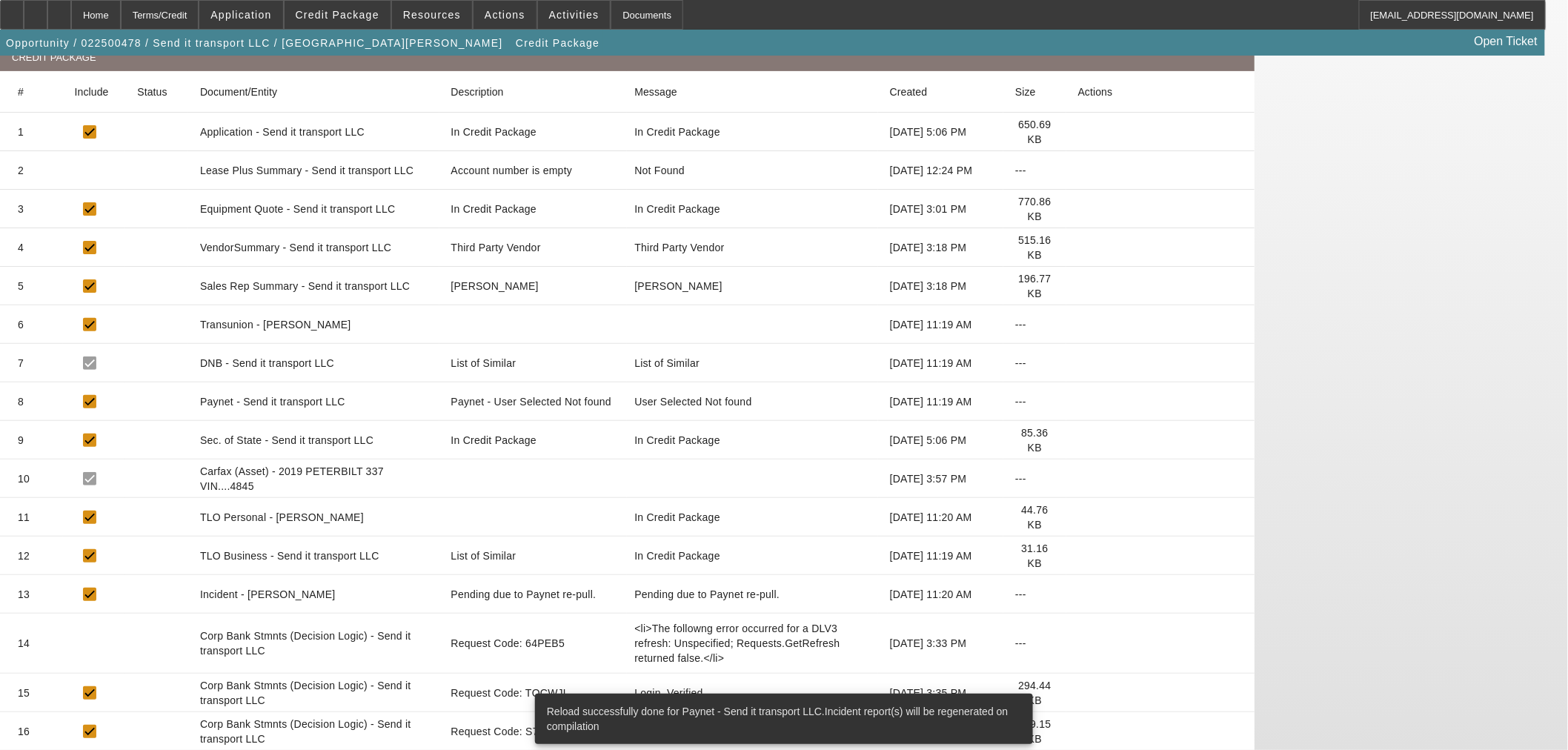
scroll to position [247, 0]
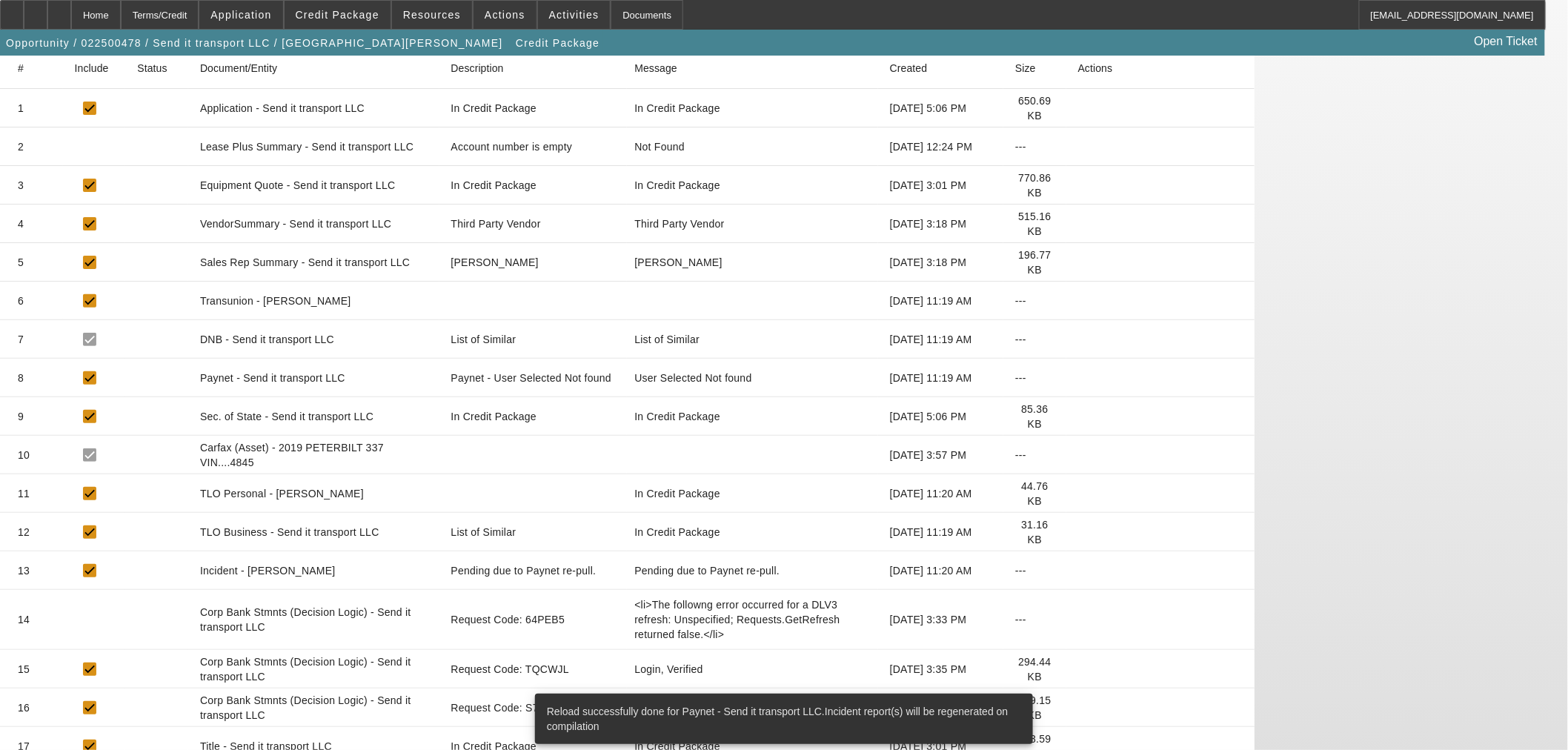
click at [1078, 494] on icon at bounding box center [1078, 494] width 0 height 0
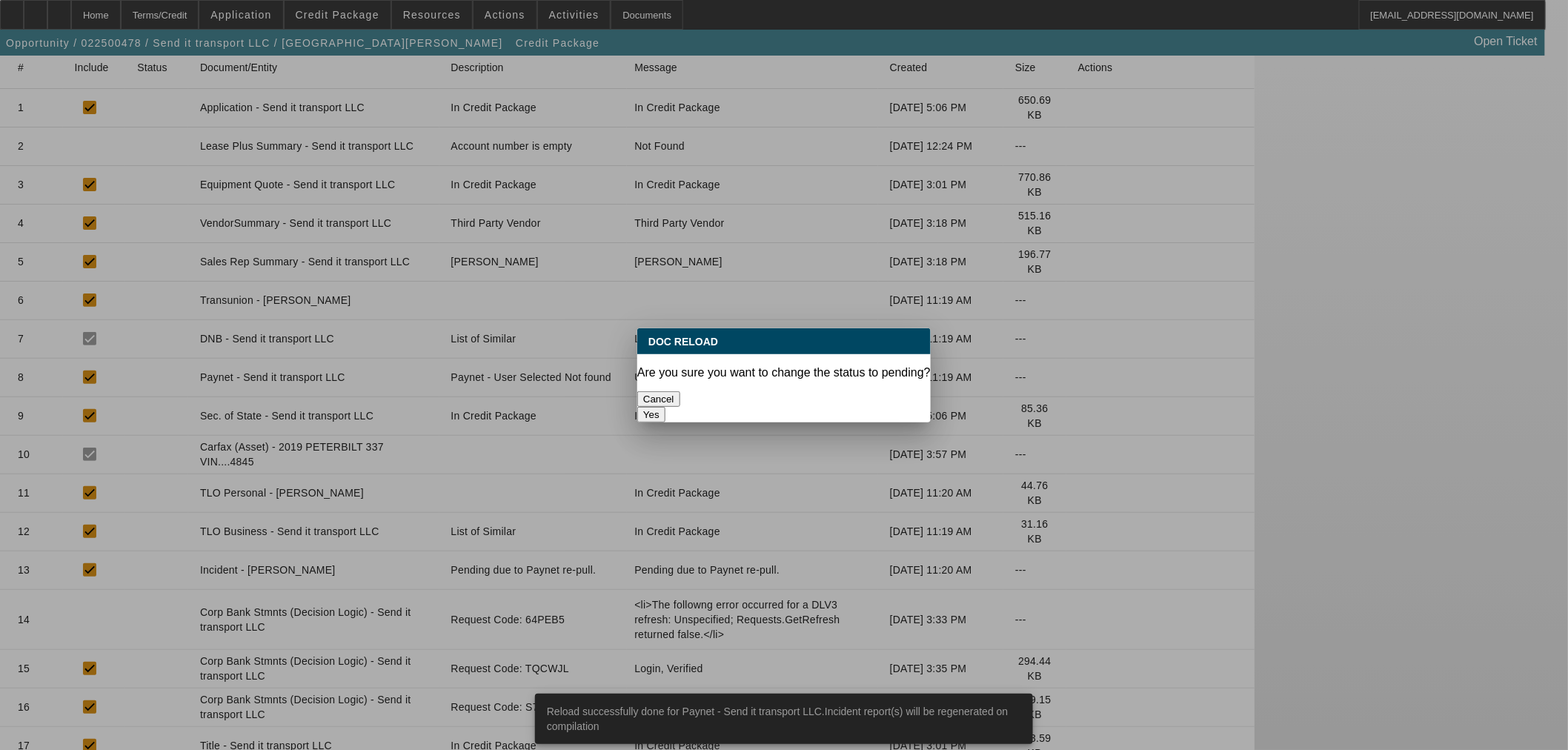
click at [665, 407] on button "Yes" at bounding box center [651, 415] width 28 height 16
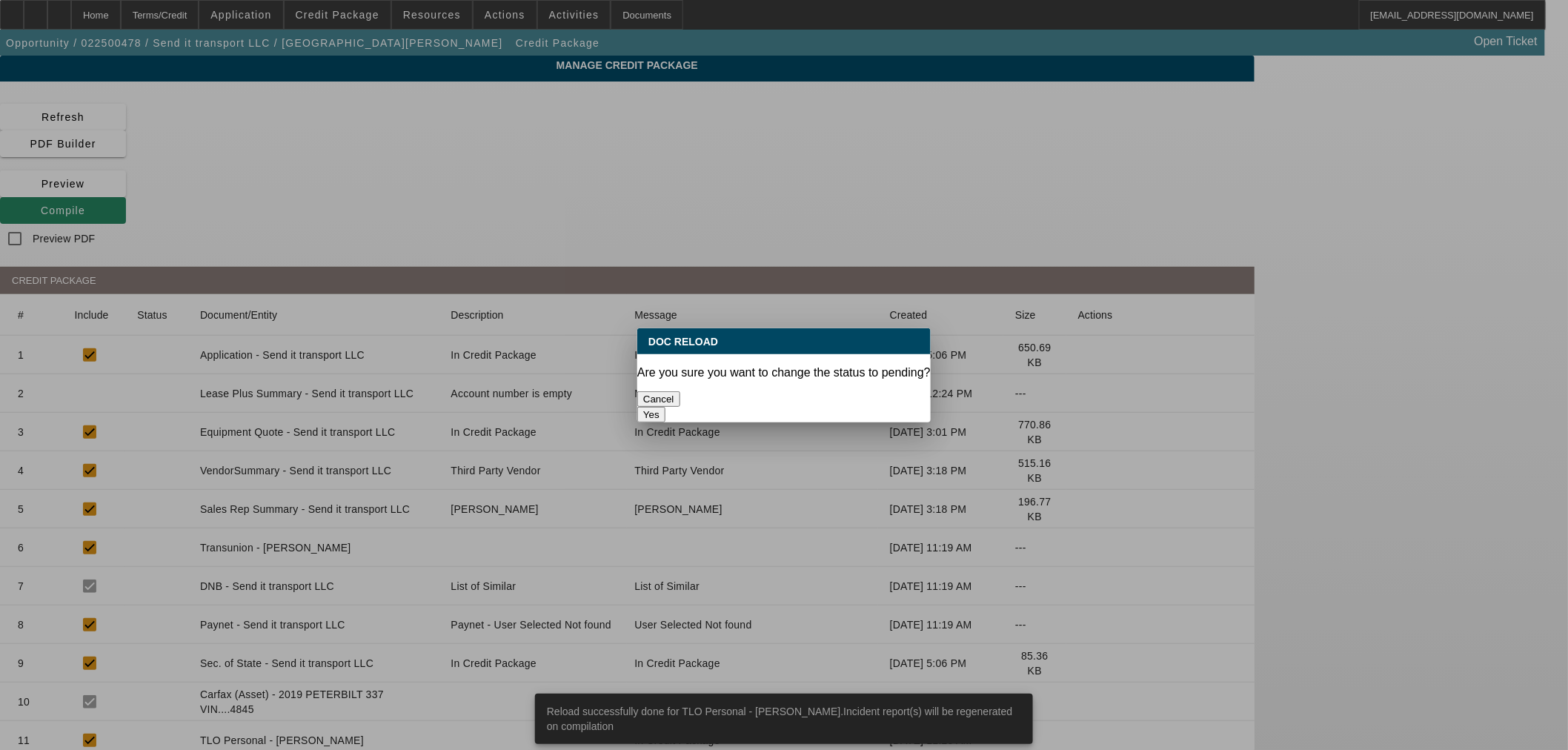
click at [665, 407] on button "Yes" at bounding box center [651, 415] width 28 height 16
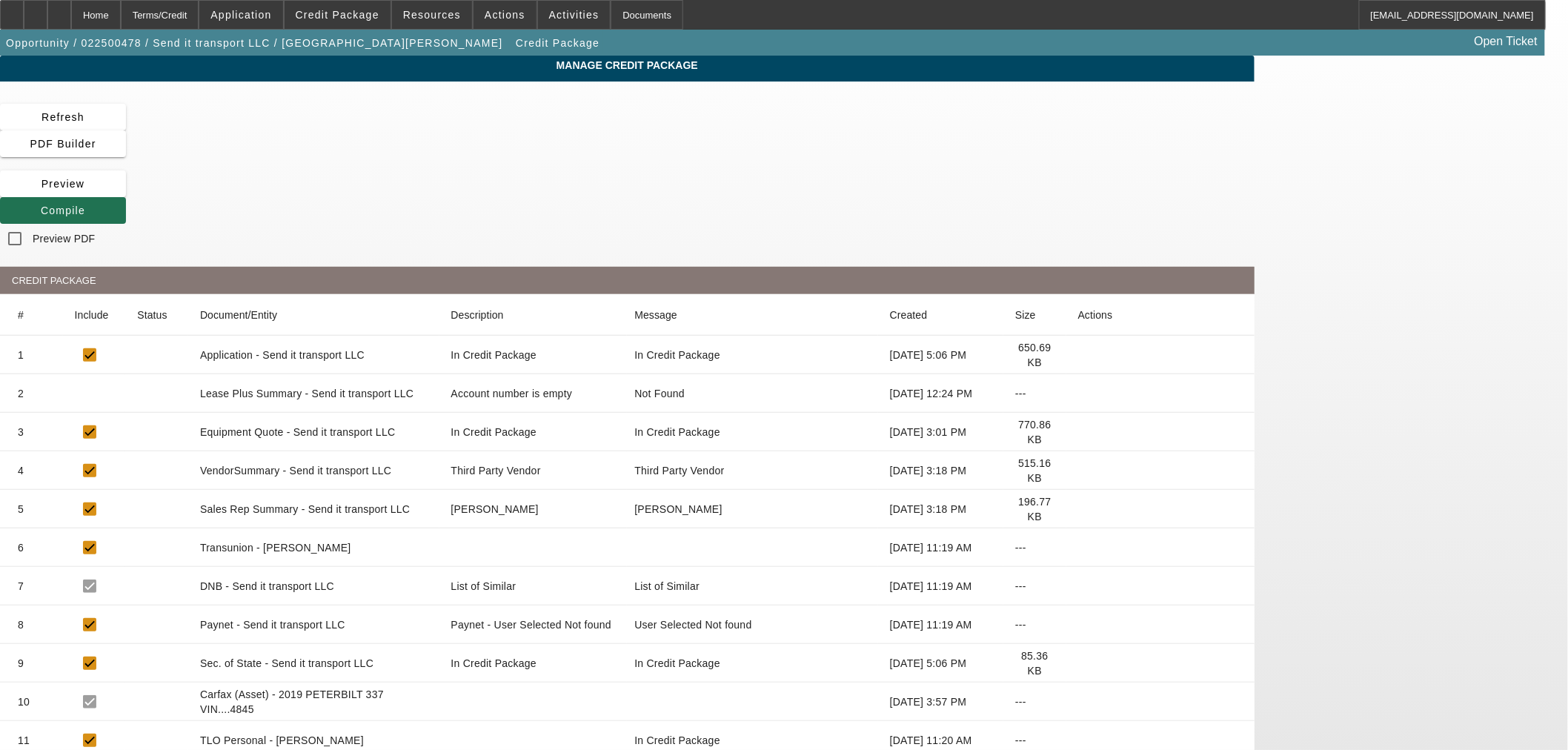
click at [126, 197] on button "Compile" at bounding box center [63, 210] width 126 height 27
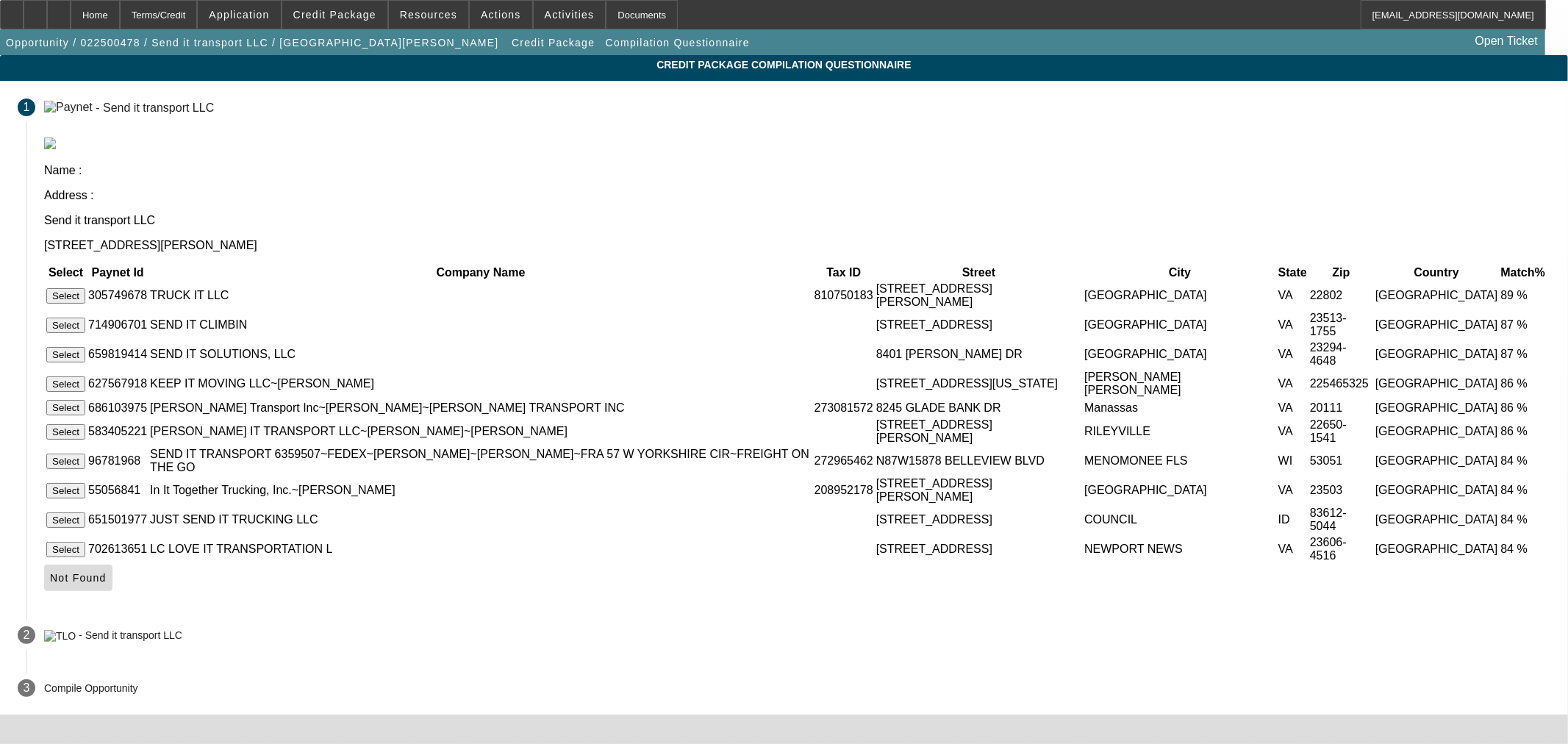
click at [106, 572] on span "Not Found" at bounding box center [79, 578] width 57 height 12
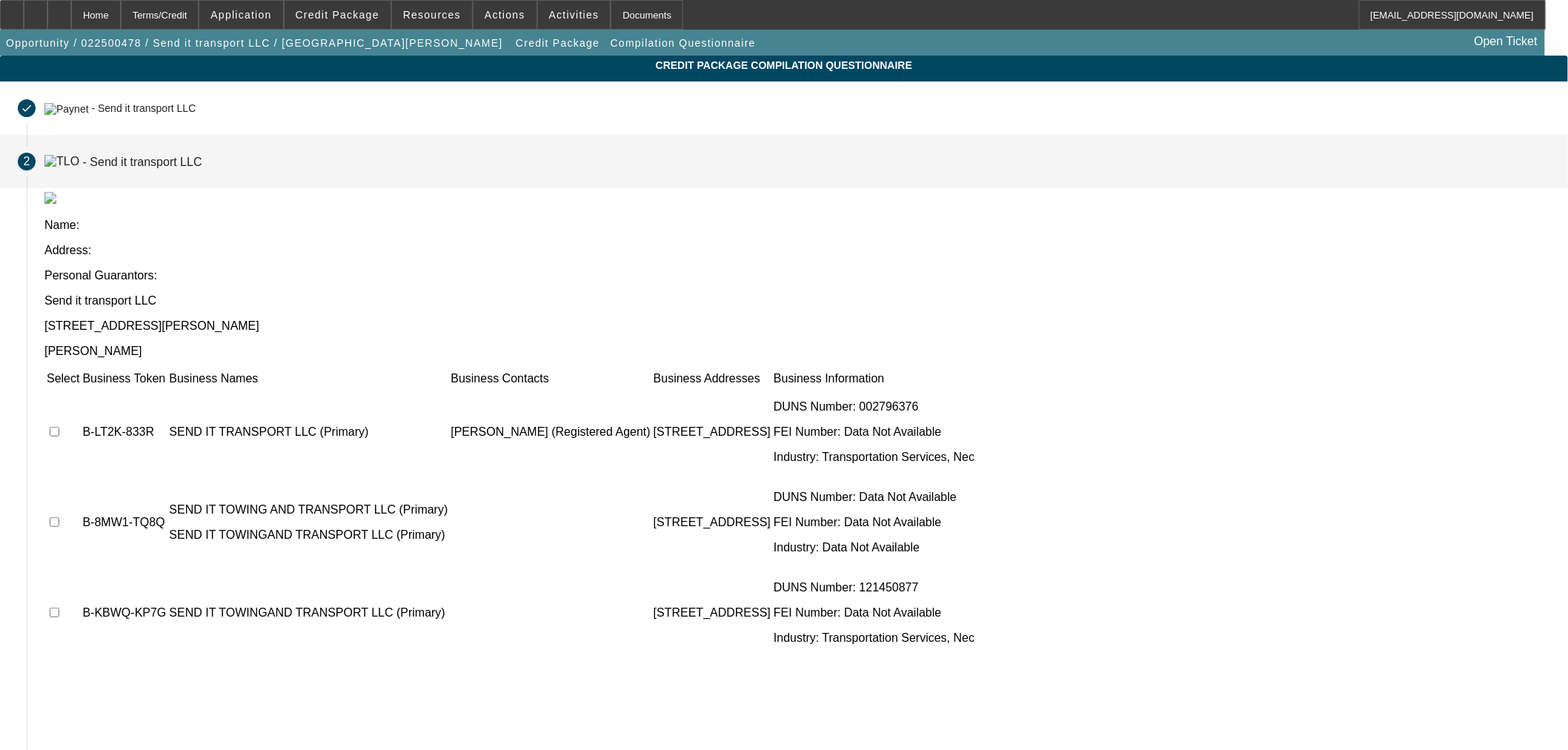
click at [59, 427] on input "checkbox" at bounding box center [54, 431] width 10 height 10
checkbox input "true"
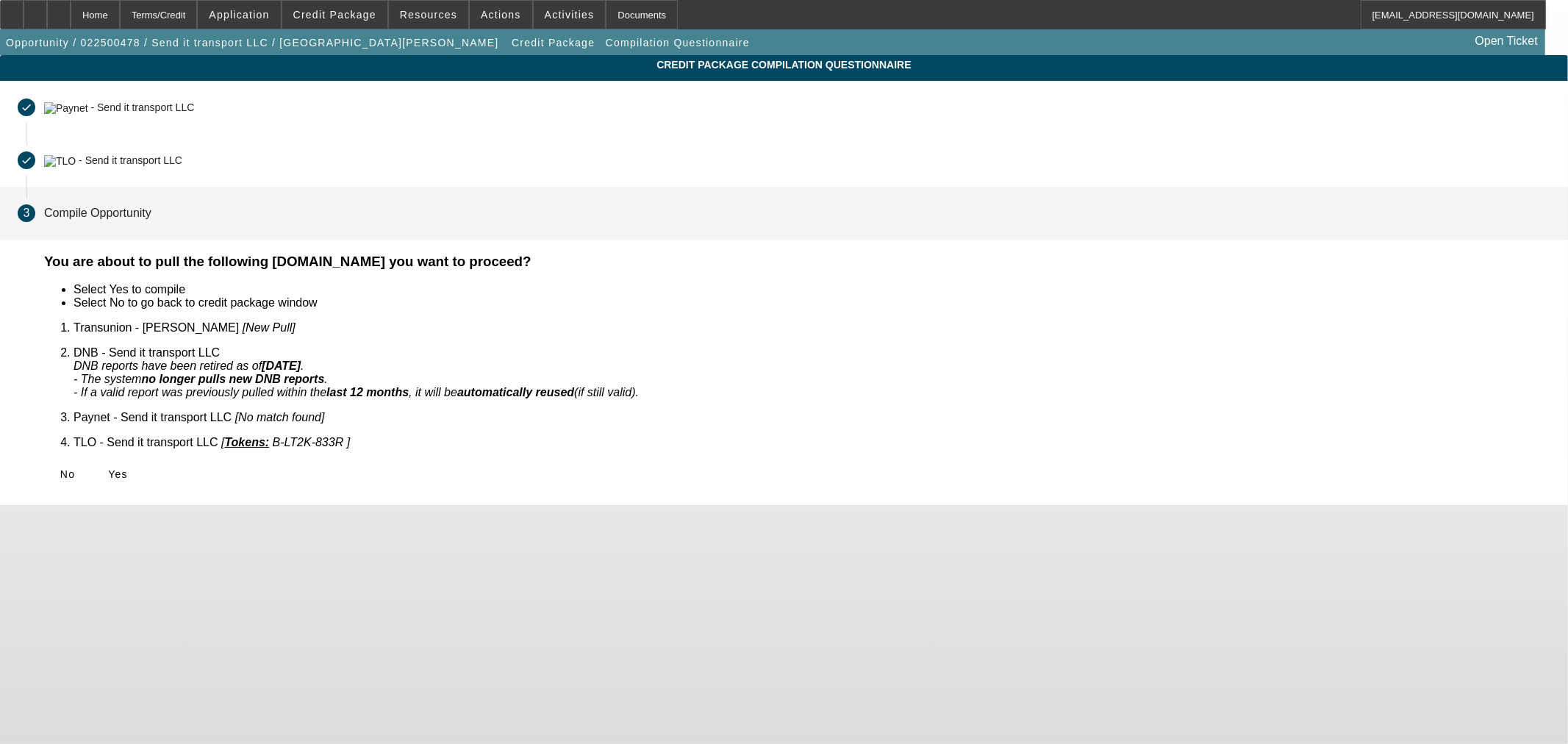
click at [108, 468] on icon at bounding box center [108, 474] width 0 height 12
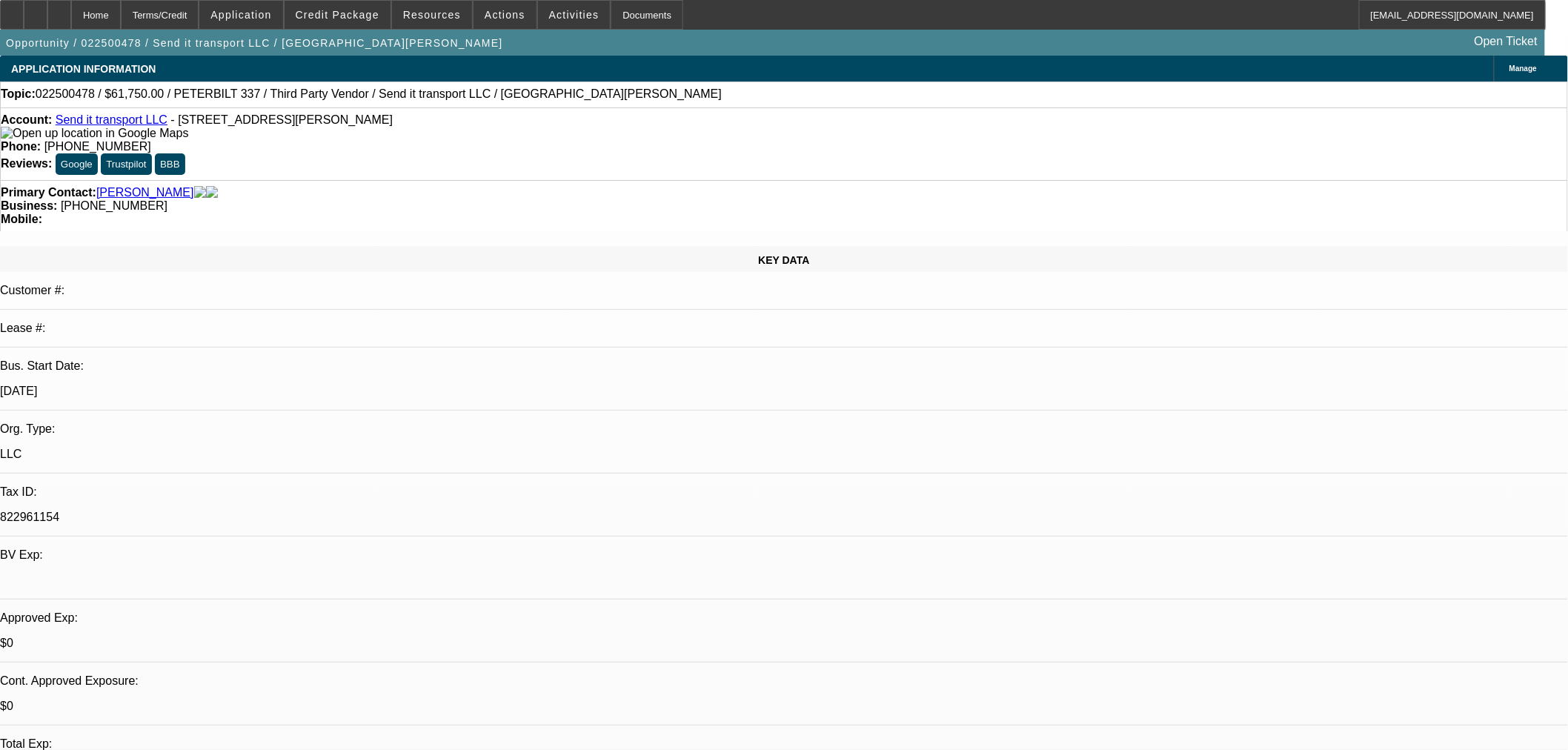
select select "0"
select select "3"
select select "0"
select select "6"
select select "0"
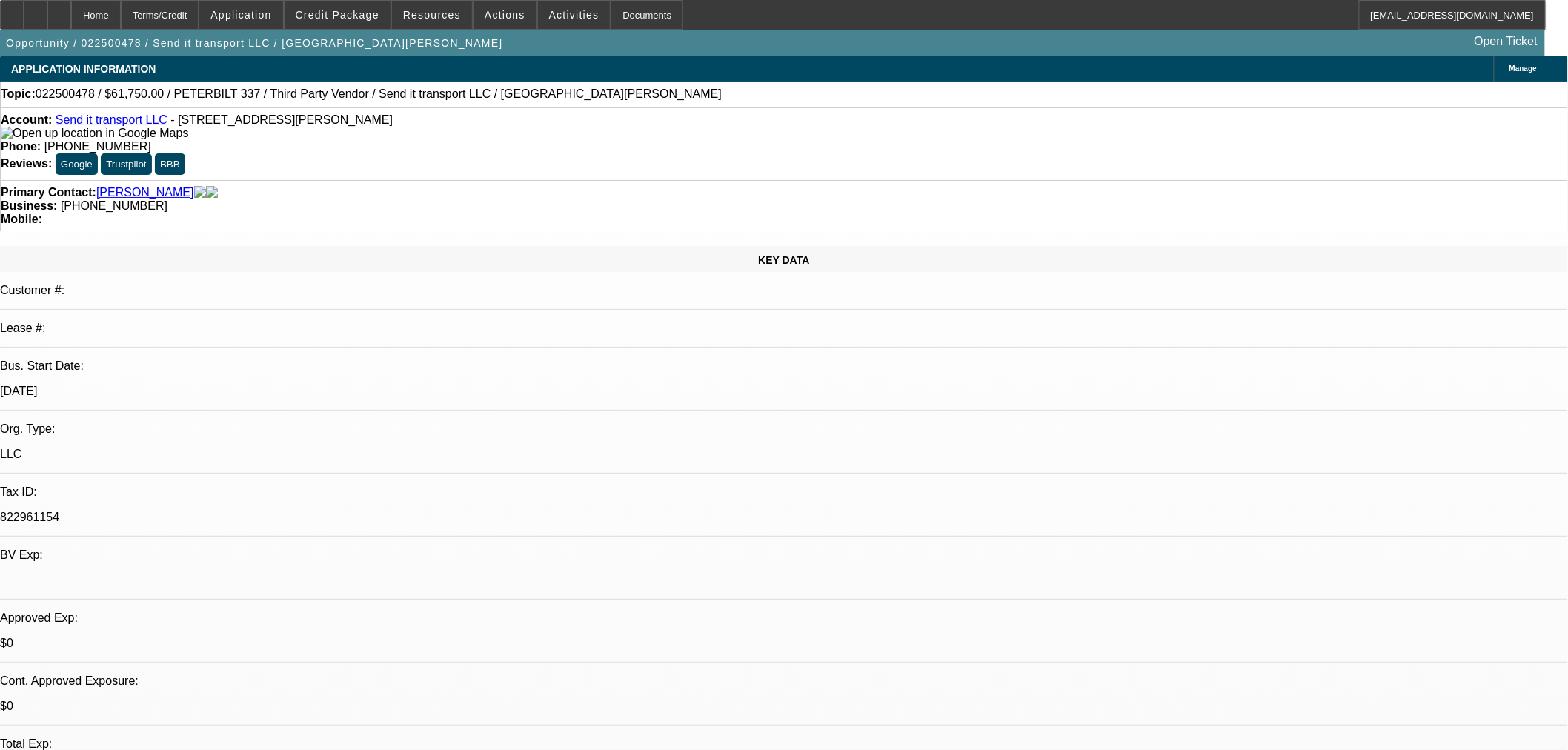
select select "3"
select select "0"
select select "6"
select select "0"
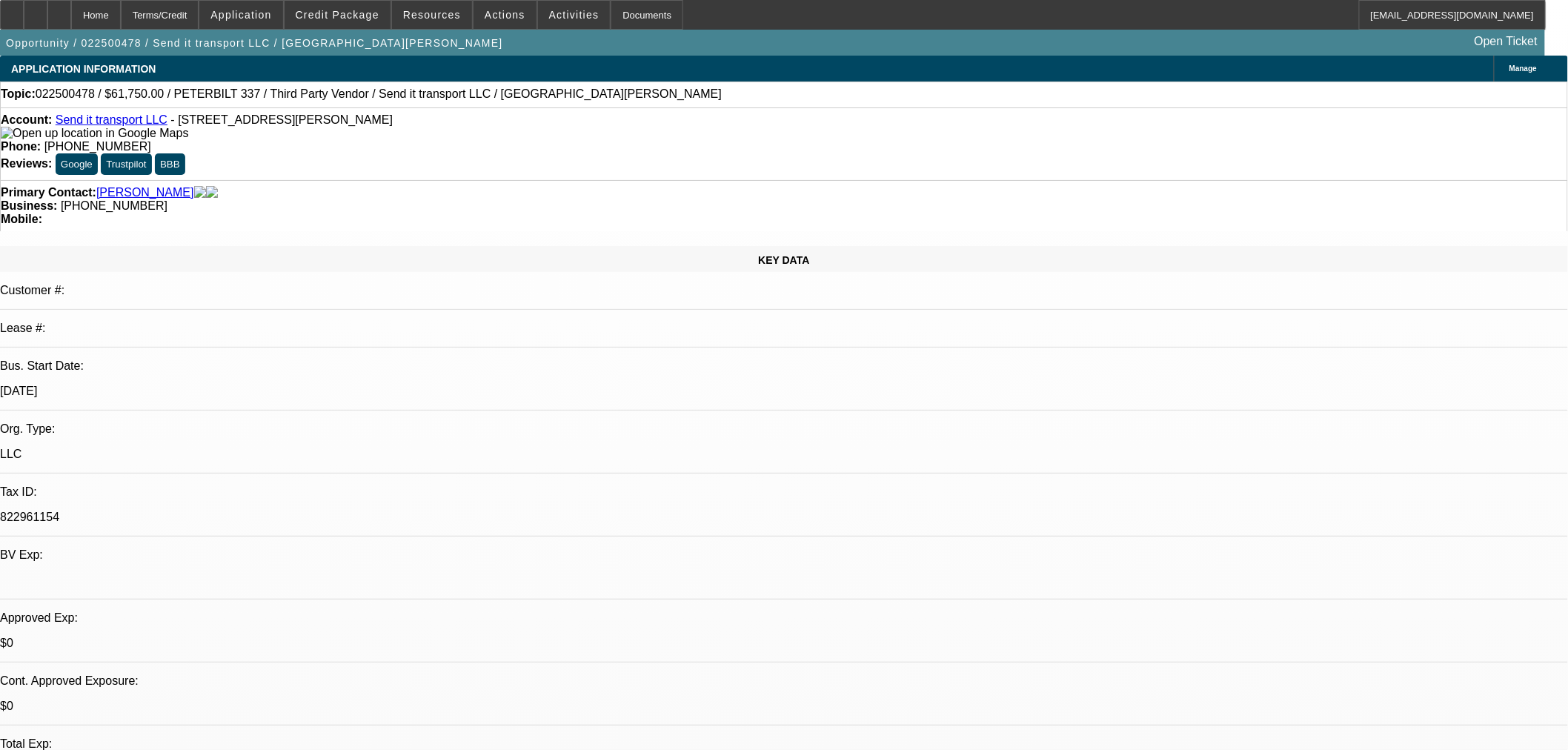
select select "0"
select select "6"
select select "0"
select select "2"
select select "0"
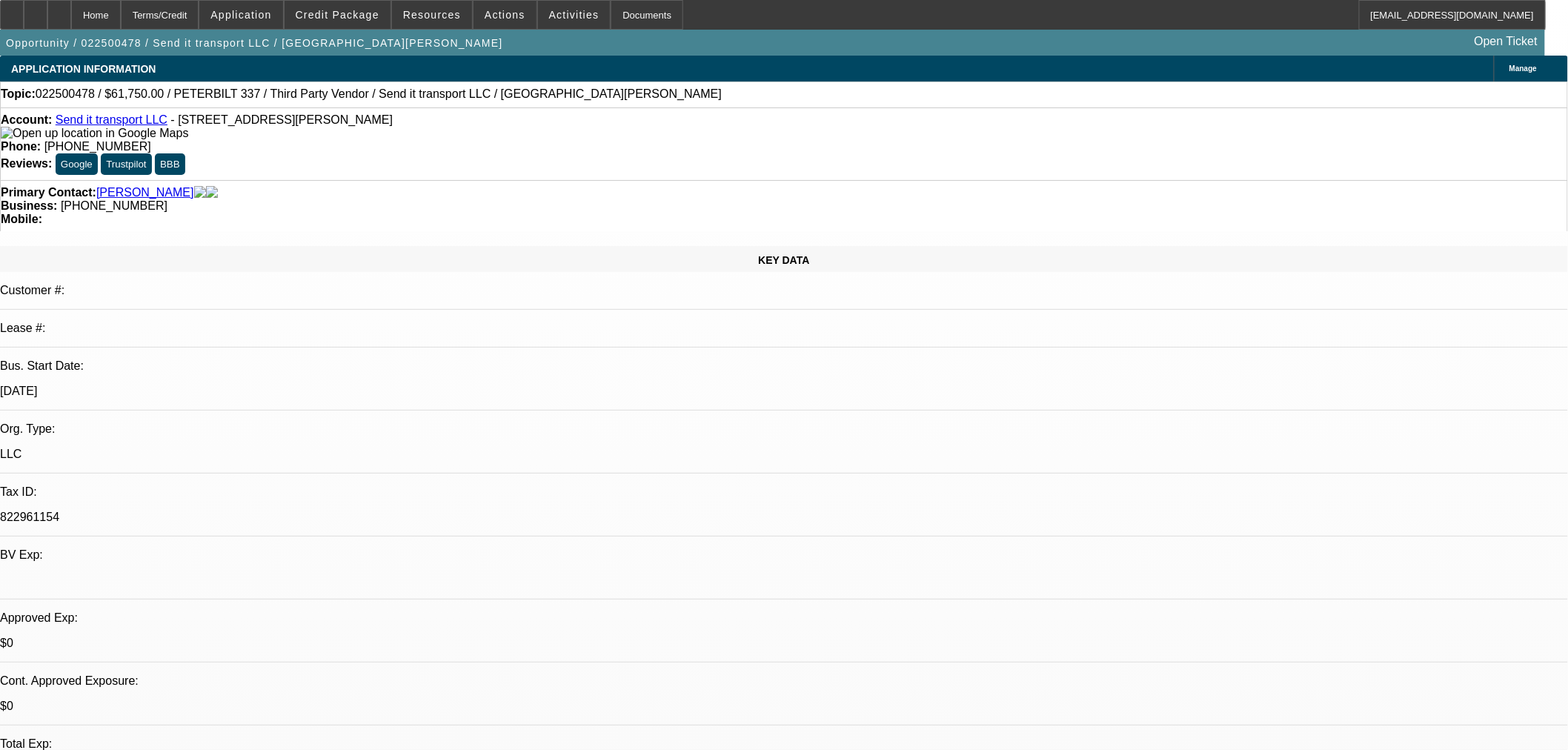
select select "6"
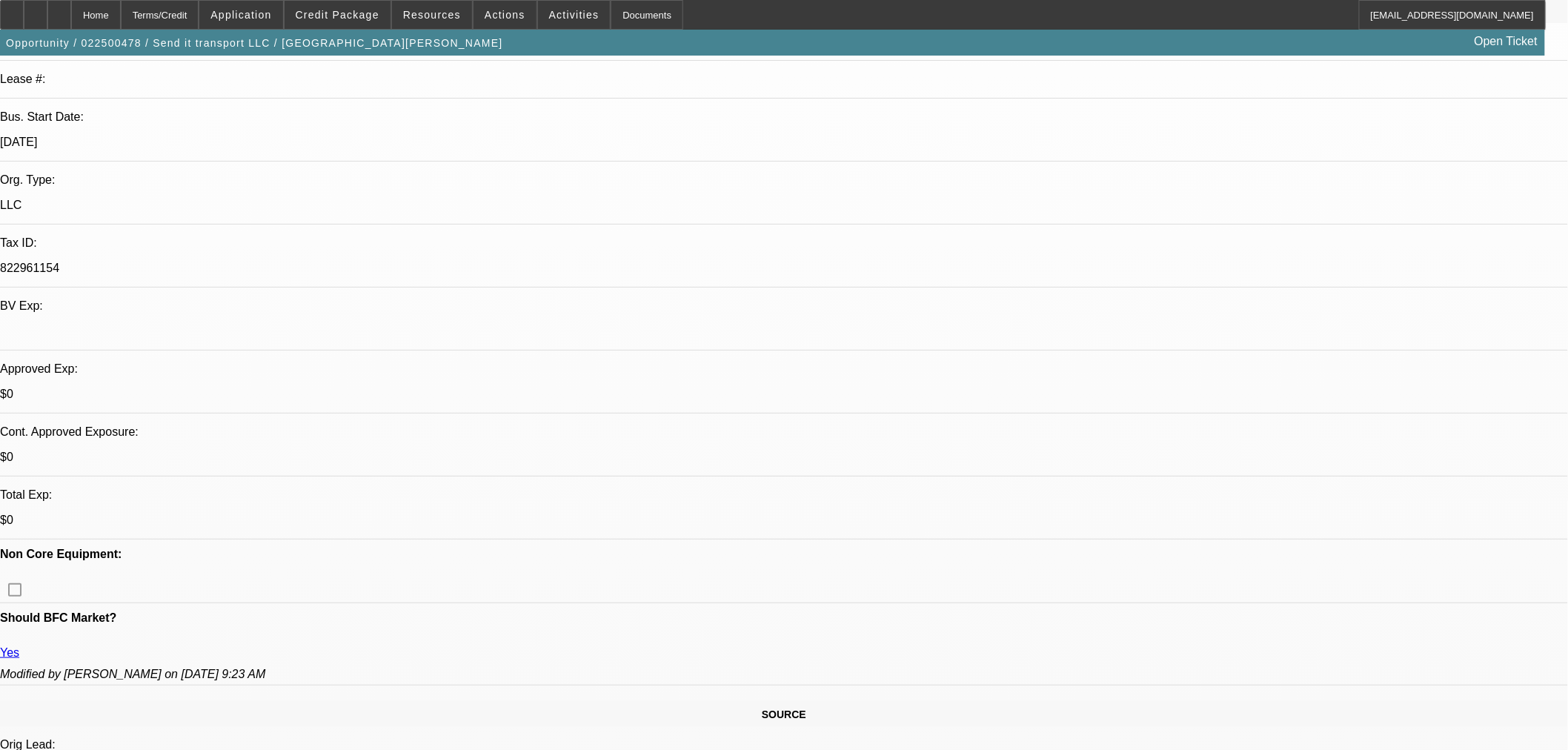
scroll to position [411, 0]
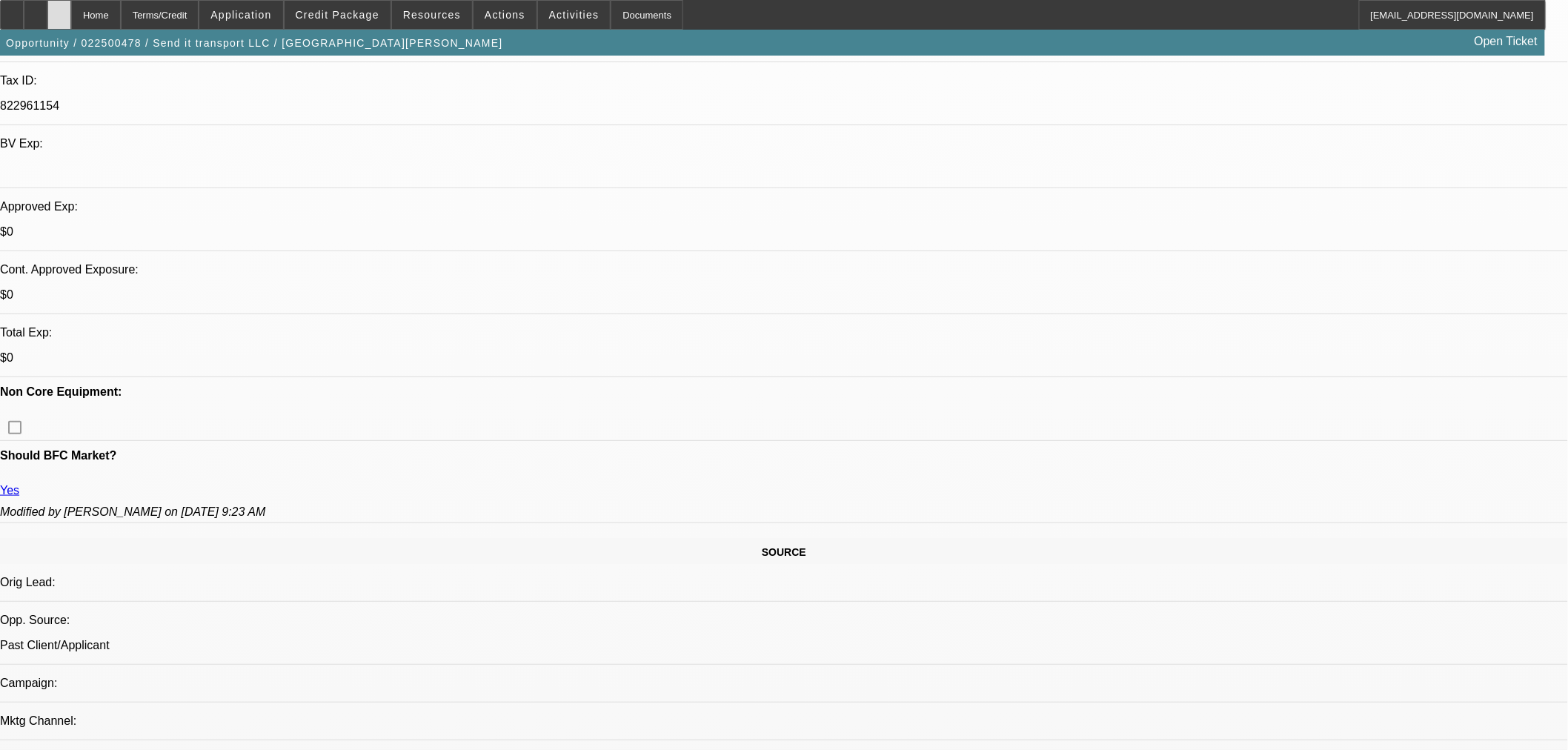
click at [59, 10] on icon at bounding box center [59, 10] width 0 height 0
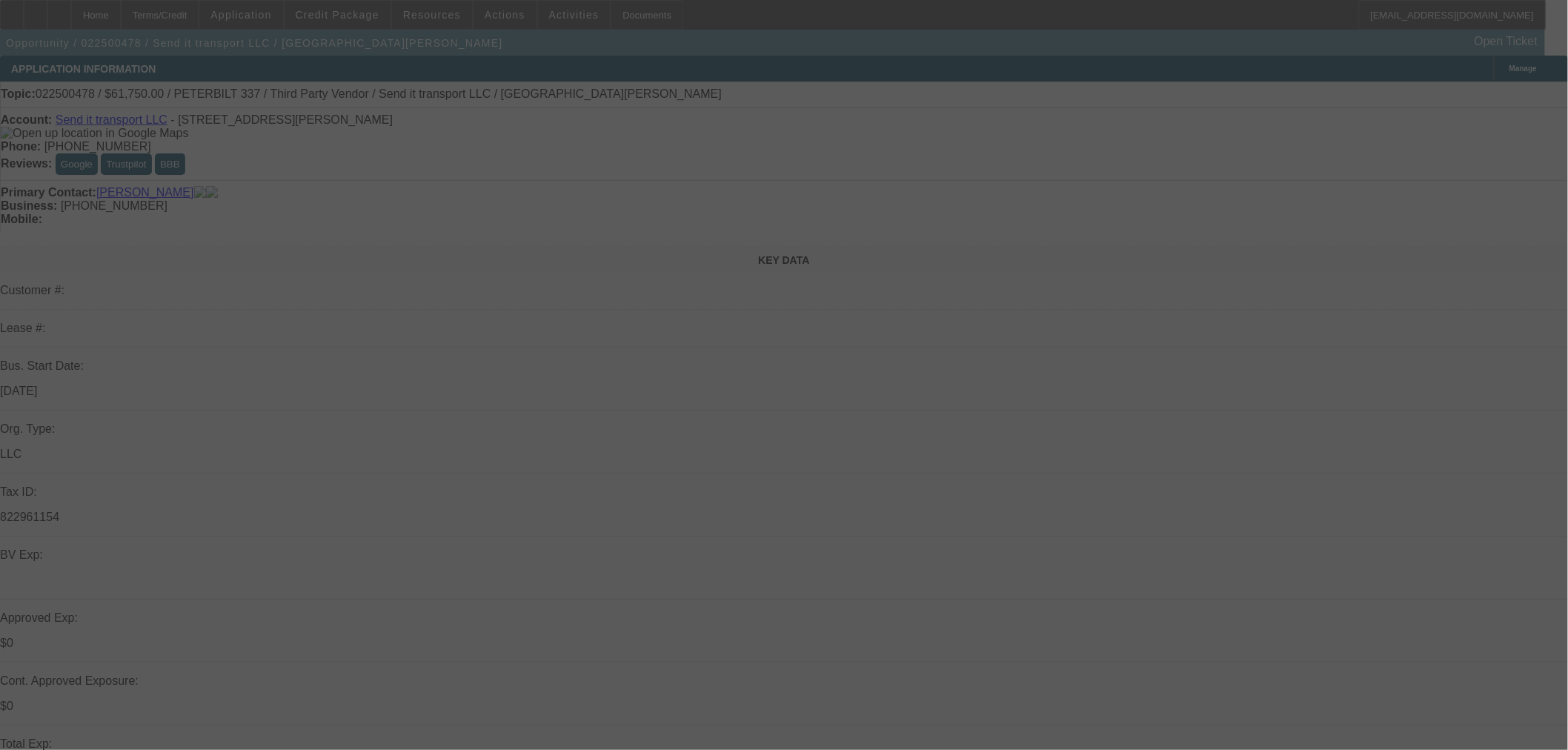
select select "0"
select select "3"
select select "0"
select select "6"
select select "0"
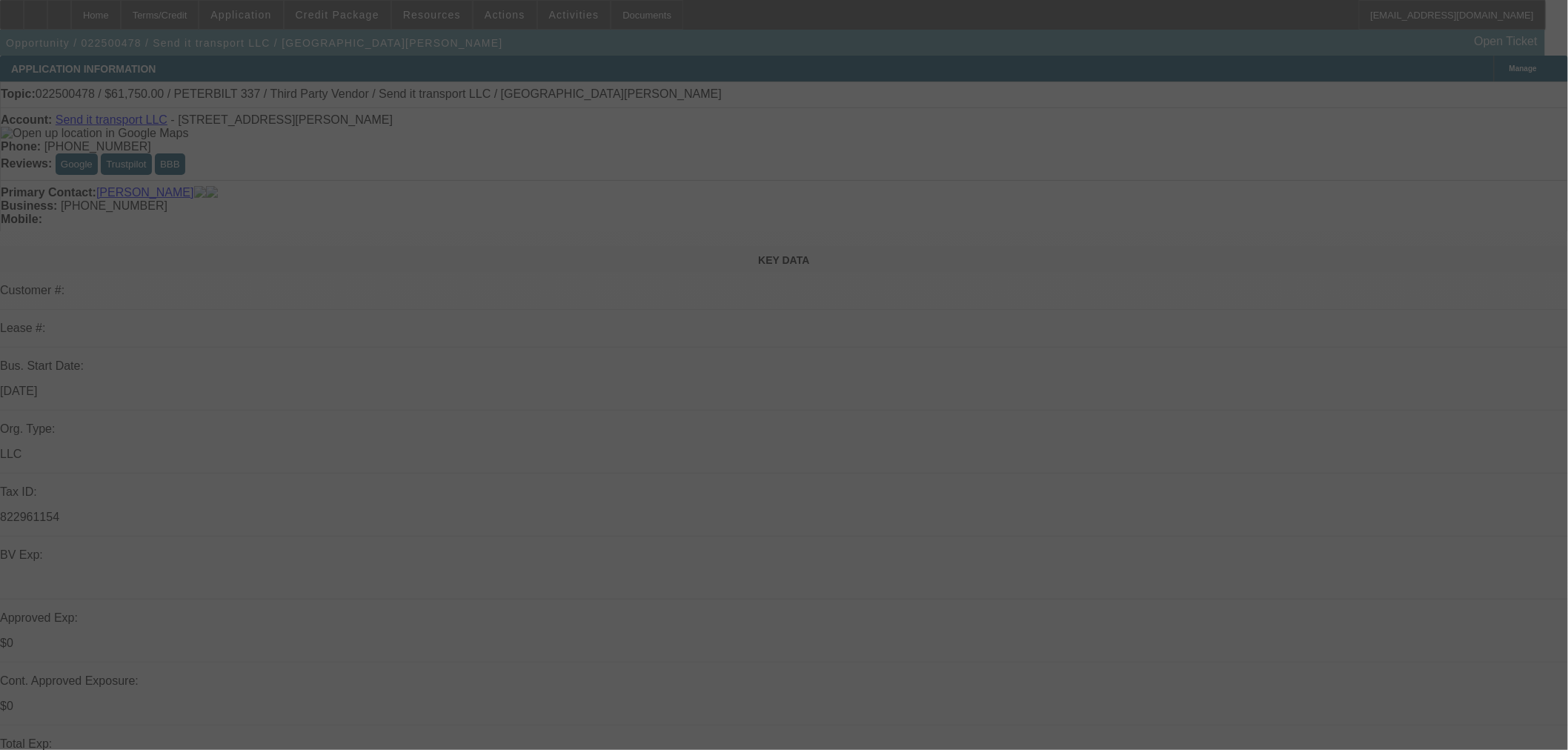
select select "3"
select select "0"
select select "6"
select select "0"
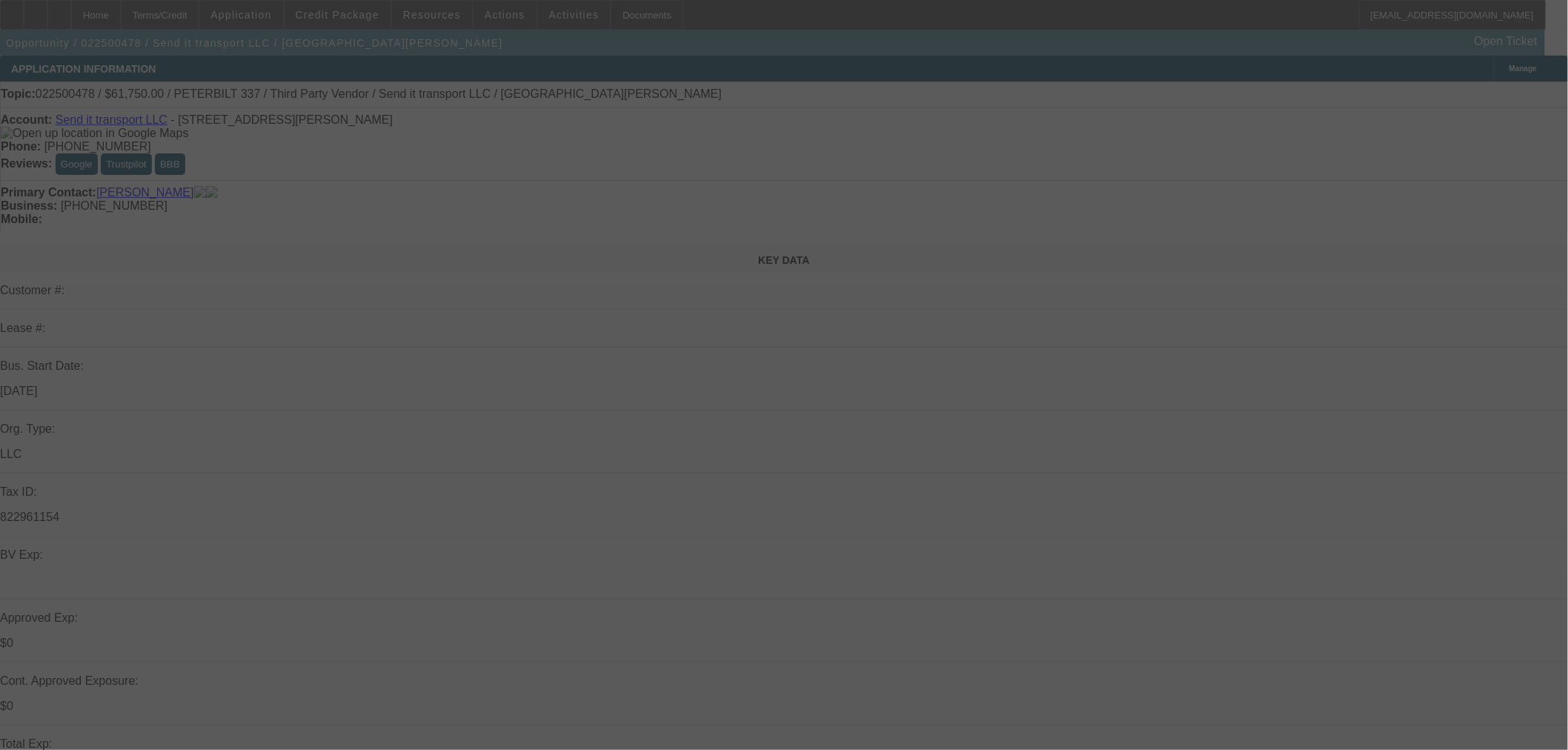
select select "0"
select select "6"
select select "0"
select select "2"
select select "0"
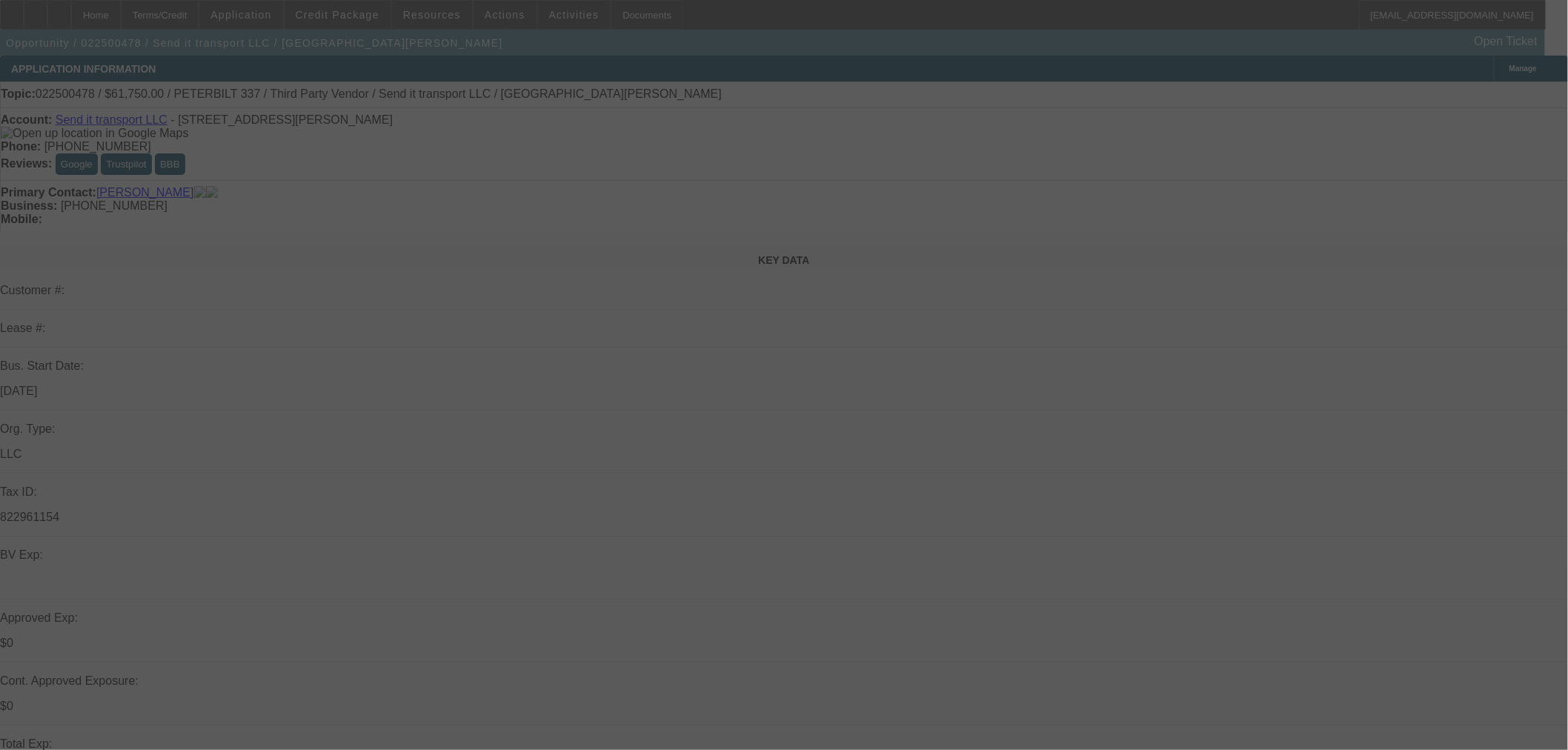
select select "6"
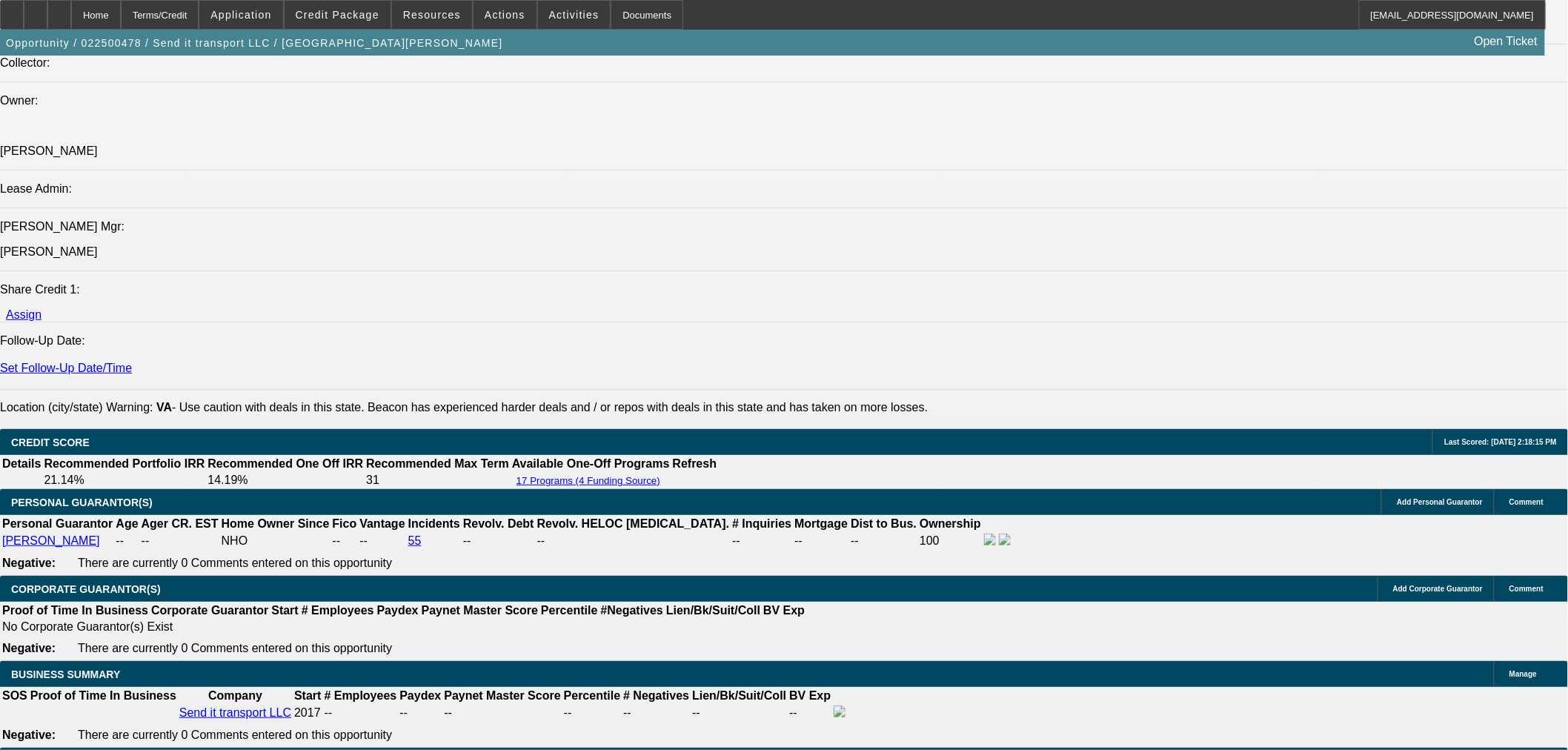
scroll to position [1483, 0]
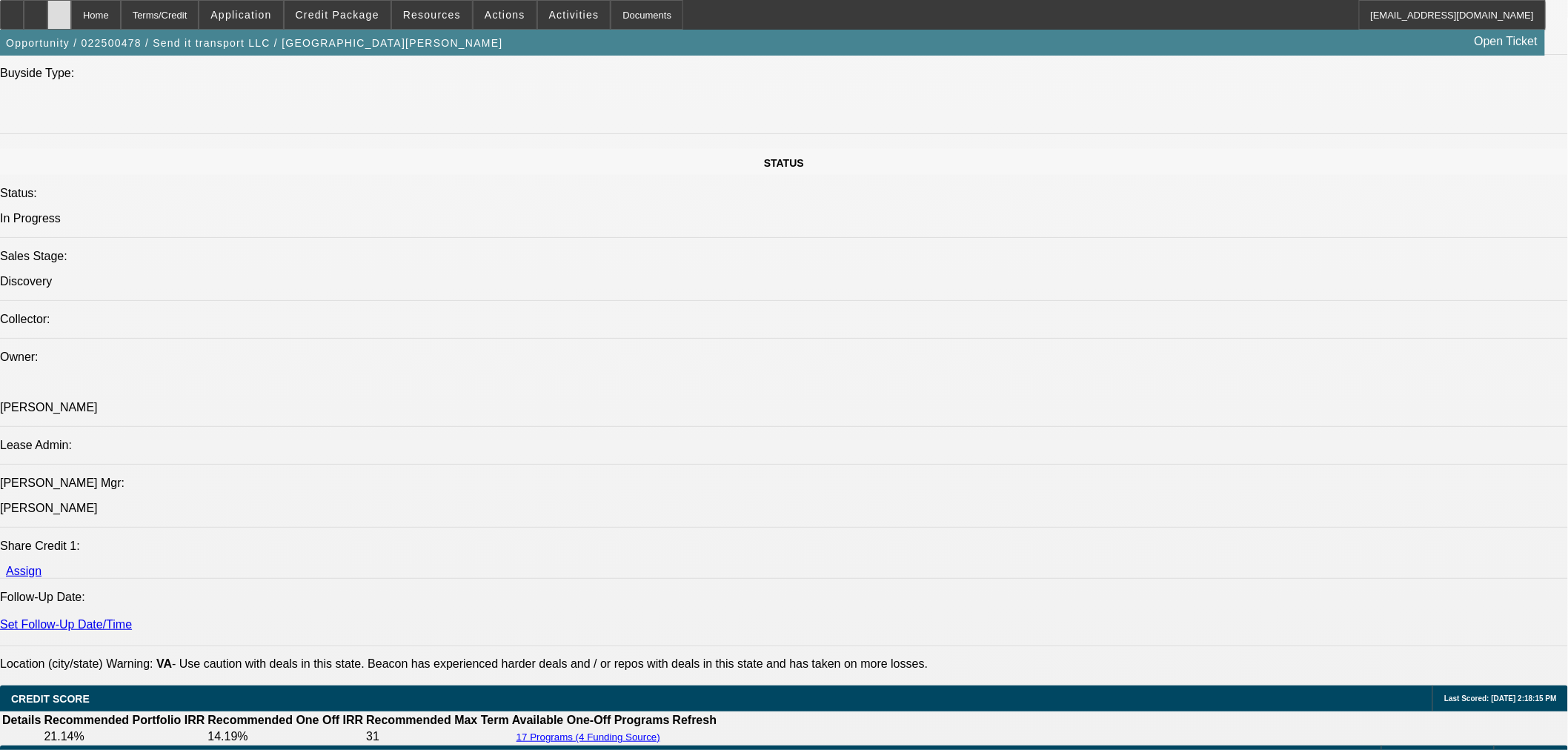
click at [71, 25] on div at bounding box center [58, 15] width 24 height 30
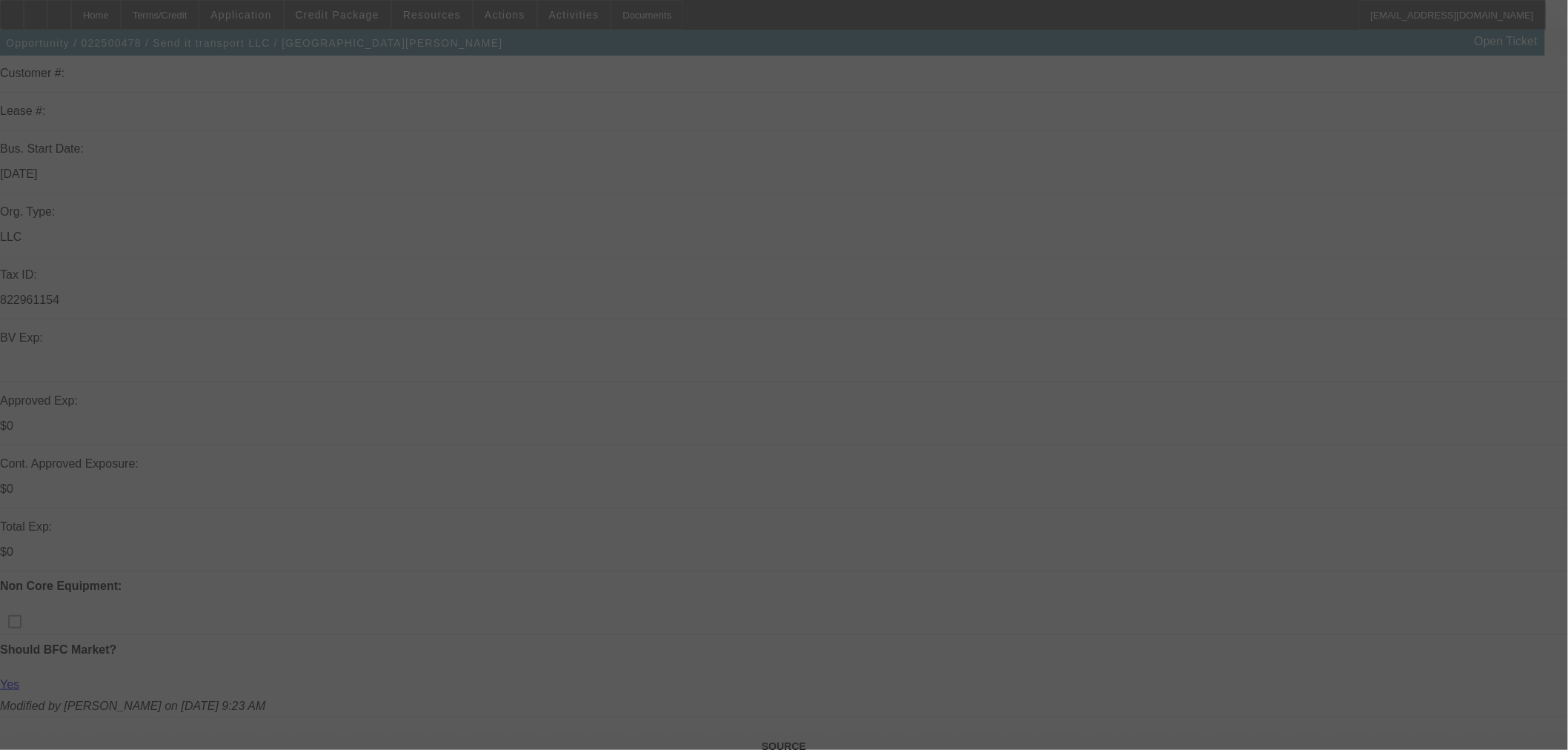
scroll to position [329, 0]
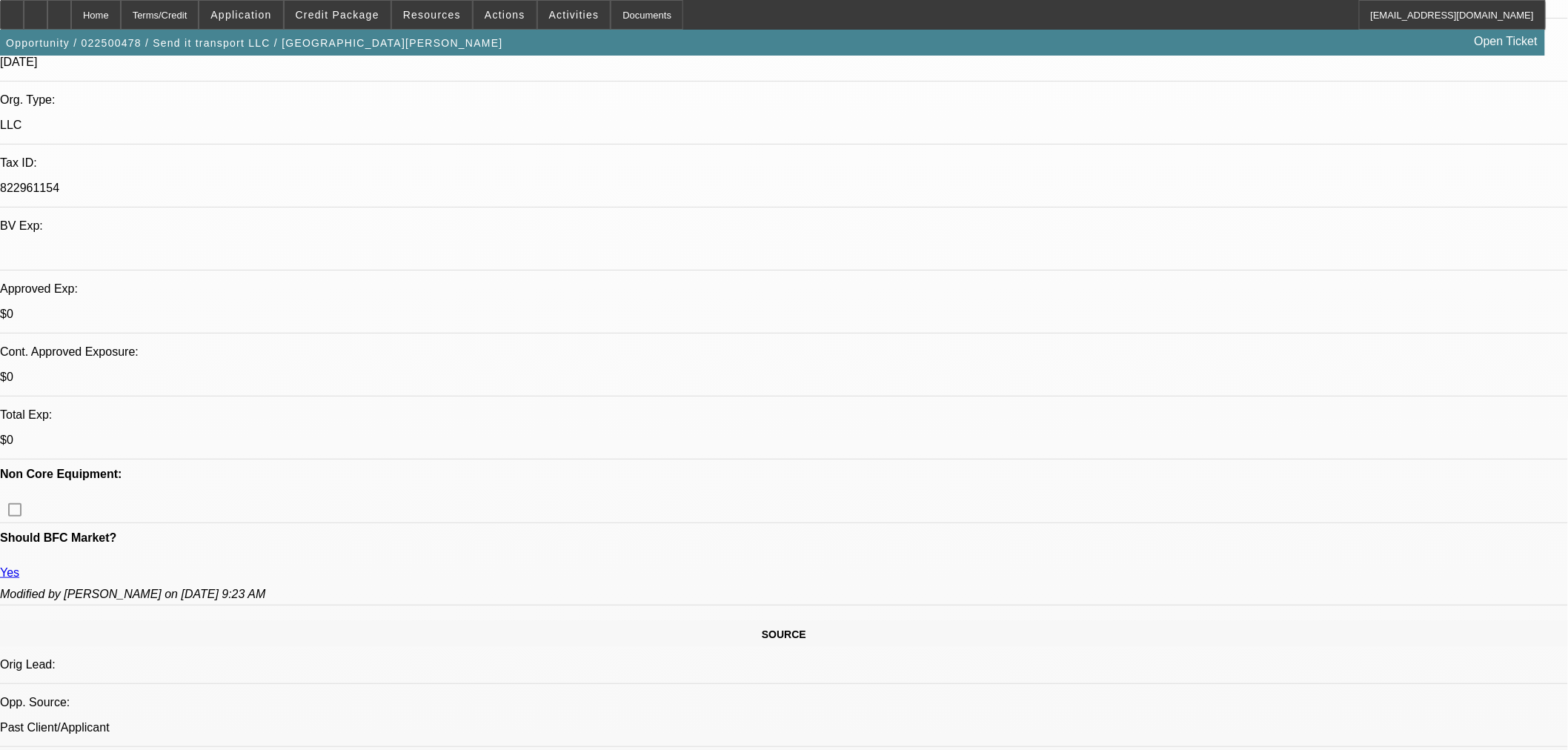
select select "0"
select select "3"
select select "0"
select select "6"
select select "0"
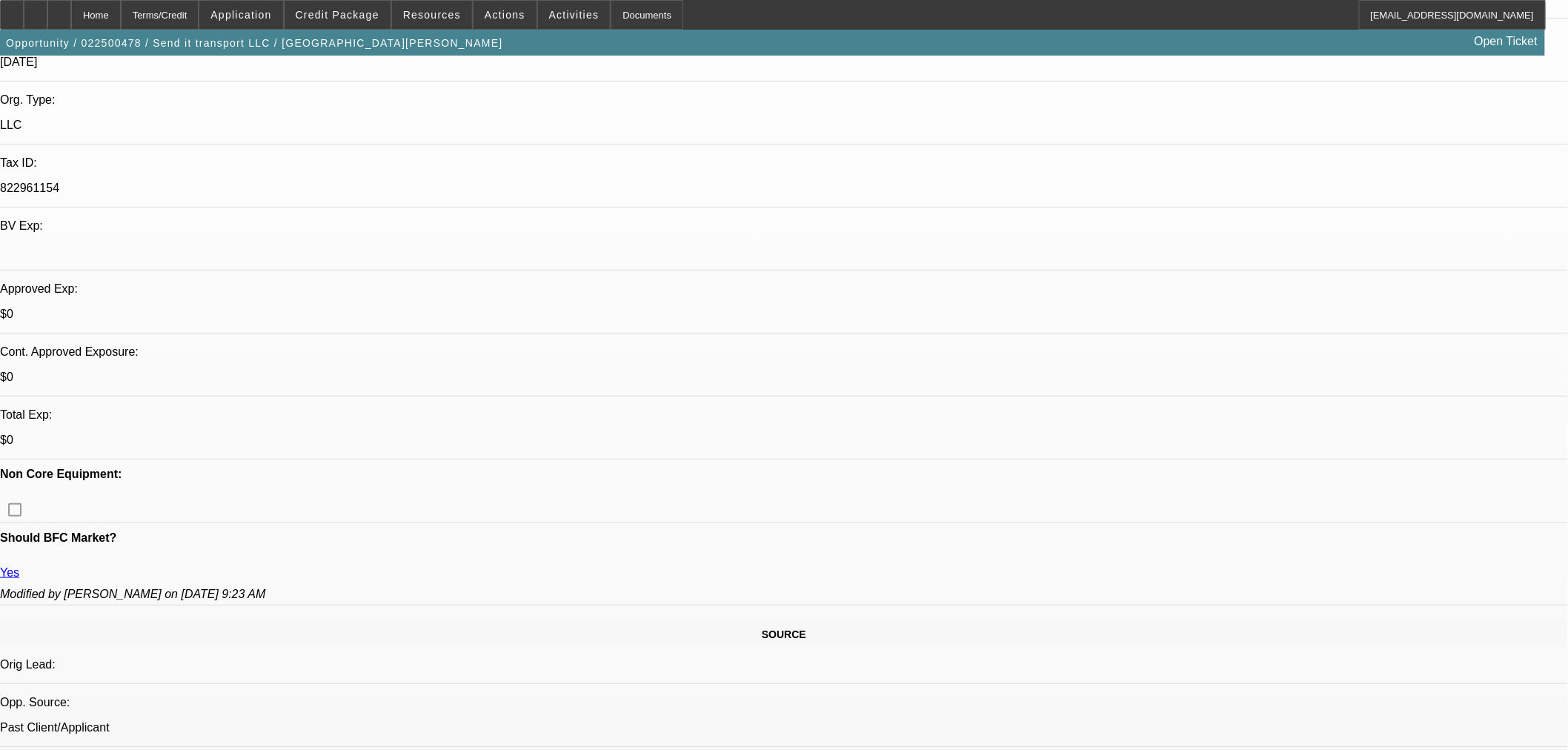
select select "3"
select select "0"
select select "6"
select select "0"
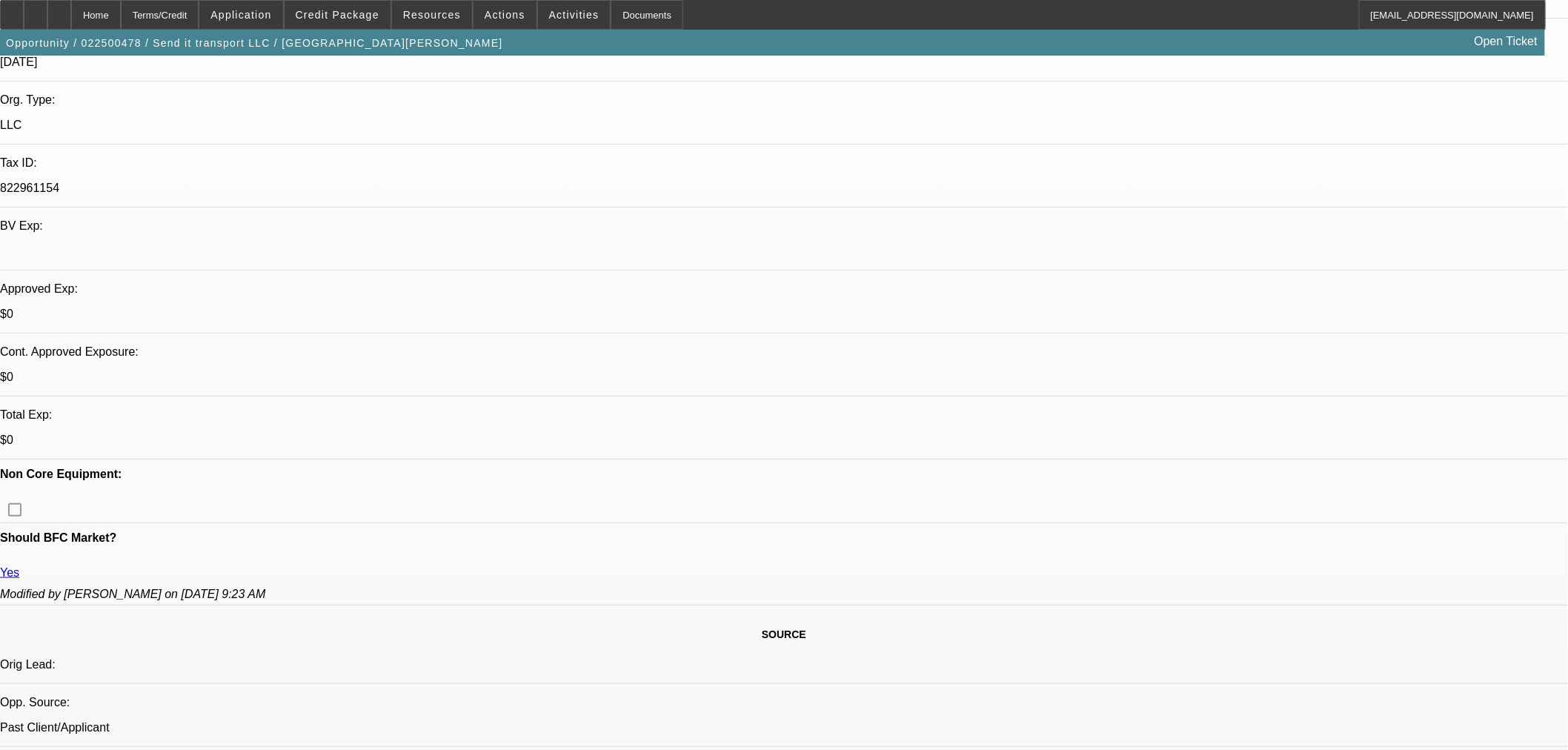
select select "0"
select select "6"
select select "0"
select select "2"
select select "0"
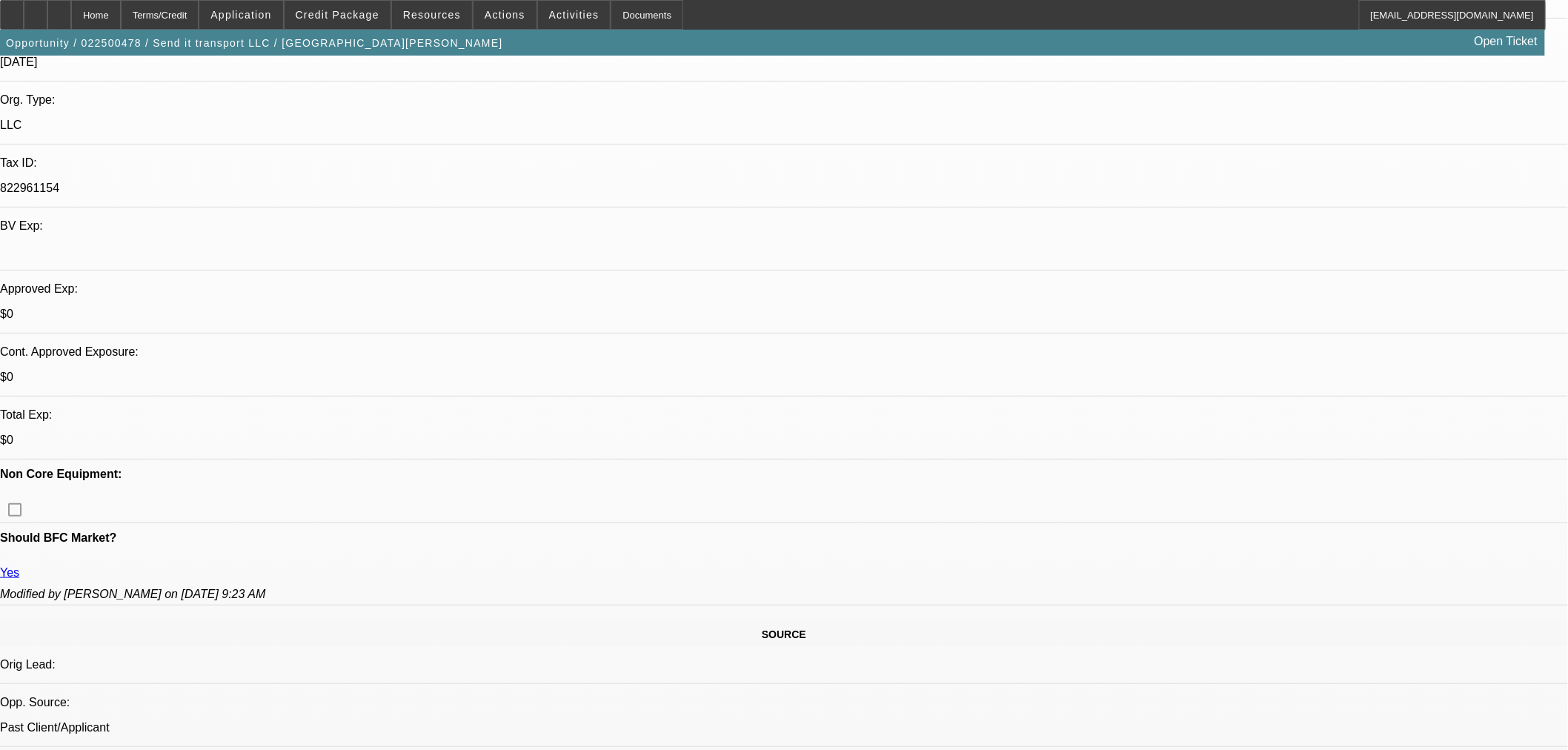
select select "6"
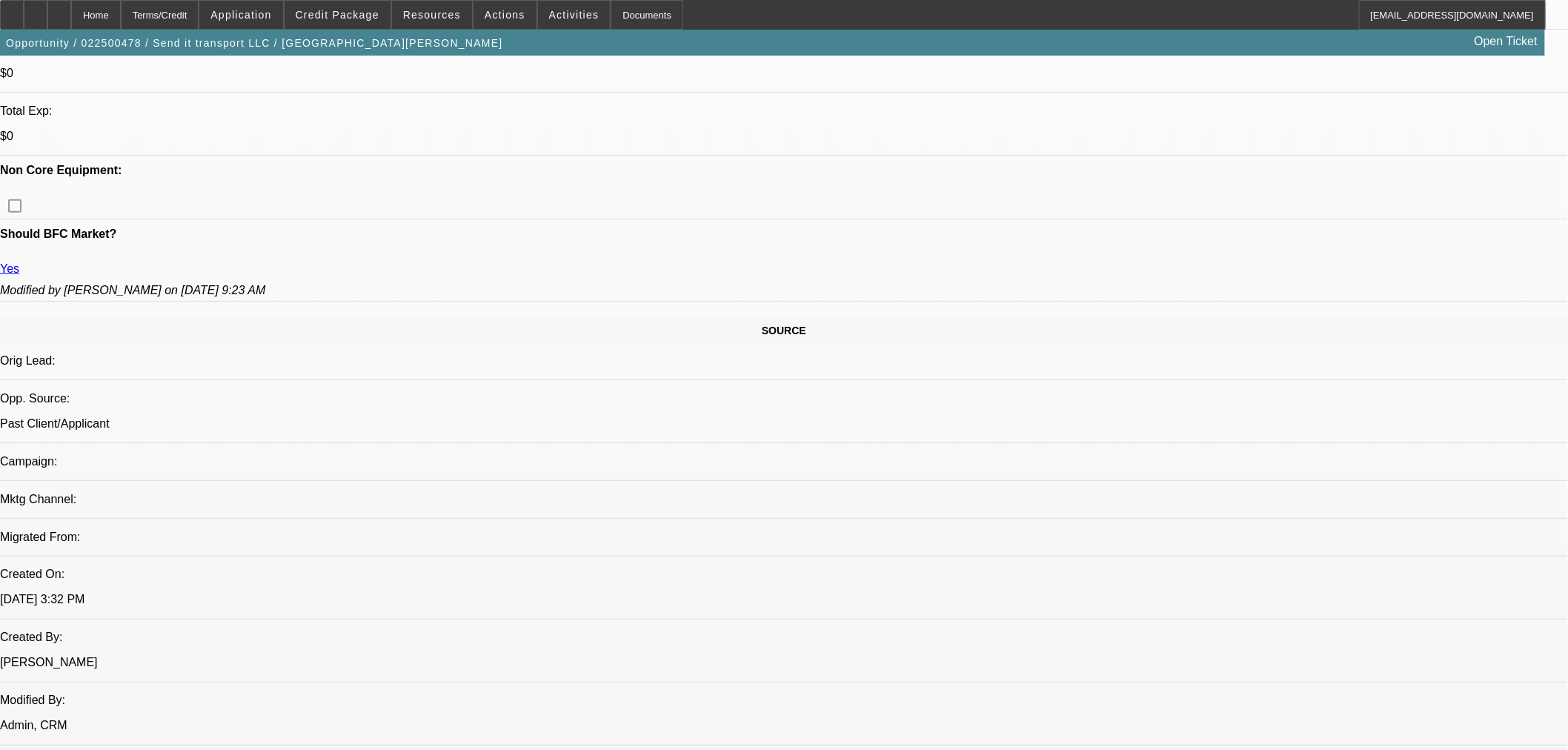
scroll to position [741, 0]
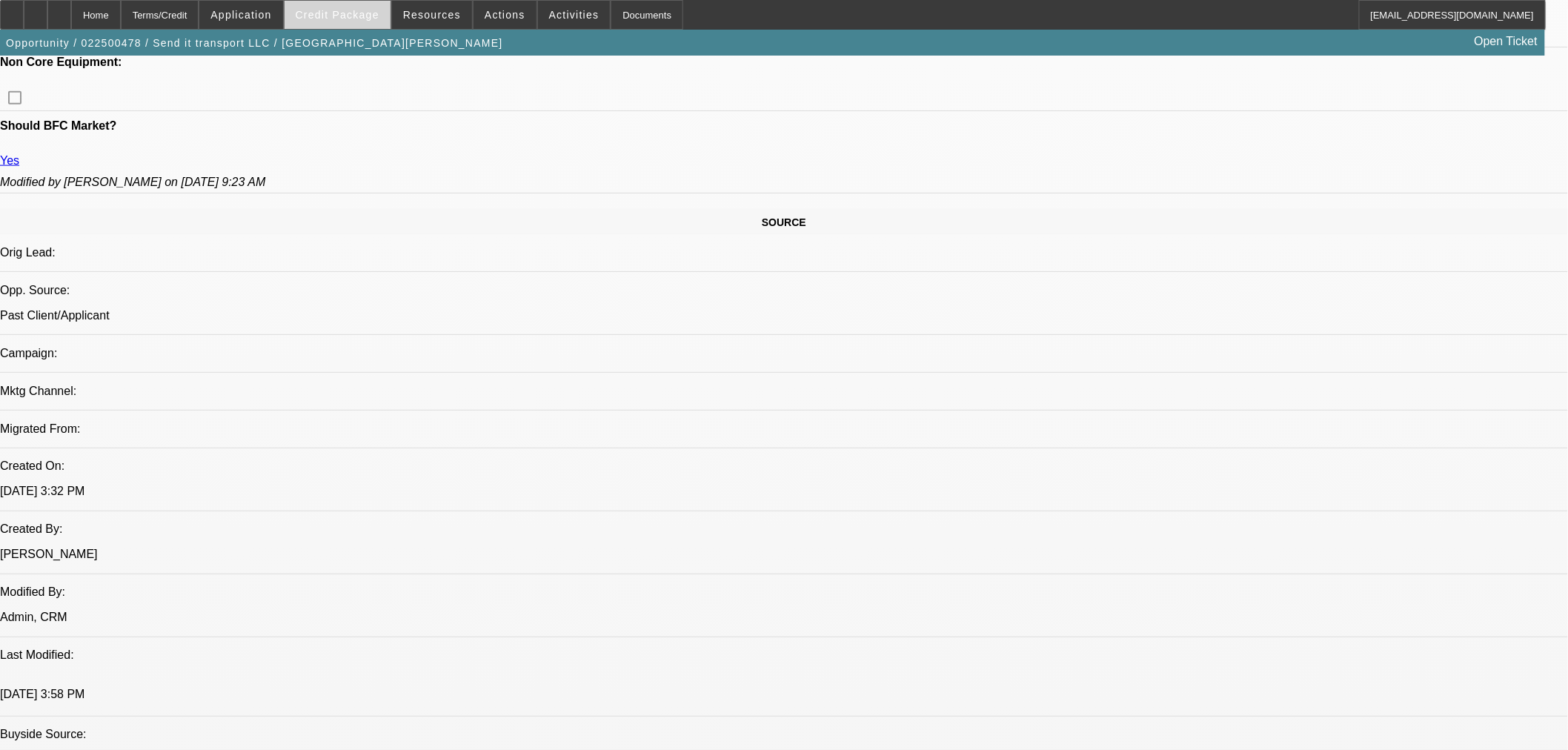
click at [368, 25] on span at bounding box center [338, 15] width 106 height 36
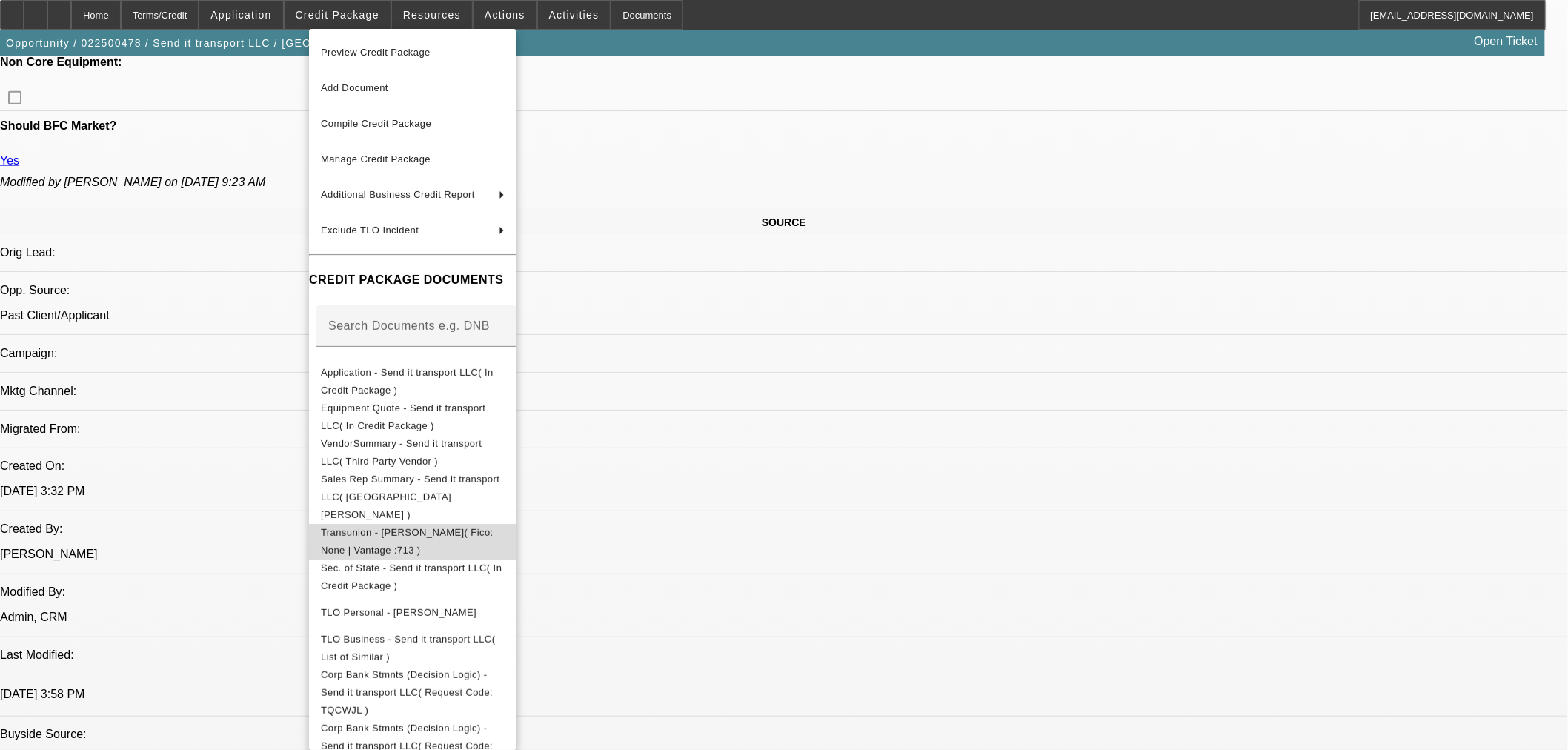
click at [409, 524] on span "Transunion - [PERSON_NAME]( Fico: None | Vantage :713 )" at bounding box center [412, 541] width 184 height 36
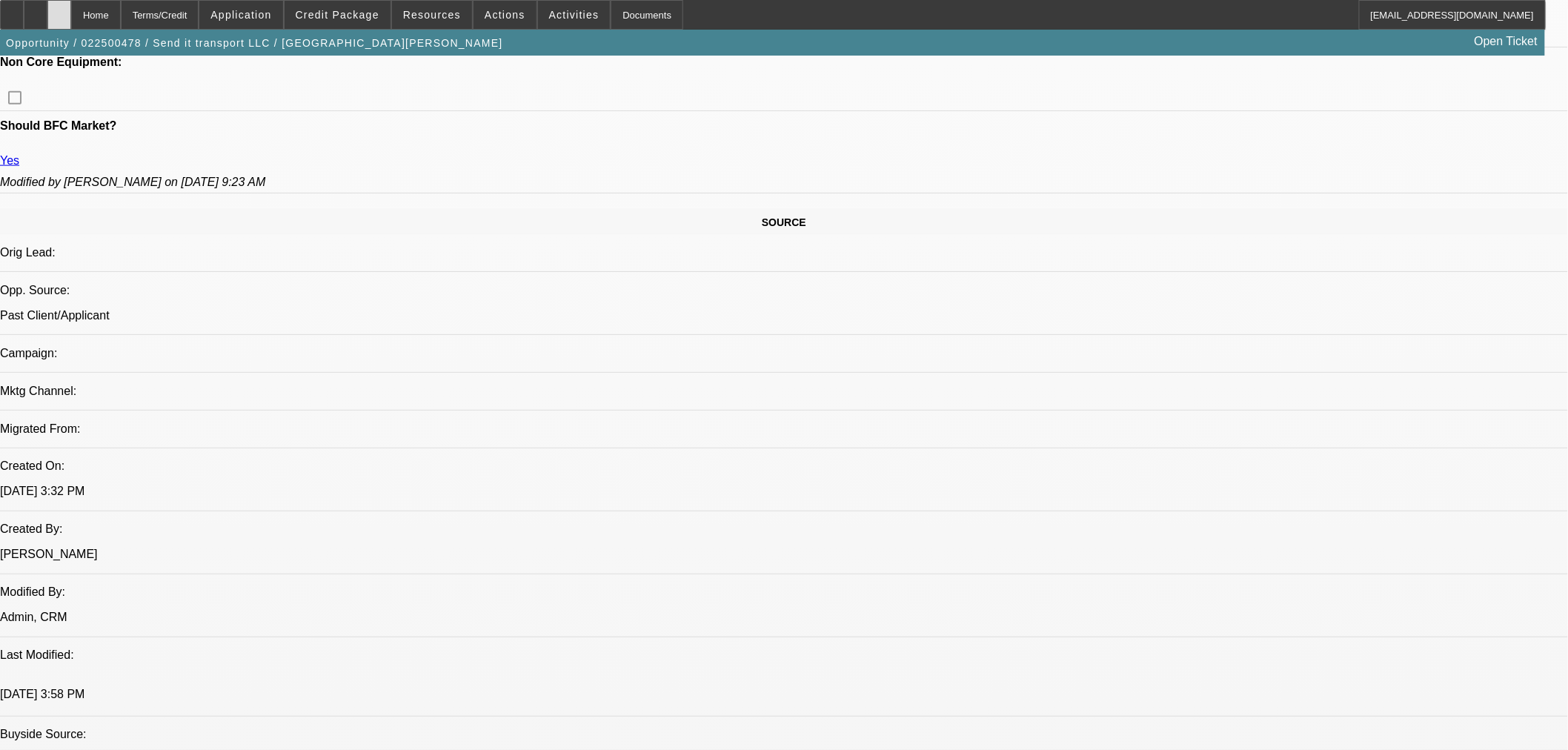
click at [71, 13] on div at bounding box center [58, 15] width 24 height 30
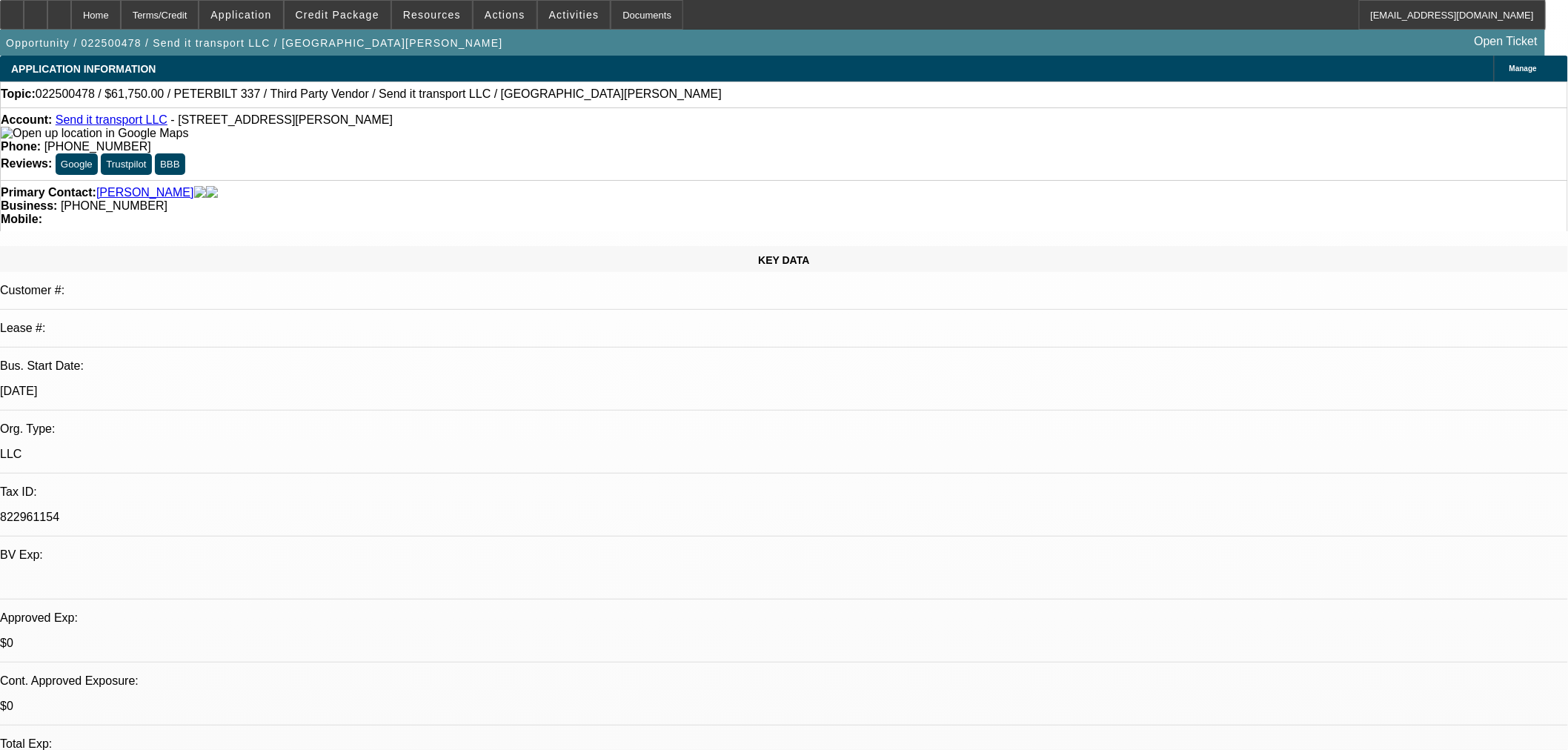
select select "0"
select select "3"
select select "0"
select select "6"
select select "0"
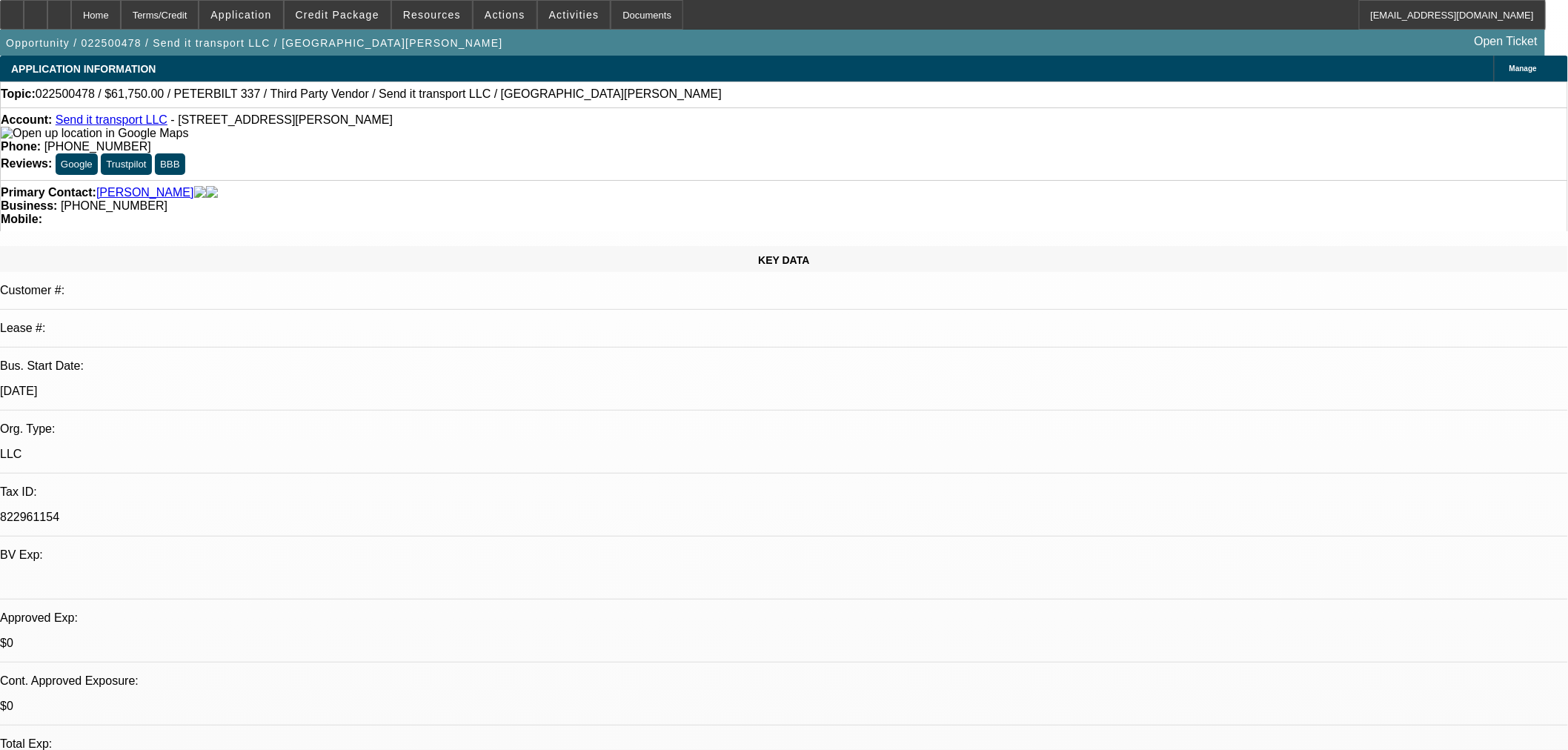
select select "3"
select select "0"
select select "6"
select select "0"
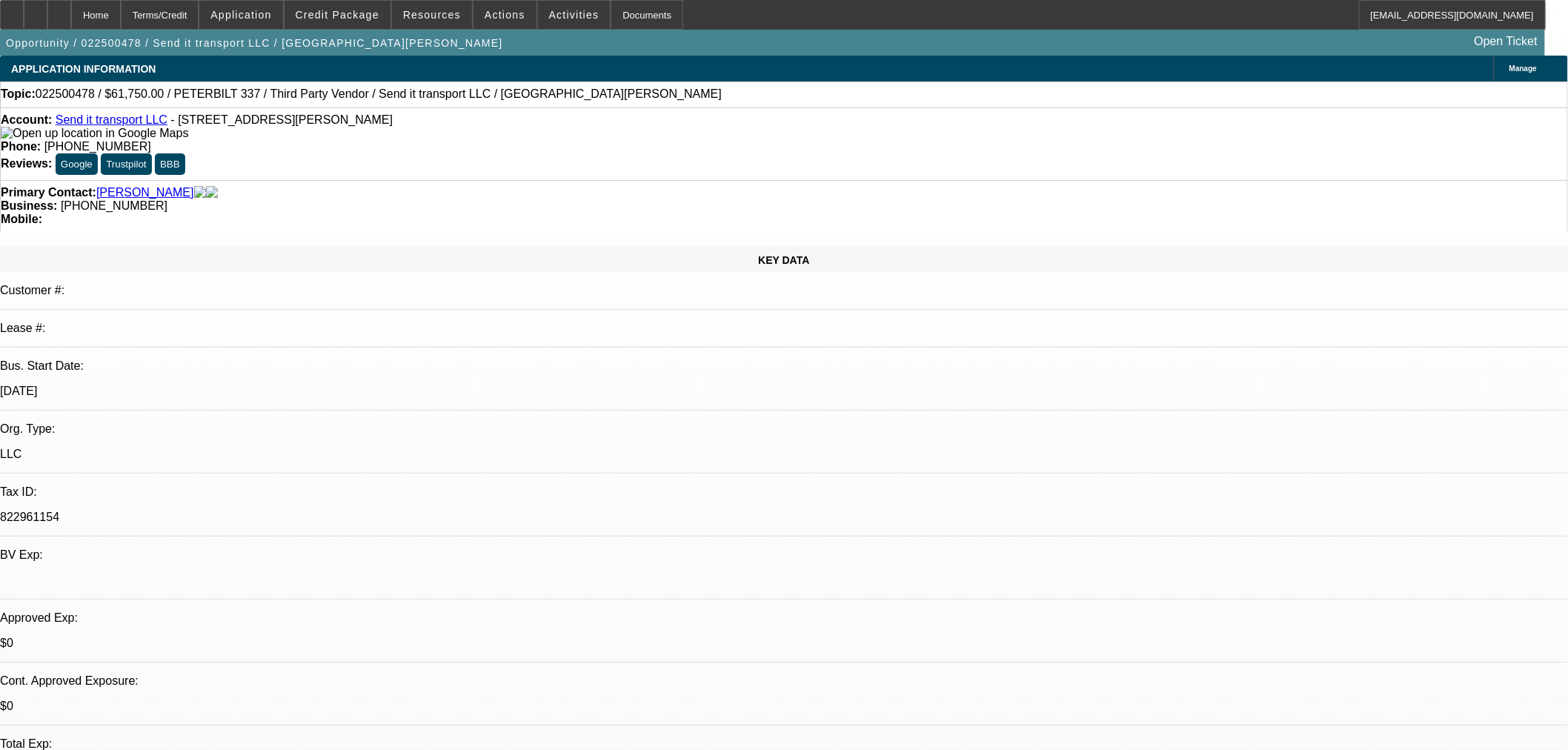
select select "0"
select select "6"
select select "0"
select select "2"
select select "0"
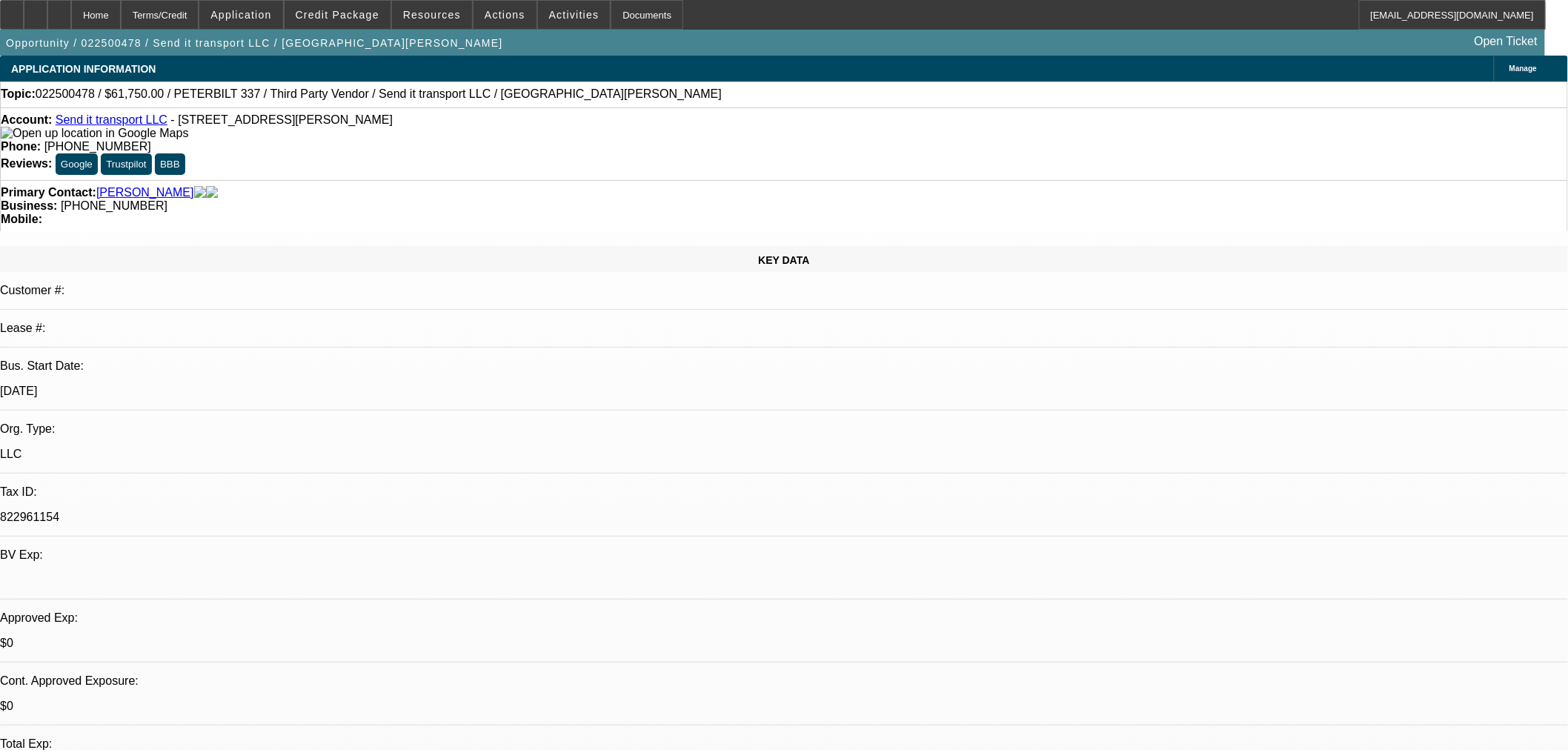
select select "6"
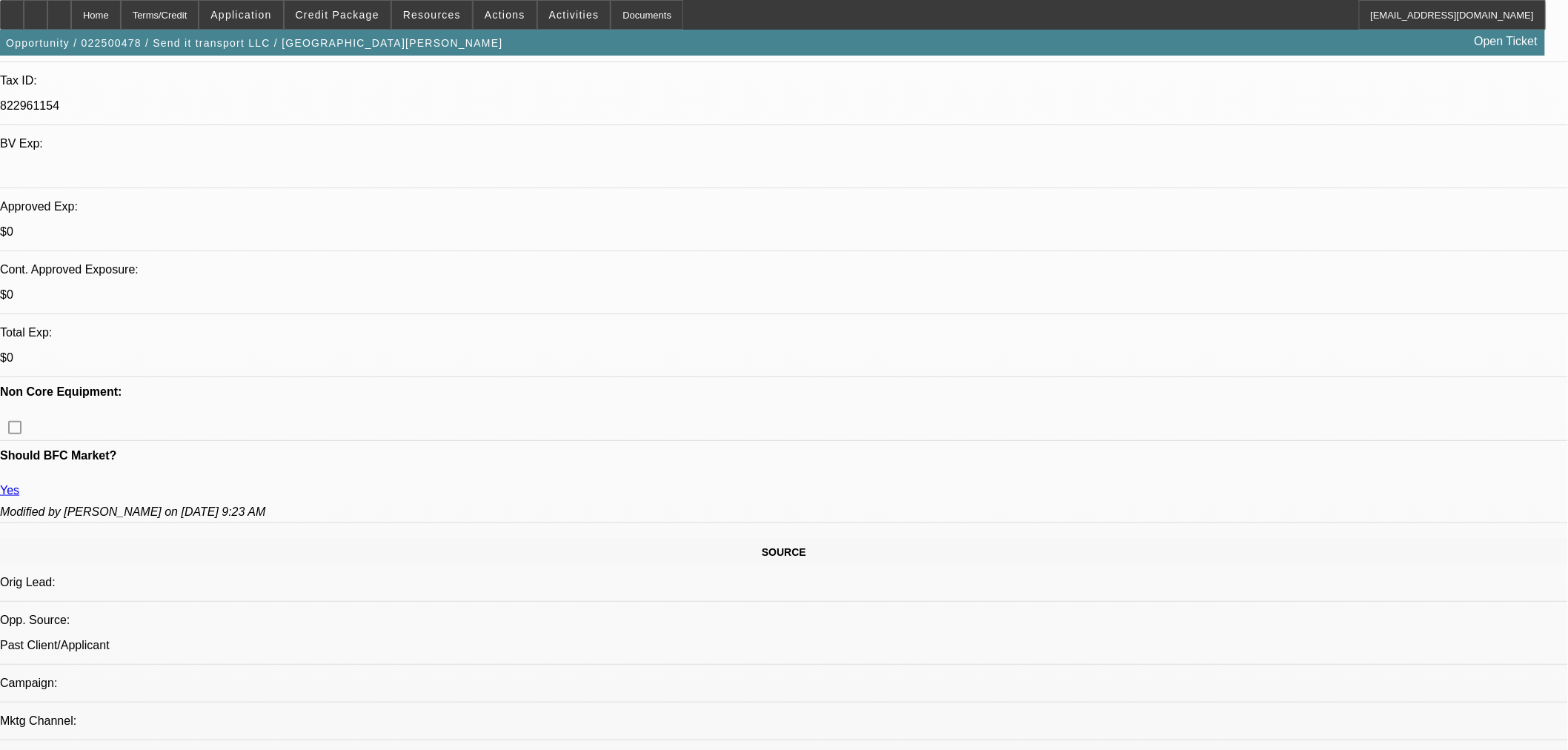
scroll to position [906, 0]
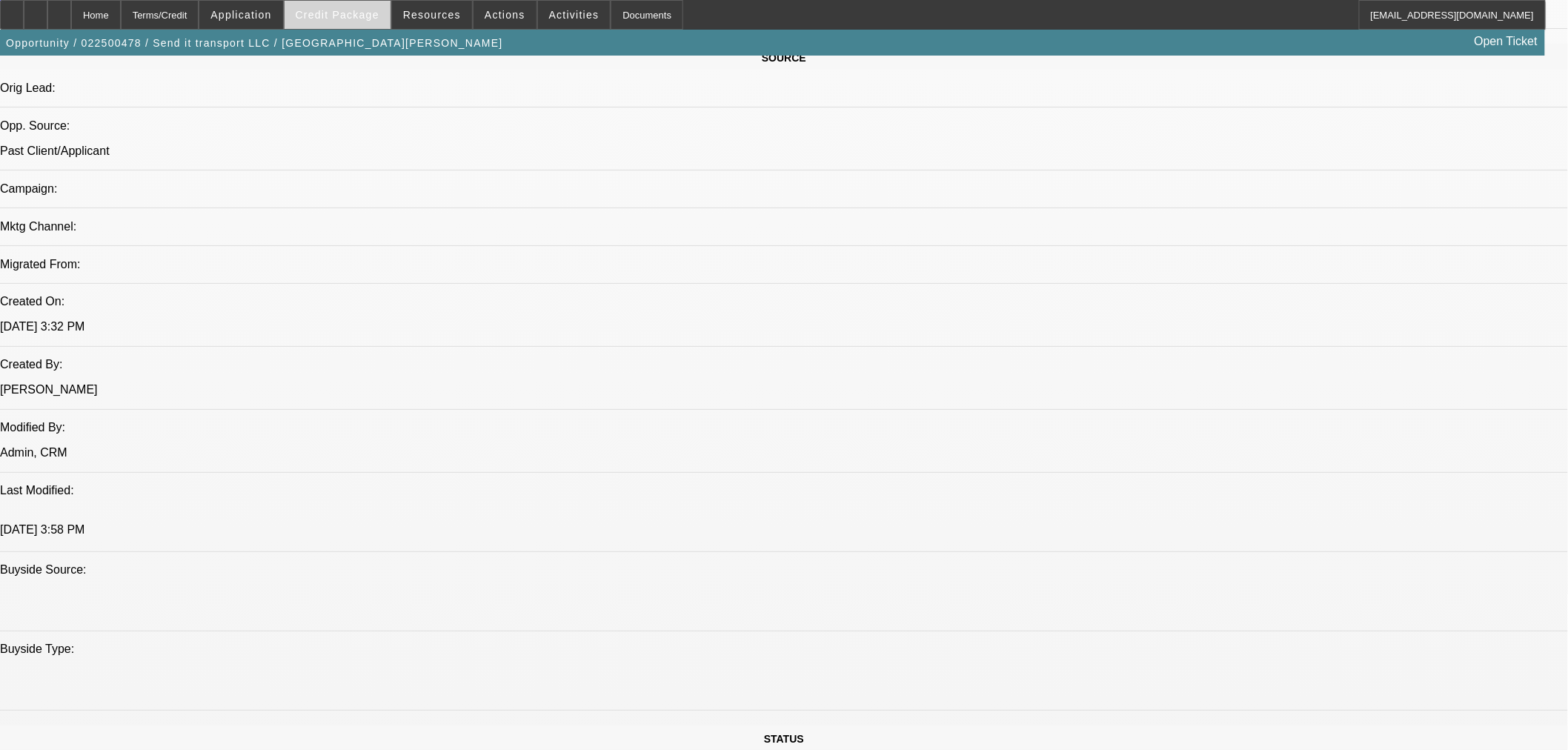
click at [353, 17] on span "Credit Package" at bounding box center [338, 15] width 84 height 12
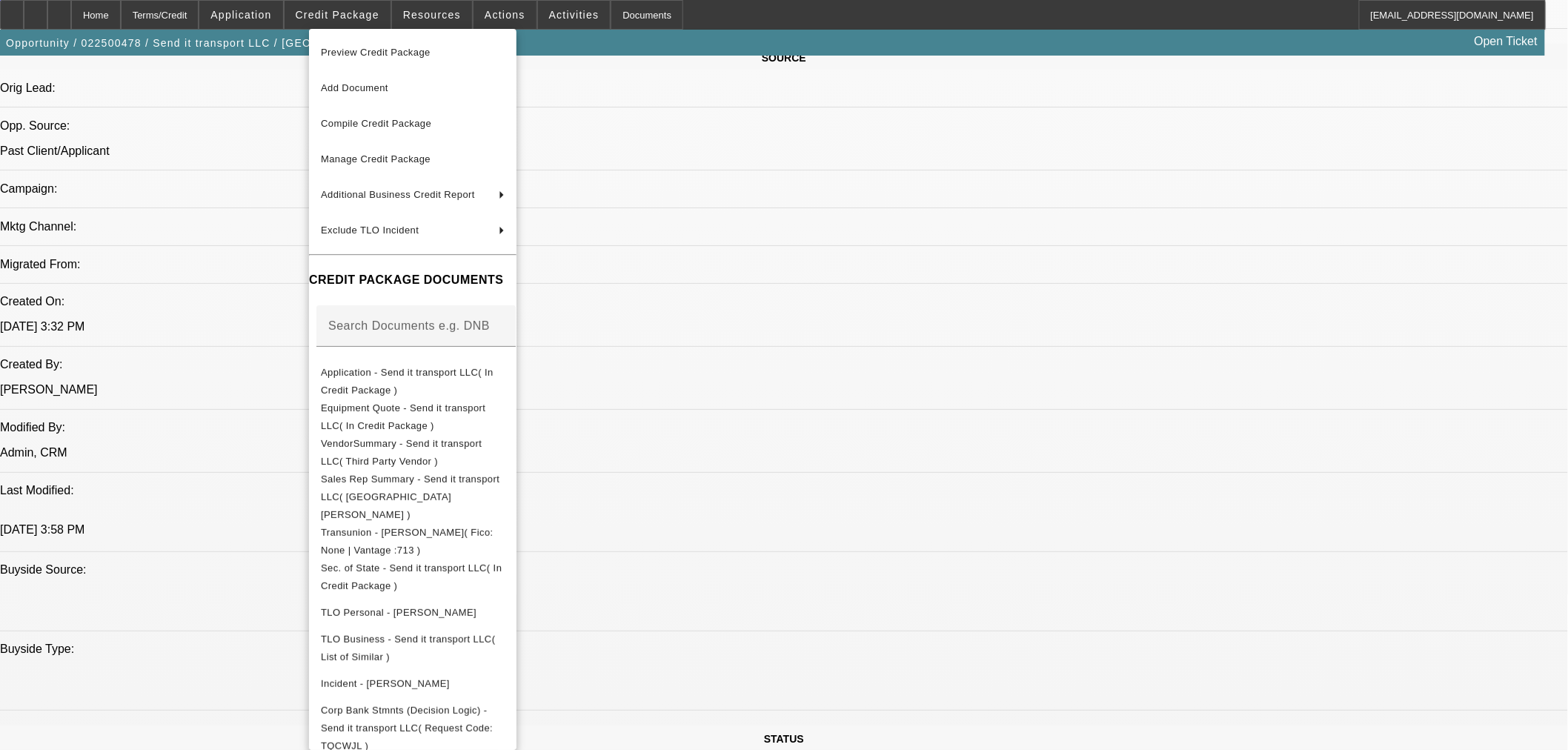
click at [277, 15] on div at bounding box center [784, 375] width 1568 height 750
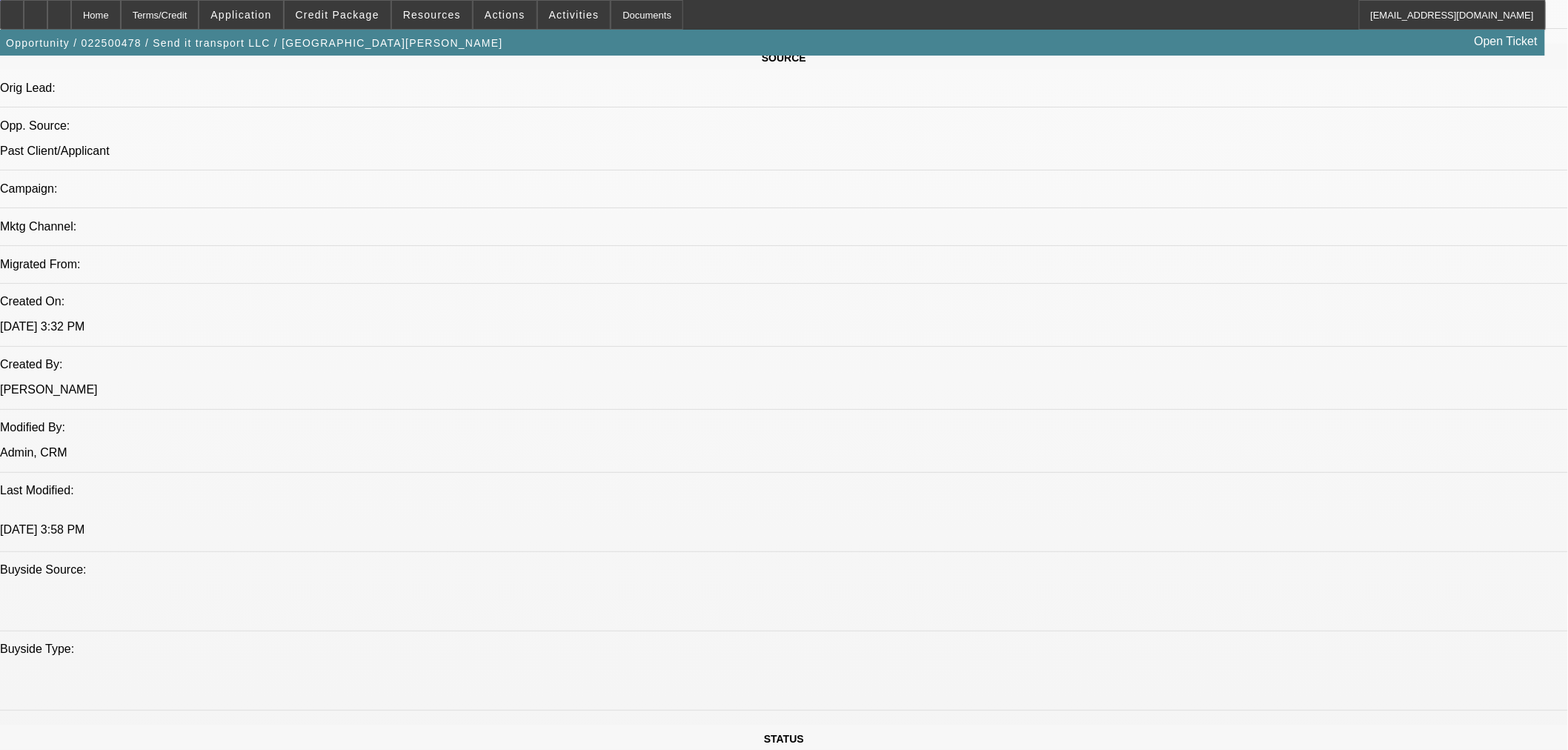
click at [271, 13] on div at bounding box center [784, 375] width 1568 height 750
click at [270, 13] on span "Application" at bounding box center [241, 15] width 61 height 12
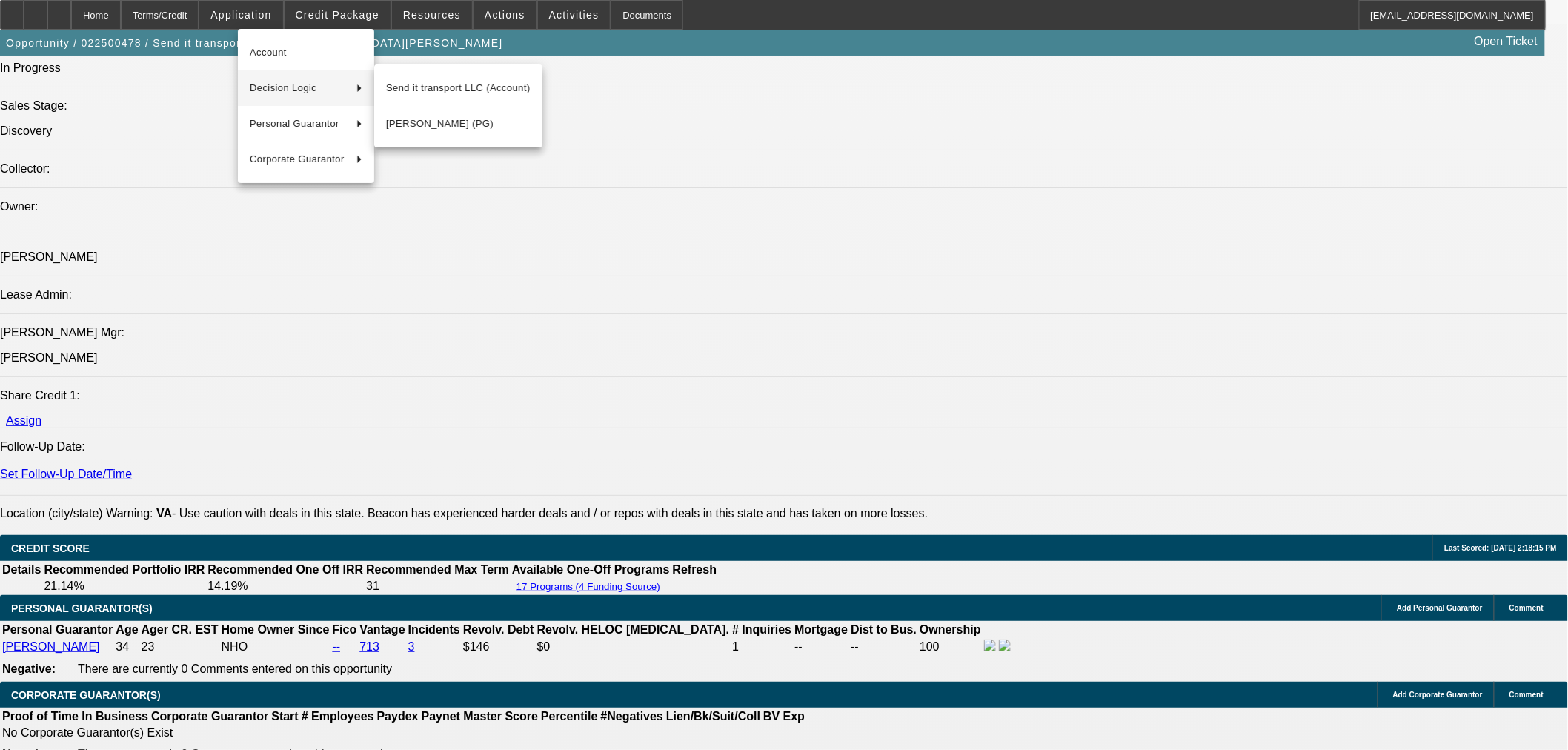
scroll to position [1812, 0]
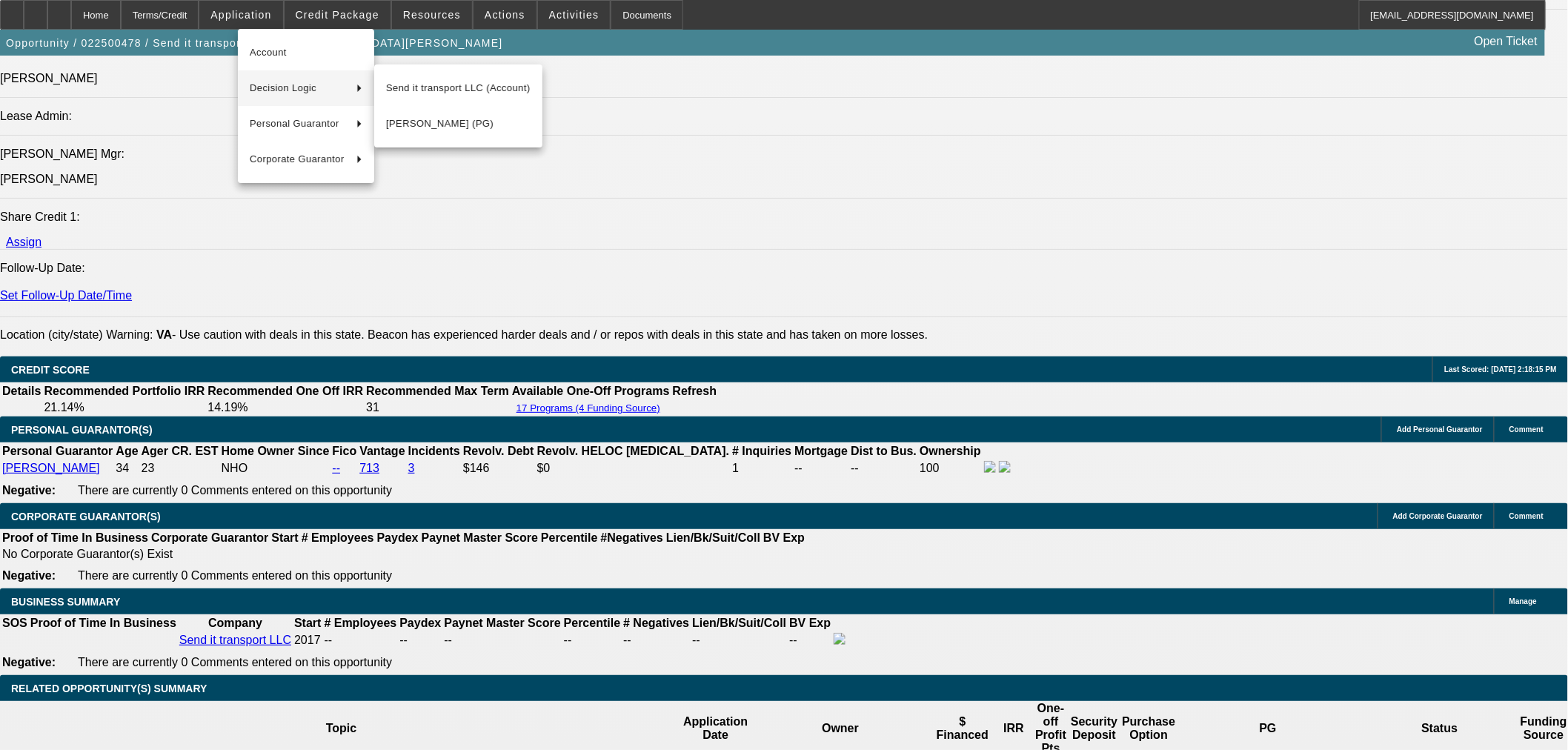
click at [1551, 132] on div at bounding box center [784, 375] width 1568 height 750
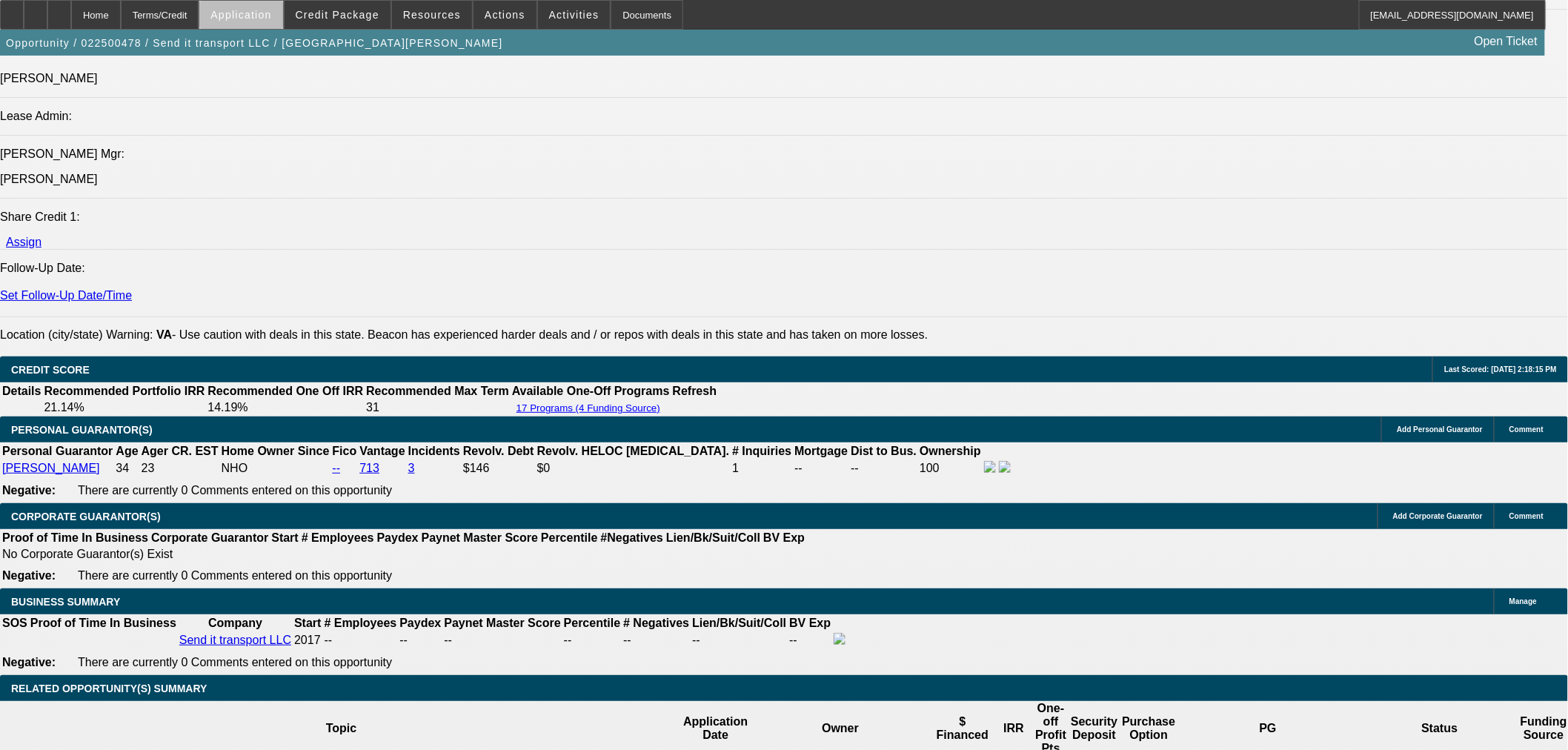
click at [271, 17] on span "Application" at bounding box center [241, 15] width 61 height 12
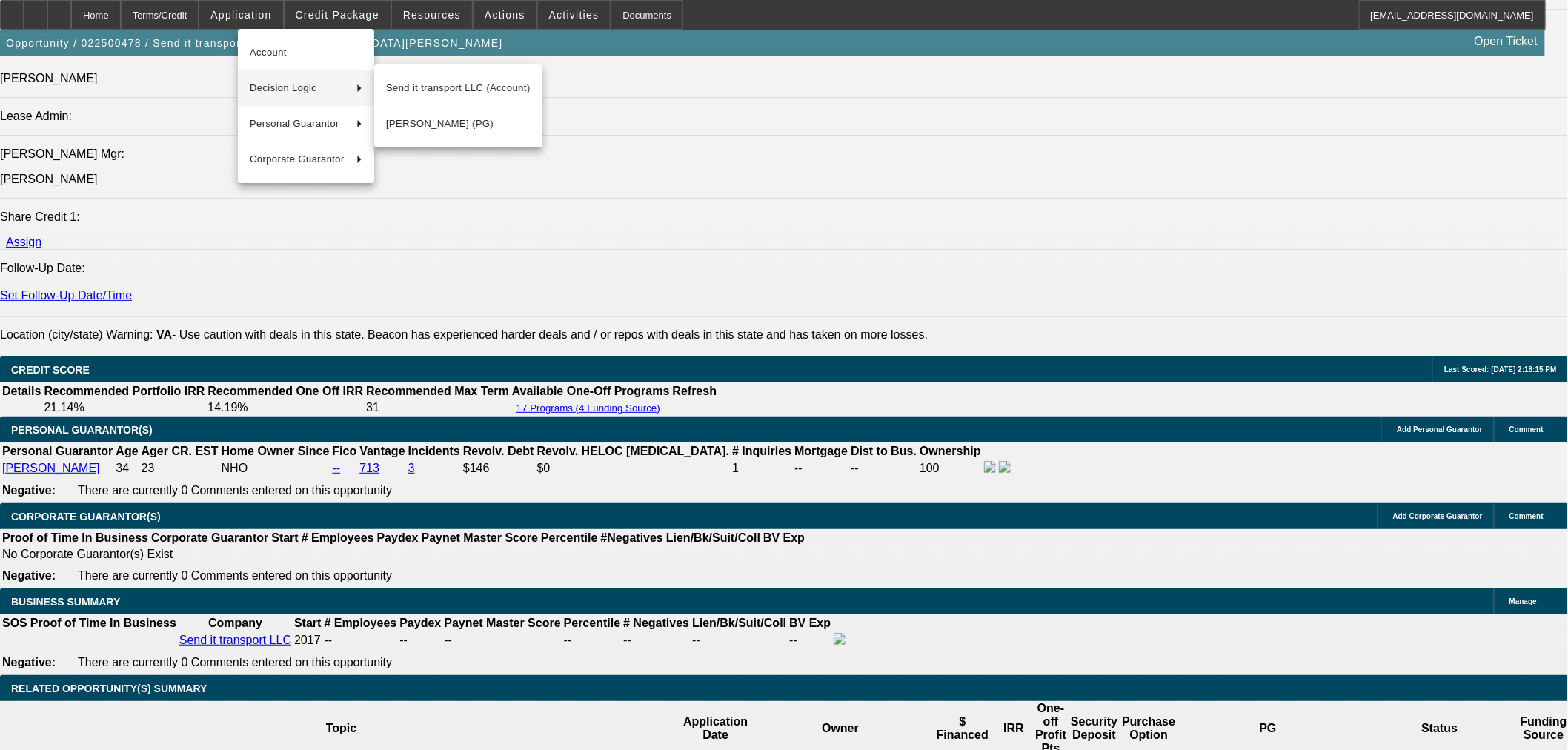
drag, startPoint x: 397, startPoint y: 87, endPoint x: 425, endPoint y: 149, distance: 68.0
click at [398, 87] on span "Send it transport LLC (Account)" at bounding box center [458, 88] width 145 height 17
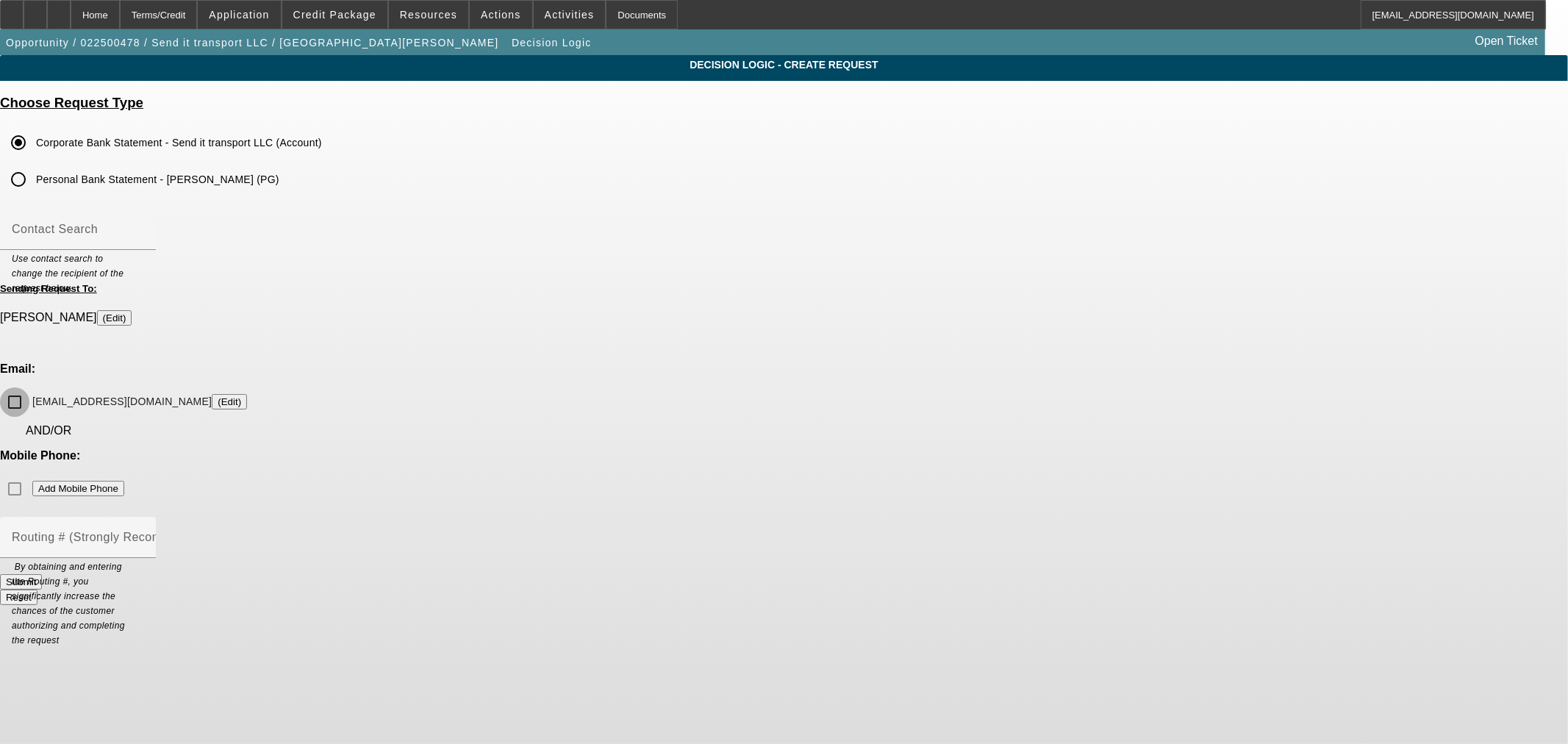
click at [29, 387] on input "joshdarnell21@yahoo.com (Edit)" at bounding box center [15, 402] width 29 height 29
click at [42, 575] on button "Submit" at bounding box center [21, 582] width 42 height 16
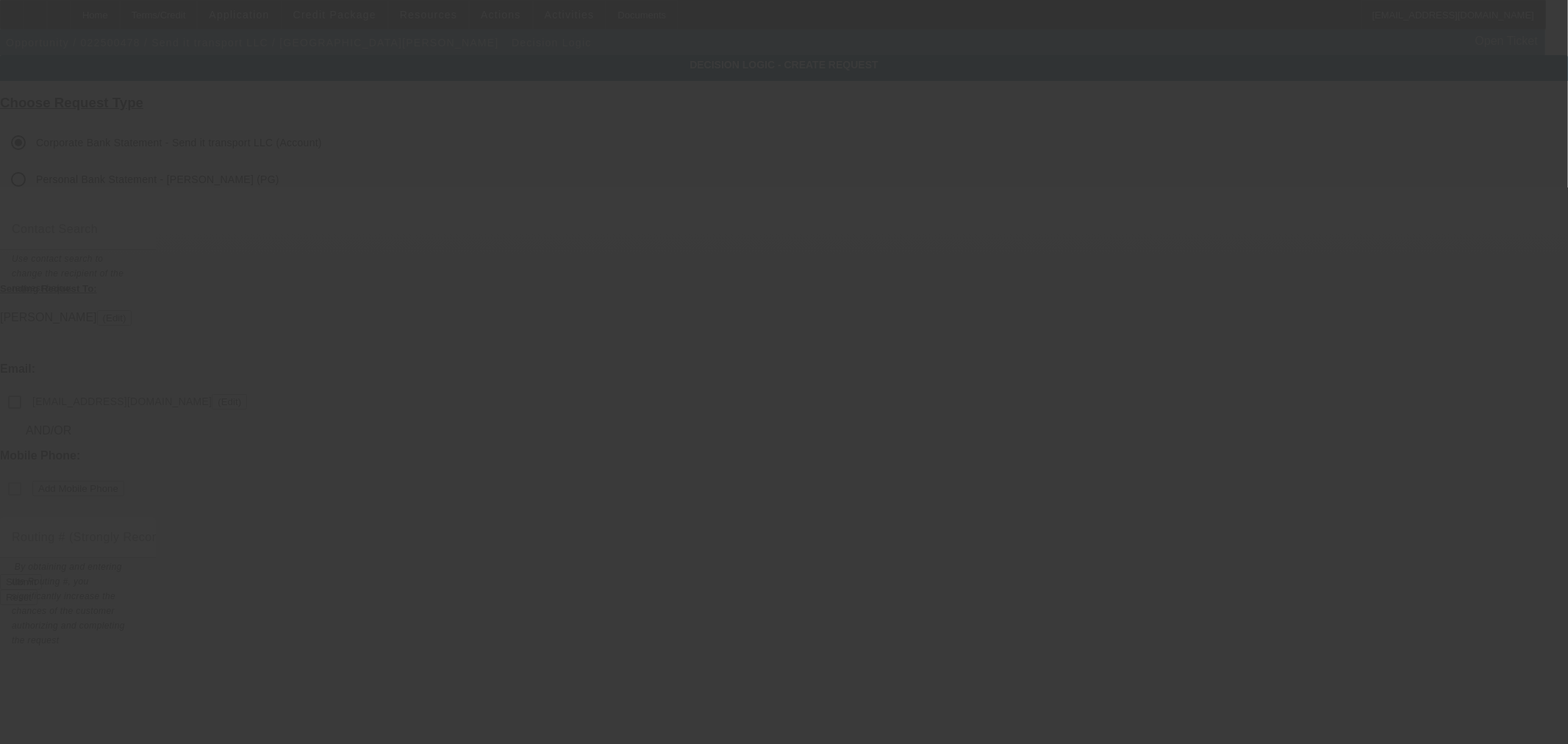
checkbox input "false"
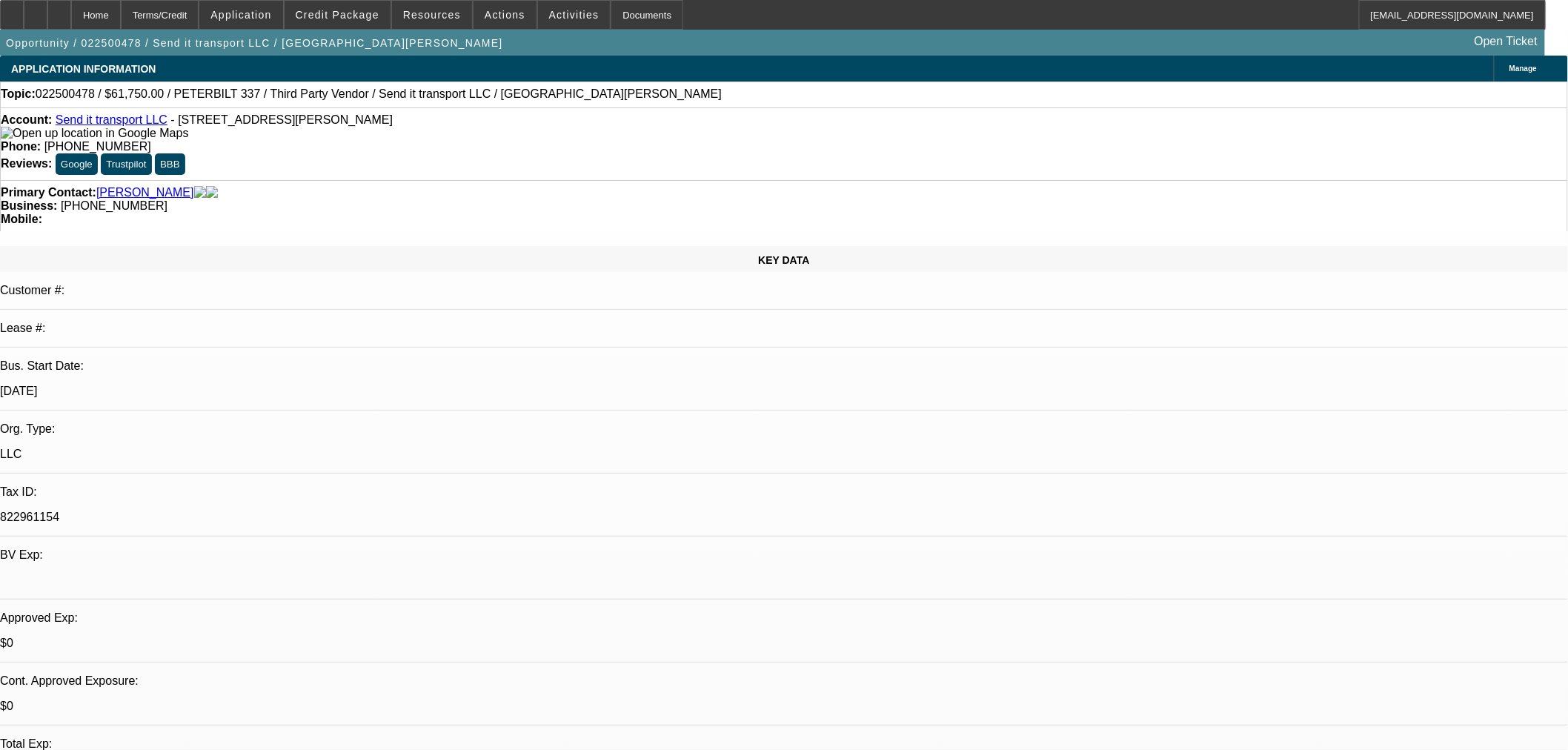
select select "0"
select select "3"
select select "0"
select select "6"
select select "0"
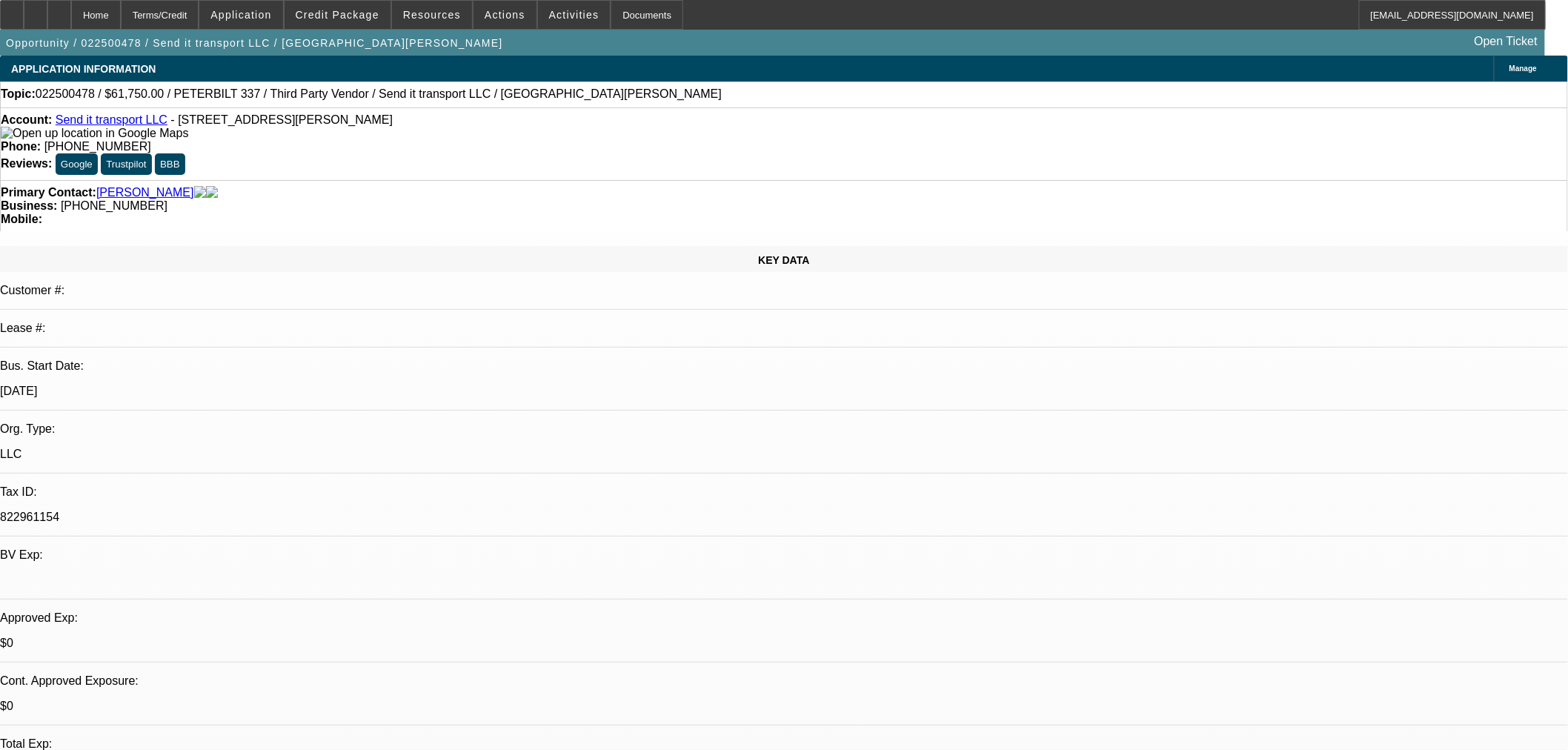
select select "3"
select select "0"
select select "6"
select select "0"
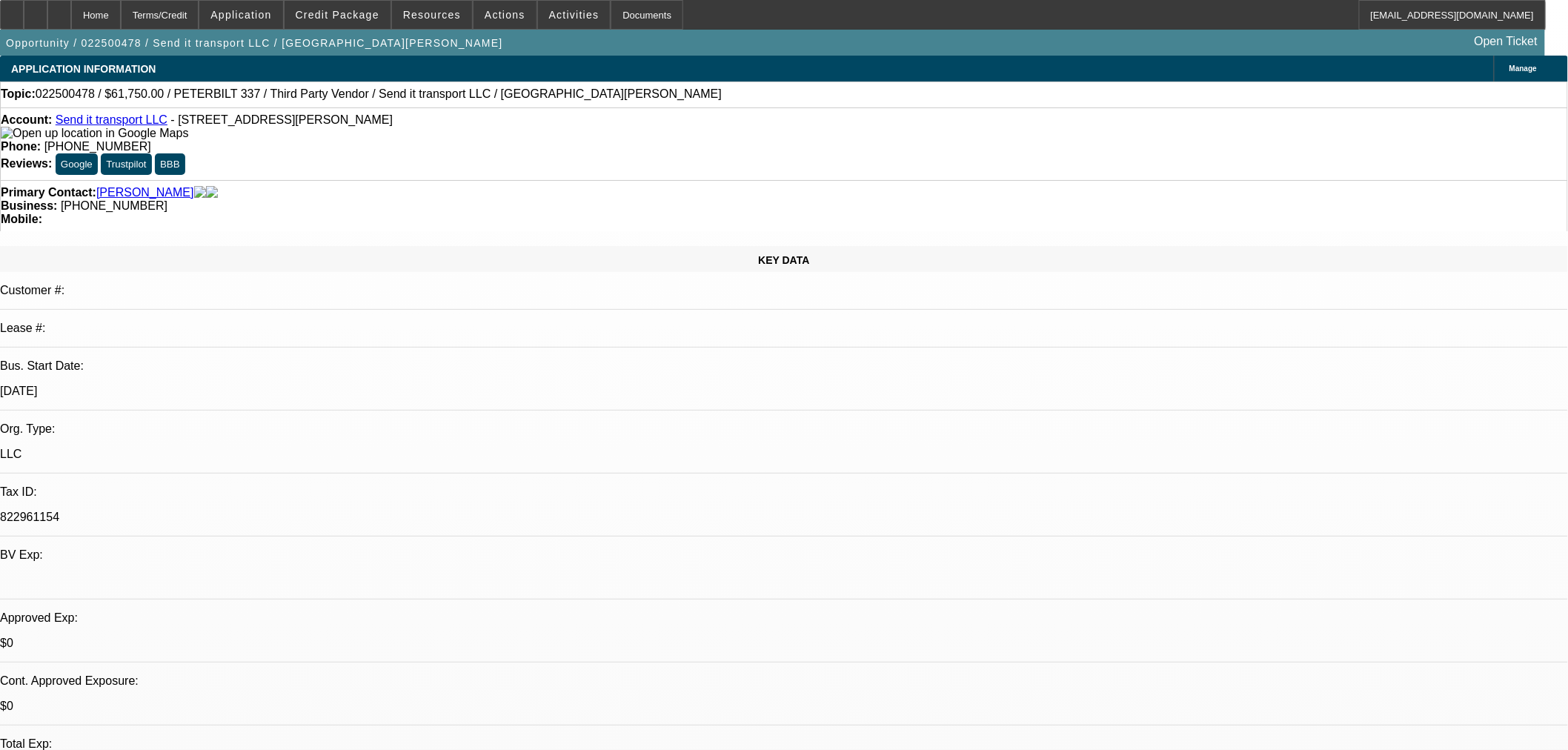
select select "0"
select select "6"
select select "0"
select select "2"
select select "0"
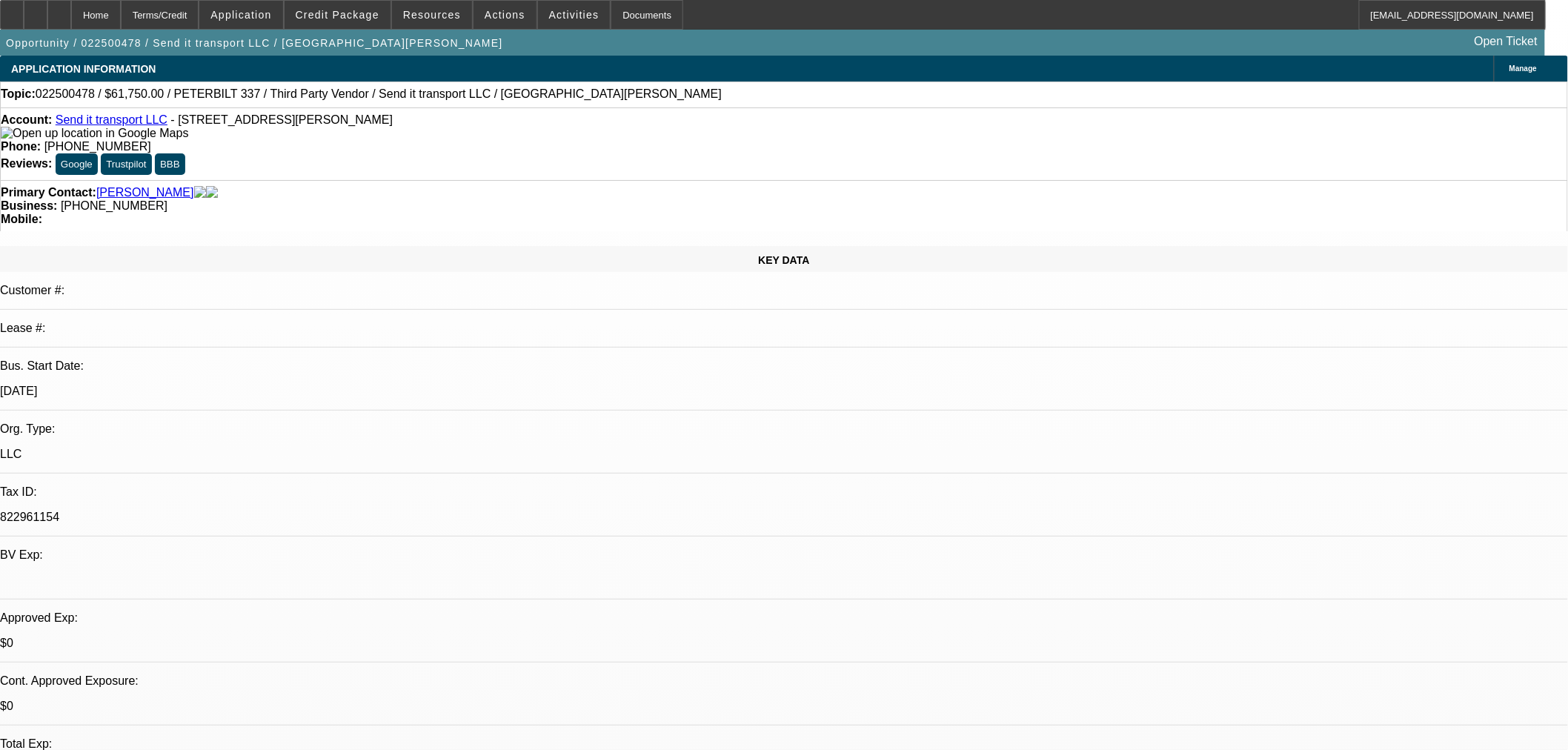
select select "6"
click at [339, 19] on span "Credit Package" at bounding box center [338, 15] width 84 height 12
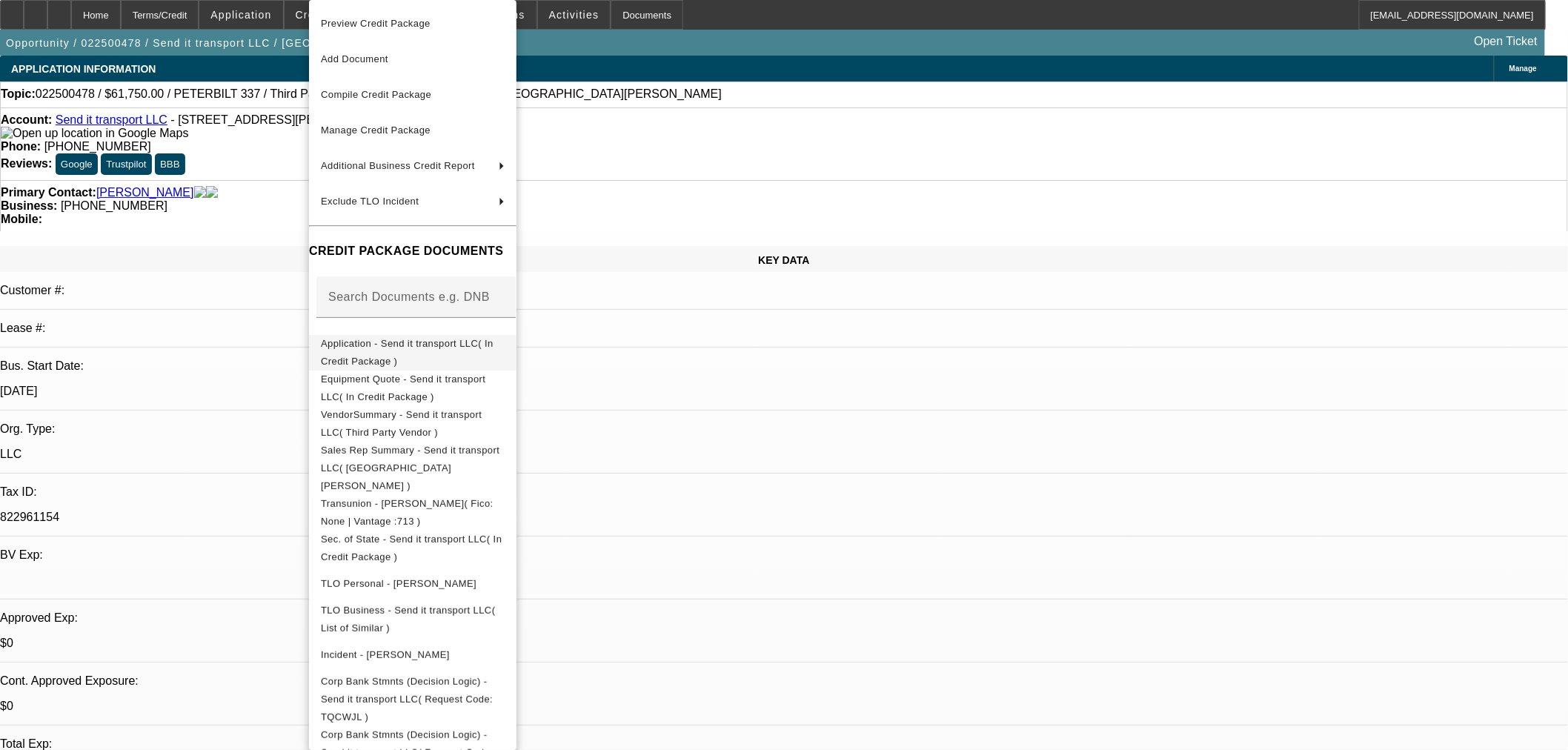
click at [391, 341] on span "Application - Send it transport LLC( In Credit Package )" at bounding box center [407, 352] width 172 height 29
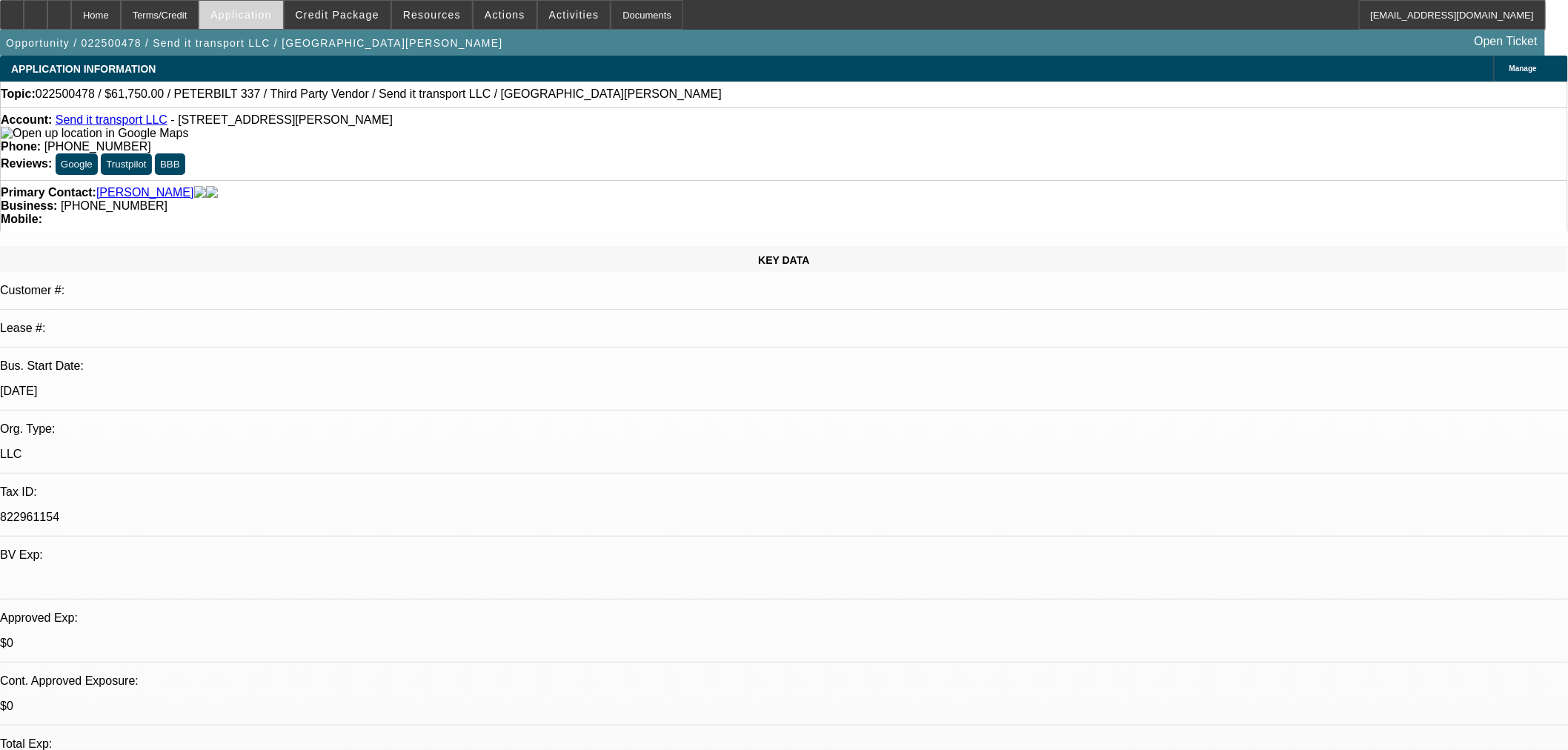
click at [271, 17] on span "Application" at bounding box center [241, 15] width 61 height 12
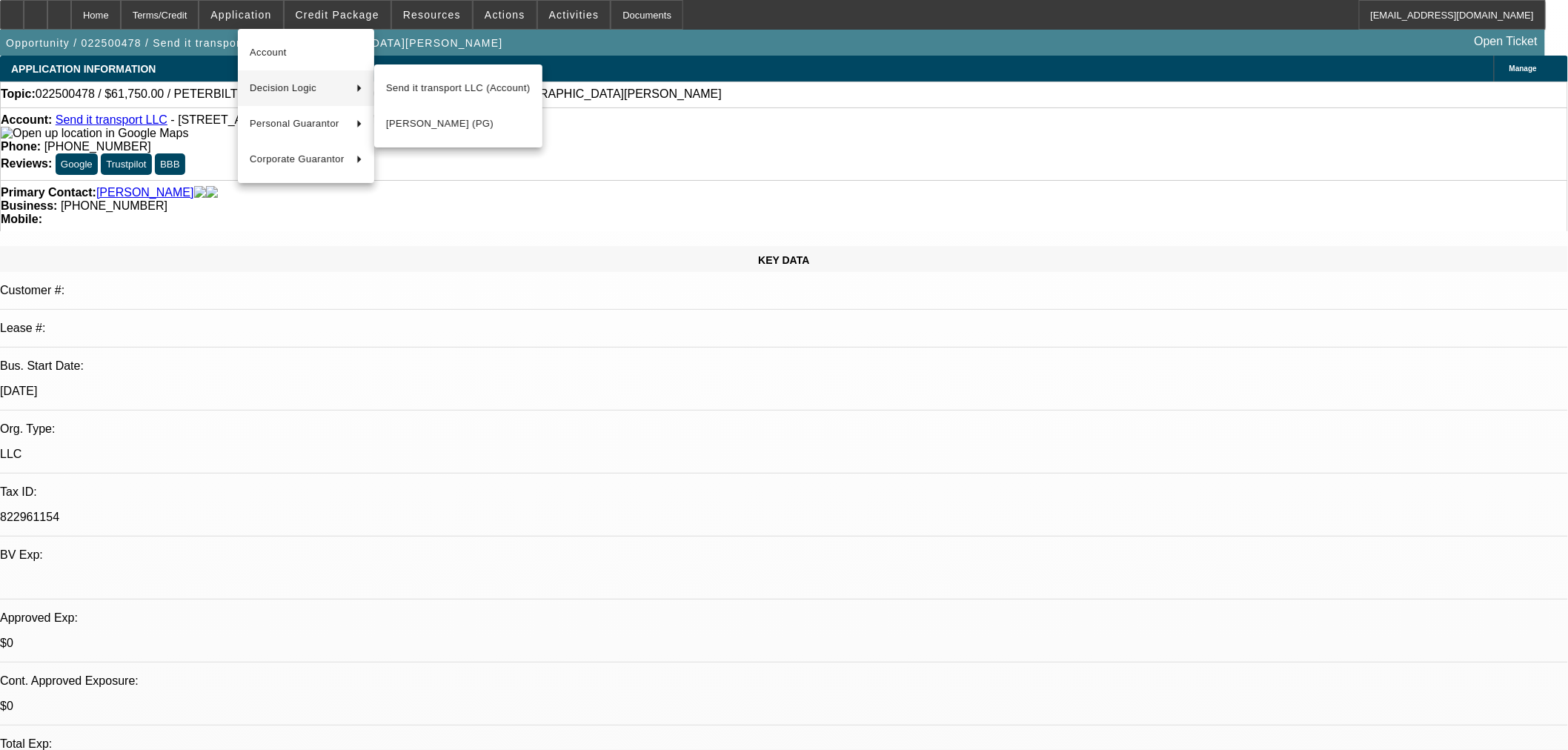
drag, startPoint x: 426, startPoint y: 90, endPoint x: 442, endPoint y: 195, distance: 106.2
click at [427, 90] on span "Send it transport LLC (Account)" at bounding box center [458, 88] width 145 height 17
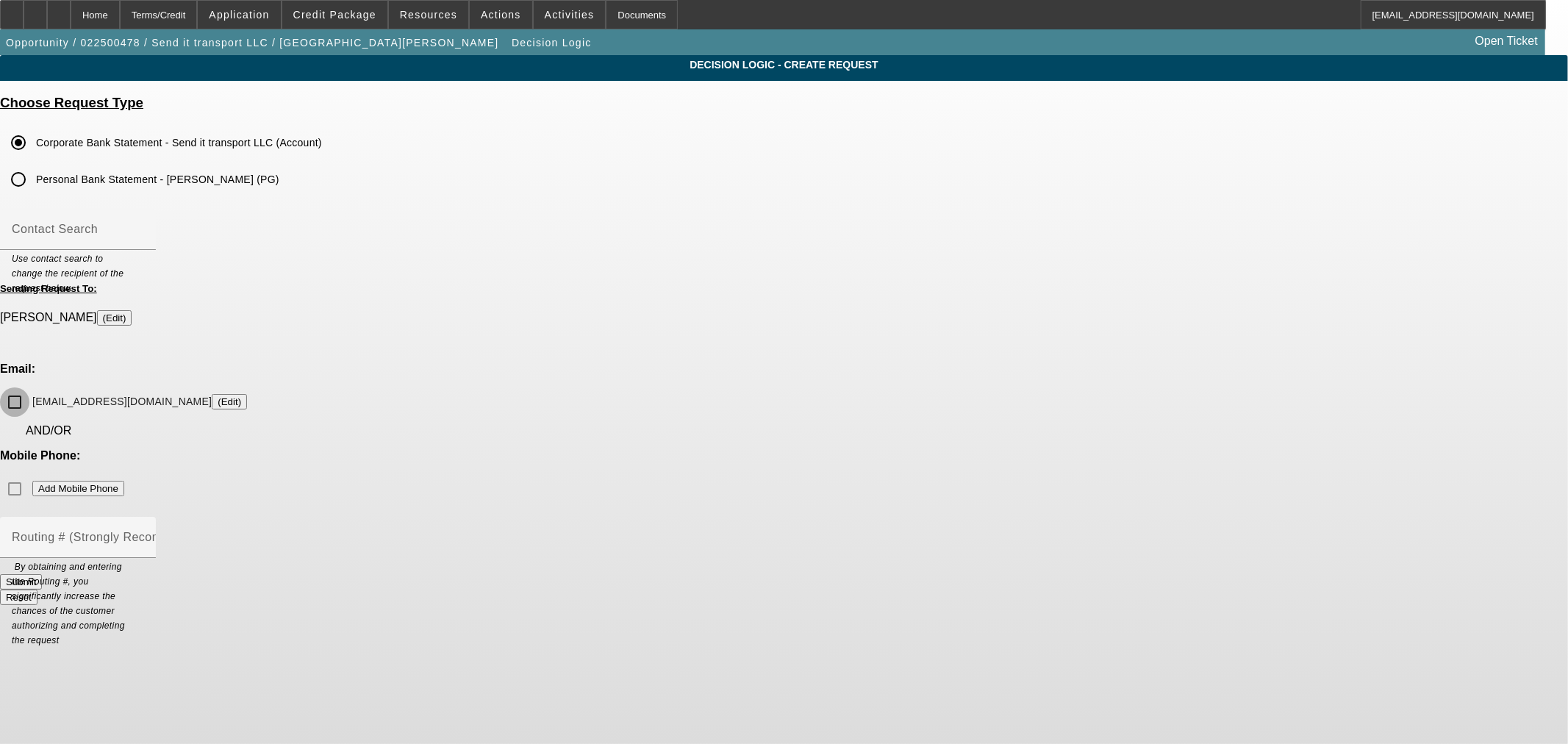
click at [29, 387] on input "joshdarnell21@yahoo.com (Edit)" at bounding box center [15, 402] width 29 height 29
click at [42, 575] on button "Submit" at bounding box center [21, 582] width 42 height 16
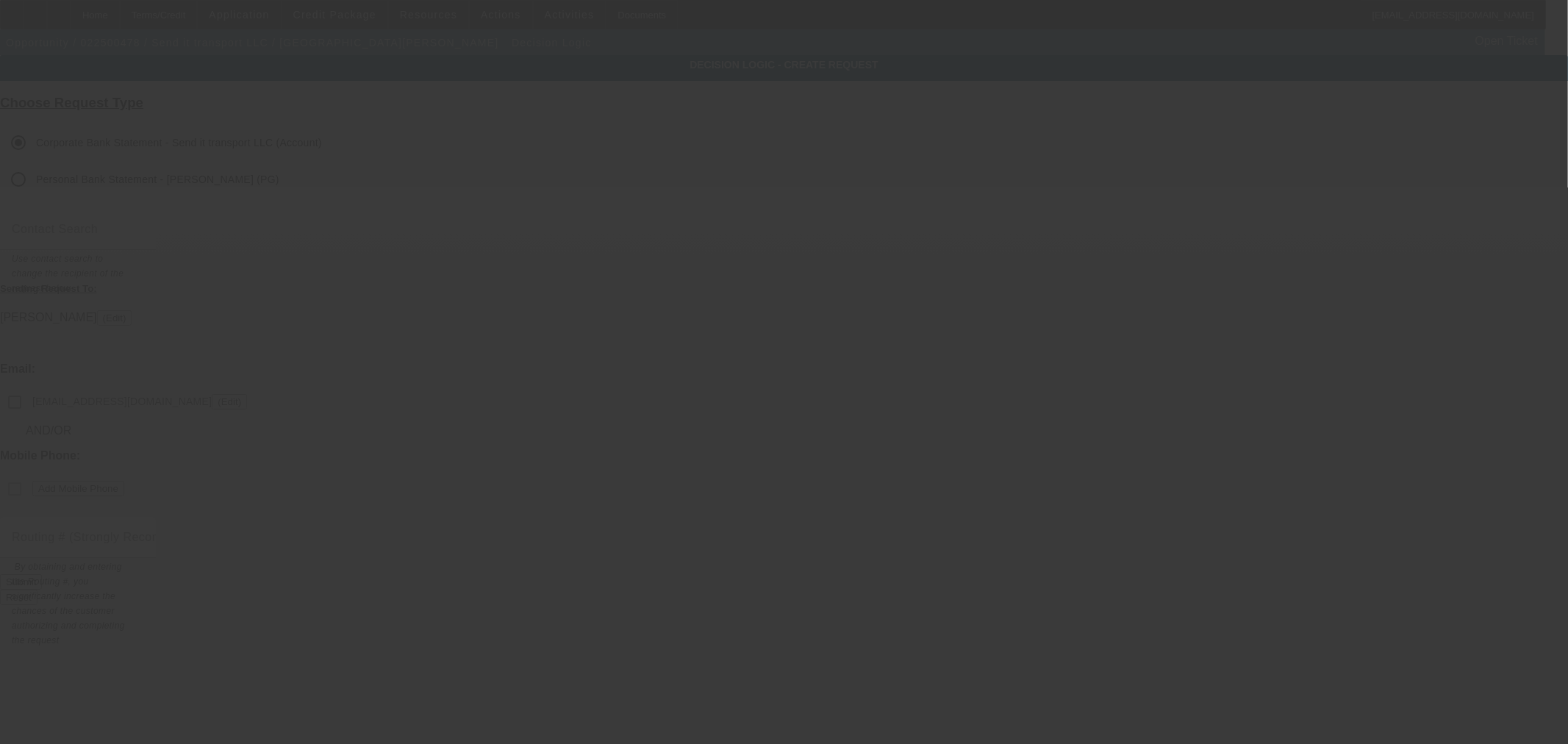
checkbox input "false"
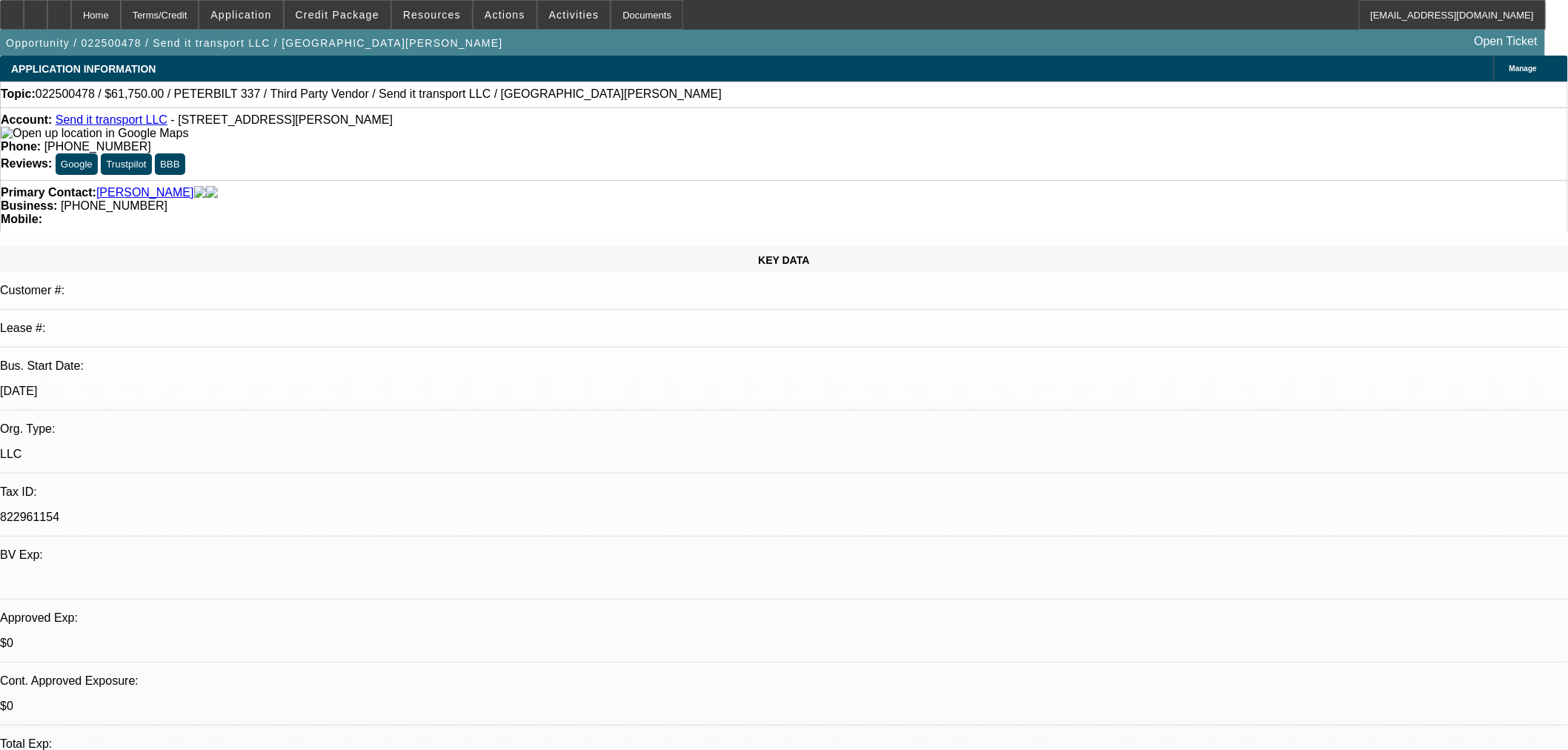
select select "0"
select select "3"
select select "0"
select select "6"
select select "0"
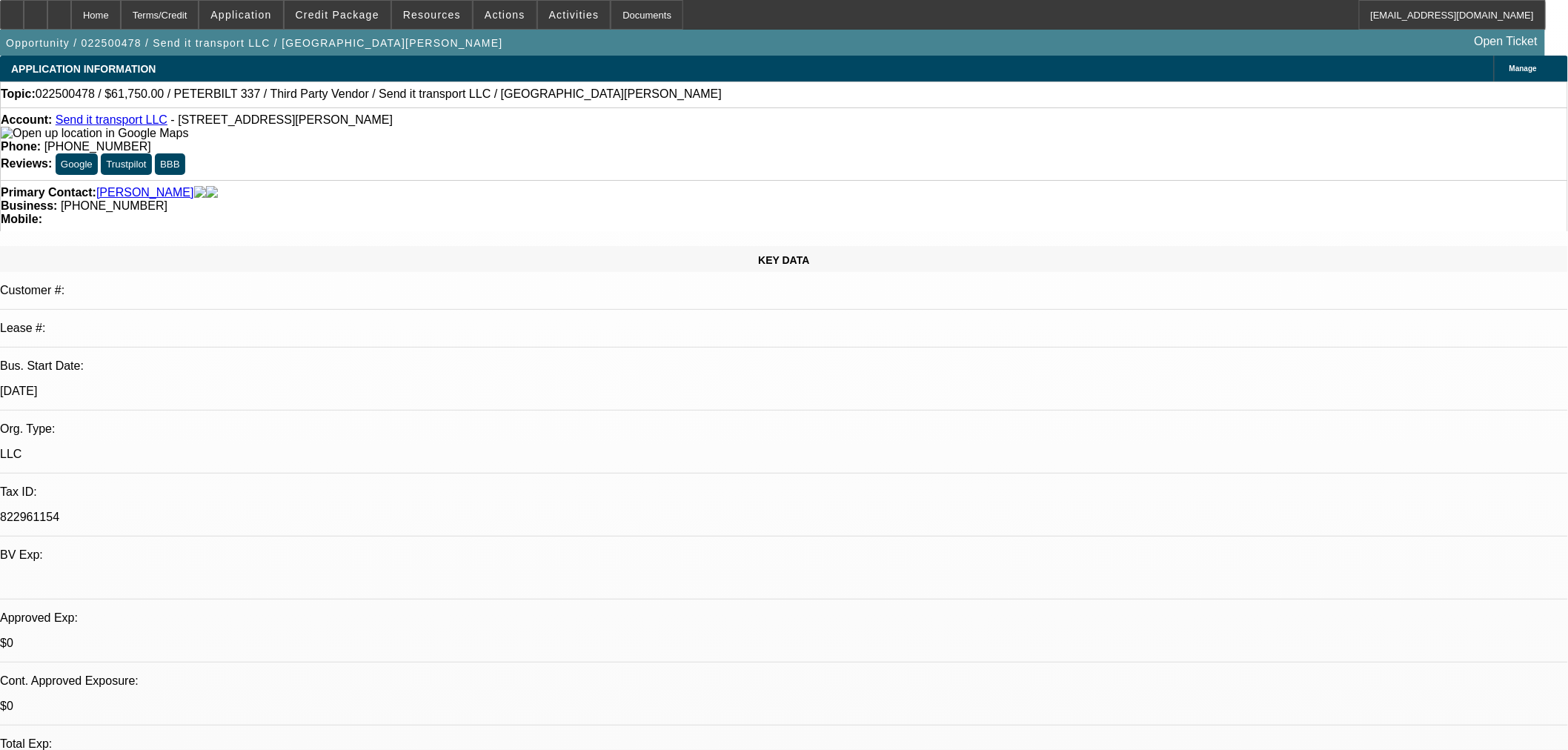
select select "3"
select select "0"
select select "6"
select select "0"
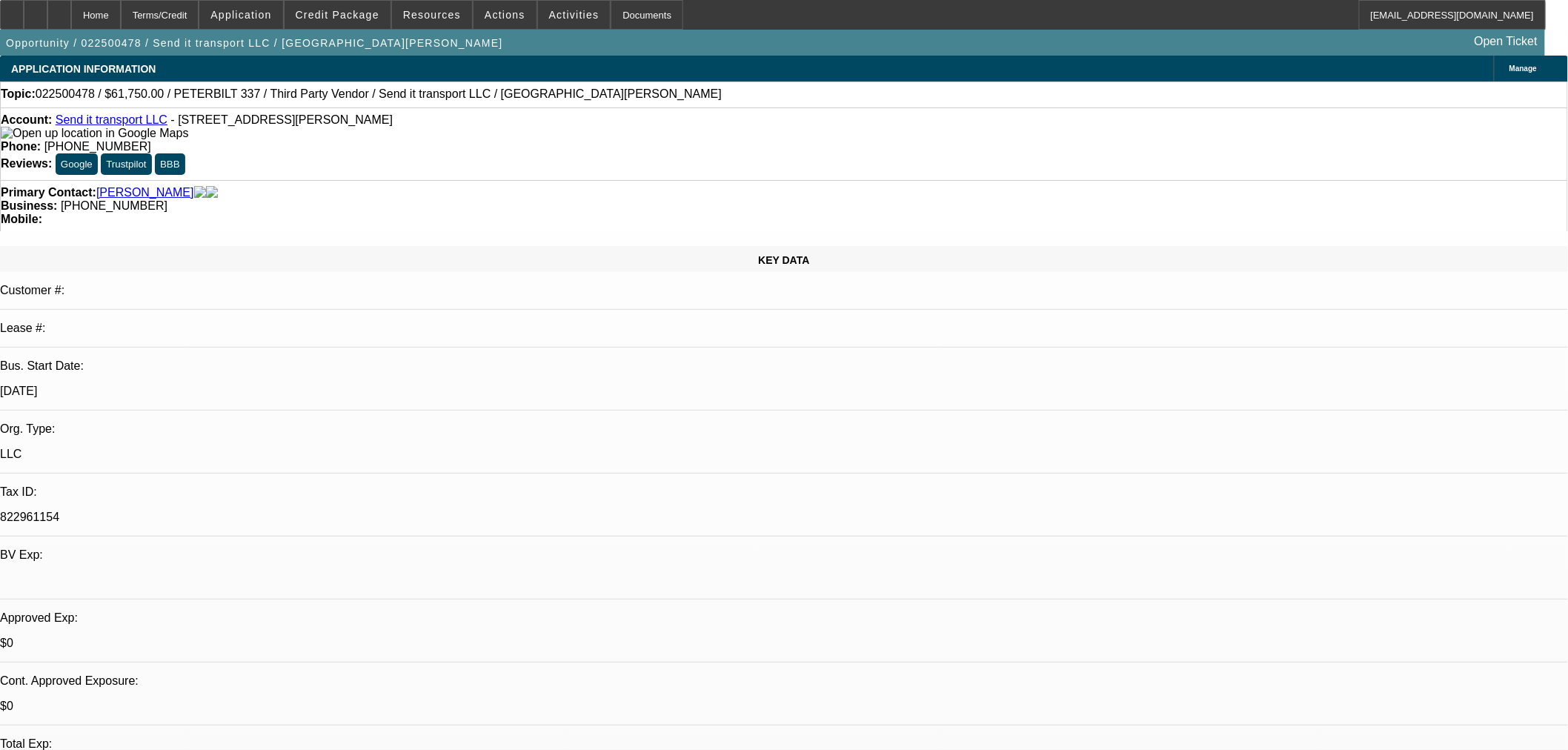
select select "0"
select select "6"
select select "0"
select select "2"
select select "0"
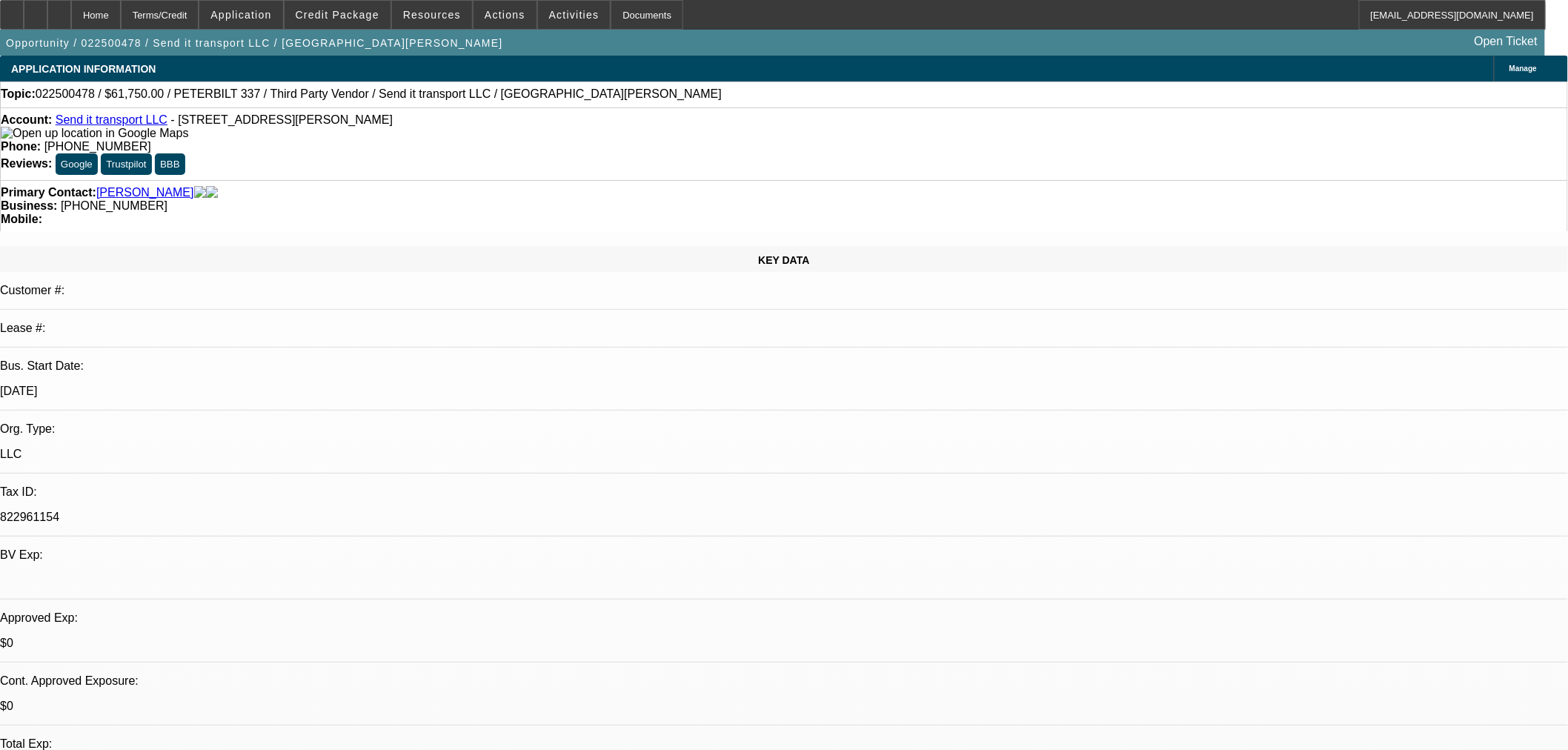
select select "6"
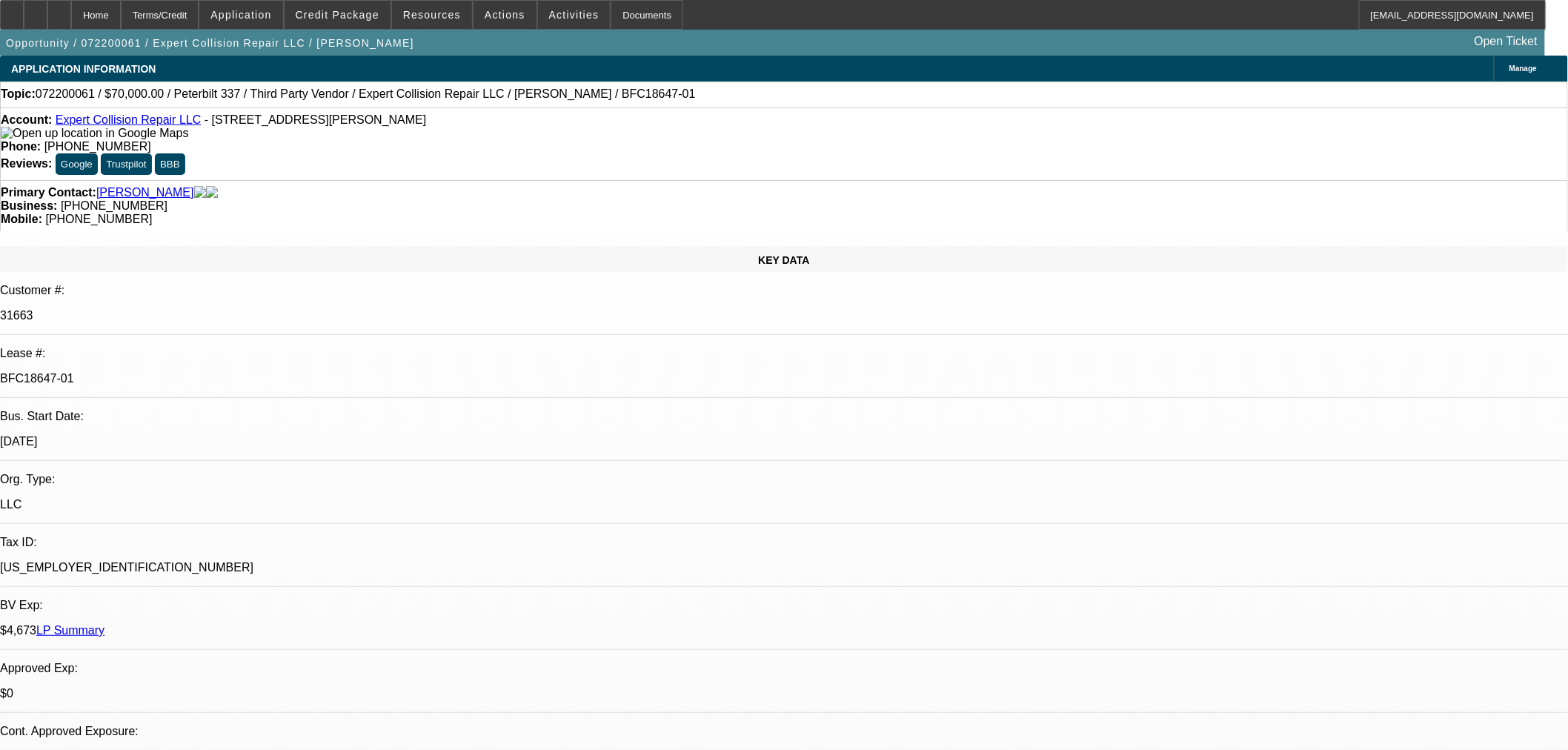
select select "0"
select select "3"
select select "0.1"
select select "4"
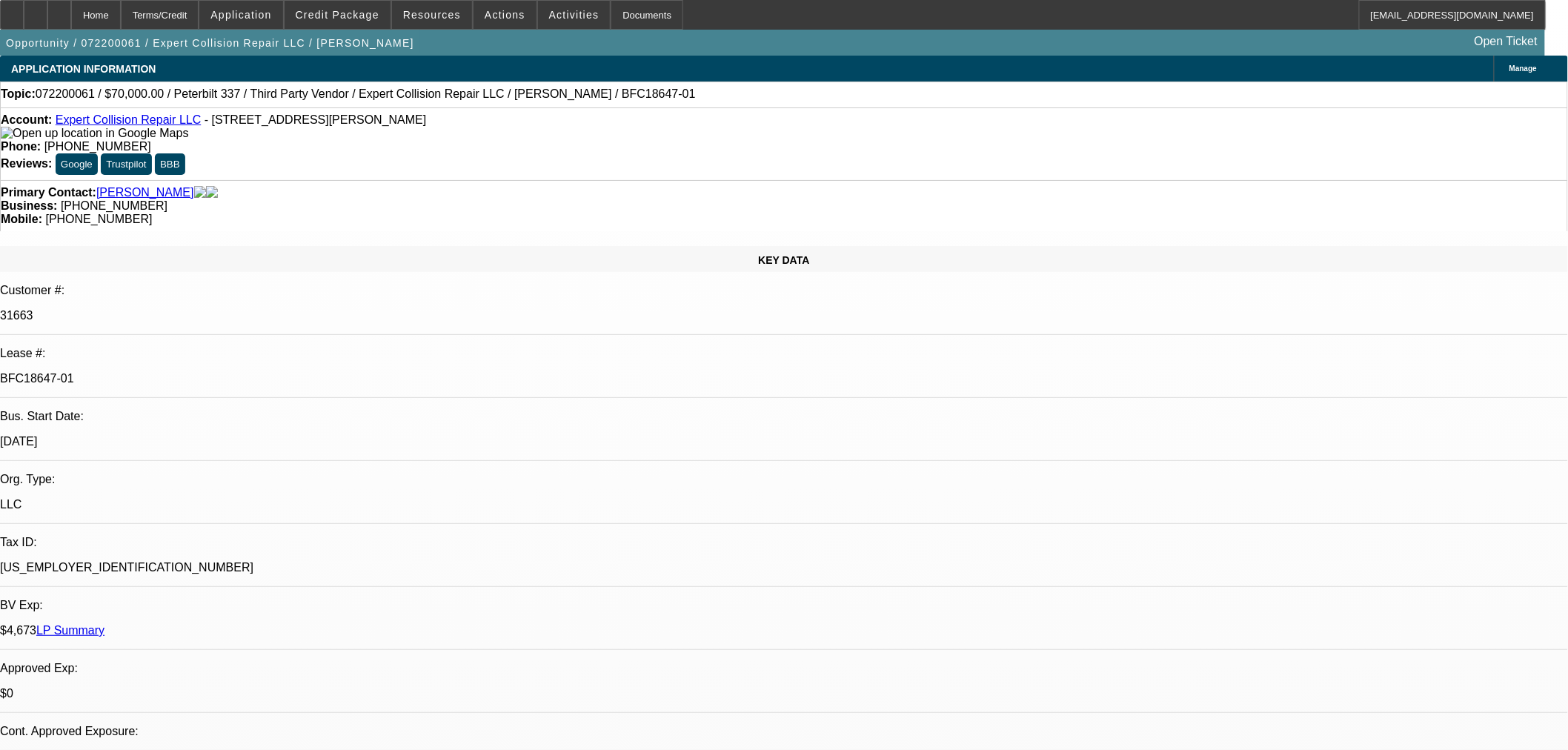
select select "0"
select select "3"
select select "0.1"
select select "4"
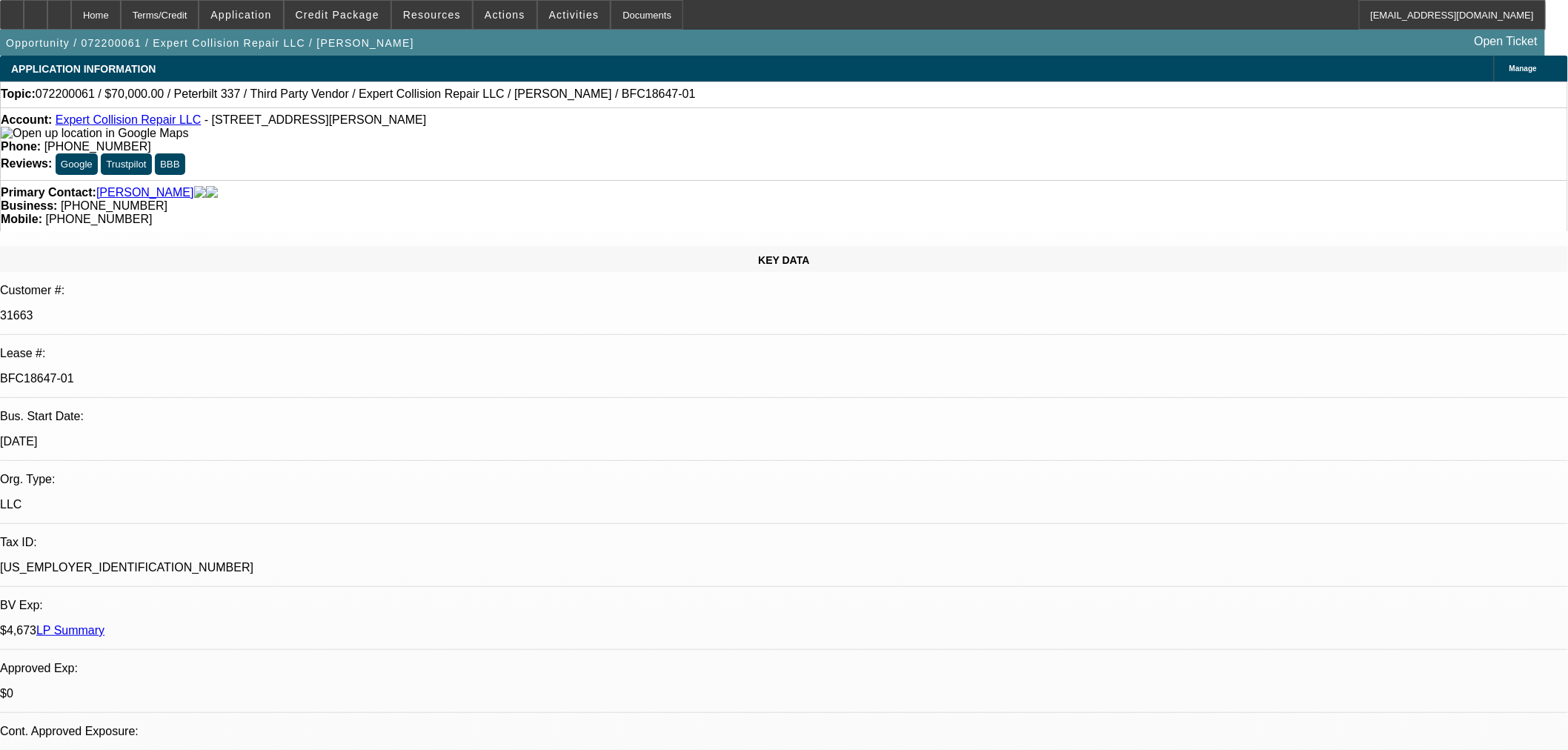
select select "0"
select select "3"
select select "0.1"
select select "4"
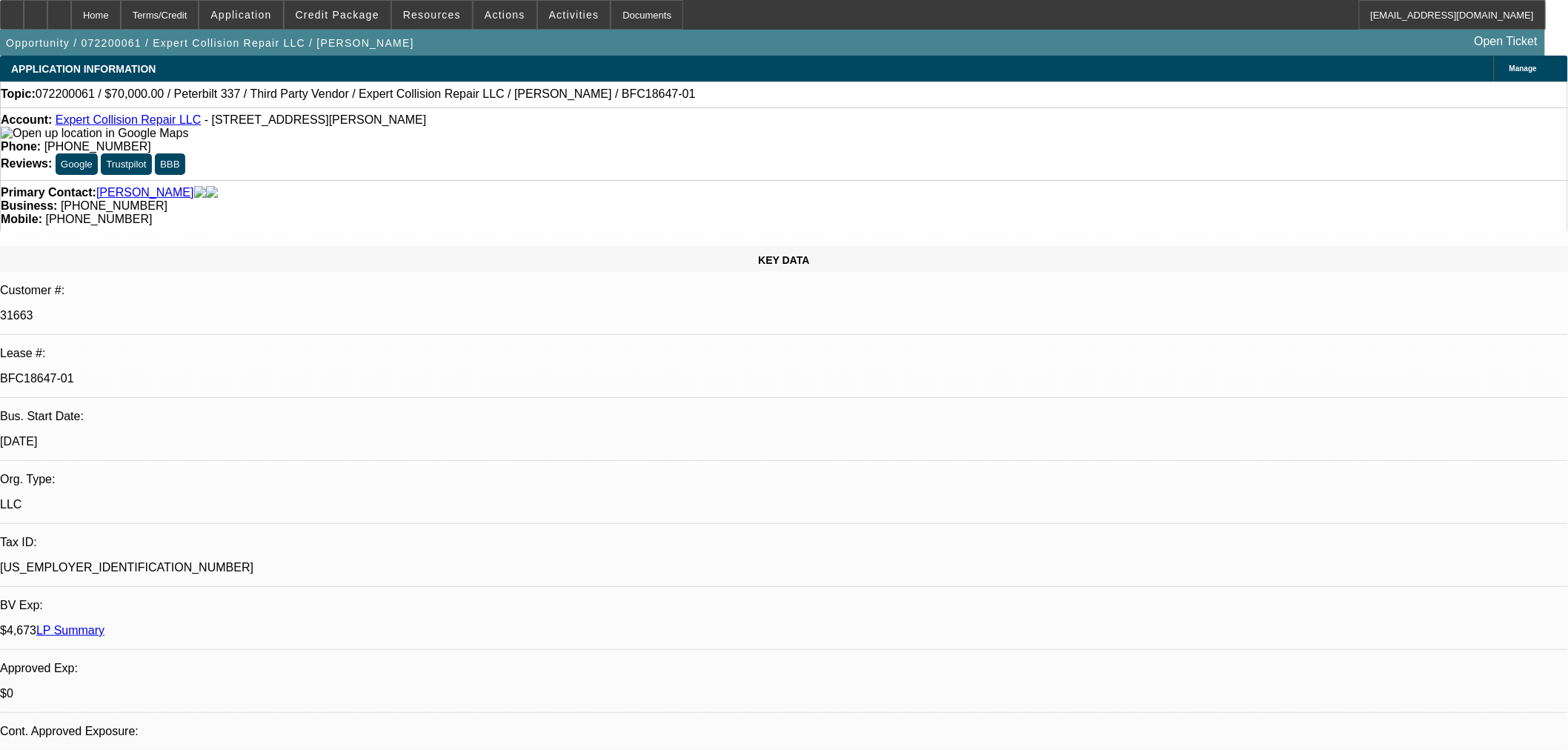
select select "0"
select select "0.1"
select select "4"
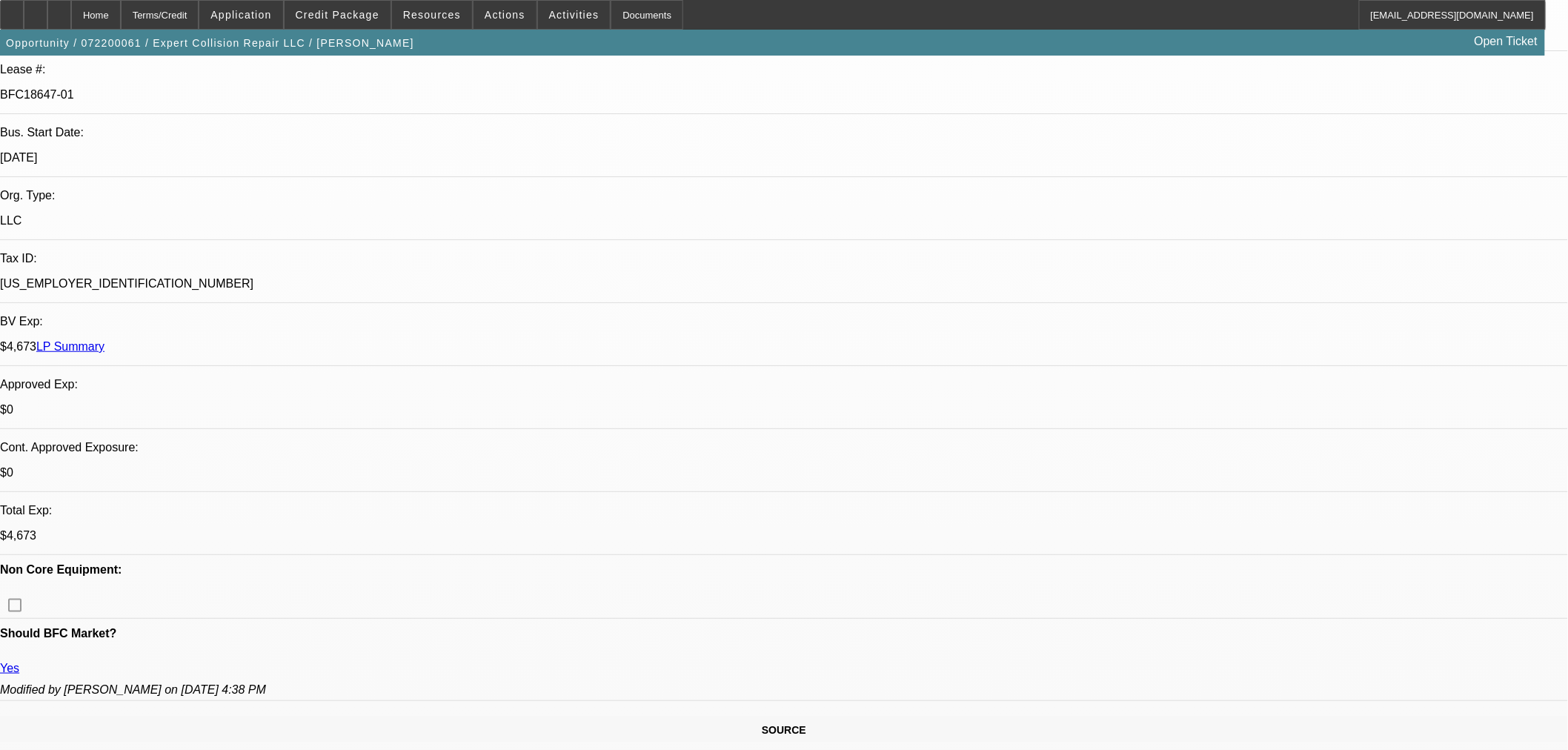
scroll to position [329, 0]
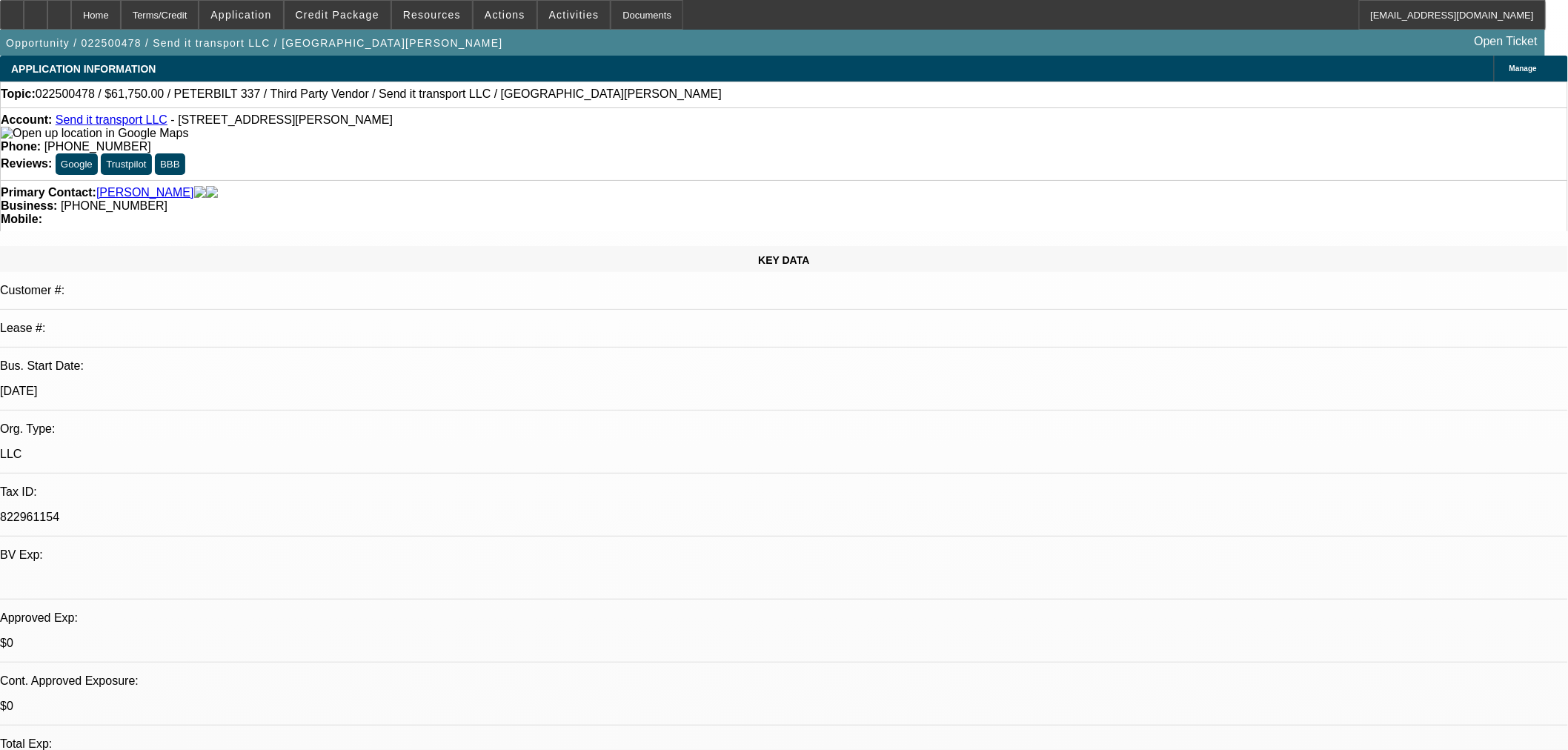
select select "0"
select select "3"
select select "0"
select select "6"
select select "0"
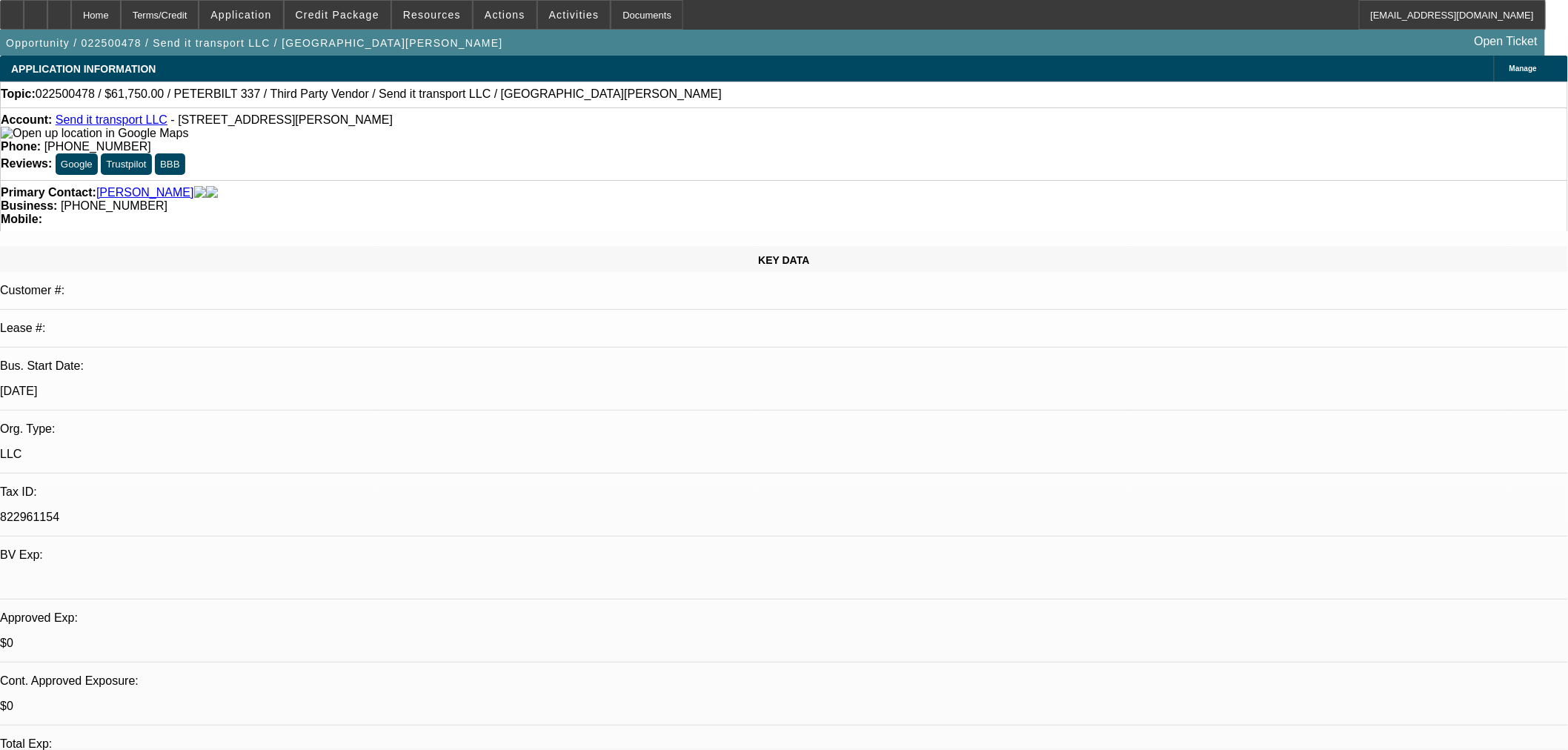
select select "3"
select select "0"
select select "6"
select select "0"
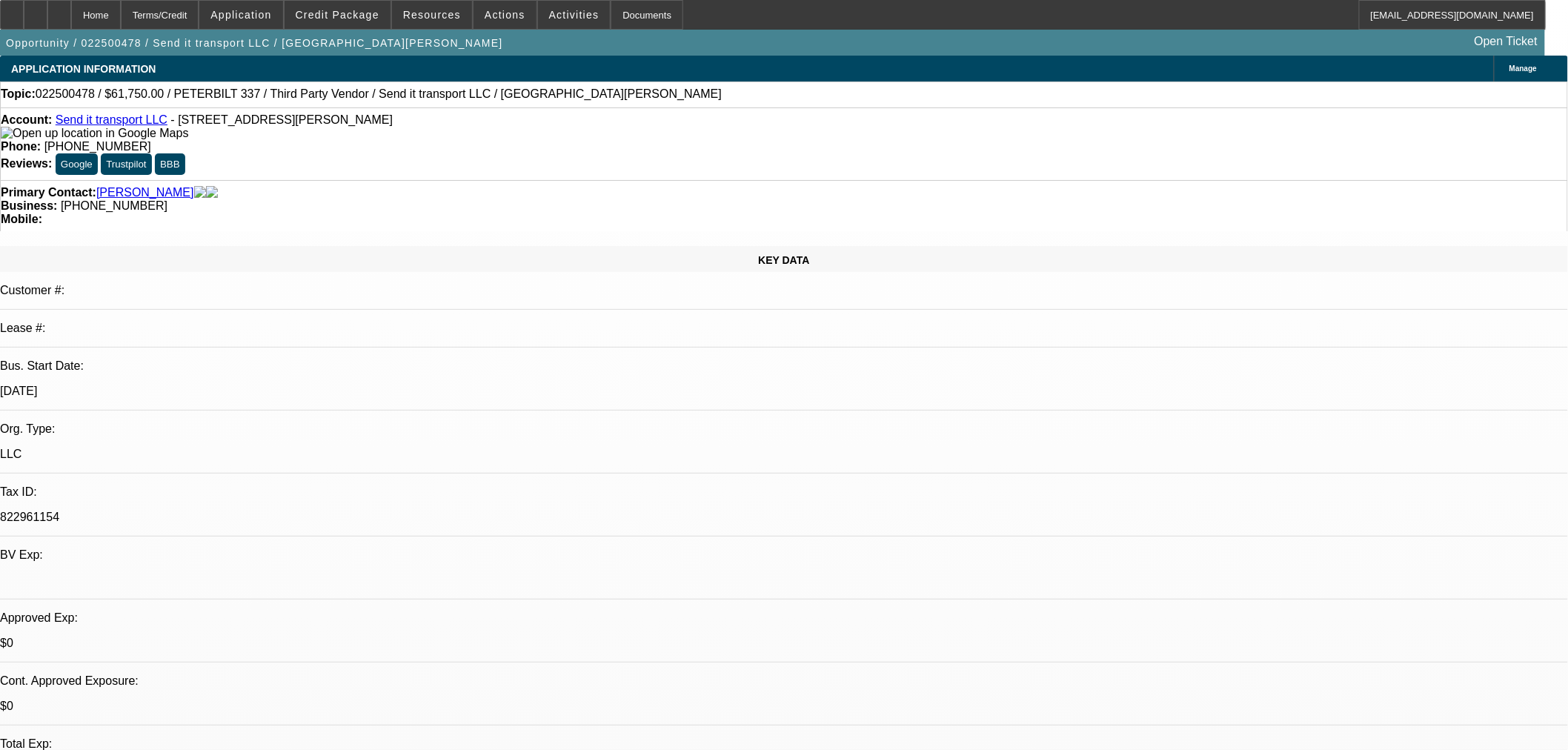
select select "0"
select select "6"
select select "0"
select select "2"
select select "0"
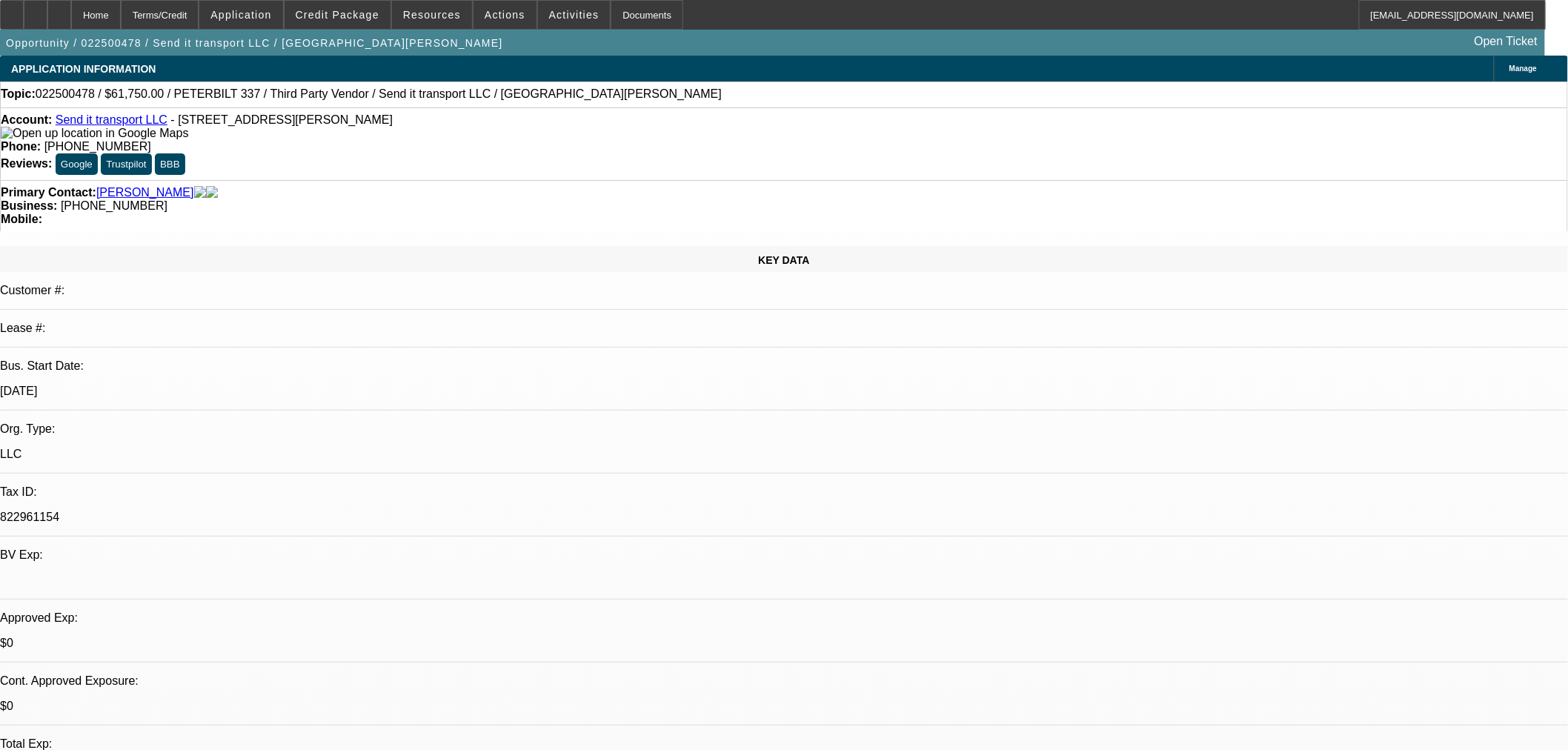
select select "6"
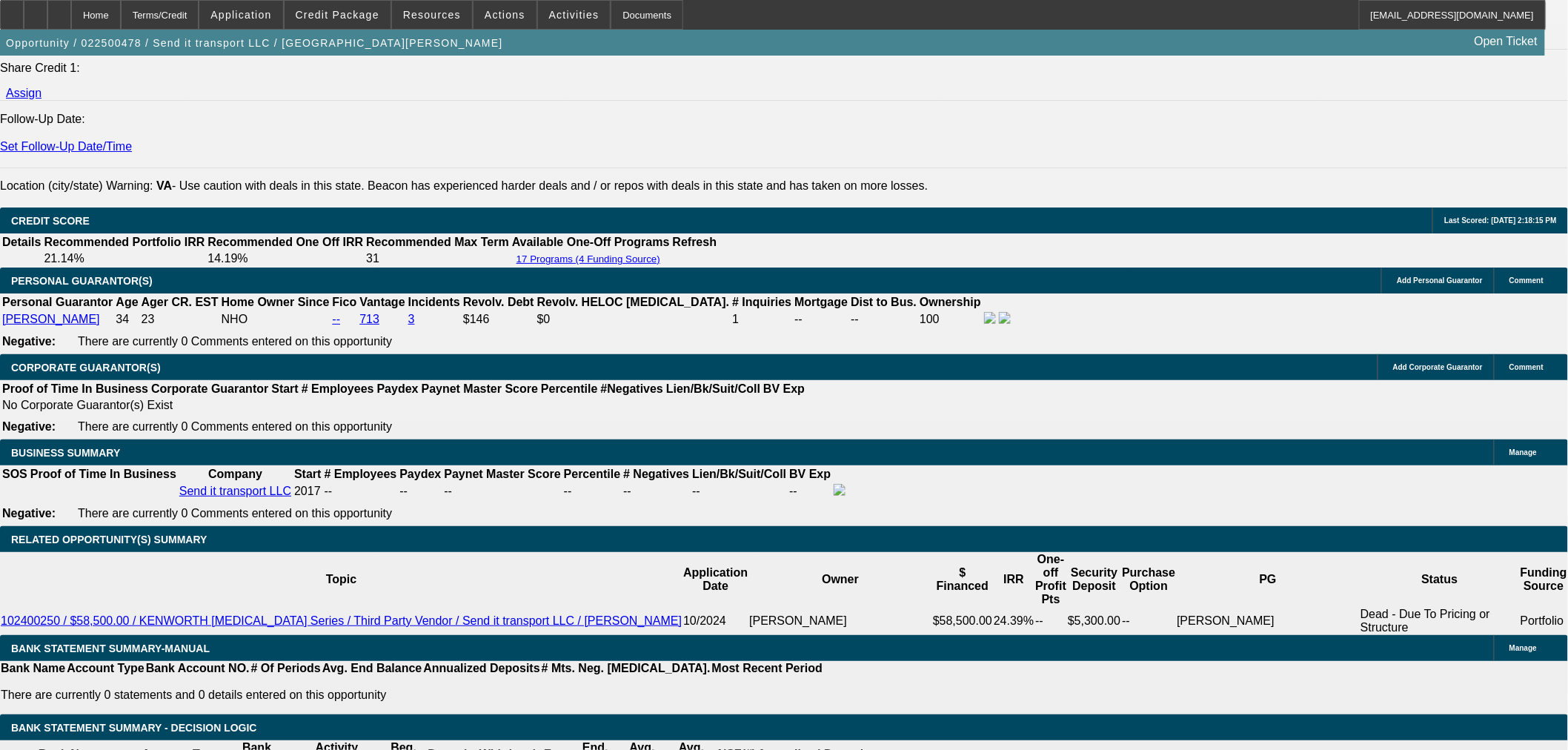
scroll to position [1946, 0]
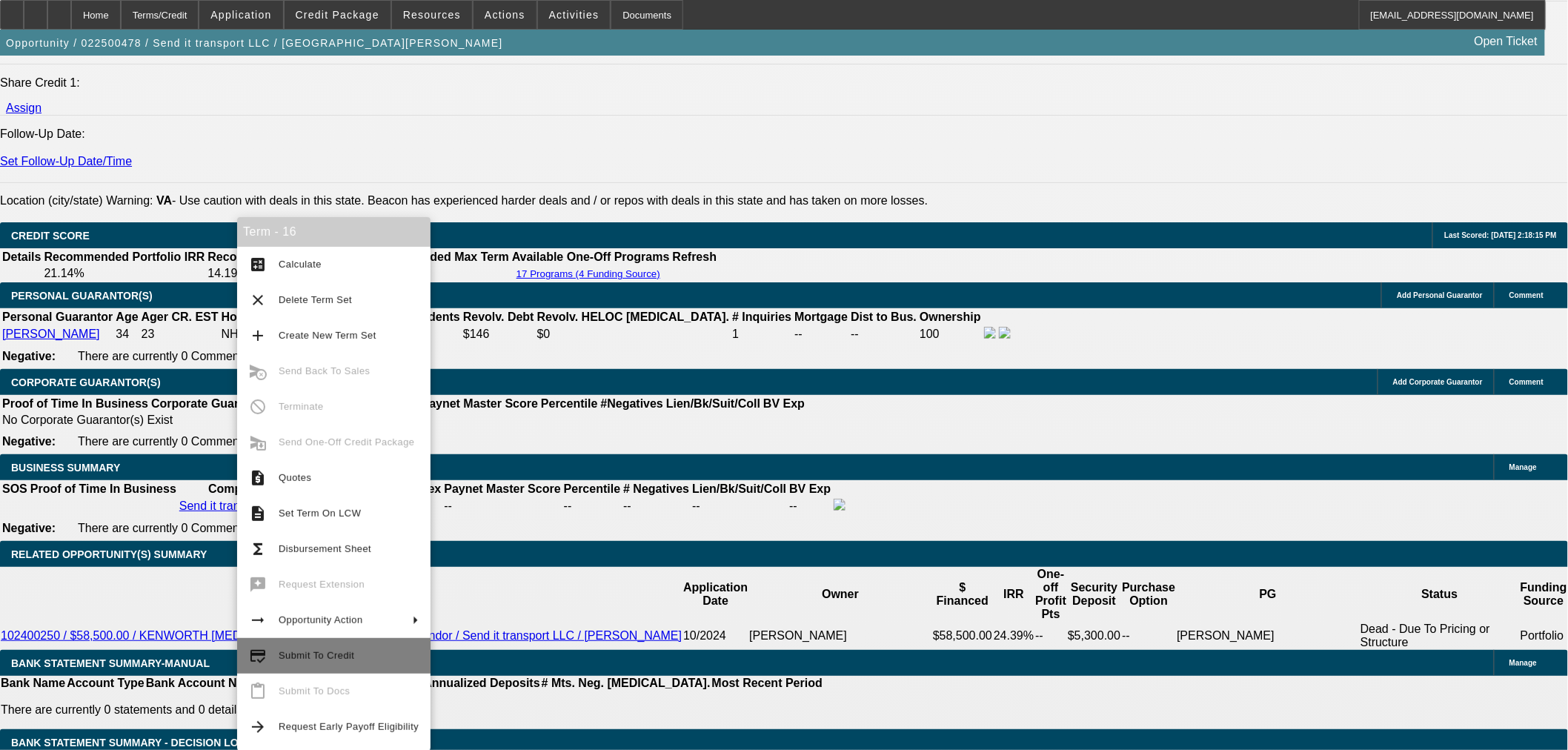
click at [307, 665] on button "credit_score Submit To Credit" at bounding box center [333, 656] width 193 height 36
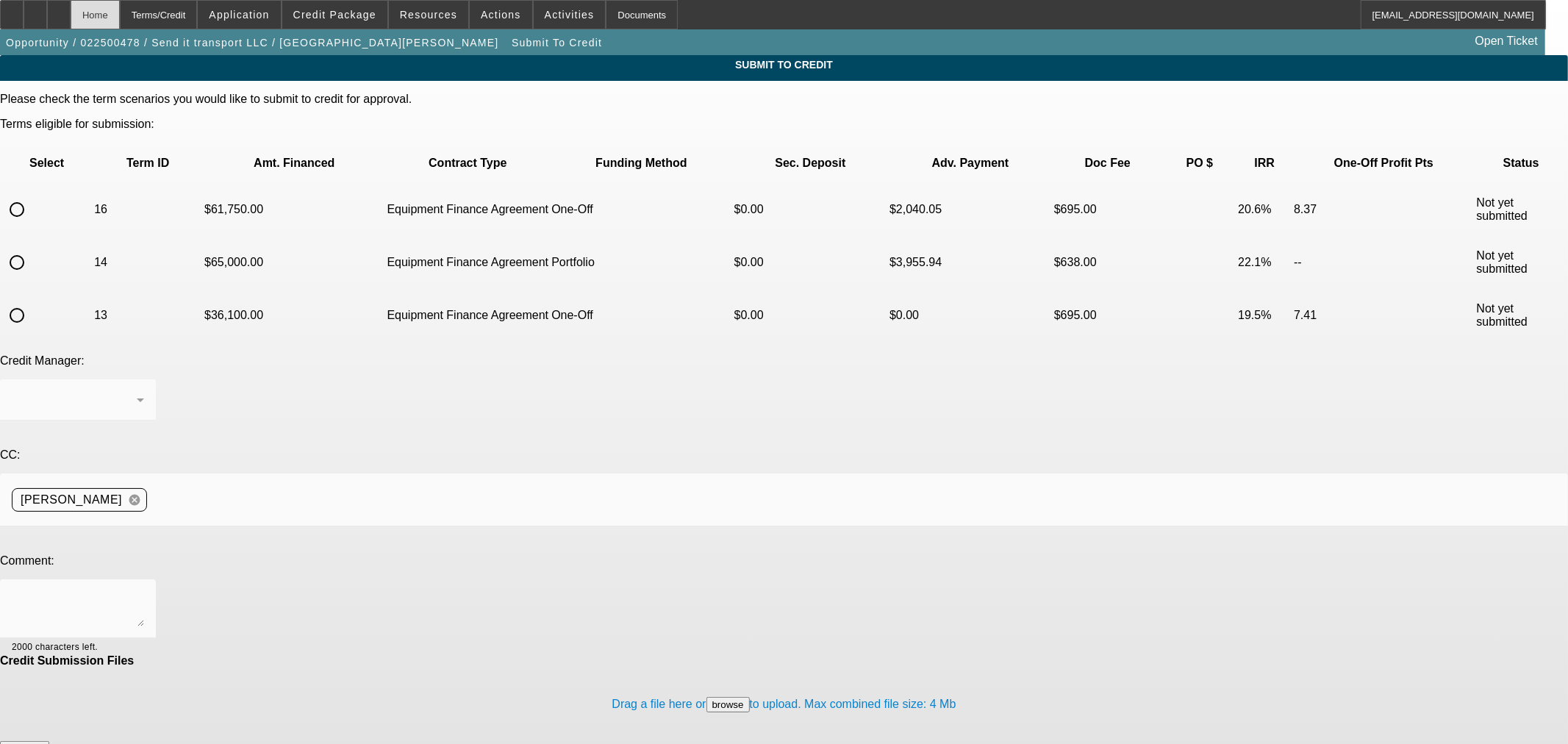
click at [120, 17] on div "Home" at bounding box center [95, 15] width 49 height 29
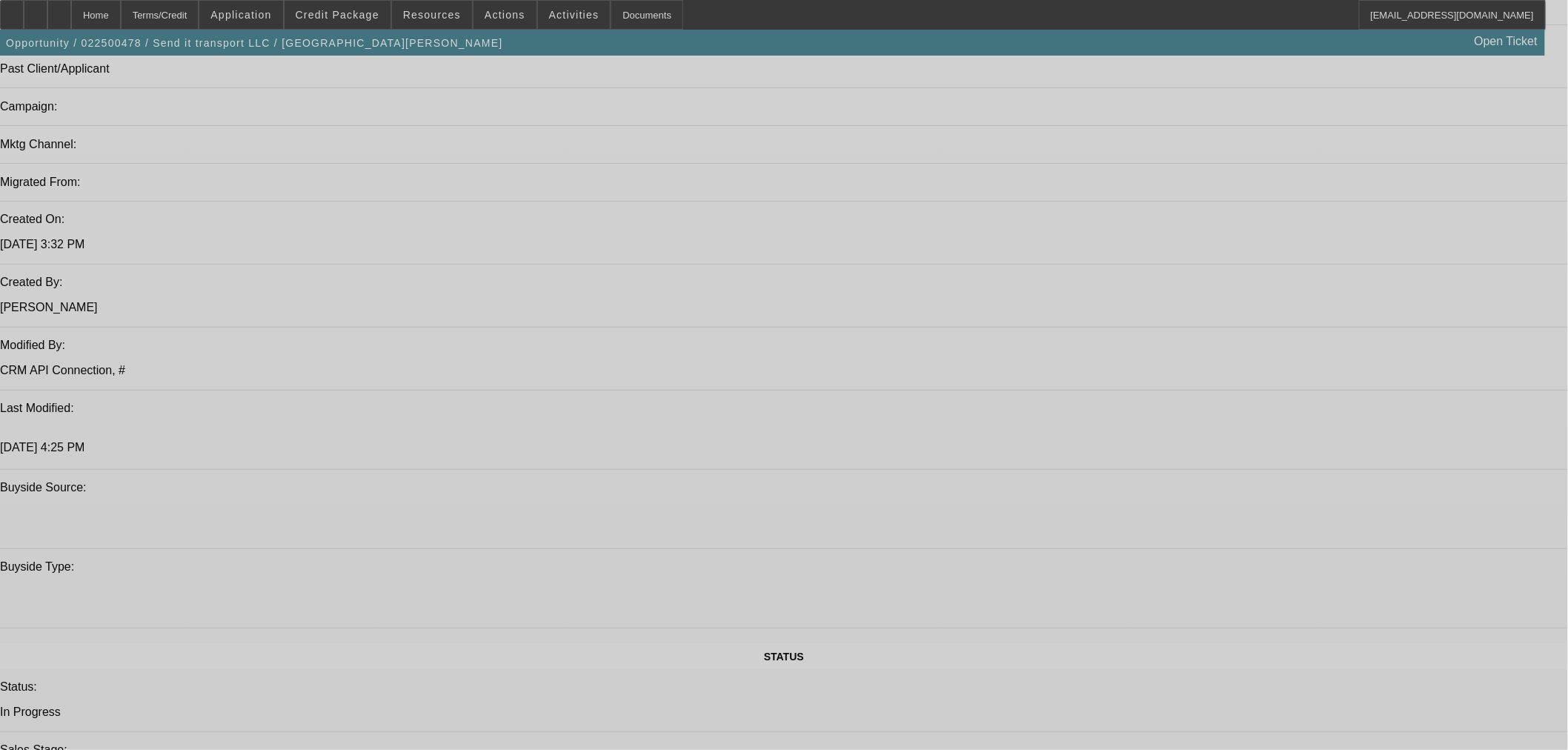
select select "0"
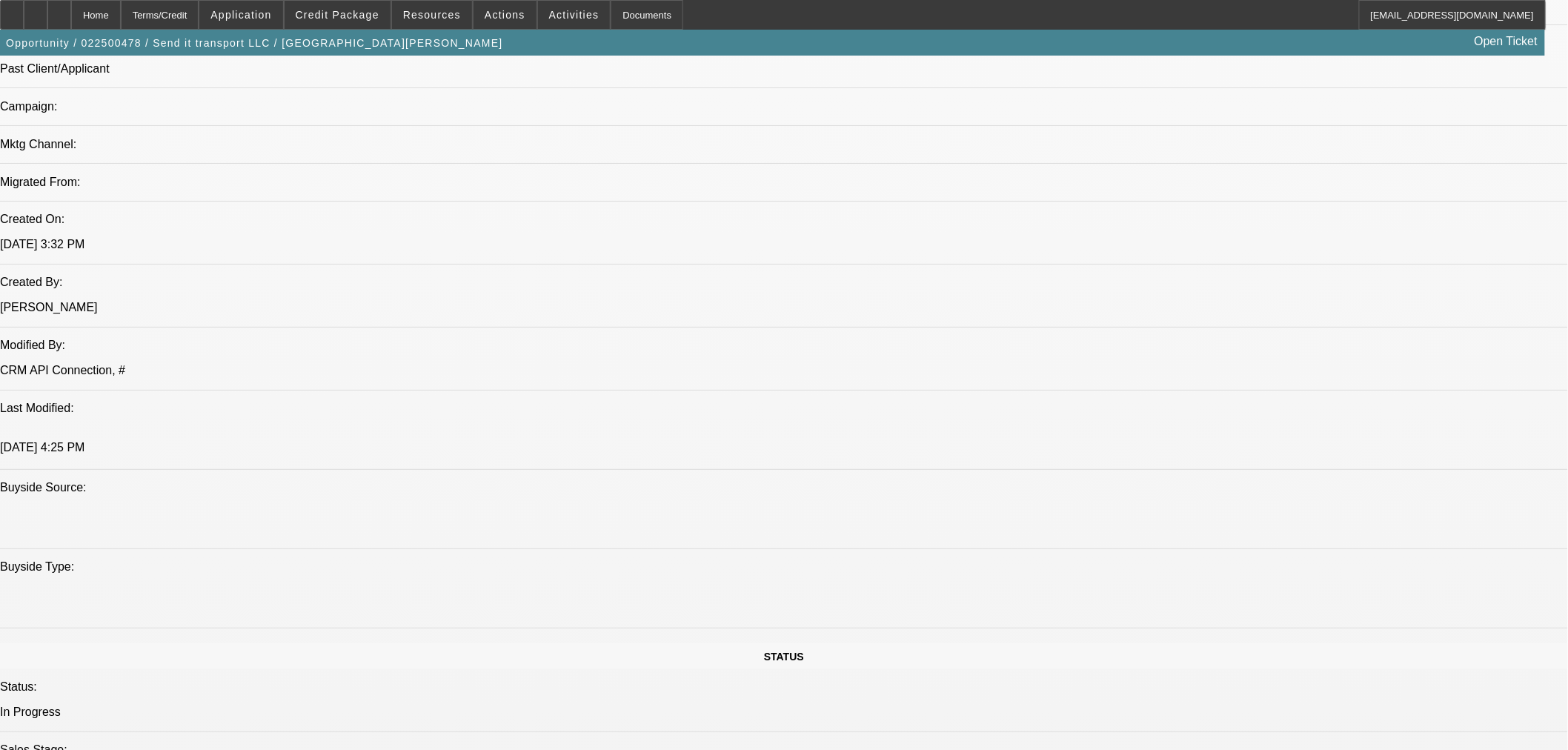
select select "3"
select select "0"
select select "6"
select select "0"
select select "3"
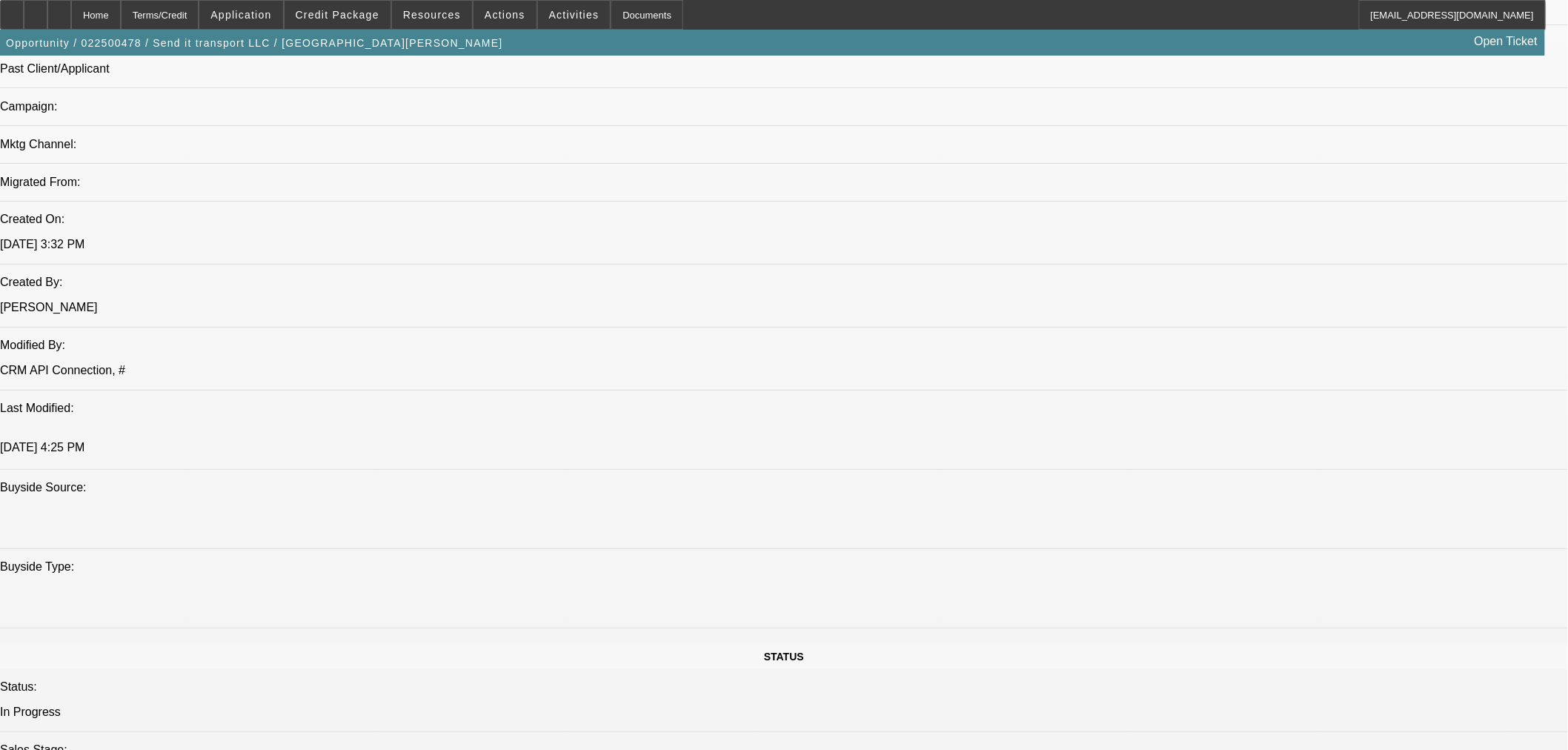
select select "0"
select select "6"
select select "0"
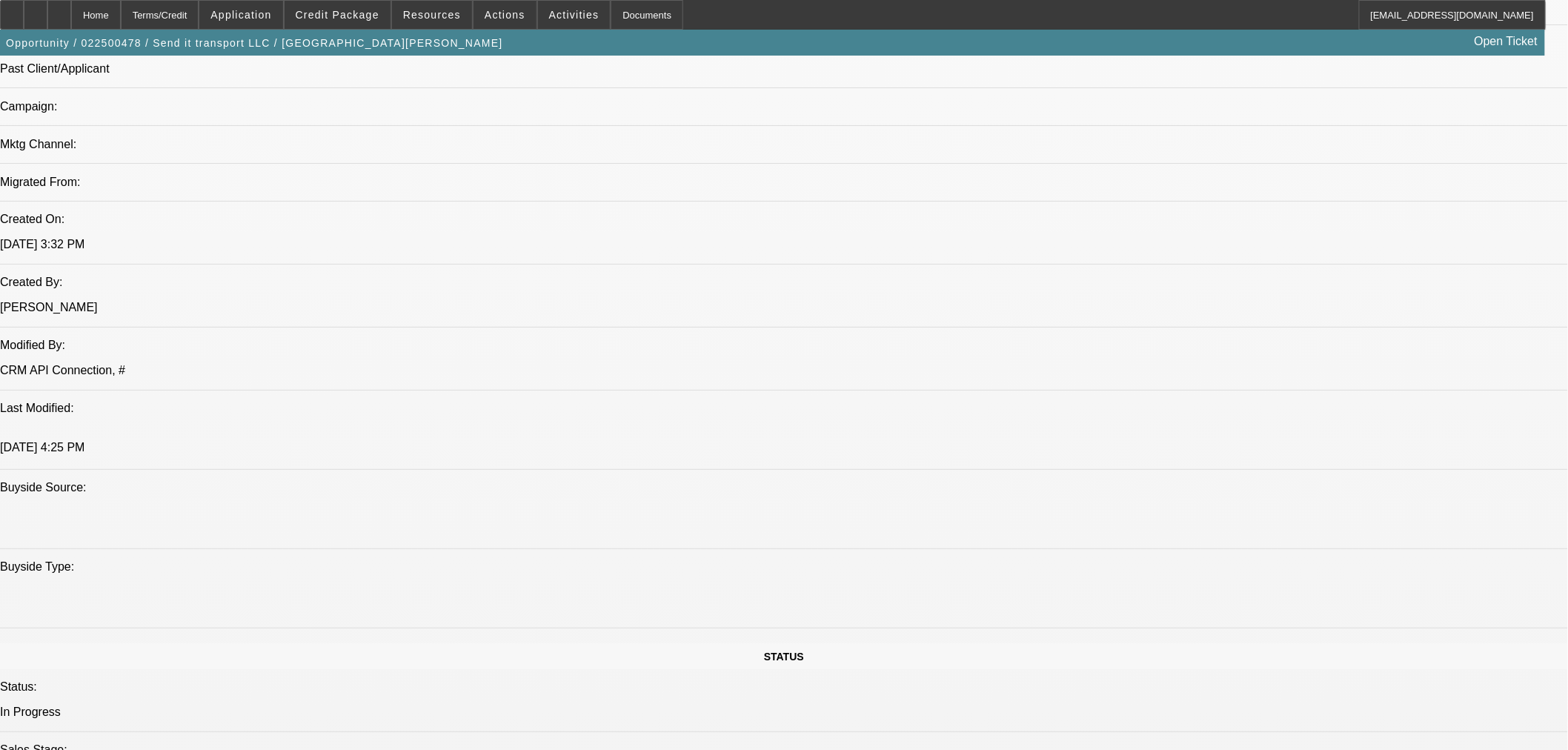
select select "6"
select select "0"
select select "2"
select select "0"
select select "6"
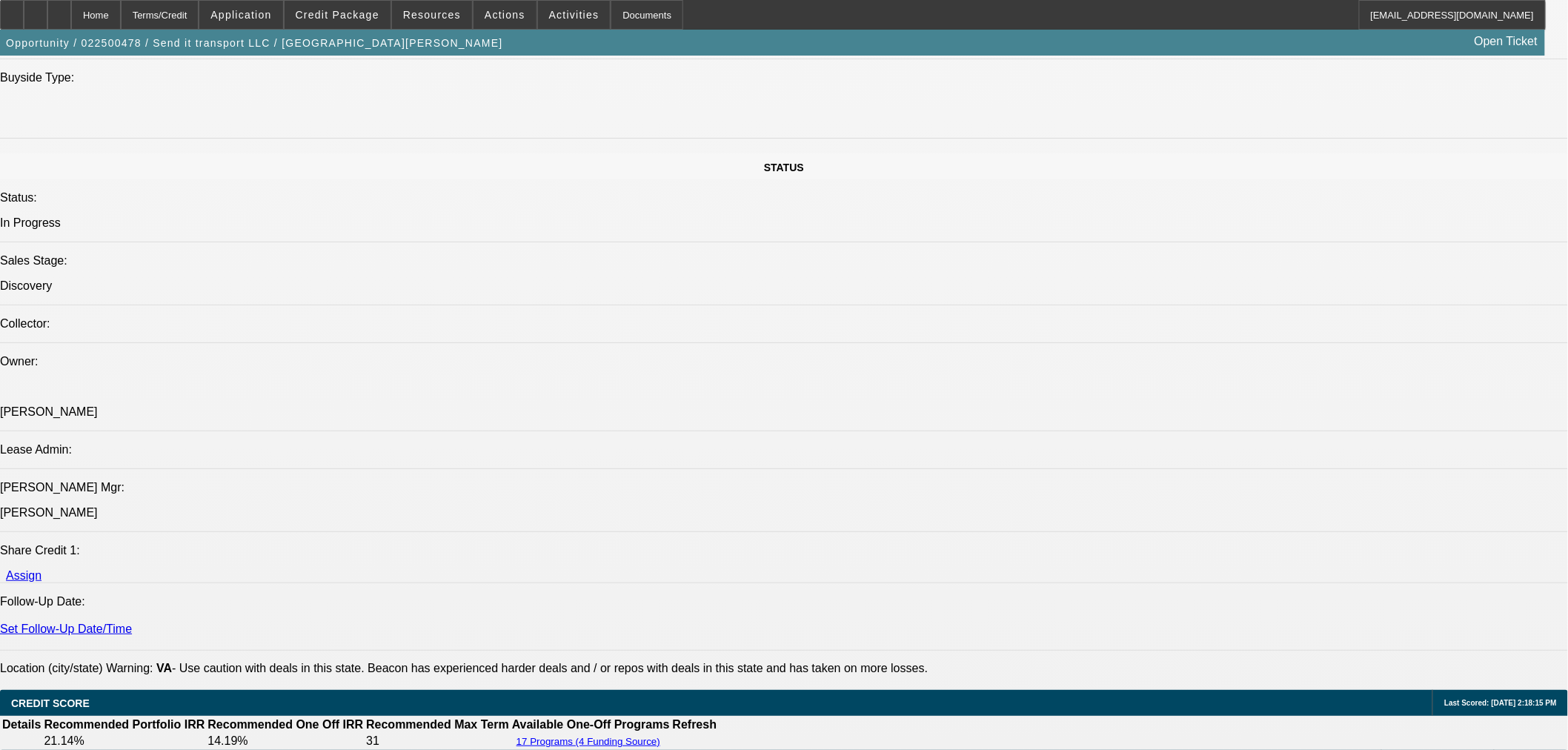
scroll to position [1483, 0]
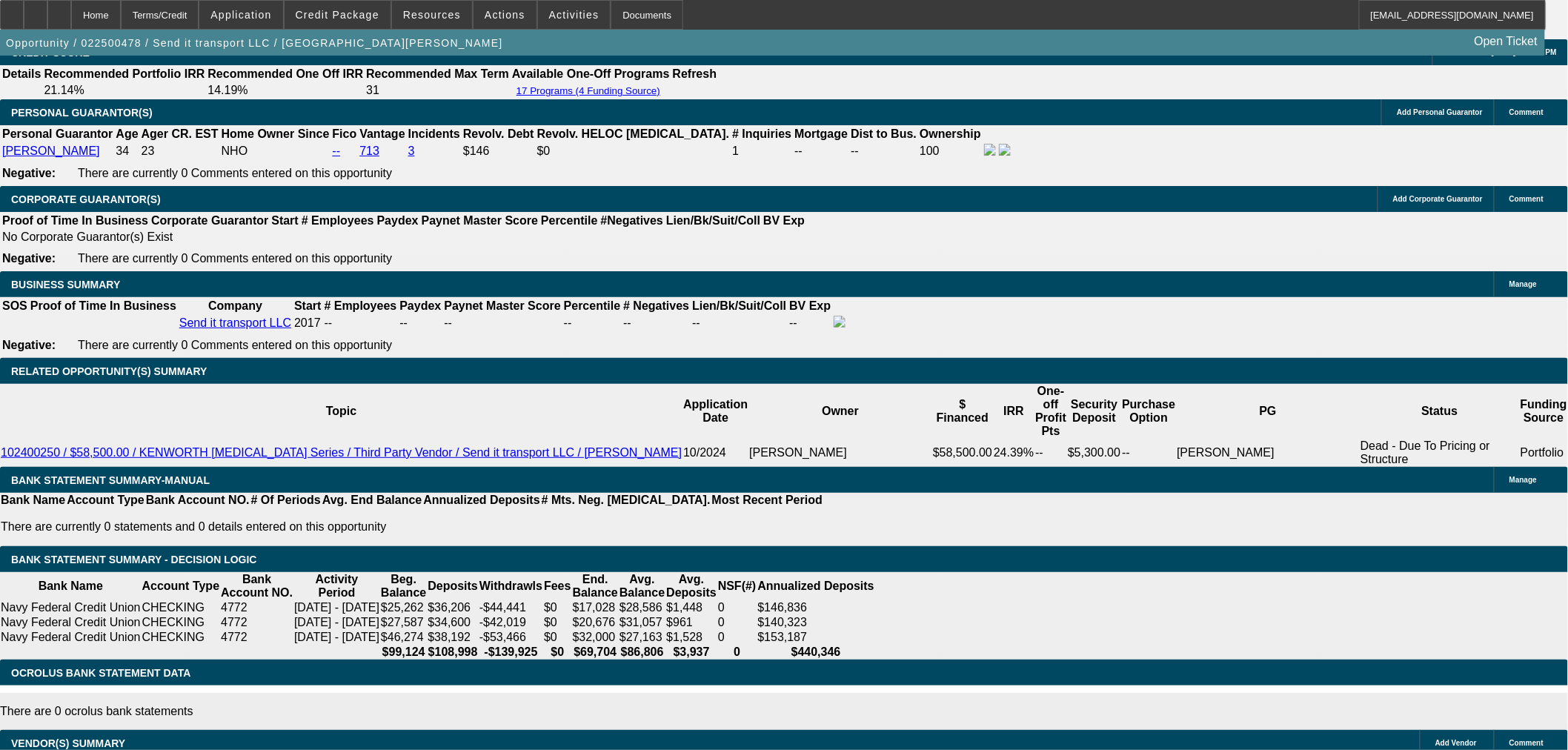
scroll to position [2306, 0]
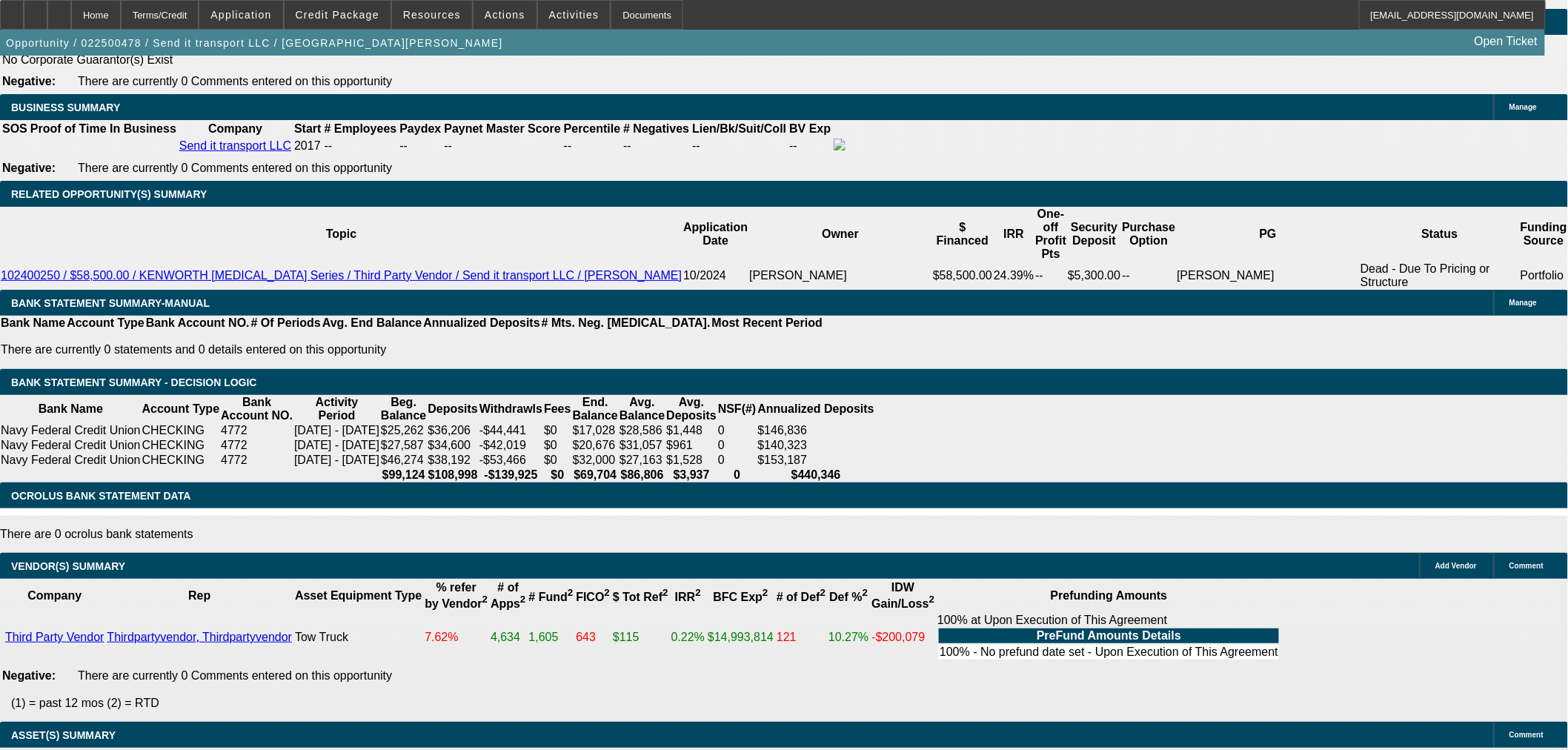
drag, startPoint x: 306, startPoint y: 172, endPoint x: 386, endPoint y: 183, distance: 80.8
type input "3"
type input "UNKNOWN"
type input "36"
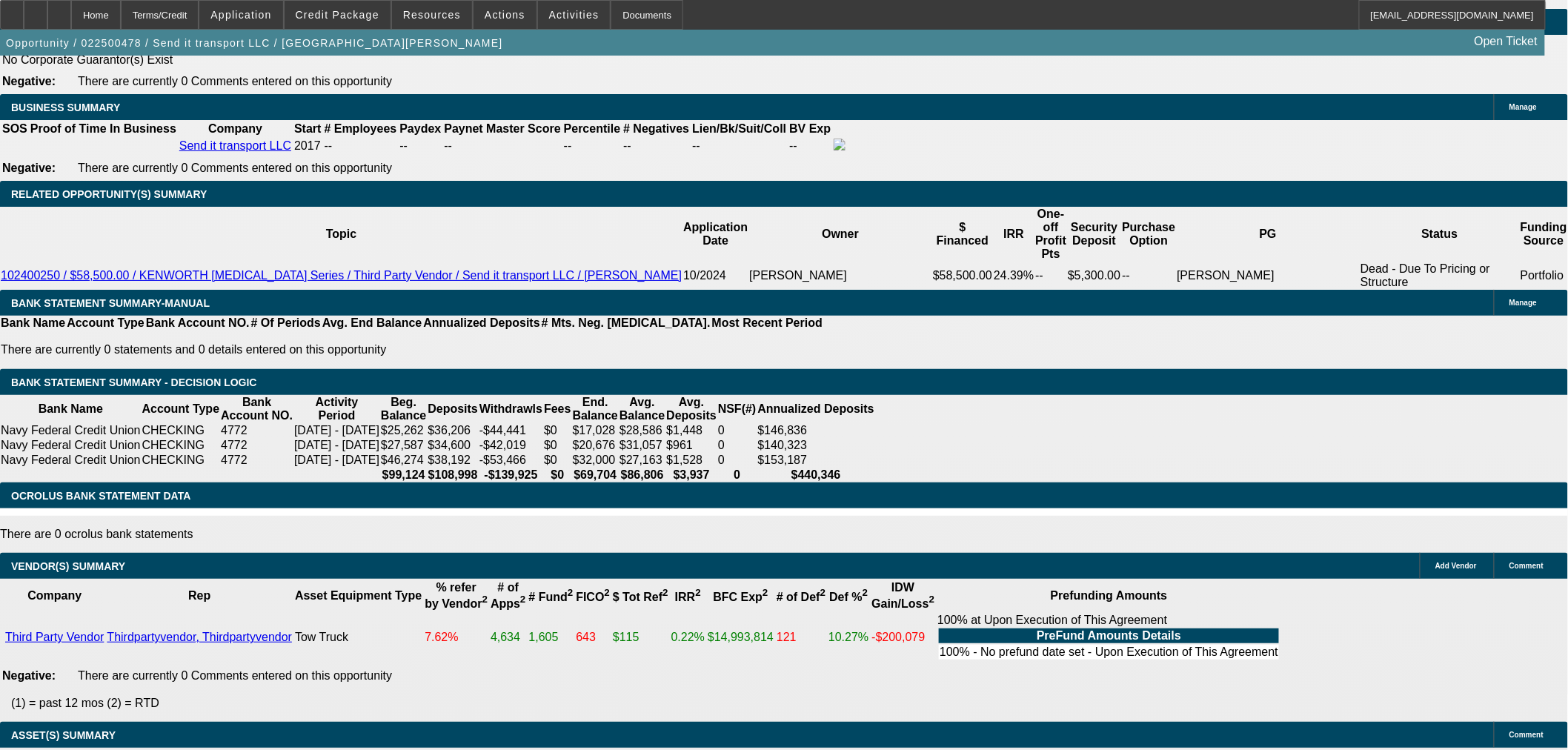
type input "$2,279.15"
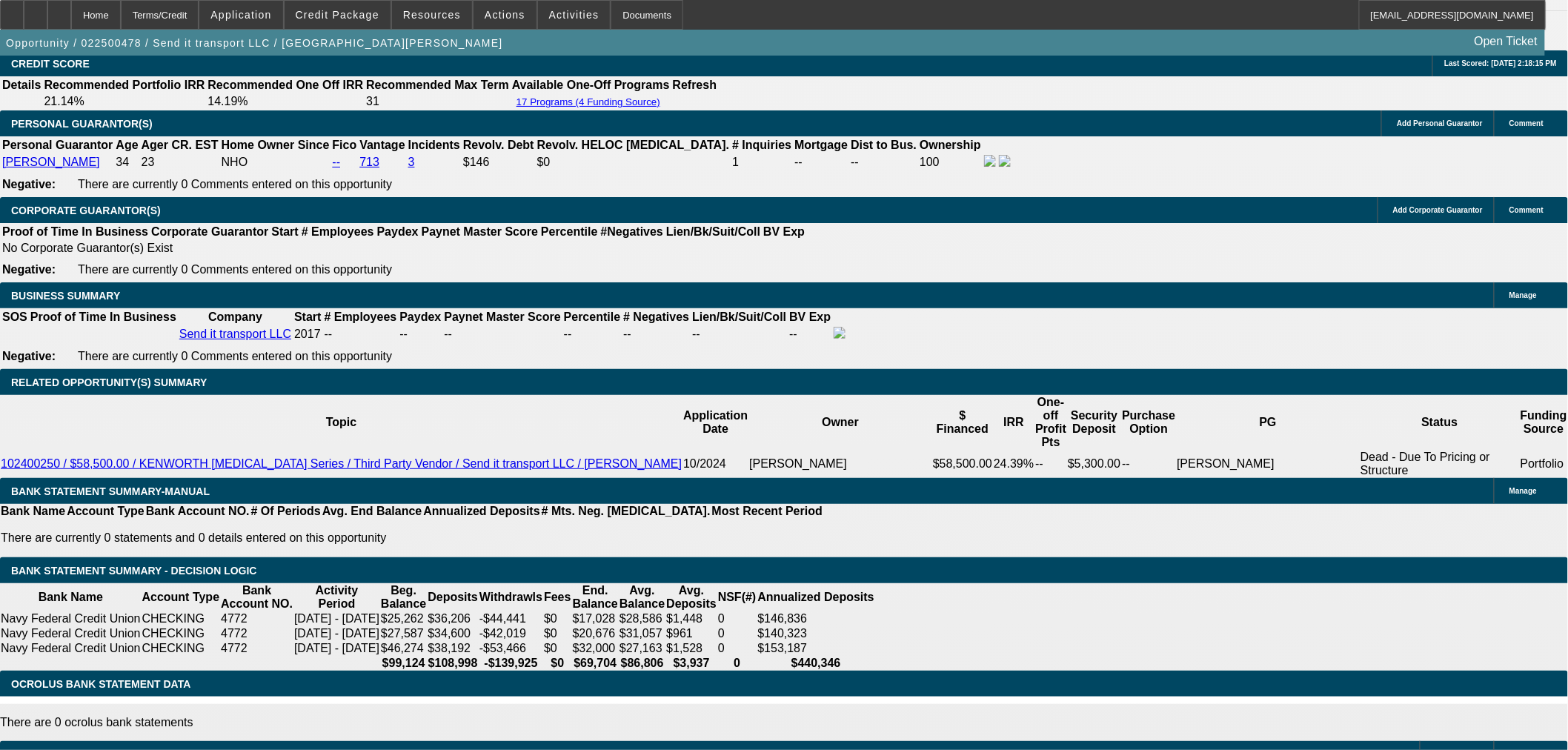
scroll to position [1894, 0]
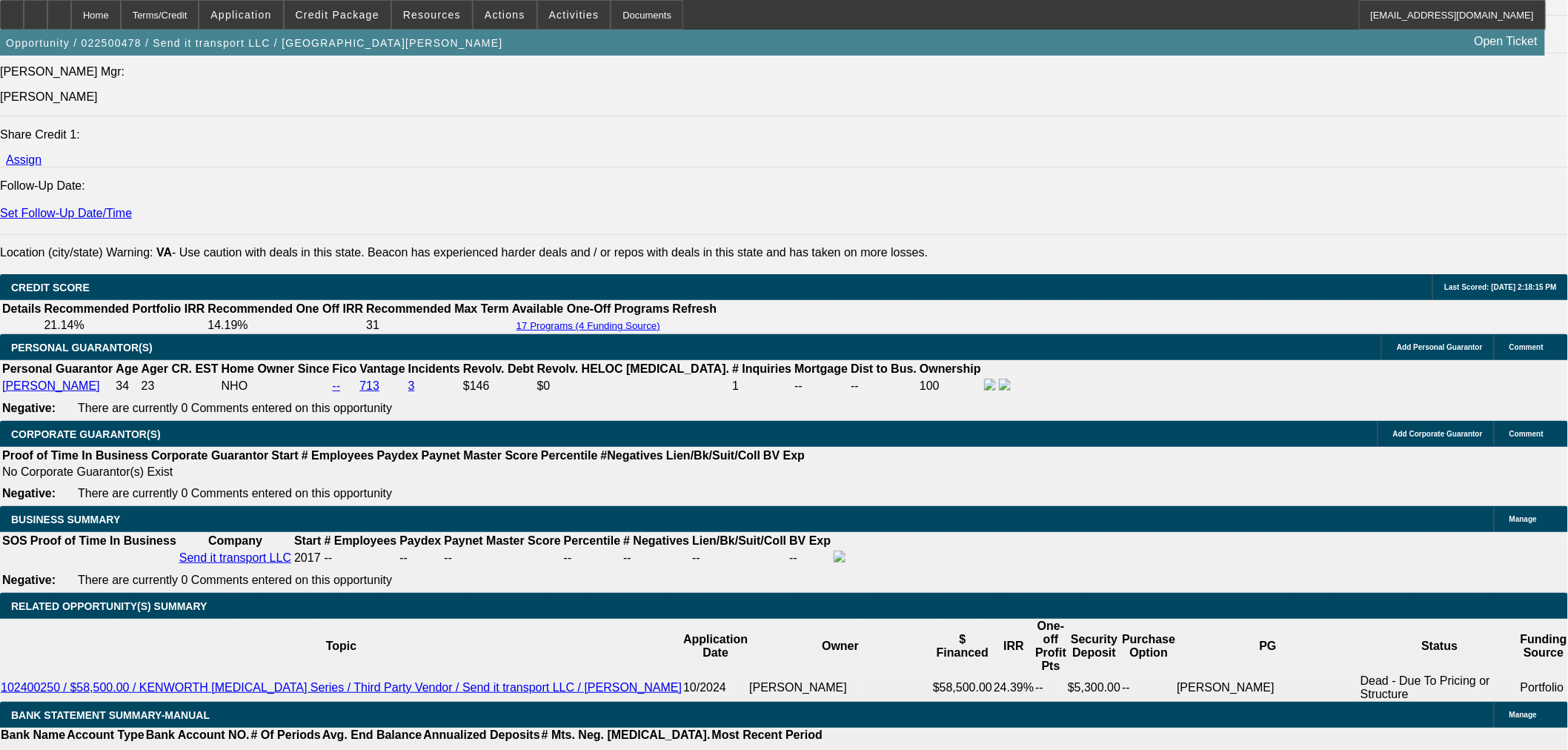
type input "36"
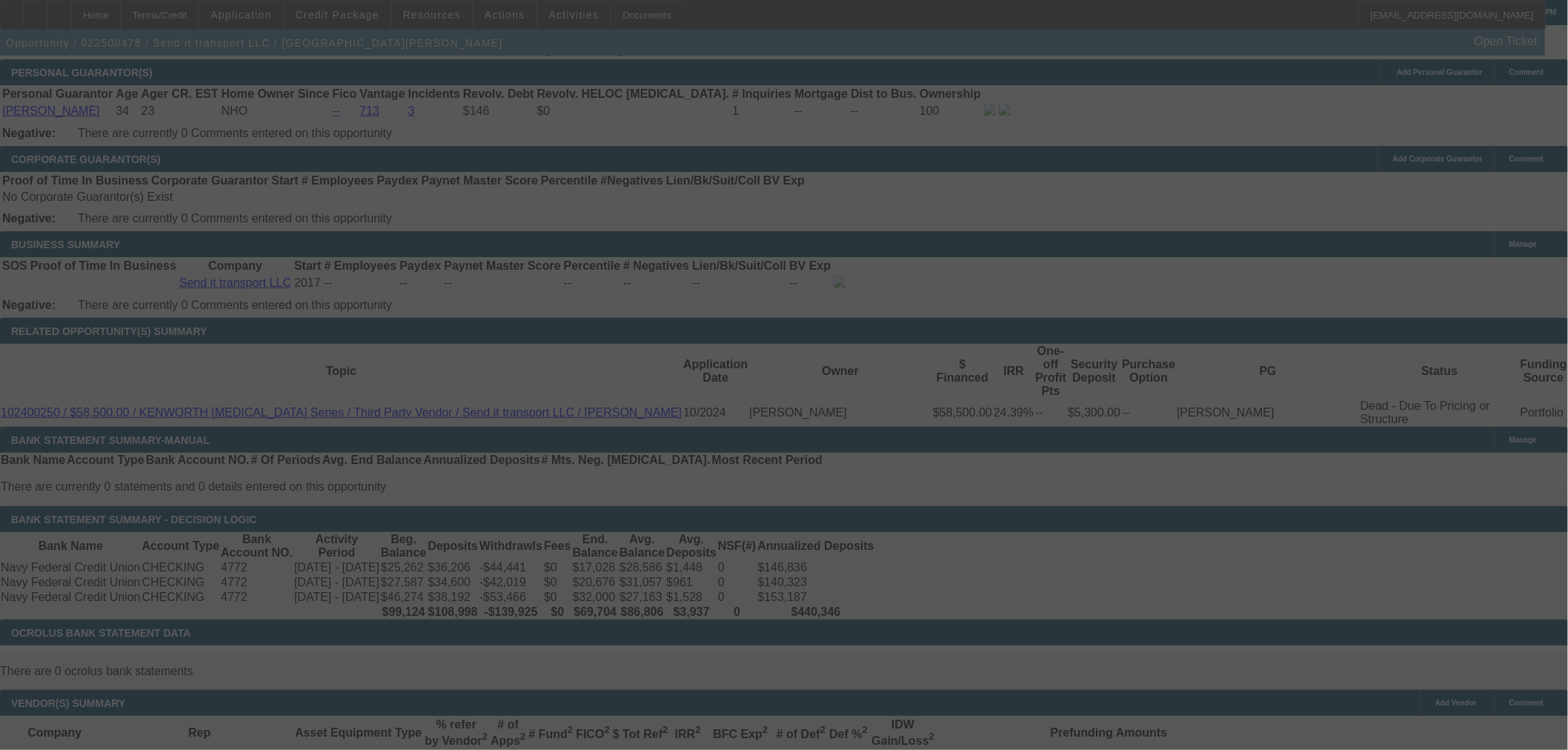
scroll to position [2306, 0]
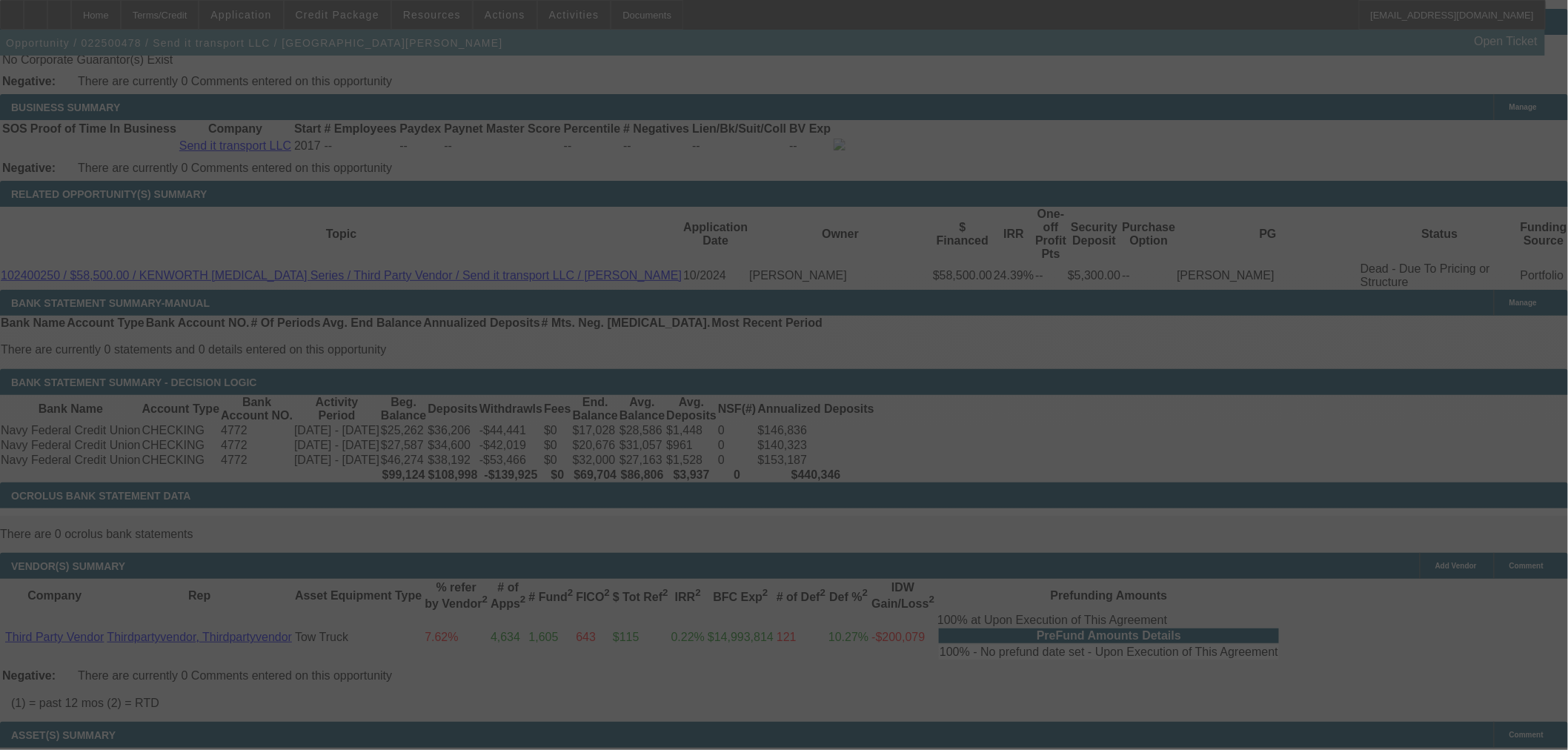
select select "0"
select select "3"
select select "0"
select select "6"
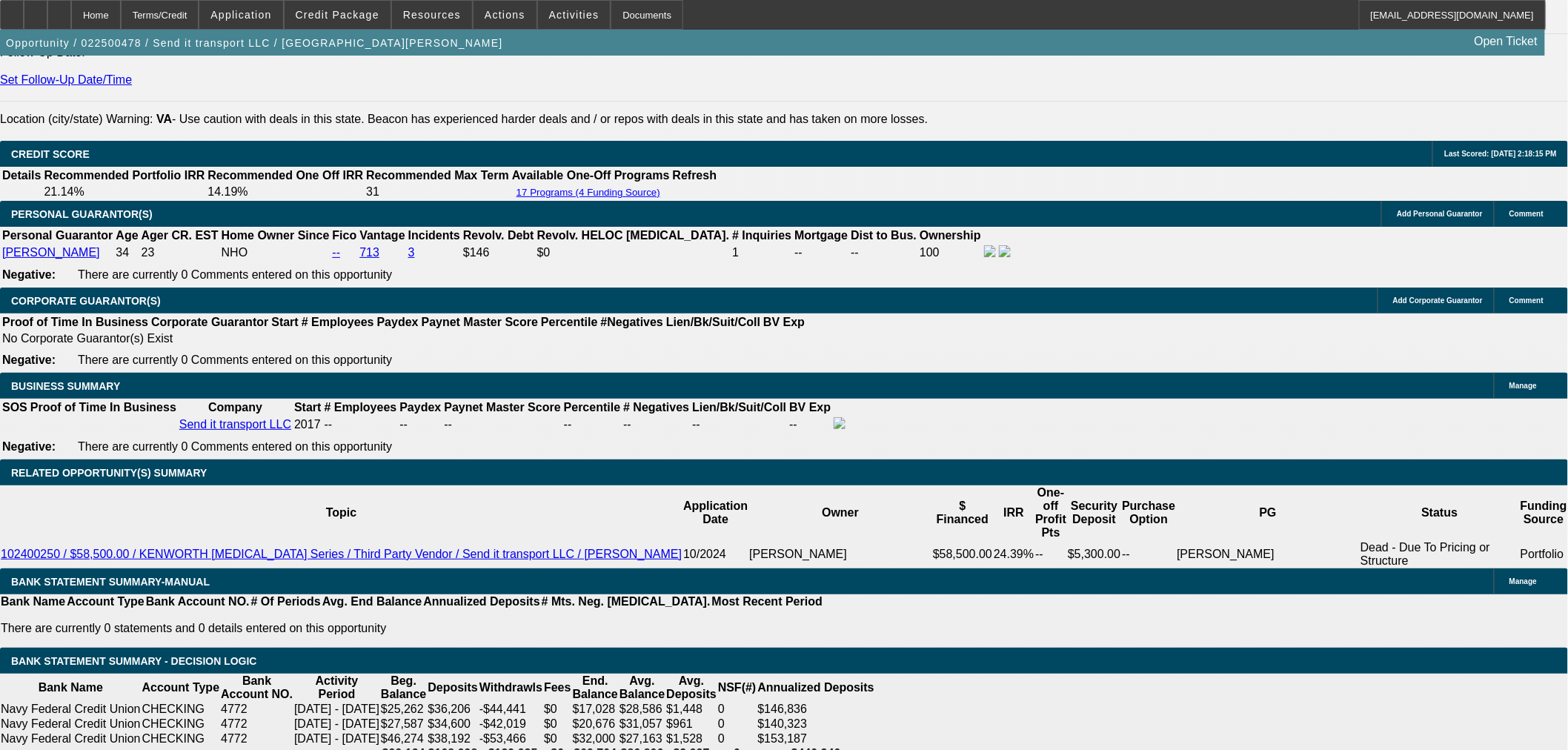
scroll to position [1976, 0]
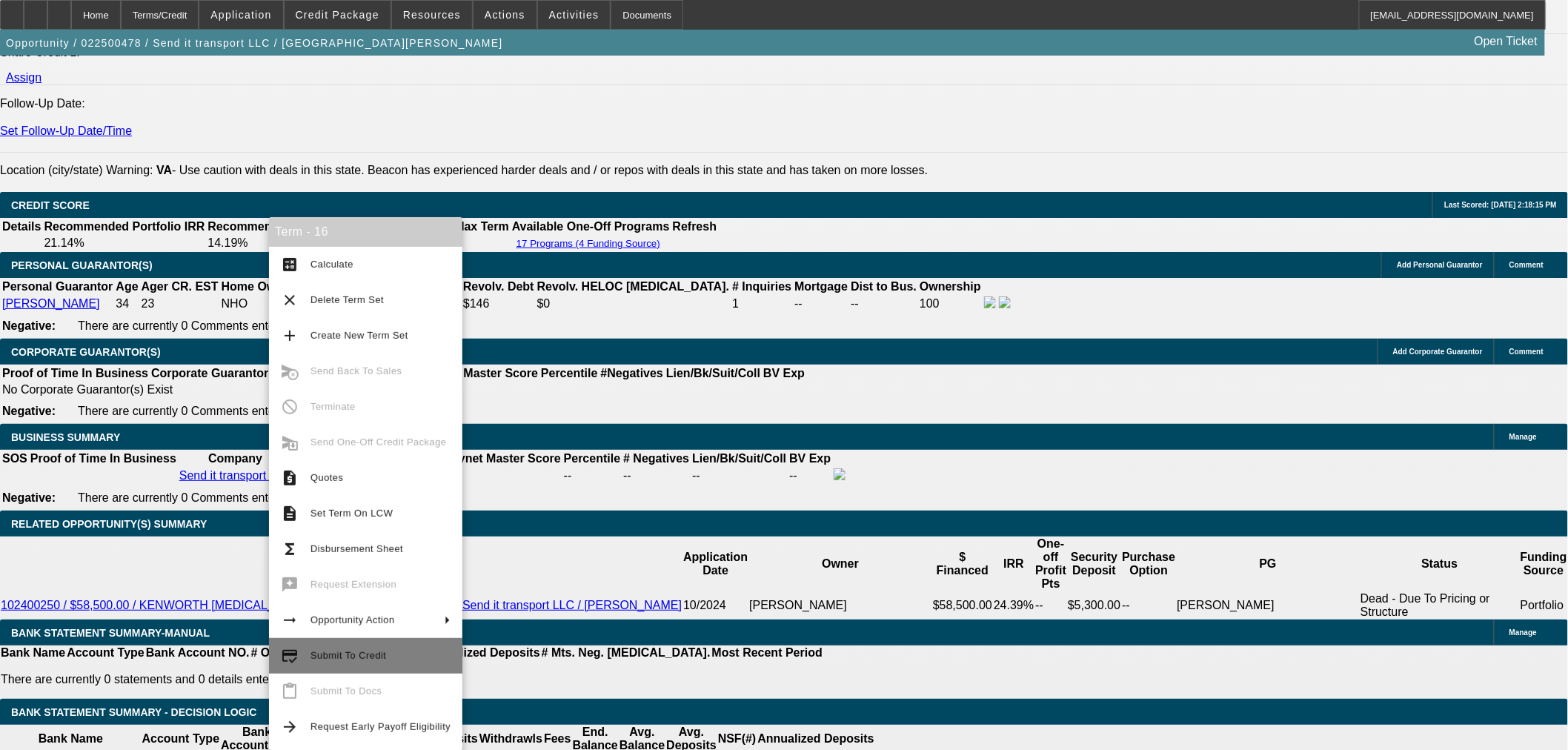
click at [359, 650] on span "Submit To Credit" at bounding box center [348, 655] width 76 height 11
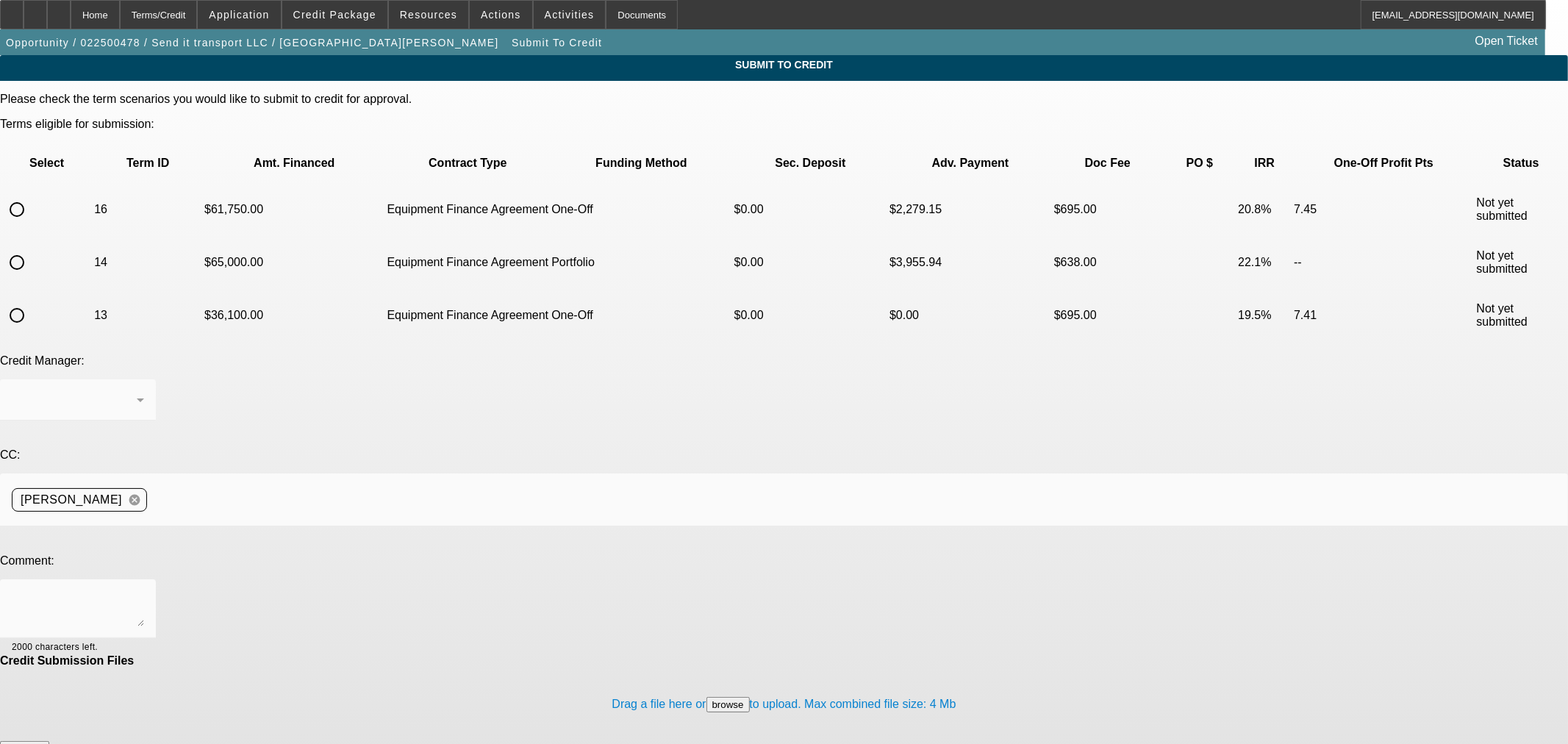
click at [32, 195] on input "radio" at bounding box center [17, 210] width 29 height 29
radio input "true"
click at [144, 591] on textarea at bounding box center [78, 608] width 132 height 35
type textarea "Please ok to [GEOGRAPHIC_DATA]. Thanks"
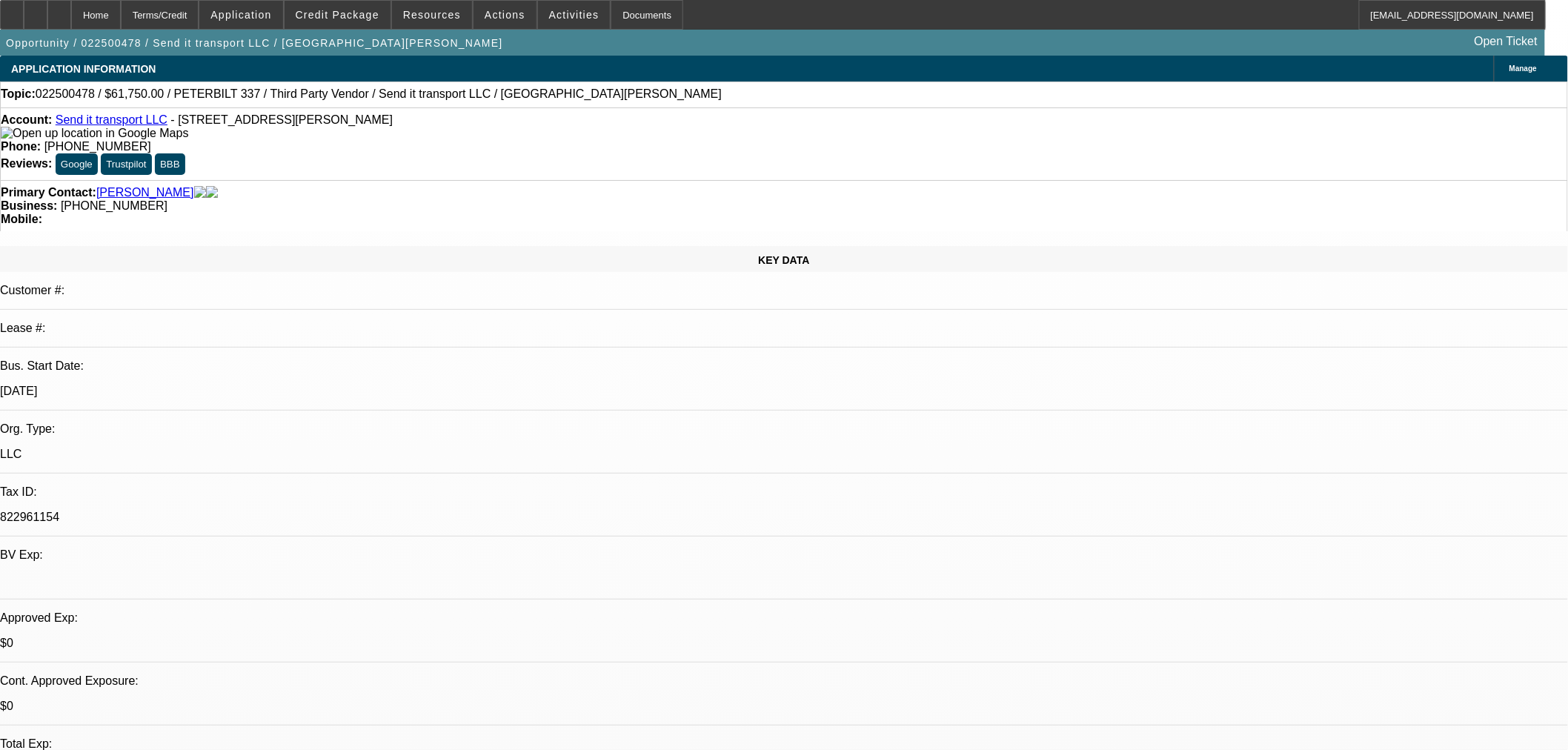
select select "0"
select select "3"
select select "0"
select select "6"
select select "0"
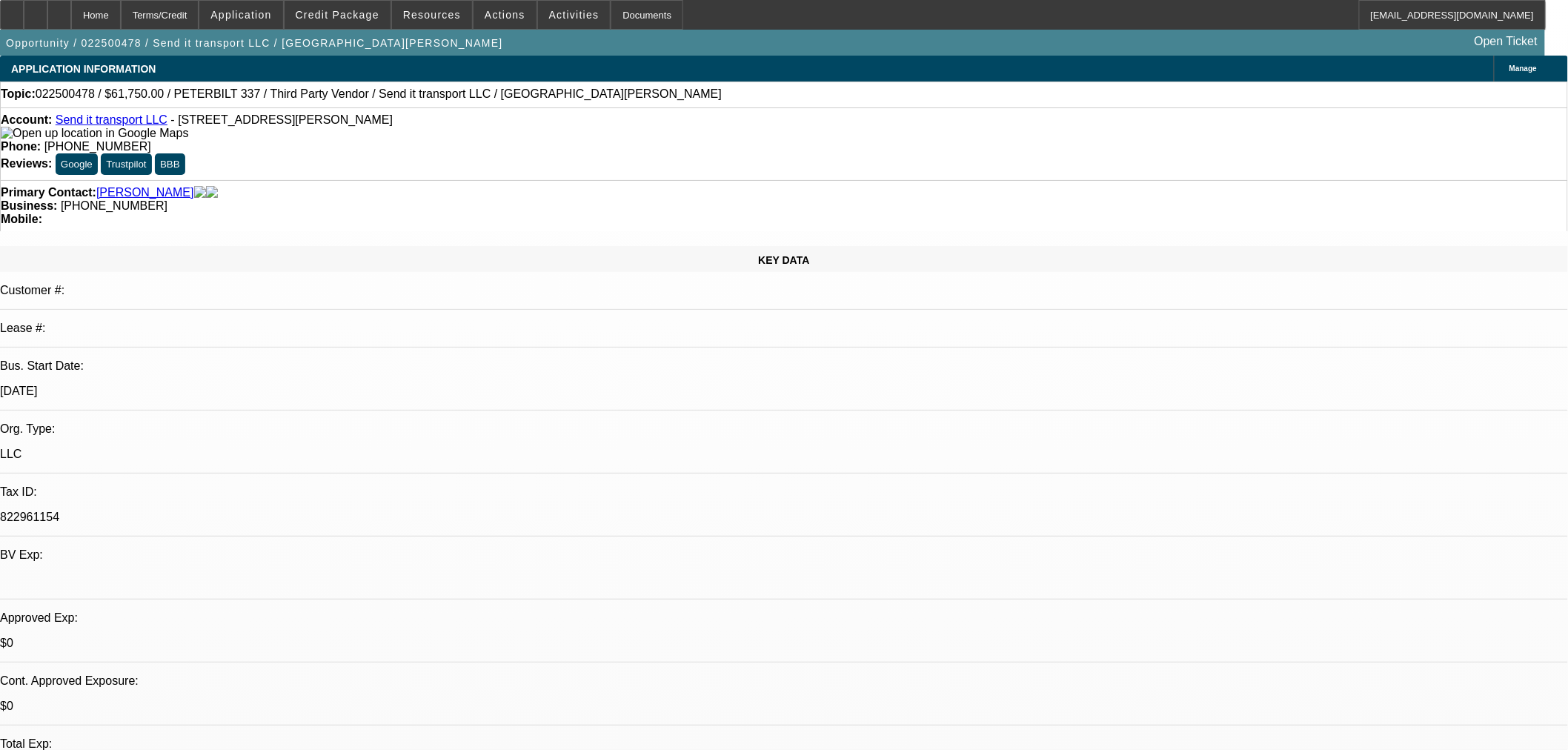
select select "3"
select select "0"
select select "6"
select select "0"
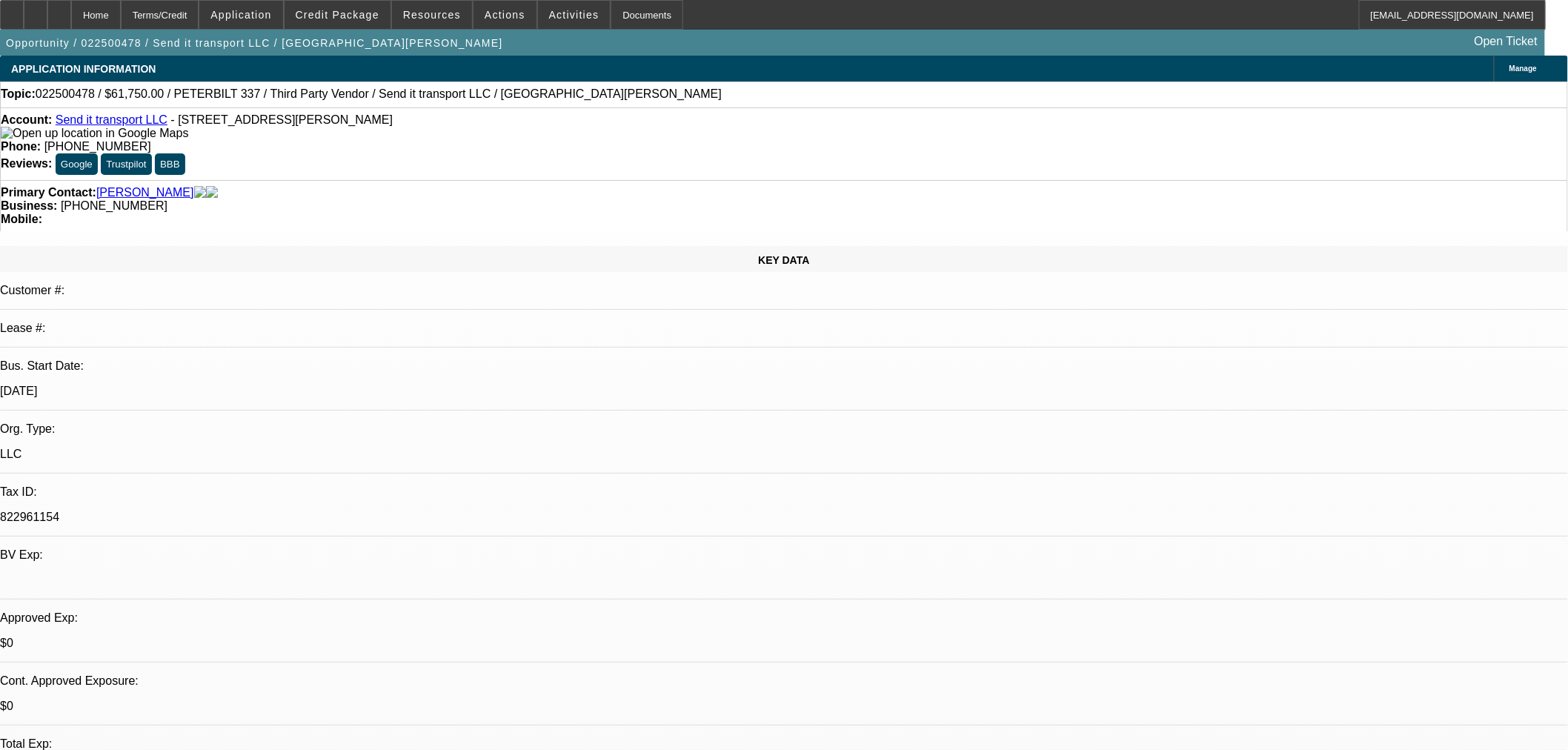
select select "0"
select select "6"
select select "0"
select select "2"
select select "0"
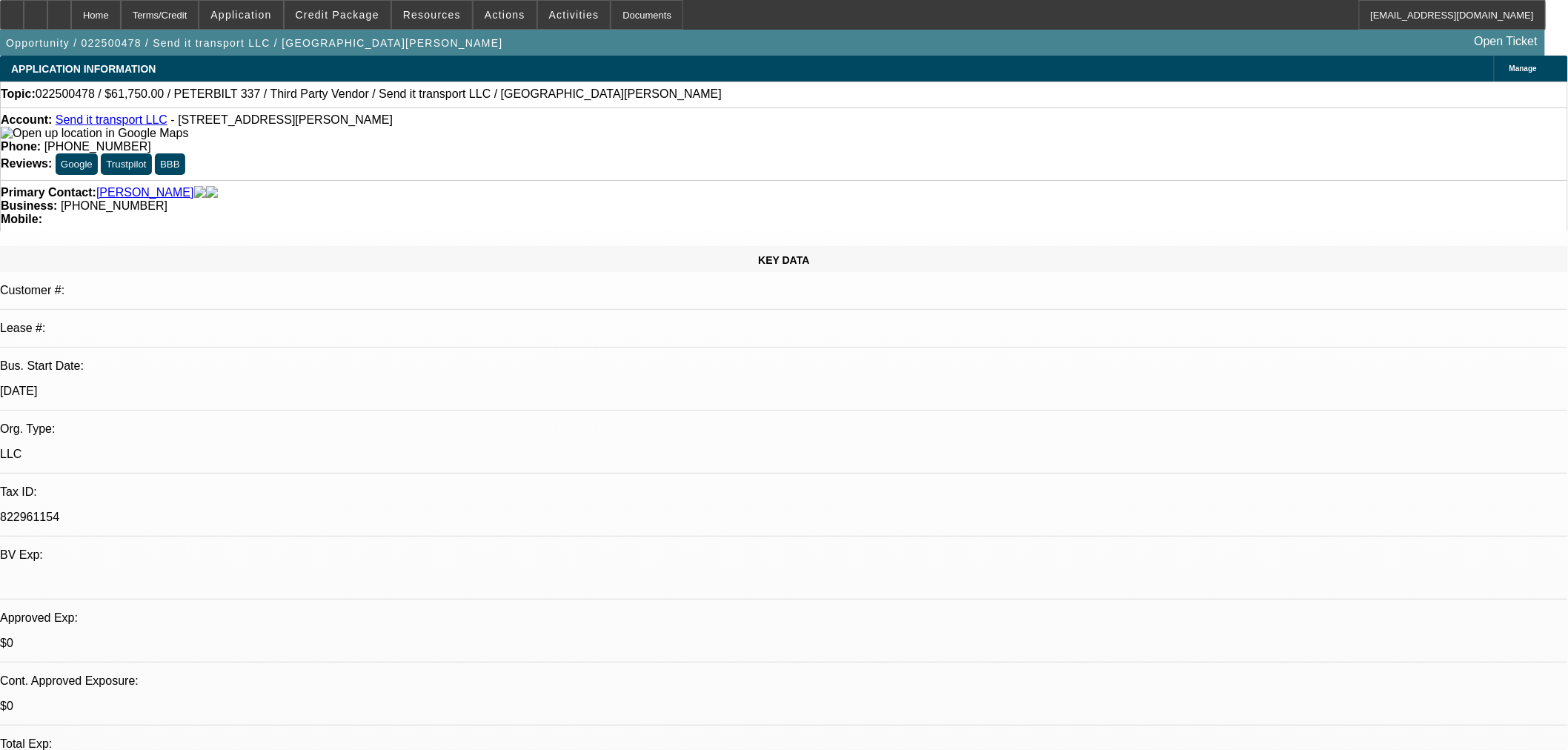
select select "6"
select select "0"
select select "3"
select select "0"
select select "6"
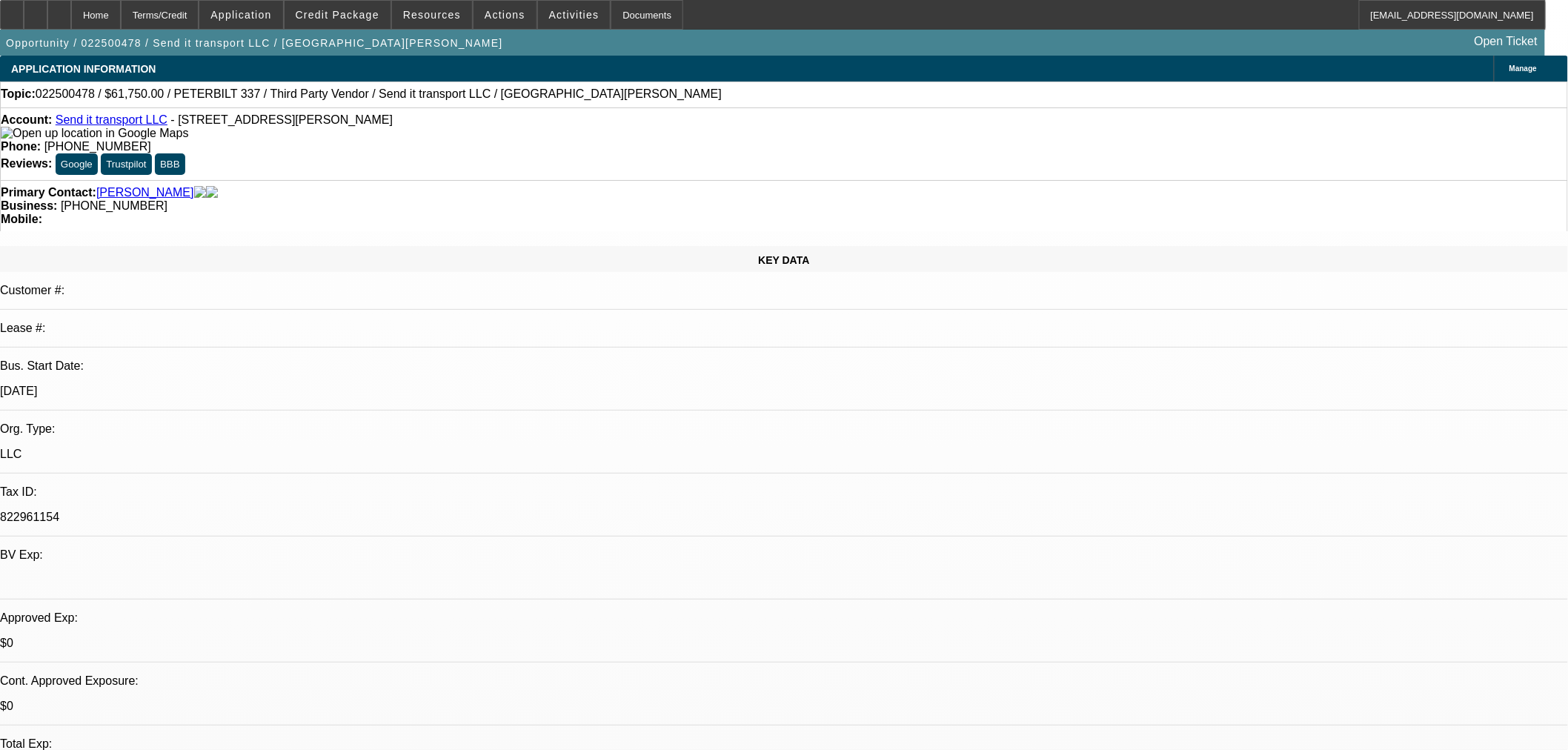
select select "0"
select select "3"
select select "0"
select select "6"
select select "0"
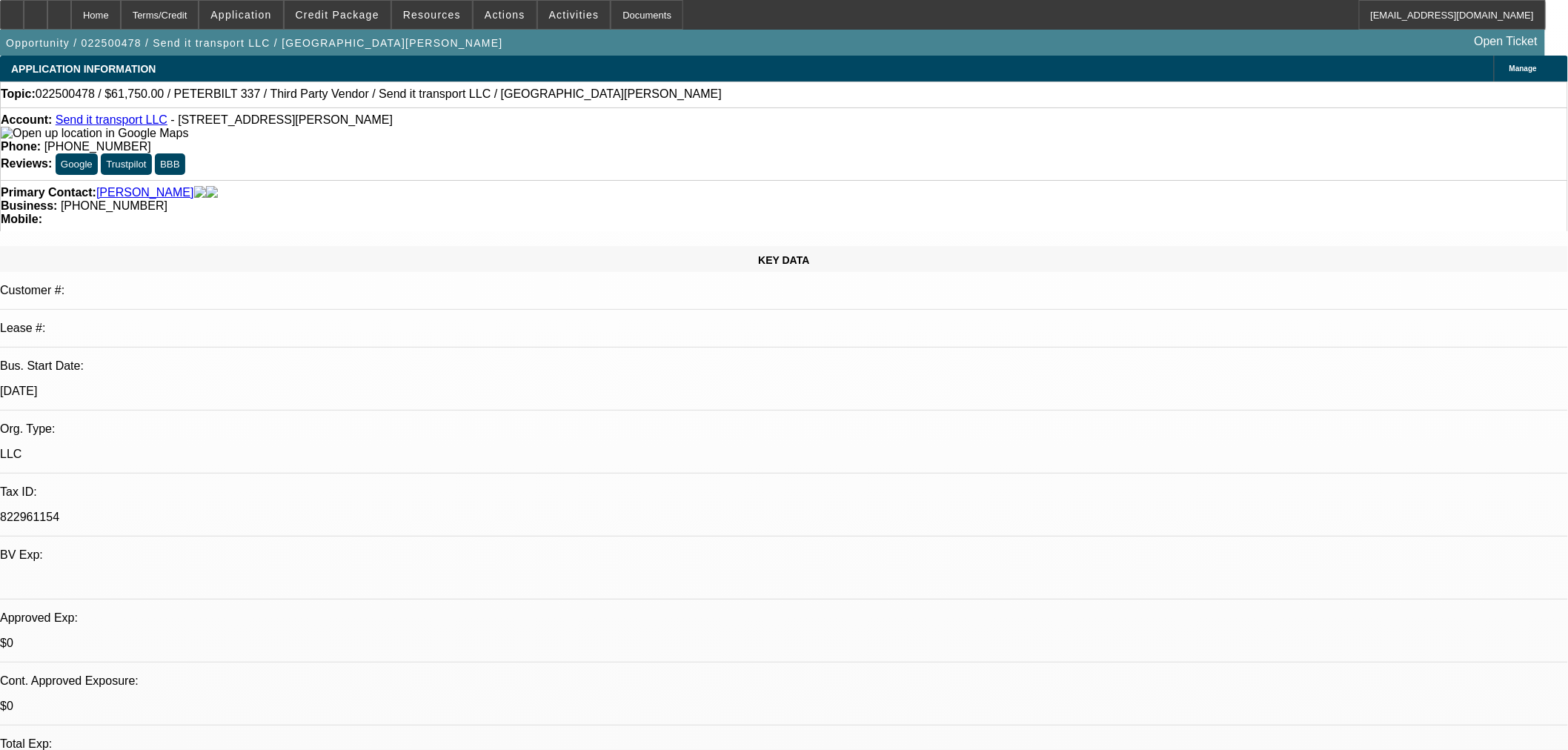
select select "0"
select select "6"
select select "0"
select select "2"
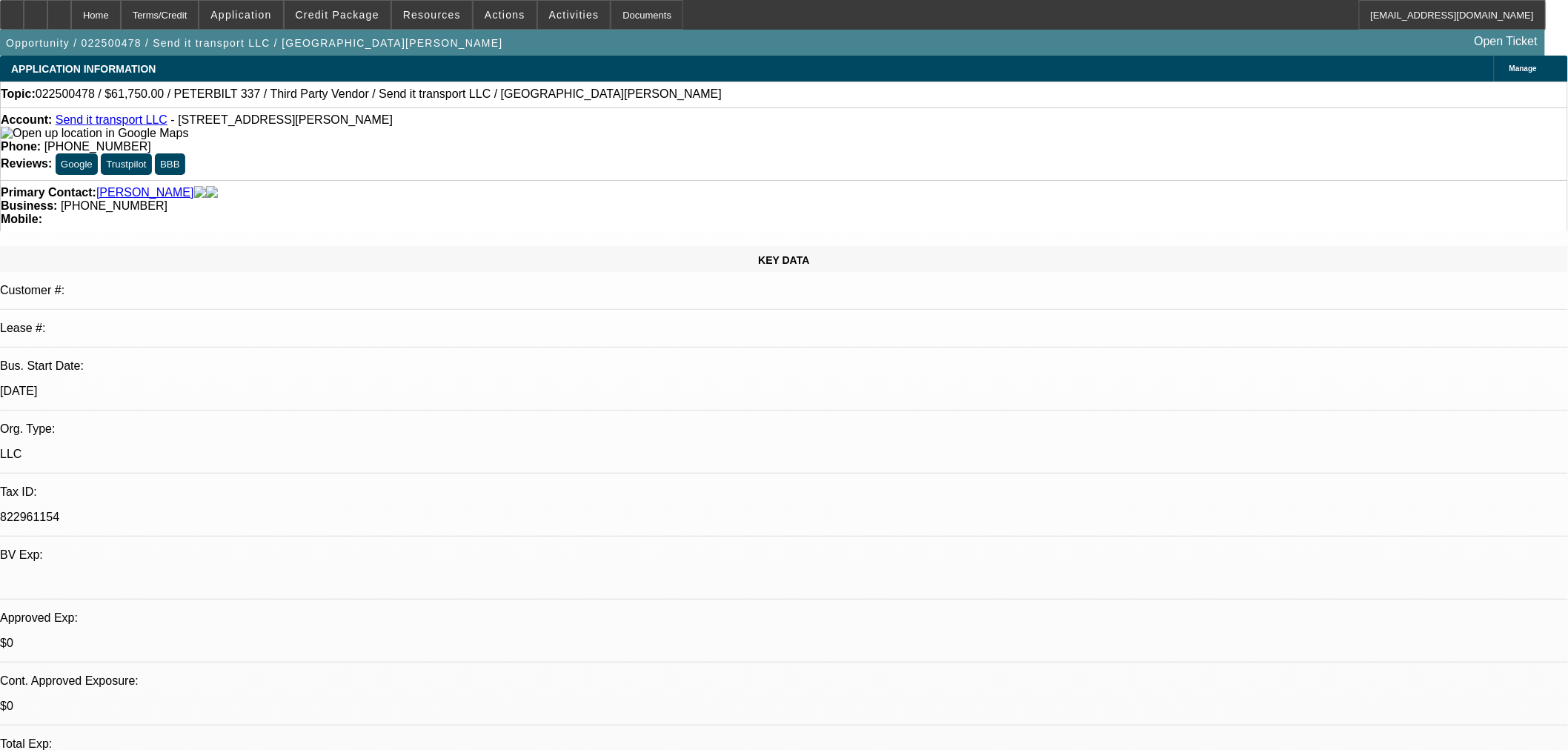
select select "0"
select select "6"
drag, startPoint x: 159, startPoint y: 129, endPoint x: 67, endPoint y: 122, distance: 92.3
click at [67, 122] on div "Account: Send it transport LLC - 6065 N Seminole Trl, Leon, VA 22725" at bounding box center [784, 126] width 1566 height 27
copy link "Send it transport LLC"
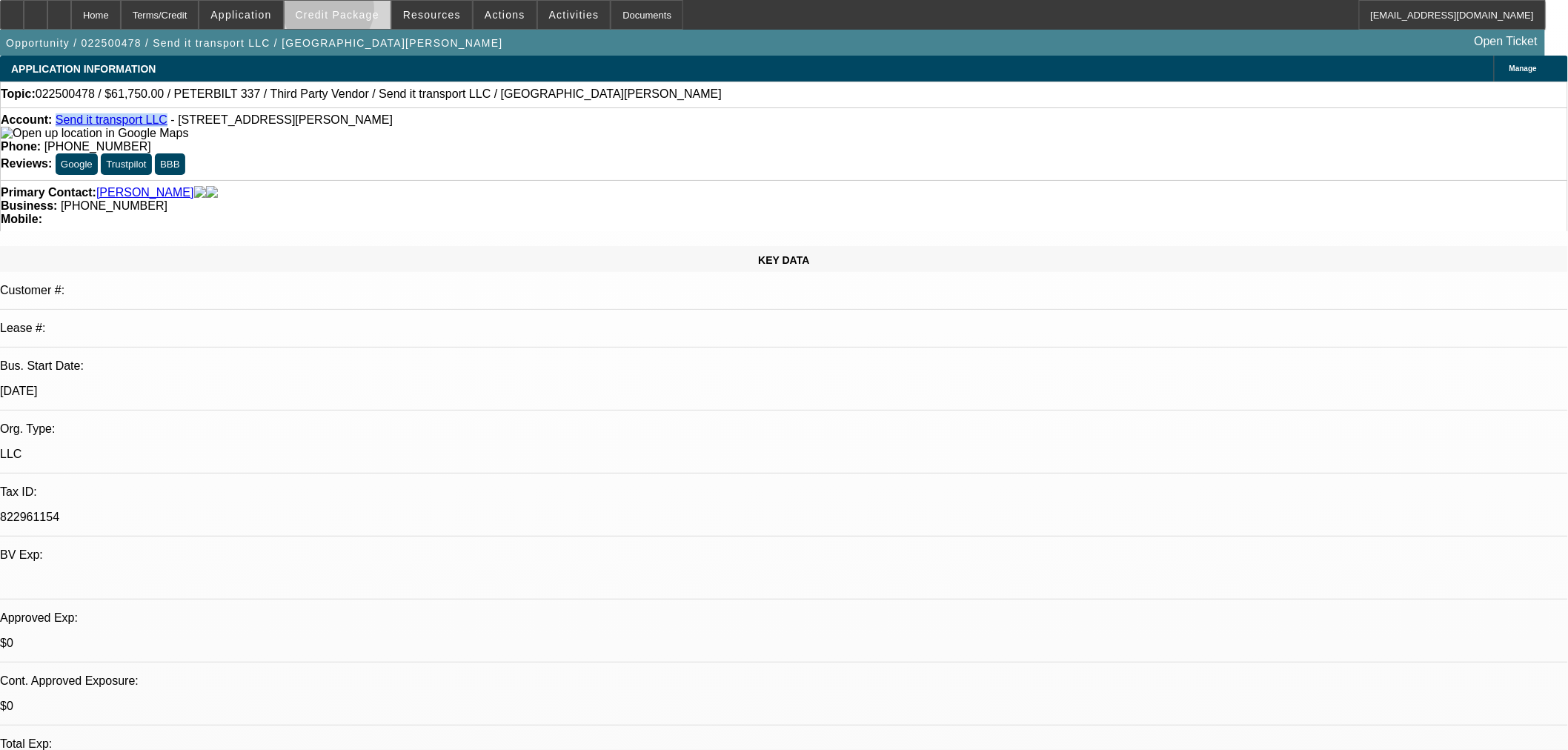
click at [353, 12] on span "Credit Package" at bounding box center [338, 15] width 84 height 12
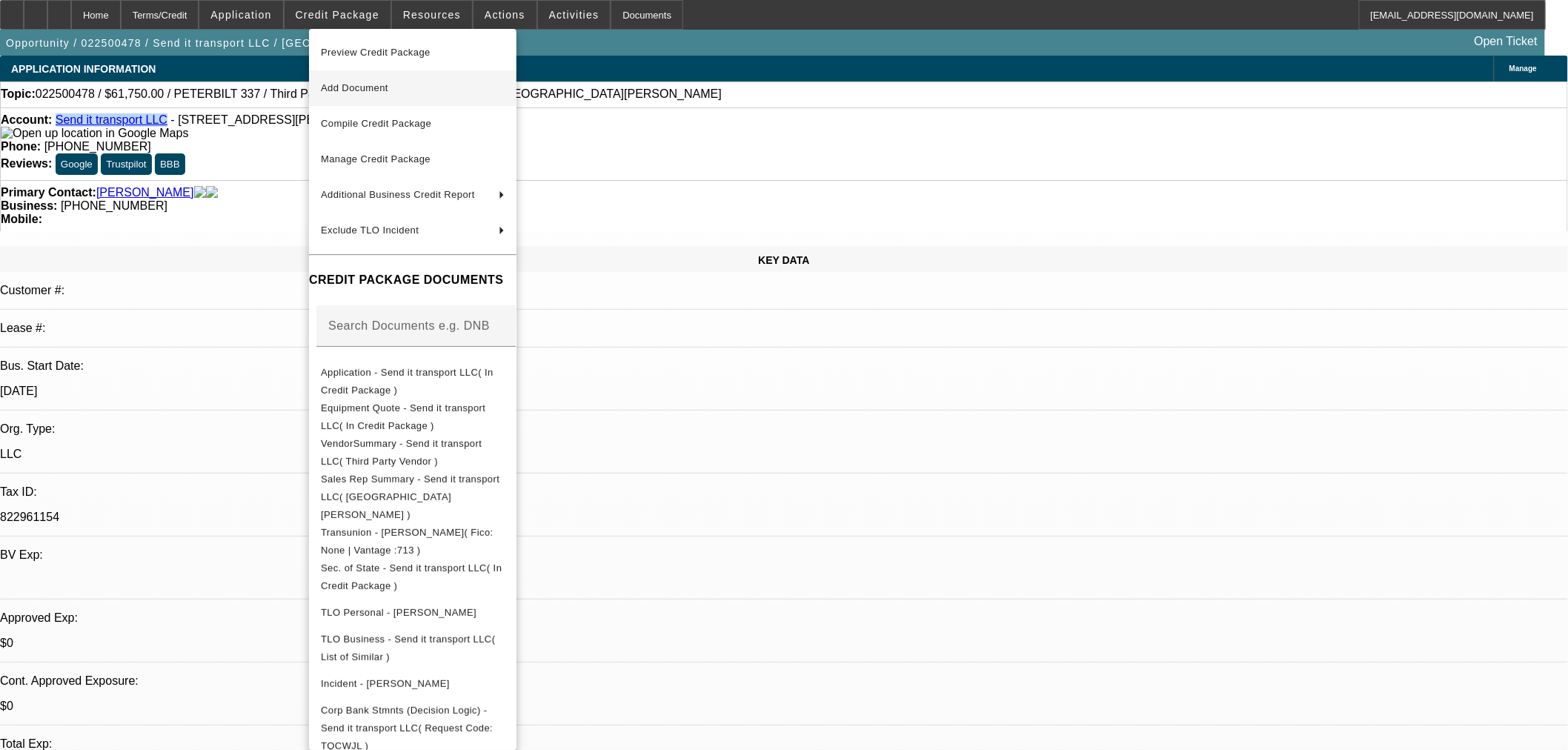
click at [368, 83] on span "Add Document" at bounding box center [353, 87] width 67 height 11
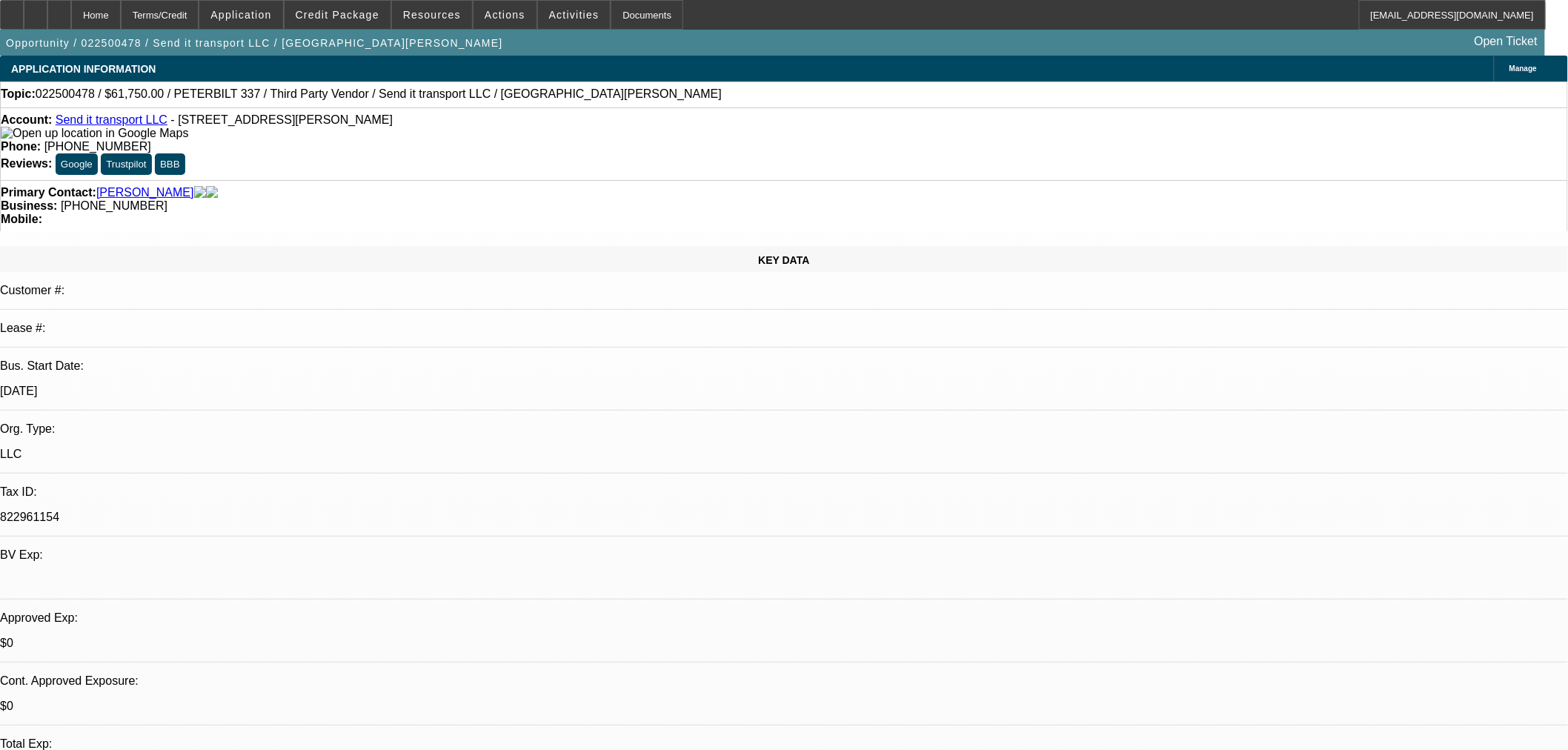
click at [242, 138] on div "Account: Send it transport LLC - 6065 N Seminole Trl, Leon, VA 22725" at bounding box center [784, 126] width 1566 height 27
click at [365, 15] on span "Credit Package" at bounding box center [338, 15] width 84 height 12
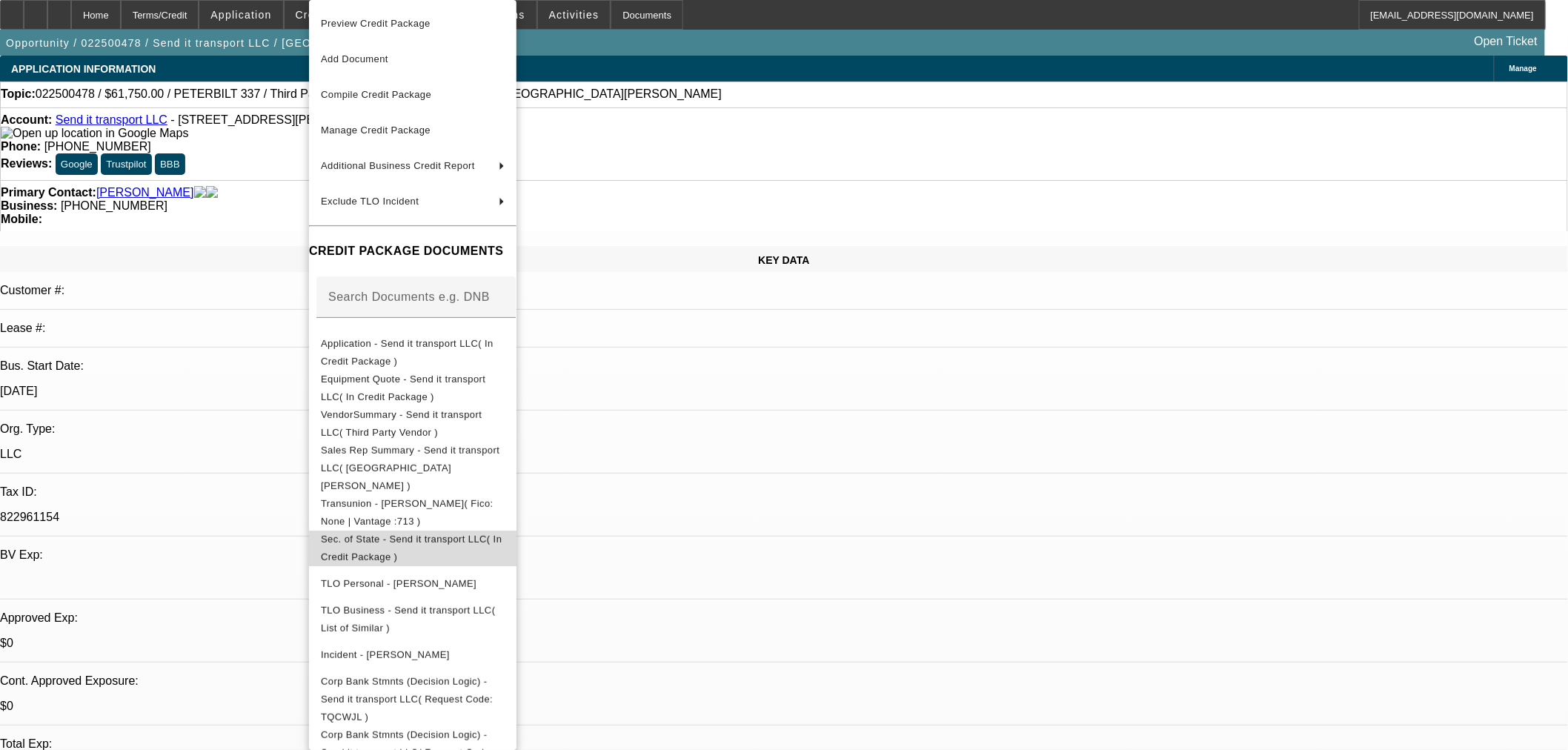
click at [432, 534] on span "Sec. of State - Send it transport LLC( In Credit Package )" at bounding box center [411, 548] width 181 height 29
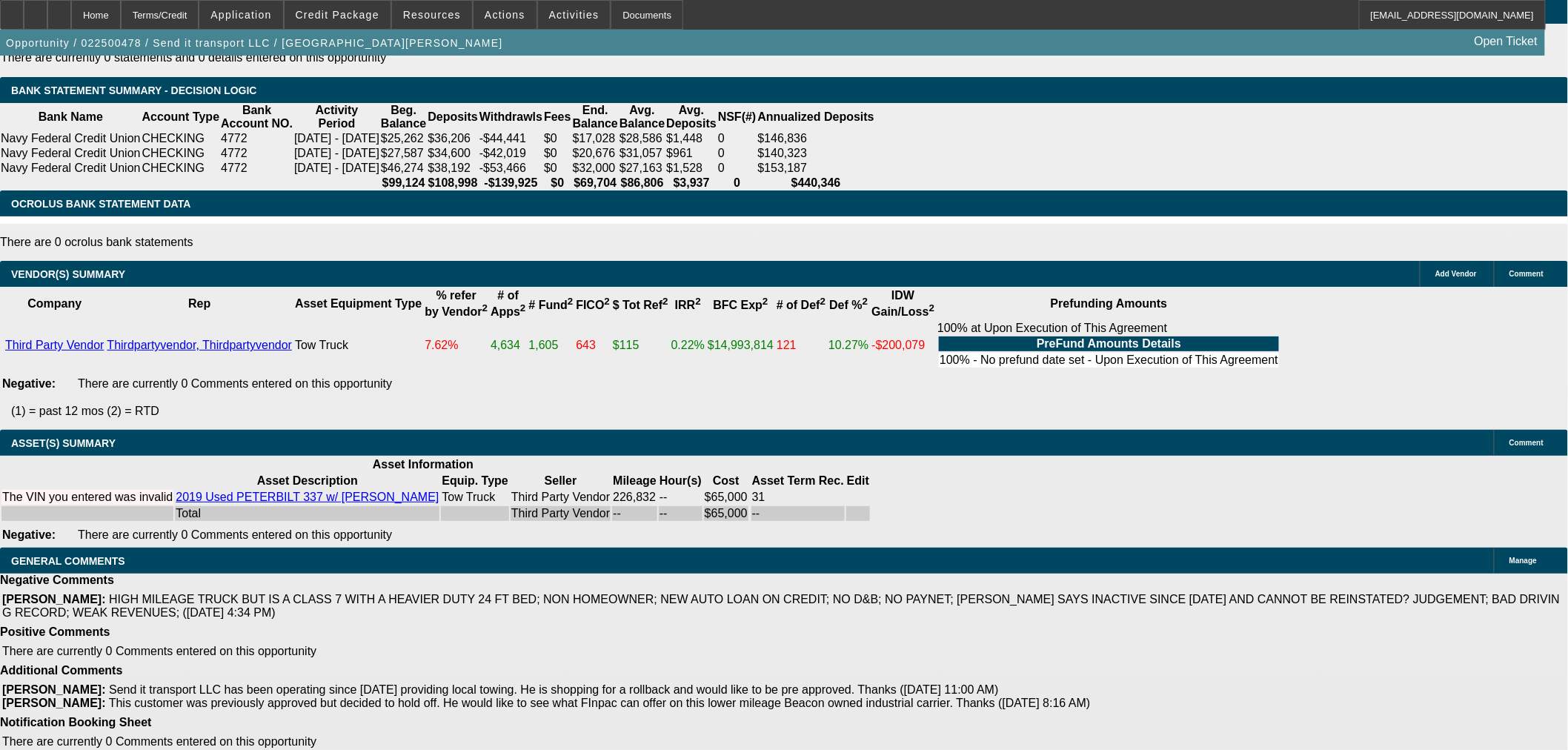
scroll to position [2666, 0]
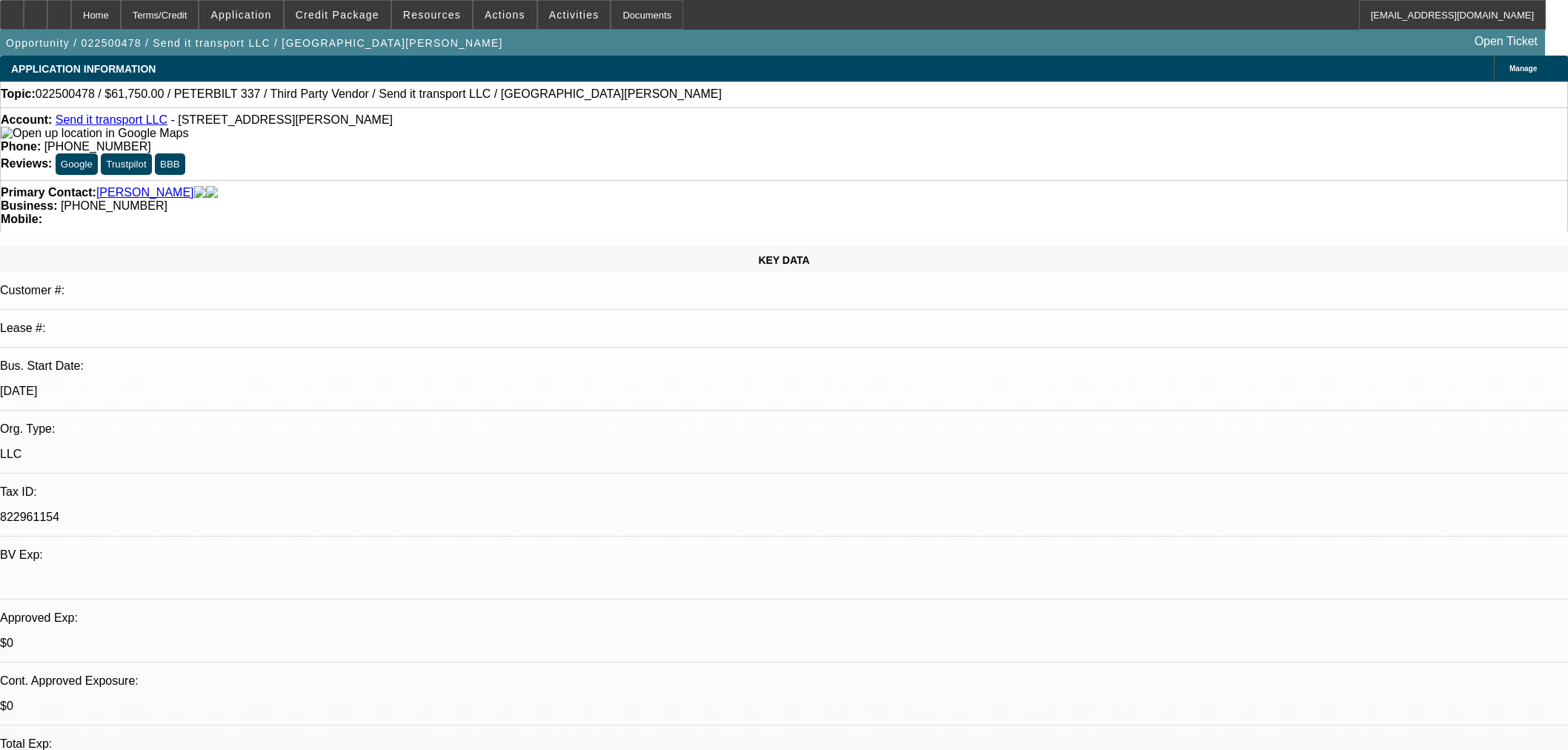
select select "0"
select select "3"
select select "0"
select select "6"
select select "0"
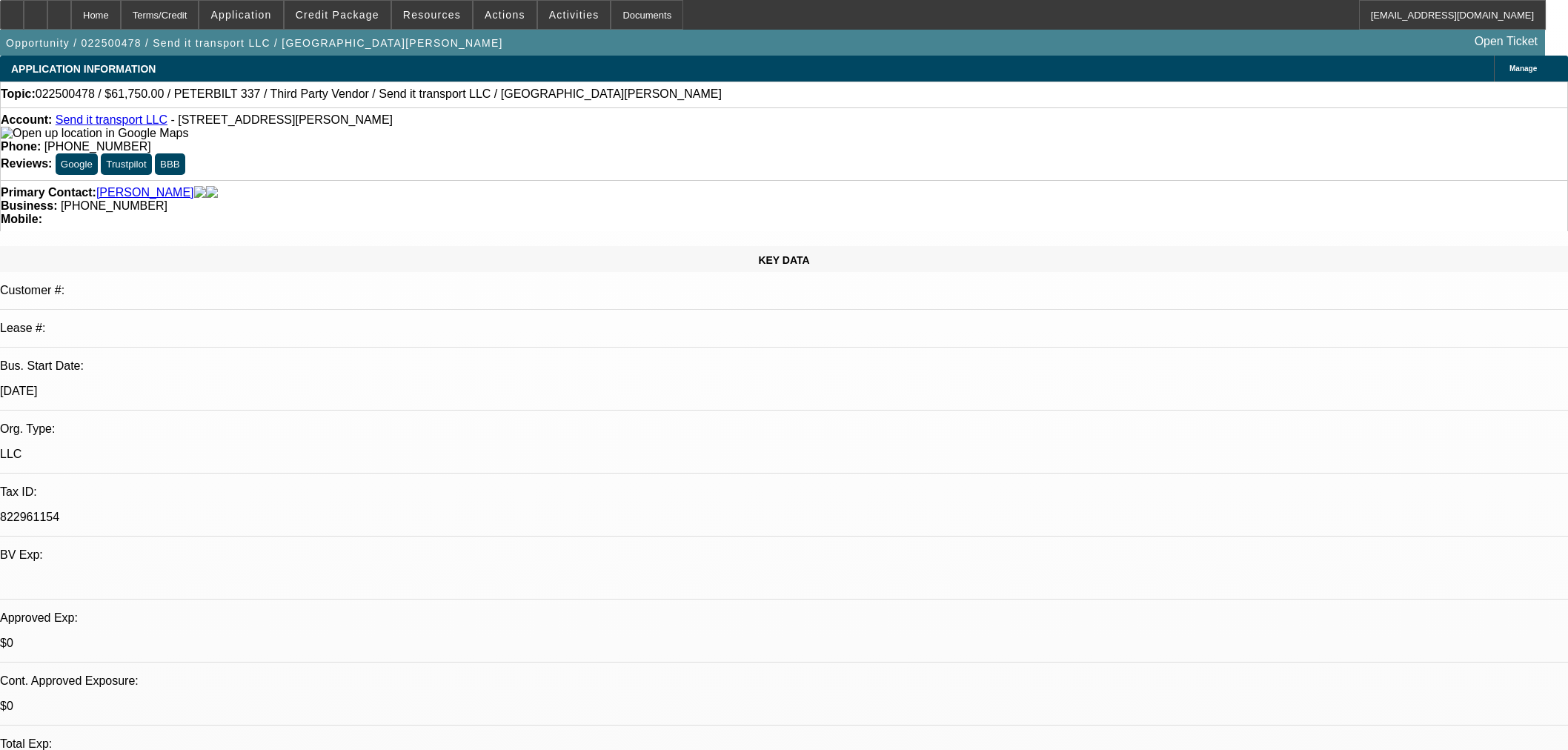
select select "3"
select select "0"
select select "6"
select select "0"
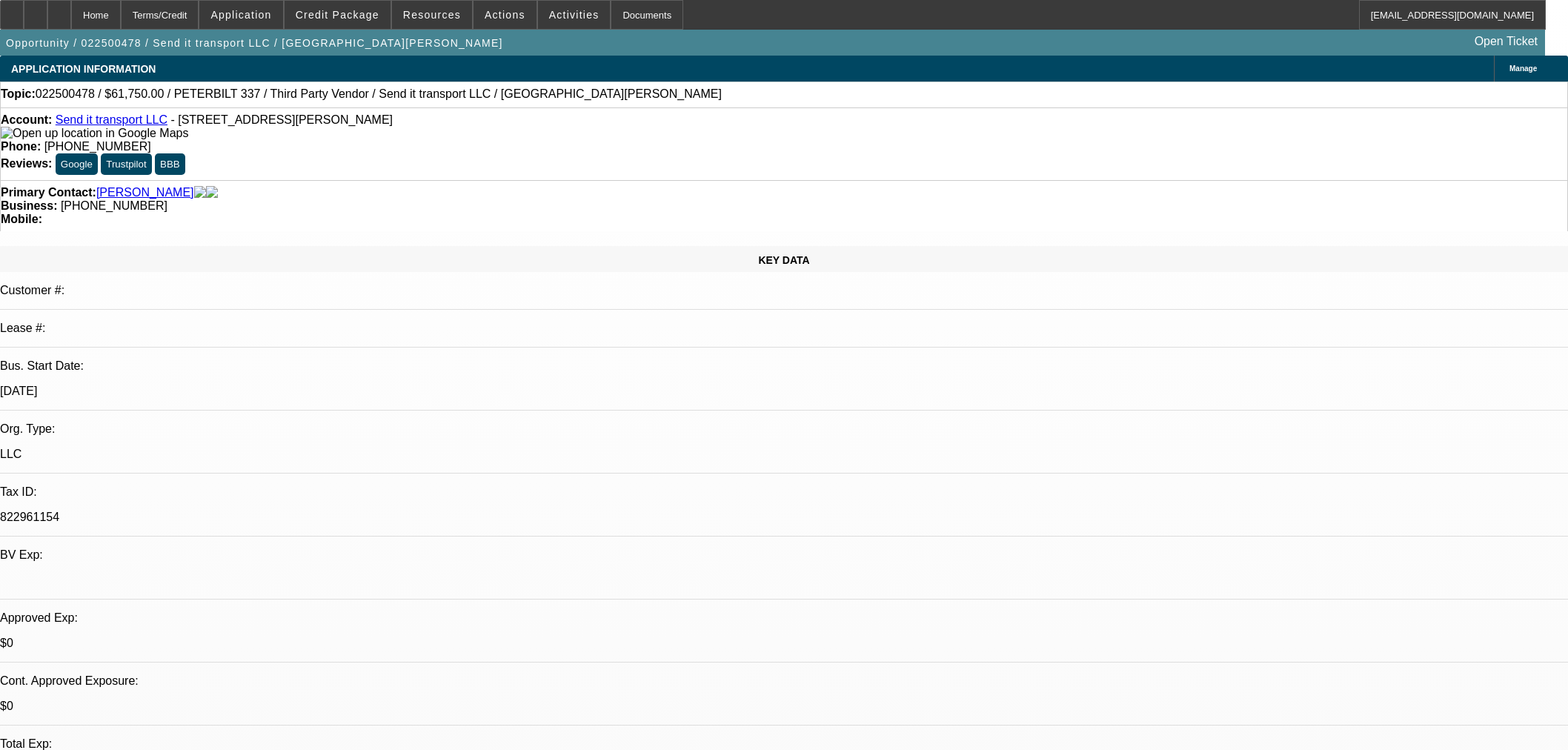
select select "0"
select select "6"
select select "0"
select select "2"
select select "0"
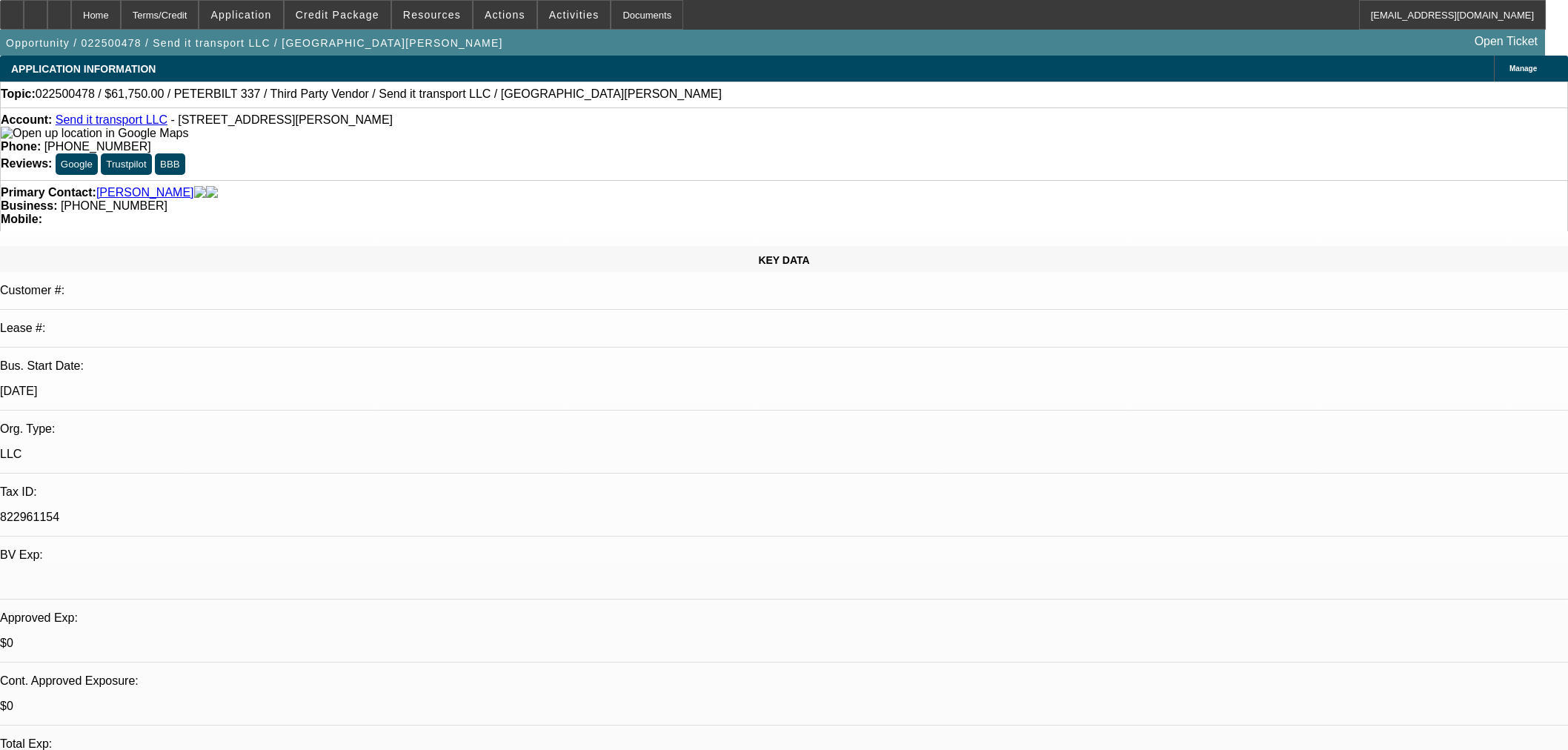
select select "6"
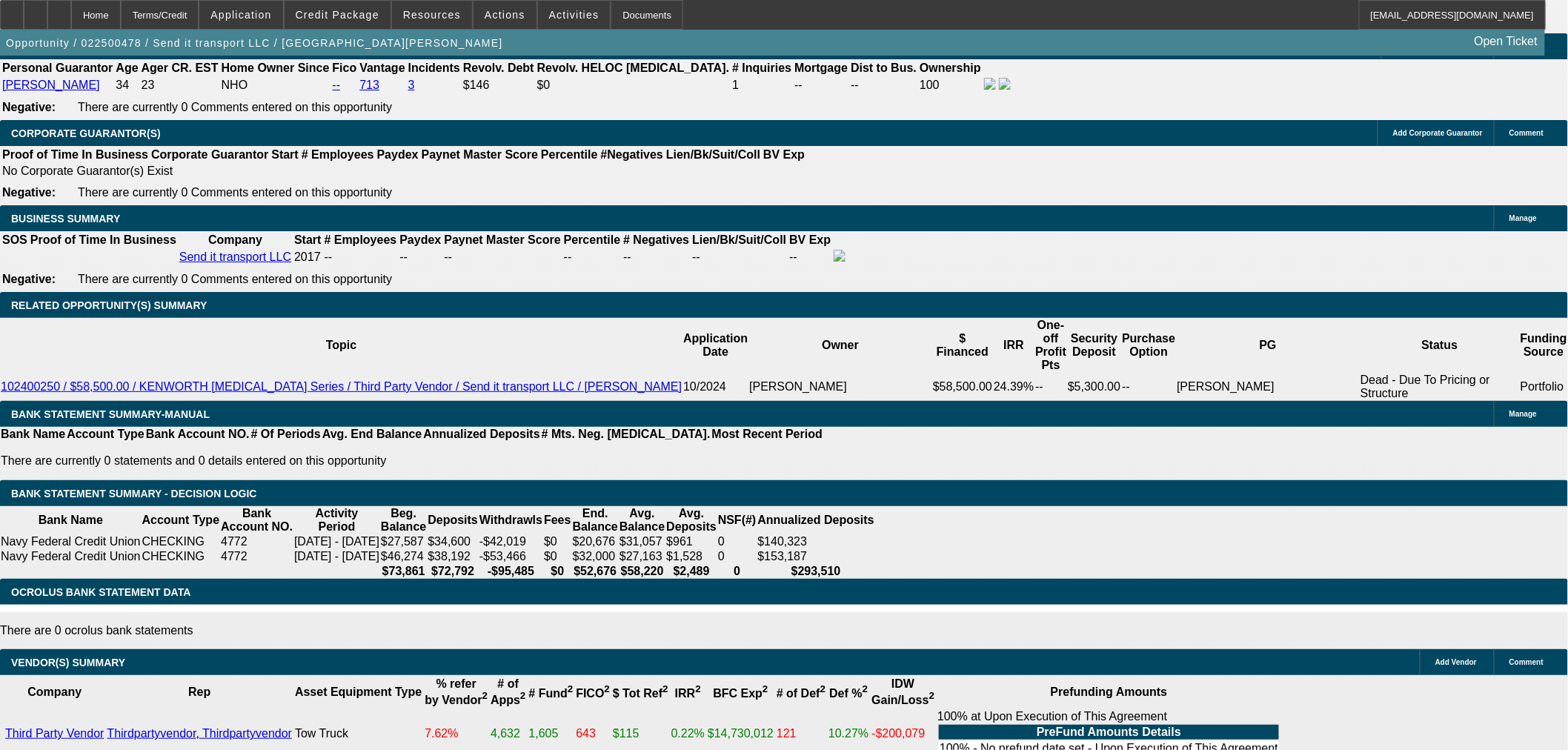
scroll to position [2306, 0]
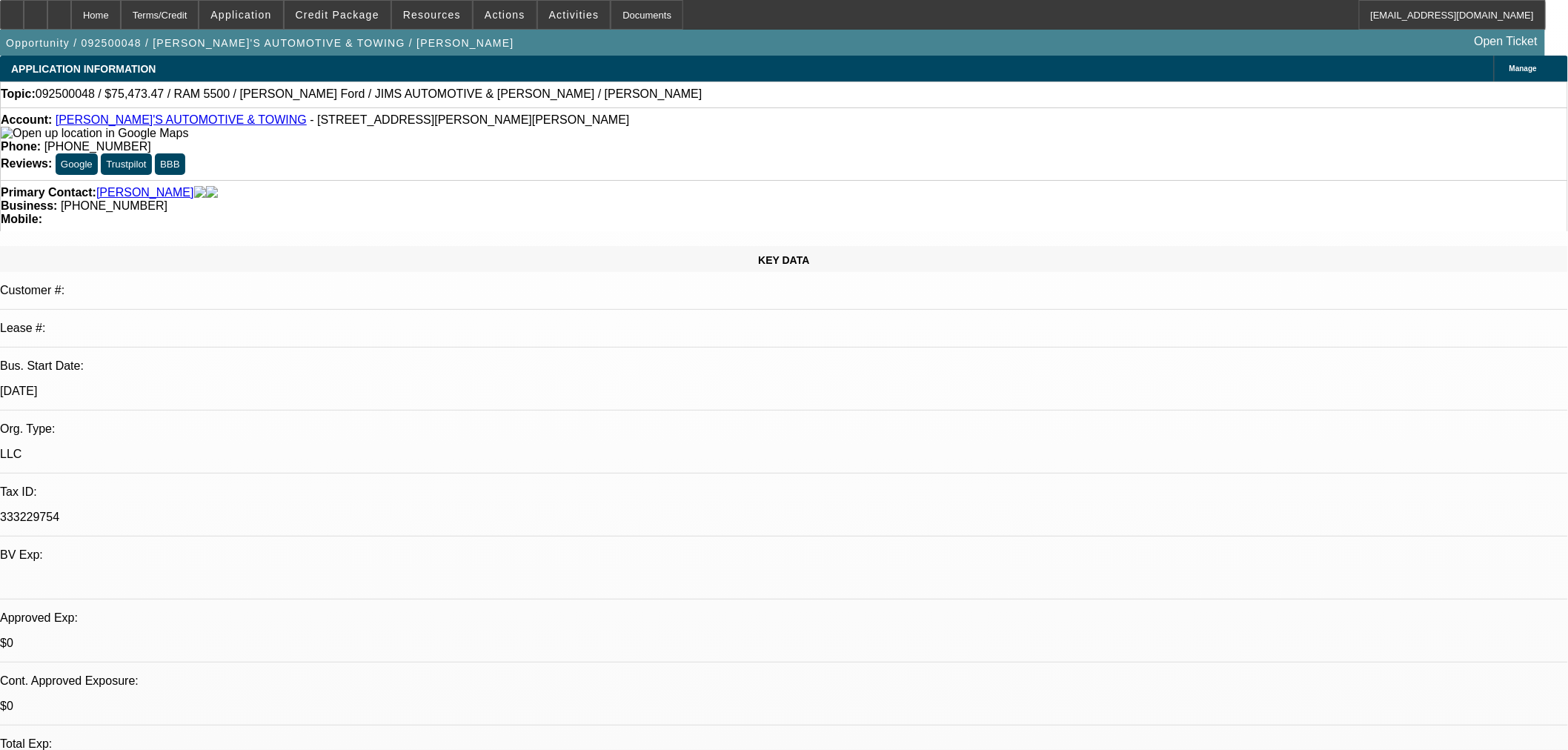
select select "0"
select select "3"
select select "0.1"
select select "4"
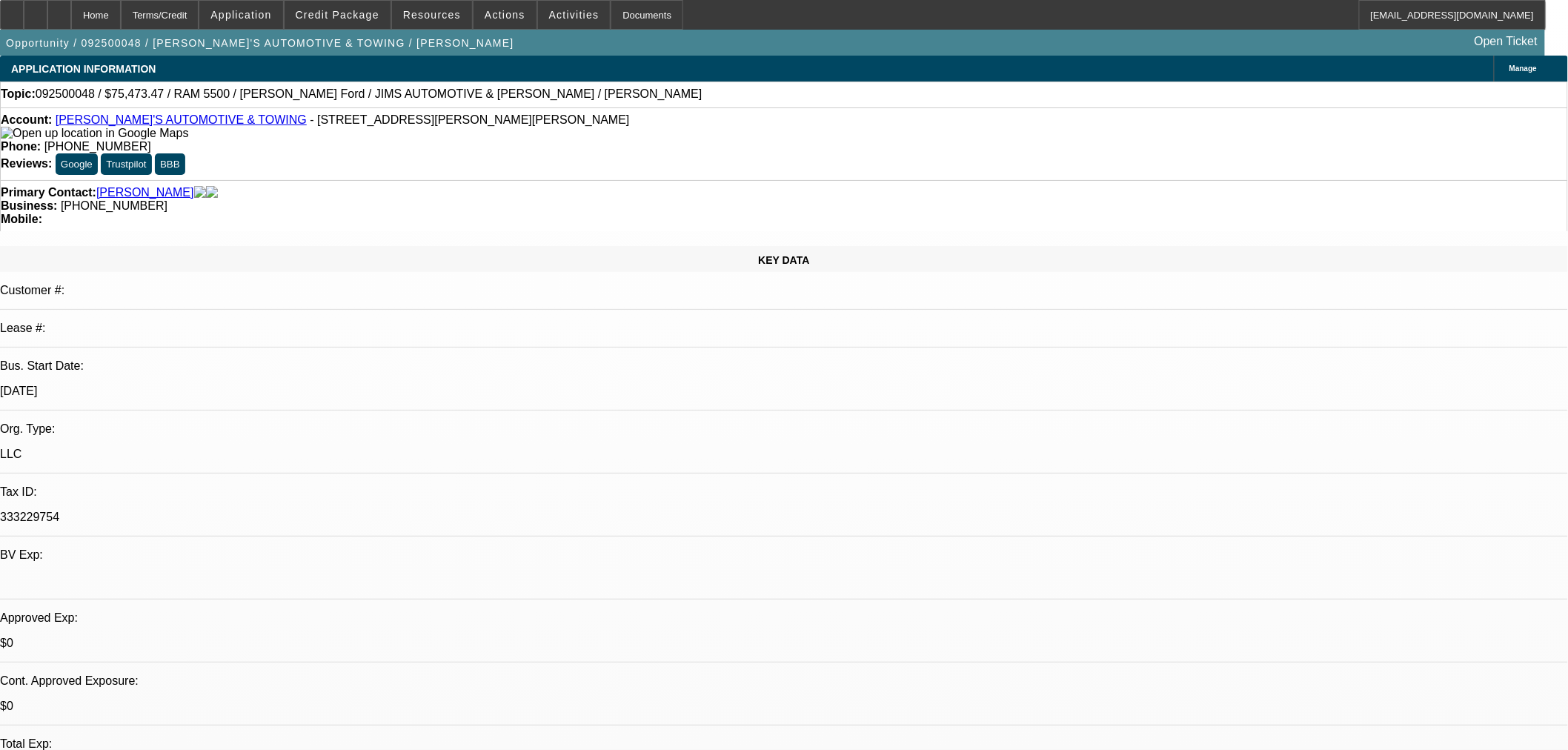
select select "0"
select select "3"
select select "0"
select select "6"
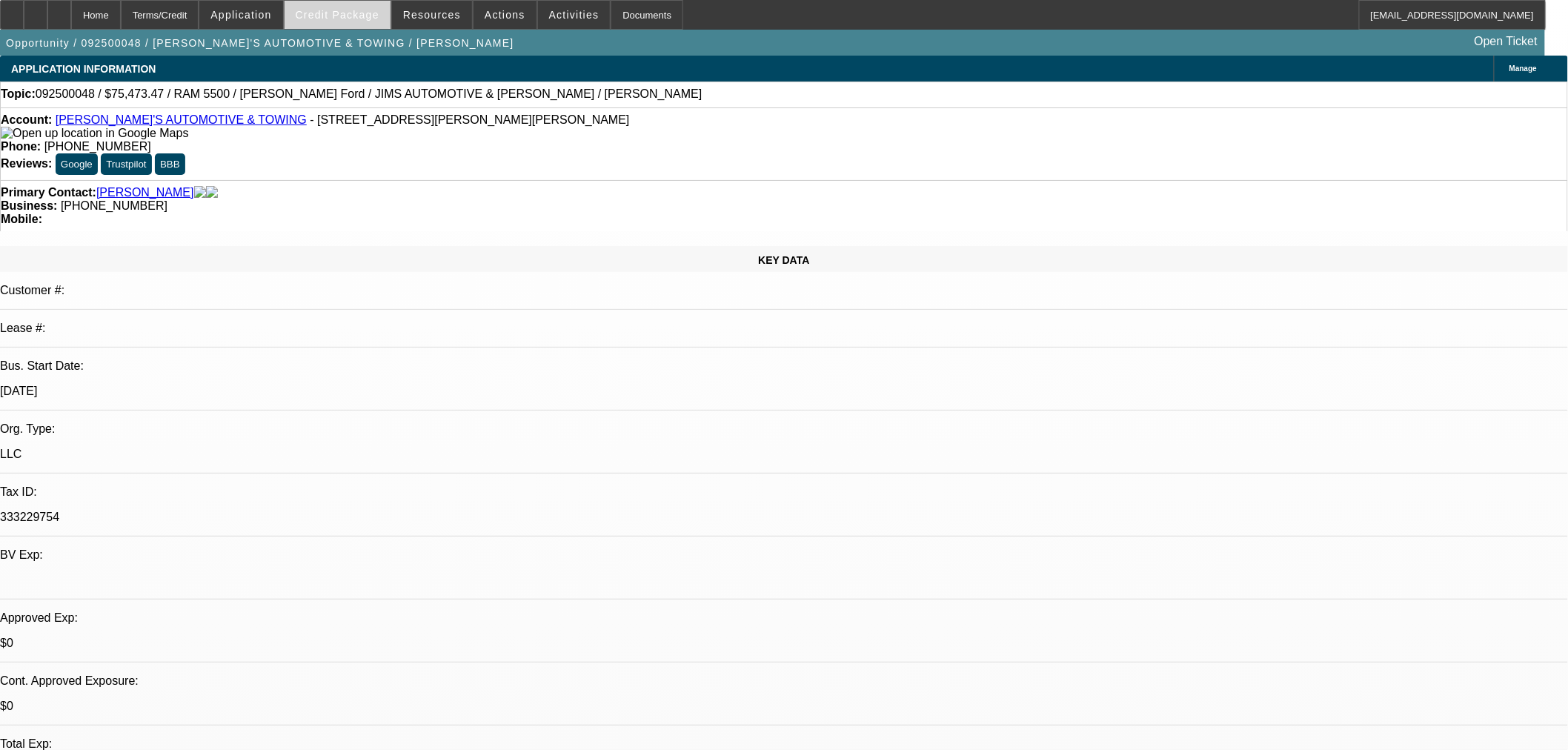
click at [348, 18] on span "Credit Package" at bounding box center [338, 15] width 84 height 12
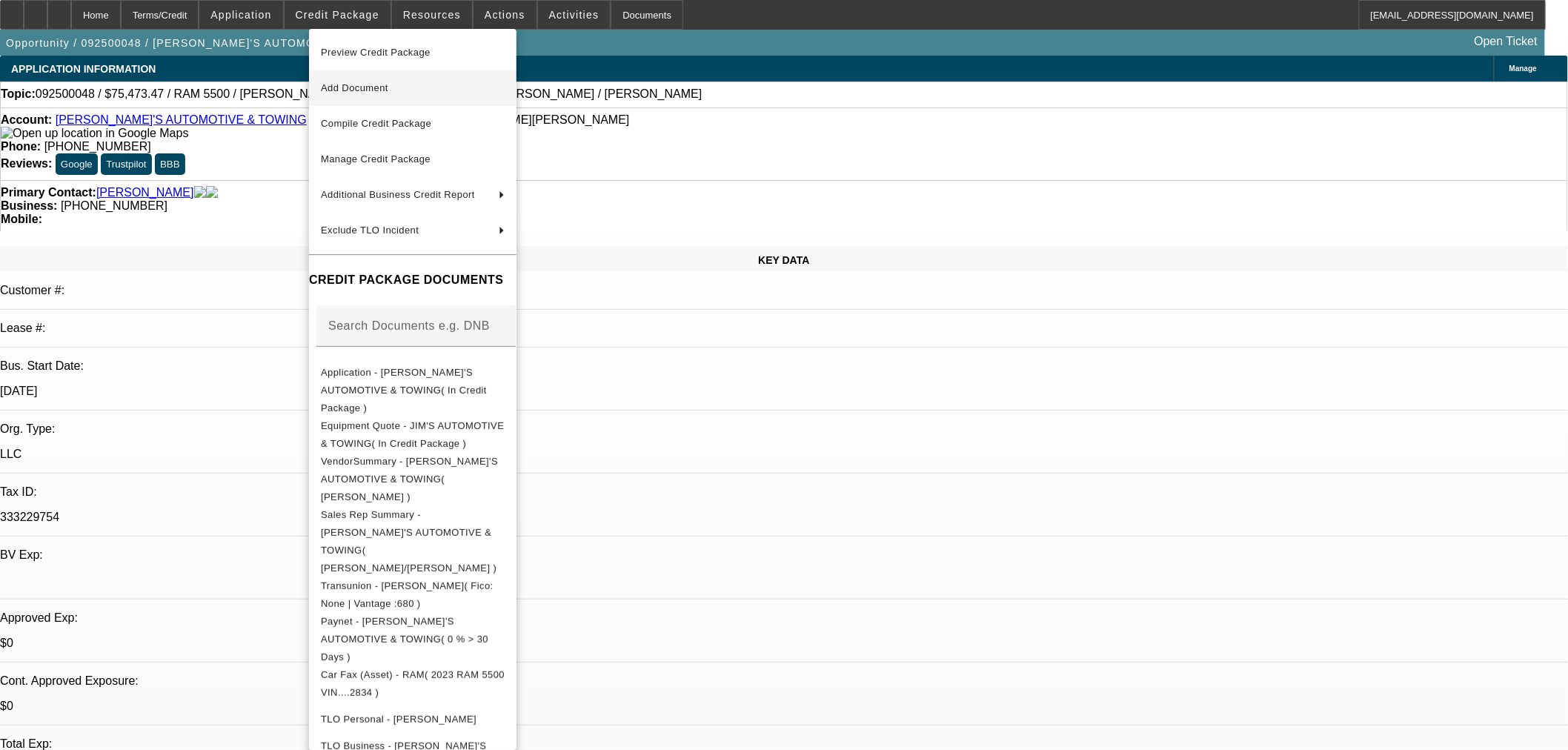
click at [388, 84] on span "Add Document" at bounding box center [353, 87] width 67 height 11
